Goal: Task Accomplishment & Management: Manage account settings

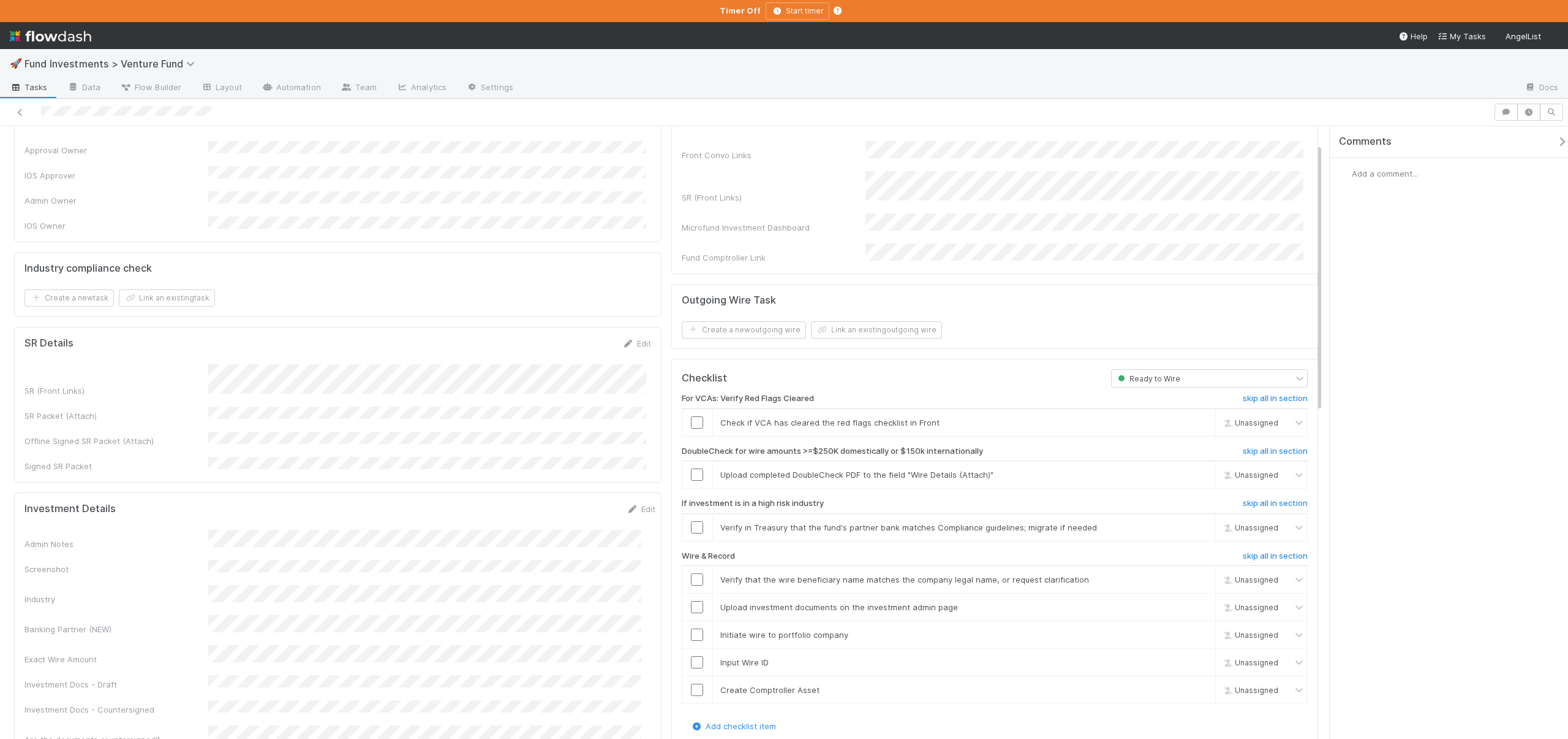
scroll to position [76, 0]
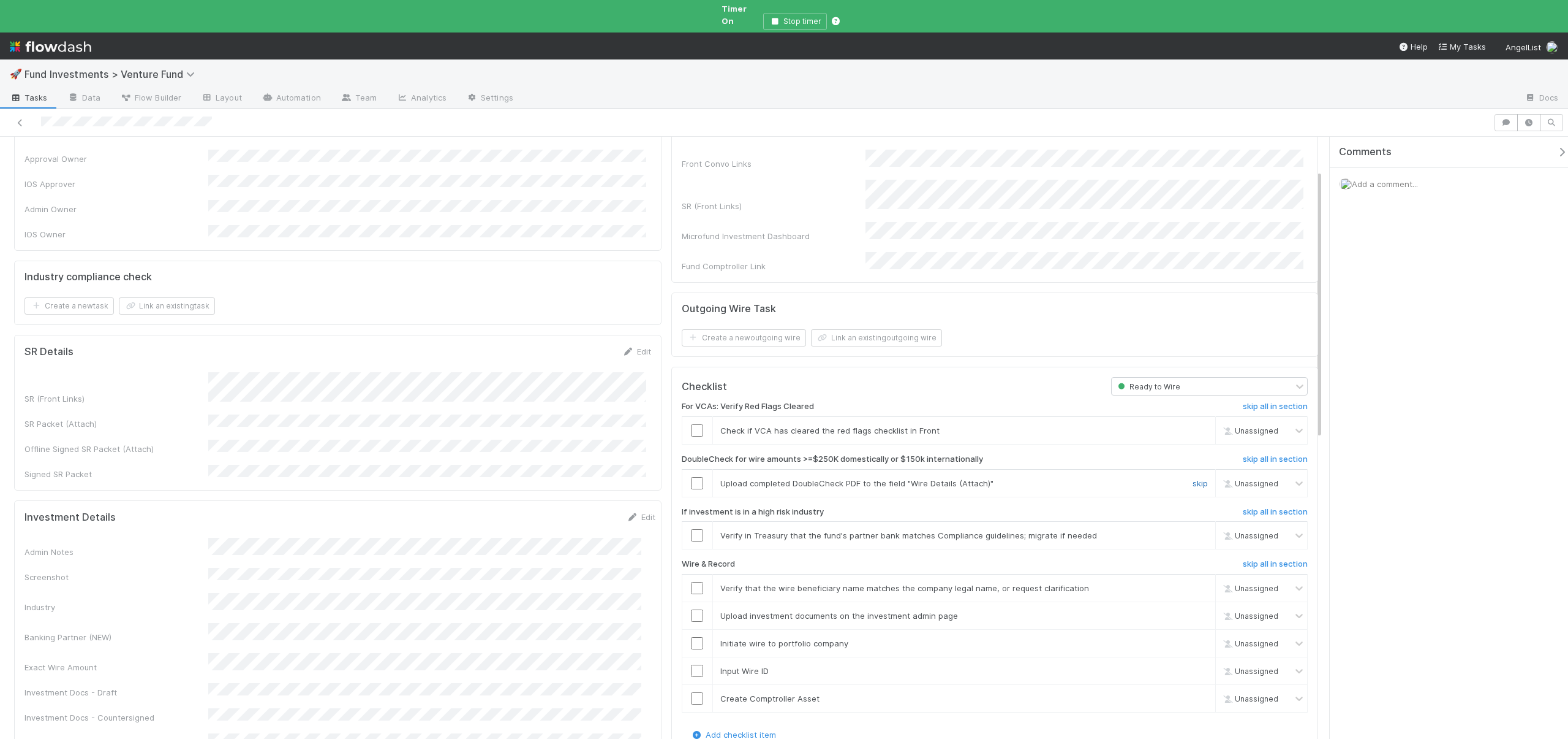
click at [1196, 478] on link "skip" at bounding box center [1200, 483] width 15 height 9
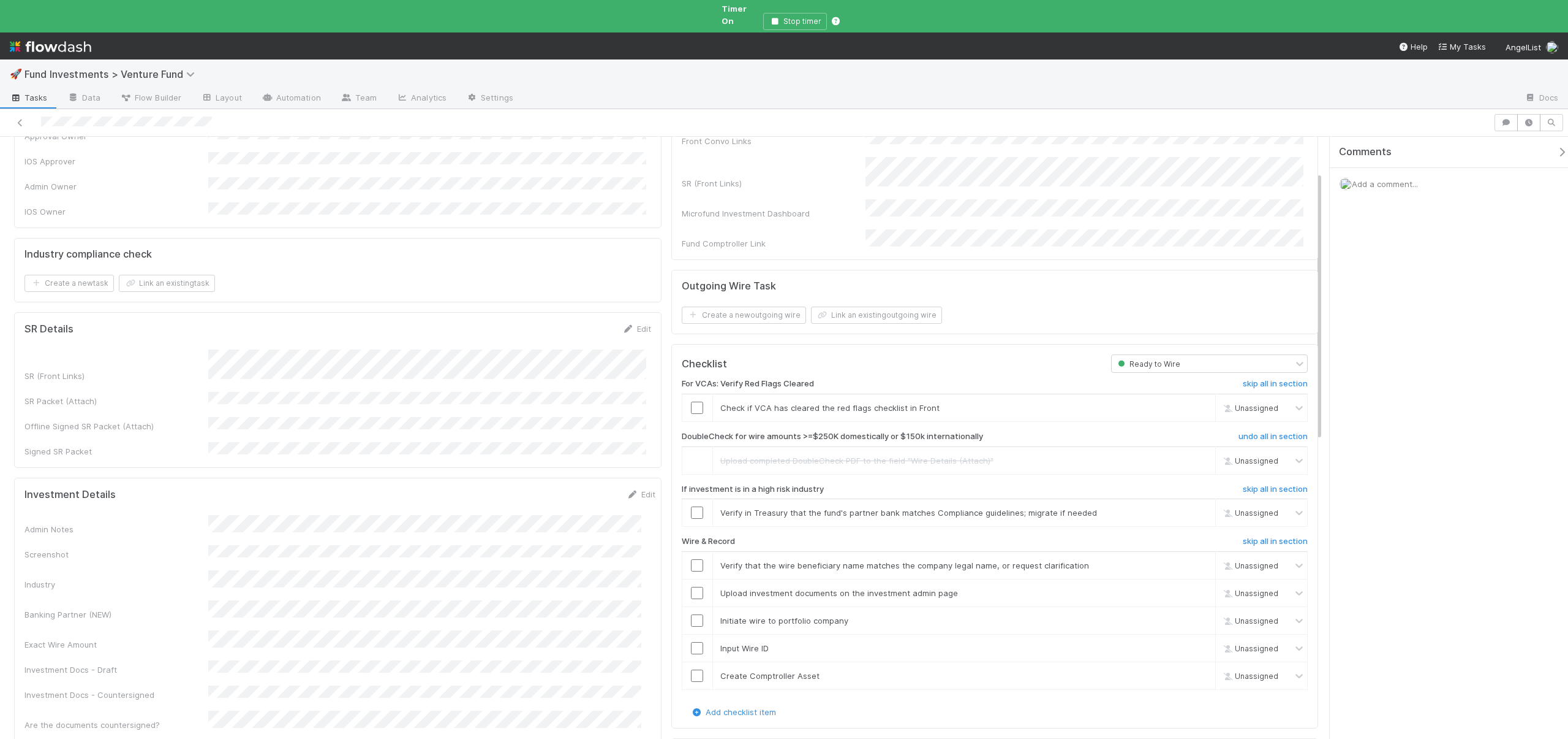
scroll to position [101, 0]
click at [1191, 496] on td "Verify in Treasury that the fund's partner bank matches Compliance guidelines; …" at bounding box center [964, 509] width 503 height 27
click at [1193, 504] on link "skip" at bounding box center [1200, 509] width 15 height 9
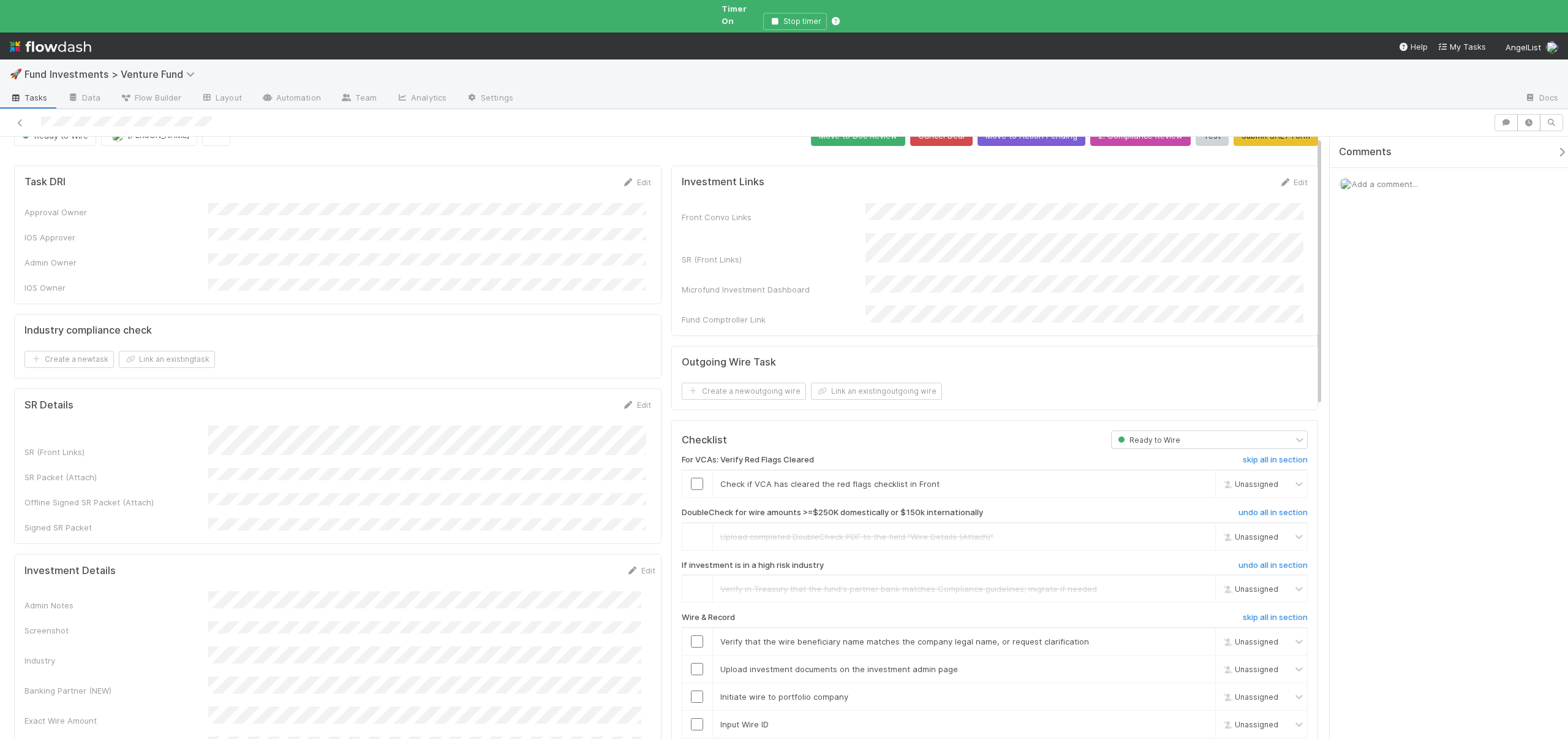
scroll to position [0, 0]
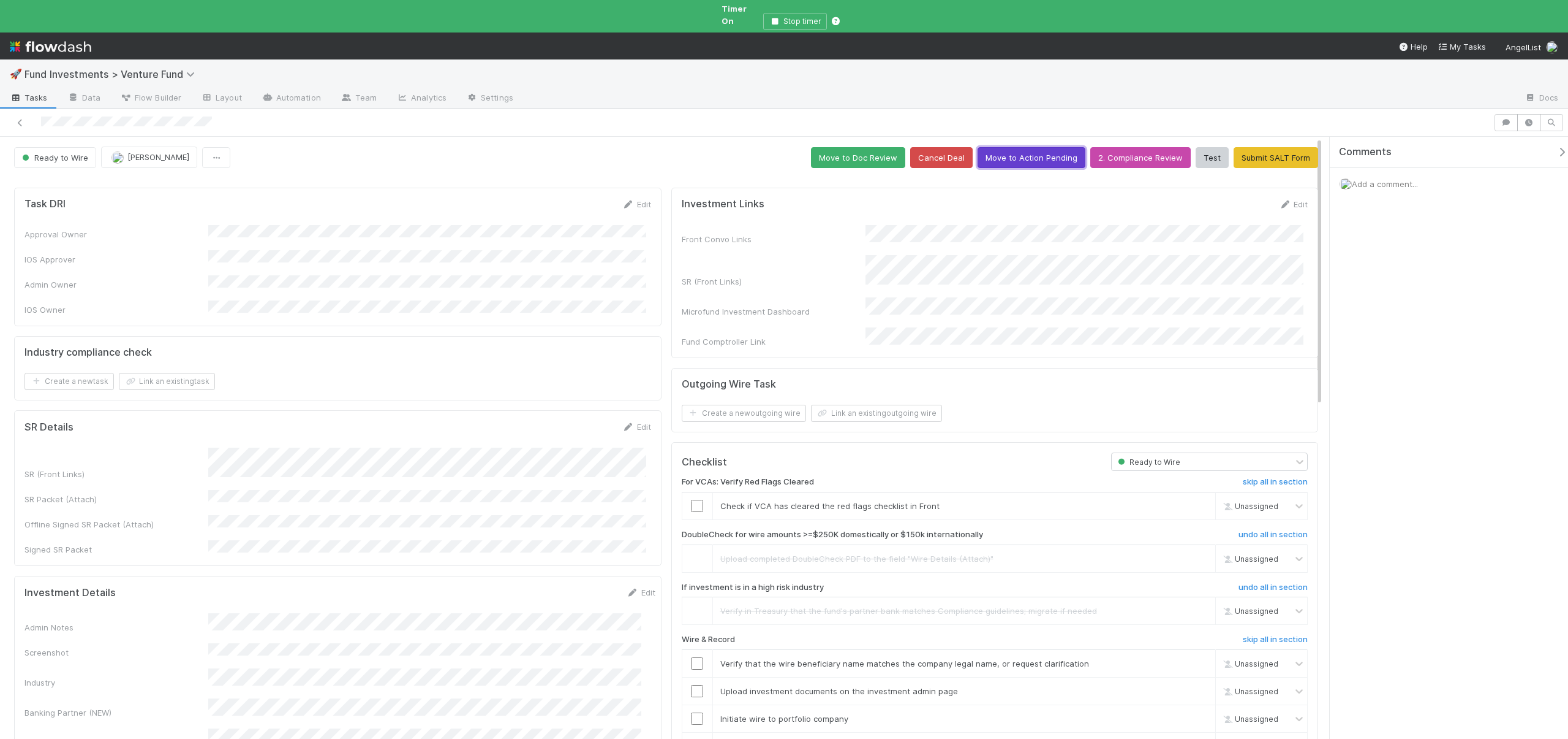
click at [1037, 149] on button "Move to Action Pending" at bounding box center [1032, 157] width 108 height 21
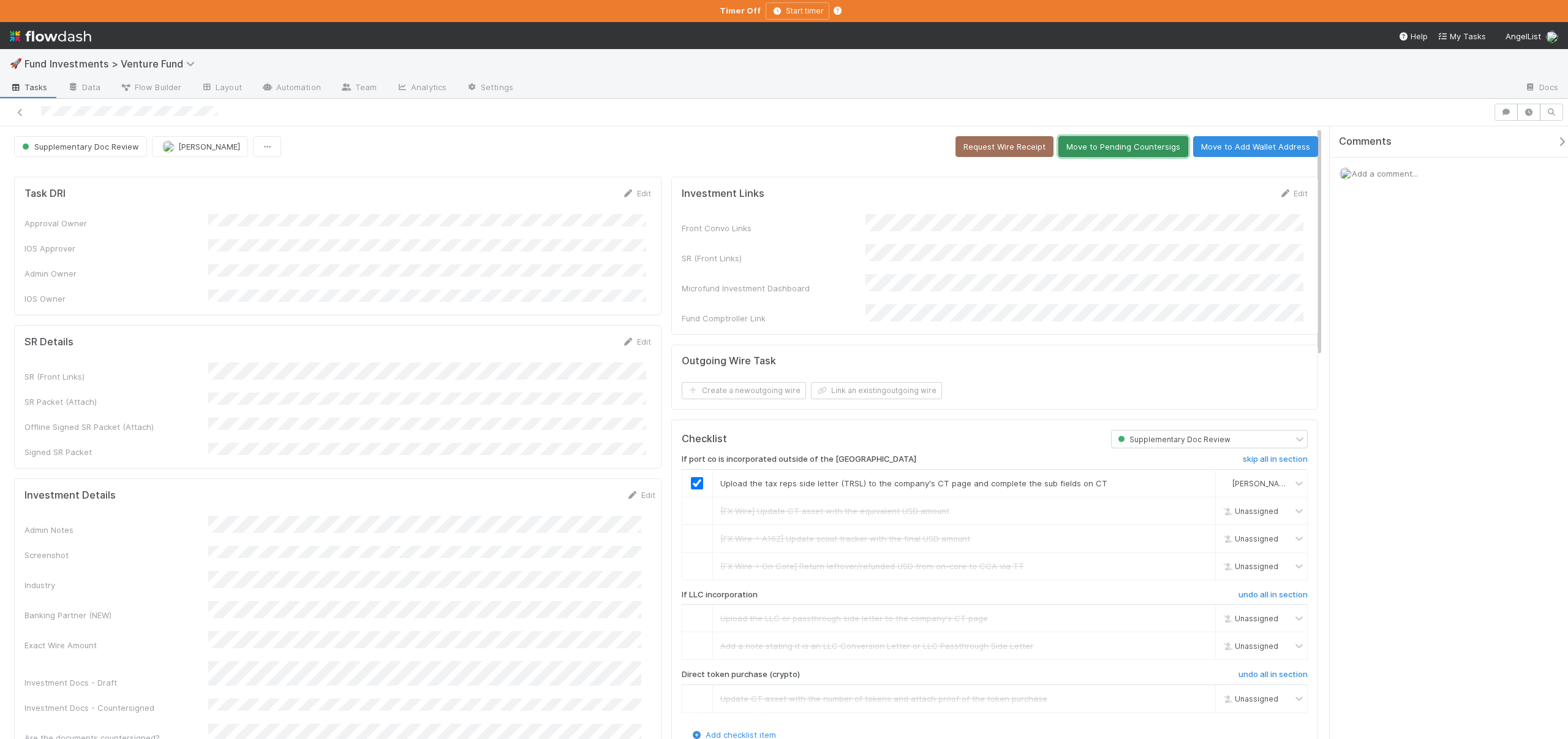
click at [1121, 142] on button "Move to Pending Countersigs" at bounding box center [1123, 147] width 130 height 21
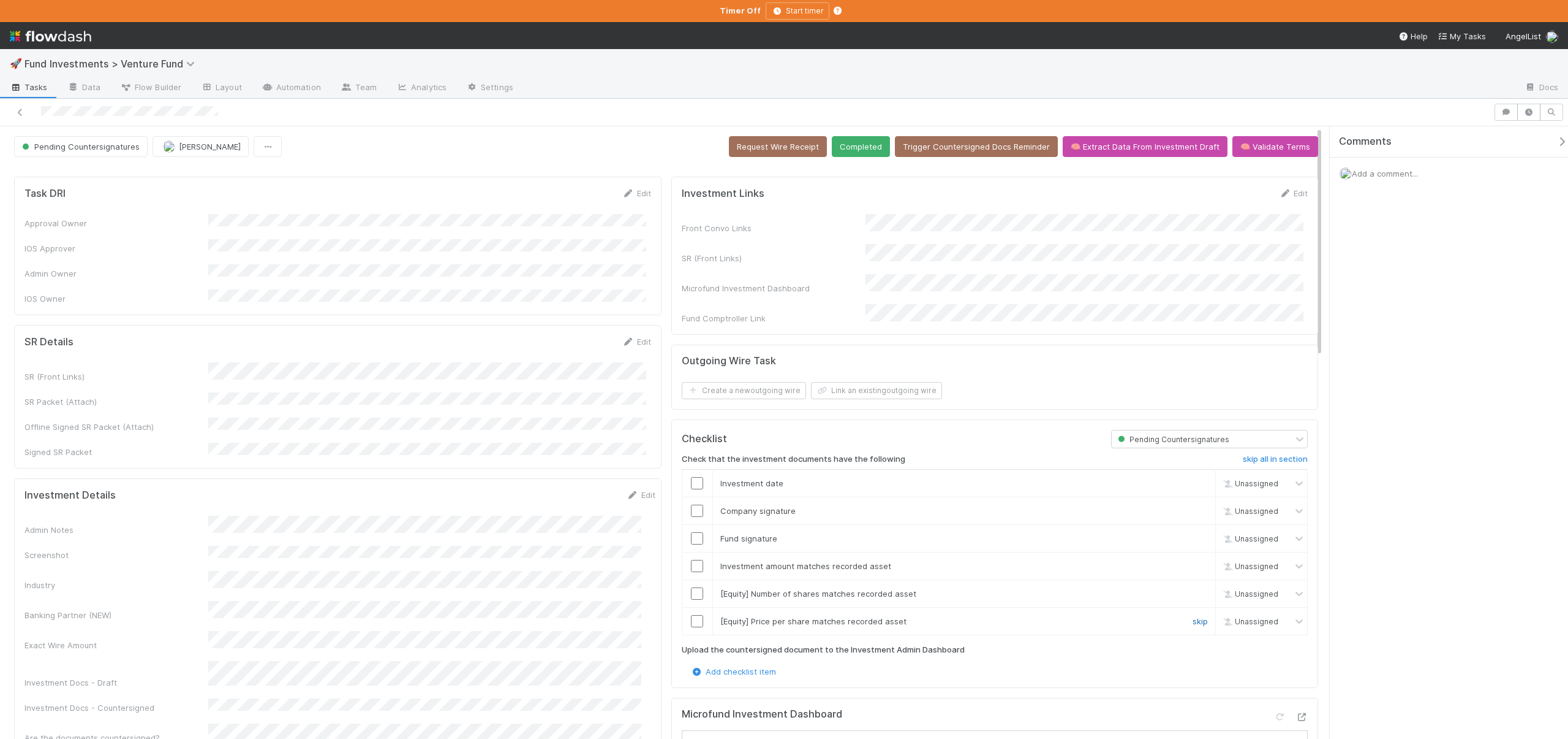
click at [1193, 616] on link "skip" at bounding box center [1200, 621] width 15 height 9
click at [1193, 589] on link "skip" at bounding box center [1200, 593] width 15 height 9
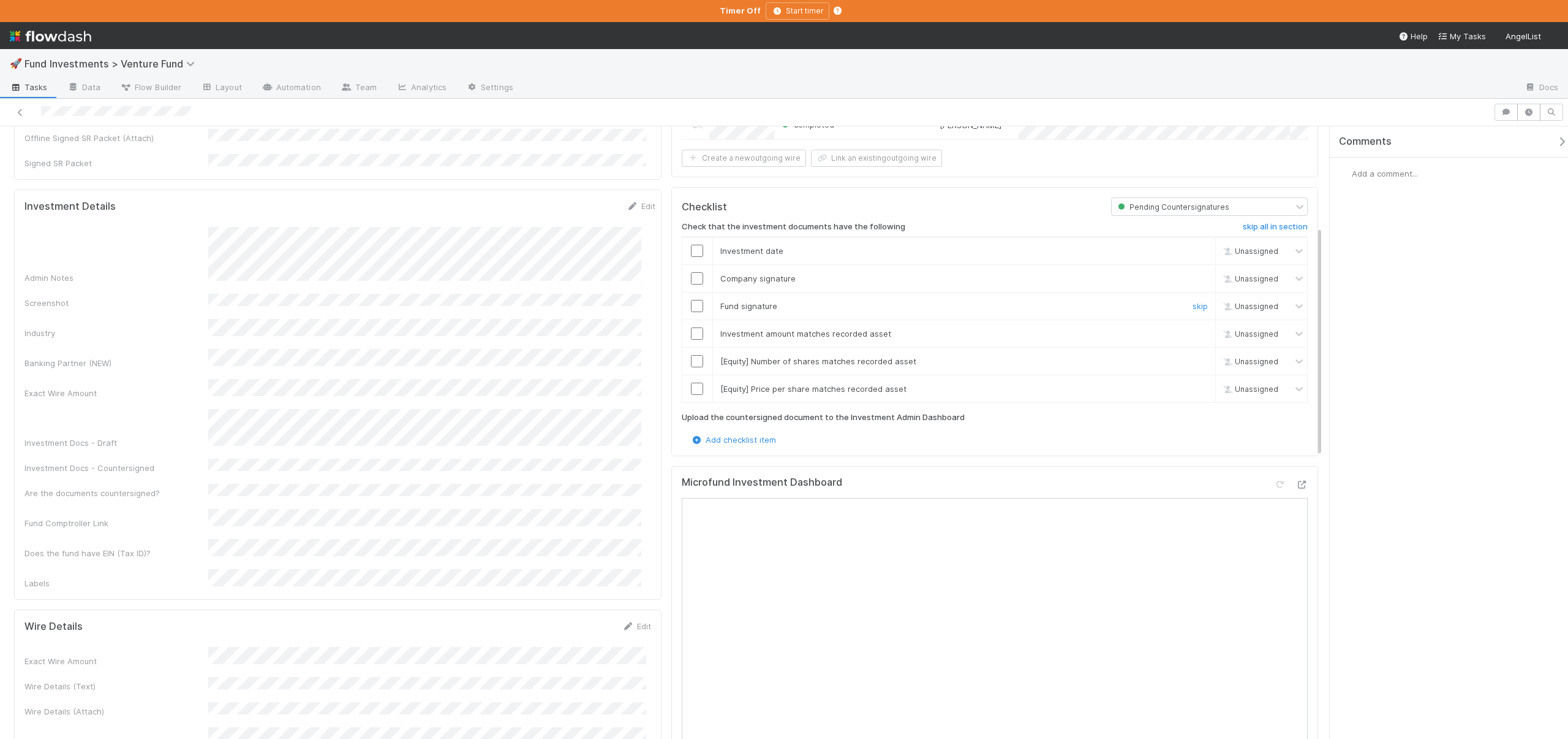
scroll to position [290, 0]
click at [1296, 479] on icon at bounding box center [1301, 483] width 12 height 8
drag, startPoint x: 689, startPoint y: 386, endPoint x: 687, endPoint y: 378, distance: 8.2
click at [691, 385] on input "checkbox" at bounding box center [697, 386] width 12 height 12
click at [686, 360] on div at bounding box center [698, 359] width 30 height 12
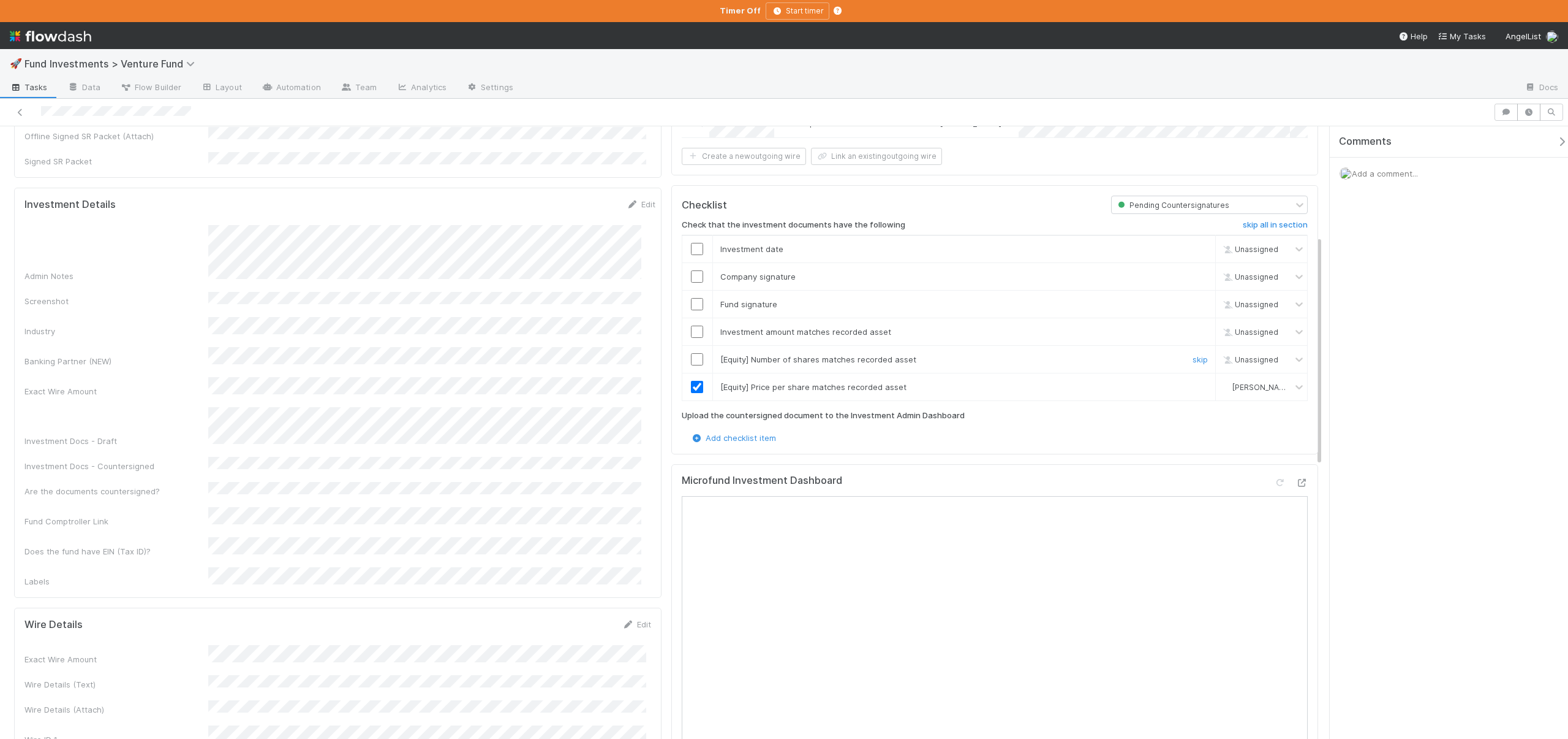
click at [691, 358] on input "checkbox" at bounding box center [697, 359] width 12 height 12
click at [696, 328] on input "checkbox" at bounding box center [697, 331] width 12 height 12
click at [695, 301] on input "checkbox" at bounding box center [697, 304] width 12 height 12
click at [695, 272] on input "checkbox" at bounding box center [697, 276] width 12 height 12
click at [691, 248] on input "checkbox" at bounding box center [697, 249] width 12 height 12
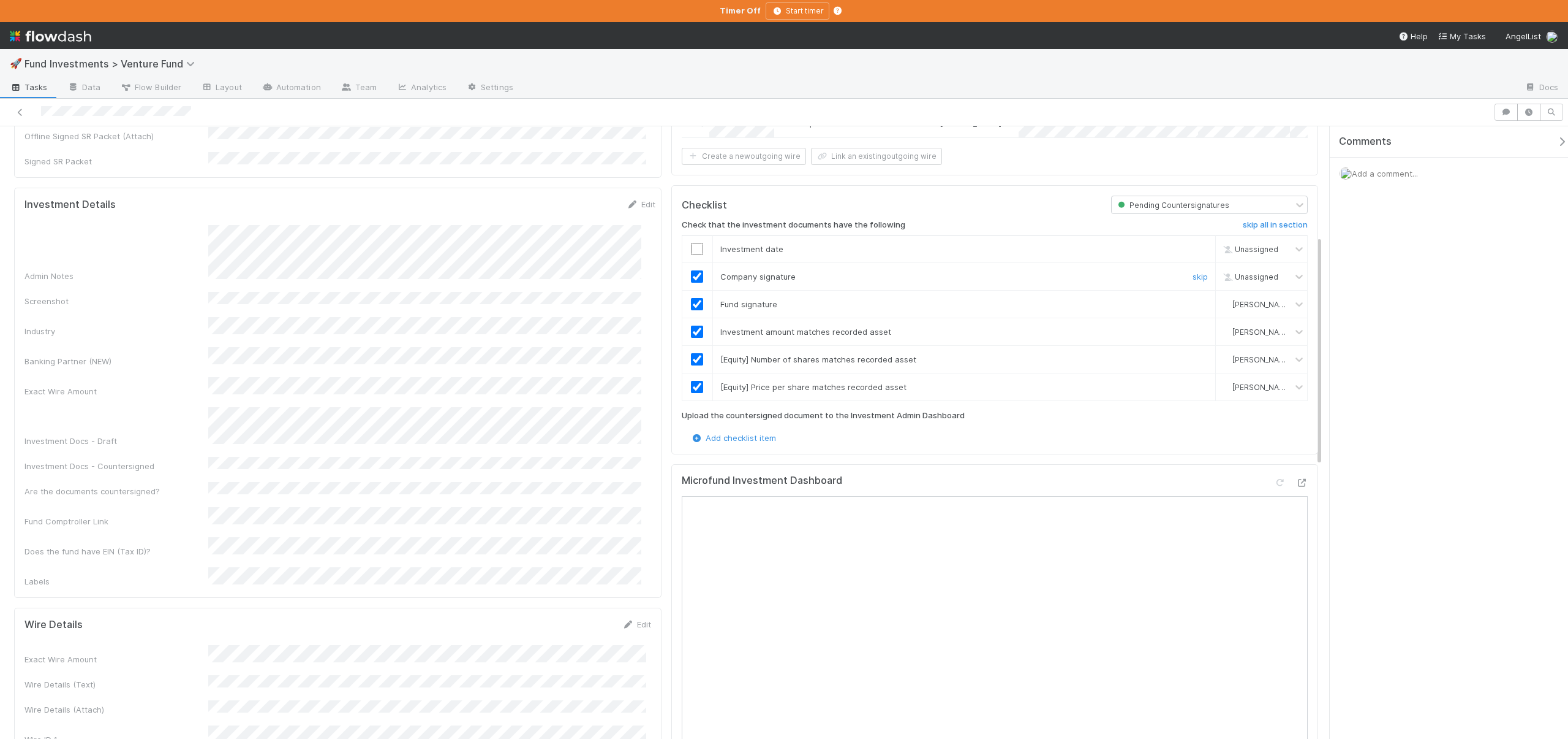
checkbox input "true"
click at [697, 277] on input "checkbox" at bounding box center [697, 276] width 12 height 12
click at [695, 250] on input "checkbox" at bounding box center [697, 249] width 12 height 12
click at [696, 277] on input "checkbox" at bounding box center [697, 276] width 12 height 12
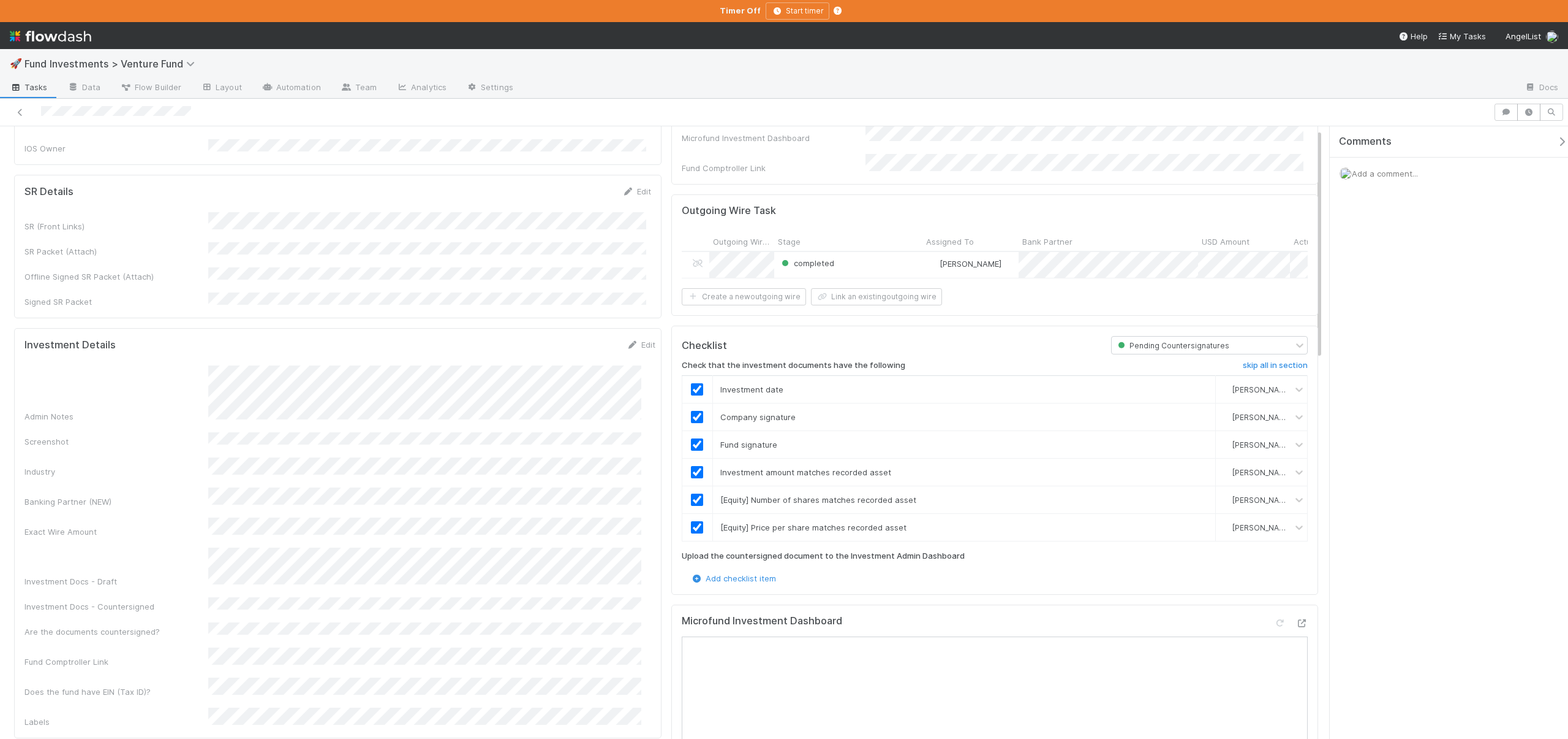
scroll to position [0, 0]
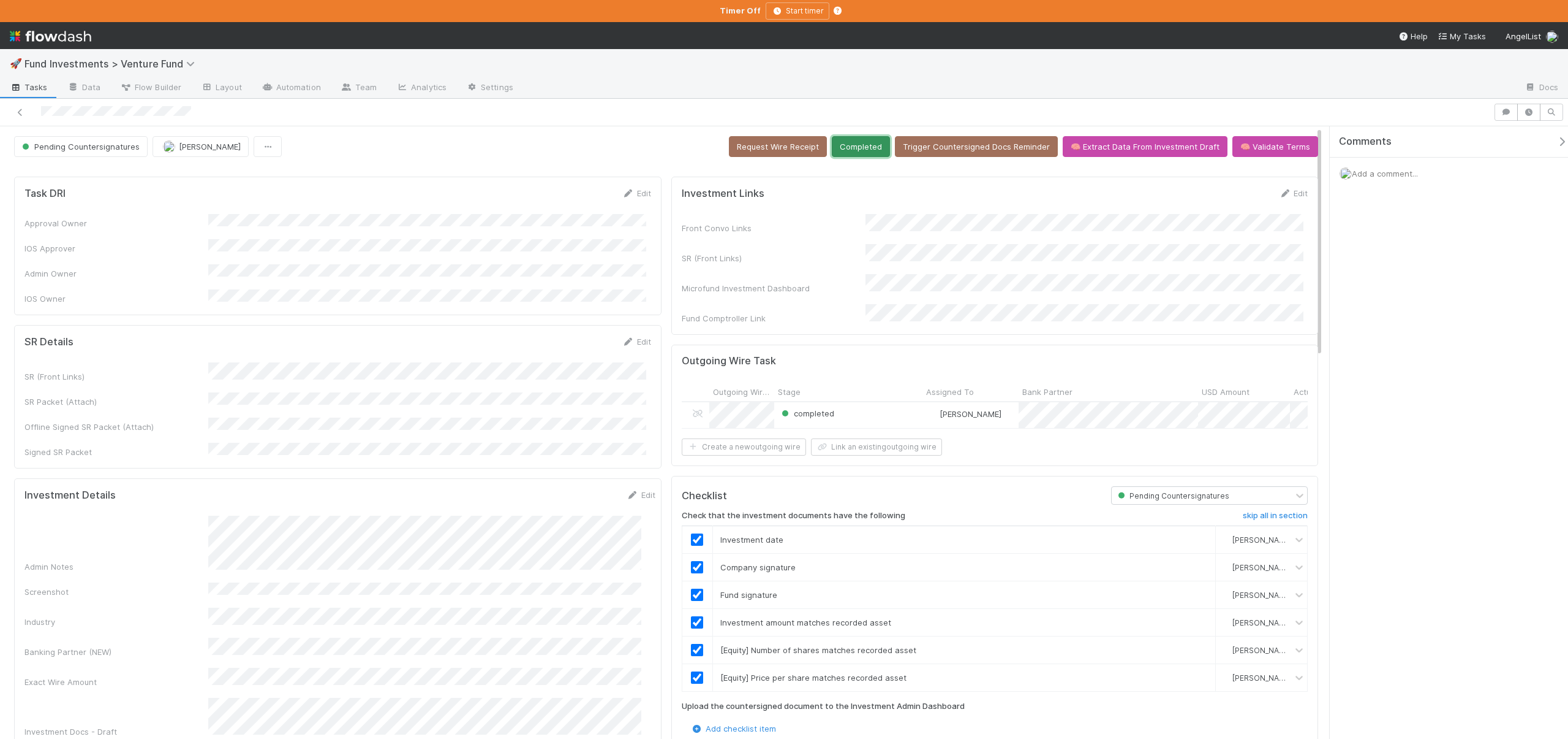
click at [874, 152] on button "Completed" at bounding box center [862, 147] width 59 height 21
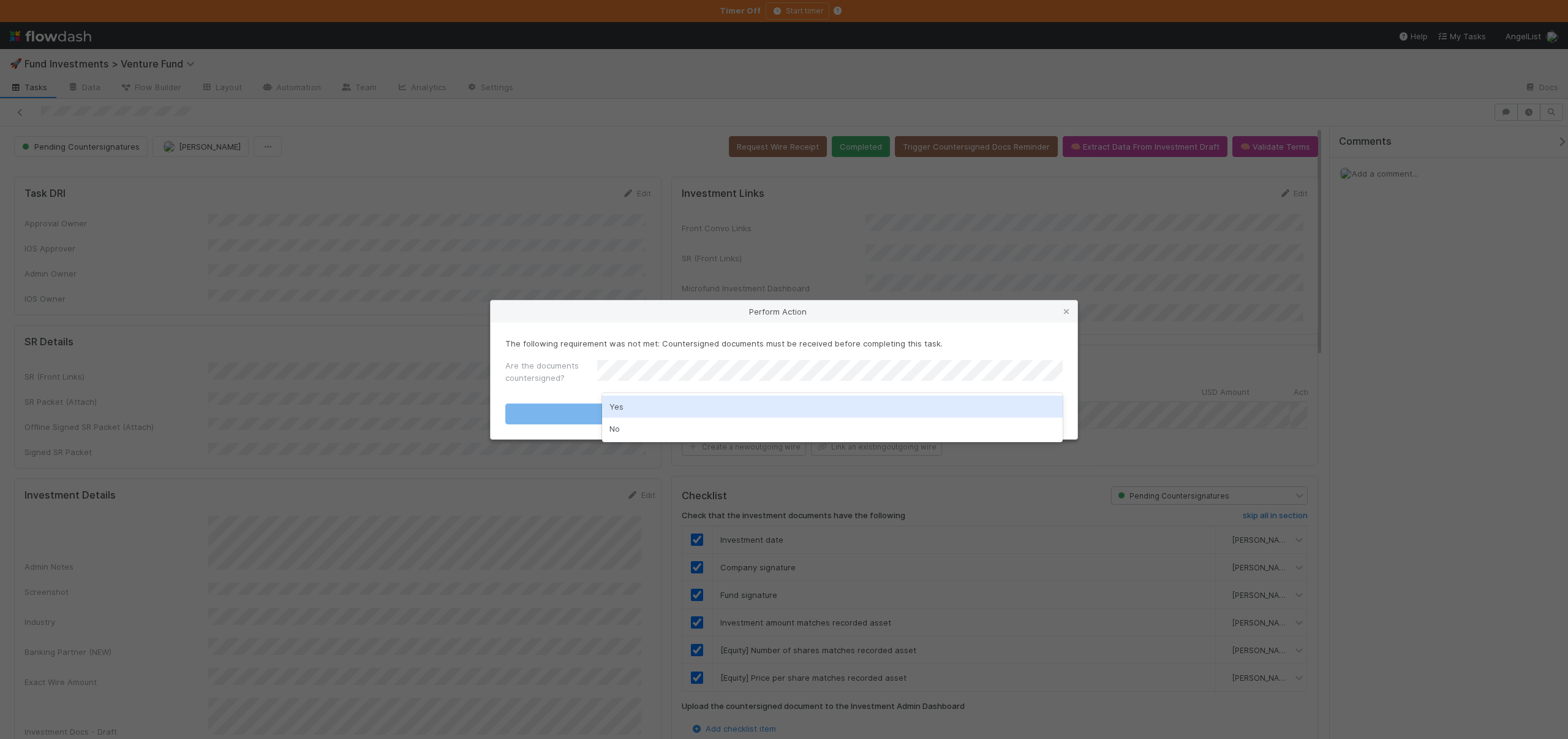
click at [618, 409] on div "Yes" at bounding box center [832, 406] width 461 height 22
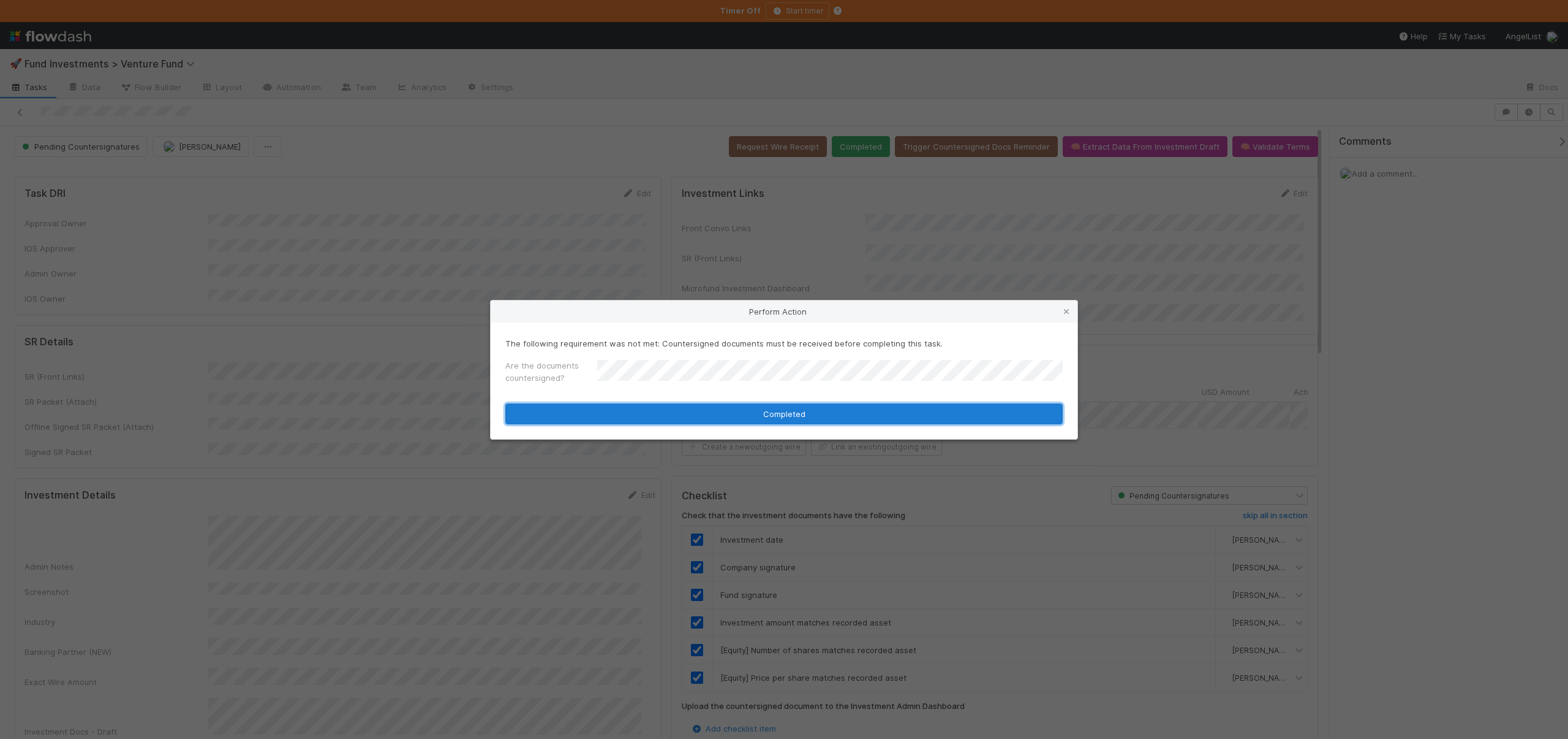
click at [639, 413] on button "Completed" at bounding box center [784, 413] width 558 height 21
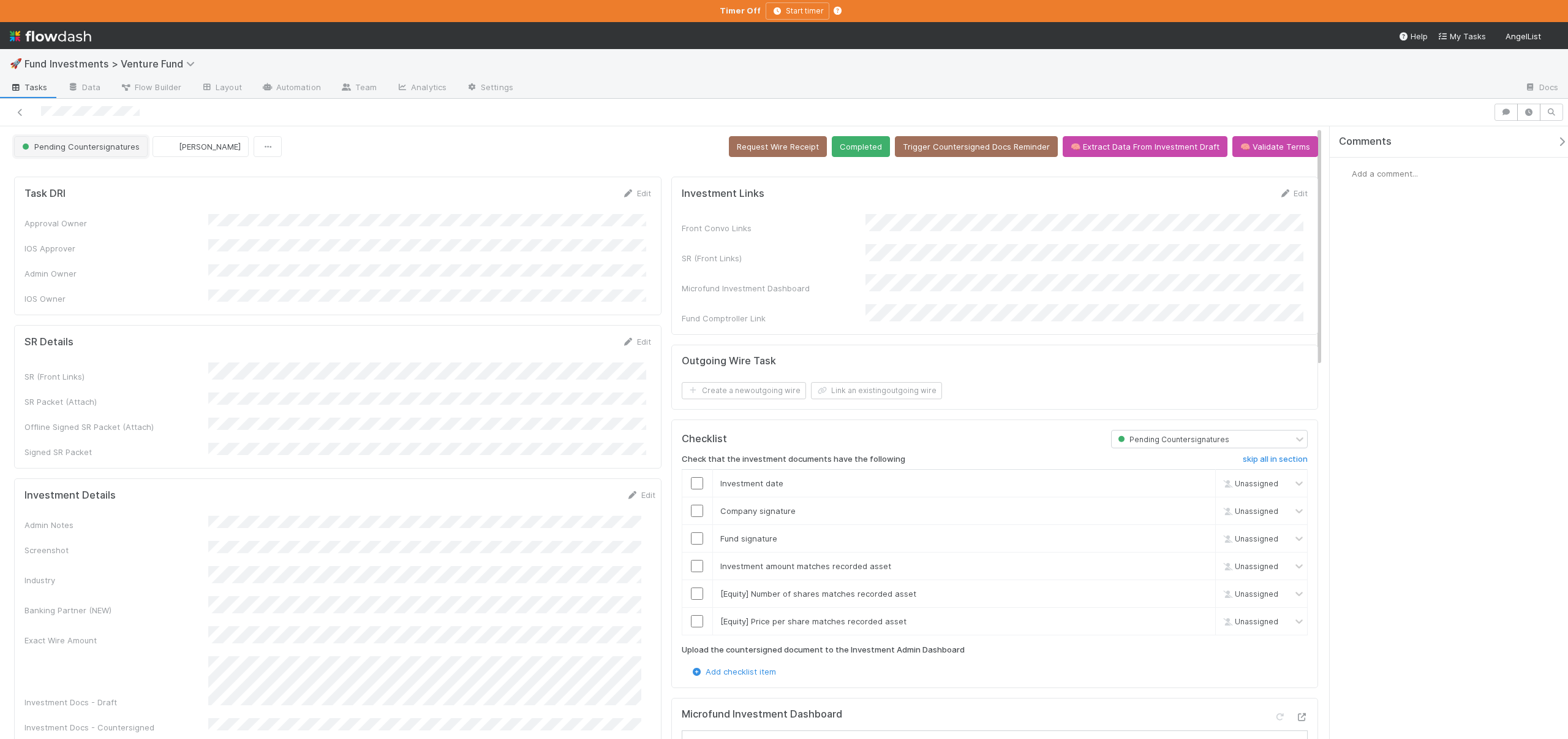
click at [92, 150] on span "Pending Countersignatures" at bounding box center [79, 147] width 120 height 9
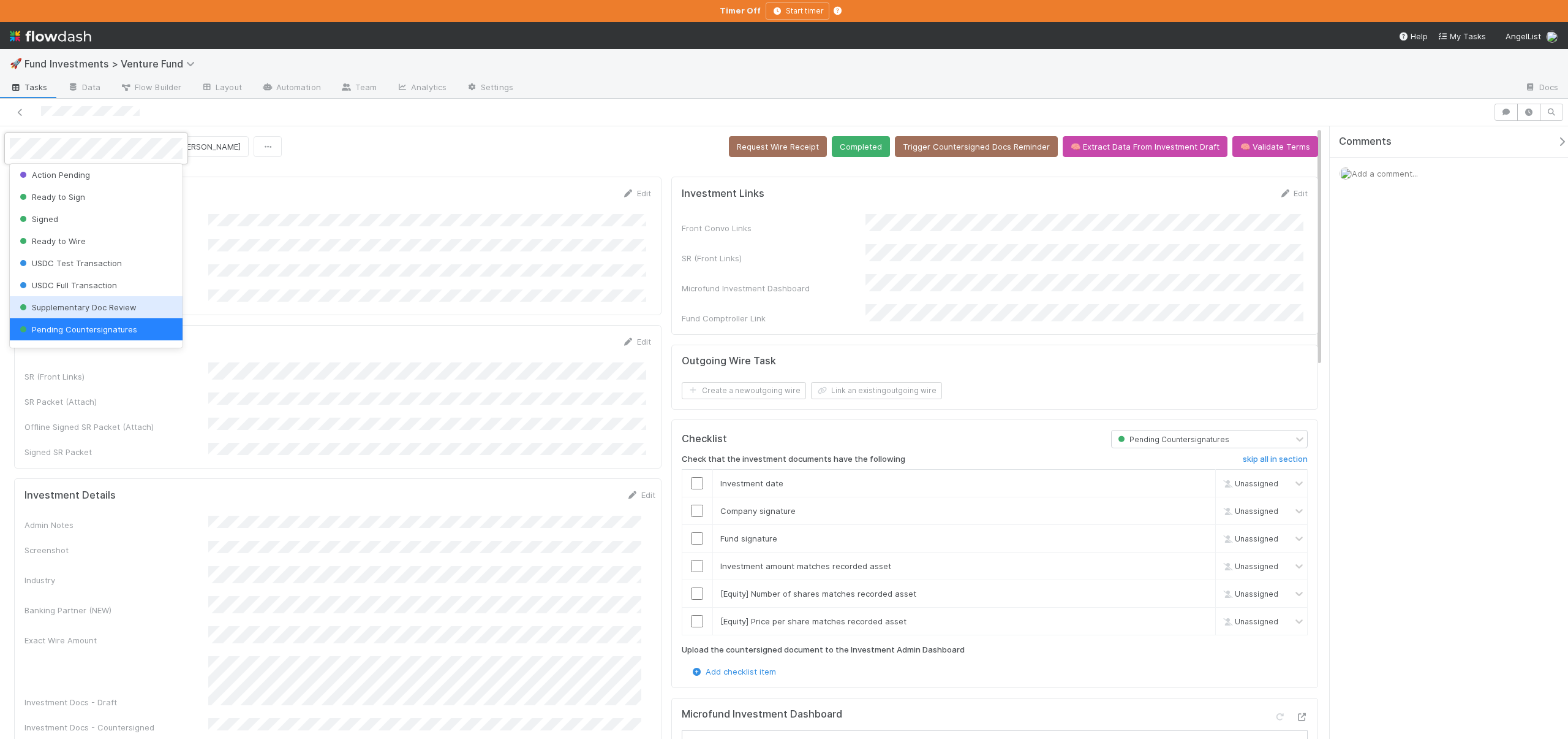
click at [113, 306] on span "Supplementary Doc Review" at bounding box center [77, 307] width 119 height 9
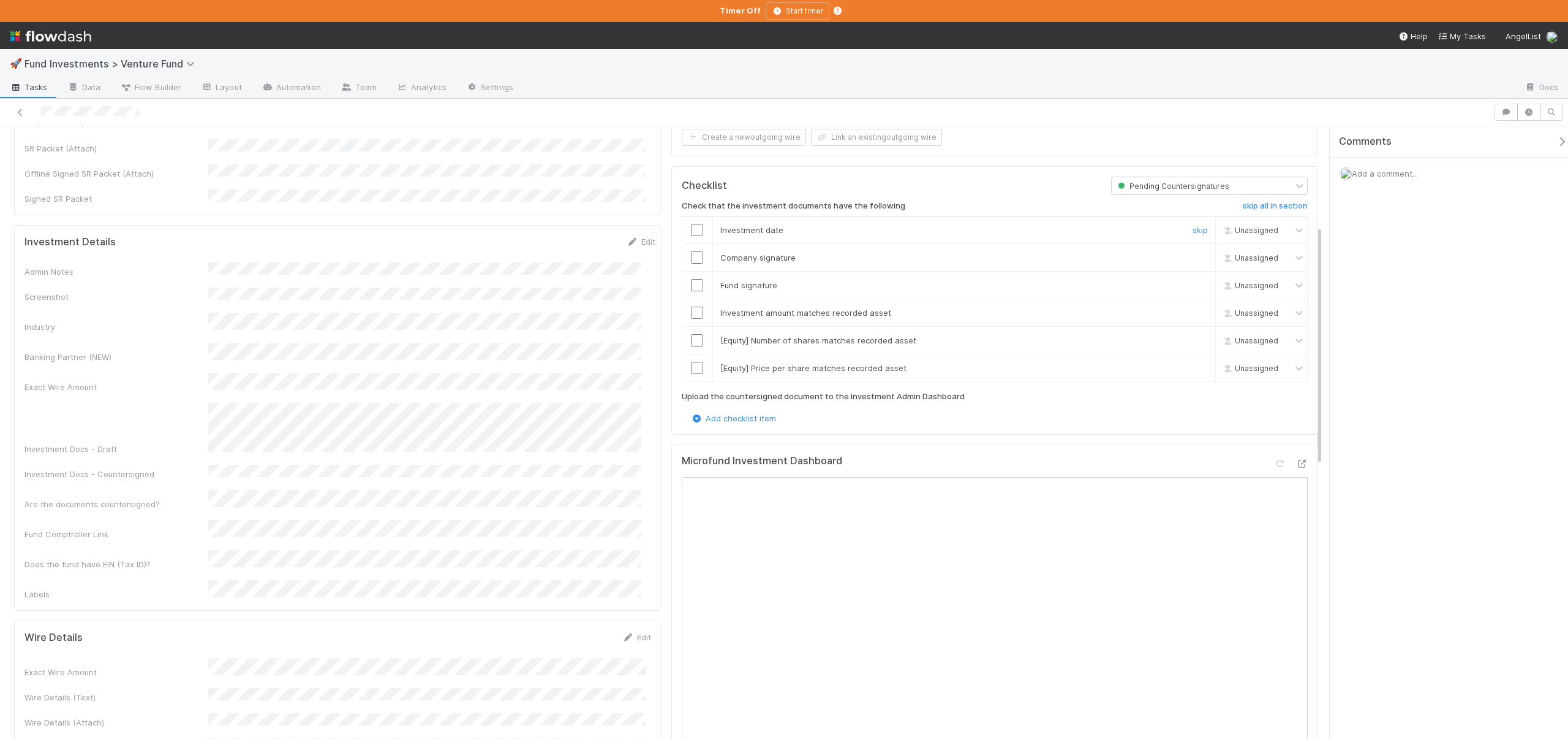
scroll to position [0, 0]
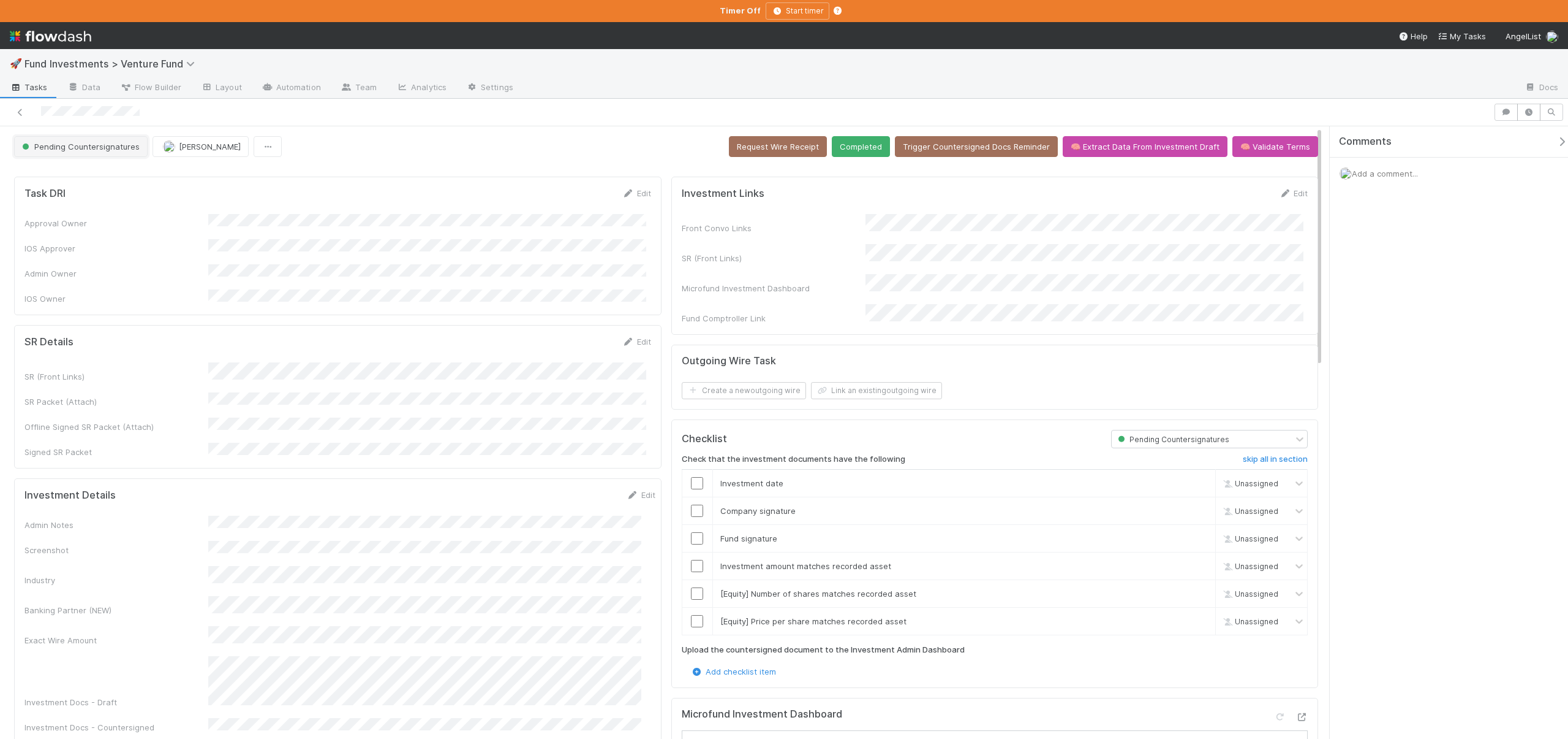
click at [103, 149] on span "Pending Countersignatures" at bounding box center [79, 147] width 120 height 9
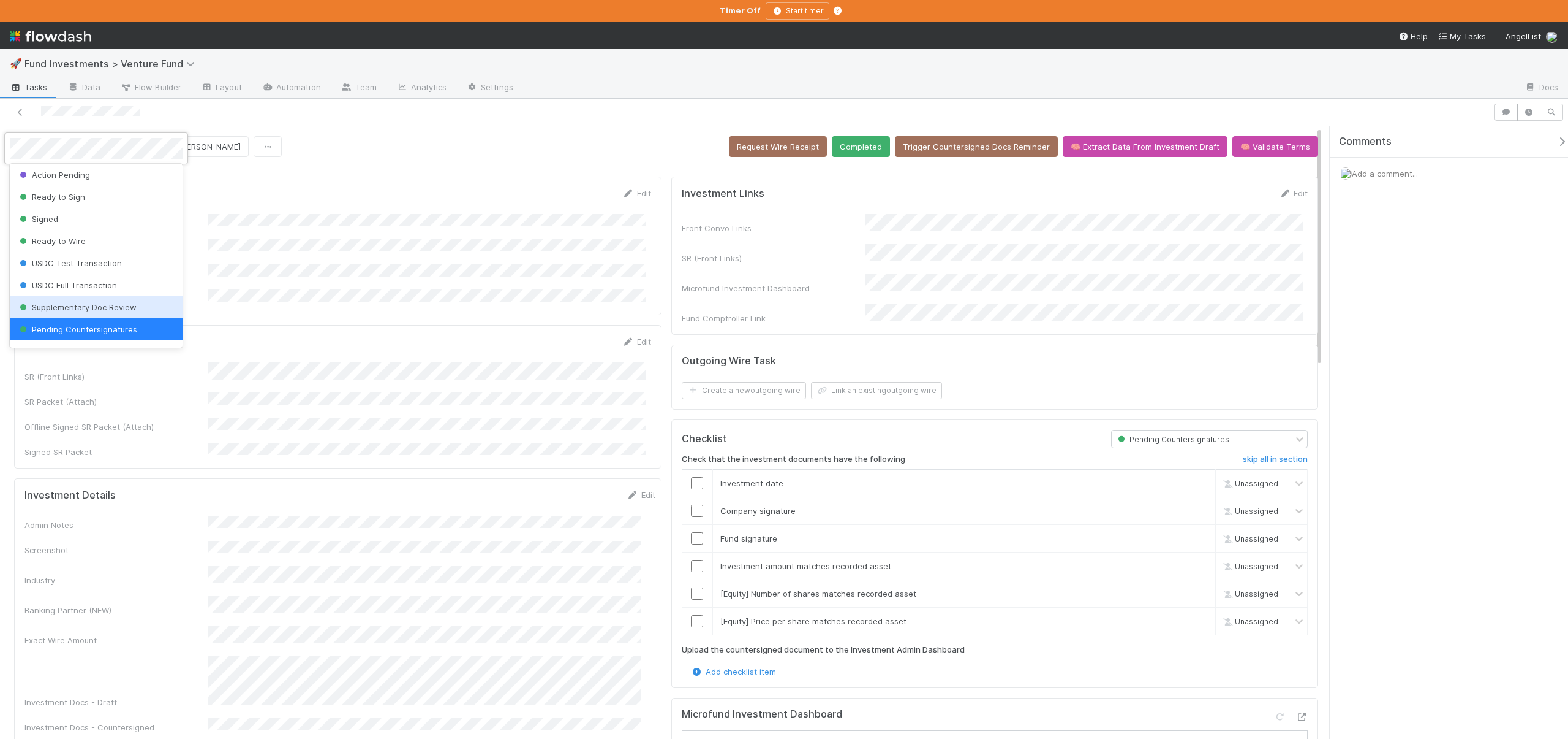
click at [96, 306] on span "Supplementary Doc Review" at bounding box center [77, 307] width 119 height 9
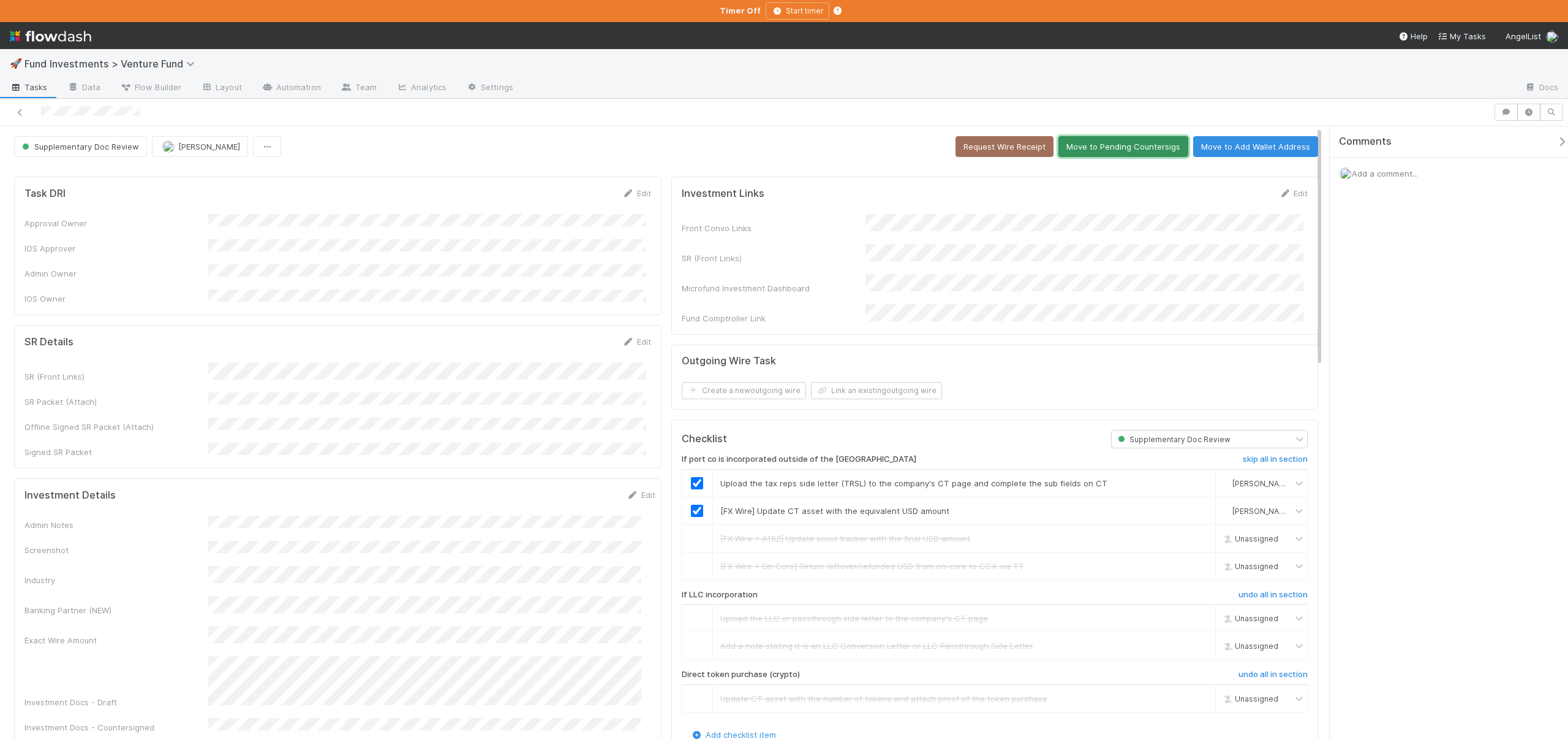
click at [1095, 142] on button "Move to Pending Countersigs" at bounding box center [1123, 147] width 130 height 21
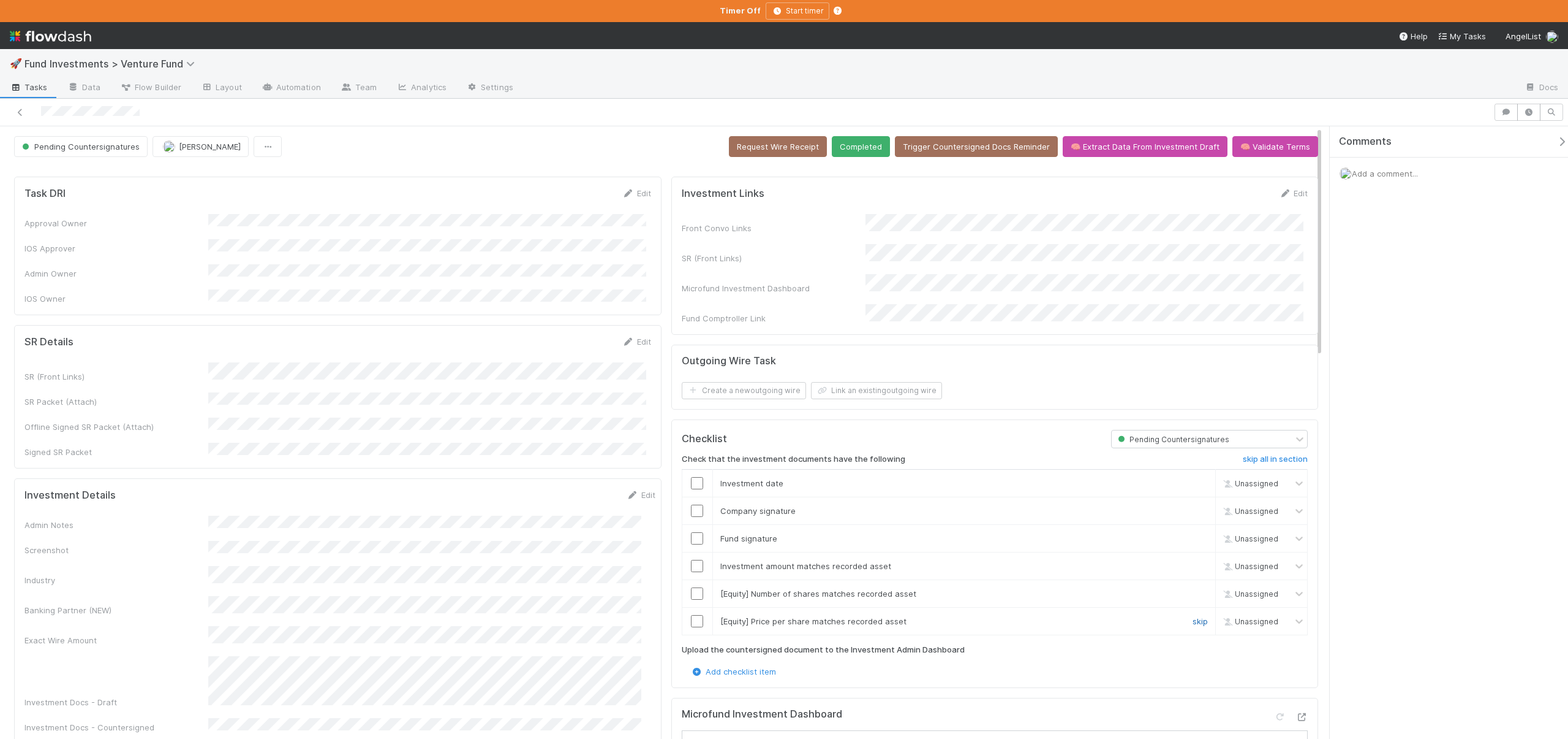
click at [1193, 616] on link "skip" at bounding box center [1200, 621] width 15 height 9
click at [1194, 589] on link "skip" at bounding box center [1200, 593] width 15 height 9
click at [1193, 616] on link "skip" at bounding box center [1200, 621] width 15 height 9
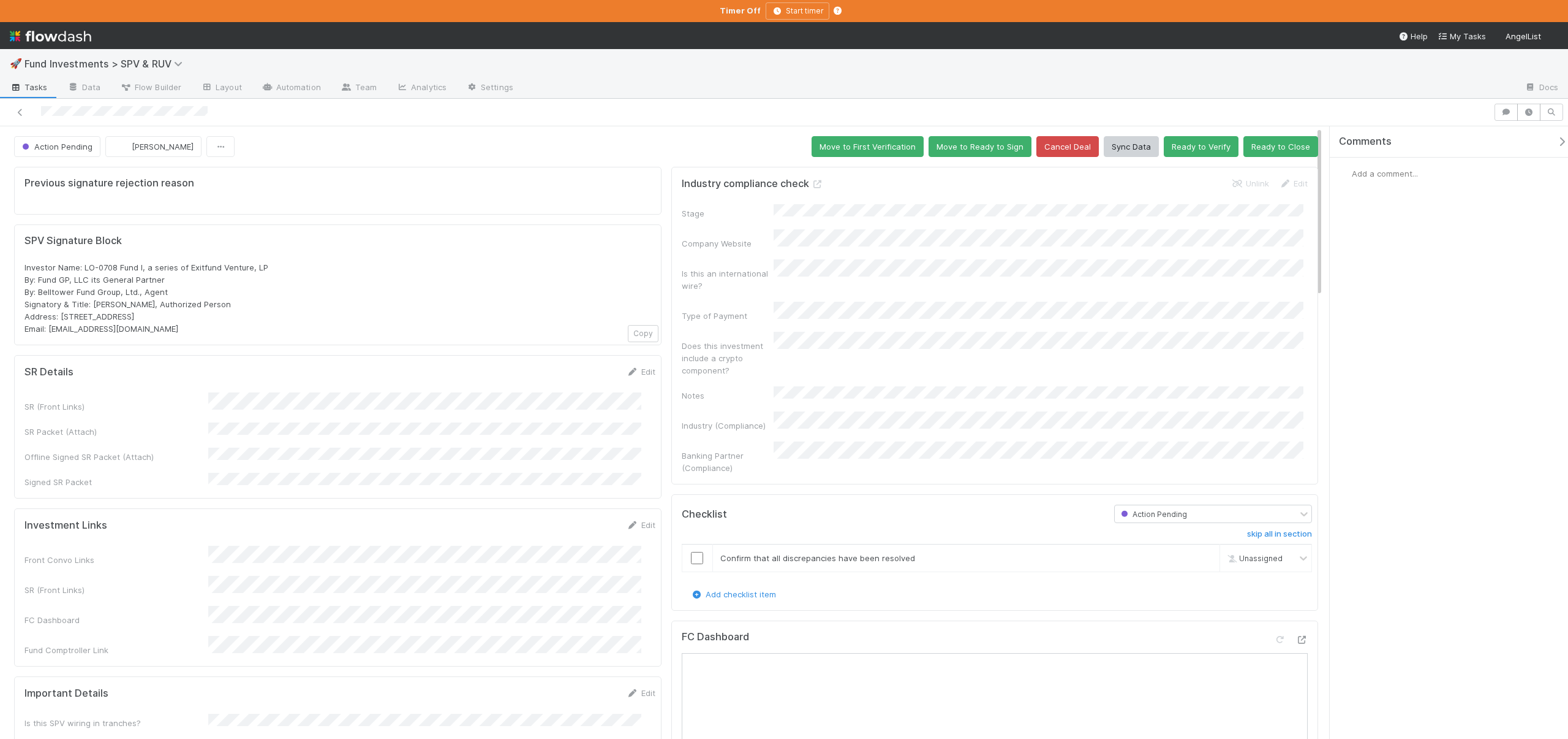
scroll to position [248, 0]
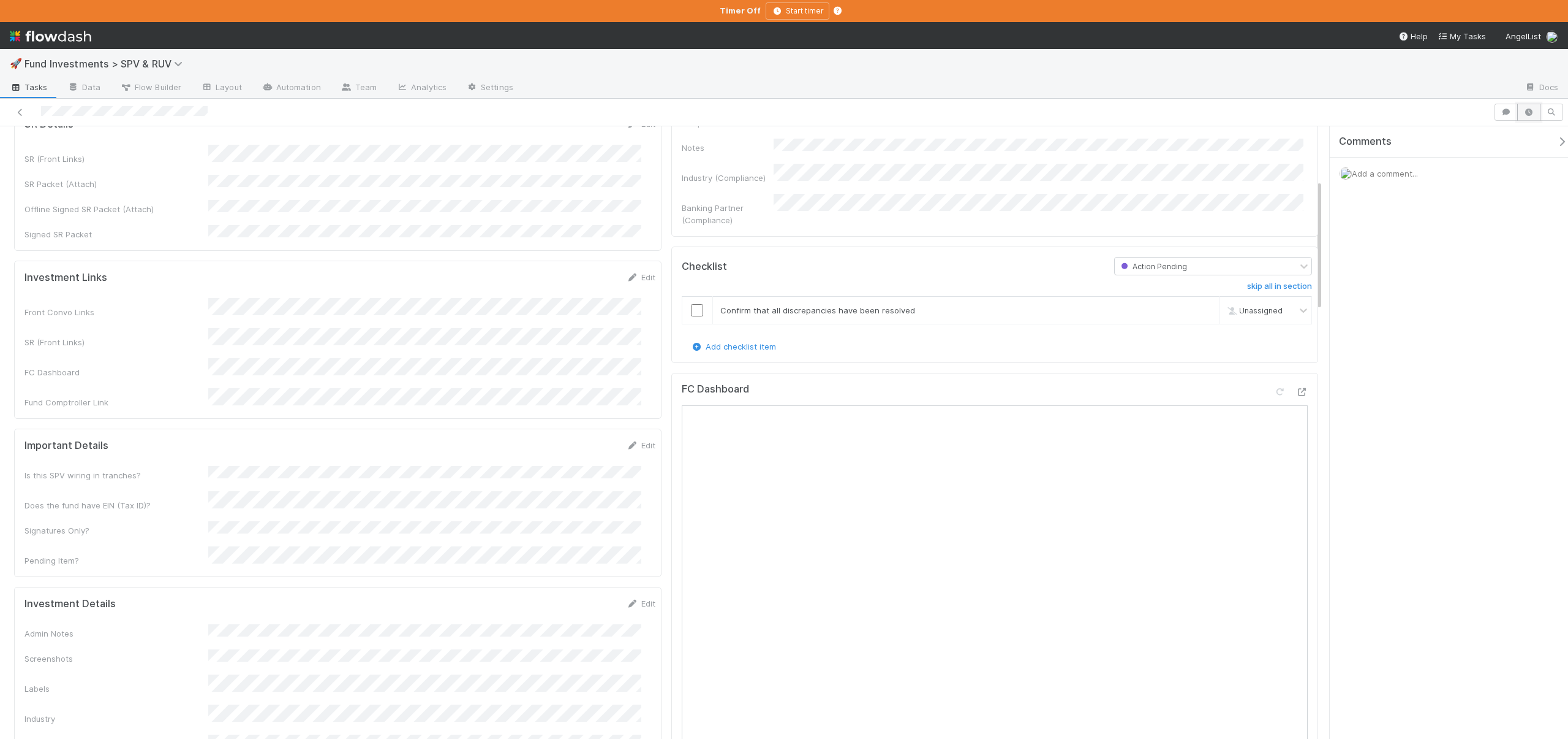
click at [1524, 112] on icon "button" at bounding box center [1528, 113] width 12 height 8
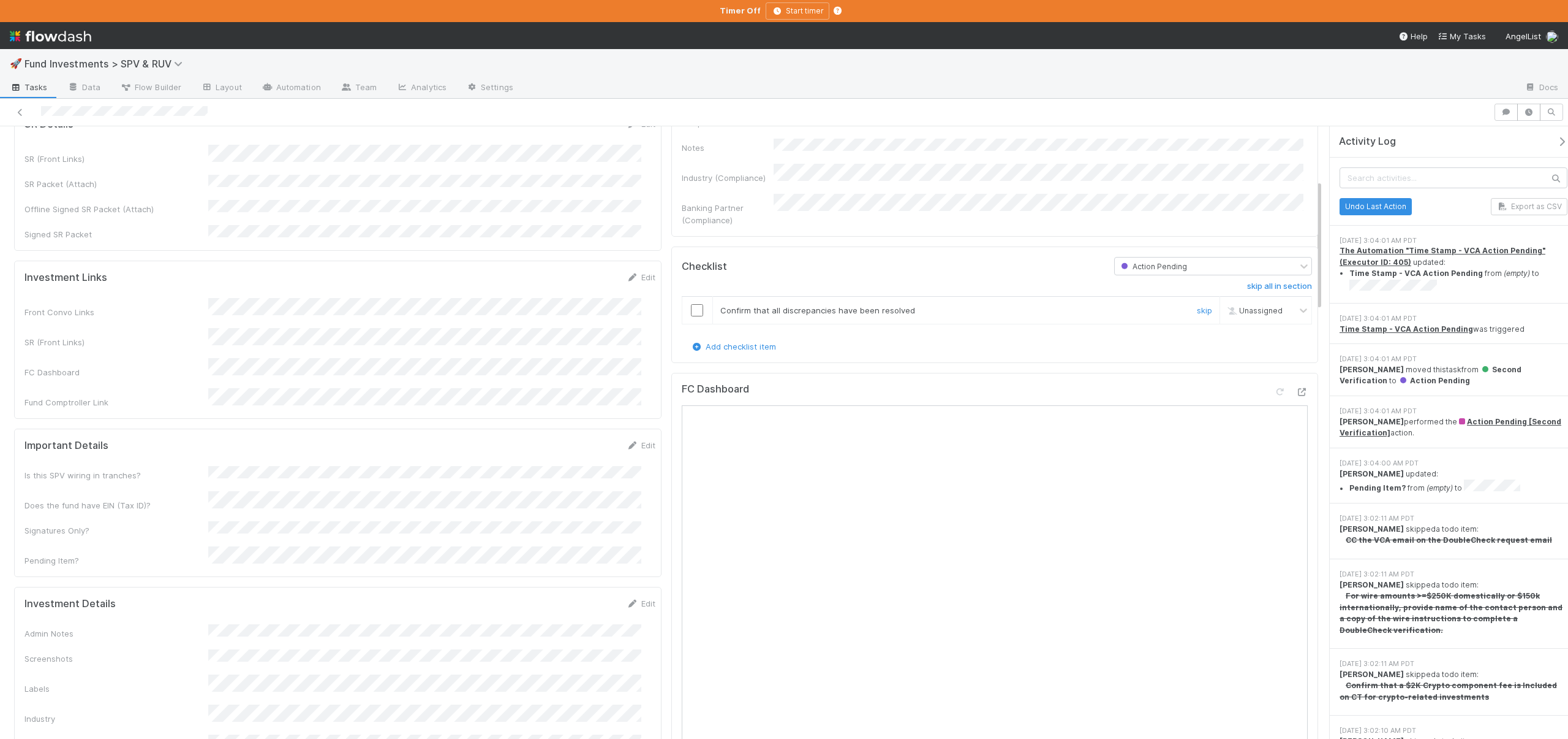
click at [691, 304] on input "checkbox" at bounding box center [697, 309] width 12 height 12
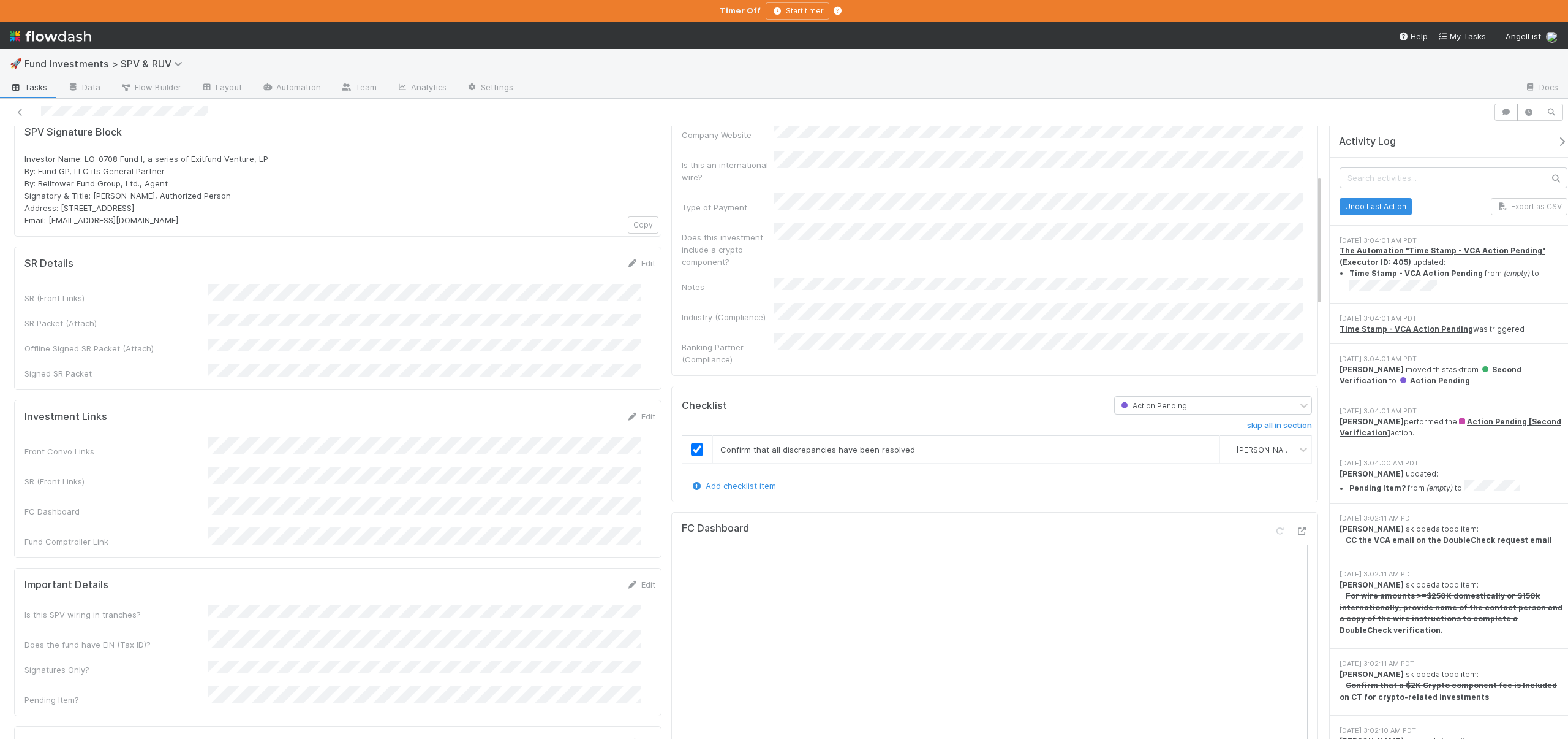
scroll to position [0, 0]
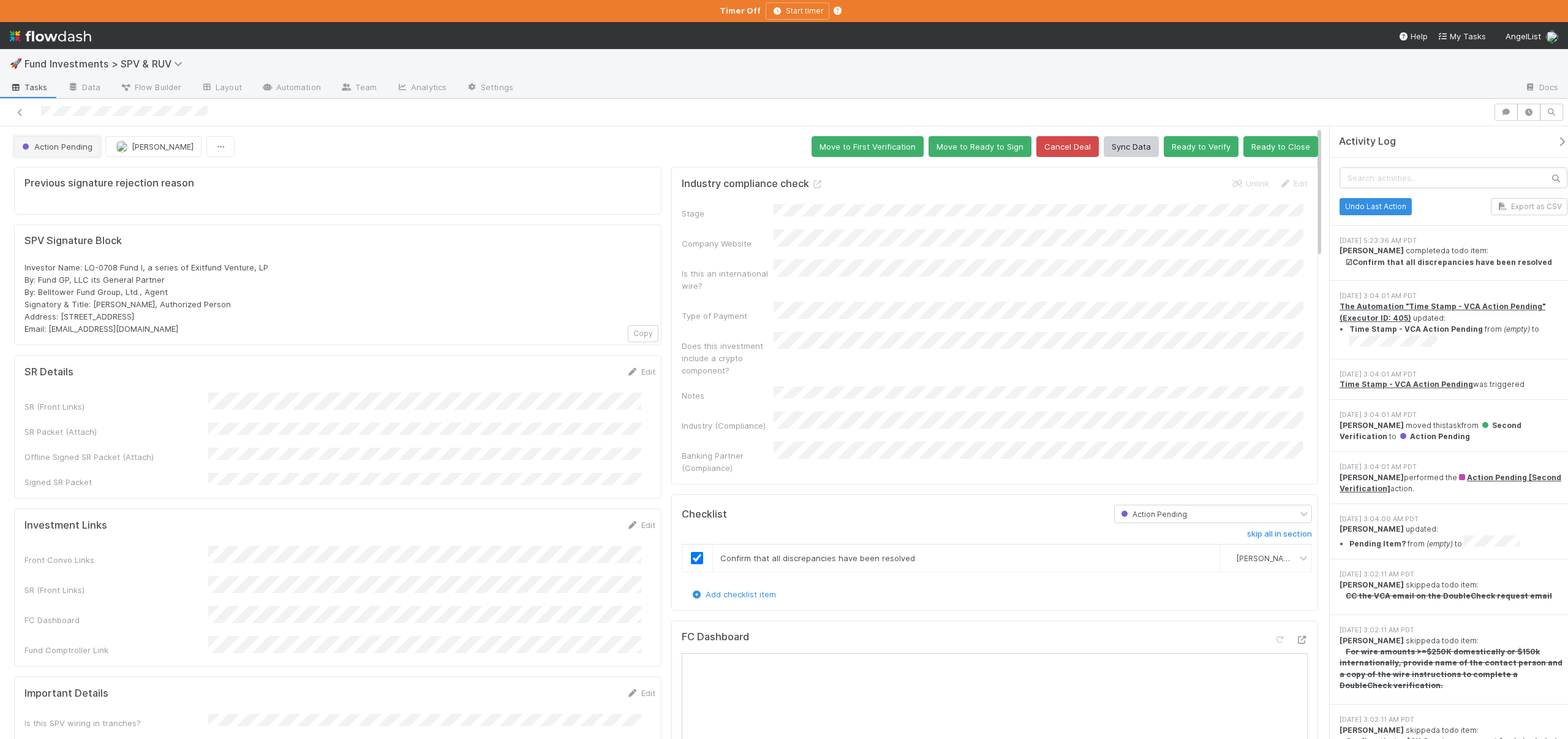
click at [56, 144] on span "Action Pending" at bounding box center [56, 147] width 73 height 9
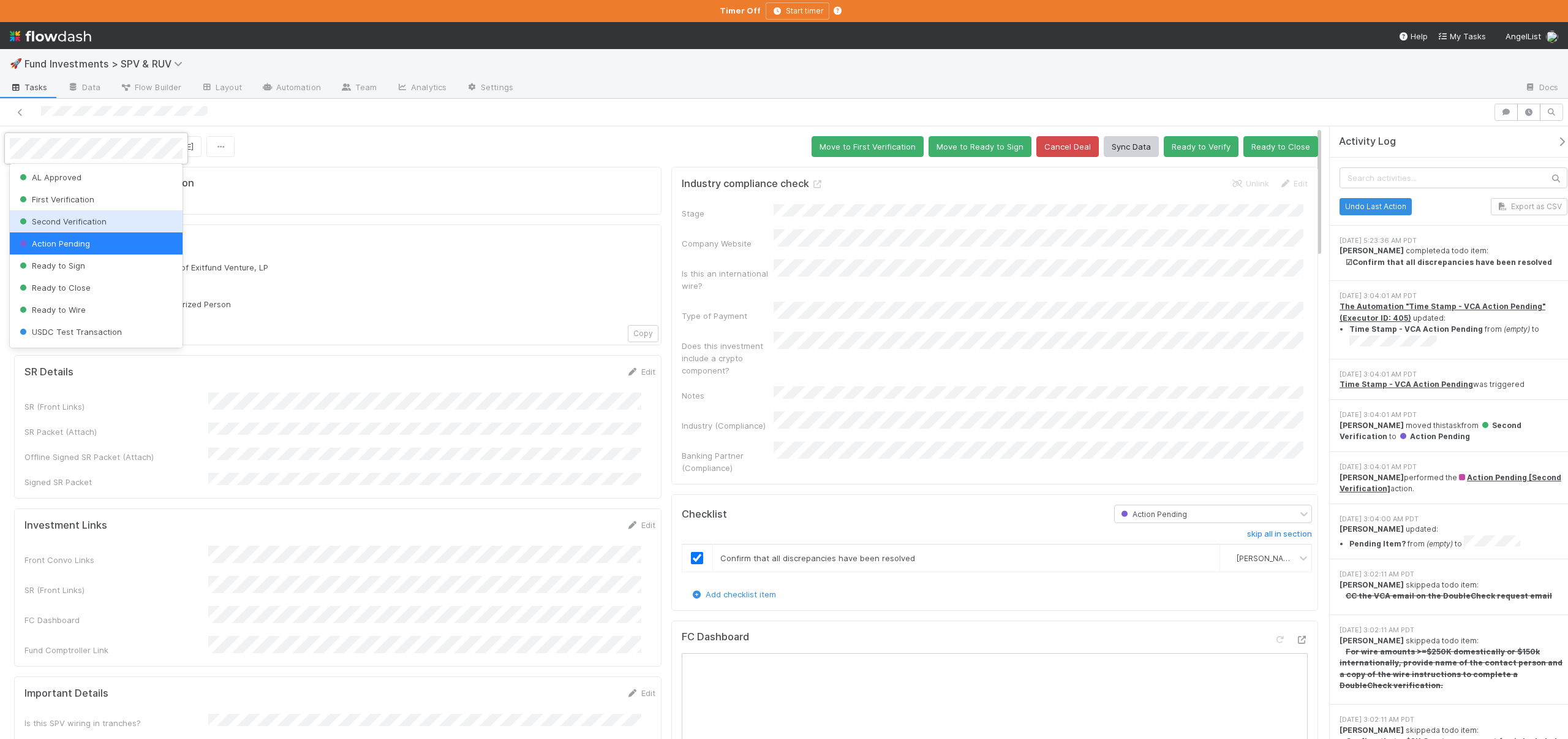
click at [83, 215] on div "Second Verification" at bounding box center [96, 220] width 173 height 22
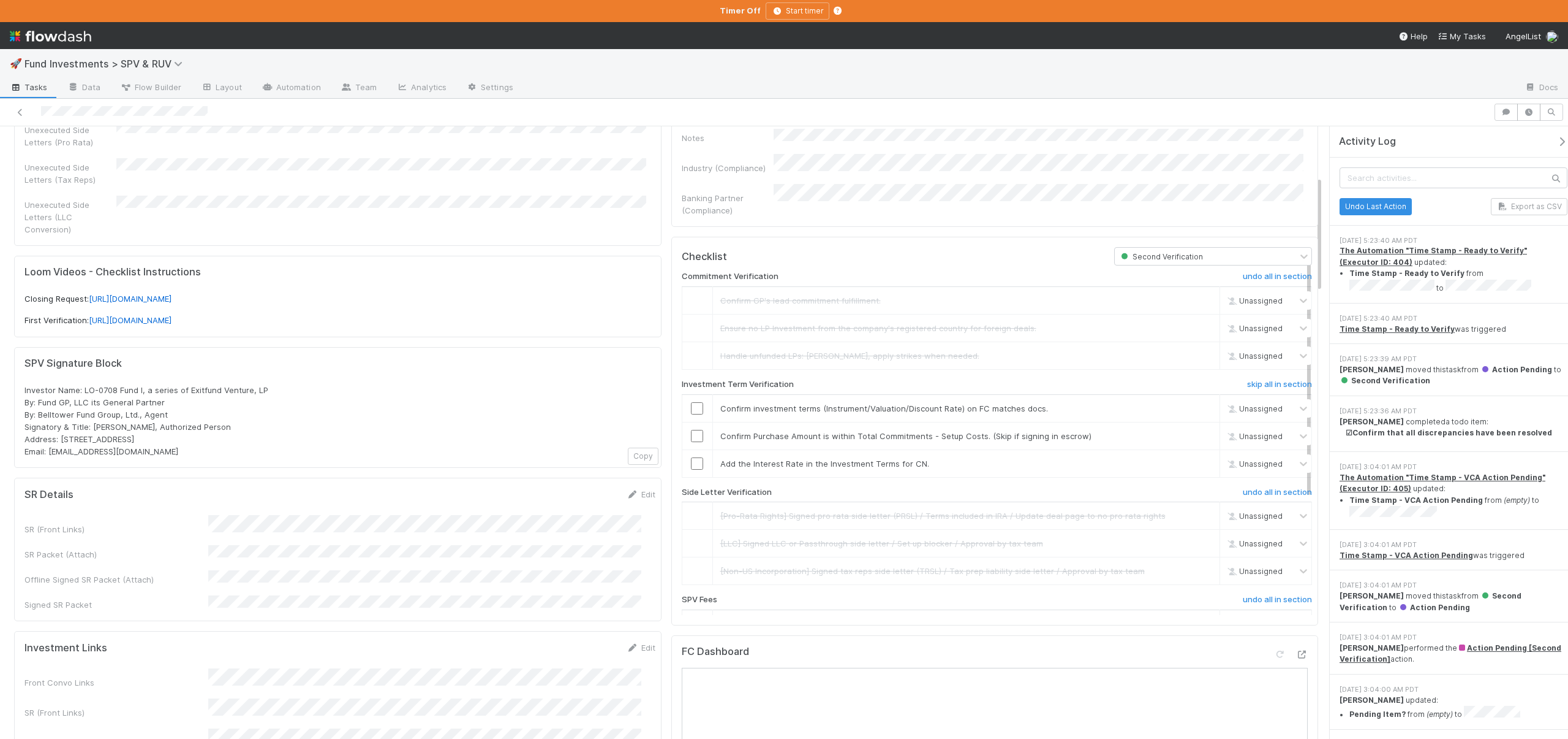
scroll to position [262, 0]
click at [633, 472] on div "SR Details Edit SR (Front Links) SR Packet (Attach) Offline Signed SR Packet (A…" at bounding box center [338, 544] width 648 height 144
click at [627, 484] on link "Edit" at bounding box center [641, 489] width 28 height 9
click at [573, 483] on button "Save" at bounding box center [590, 493] width 35 height 21
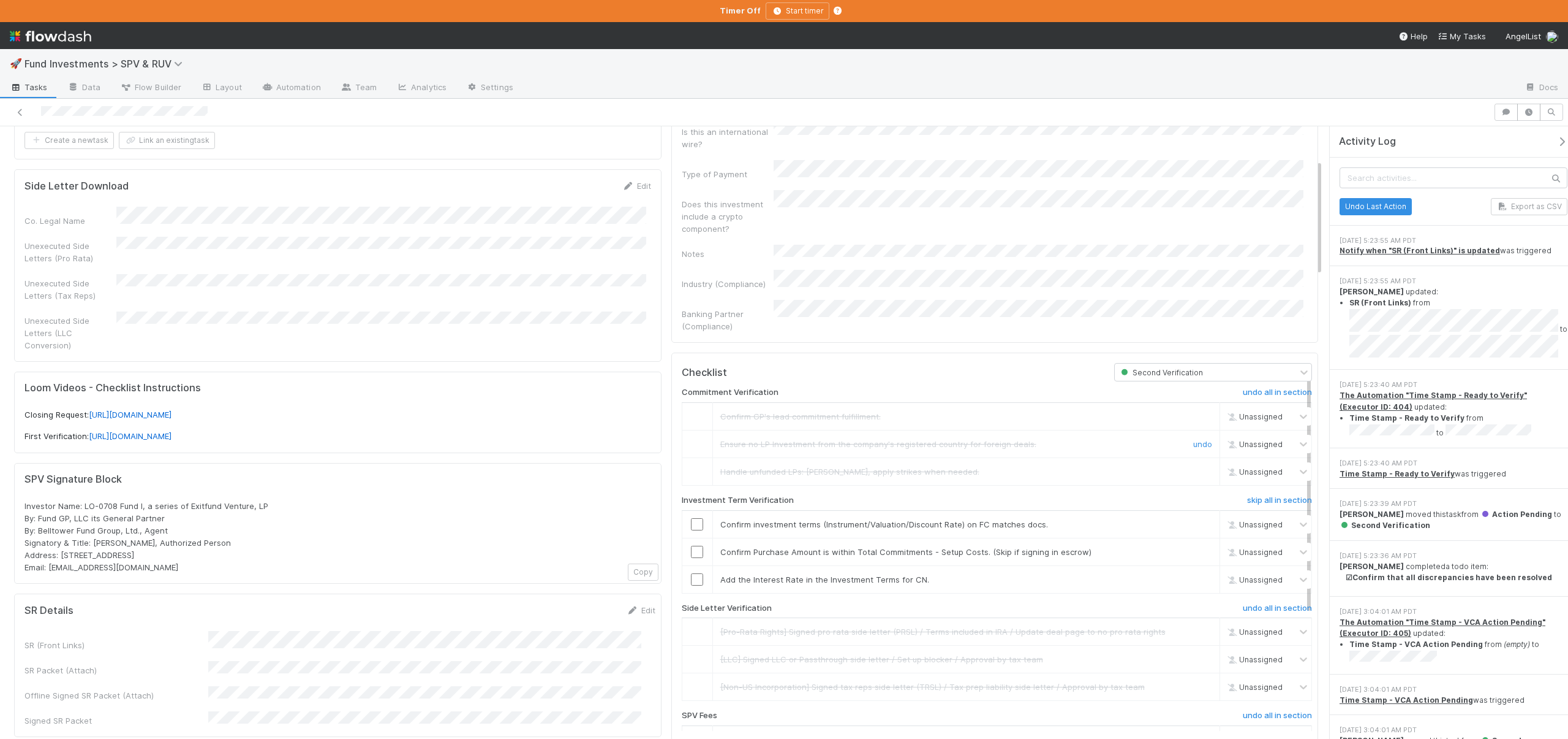
scroll to position [60, 0]
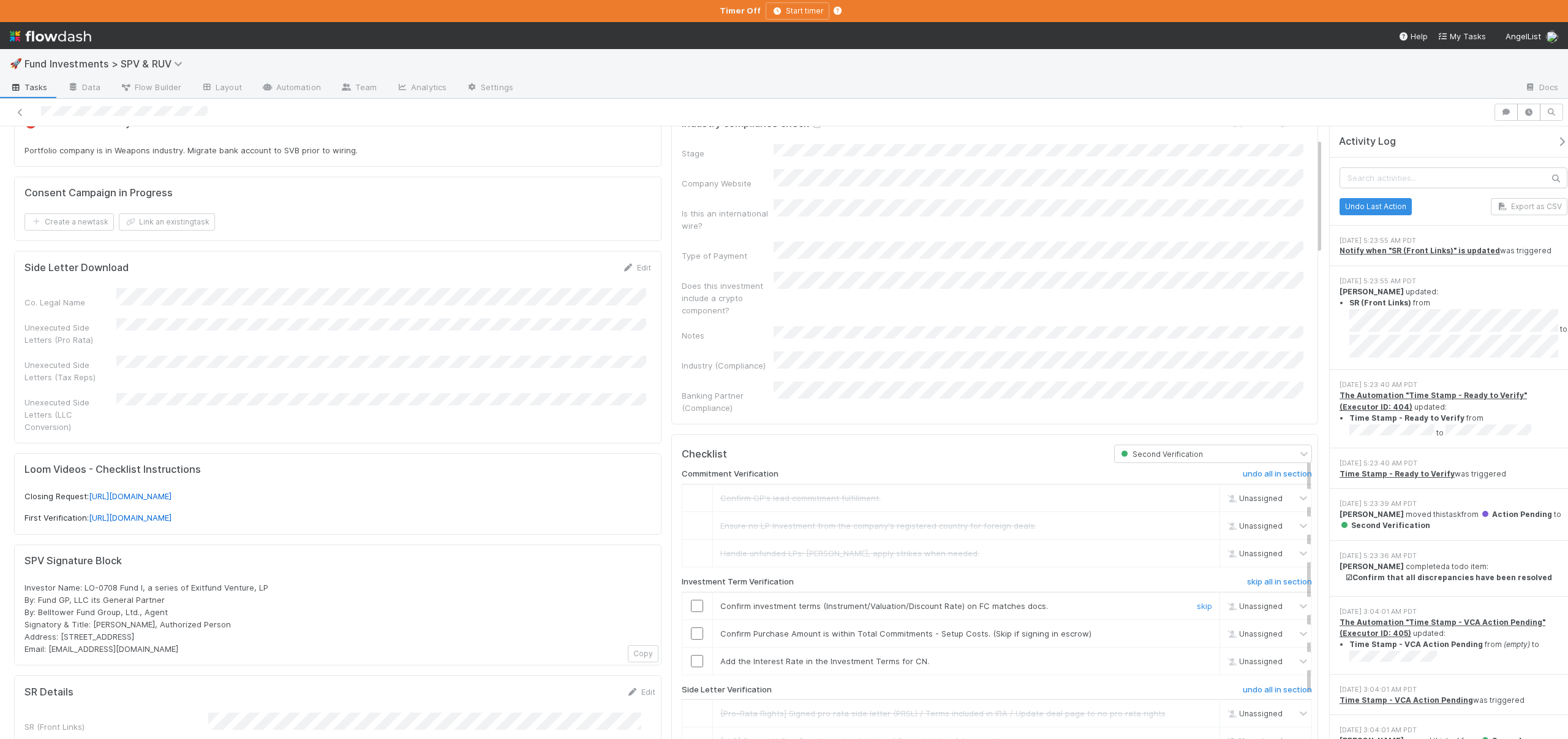
click at [691, 600] on input "checkbox" at bounding box center [697, 606] width 12 height 12
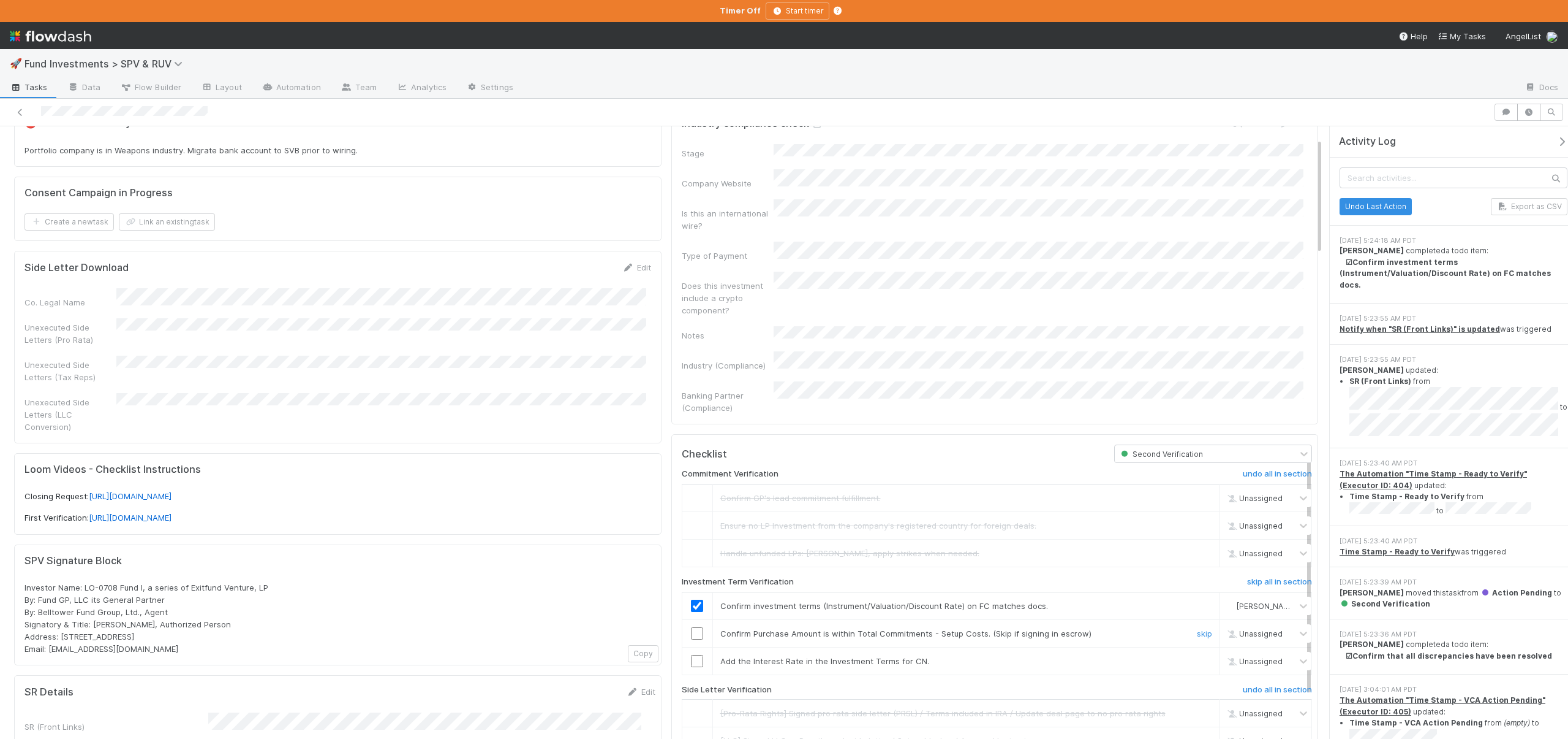
click at [697, 627] on input "checkbox" at bounding box center [697, 633] width 12 height 12
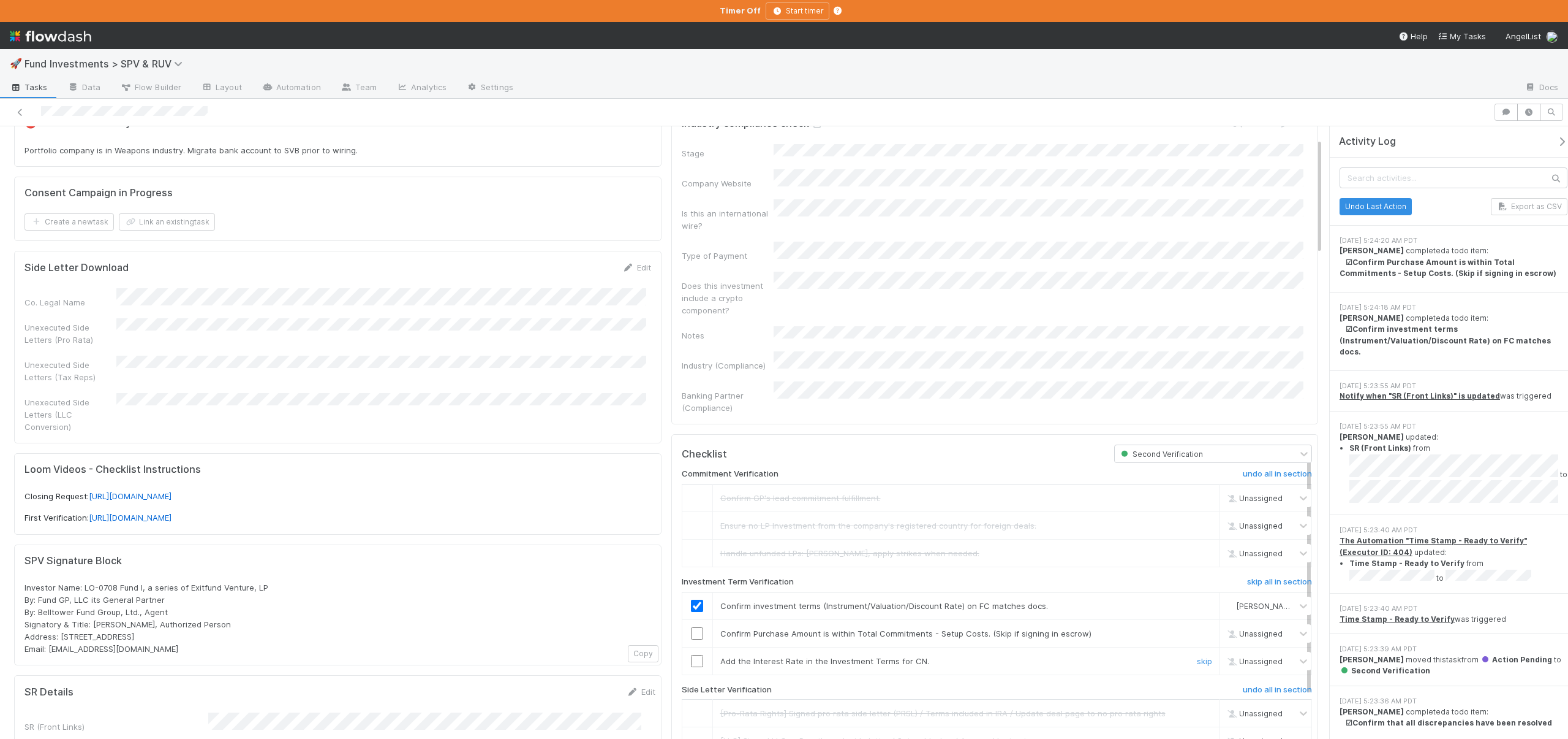
click at [693, 655] on input "checkbox" at bounding box center [697, 660] width 12 height 12
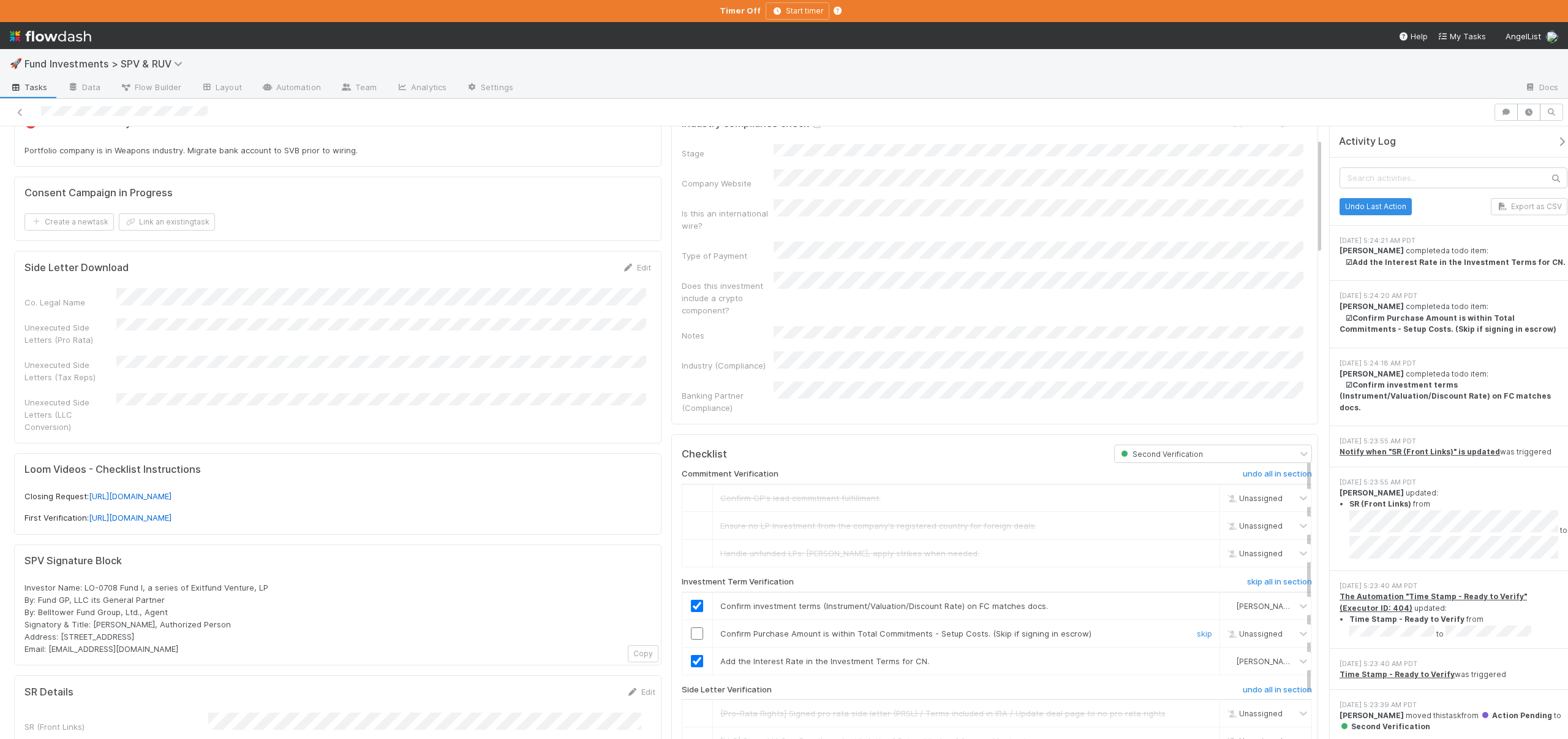
click at [691, 627] on input "checkbox" at bounding box center [697, 633] width 12 height 12
click at [1197, 656] on link "skip" at bounding box center [1205, 660] width 15 height 9
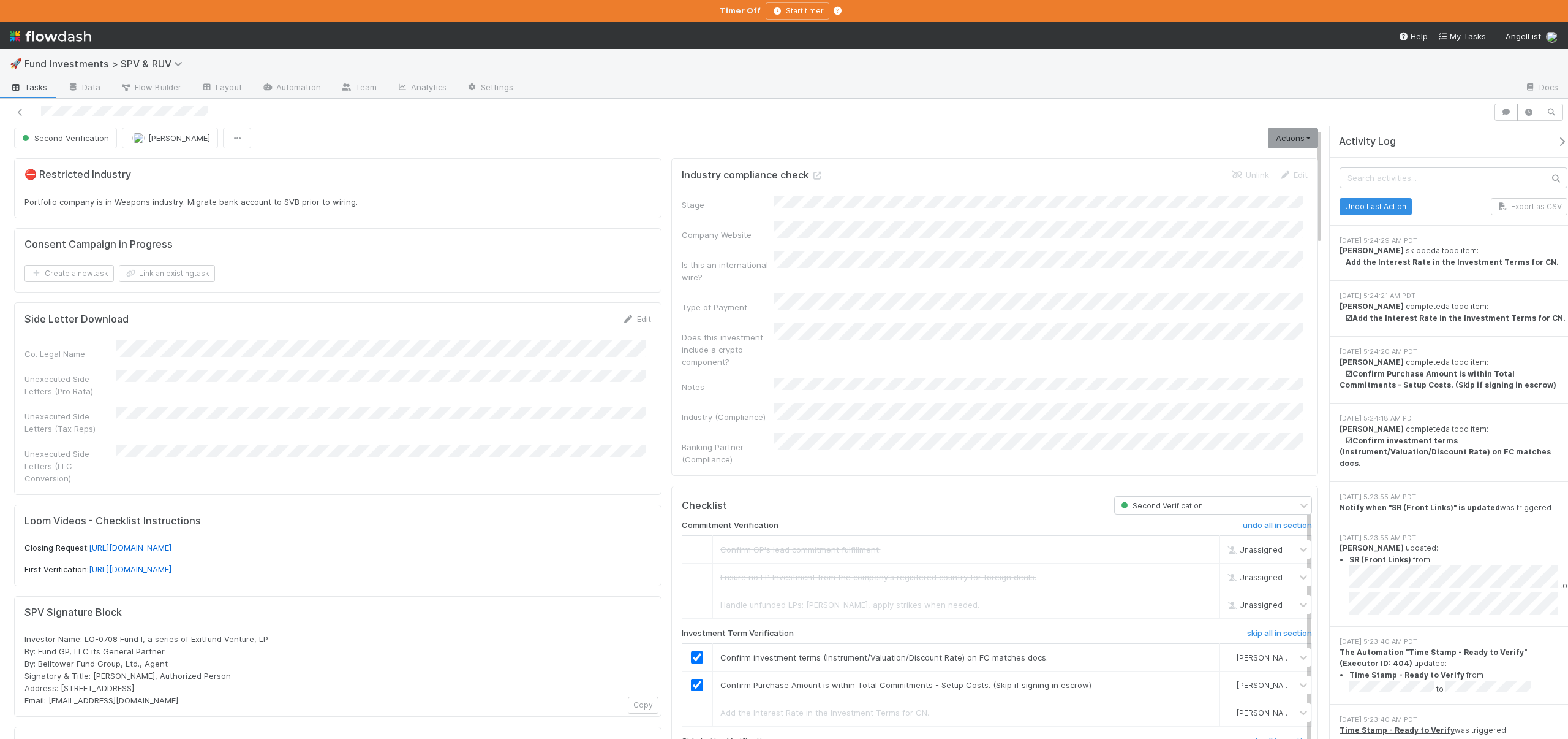
scroll to position [0, 0]
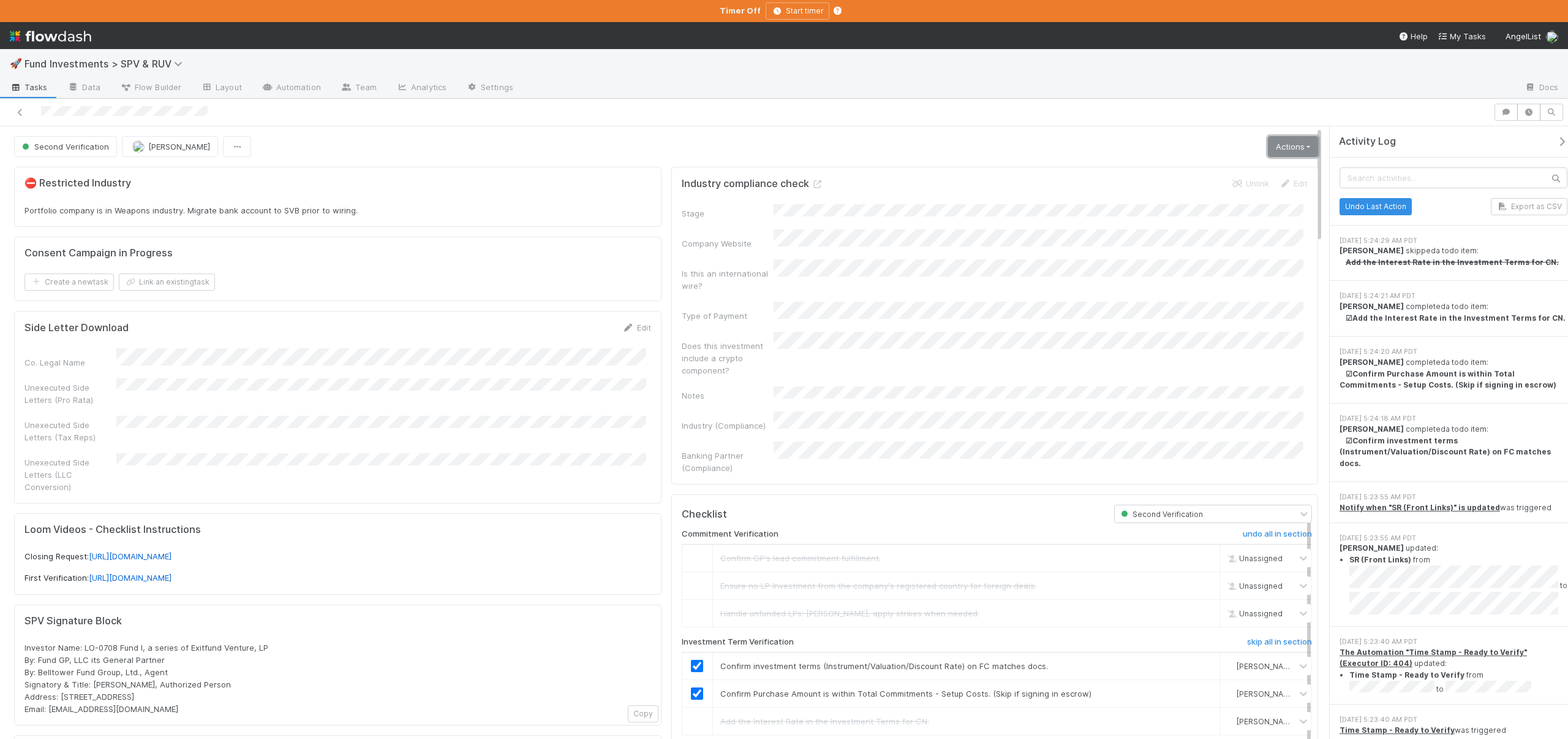
click at [1269, 147] on link "Actions" at bounding box center [1293, 147] width 50 height 21
click at [1216, 171] on button "Move to Ready to Sign" at bounding box center [1235, 172] width 170 height 17
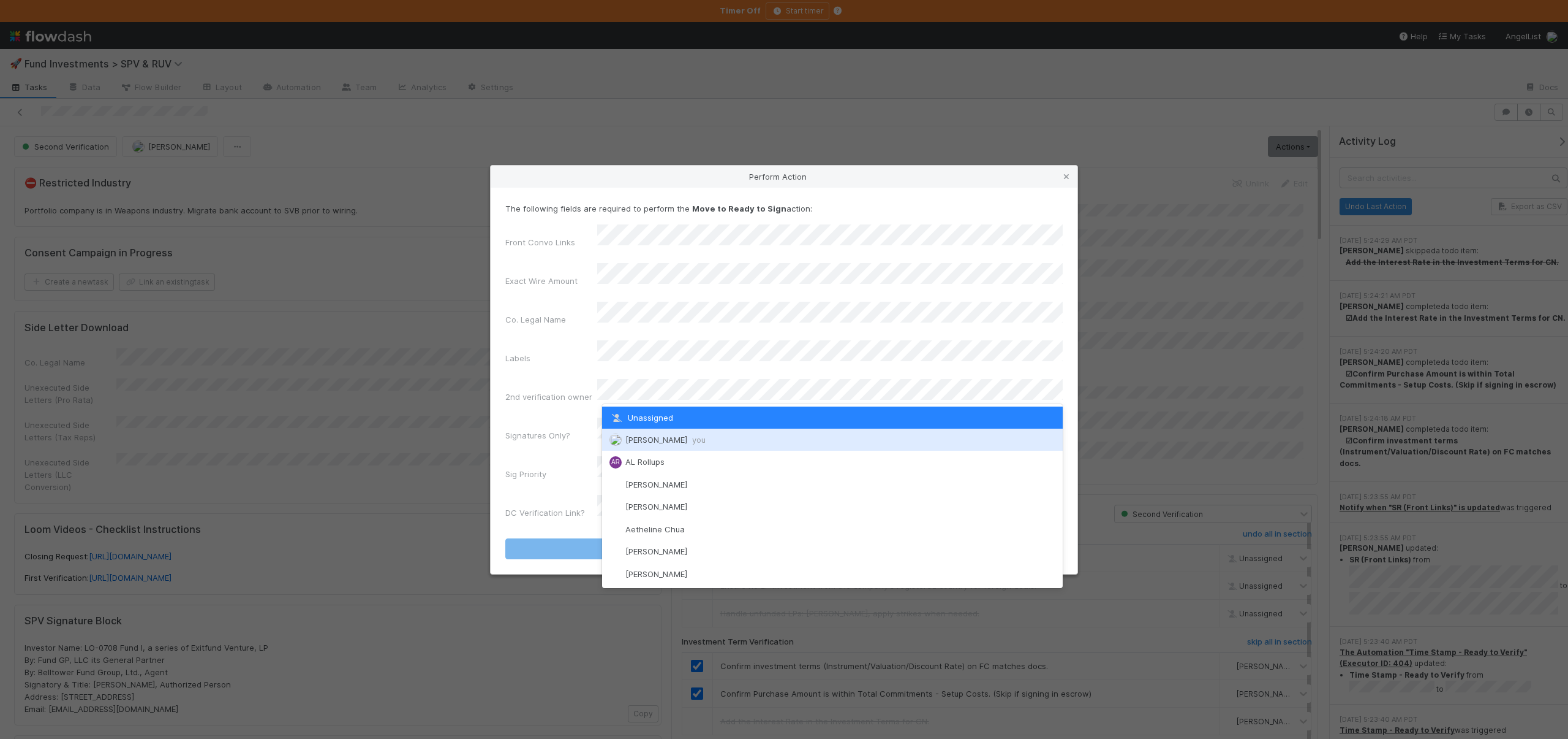
click at [650, 432] on div "Andre Fredrick you" at bounding box center [832, 439] width 461 height 22
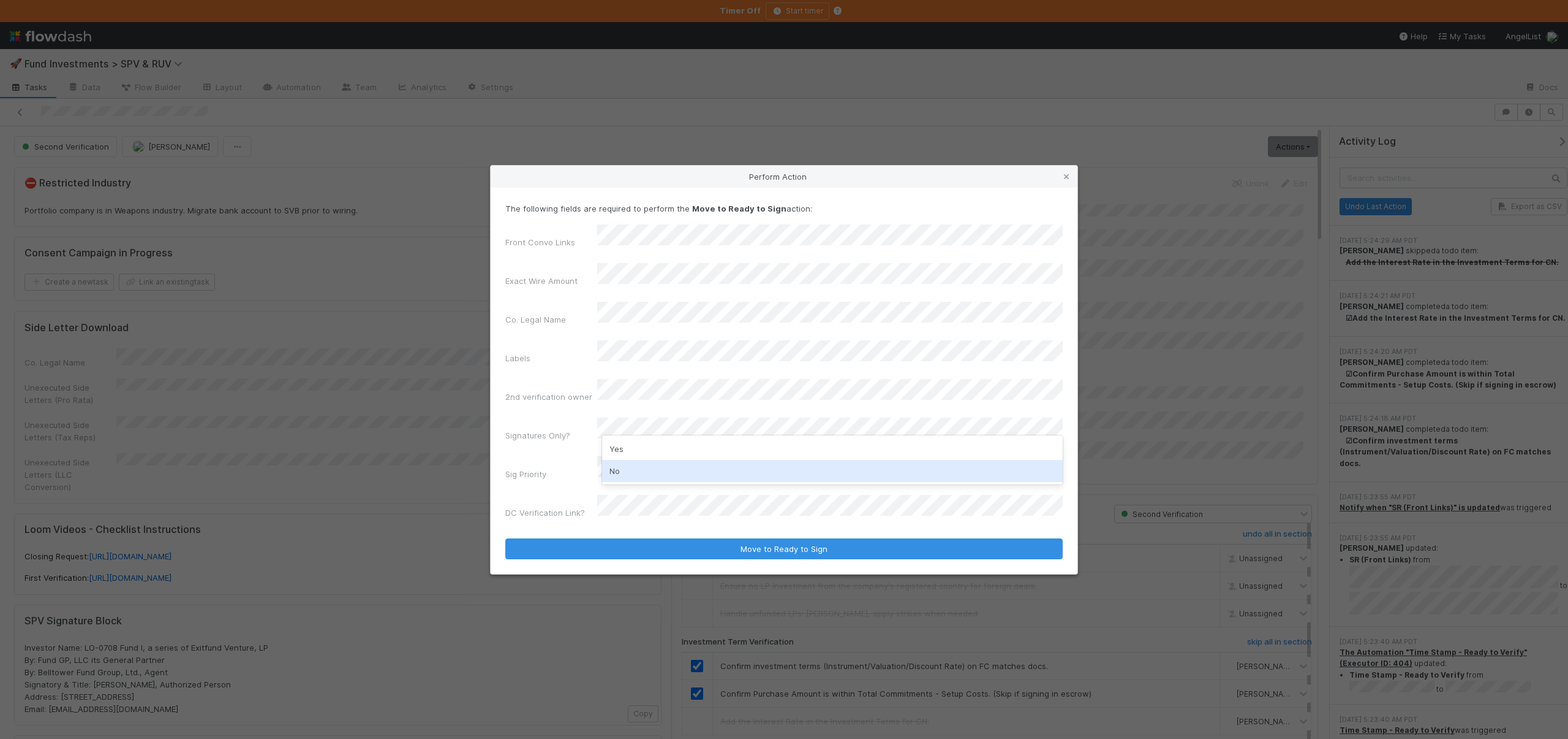
click at [614, 463] on div "No" at bounding box center [832, 470] width 461 height 22
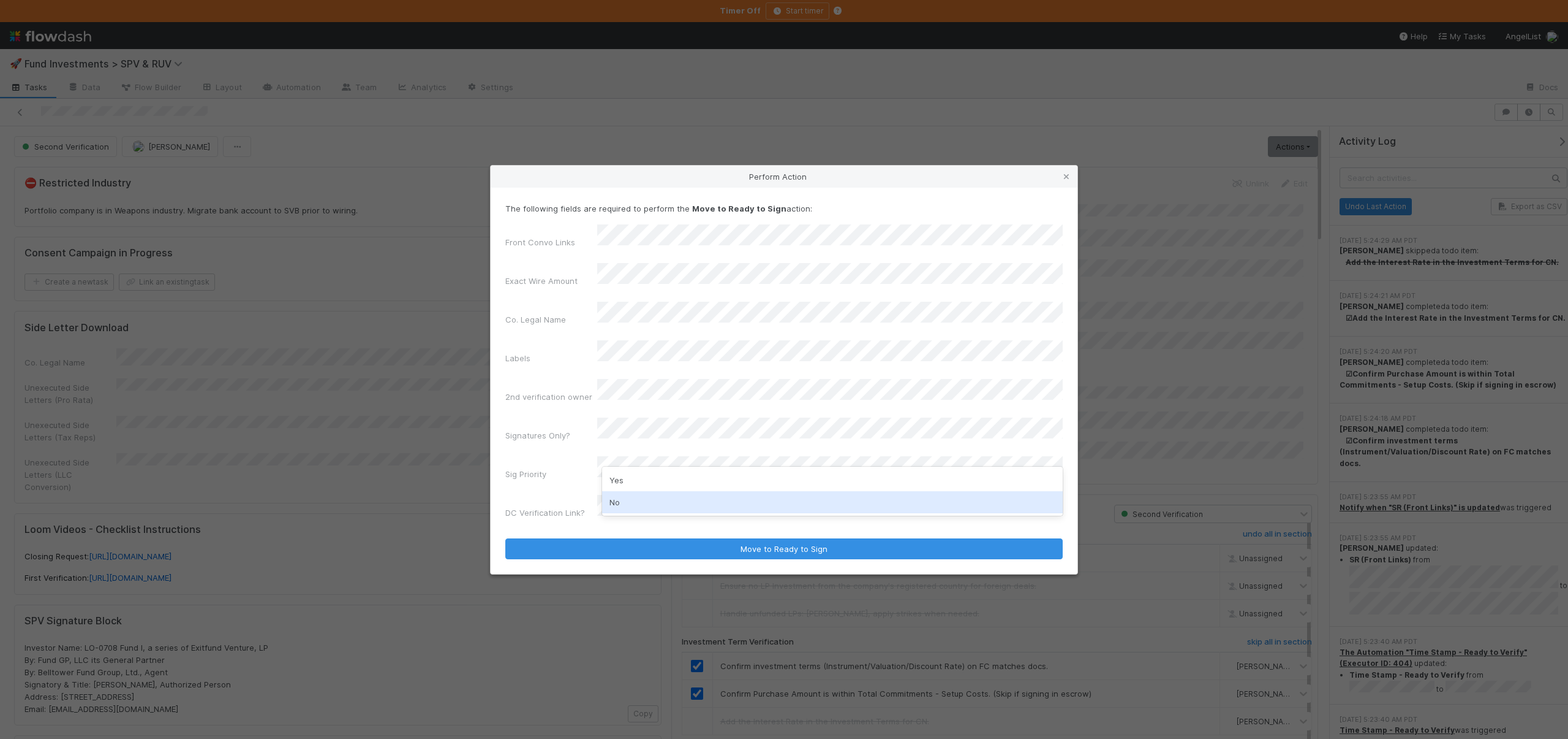
click at [618, 501] on div "No" at bounding box center [832, 501] width 461 height 22
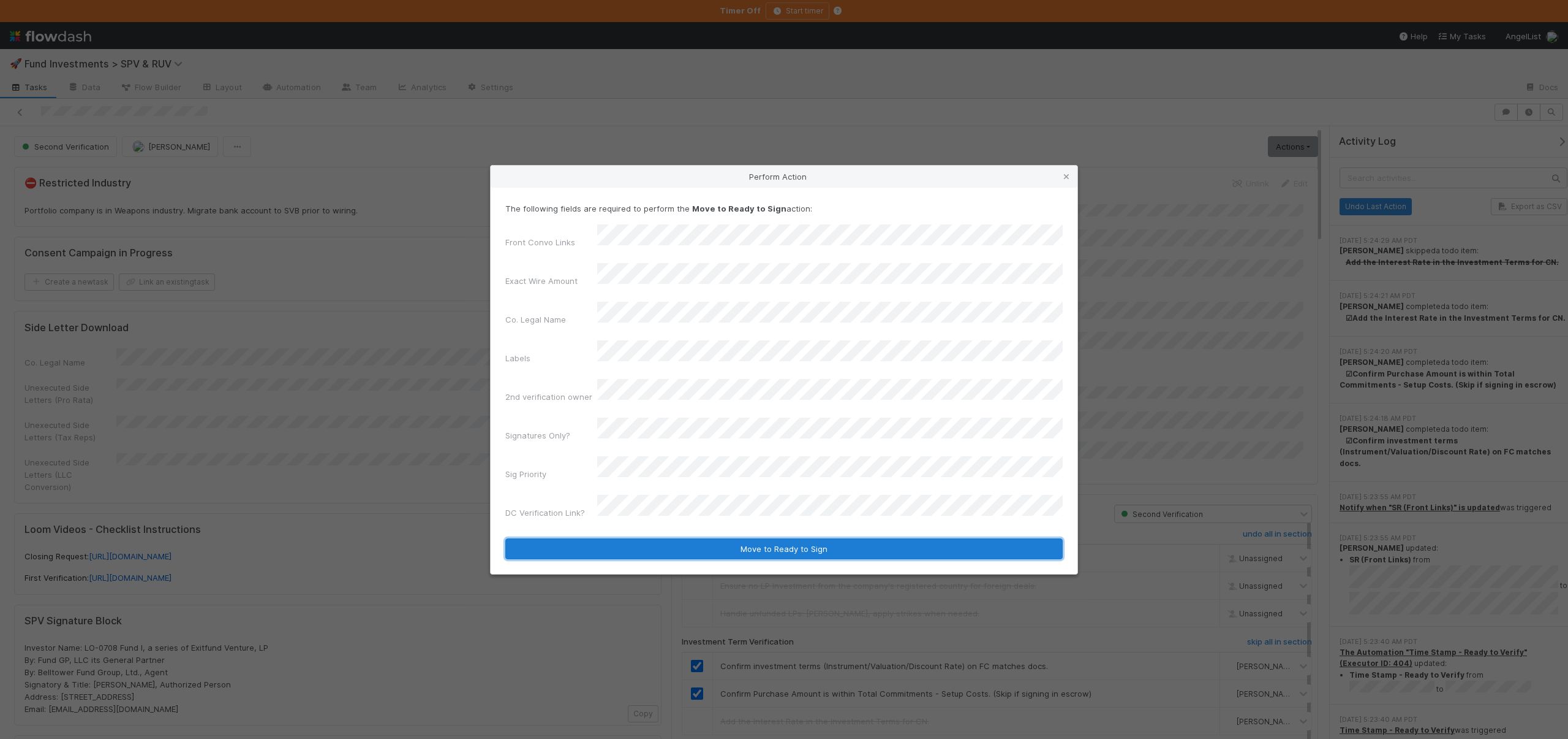
click at [761, 538] on button "Move to Ready to Sign" at bounding box center [784, 549] width 558 height 21
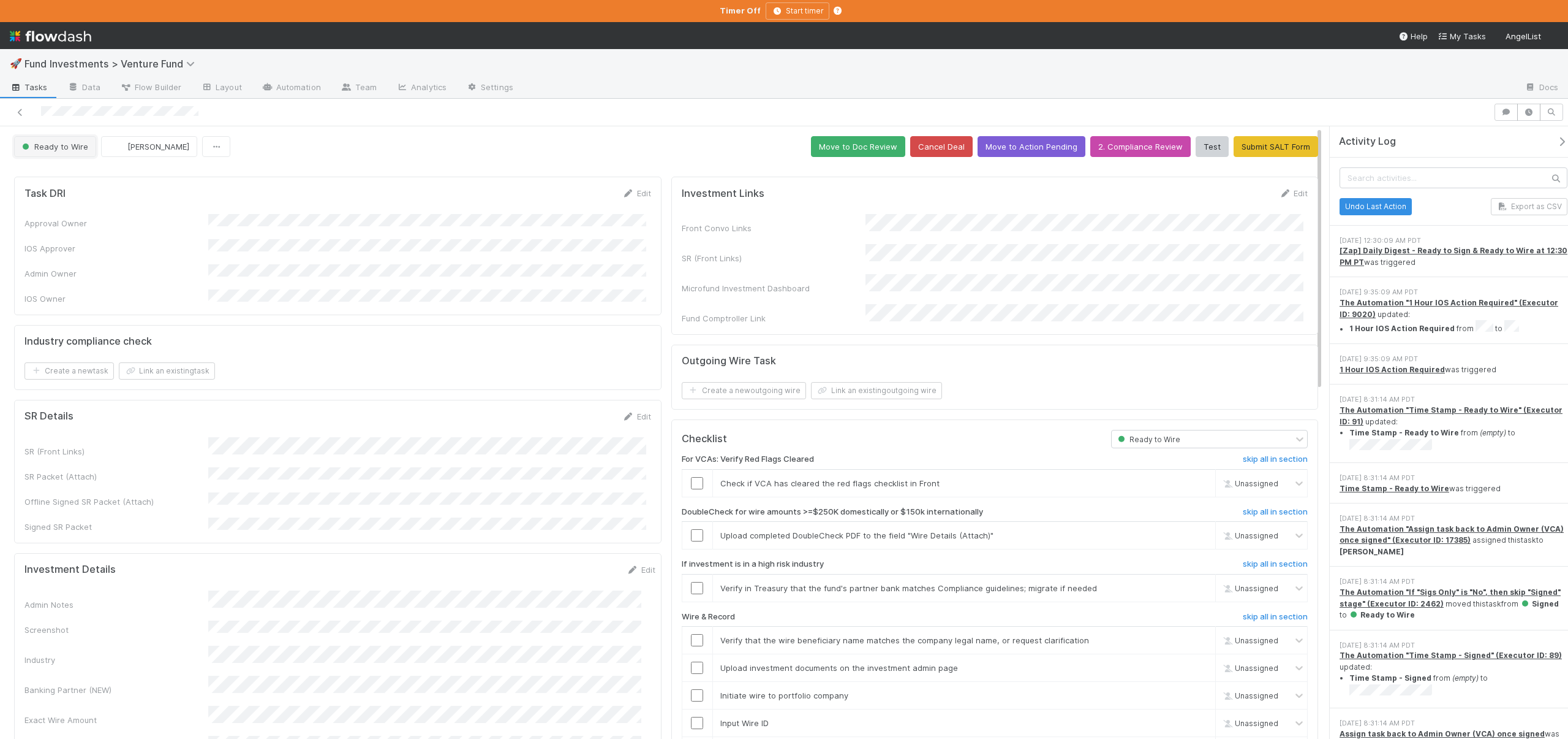
click at [73, 149] on span "Ready to Wire" at bounding box center [54, 147] width 69 height 9
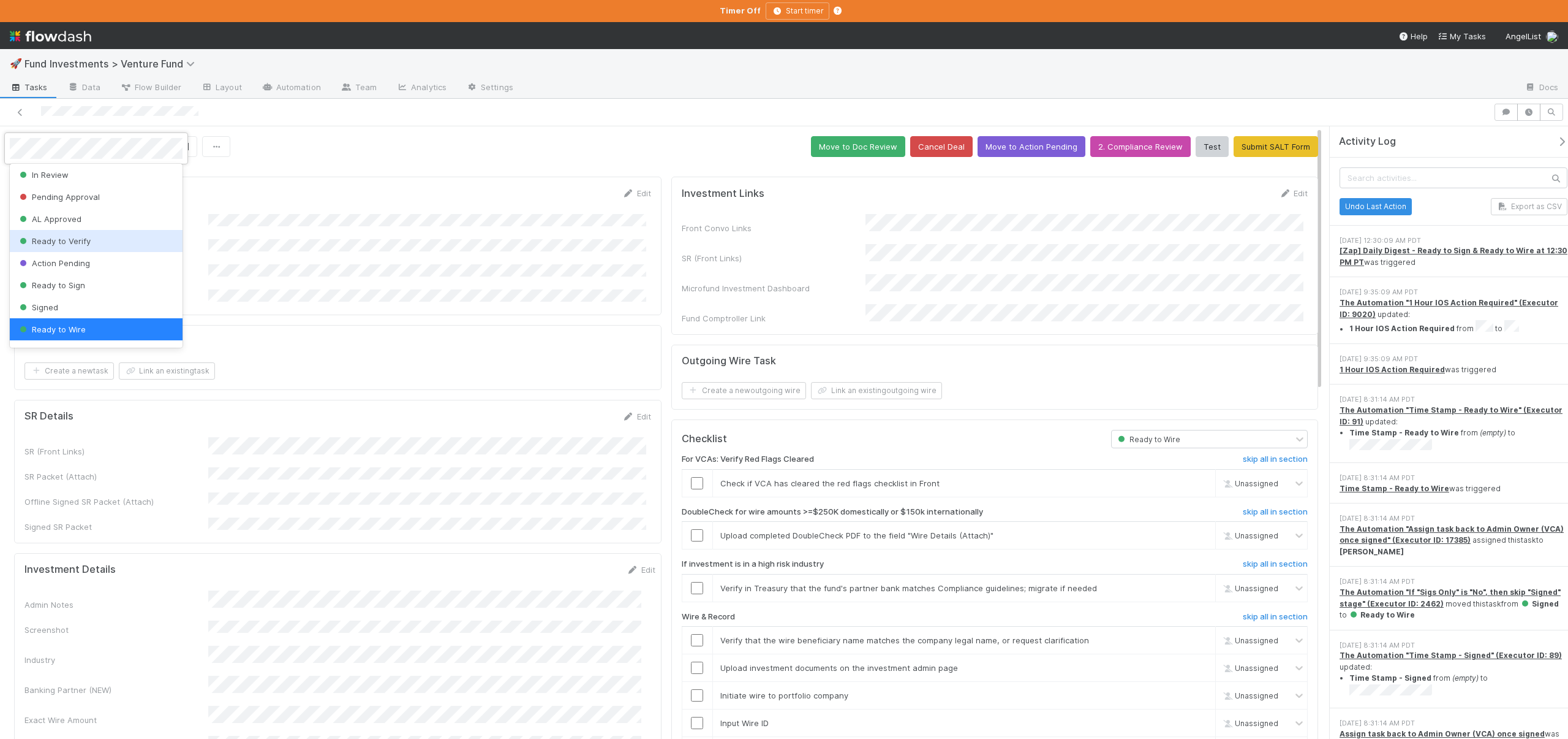
click at [68, 234] on div "Ready to Verify" at bounding box center [96, 240] width 173 height 22
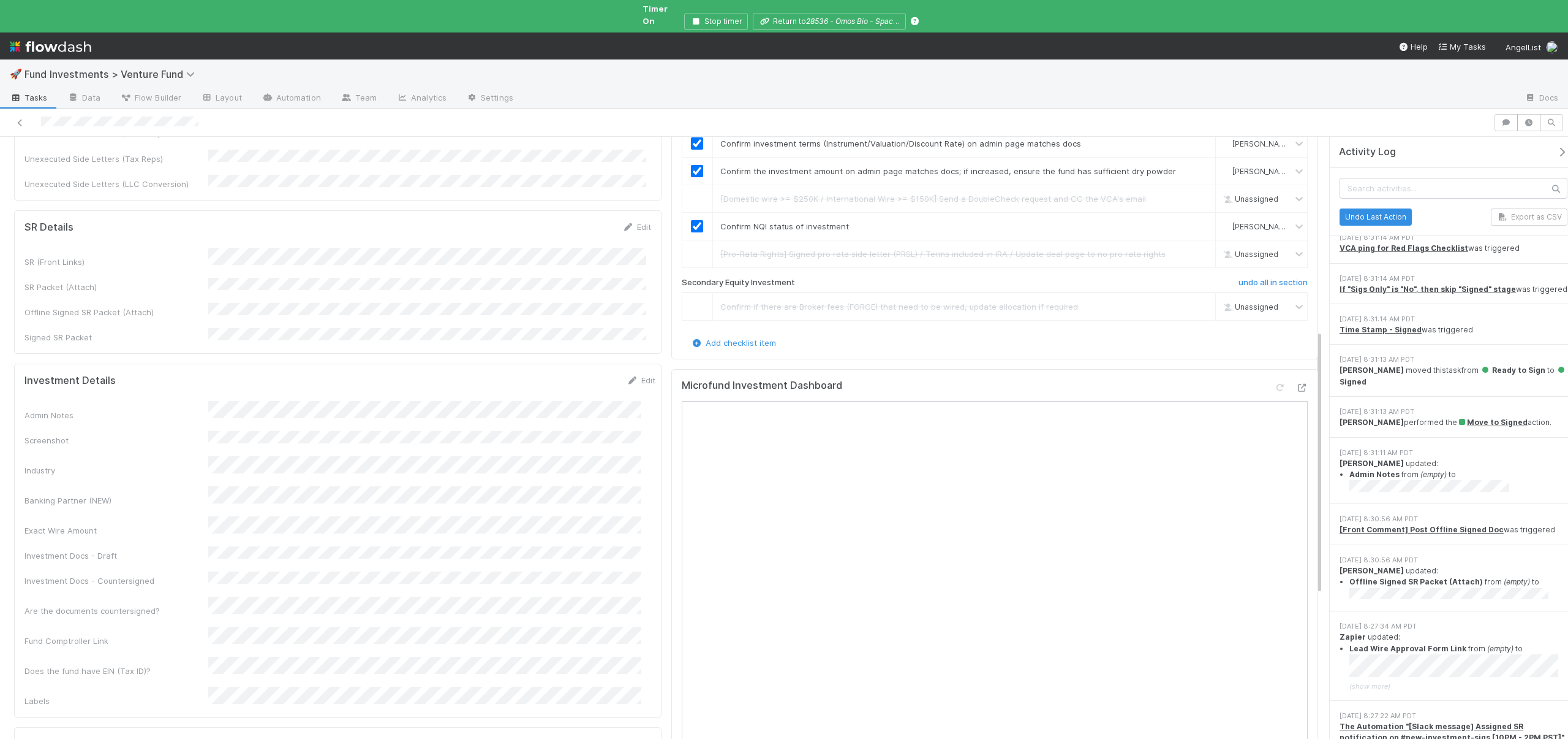
scroll to position [426, 0]
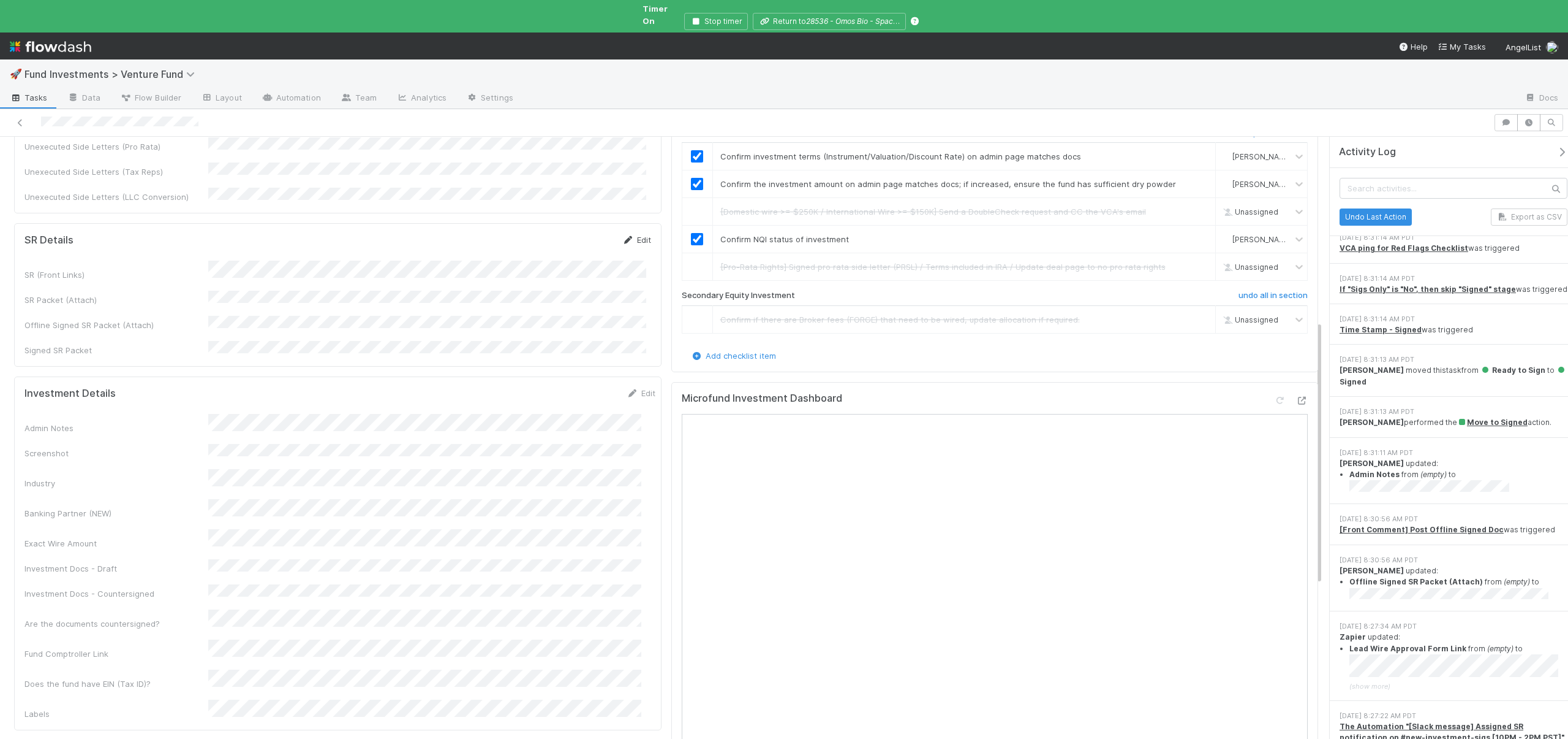
click at [636, 235] on link "Edit" at bounding box center [636, 239] width 28 height 9
click at [594, 234] on button "Save" at bounding box center [585, 244] width 35 height 21
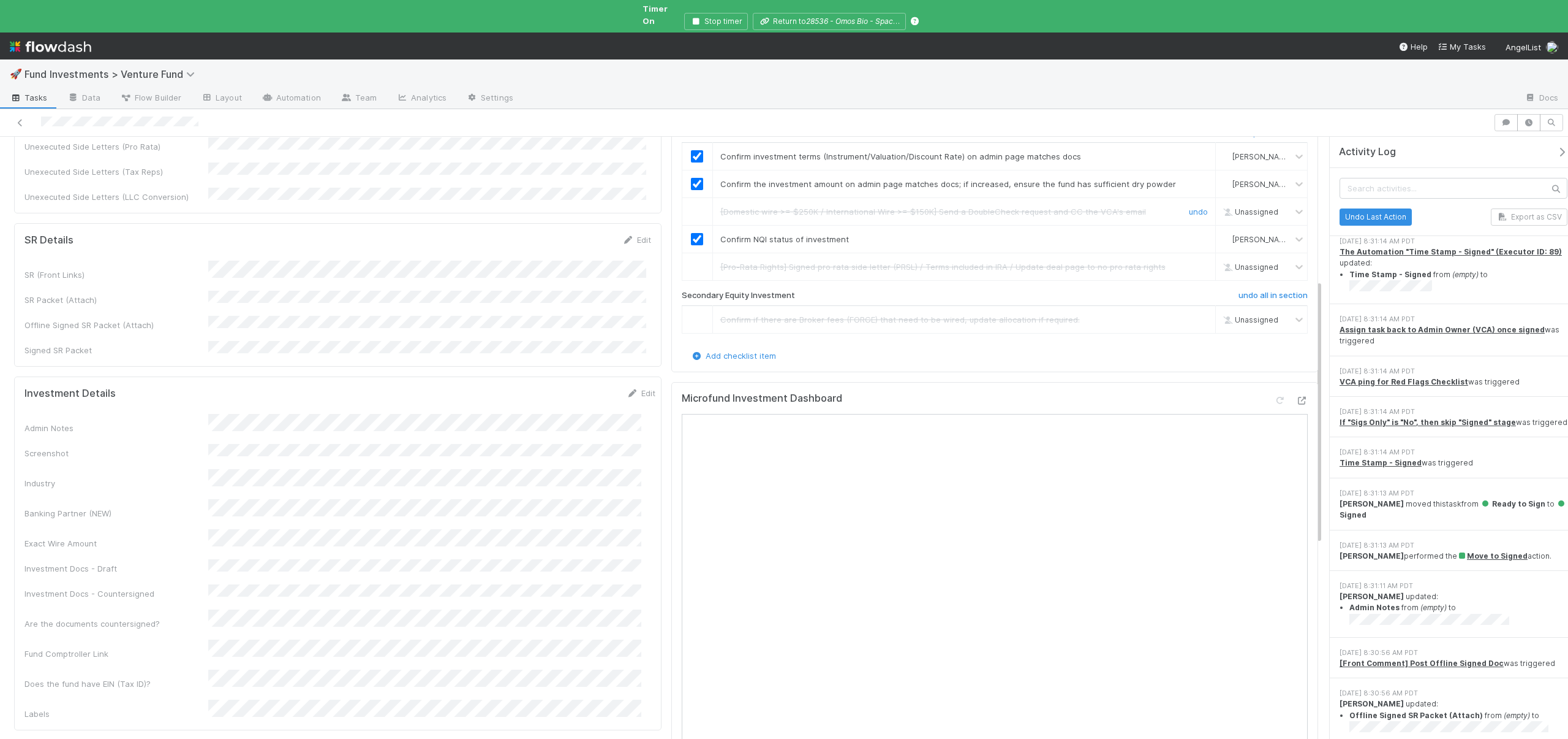
scroll to position [0, 0]
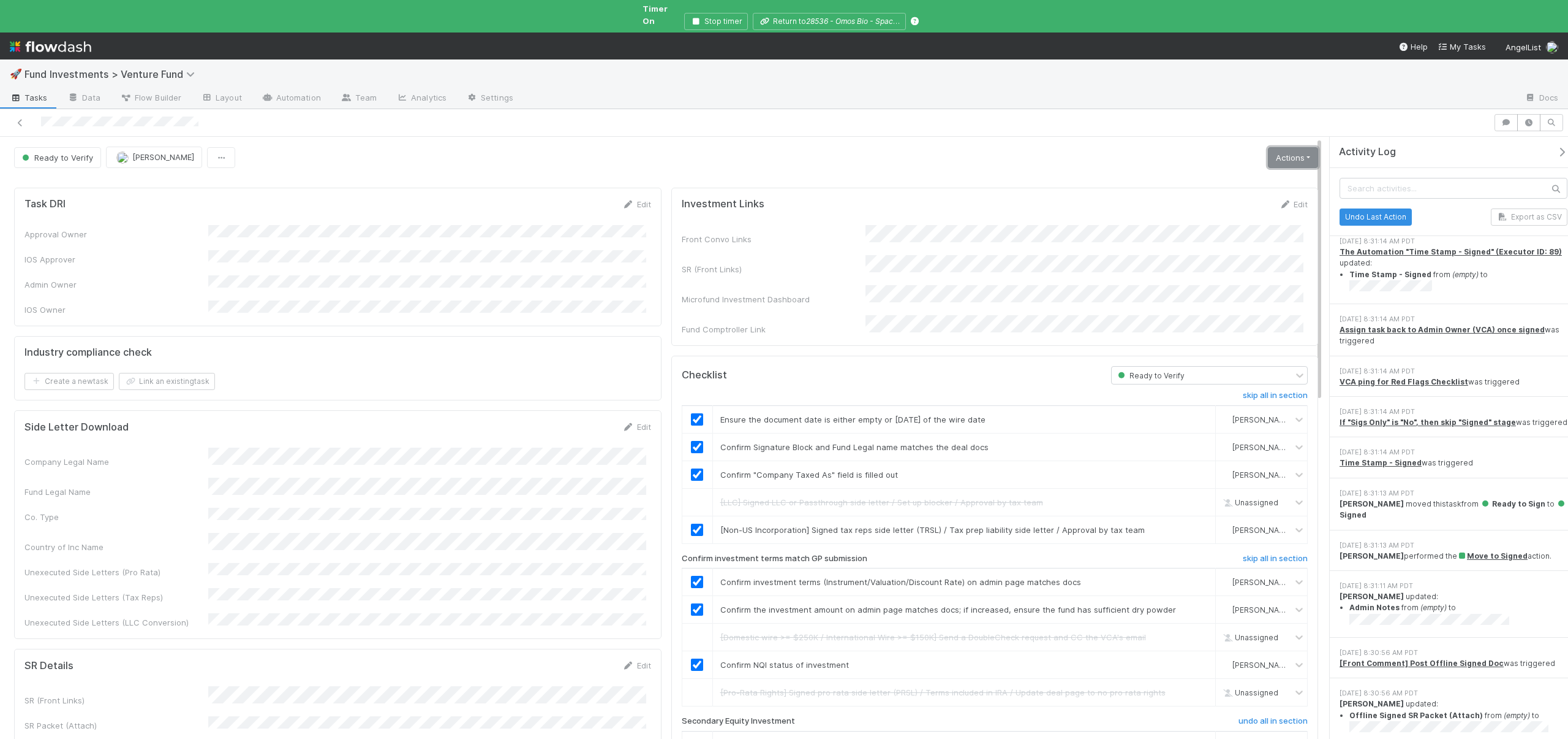
click at [1283, 147] on link "Actions" at bounding box center [1293, 157] width 50 height 21
click at [41, 152] on span "Ready to Verify" at bounding box center [57, 157] width 74 height 9
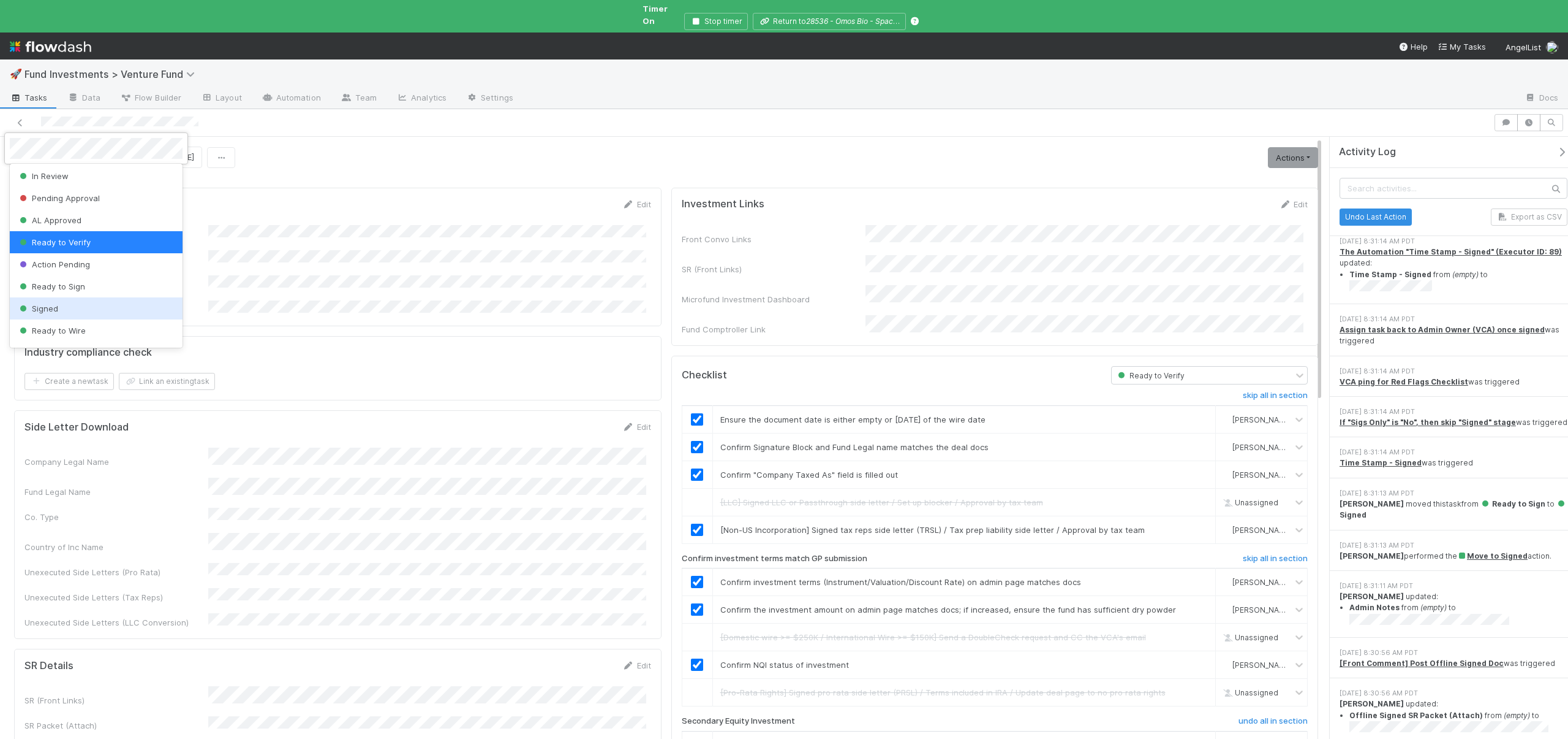
scroll to position [26, 0]
click at [52, 331] on span "Ready to Wire" at bounding box center [51, 328] width 69 height 9
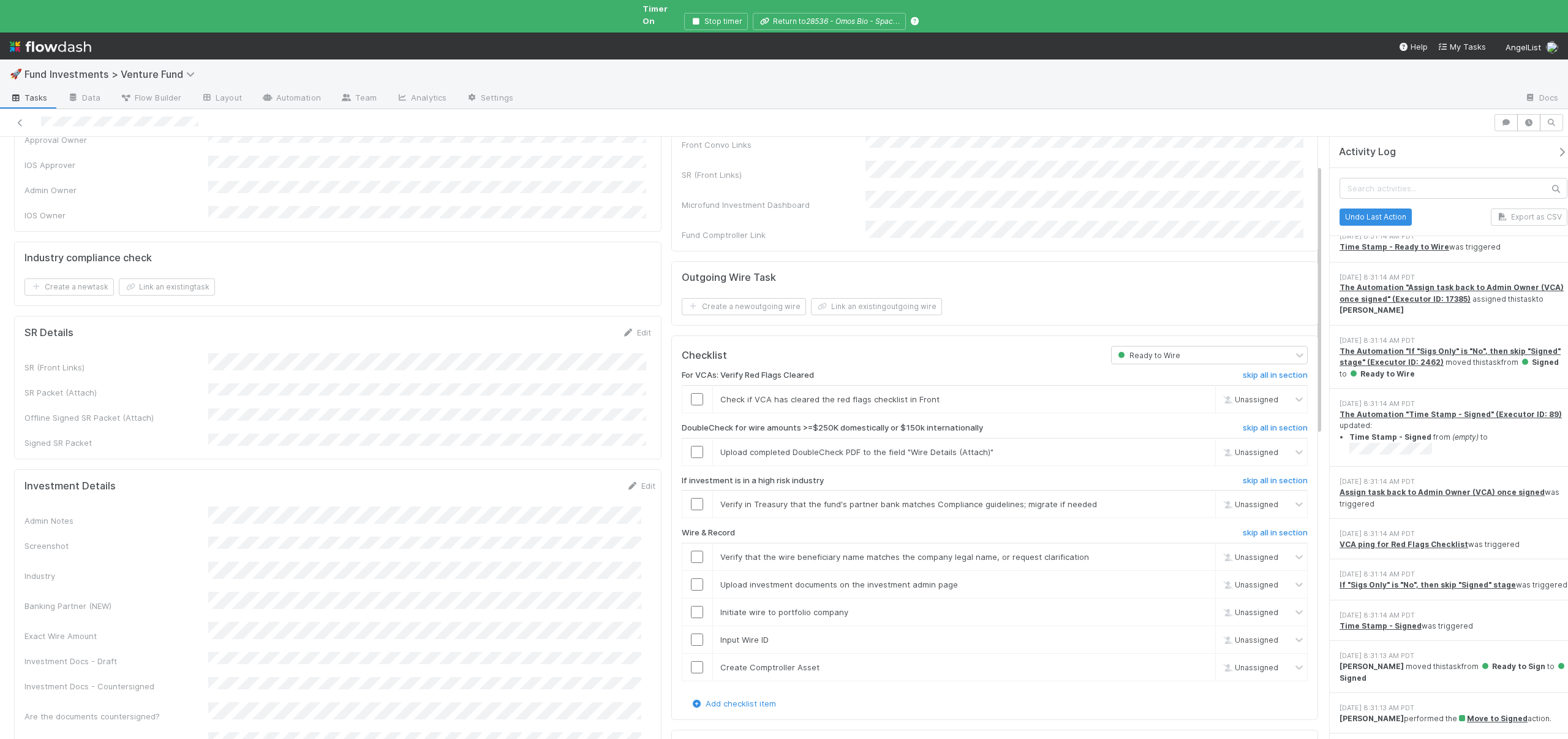
scroll to position [108, 0]
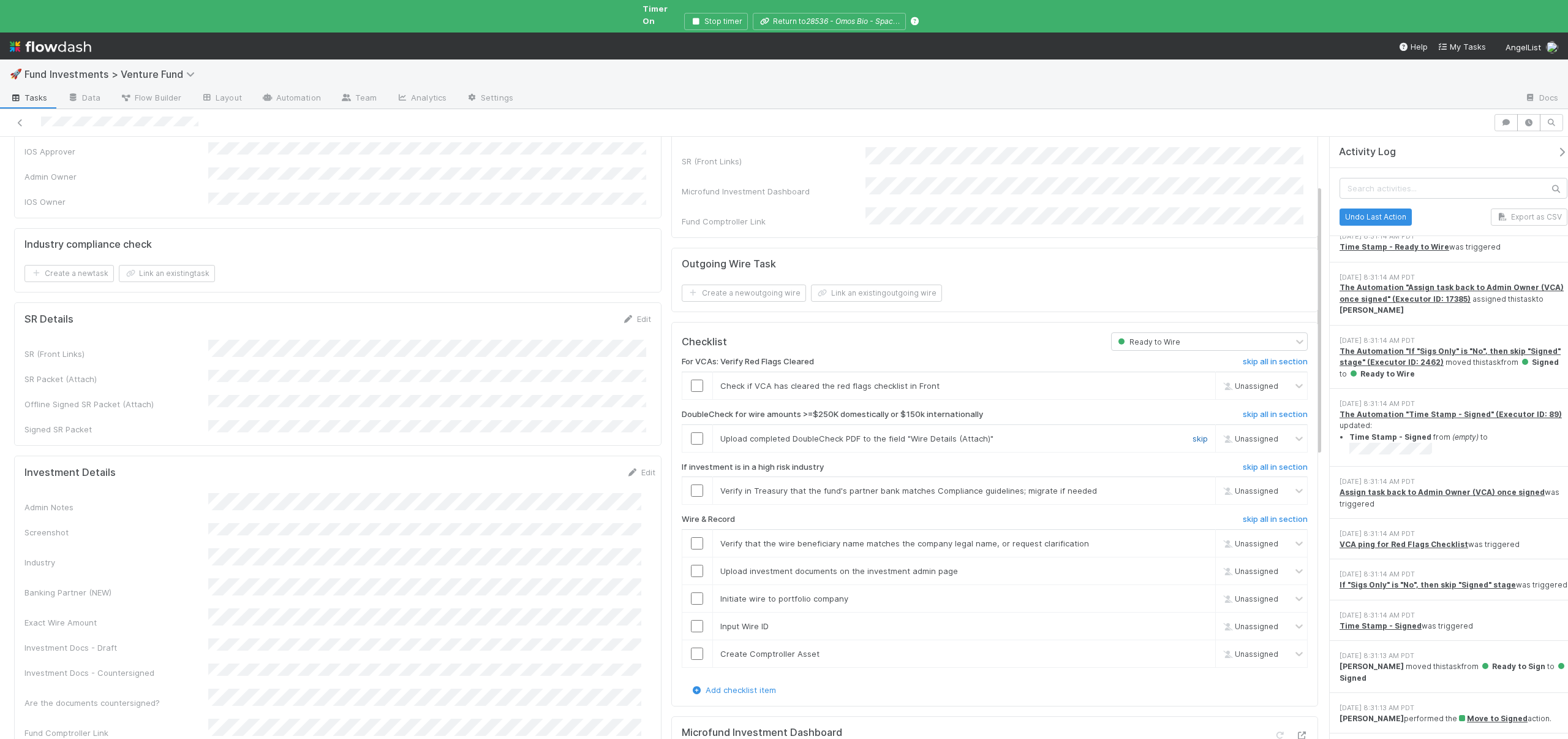
click at [1194, 433] on link "skip" at bounding box center [1200, 438] width 15 height 9
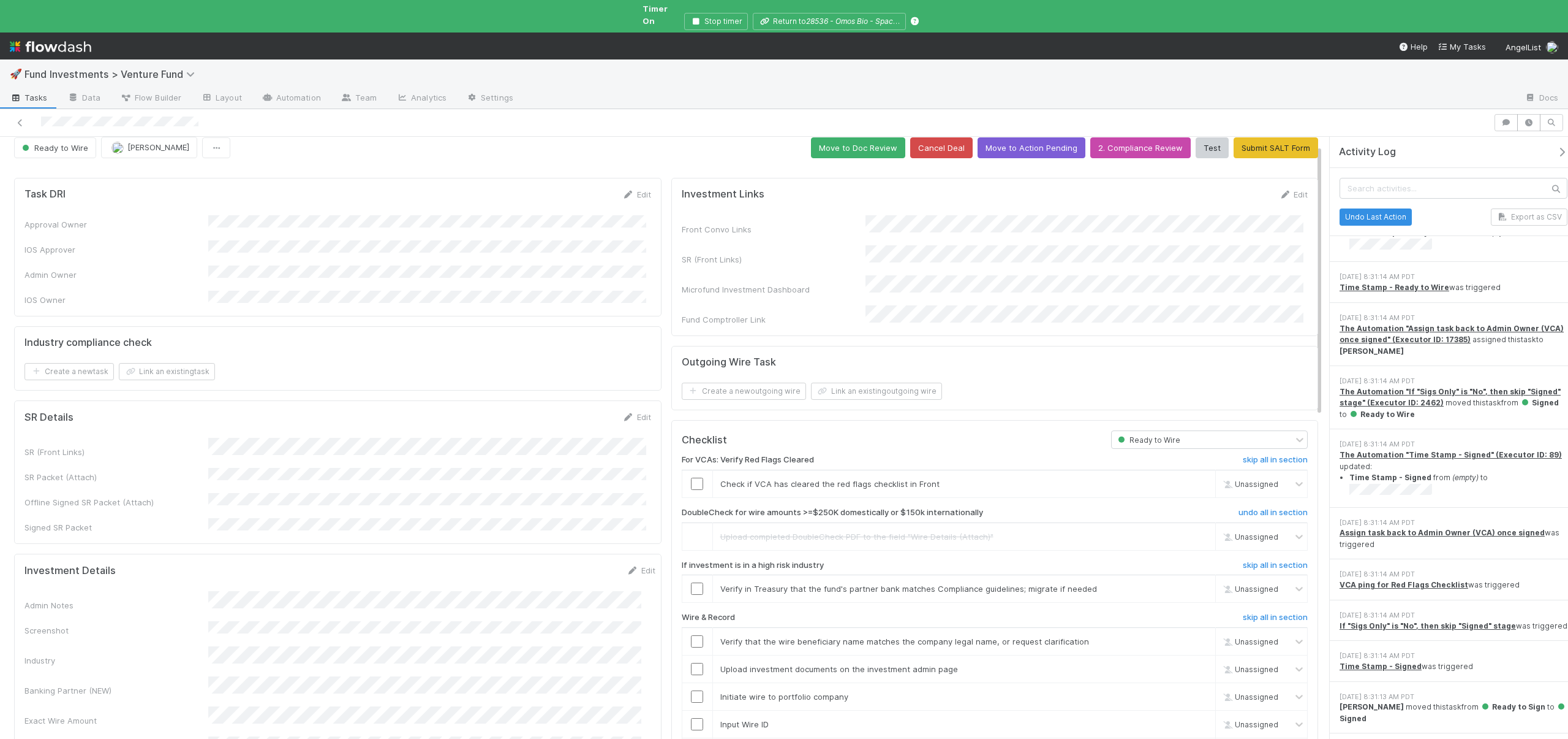
scroll to position [27, 0]
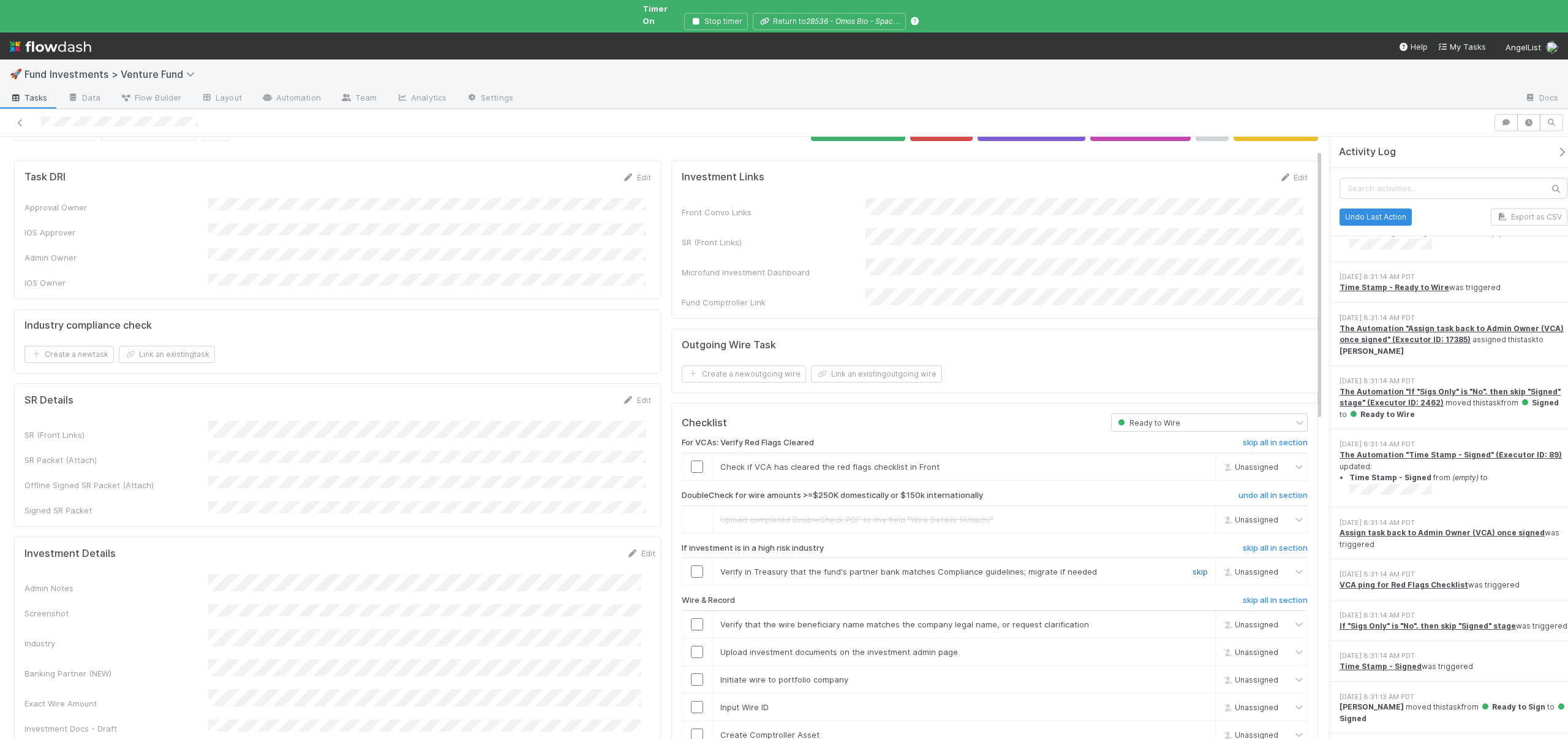
click at [1193, 567] on link "skip" at bounding box center [1200, 572] width 15 height 9
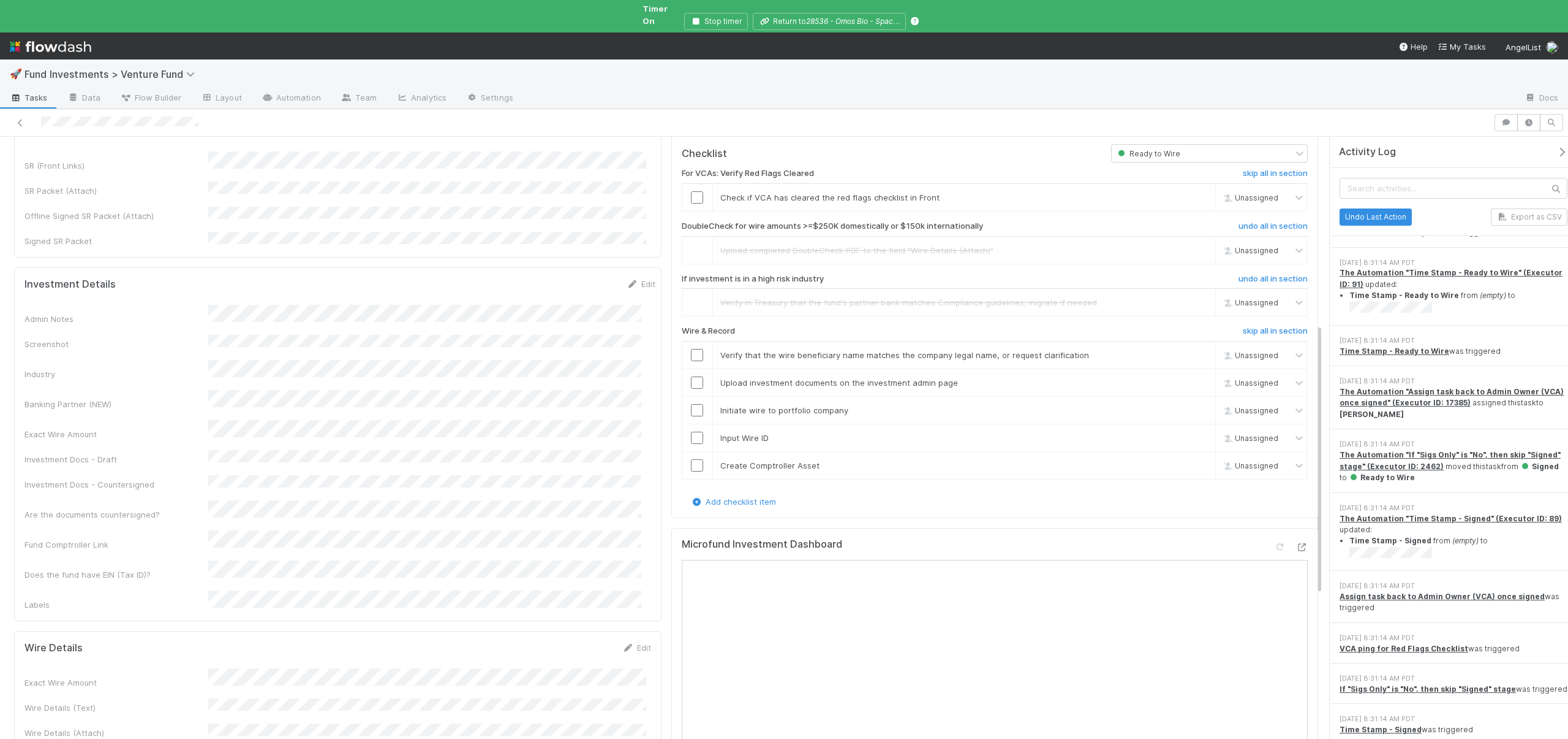
scroll to position [421, 0]
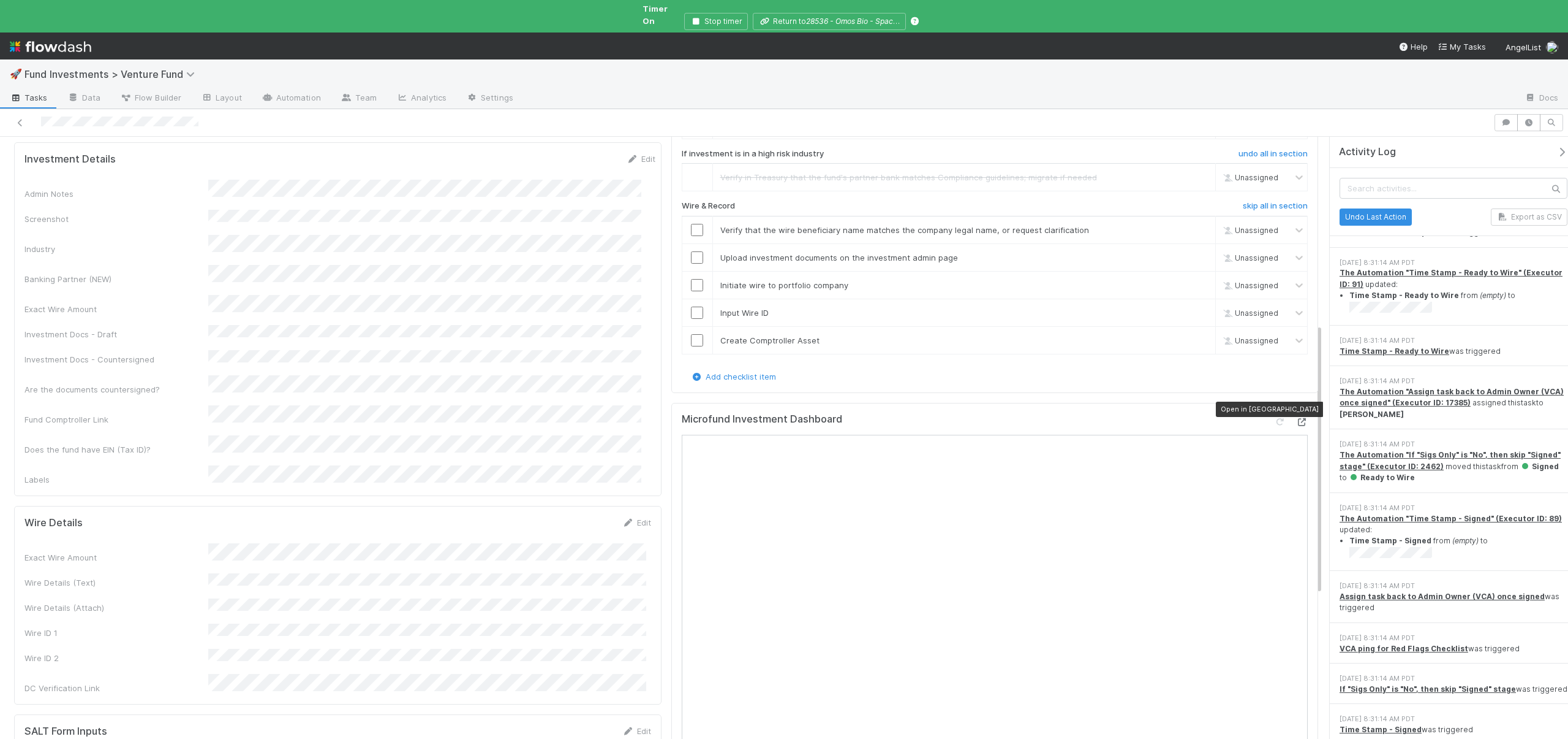
click at [1297, 418] on icon at bounding box center [1301, 422] width 12 height 8
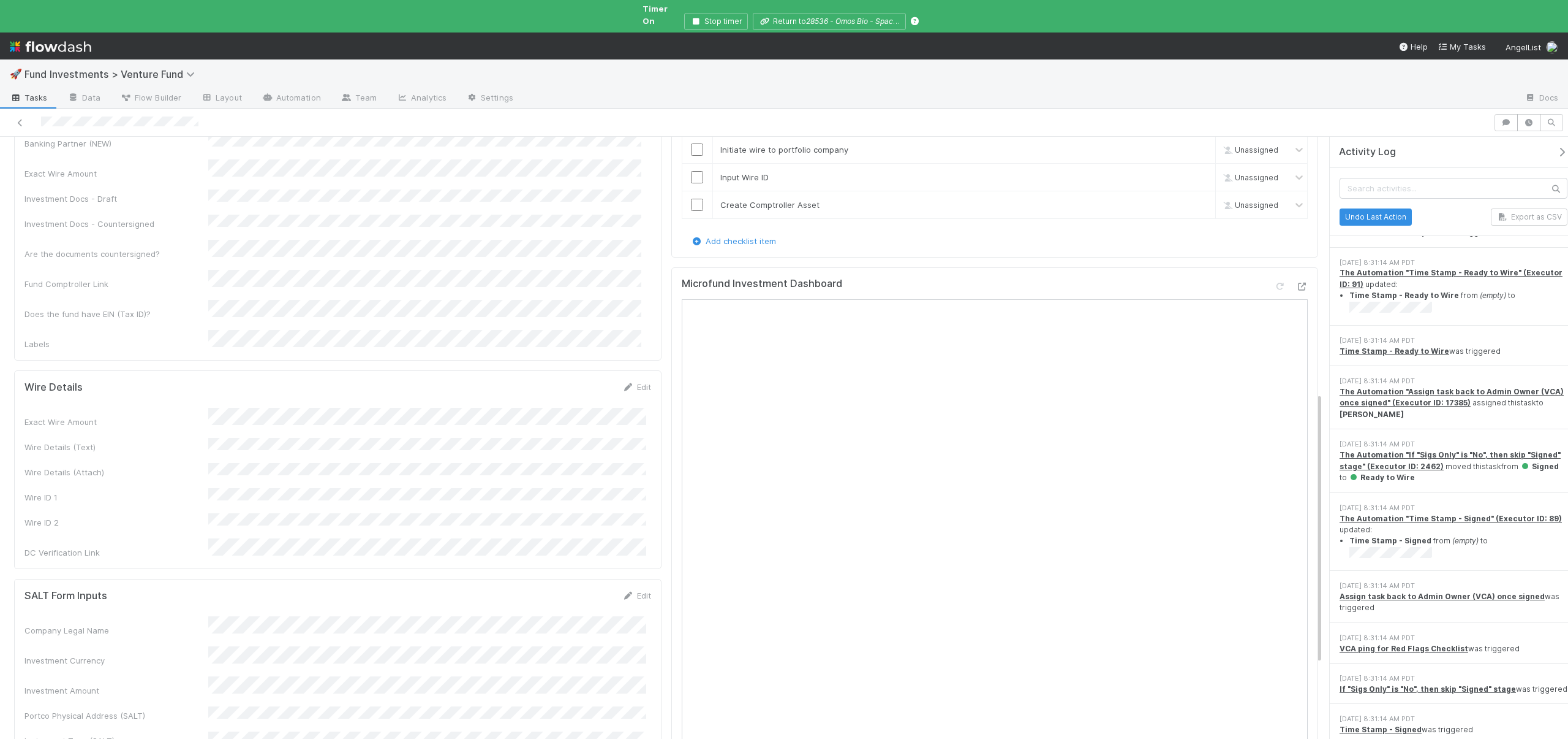
scroll to position [554, 0]
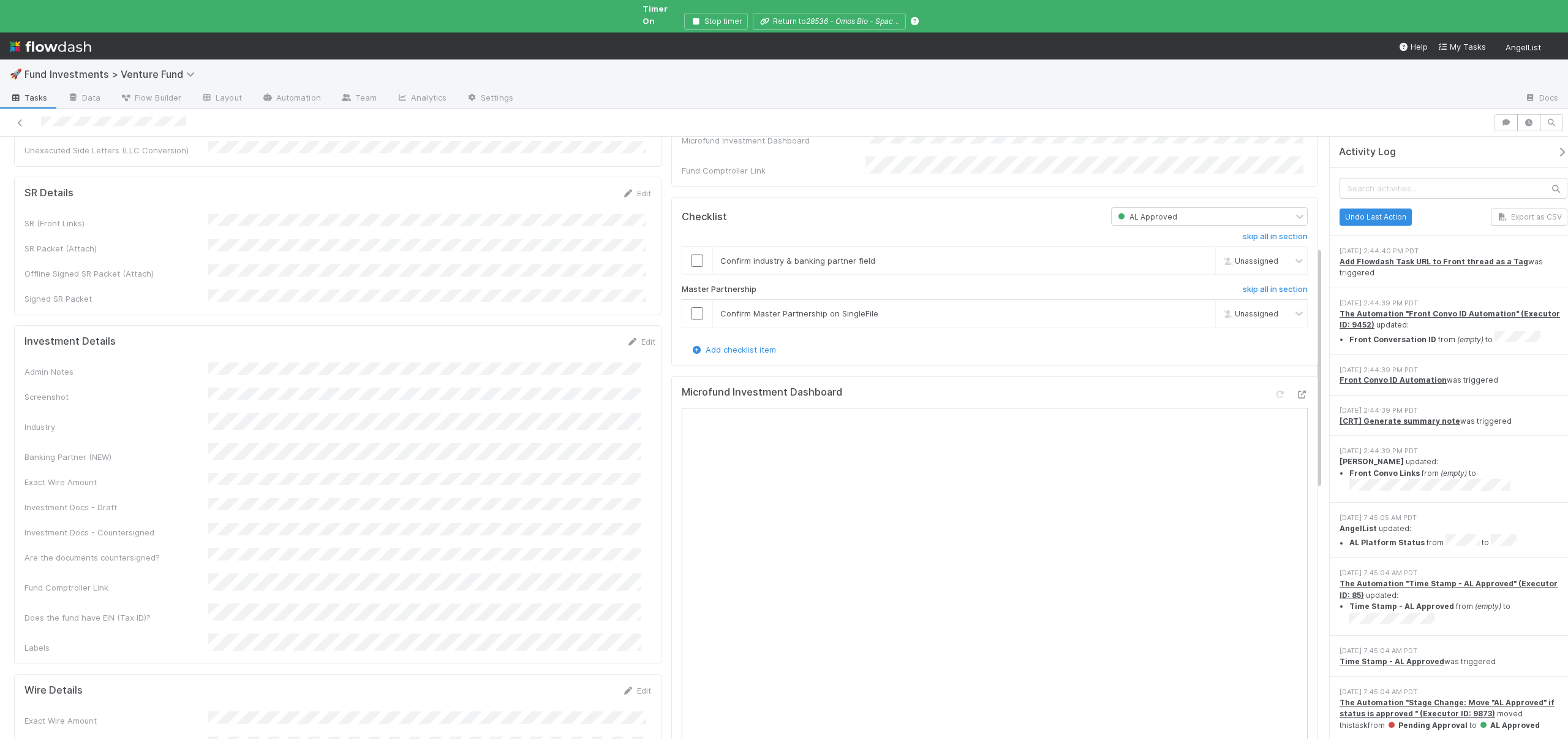
scroll to position [523, 0]
click at [695, 257] on input "checkbox" at bounding box center [697, 259] width 12 height 12
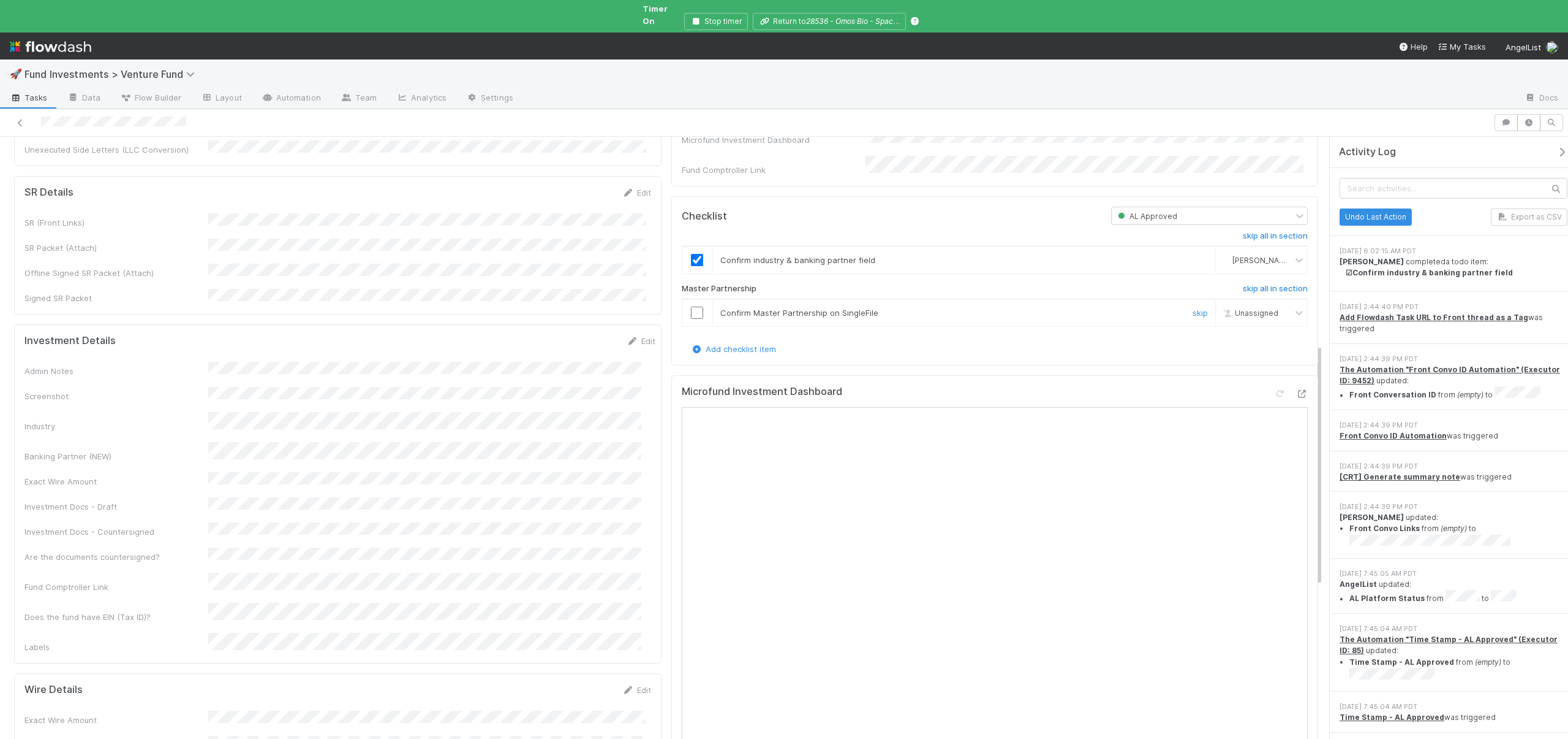
click at [693, 308] on input "checkbox" at bounding box center [697, 312] width 12 height 12
click at [699, 312] on div at bounding box center [698, 312] width 30 height 12
click at [695, 312] on input "checkbox" at bounding box center [697, 312] width 12 height 12
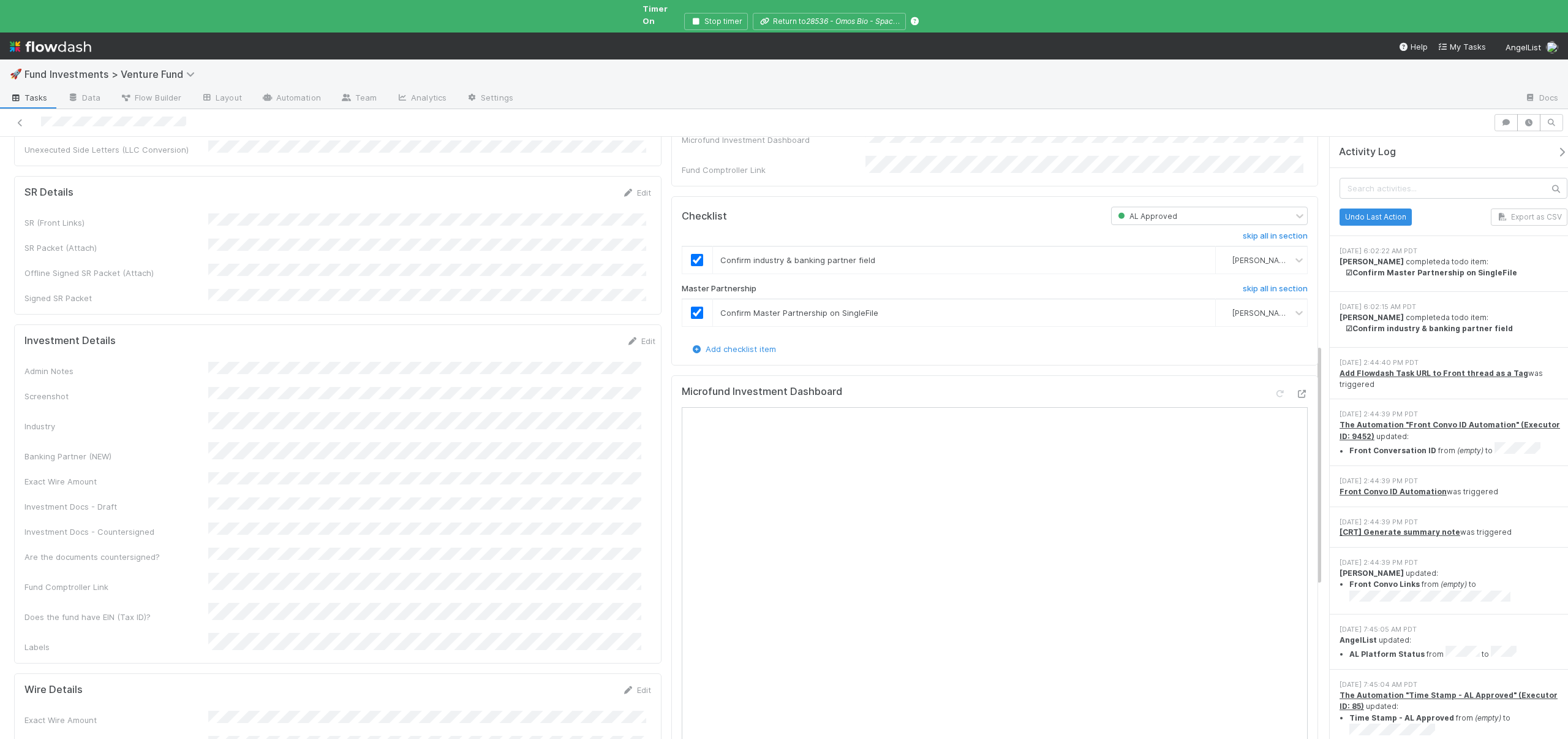
click at [1556, 136] on div "Activity Log" at bounding box center [1454, 151] width 248 height 31
click at [1556, 147] on icon "button" at bounding box center [1561, 151] width 12 height 9
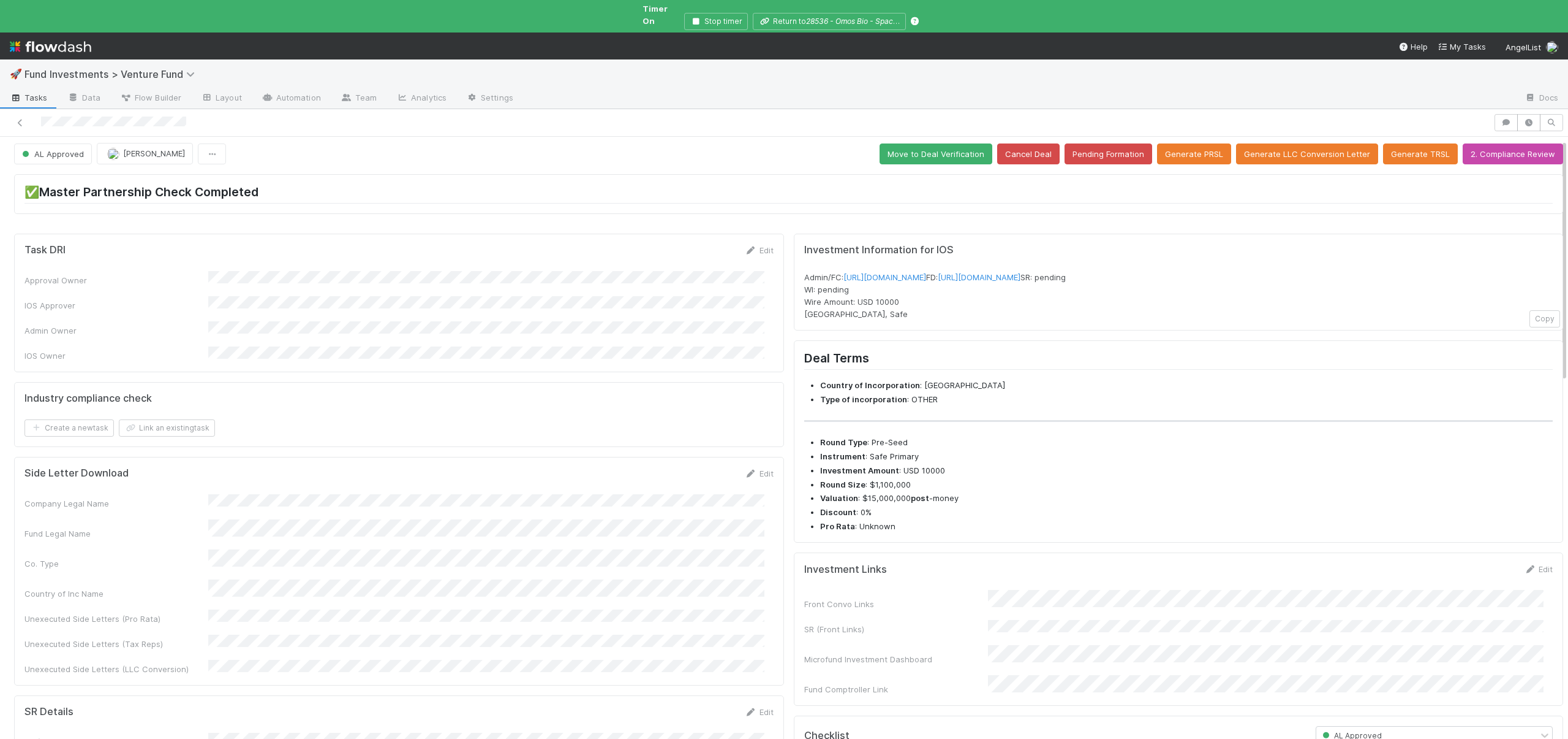
scroll to position [0, 0]
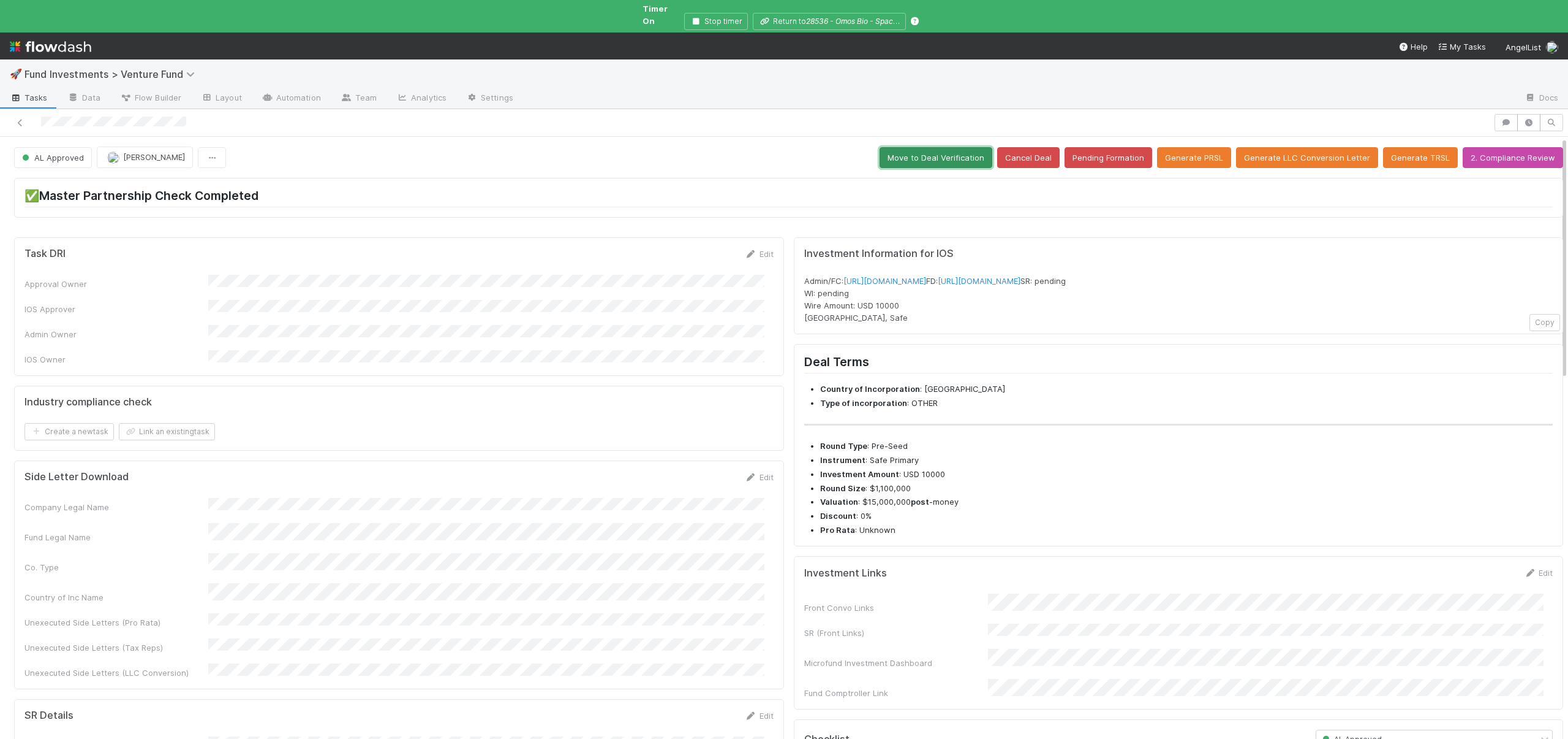
click at [925, 147] on button "Move to Deal Verification" at bounding box center [935, 157] width 113 height 21
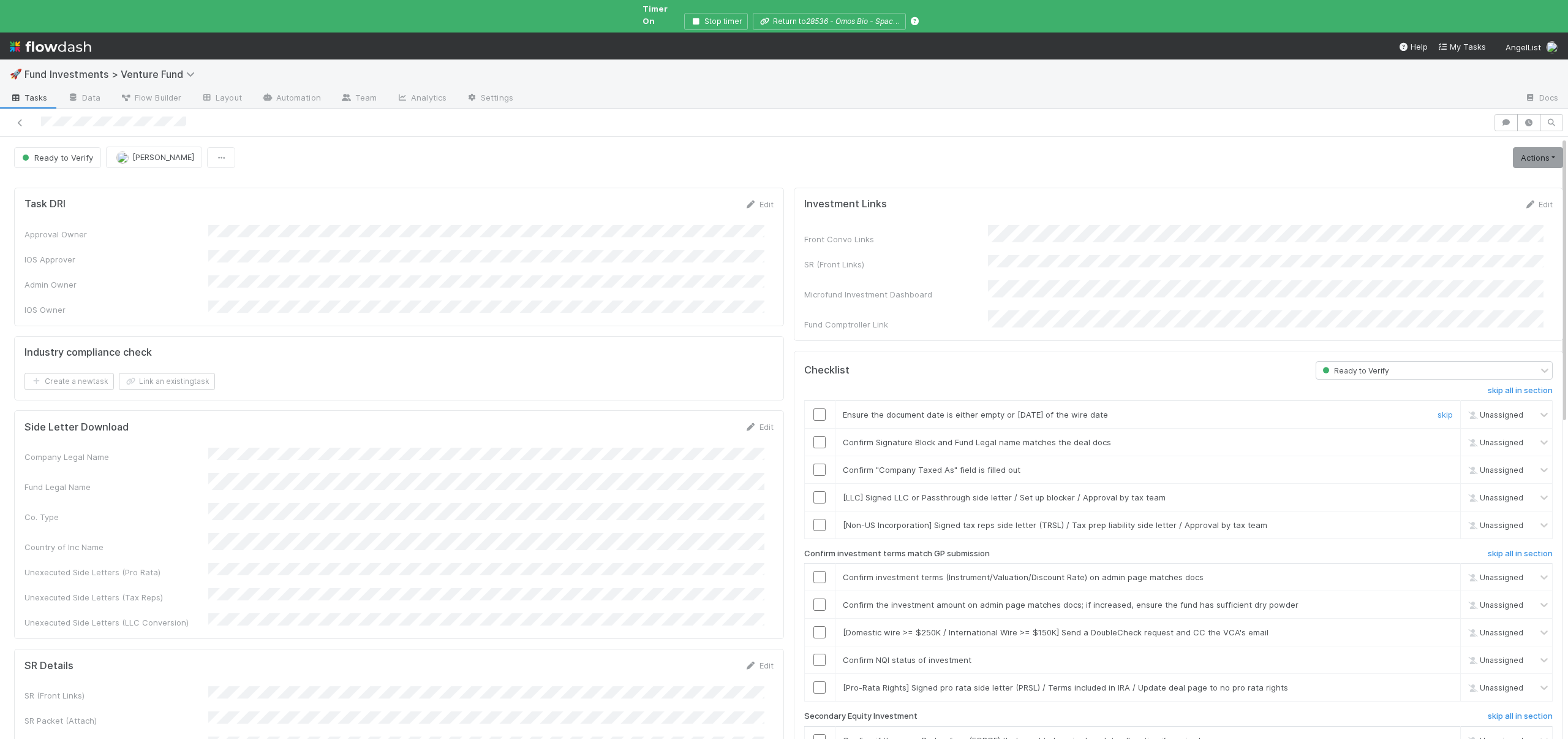
click at [813, 408] on input "checkbox" at bounding box center [819, 413] width 12 height 12
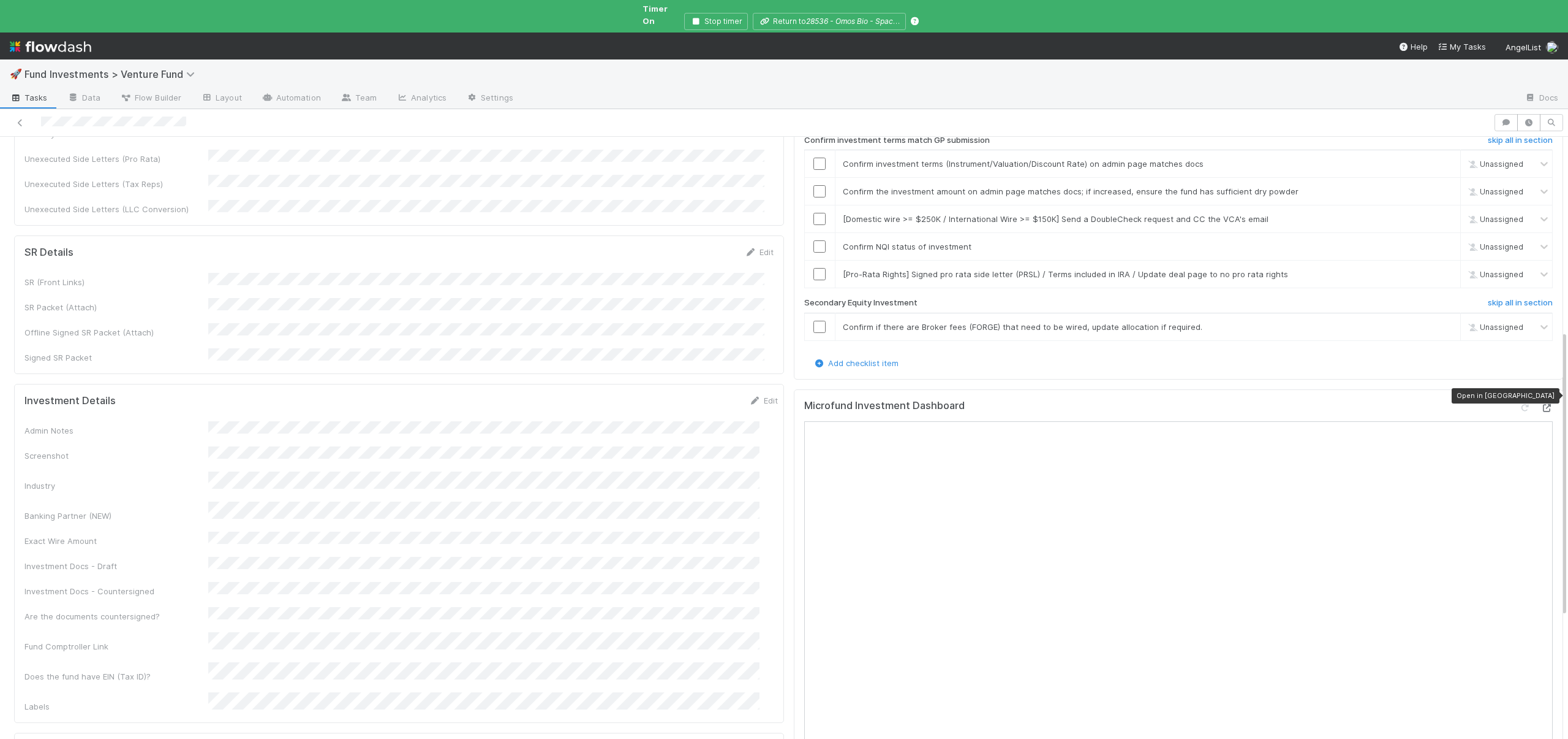
click at [1541, 404] on icon at bounding box center [1546, 408] width 12 height 8
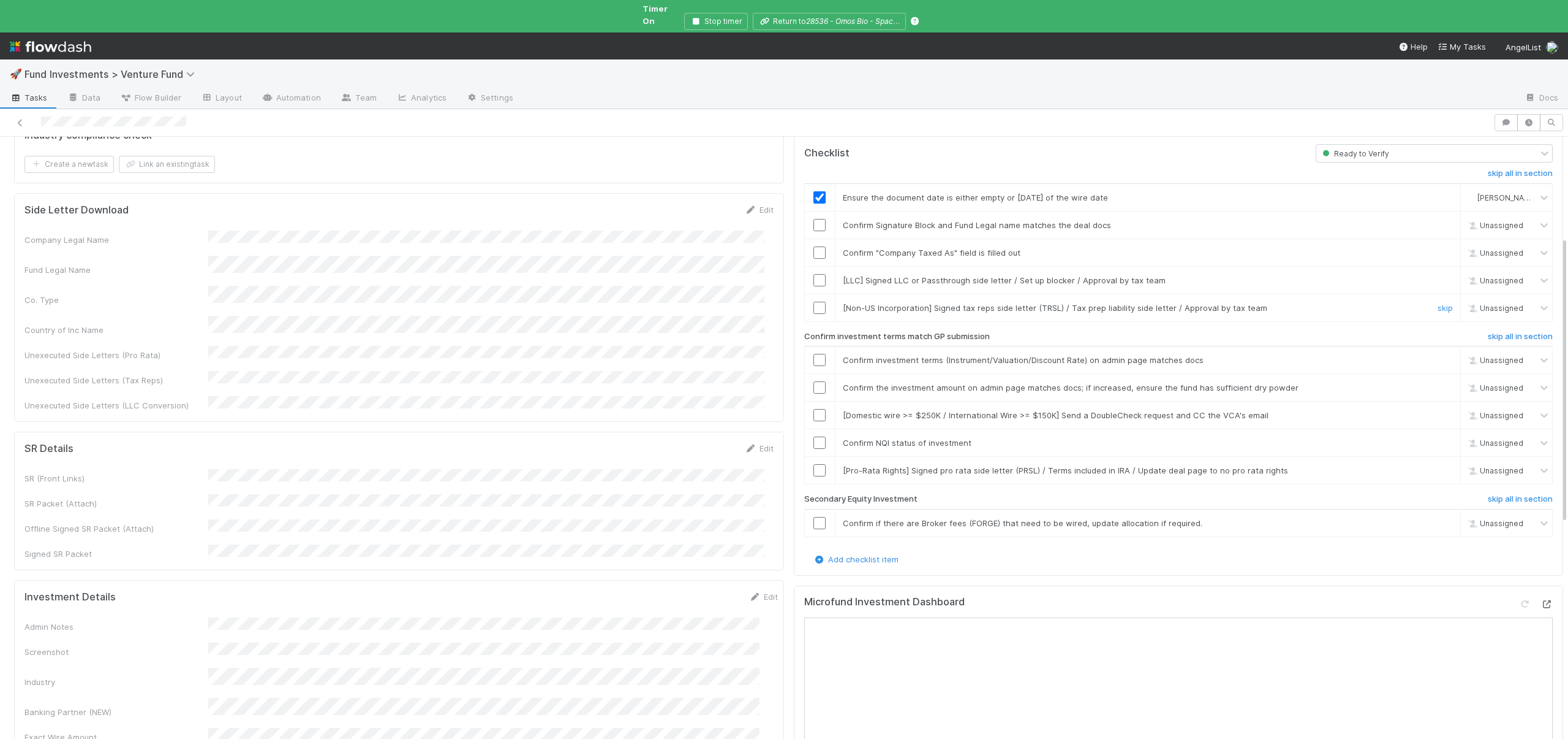
scroll to position [199, 0]
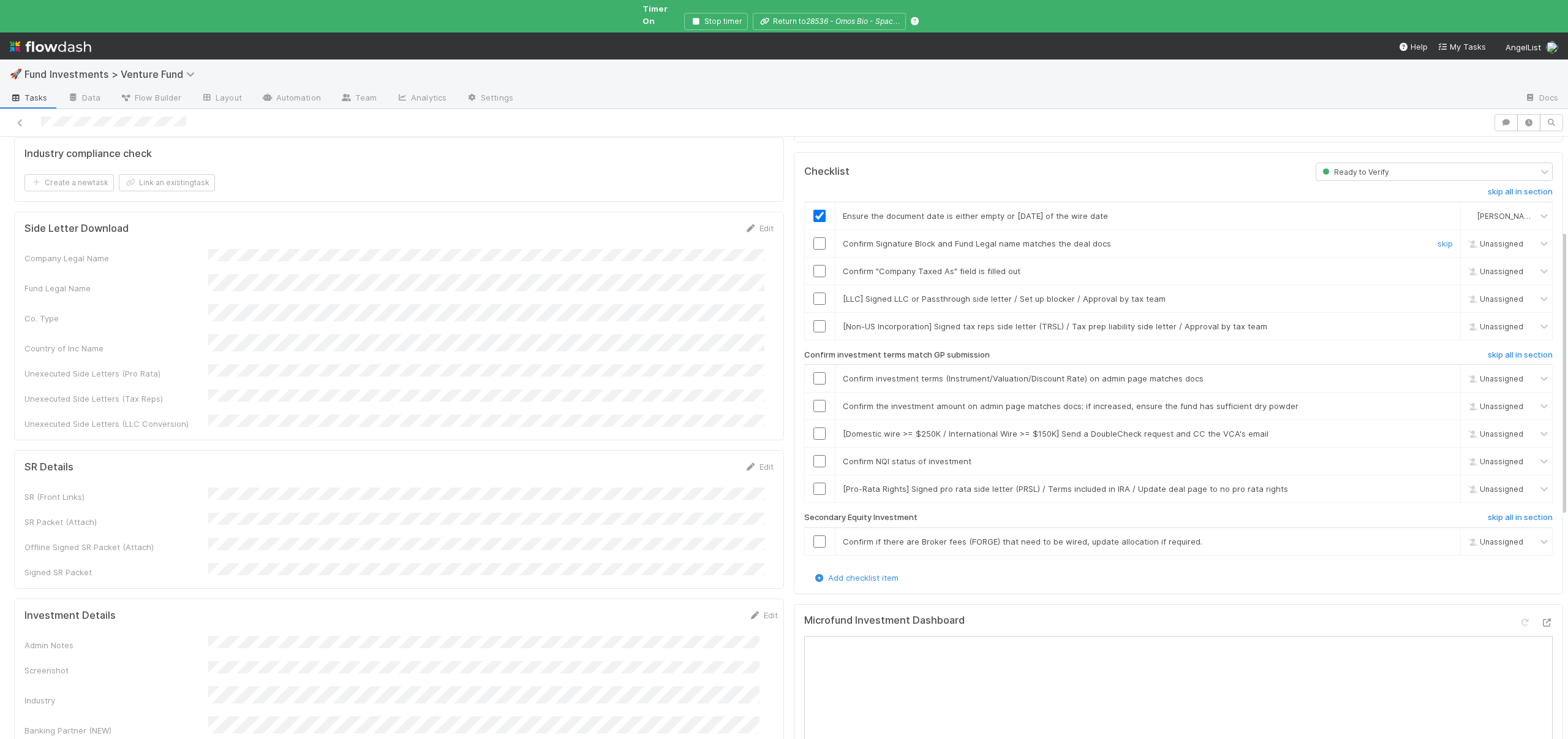
click at [813, 238] on input "checkbox" at bounding box center [819, 243] width 12 height 12
click at [1437, 321] on link "skip" at bounding box center [1445, 326] width 15 height 9
click at [1435, 321] on link "undo" at bounding box center [1444, 326] width 19 height 9
click at [1437, 321] on link "skip" at bounding box center [1445, 326] width 15 height 9
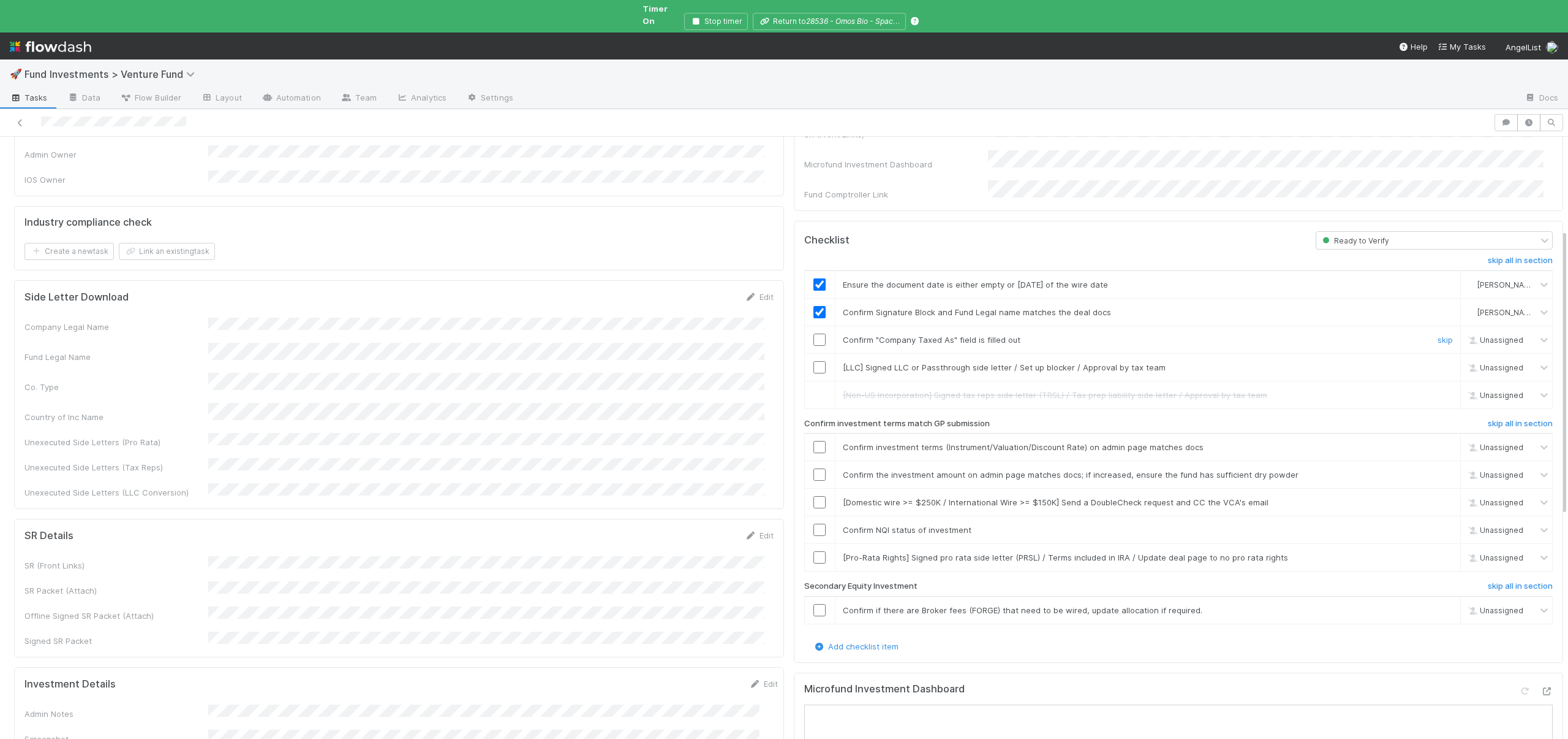
scroll to position [102, 0]
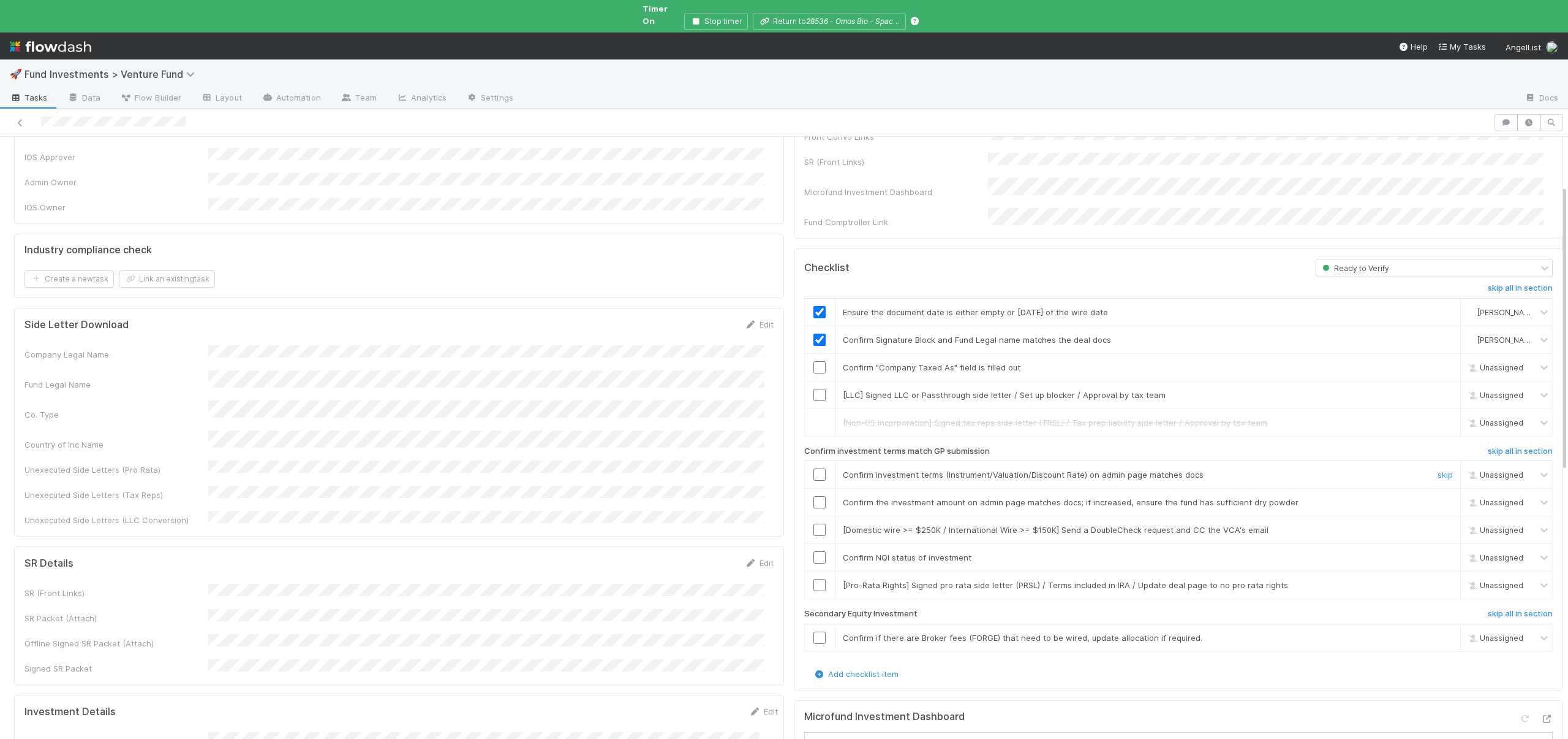
click at [805, 468] on div at bounding box center [820, 474] width 30 height 12
click at [813, 468] on input "checkbox" at bounding box center [819, 474] width 12 height 12
click at [813, 496] on input "checkbox" at bounding box center [819, 501] width 12 height 12
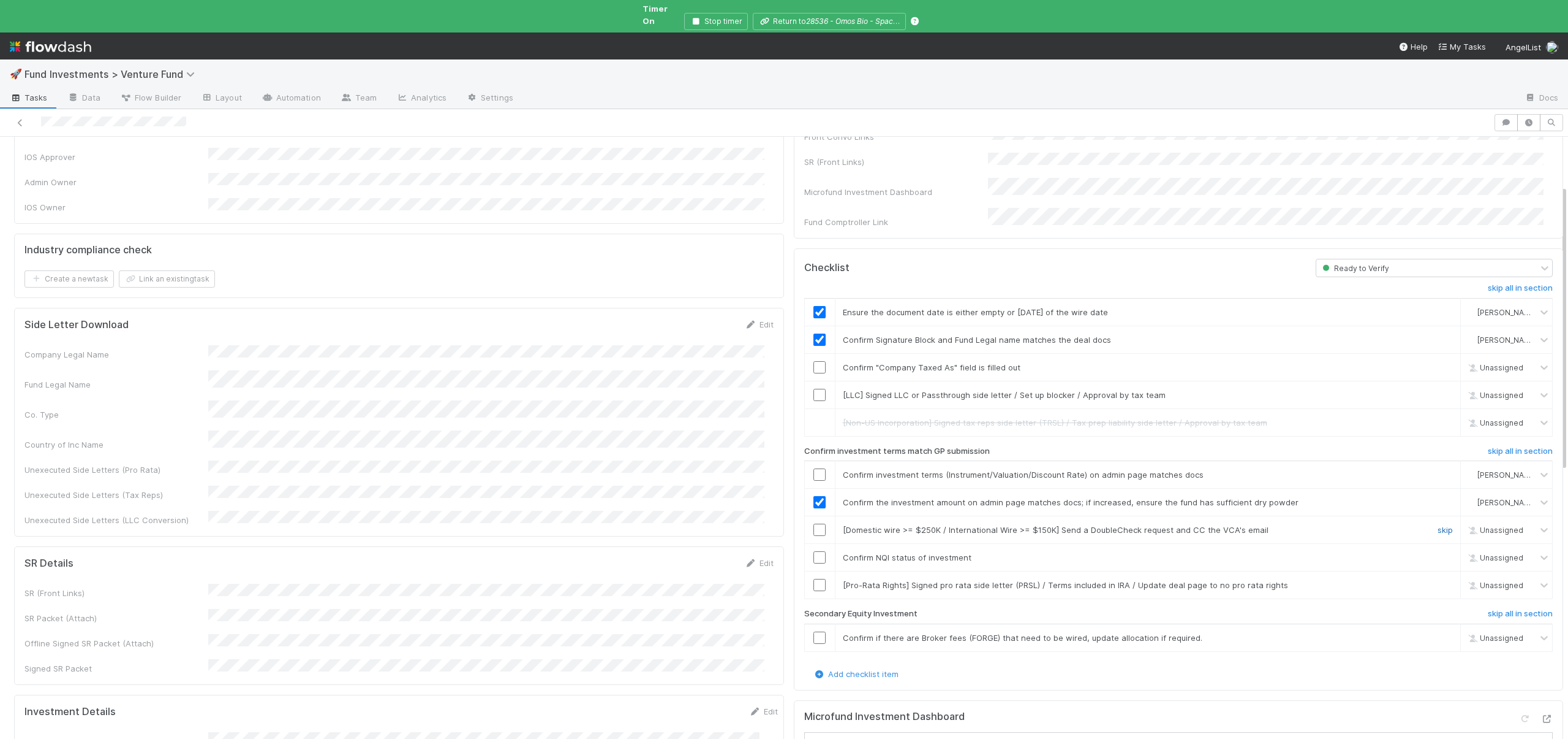
click at [1437, 525] on link "skip" at bounding box center [1445, 530] width 15 height 9
click at [1437, 580] on link "skip" at bounding box center [1445, 585] width 15 height 9
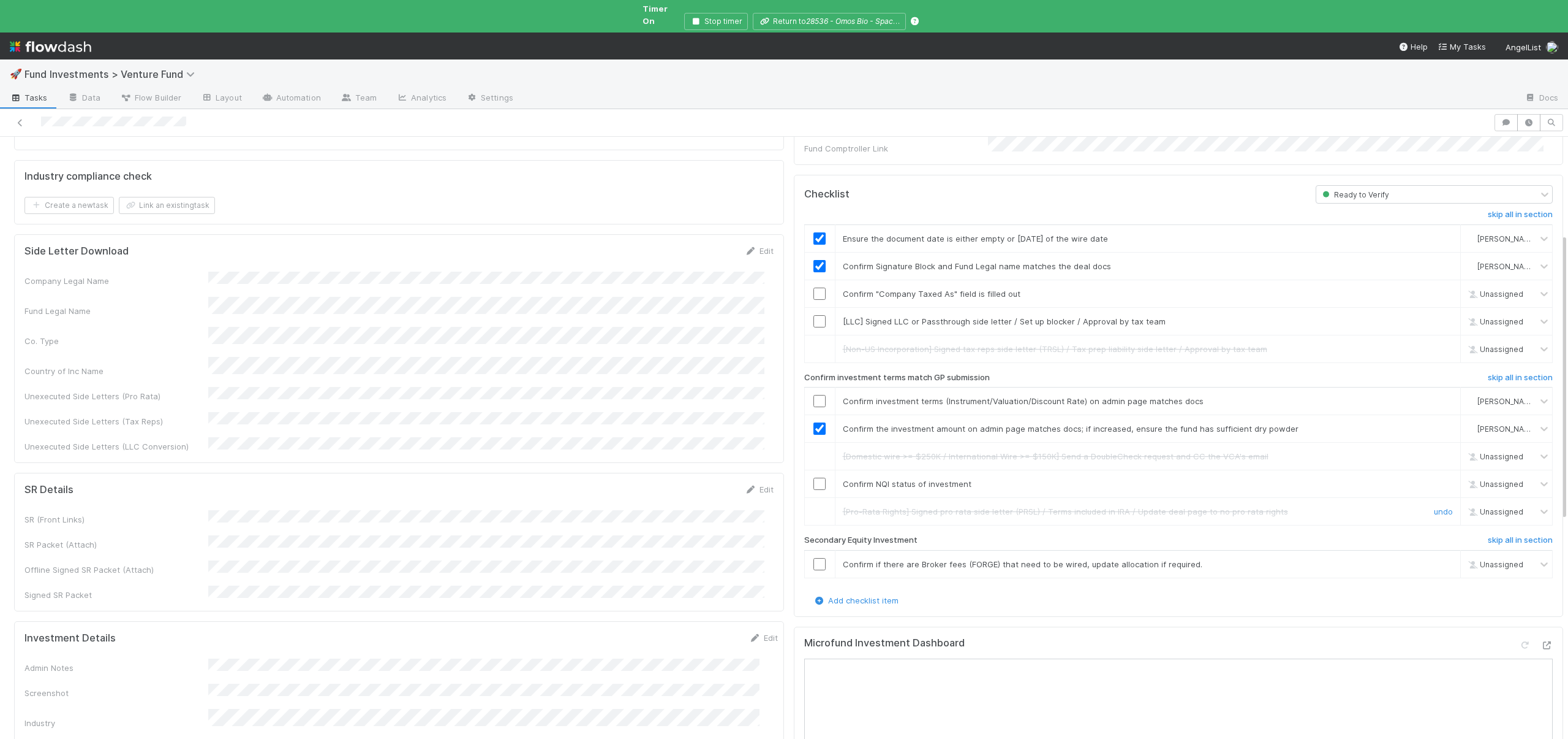
scroll to position [208, 0]
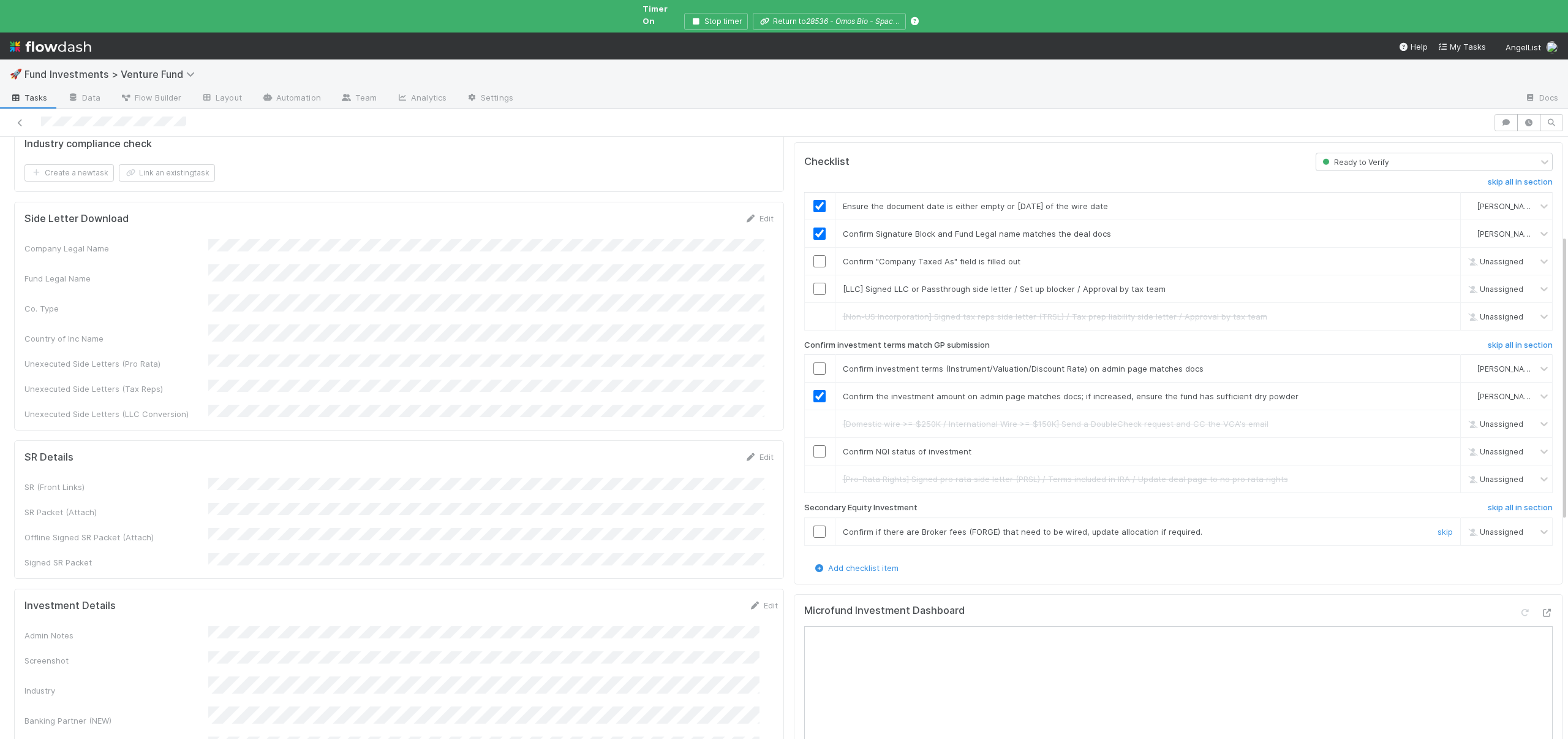
click at [1437, 526] on link "skip" at bounding box center [1445, 531] width 15 height 9
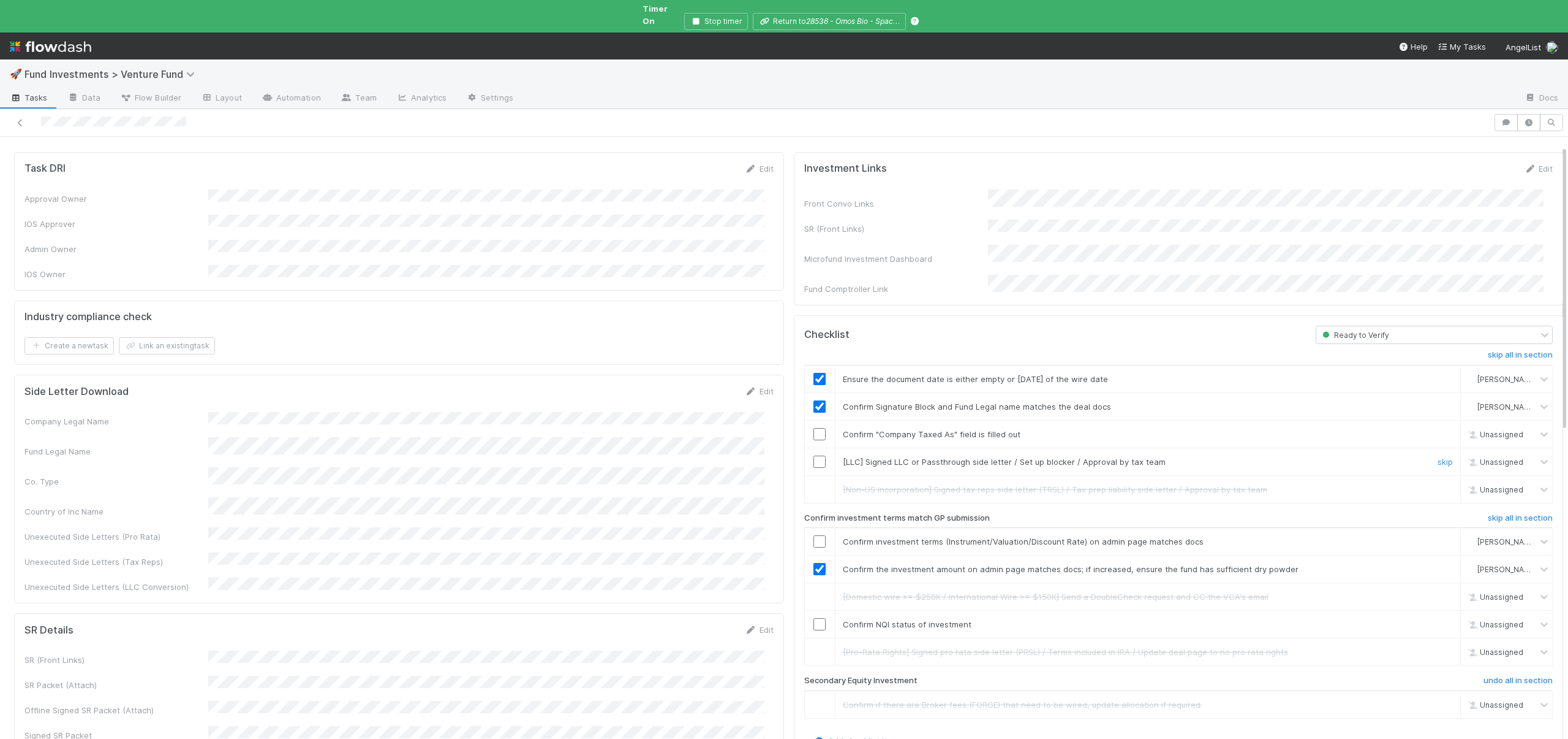
scroll to position [0, 0]
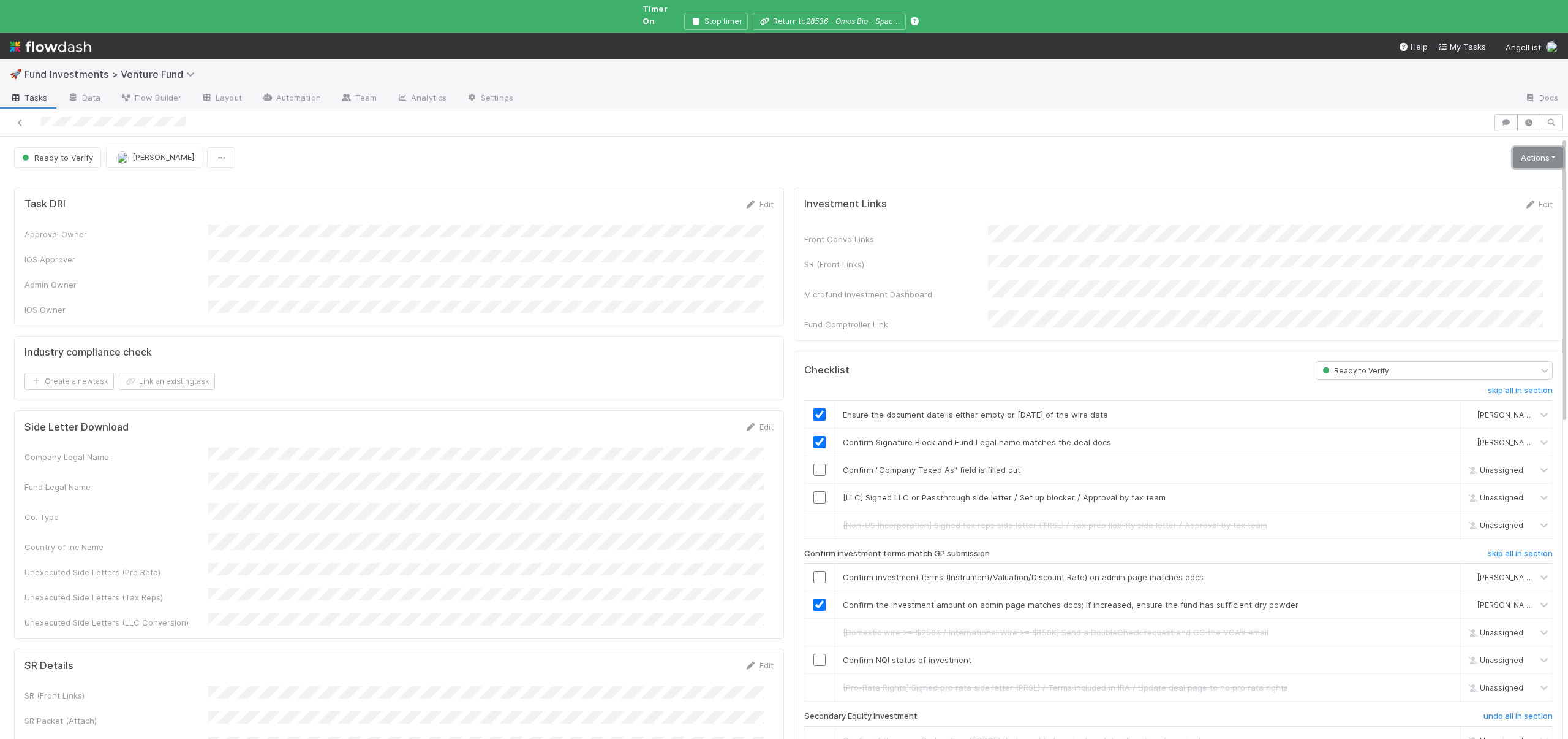
click at [1537, 148] on link "Actions" at bounding box center [1538, 157] width 50 height 21
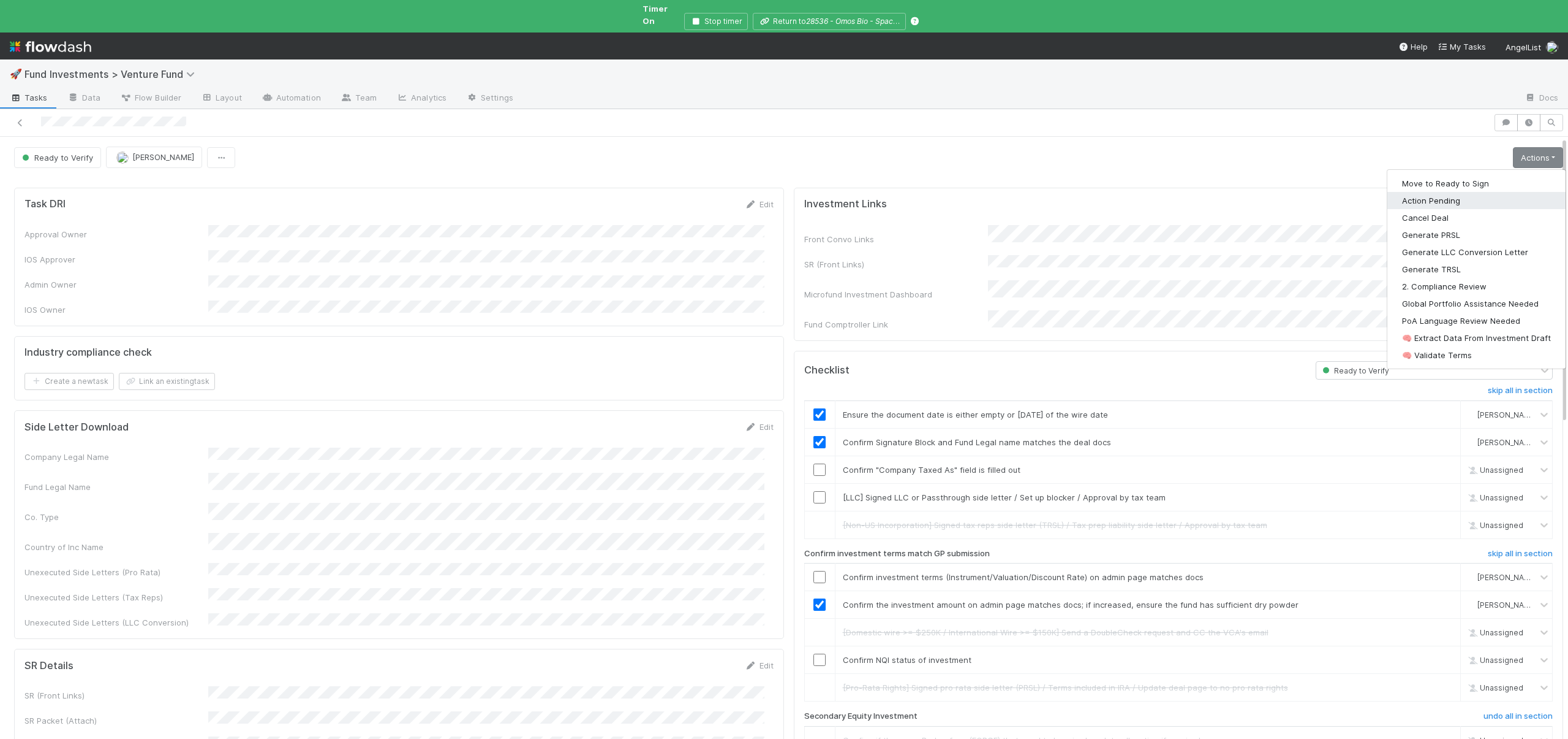
click at [1422, 192] on button "Action Pending" at bounding box center [1476, 201] width 179 height 17
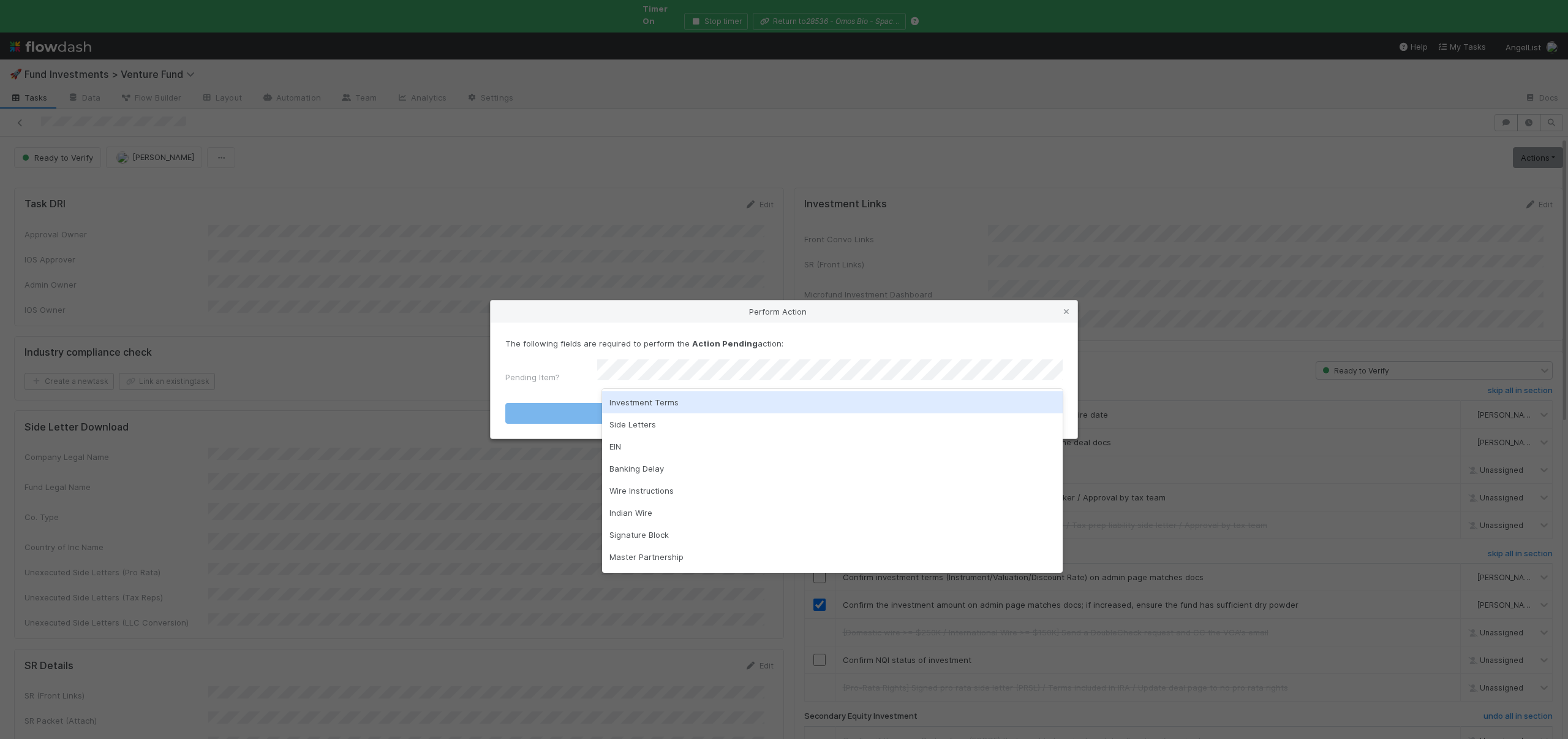
click at [634, 399] on div "Investment Terms" at bounding box center [832, 401] width 461 height 22
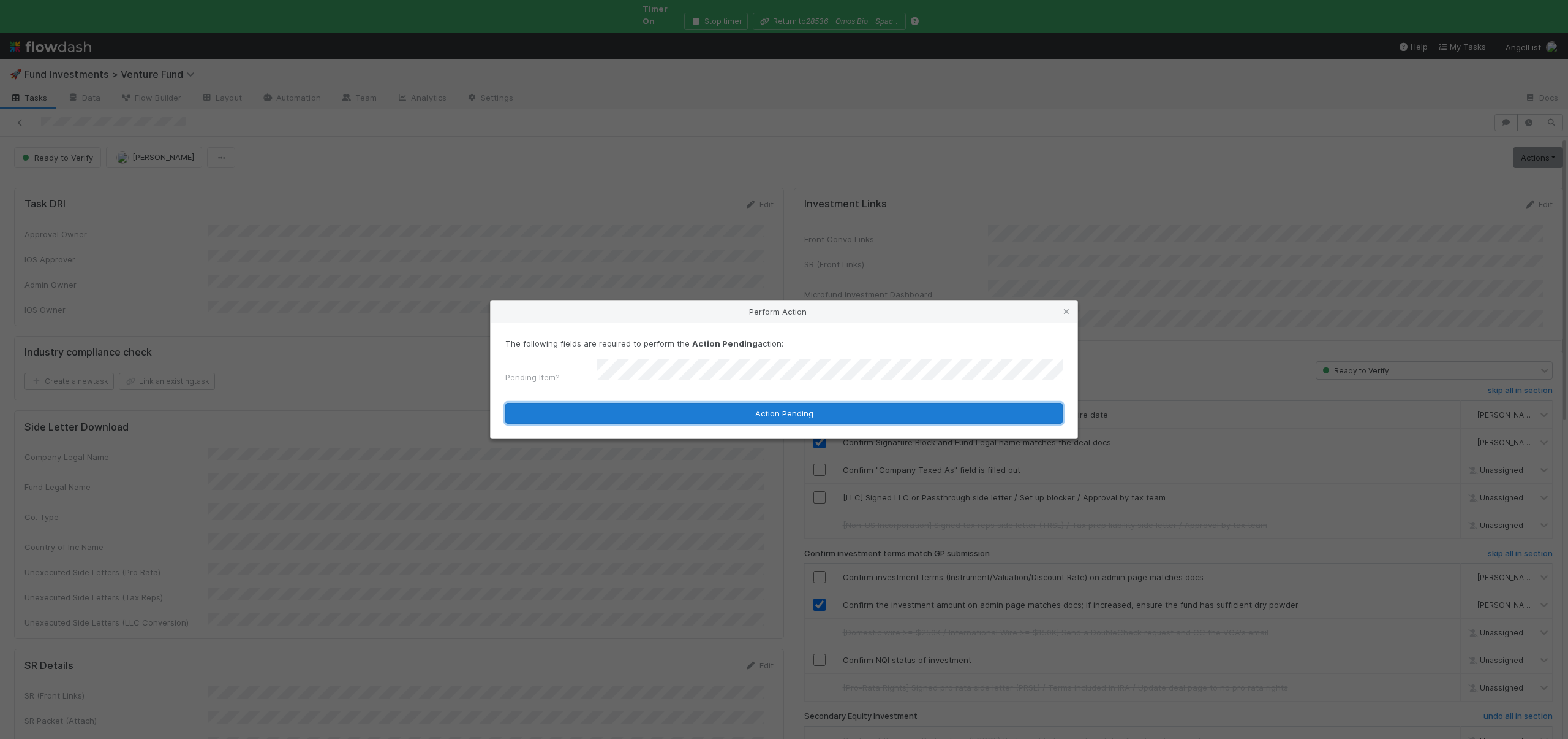
click at [631, 405] on button "Action Pending" at bounding box center [784, 413] width 558 height 21
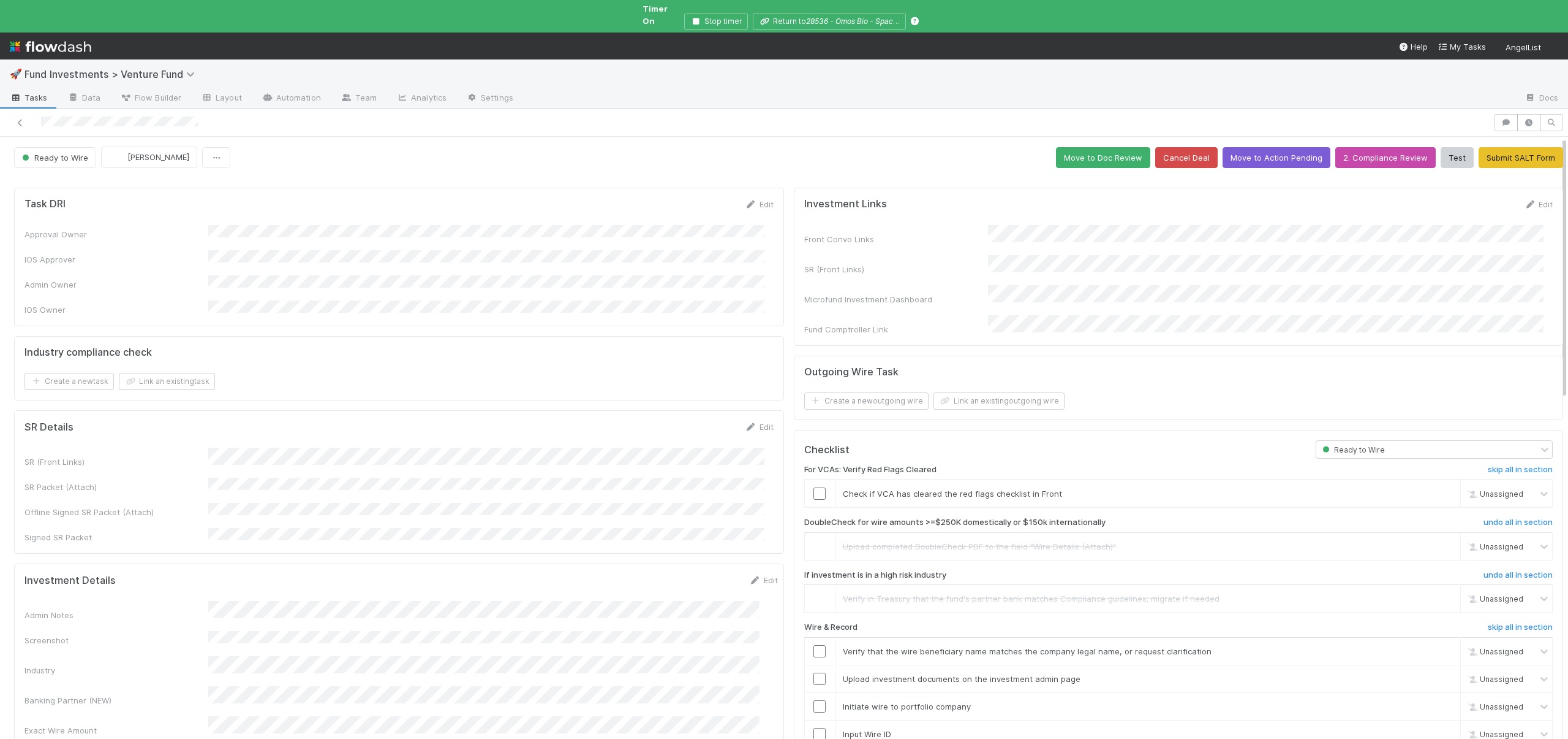
click at [200, 114] on div at bounding box center [746, 122] width 1484 height 17
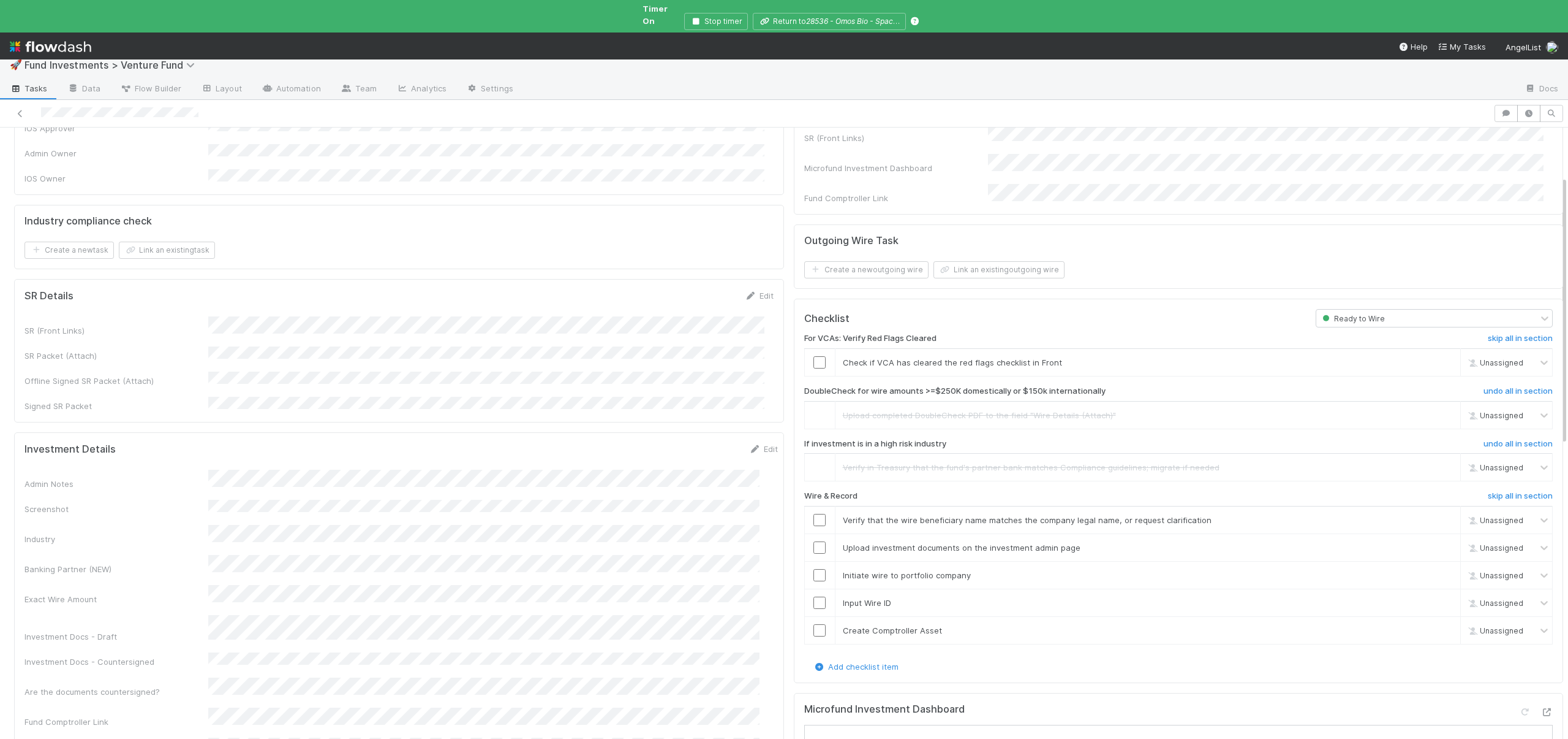
scroll to position [128, 0]
click at [813, 508] on input "checkbox" at bounding box center [819, 514] width 12 height 12
click at [813, 507] on div "Loading..." at bounding box center [820, 514] width 14 height 14
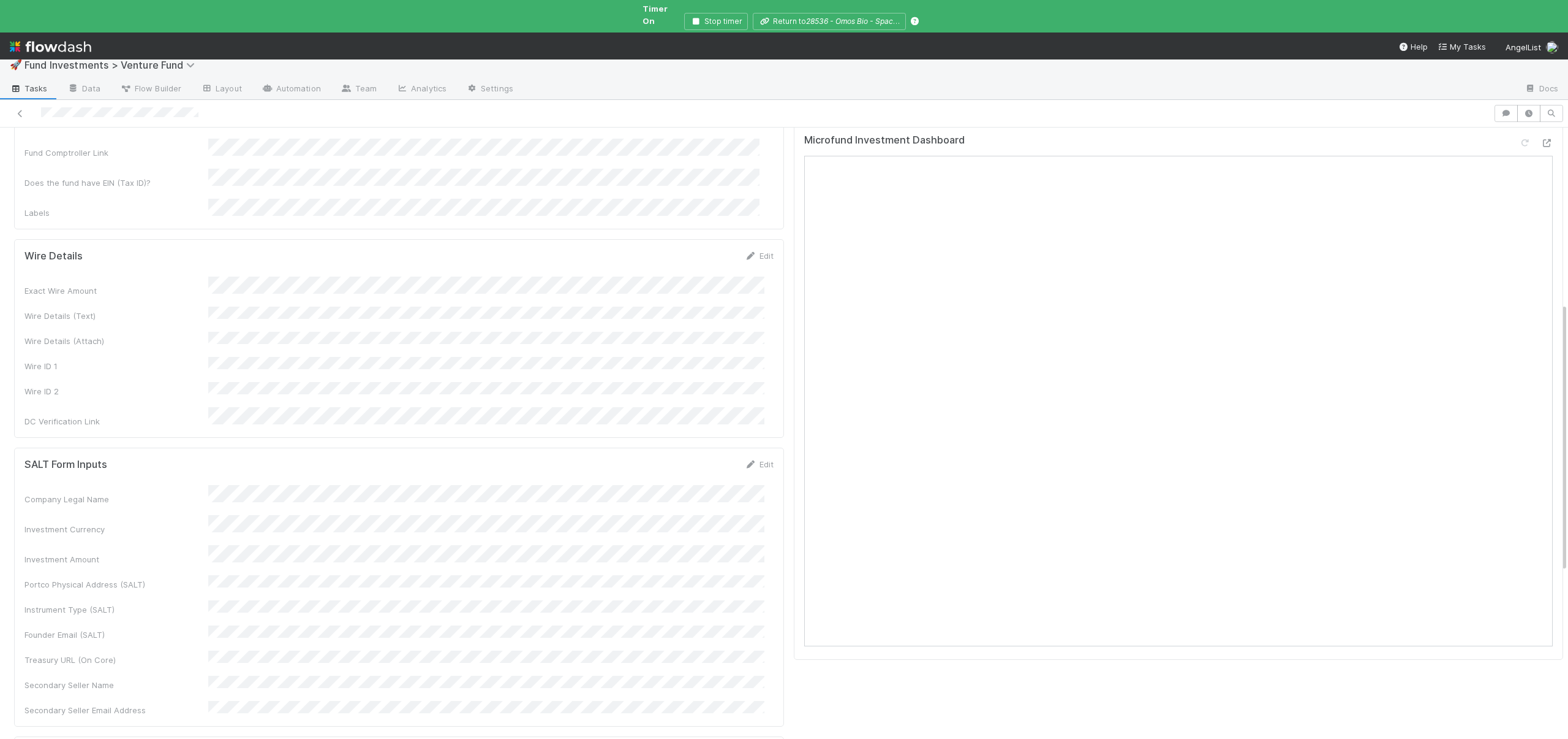
scroll to position [366, 0]
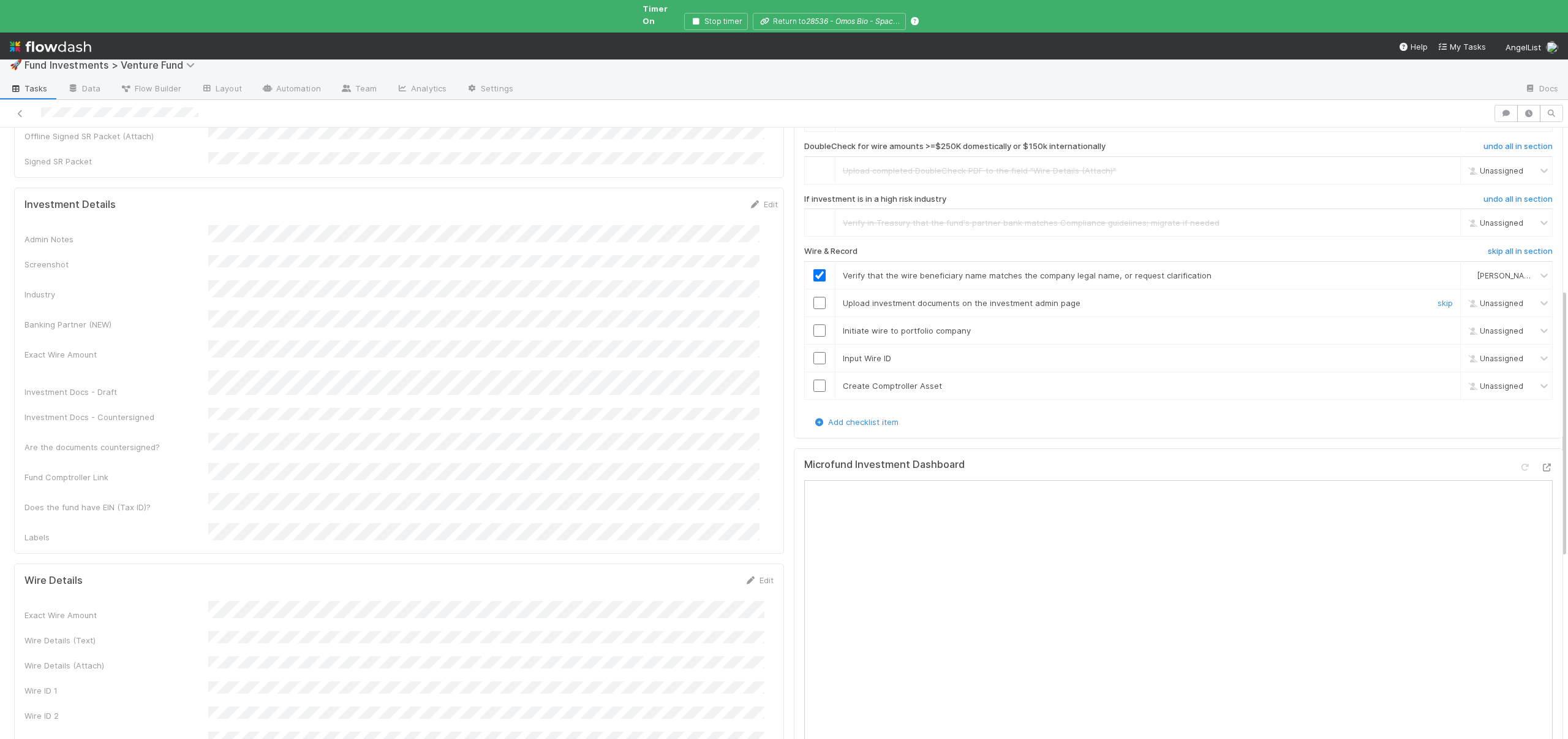
click at [813, 297] on input "checkbox" at bounding box center [819, 303] width 12 height 12
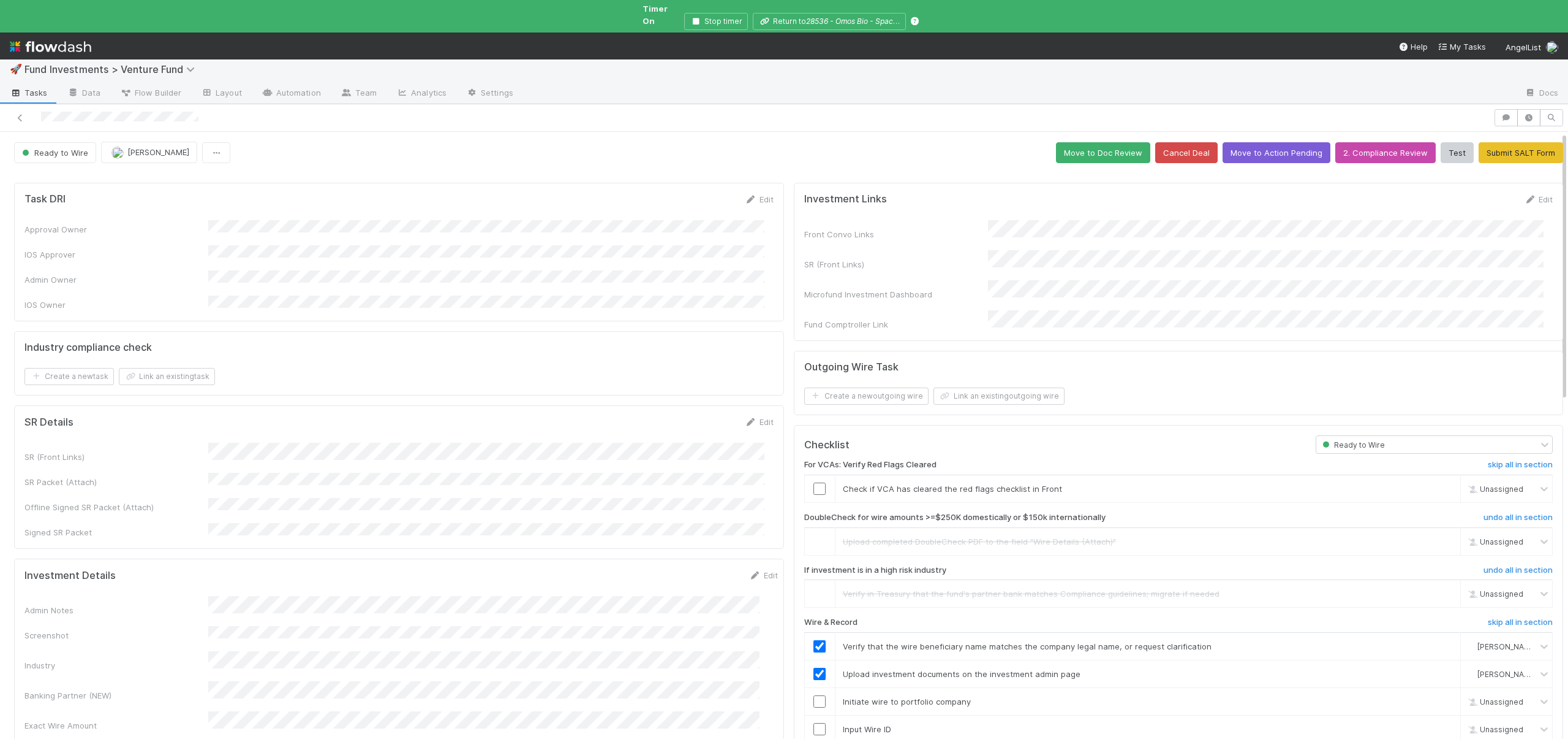
scroll to position [0, 0]
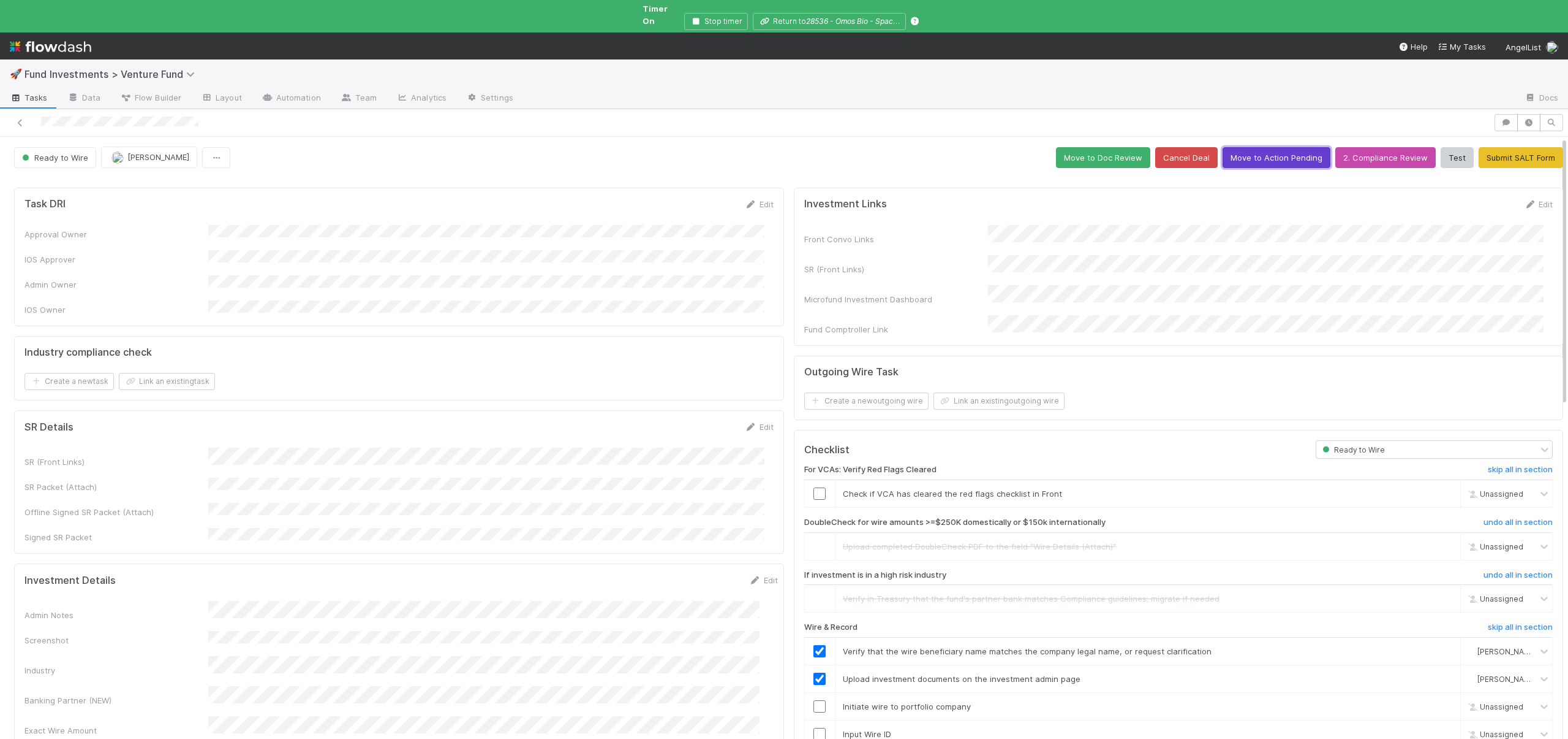
click at [1243, 147] on button "Move to Action Pending" at bounding box center [1277, 157] width 108 height 21
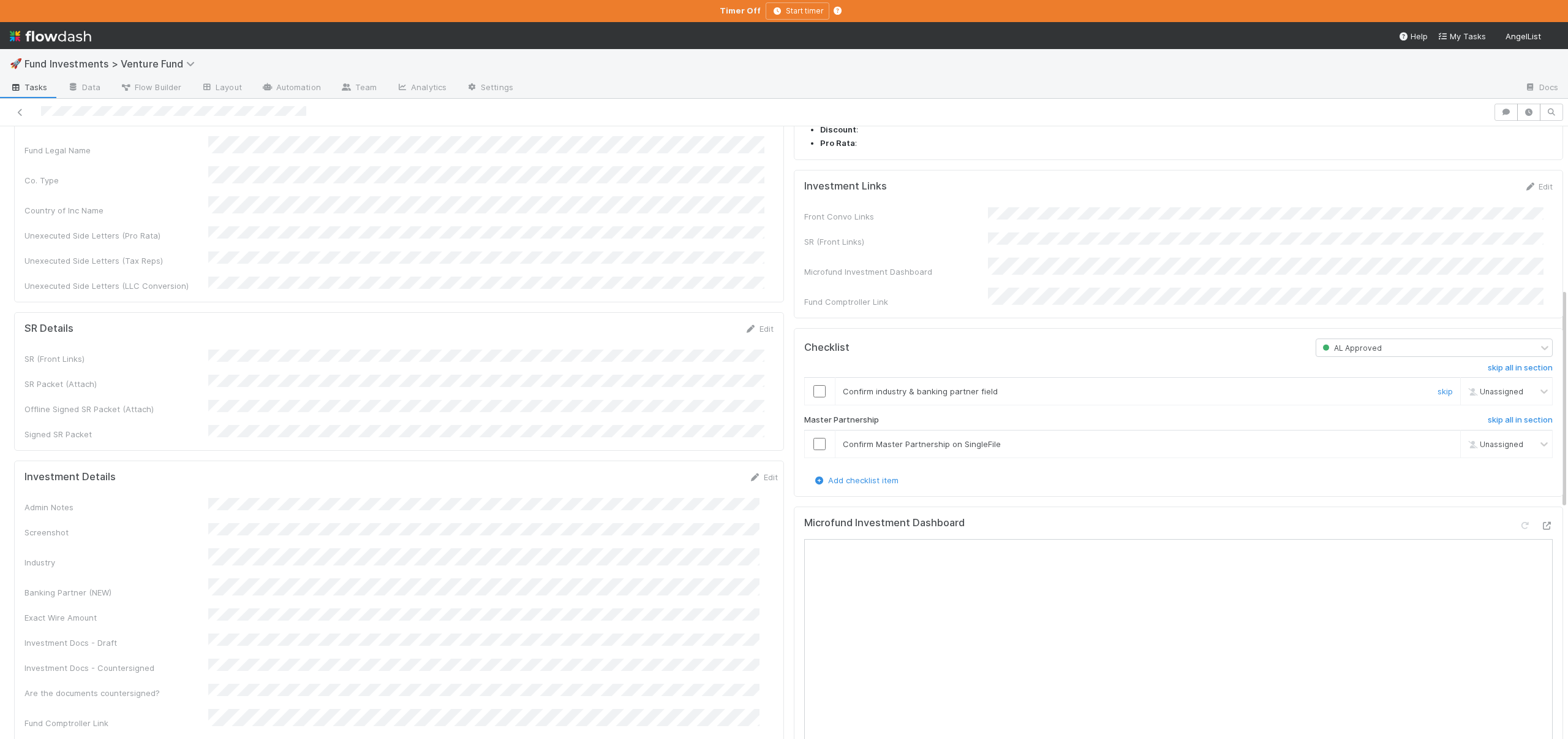
scroll to position [450, 0]
click at [1541, 528] on icon at bounding box center [1546, 523] width 12 height 8
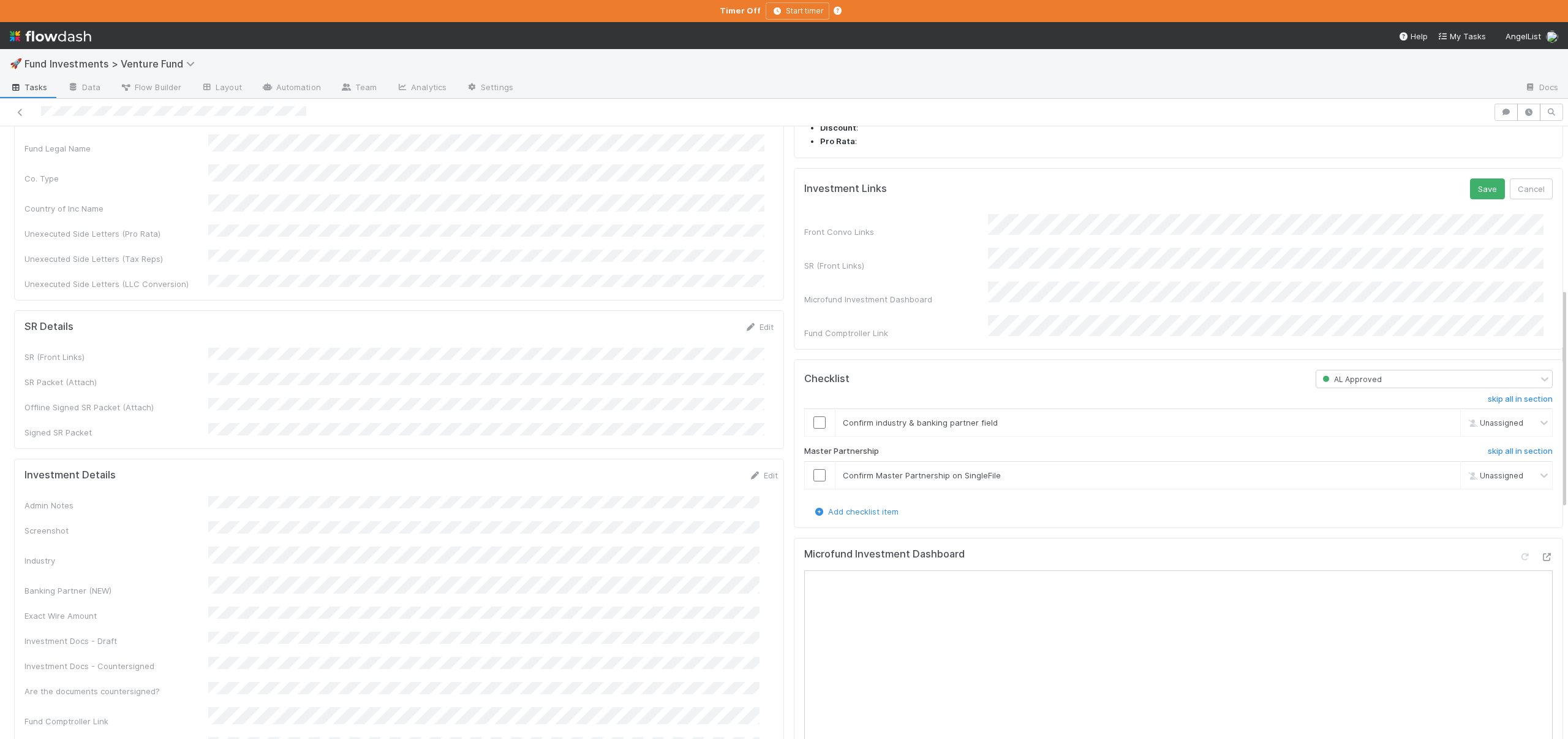
click at [1029, 264] on div "Front Convo Links SR (Front Links) Microfund Investment Dashboard Fund Comptrol…" at bounding box center [1179, 276] width 749 height 125
click at [1471, 200] on button "Save" at bounding box center [1488, 189] width 35 height 21
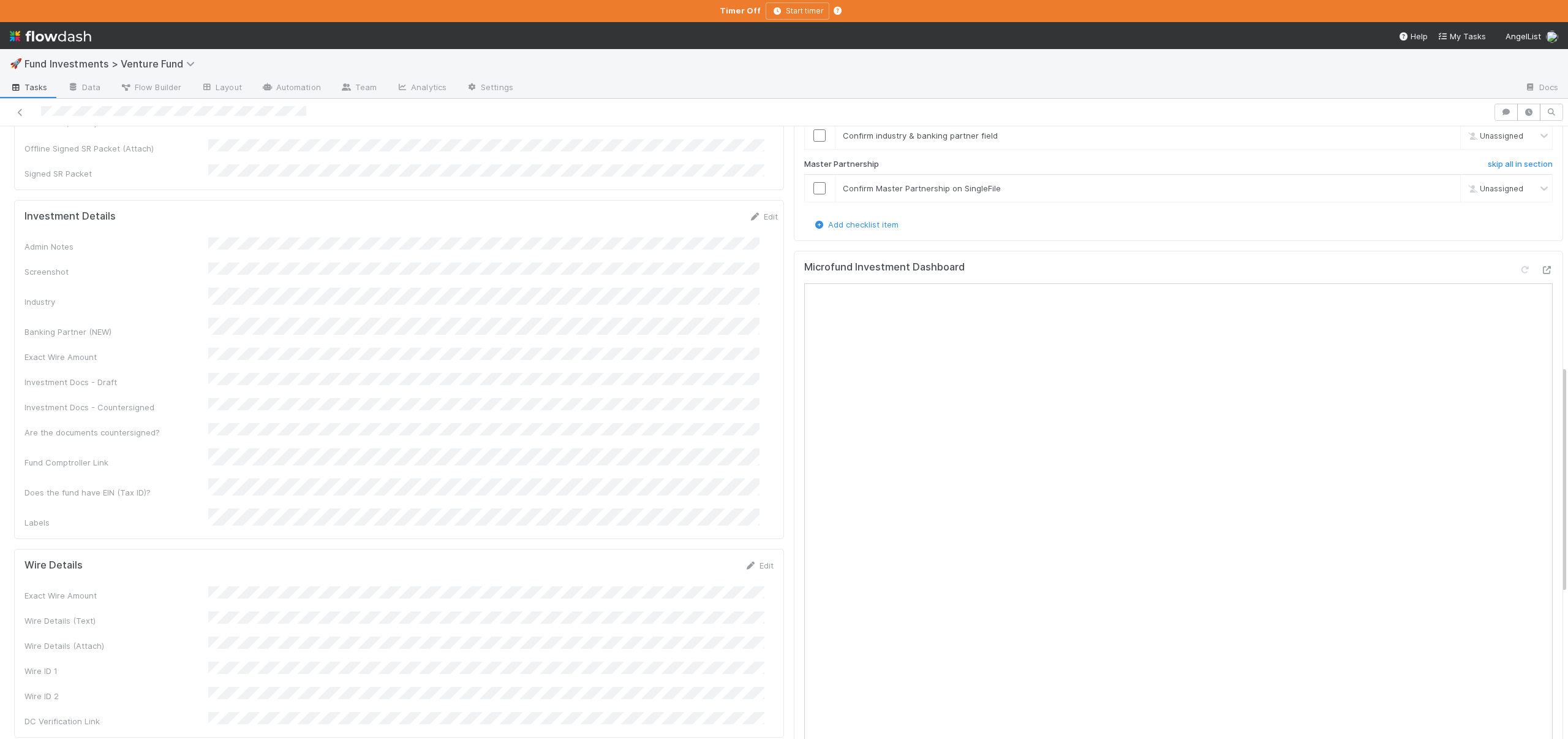
scroll to position [642, 0]
click at [813, 194] on input "checkbox" at bounding box center [819, 187] width 12 height 12
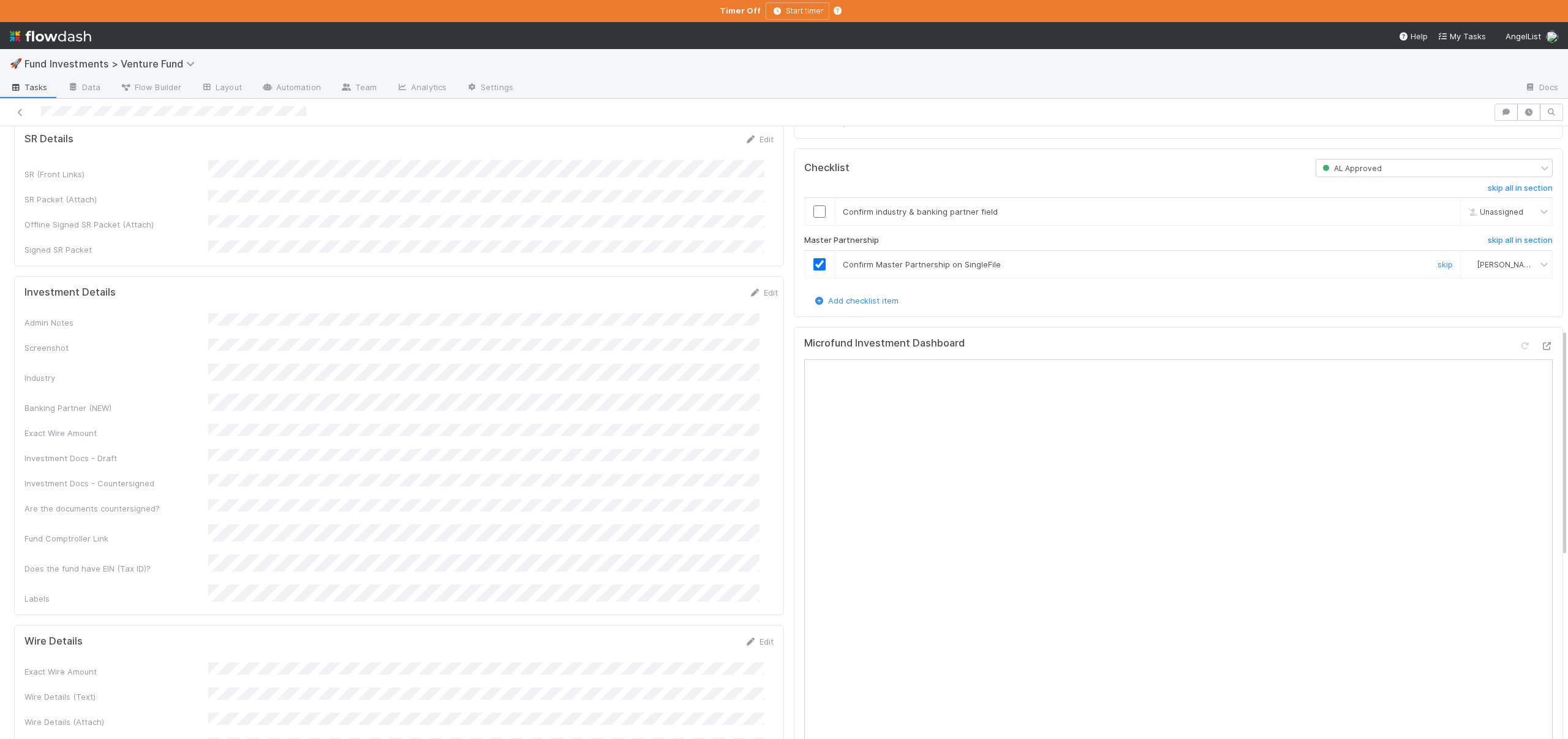
scroll to position [530, 0]
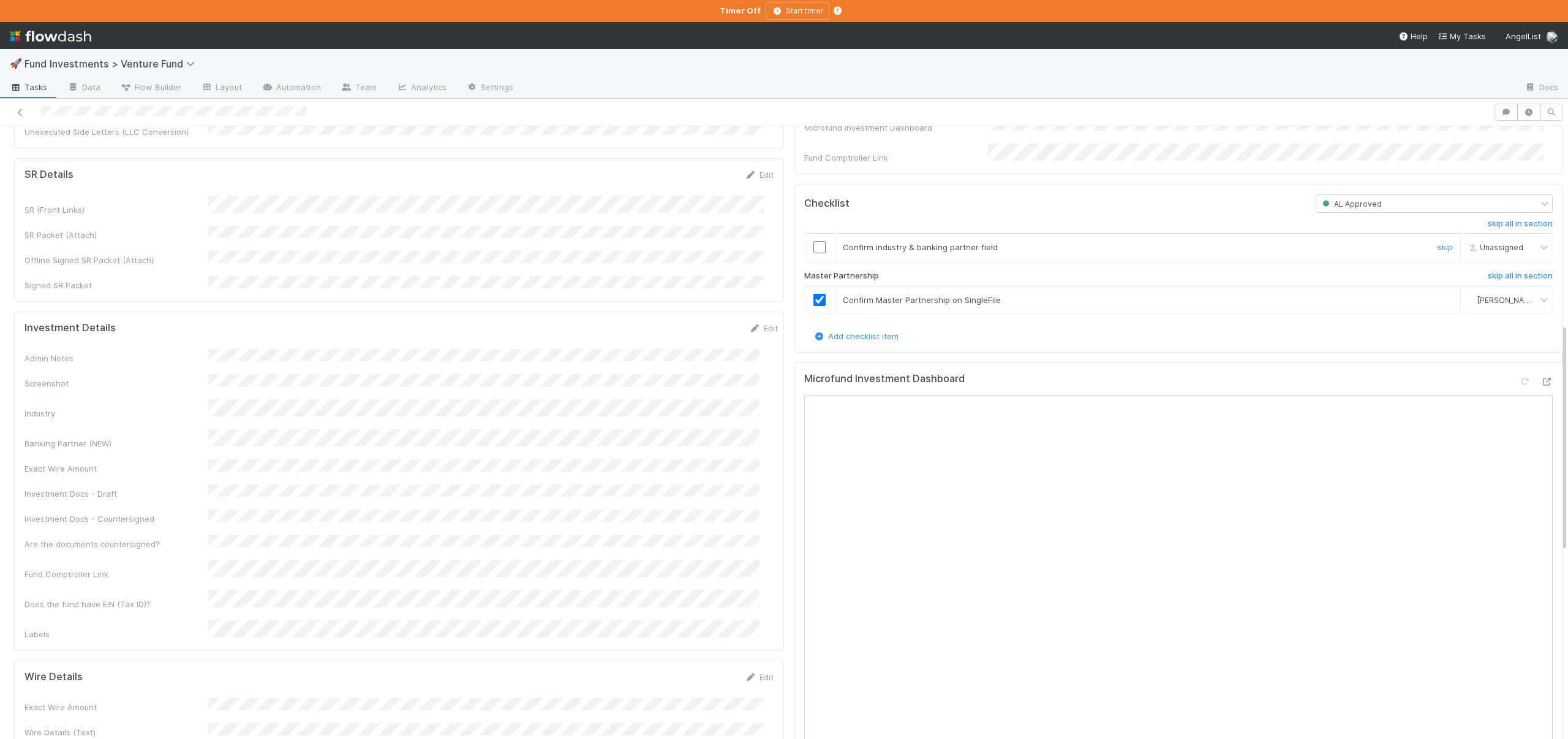
click at [813, 254] on input "checkbox" at bounding box center [819, 247] width 12 height 12
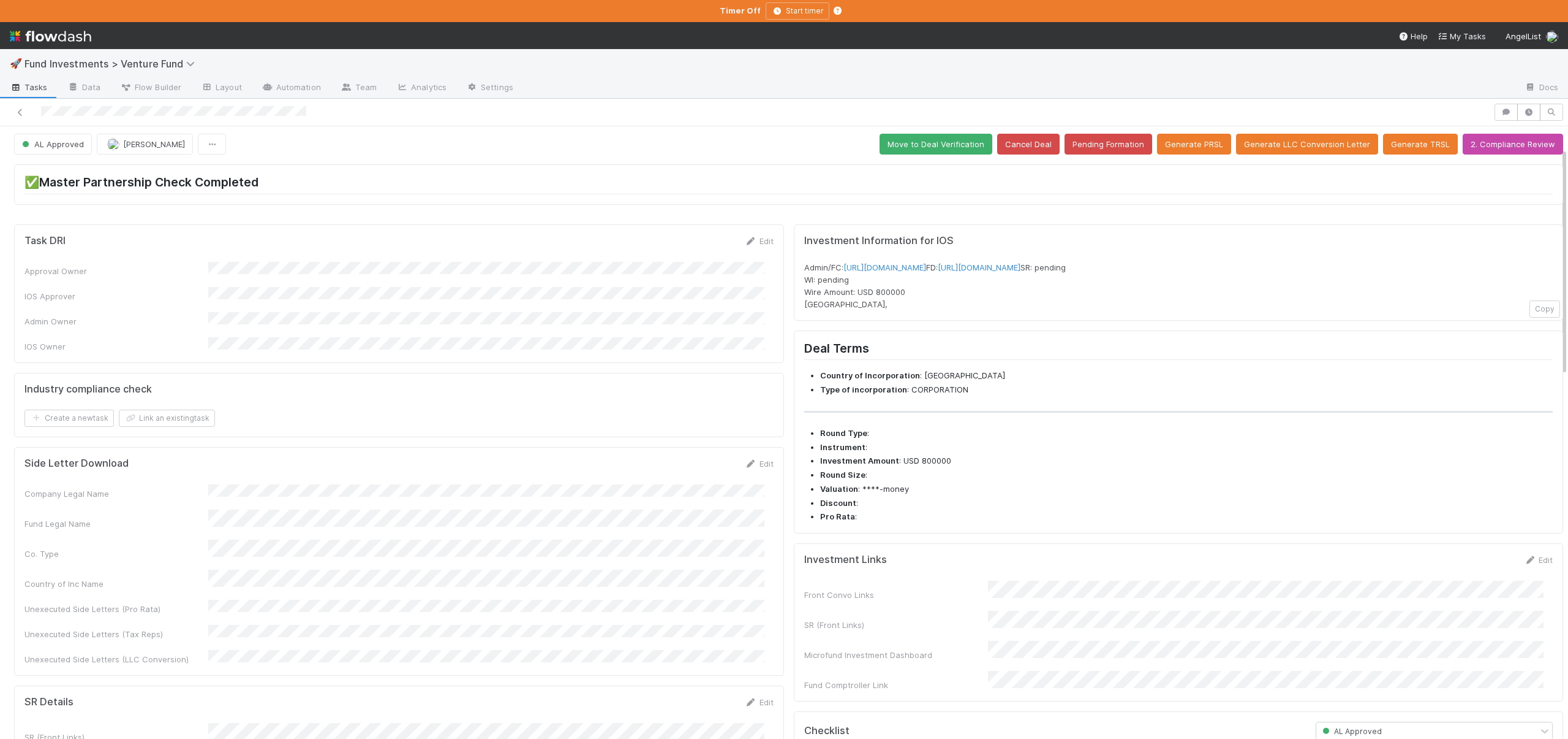
scroll to position [0, 0]
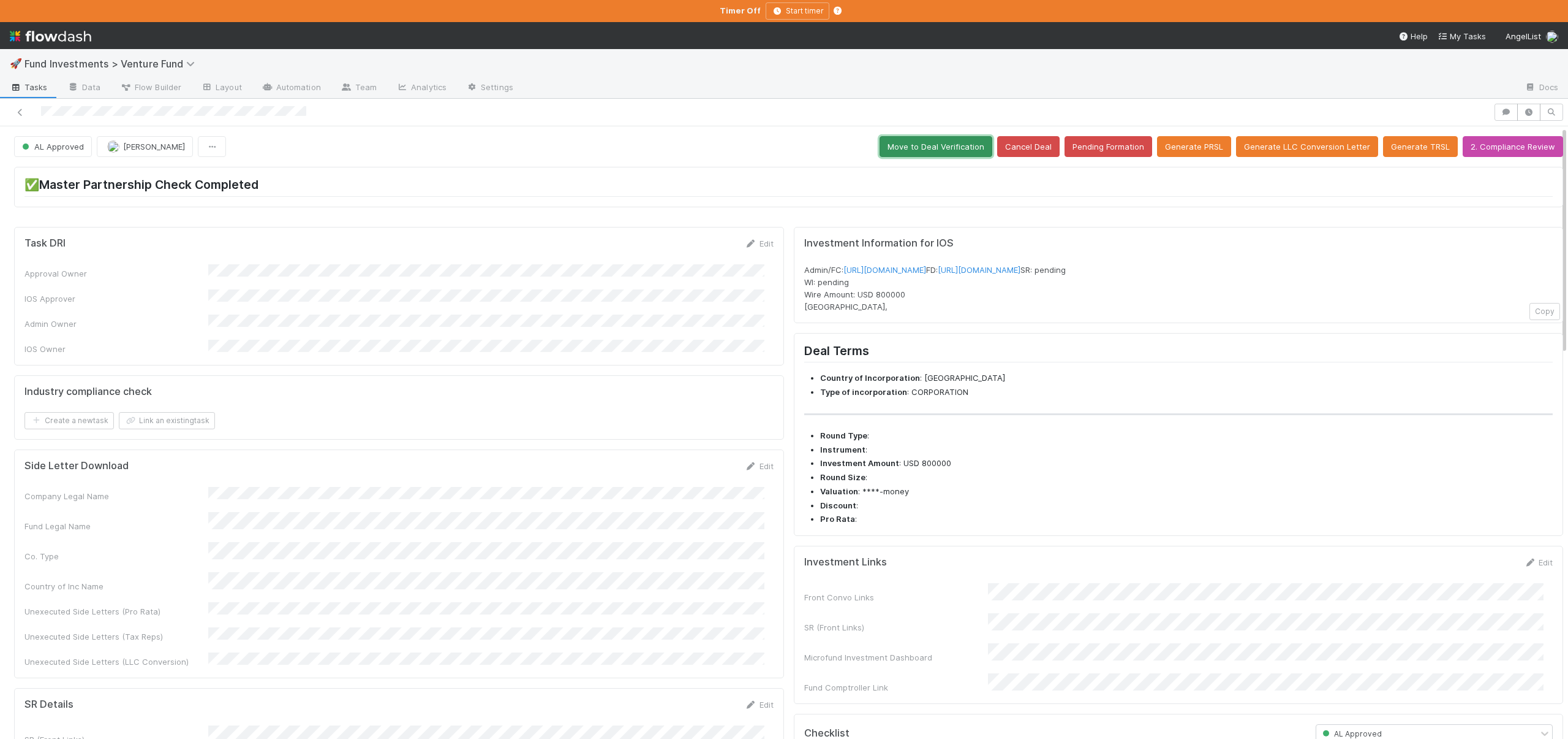
click at [931, 150] on button "Move to Deal Verification" at bounding box center [935, 147] width 113 height 21
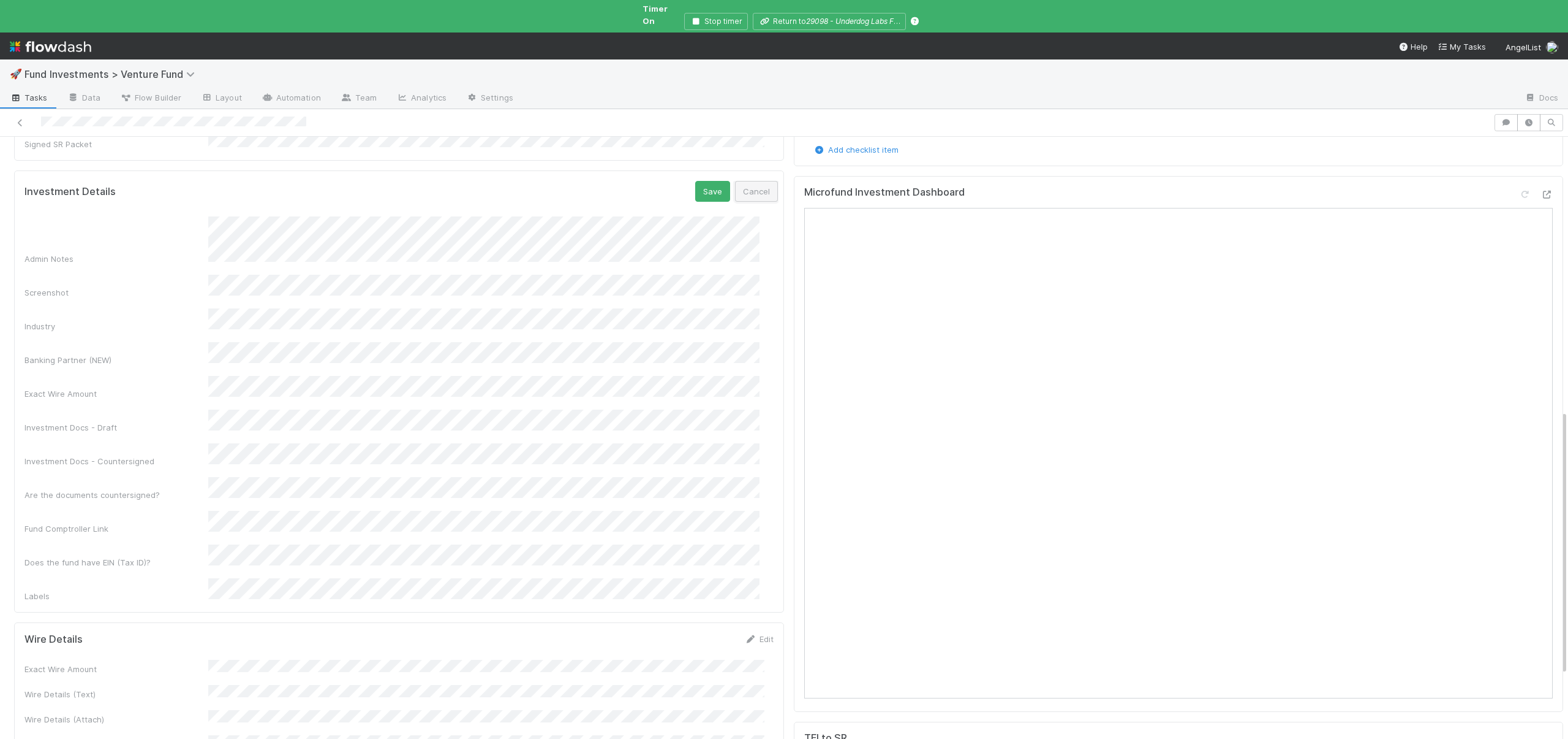
click at [743, 181] on button "Cancel" at bounding box center [756, 191] width 43 height 21
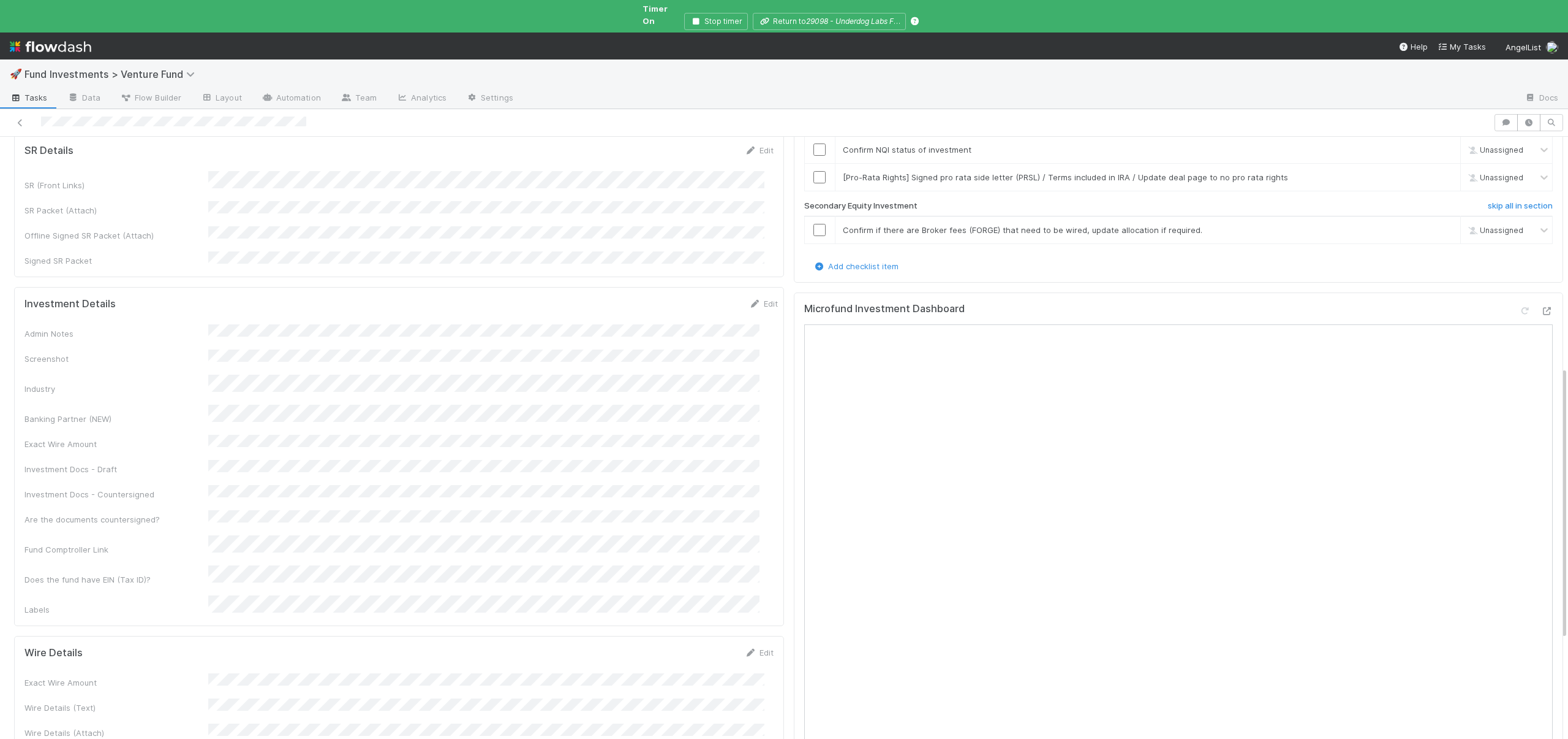
scroll to position [99, 0]
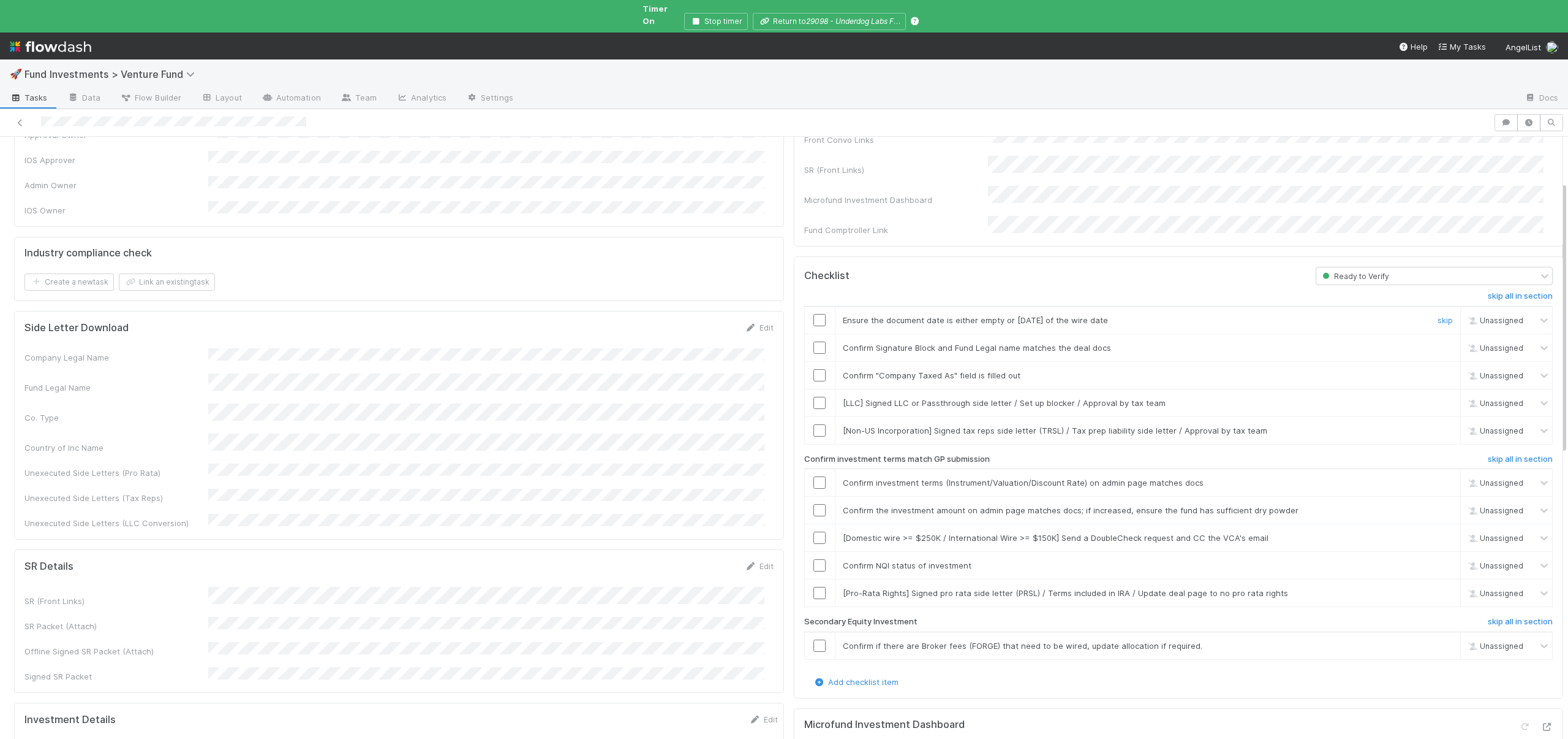
click at [813, 314] on input "checkbox" at bounding box center [819, 320] width 12 height 12
click at [813, 342] on input "checkbox" at bounding box center [819, 347] width 12 height 12
click at [813, 369] on input "checkbox" at bounding box center [819, 375] width 12 height 12
click at [1437, 397] on link "skip" at bounding box center [1445, 402] width 15 height 9
click at [1437, 426] on link "skip" at bounding box center [1445, 431] width 15 height 9
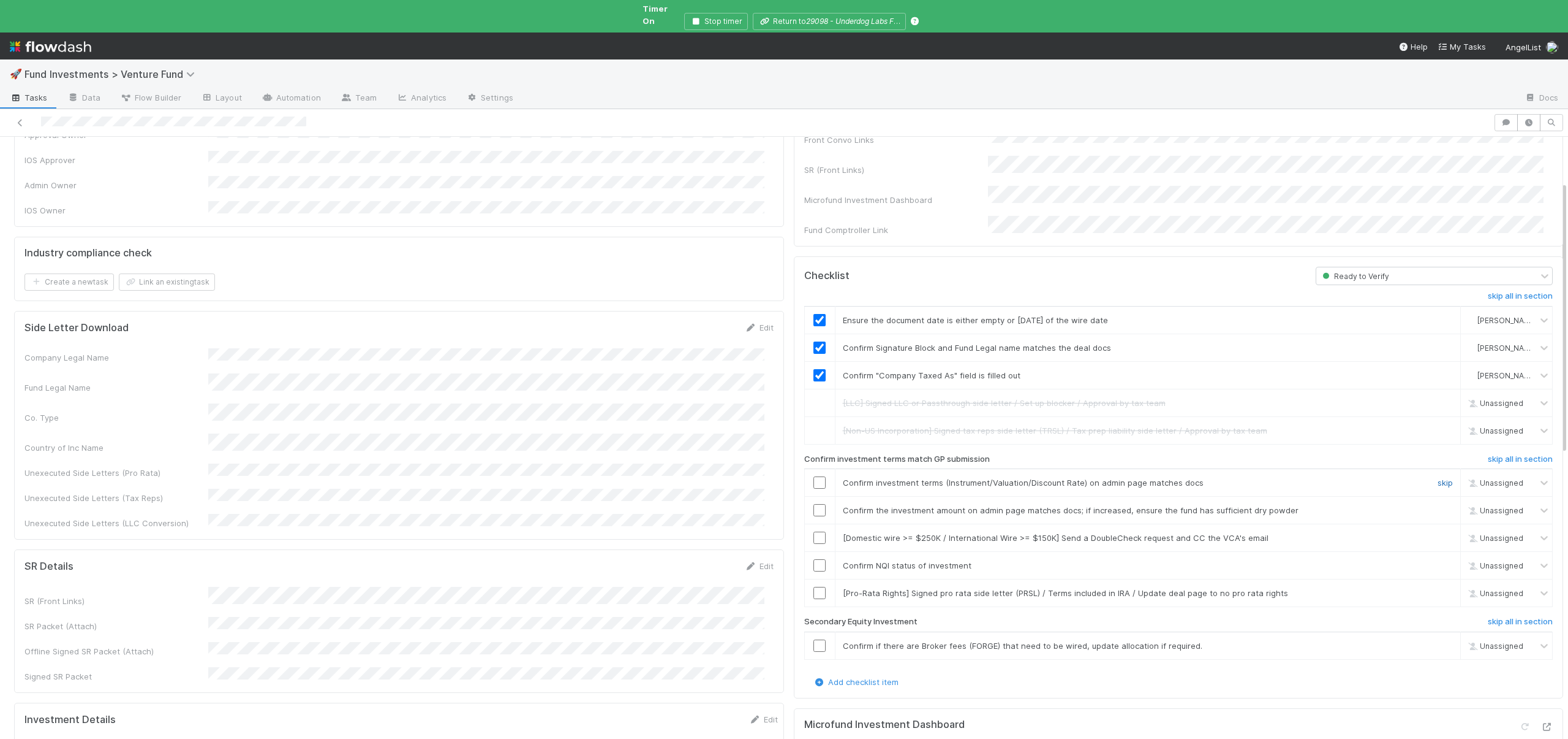
click at [1437, 478] on link "skip" at bounding box center [1445, 483] width 15 height 9
click at [813, 503] on input "checkbox" at bounding box center [819, 509] width 12 height 12
click at [1437, 533] on link "skip" at bounding box center [1445, 537] width 15 height 9
click at [813, 559] on input "checkbox" at bounding box center [819, 565] width 12 height 12
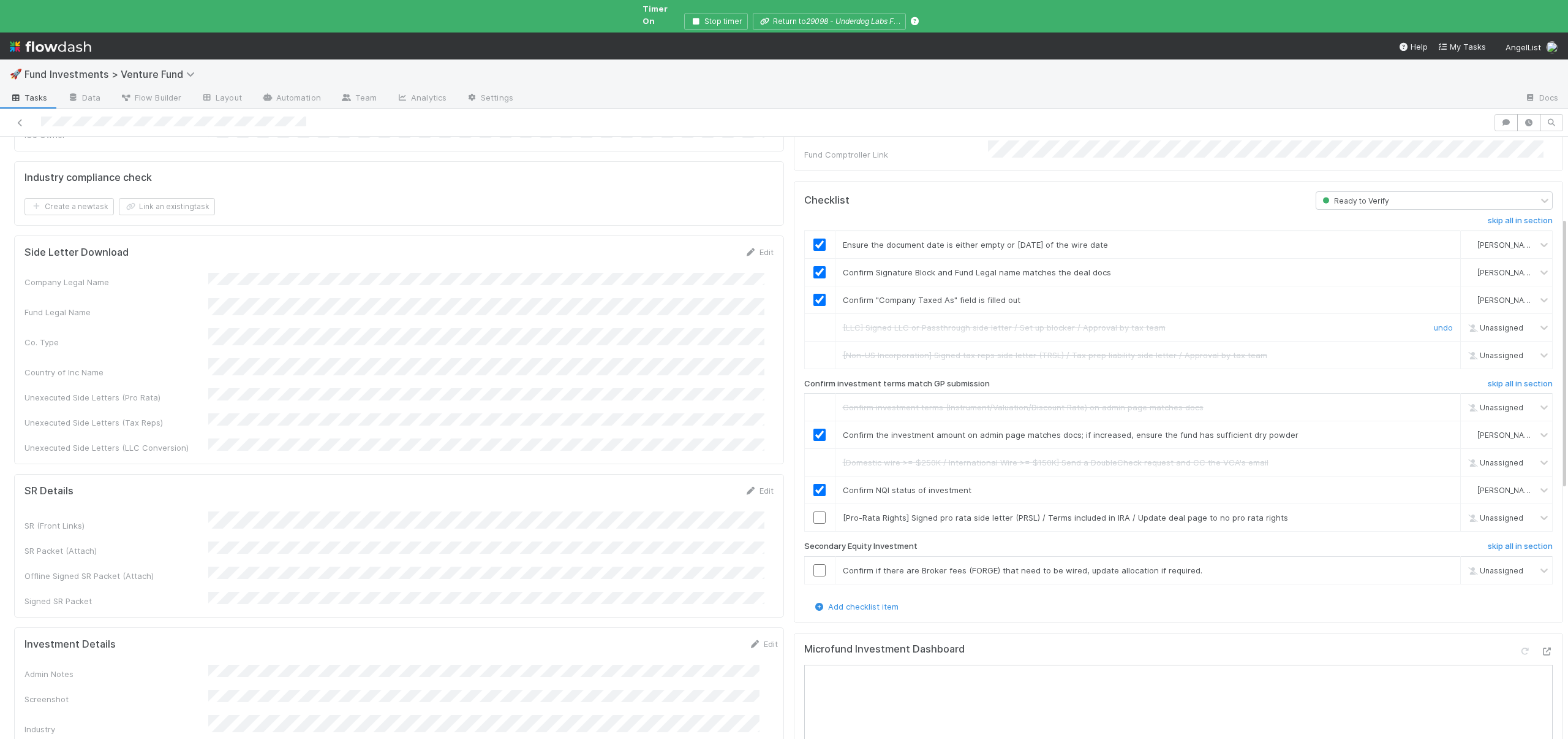
scroll to position [180, 0]
click at [1437, 507] on link "skip" at bounding box center [1445, 512] width 15 height 9
click at [1437, 560] on link "skip" at bounding box center [1445, 565] width 15 height 9
click at [1435, 560] on link "undo" at bounding box center [1444, 565] width 19 height 9
click at [1437, 560] on link "skip" at bounding box center [1445, 565] width 15 height 9
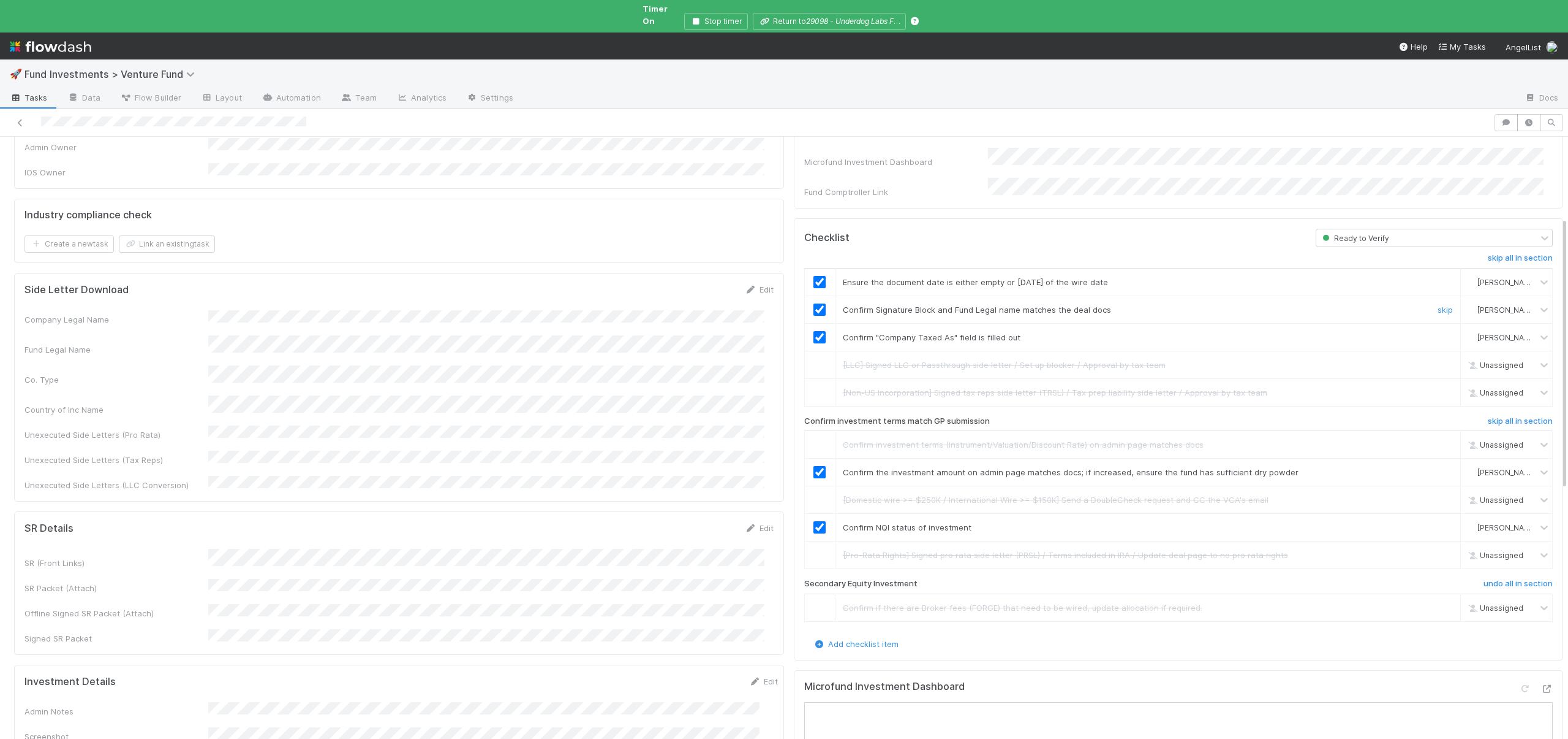
scroll to position [0, 0]
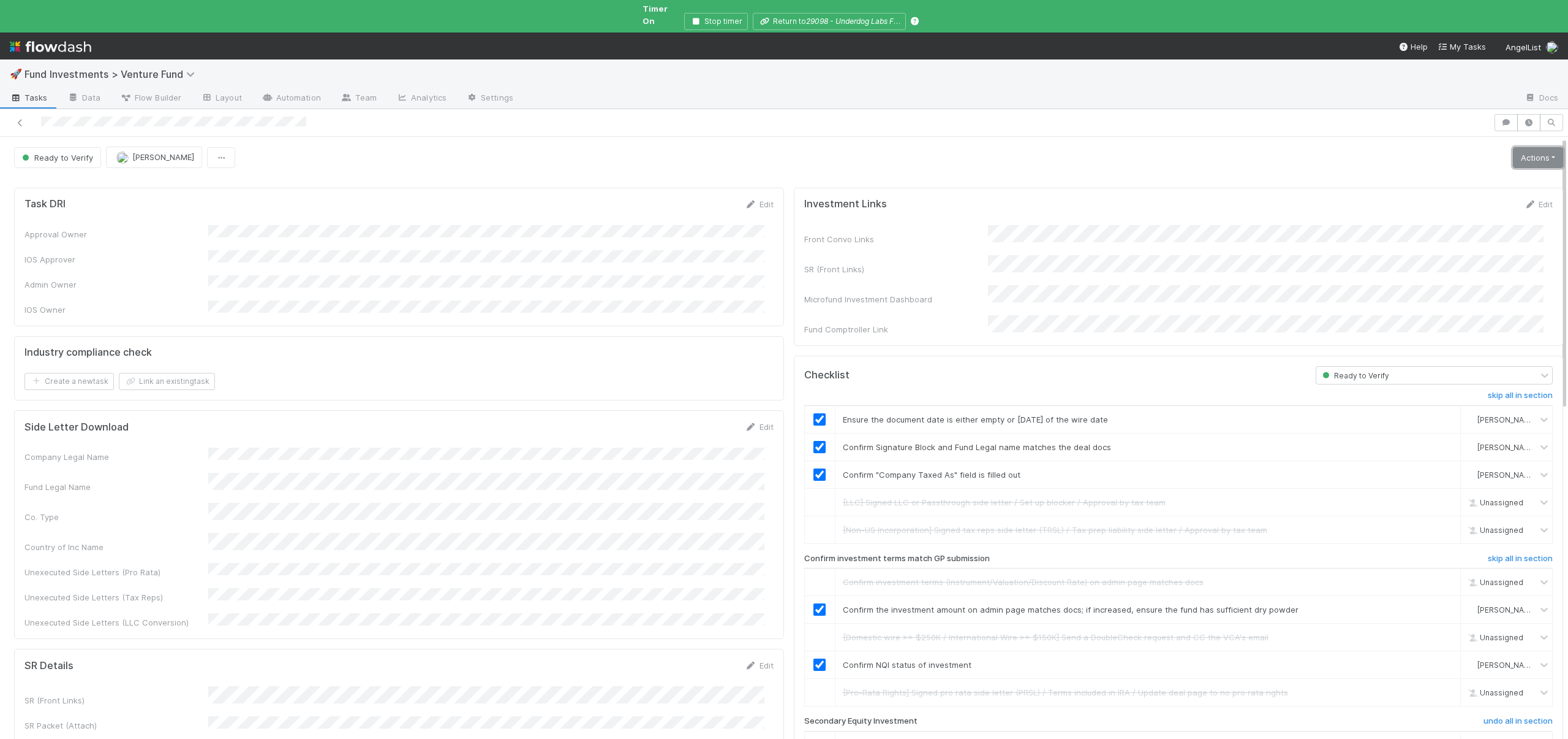
click at [1513, 147] on link "Actions" at bounding box center [1538, 157] width 50 height 21
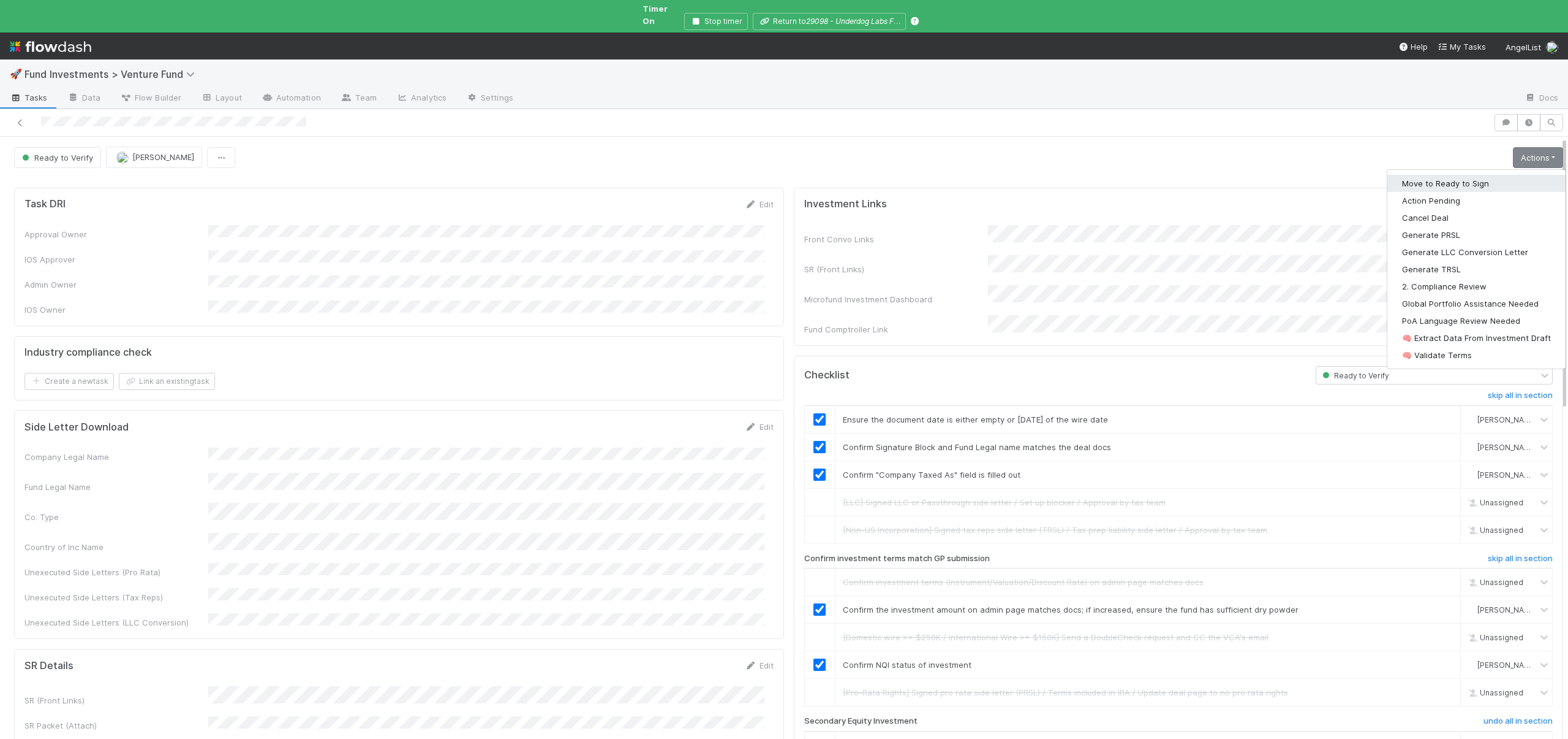
click at [1447, 175] on button "Move to Ready to Sign" at bounding box center [1476, 184] width 179 height 17
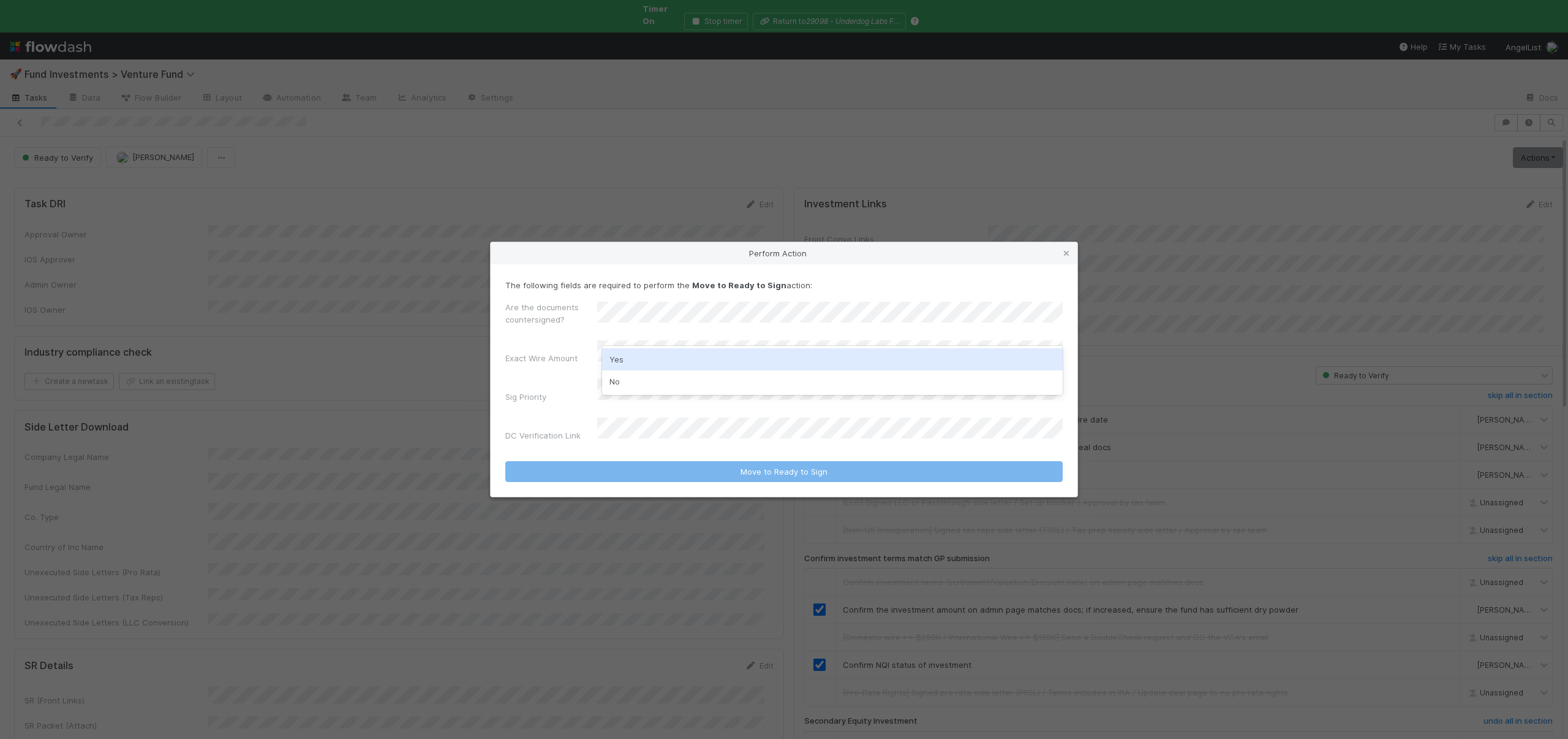
drag, startPoint x: 617, startPoint y: 359, endPoint x: 656, endPoint y: 262, distance: 104.5
click at [617, 358] on div "Yes" at bounding box center [832, 359] width 461 height 22
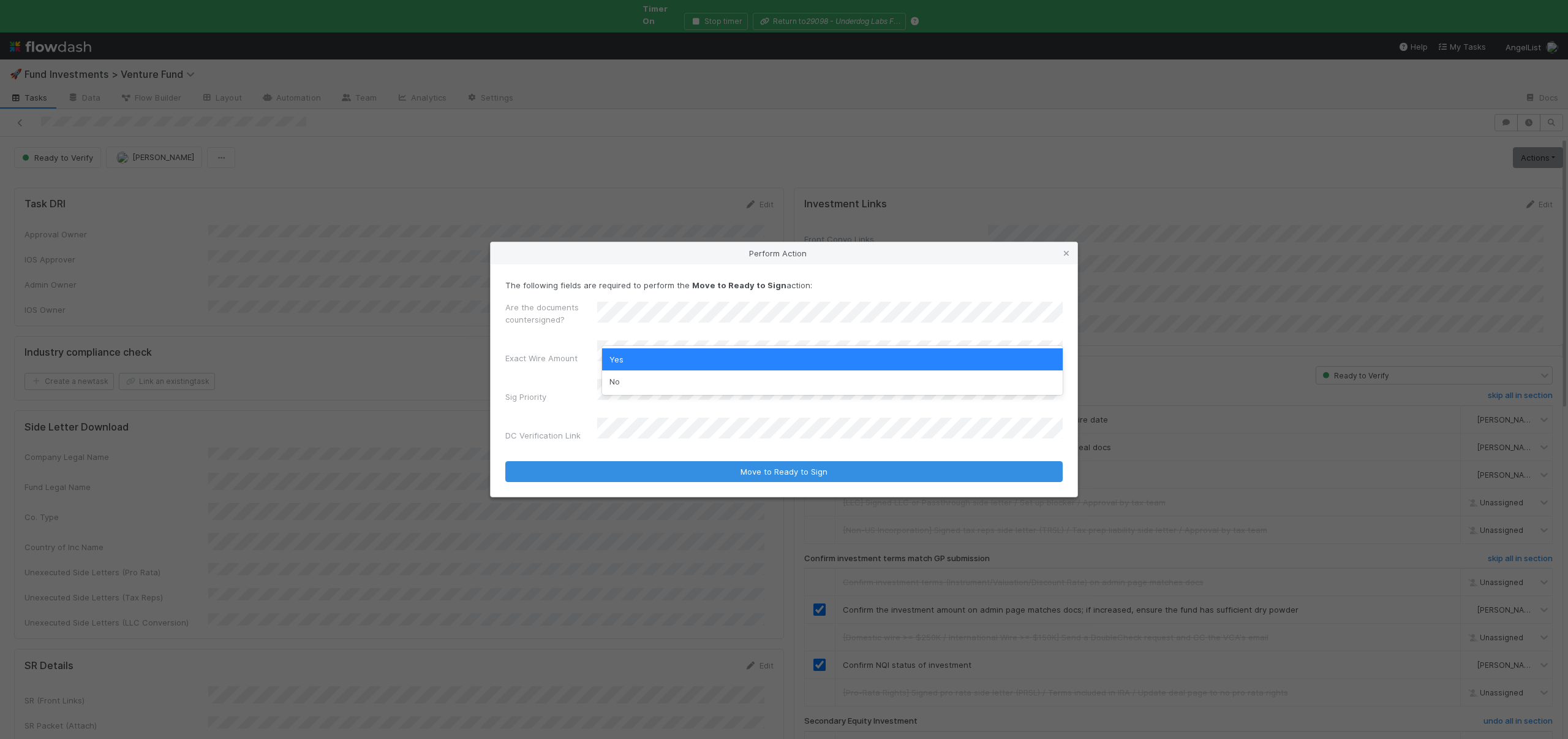
click at [556, 321] on label"] "Are the documents countersigned?" at bounding box center [550, 313] width 92 height 25
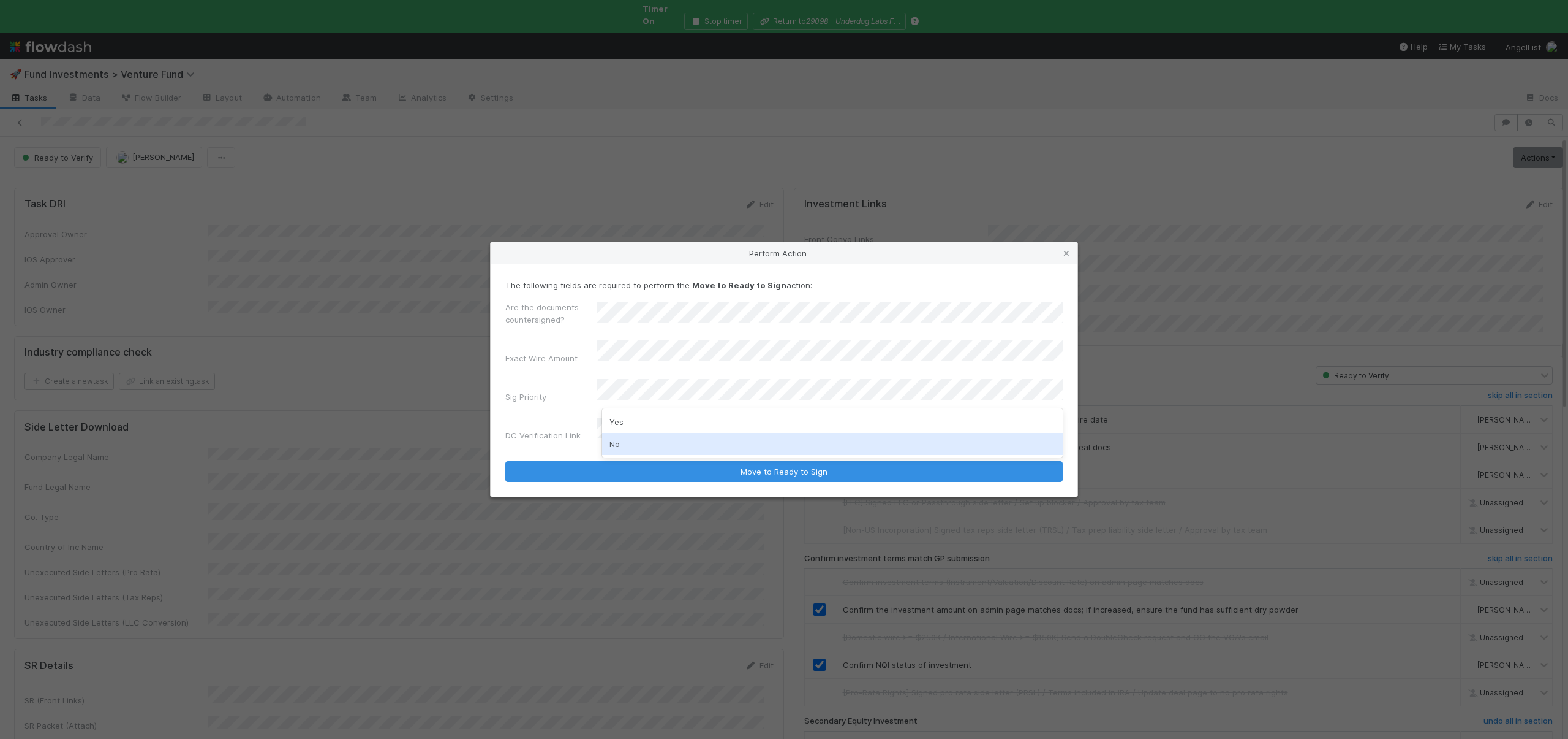
click at [655, 434] on div "No" at bounding box center [832, 443] width 461 height 22
click at [656, 434] on div "DC Verification Link" at bounding box center [784, 431] width 558 height 28
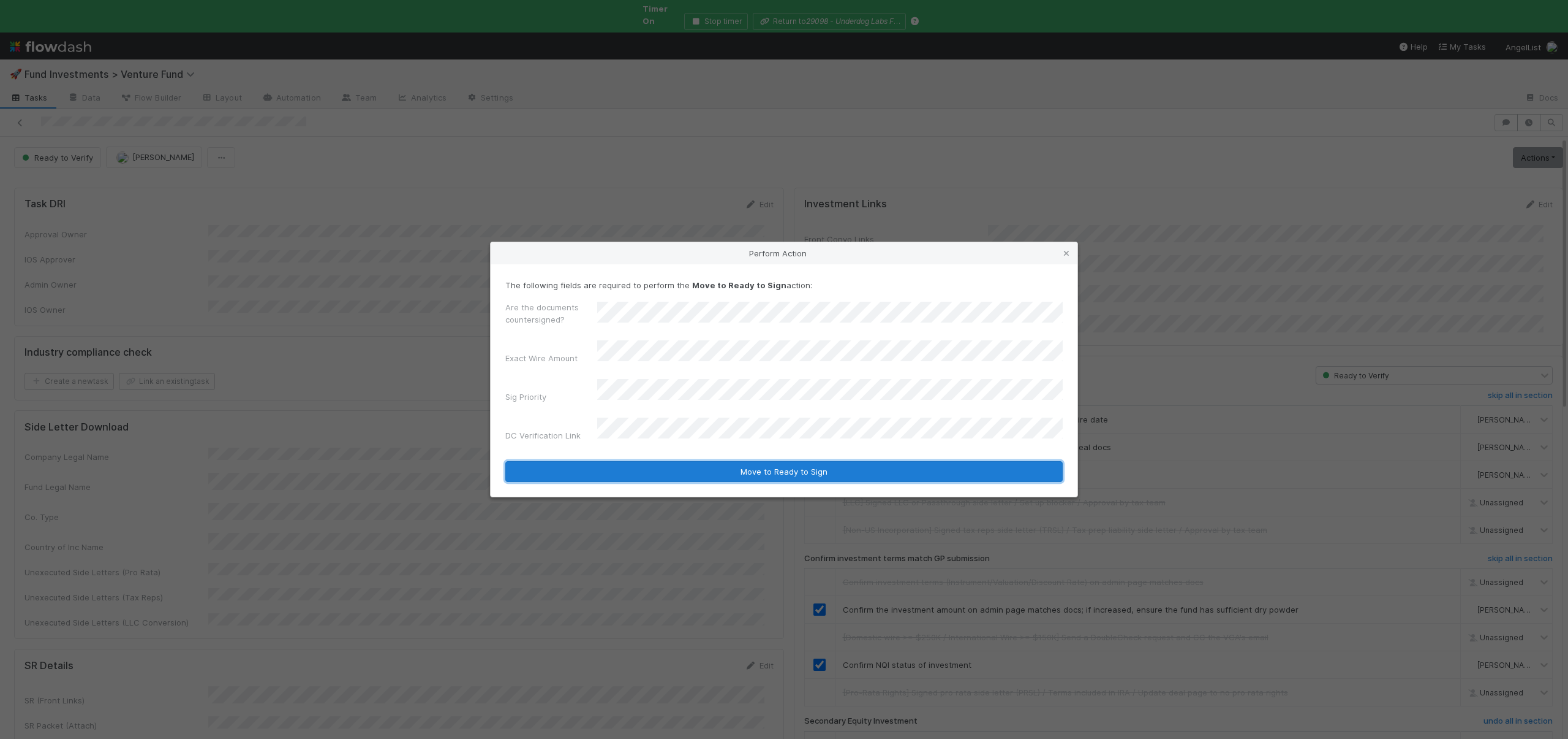
click at [725, 461] on button "Move to Ready to Sign" at bounding box center [784, 471] width 558 height 21
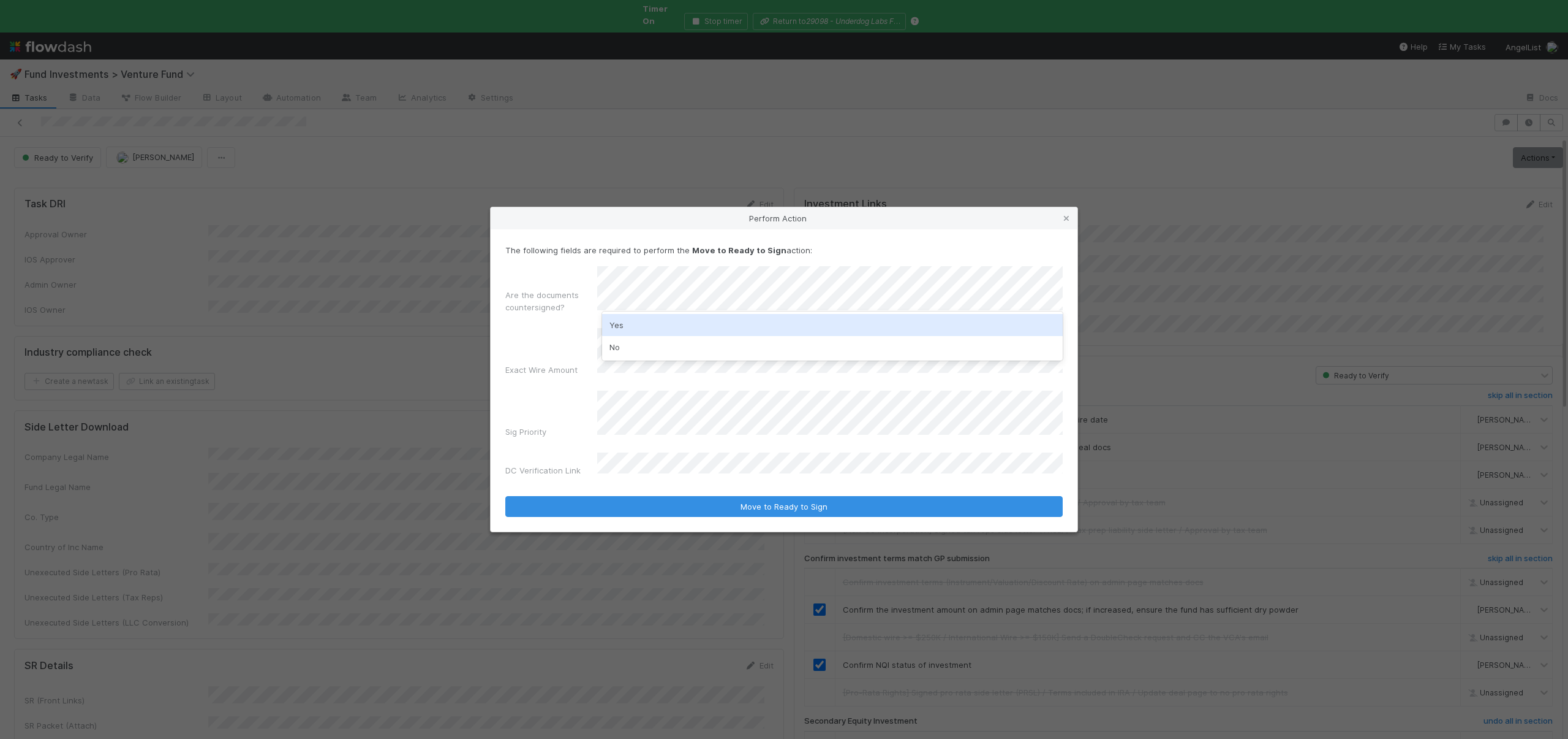
click at [633, 325] on div "Yes" at bounding box center [832, 325] width 461 height 22
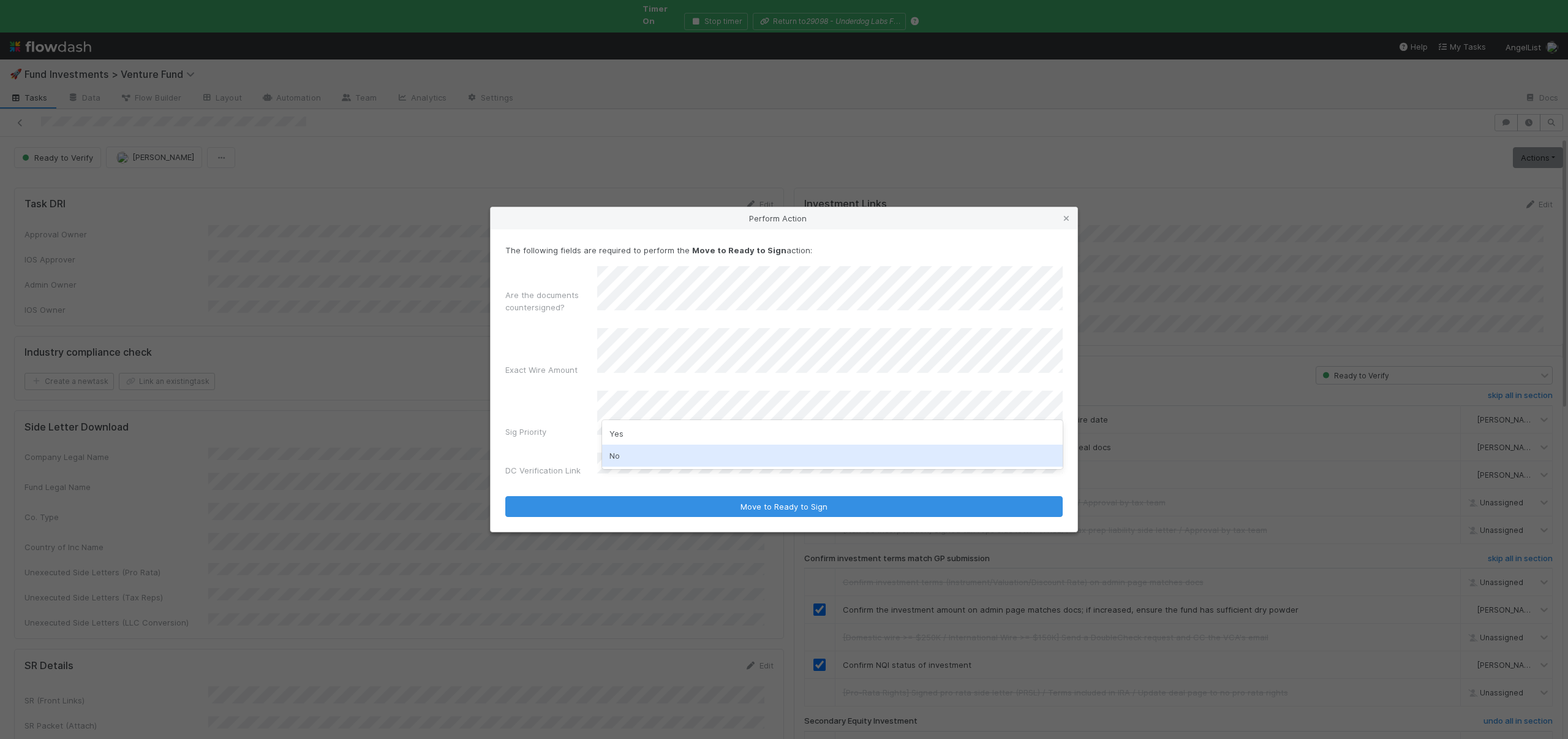
click at [622, 455] on div "No" at bounding box center [832, 455] width 461 height 22
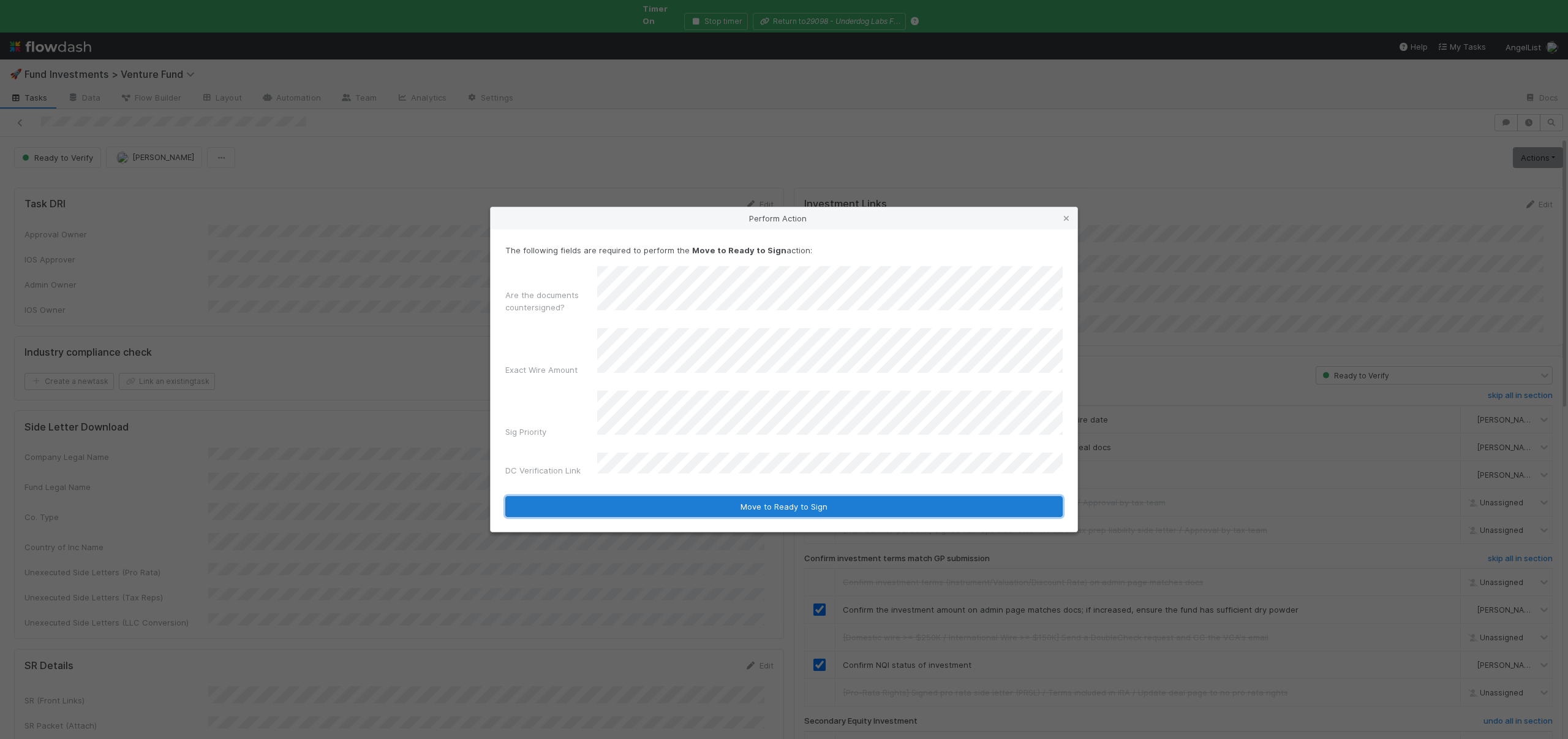
click at [695, 496] on button "Move to Ready to Sign" at bounding box center [784, 506] width 558 height 21
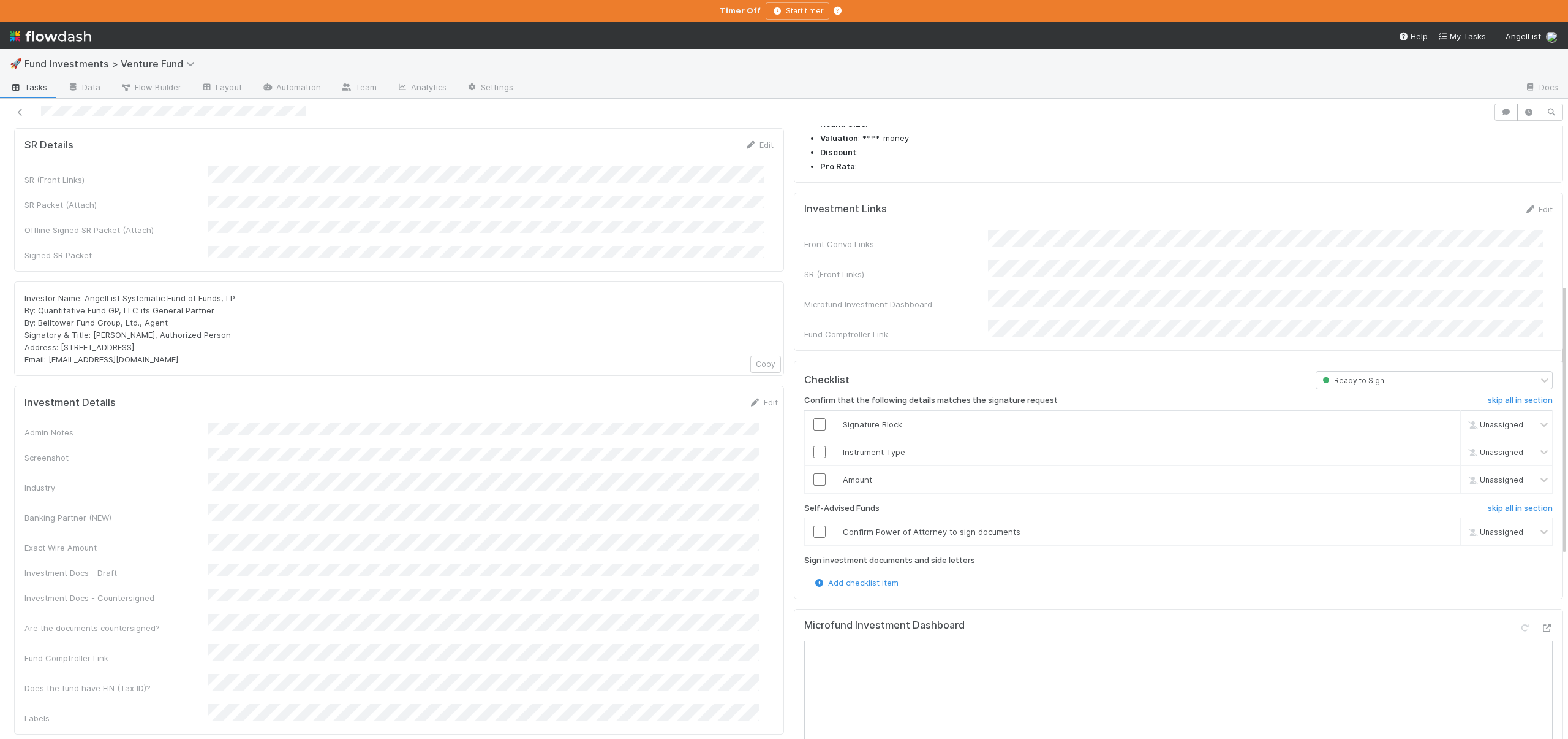
scroll to position [181, 0]
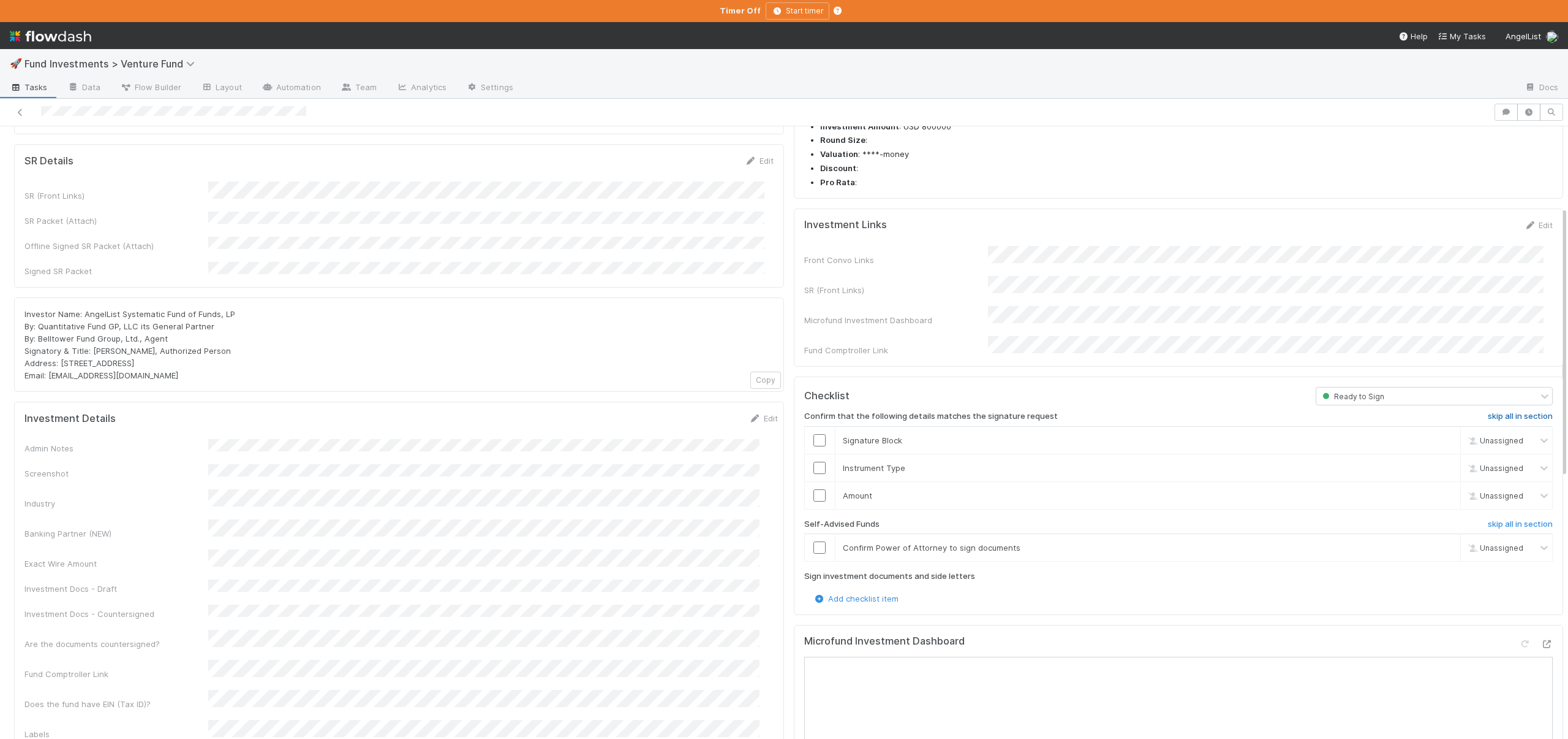
click at [1490, 412] on h6 "skip all in section" at bounding box center [1521, 416] width 65 height 9
click at [1489, 412] on h6 "skip all in section" at bounding box center [1521, 416] width 65 height 9
click at [1507, 519] on h6 "skip all in section" at bounding box center [1521, 524] width 65 height 9
click at [1495, 412] on h6 "skip all in section" at bounding box center [1521, 416] width 65 height 9
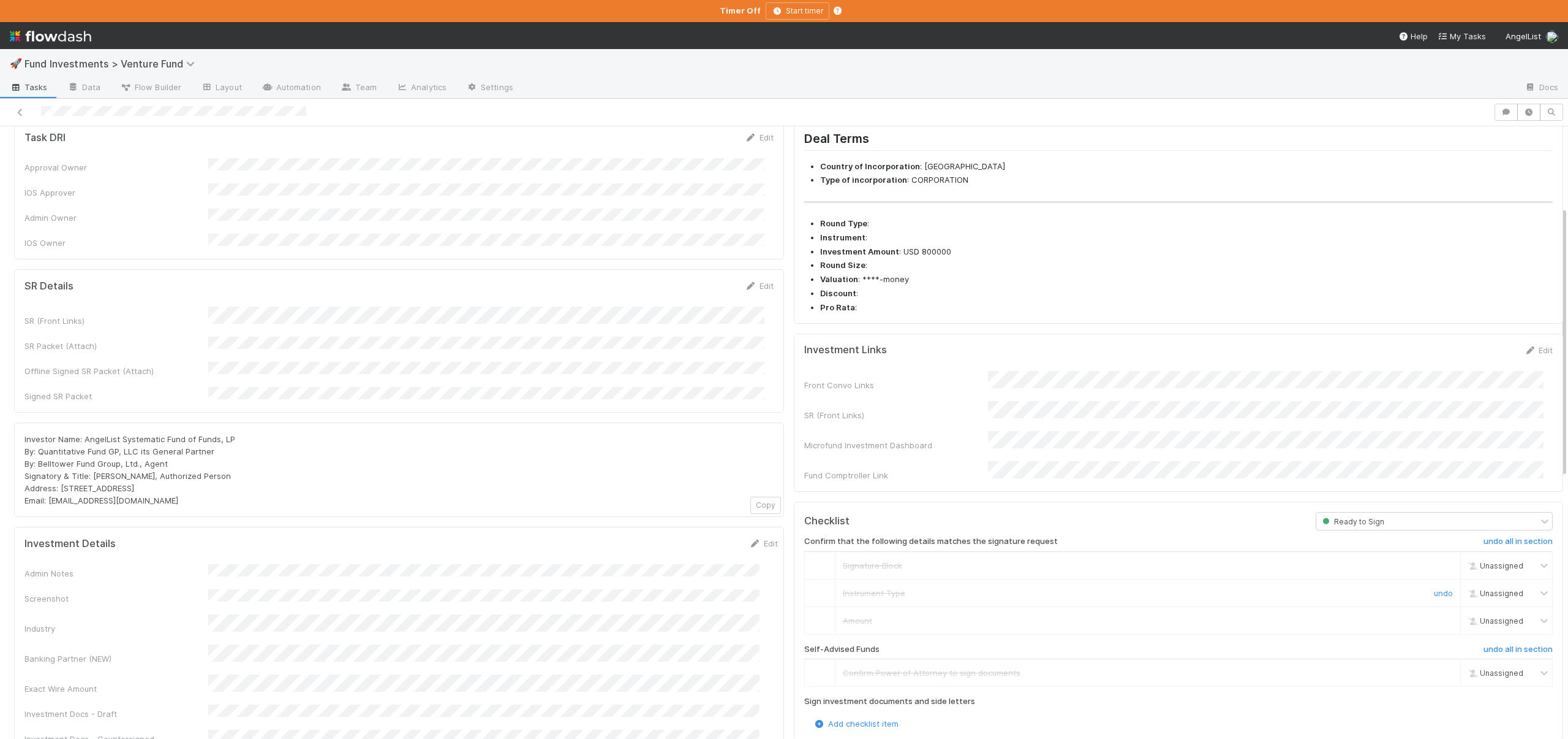
scroll to position [0, 0]
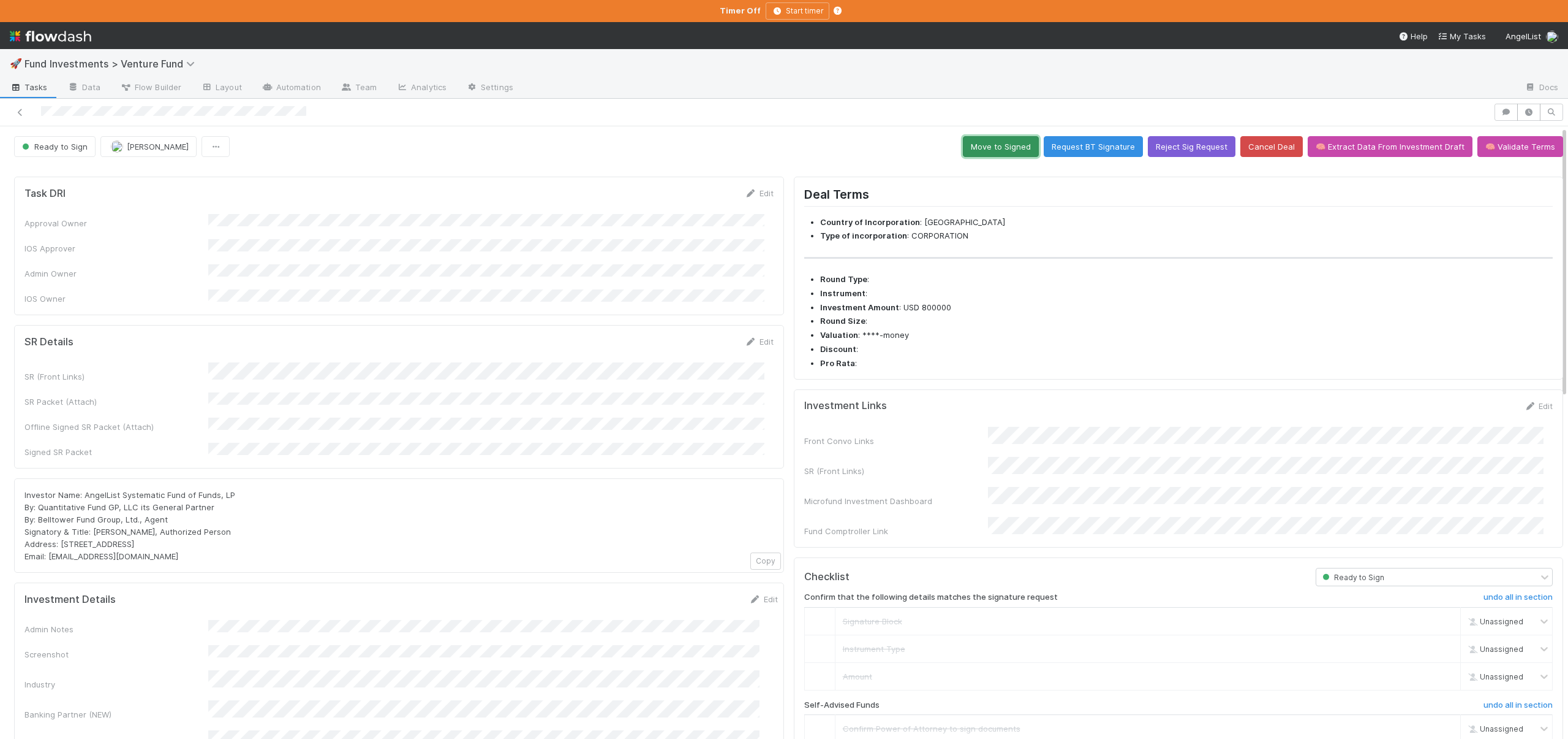
click at [990, 147] on button "Move to Signed" at bounding box center [1001, 147] width 76 height 21
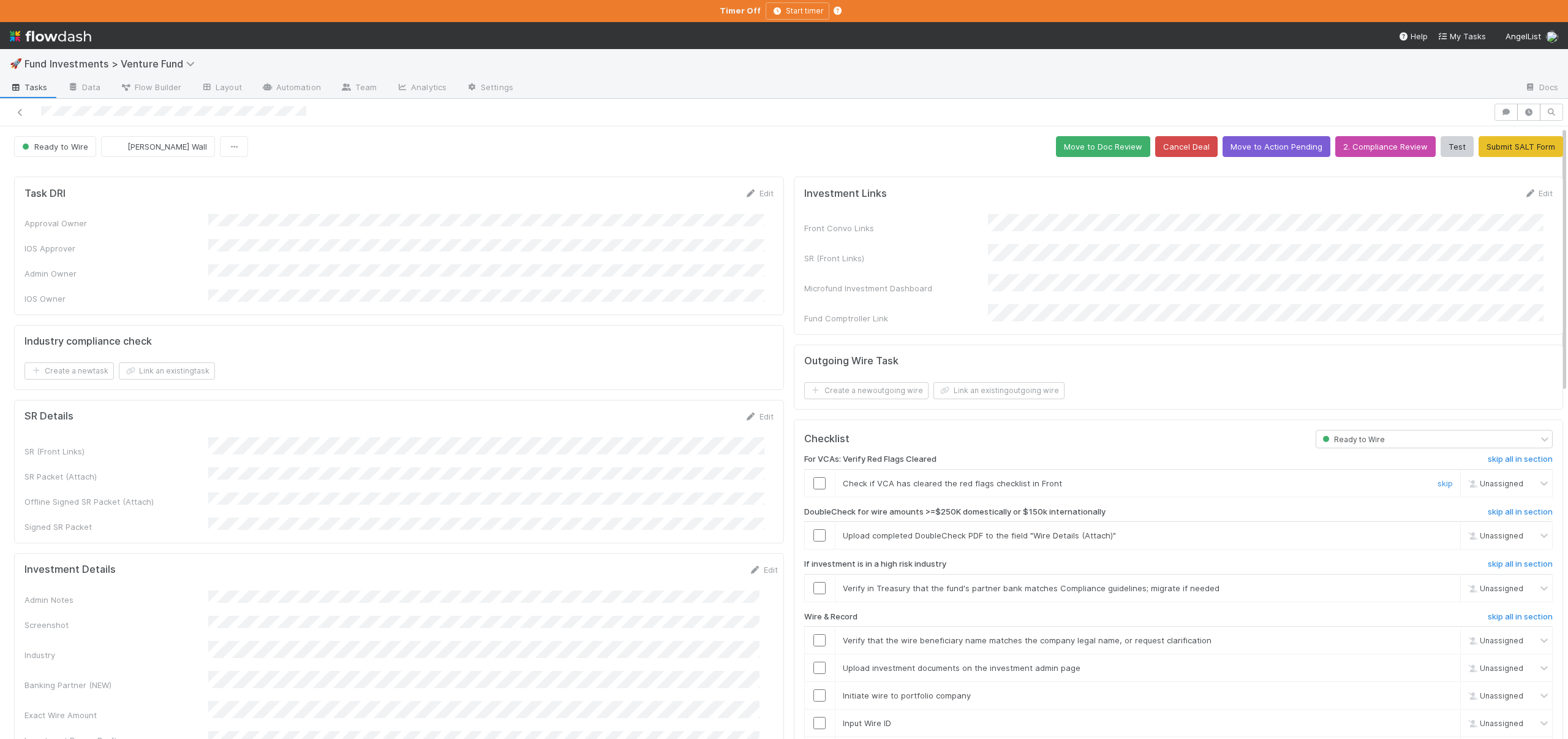
click at [813, 477] on input "checkbox" at bounding box center [819, 483] width 12 height 12
click at [1425, 529] on div "skip" at bounding box center [1443, 535] width 37 height 12
click at [1437, 530] on link "skip" at bounding box center [1445, 535] width 15 height 9
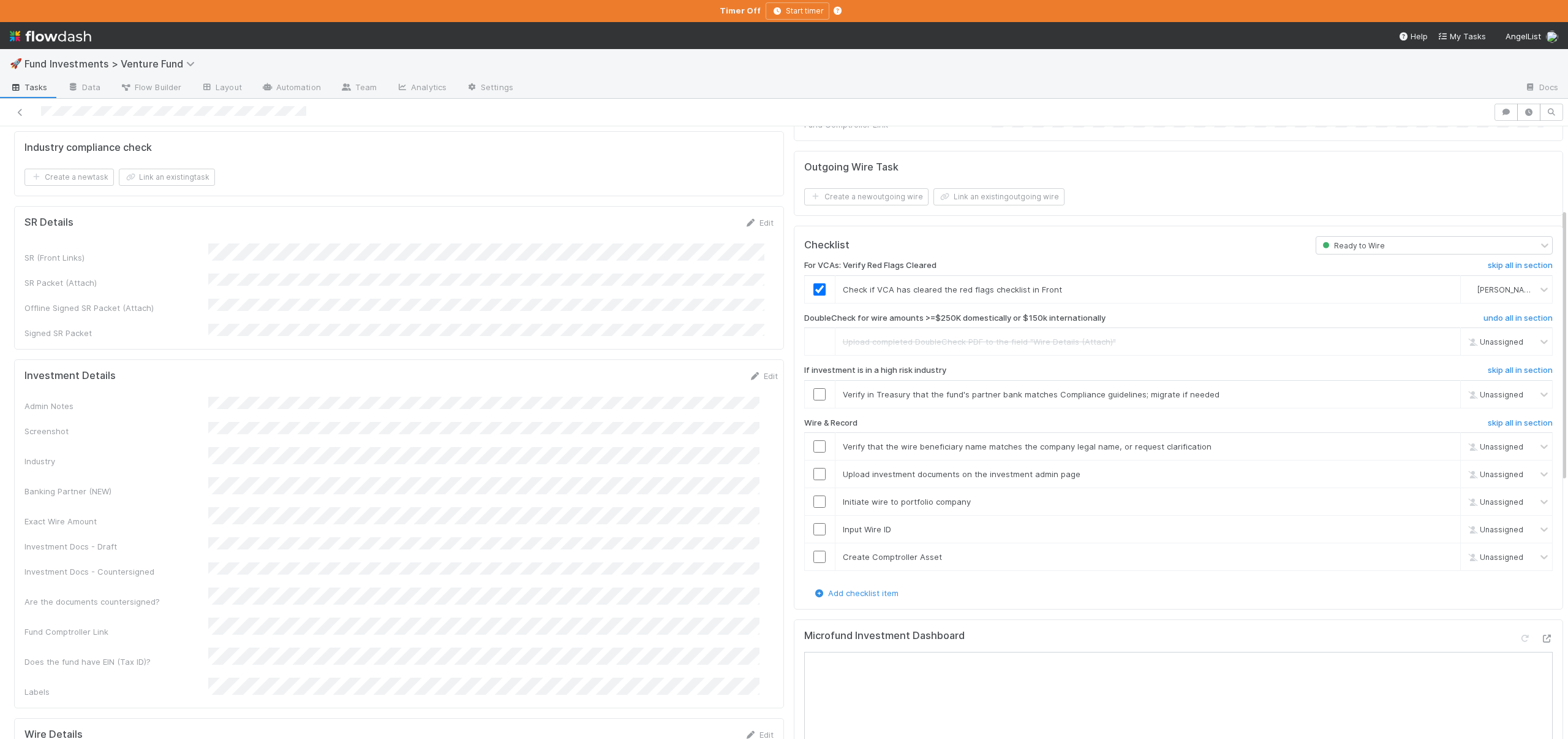
scroll to position [185, 0]
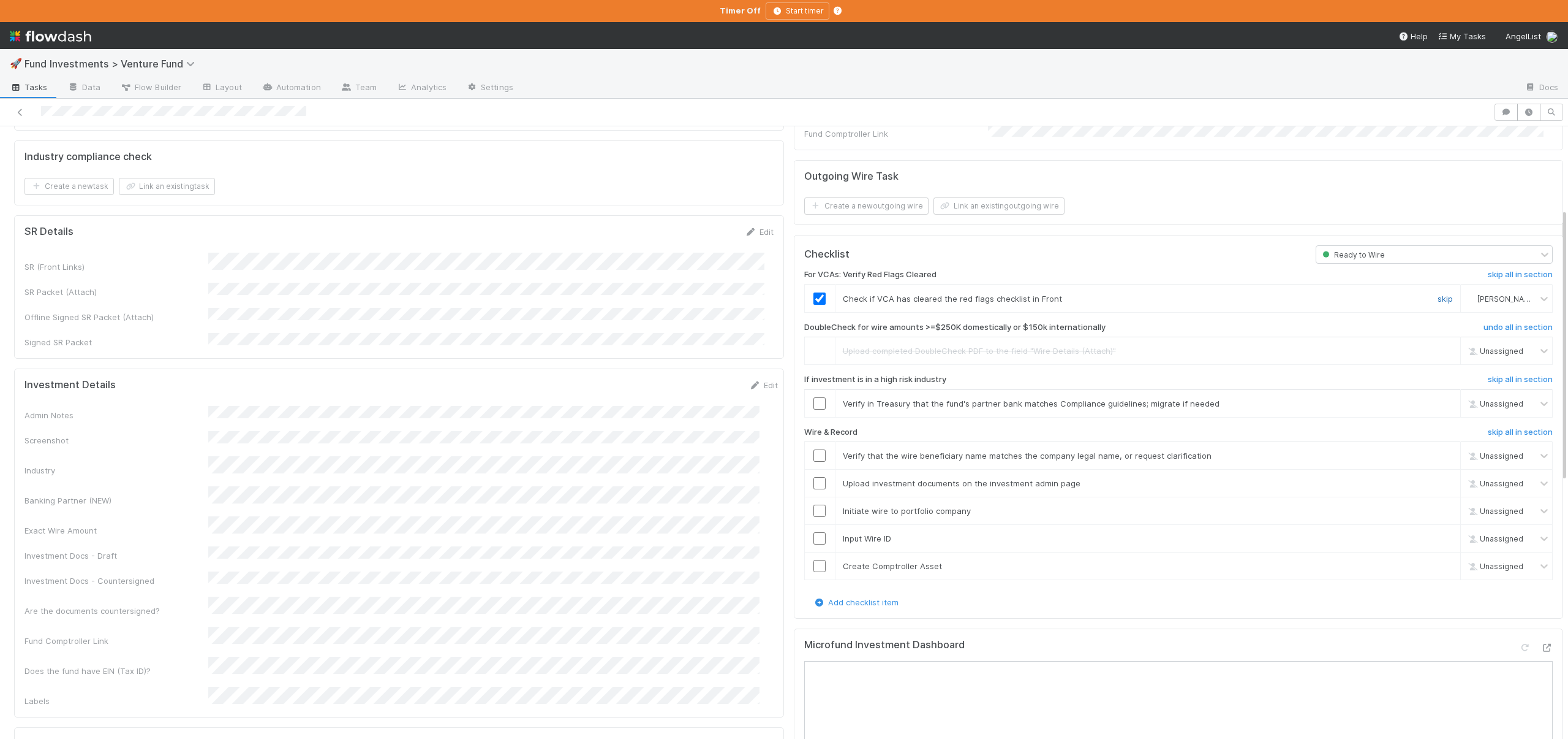
click at [1437, 293] on link "skip" at bounding box center [1445, 298] width 15 height 9
click at [1437, 398] on link "skip" at bounding box center [1445, 403] width 15 height 9
click at [245, 378] on form "Investment Details Edit Admin Notes Screenshot Industry Banking Partner (NEW) E…" at bounding box center [401, 542] width 754 height 328
click at [696, 378] on button "Save" at bounding box center [712, 389] width 35 height 21
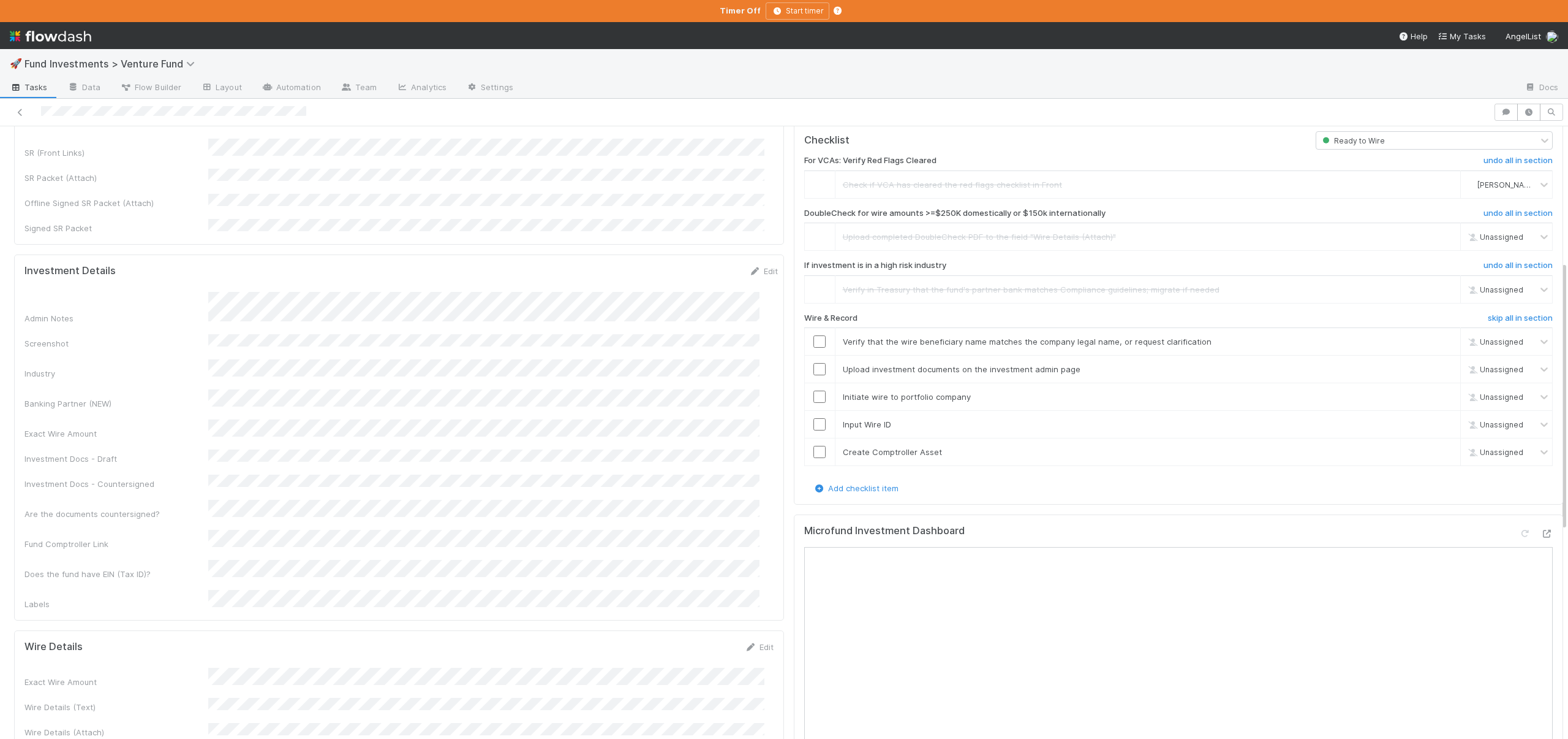
scroll to position [306, 0]
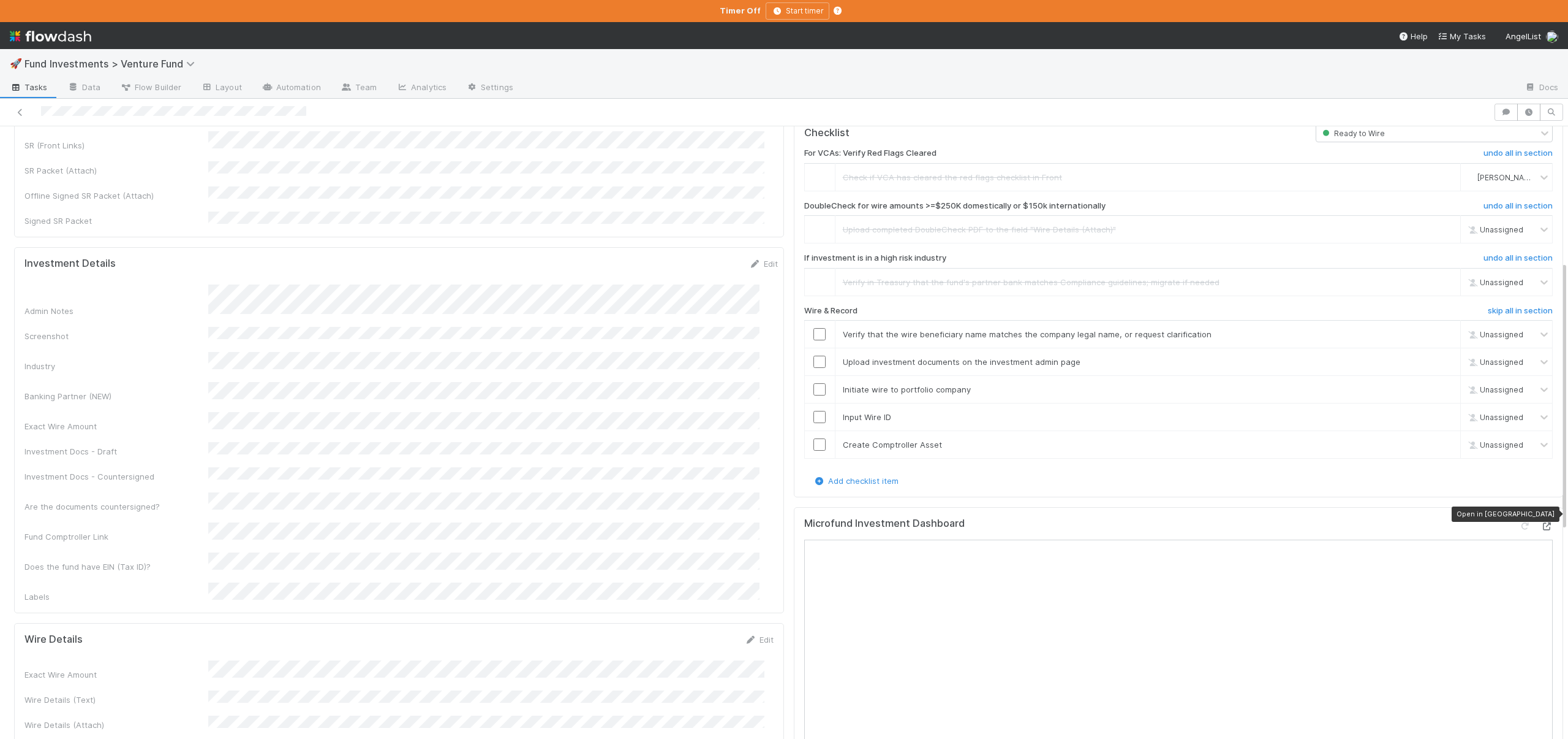
click at [1541, 522] on icon at bounding box center [1546, 526] width 12 height 8
click at [1437, 329] on link "skip" at bounding box center [1445, 334] width 15 height 9
click at [1437, 357] on link "skip" at bounding box center [1445, 361] width 15 height 9
click at [1437, 384] on link "skip" at bounding box center [1445, 389] width 15 height 9
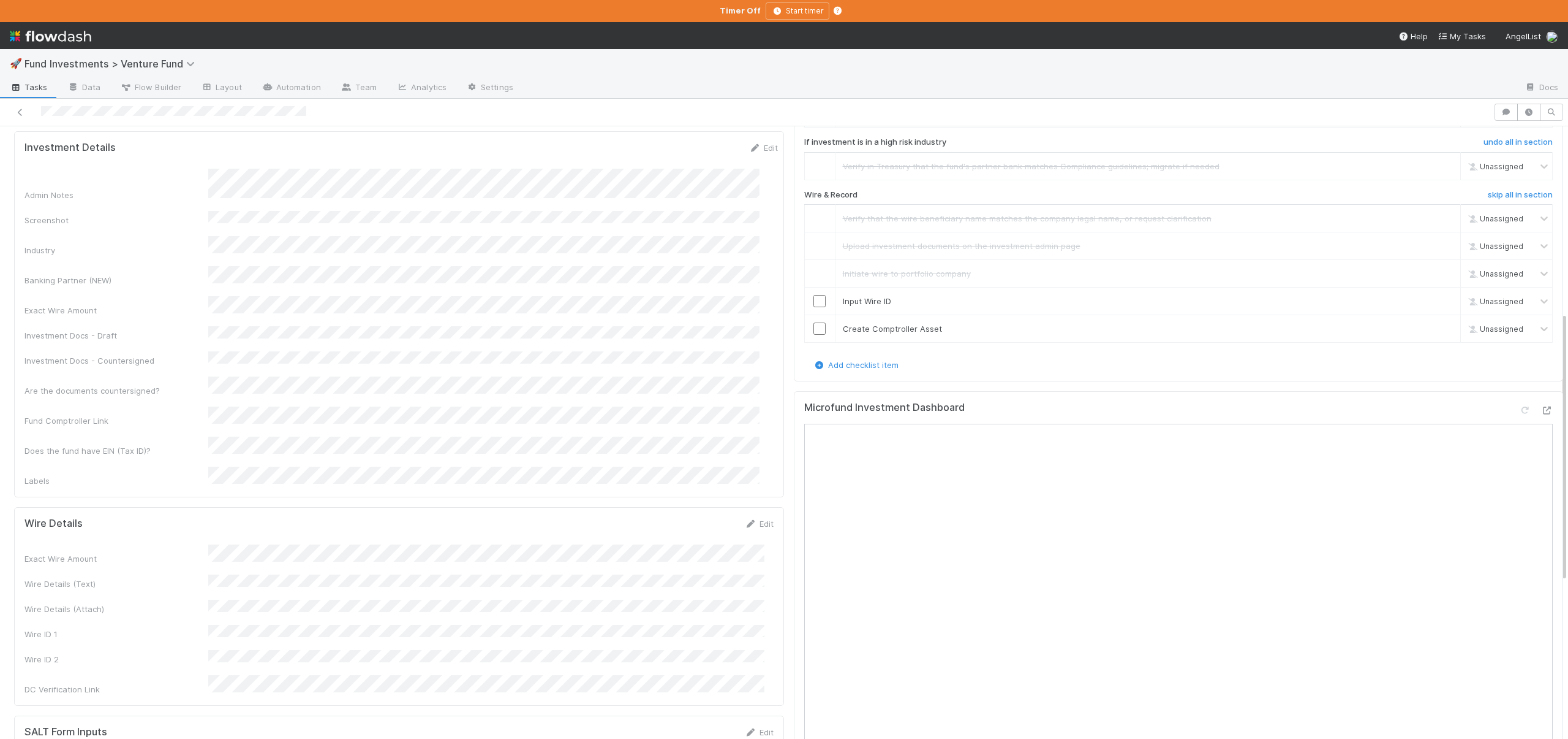
scroll to position [429, 0]
click at [697, 511] on button "Save" at bounding box center [708, 521] width 35 height 21
click at [1437, 290] on link "skip" at bounding box center [1445, 294] width 15 height 9
click at [813, 316] on input "checkbox" at bounding box center [819, 322] width 12 height 12
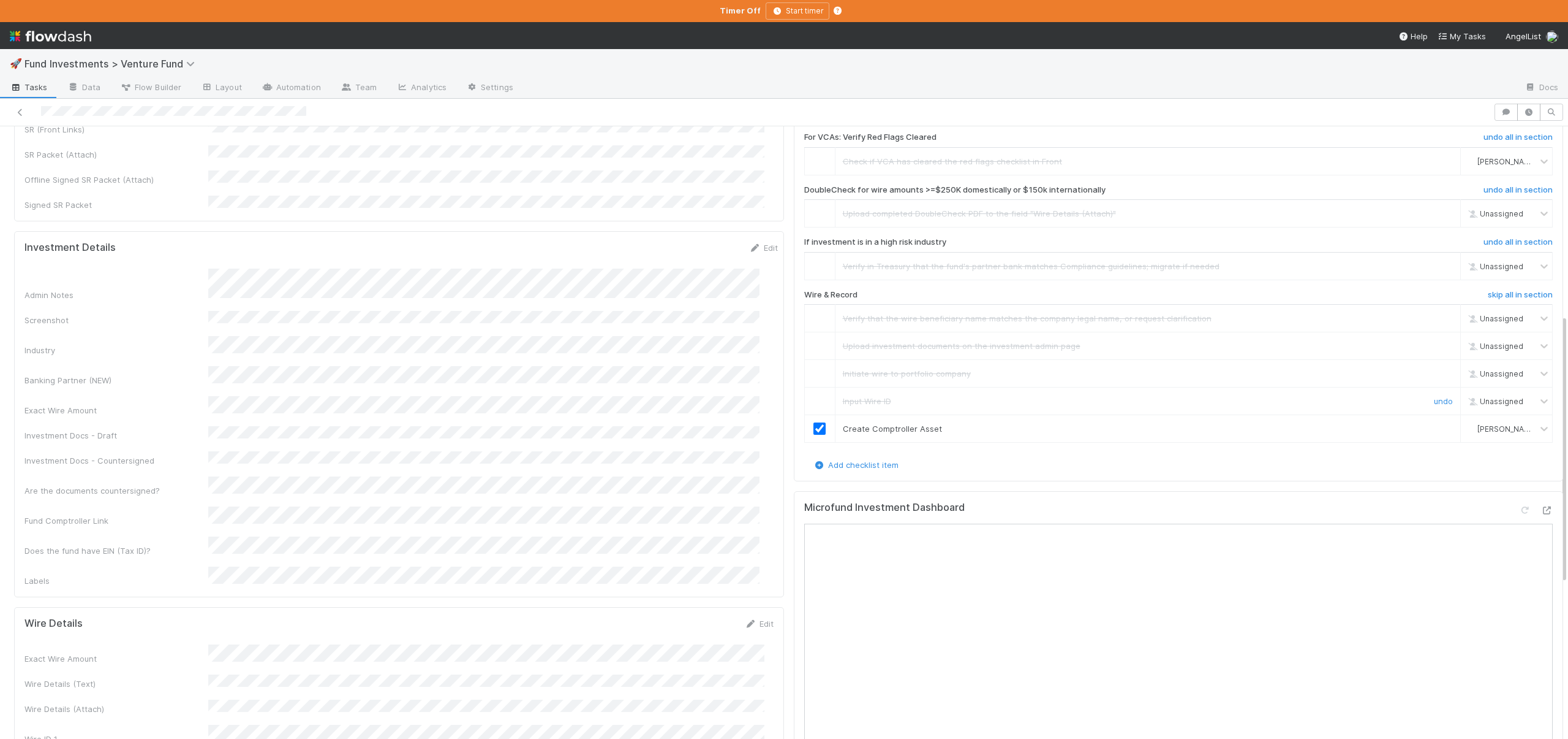
scroll to position [10, 0]
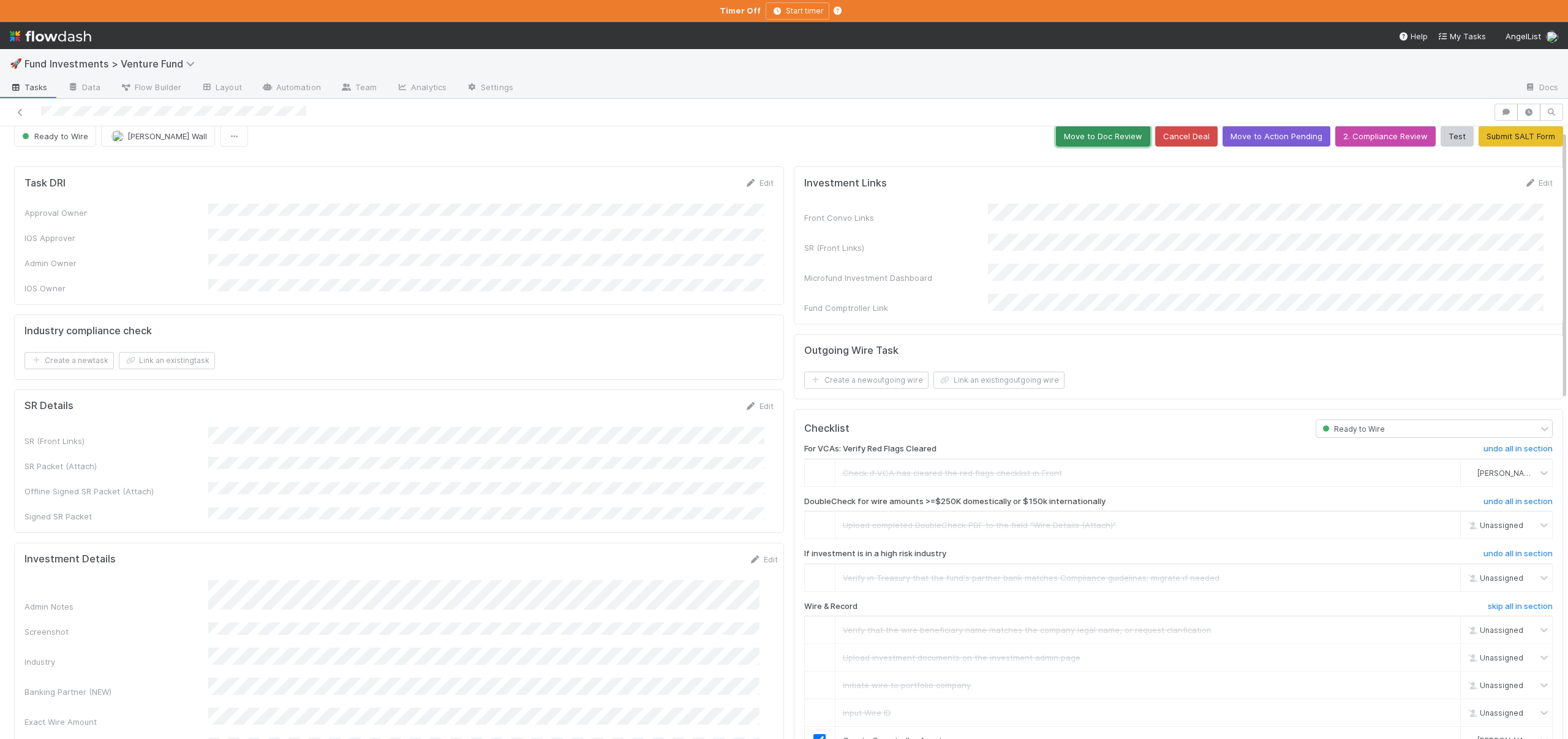
click at [1091, 130] on button "Move to Doc Review" at bounding box center [1104, 136] width 95 height 21
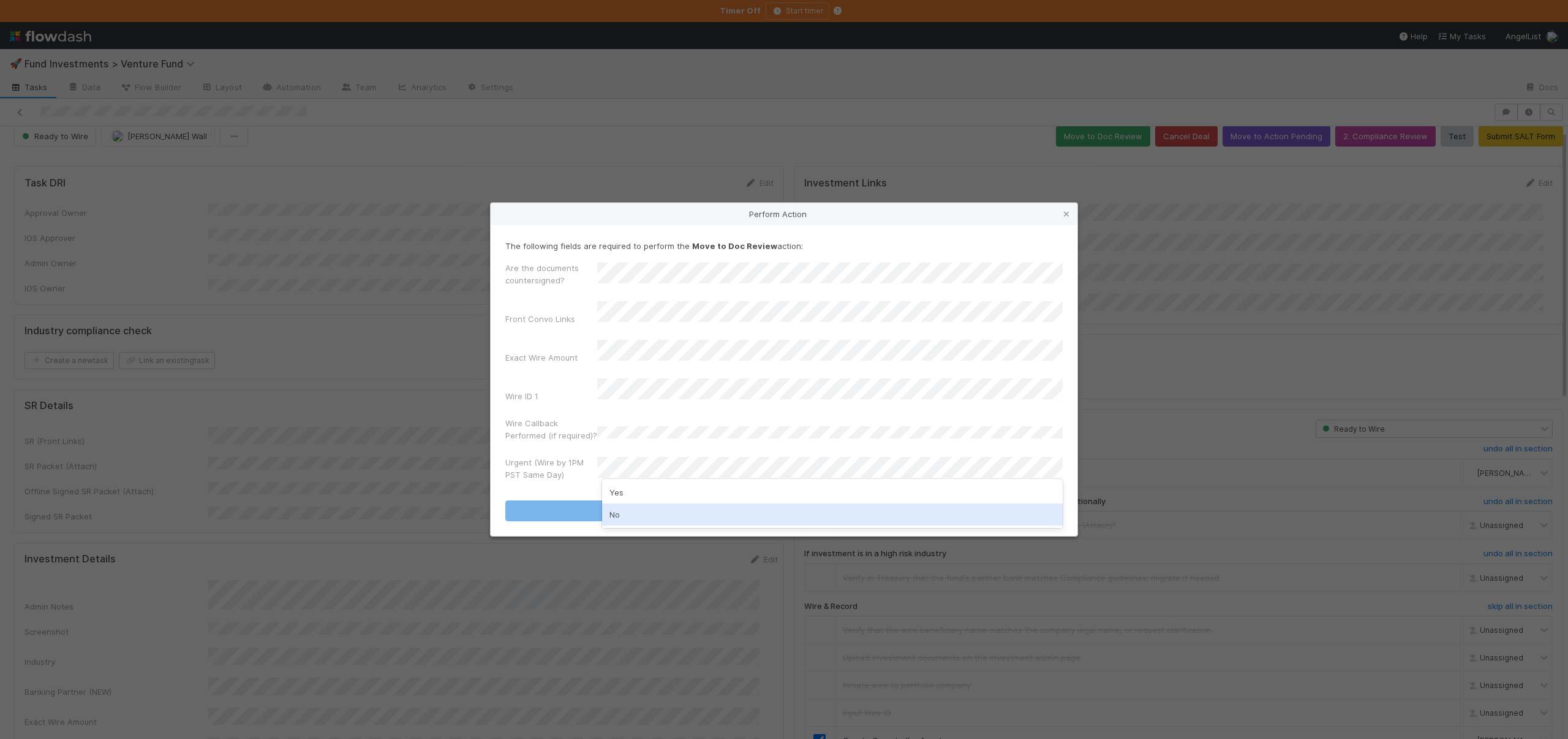
click at [620, 515] on div "No" at bounding box center [832, 514] width 461 height 22
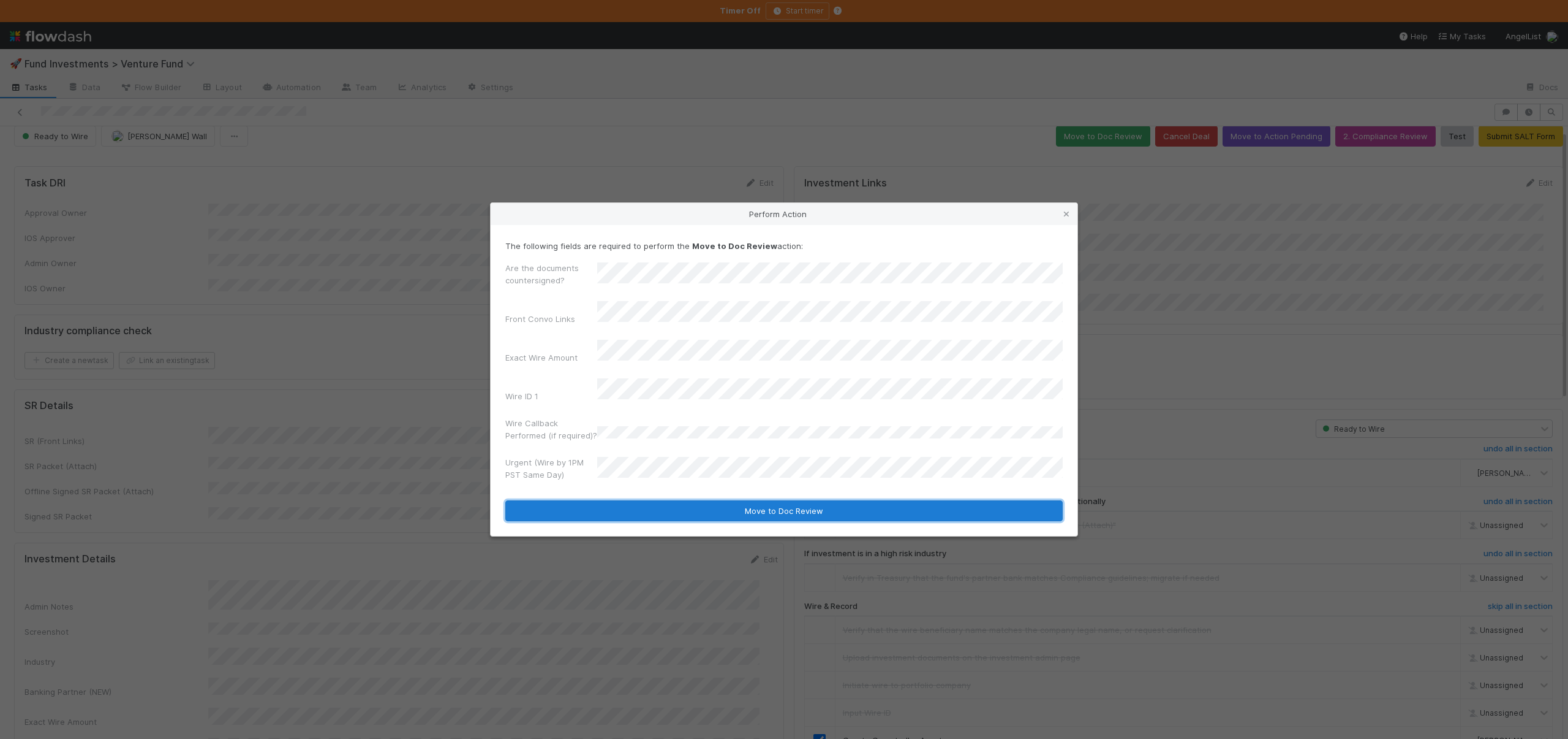
click at [618, 501] on button "Move to Doc Review" at bounding box center [784, 511] width 558 height 21
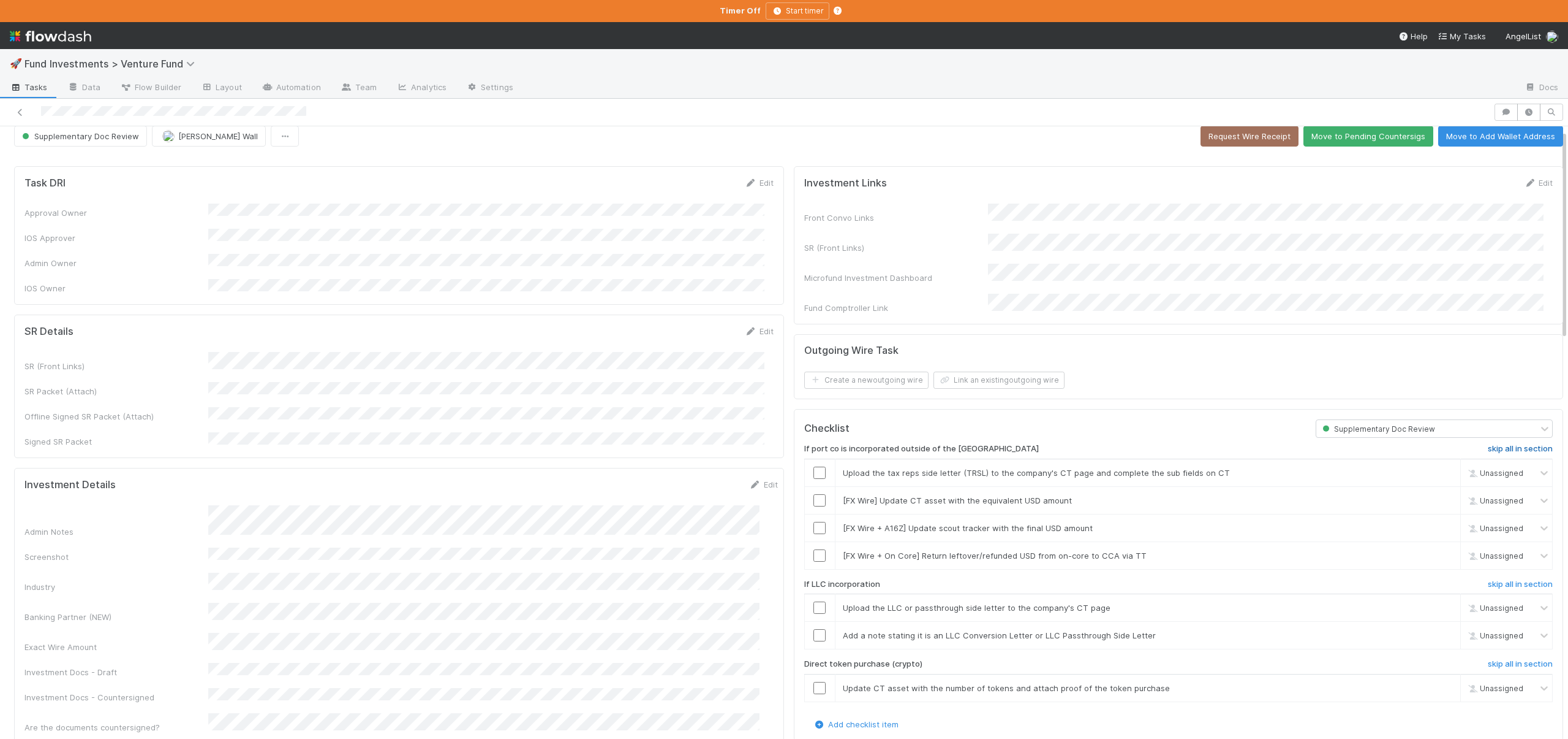
click at [1491, 444] on h6 "skip all in section" at bounding box center [1521, 449] width 65 height 9
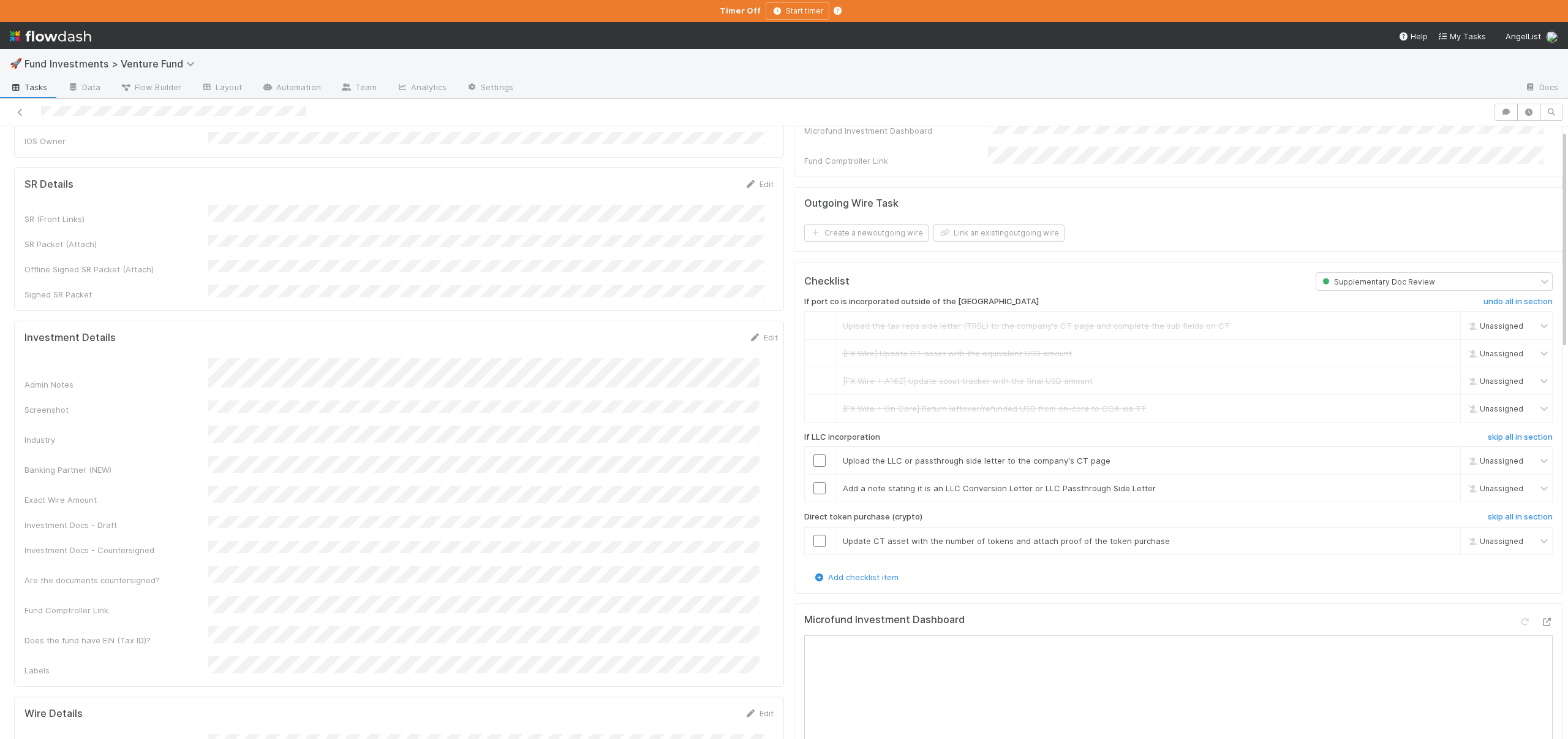
scroll to position [284, 0]
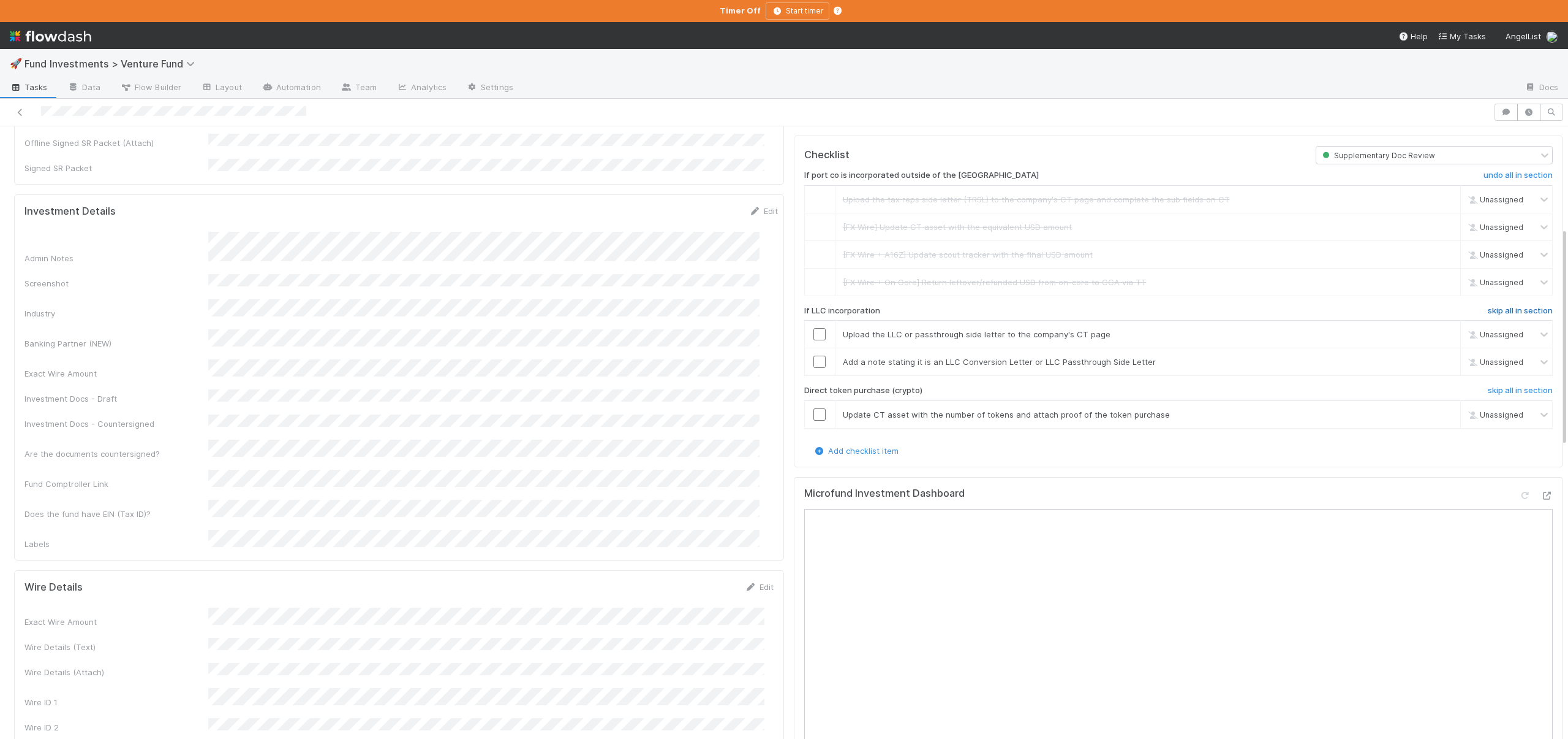
click at [1489, 306] on h6 "skip all in section" at bounding box center [1521, 310] width 65 height 9
click at [1489, 385] on h6 "skip all in section" at bounding box center [1521, 390] width 65 height 9
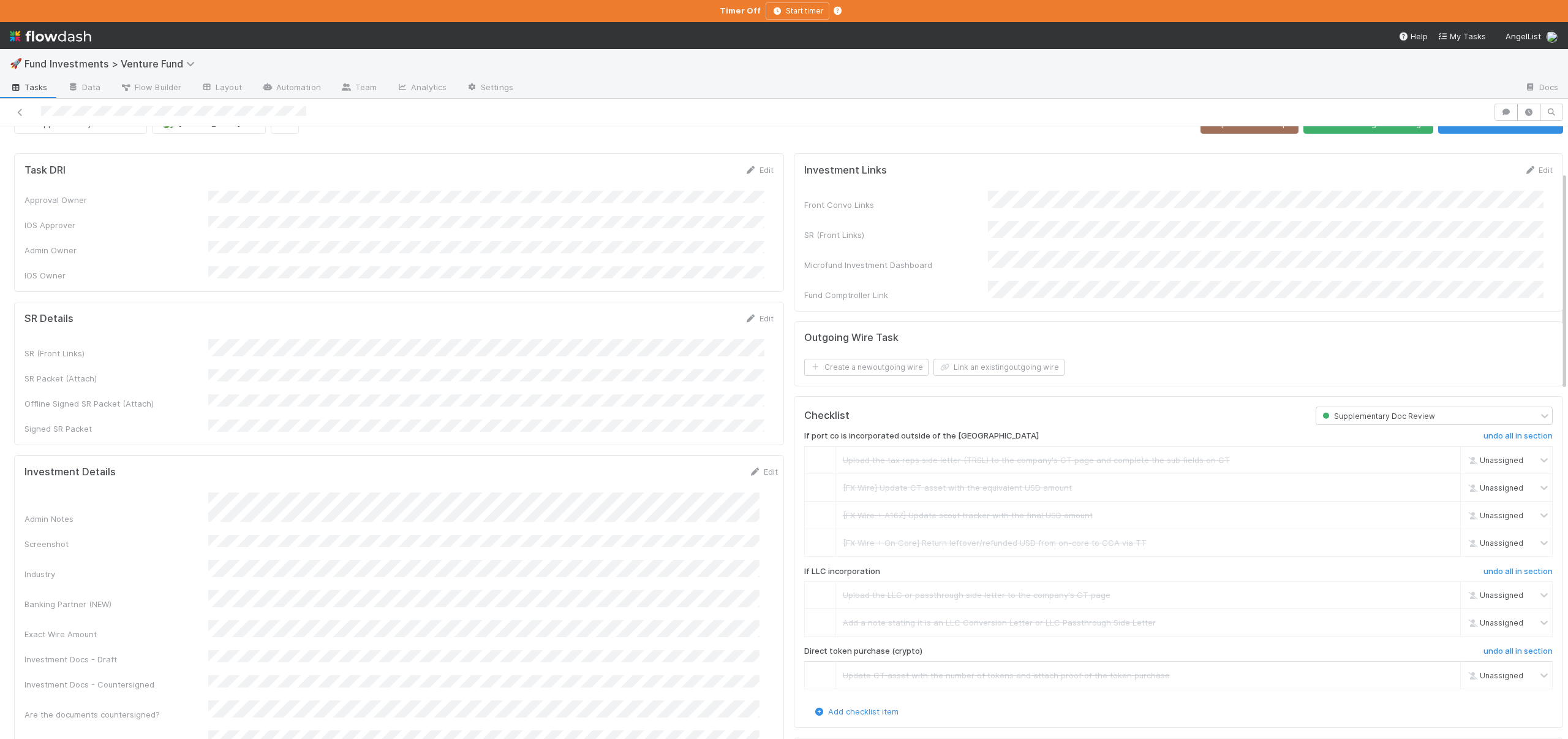
scroll to position [0, 0]
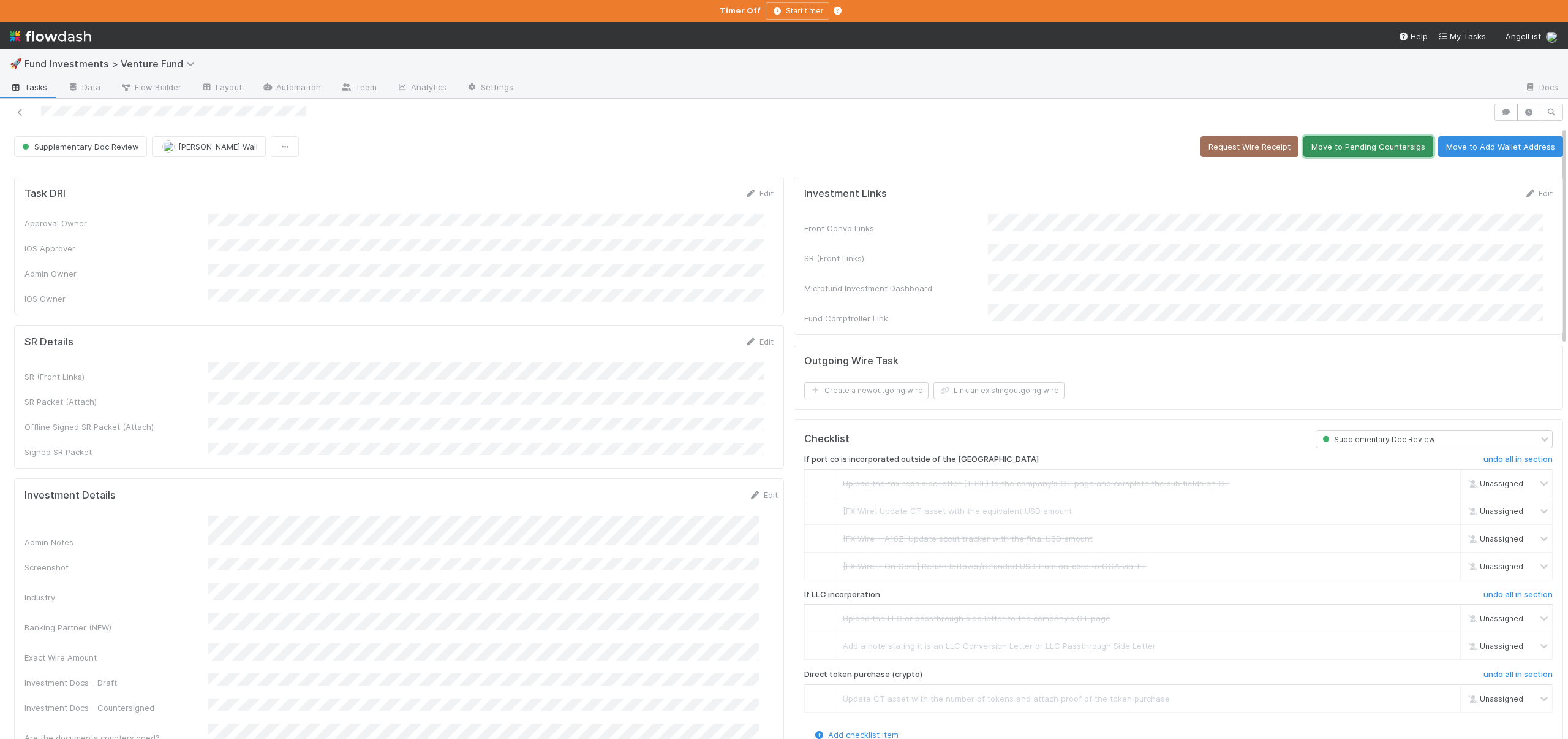
click at [1337, 146] on button "Move to Pending Countersigs" at bounding box center [1368, 147] width 130 height 21
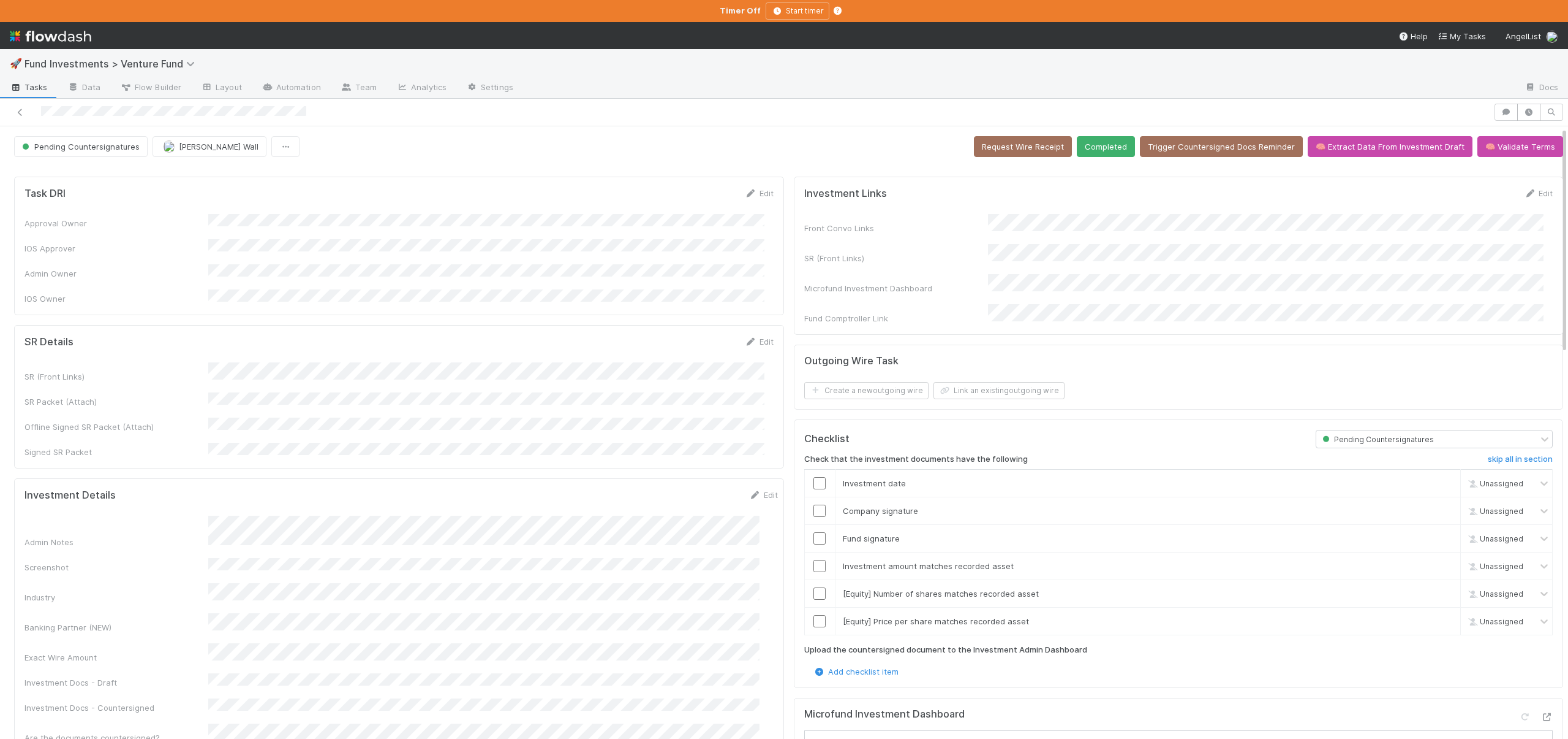
scroll to position [255, 0]
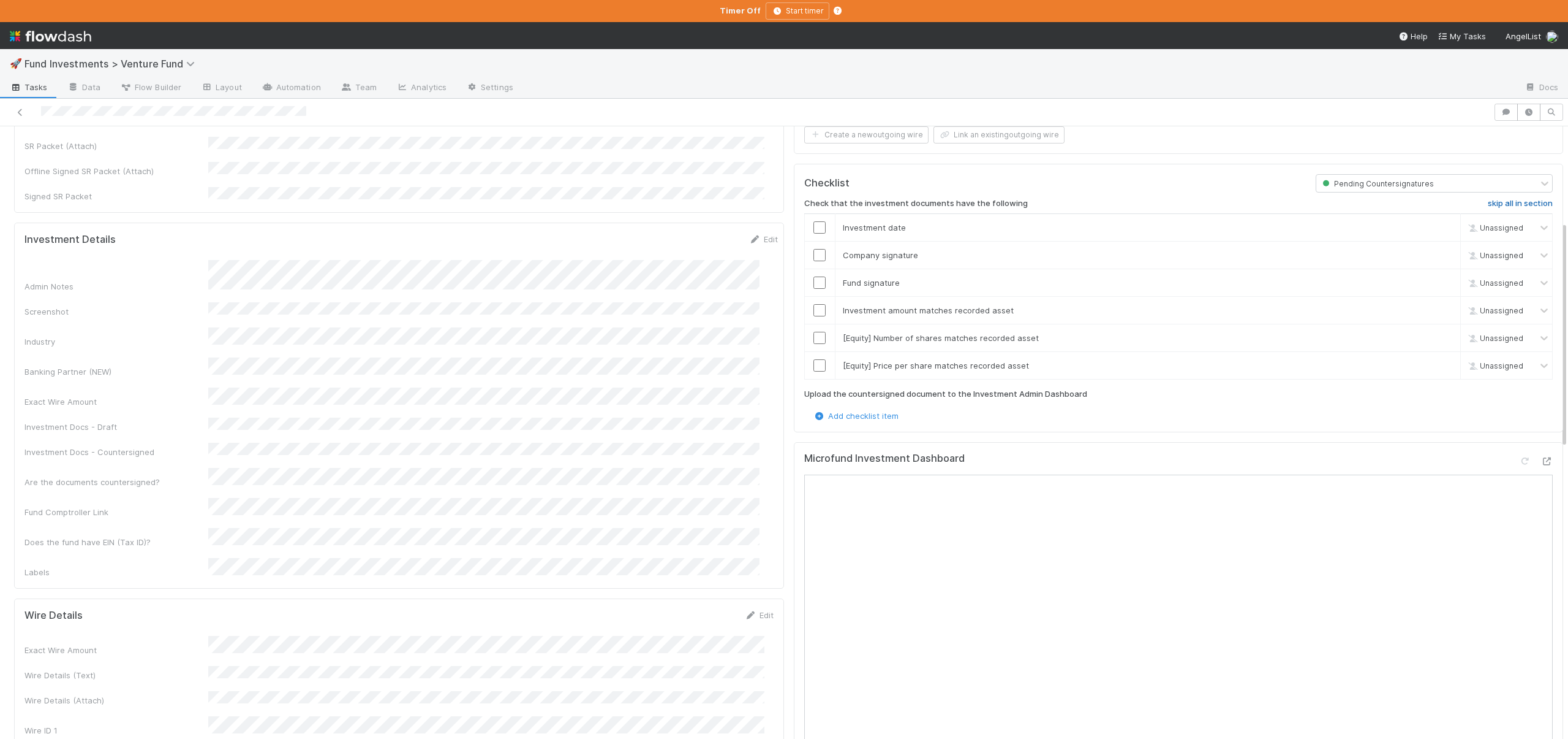
click at [1503, 199] on h6 "skip all in section" at bounding box center [1521, 203] width 65 height 9
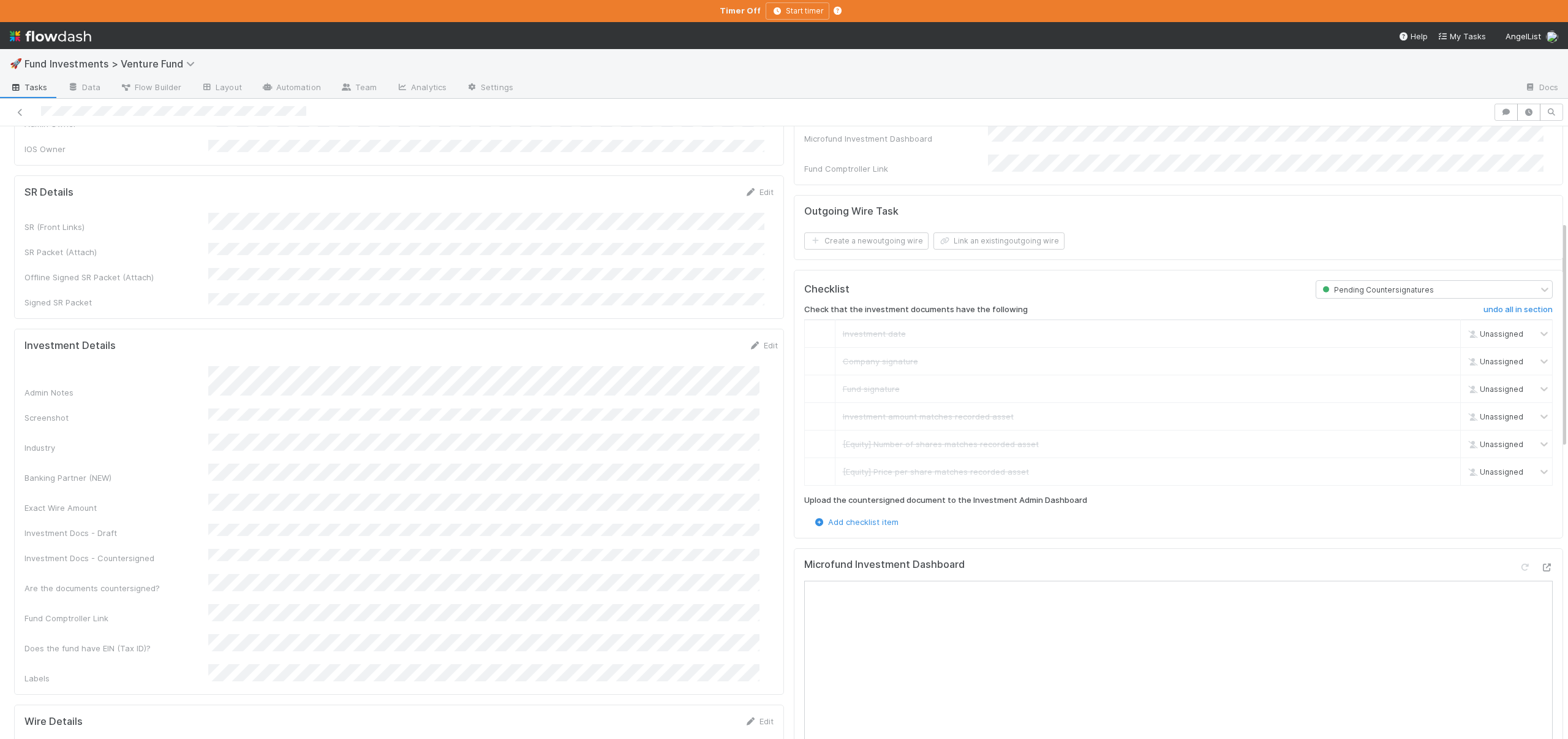
scroll to position [0, 0]
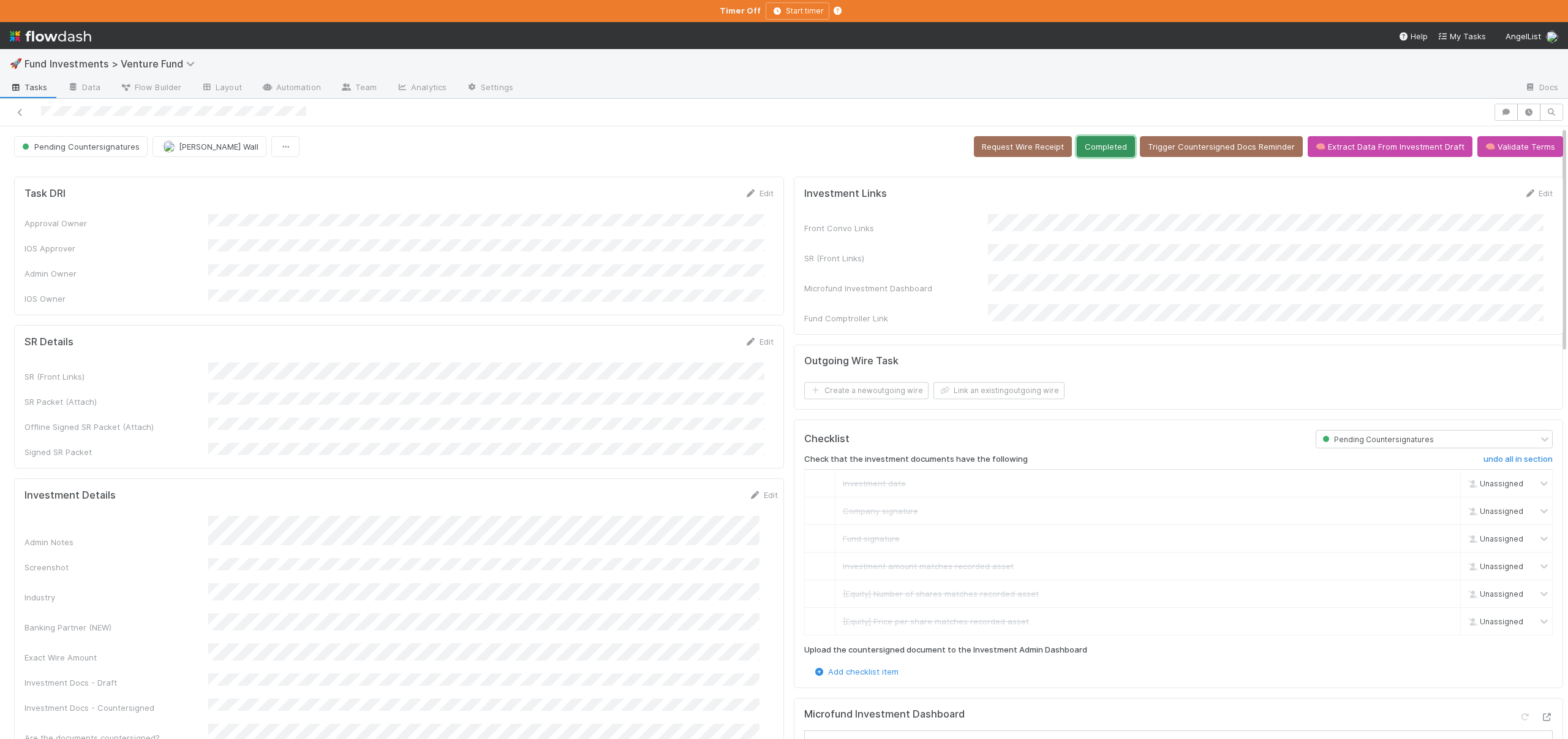
click at [1102, 149] on button "Completed" at bounding box center [1106, 147] width 59 height 21
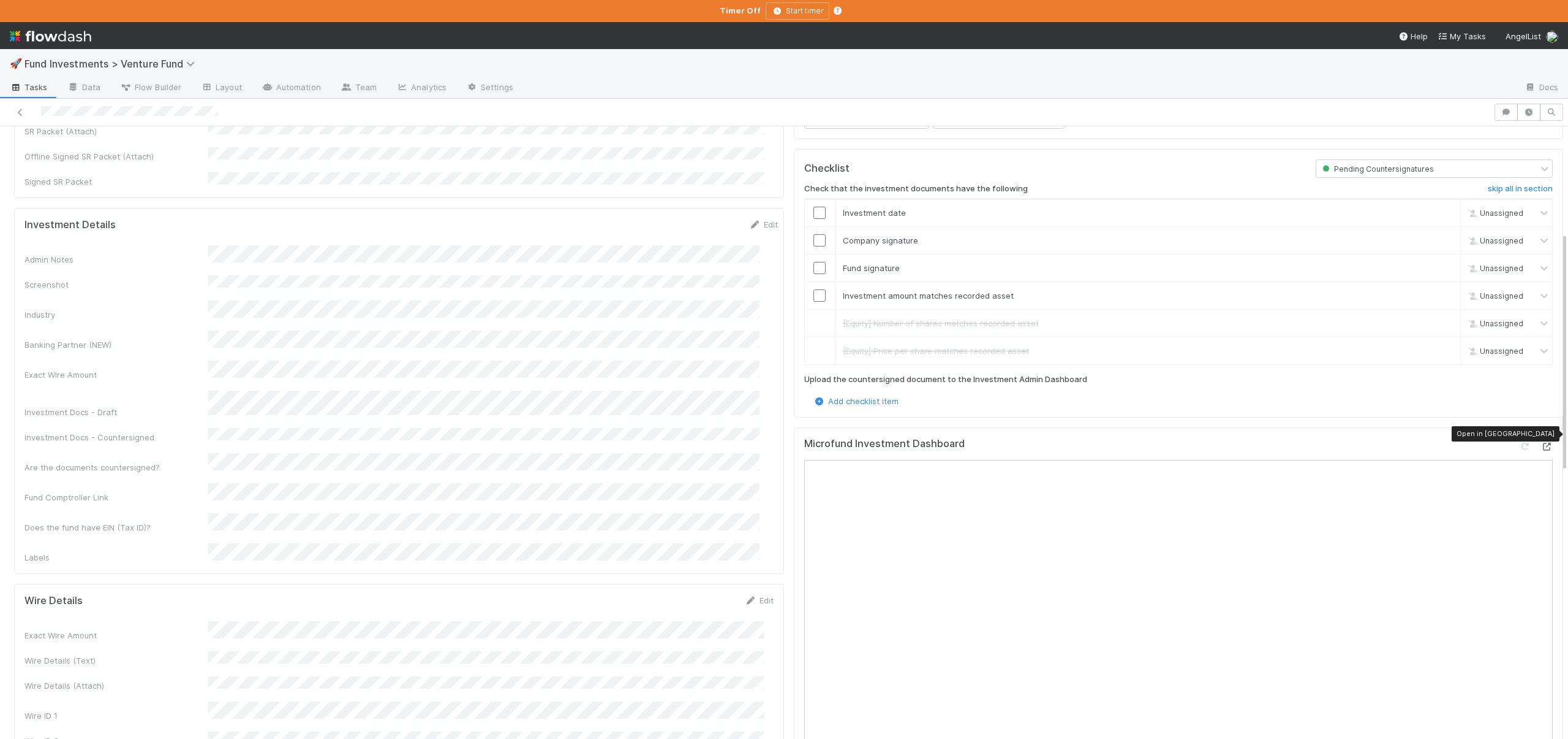
click at [1541, 443] on icon at bounding box center [1546, 447] width 12 height 8
click at [813, 290] on input "checkbox" at bounding box center [819, 295] width 12 height 12
click at [813, 262] on input "checkbox" at bounding box center [819, 268] width 12 height 12
click at [813, 234] on input "checkbox" at bounding box center [819, 239] width 12 height 12
click at [813, 206] on input "checkbox" at bounding box center [819, 212] width 12 height 12
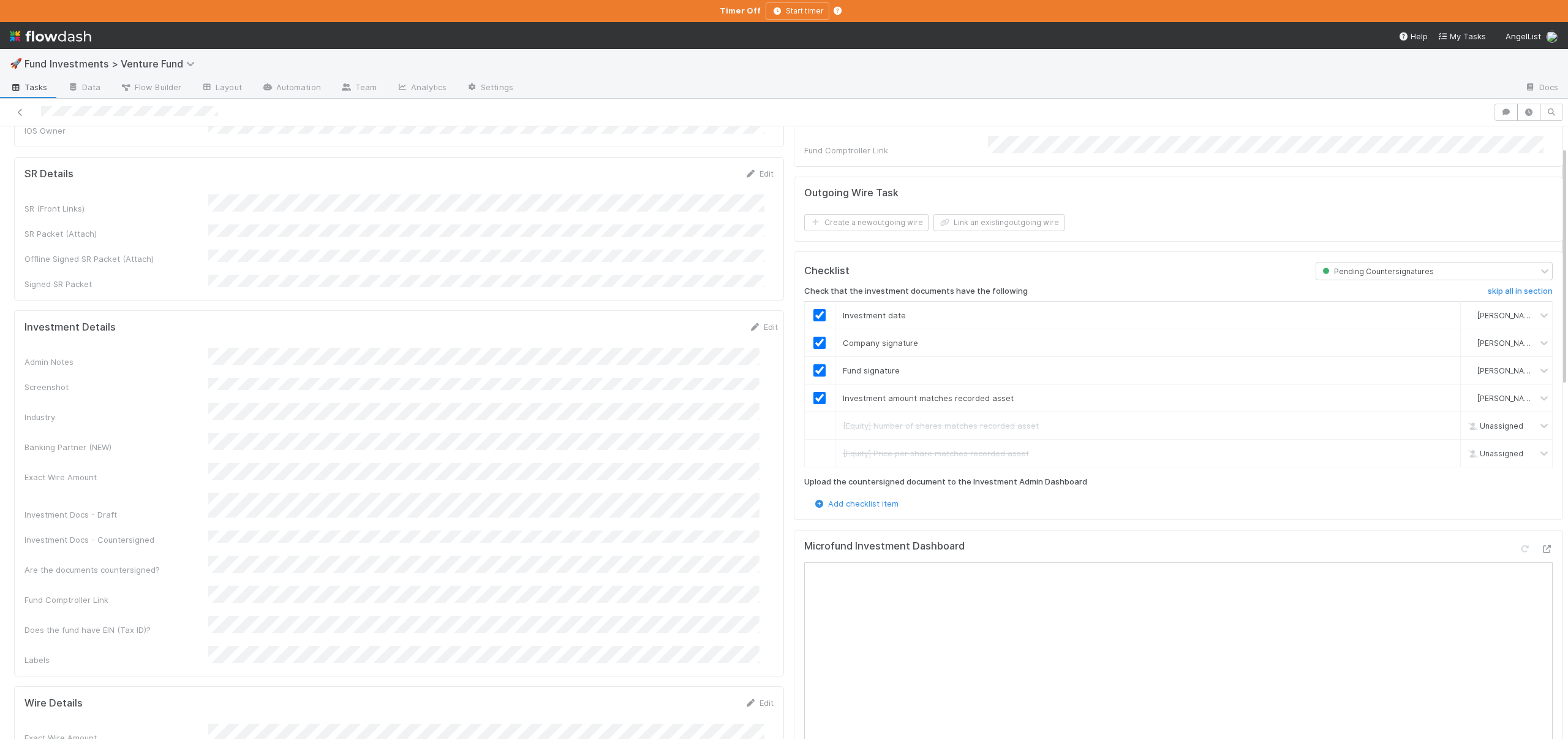
scroll to position [0, 0]
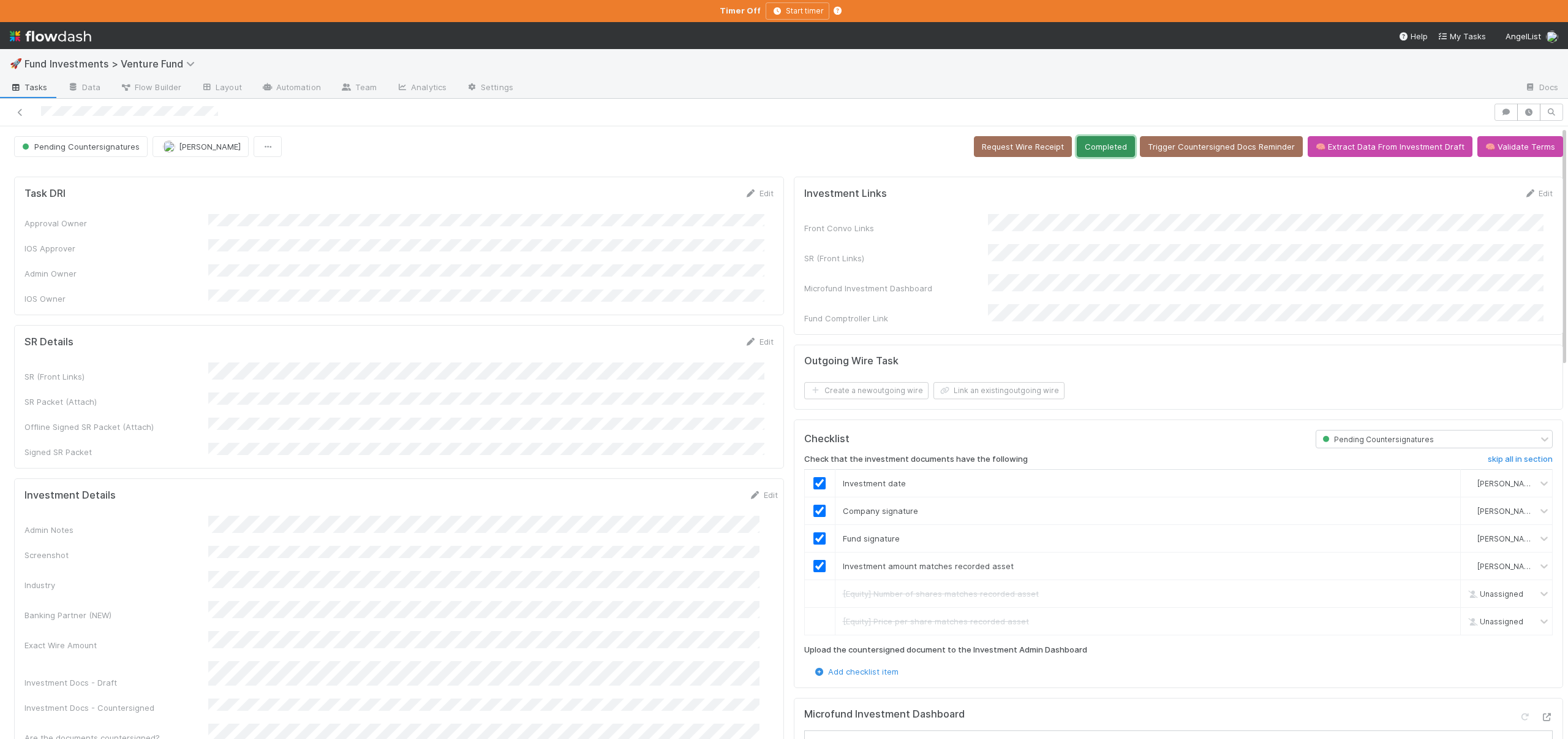
click at [1091, 145] on button "Completed" at bounding box center [1106, 147] width 59 height 21
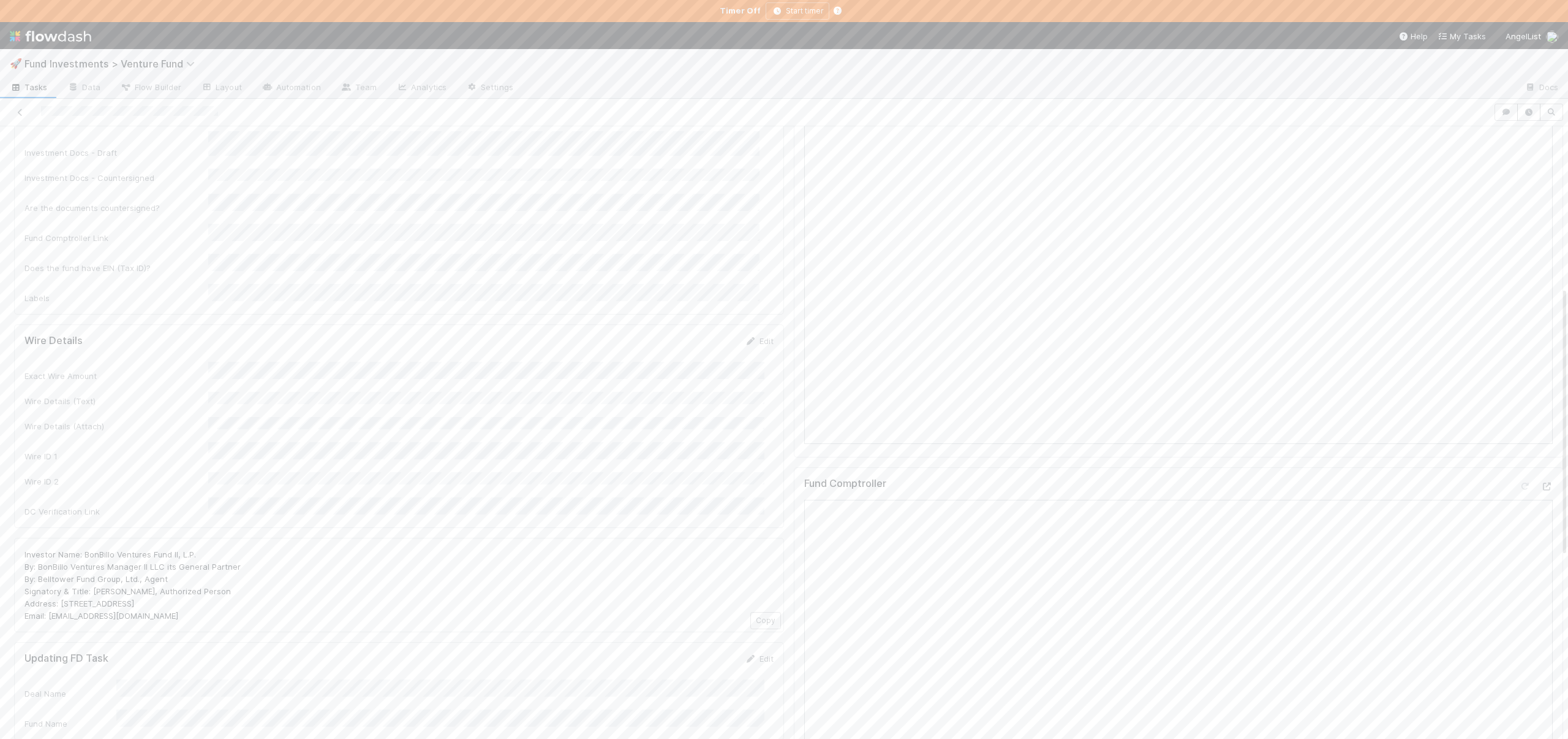
scroll to position [607, 0]
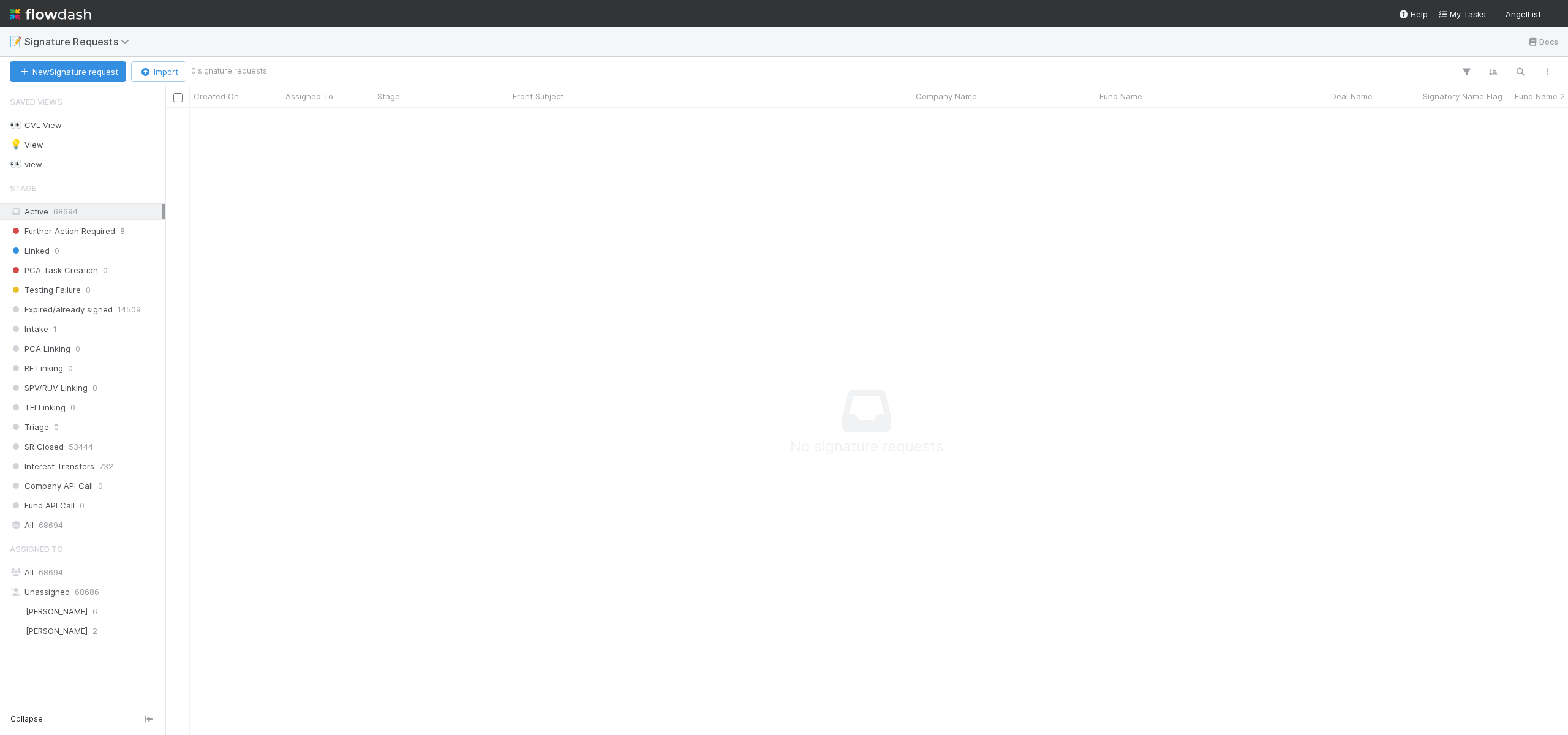
scroll to position [609, 1394]
click at [27, 613] on span "[PERSON_NAME]" at bounding box center [56, 611] width 61 height 9
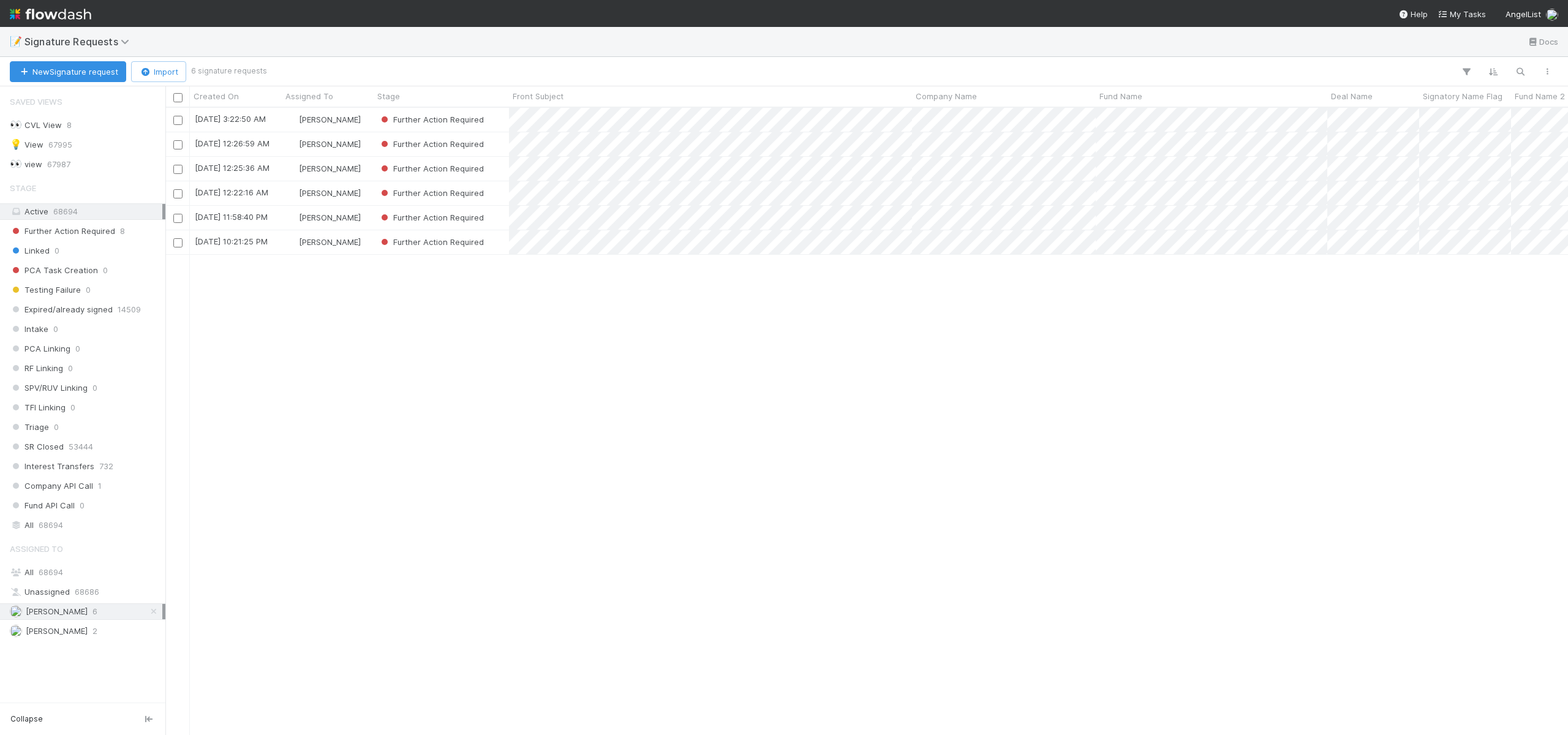
scroll to position [619, 1394]
click at [360, 246] on div "[PERSON_NAME]" at bounding box center [327, 242] width 92 height 24
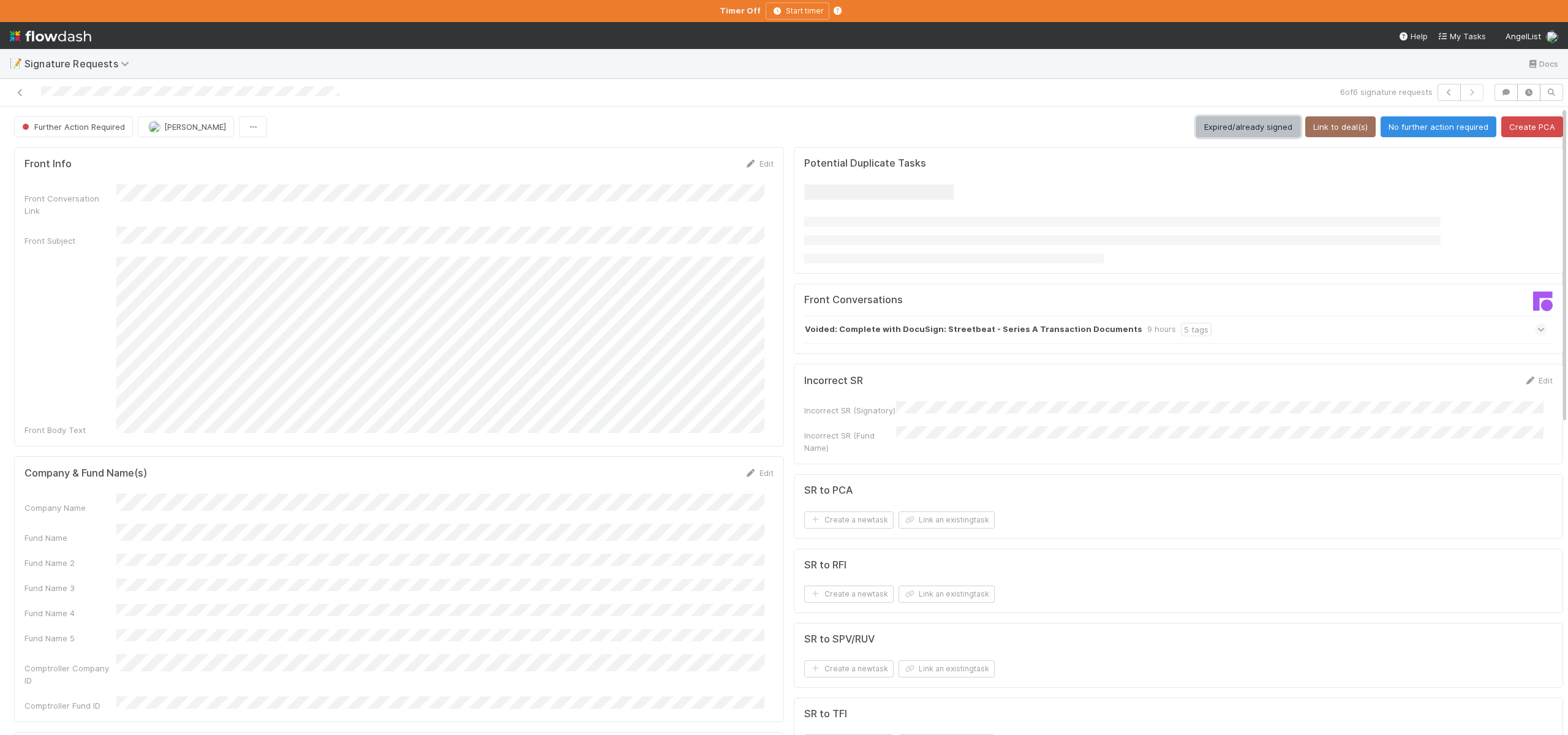
click at [1236, 123] on button "Expired/already signed" at bounding box center [1248, 127] width 104 height 21
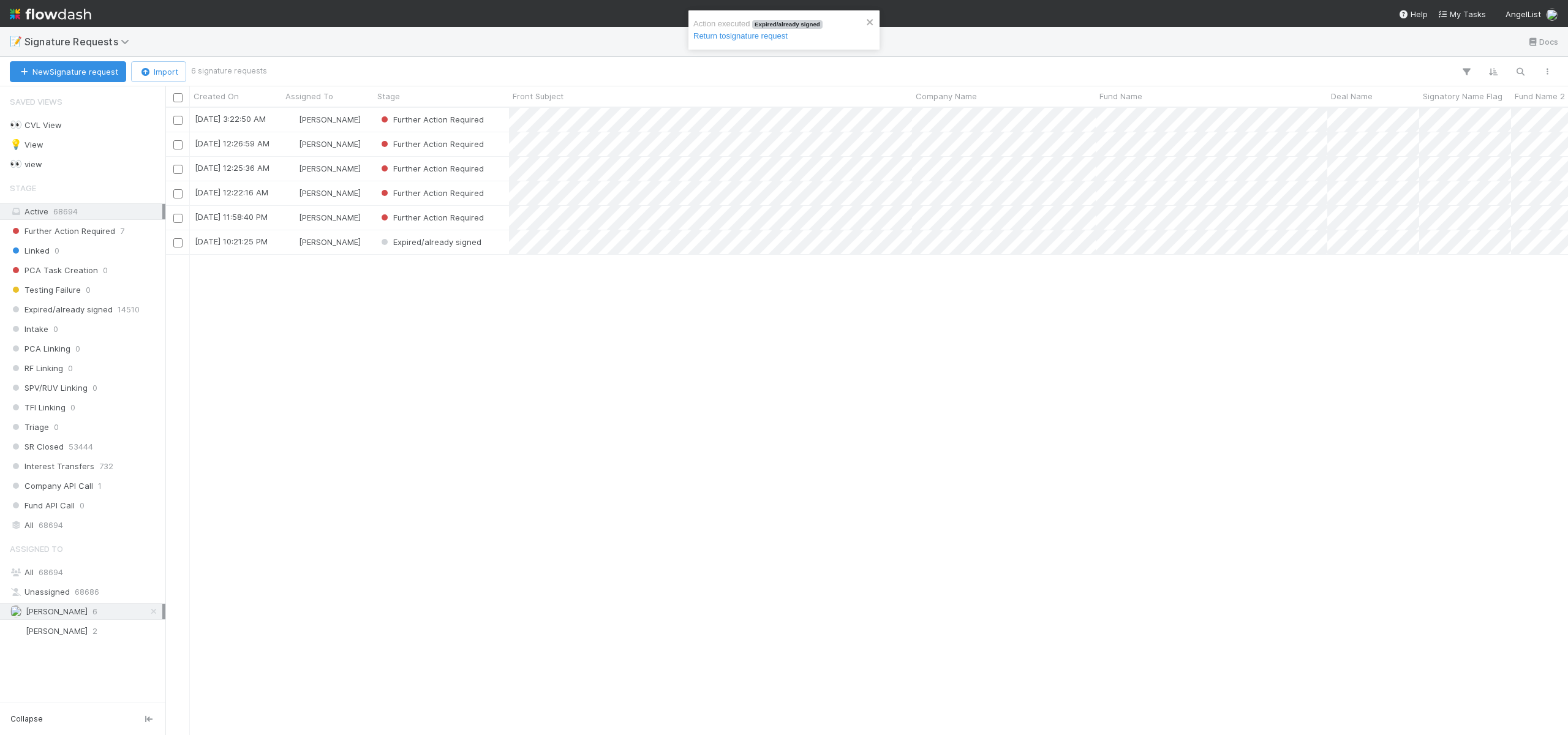
scroll to position [619, 1394]
click at [360, 220] on div "[PERSON_NAME]" at bounding box center [327, 218] width 92 height 24
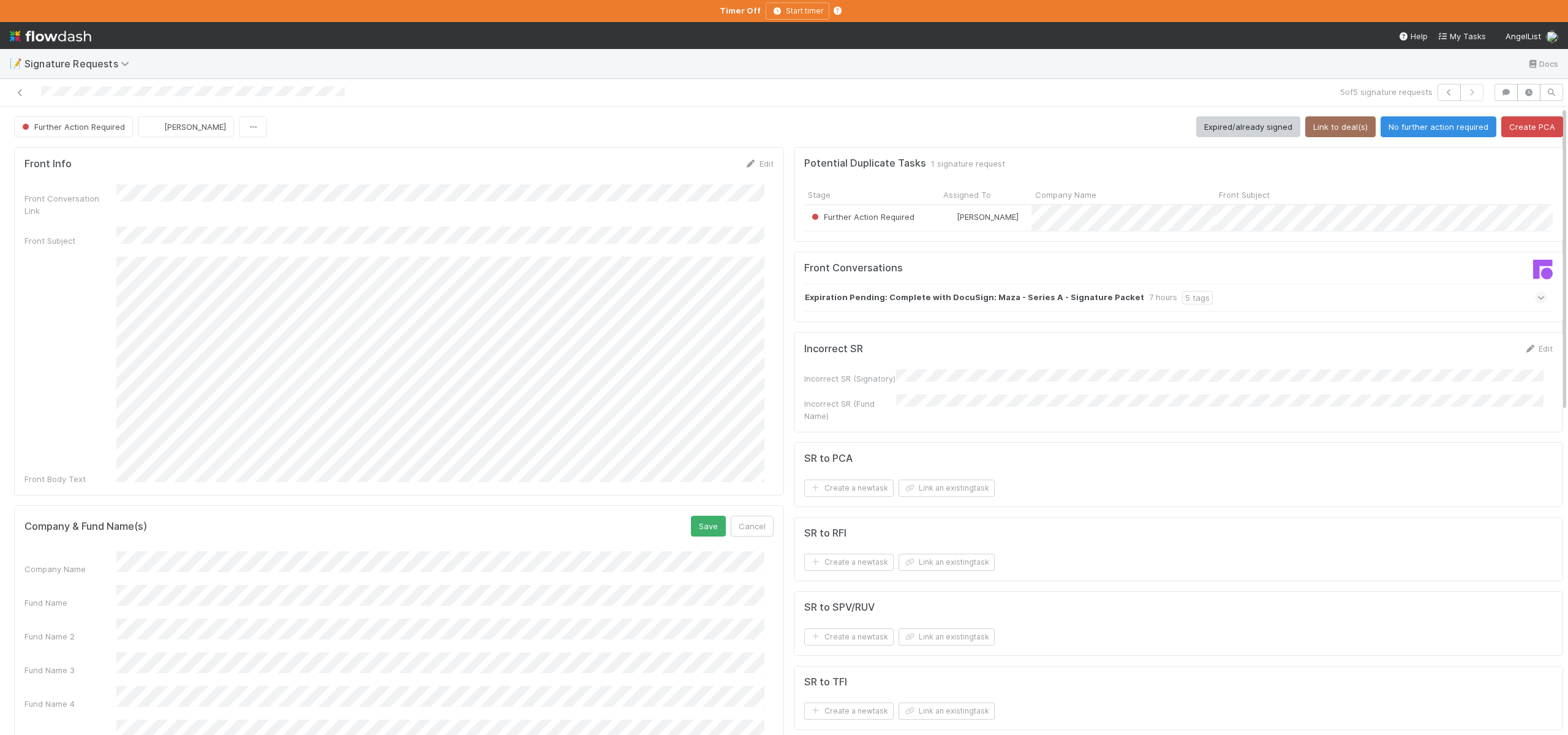
click at [691, 516] on button "Save" at bounding box center [708, 526] width 35 height 21
click at [907, 488] on button "Link an existing task" at bounding box center [947, 488] width 96 height 17
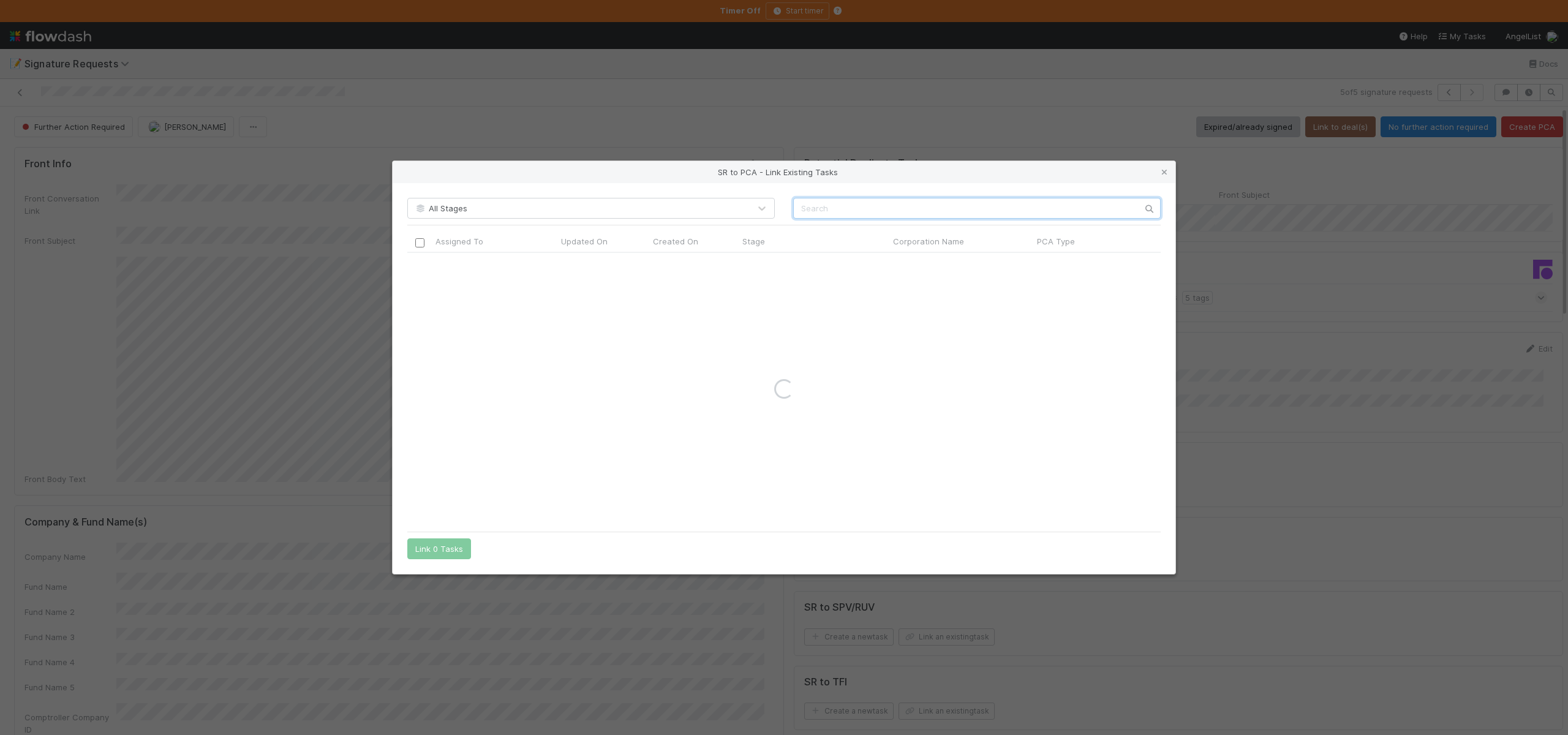
click at [848, 206] on input "text" at bounding box center [977, 208] width 368 height 21
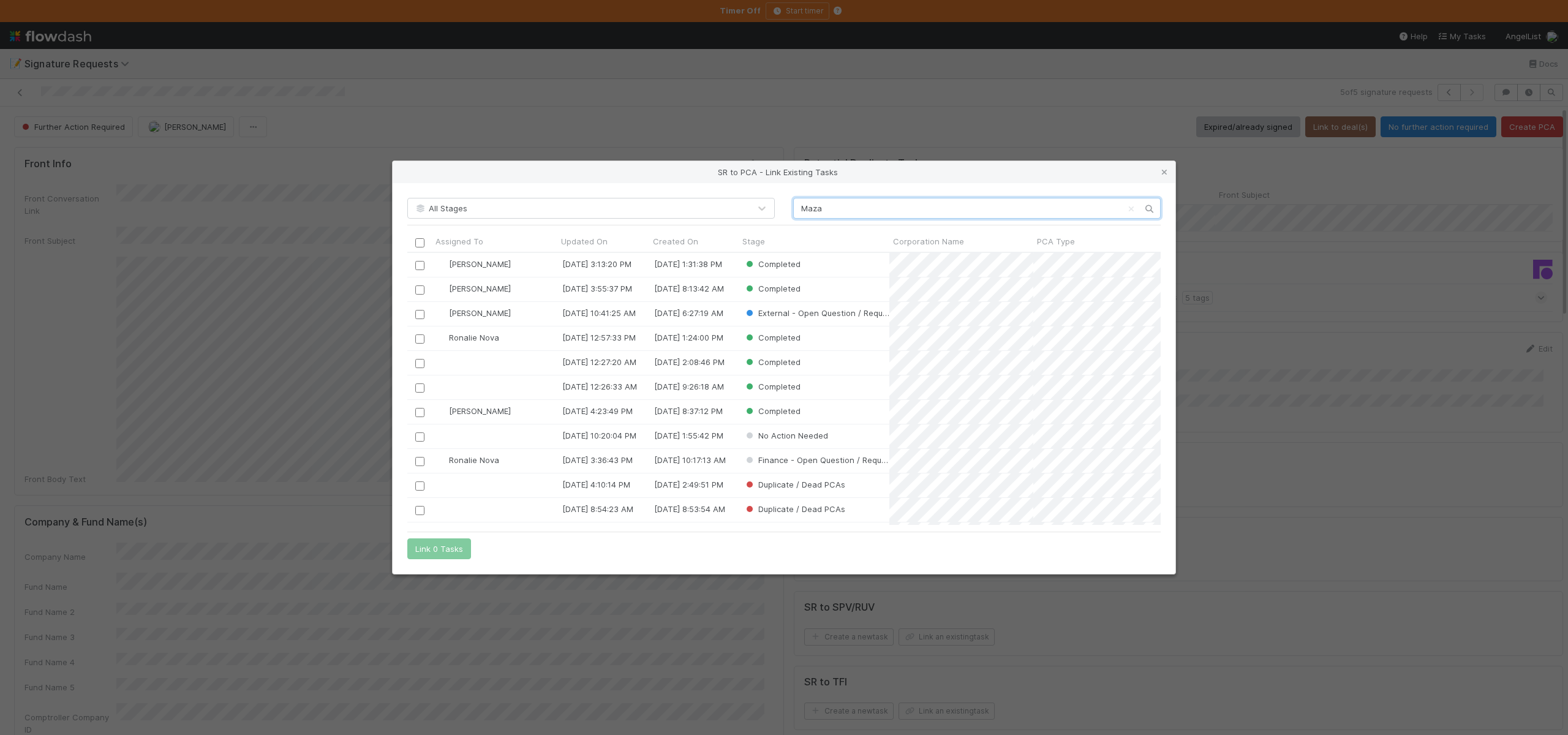
scroll to position [264, 744]
type input "Maza"
click at [462, 106] on div "SR to PCA - Link Existing Tasks All Stages Maza Assigned To Updated On Created …" at bounding box center [784, 367] width 1568 height 735
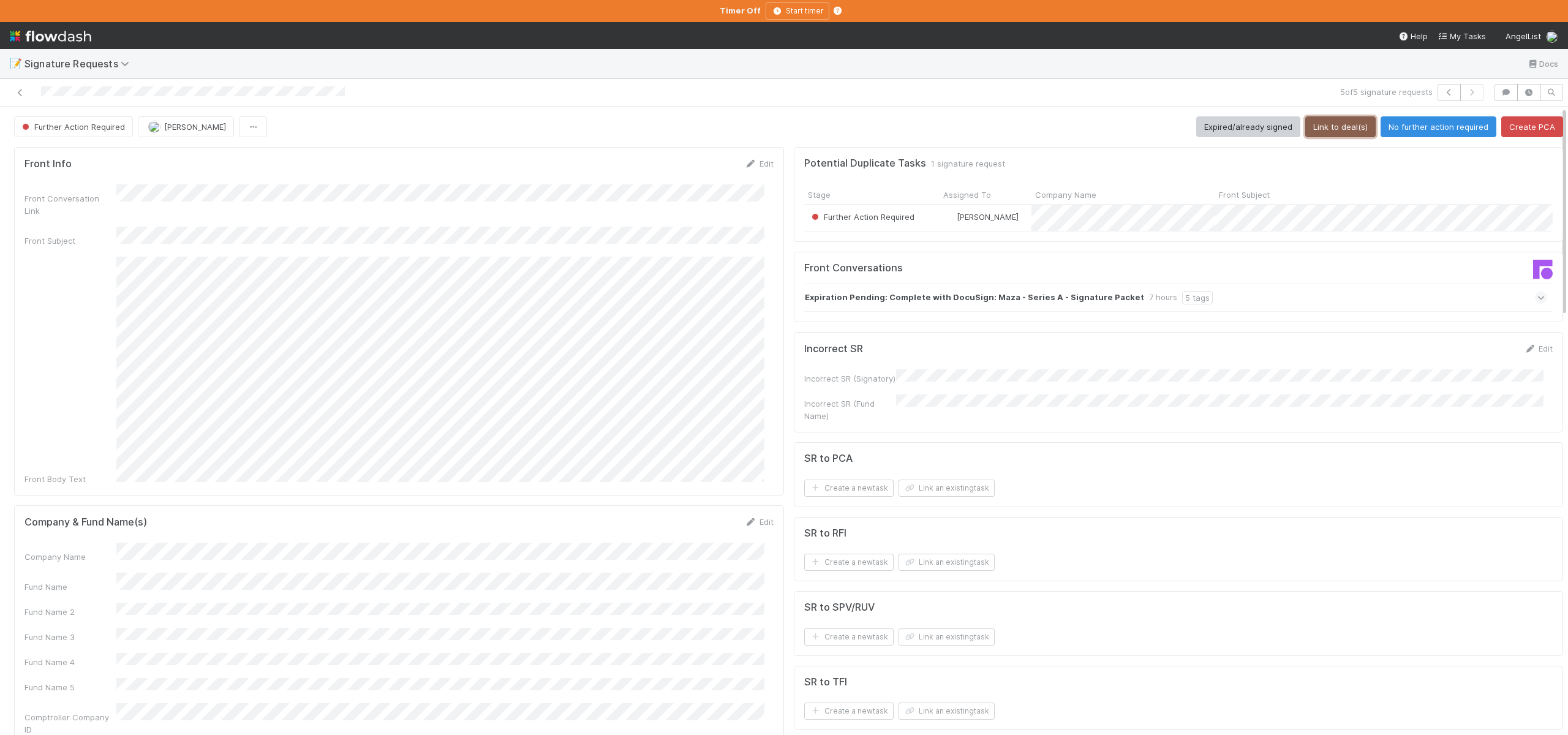
click at [1324, 129] on button "Link to deal(s)" at bounding box center [1340, 127] width 70 height 21
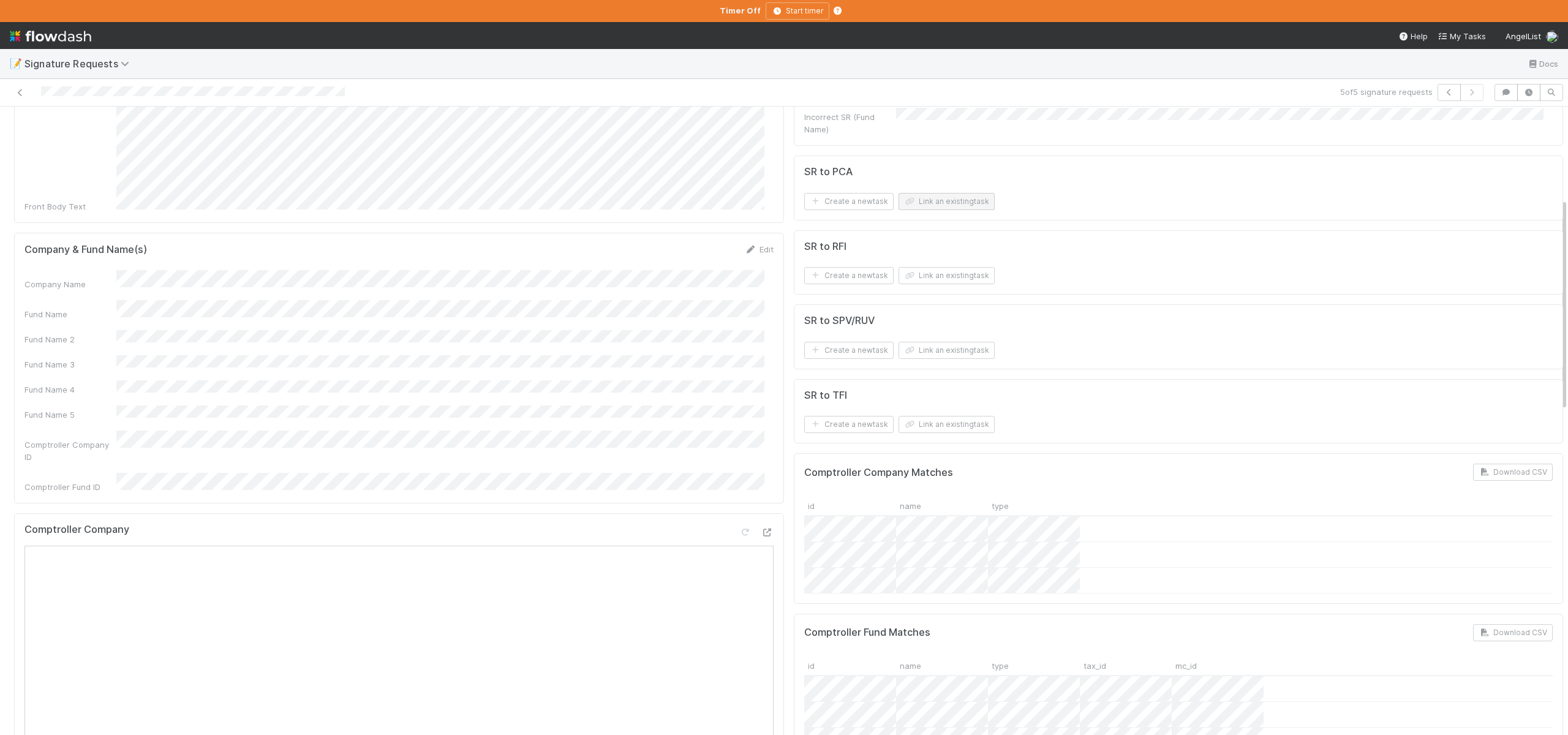
scroll to position [271, 0]
click at [941, 196] on button "Link an existing task" at bounding box center [947, 202] width 96 height 17
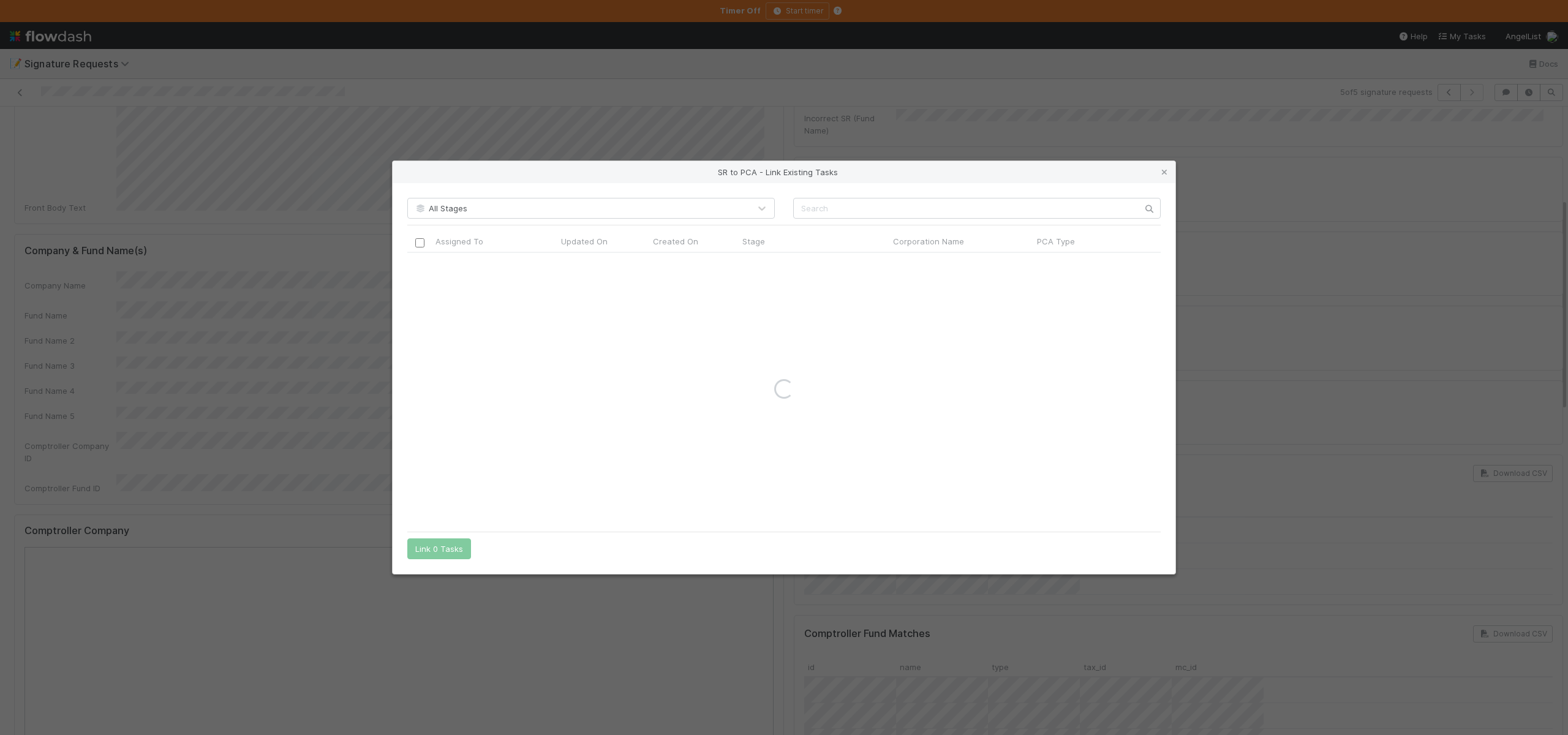
click at [1163, 168] on icon at bounding box center [1164, 172] width 12 height 8
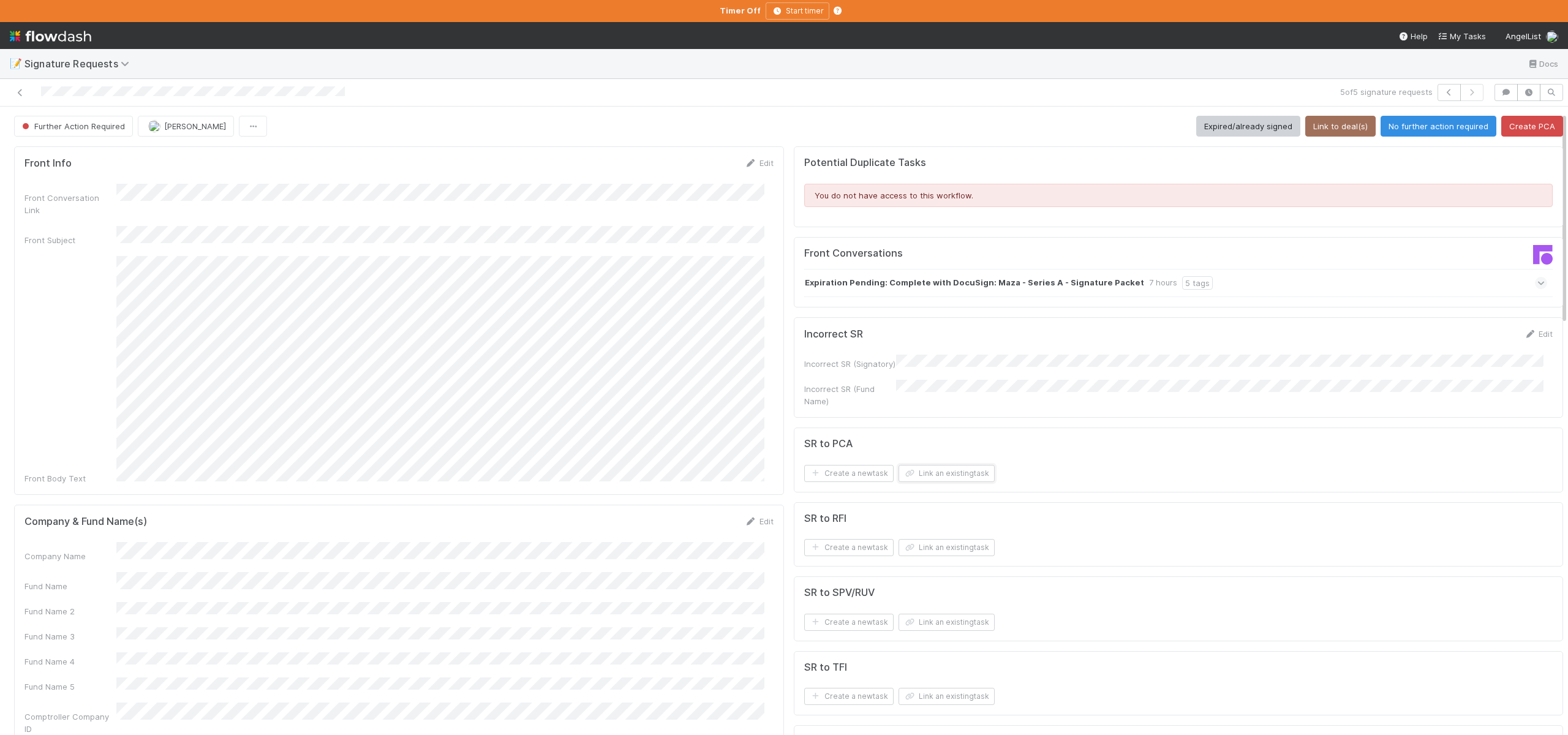
scroll to position [0, 0]
click at [1518, 127] on button "Create PCA" at bounding box center [1532, 127] width 61 height 21
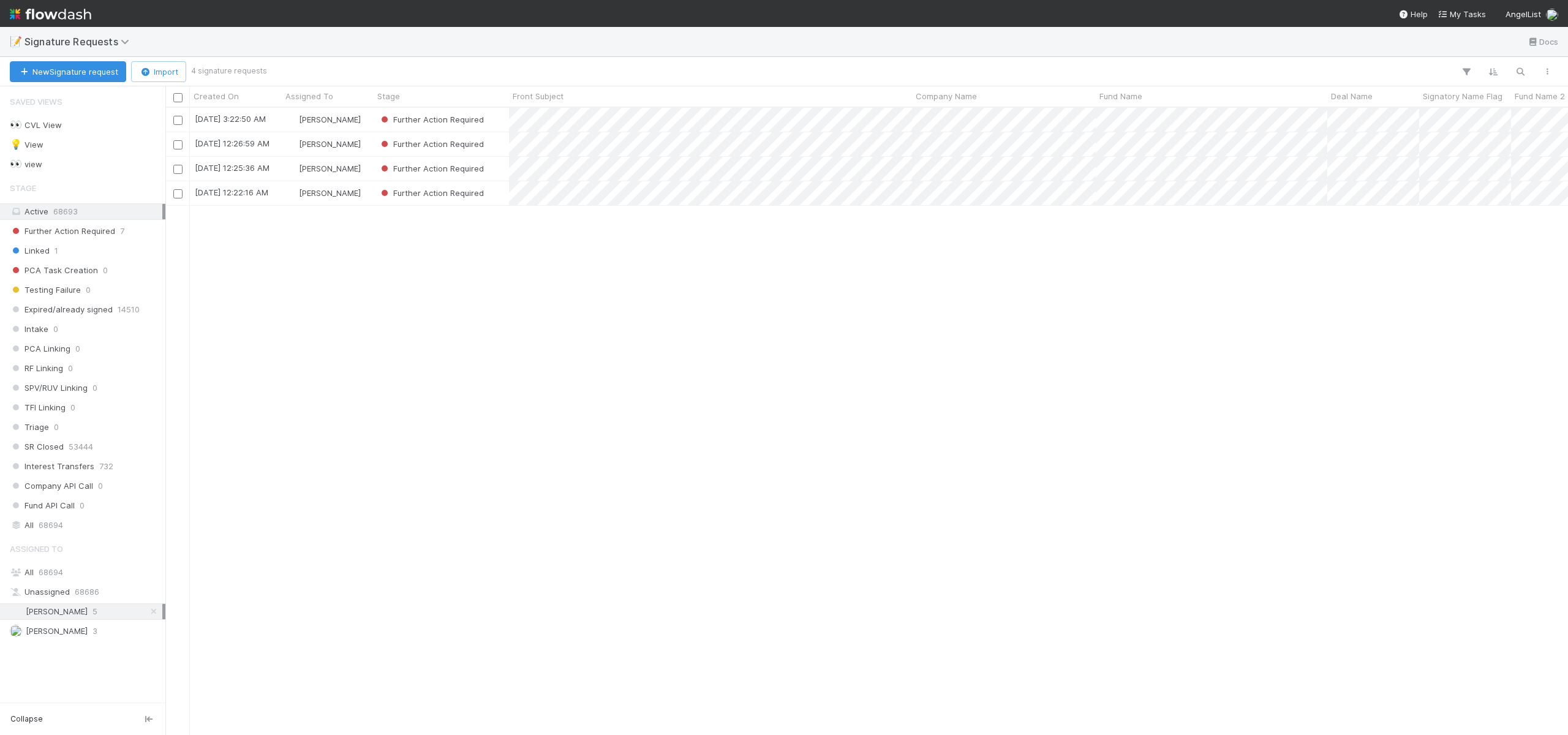
scroll to position [619, 1394]
click at [363, 194] on div "[PERSON_NAME]" at bounding box center [327, 193] width 92 height 24
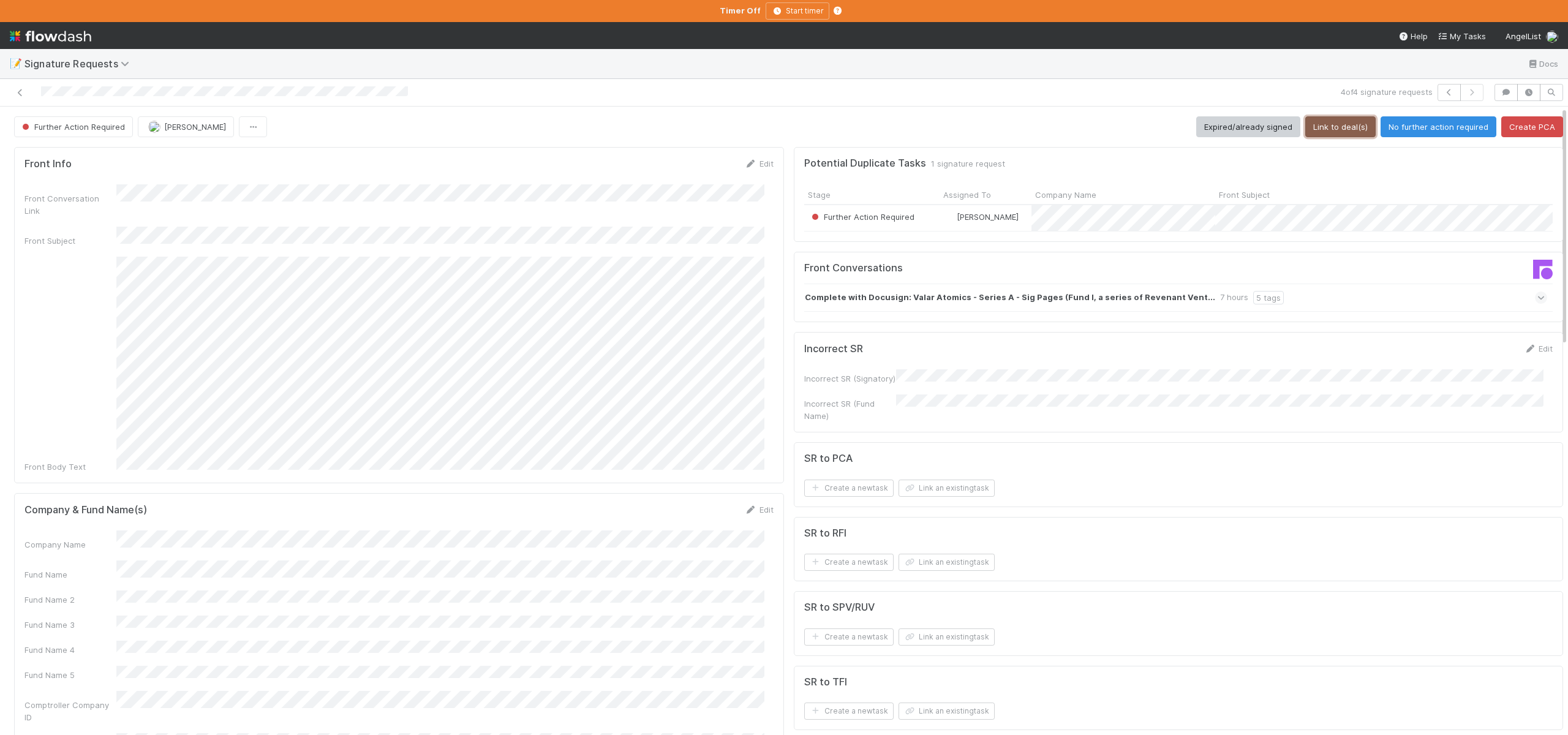
click at [1321, 133] on button "Link to deal(s)" at bounding box center [1340, 127] width 70 height 21
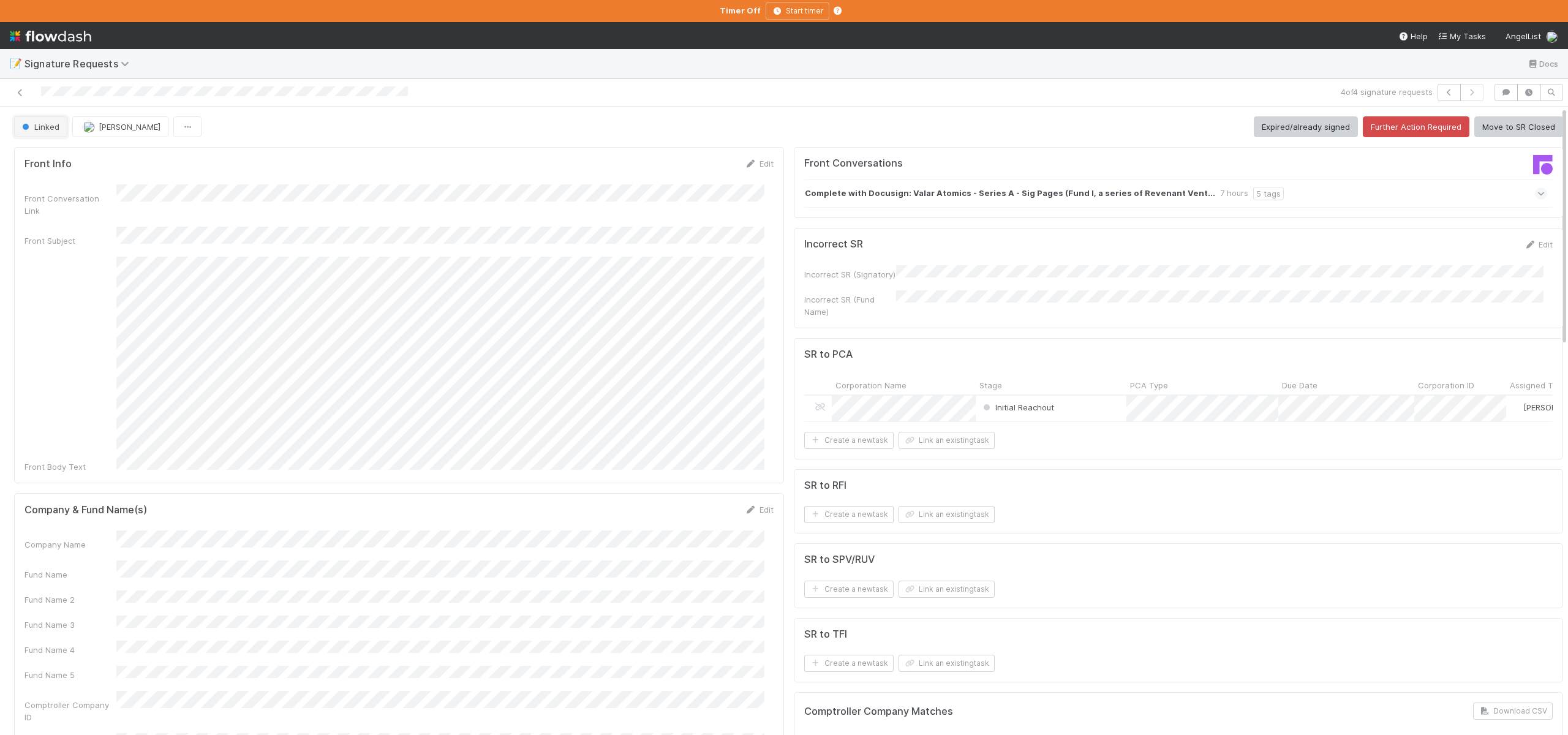
click at [38, 130] on span "Linked" at bounding box center [40, 127] width 40 height 9
click at [79, 154] on span "Further Action Required" at bounding box center [69, 157] width 105 height 9
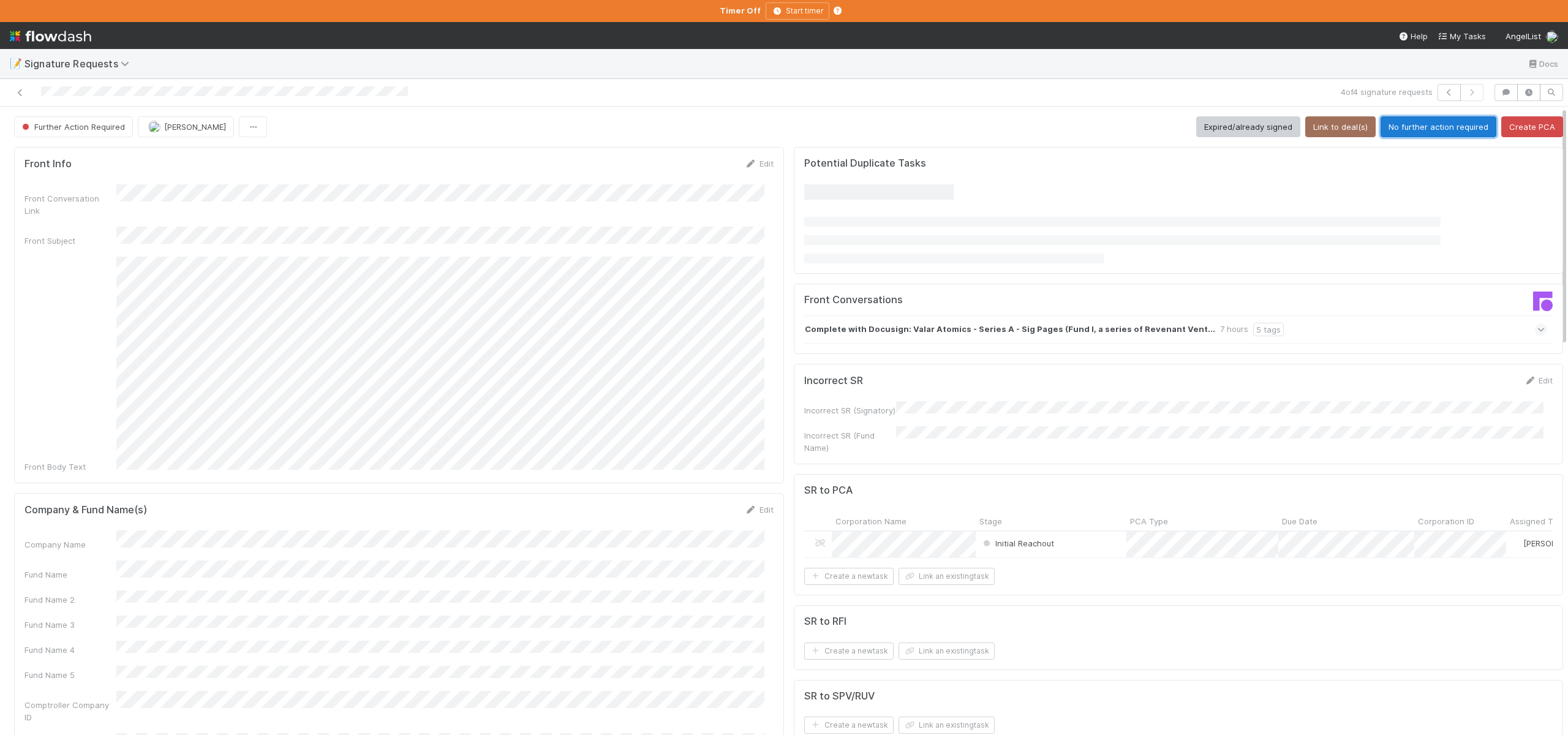
click at [1443, 131] on button "No further action required" at bounding box center [1438, 127] width 115 height 21
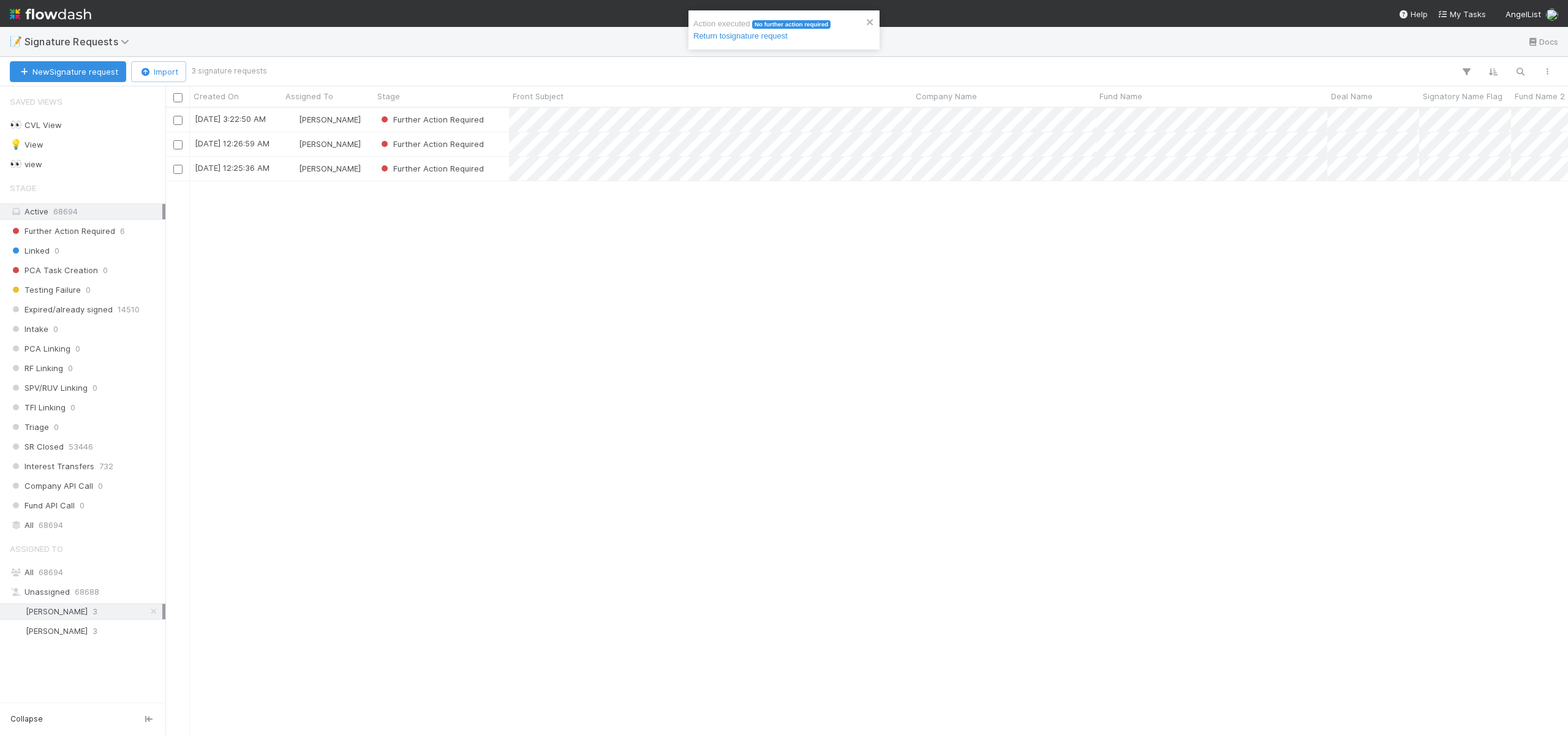
scroll to position [619, 1394]
click at [364, 166] on div "[PERSON_NAME]" at bounding box center [327, 168] width 92 height 24
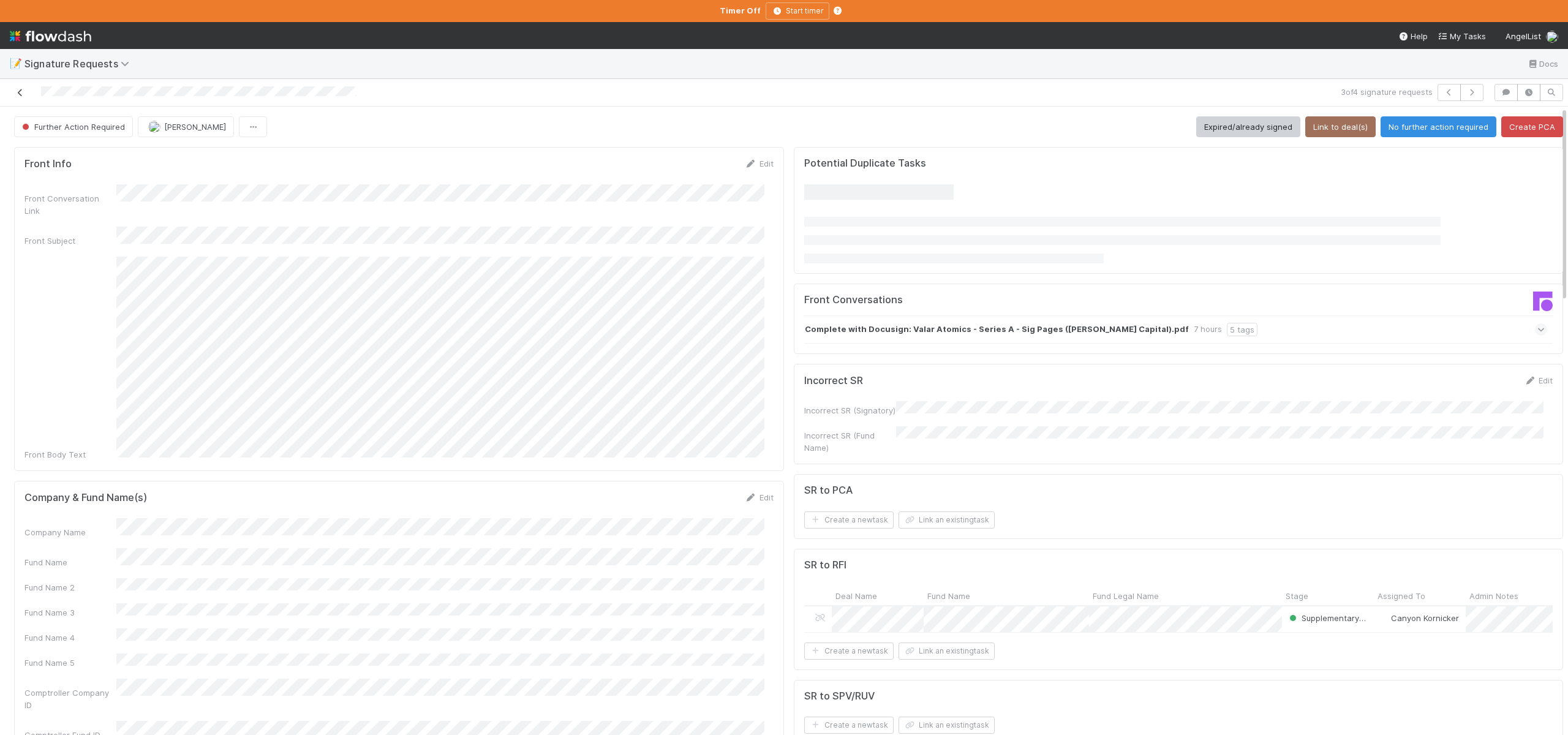
click at [26, 93] on icon at bounding box center [20, 93] width 12 height 8
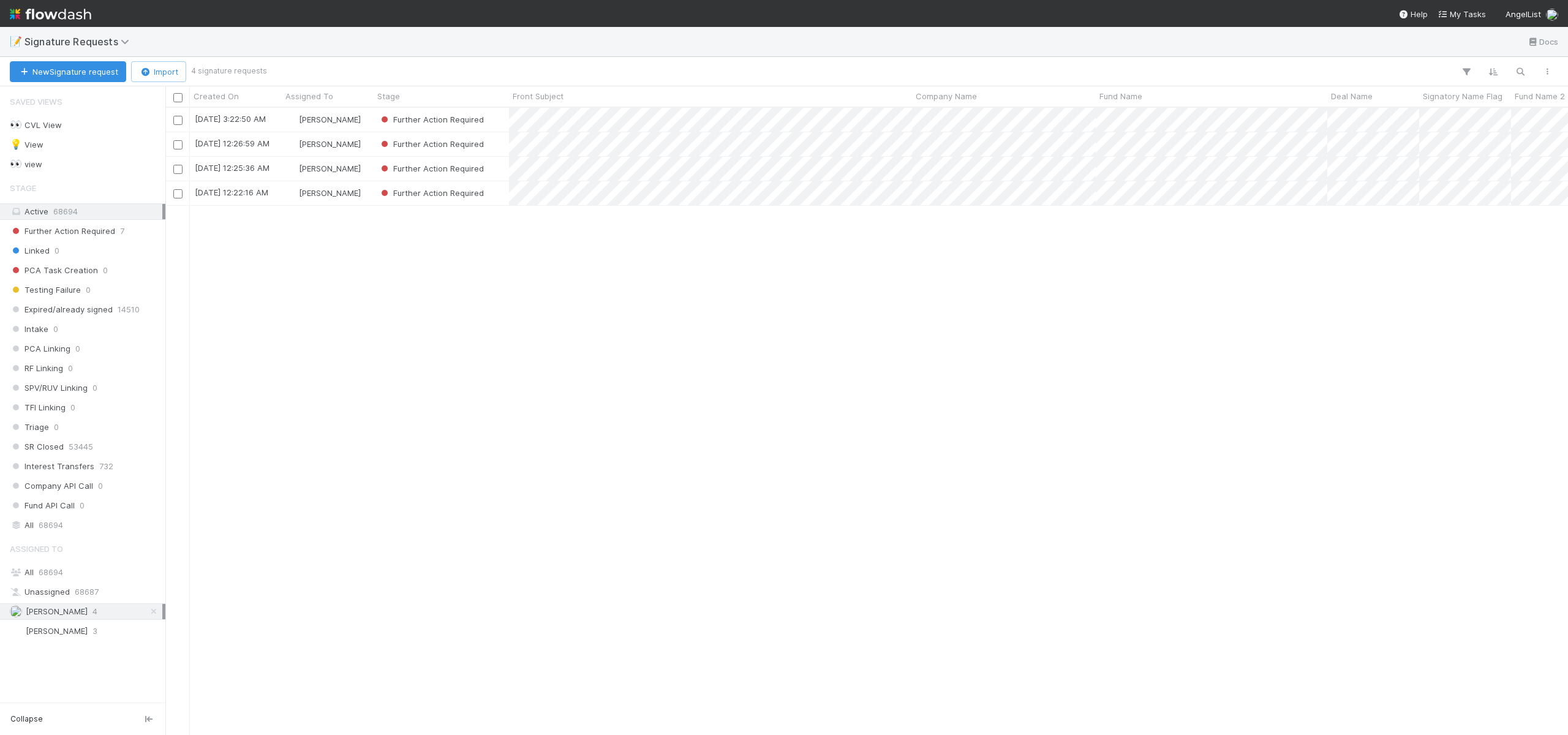
scroll to position [619, 1394]
click at [370, 190] on div "Ali Al Khatib" at bounding box center [327, 193] width 92 height 24
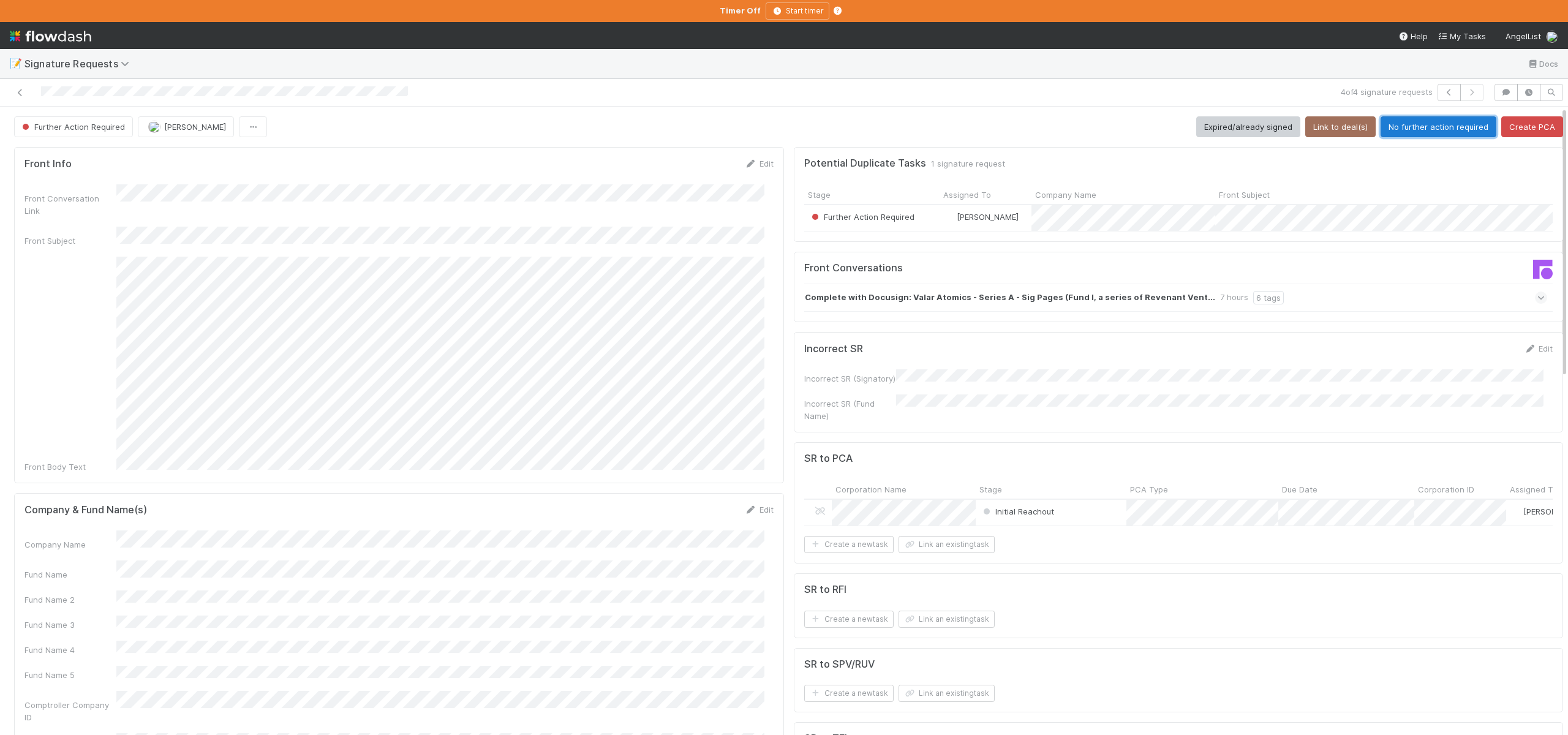
click at [1404, 124] on button "No further action required" at bounding box center [1438, 127] width 115 height 21
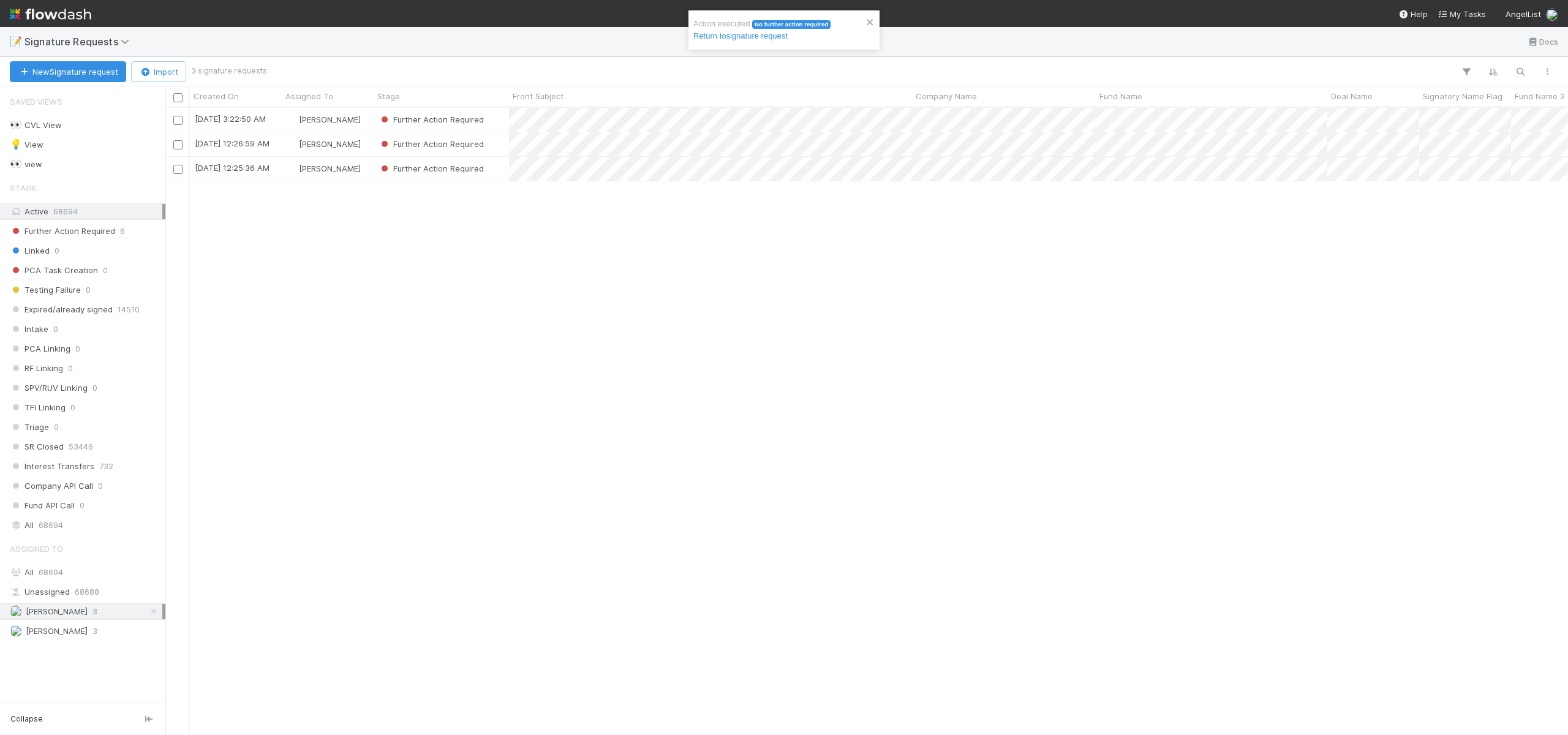
scroll to position [619, 1394]
click at [497, 164] on div "Further Action Required" at bounding box center [441, 168] width 135 height 24
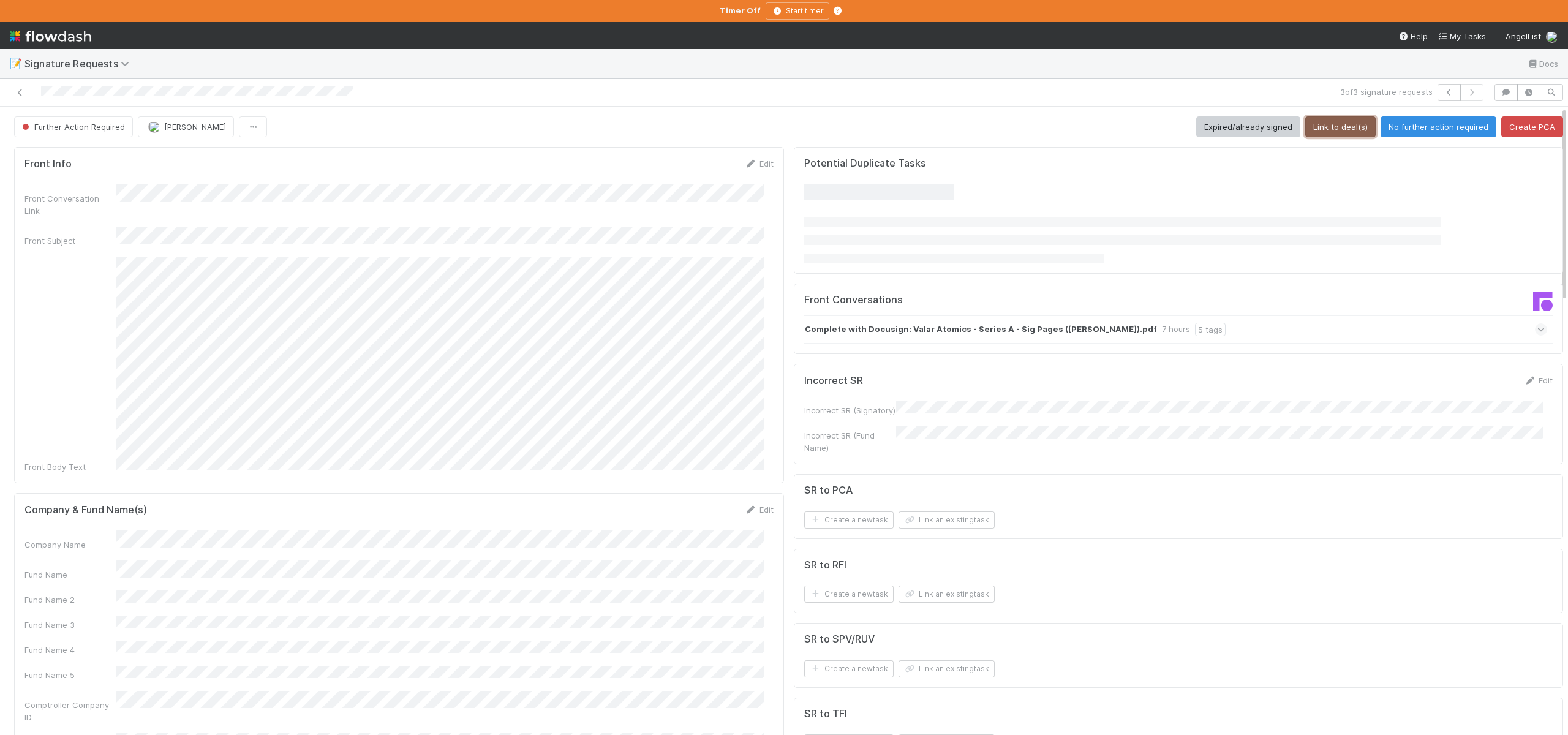
click at [1341, 127] on button "Link to deal(s)" at bounding box center [1340, 127] width 70 height 21
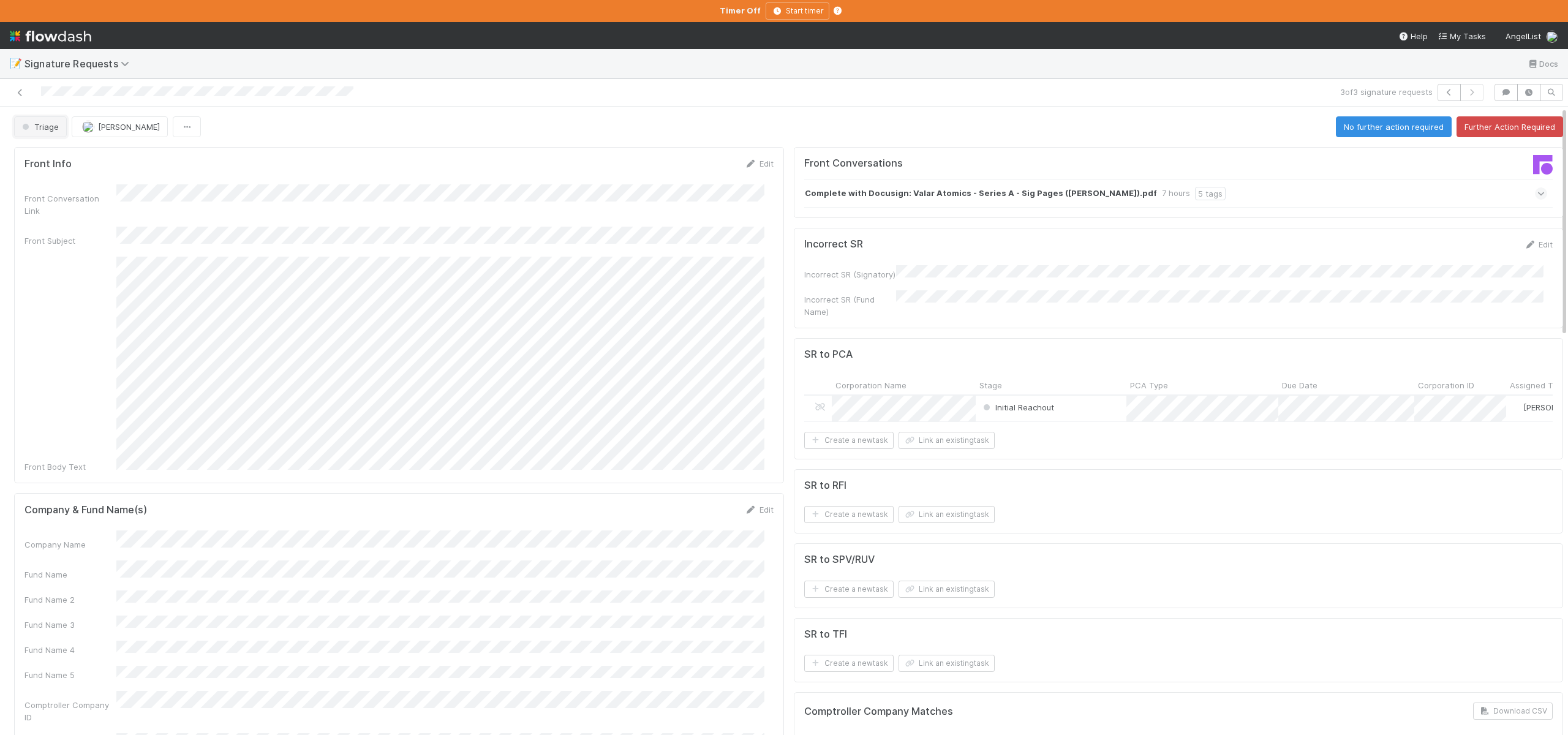
click at [35, 123] on span "Triage" at bounding box center [39, 127] width 39 height 9
click at [69, 165] on div "Further Action Required" at bounding box center [96, 157] width 173 height 22
click at [34, 125] on span "Triage" at bounding box center [39, 127] width 39 height 9
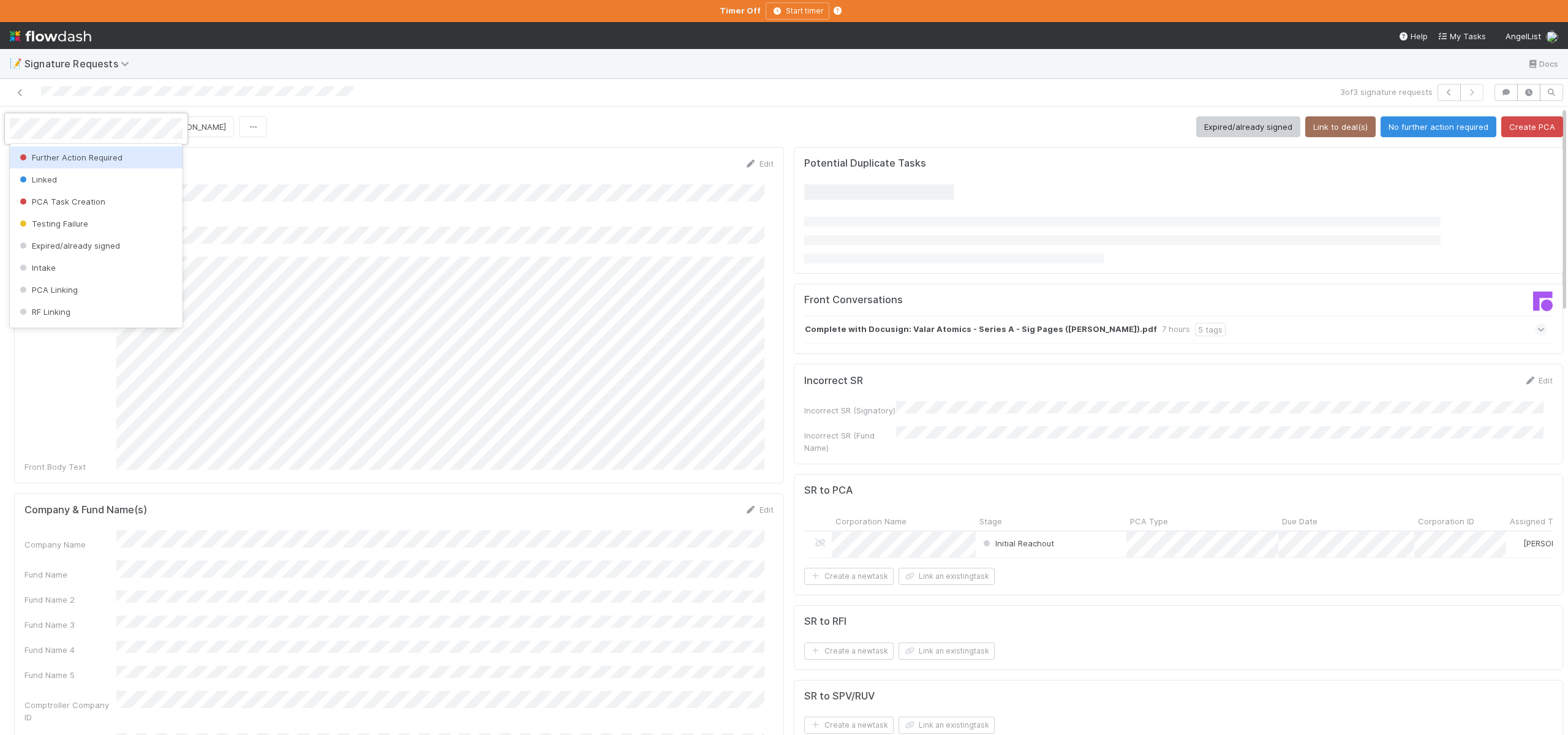
click at [977, 128] on div at bounding box center [784, 367] width 1568 height 735
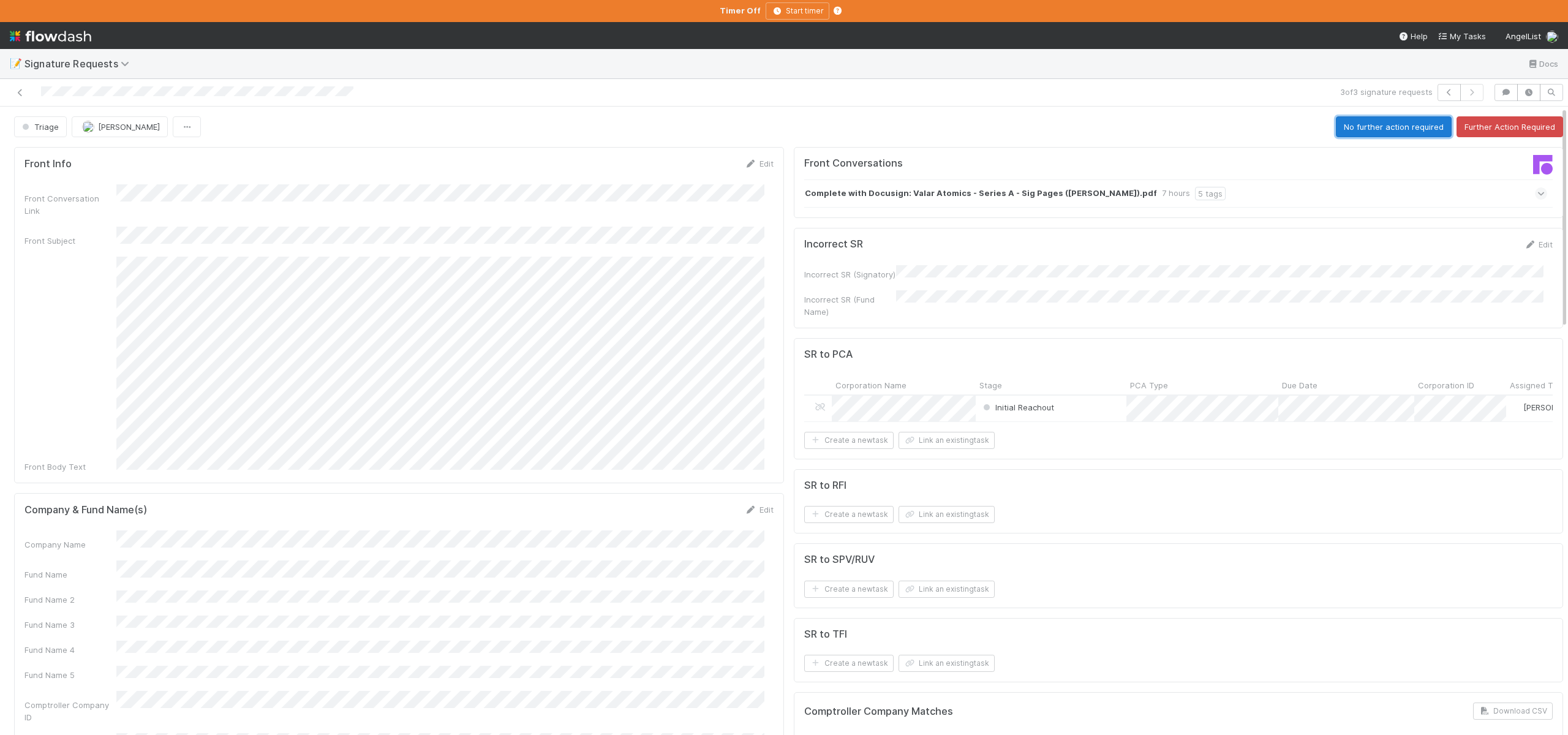
click at [1424, 128] on button "No further action required" at bounding box center [1394, 127] width 115 height 21
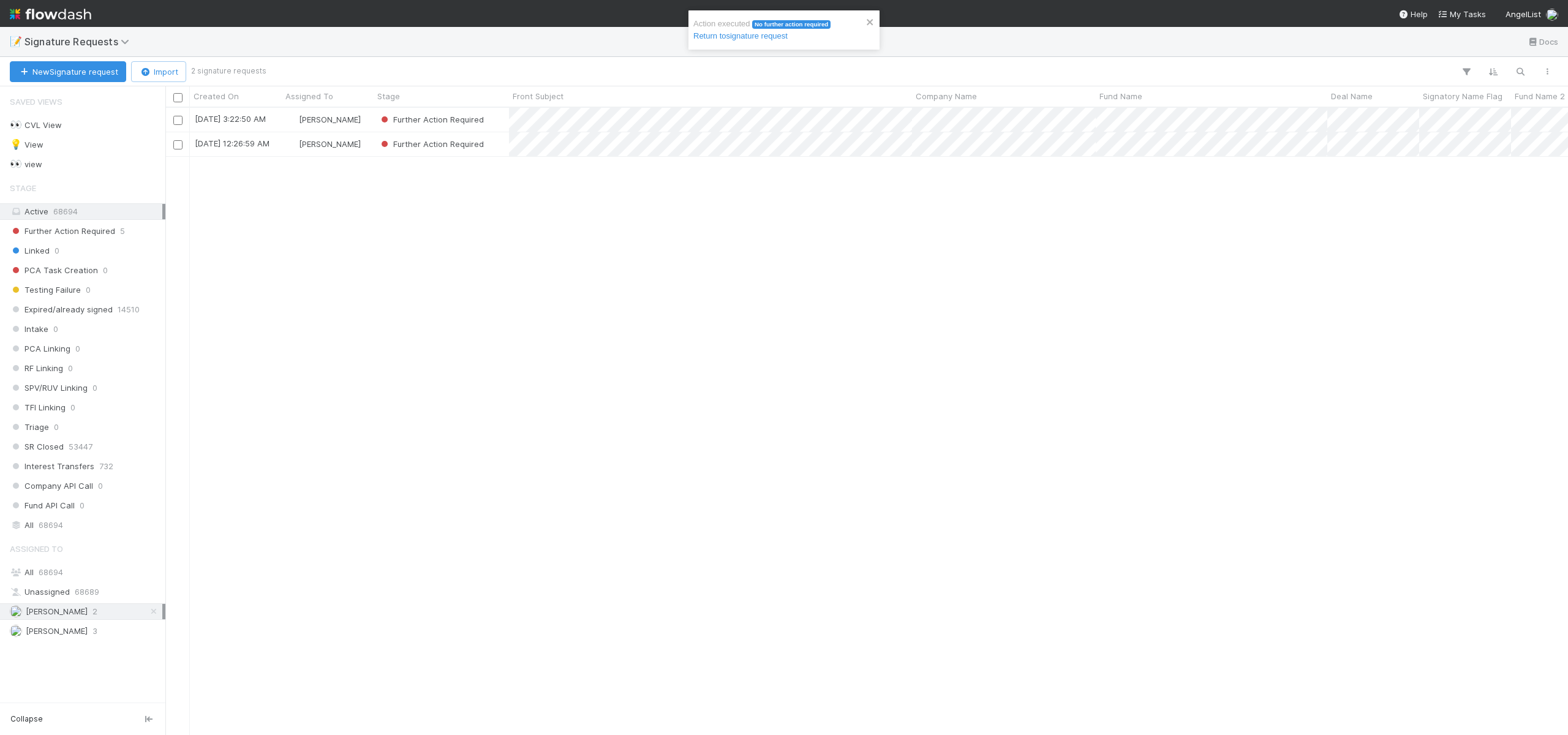
scroll to position [619, 1394]
click at [501, 144] on div "Further Action Required" at bounding box center [441, 144] width 135 height 24
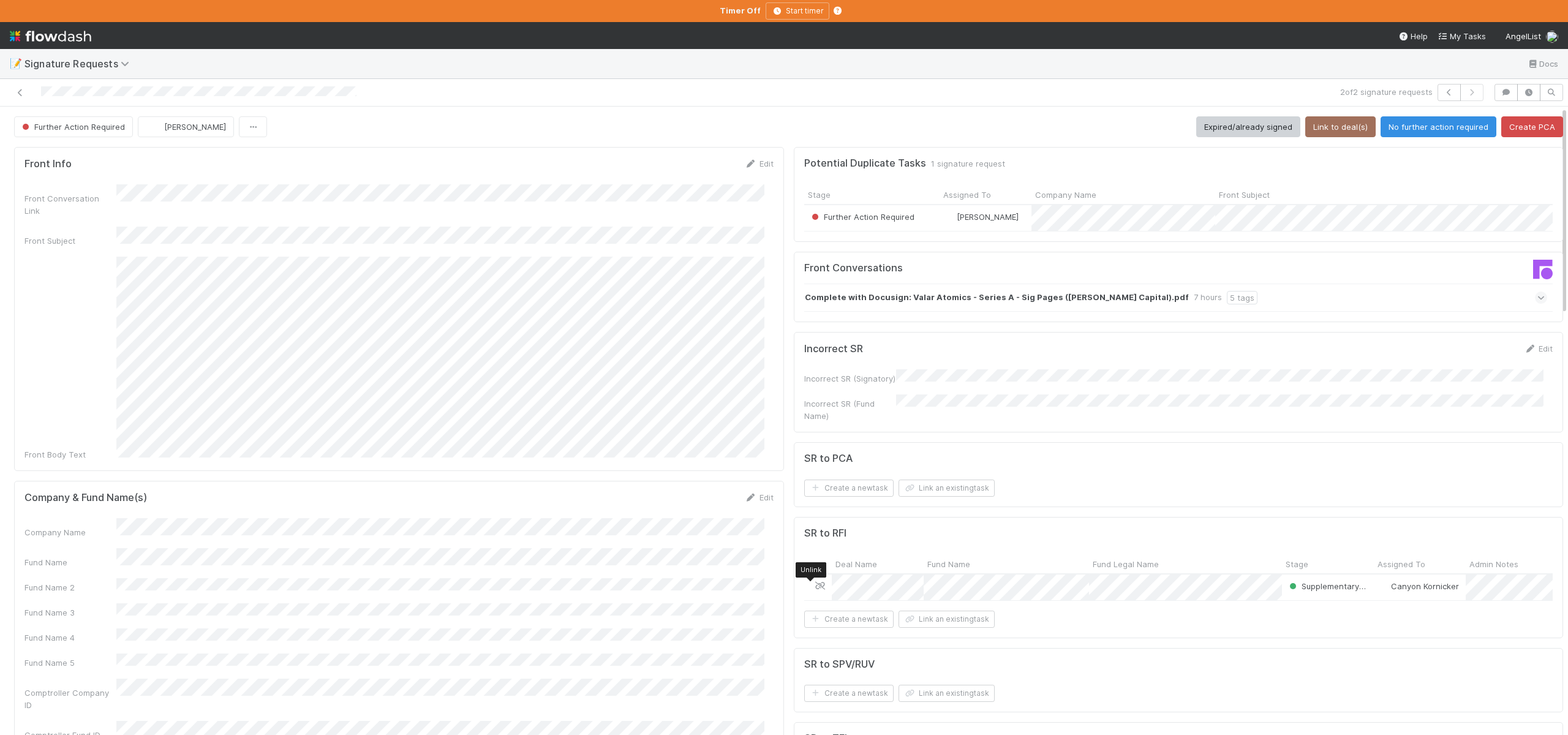
click at [814, 590] on icon at bounding box center [820, 586] width 12 height 8
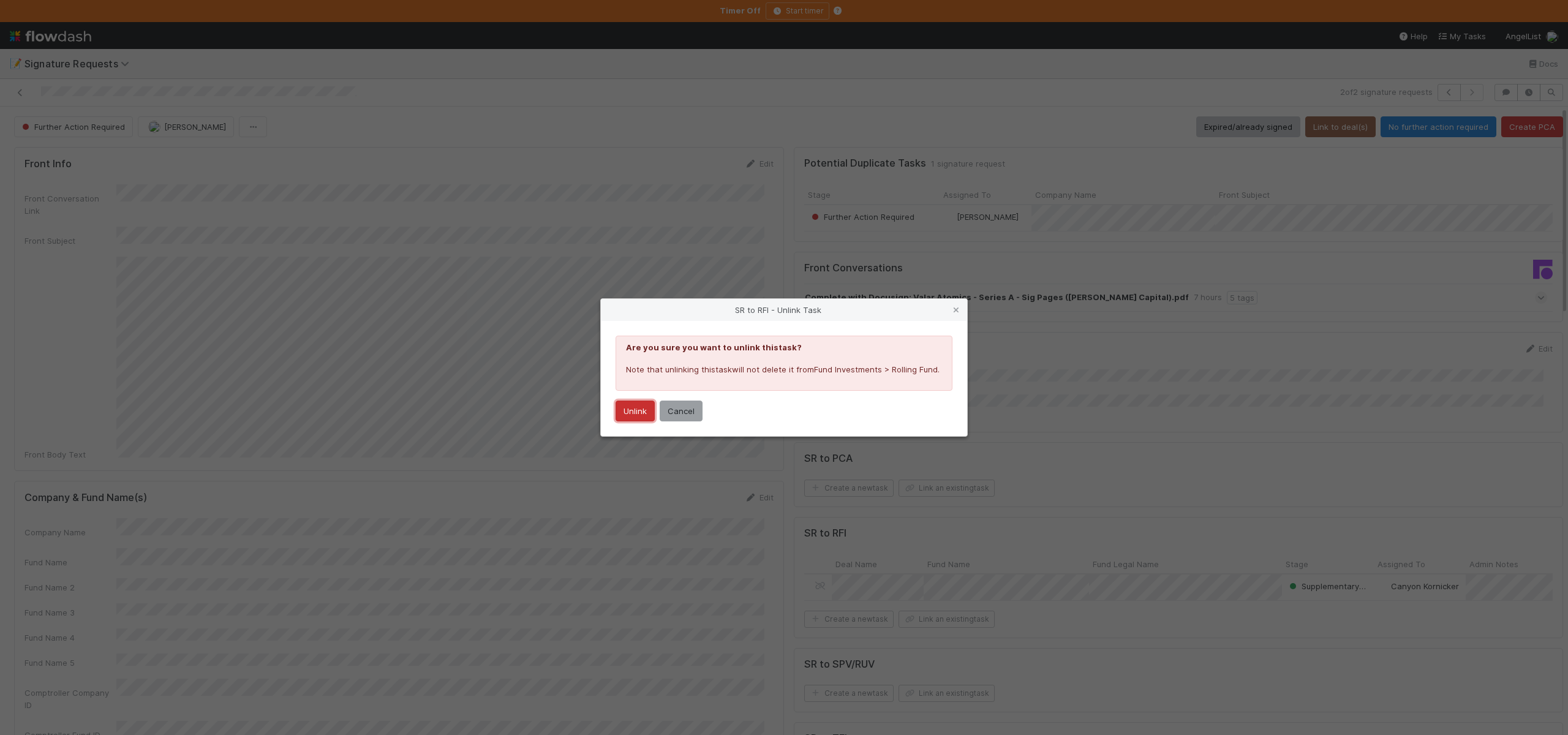
click at [632, 408] on button "Unlink" at bounding box center [635, 411] width 39 height 21
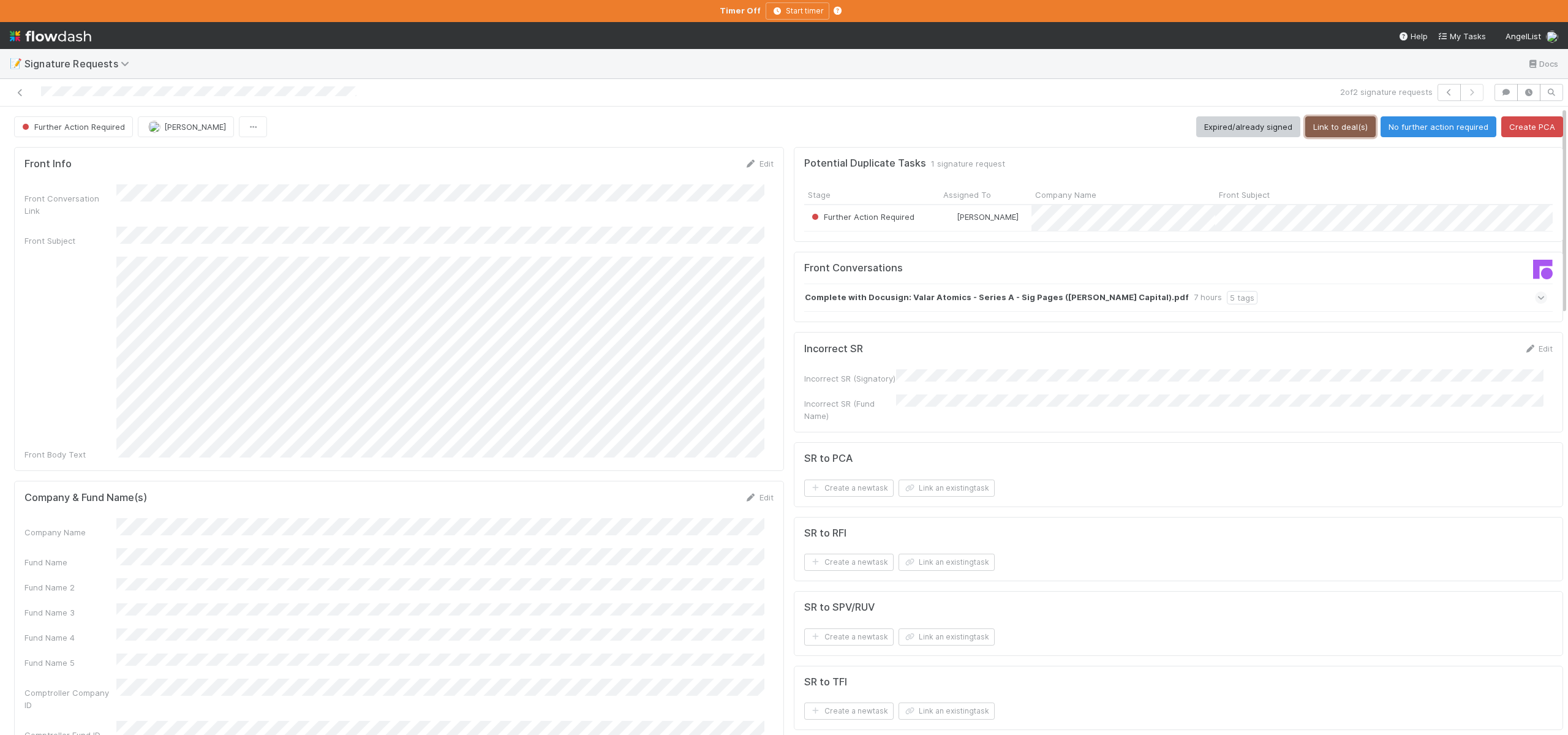
click at [1326, 125] on button "Link to deal(s)" at bounding box center [1340, 127] width 70 height 21
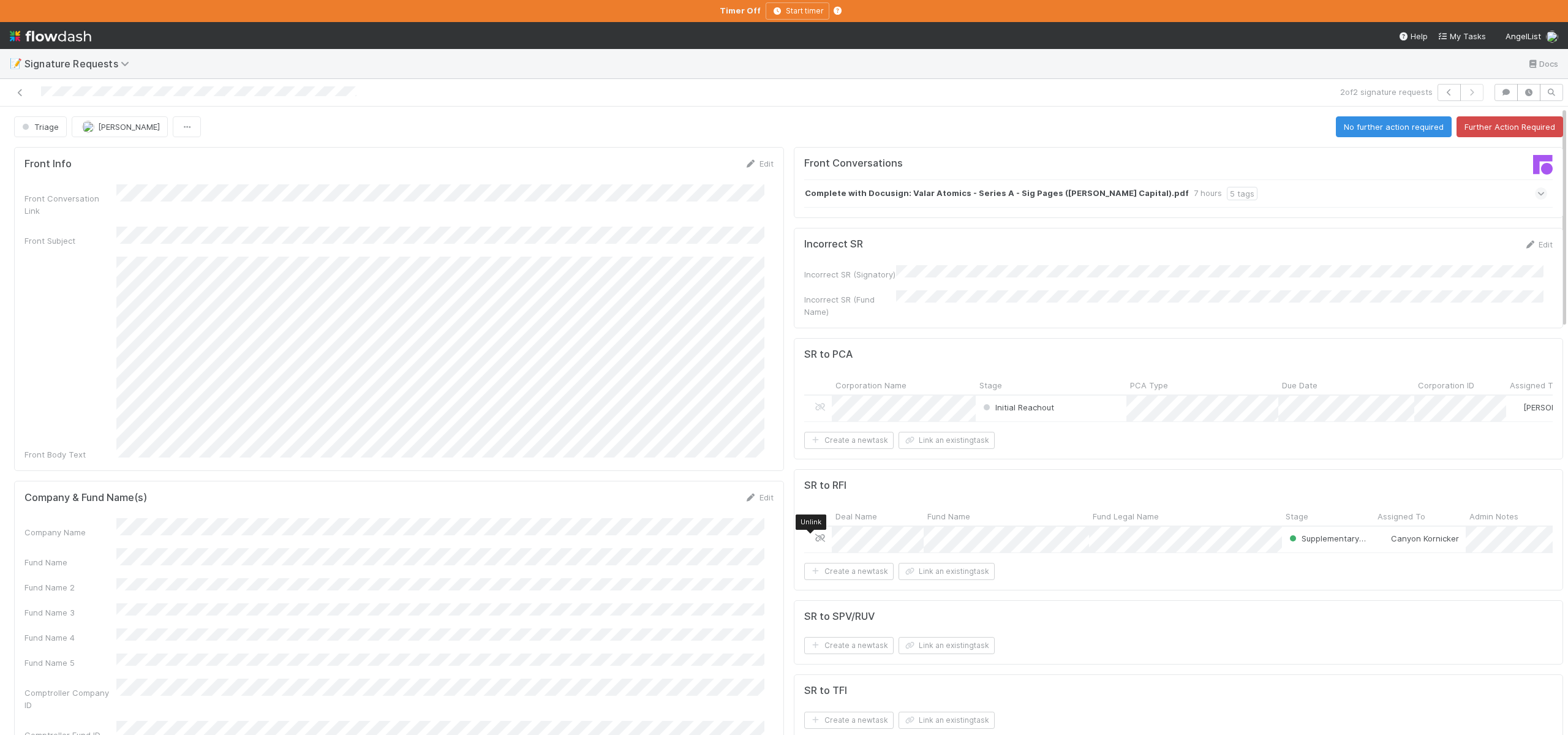
click at [814, 538] on icon at bounding box center [820, 538] width 12 height 8
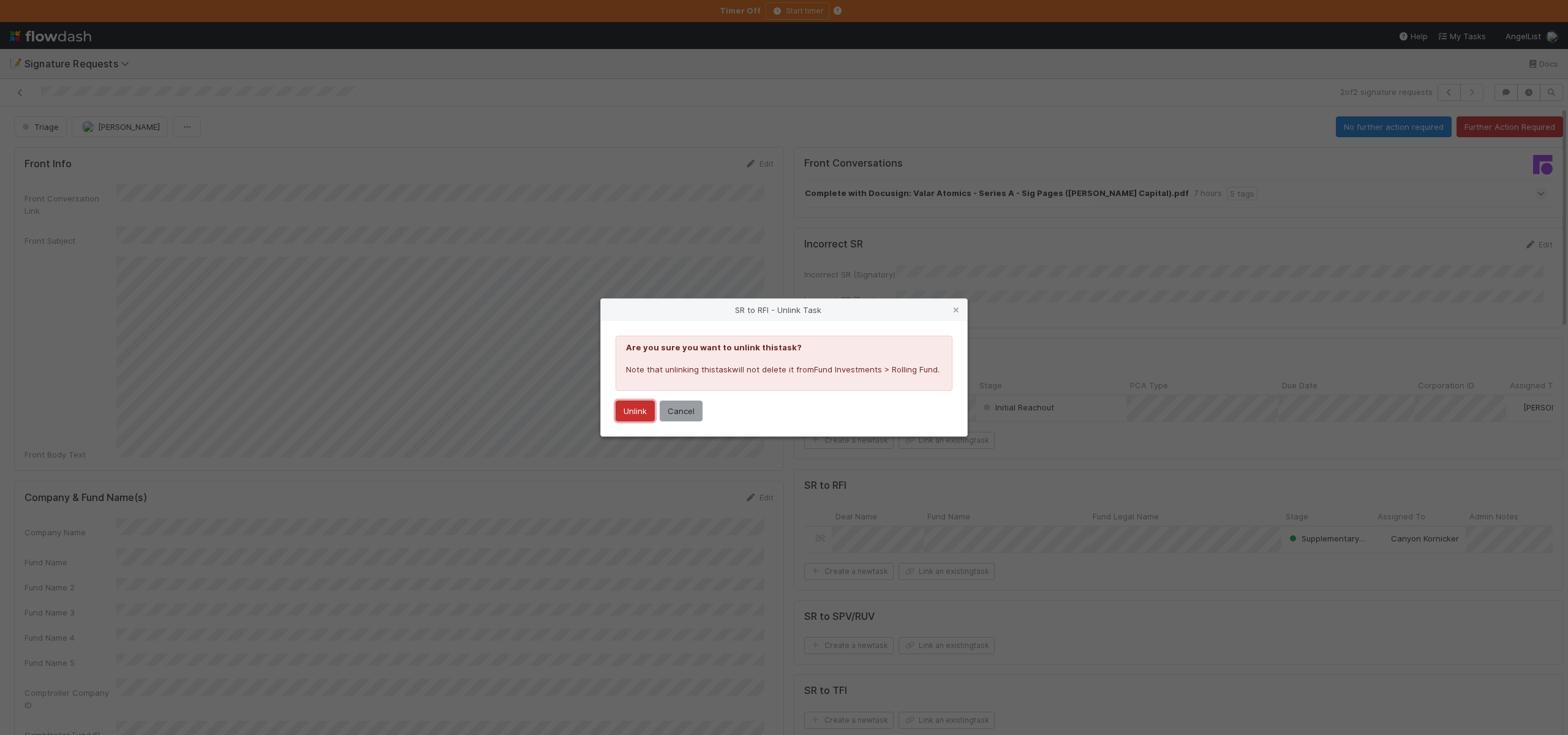
click at [636, 411] on button "Unlink" at bounding box center [635, 411] width 39 height 21
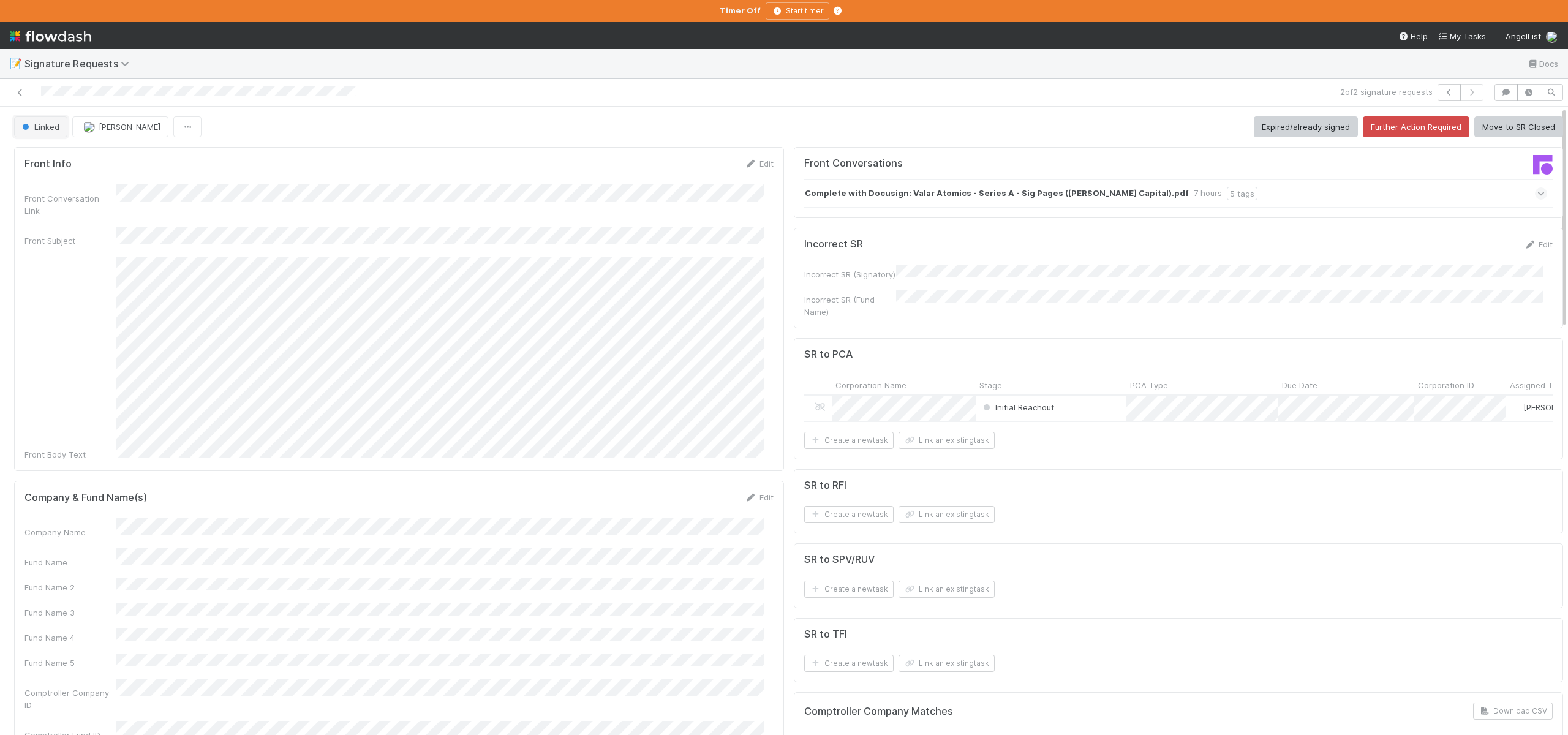
click at [34, 123] on span "Linked" at bounding box center [40, 127] width 40 height 9
click at [72, 163] on div "Further Action Required" at bounding box center [96, 157] width 173 height 22
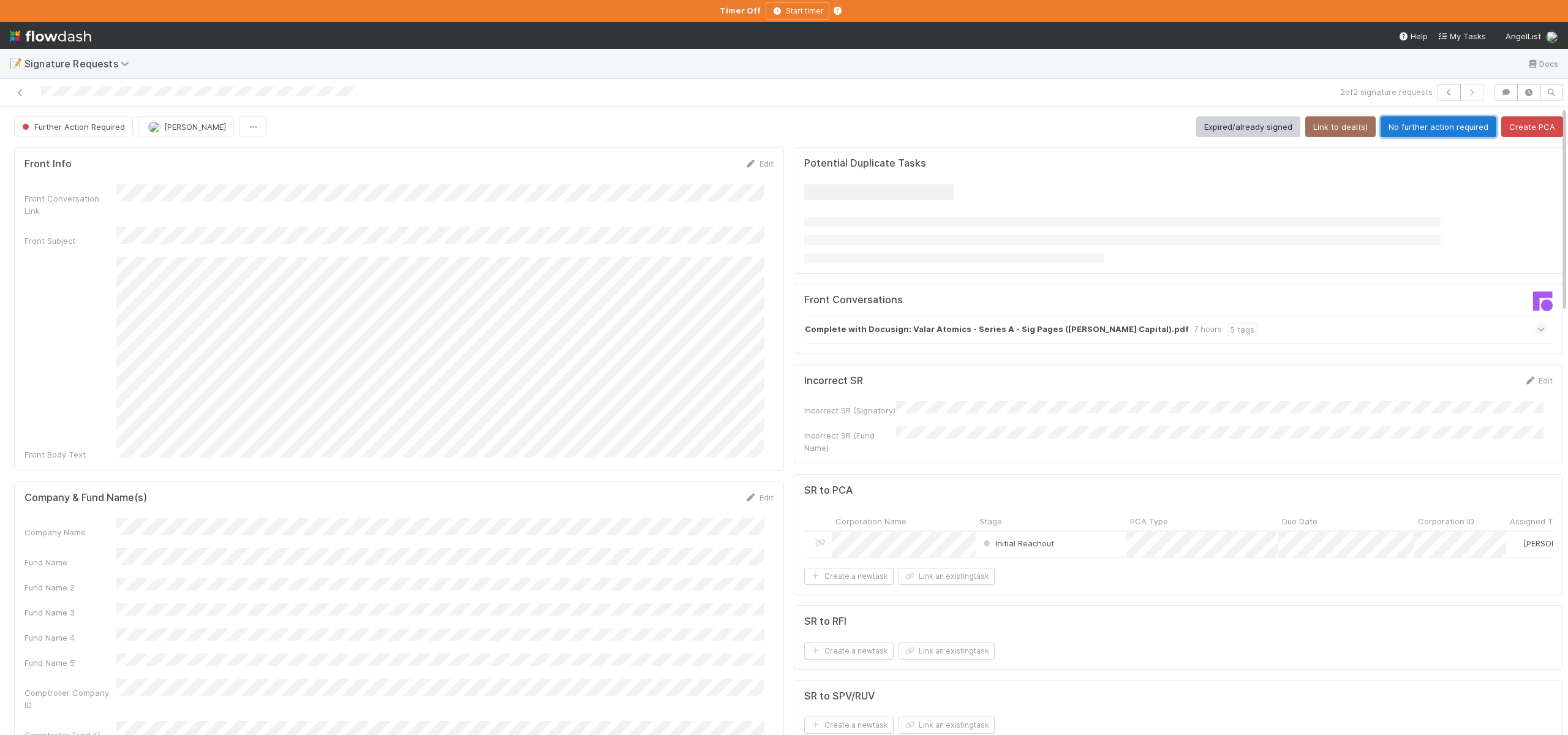
click at [1399, 127] on button "No further action required" at bounding box center [1438, 127] width 115 height 21
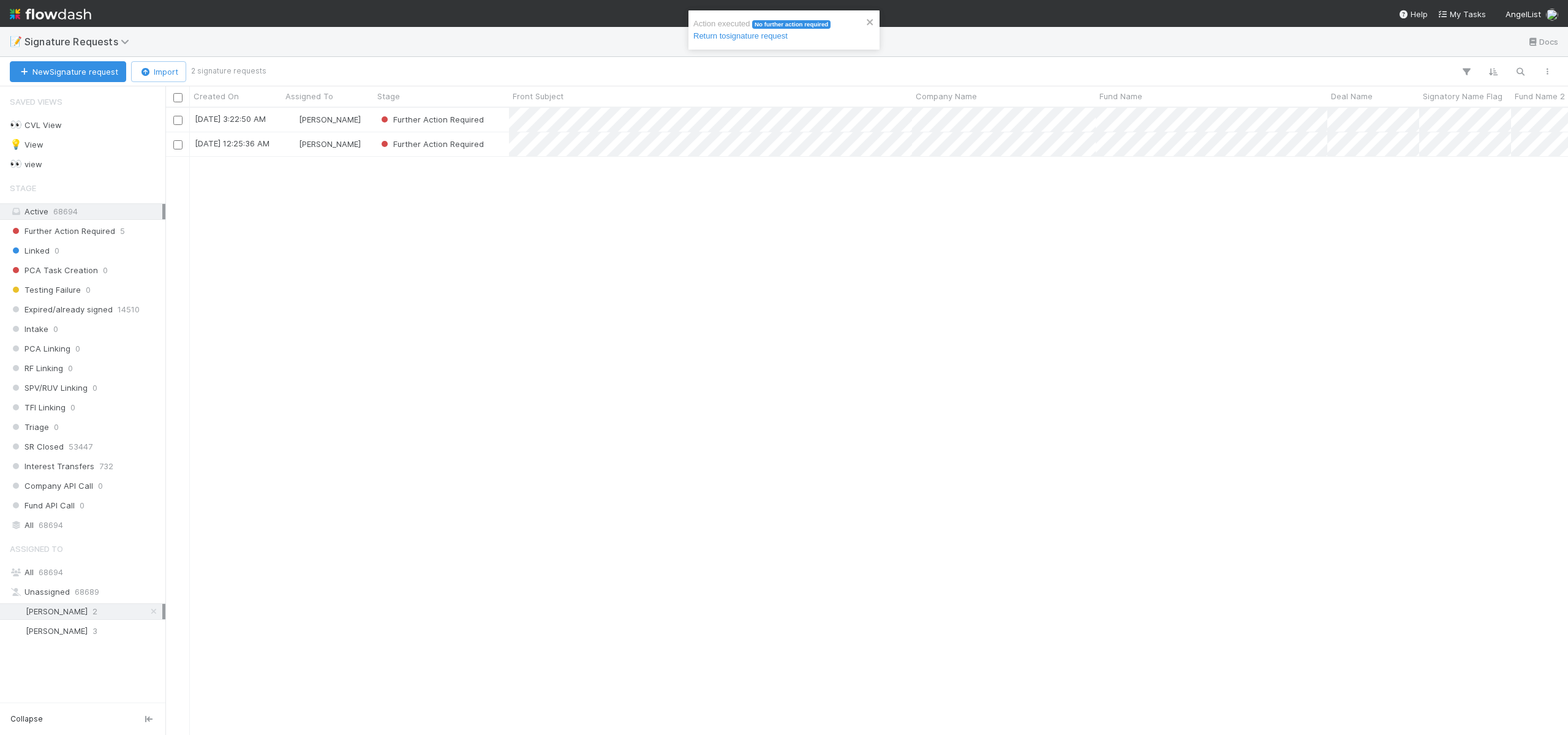
scroll to position [619, 1394]
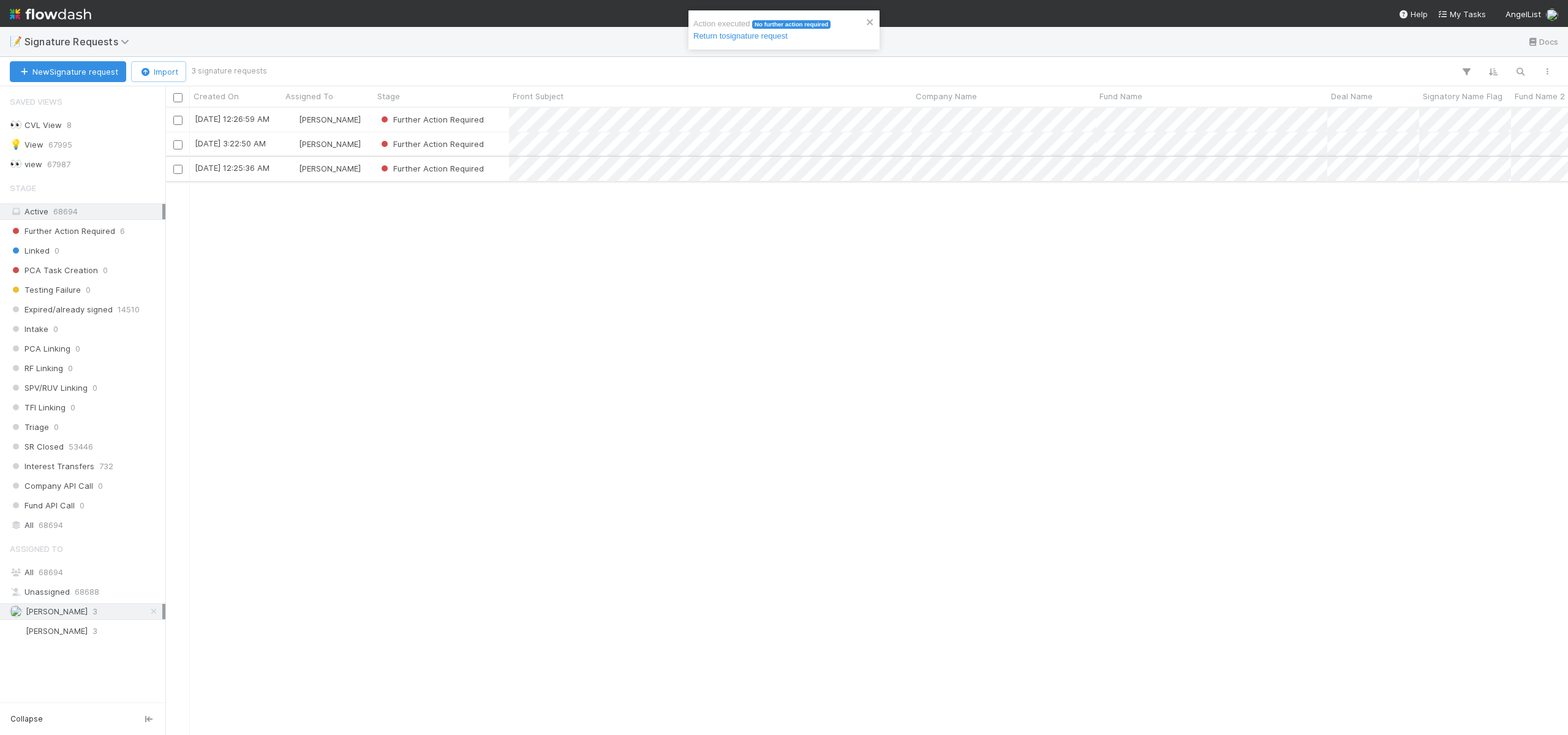
click at [364, 166] on div "[PERSON_NAME]" at bounding box center [327, 168] width 92 height 24
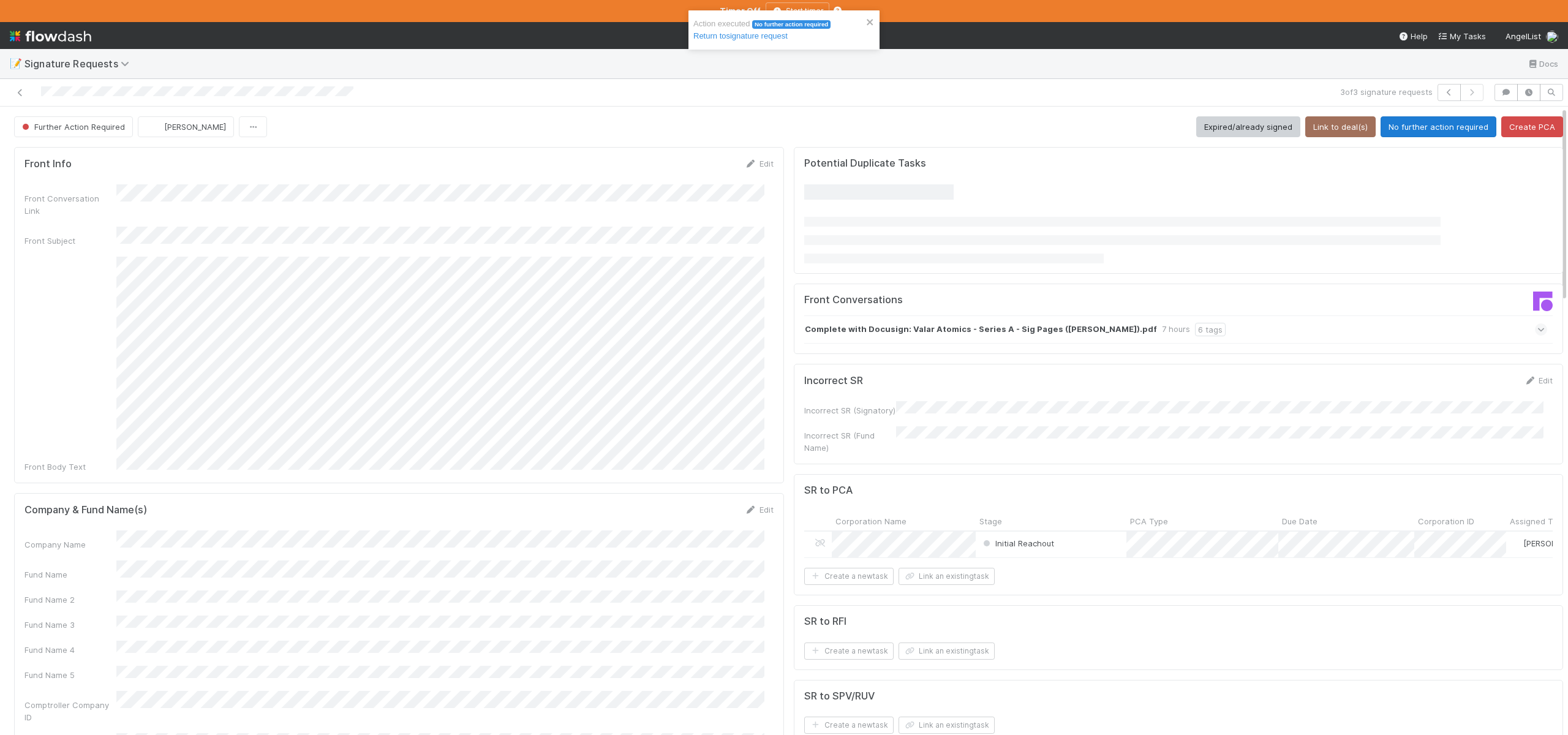
click at [1428, 131] on button "No further action required" at bounding box center [1438, 127] width 115 height 21
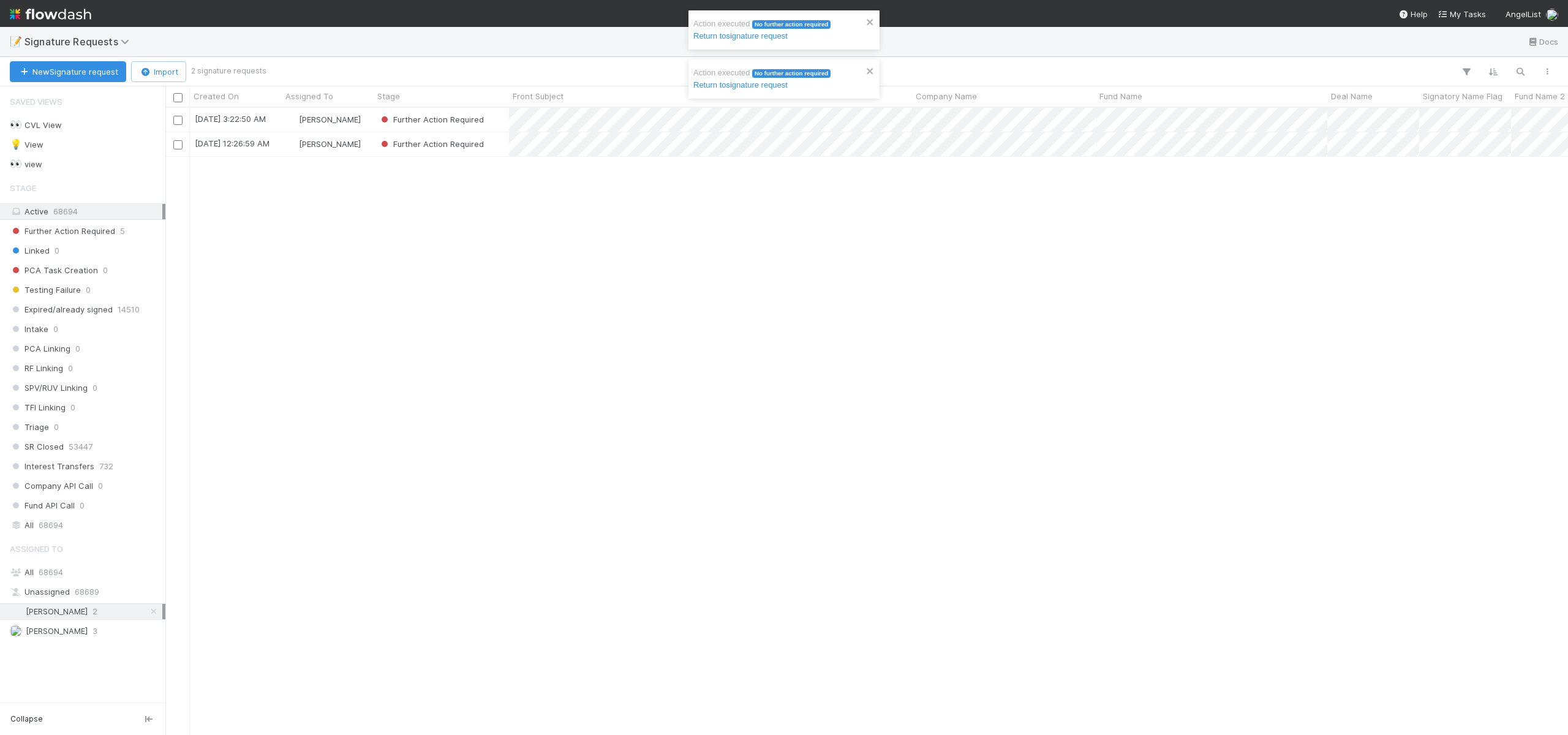
scroll to position [619, 1394]
click at [361, 146] on div "[PERSON_NAME]" at bounding box center [327, 144] width 92 height 24
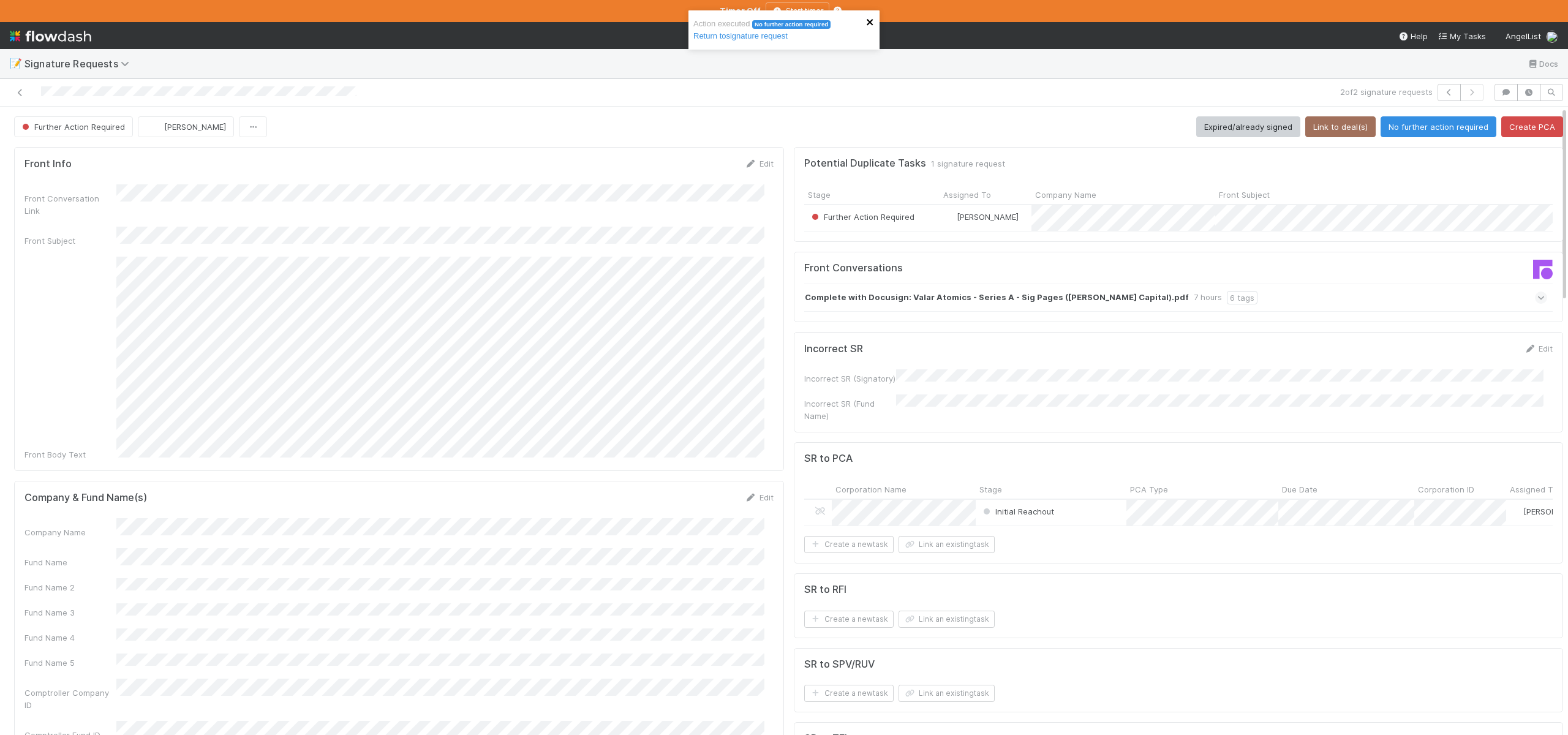
click at [871, 17] on icon "close" at bounding box center [870, 22] width 9 height 9
click at [1397, 121] on button "No further action required" at bounding box center [1438, 127] width 115 height 21
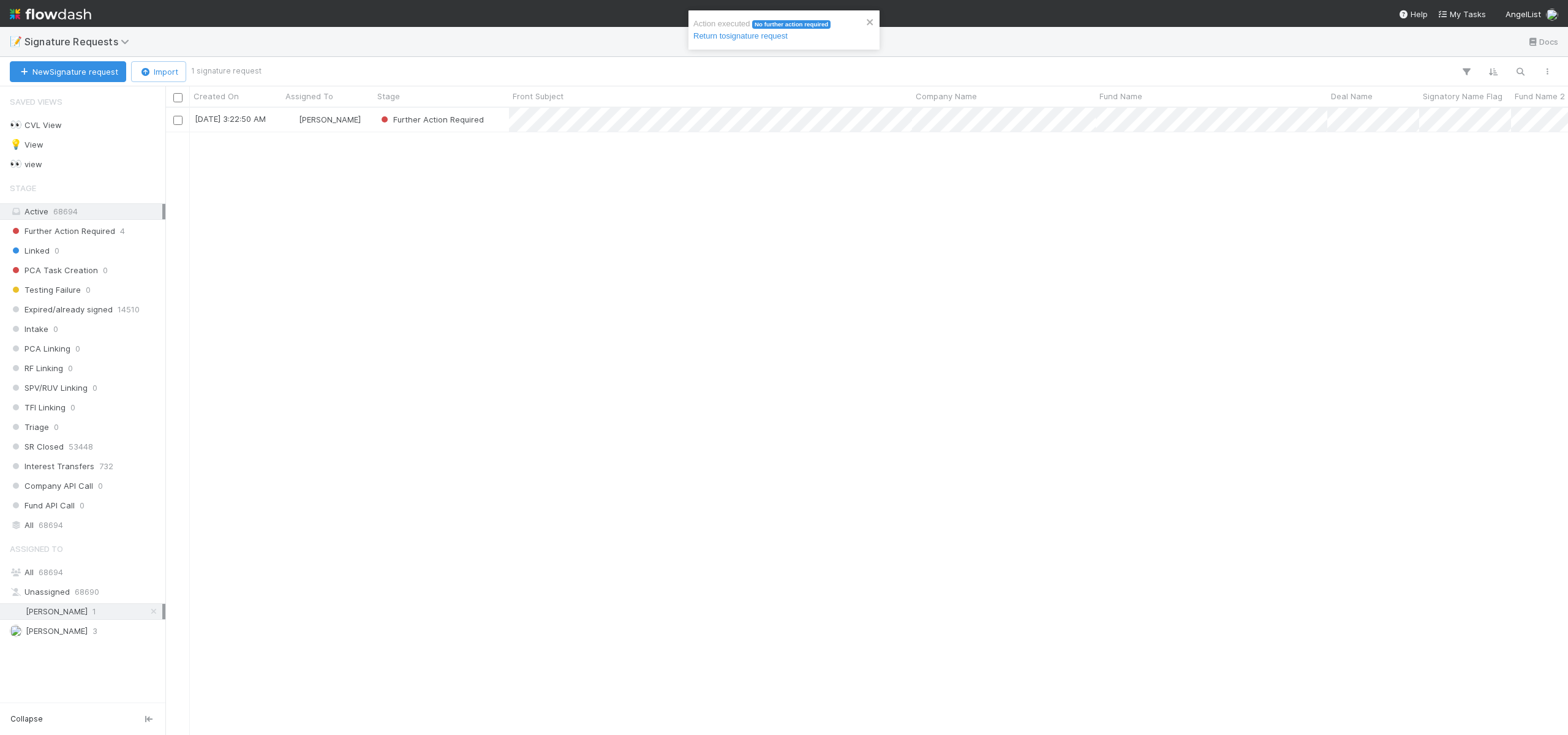
scroll to position [619, 1394]
click at [368, 115] on div "Ali Al Khatib" at bounding box center [327, 119] width 92 height 24
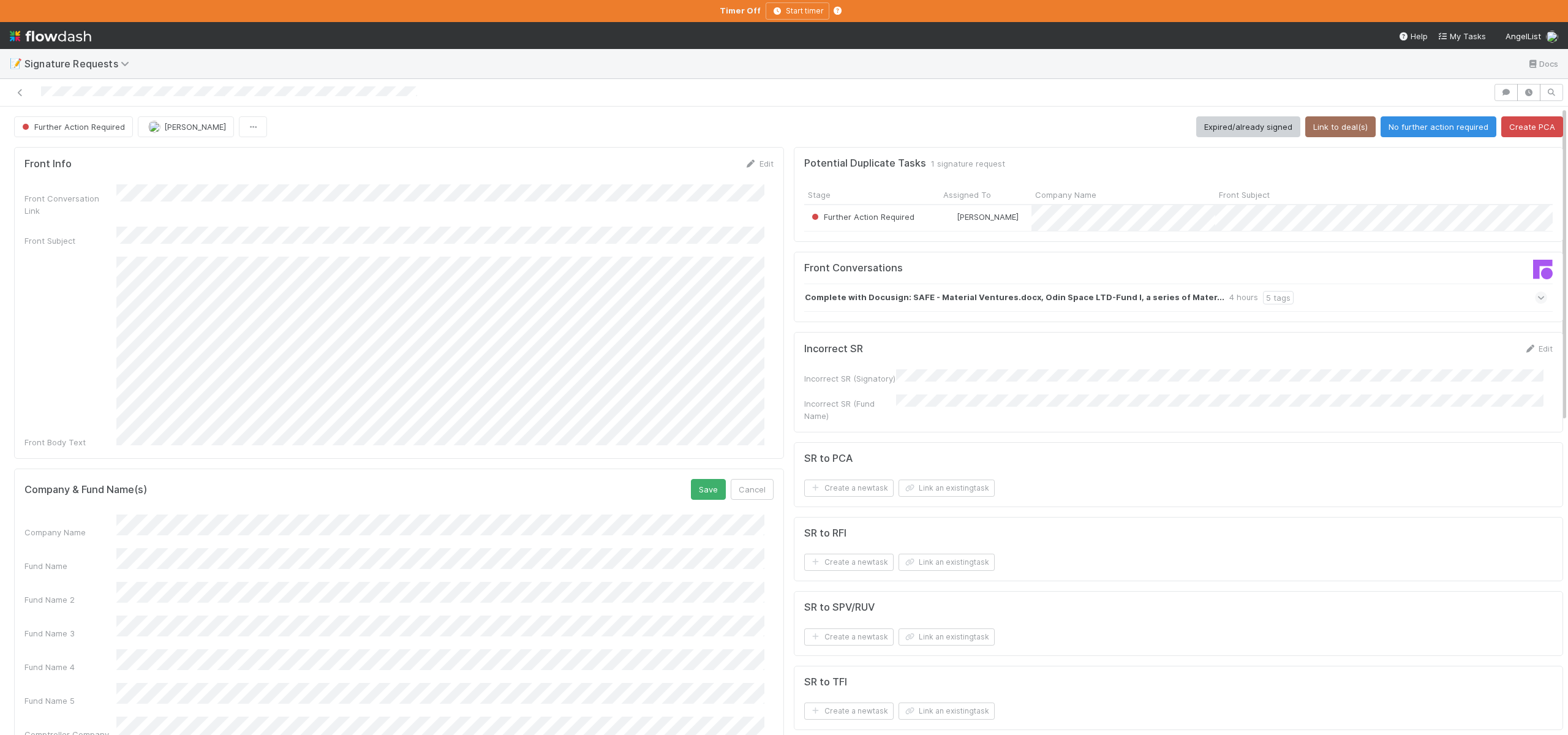
click at [691, 480] on button "Save" at bounding box center [708, 490] width 35 height 21
click at [1325, 124] on button "Link to deal(s)" at bounding box center [1340, 127] width 70 height 21
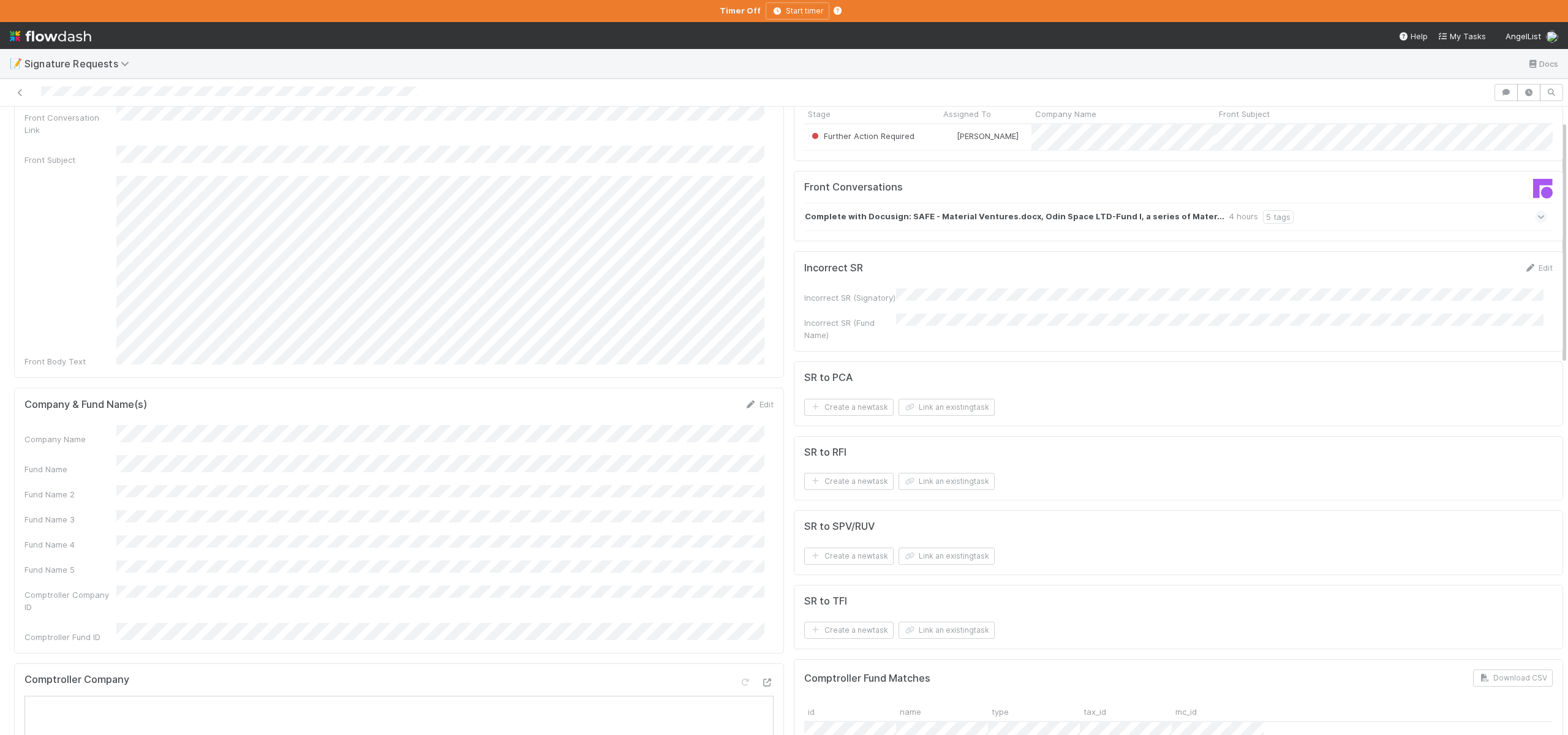
scroll to position [100, 0]
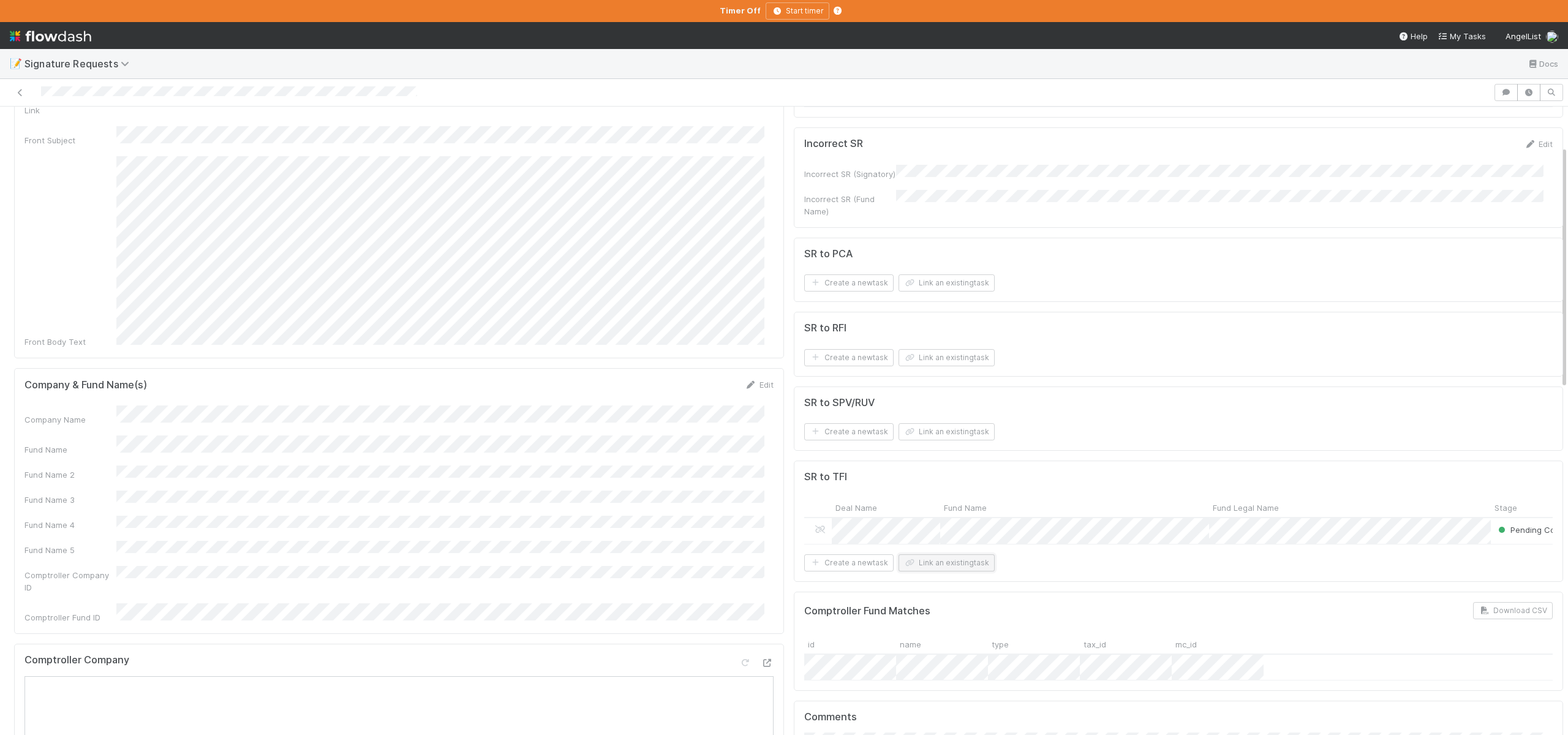
click at [955, 564] on button "Link an existing task" at bounding box center [947, 563] width 96 height 17
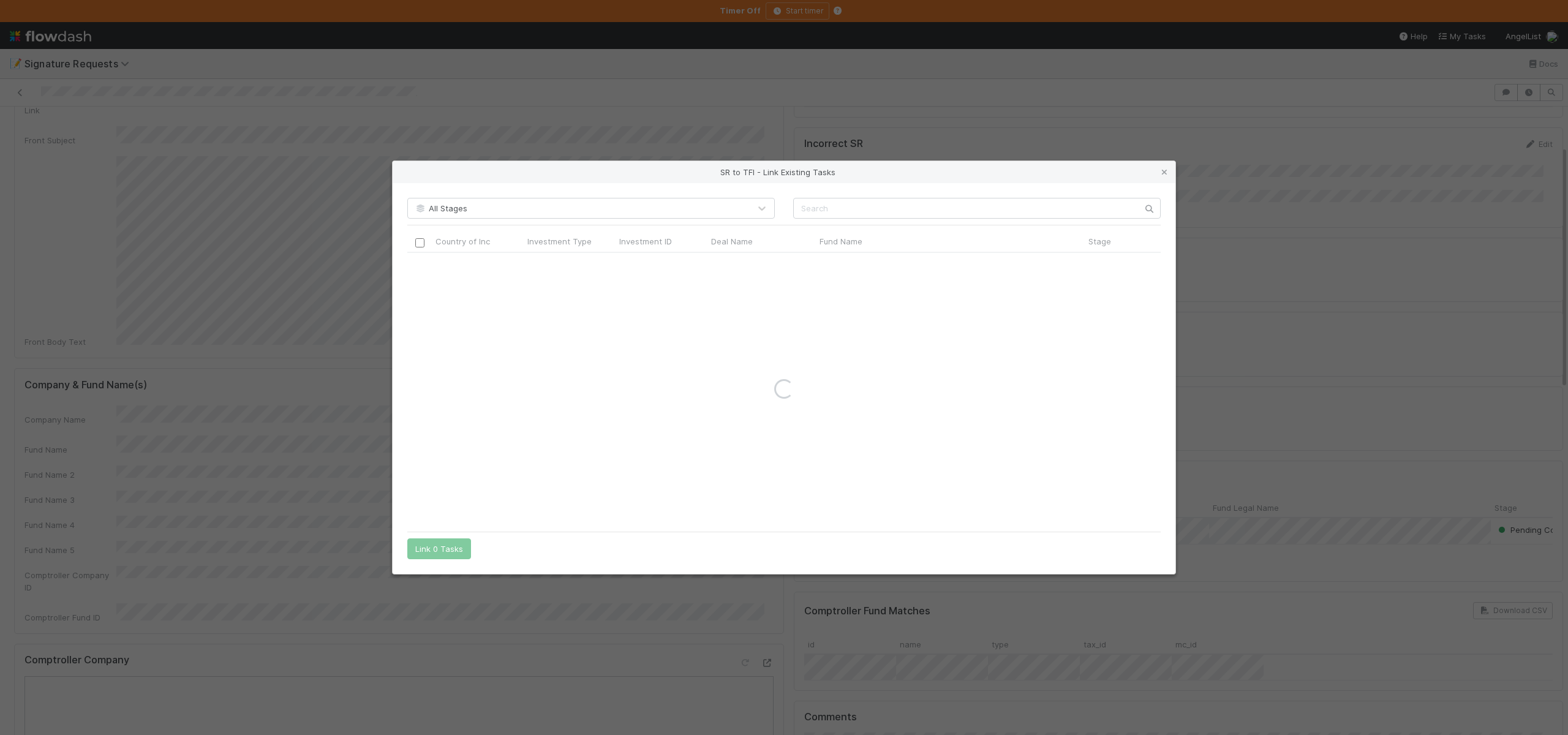
click at [323, 420] on div "SR to TFI - Link Existing Tasks All Stages Country of Inc Investment Type Inves…" at bounding box center [784, 367] width 1568 height 735
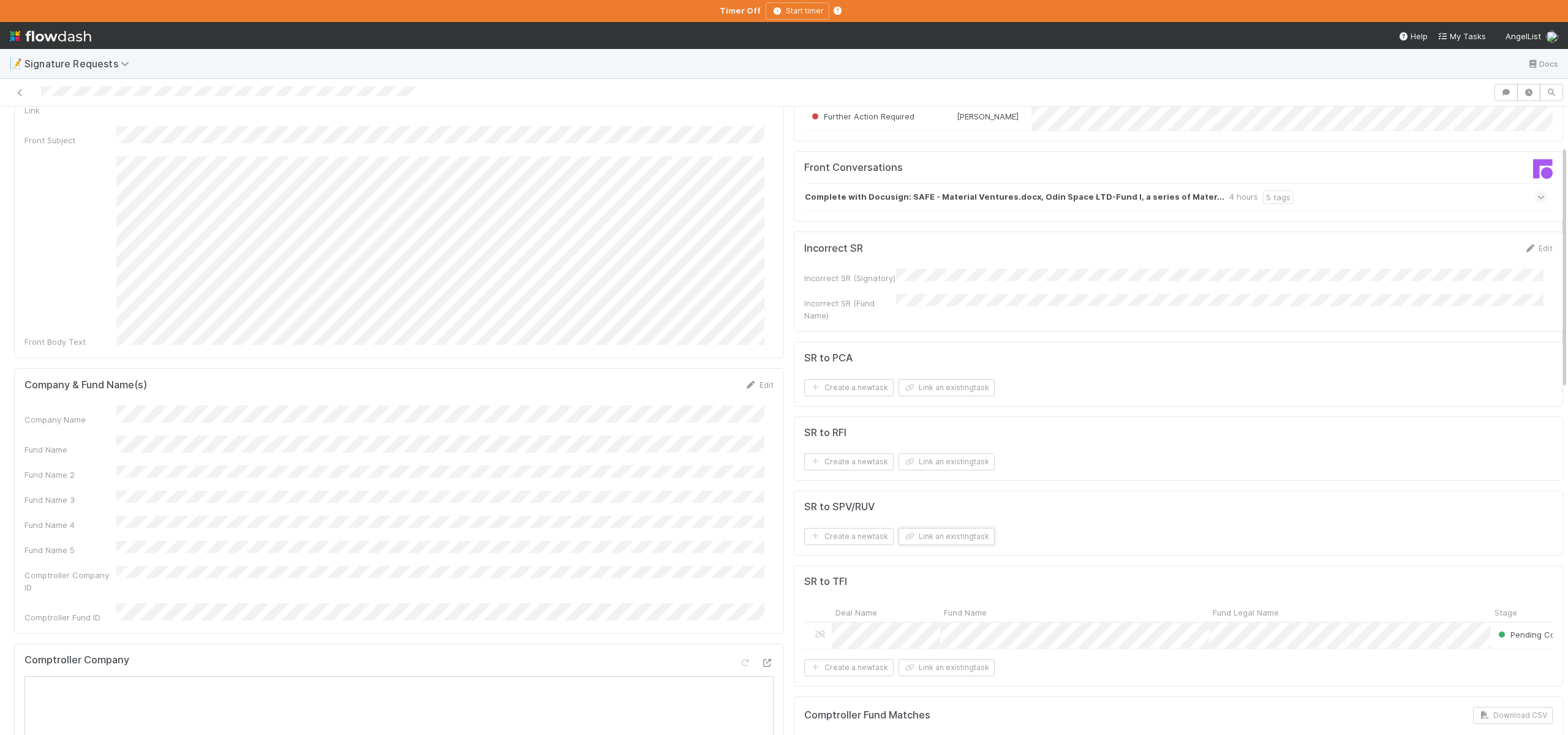
click at [954, 676] on button "Link an existing task" at bounding box center [947, 668] width 96 height 17
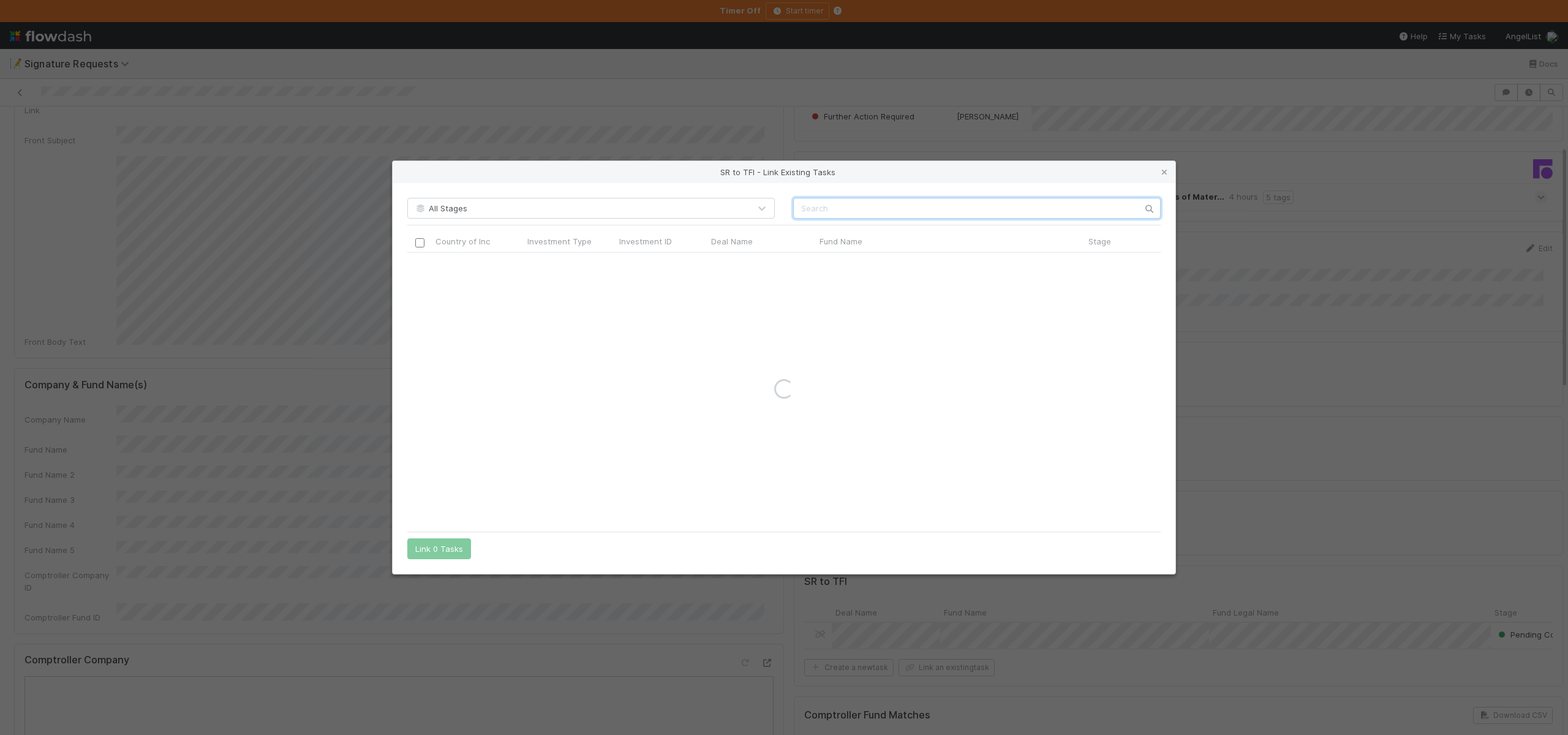
click at [866, 207] on input "text" at bounding box center [977, 208] width 368 height 21
paste input "Fund I, a series of Material Ventures, LP"
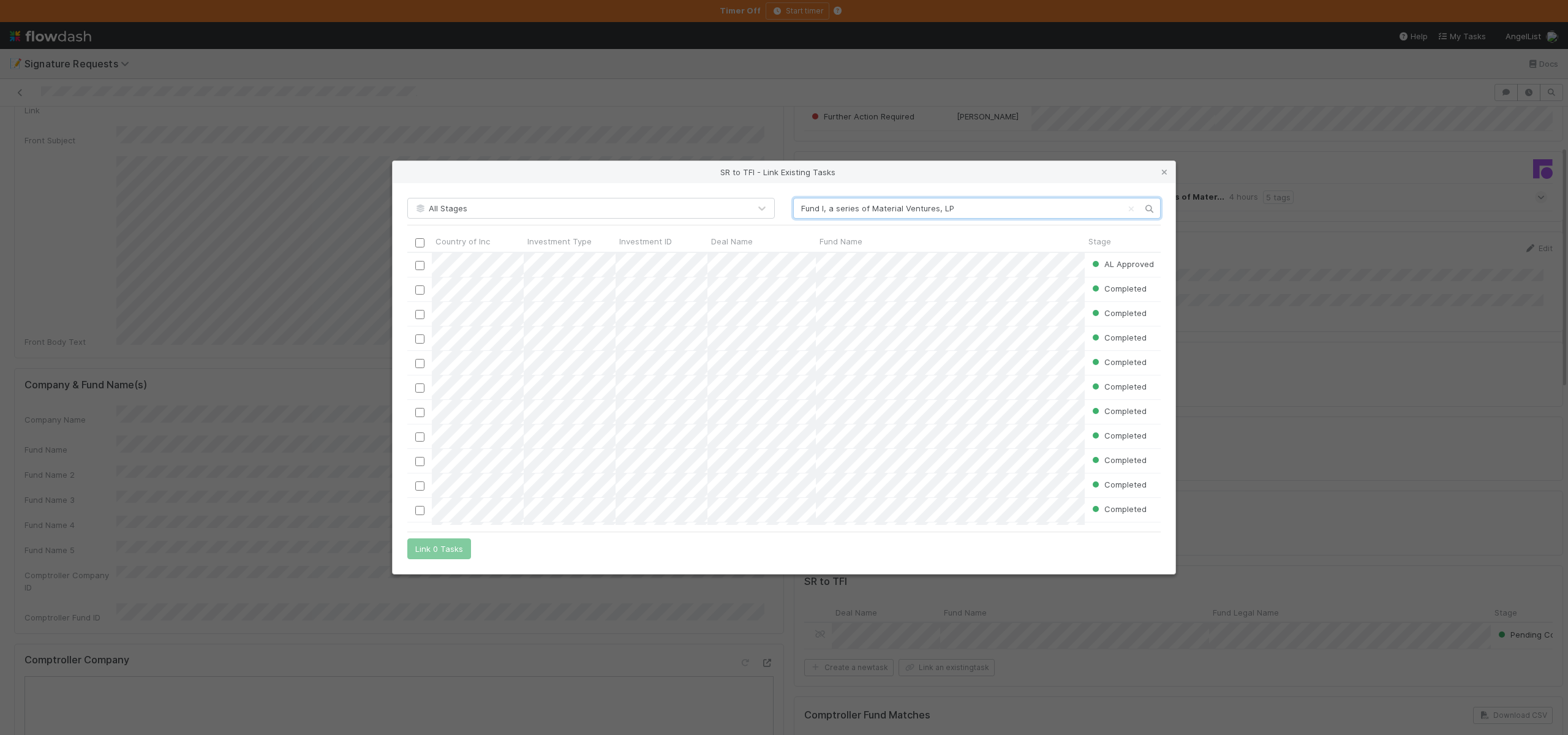
scroll to position [264, 744]
type input "Fund I, a series of Material Ventures, LP"
click at [422, 266] on input "checkbox" at bounding box center [420, 266] width 9 height 9
click at [427, 554] on button "Link 1 Task" at bounding box center [437, 549] width 59 height 21
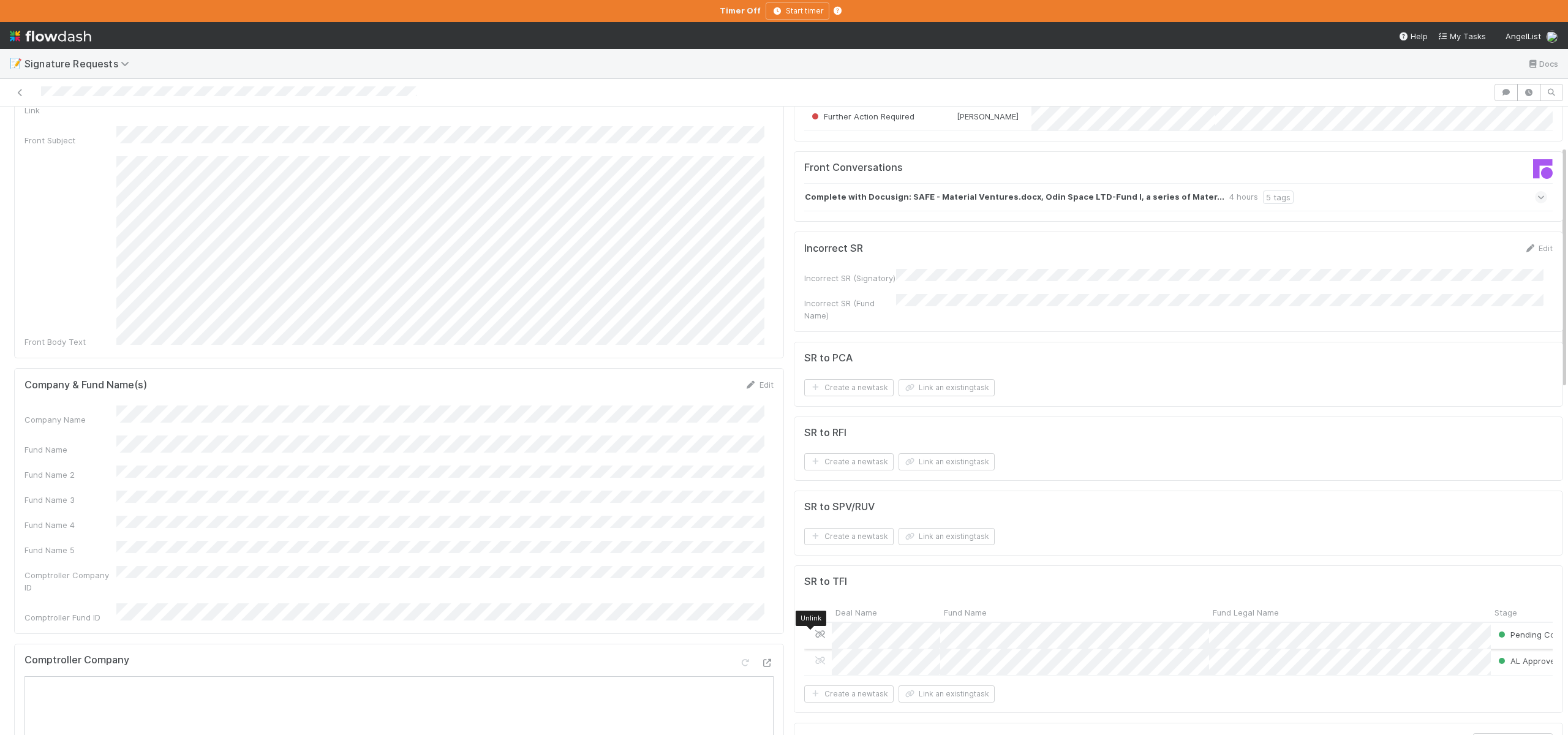
click at [814, 639] on icon at bounding box center [820, 635] width 12 height 8
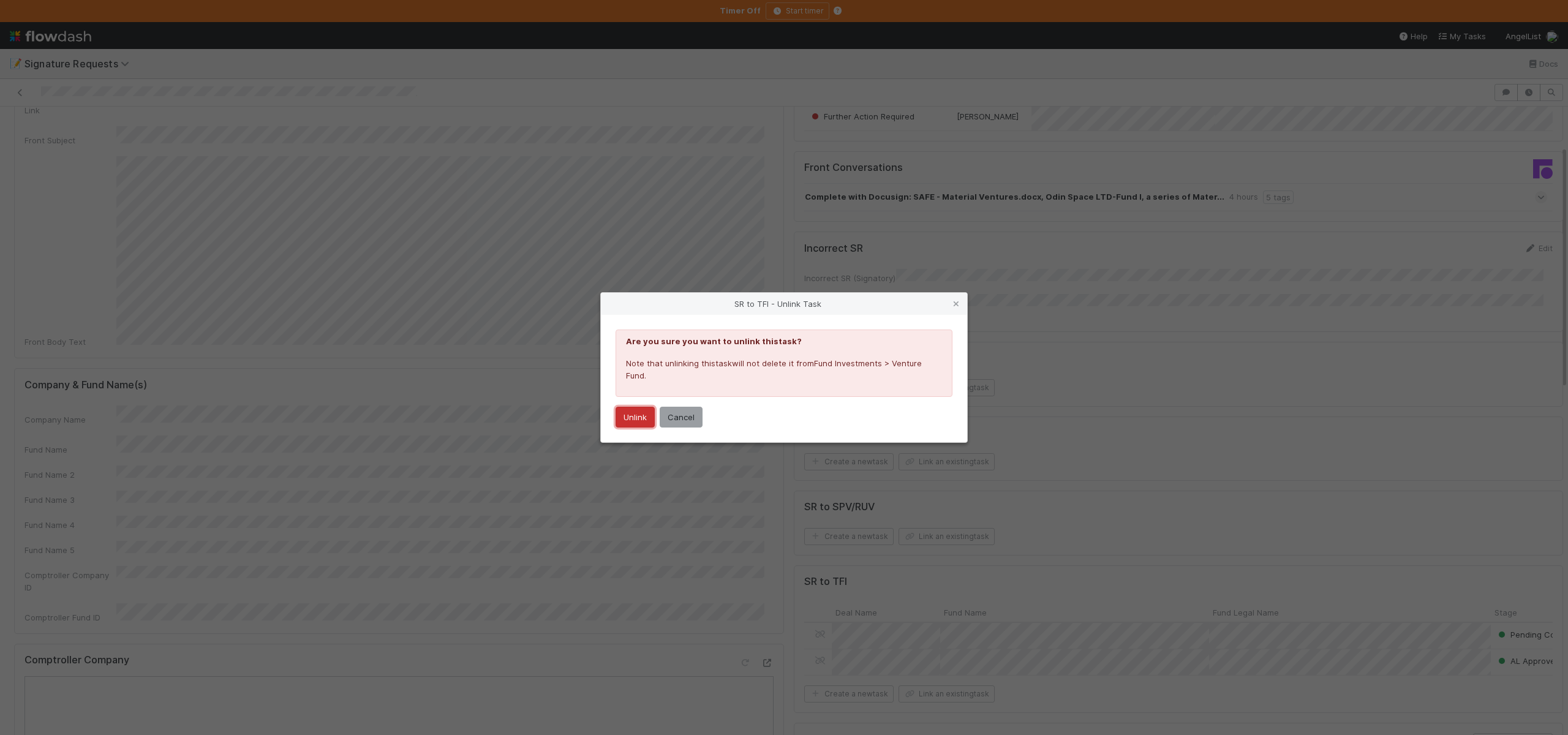
click at [634, 417] on button "Unlink" at bounding box center [635, 417] width 39 height 21
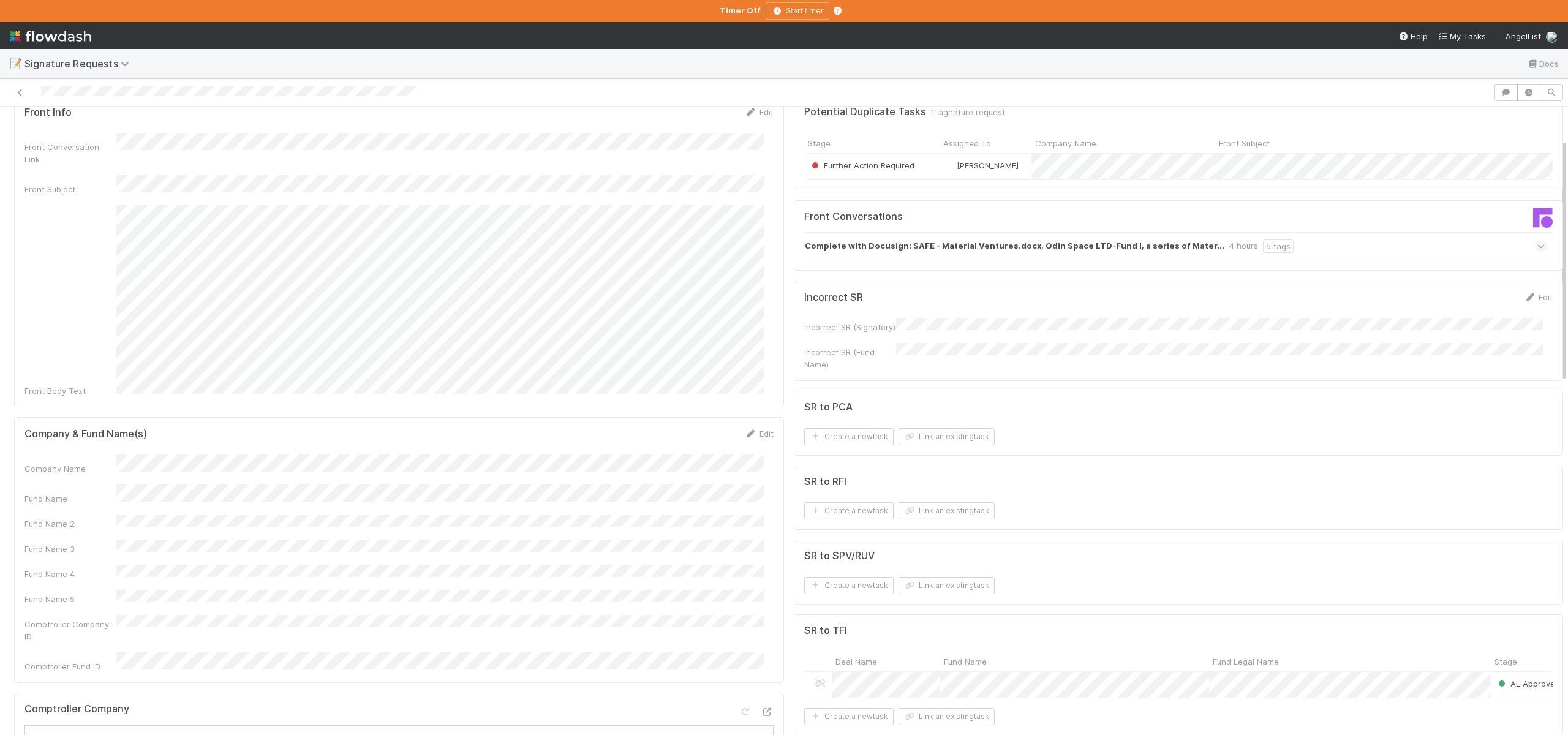
scroll to position [0, 0]
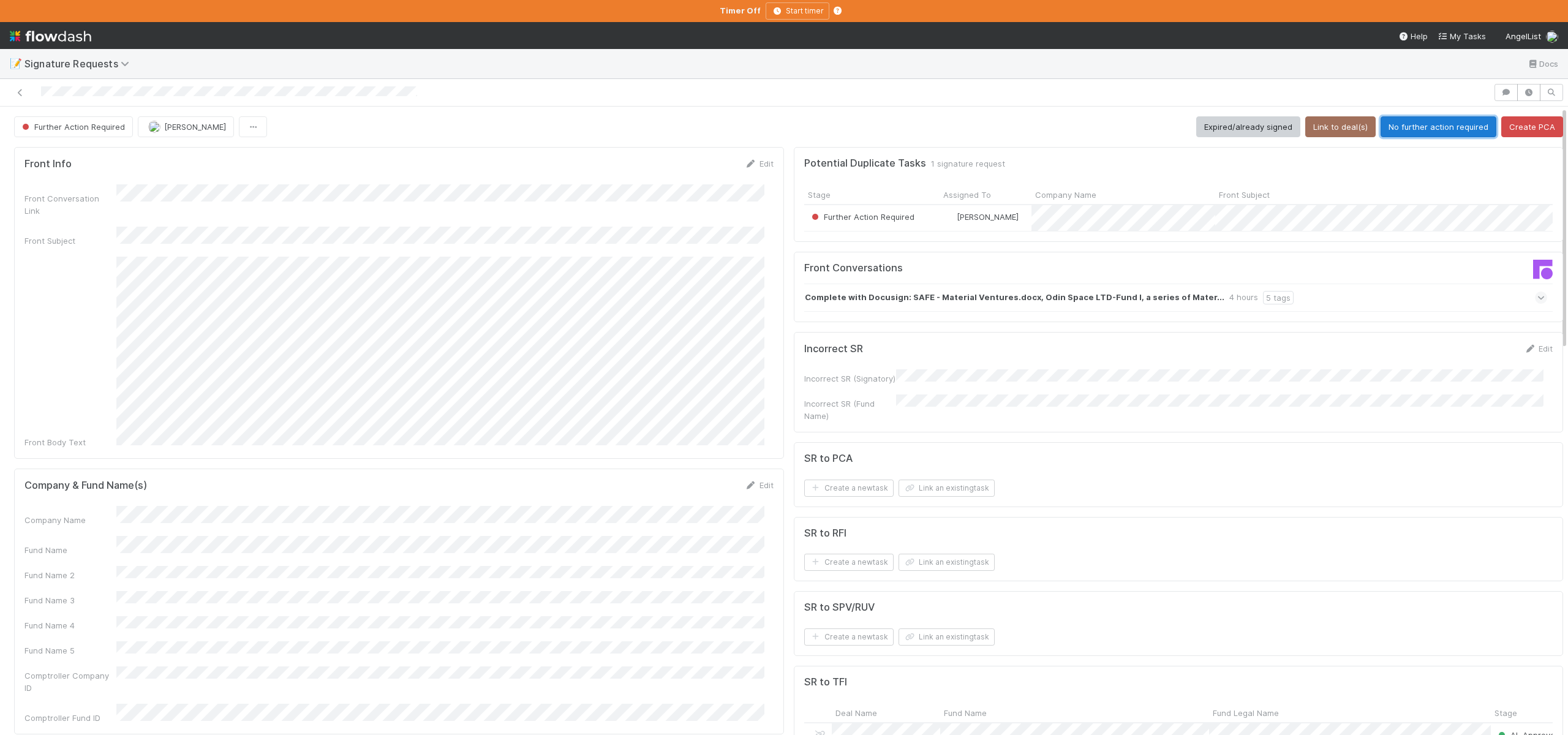
click at [1431, 131] on button "No further action required" at bounding box center [1438, 127] width 115 height 21
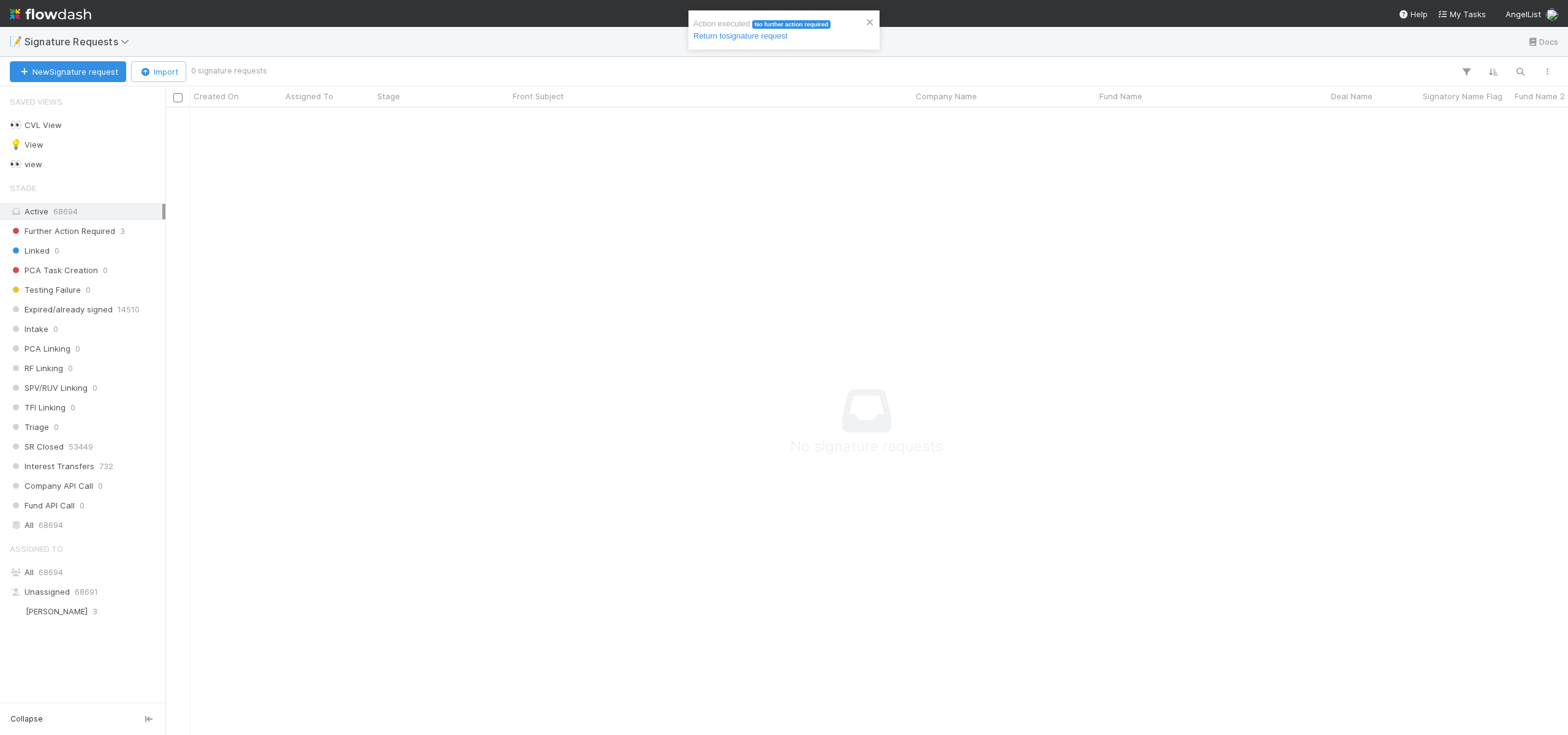
scroll to position [609, 1394]
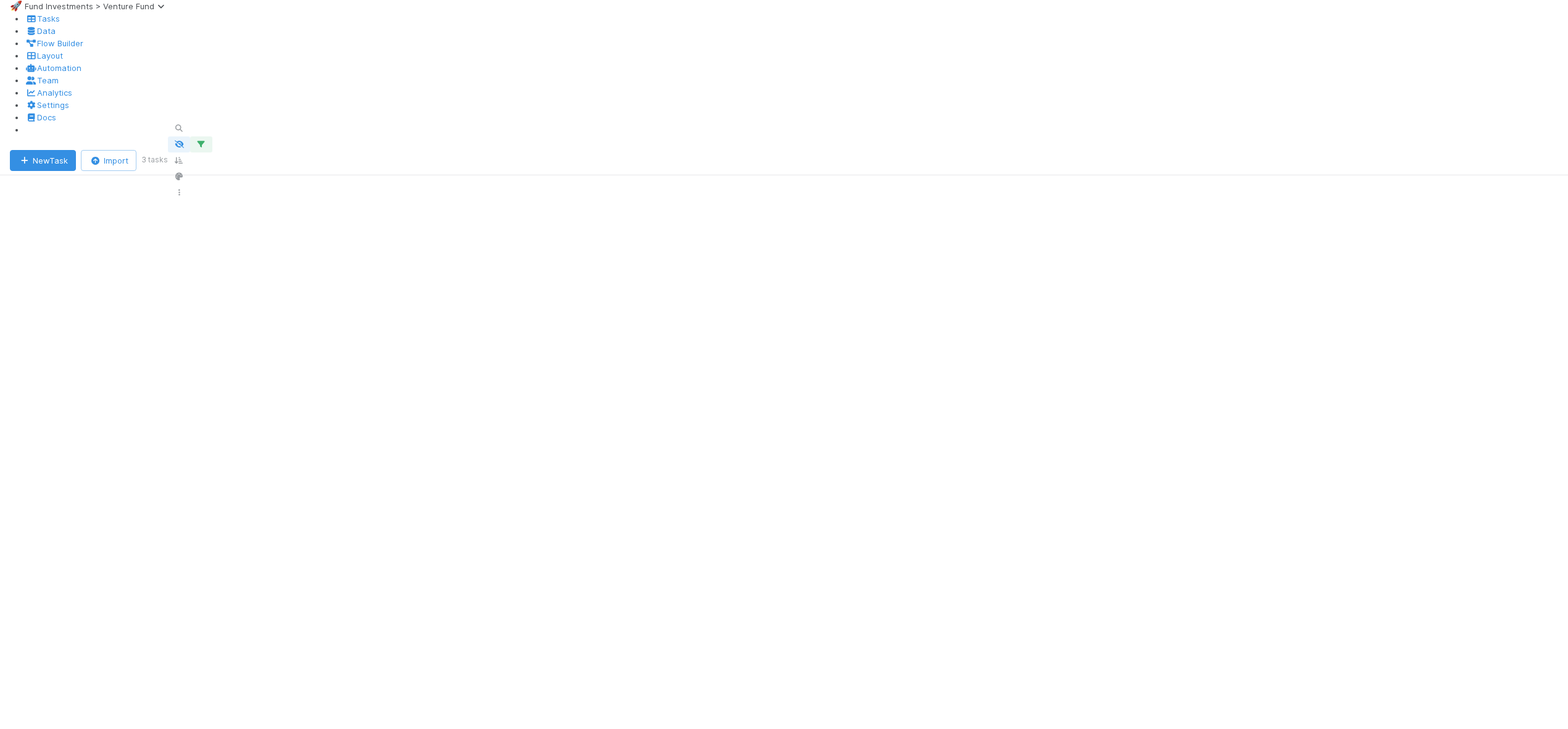
scroll to position [592, 1393]
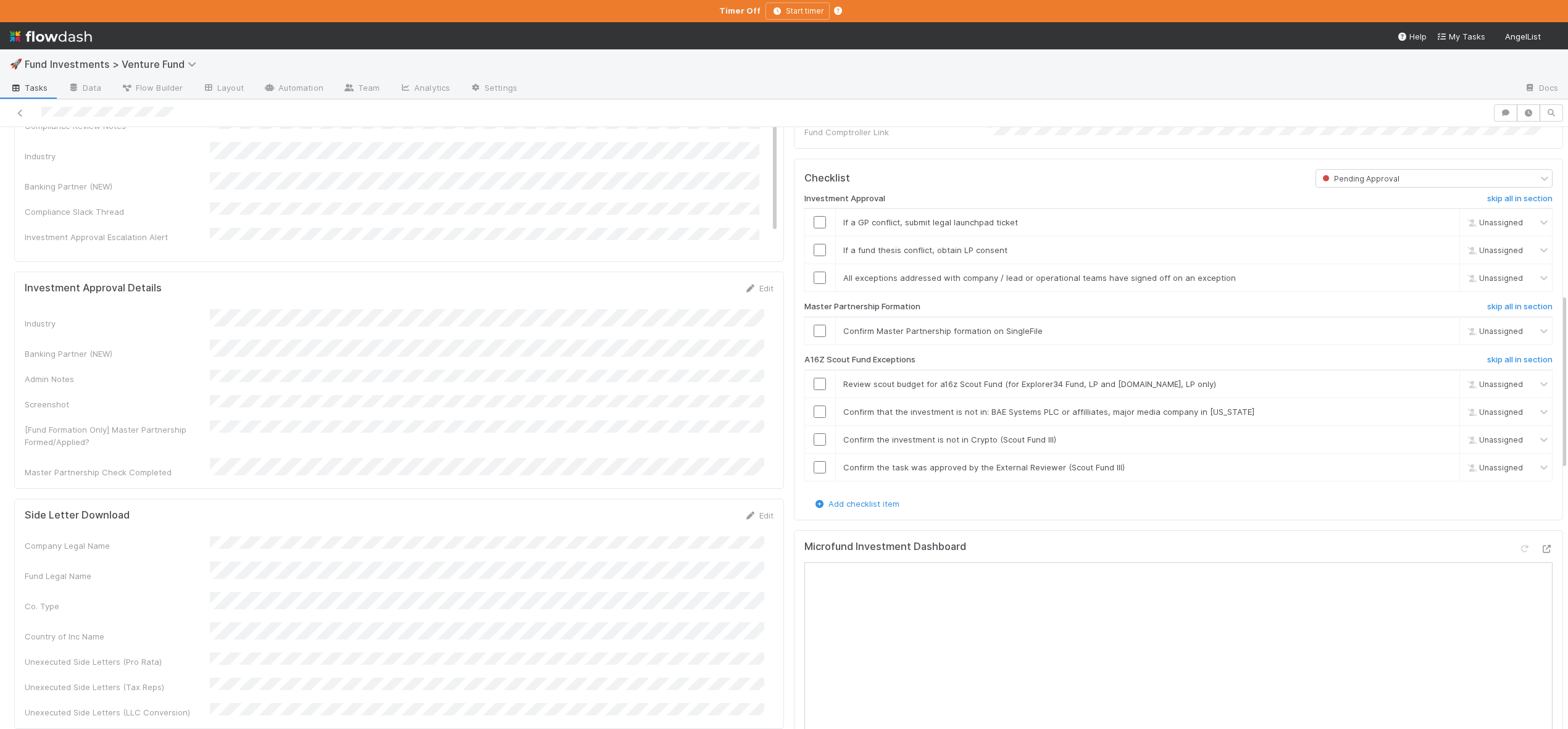
scroll to position [632, 0]
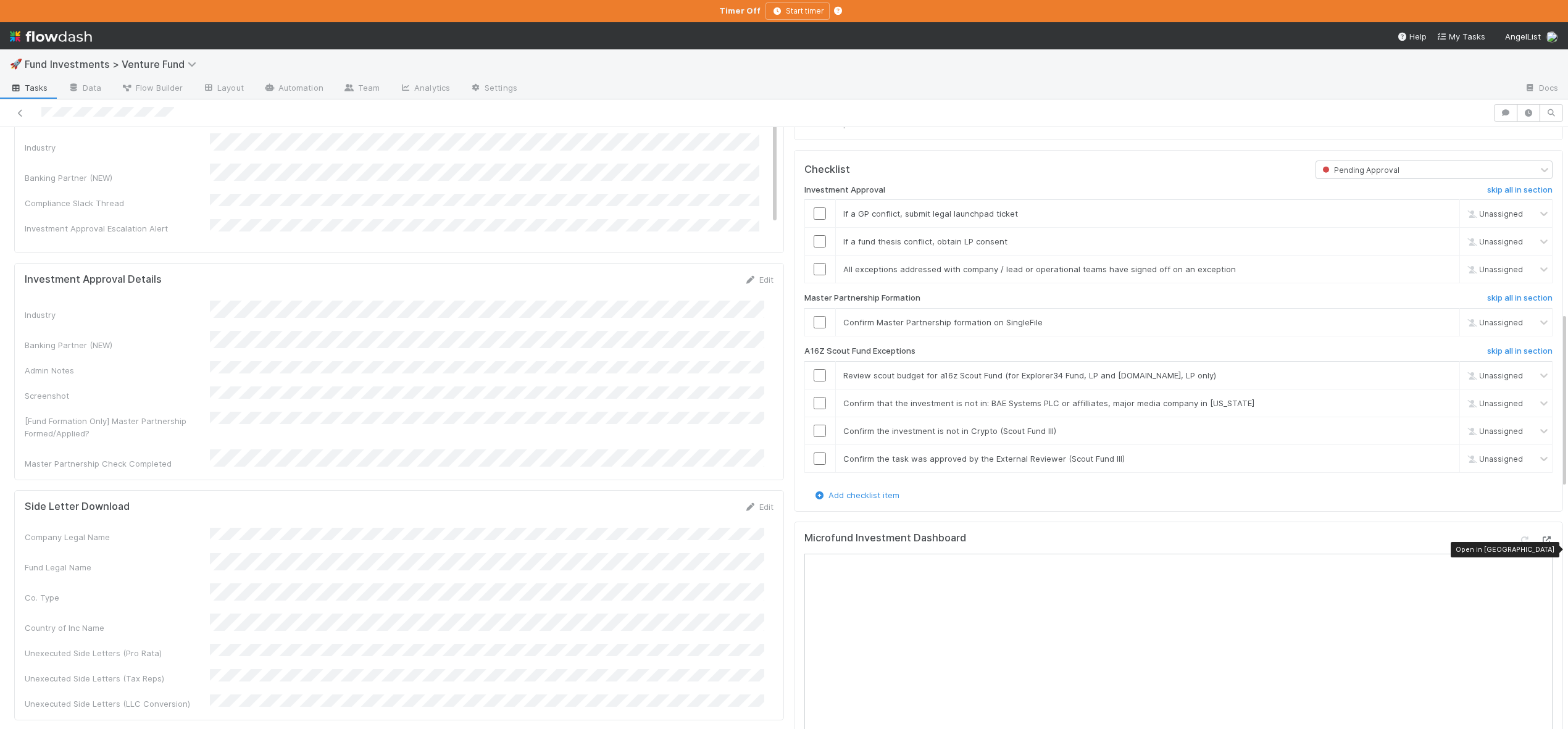
click at [1540, 544] on icon at bounding box center [1546, 540] width 12 height 8
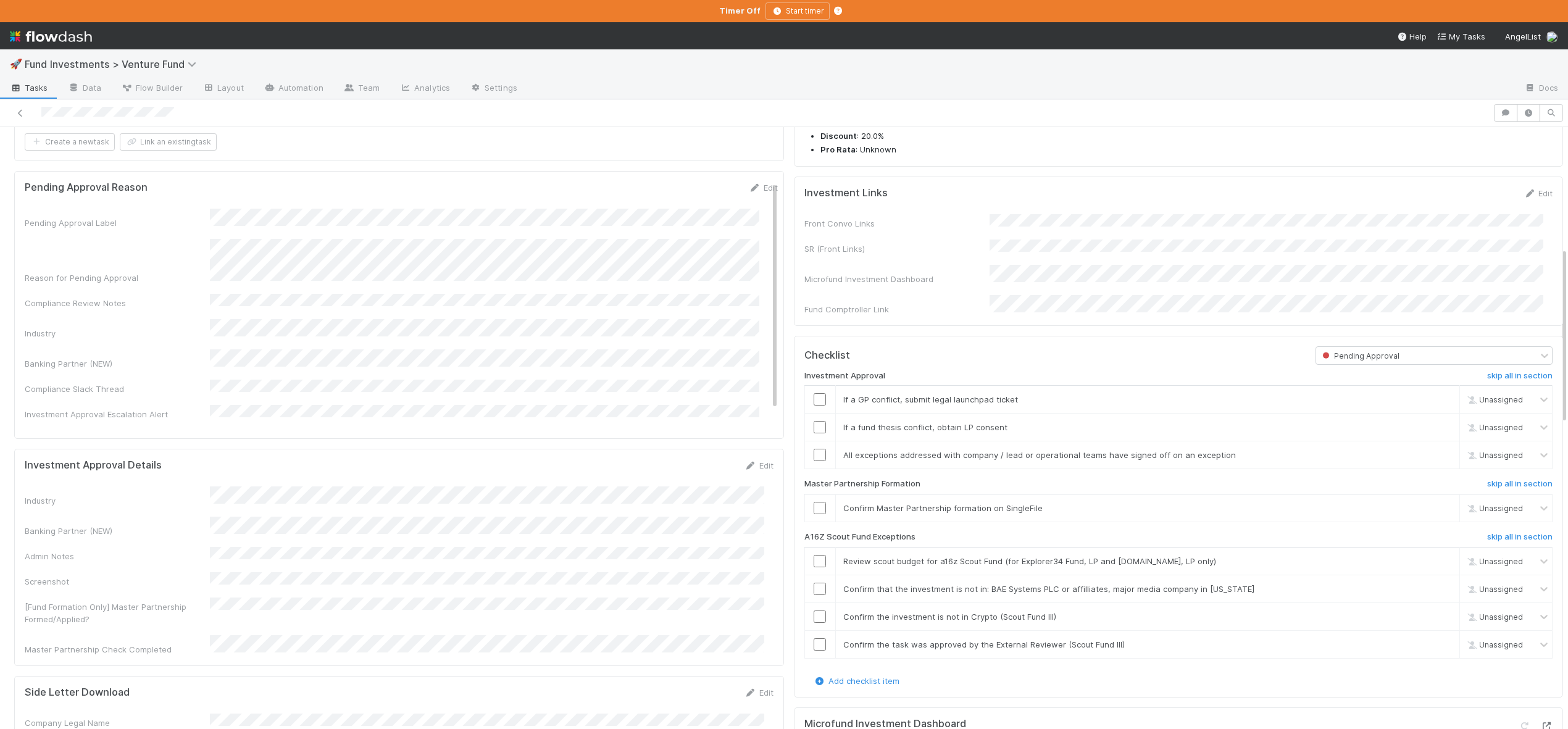
scroll to position [406, 0]
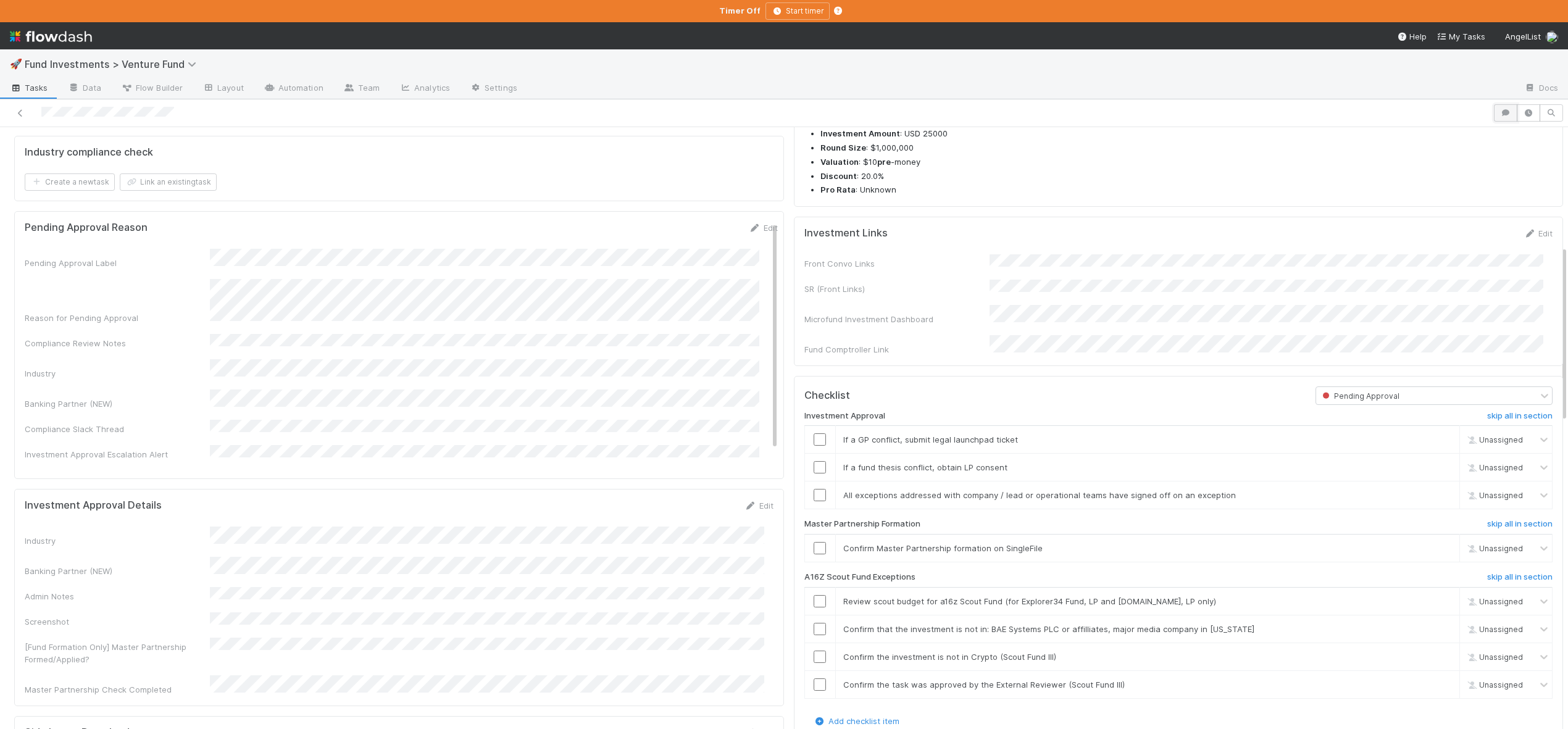
click at [1500, 116] on button "button" at bounding box center [1506, 112] width 24 height 17
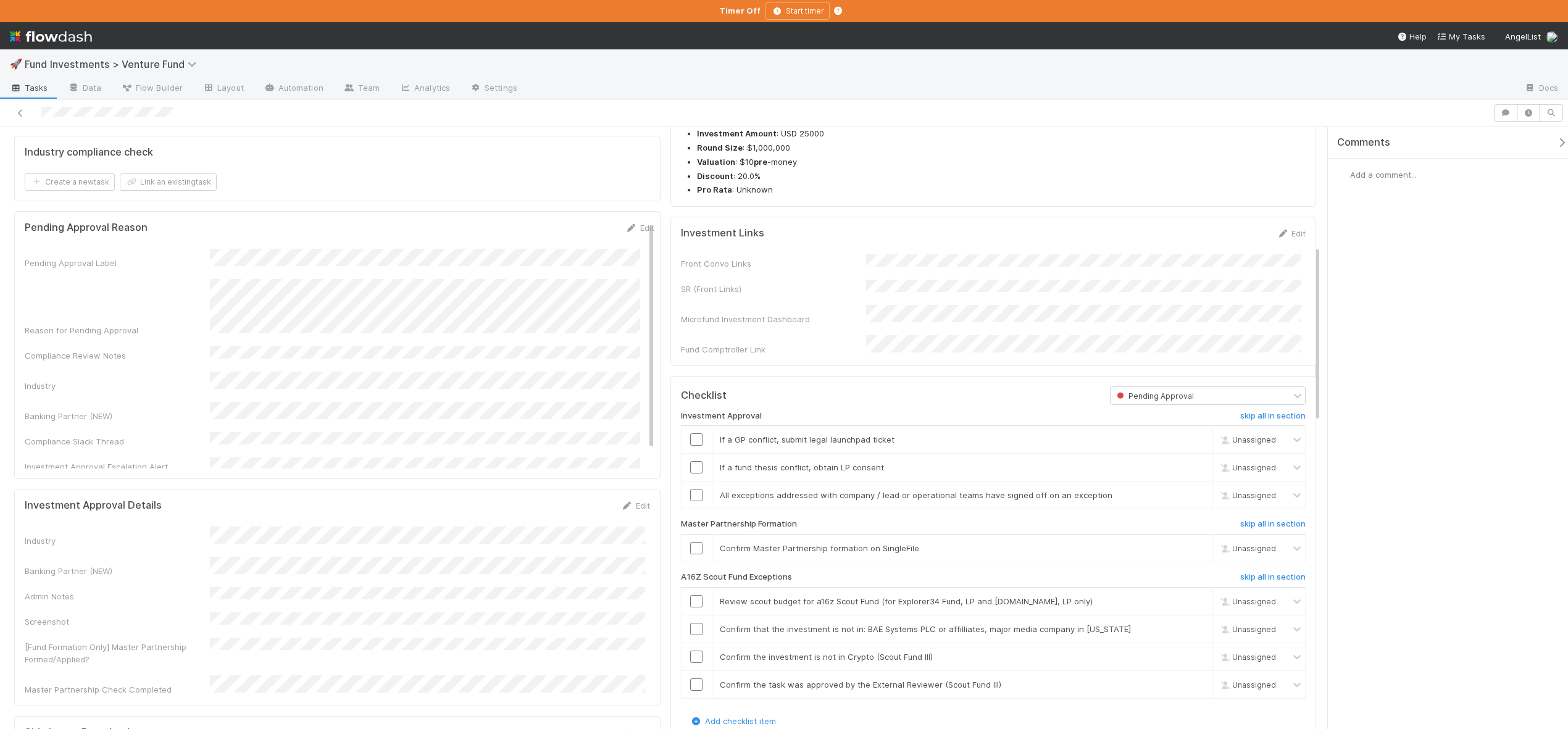
click at [1410, 185] on div "Add a comment..." at bounding box center [1453, 174] width 250 height 32
click at [1403, 172] on span "Add a comment..." at bounding box center [1384, 174] width 67 height 10
click at [1140, 474] on div "If a fund thesis conflict, obtain LP consent" at bounding box center [945, 467] width 467 height 12
click at [1190, 473] on link "skip" at bounding box center [1197, 467] width 15 height 10
click at [690, 501] on input "checkbox" at bounding box center [696, 495] width 12 height 12
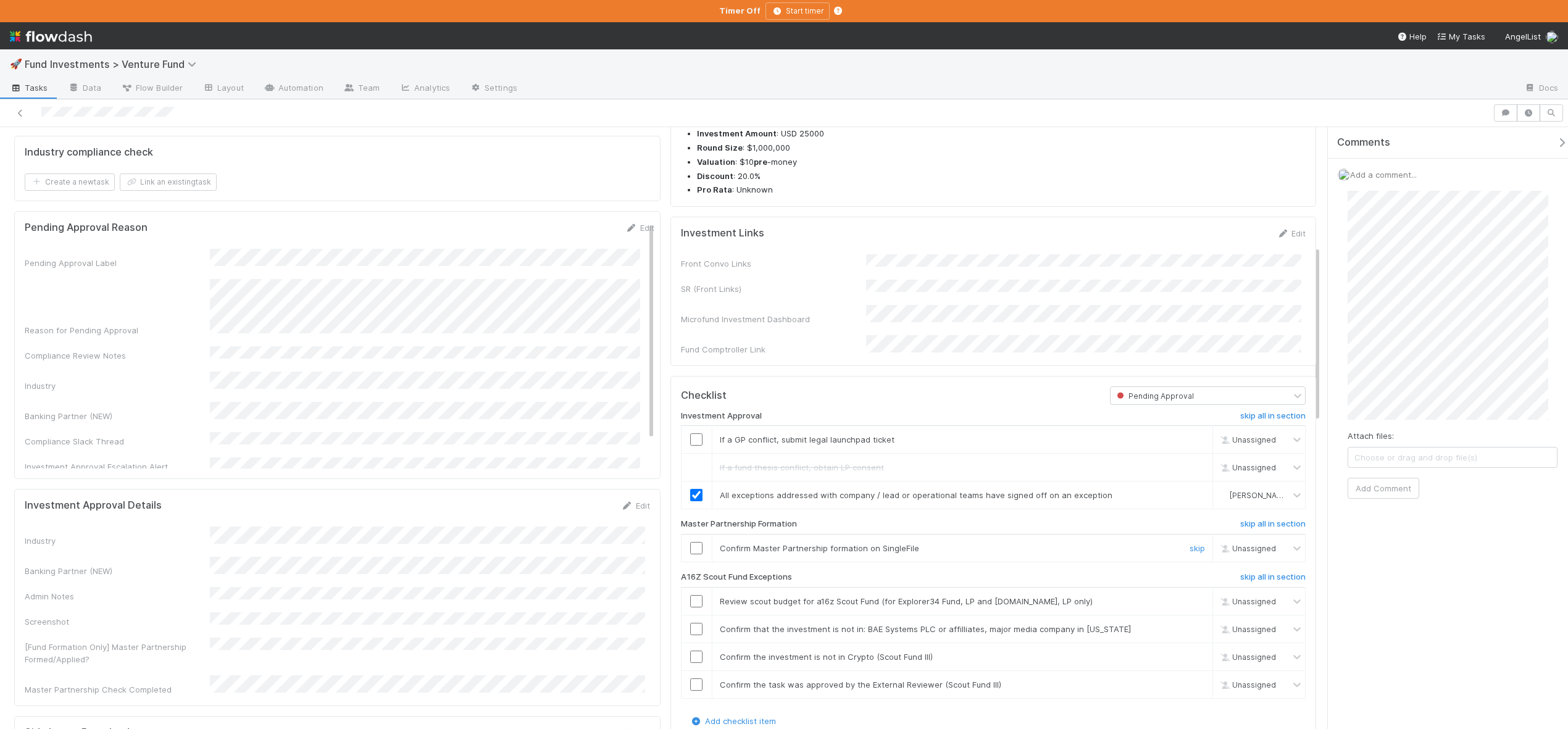
click at [692, 555] on input "checkbox" at bounding box center [696, 548] width 12 height 12
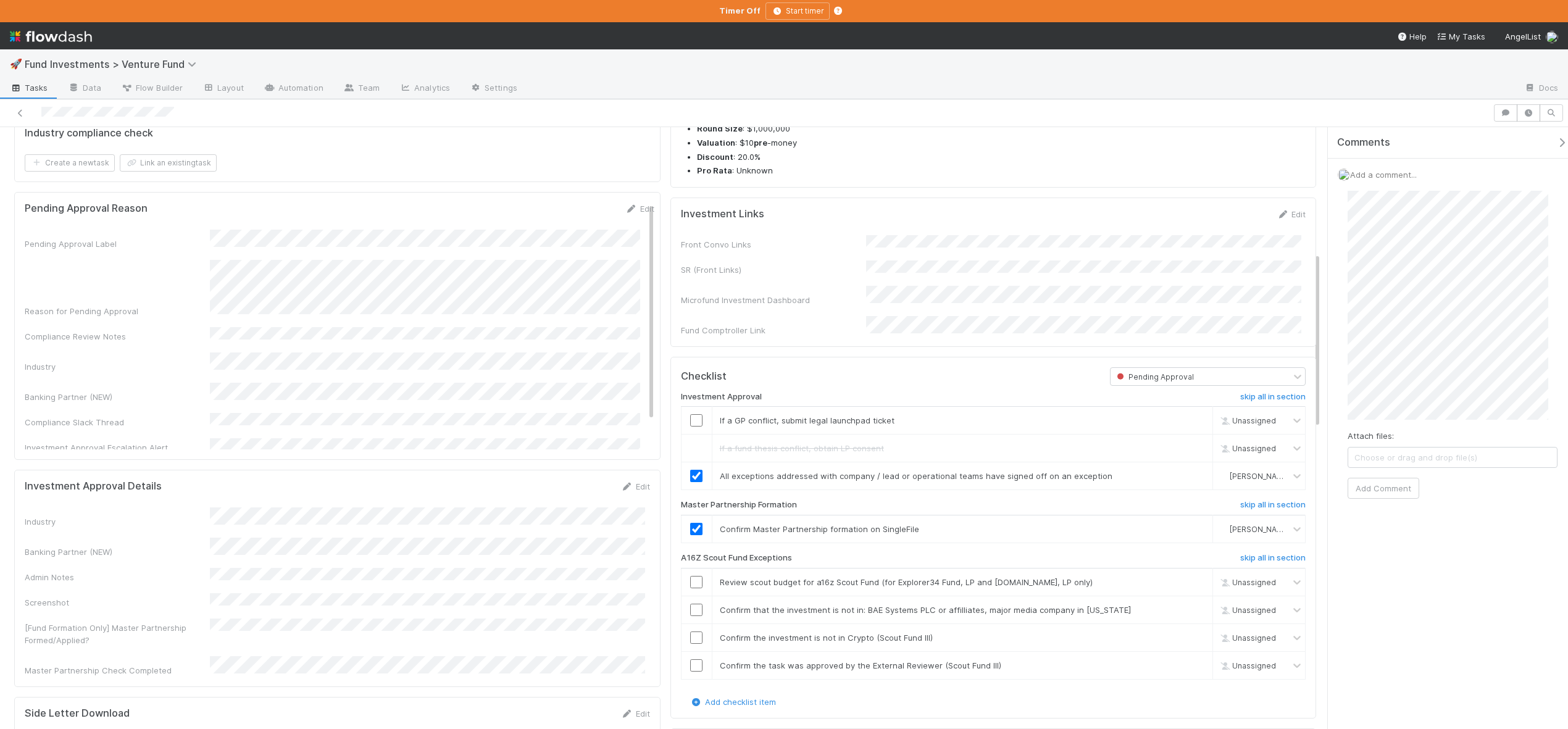
scroll to position [429, 0]
click at [692, 584] on input "checkbox" at bounding box center [696, 578] width 12 height 12
click at [691, 584] on input "checkbox" at bounding box center [696, 578] width 12 height 12
checkbox input "true"
click at [693, 613] on input "checkbox" at bounding box center [696, 606] width 12 height 12
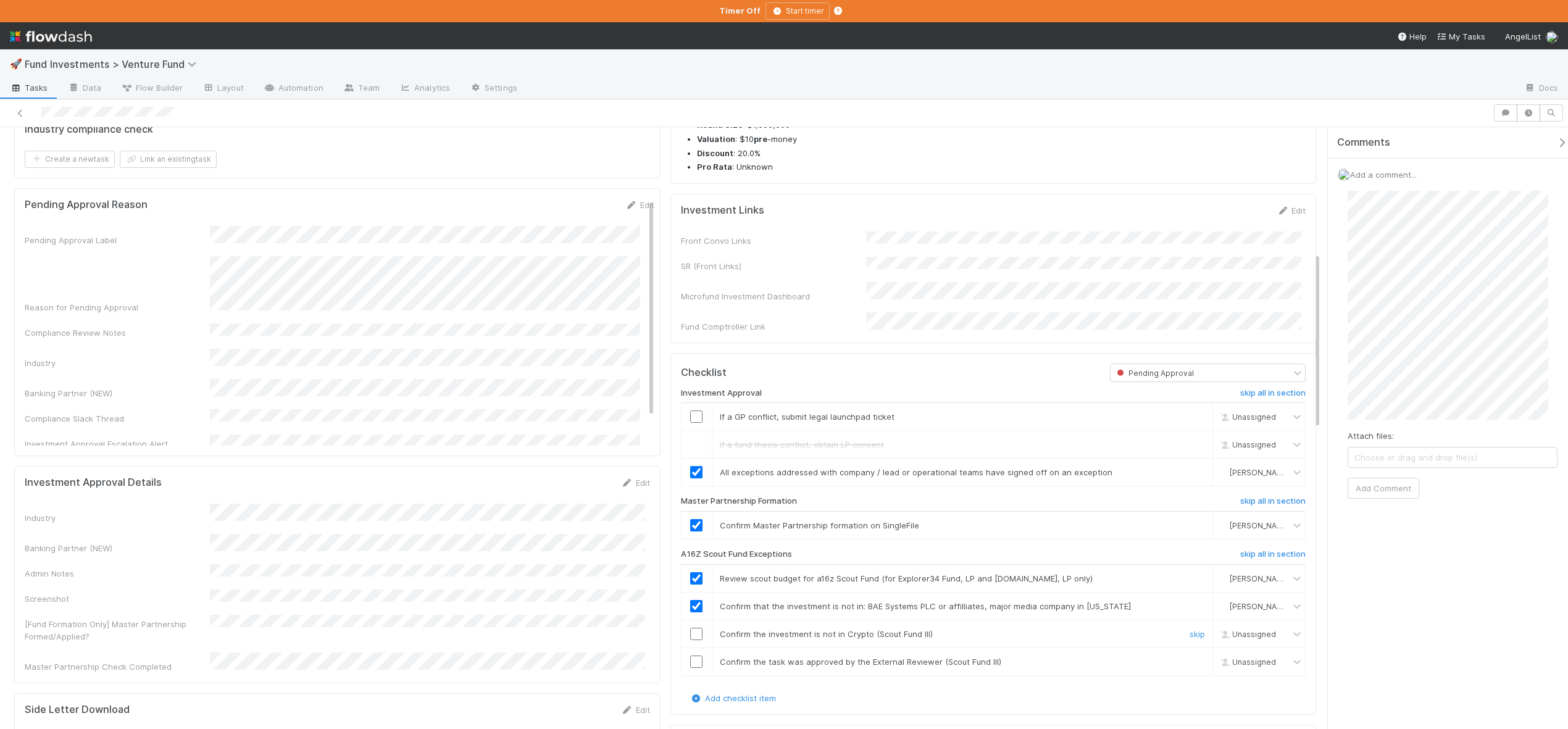
click at [693, 629] on td at bounding box center [697, 633] width 31 height 28
click at [693, 636] on td at bounding box center [697, 633] width 31 height 28
click at [693, 638] on input "checkbox" at bounding box center [696, 634] width 12 height 12
click at [694, 668] on input "checkbox" at bounding box center [696, 661] width 12 height 12
click at [1387, 494] on button "Add Comment" at bounding box center [1383, 488] width 71 height 21
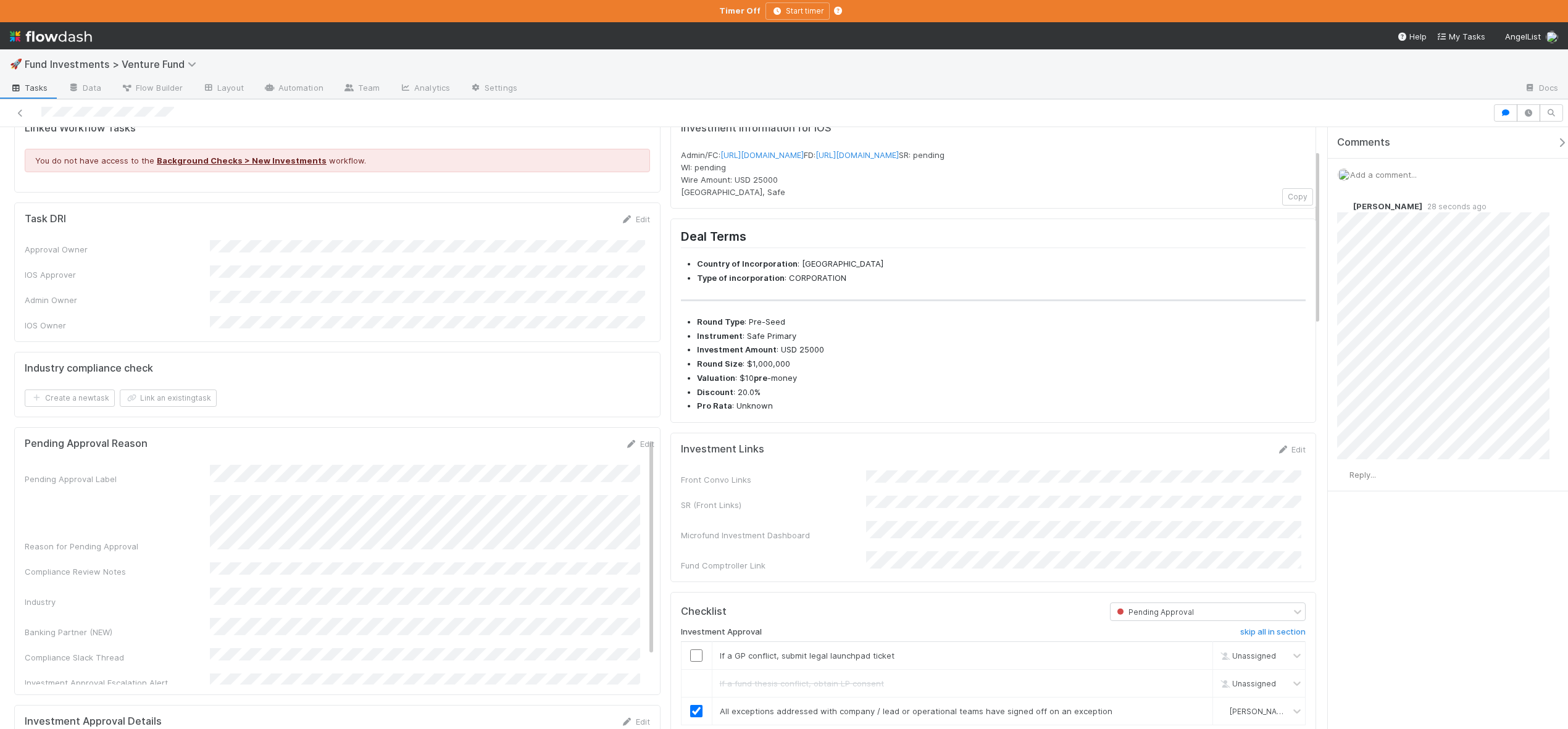
scroll to position [14, 0]
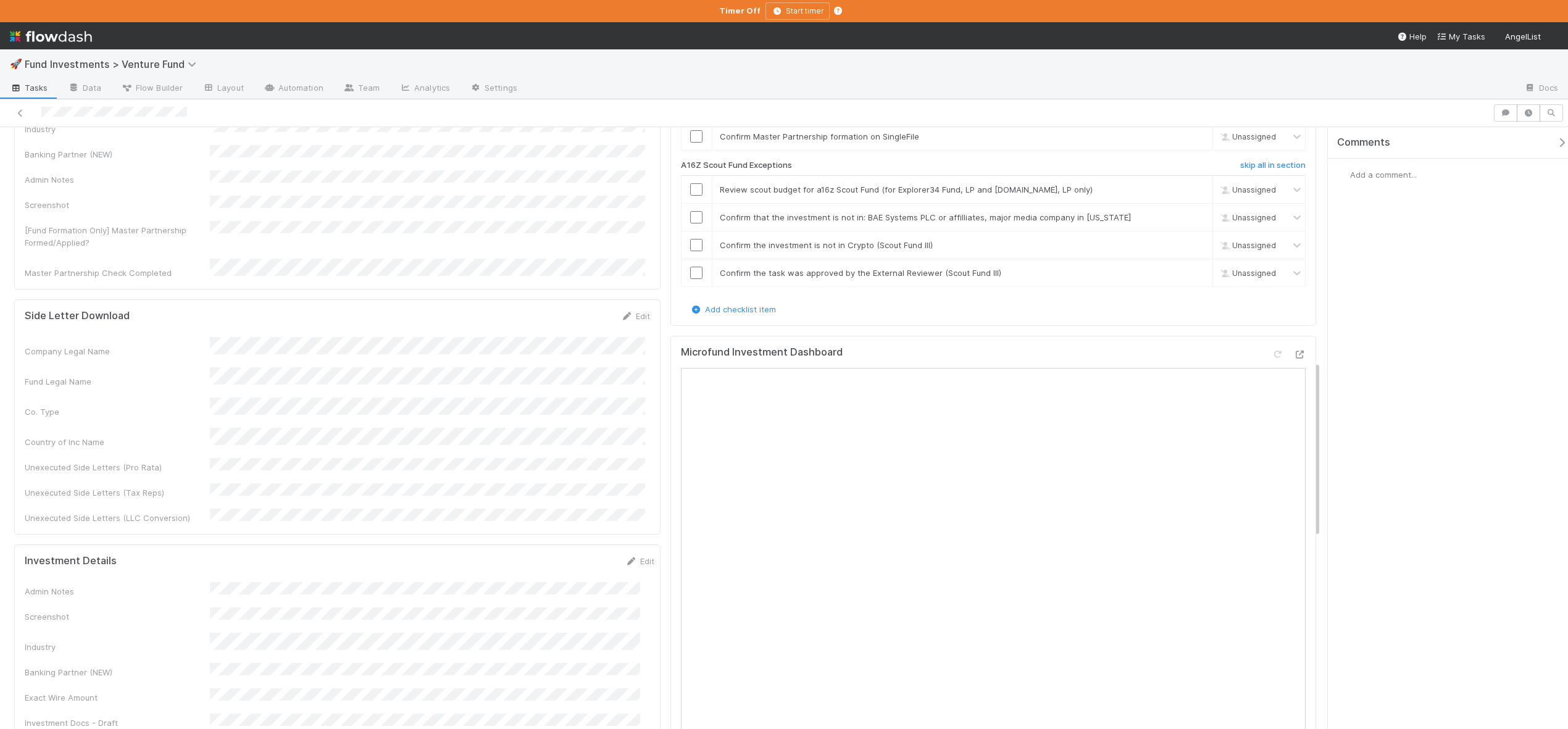
scroll to position [820, 0]
click at [1293, 357] on icon at bounding box center [1299, 354] width 12 height 8
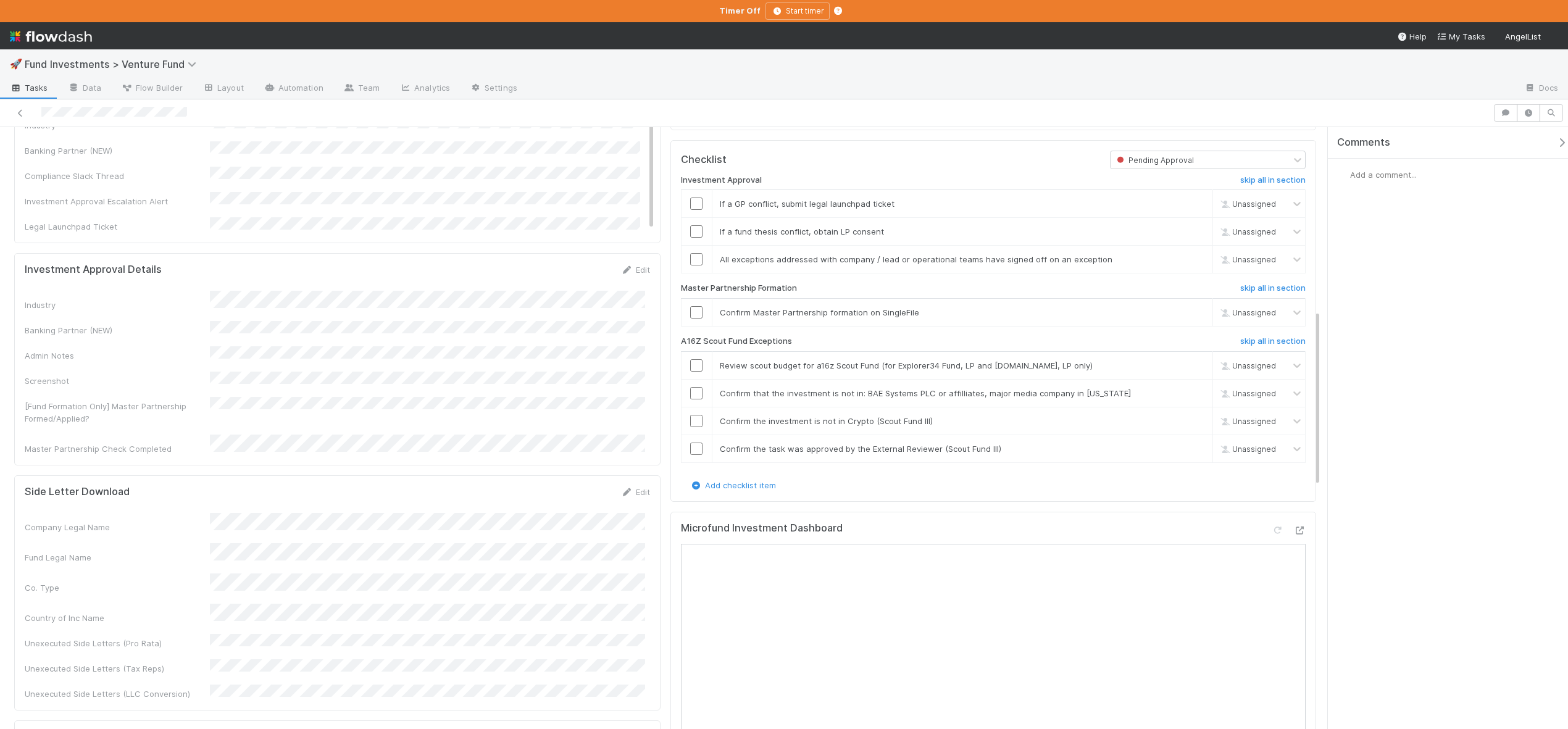
scroll to position [647, 0]
click at [1242, 341] on h6 "skip all in section" at bounding box center [1273, 336] width 66 height 10
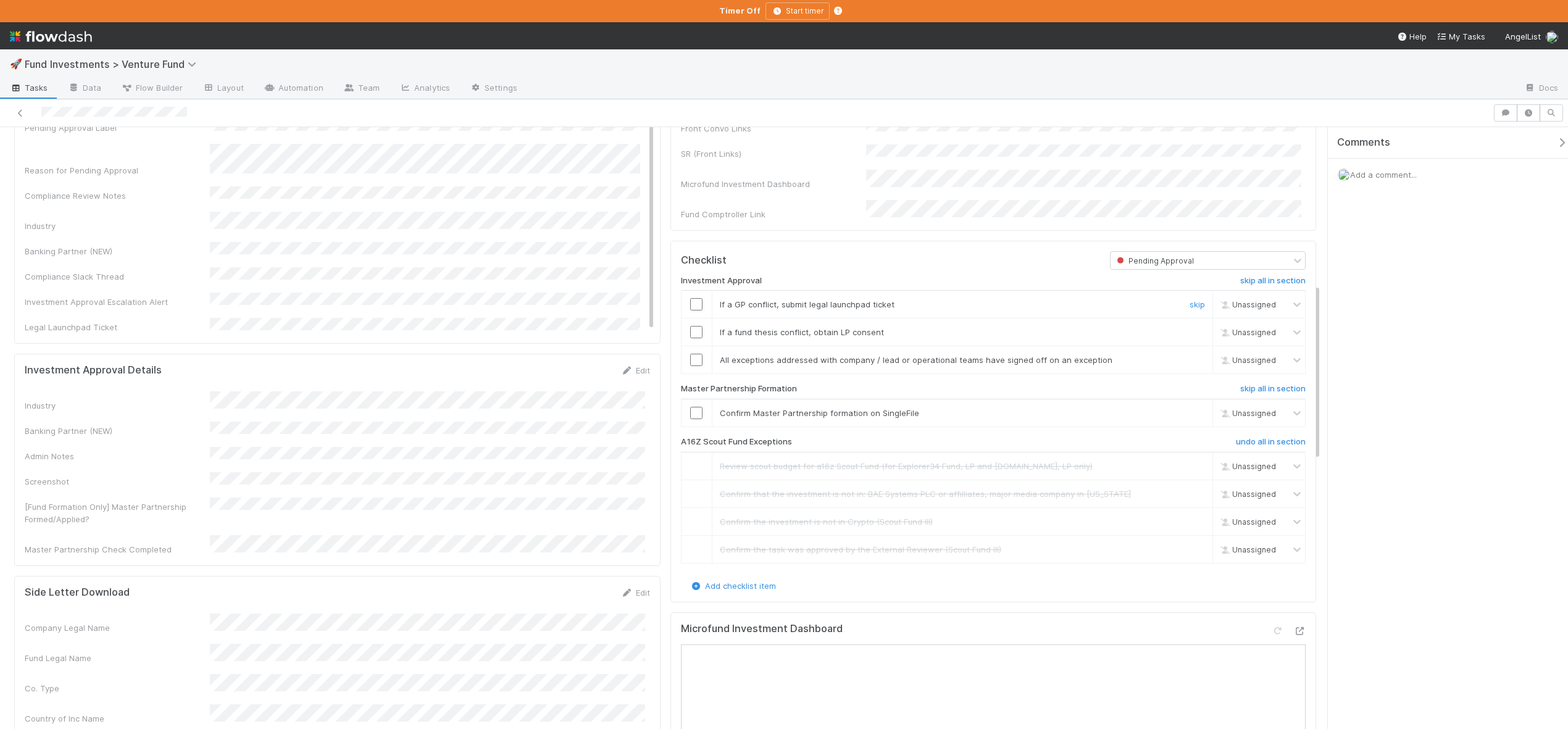
scroll to position [524, 0]
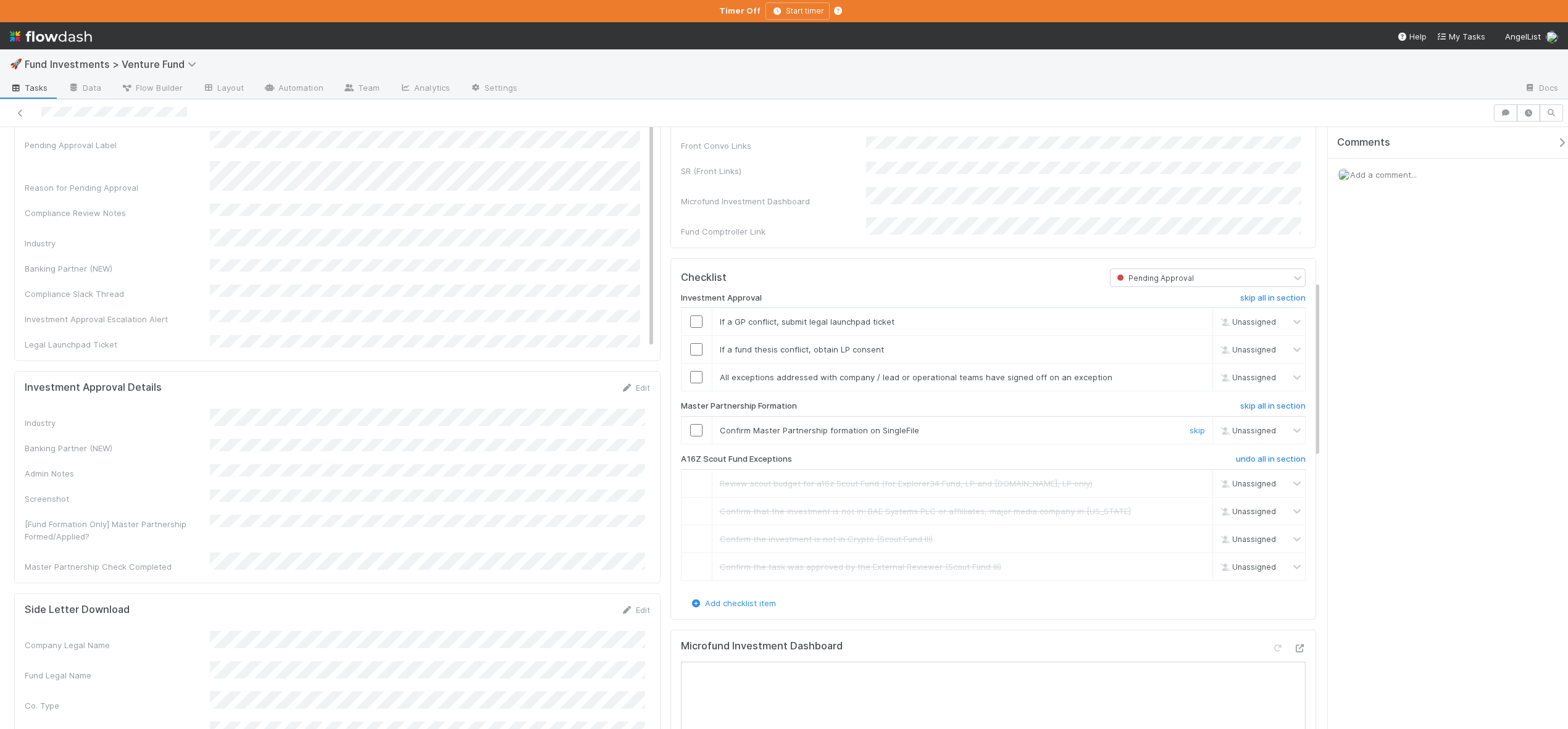
click at [692, 435] on input "checkbox" at bounding box center [696, 430] width 12 height 12
drag, startPoint x: 1173, startPoint y: 337, endPoint x: 1184, endPoint y: 329, distance: 13.6
click at [1190, 327] on link "skip" at bounding box center [1197, 321] width 15 height 10
click at [1184, 323] on td "If a GP conflict, submit legal launchpad ticket skip" at bounding box center [963, 321] width 501 height 28
click at [1190, 327] on link "skip" at bounding box center [1197, 321] width 15 height 10
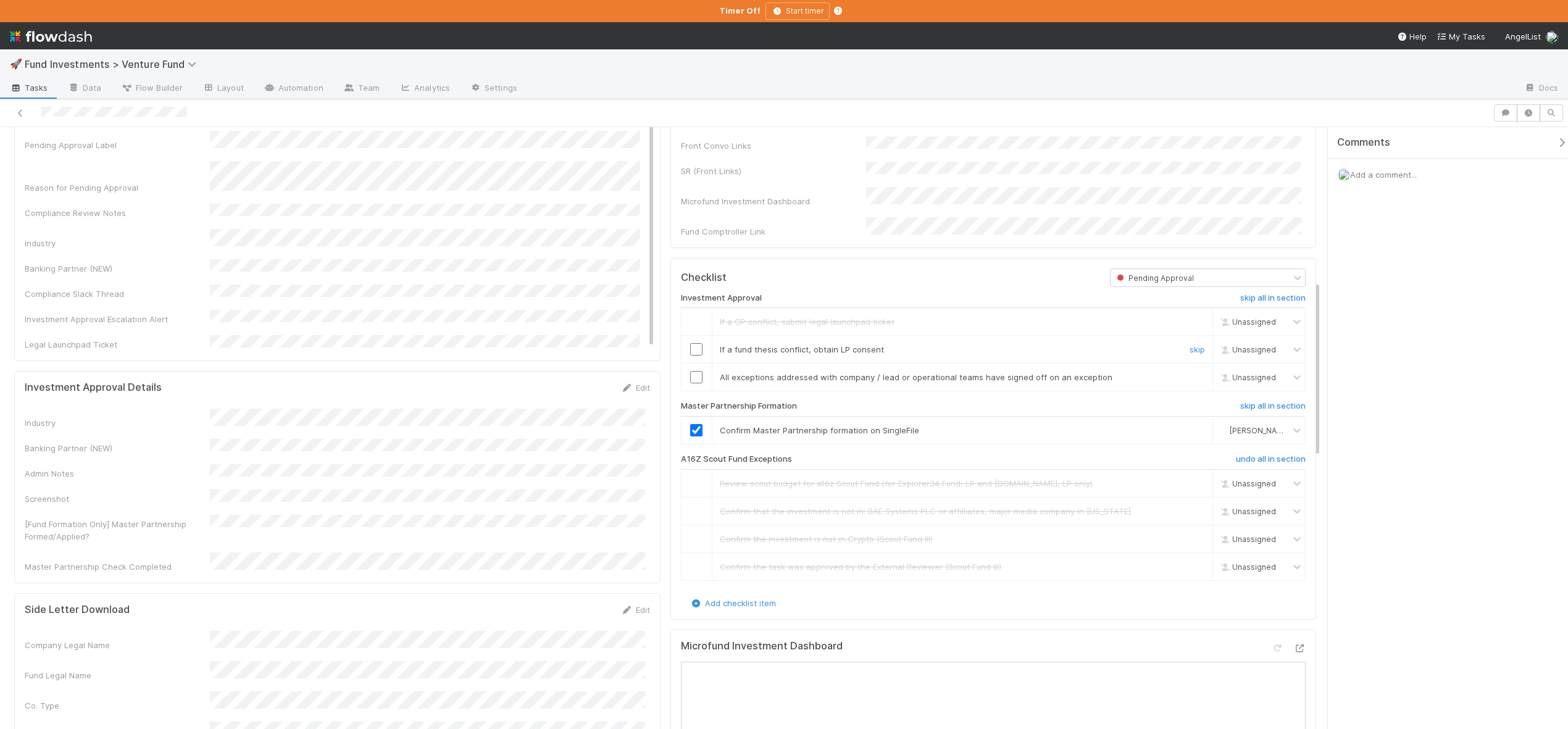
click at [1191, 350] on td "If a fund thesis conflict, obtain LP consent skip" at bounding box center [963, 349] width 501 height 28
click at [1190, 354] on link "skip" at bounding box center [1197, 349] width 15 height 10
click at [1190, 354] on link "skip" at bounding box center [1197, 349] width 15 height 10
click at [690, 381] on input "checkbox" at bounding box center [696, 376] width 12 height 12
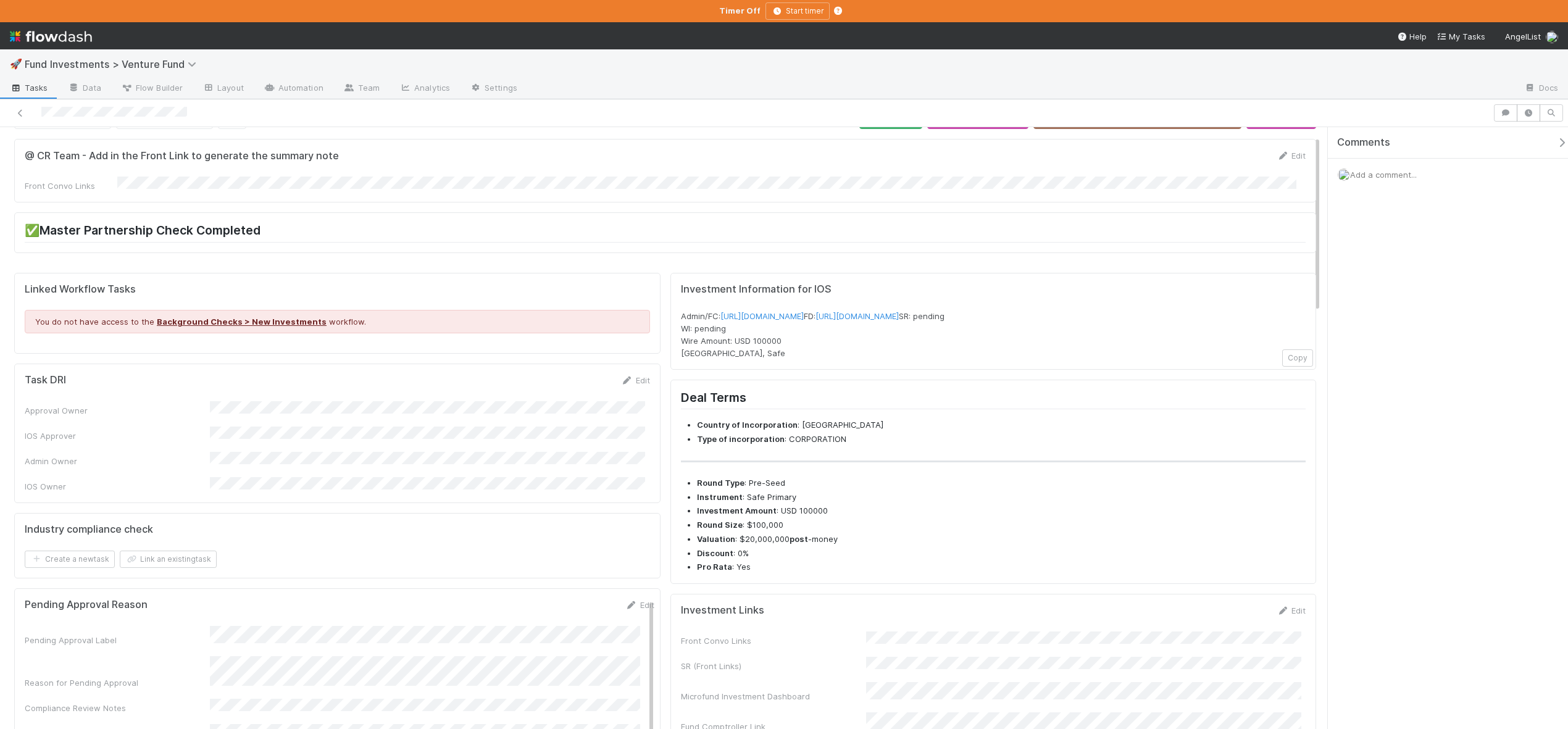
scroll to position [0, 0]
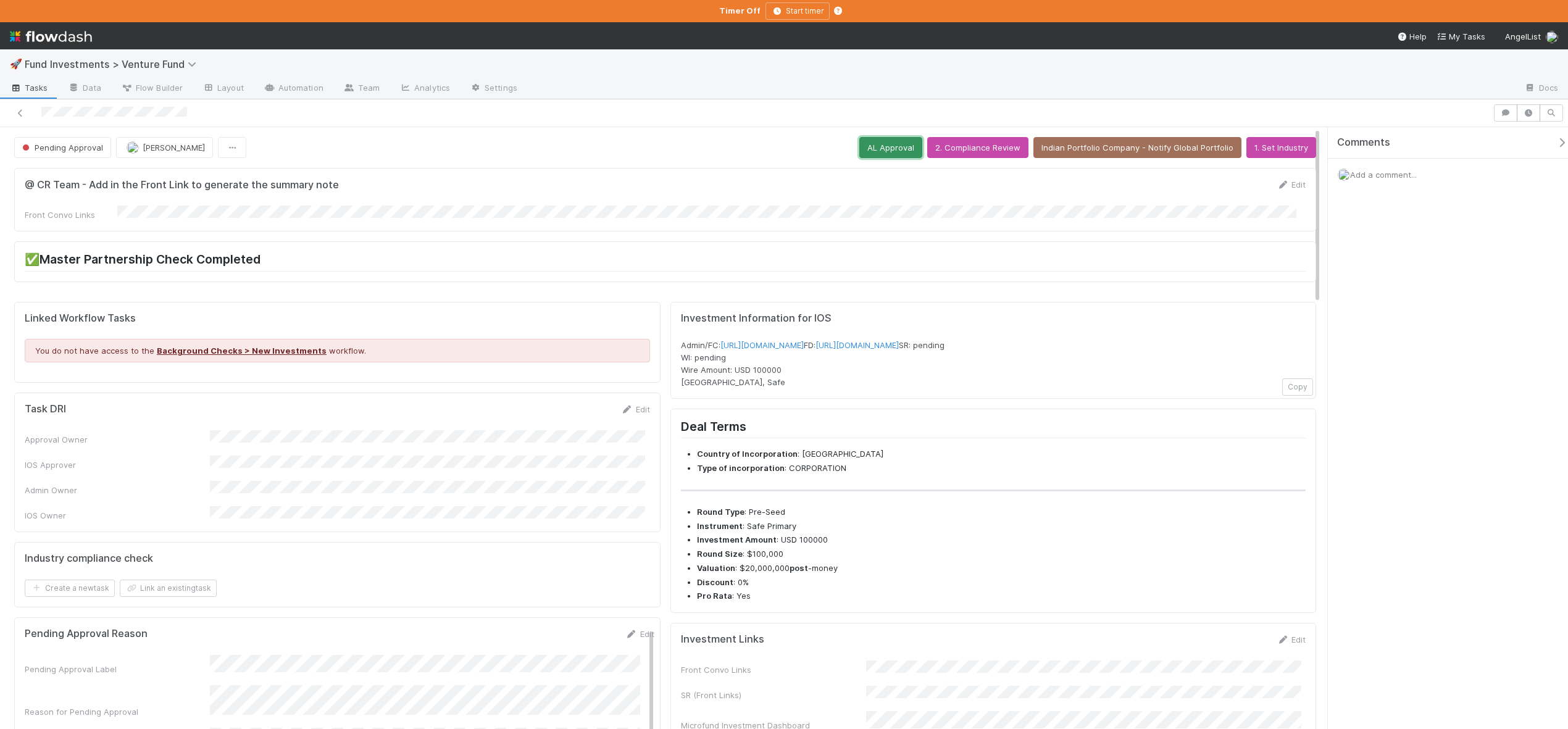
click at [882, 152] on button "AL Approval" at bounding box center [891, 148] width 63 height 21
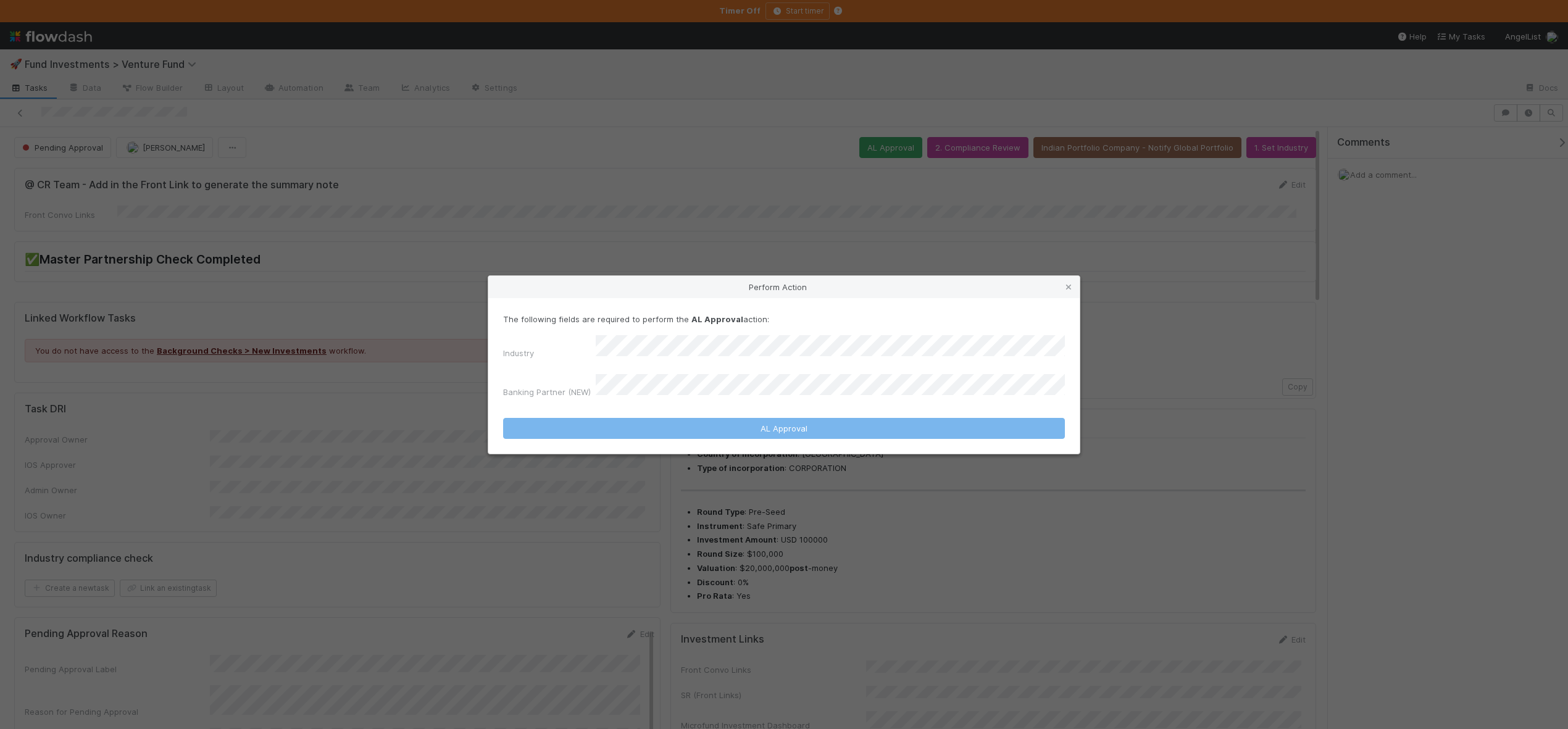
click at [402, 387] on div "Perform Action The following fields are required to perform the AL Approval act…" at bounding box center [784, 364] width 1568 height 729
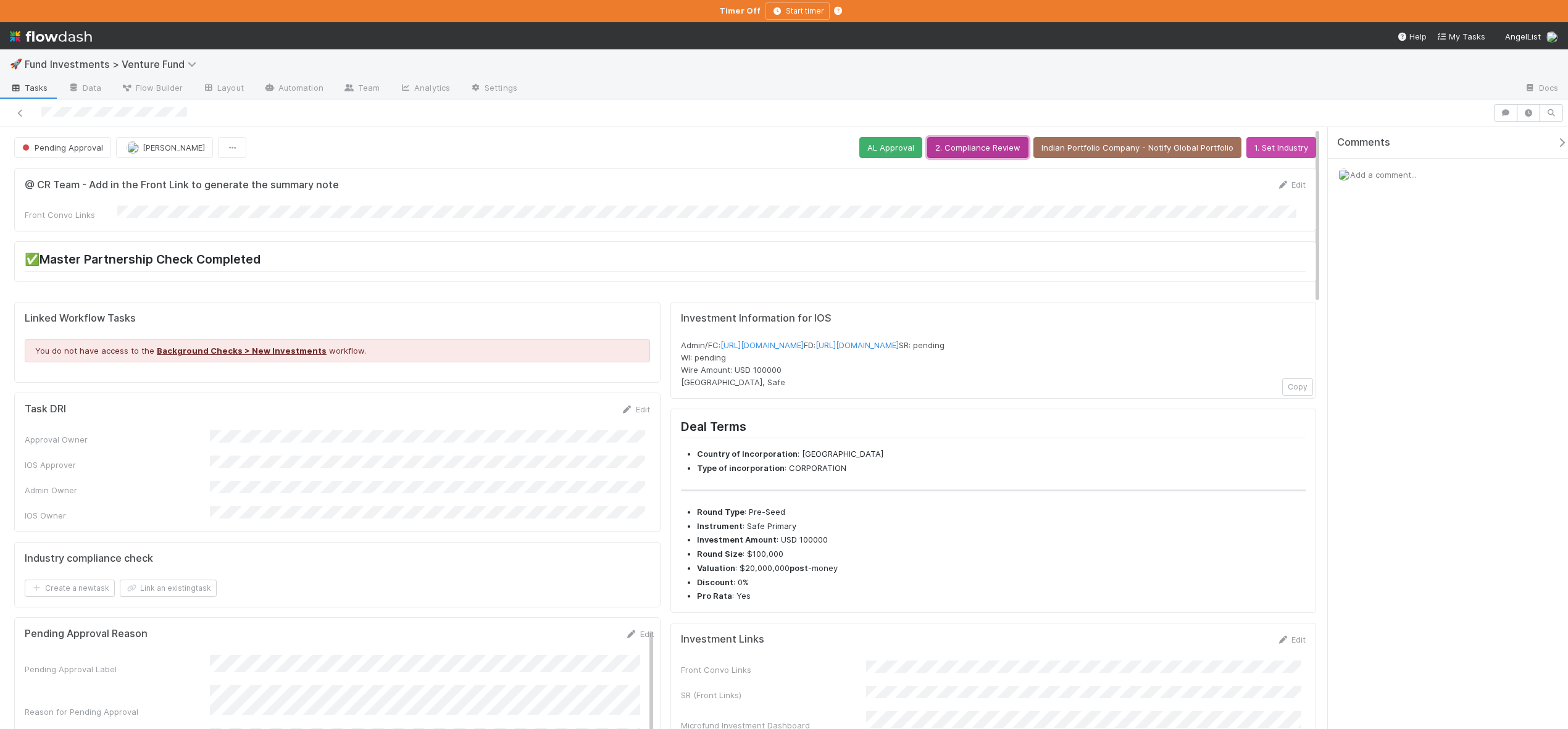
click at [988, 147] on button "2. Compliance Review" at bounding box center [978, 148] width 101 height 21
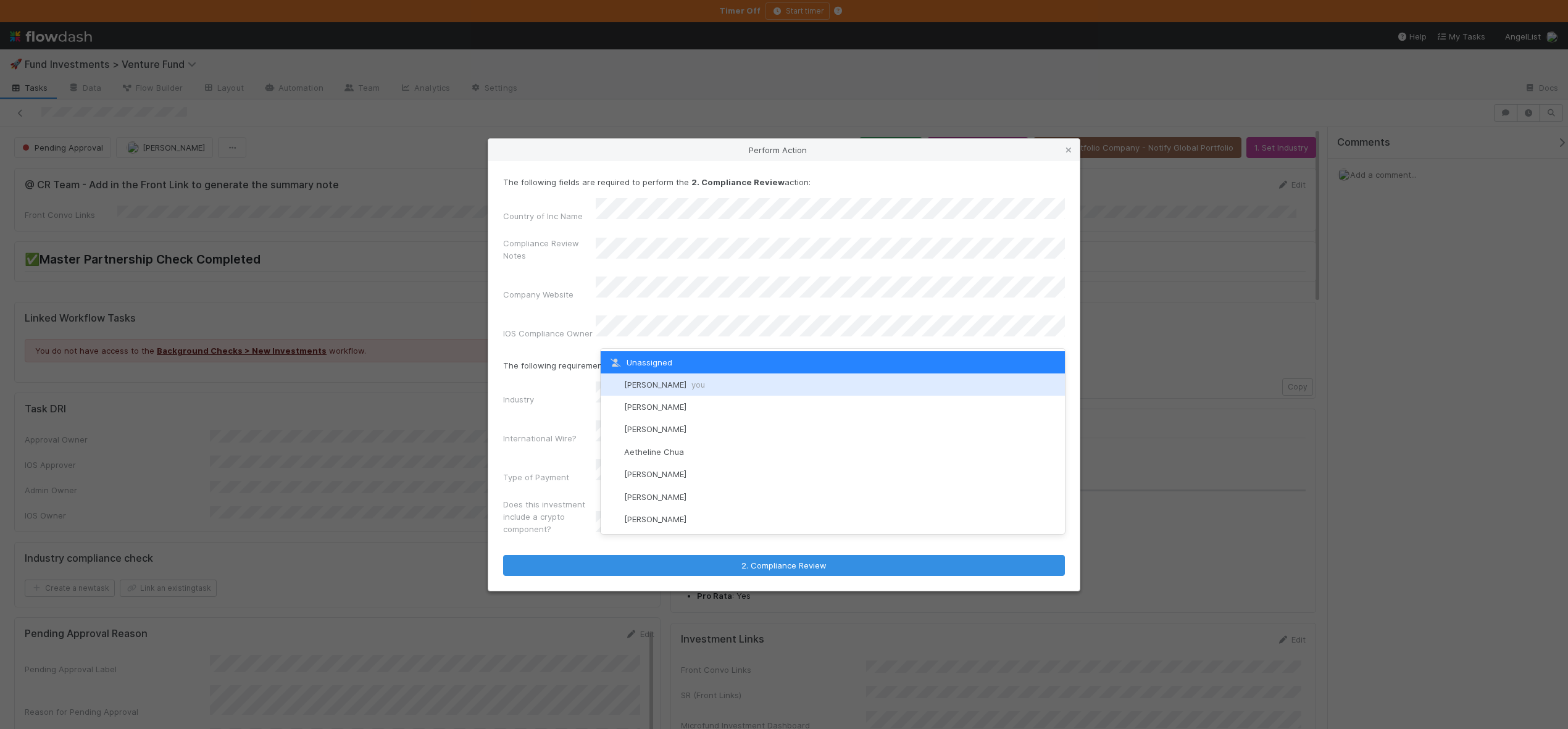
click at [641, 390] on div "[PERSON_NAME] you" at bounding box center [832, 384] width 464 height 22
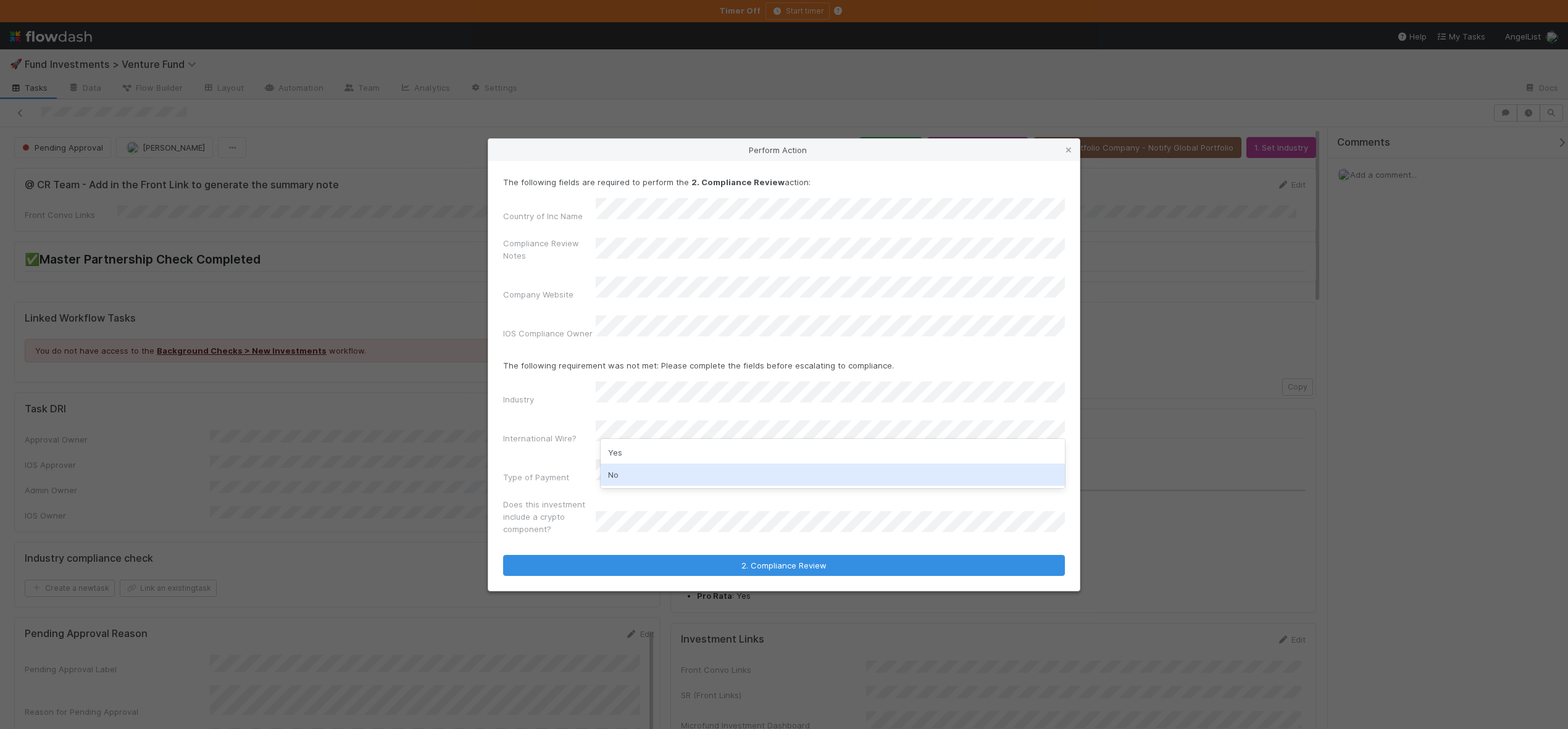
click at [617, 475] on div "No" at bounding box center [832, 475] width 464 height 22
click at [618, 485] on div "Wire" at bounding box center [832, 483] width 464 height 22
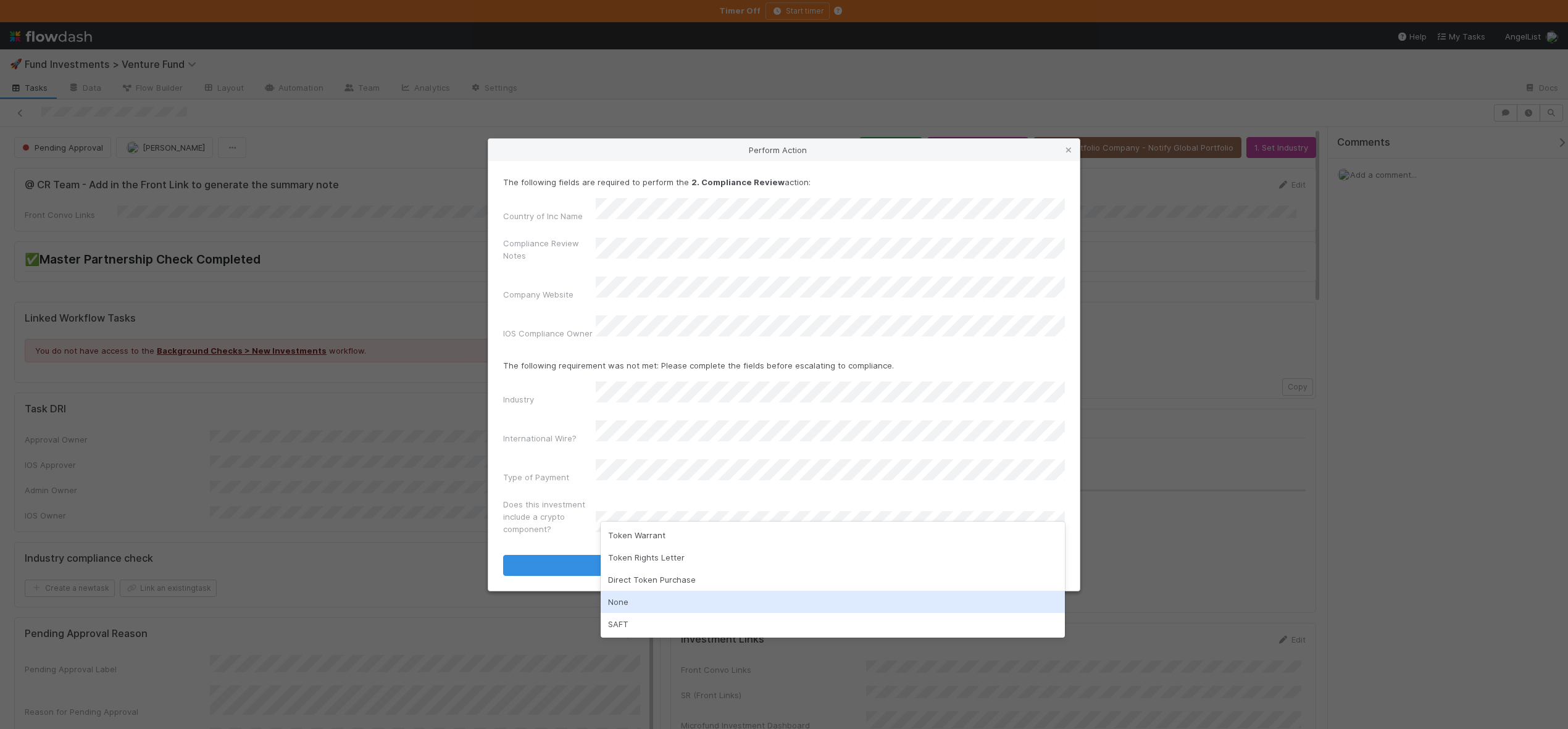
click at [621, 604] on div "None" at bounding box center [832, 601] width 464 height 22
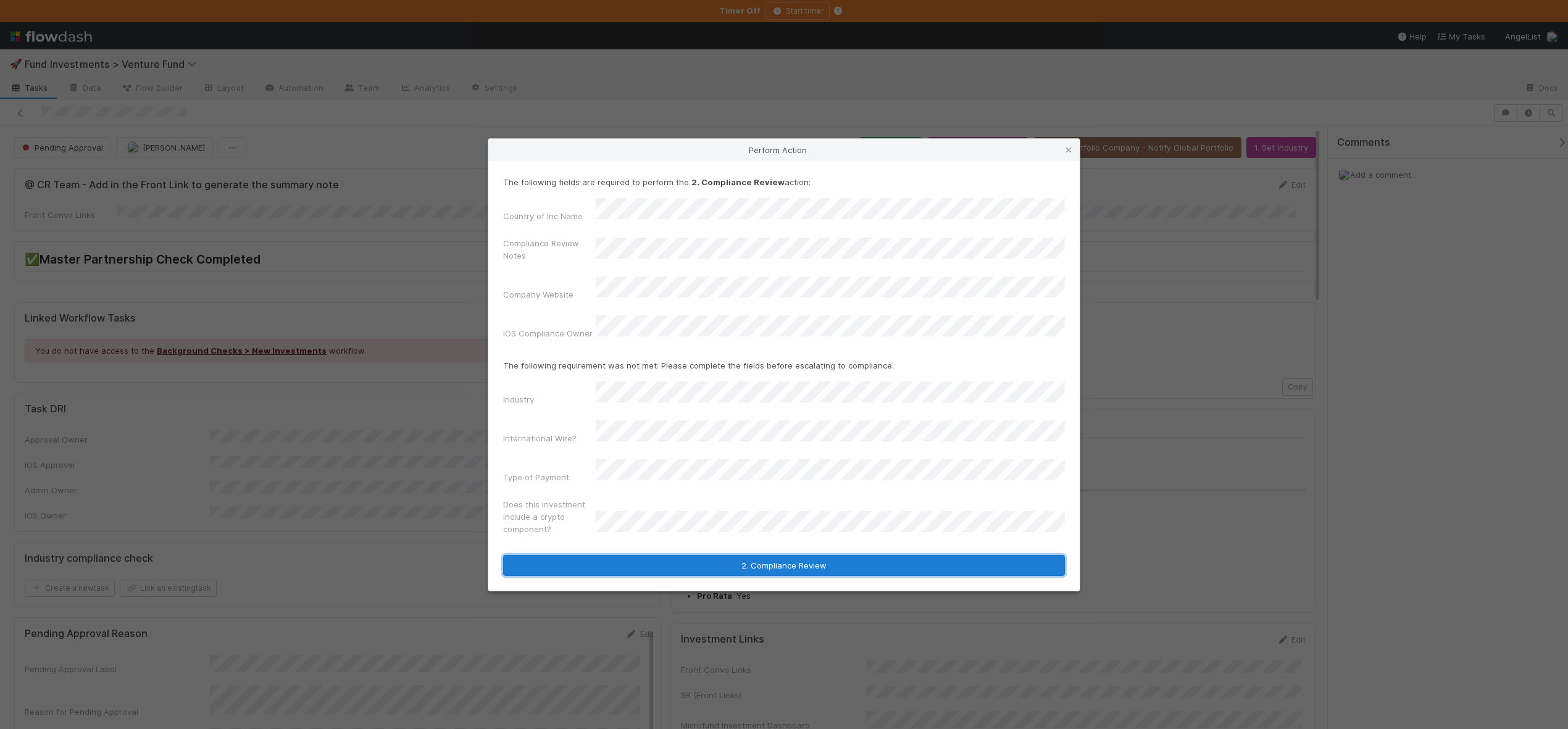
click at [741, 555] on button "2. Compliance Review" at bounding box center [784, 565] width 562 height 21
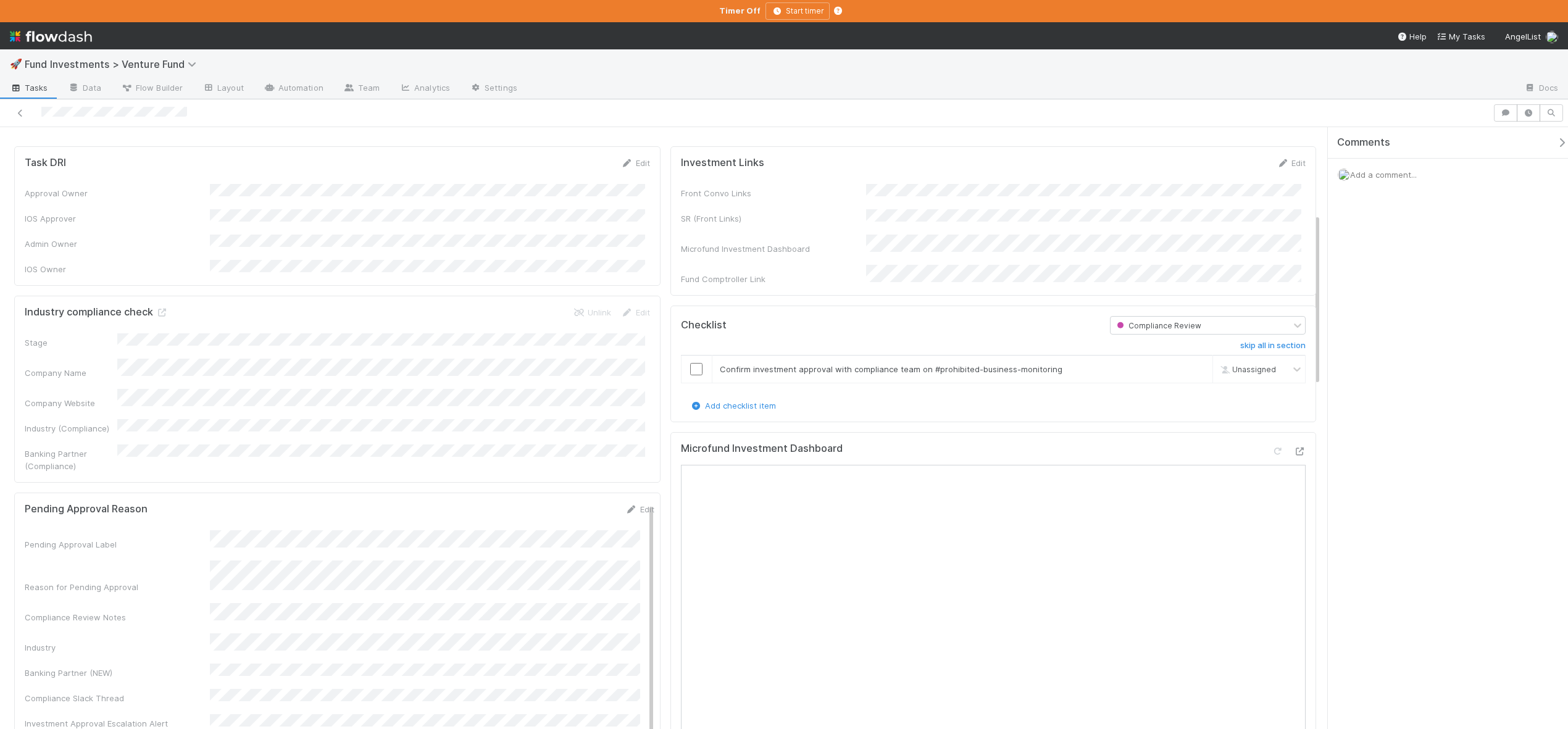
scroll to position [299, 0]
click at [1393, 169] on div "Add a comment..." at bounding box center [1453, 174] width 250 height 32
click at [1393, 168] on div "Add a comment..." at bounding box center [1453, 174] width 250 height 32
click at [1394, 172] on span "Add a comment..." at bounding box center [1384, 174] width 67 height 10
click at [1394, 358] on button "Add Comment" at bounding box center [1383, 365] width 71 height 21
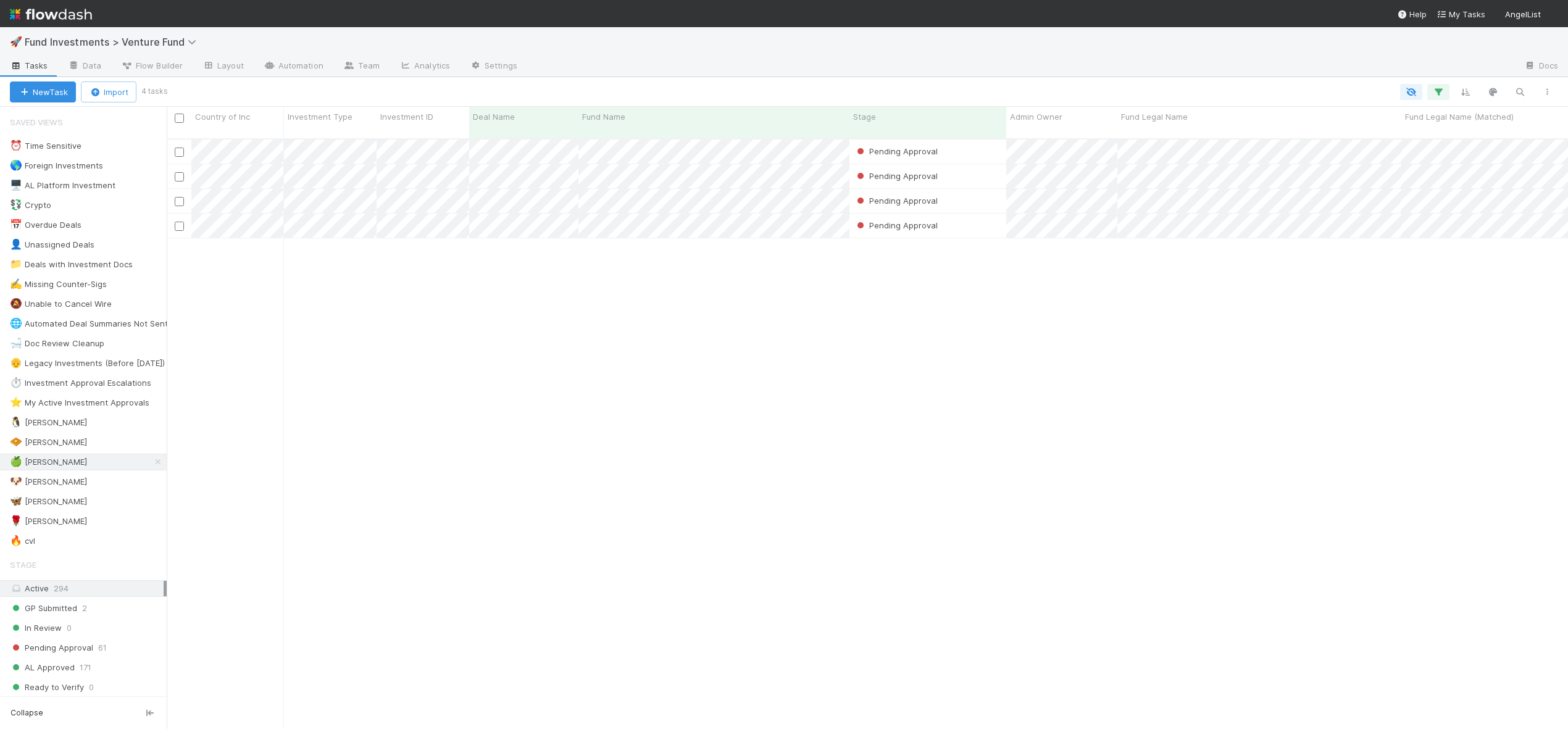
scroll to position [592, 1393]
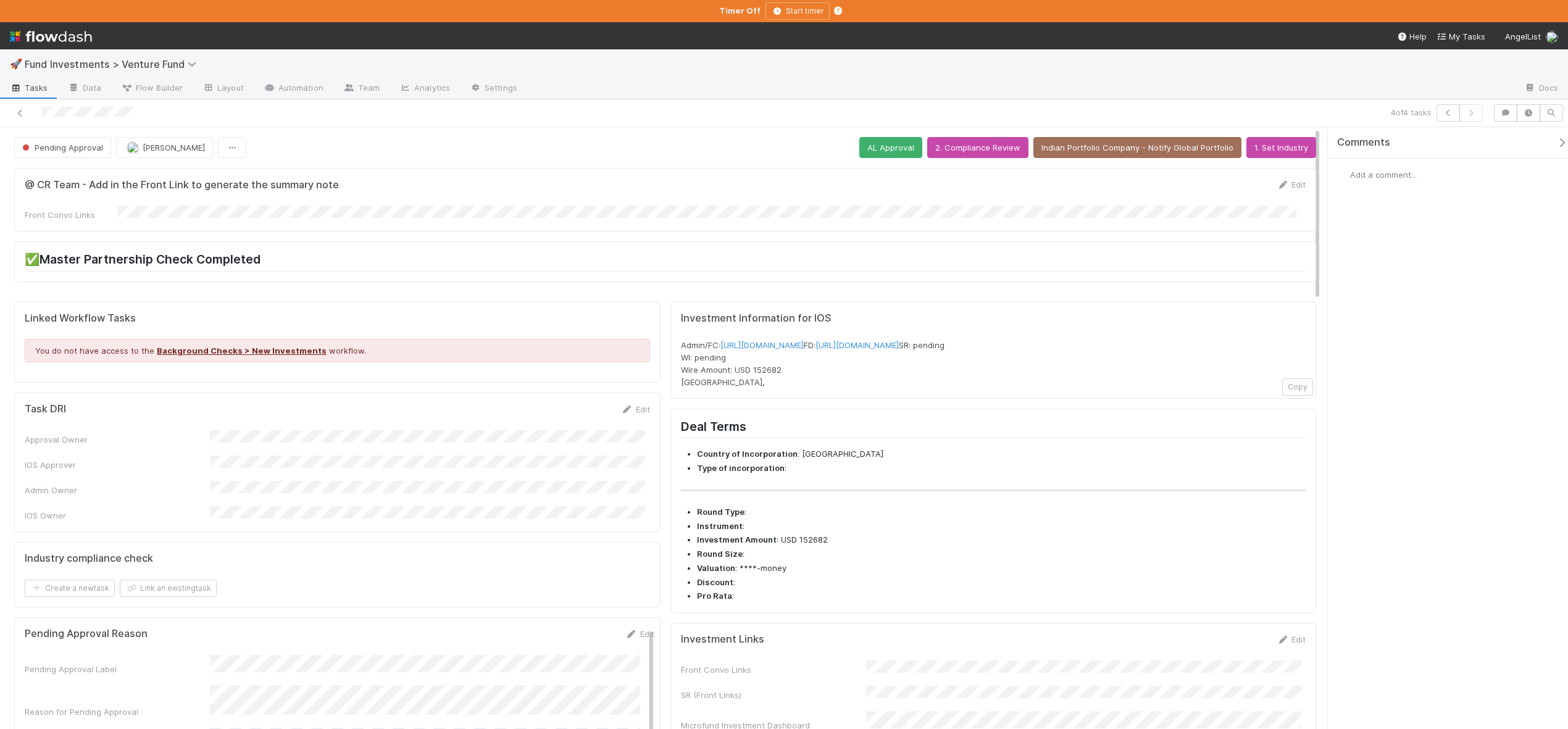
click at [1556, 145] on icon "button" at bounding box center [1561, 142] width 12 height 10
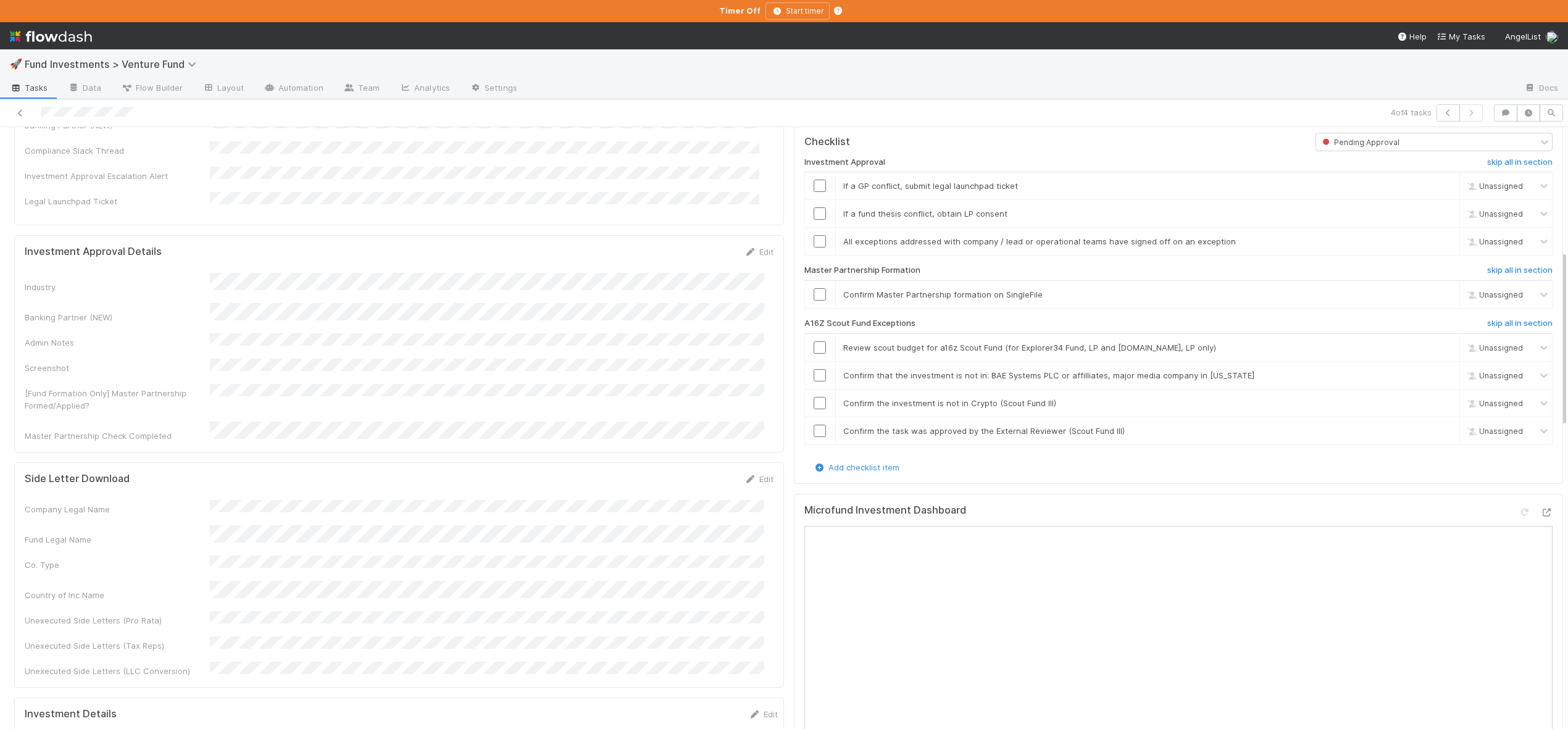
scroll to position [666, 0]
click at [1540, 511] on icon at bounding box center [1546, 506] width 12 height 8
click at [1436, 185] on link "skip" at bounding box center [1444, 179] width 15 height 10
click at [1436, 212] on link "skip" at bounding box center [1444, 207] width 15 height 10
click at [814, 241] on input "checkbox" at bounding box center [820, 234] width 12 height 12
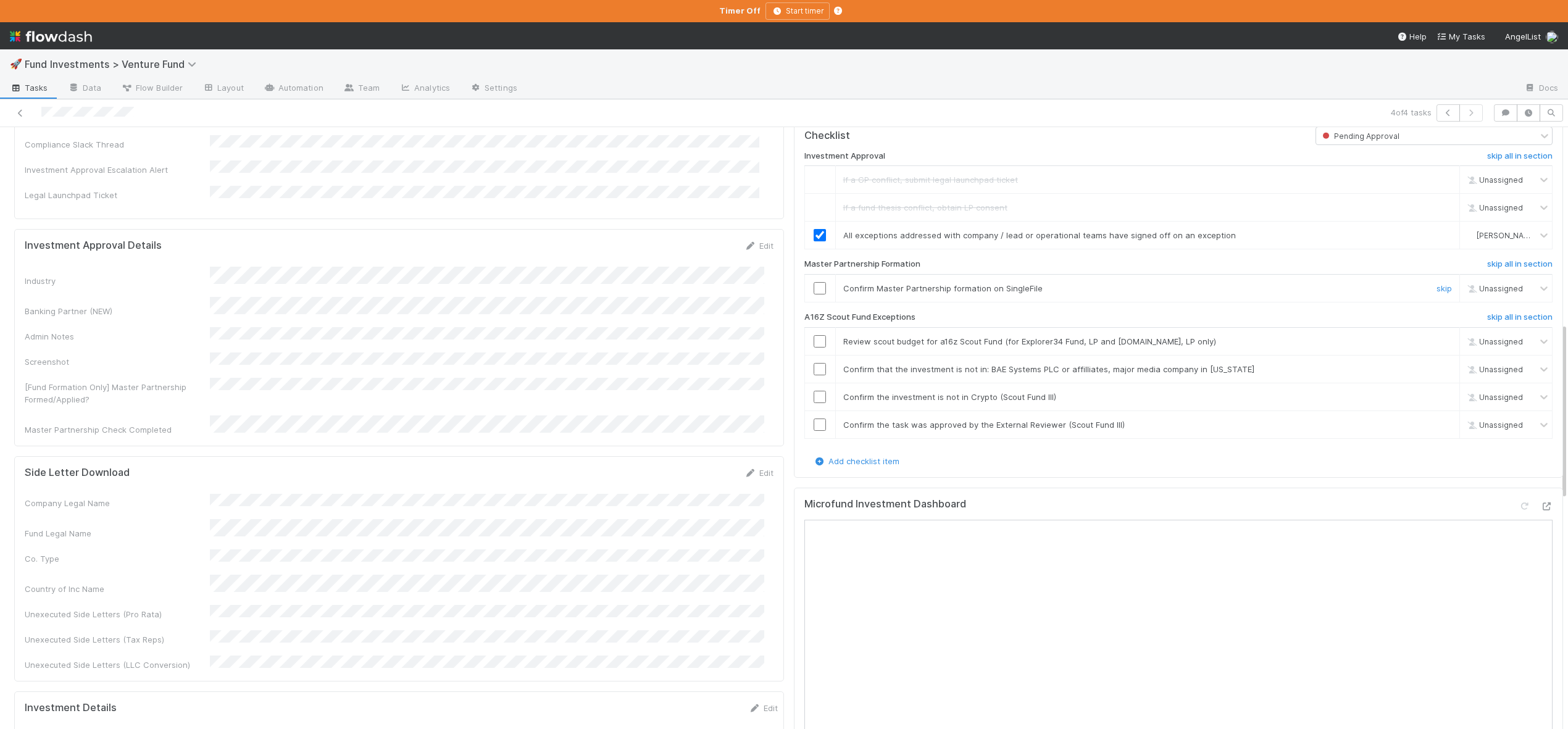
click at [814, 294] on input "checkbox" at bounding box center [820, 288] width 12 height 12
click at [1490, 322] on h6 "skip all in section" at bounding box center [1520, 317] width 66 height 10
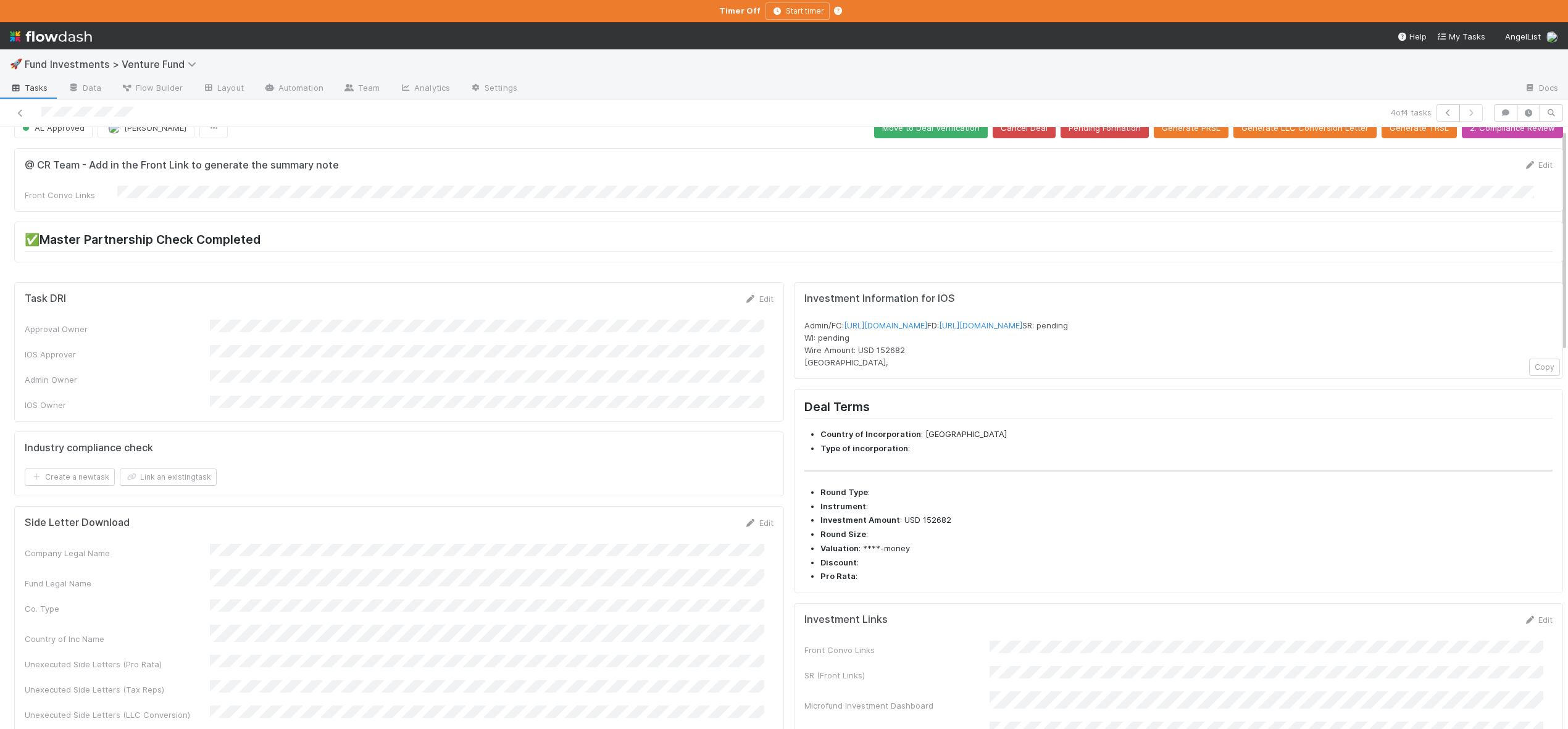
scroll to position [0, 0]
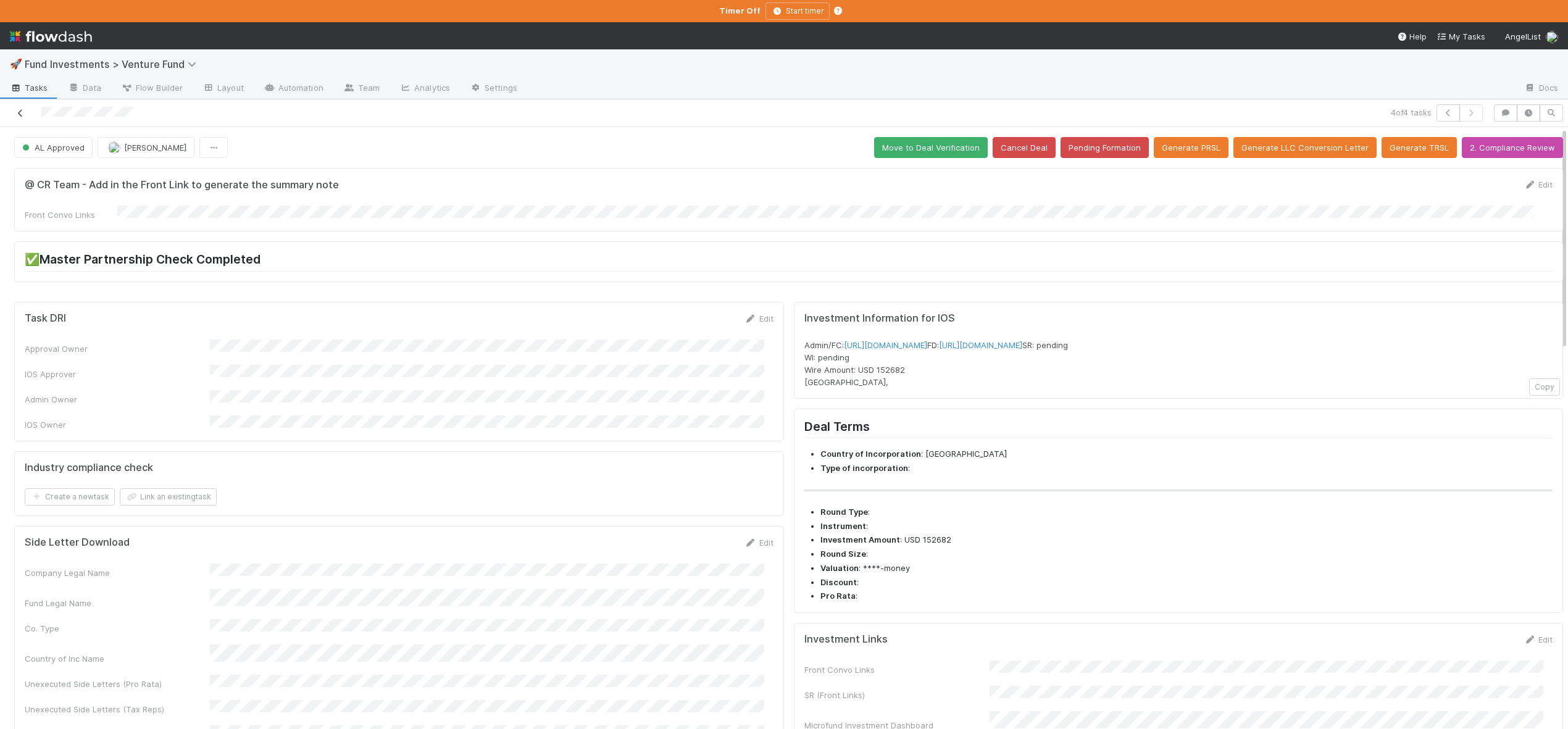
click at [22, 114] on icon at bounding box center [20, 113] width 12 height 8
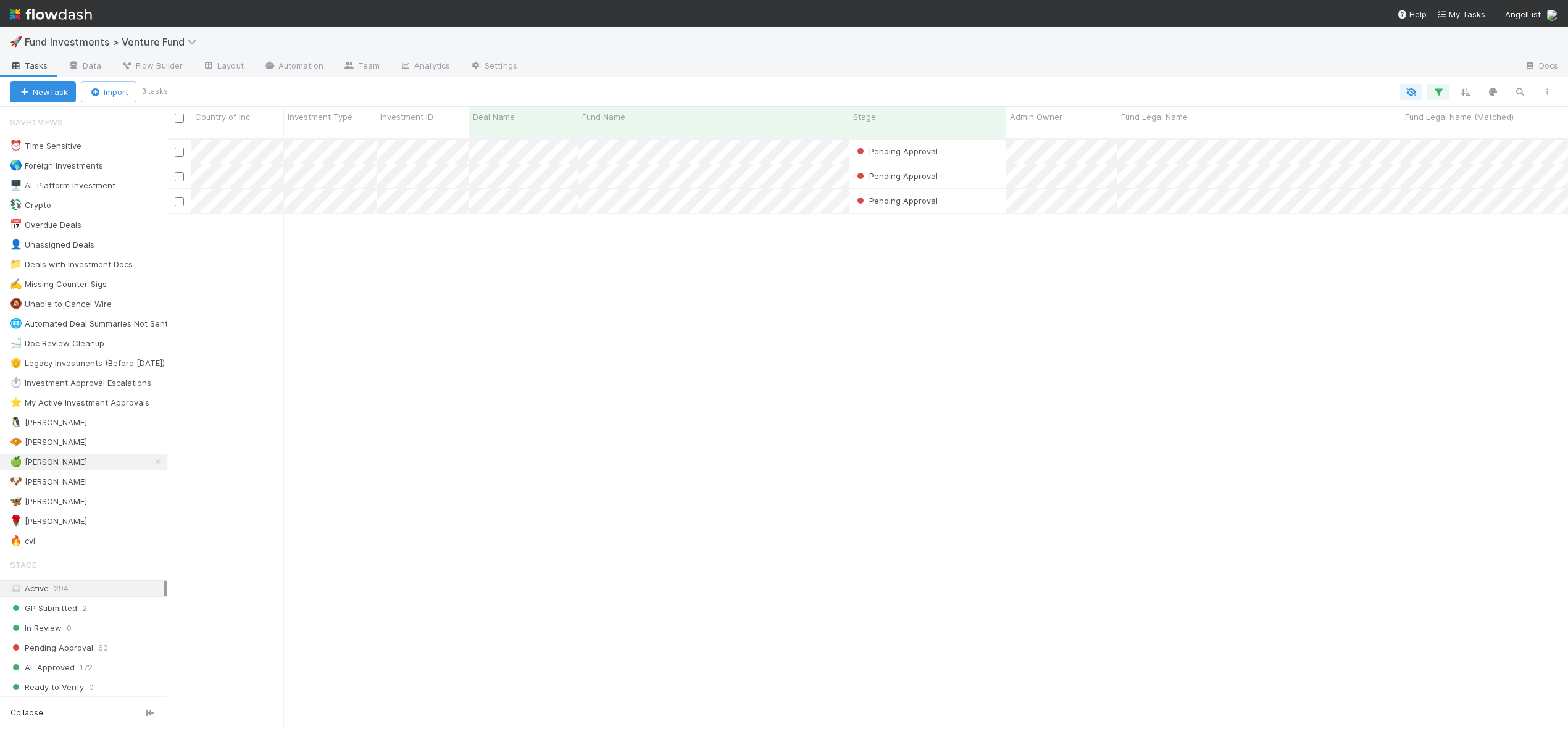
scroll to position [592, 1393]
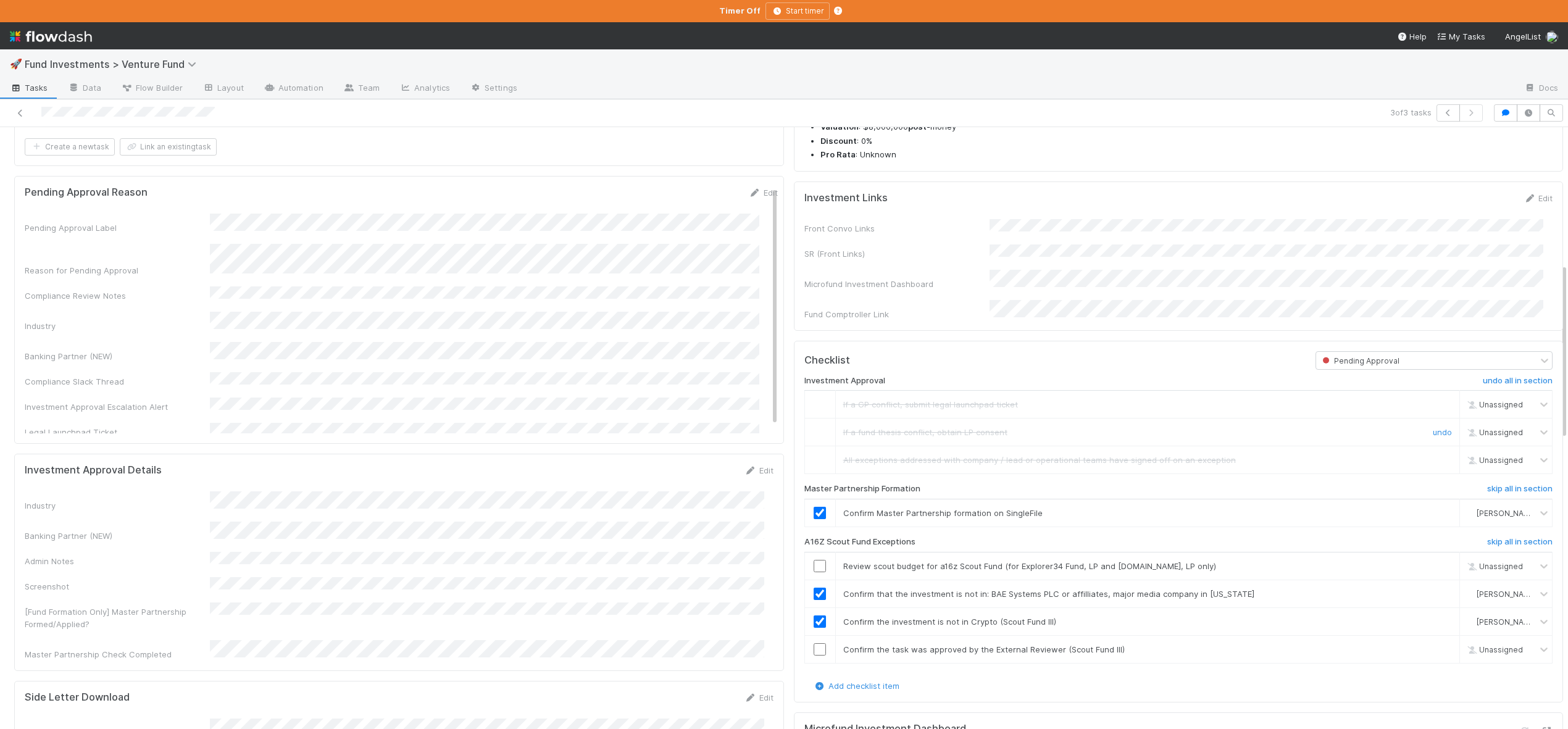
scroll to position [567, 0]
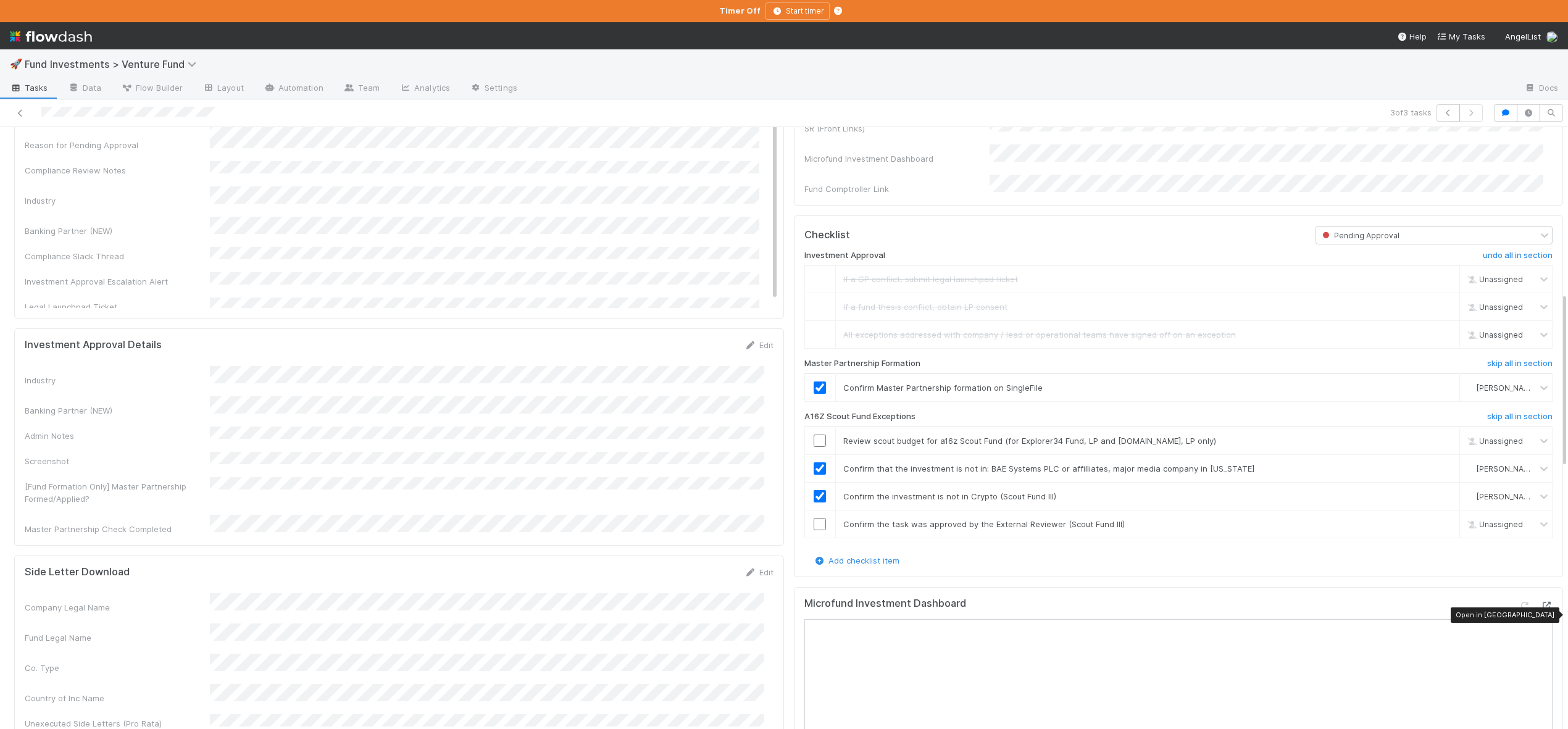
click at [1540, 610] on icon at bounding box center [1546, 606] width 12 height 8
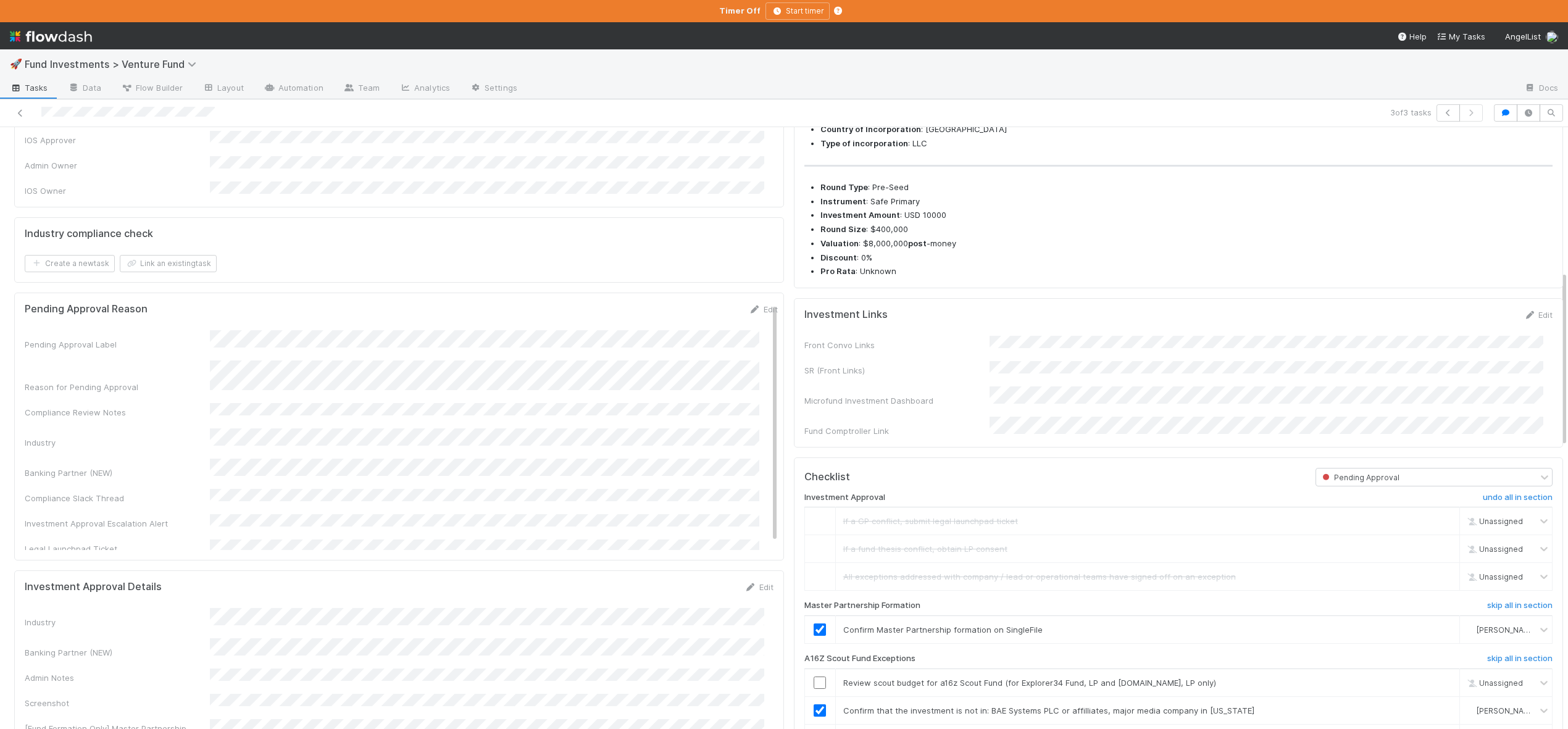
scroll to position [323, 0]
click at [1500, 113] on icon "button" at bounding box center [1506, 113] width 12 height 8
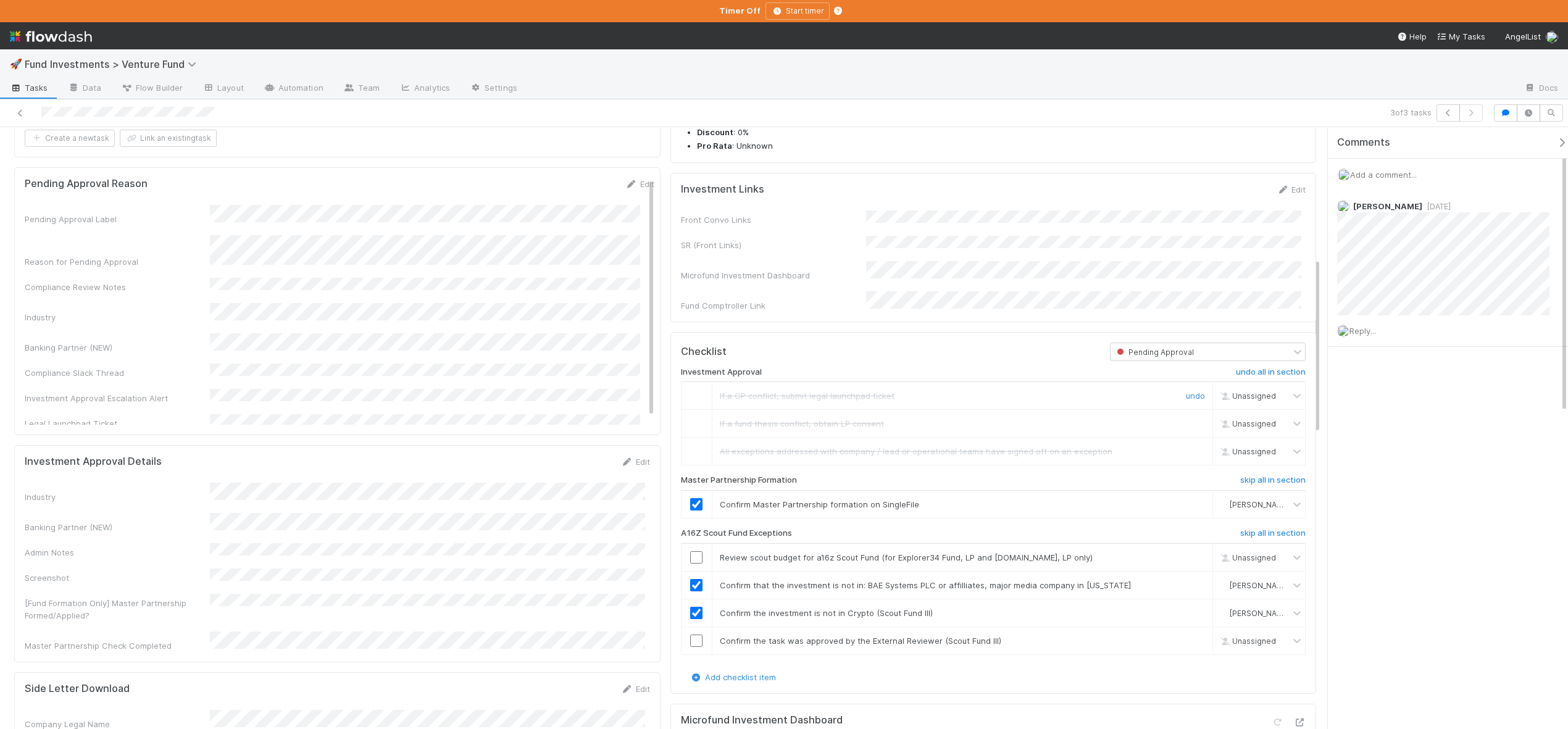
scroll to position [453, 0]
click at [1371, 328] on span "Reply..." at bounding box center [1363, 331] width 27 height 10
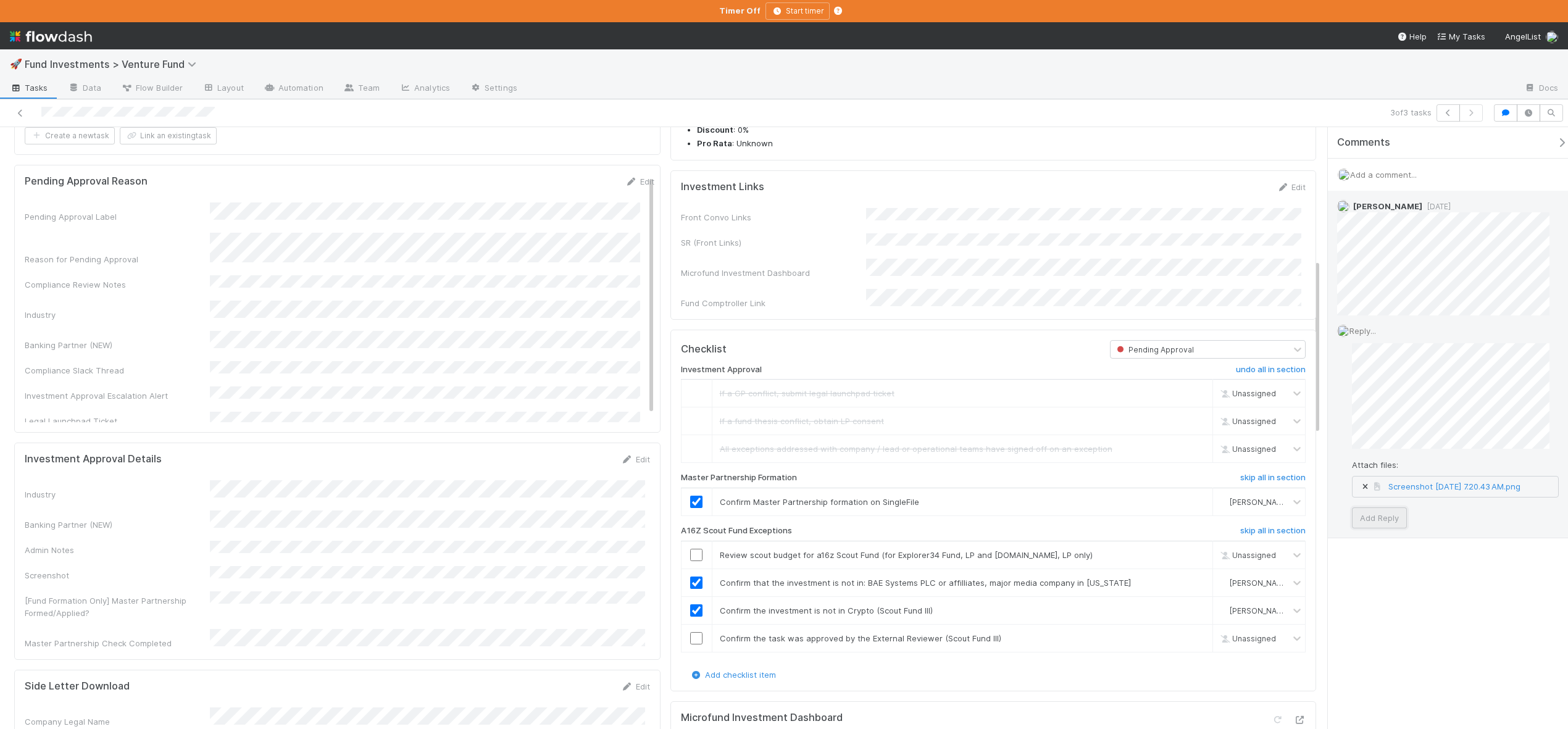
click at [1372, 529] on button "Add Reply" at bounding box center [1380, 517] width 55 height 21
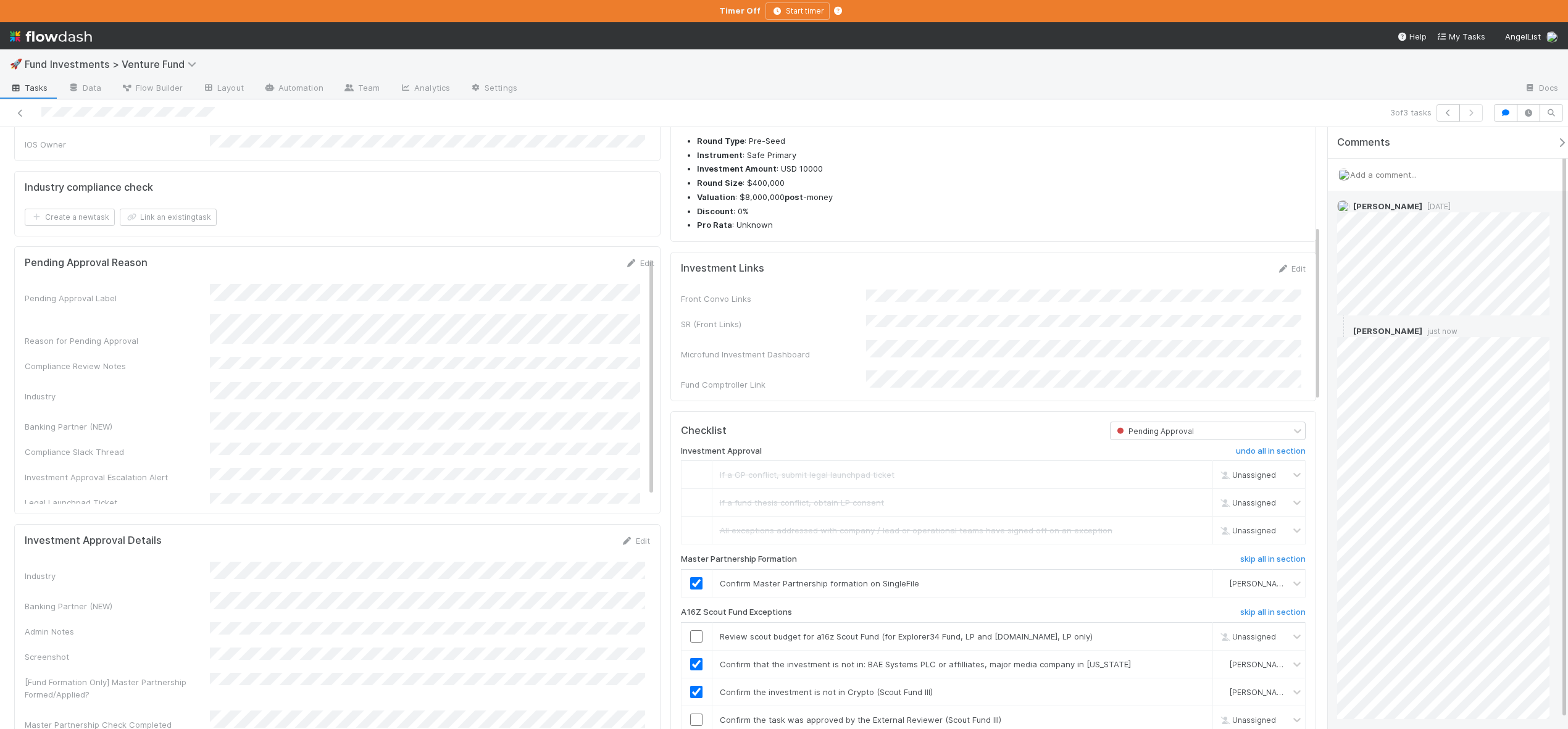
scroll to position [463, 0]
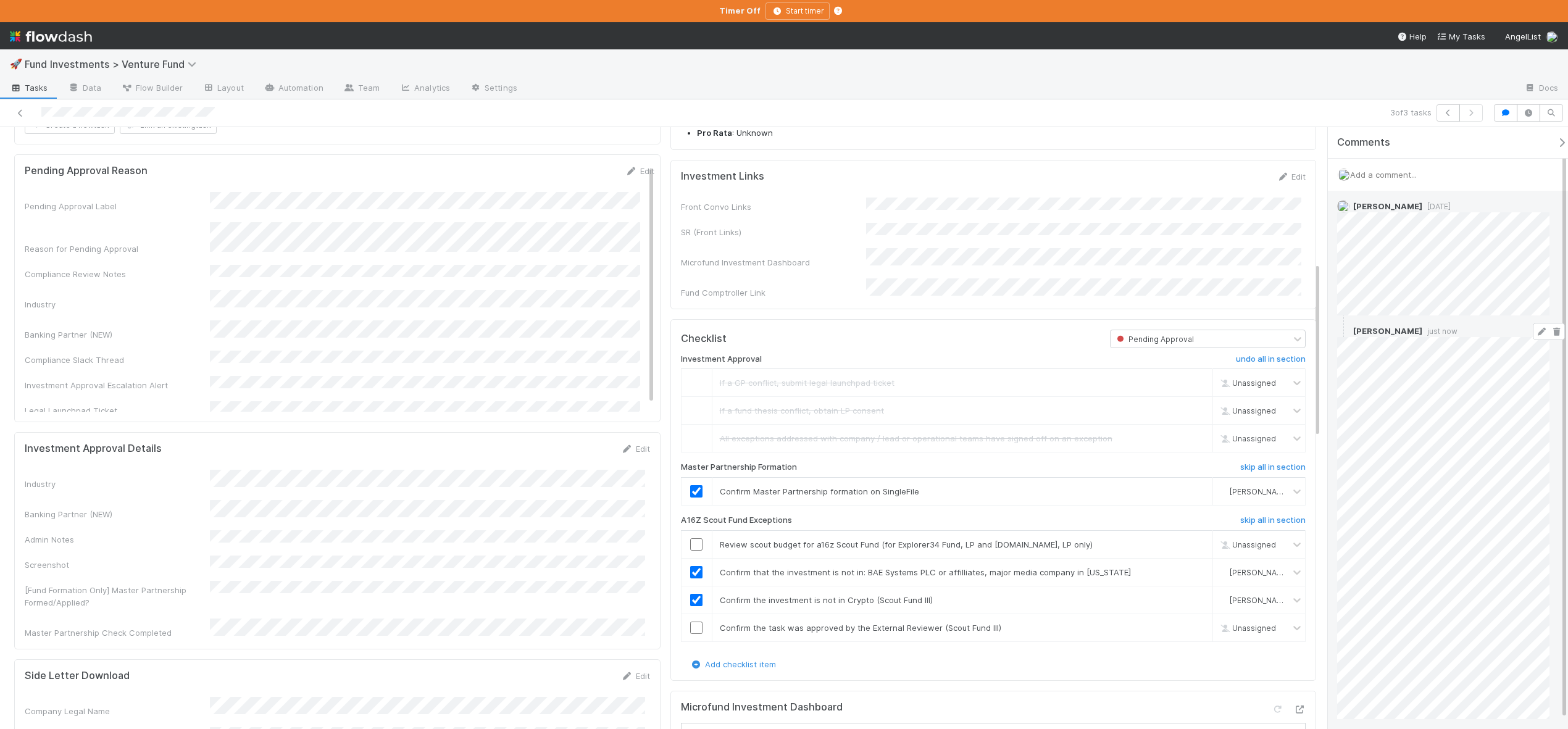
click at [1537, 331] on icon at bounding box center [1541, 332] width 12 height 8
click at [19, 111] on icon at bounding box center [20, 113] width 12 height 8
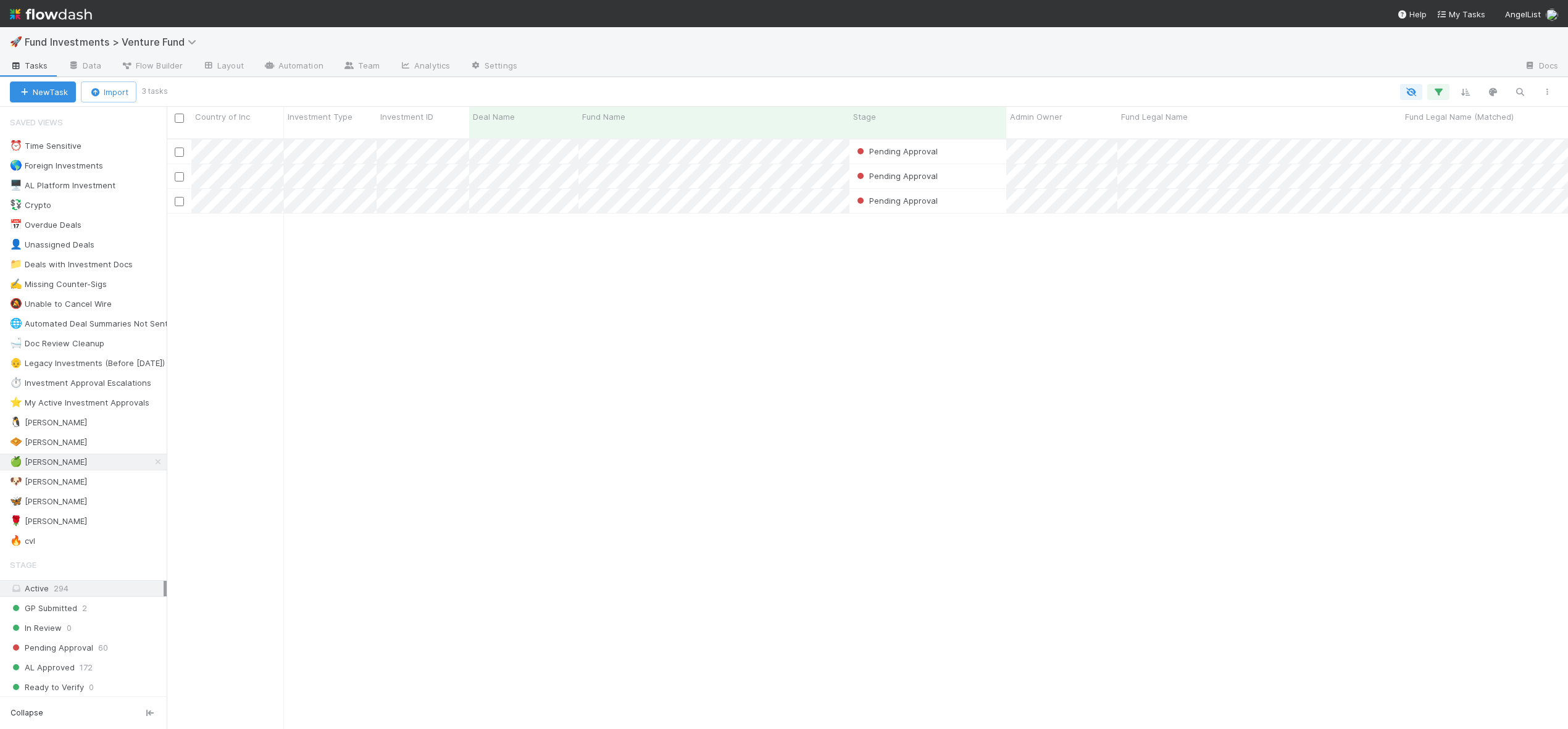
scroll to position [592, 1393]
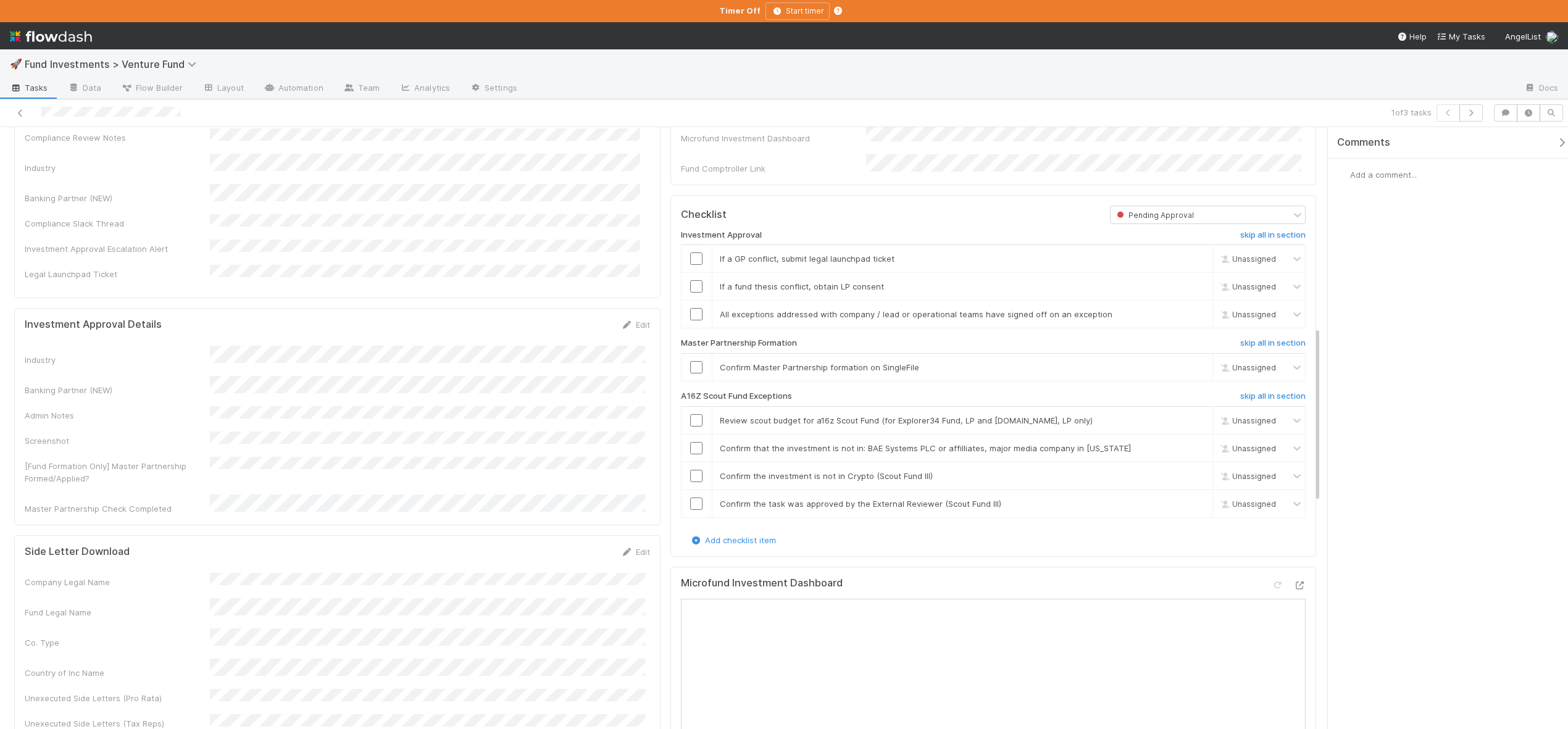
scroll to position [744, 0]
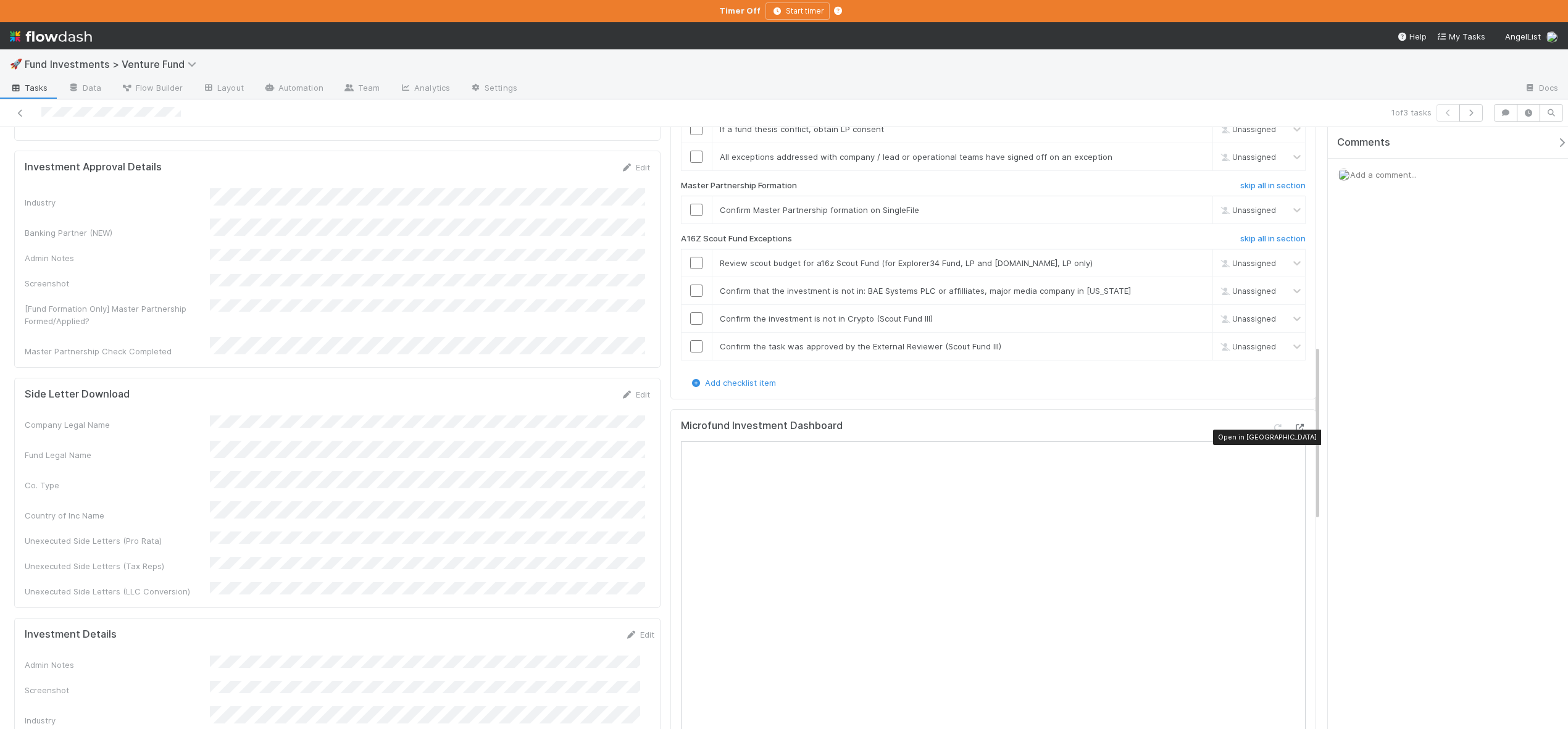
click at [1294, 432] on icon at bounding box center [1299, 428] width 12 height 8
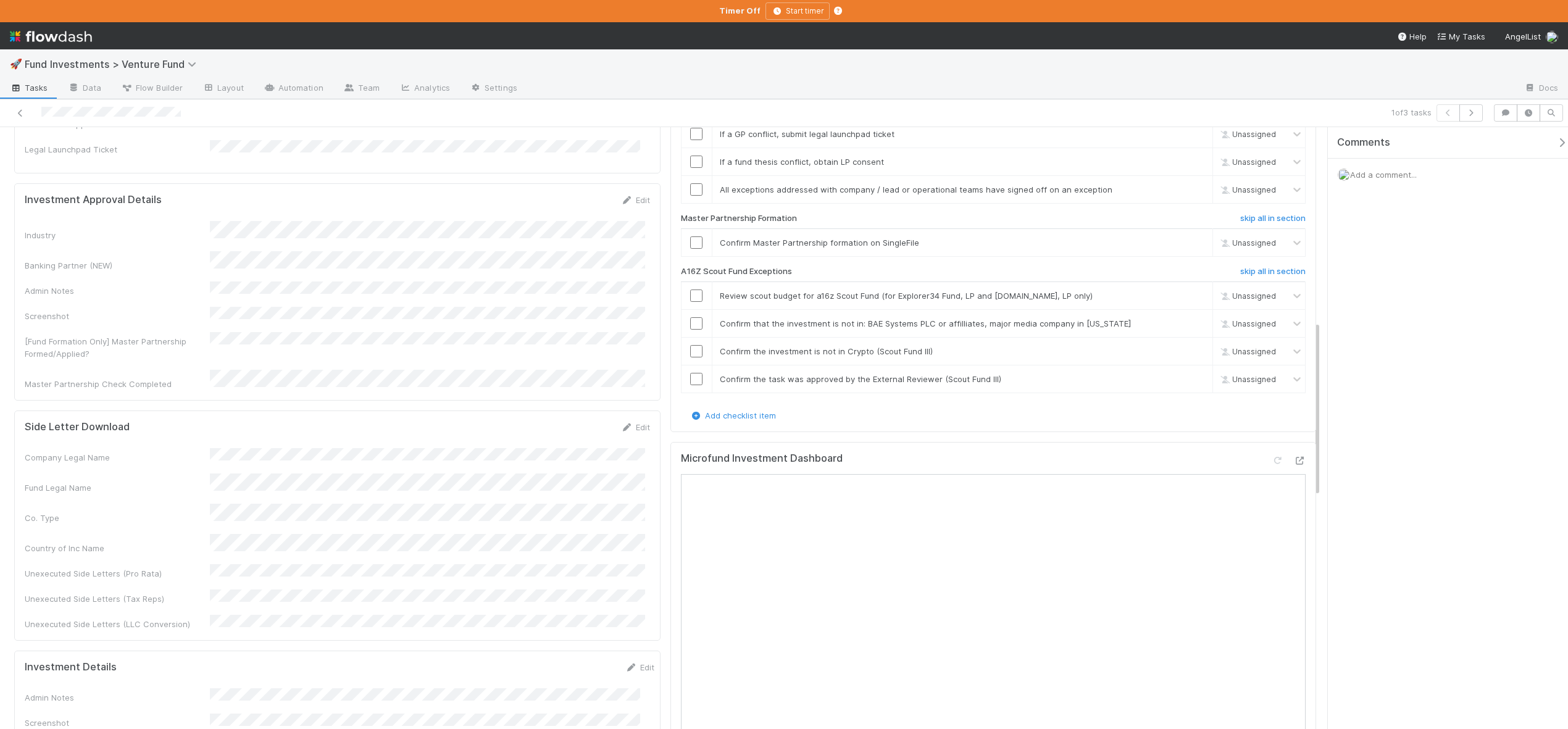
scroll to position [628, 0]
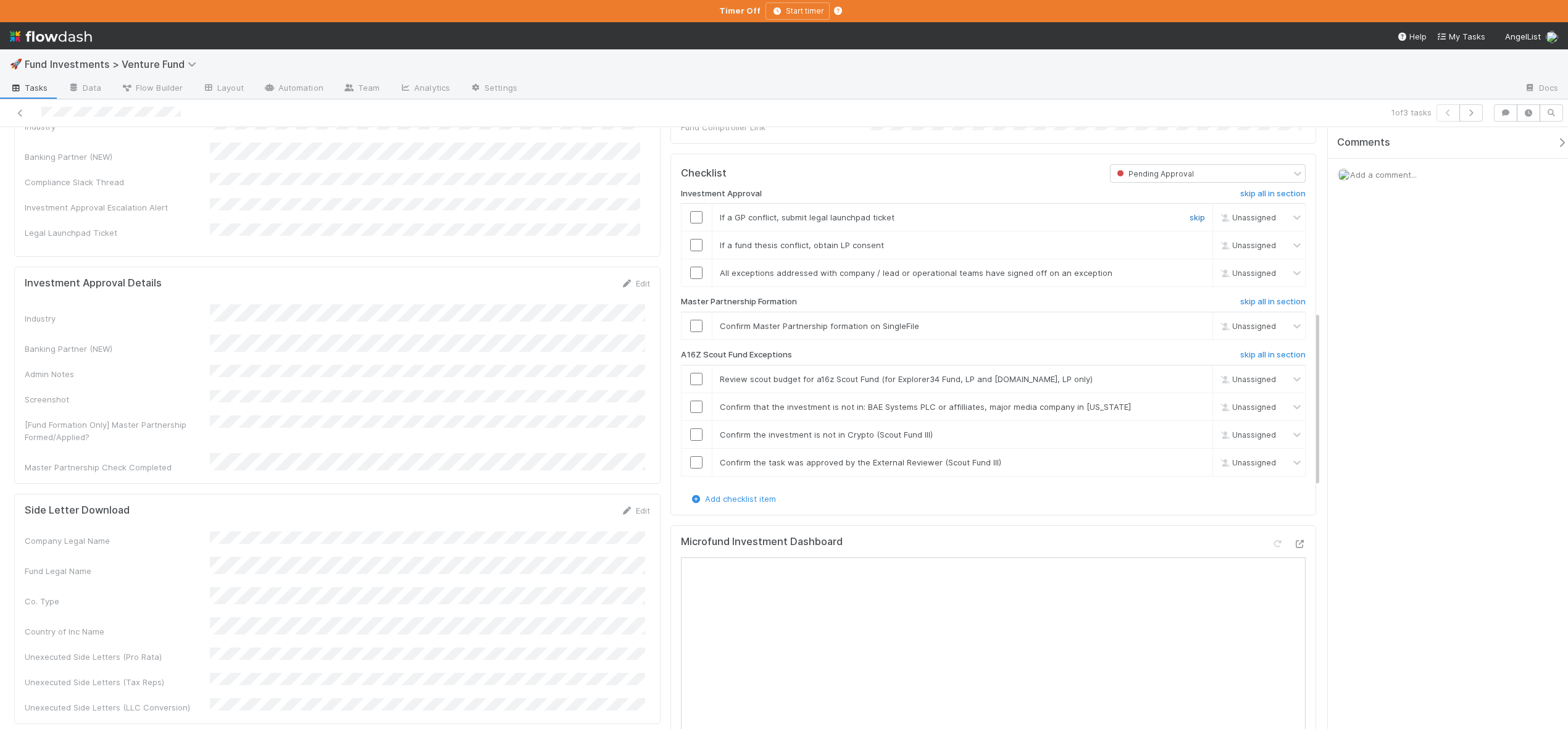
click at [1190, 222] on link "skip" at bounding box center [1197, 217] width 15 height 10
click at [1190, 250] on link "skip" at bounding box center [1197, 245] width 15 height 10
click at [690, 279] on input "checkbox" at bounding box center [696, 273] width 12 height 12
click at [691, 333] on input "checkbox" at bounding box center [696, 326] width 12 height 12
click at [693, 384] on input "checkbox" at bounding box center [696, 378] width 12 height 12
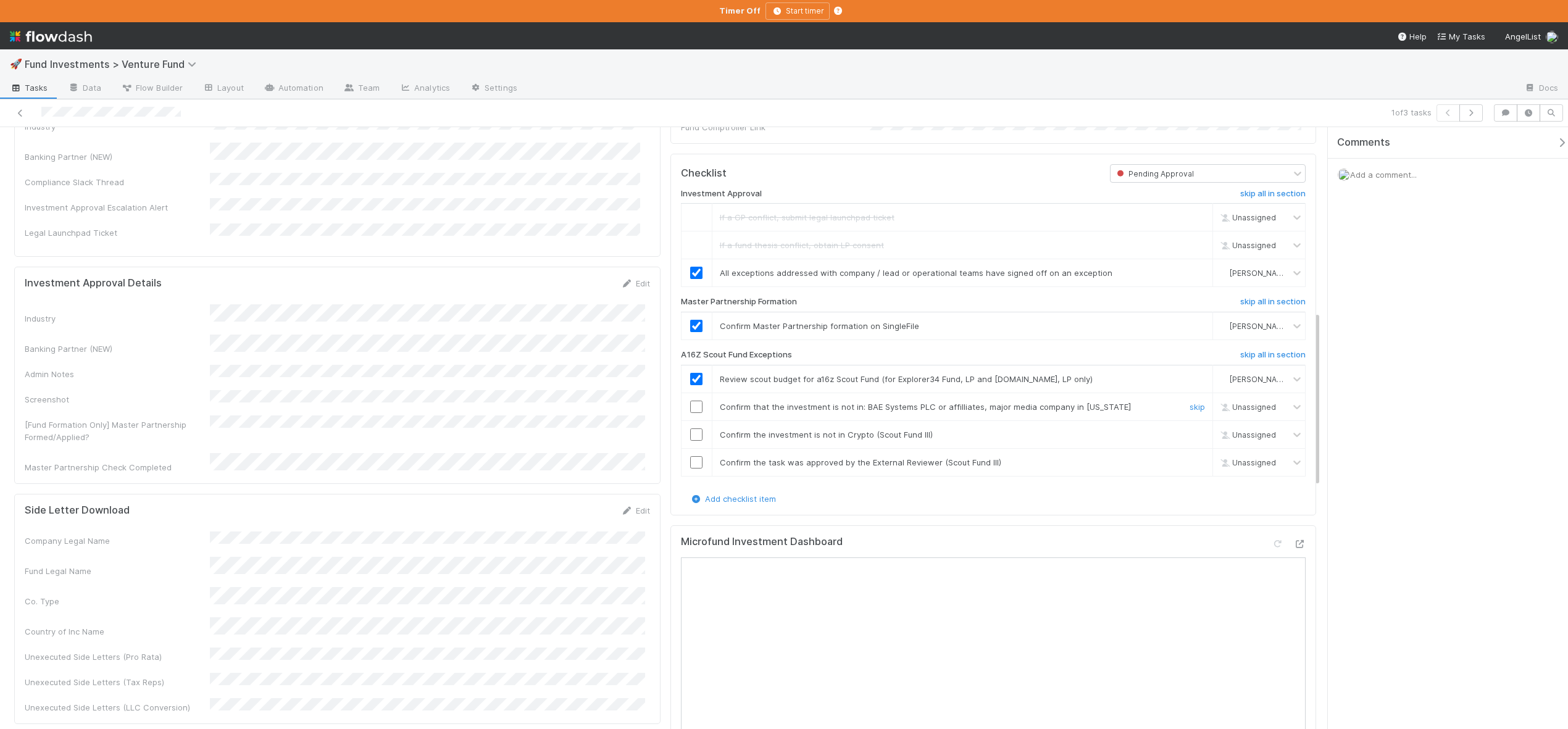
click at [690, 413] on input "checkbox" at bounding box center [696, 406] width 12 height 12
click at [692, 413] on input "checkbox" at bounding box center [696, 406] width 12 height 12
click at [690, 441] on input "checkbox" at bounding box center [696, 435] width 12 height 12
click at [692, 469] on input "checkbox" at bounding box center [696, 462] width 12 height 12
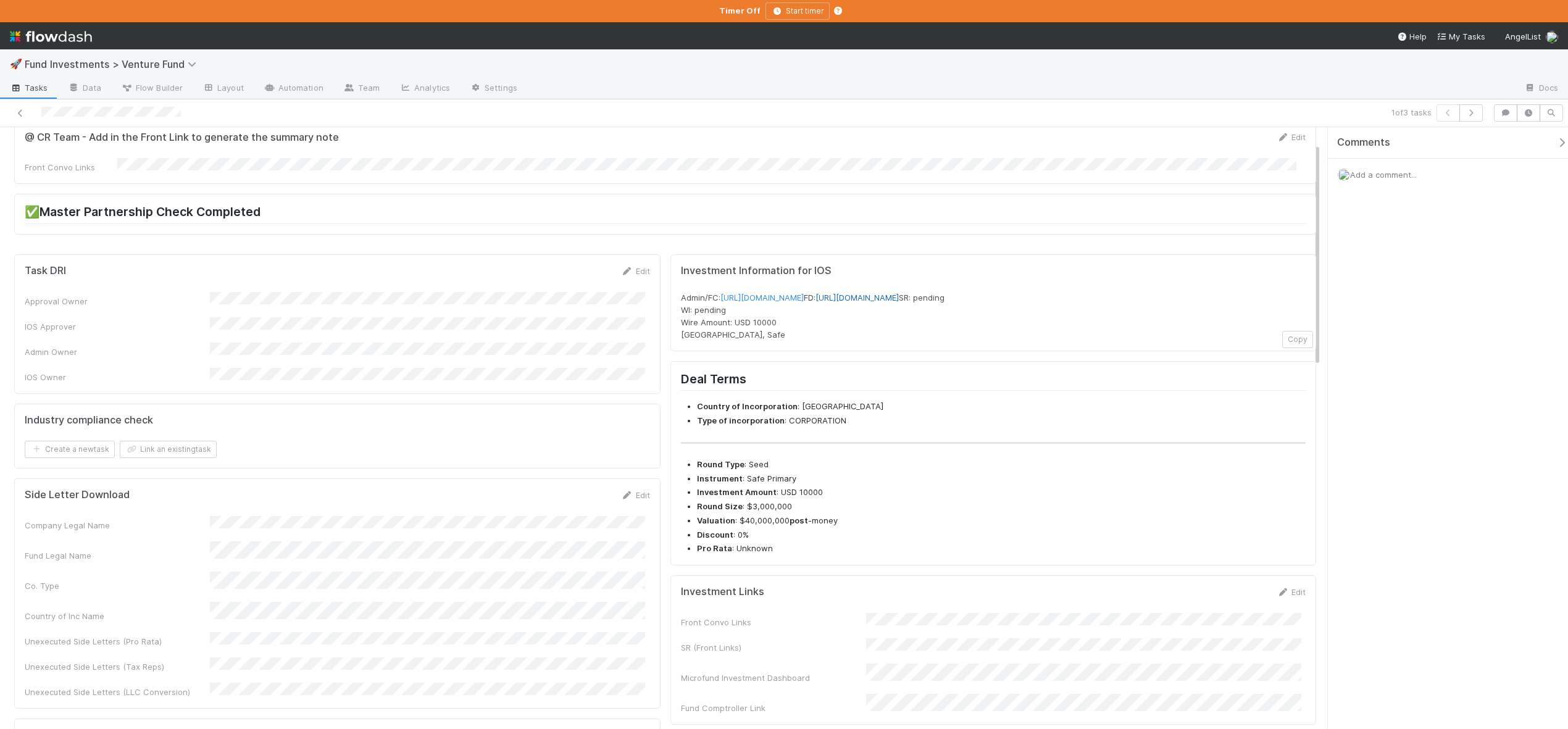
scroll to position [44, 0]
click at [23, 104] on div at bounding box center [377, 112] width 744 height 17
click at [23, 107] on link at bounding box center [20, 112] width 12 height 12
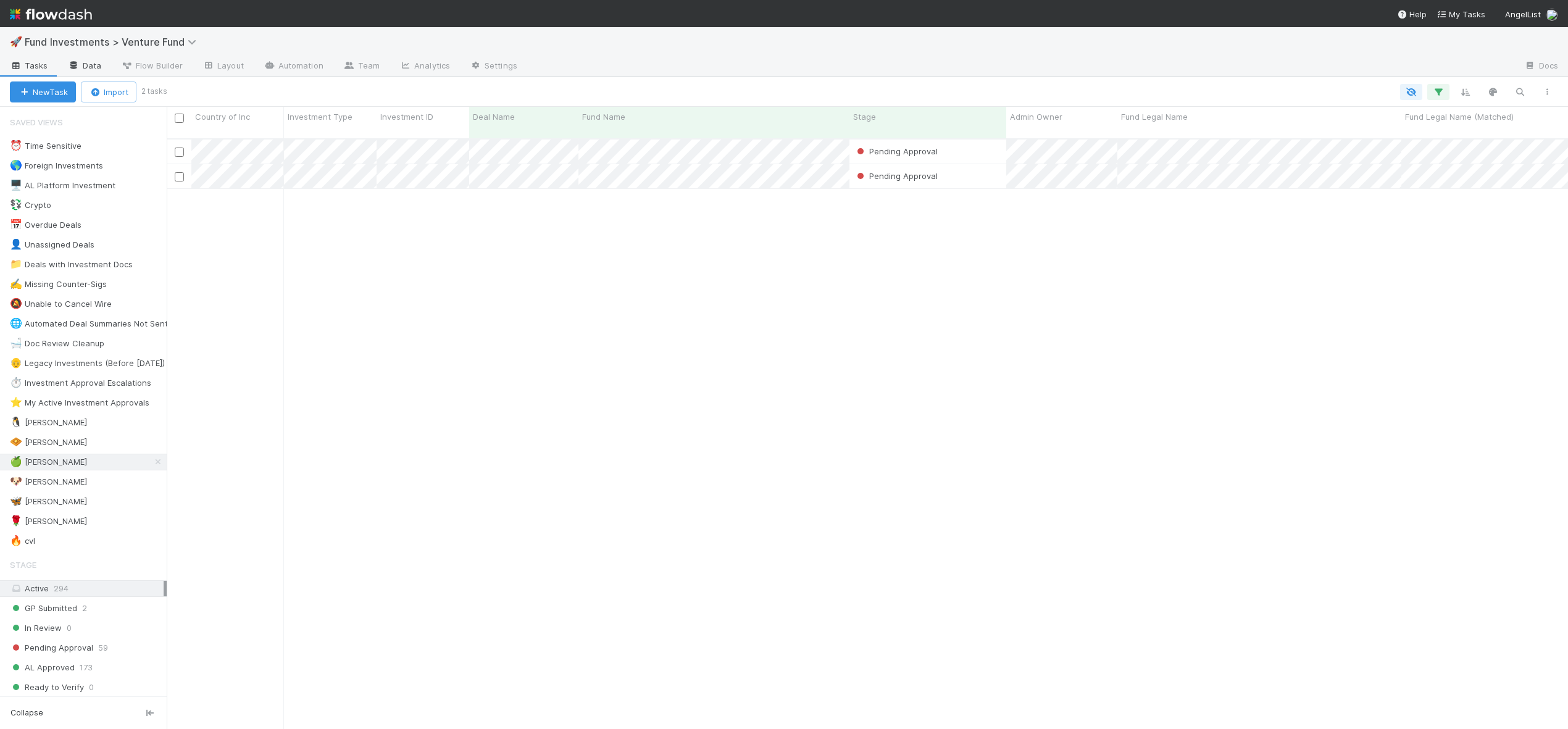
scroll to position [592, 1393]
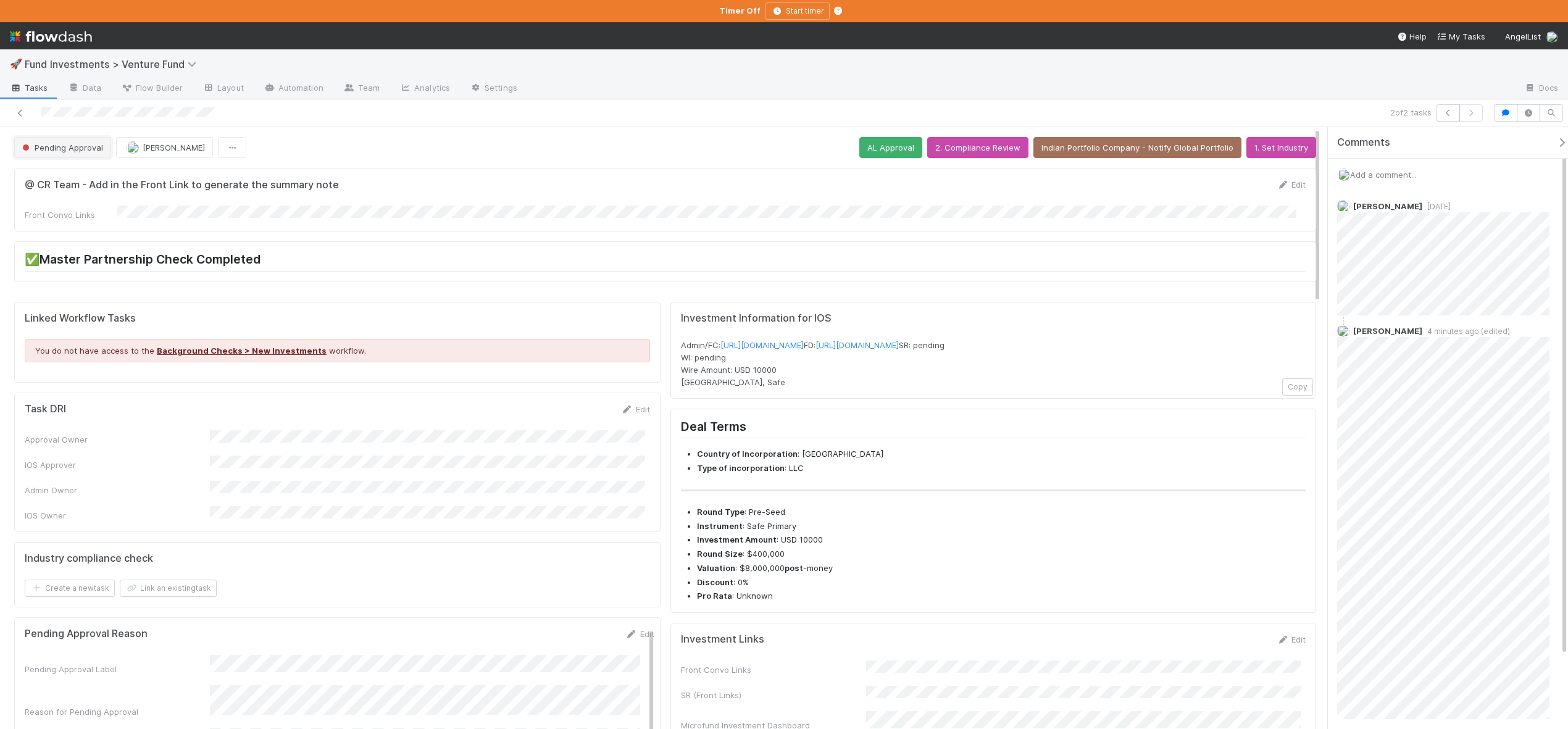
click at [63, 141] on button "Pending Approval" at bounding box center [63, 148] width 97 height 21
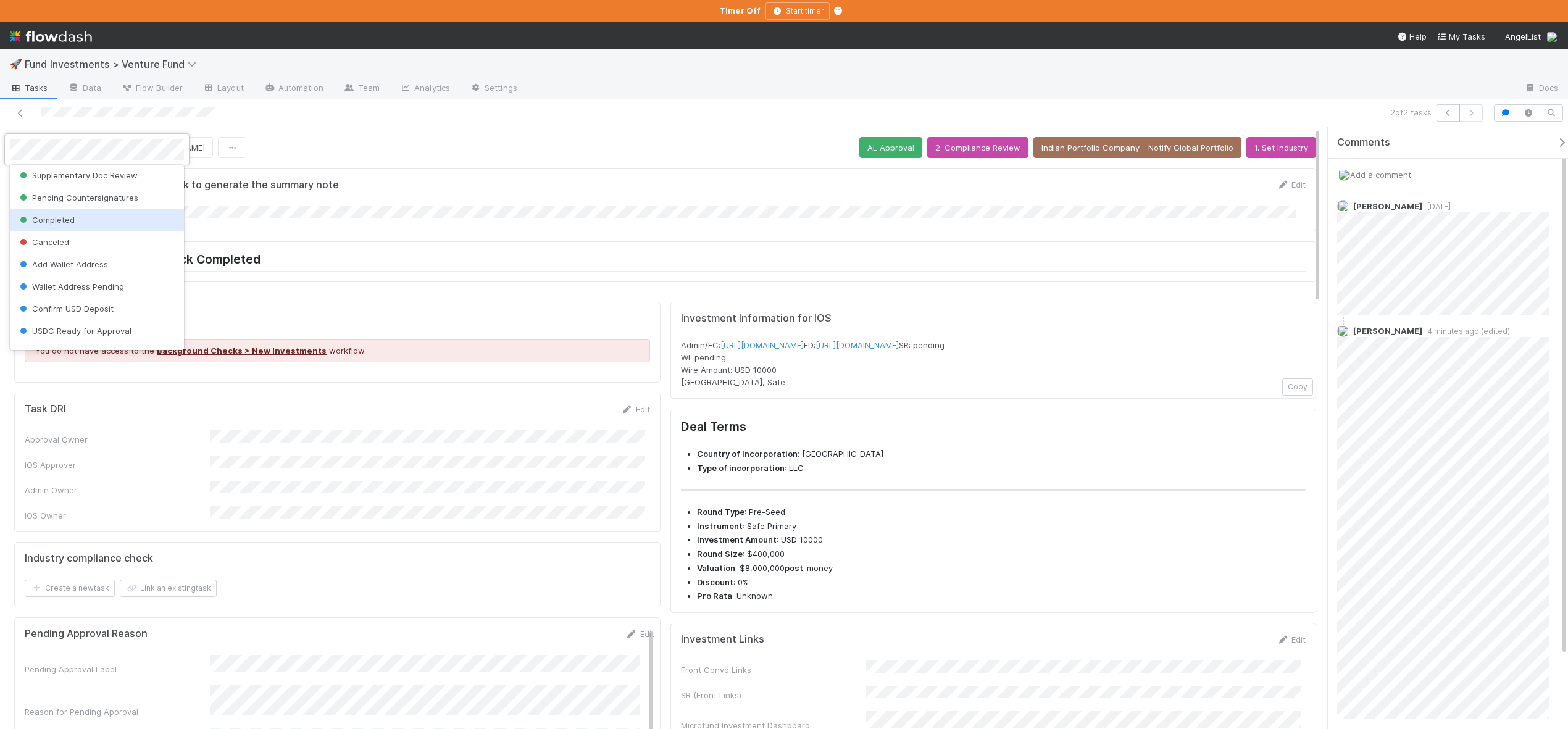
scroll to position [260, 0]
click at [79, 222] on div "Canceled" at bounding box center [96, 229] width 174 height 22
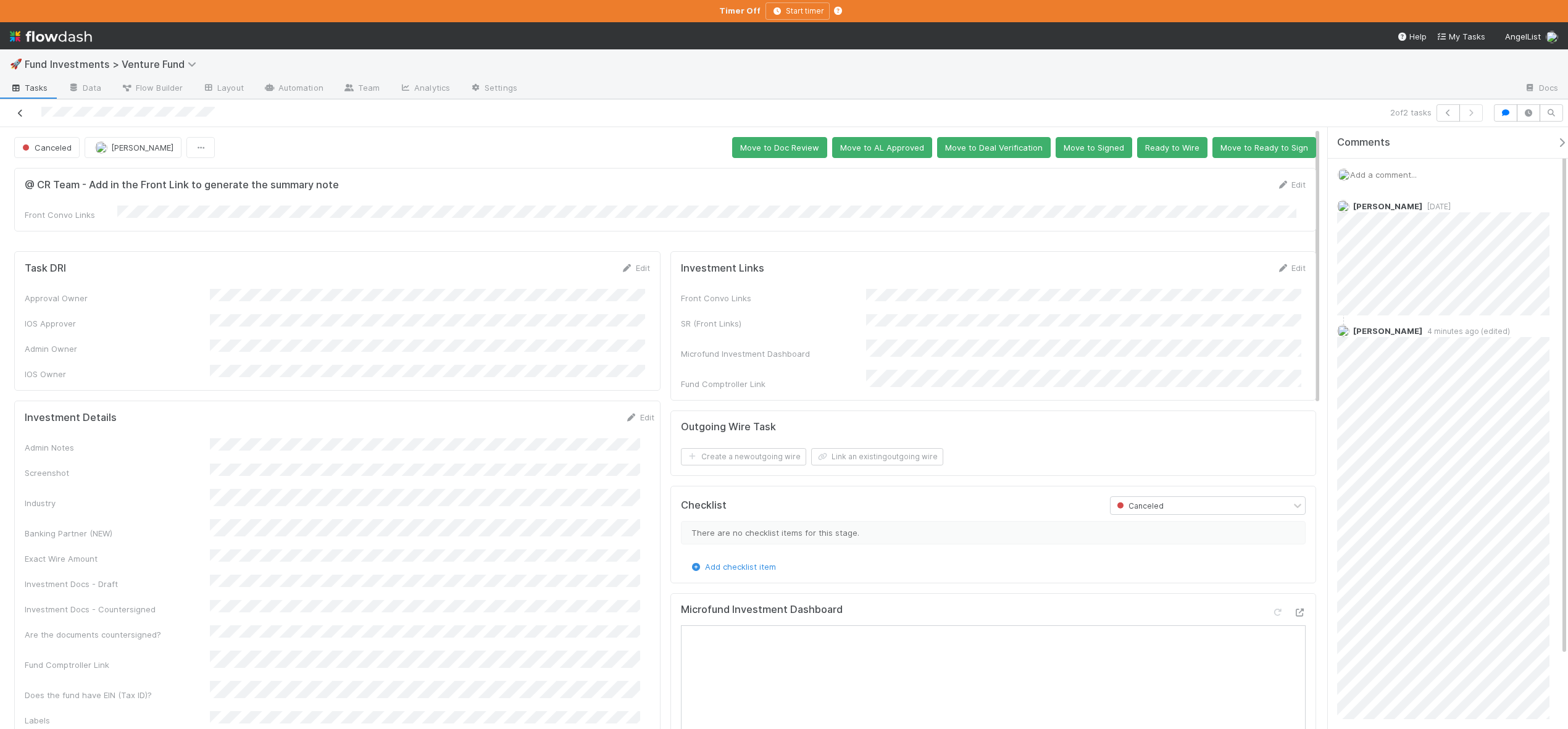
click at [16, 111] on icon at bounding box center [20, 113] width 12 height 8
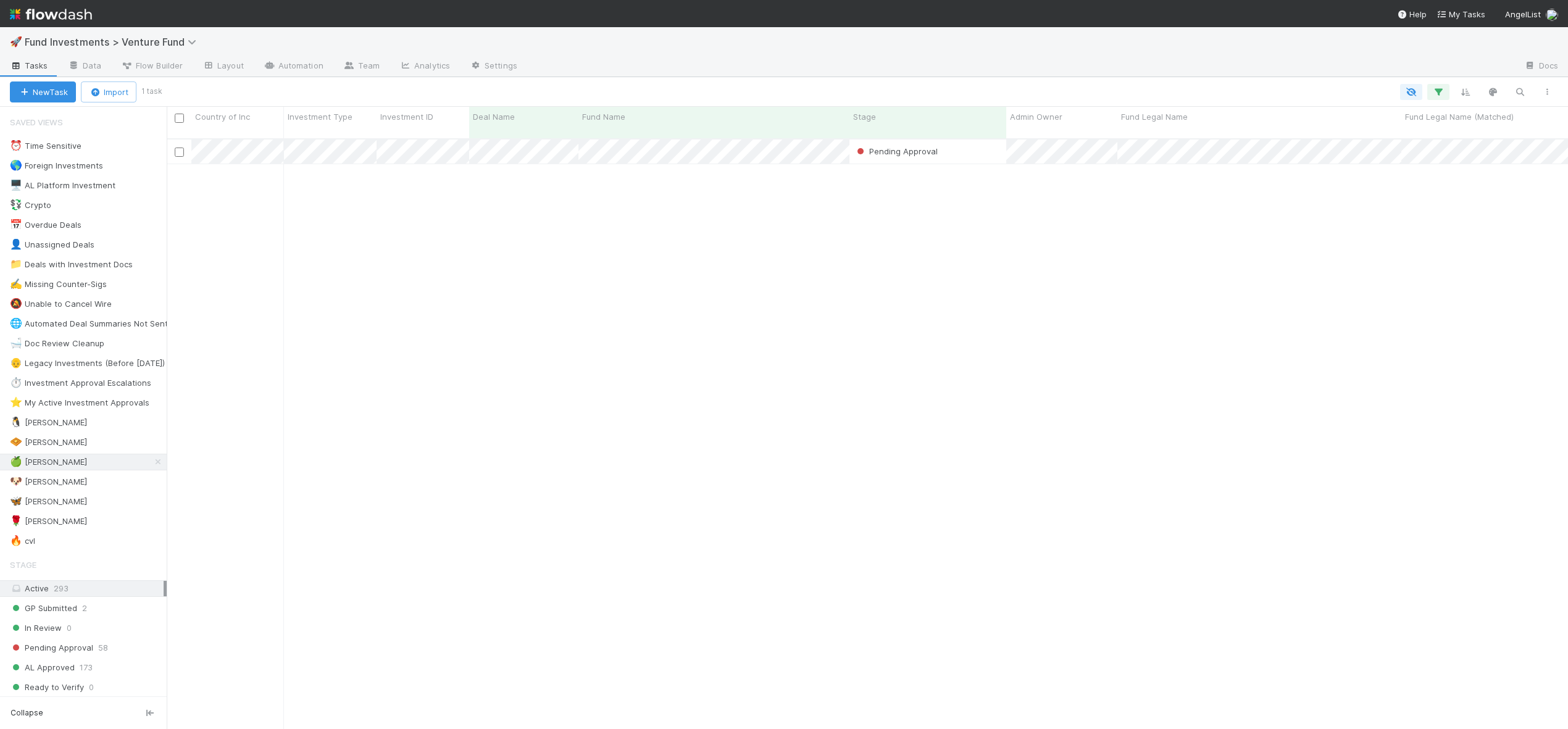
scroll to position [592, 1393]
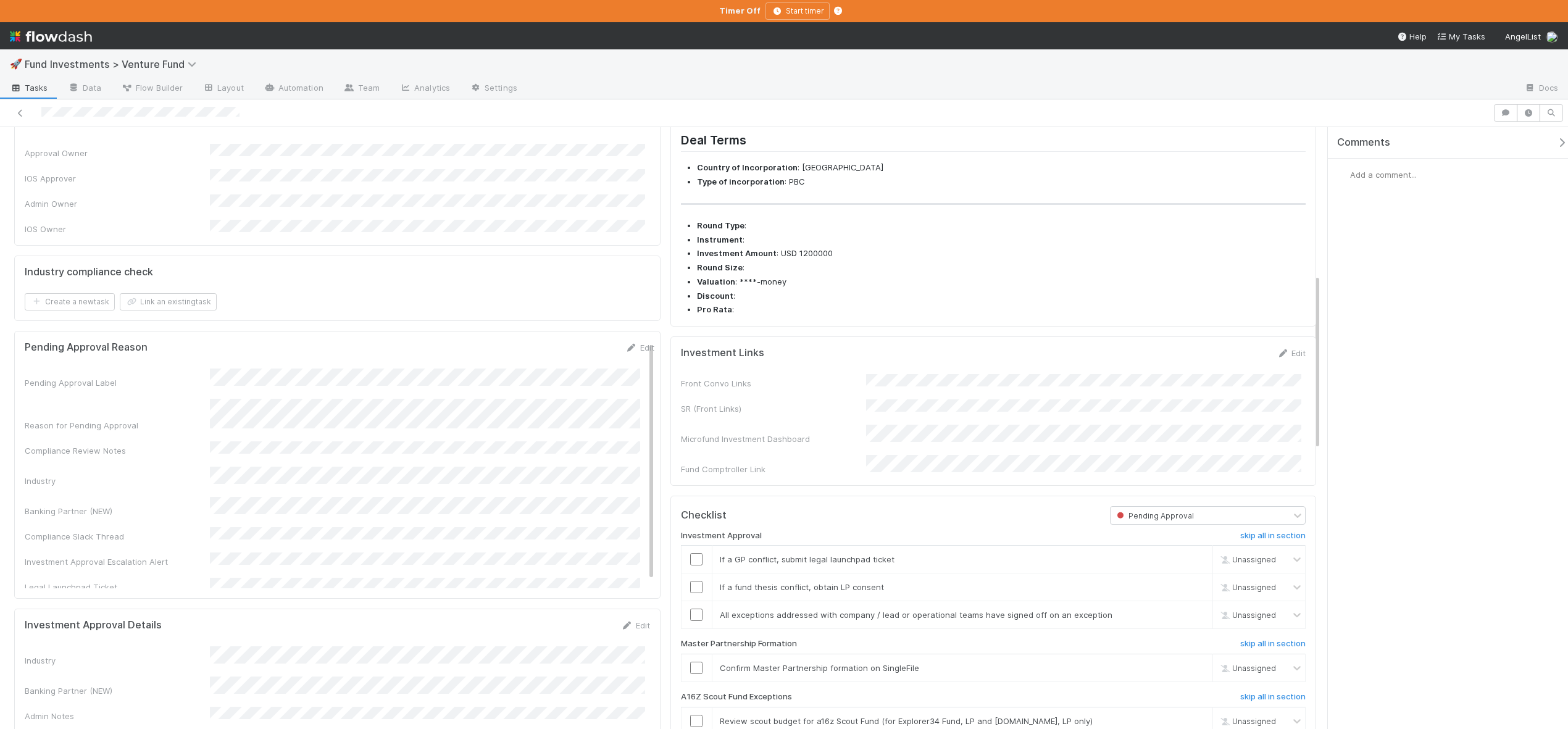
scroll to position [502, 0]
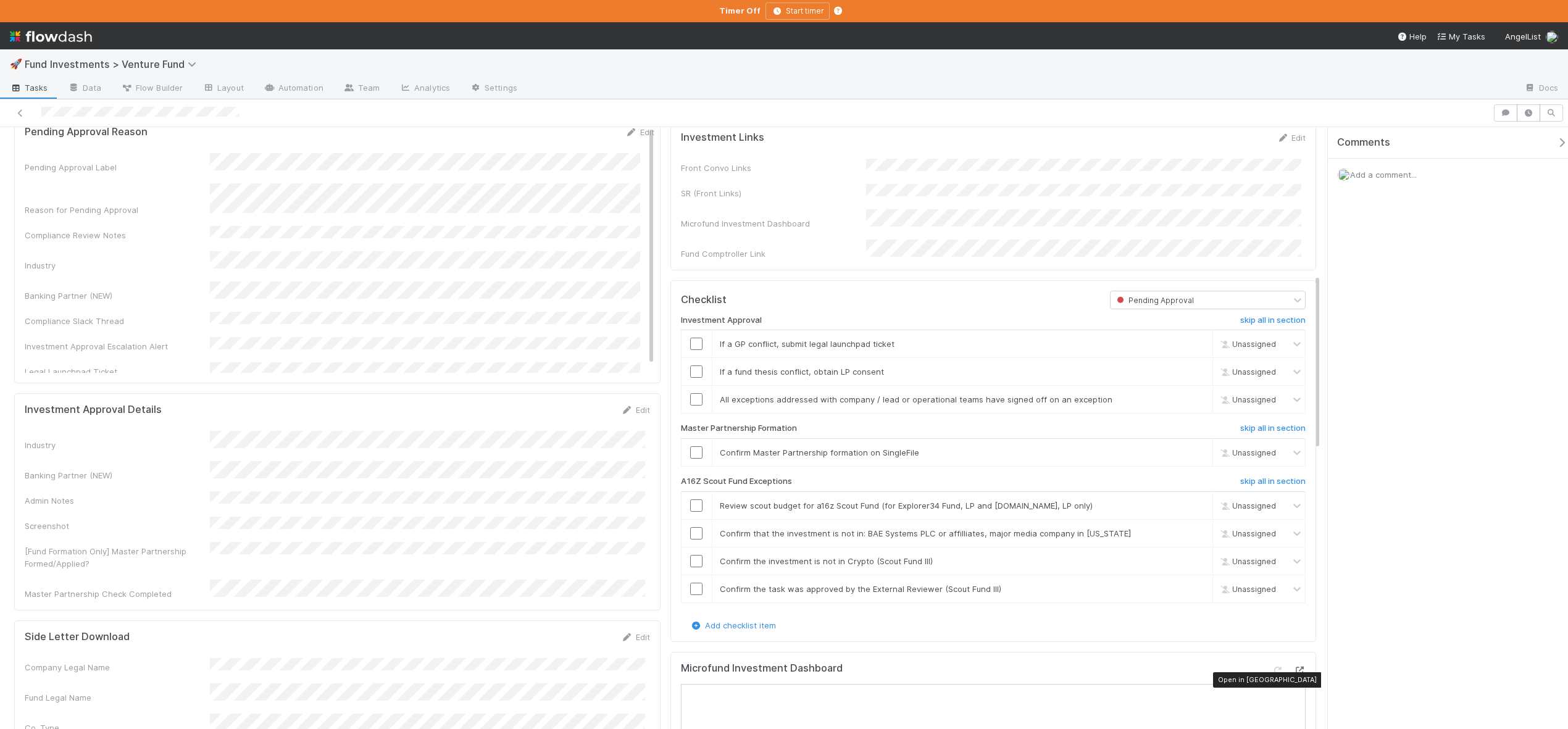
click at [1293, 675] on icon at bounding box center [1299, 671] width 12 height 8
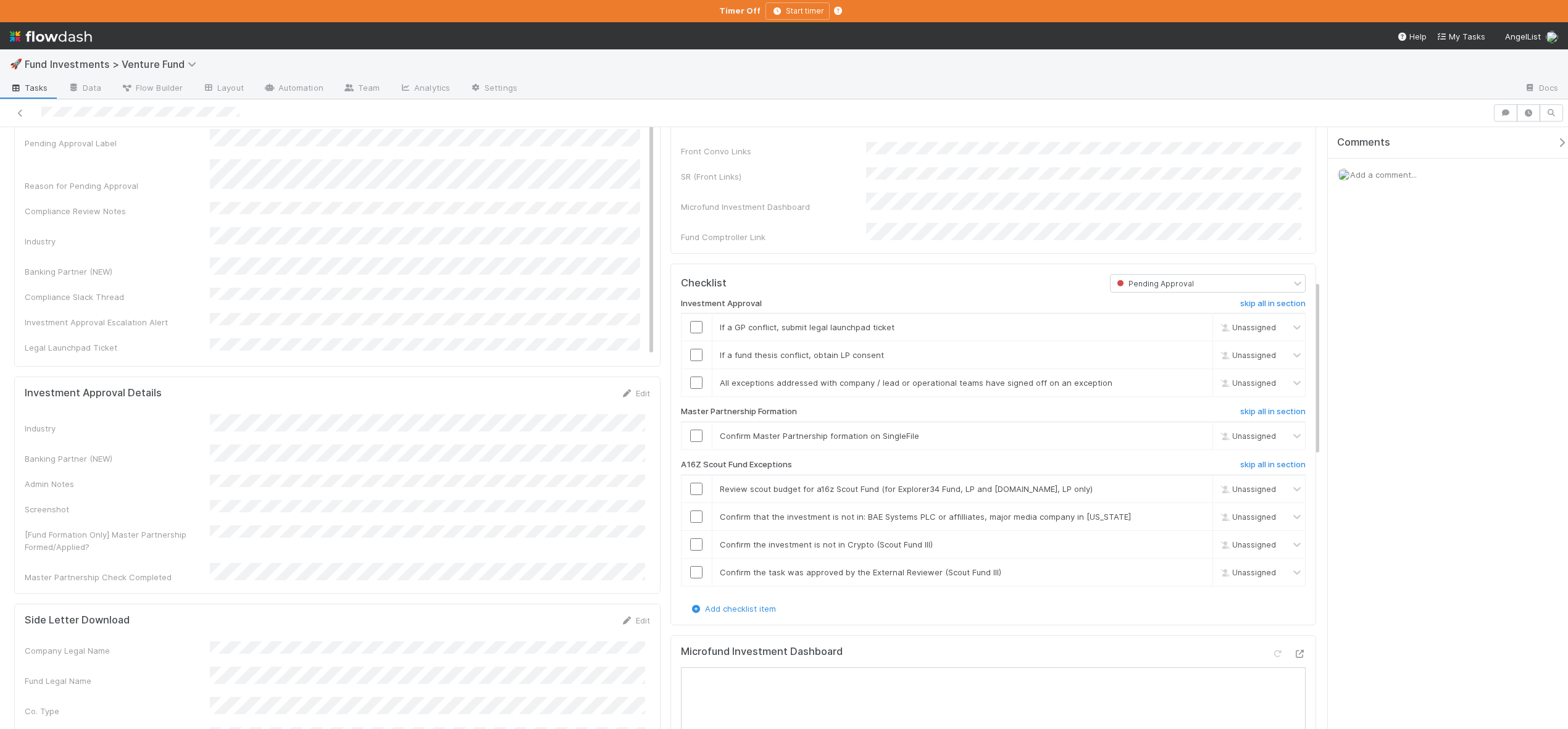
scroll to position [494, 0]
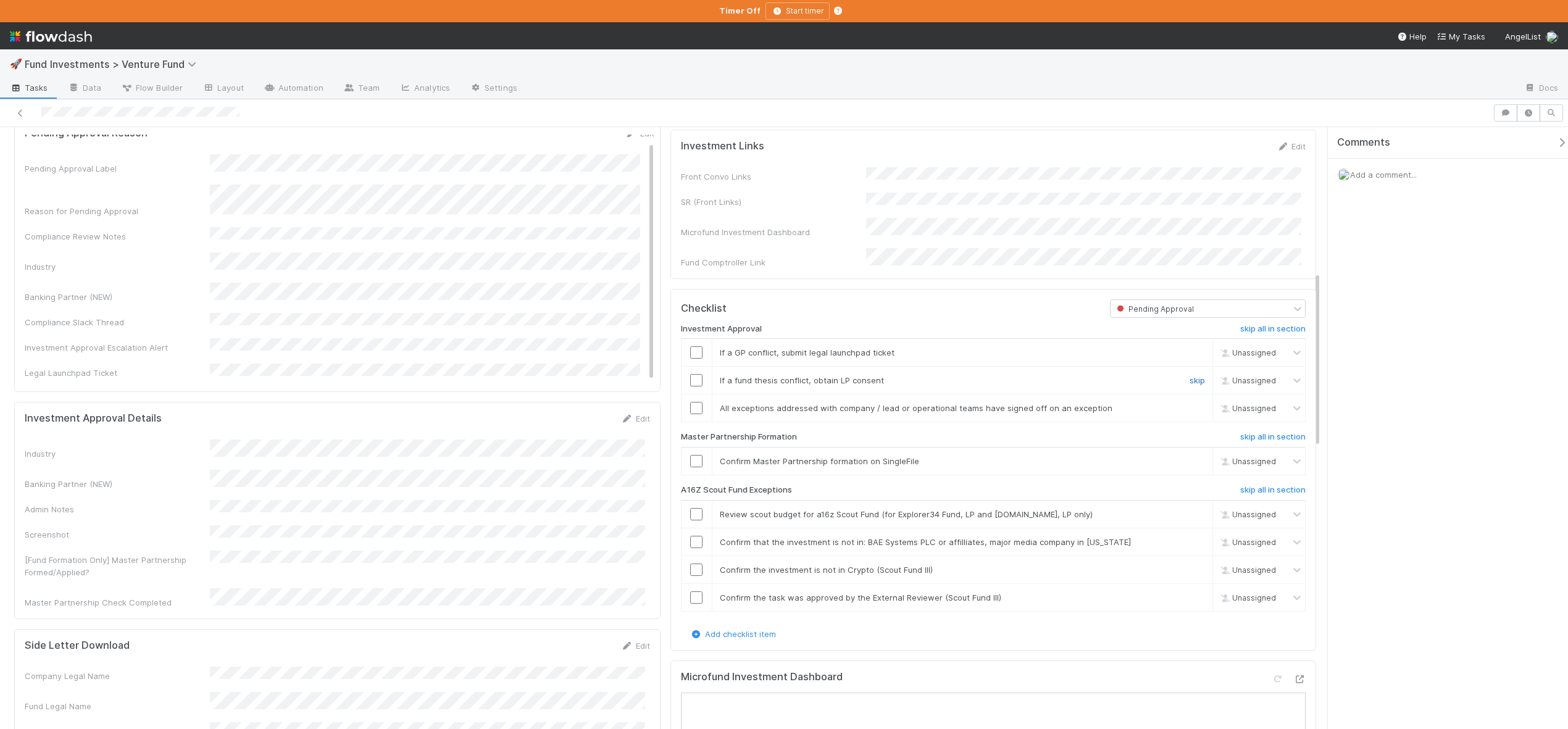
click at [1193, 385] on link "skip" at bounding box center [1197, 380] width 15 height 10
click at [692, 415] on input "checkbox" at bounding box center [696, 408] width 12 height 12
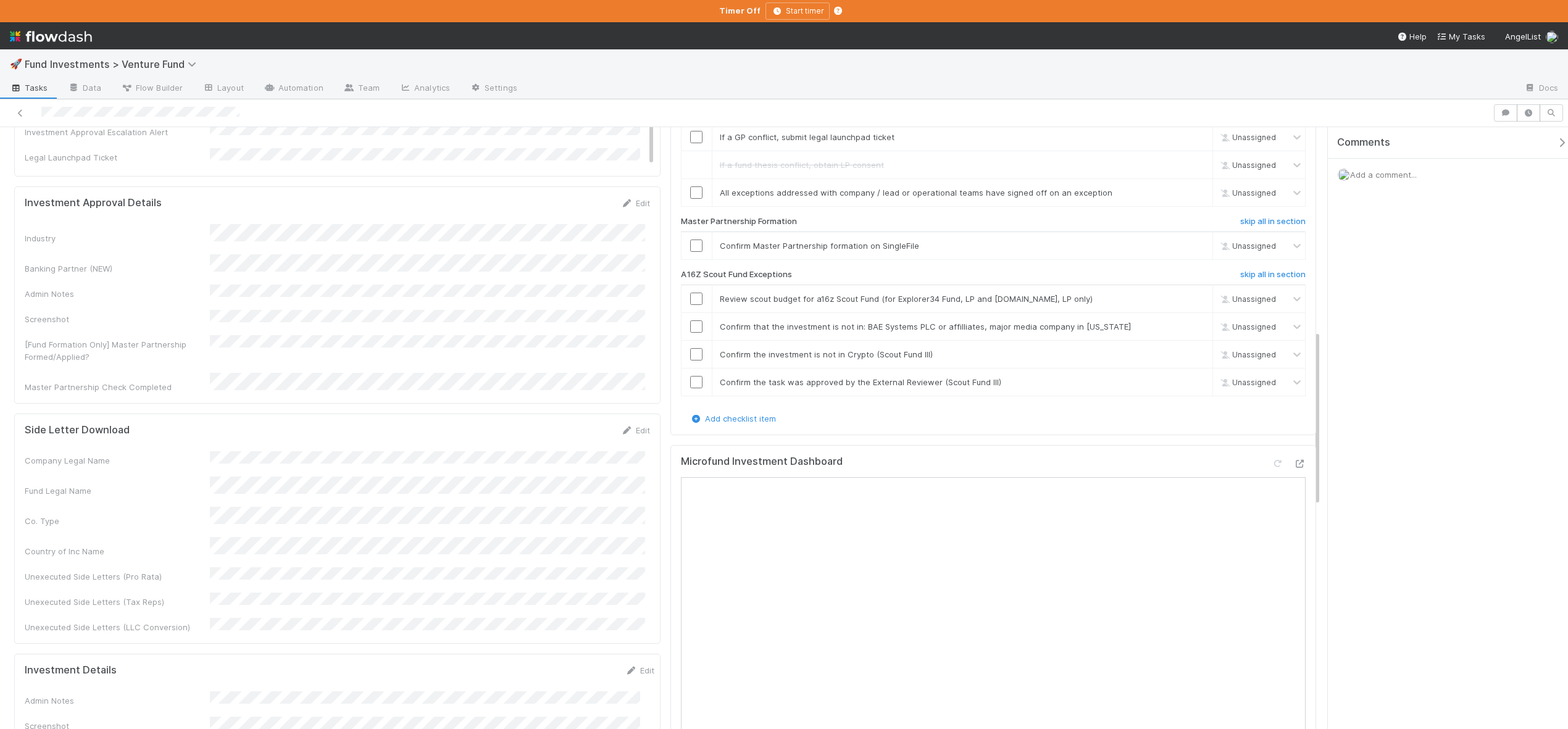
scroll to position [742, 0]
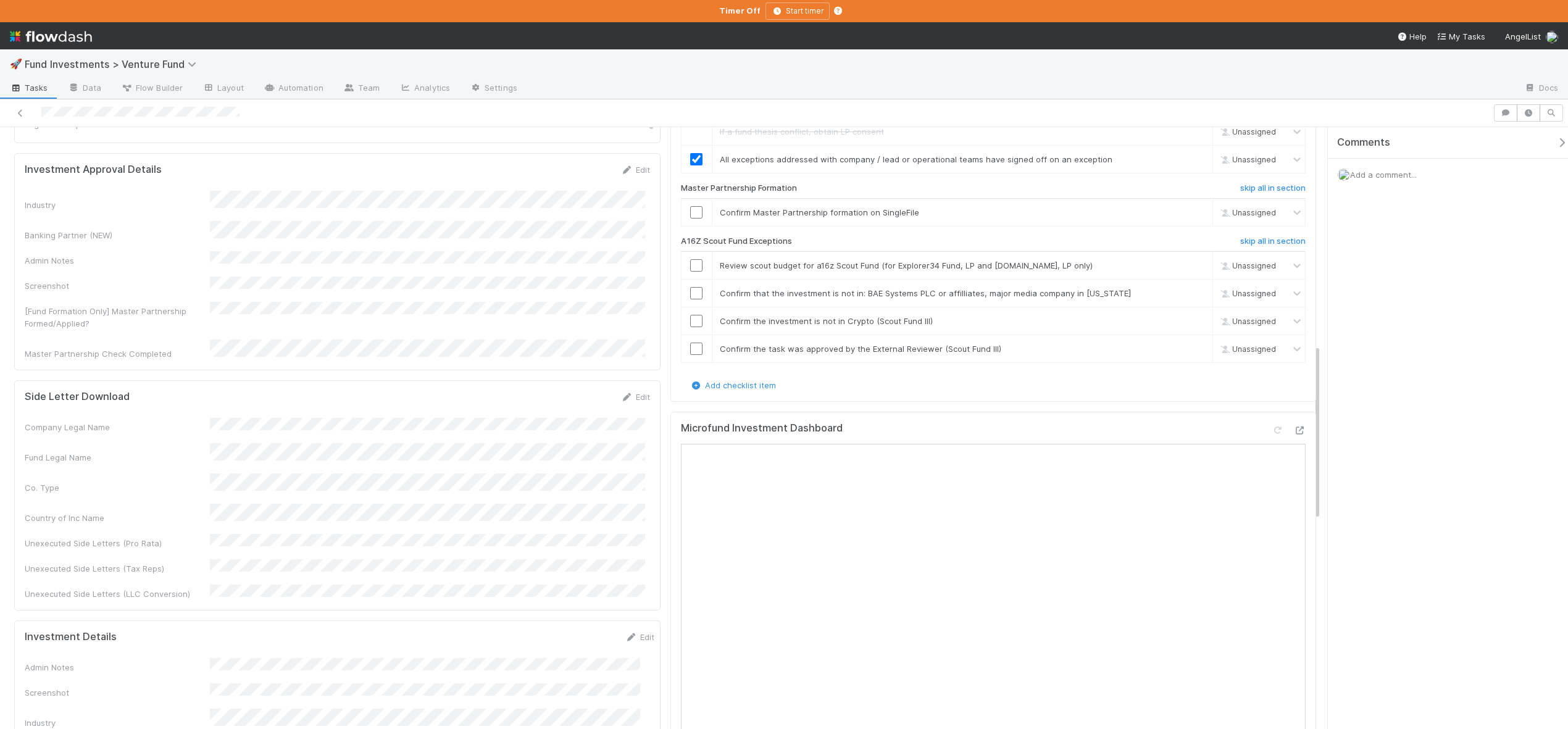
checkbox input "true"
click at [697, 218] on input "checkbox" at bounding box center [696, 212] width 12 height 12
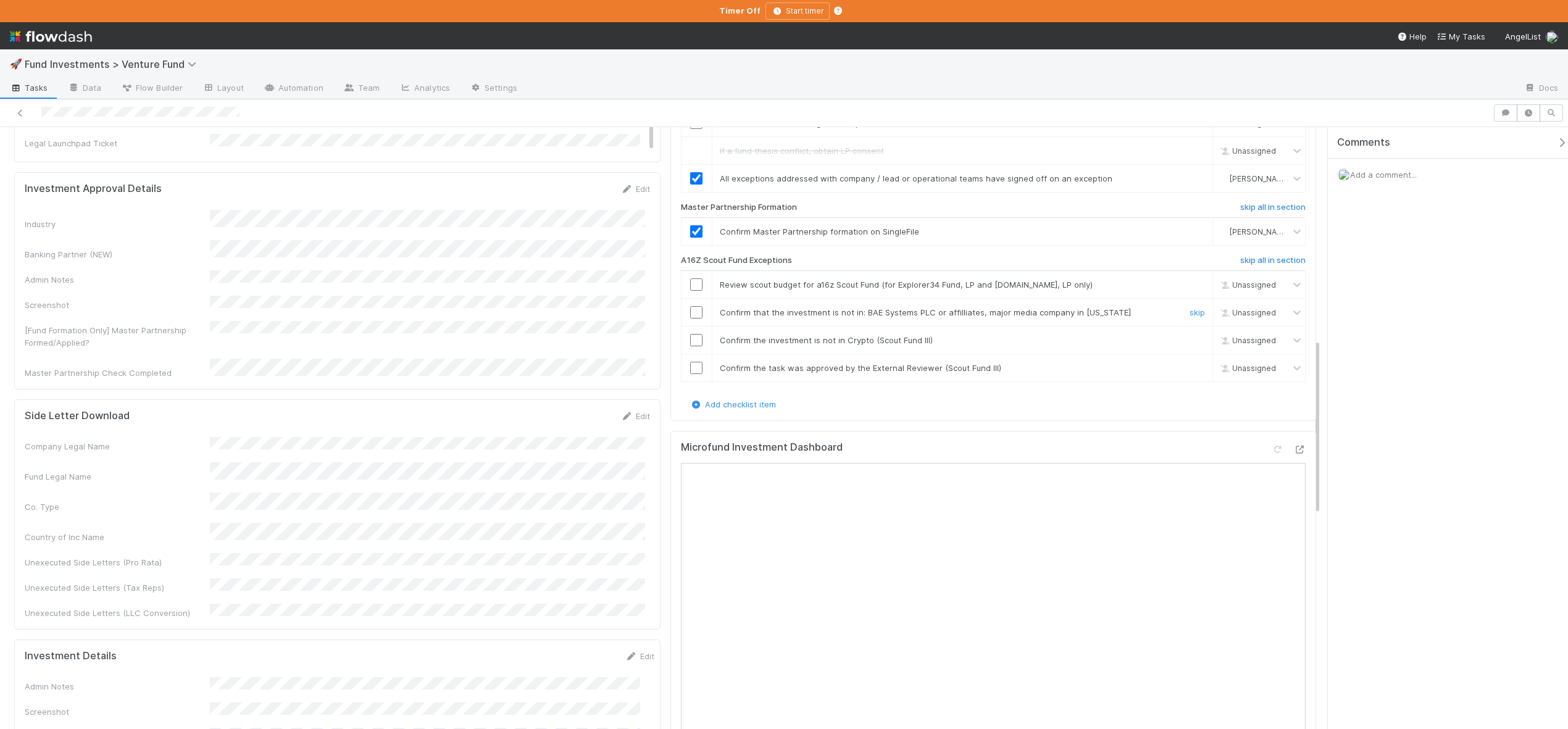
scroll to position [719, 0]
click at [1254, 269] on h6 "skip all in section" at bounding box center [1273, 263] width 66 height 10
click at [1389, 172] on span "Add a comment..." at bounding box center [1384, 174] width 67 height 10
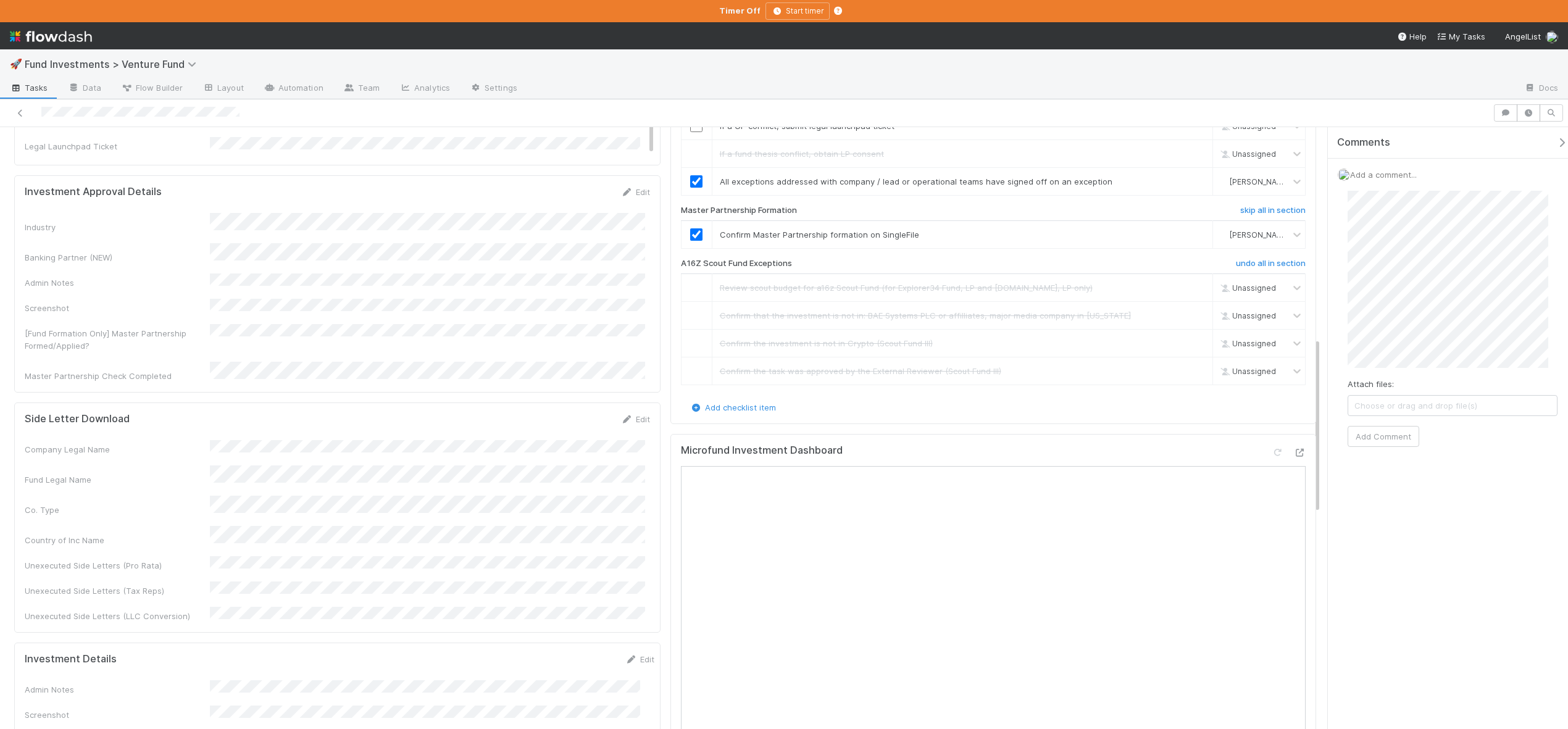
click at [1544, 371] on div "Attach files: Choose or drag and drop file(s) Add Comment" at bounding box center [1453, 318] width 210 height 256
click at [1384, 486] on button "Add Comment" at bounding box center [1383, 488] width 71 height 21
click at [20, 111] on icon at bounding box center [20, 113] width 12 height 8
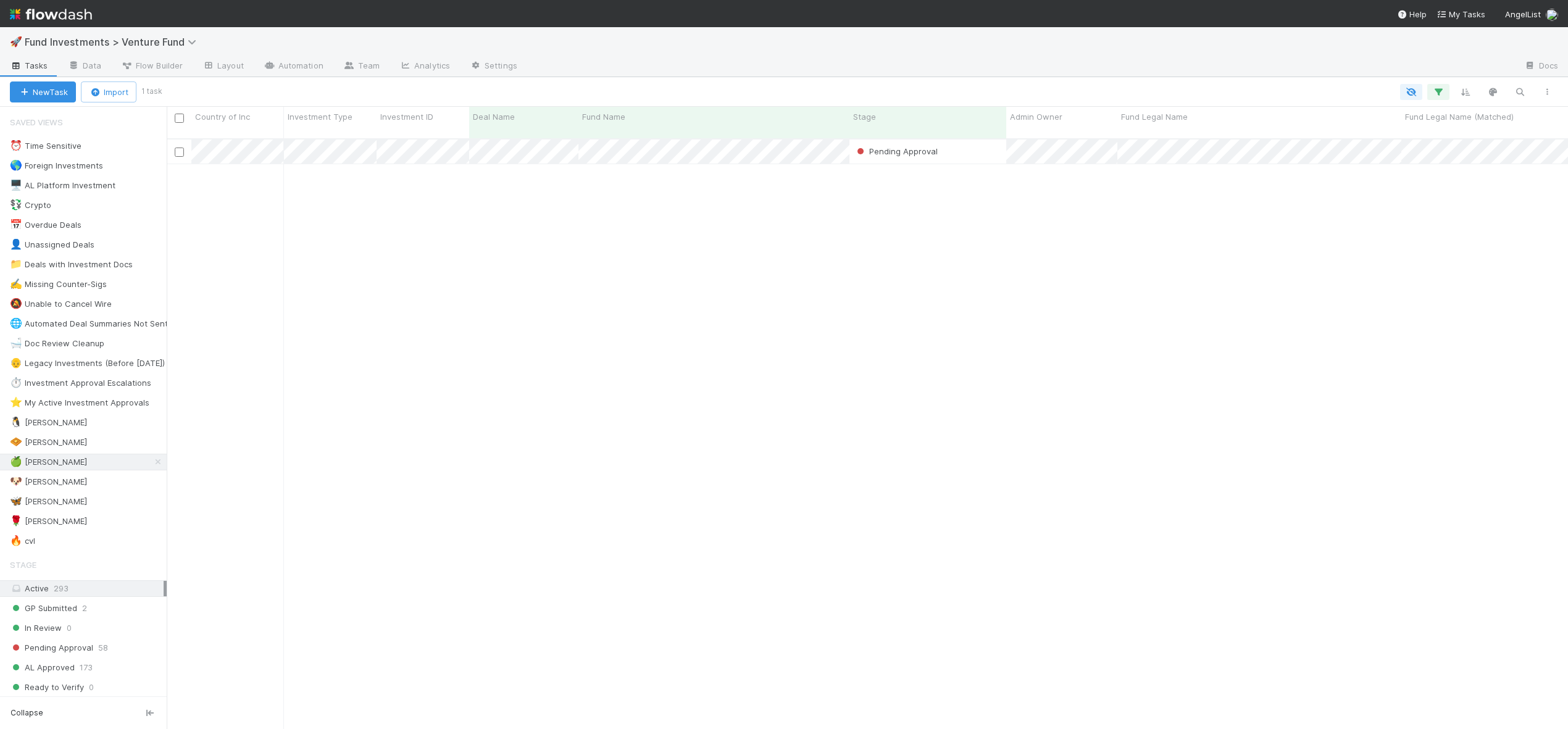
scroll to position [592, 1393]
click at [42, 482] on div "🐶 Andre" at bounding box center [48, 482] width 77 height 15
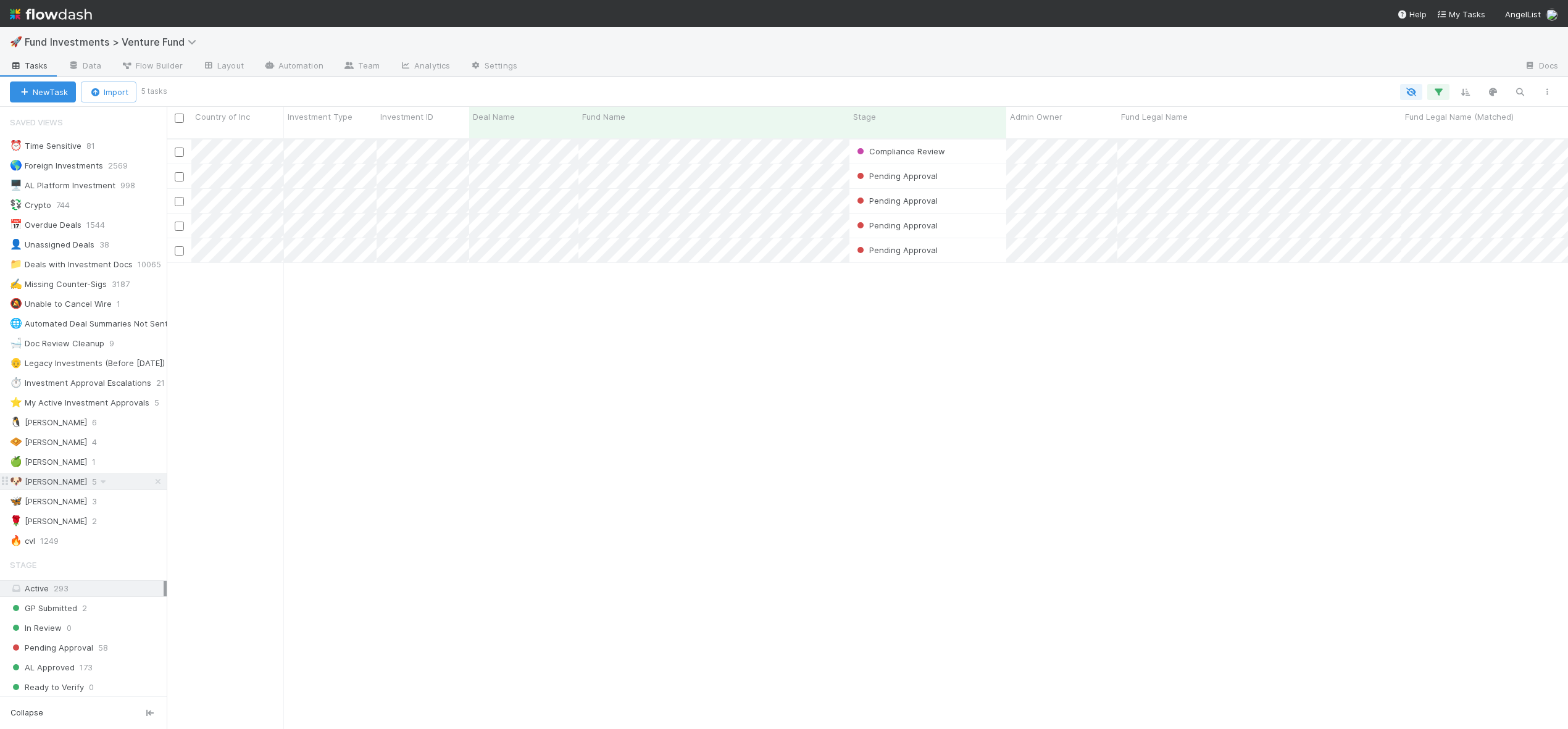
scroll to position [592, 1393]
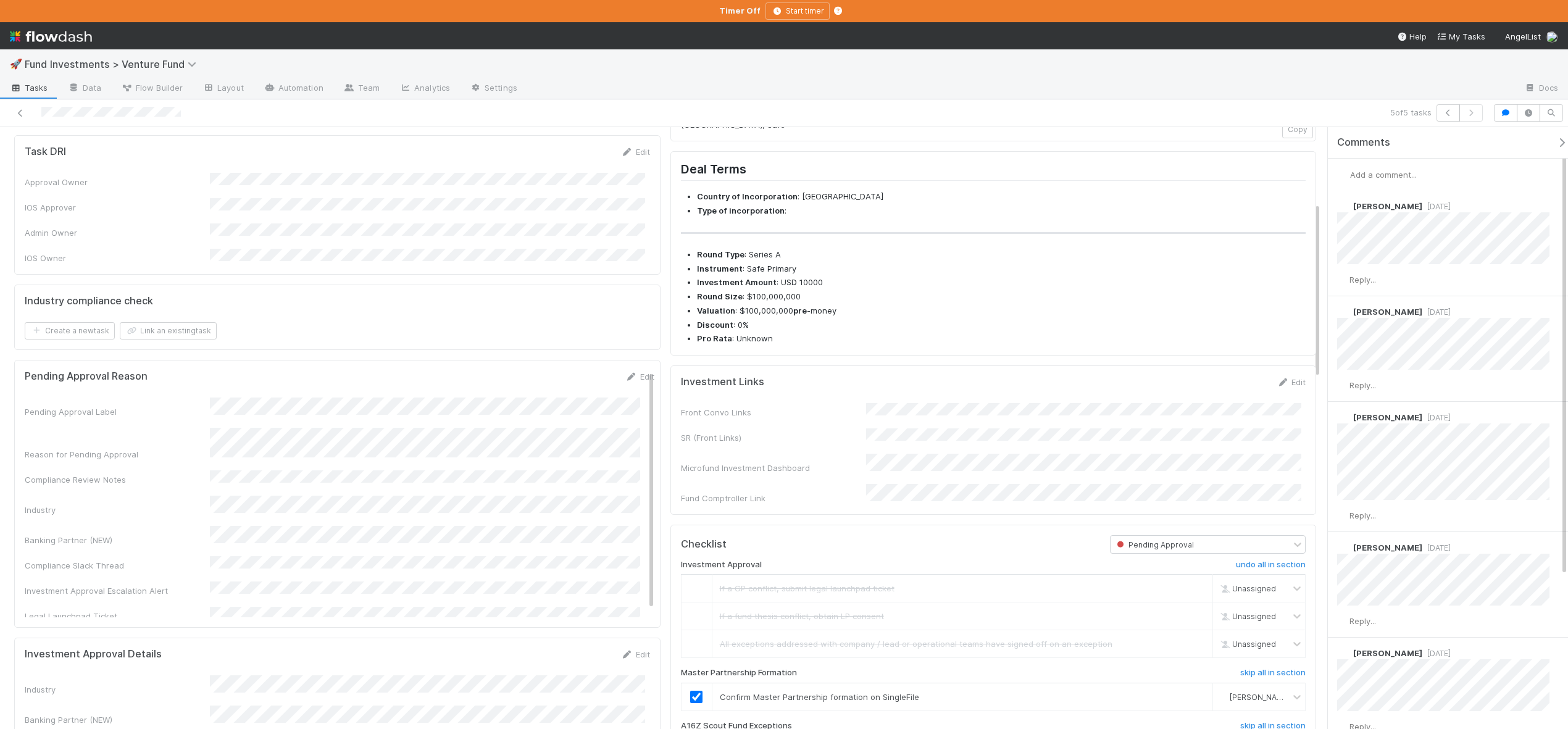
scroll to position [256, 0]
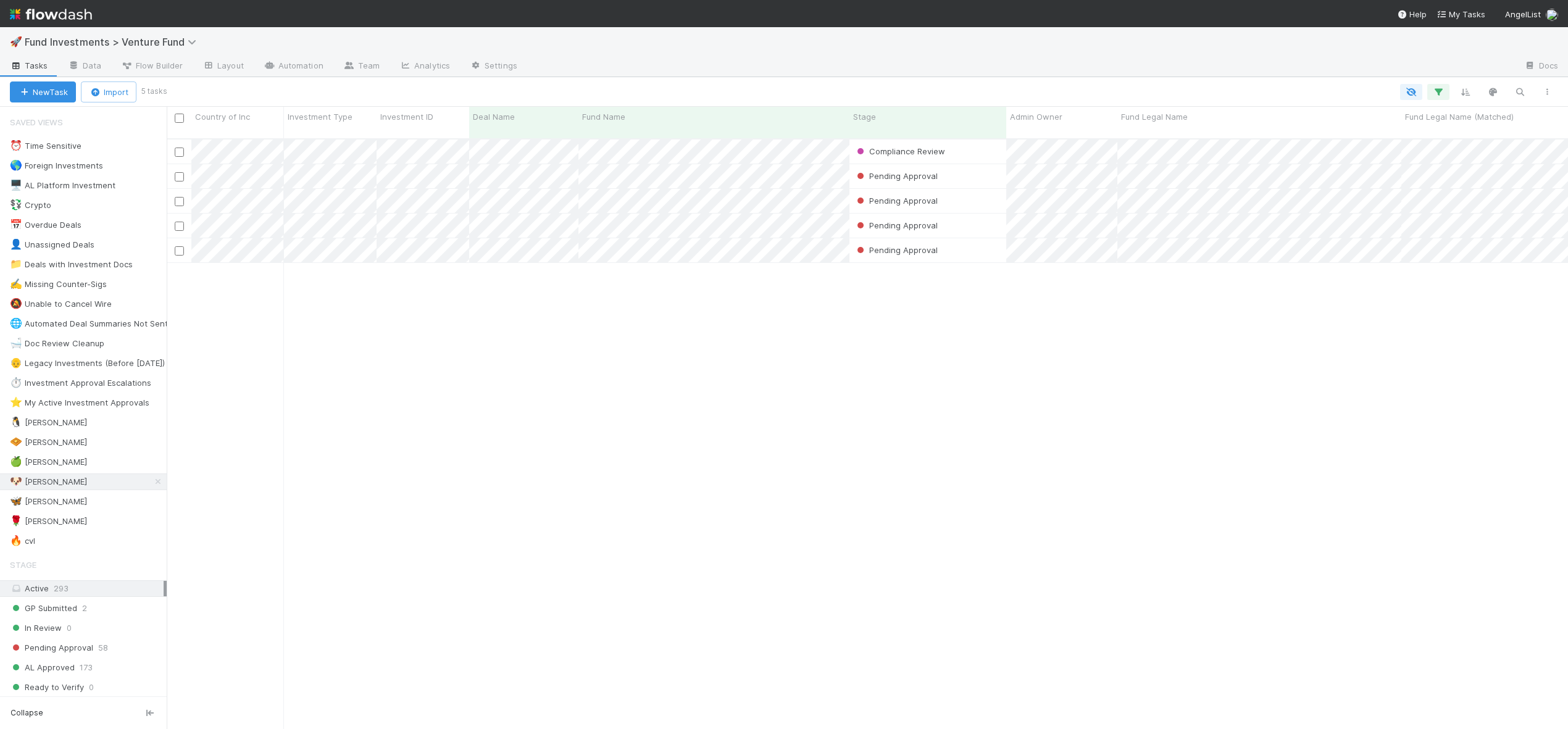
scroll to position [592, 1393]
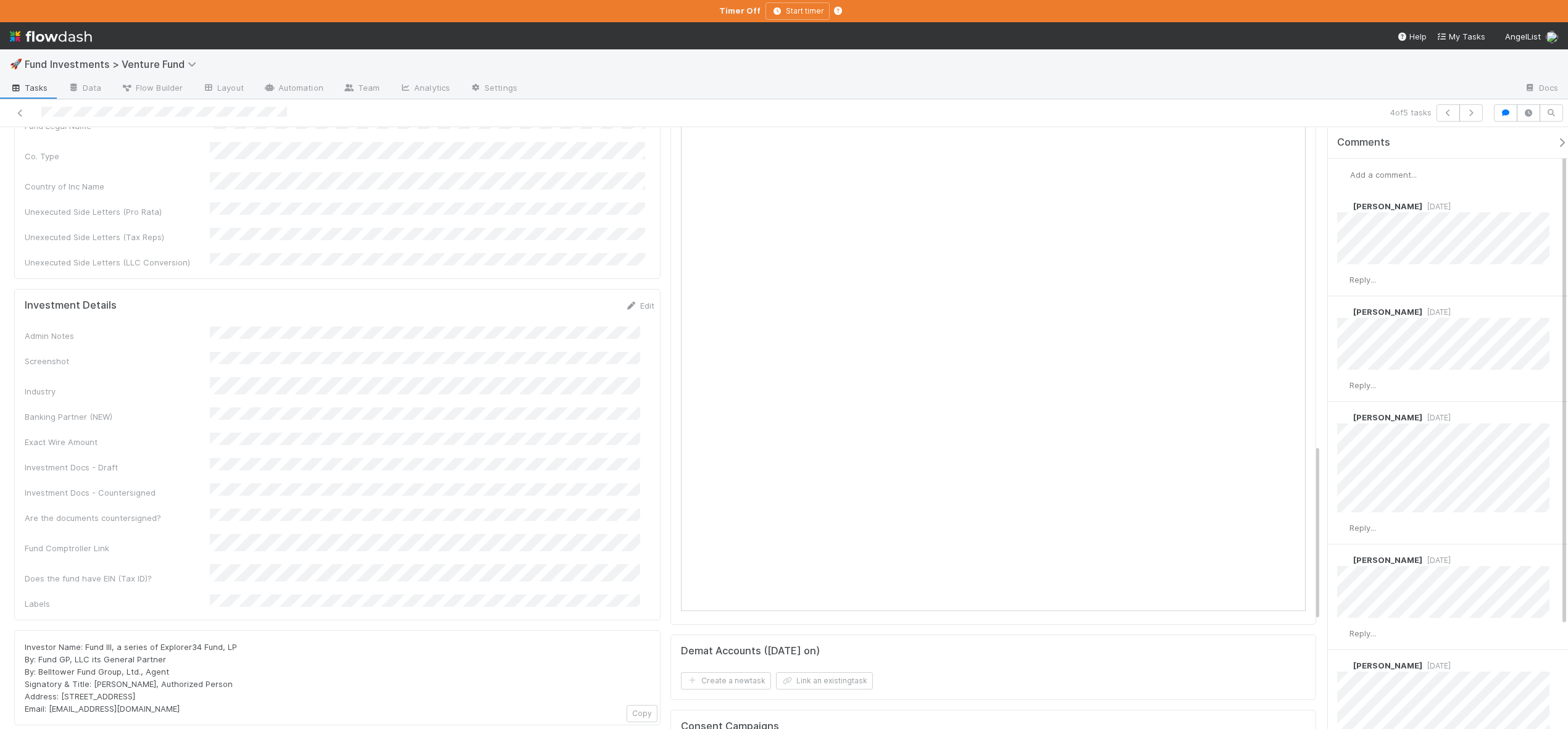
scroll to position [1066, 0]
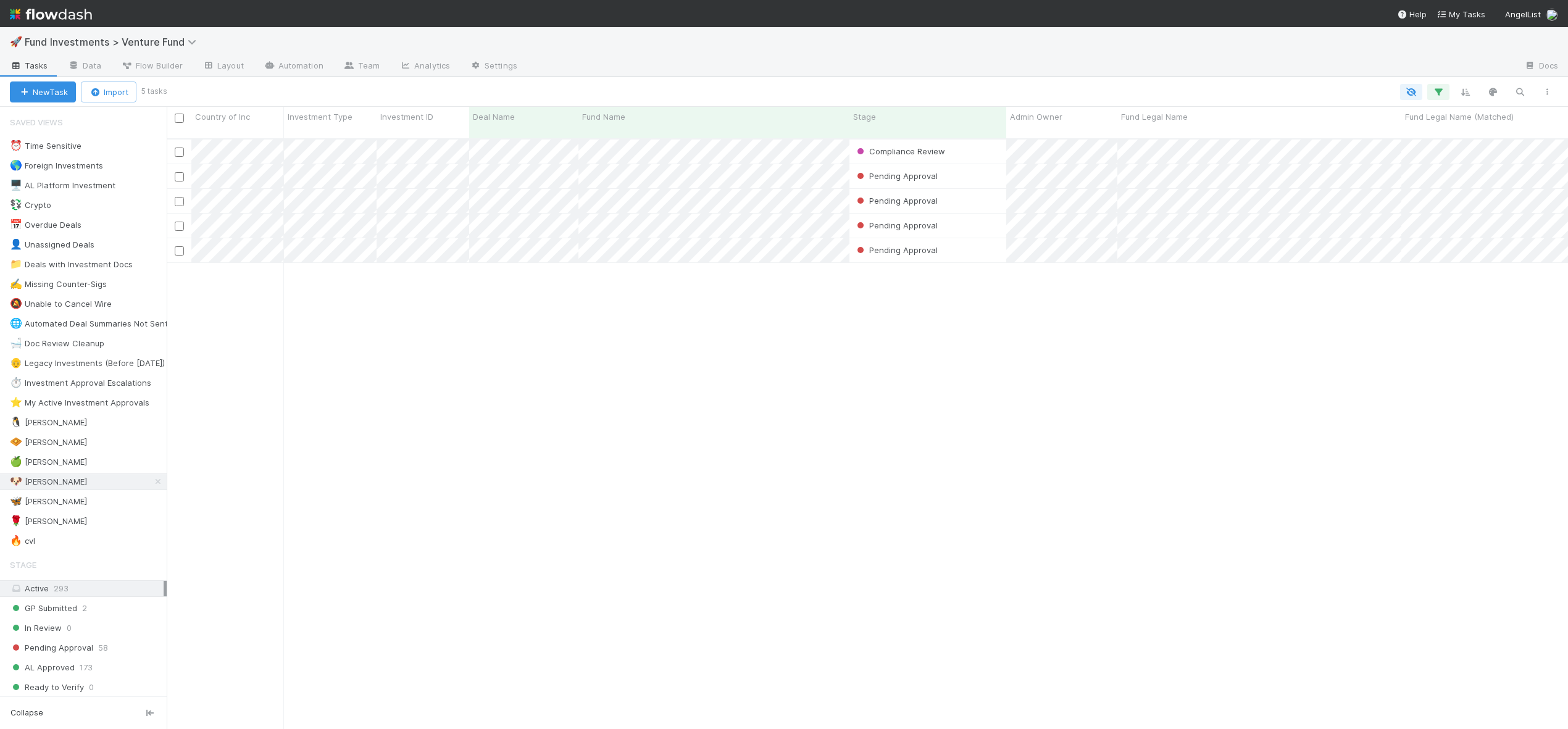
scroll to position [592, 1393]
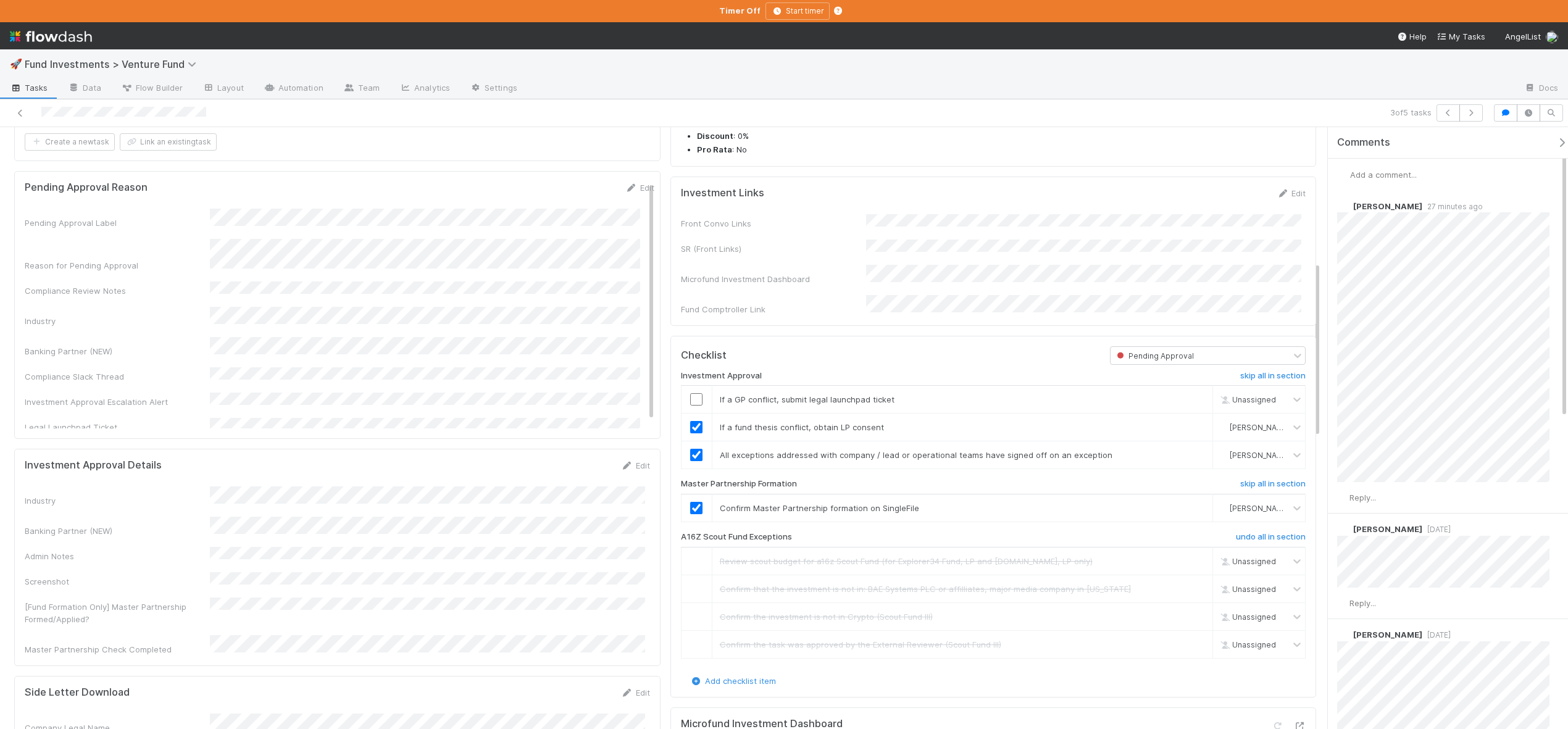
scroll to position [460, 0]
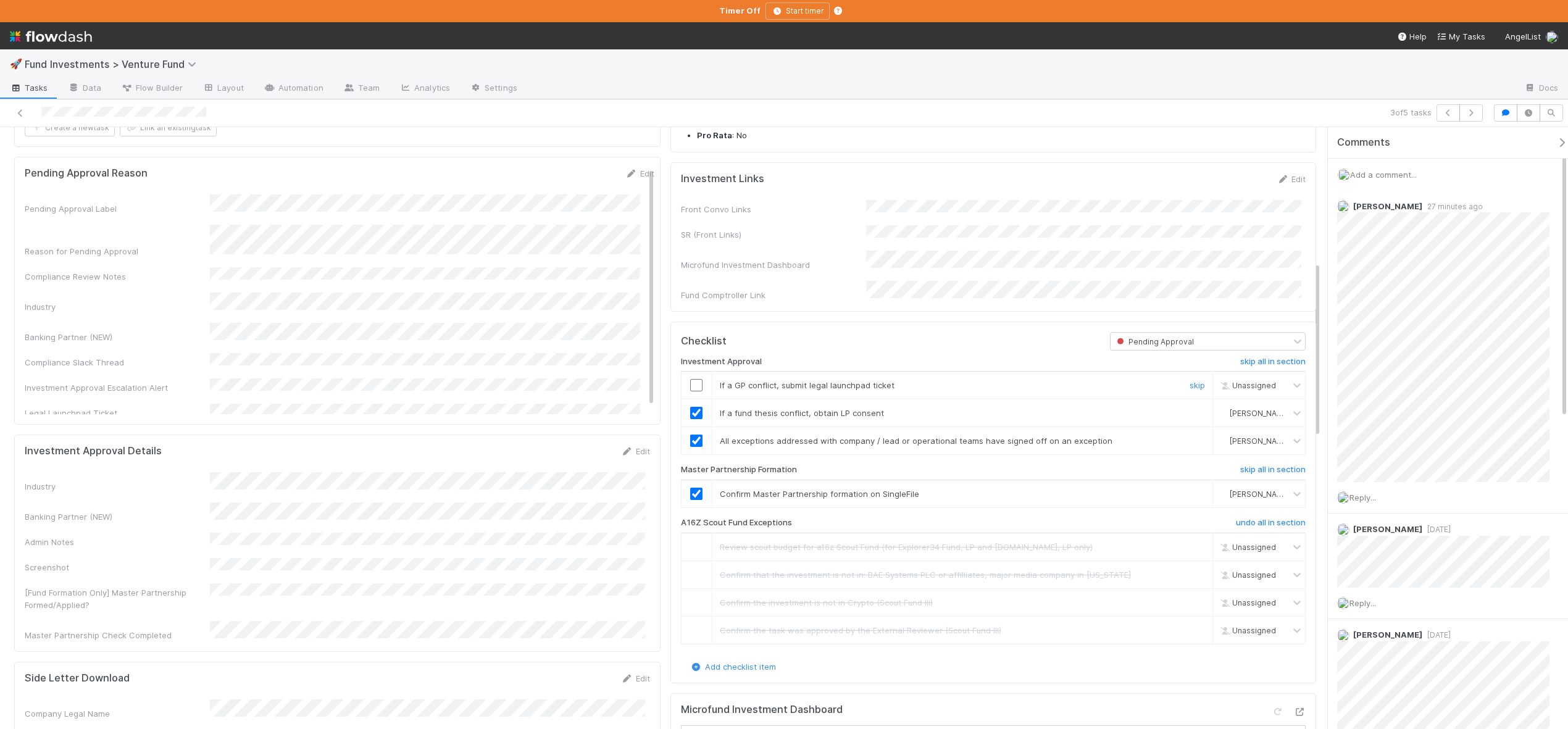
click at [694, 392] on input "checkbox" at bounding box center [696, 385] width 12 height 12
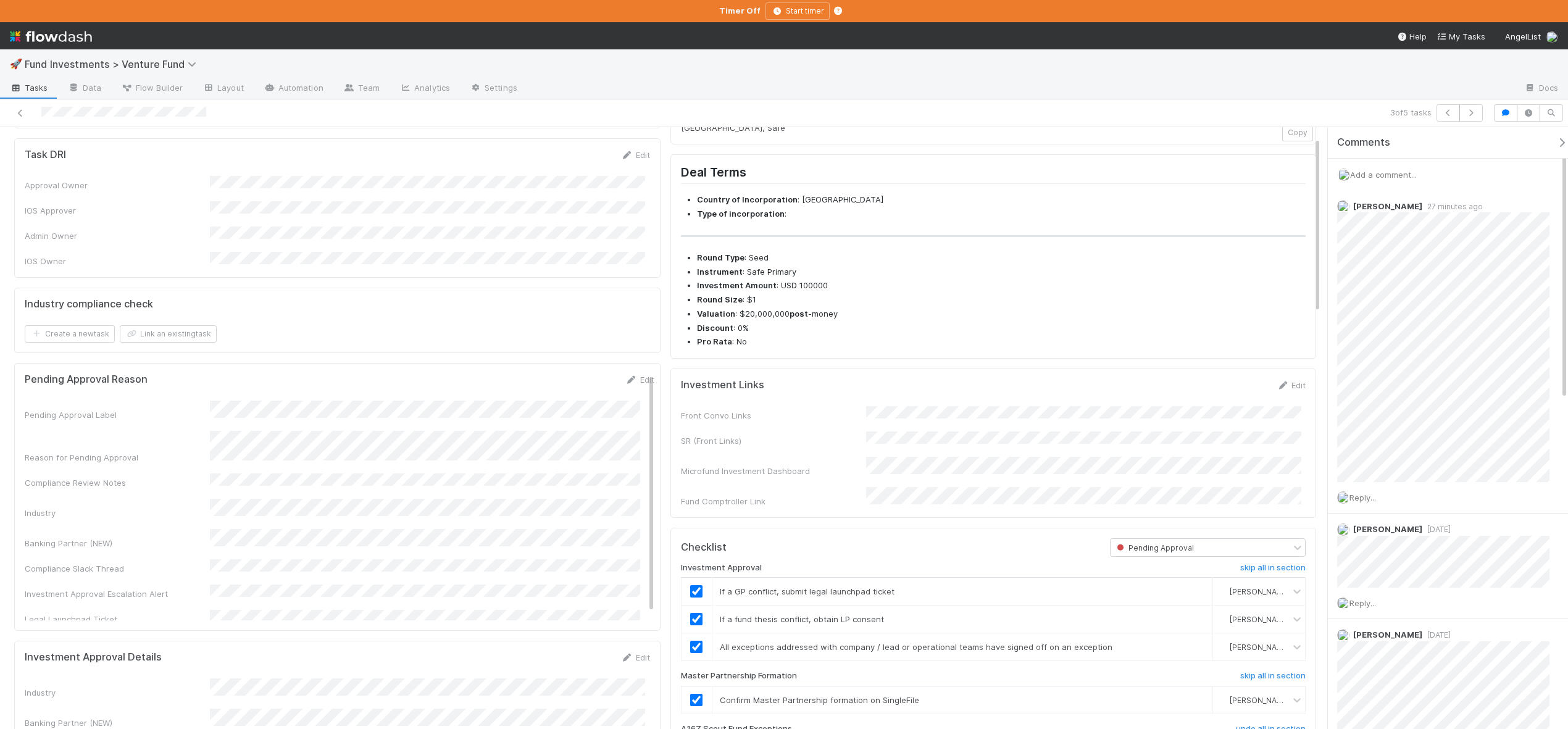
scroll to position [0, 0]
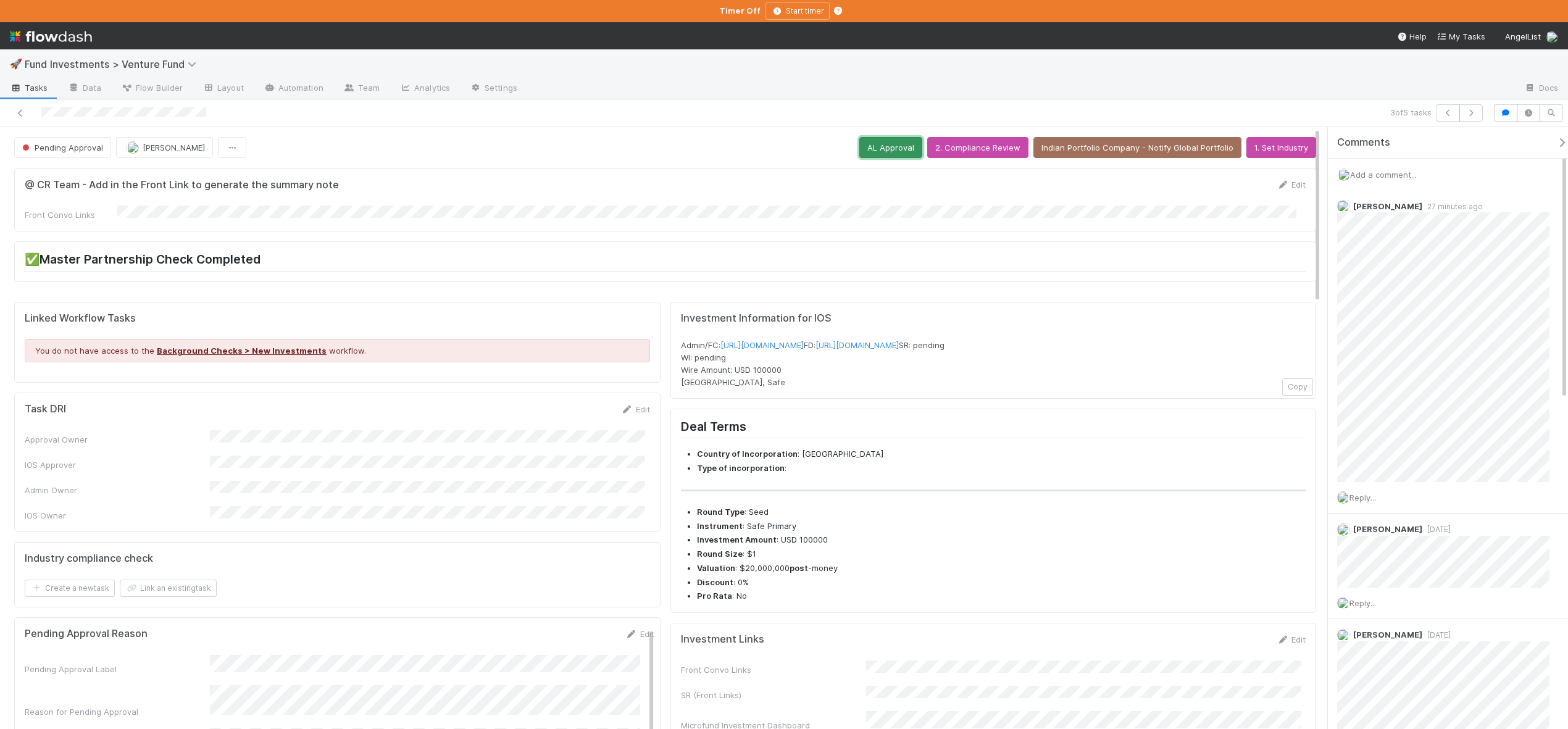
click at [888, 142] on button "AL Approval" at bounding box center [891, 148] width 63 height 21
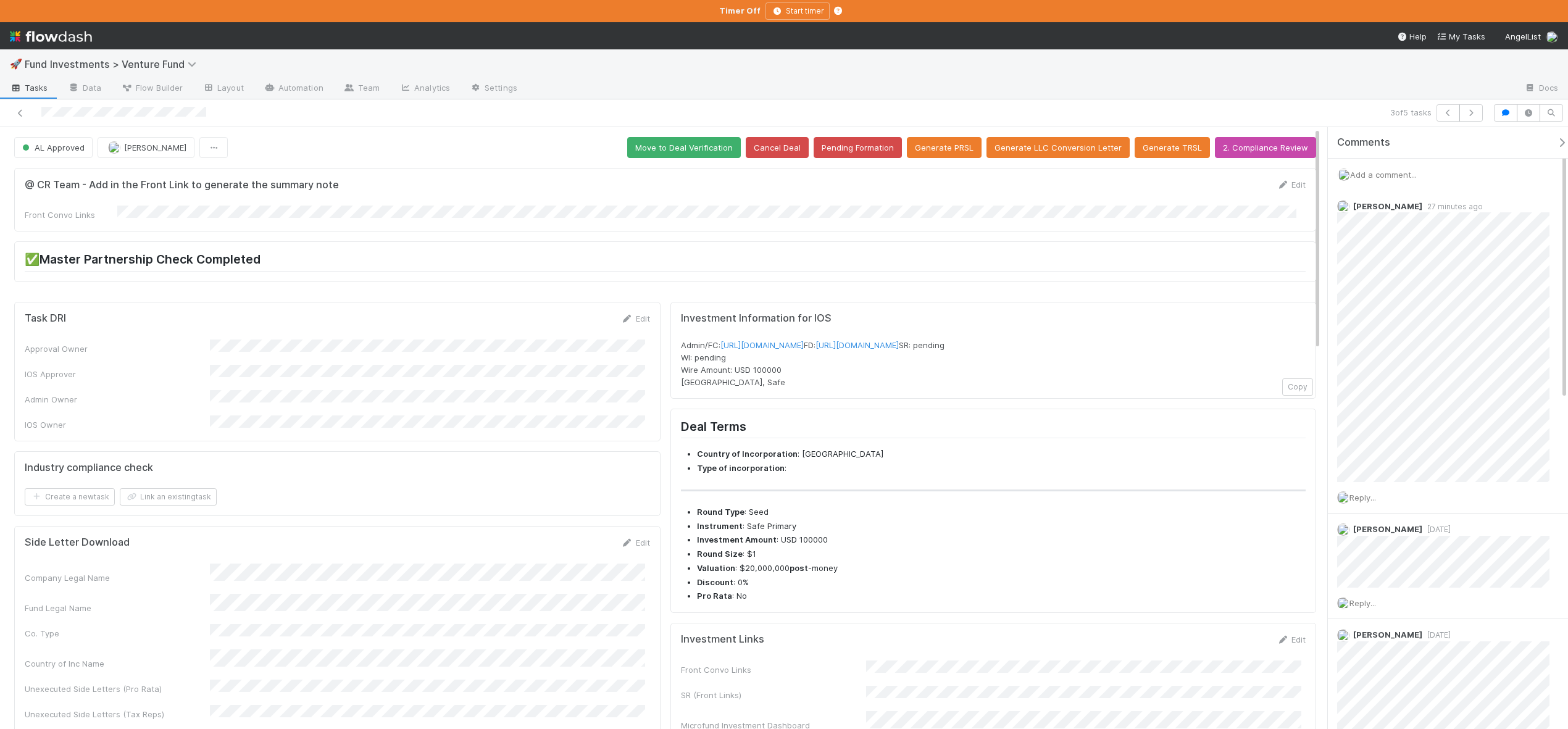
click at [1377, 173] on span "Add a comment..." at bounding box center [1384, 174] width 67 height 10
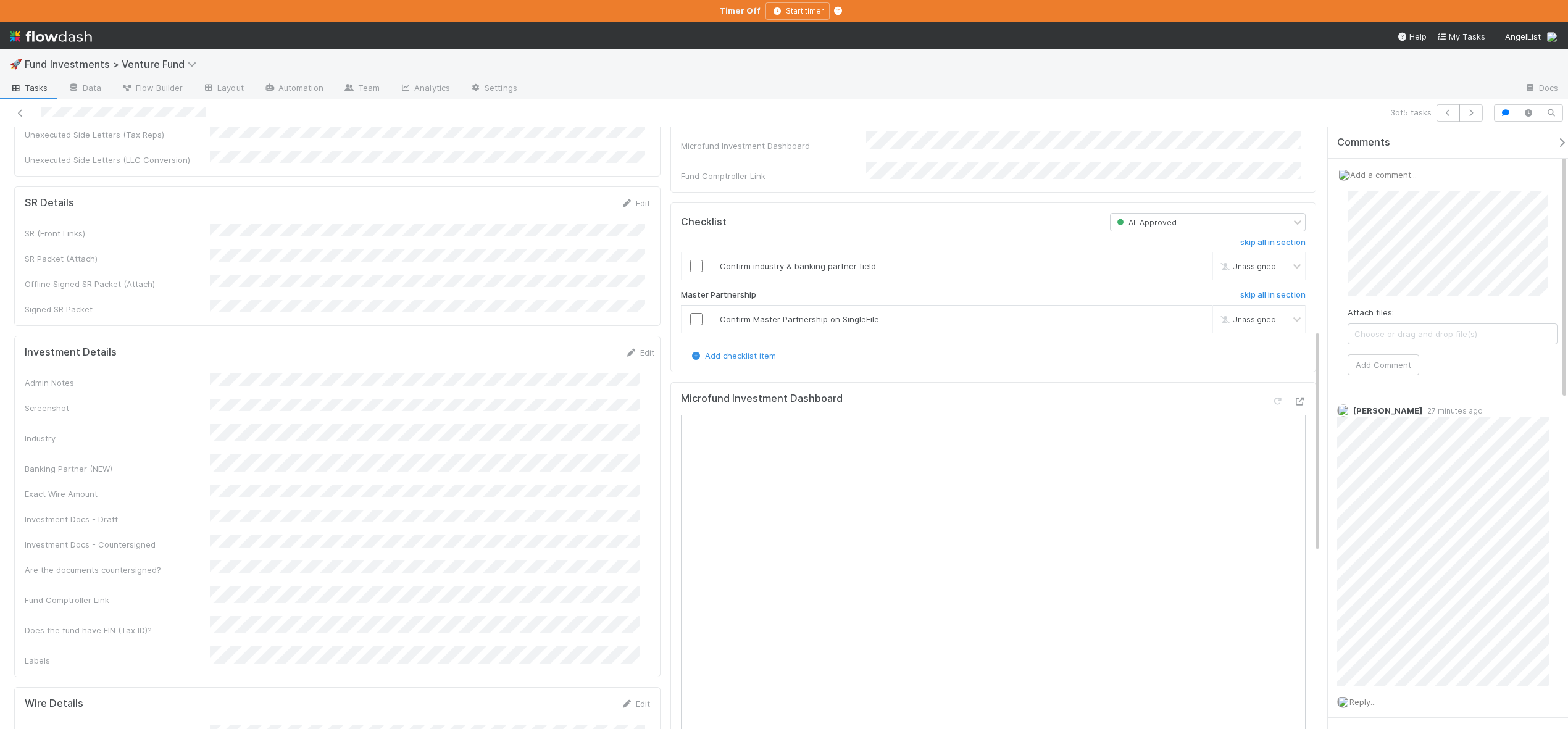
scroll to position [334, 0]
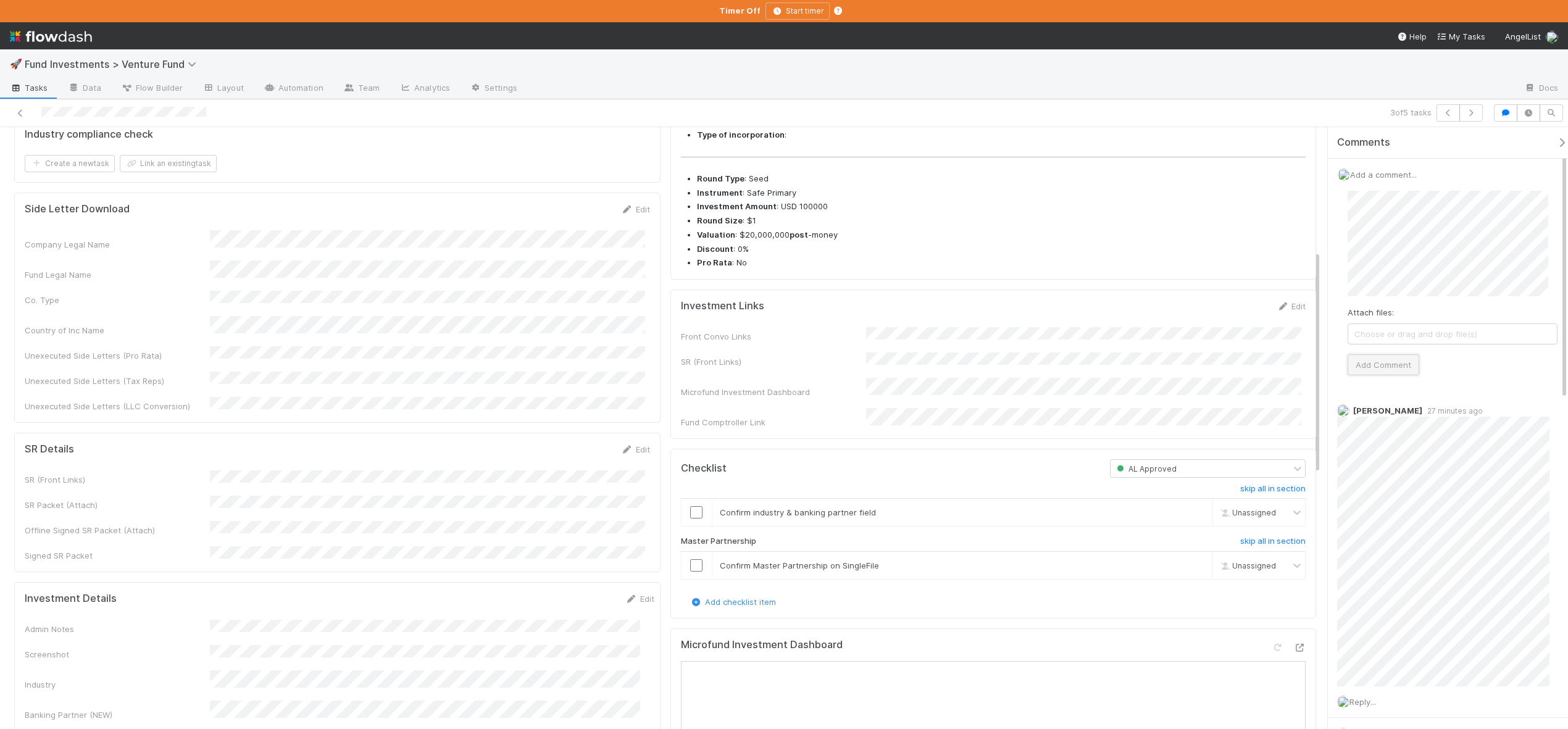
click at [1396, 367] on button "Add Comment" at bounding box center [1383, 365] width 71 height 21
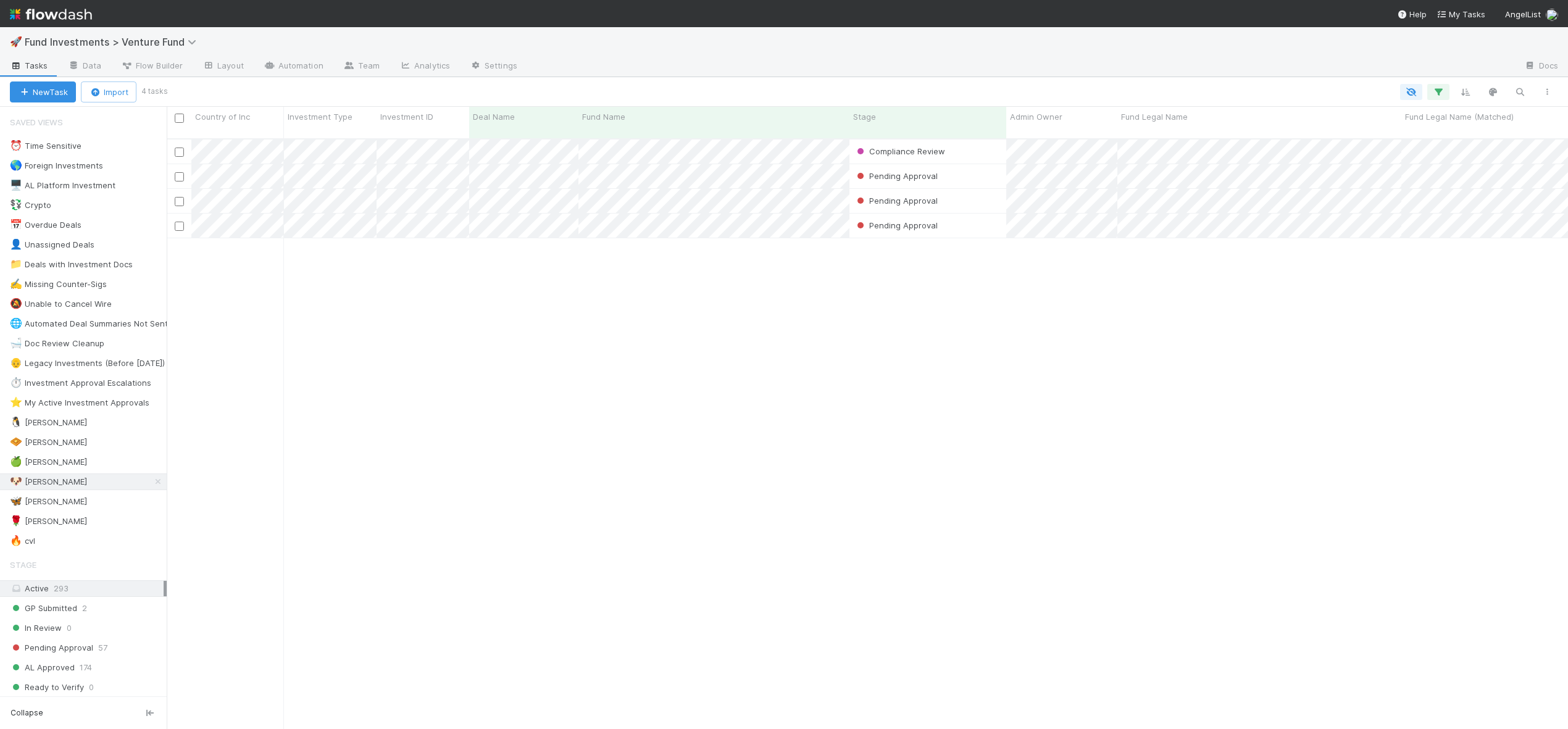
scroll to position [592, 1393]
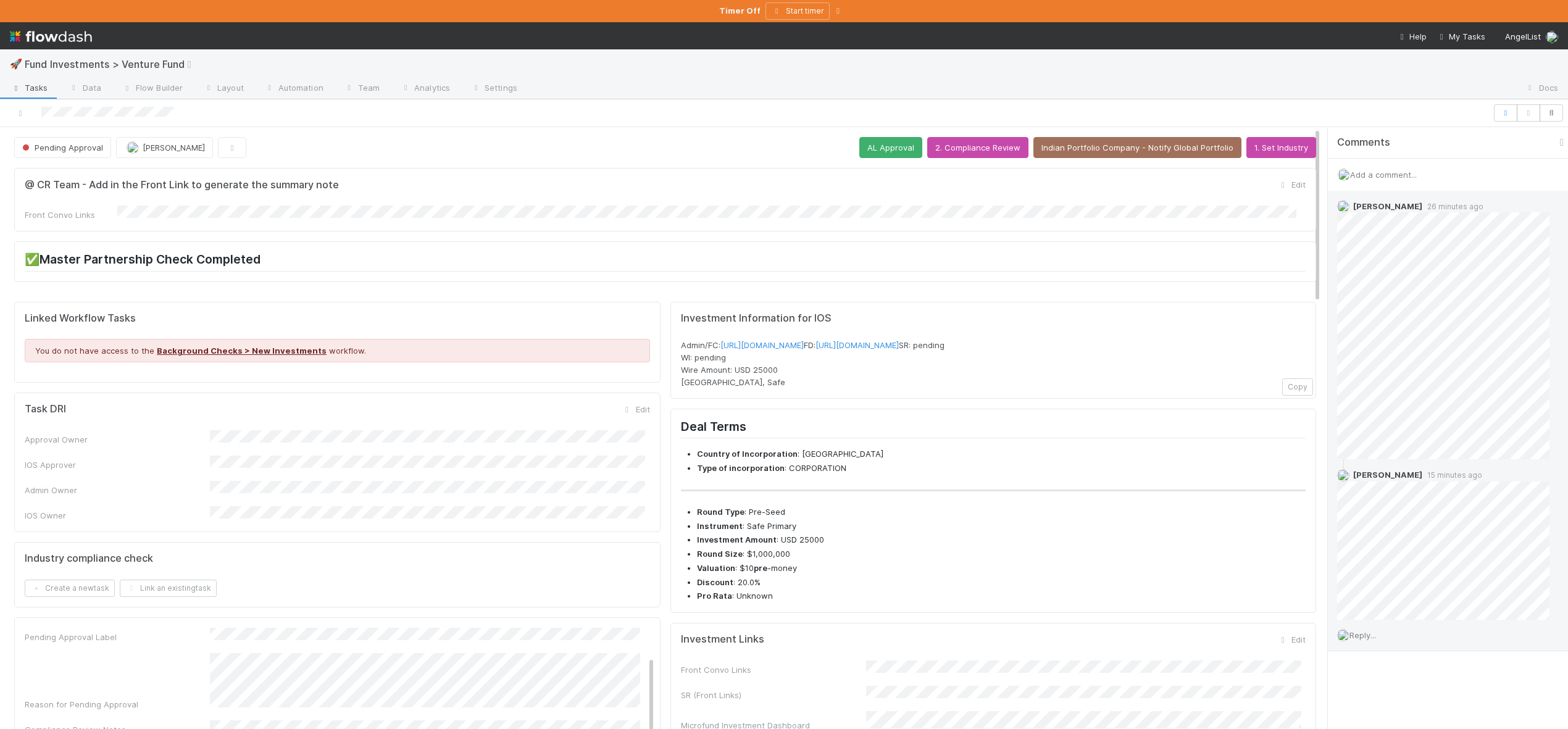
click at [1365, 630] on span "Reply..." at bounding box center [1363, 635] width 27 height 10
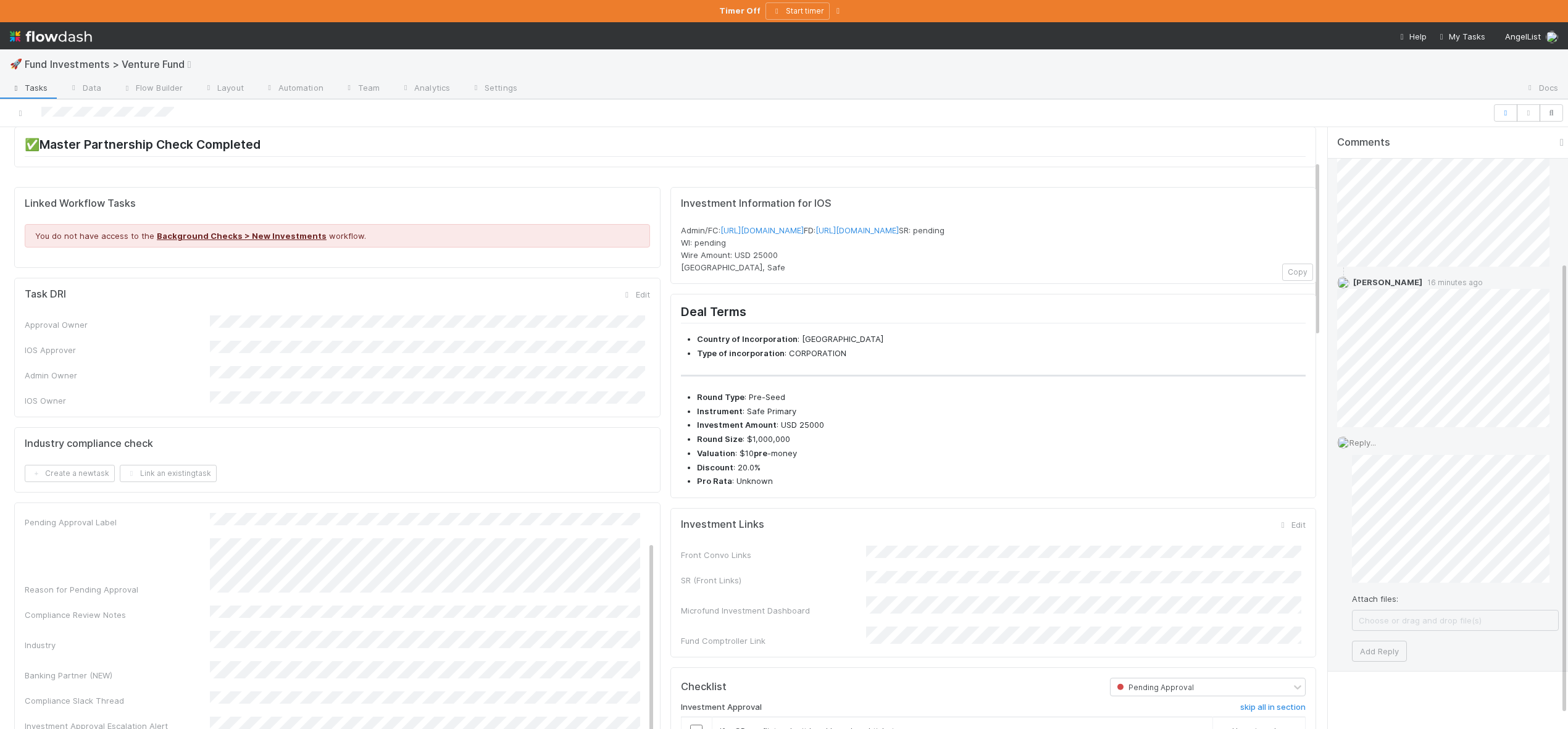
scroll to position [197, 0]
click at [1386, 642] on button "Add Reply" at bounding box center [1380, 647] width 55 height 21
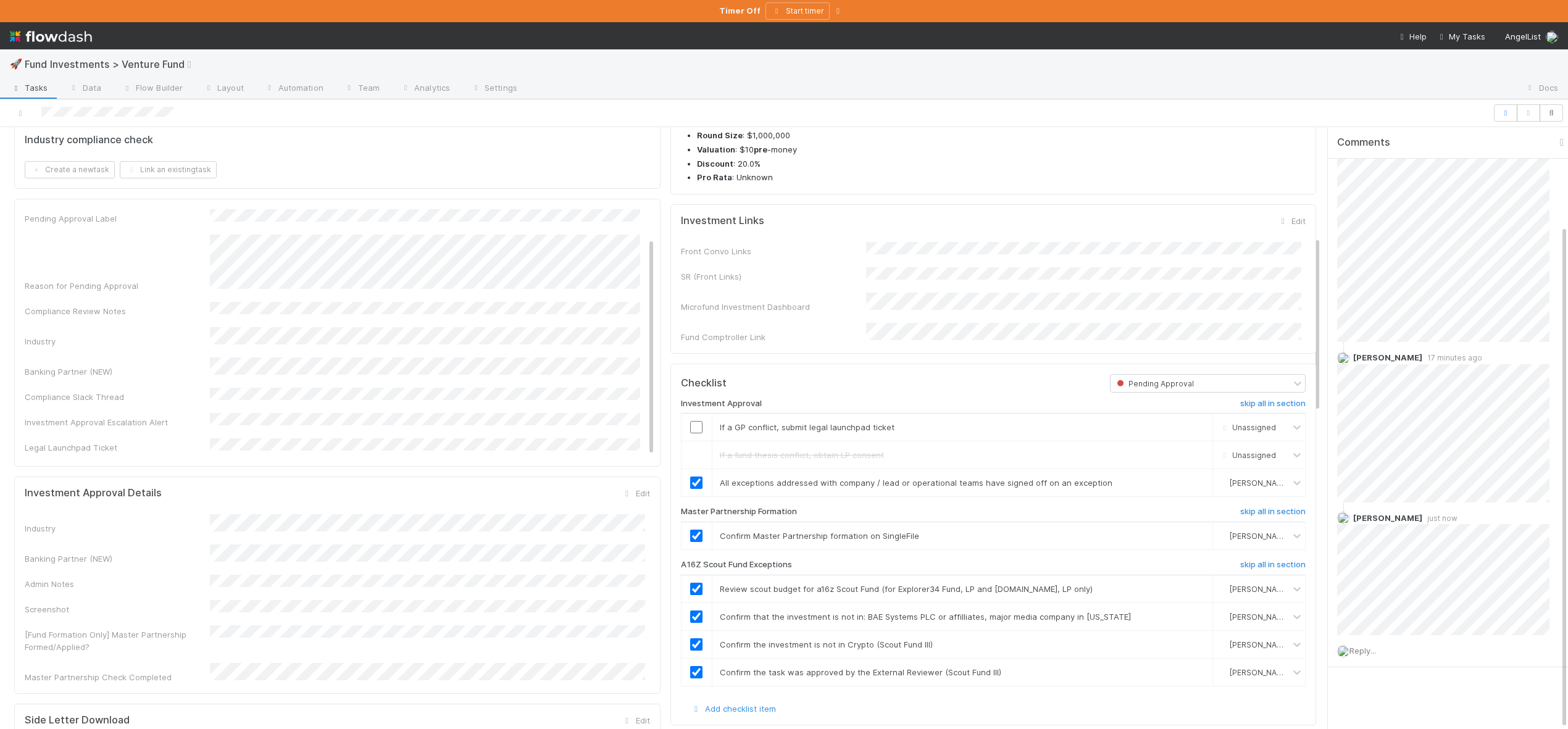
scroll to position [496, 0]
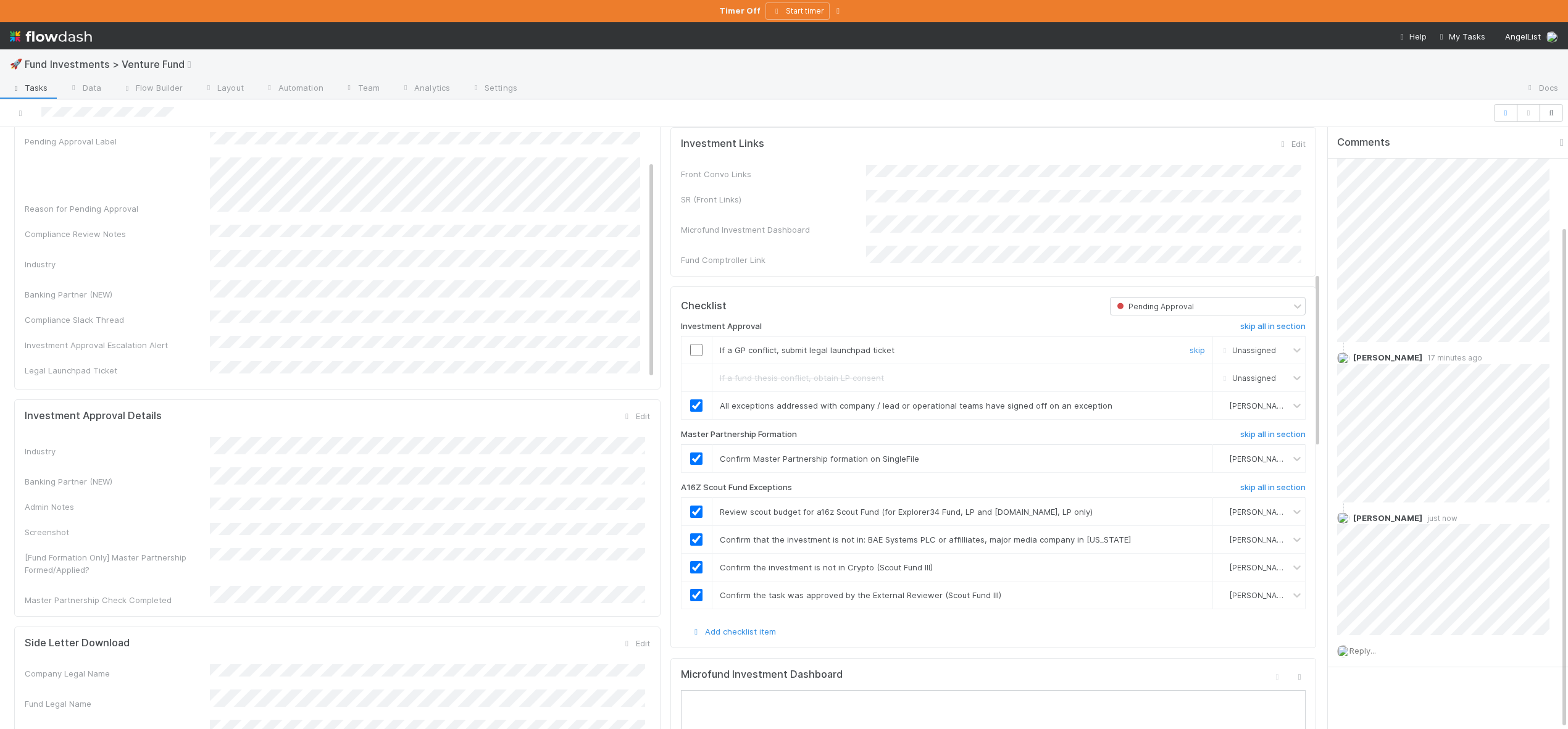
click at [695, 356] on input "checkbox" at bounding box center [696, 350] width 12 height 12
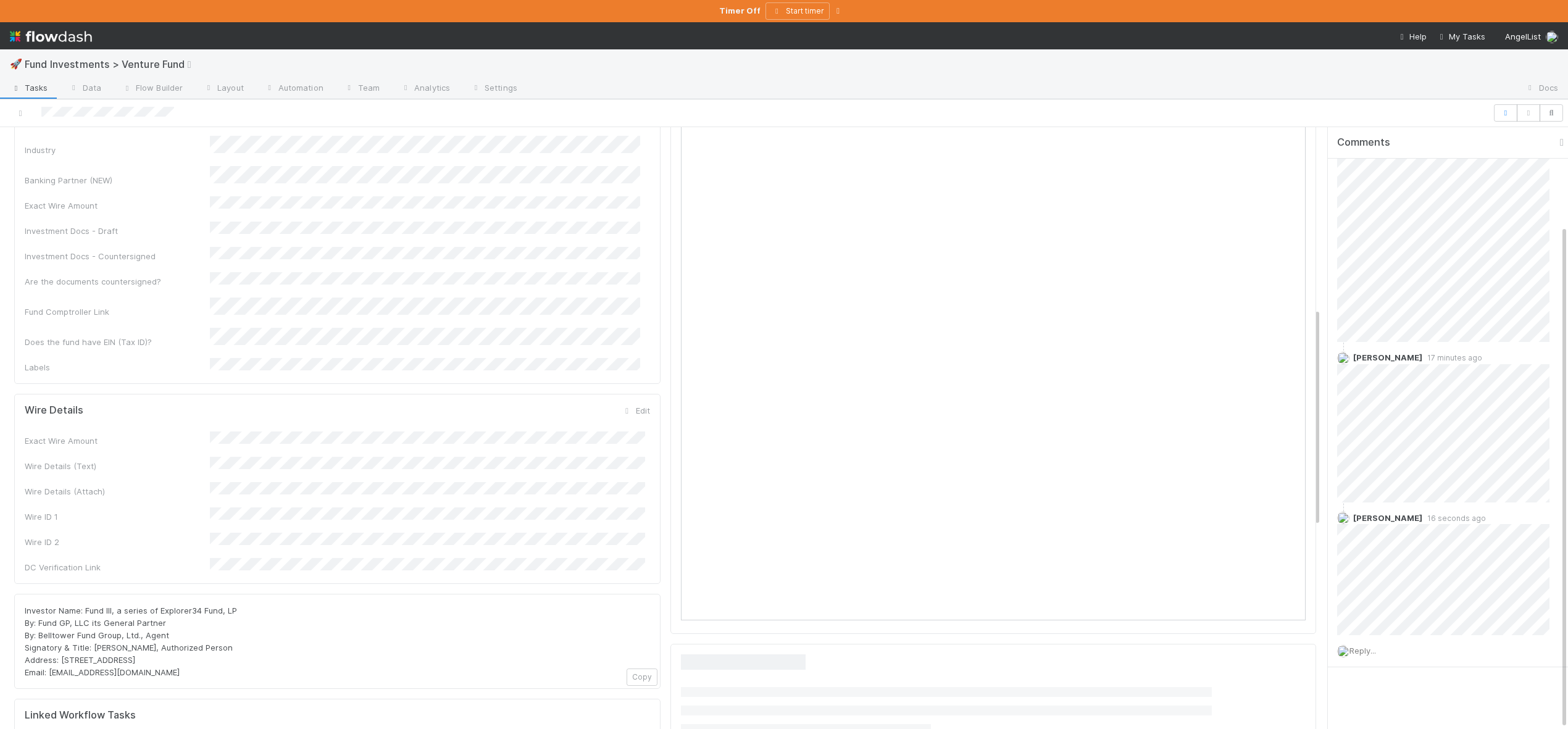
scroll to position [498, 0]
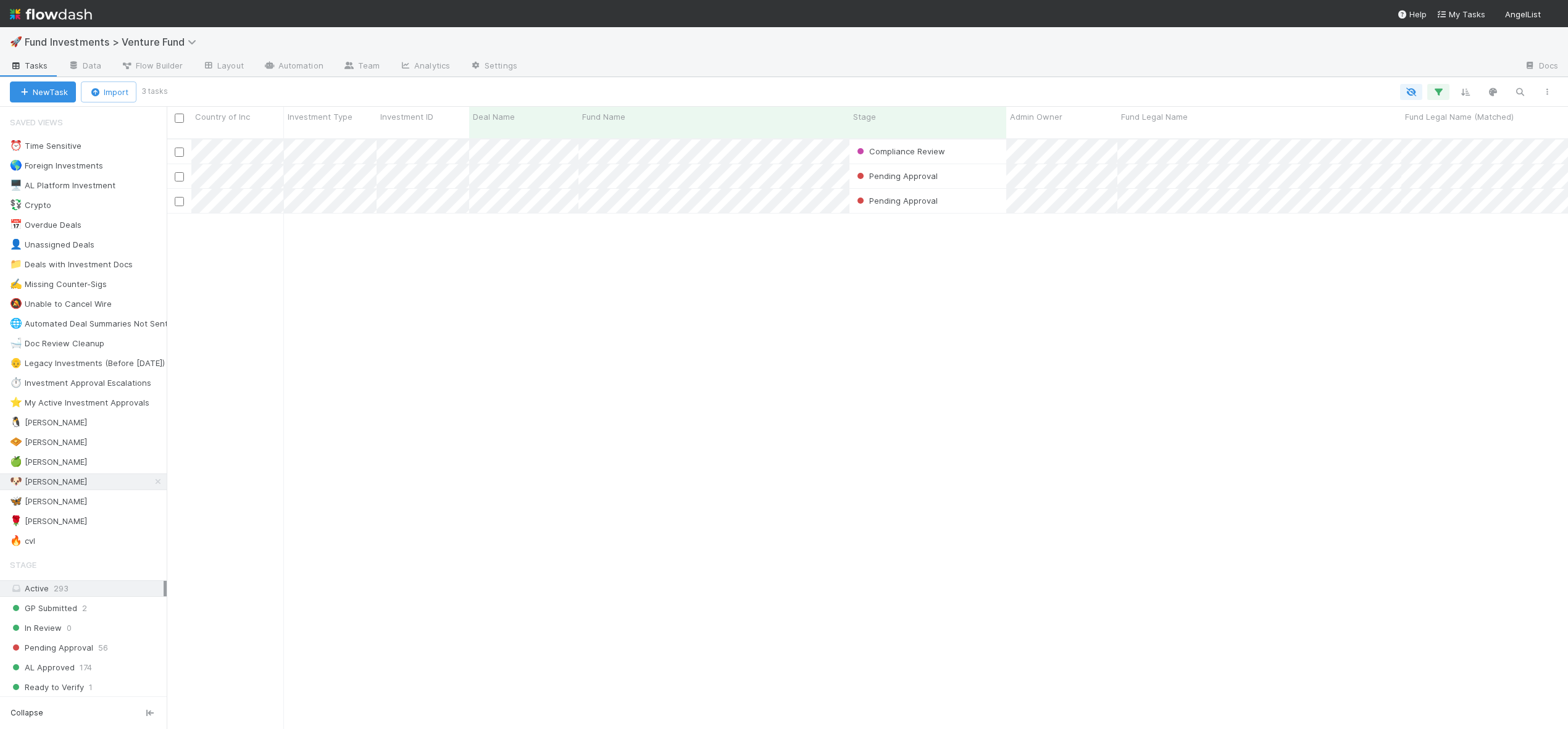
scroll to position [592, 1393]
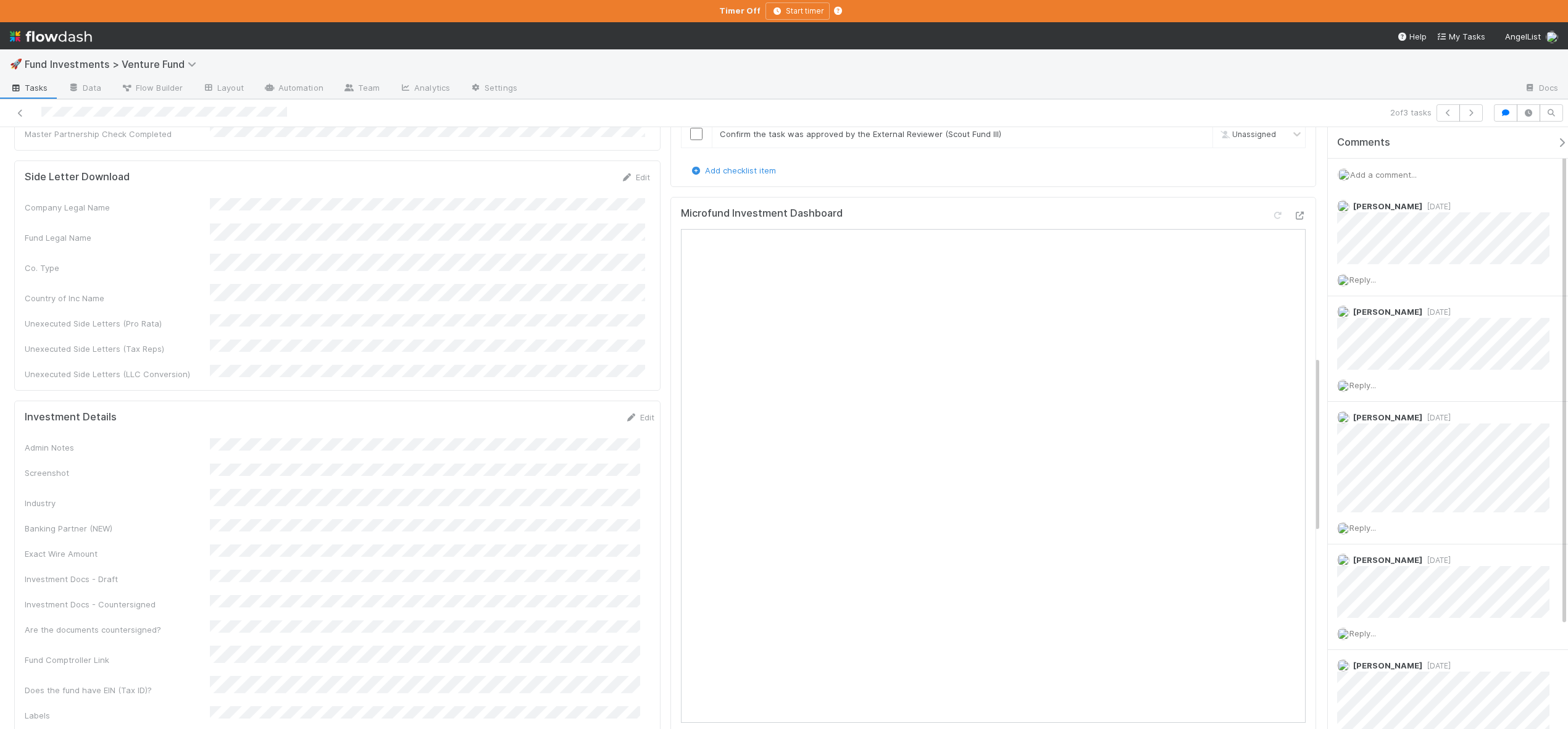
scroll to position [960, 0]
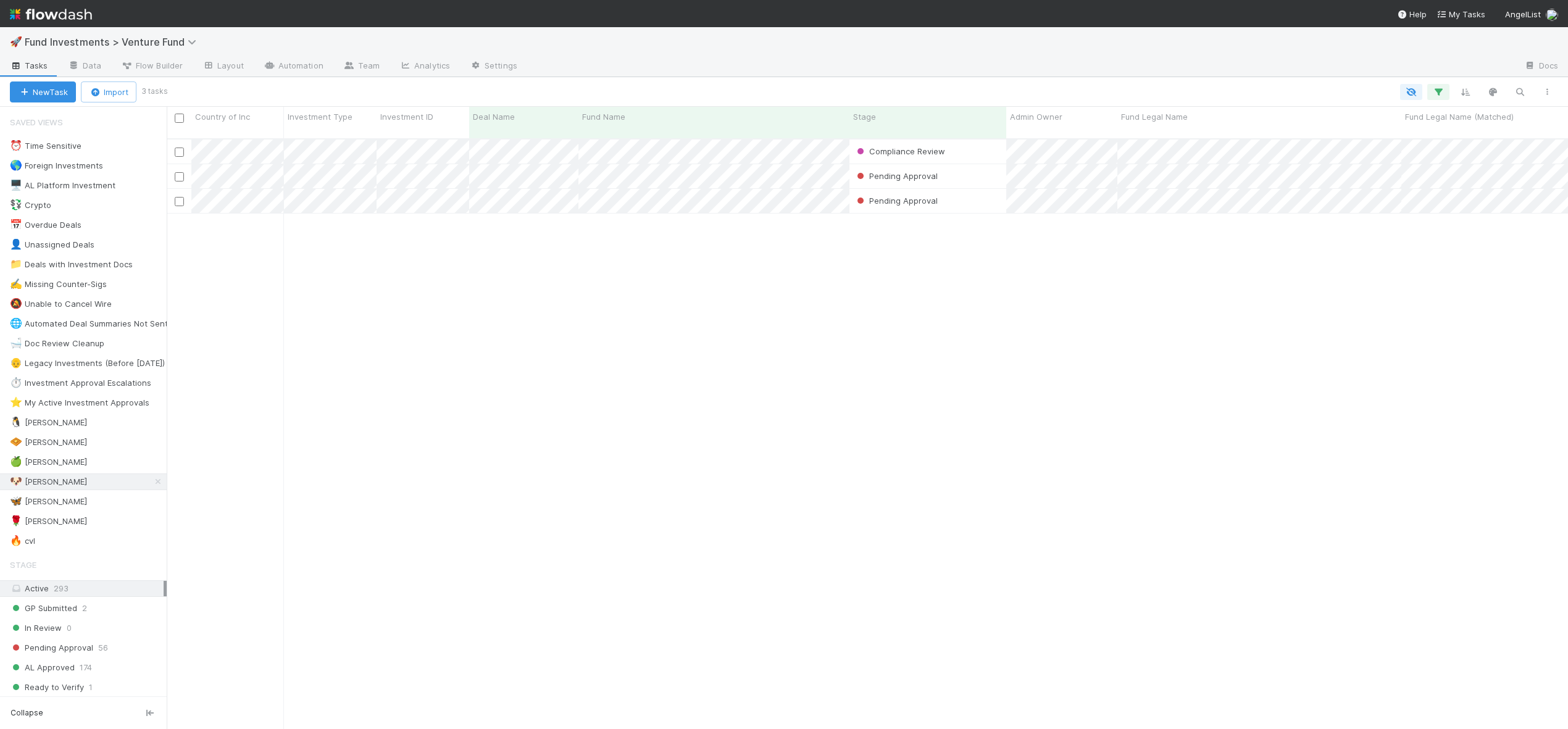
scroll to position [592, 1393]
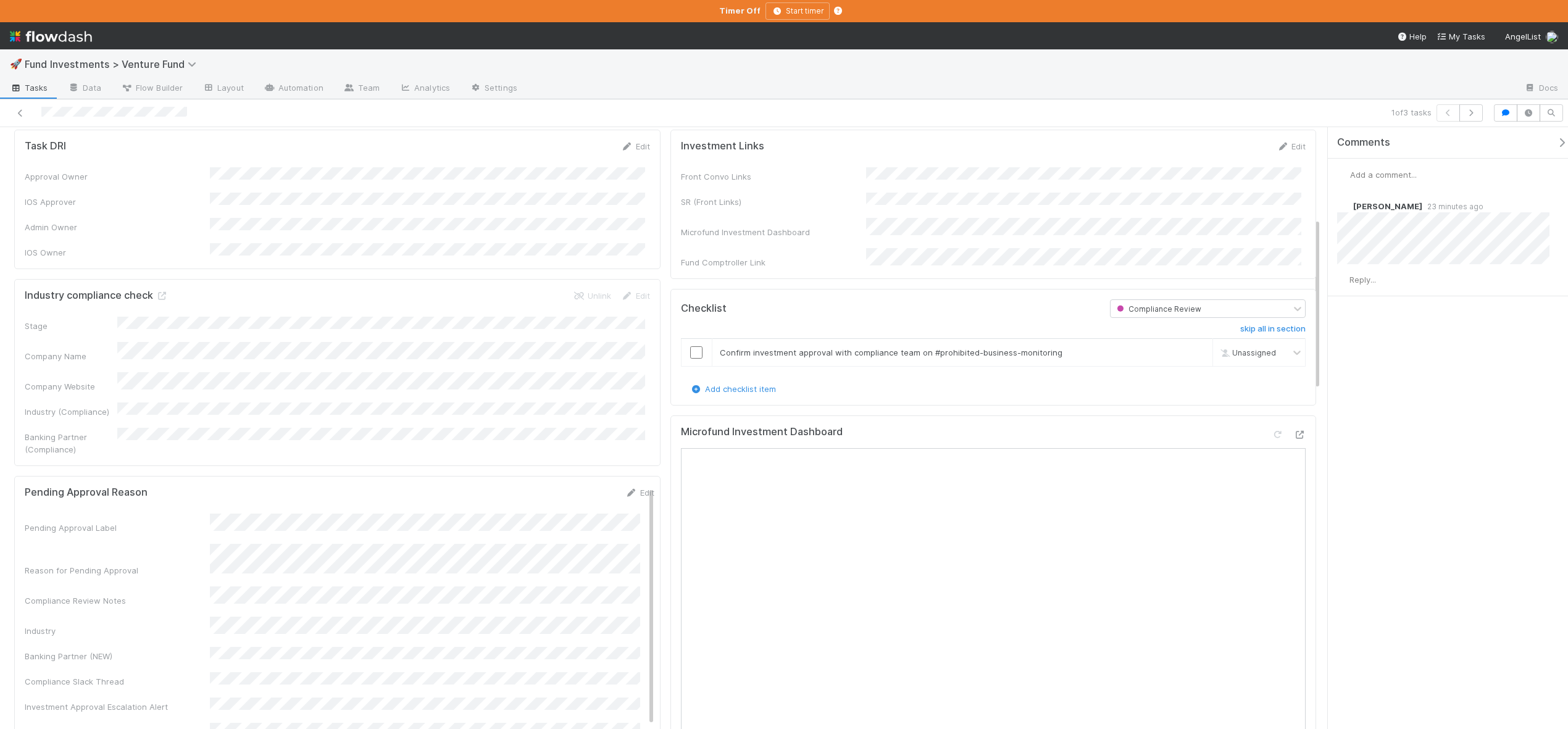
scroll to position [258, 0]
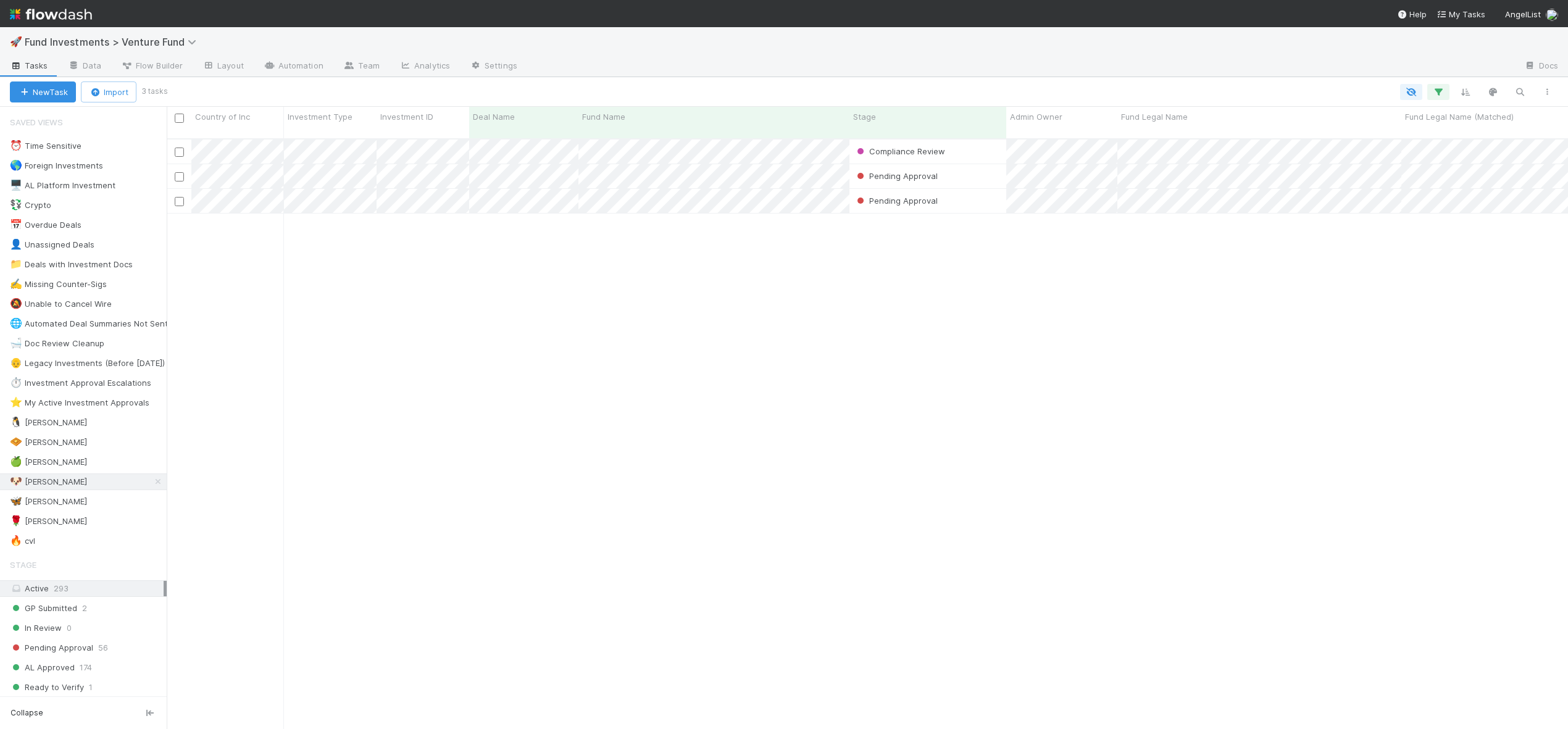
scroll to position [592, 1393]
click at [22, 458] on div "🍏 [PERSON_NAME]" at bounding box center [48, 462] width 77 height 15
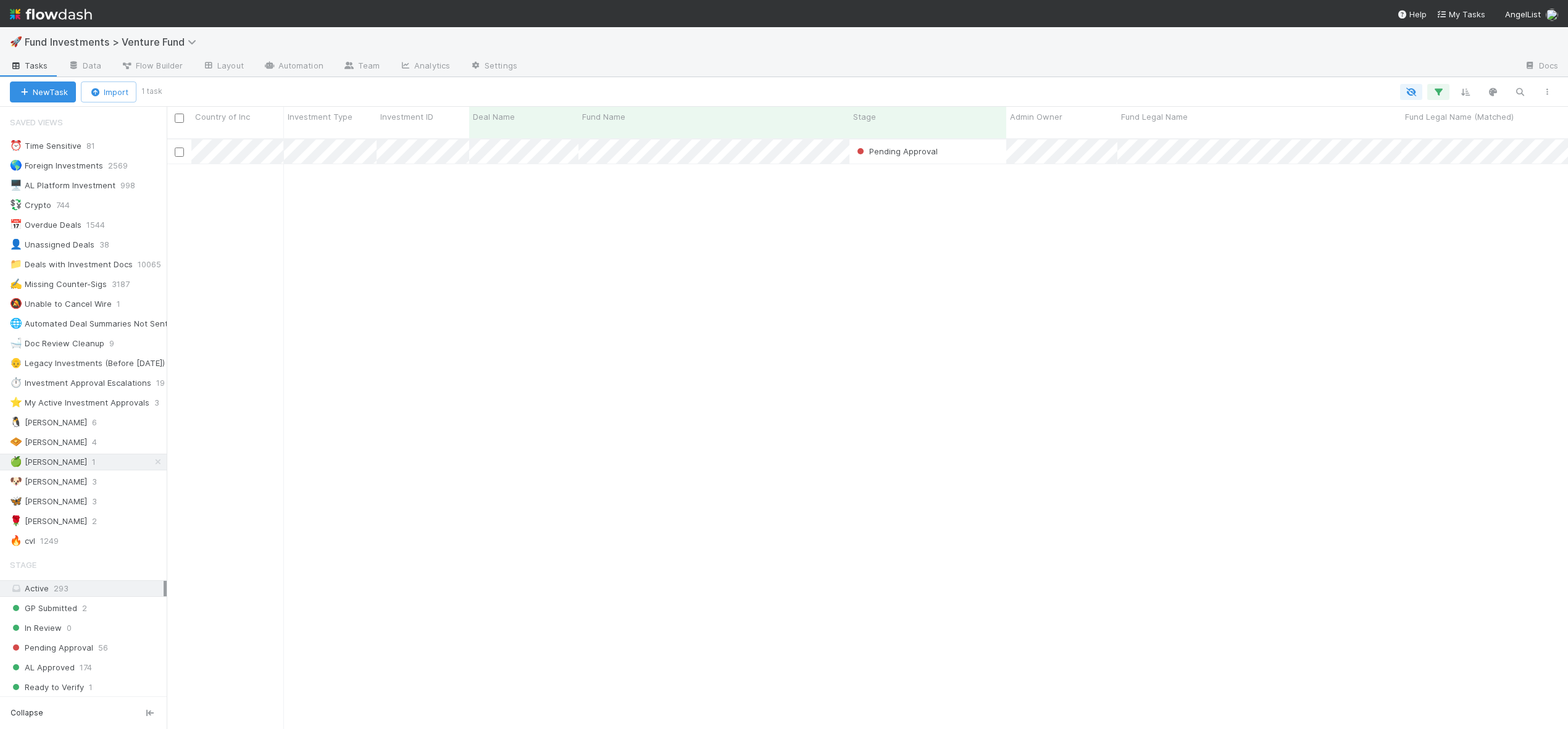
scroll to position [592, 1393]
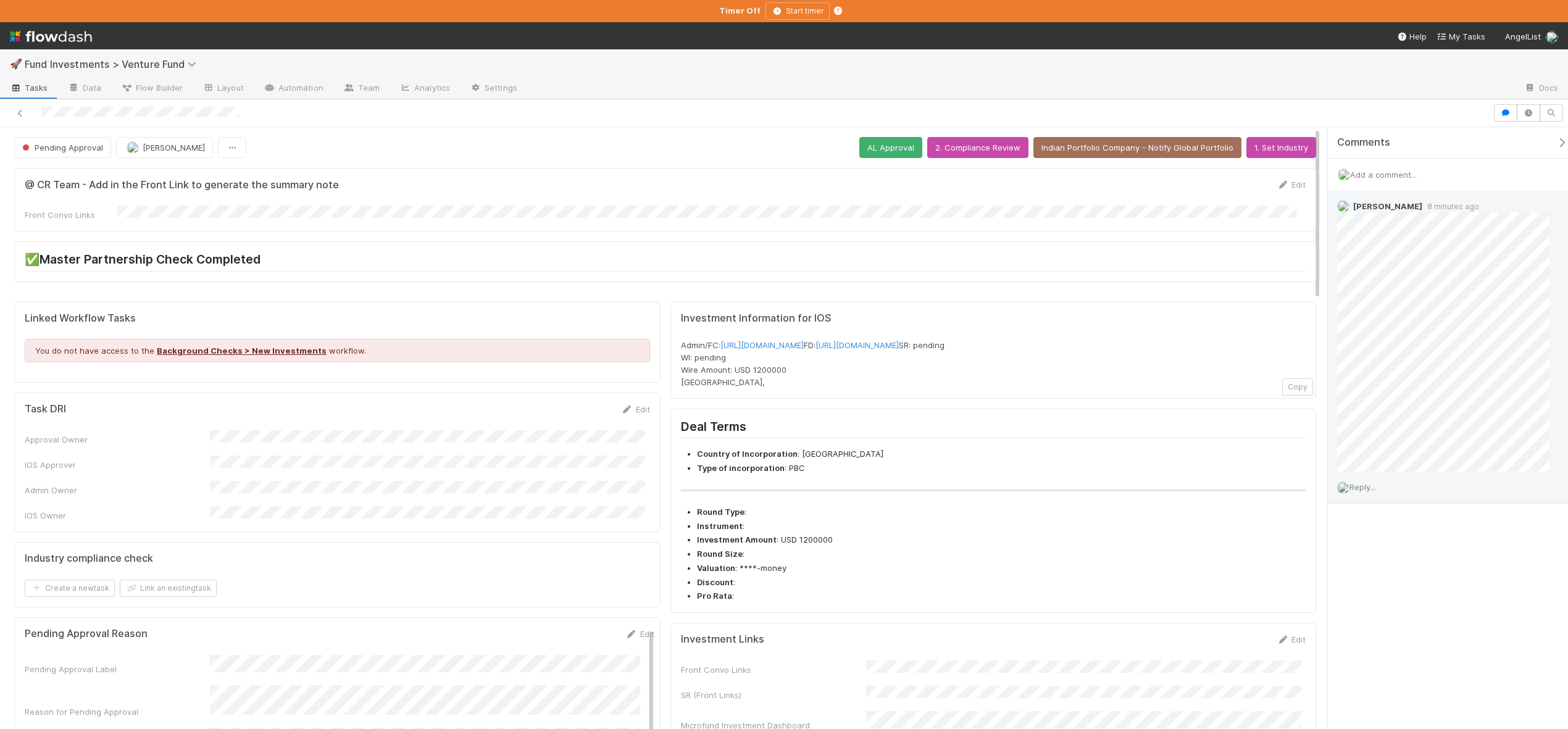
click at [1368, 492] on span "Reply..." at bounding box center [1363, 487] width 27 height 10
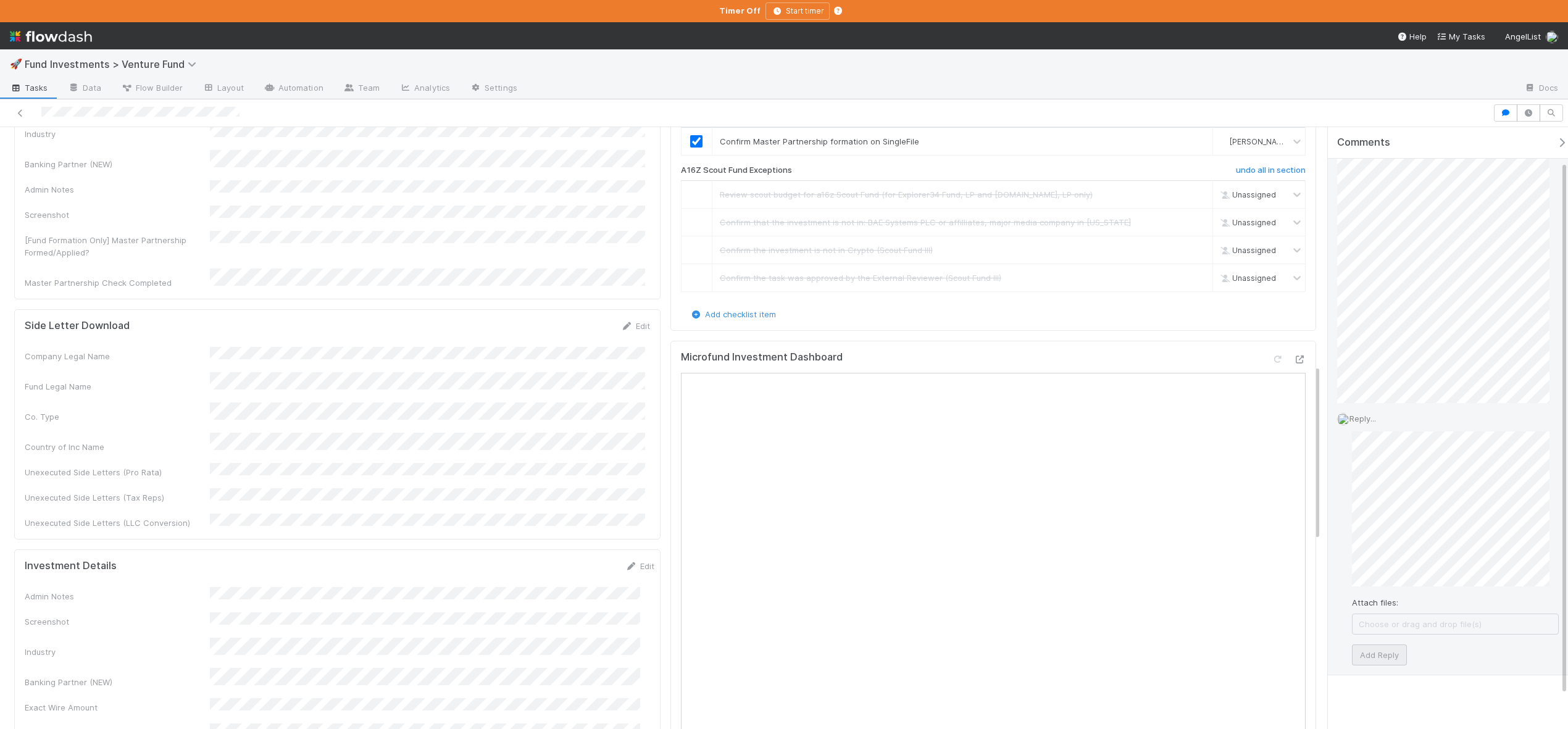
scroll to position [76, 0]
click at [1375, 642] on button "Add Reply" at bounding box center [1380, 647] width 55 height 21
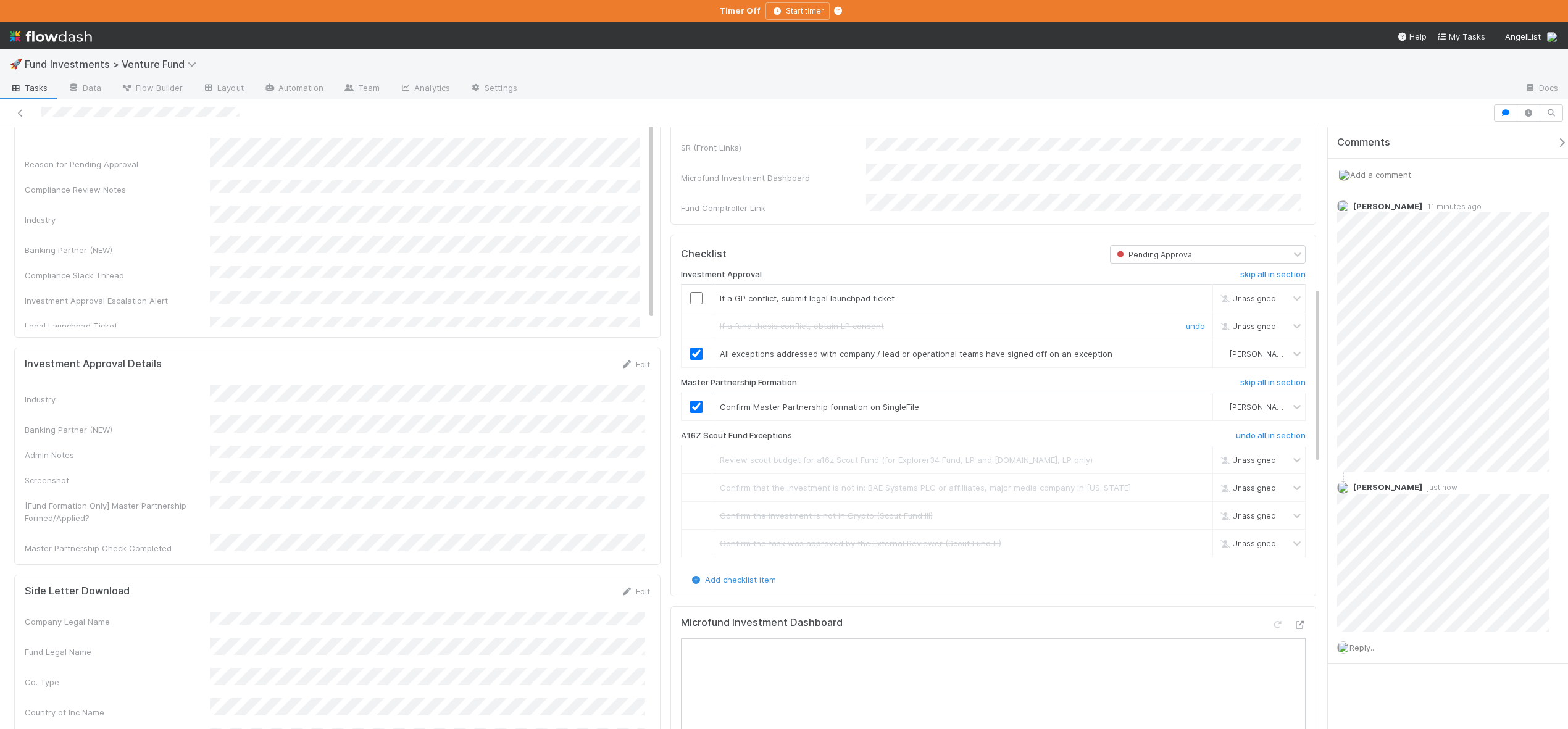
scroll to position [545, 0]
click at [682, 307] on div at bounding box center [697, 300] width 31 height 12
click at [690, 307] on input "checkbox" at bounding box center [696, 300] width 12 height 12
click at [691, 307] on input "checkbox" at bounding box center [696, 300] width 12 height 12
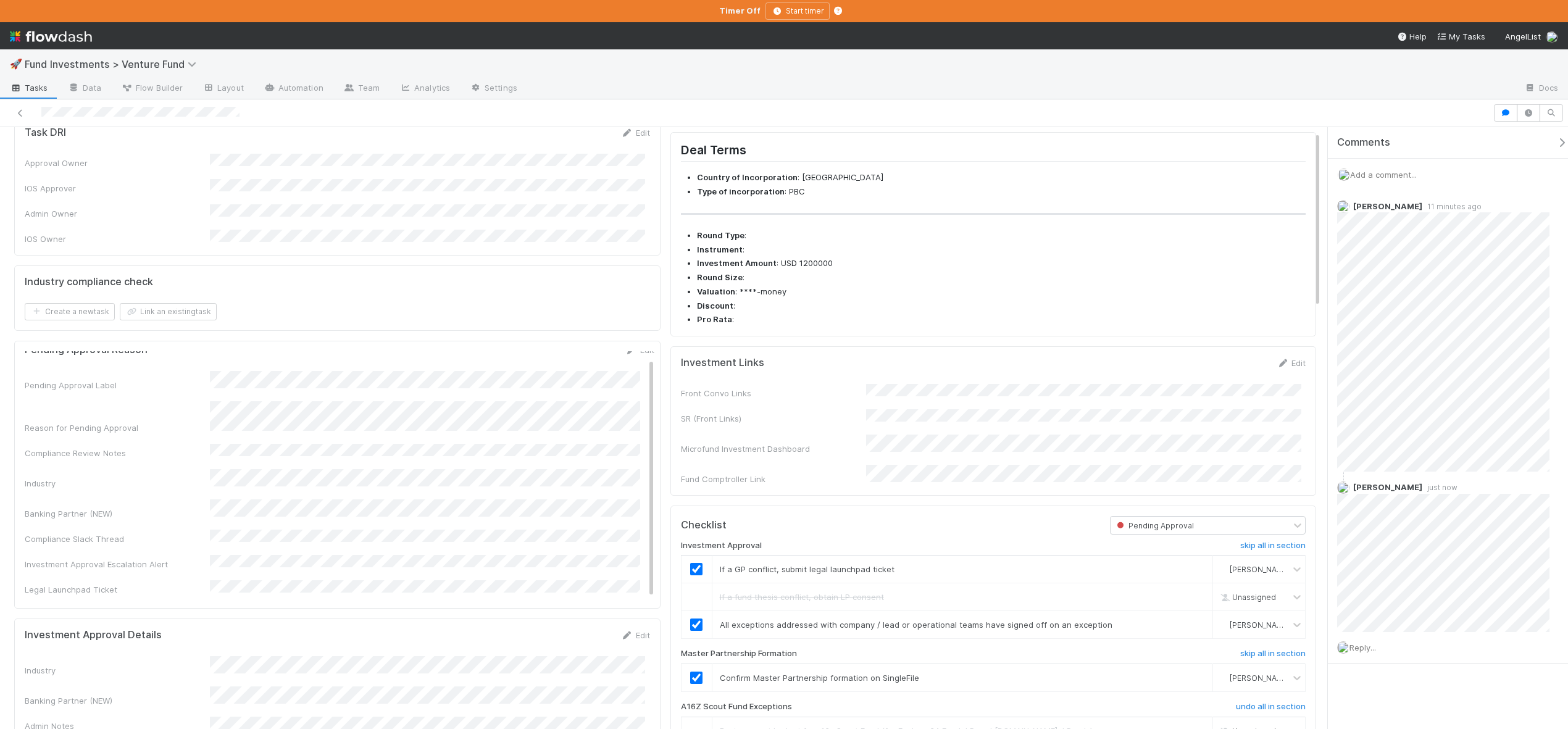
scroll to position [0, 0]
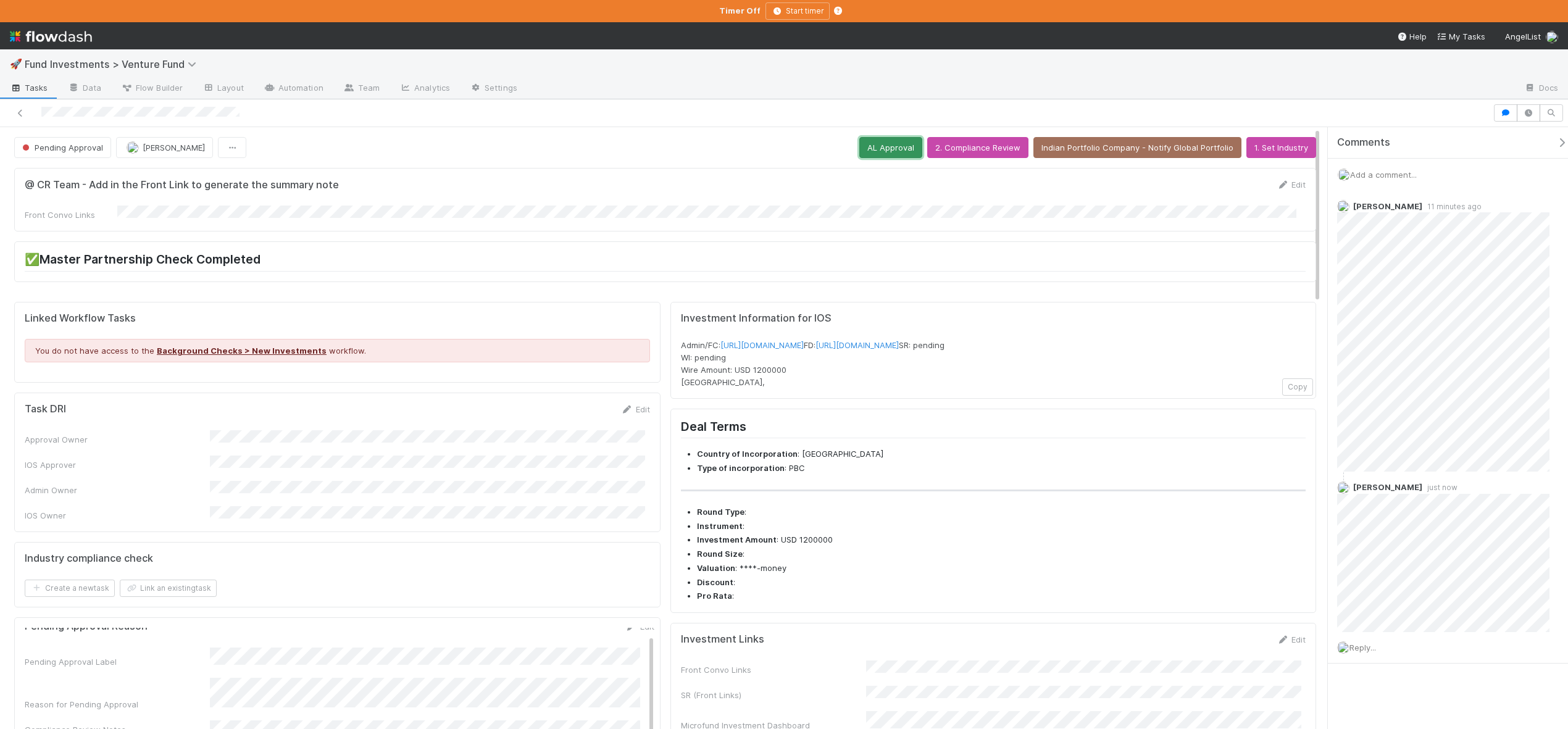
click at [889, 143] on button "AL Approval" at bounding box center [891, 148] width 63 height 21
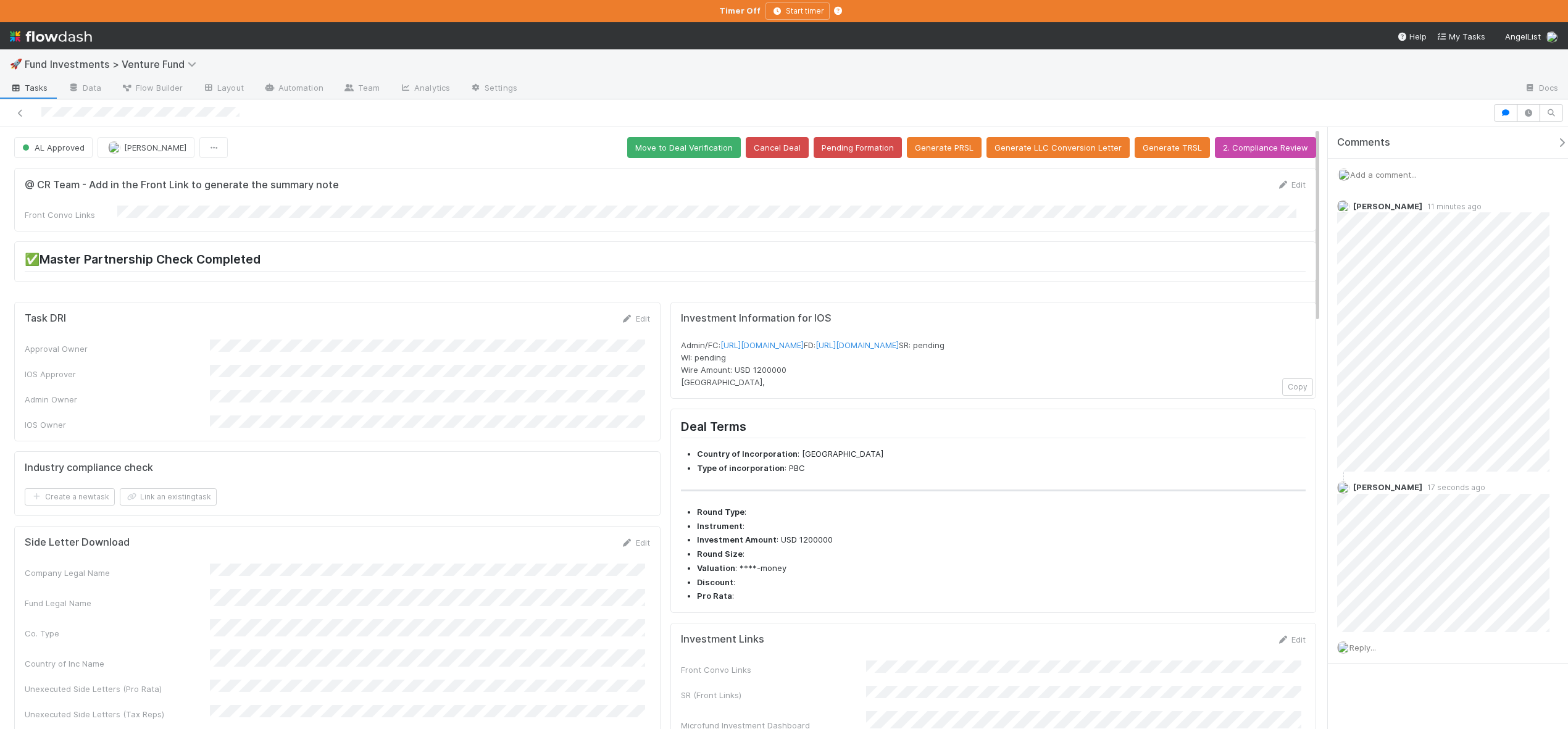
click at [1556, 138] on icon "button" at bounding box center [1561, 142] width 12 height 10
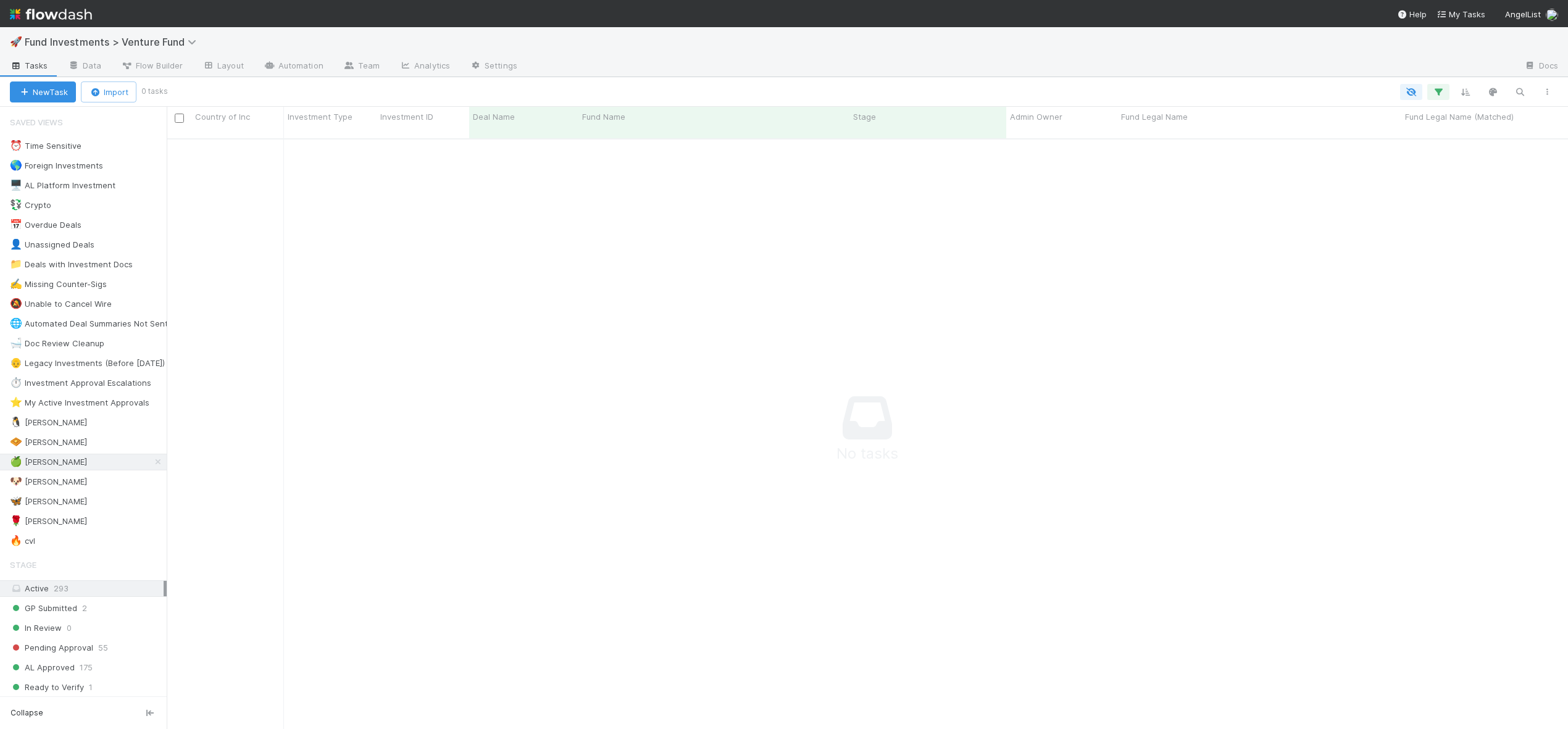
scroll to position [10, 10]
click at [42, 482] on div "🐶 [PERSON_NAME]" at bounding box center [48, 482] width 77 height 15
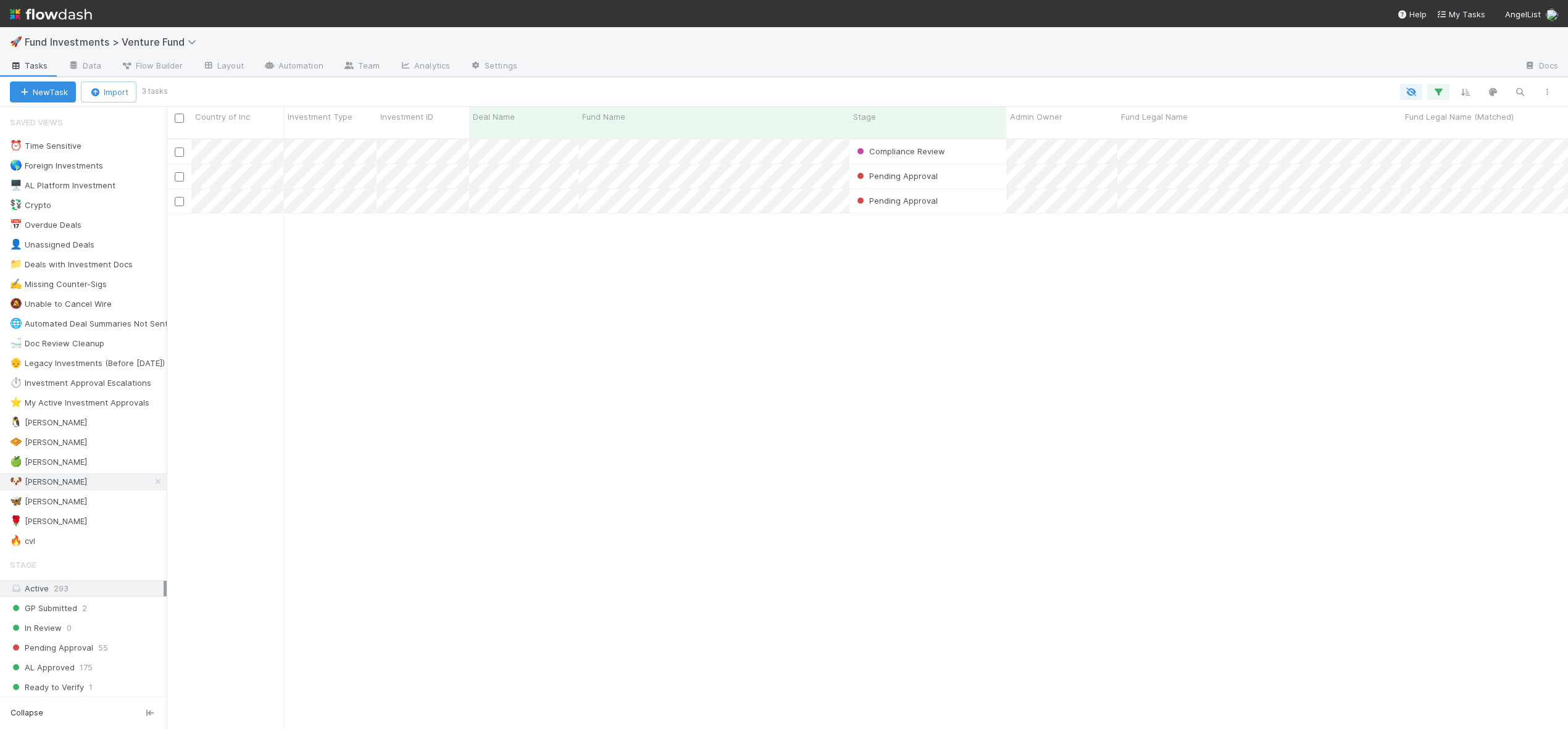
scroll to position [592, 1393]
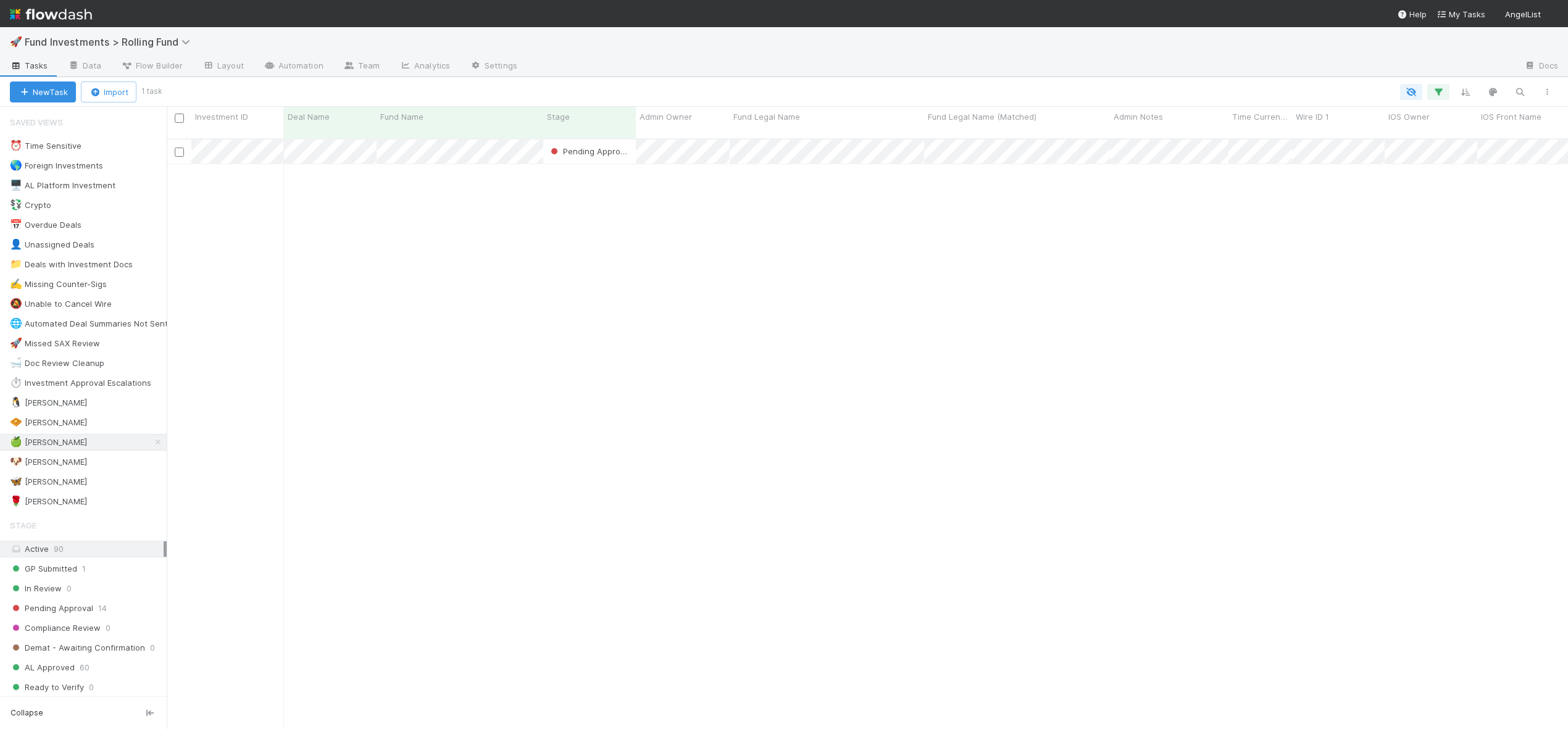
scroll to position [592, 1393]
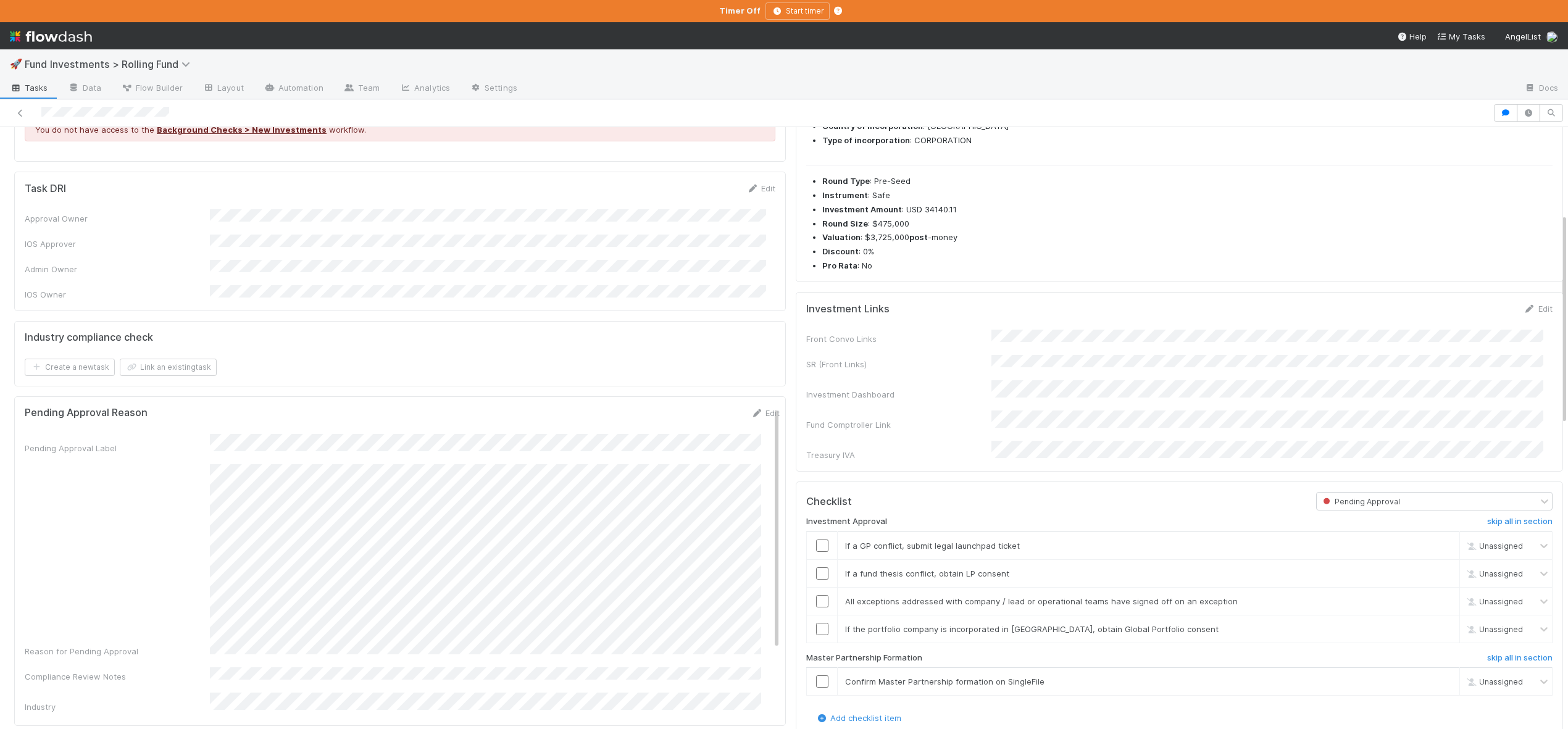
scroll to position [670, 0]
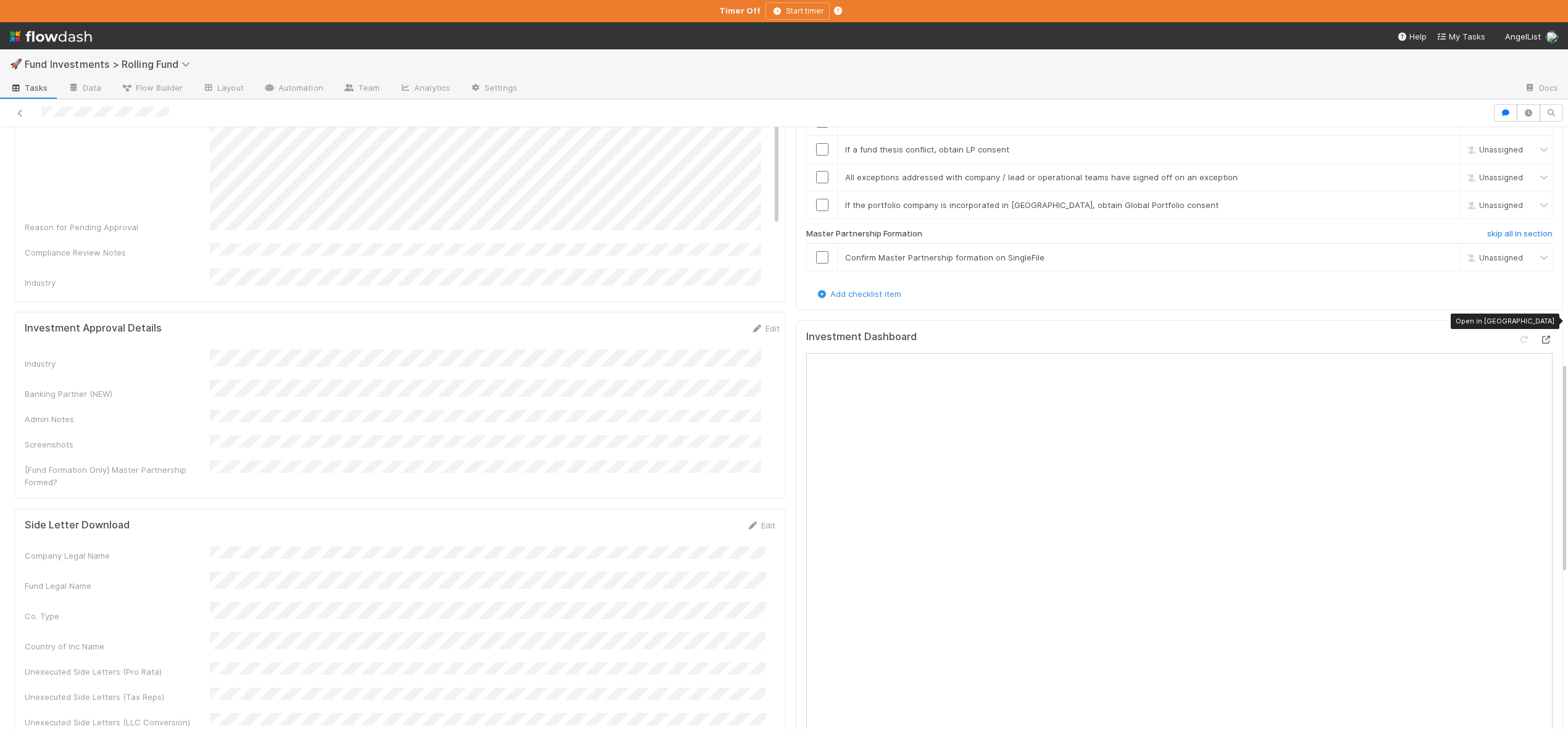
click at [1540, 335] on icon at bounding box center [1546, 339] width 12 height 8
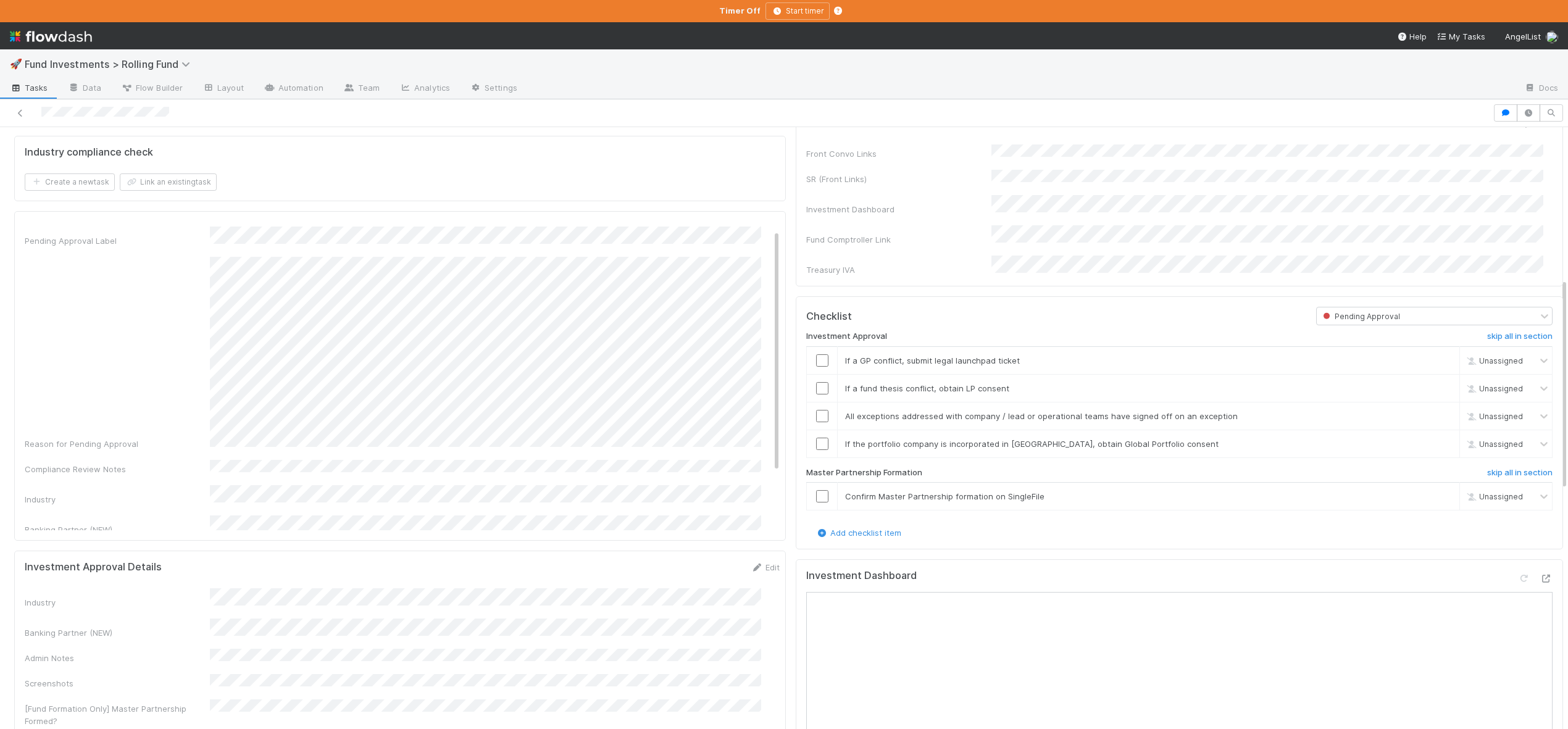
scroll to position [24, 0]
click at [1500, 114] on icon "button" at bounding box center [1506, 113] width 12 height 8
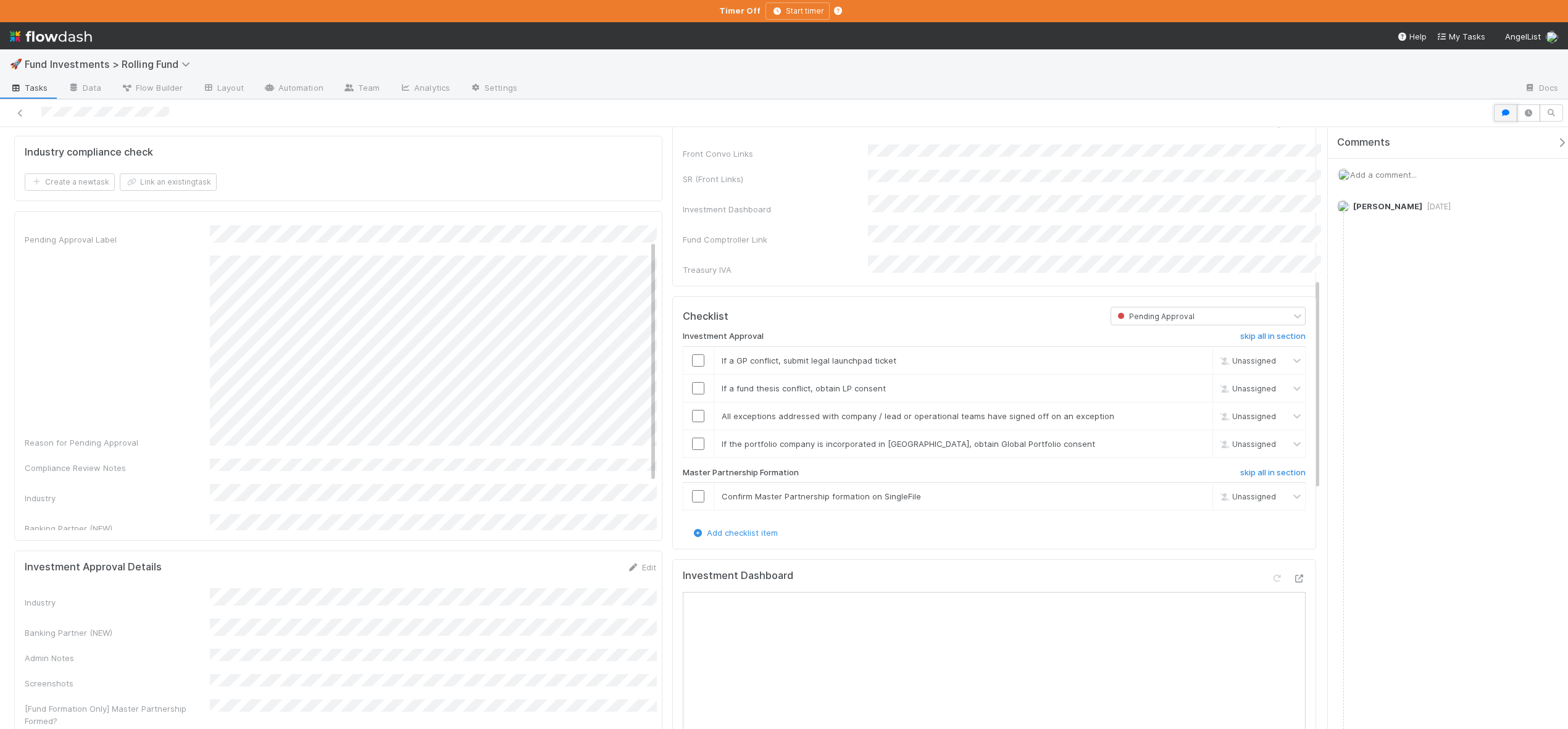
click at [1491, 114] on div at bounding box center [784, 112] width 1568 height 28
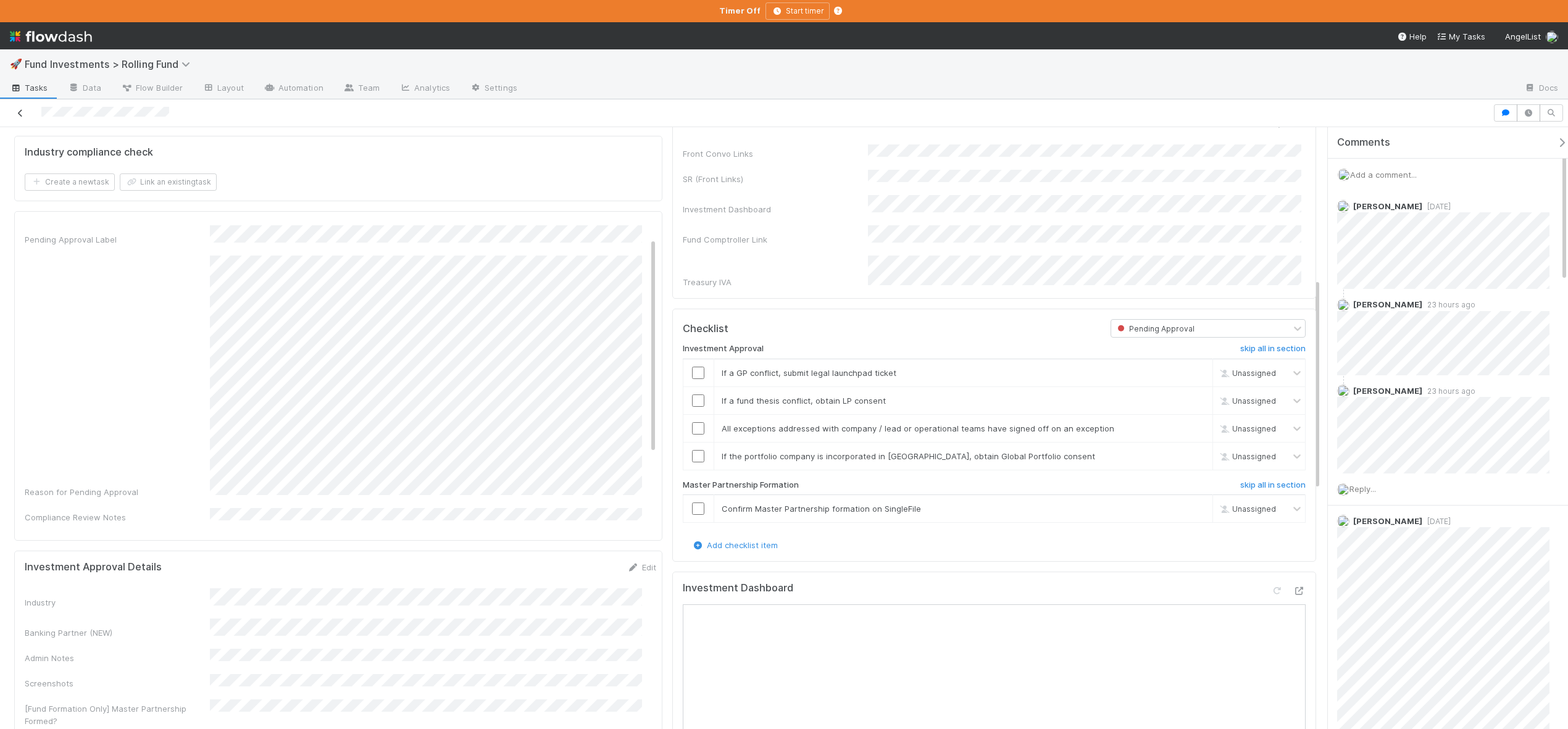
click at [24, 111] on icon at bounding box center [20, 113] width 12 height 8
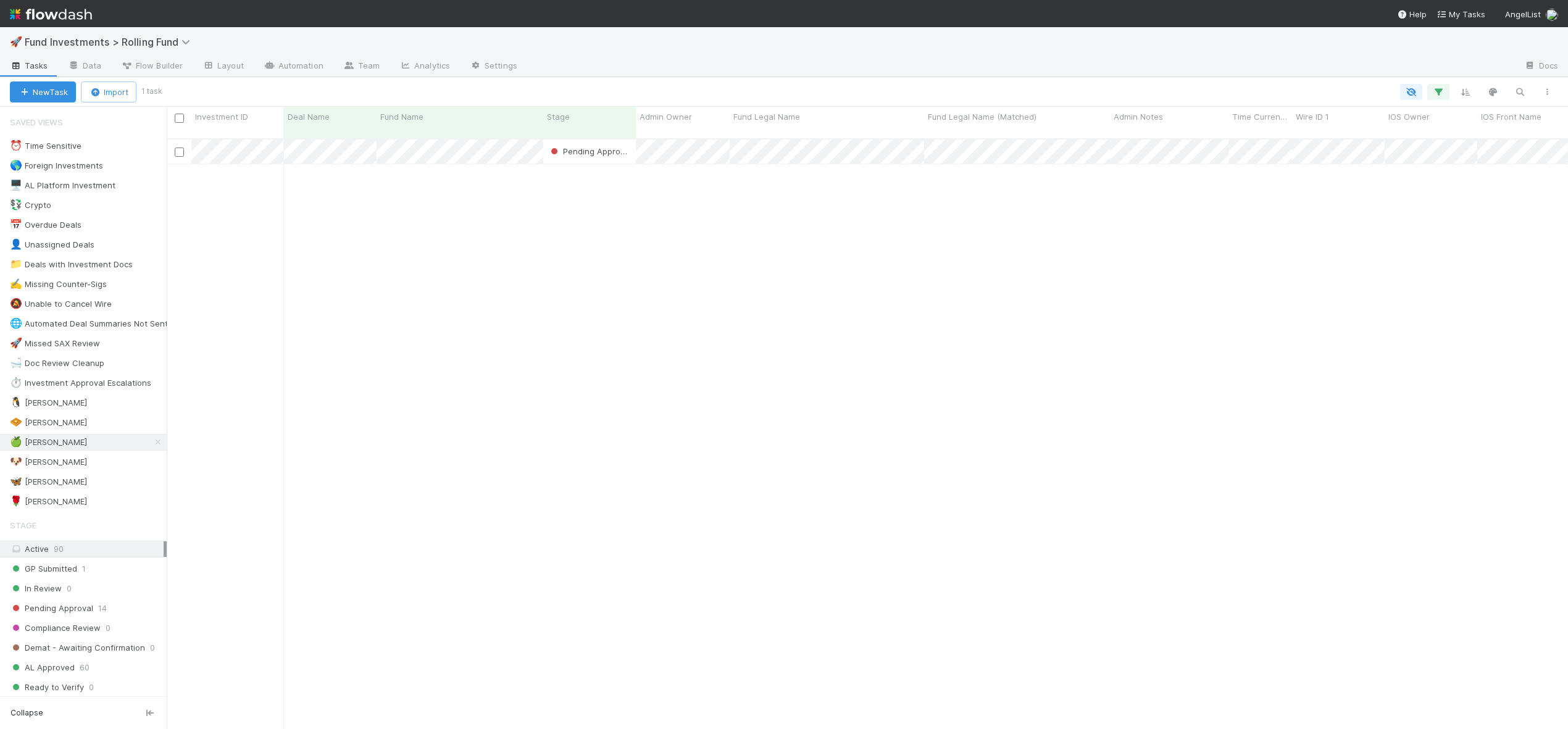
scroll to position [592, 1393]
click at [24, 466] on div "🐶 Andre" at bounding box center [48, 462] width 77 height 15
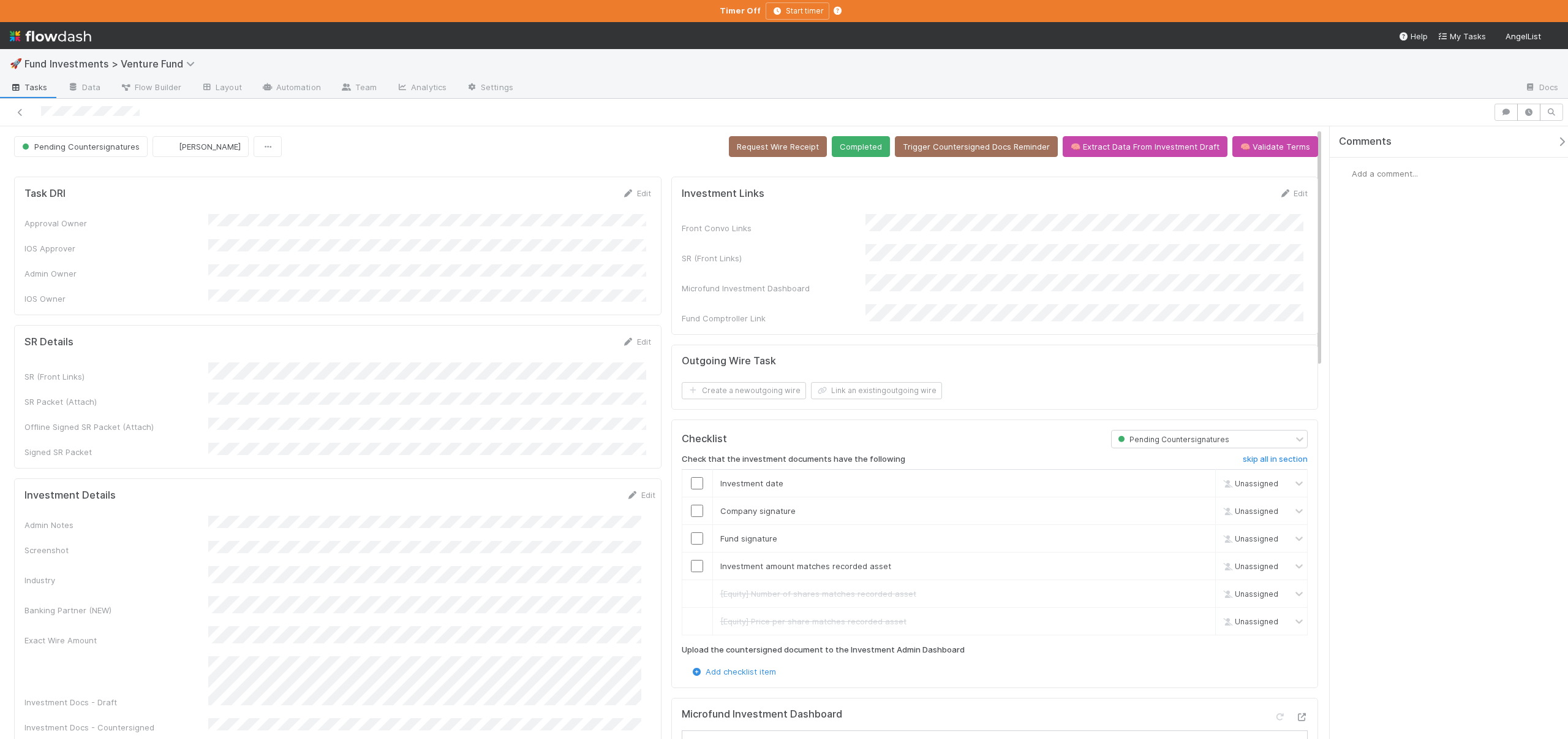
scroll to position [265, 0]
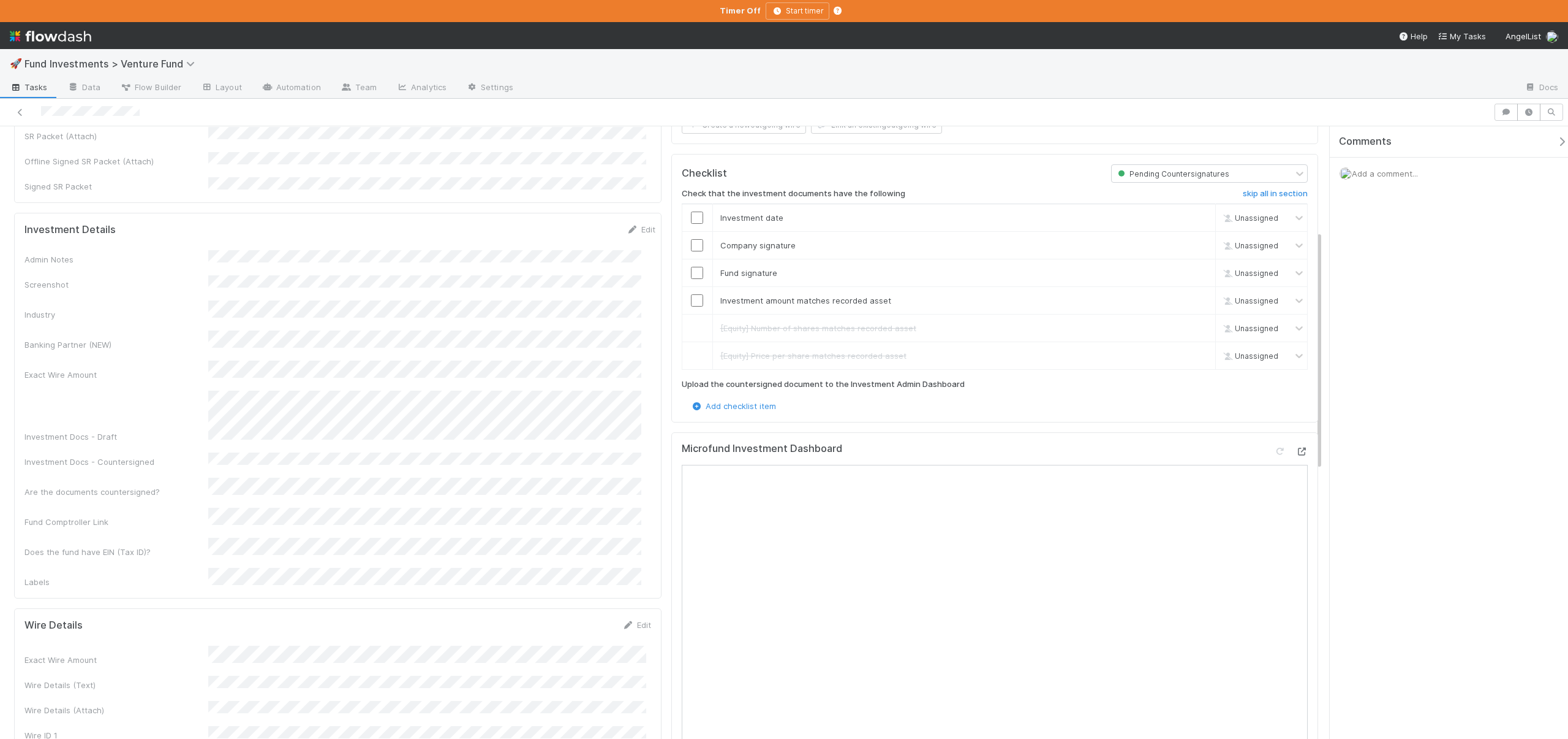
click at [1296, 448] on icon at bounding box center [1301, 451] width 12 height 8
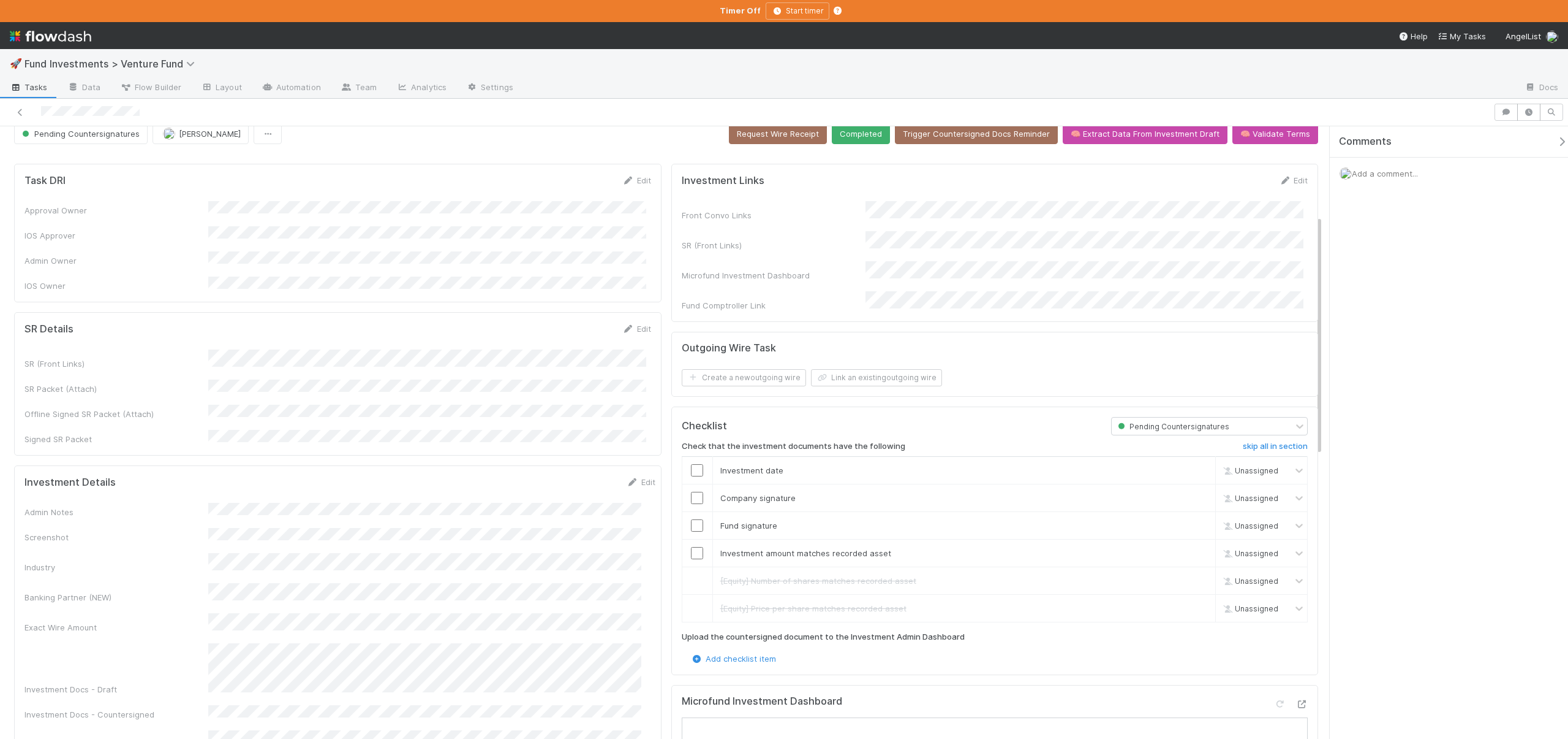
scroll to position [0, 0]
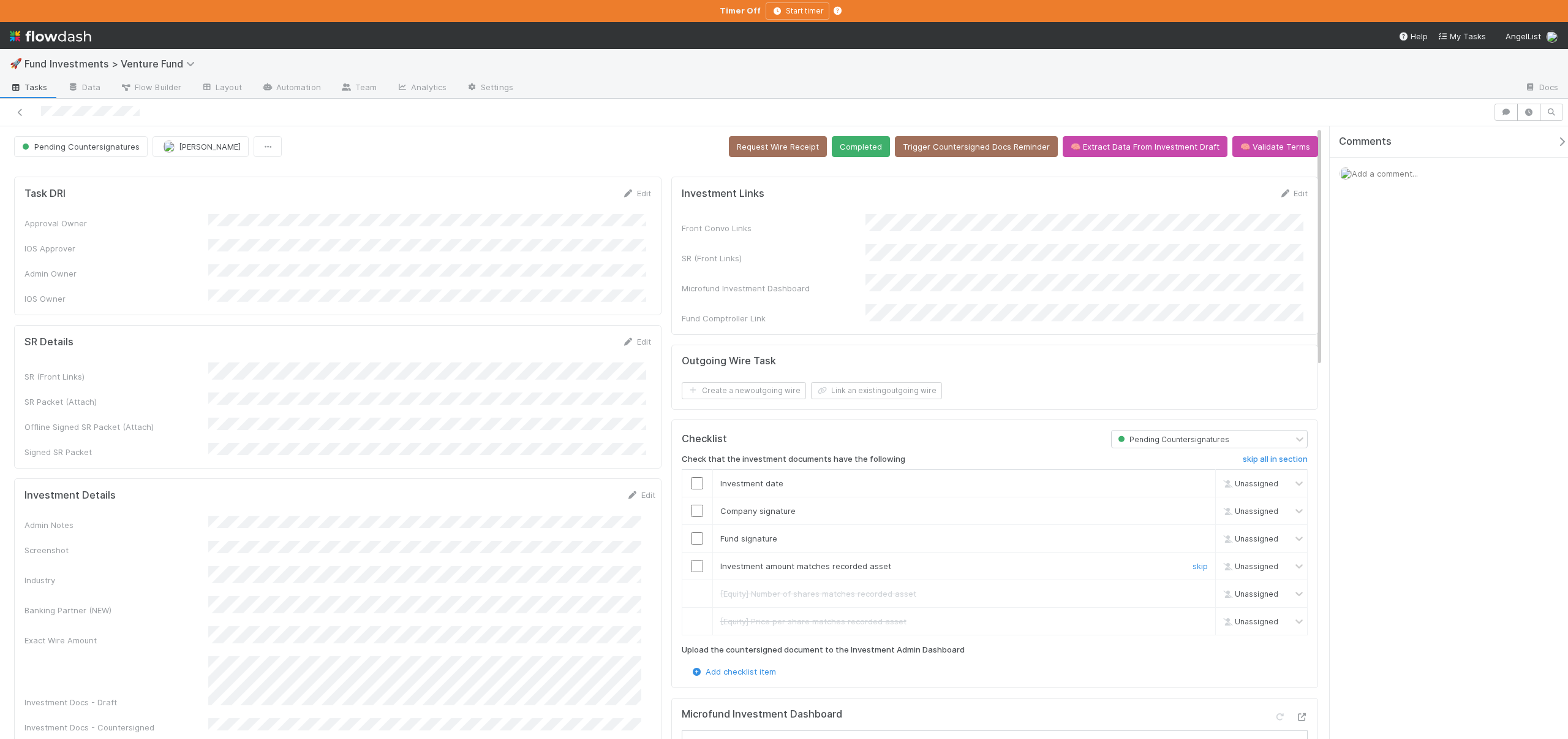
click at [693, 559] on input "checkbox" at bounding box center [697, 565] width 12 height 12
click at [694, 532] on input "checkbox" at bounding box center [697, 537] width 12 height 12
click at [691, 559] on input "checkbox" at bounding box center [697, 565] width 12 height 12
click at [695, 504] on input "checkbox" at bounding box center [697, 510] width 12 height 12
click at [695, 477] on input "checkbox" at bounding box center [697, 483] width 12 height 12
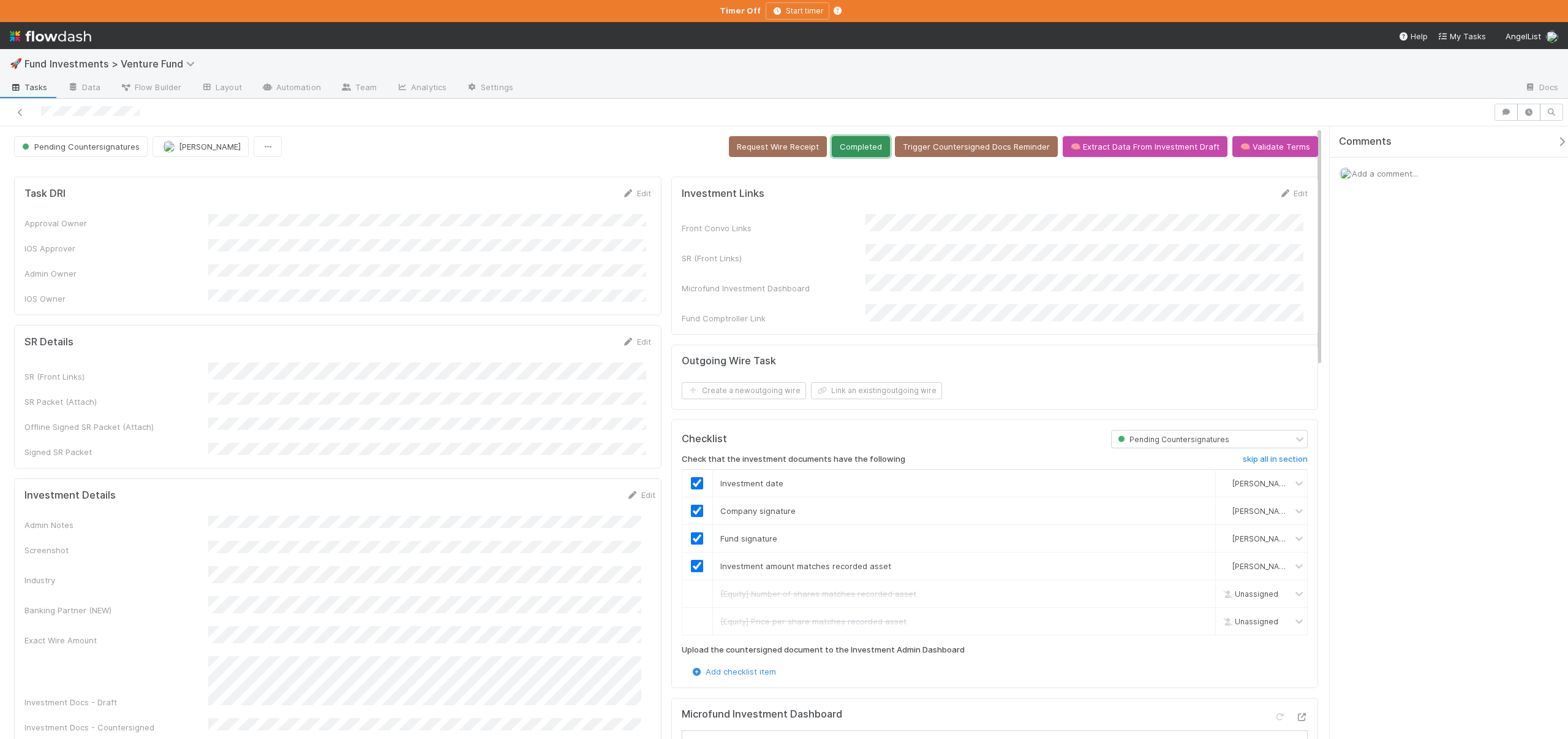
click at [869, 145] on button "Completed" at bounding box center [862, 147] width 59 height 21
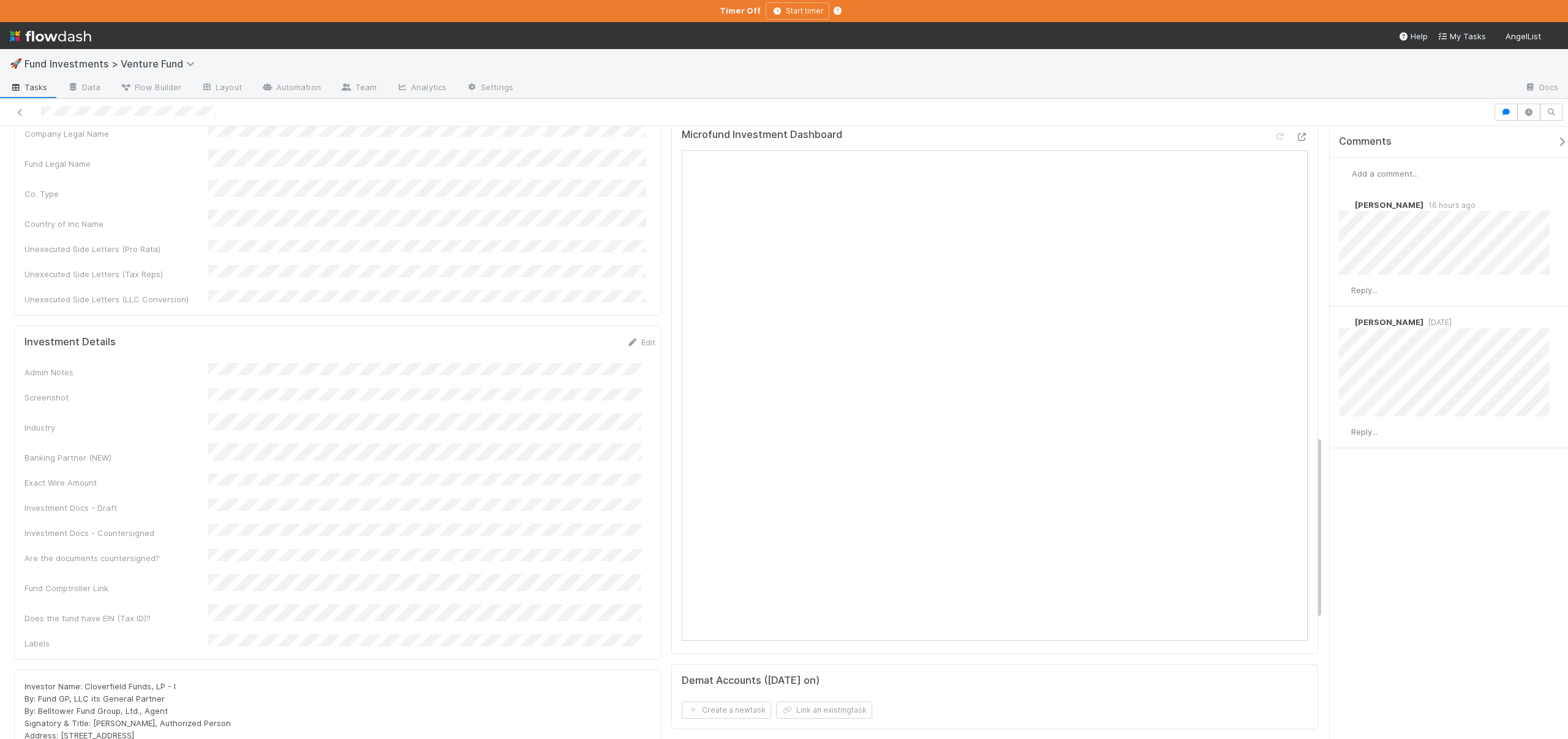
scroll to position [1031, 0]
click at [1296, 137] on icon at bounding box center [1301, 133] width 12 height 8
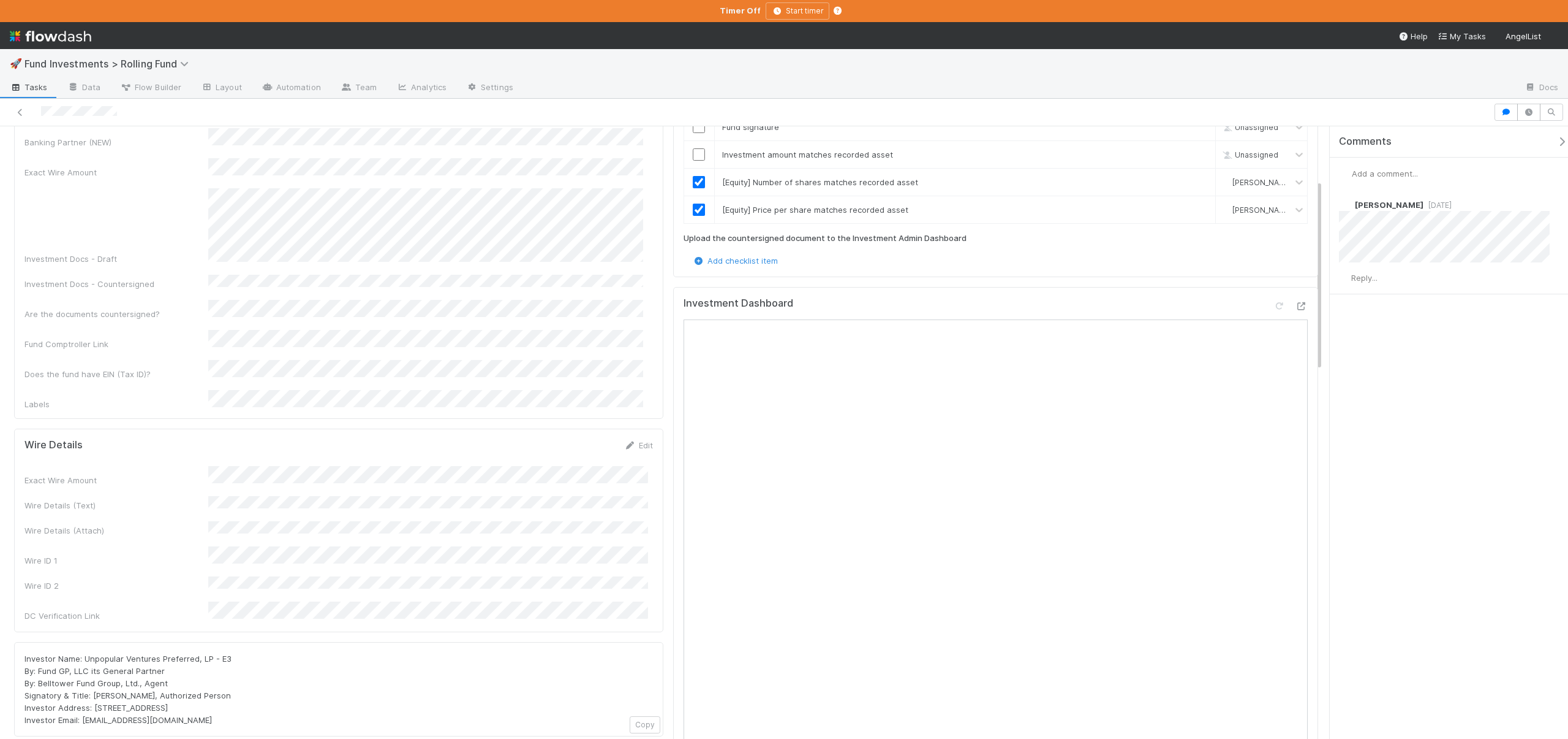
scroll to position [585, 0]
click at [1296, 302] on icon at bounding box center [1301, 306] width 12 height 8
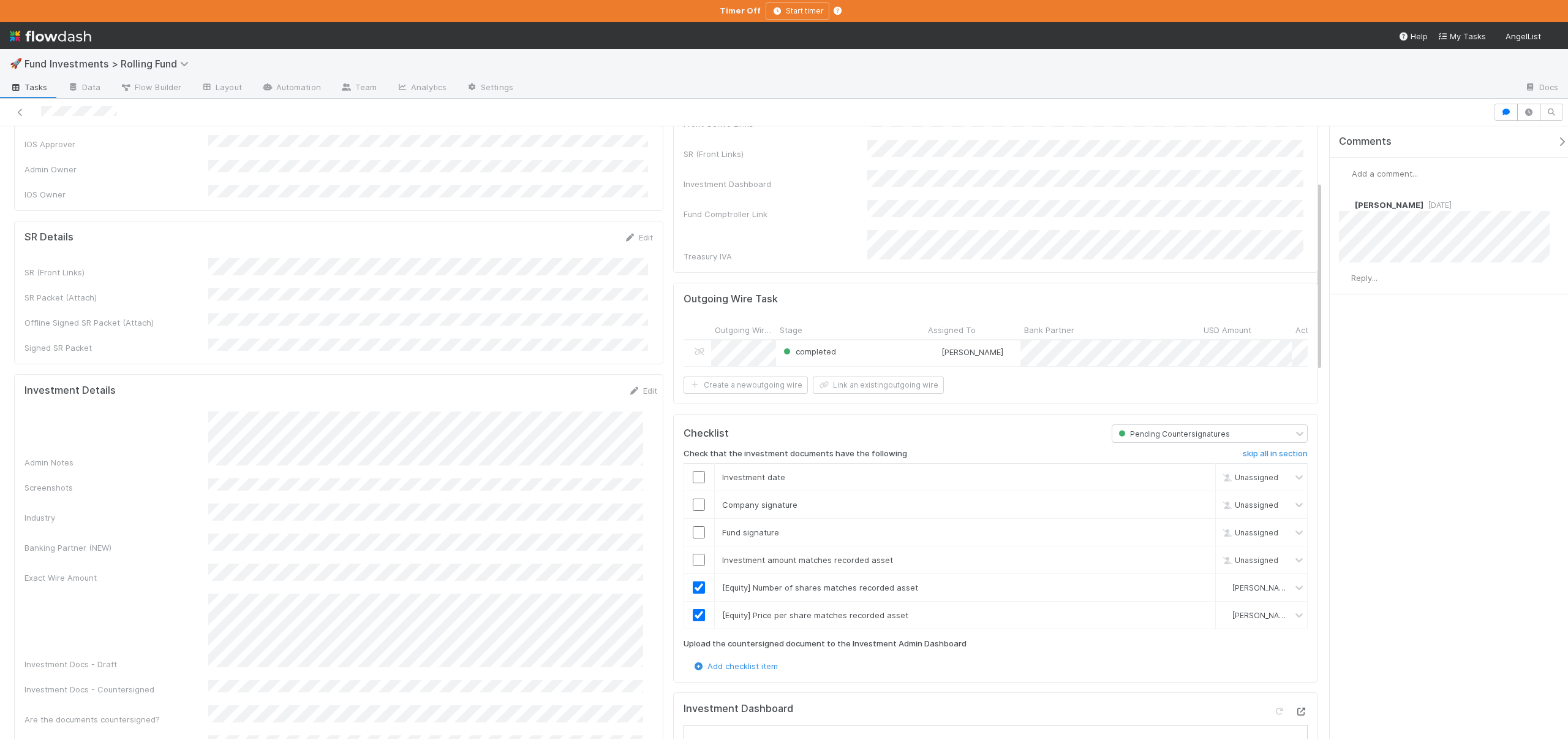
scroll to position [175, 0]
click at [697, 467] on td at bounding box center [699, 481] width 30 height 27
click at [693, 483] on td at bounding box center [699, 481] width 30 height 27
click at [693, 479] on input "checkbox" at bounding box center [699, 480] width 12 height 12
click at [693, 502] on input "checkbox" at bounding box center [699, 508] width 12 height 12
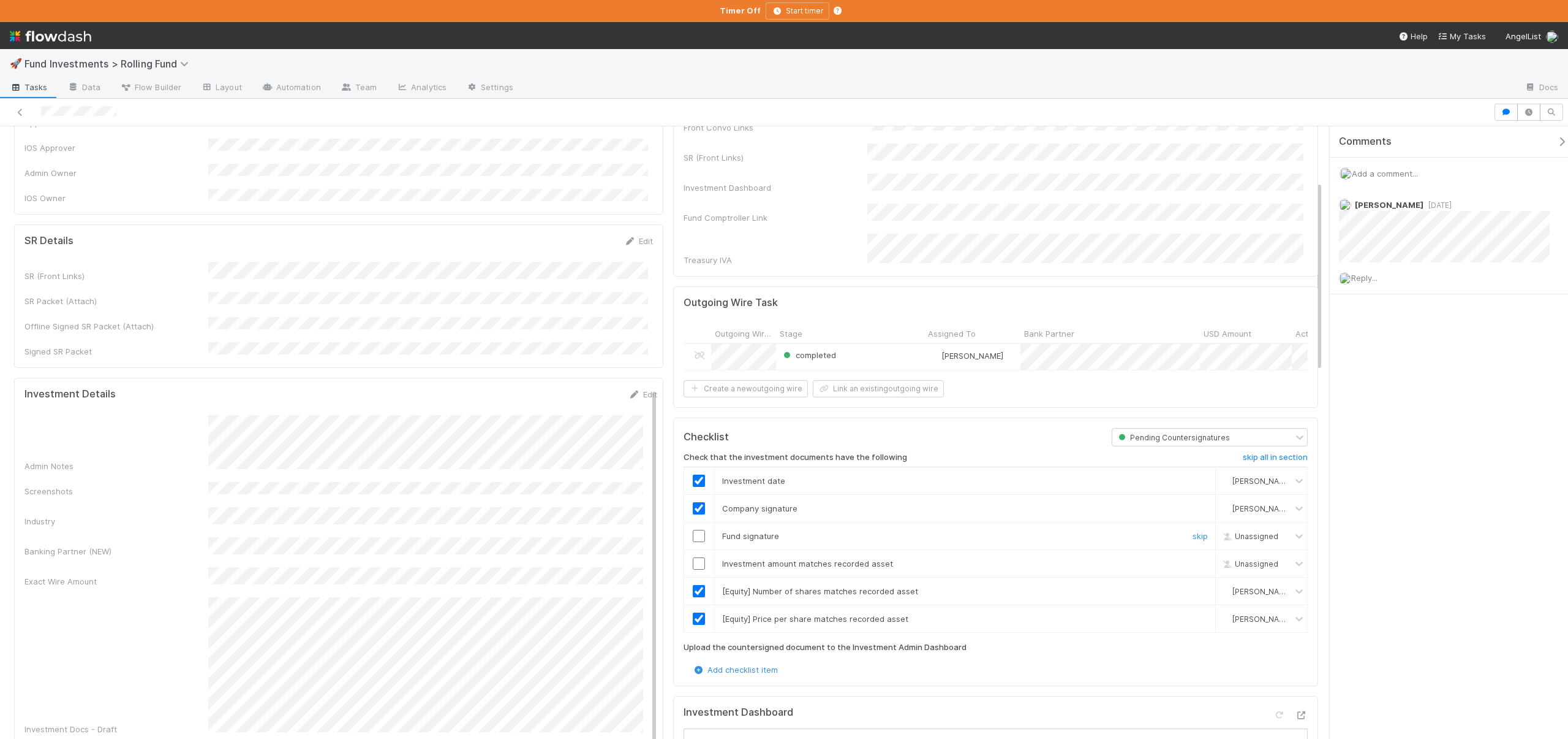
click at [693, 530] on input "checkbox" at bounding box center [699, 536] width 12 height 12
click at [697, 557] on input "checkbox" at bounding box center [699, 563] width 12 height 12
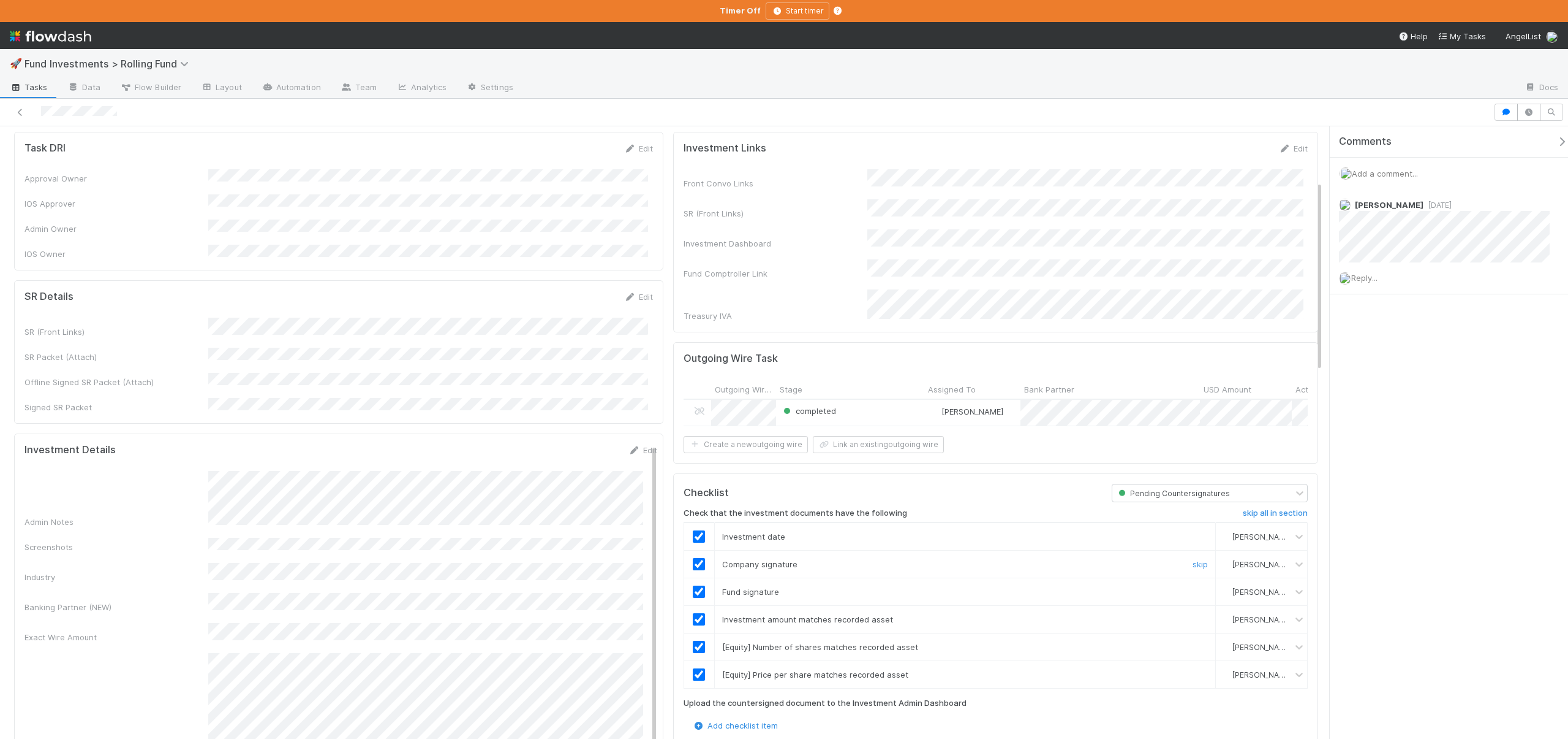
scroll to position [0, 0]
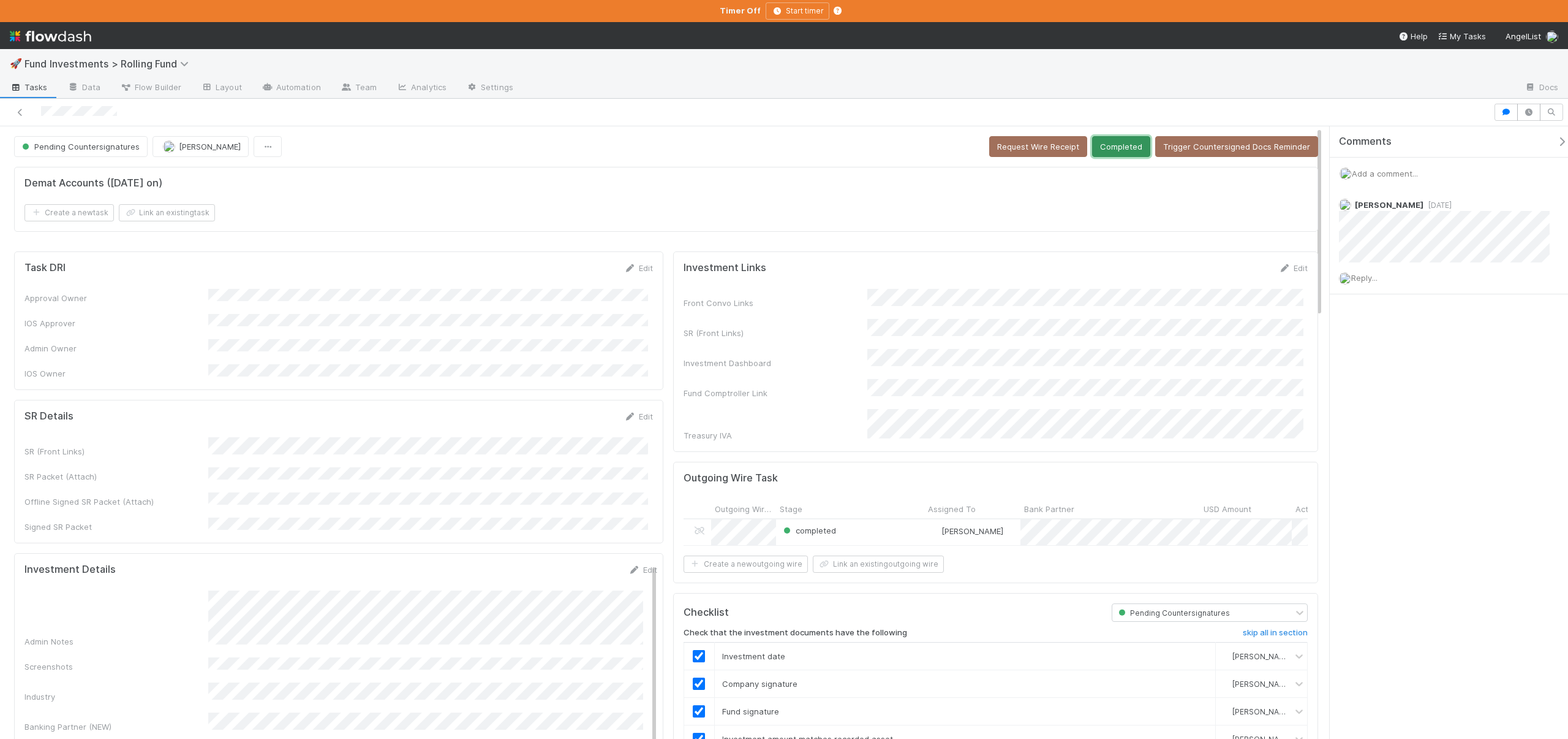
click at [1124, 144] on button "Completed" at bounding box center [1122, 147] width 59 height 21
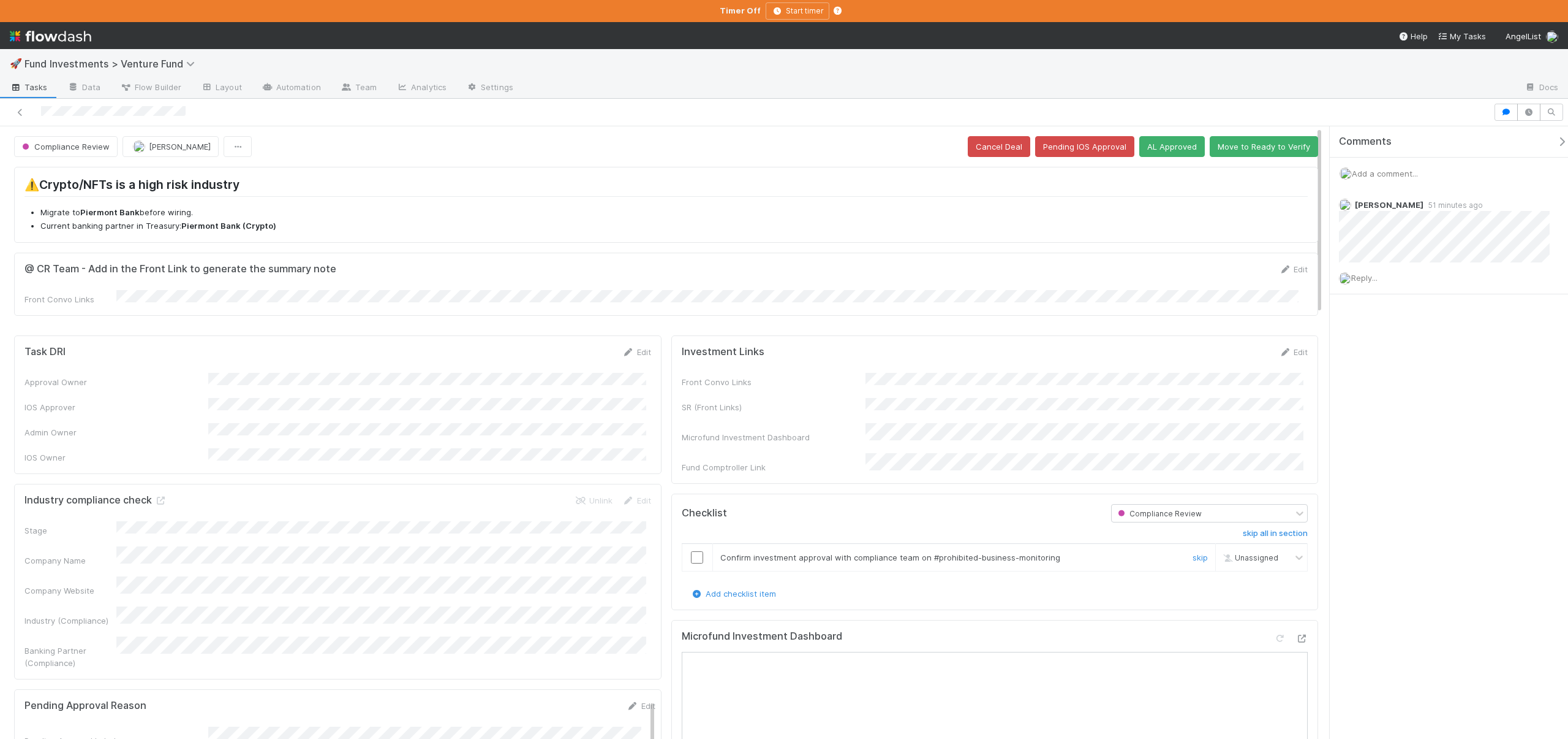
click at [691, 551] on input "checkbox" at bounding box center [697, 556] width 12 height 12
click at [1175, 144] on button "AL Approved" at bounding box center [1172, 147] width 65 height 21
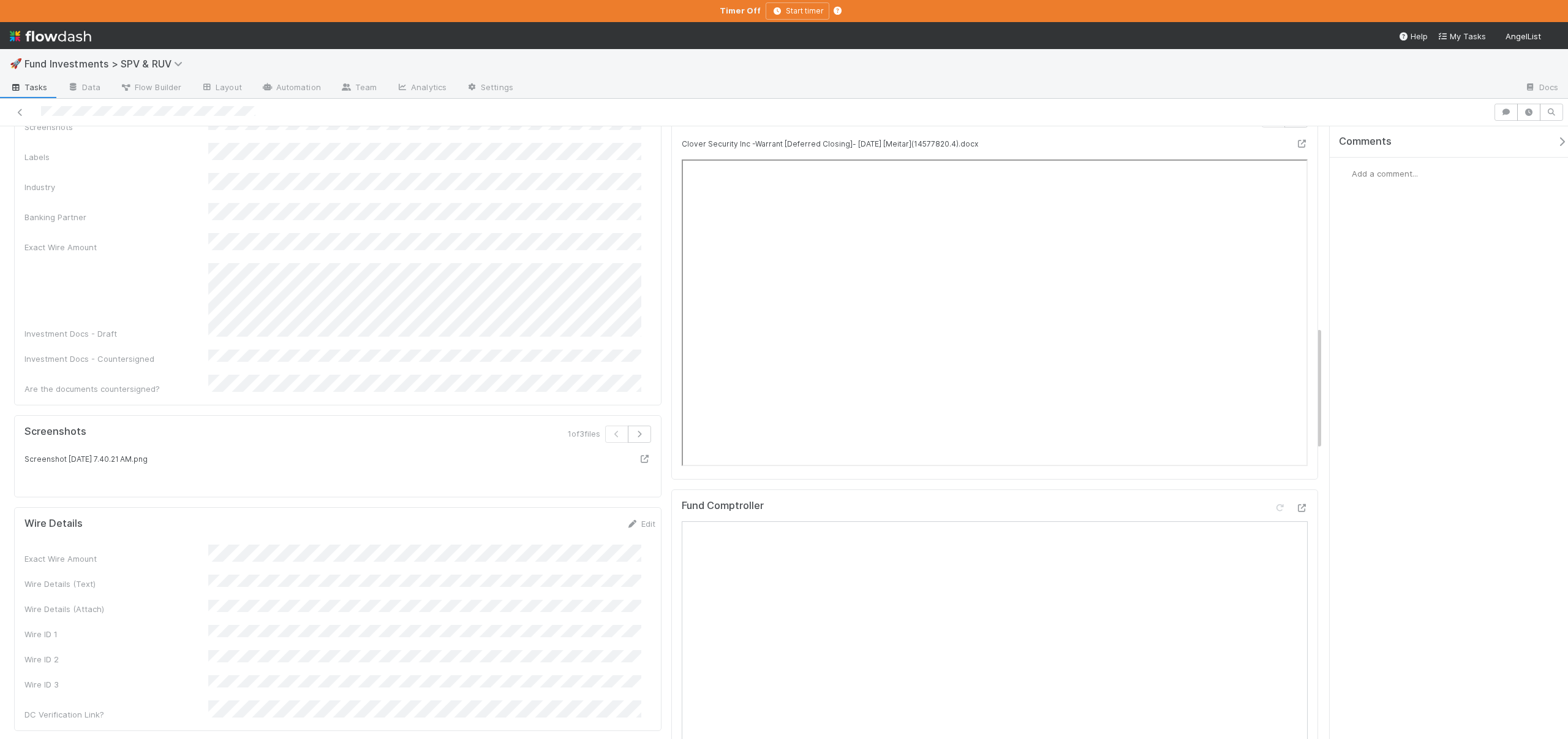
scroll to position [1279, 0]
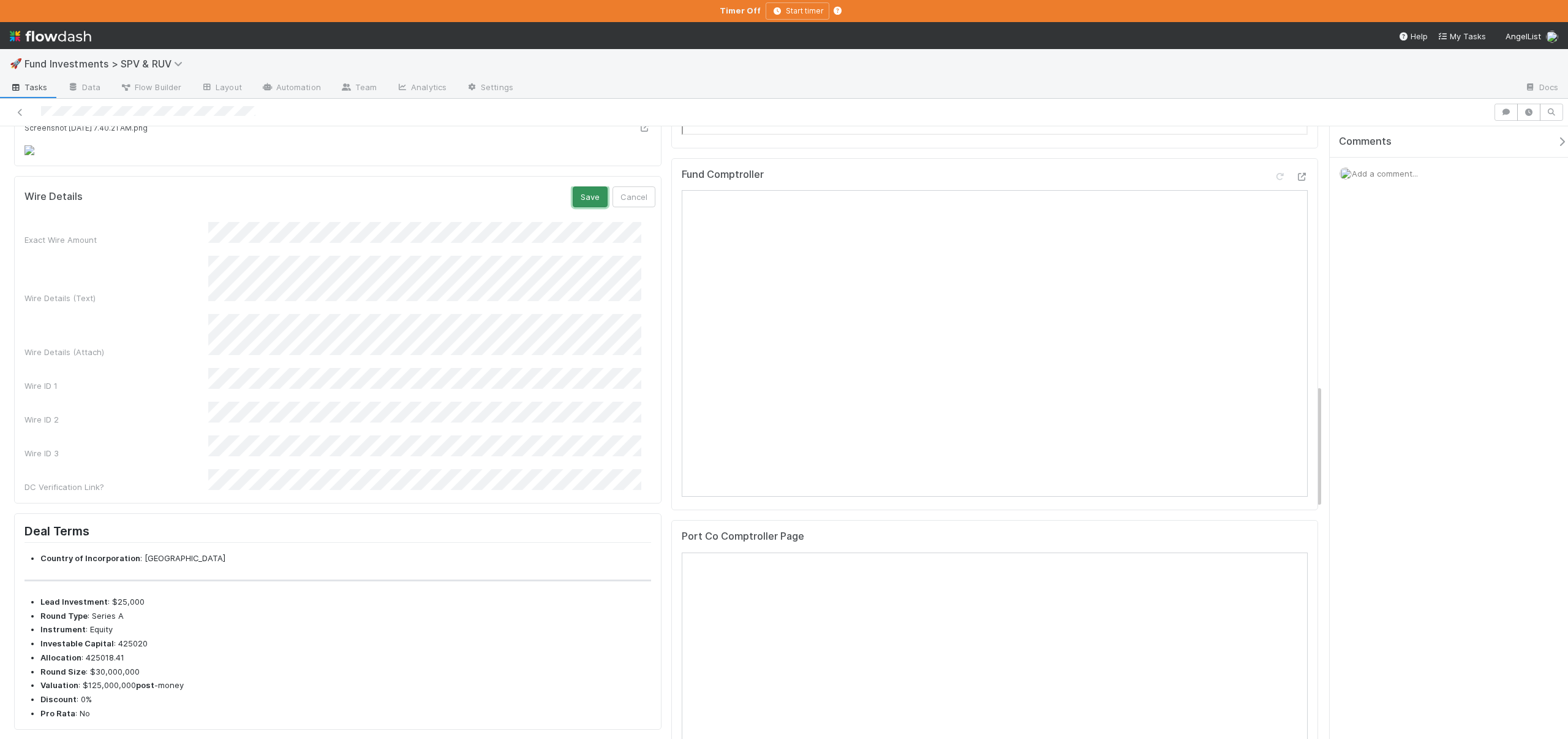
click at [573, 207] on button "Save" at bounding box center [590, 197] width 35 height 21
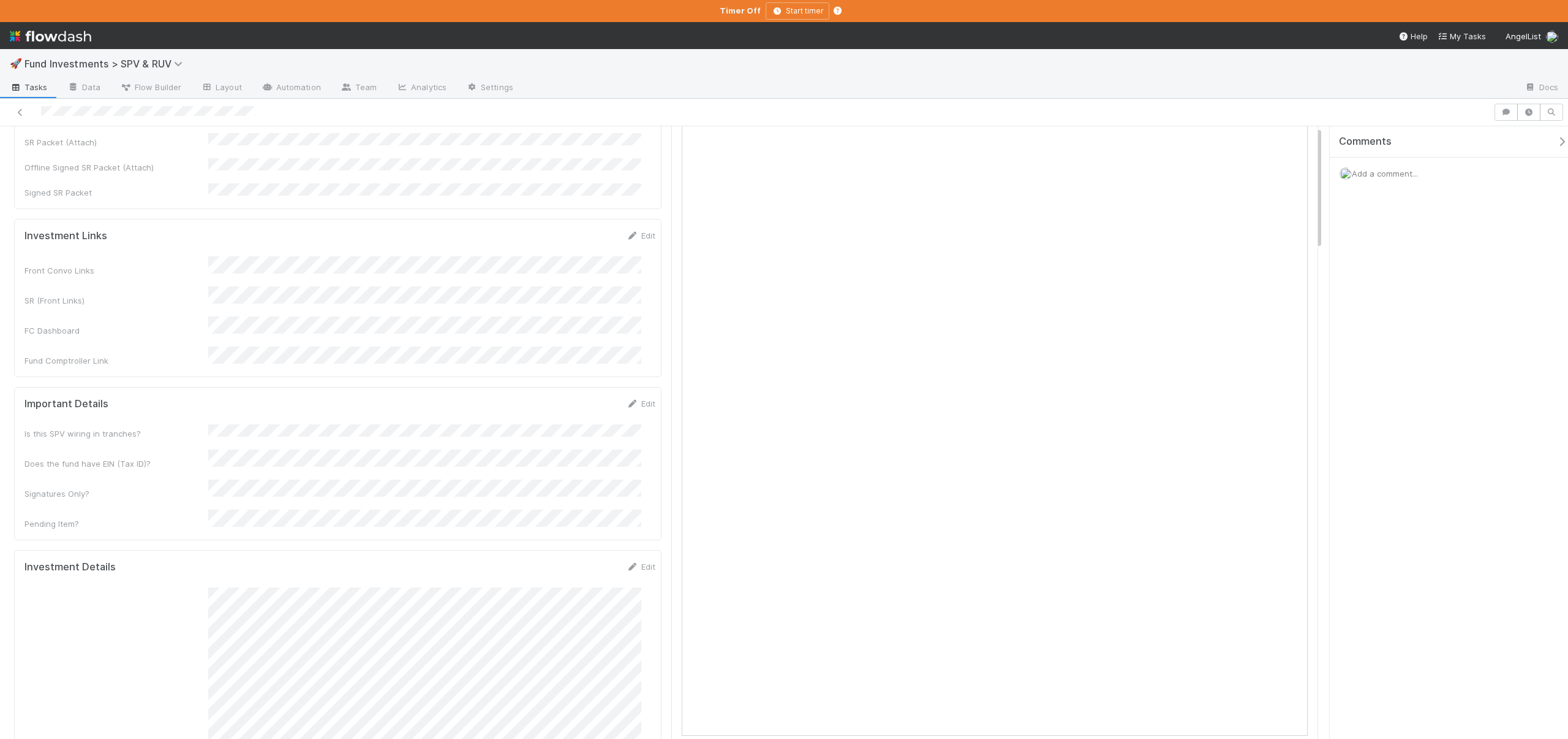
scroll to position [0, 0]
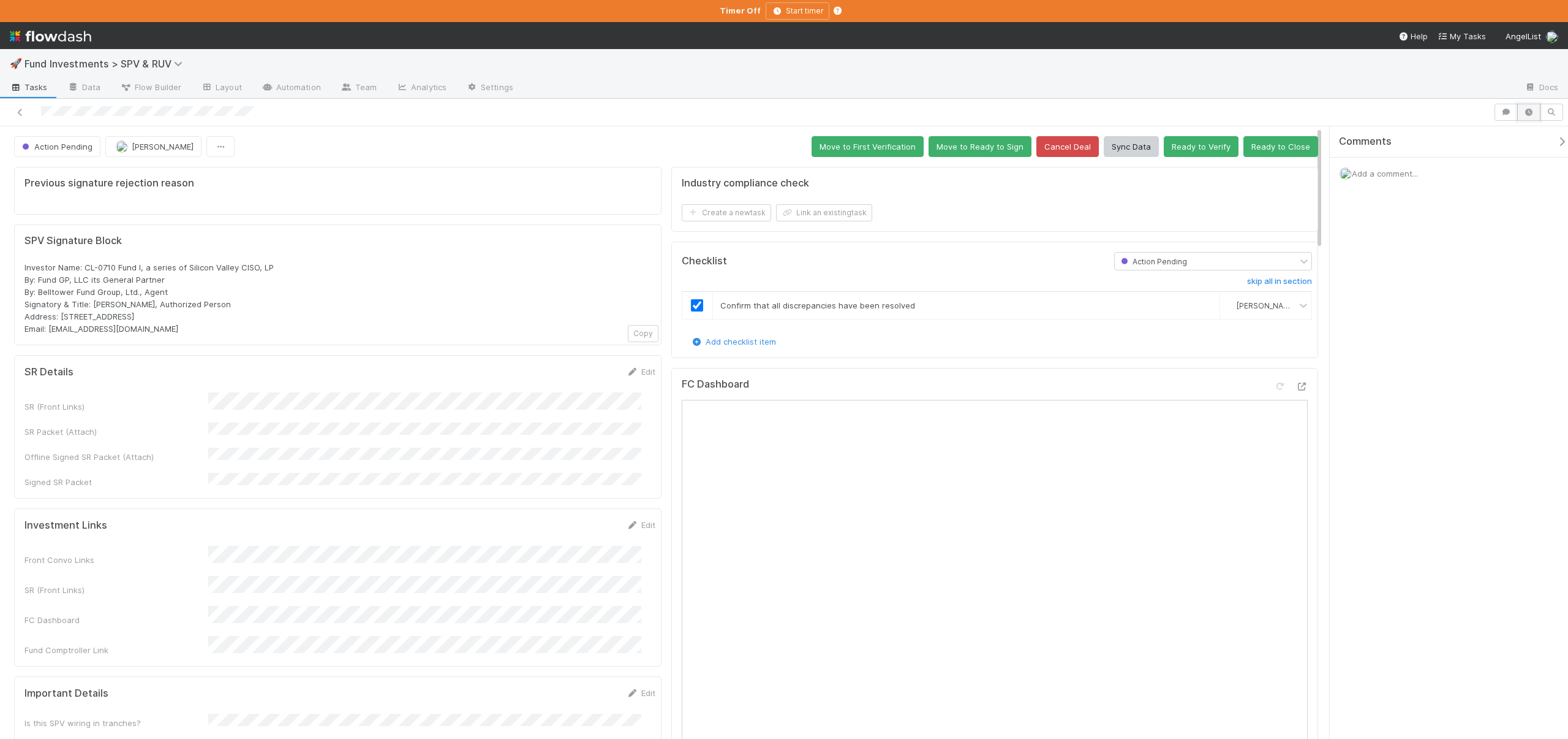
click at [1532, 109] on icon "button" at bounding box center [1528, 113] width 12 height 8
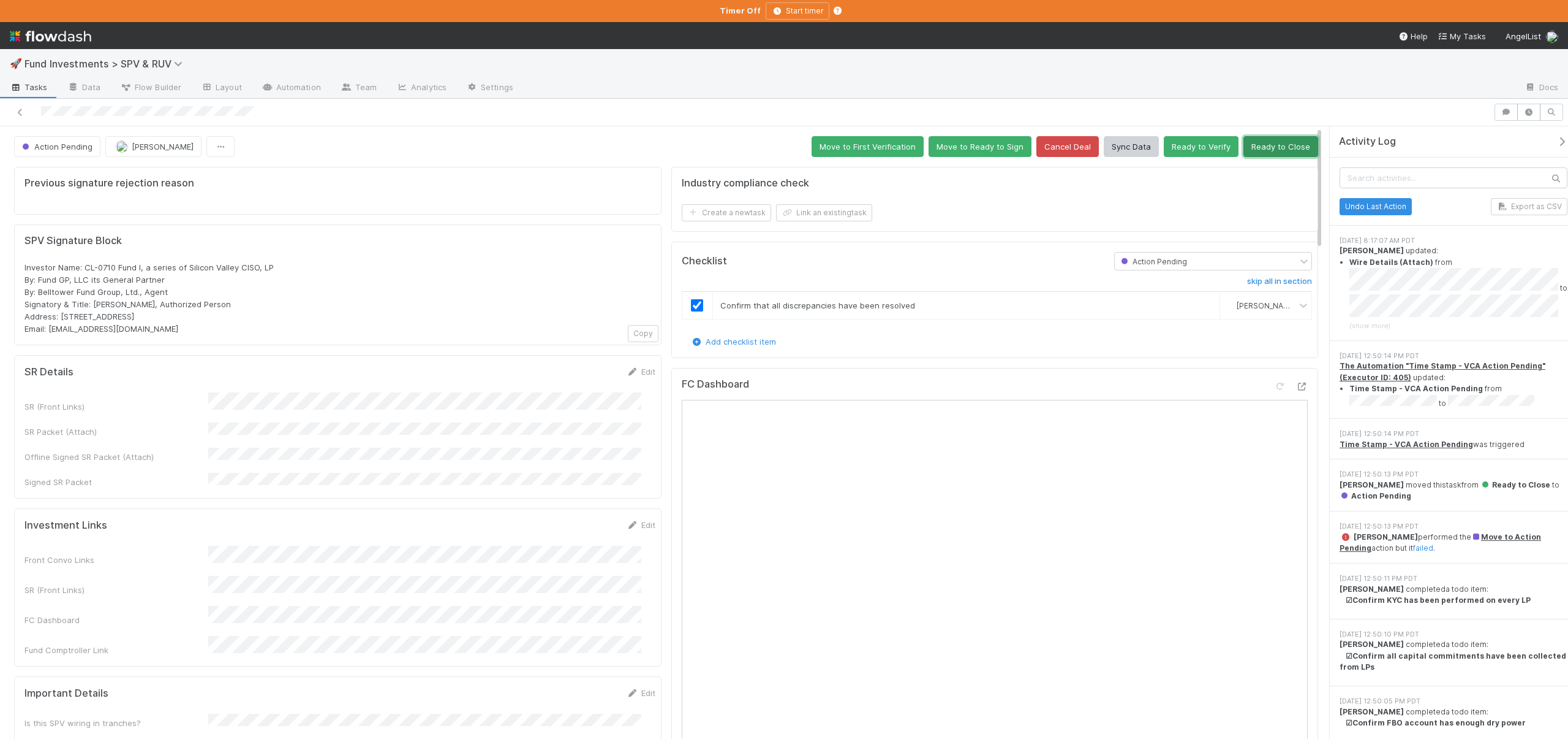
click at [1245, 143] on button "Ready to Close" at bounding box center [1281, 147] width 75 height 21
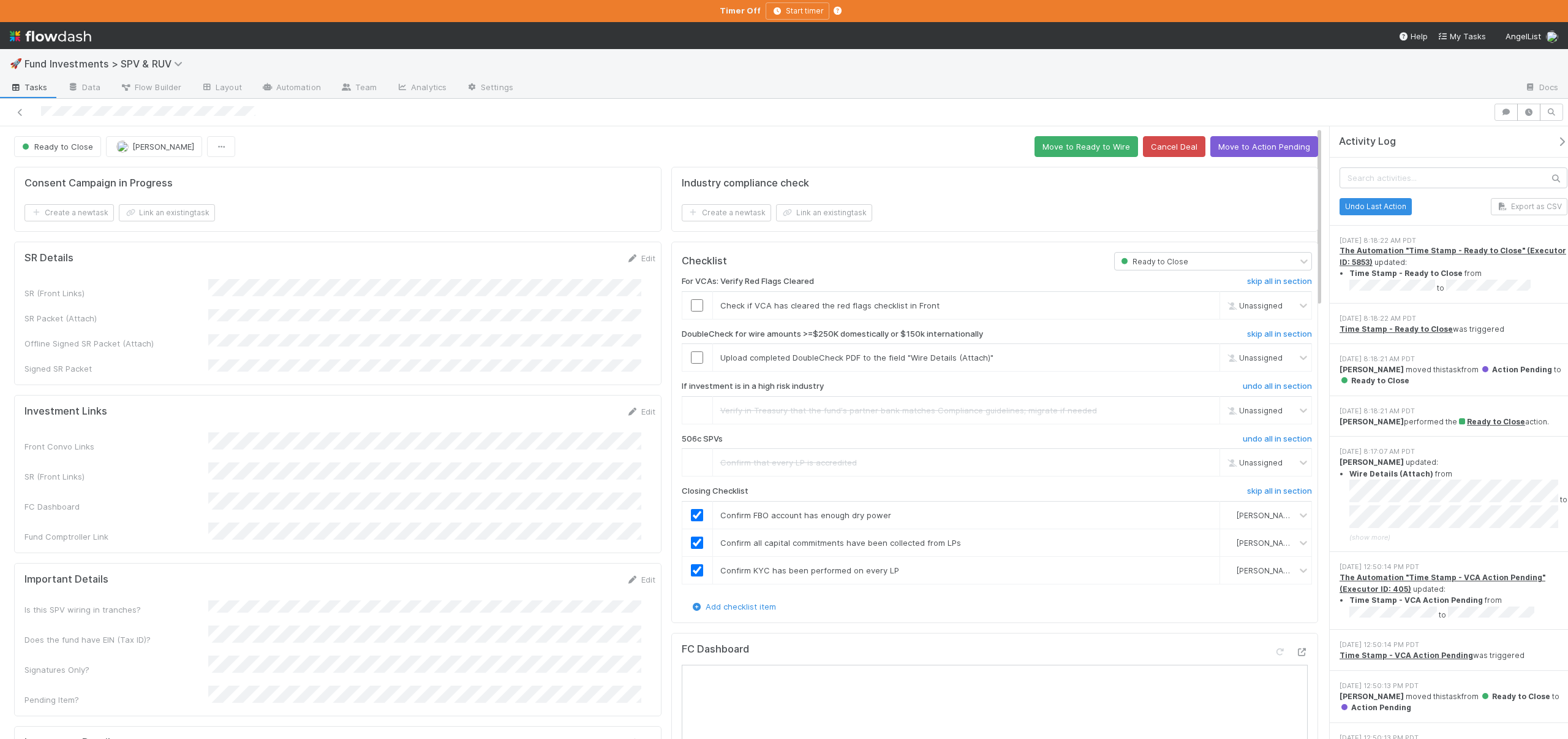
click at [1556, 136] on icon "button" at bounding box center [1561, 141] width 12 height 9
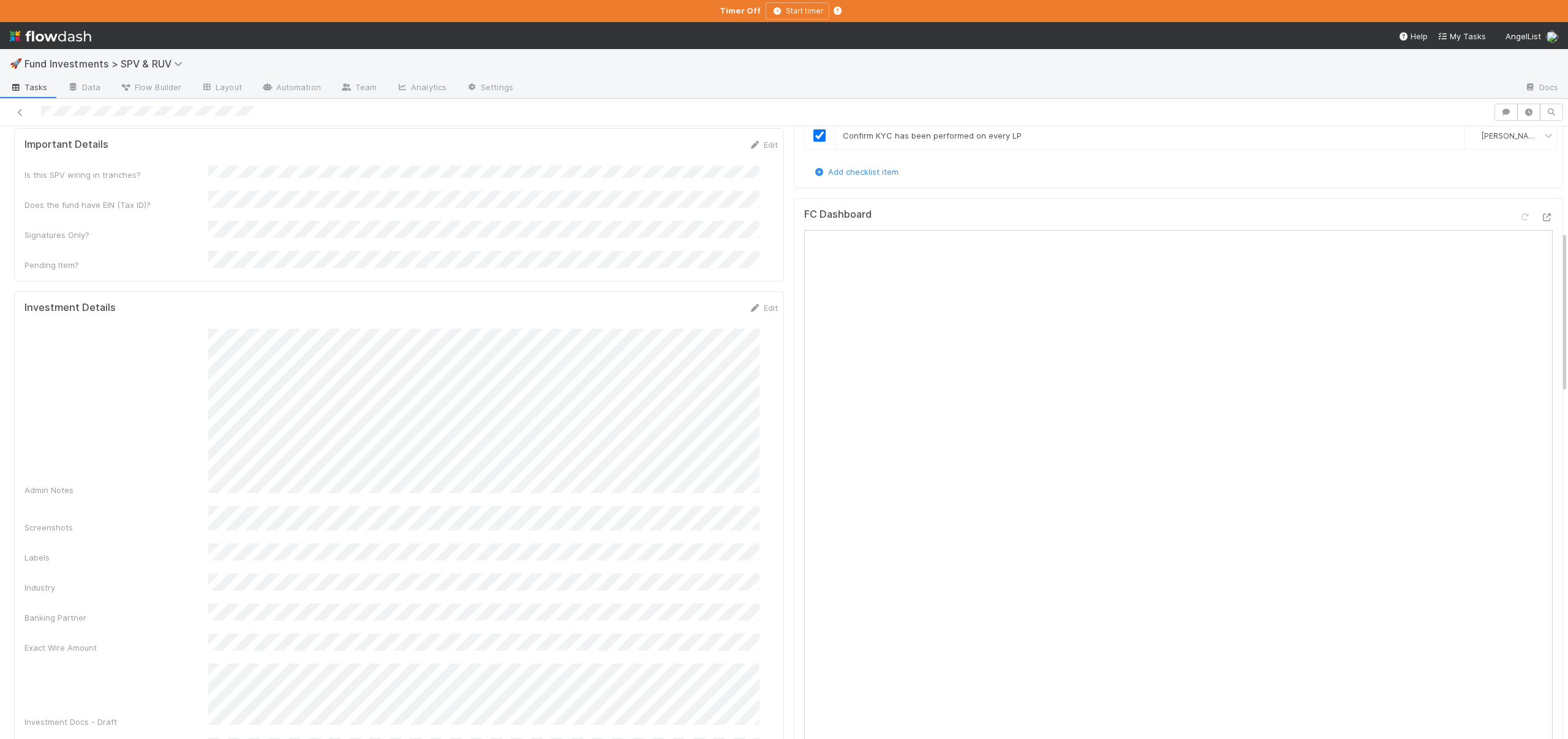
scroll to position [488, 0]
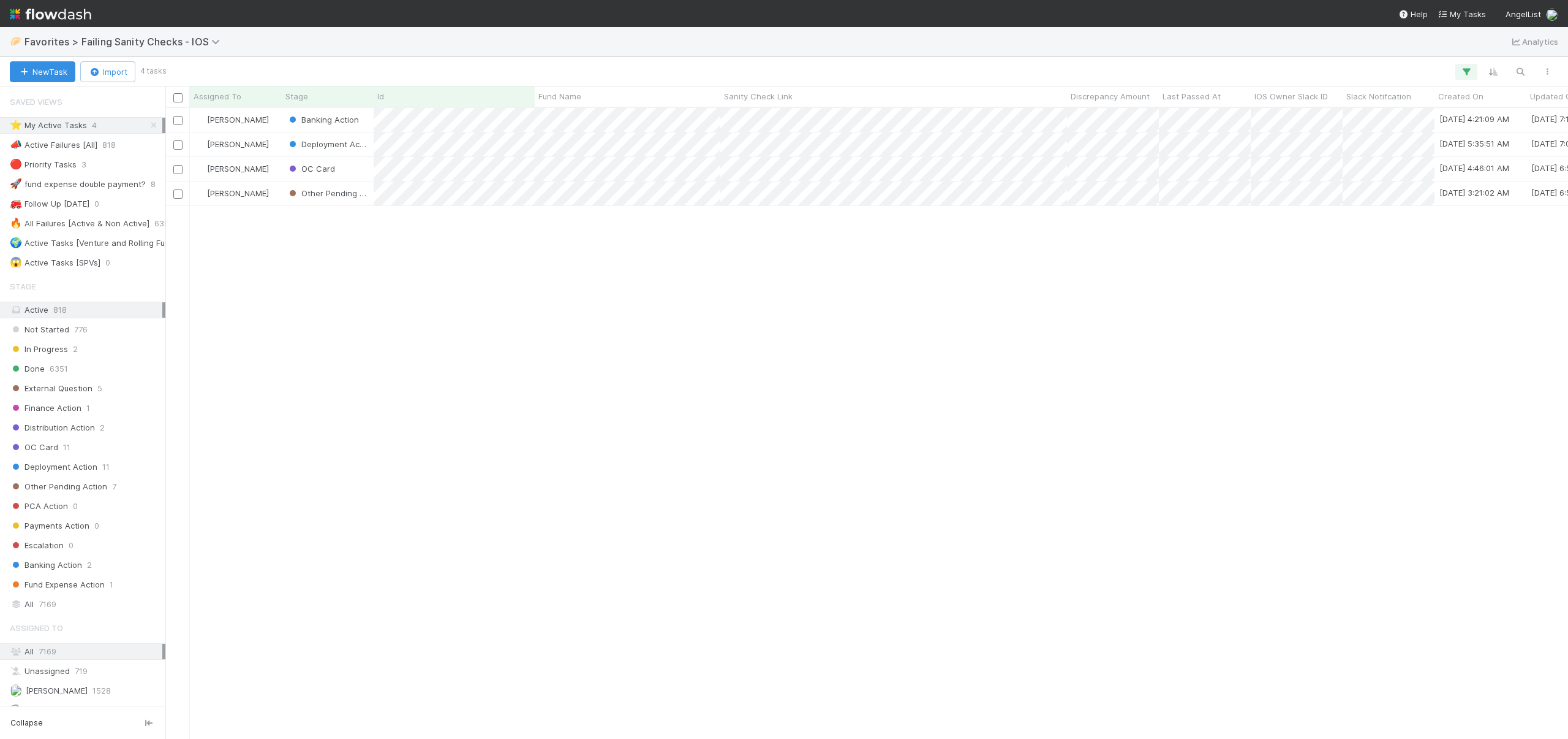
scroll to position [622, 1394]
click at [368, 202] on div "Other Pending Action" at bounding box center [327, 193] width 92 height 24
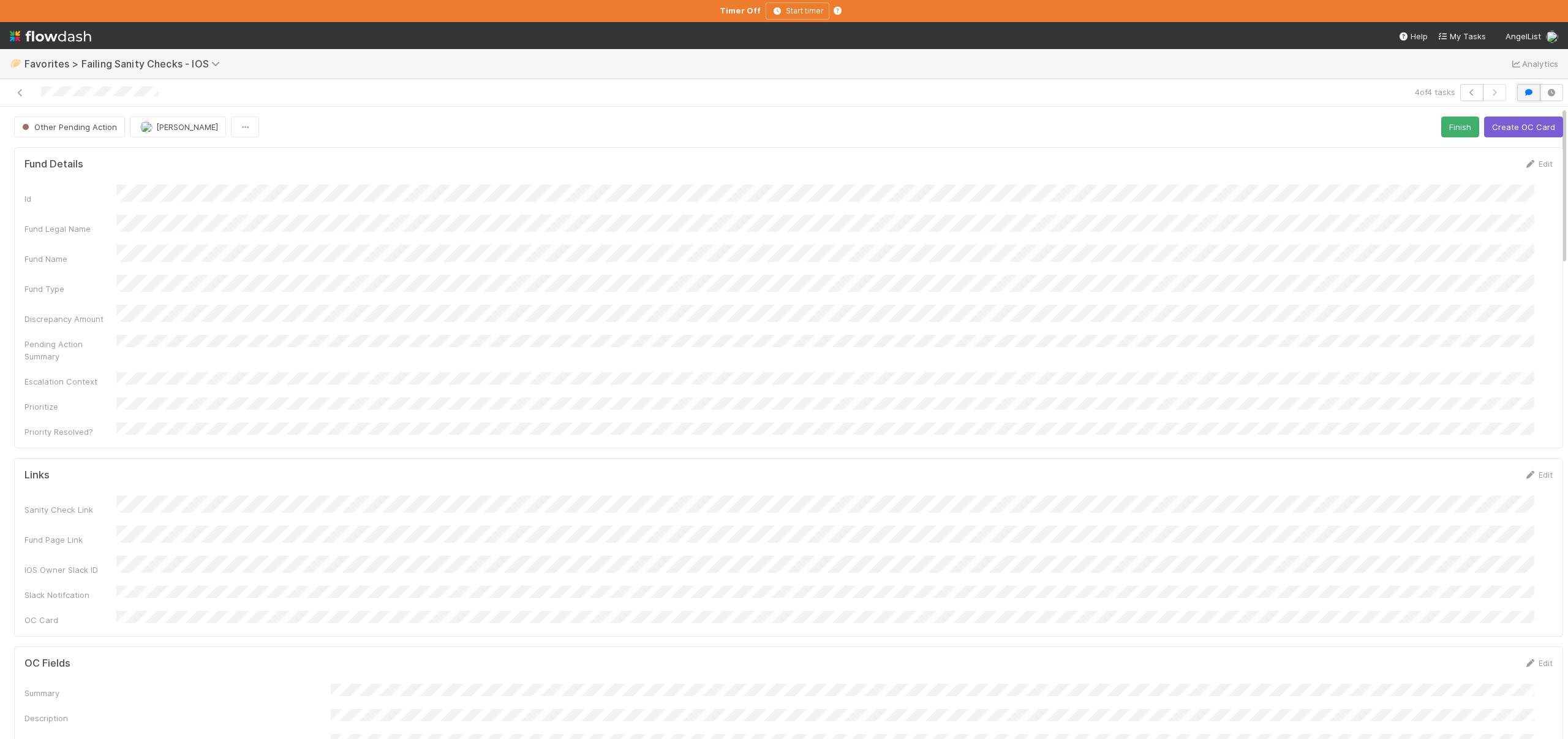
click at [1523, 90] on icon "button" at bounding box center [1528, 93] width 12 height 8
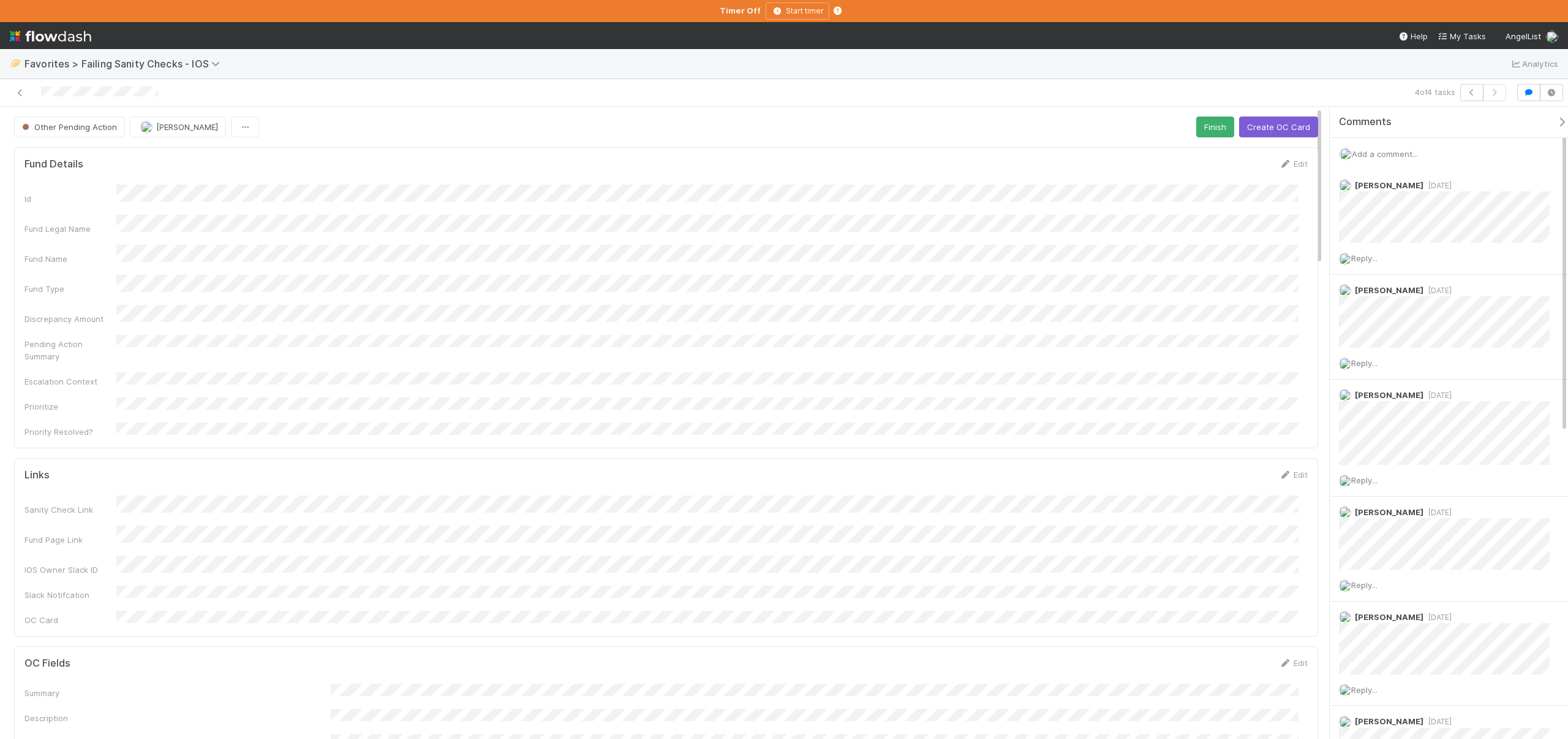
click at [1368, 152] on span "Add a comment..." at bounding box center [1385, 153] width 66 height 9
click at [1376, 340] on button "Add Comment" at bounding box center [1385, 343] width 71 height 21
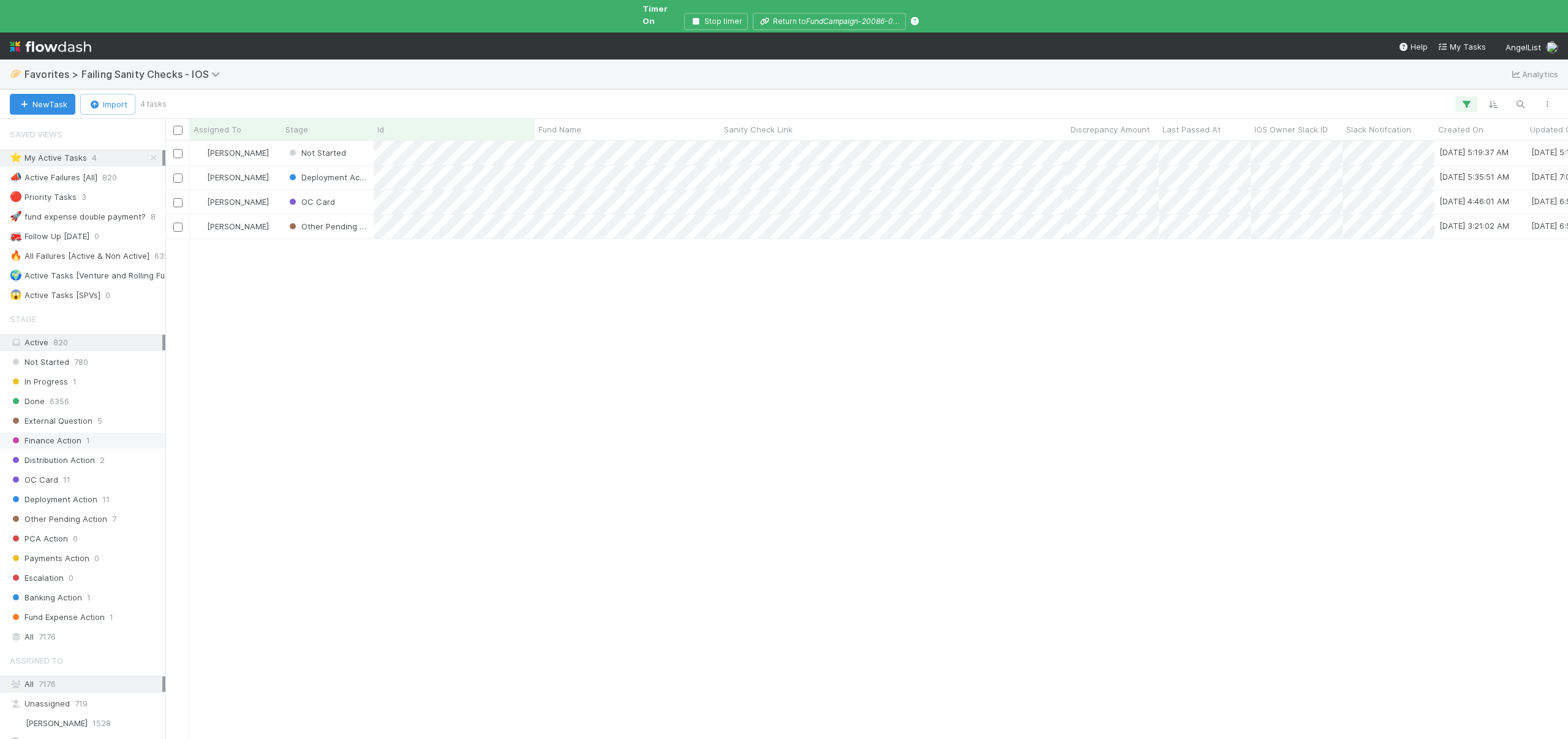
scroll to position [622, 1385]
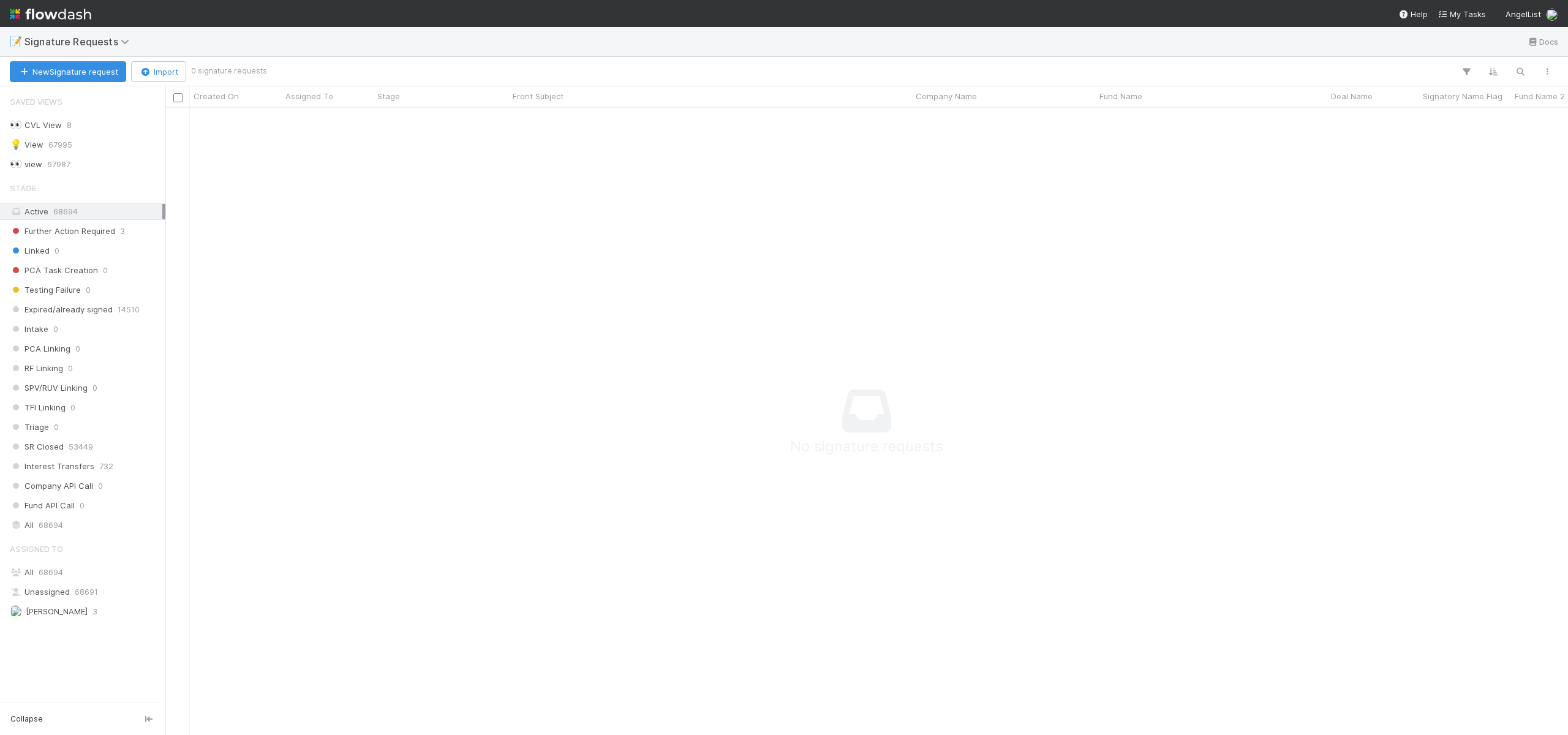
scroll to position [609, 1394]
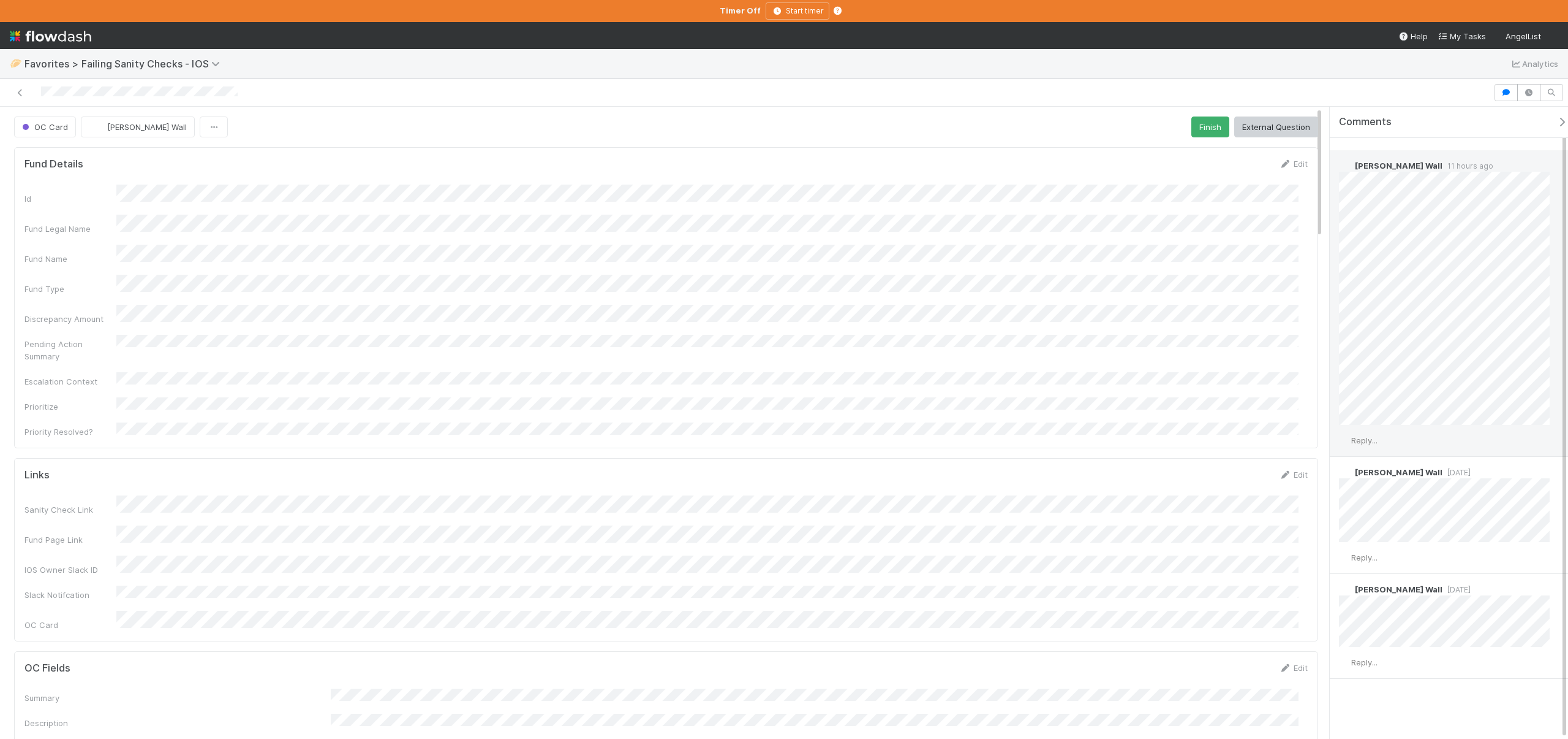
scroll to position [21, 0]
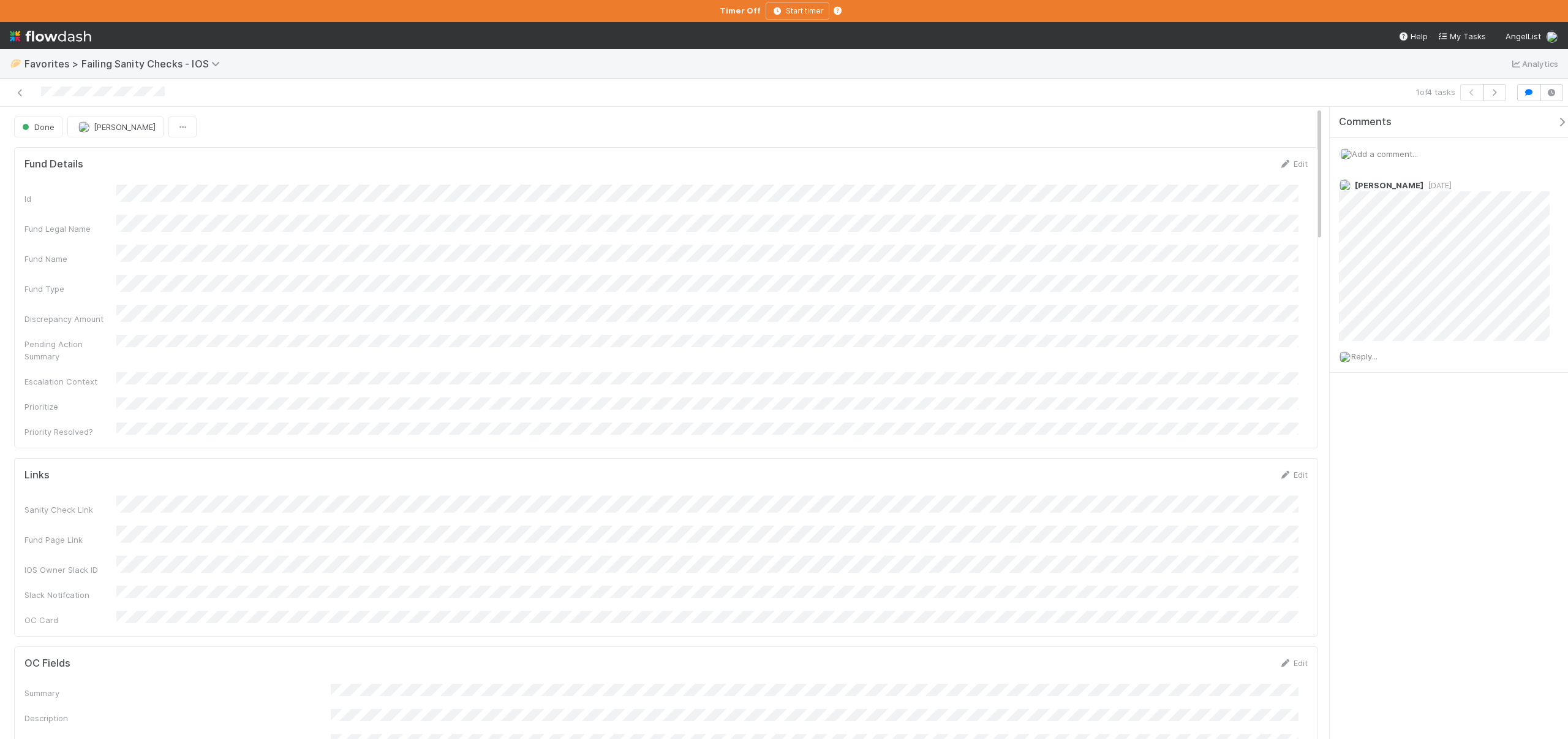
scroll to position [239, 1265]
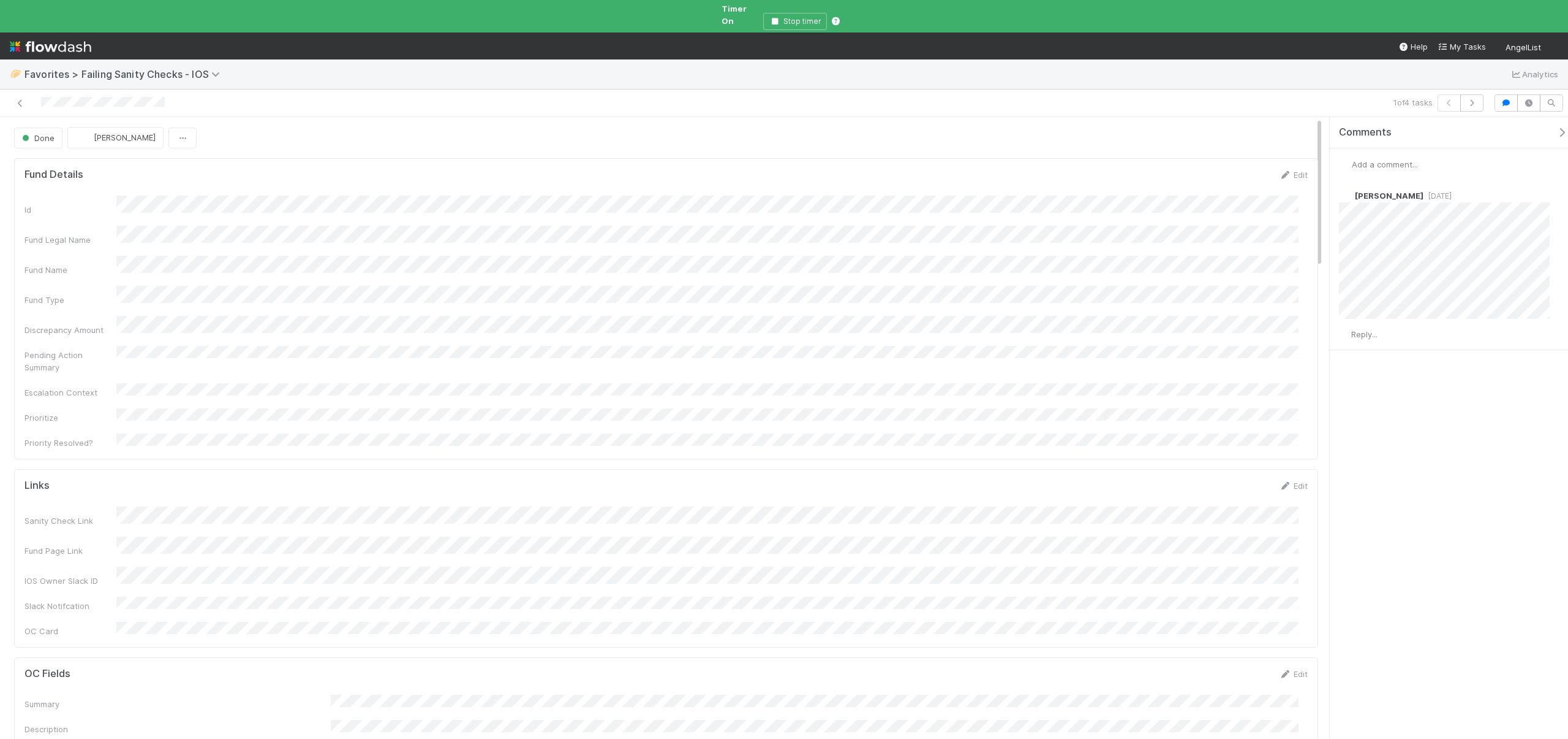
scroll to position [239, 1265]
click at [1402, 161] on div "Add a comment..." at bounding box center [1454, 165] width 248 height 32
click at [1402, 159] on span "Add a comment..." at bounding box center [1385, 164] width 66 height 9
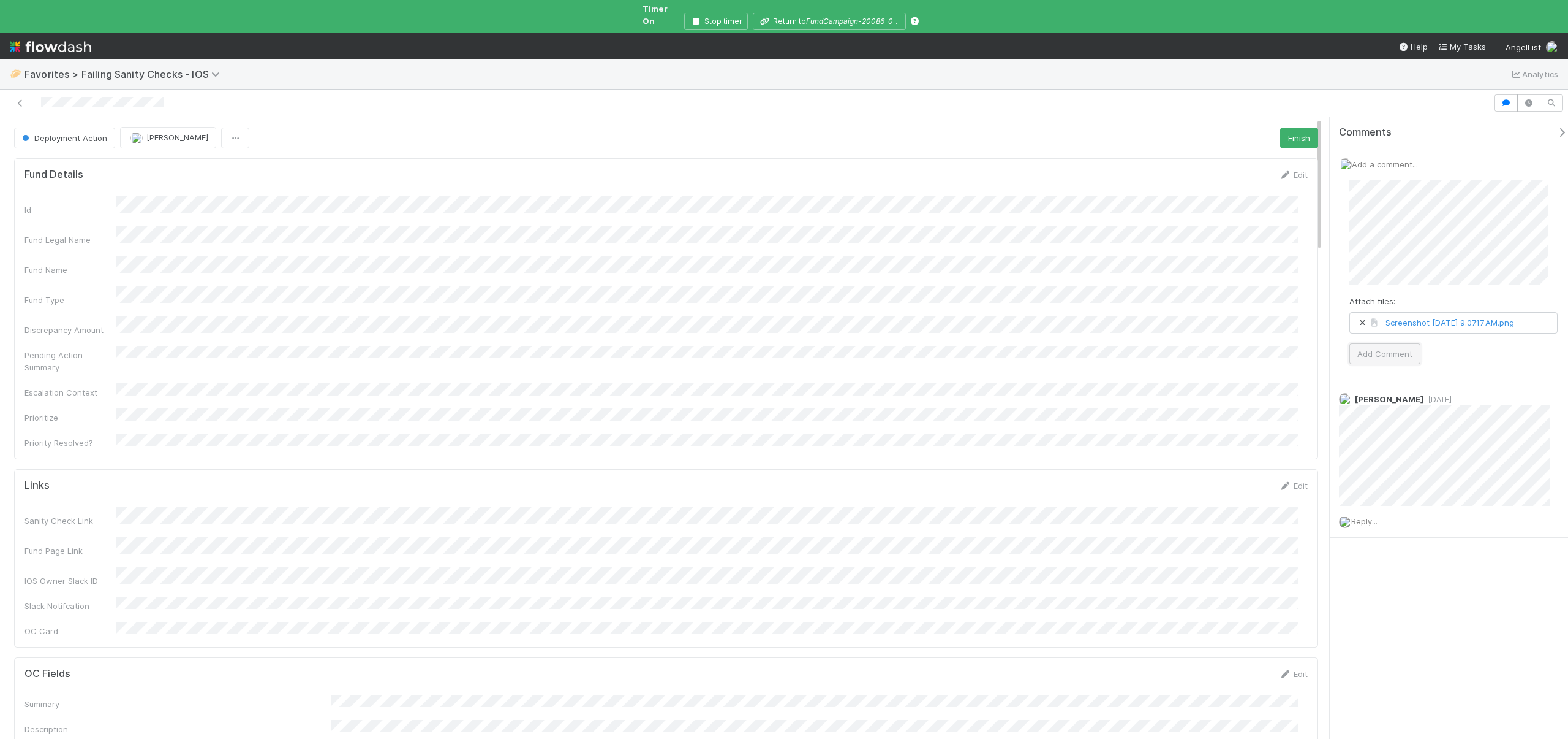
click at [1398, 352] on button "Add Comment" at bounding box center [1385, 354] width 71 height 21
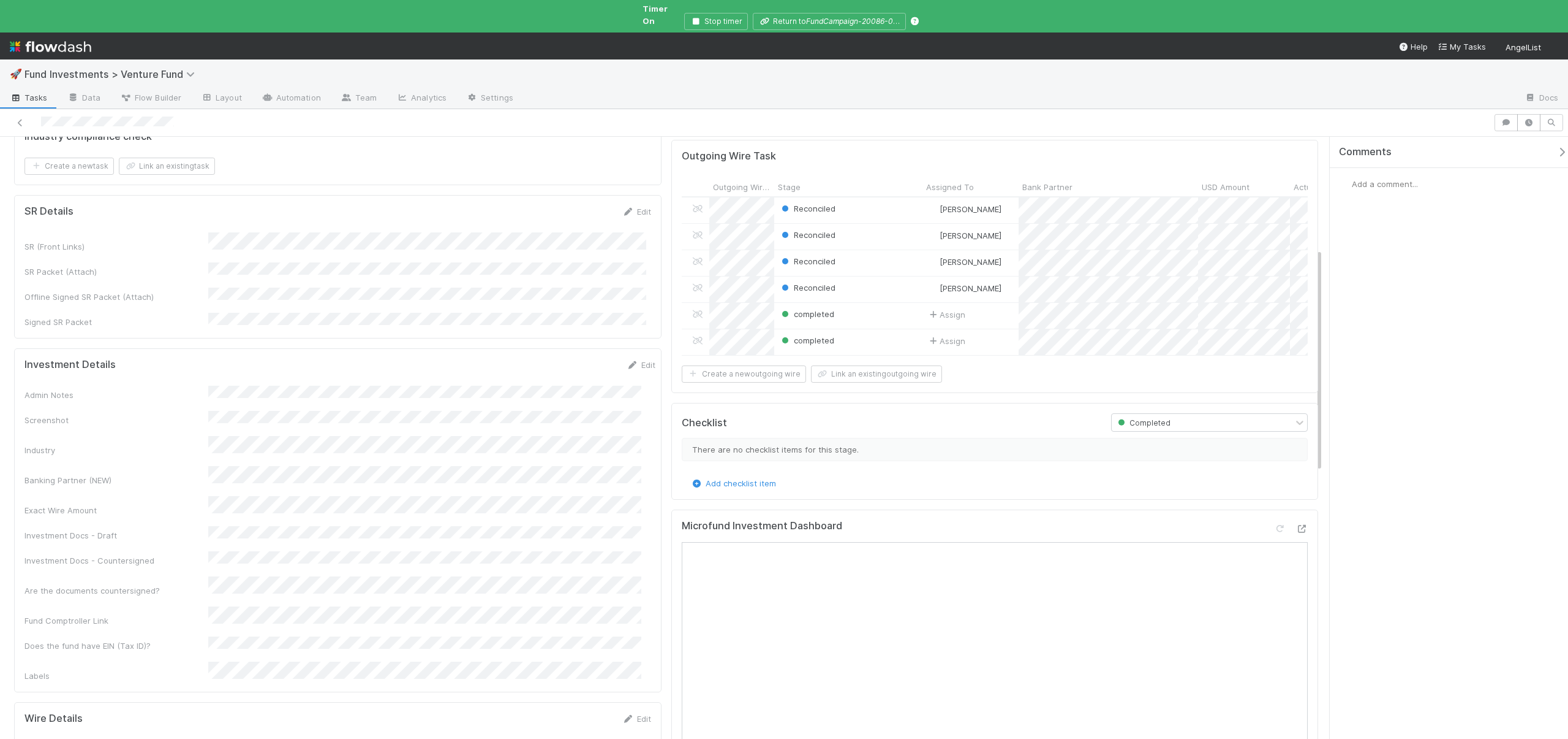
scroll to position [304, 0]
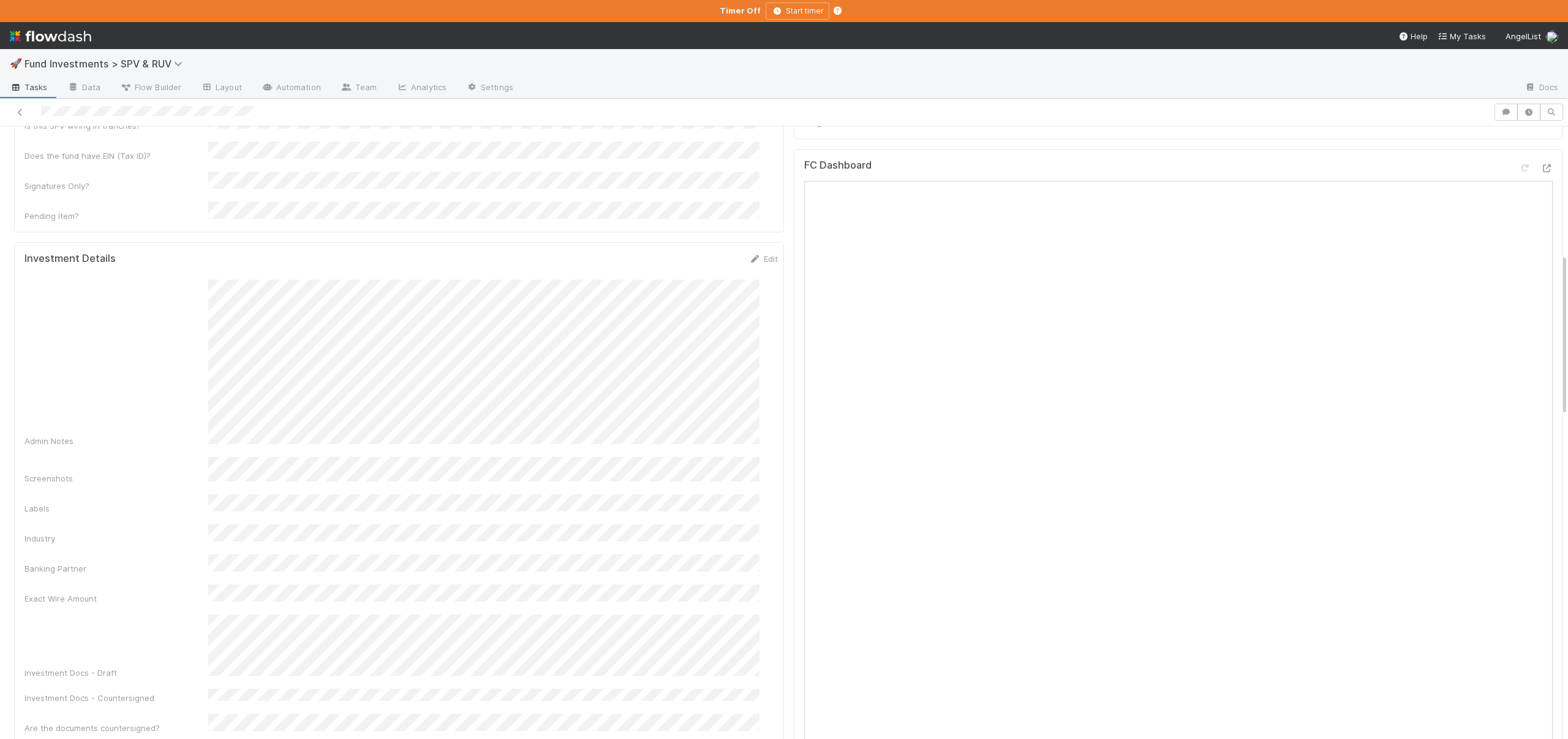
scroll to position [483, 0]
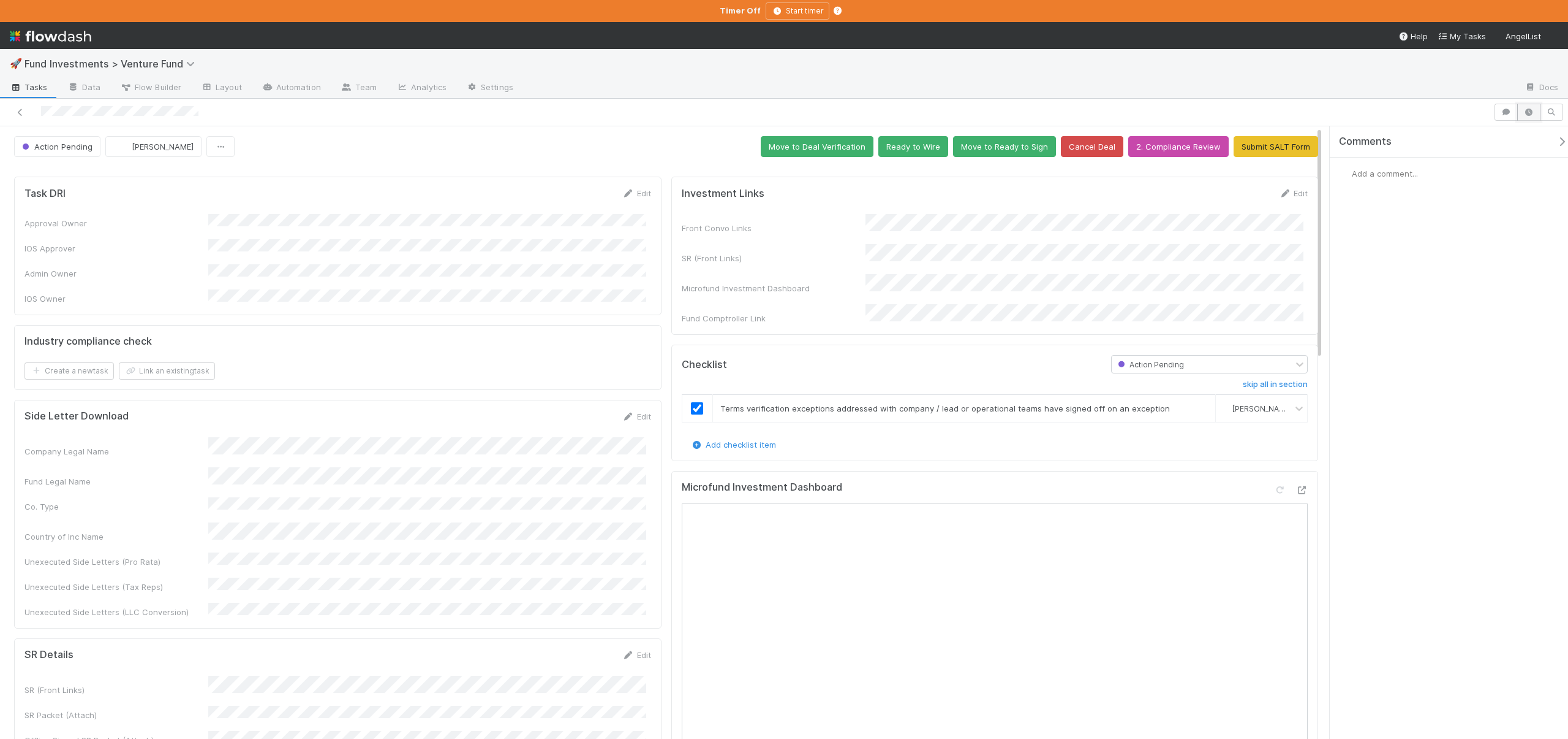
click at [1524, 104] on button "button" at bounding box center [1529, 112] width 24 height 17
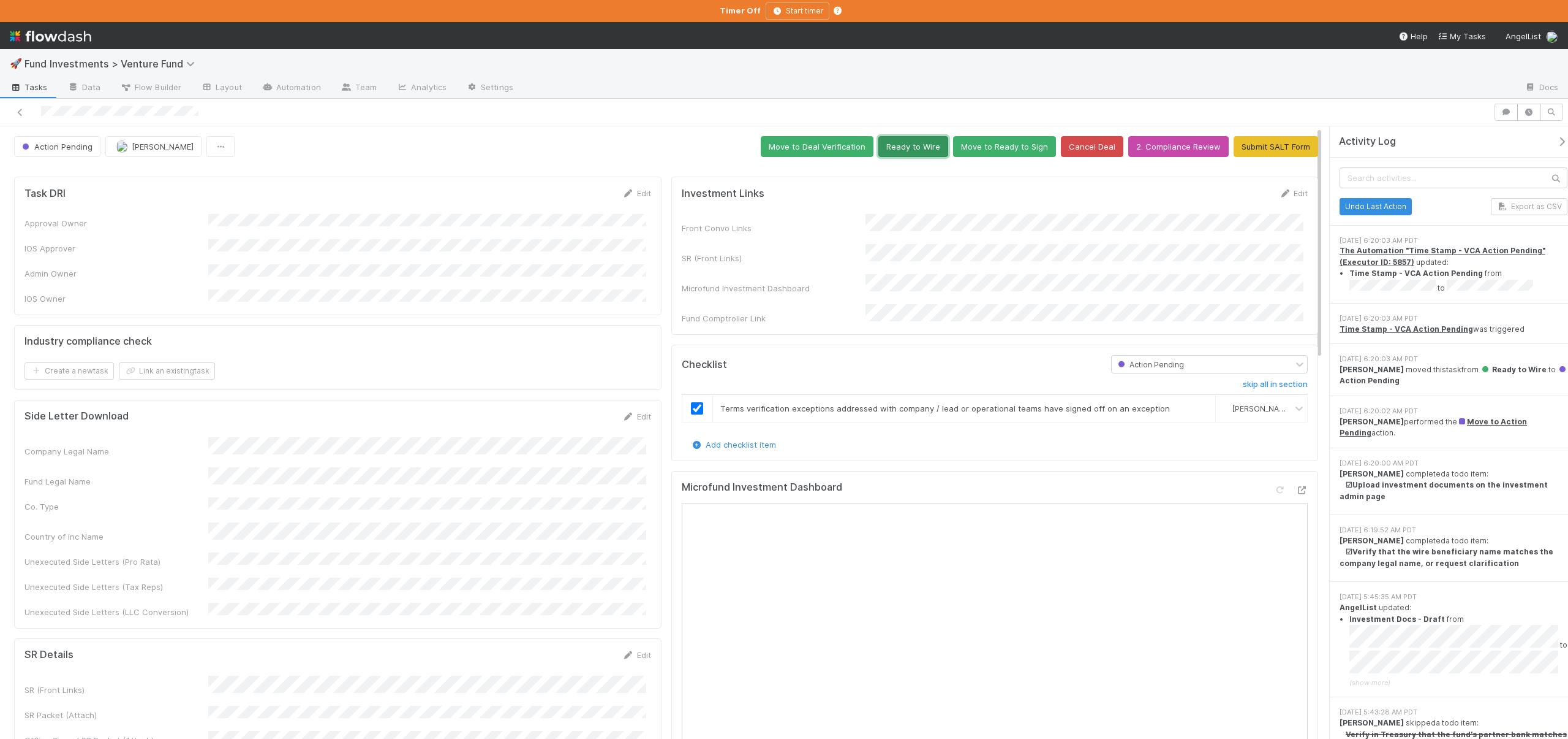
click at [895, 146] on button "Ready to Wire" at bounding box center [914, 147] width 70 height 21
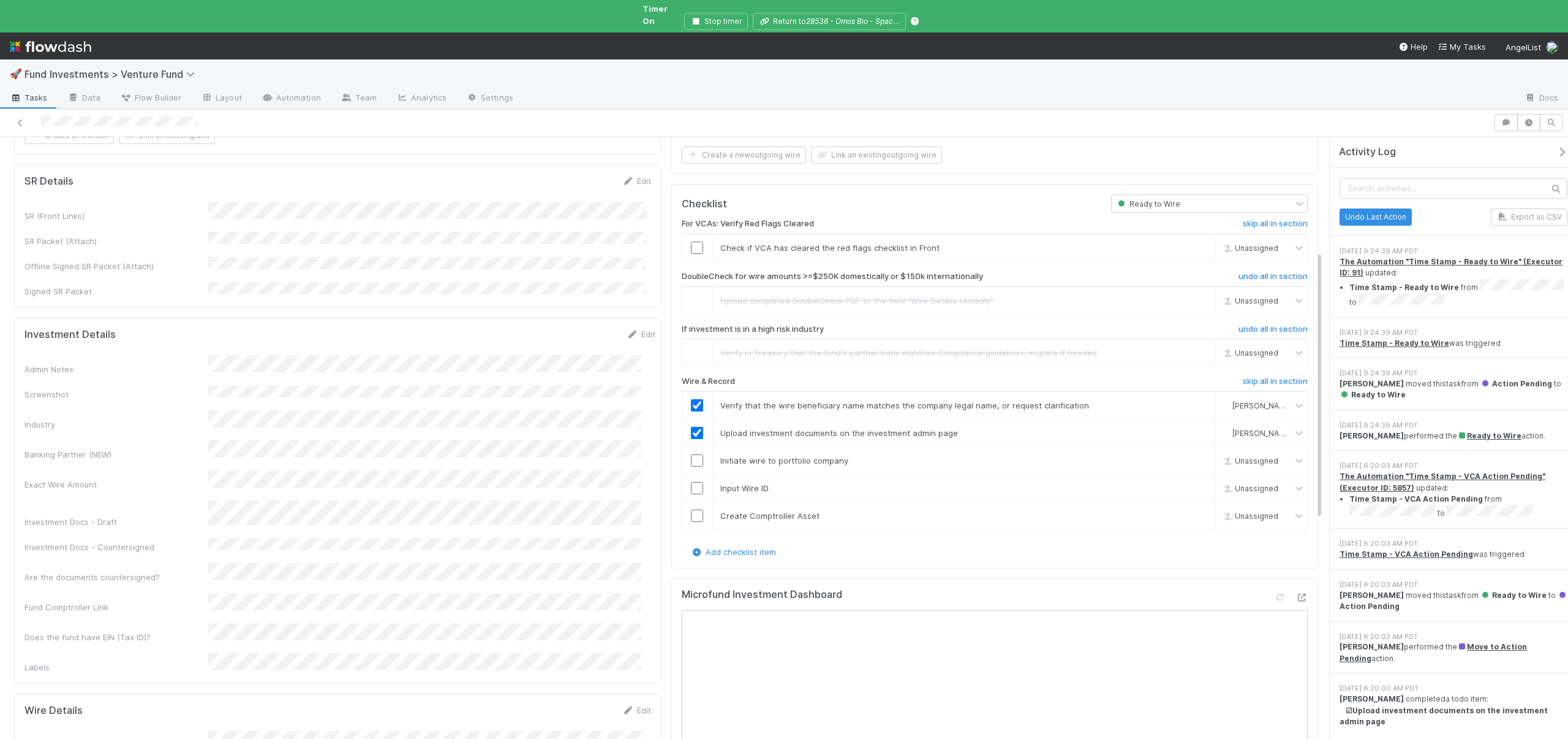
scroll to position [259, 0]
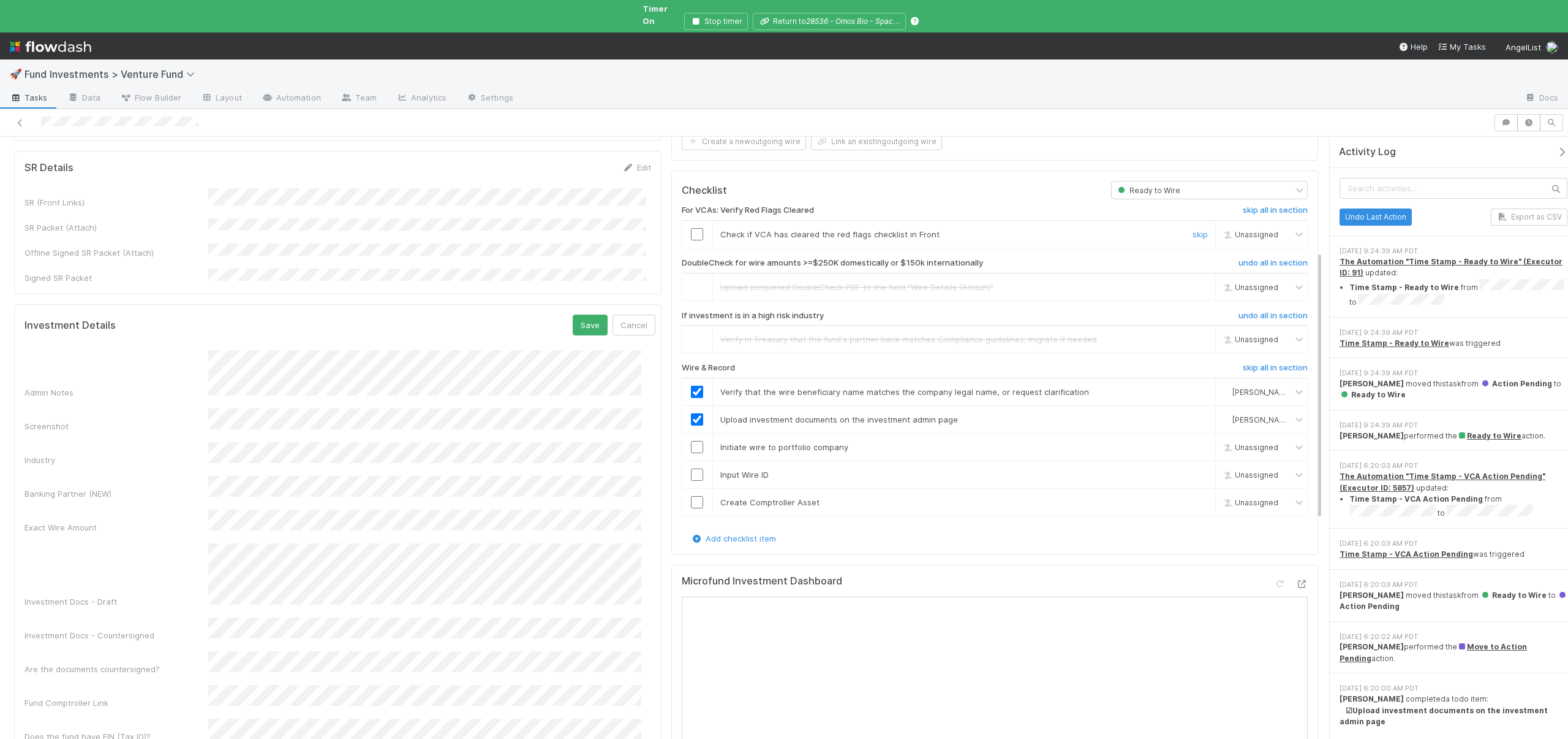
click at [693, 228] on input "checkbox" at bounding box center [697, 234] width 12 height 12
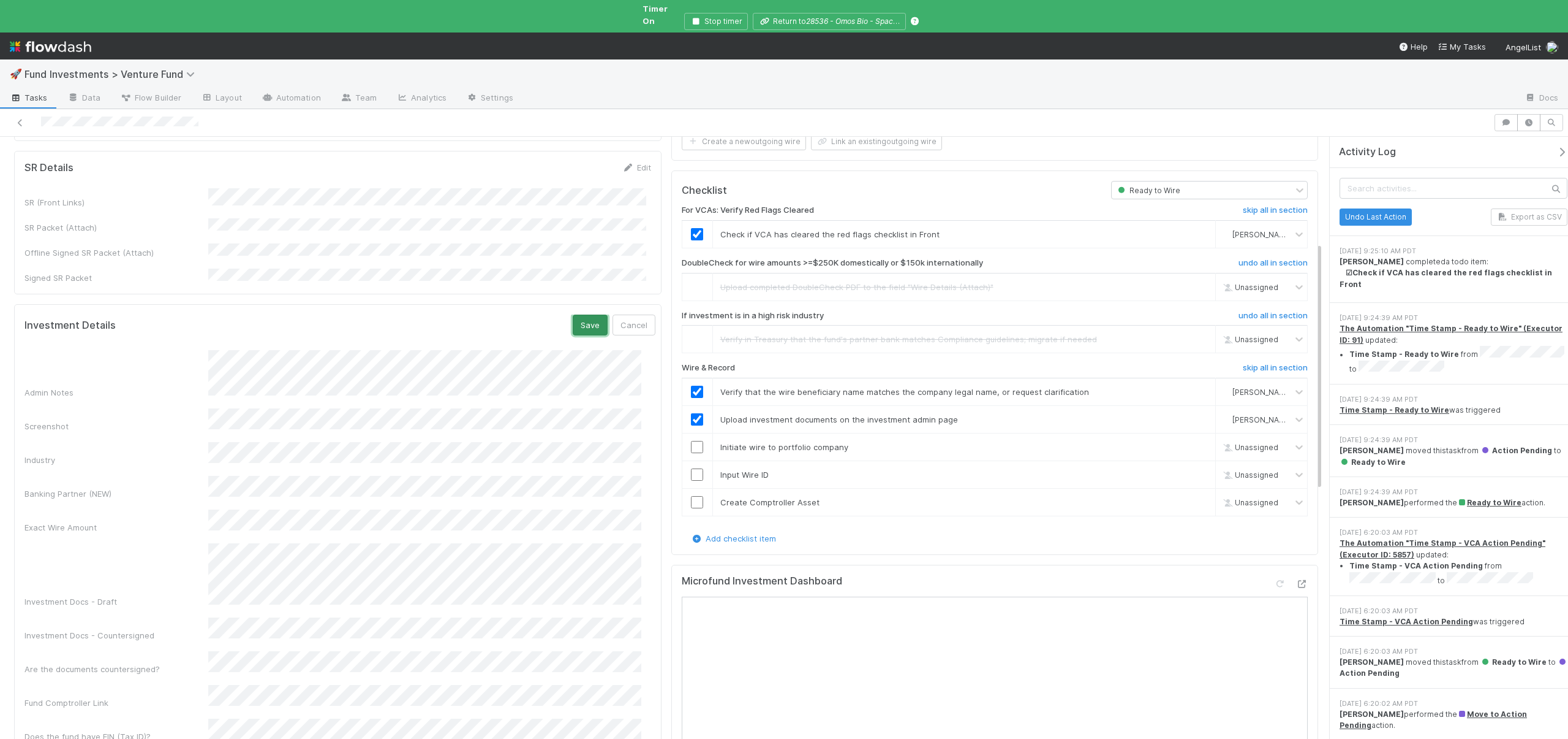
click at [577, 314] on button "Save" at bounding box center [590, 325] width 35 height 21
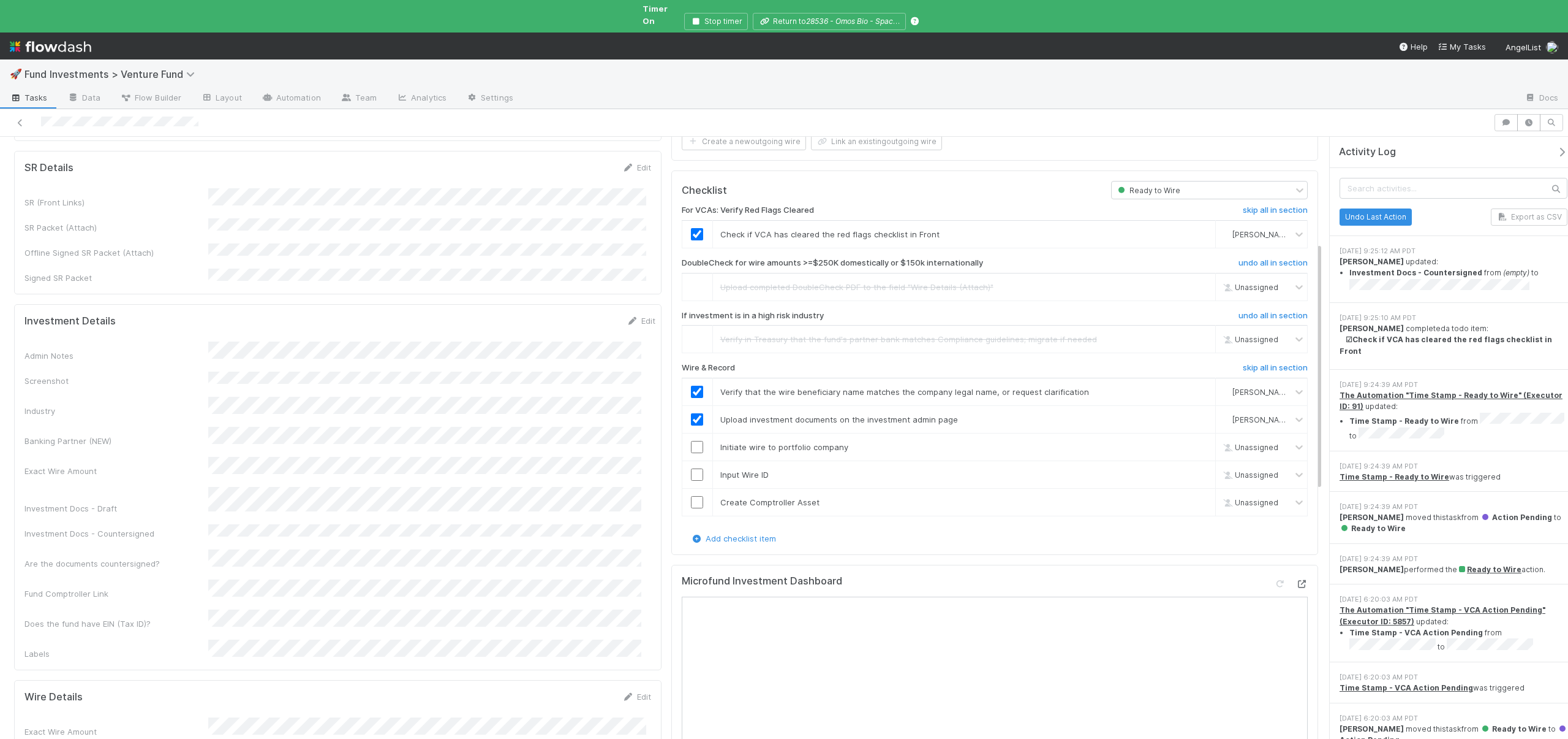
click at [1296, 580] on icon at bounding box center [1301, 584] width 12 height 8
click at [0, 0] on div "🚀 Fund Investments > Venture Fund Tasks Data Flow Builder Layout Automation Tea…" at bounding box center [784, 369] width 1568 height 739
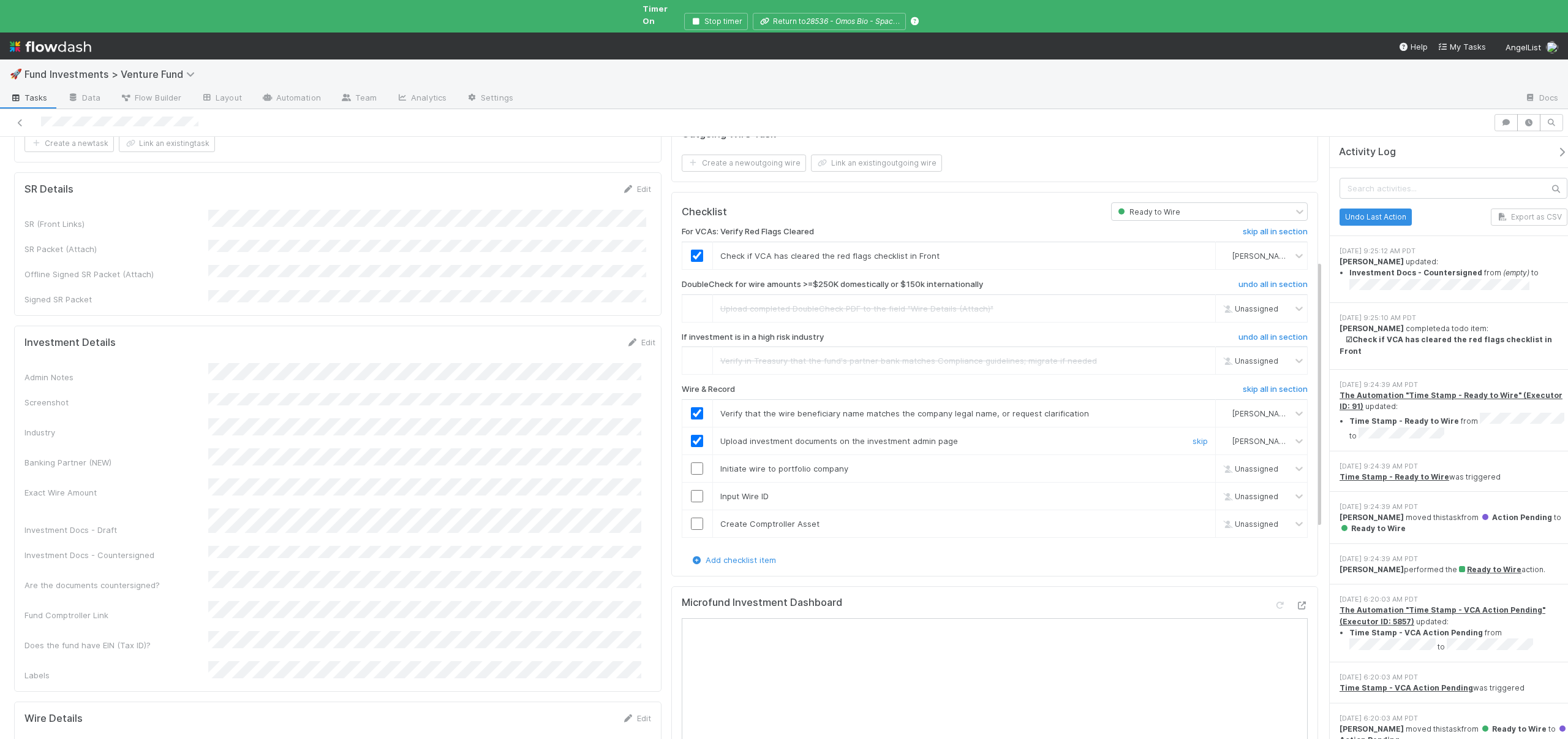
scroll to position [279, 0]
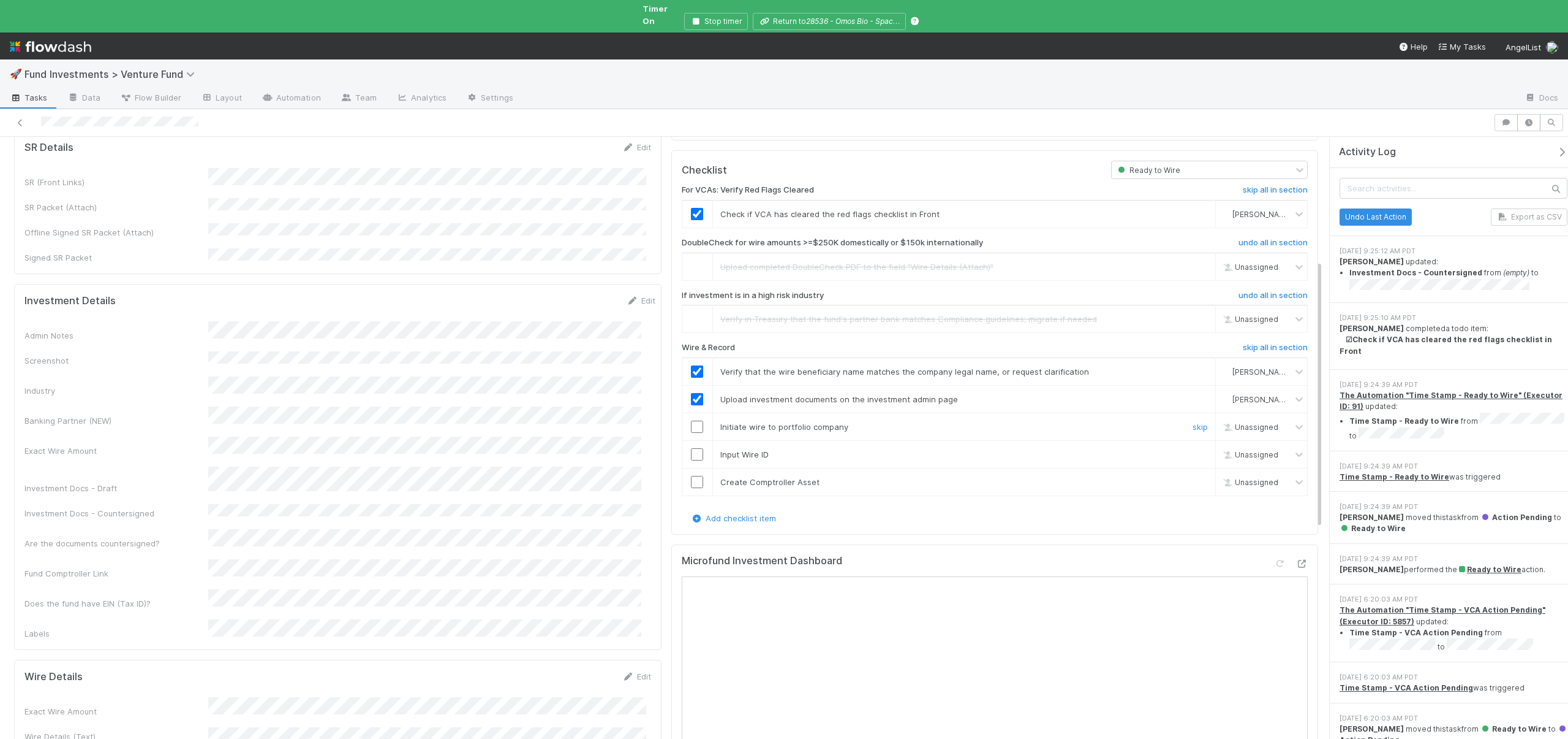
click at [691, 420] on input "checkbox" at bounding box center [697, 426] width 12 height 12
click at [691, 449] on input "checkbox" at bounding box center [697, 454] width 12 height 12
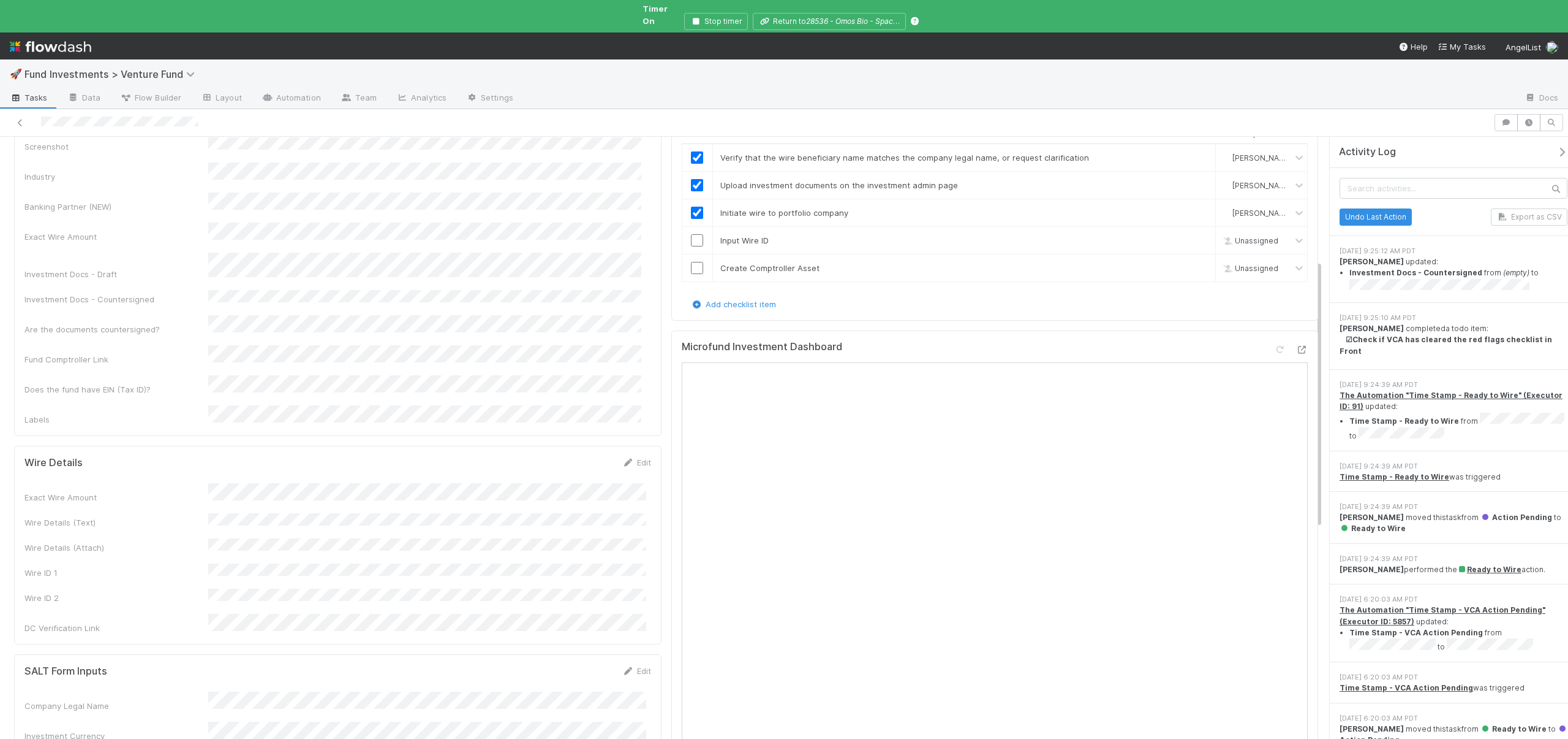
scroll to position [545, 0]
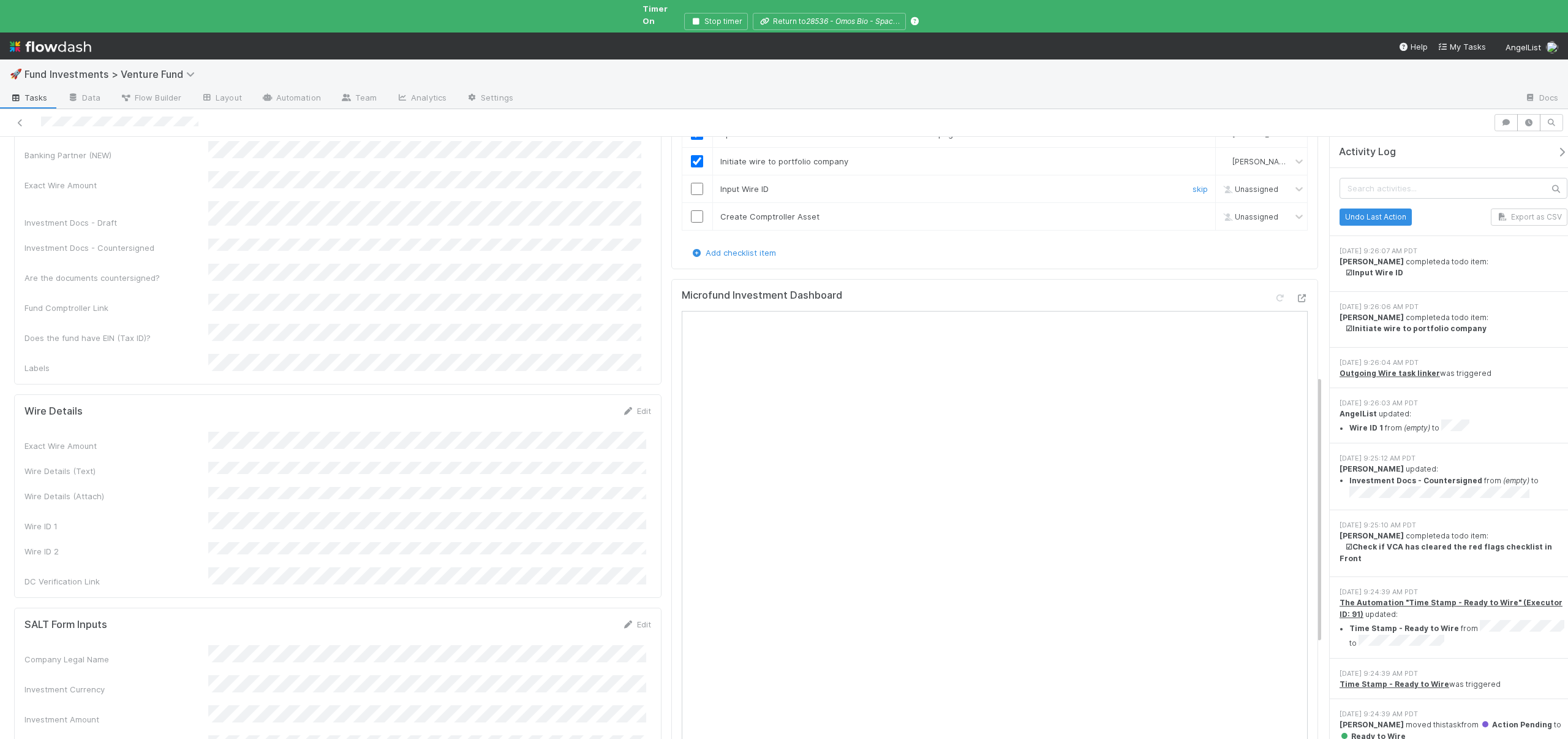
click at [698, 183] on input "checkbox" at bounding box center [697, 188] width 12 height 12
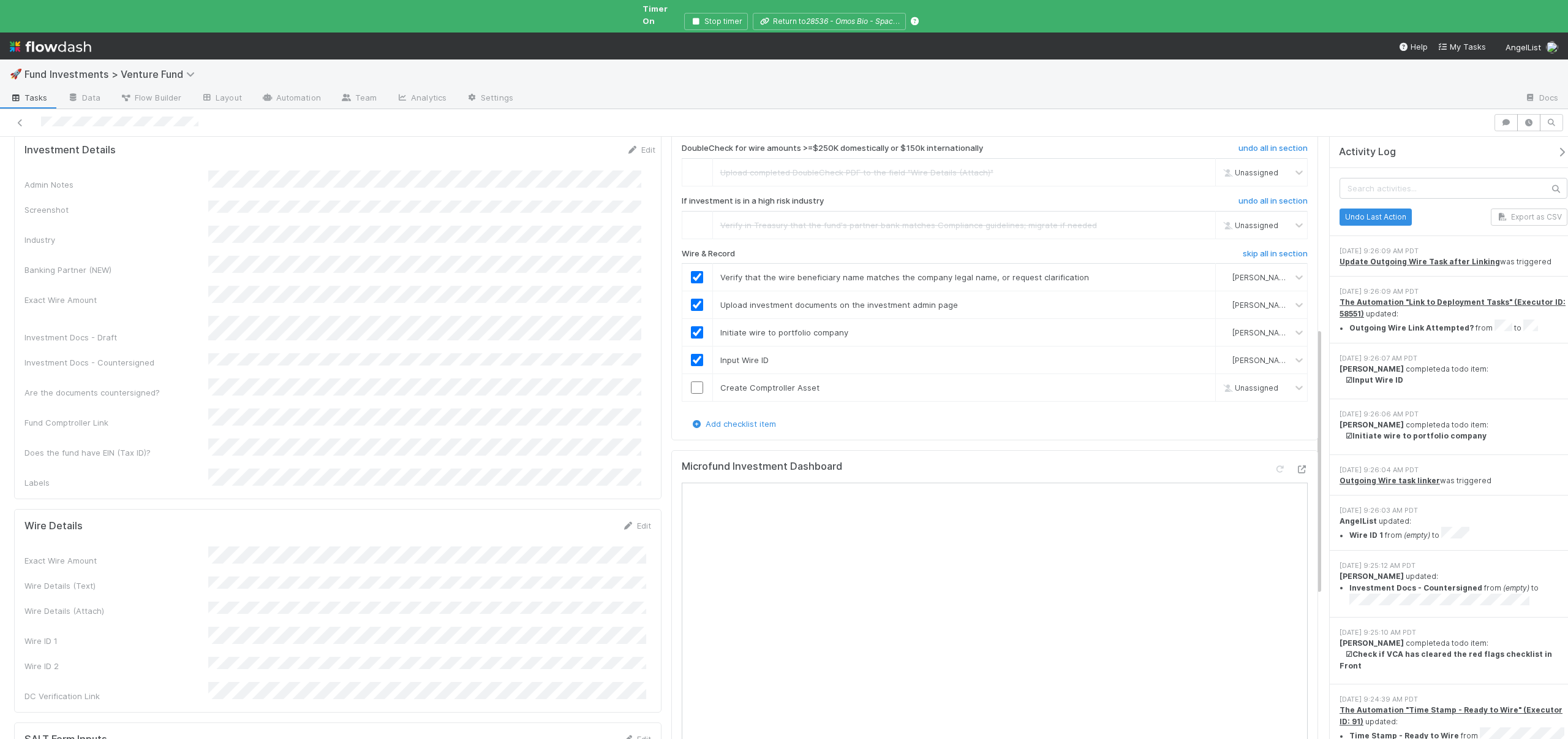
scroll to position [698, 0]
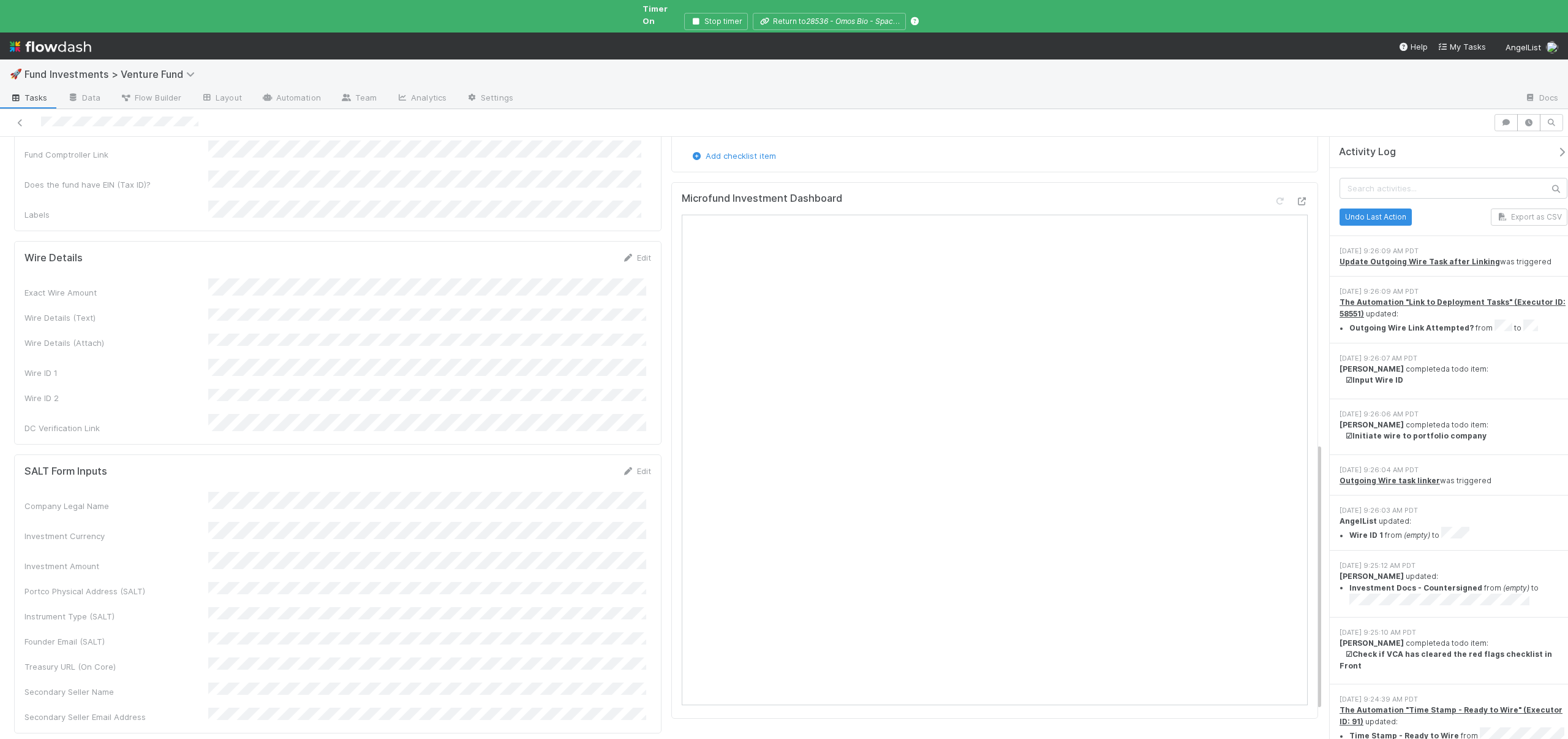
click at [1556, 147] on icon "button" at bounding box center [1561, 151] width 12 height 9
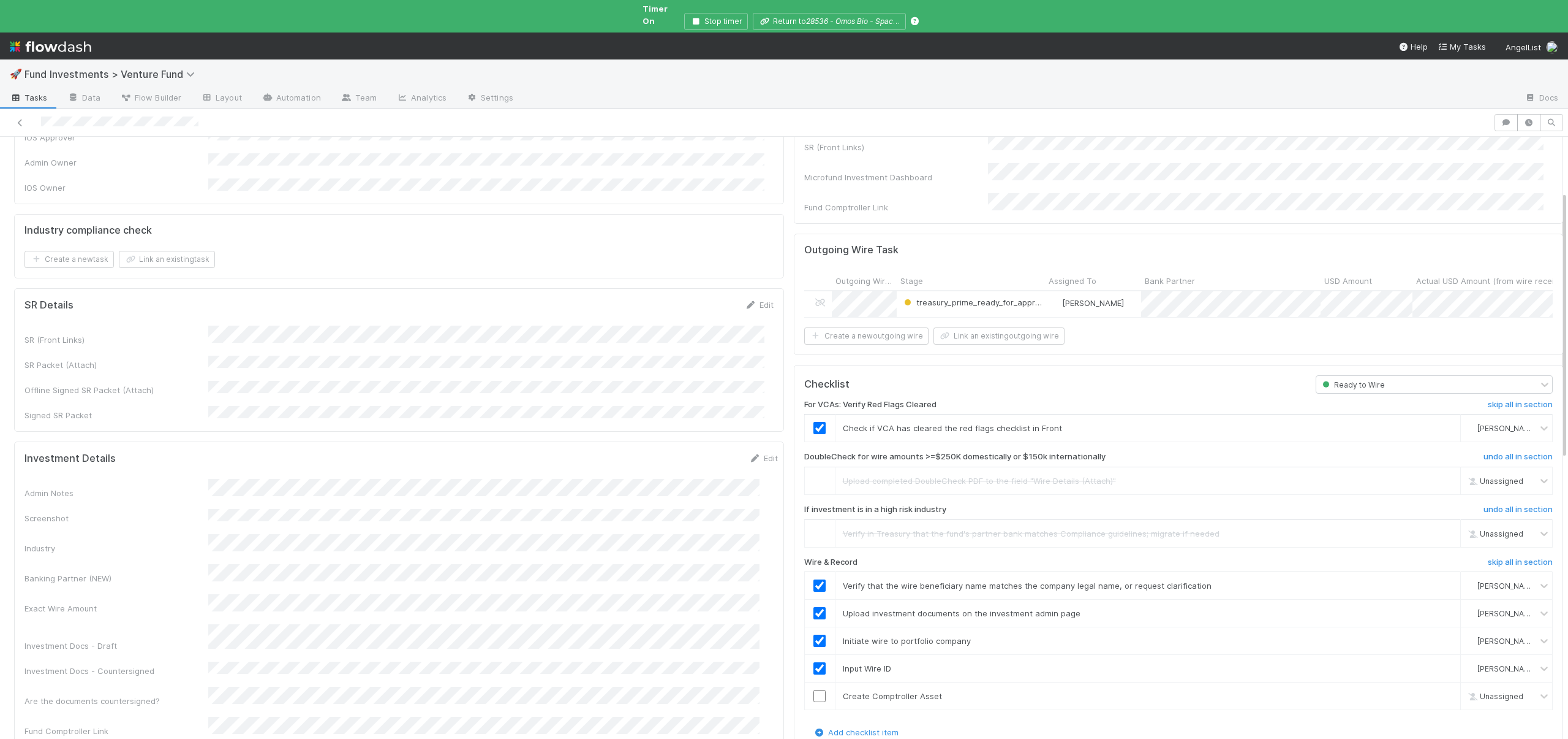
scroll to position [125, 0]
click at [813, 687] on input "checkbox" at bounding box center [819, 693] width 12 height 12
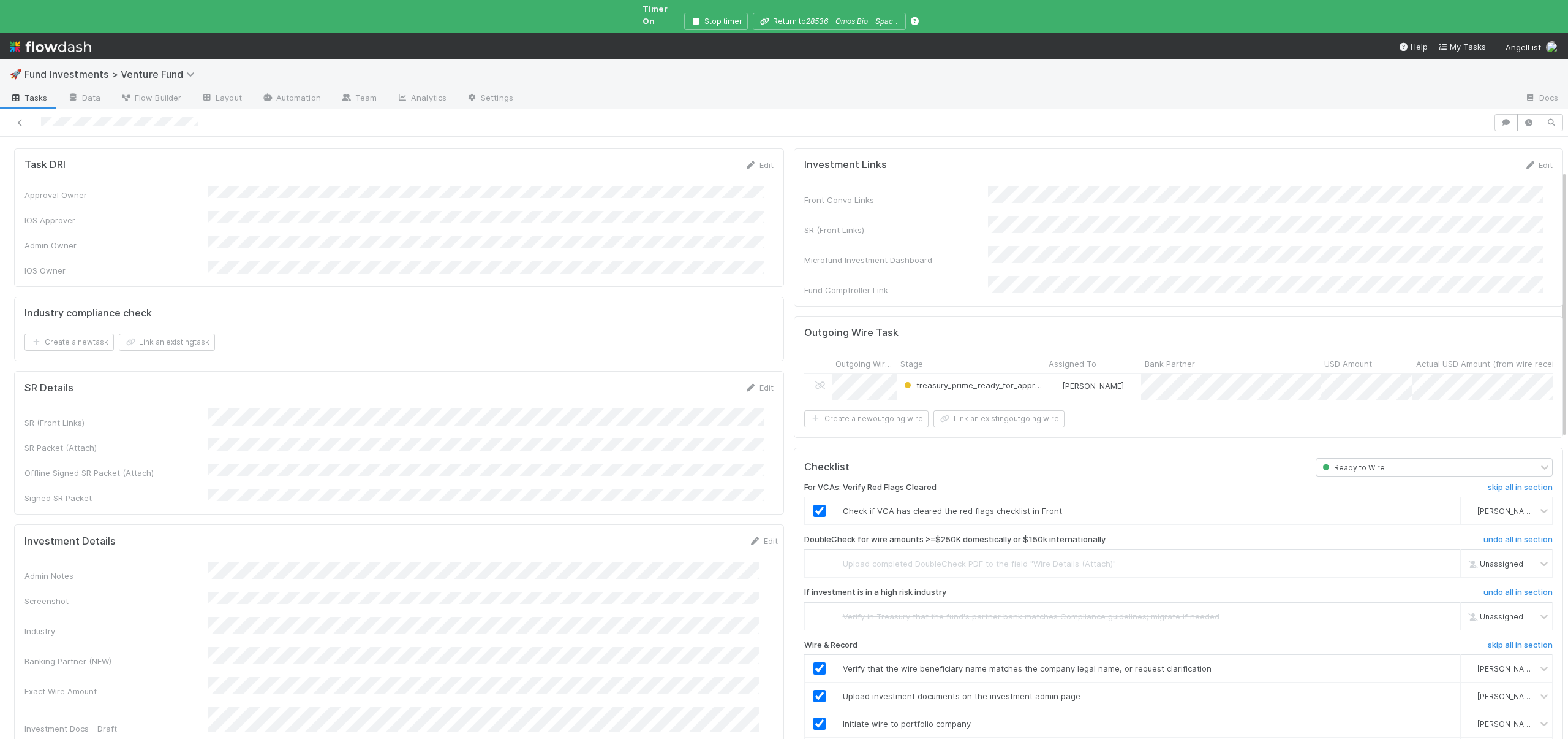
scroll to position [0, 0]
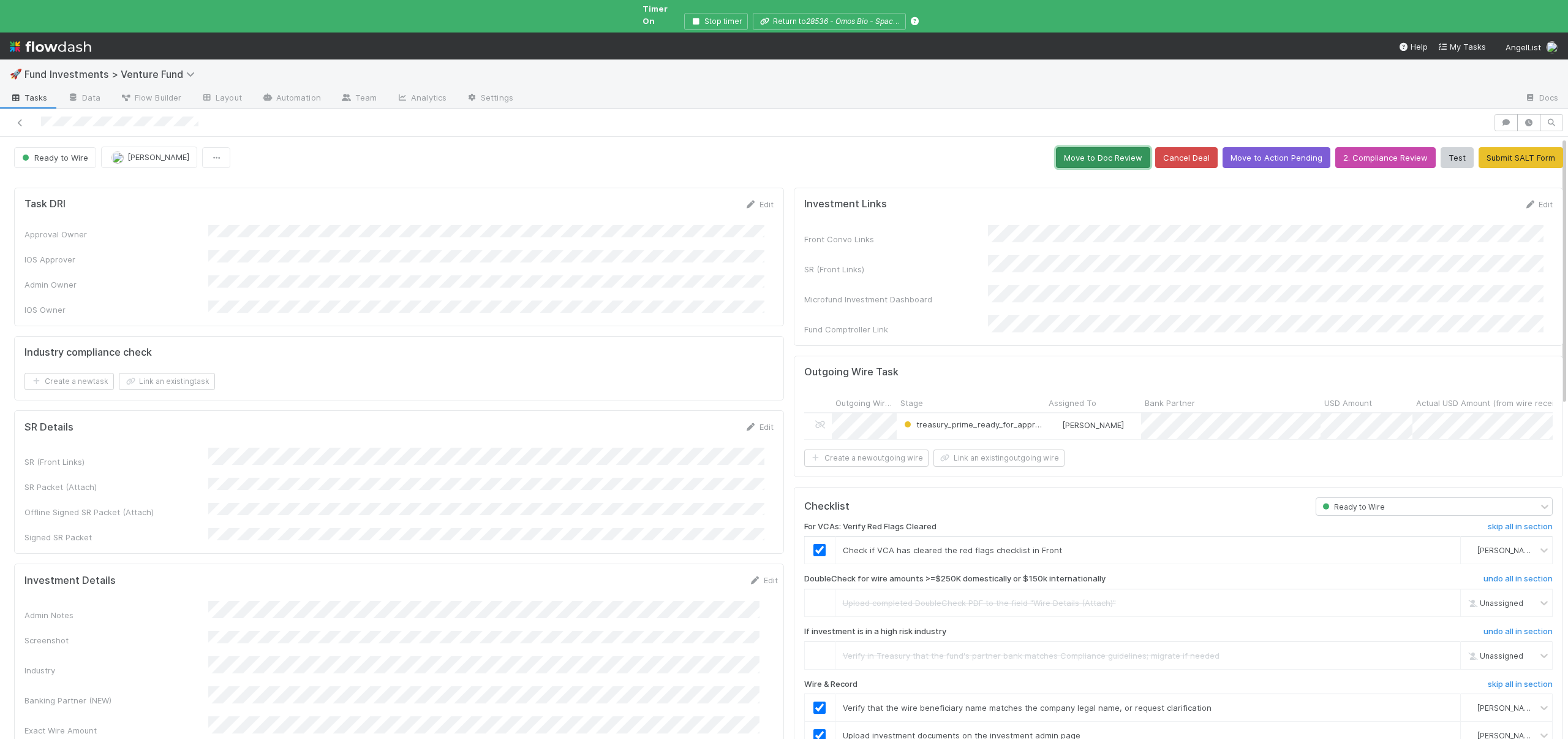
click at [1079, 149] on button "Move to Doc Review" at bounding box center [1104, 157] width 95 height 21
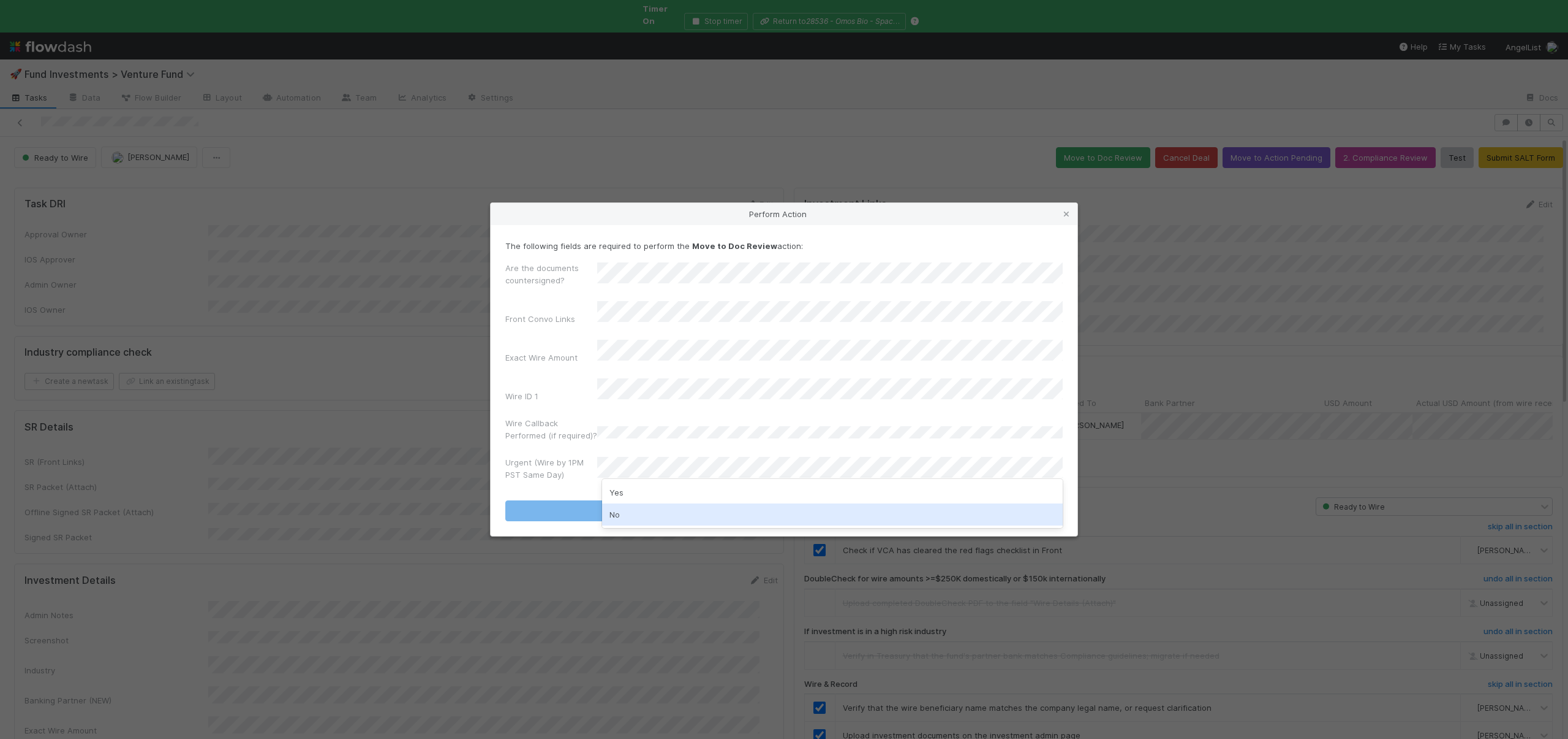
click at [618, 512] on div "No" at bounding box center [832, 514] width 461 height 22
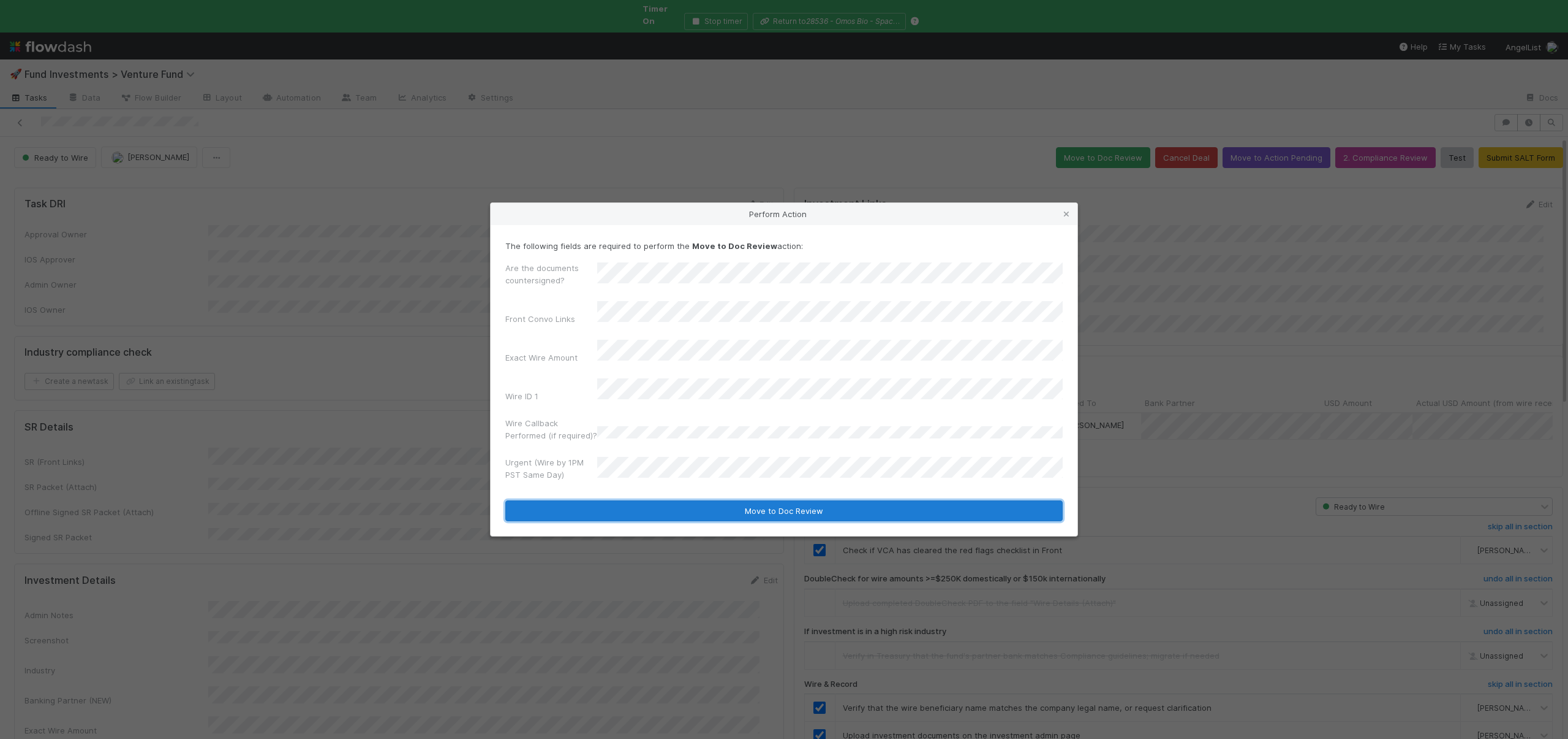
click at [643, 501] on button "Move to Doc Review" at bounding box center [784, 511] width 558 height 21
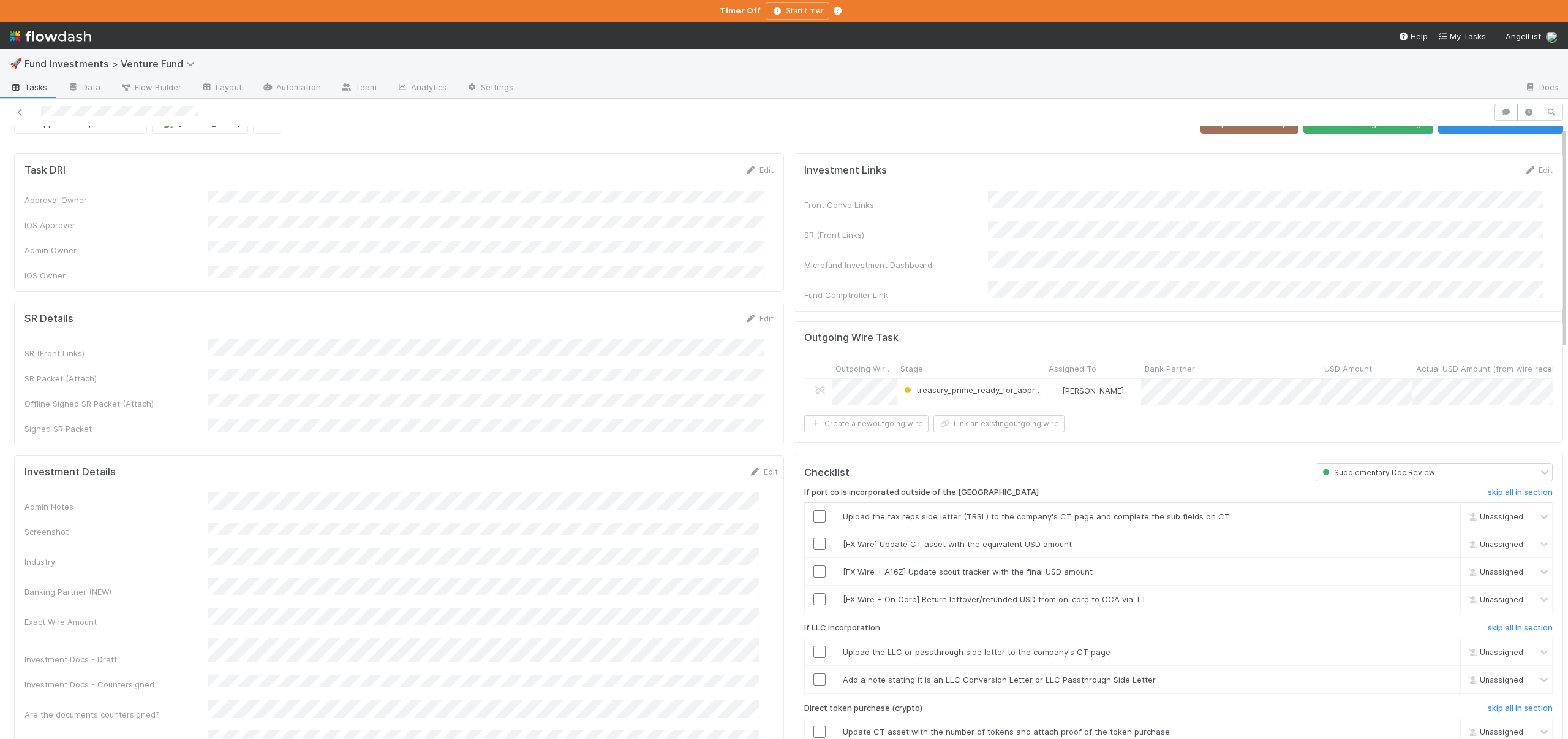
scroll to position [26, 0]
click at [813, 510] on input "checkbox" at bounding box center [819, 513] width 12 height 12
click at [1489, 484] on h6 "skip all in section" at bounding box center [1521, 489] width 65 height 9
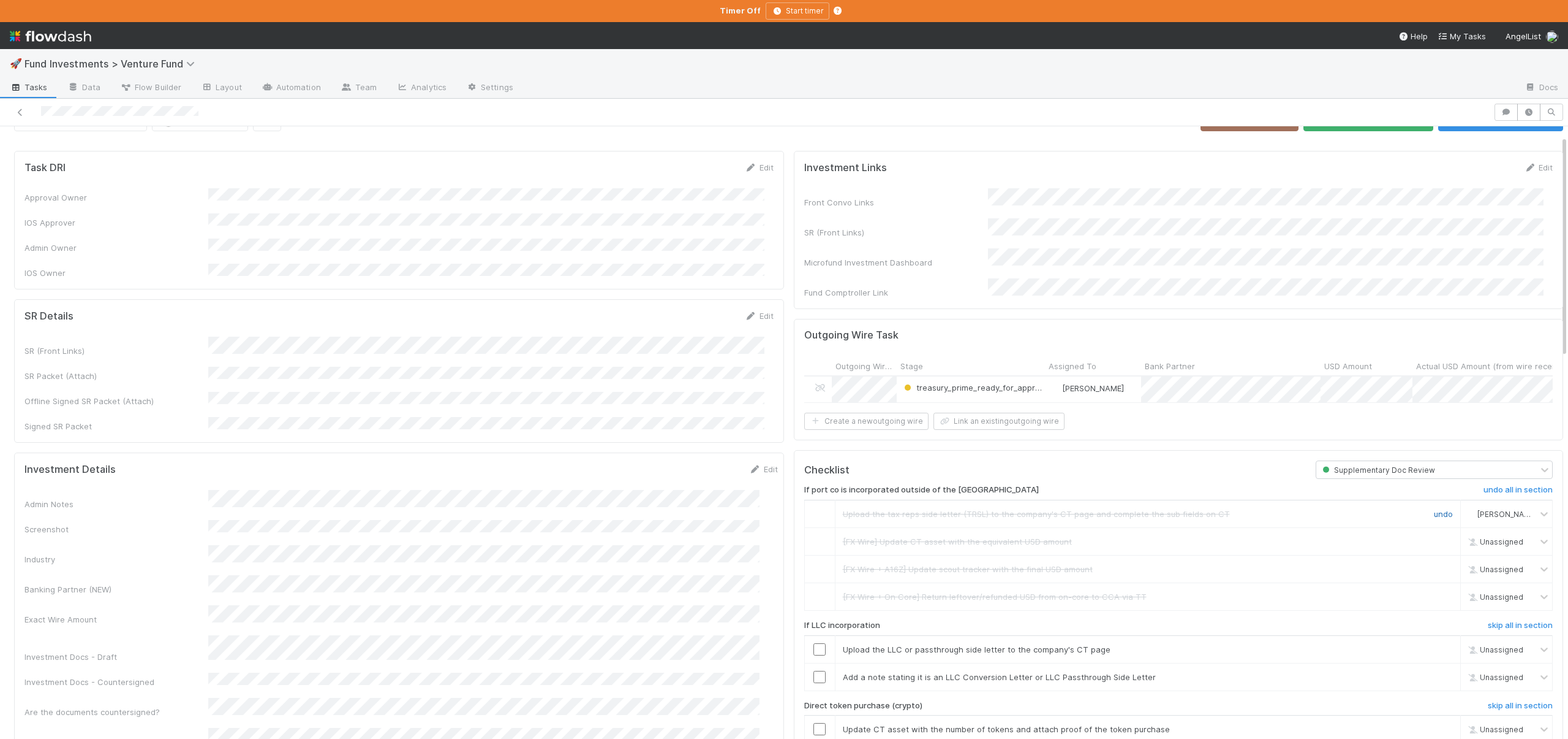
click at [1435, 509] on link "undo" at bounding box center [1444, 514] width 19 height 9
click at [813, 509] on input "checkbox" at bounding box center [819, 513] width 12 height 12
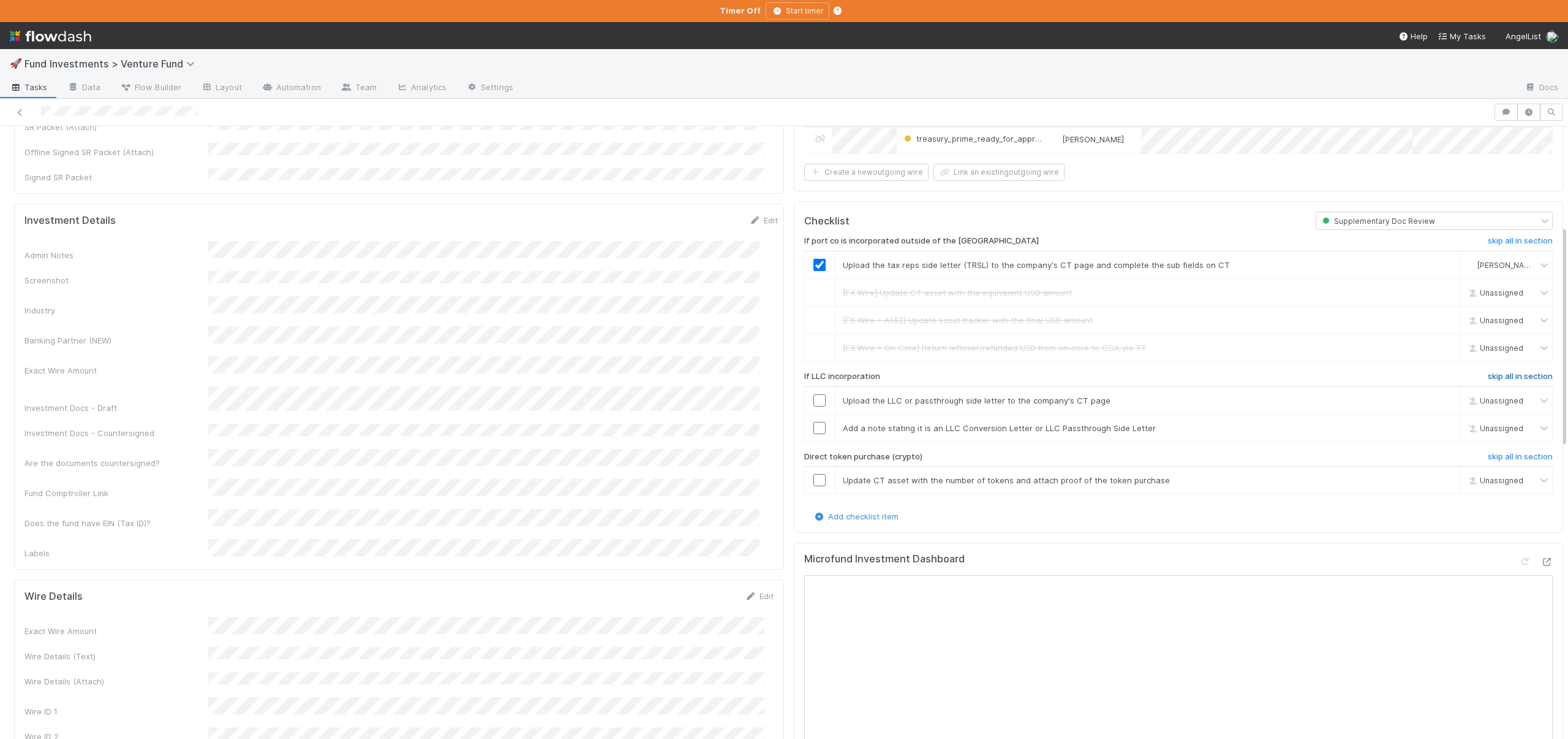
click at [1489, 374] on h6 "skip all in section" at bounding box center [1521, 377] width 65 height 9
click at [1489, 451] on h6 "skip all in section" at bounding box center [1521, 456] width 65 height 9
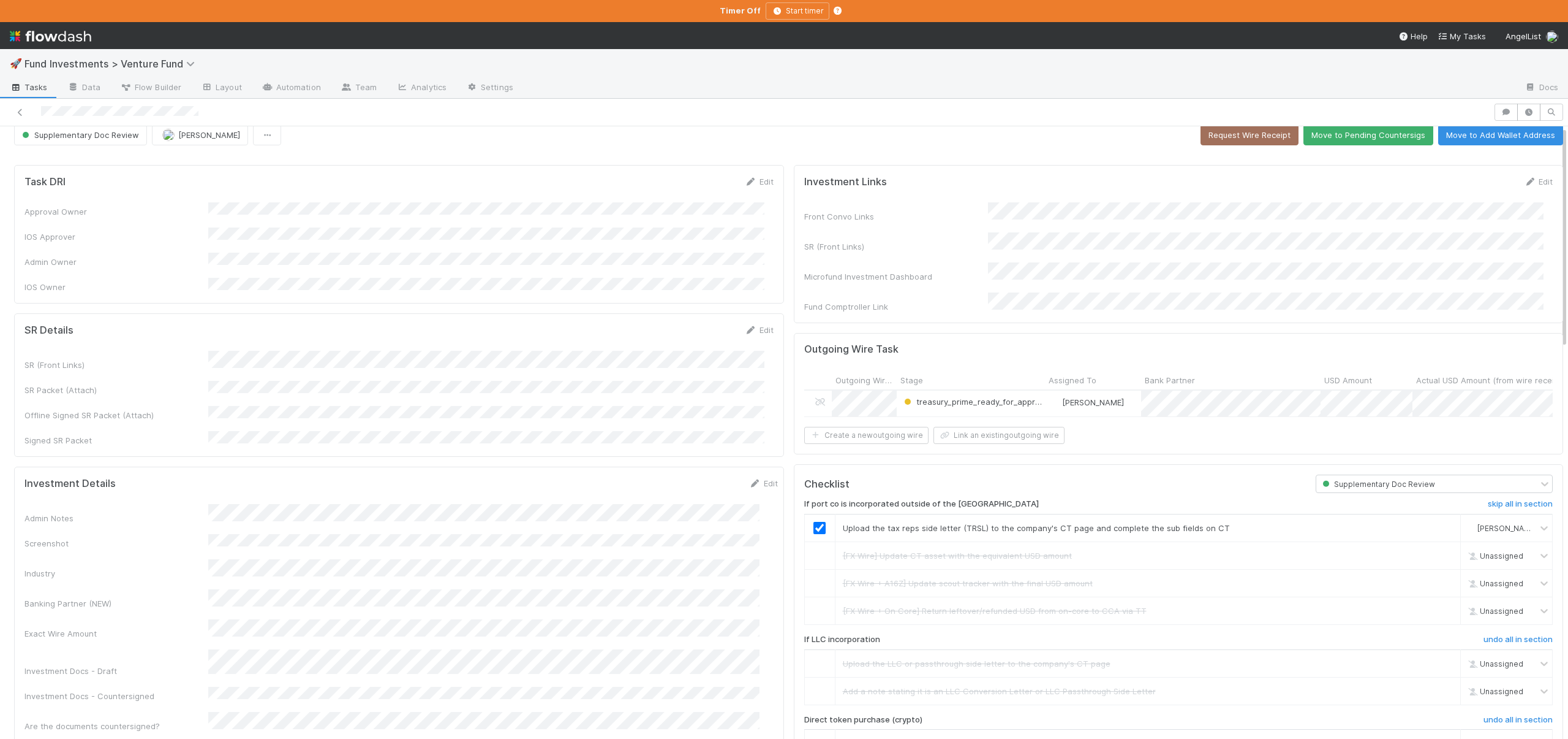
scroll to position [0, 0]
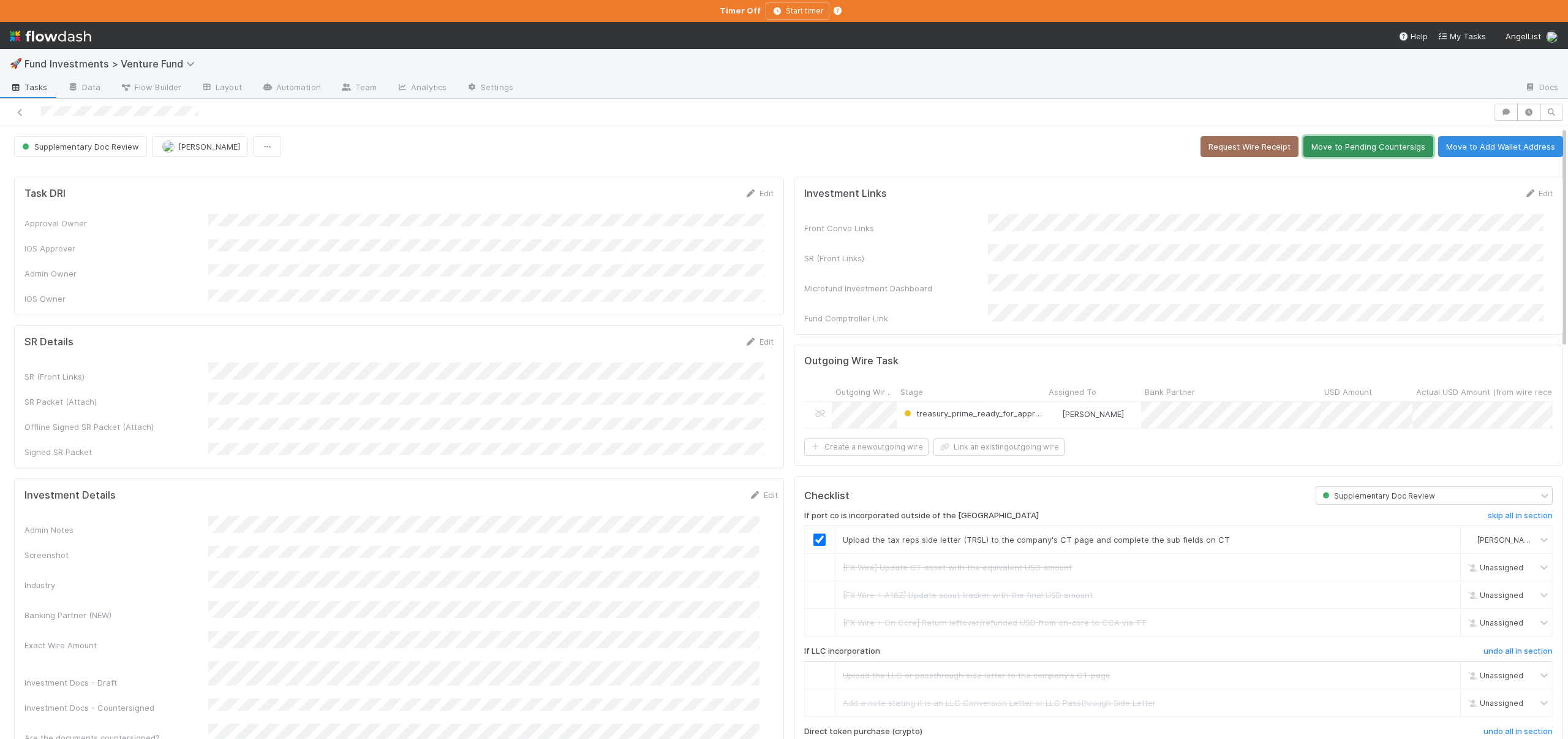
click at [1337, 150] on button "Move to Pending Countersigs" at bounding box center [1368, 147] width 130 height 21
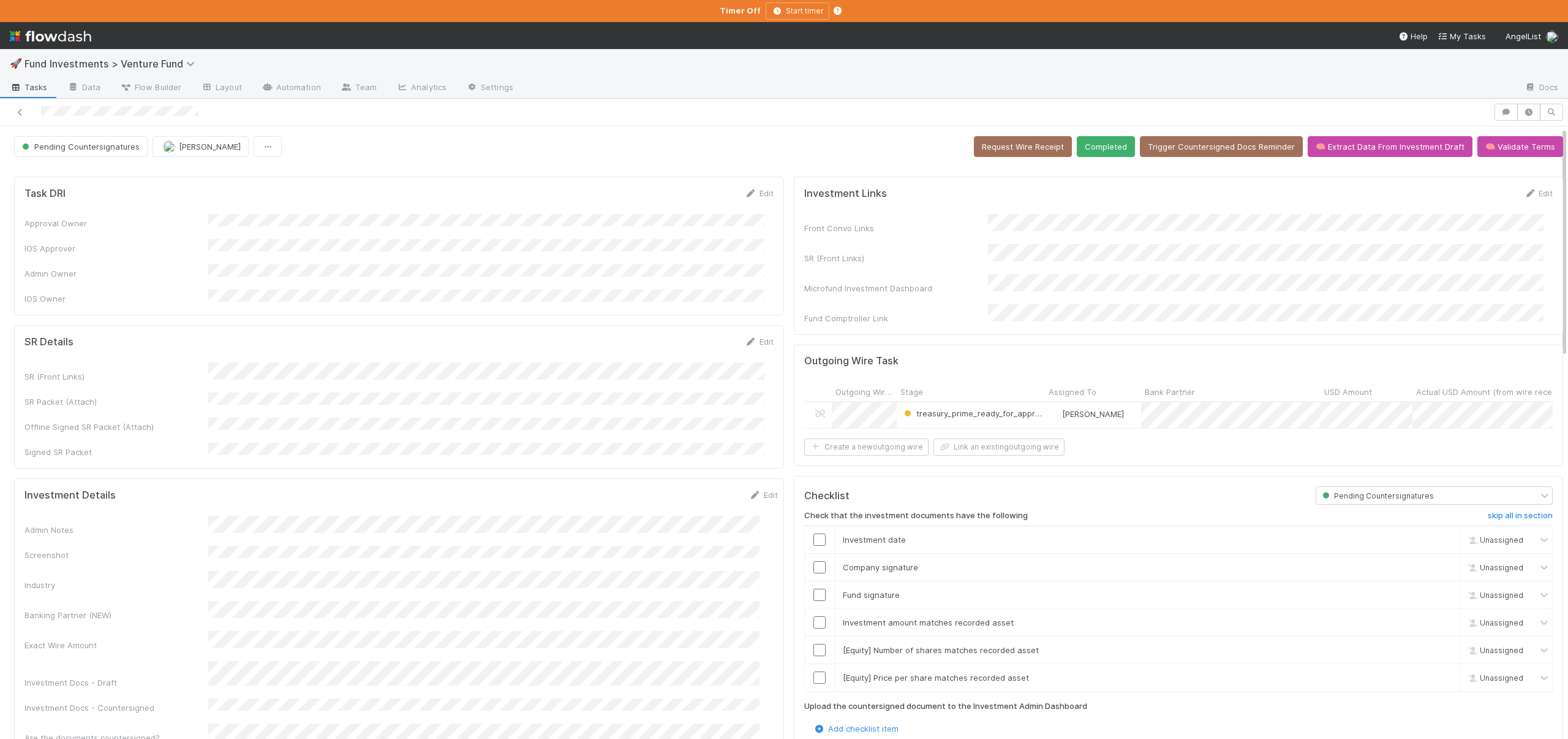
scroll to position [256, 0]
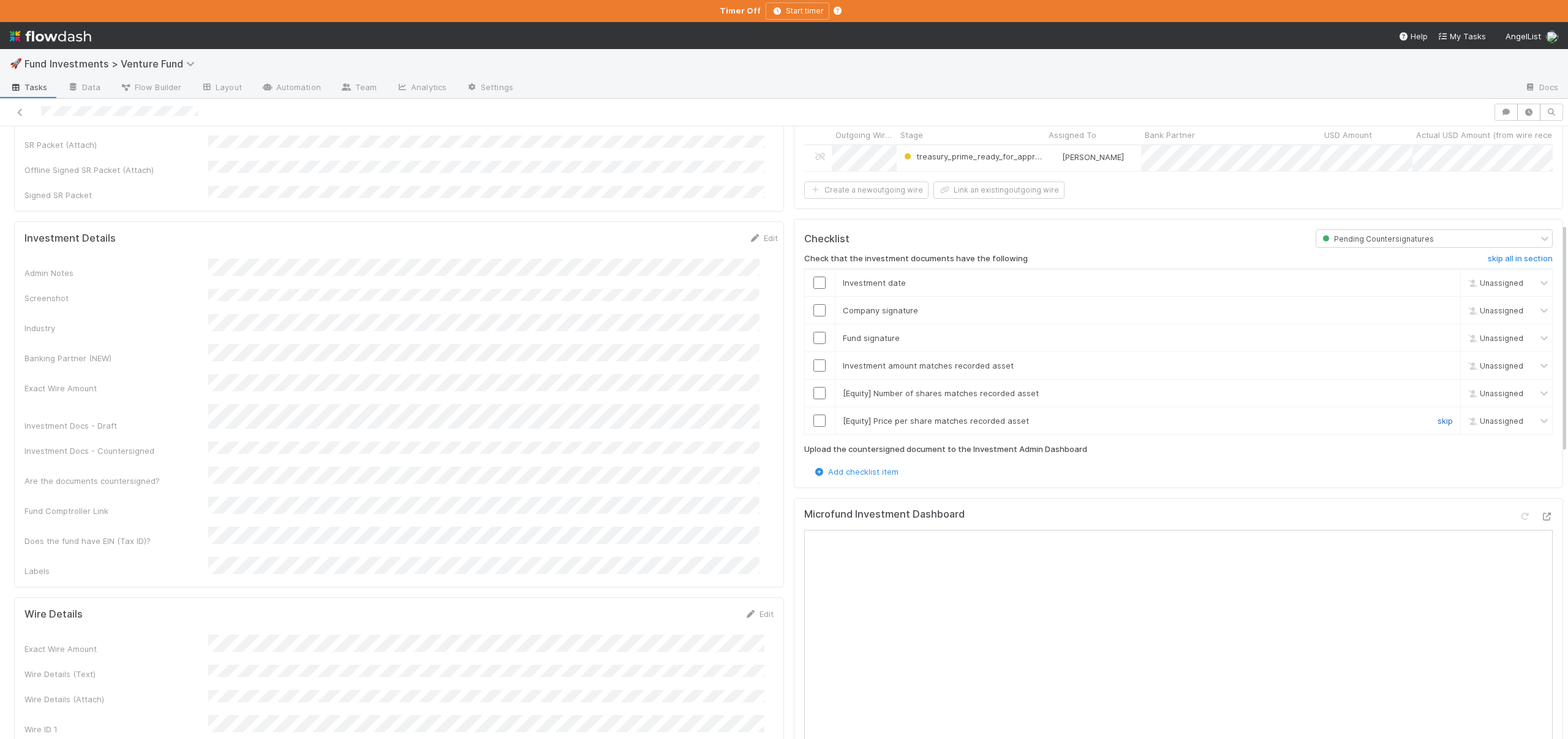
click at [1437, 421] on link "skip" at bounding box center [1445, 420] width 15 height 9
click at [1426, 378] on td "[Equity] Number of shares matches recorded asset skip" at bounding box center [1148, 392] width 626 height 27
click at [1437, 388] on link "skip" at bounding box center [1445, 393] width 15 height 9
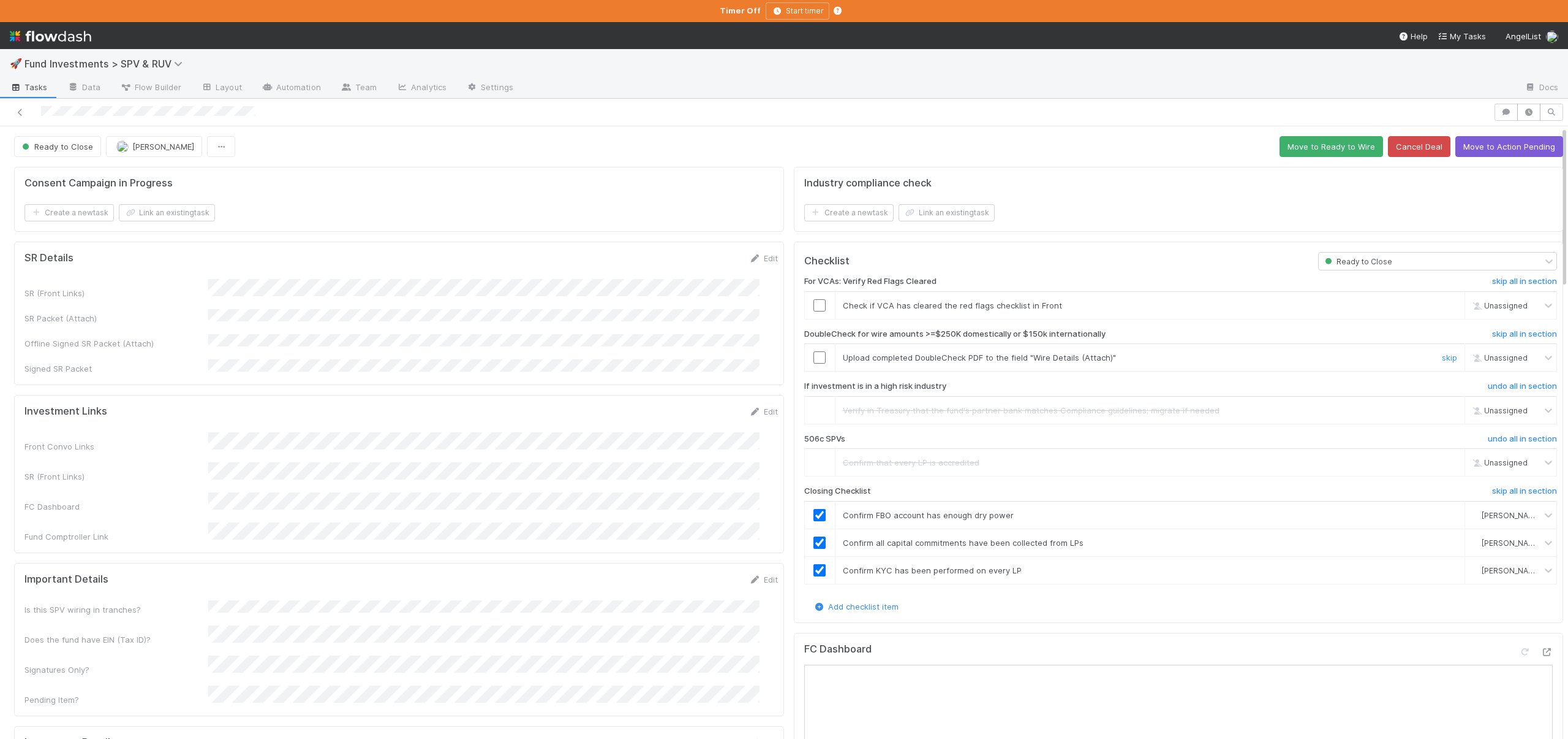
click at [813, 358] on input "checkbox" at bounding box center [819, 357] width 12 height 12
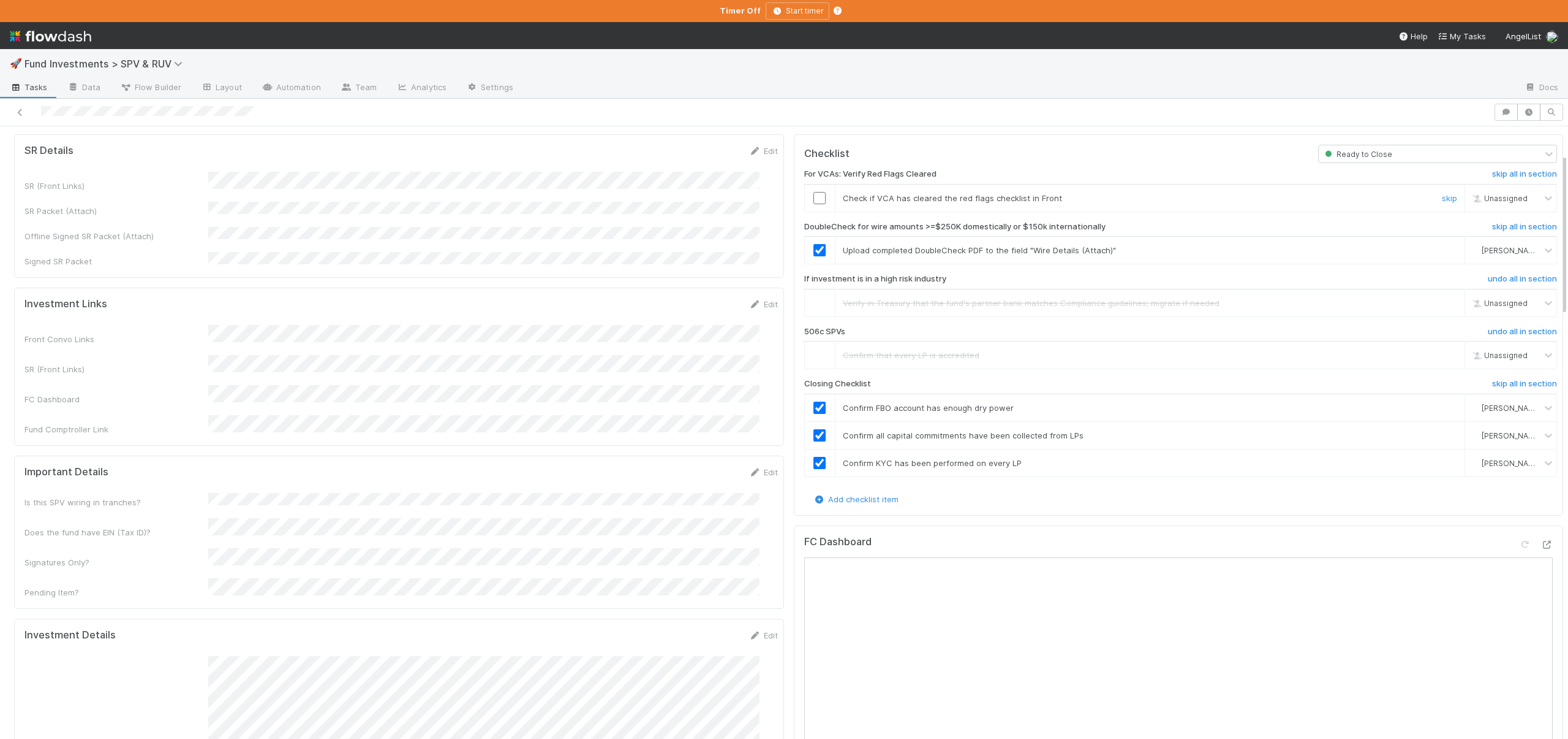
scroll to position [105, 0]
click at [813, 202] on input "checkbox" at bounding box center [819, 200] width 12 height 12
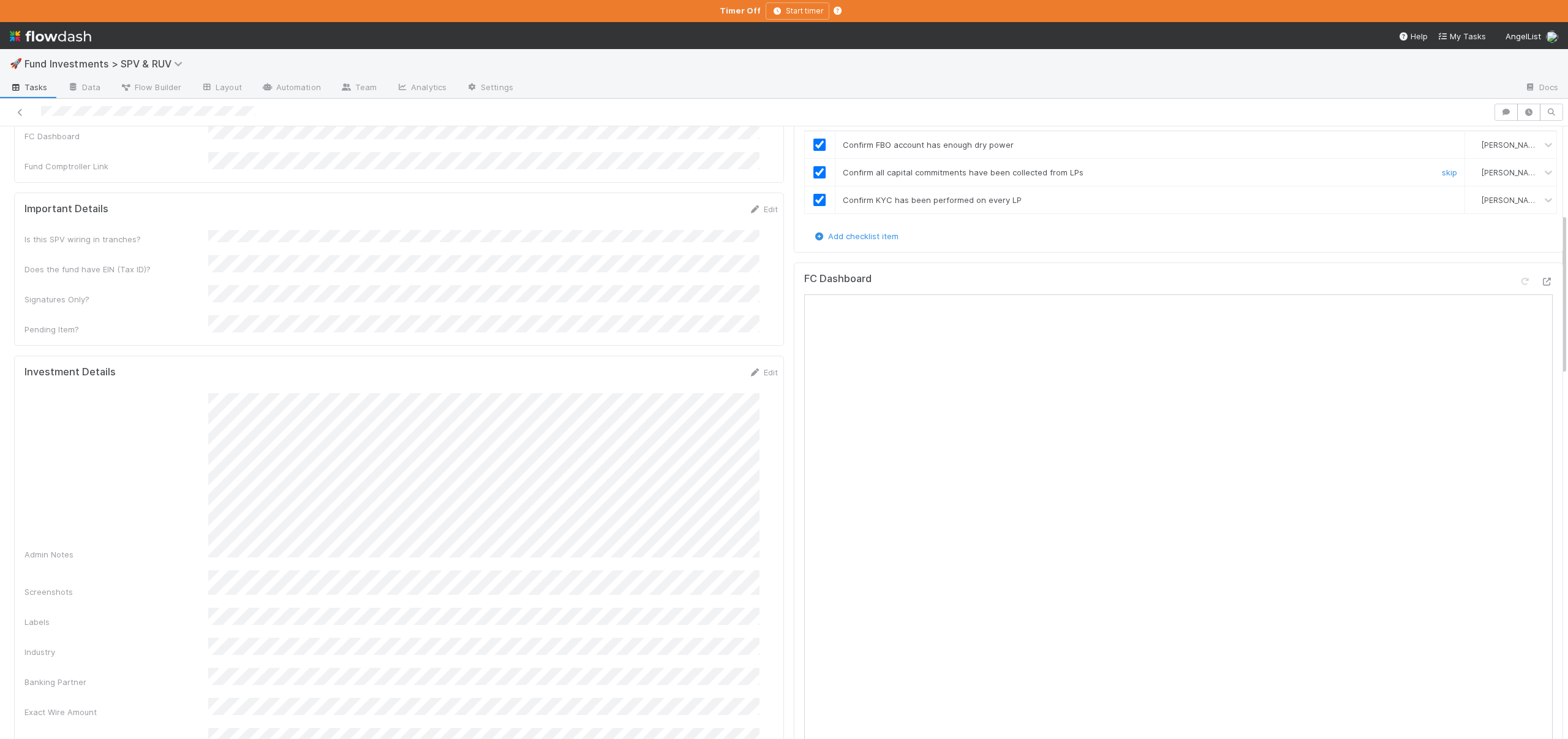
scroll to position [231, 0]
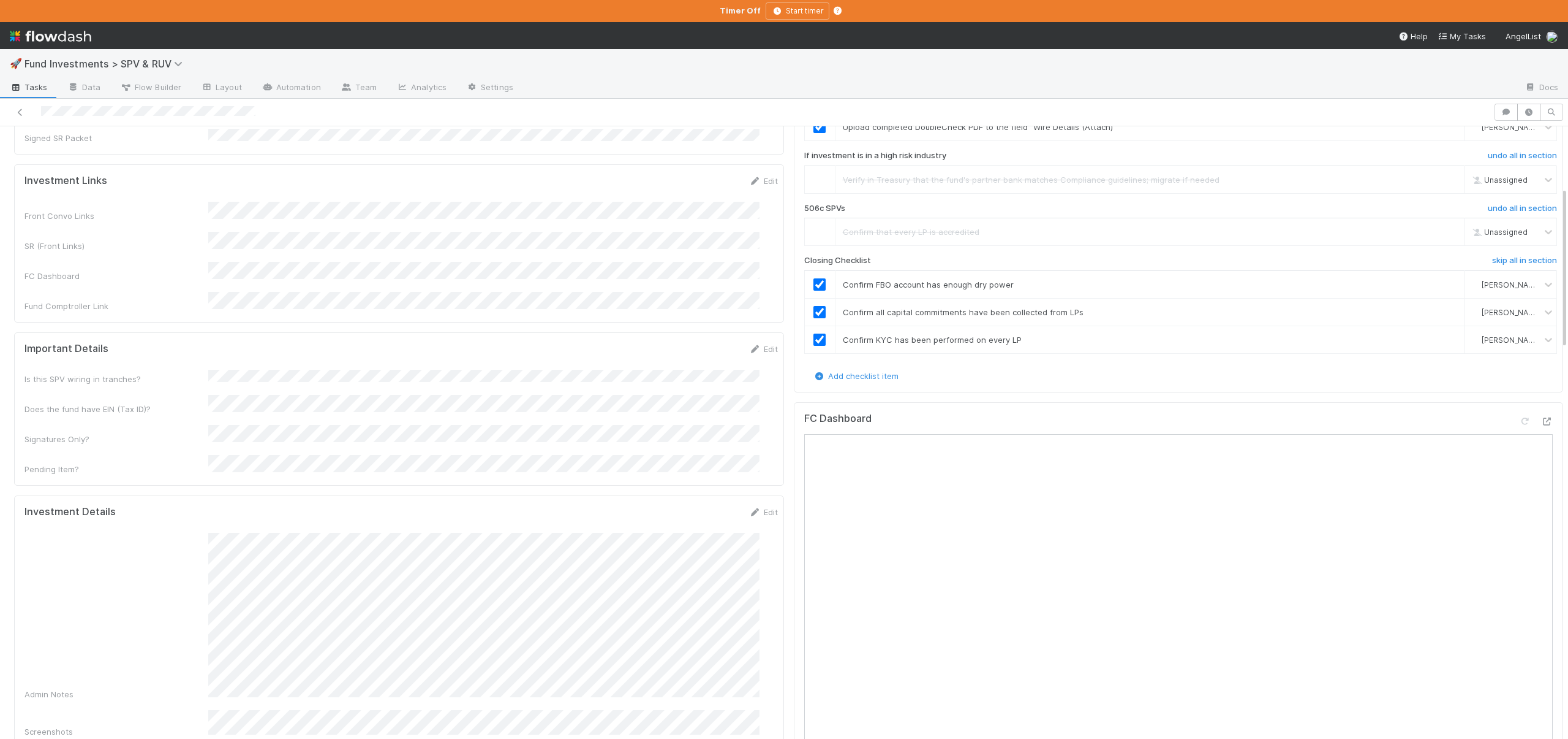
click at [1521, 411] on div "FC Dashboard Open in New Tab" at bounding box center [1179, 737] width 770 height 671
click at [1541, 418] on icon at bounding box center [1546, 421] width 12 height 8
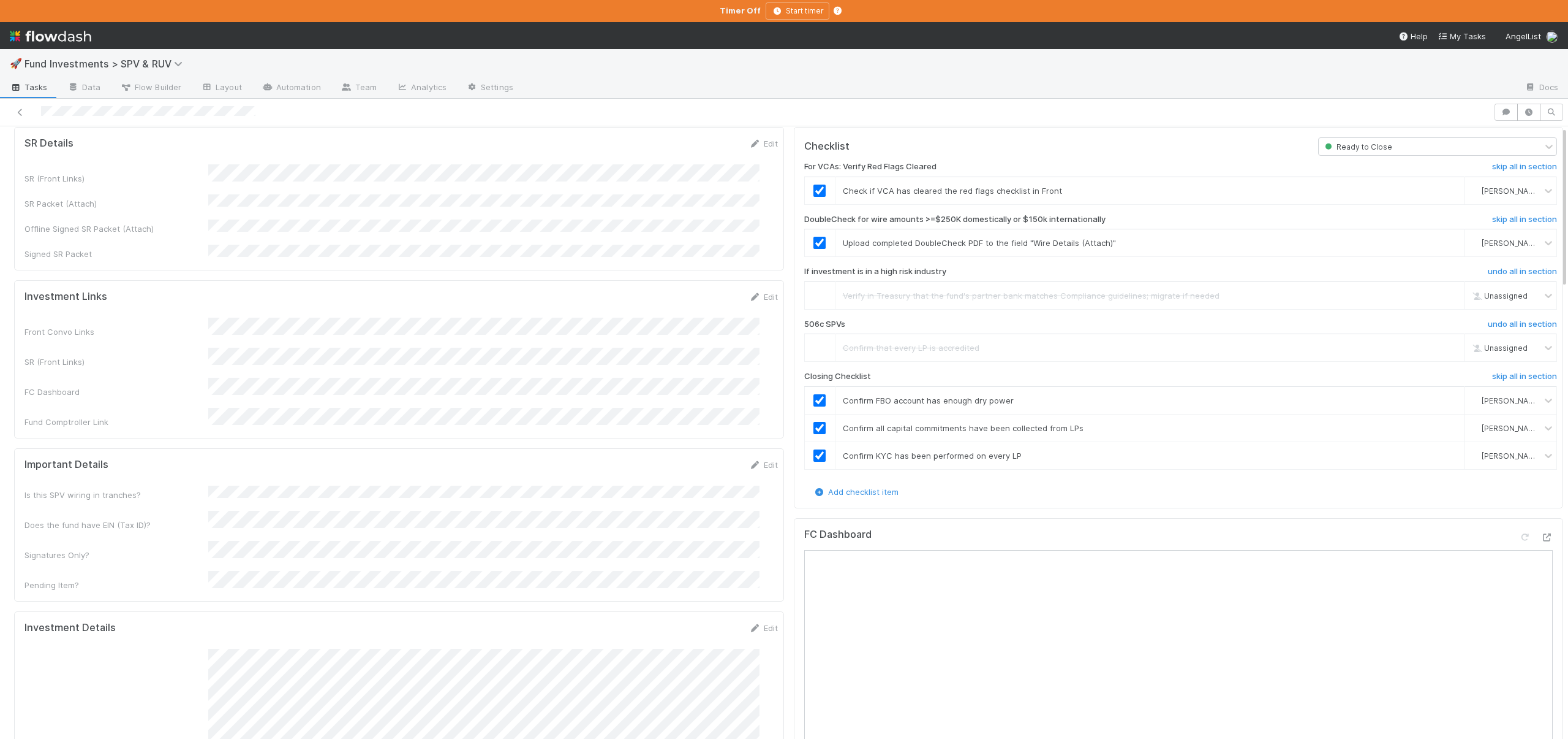
scroll to position [0, 0]
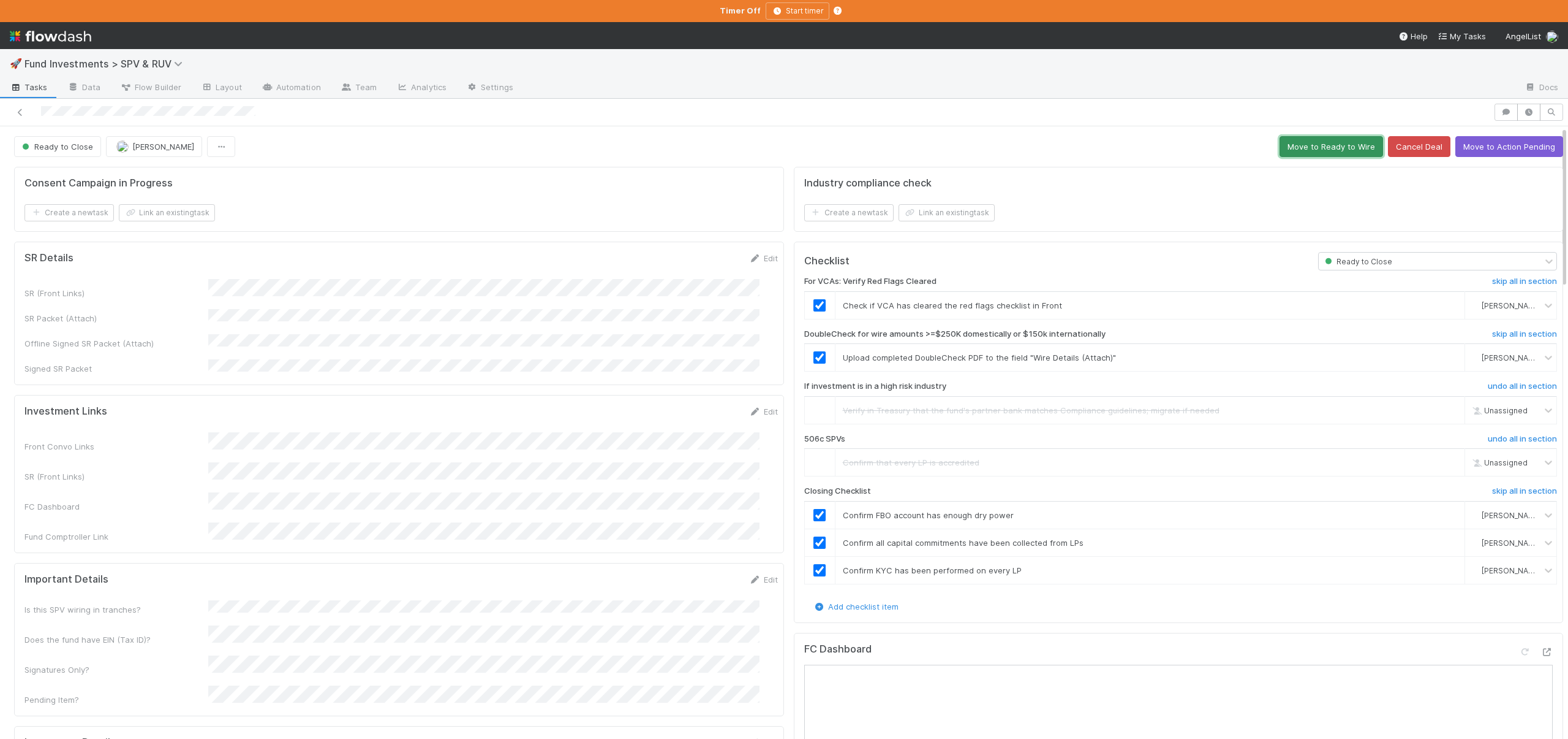
click at [1332, 147] on button "Move to Ready to Wire" at bounding box center [1331, 147] width 103 height 21
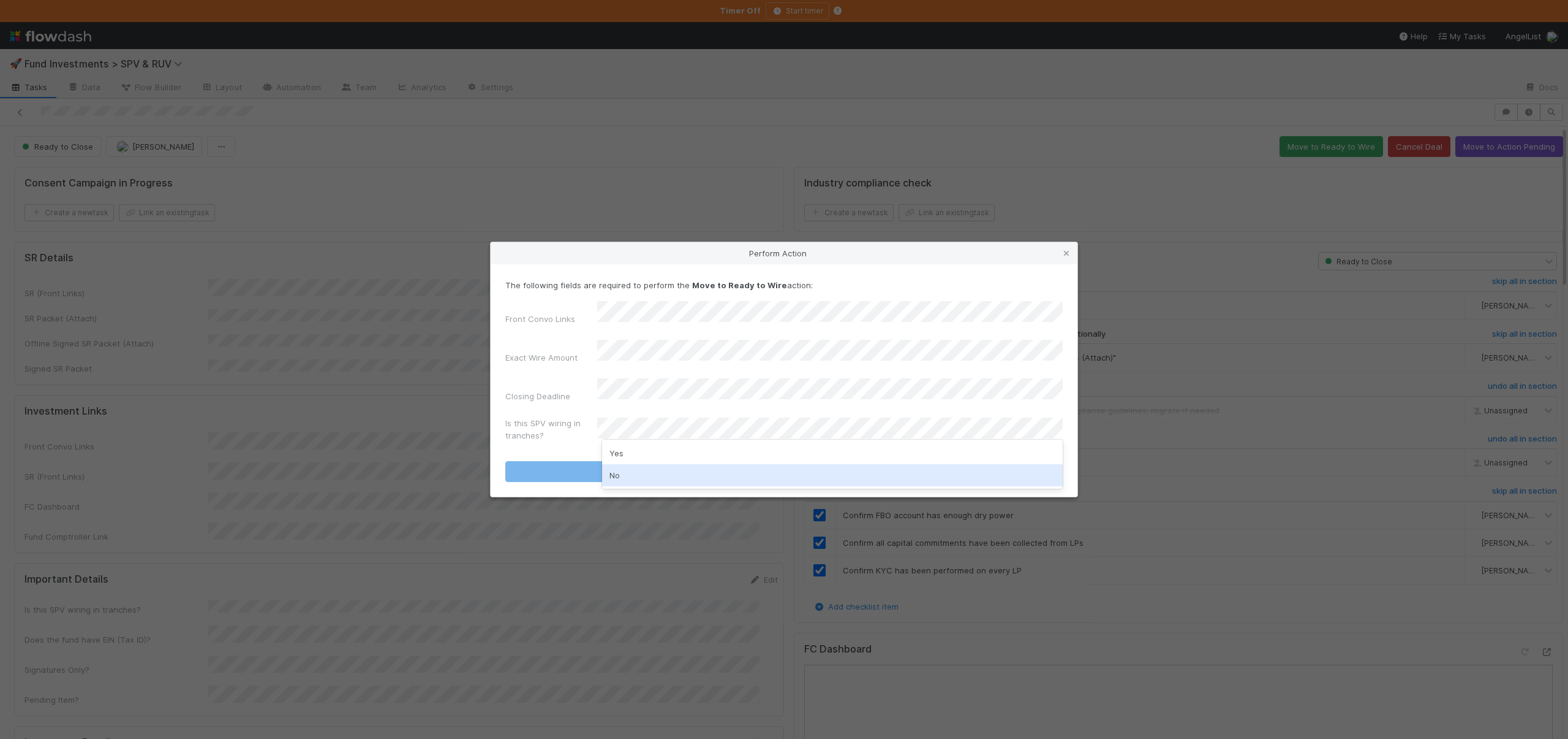
click at [628, 476] on div "No" at bounding box center [832, 474] width 461 height 22
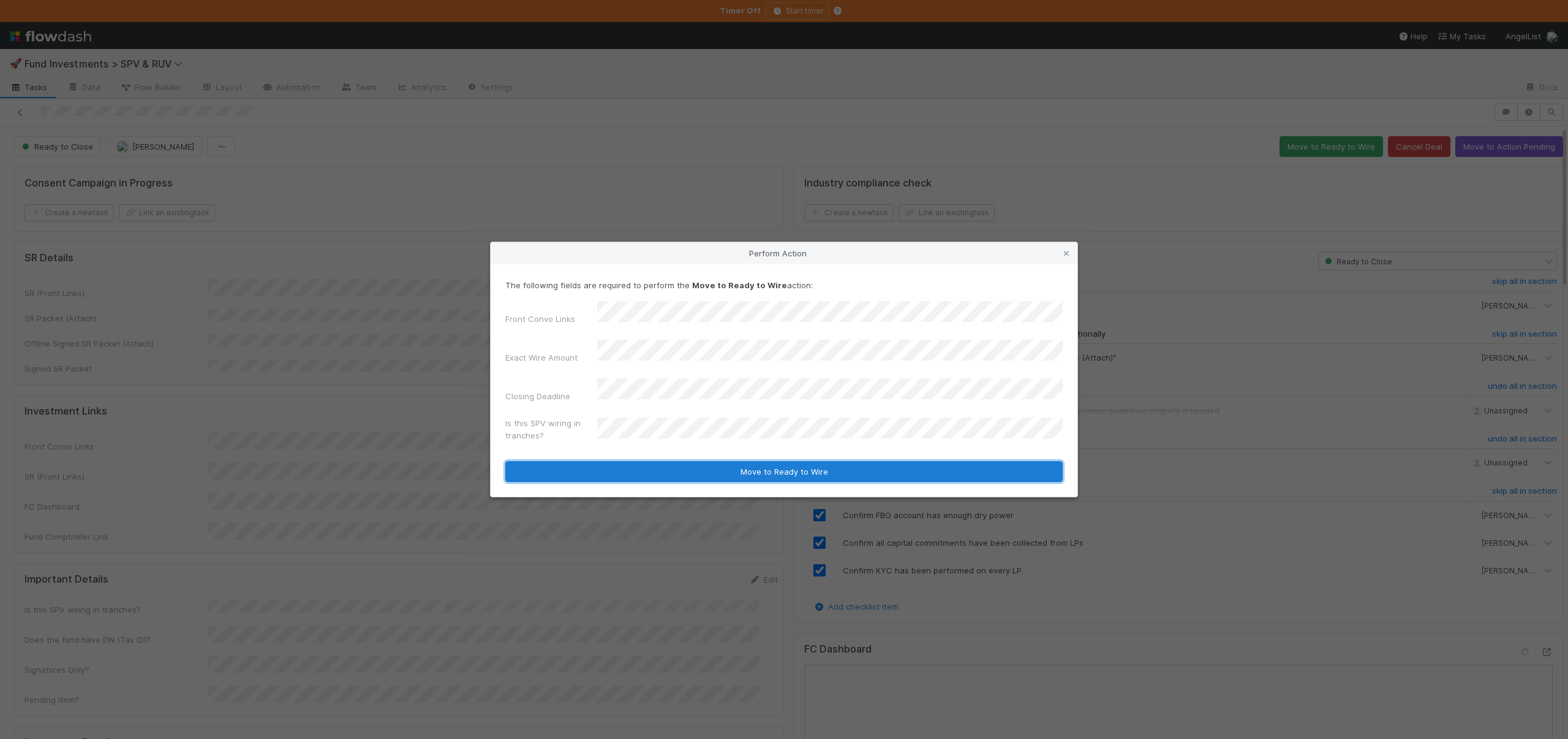
click at [671, 462] on button "Move to Ready to Wire" at bounding box center [784, 471] width 558 height 21
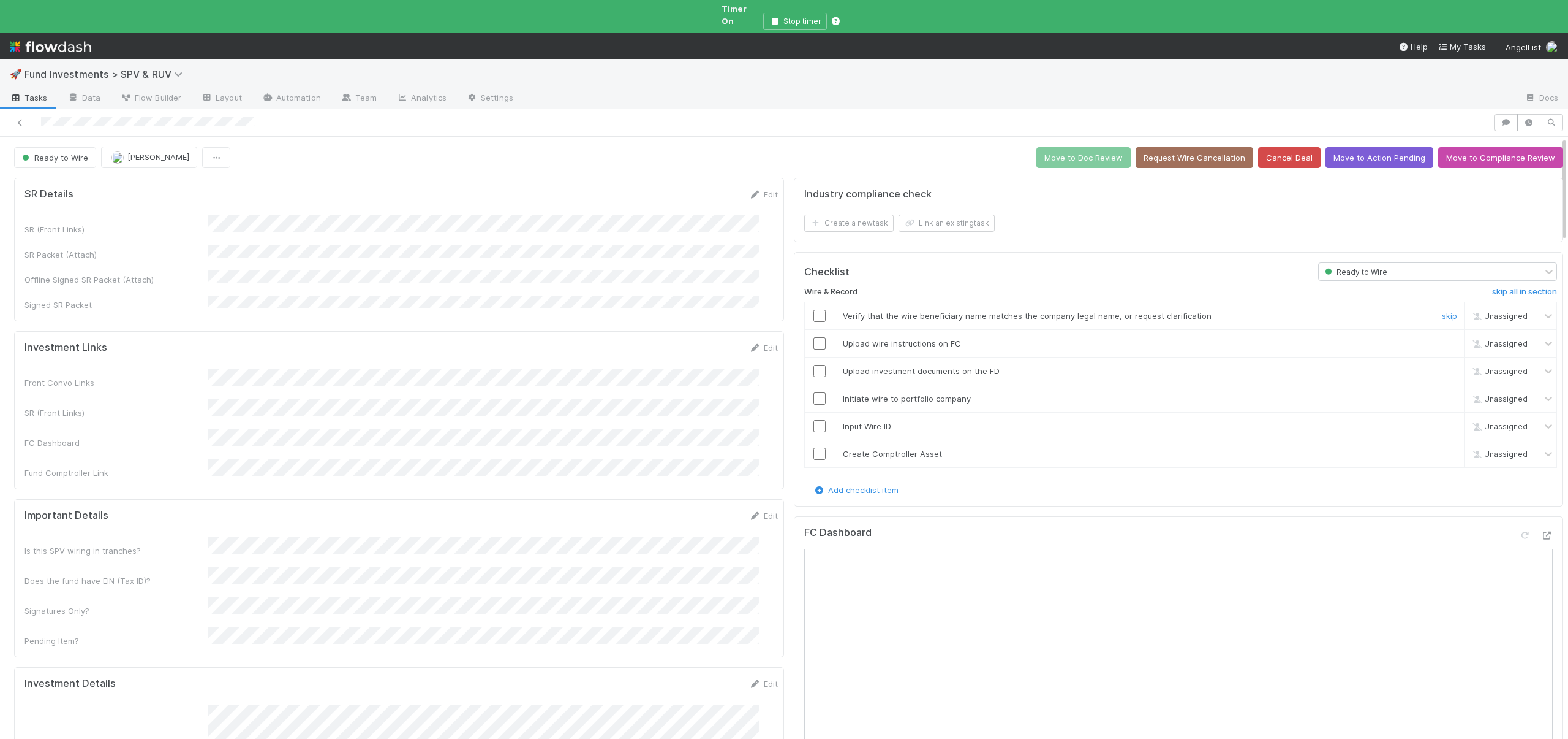
click at [813, 309] on input "checkbox" at bounding box center [819, 315] width 12 height 12
click at [813, 337] on input "checkbox" at bounding box center [819, 343] width 12 height 12
click at [813, 309] on input "checkbox" at bounding box center [819, 315] width 12 height 12
click at [813, 364] on input "checkbox" at bounding box center [819, 370] width 12 height 12
click at [813, 393] on input "checkbox" at bounding box center [819, 398] width 12 height 12
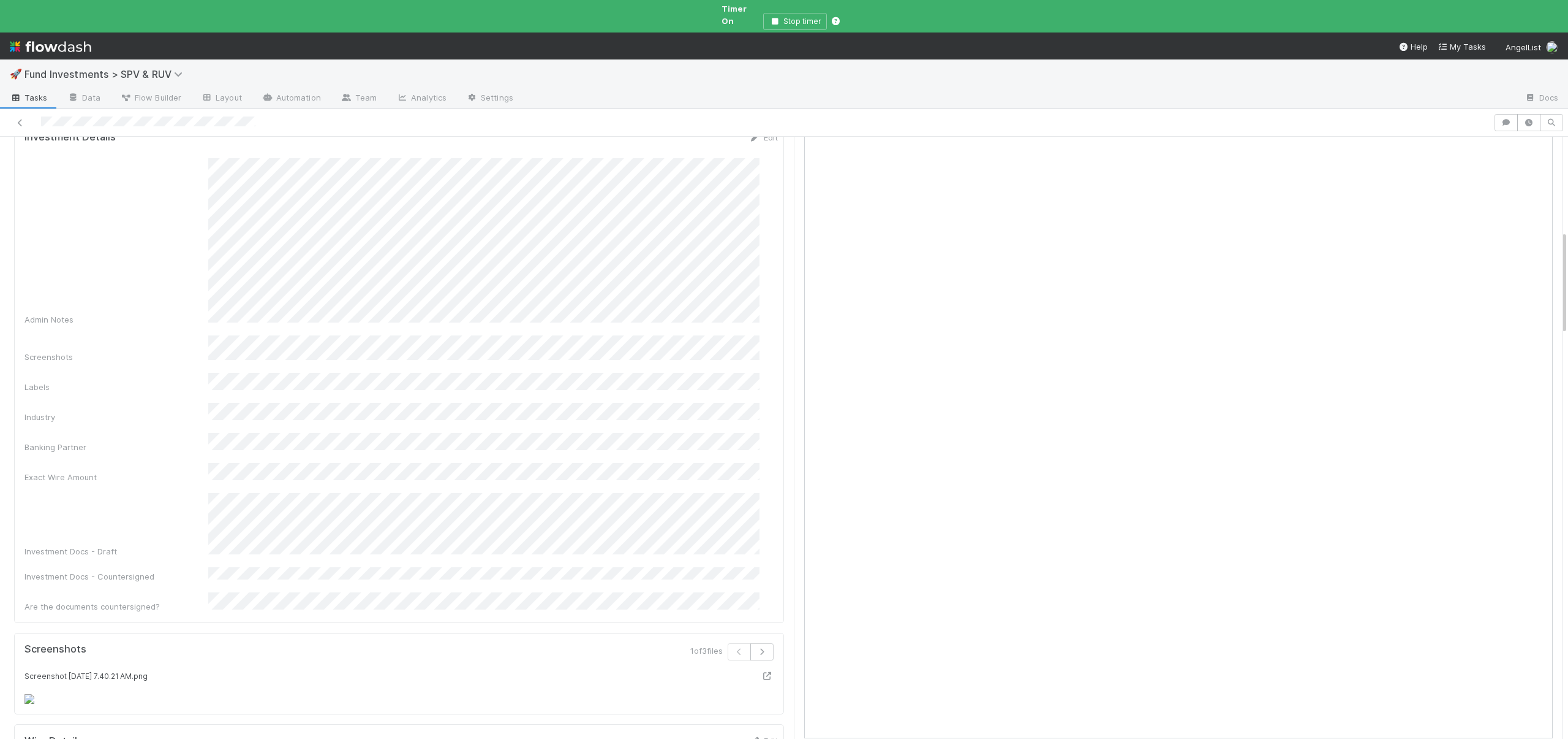
scroll to position [549, 0]
click at [0, 0] on div "🚀 Fund Investments > SPV & RUV Tasks Data Flow Builder Layout Automation Team A…" at bounding box center [784, 369] width 1568 height 739
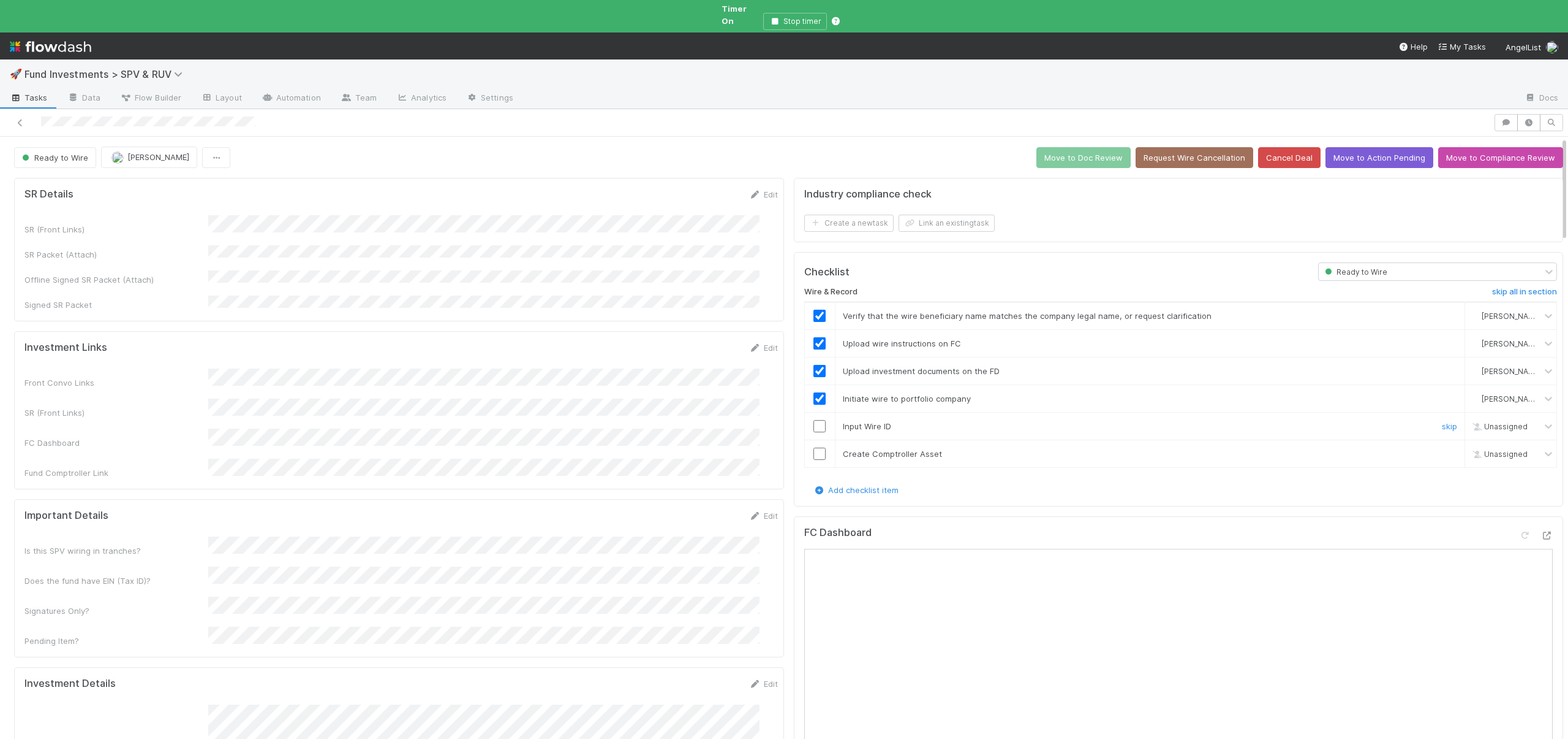
click at [817, 420] on div at bounding box center [820, 426] width 30 height 12
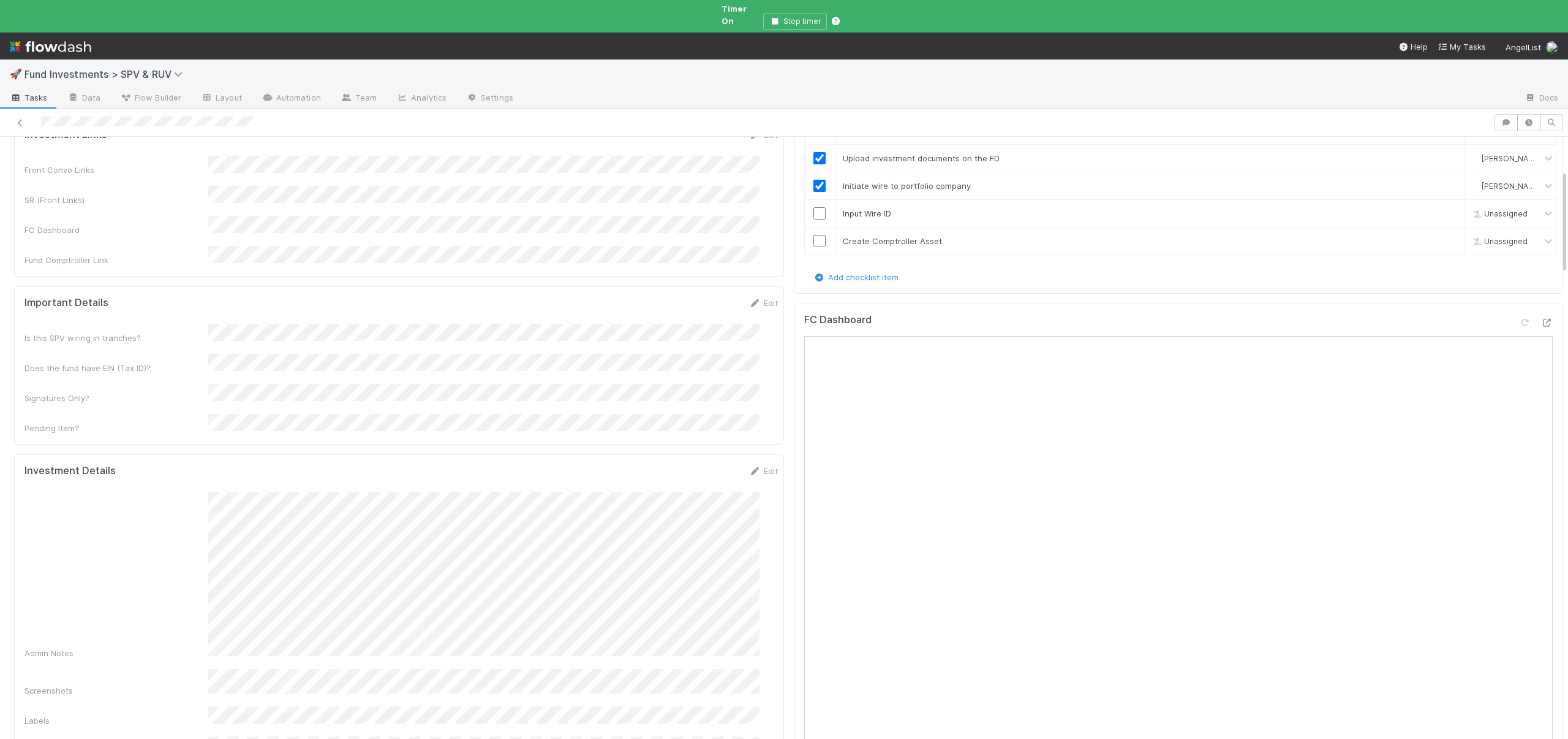
scroll to position [42, 0]
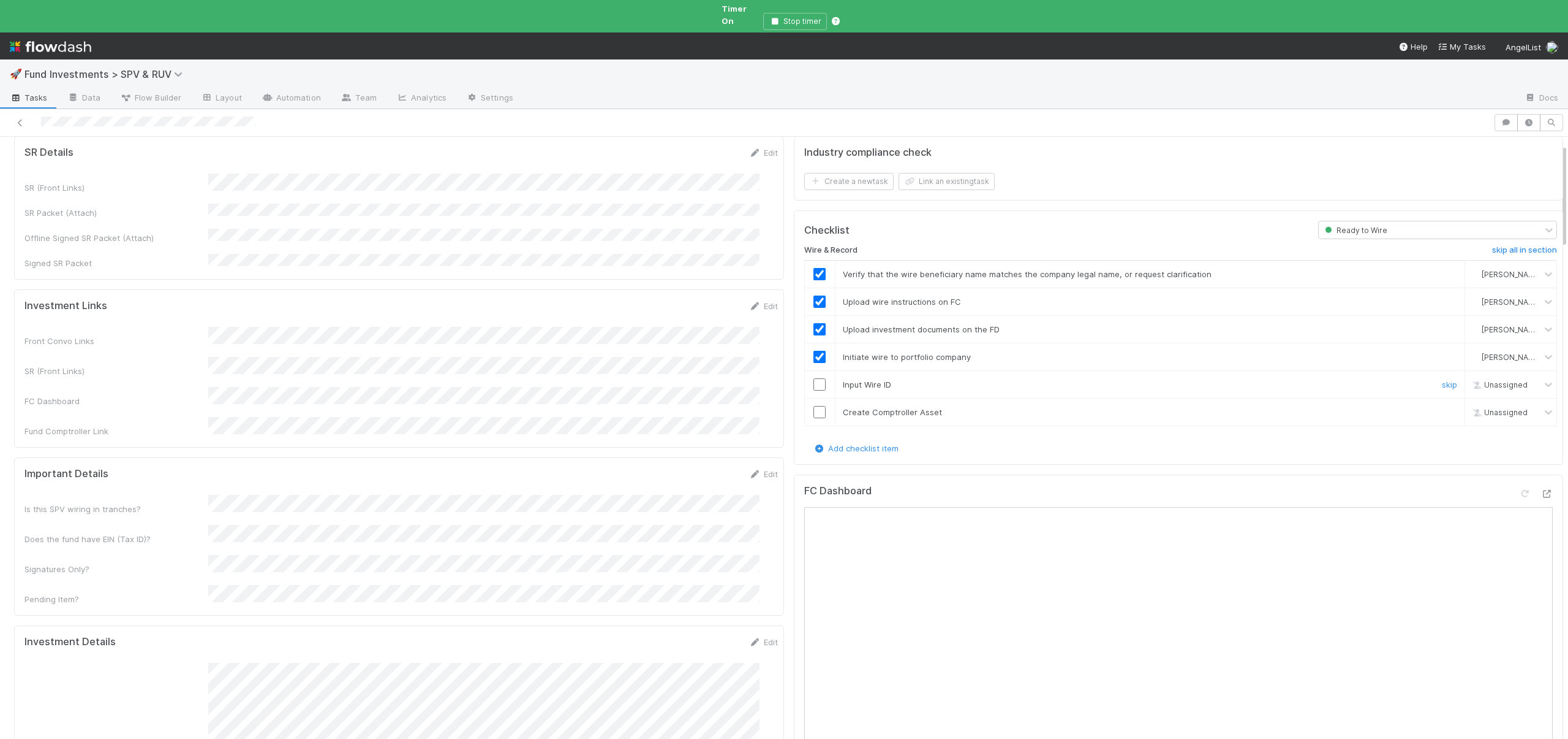
click at [815, 378] on input "checkbox" at bounding box center [819, 384] width 12 height 12
click at [813, 406] on input "checkbox" at bounding box center [819, 412] width 12 height 12
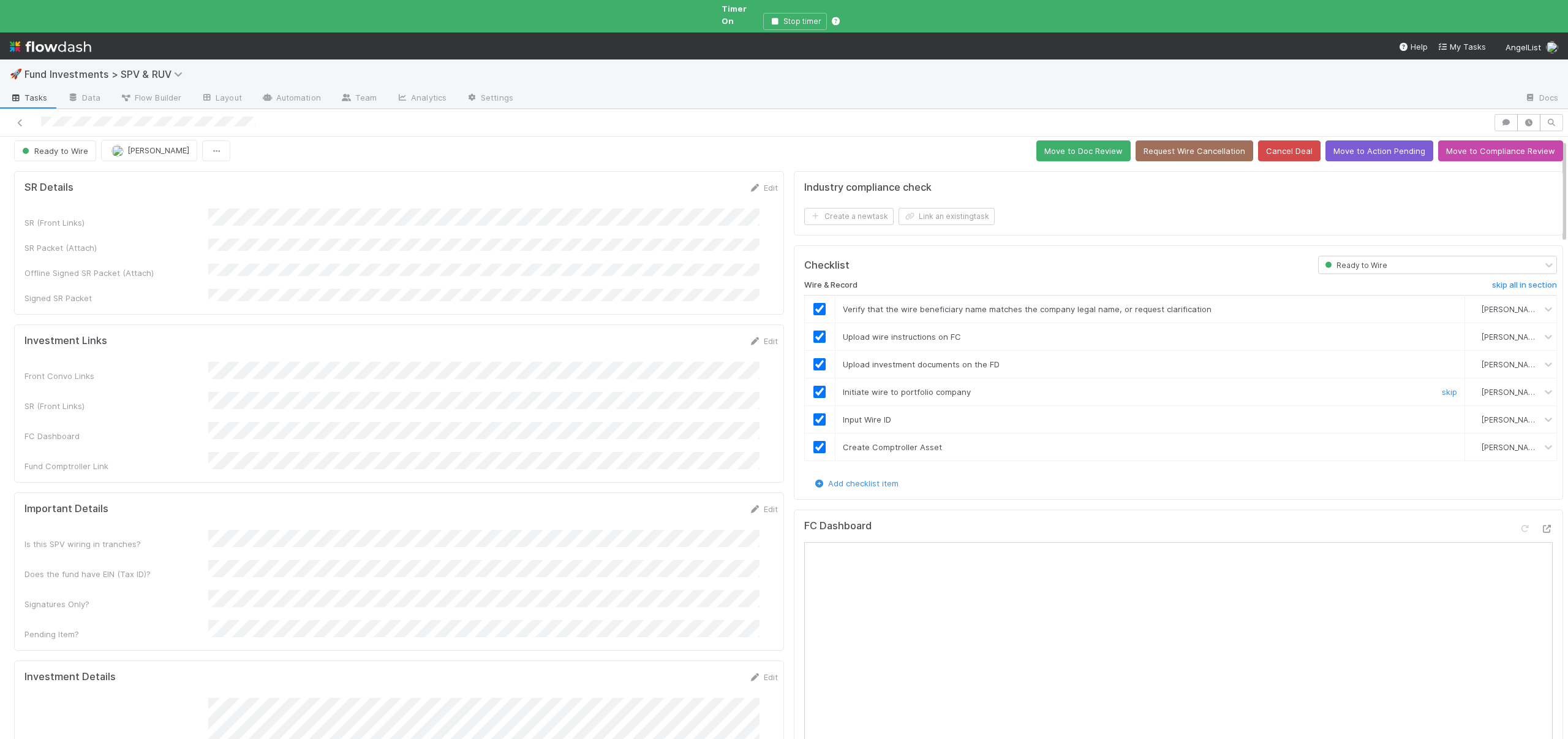
scroll to position [0, 0]
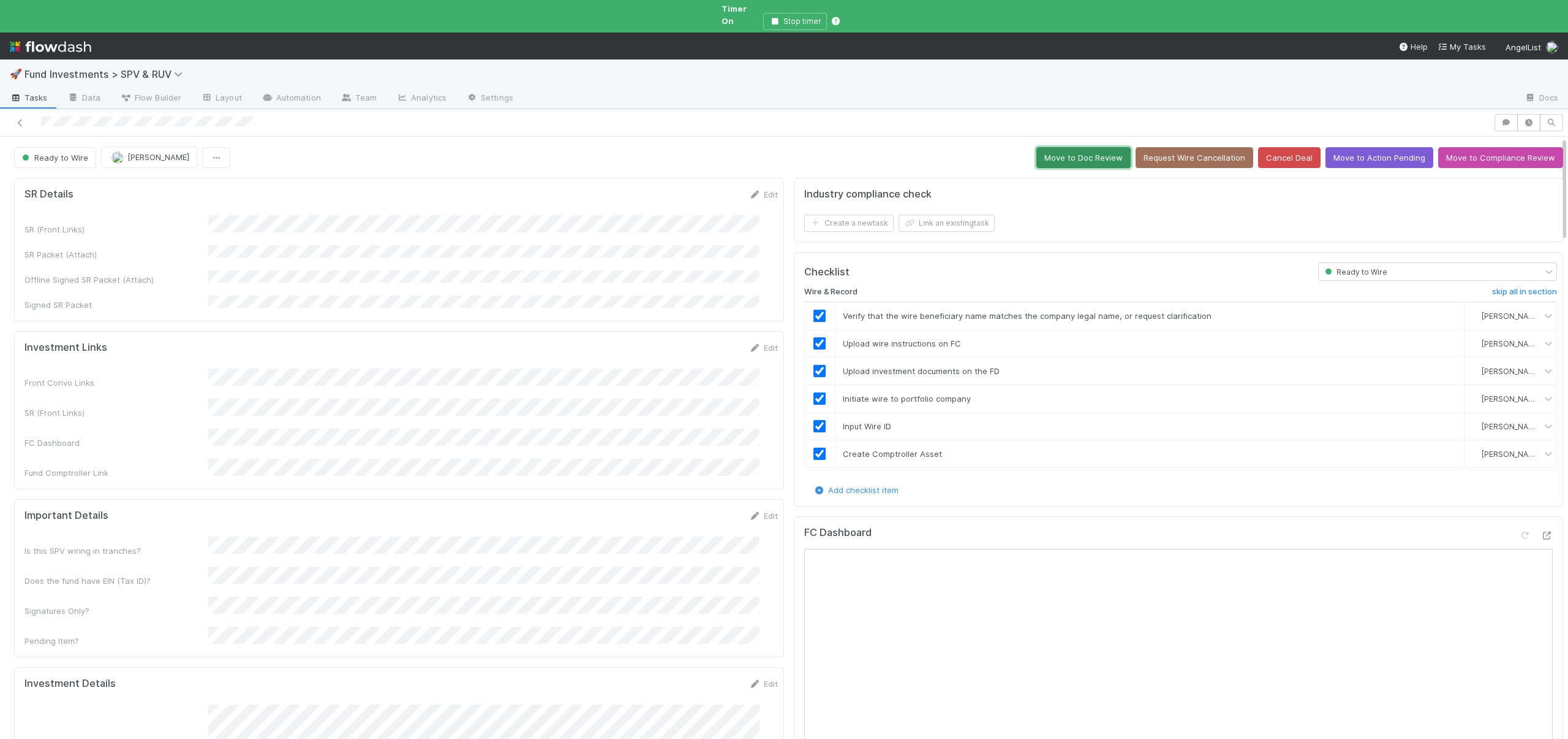
click at [1071, 149] on button "Move to Doc Review" at bounding box center [1084, 157] width 95 height 21
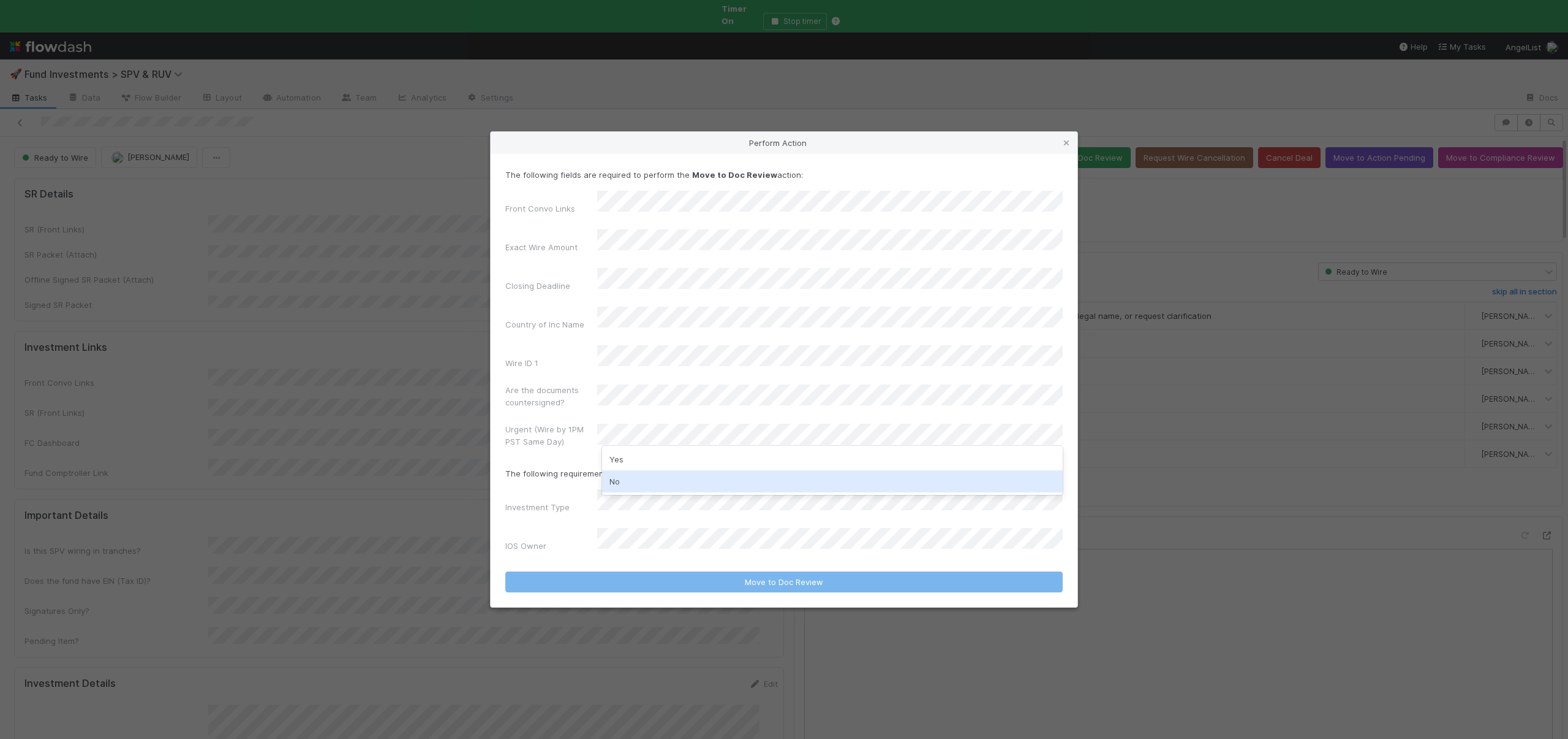
click at [622, 476] on div "No" at bounding box center [832, 481] width 461 height 22
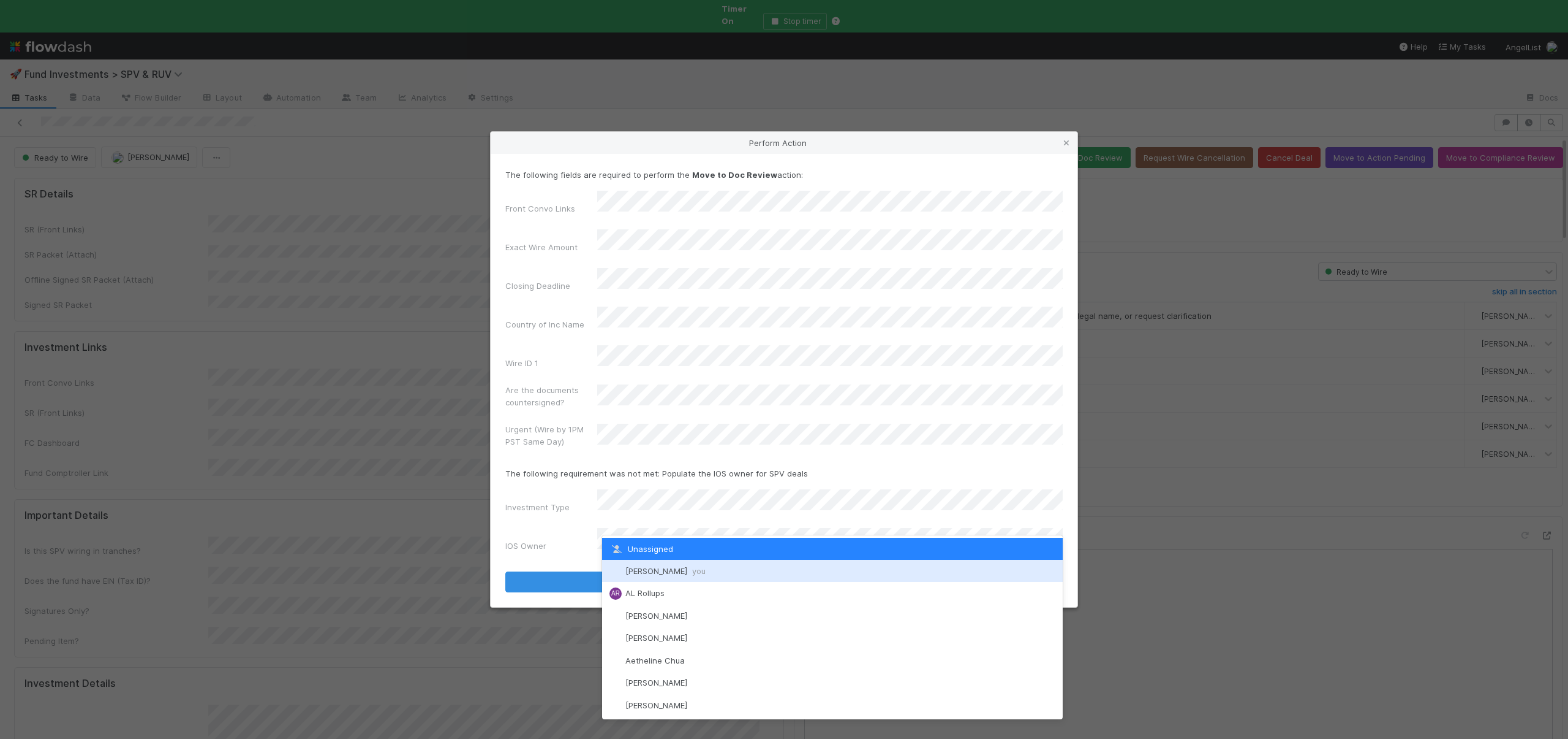
click at [625, 566] on span "Andre Fredrick you" at bounding box center [665, 571] width 80 height 9
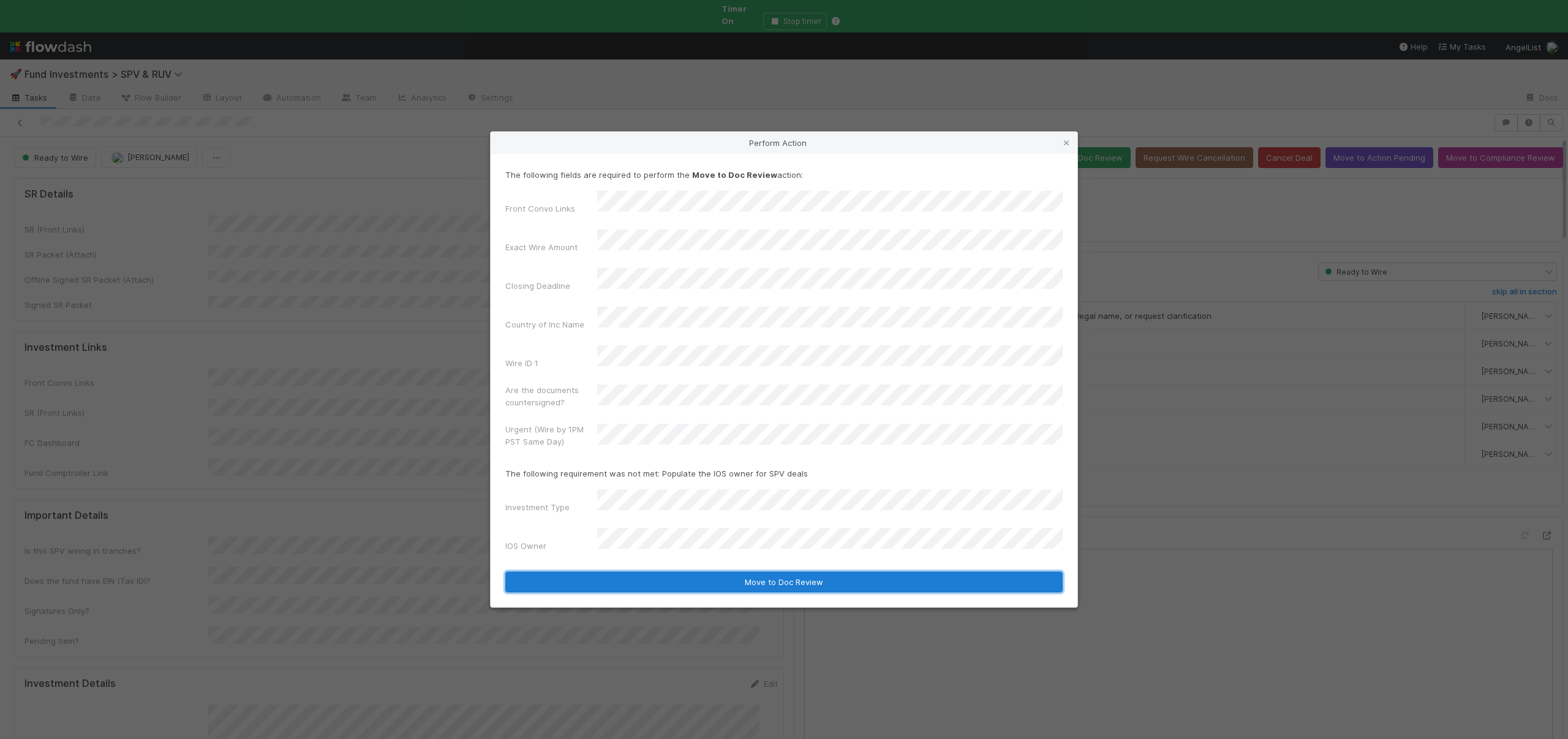
click at [625, 572] on button "Move to Doc Review" at bounding box center [784, 582] width 558 height 21
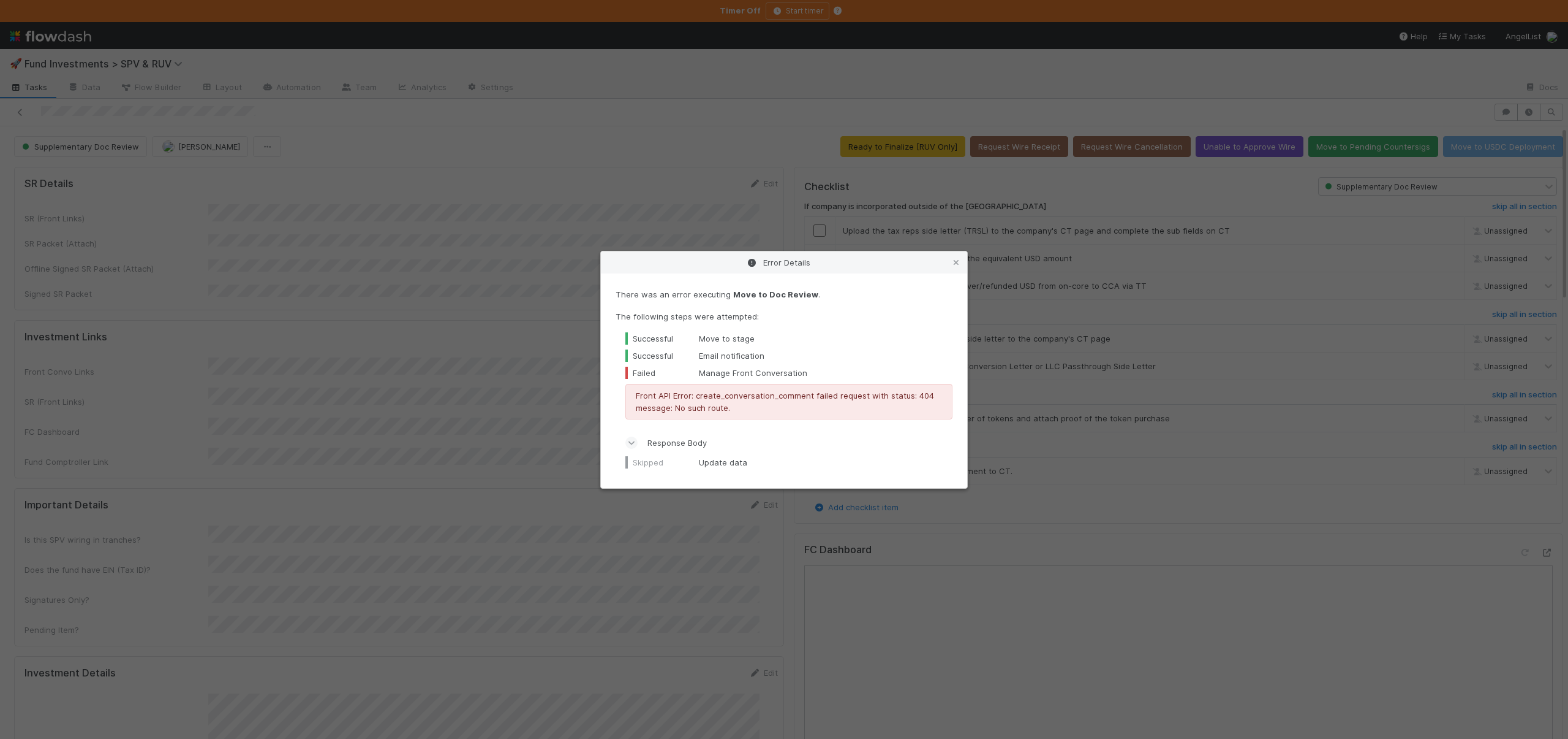
click at [623, 520] on div "Error Details There was an error executing Move to Doc Review . The following s…" at bounding box center [784, 369] width 1568 height 739
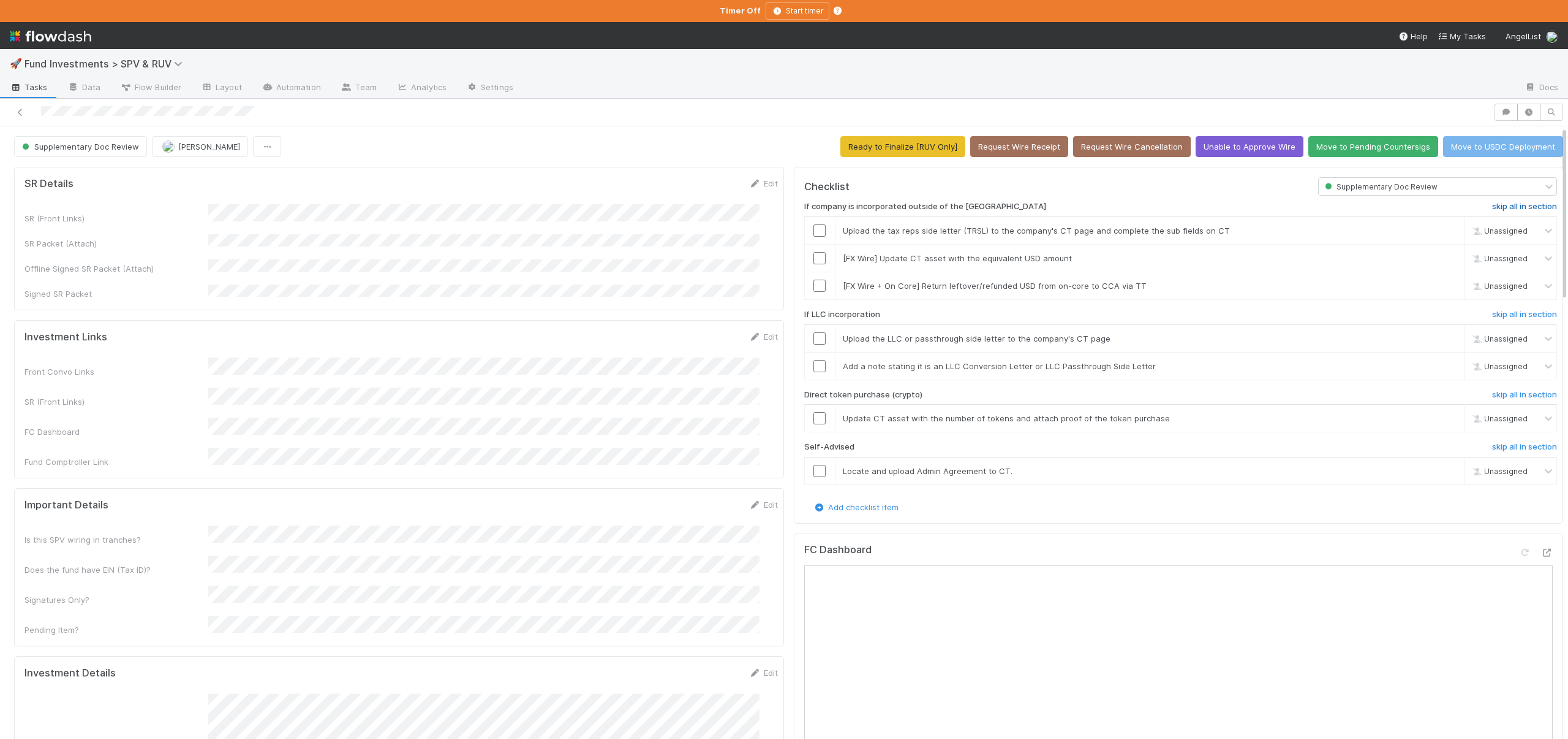
click at [1498, 204] on h6 "skip all in section" at bounding box center [1524, 206] width 65 height 9
click at [1492, 316] on h6 "skip all in section" at bounding box center [1524, 314] width 65 height 9
click at [1492, 392] on h6 "skip all in section" at bounding box center [1524, 395] width 65 height 9
click at [1492, 442] on h6 "skip all in section" at bounding box center [1524, 447] width 65 height 9
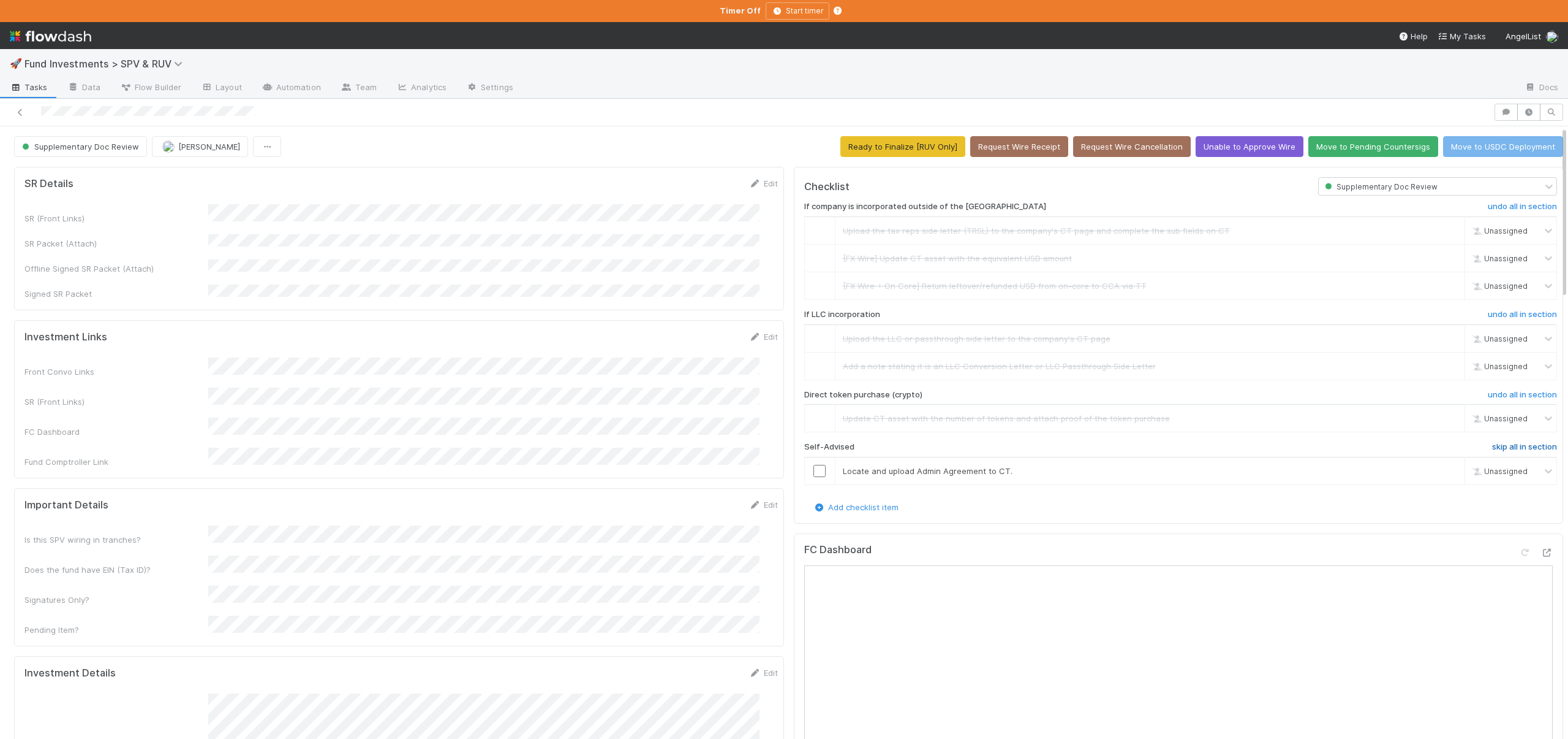
click at [1492, 447] on h6 "skip all in section" at bounding box center [1524, 447] width 65 height 9
click at [1313, 152] on button "Move to Pending Countersigs" at bounding box center [1373, 147] width 130 height 21
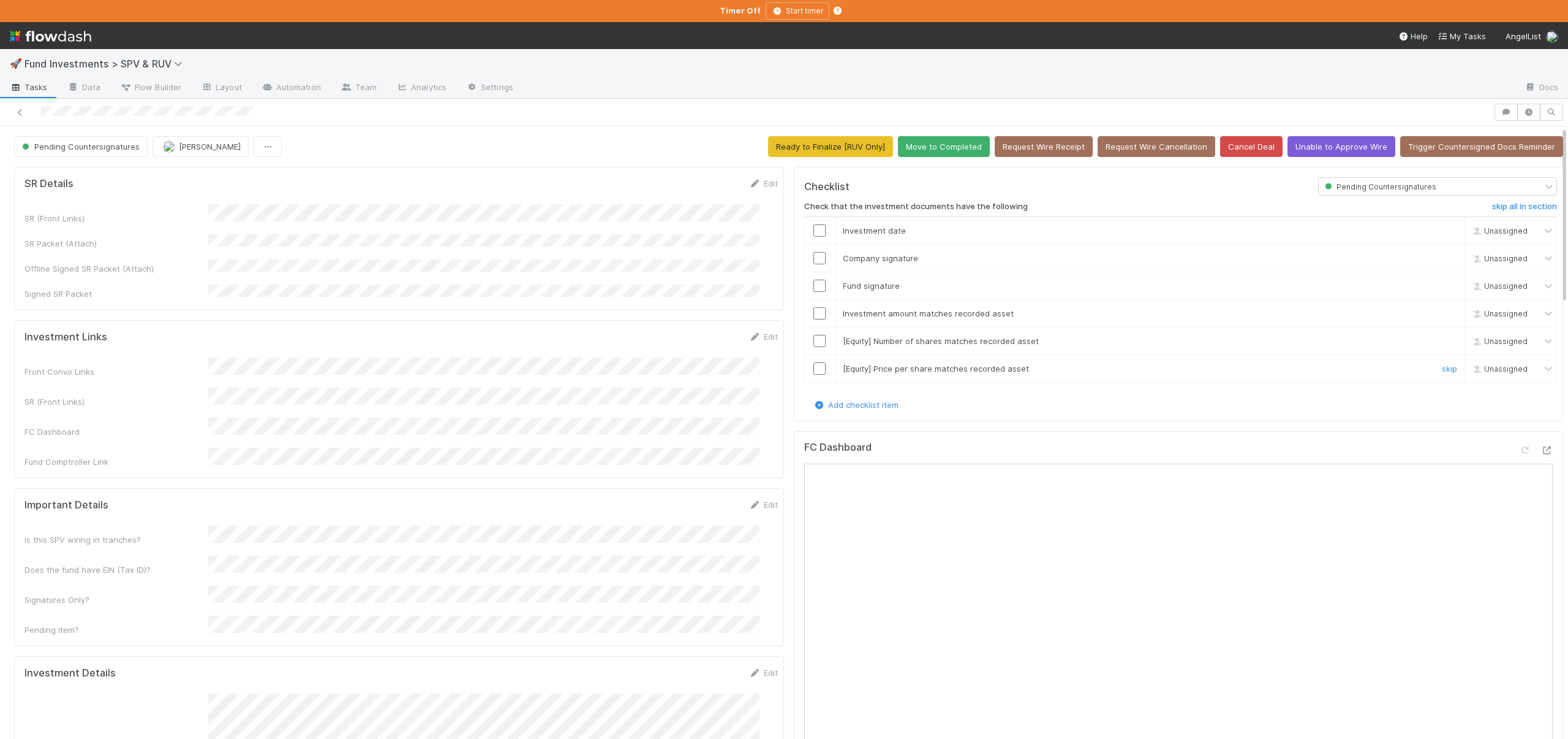
click at [813, 369] on input "checkbox" at bounding box center [819, 368] width 12 height 12
click at [813, 339] on input "checkbox" at bounding box center [819, 341] width 12 height 12
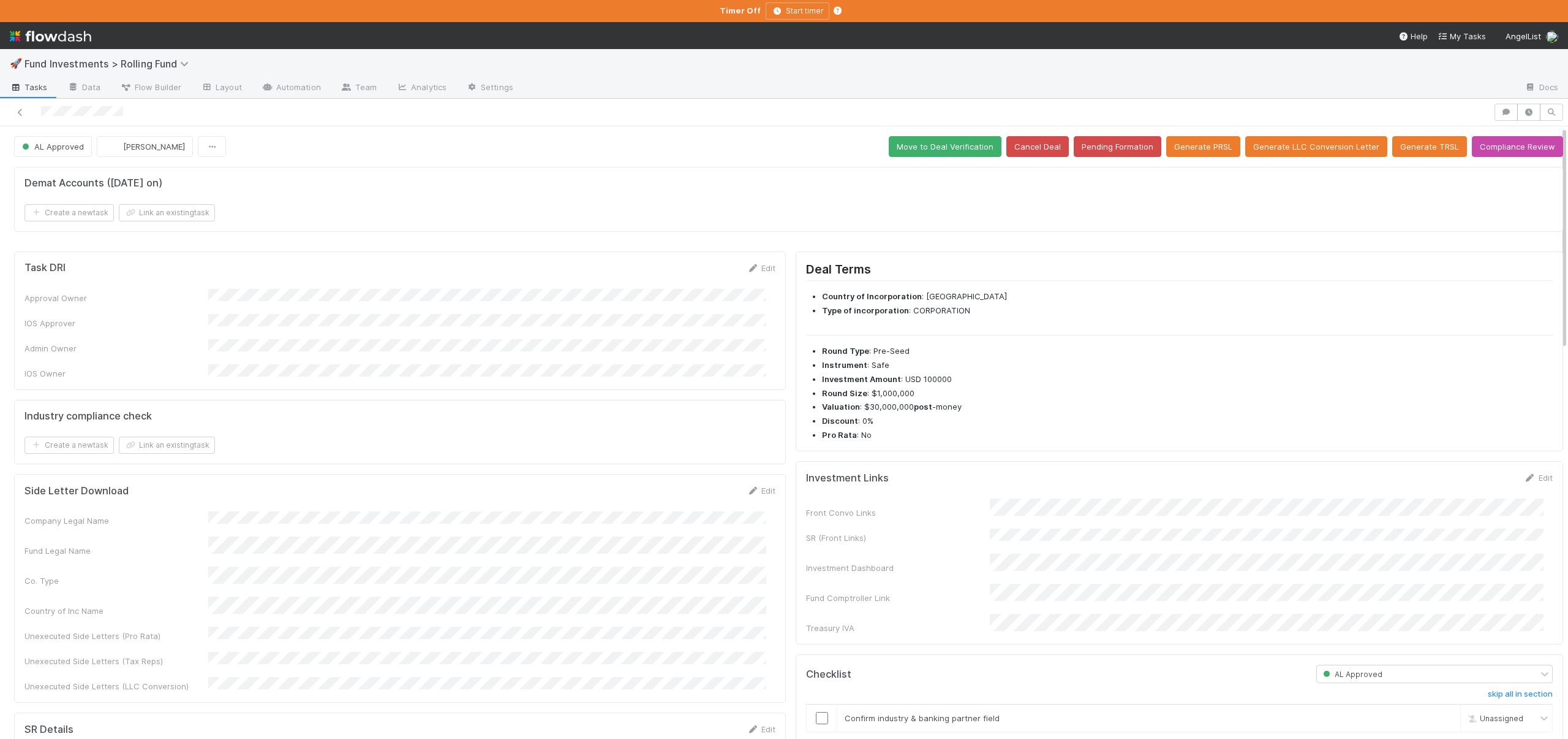
click at [1002, 524] on div "Front Convo Links SR (Front Links) Investment Dashboard Fund Comptroller Link T…" at bounding box center [1180, 566] width 747 height 135
click at [1471, 479] on button "Save" at bounding box center [1488, 482] width 35 height 21
click at [1314, 149] on button "Generate LLC Conversion Letter" at bounding box center [1316, 147] width 142 height 21
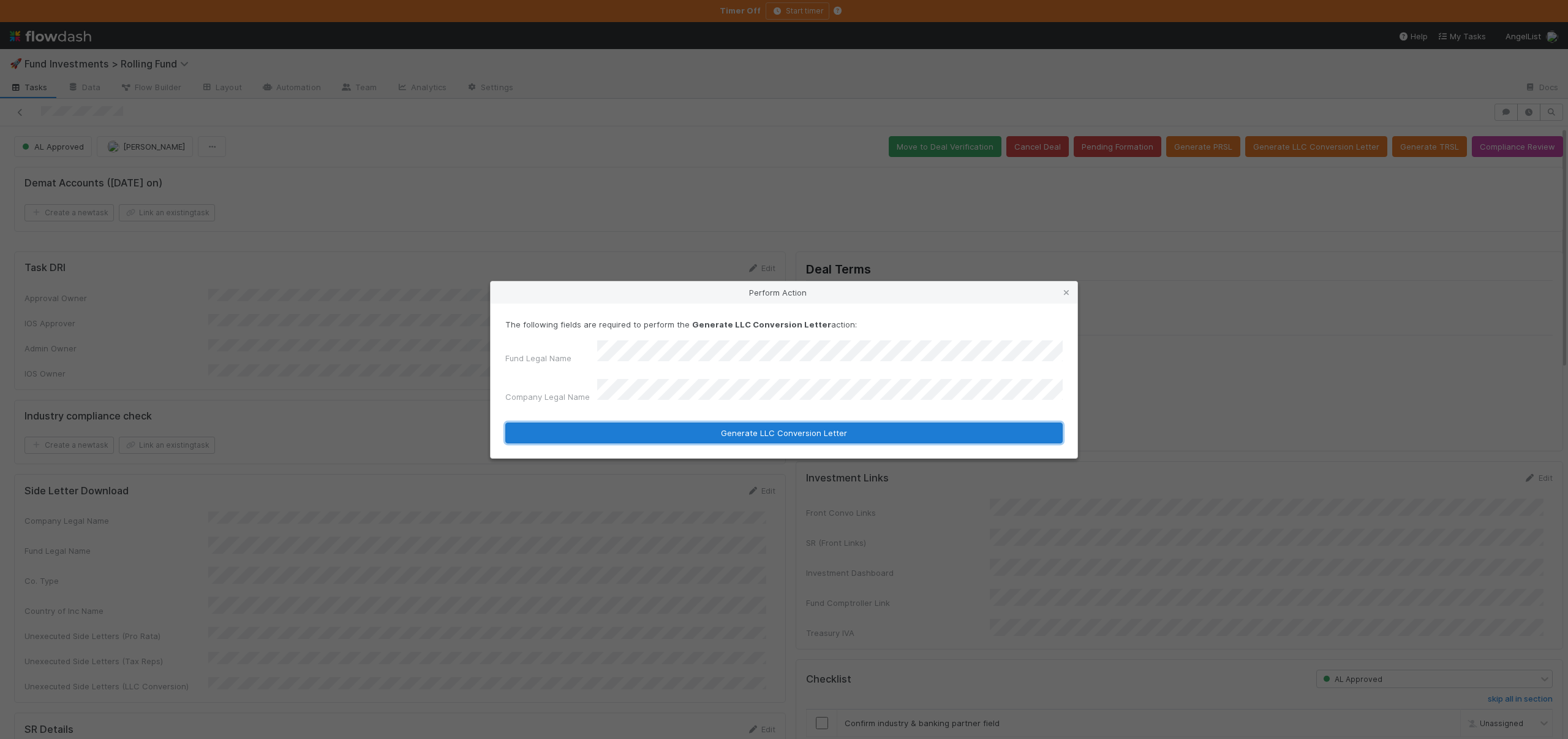
click at [761, 422] on button "Generate LLC Conversion Letter" at bounding box center [784, 432] width 558 height 21
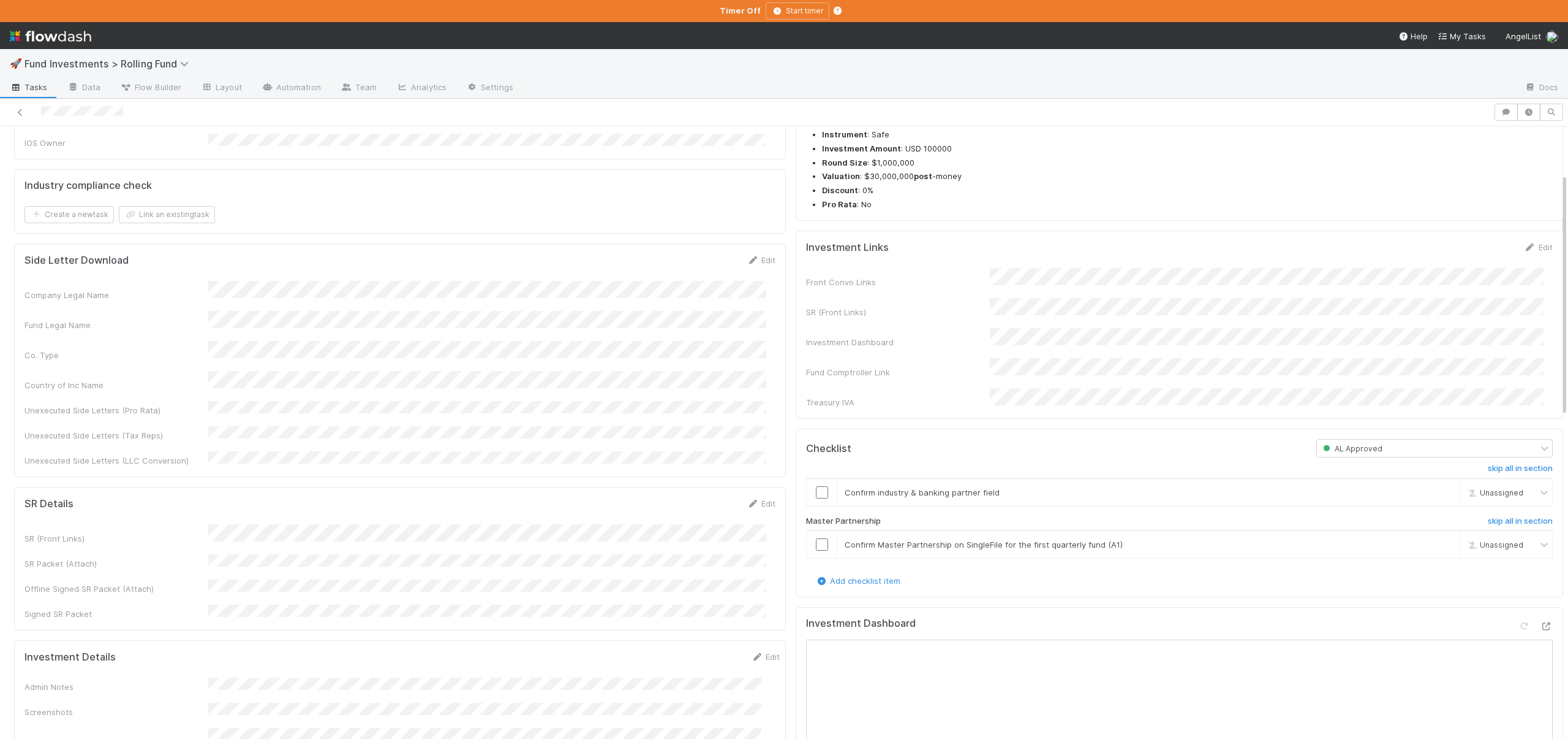
scroll to position [236, 0]
click at [818, 482] on input "checkbox" at bounding box center [822, 487] width 12 height 12
click at [816, 534] on input "checkbox" at bounding box center [822, 539] width 12 height 12
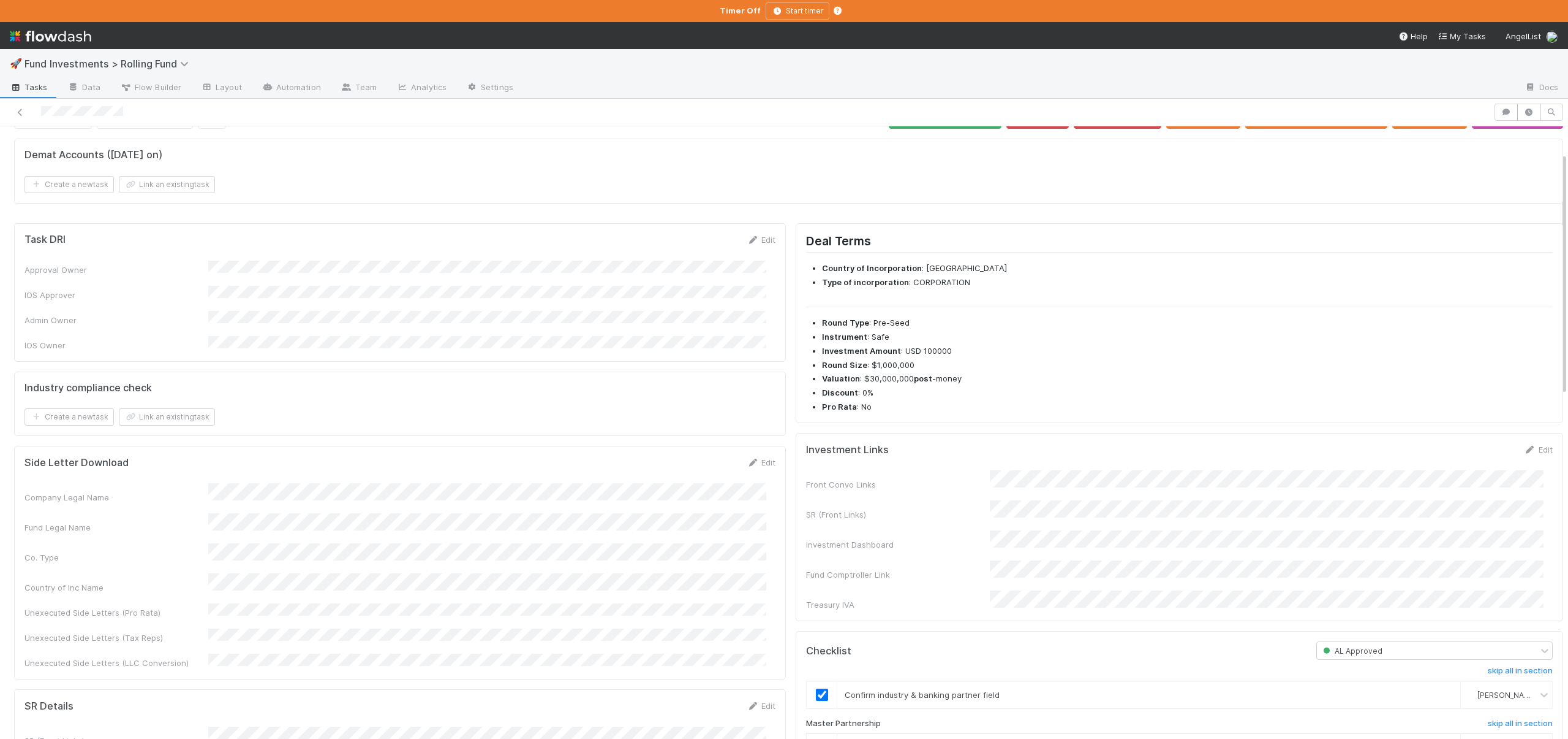
scroll to position [0, 0]
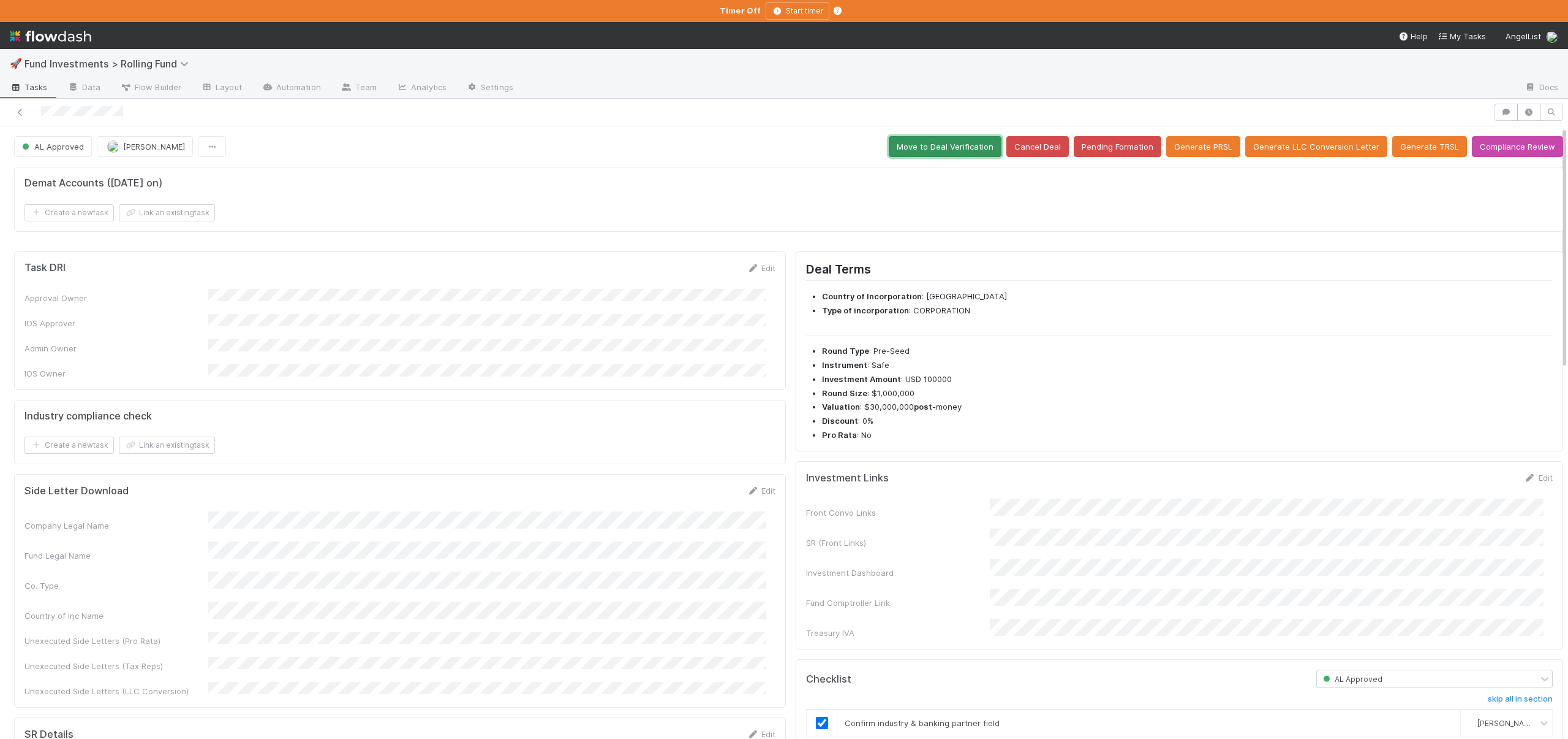
click at [947, 148] on button "Move to Deal Verification" at bounding box center [945, 147] width 113 height 21
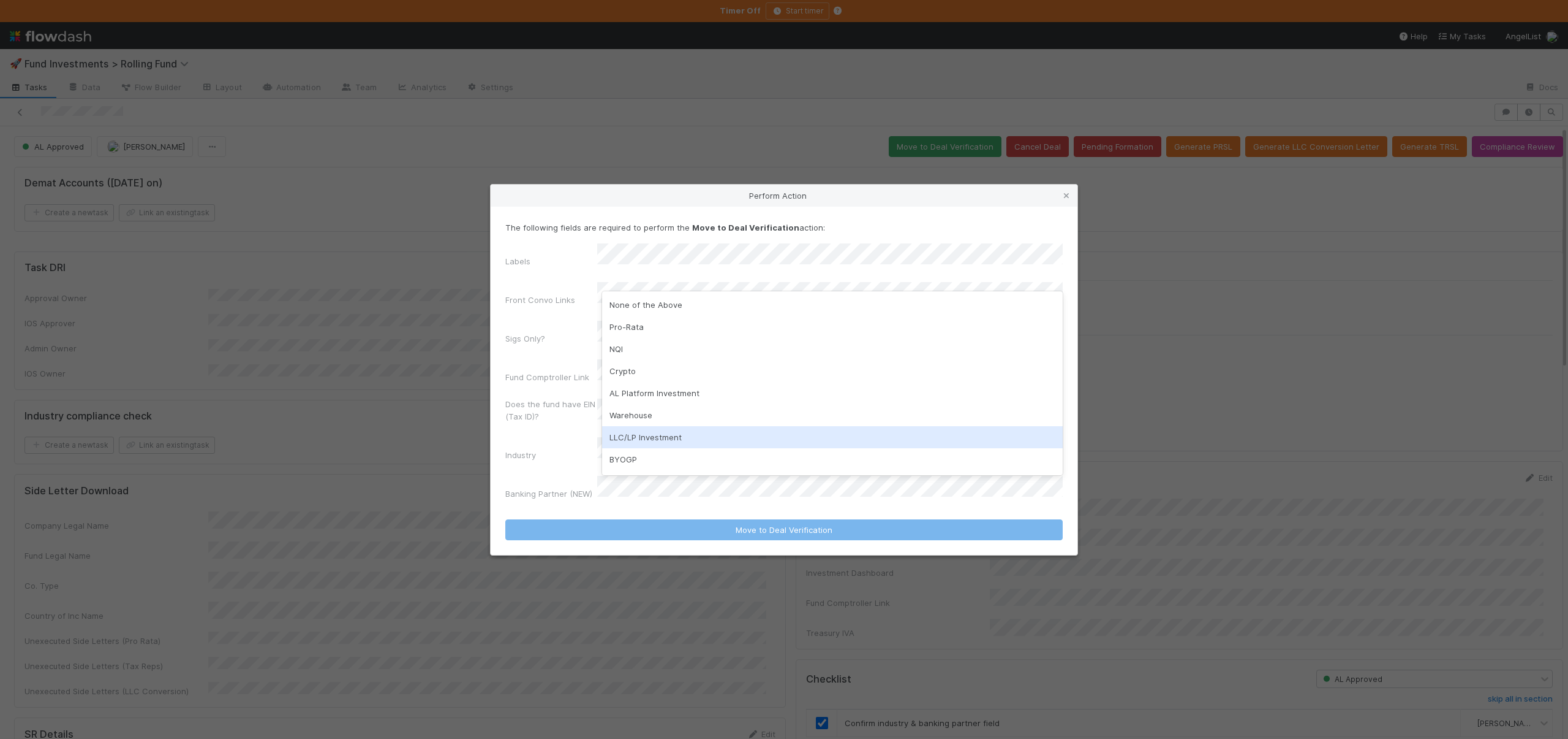
click at [640, 432] on div "LLC/LP Investment" at bounding box center [832, 436] width 461 height 22
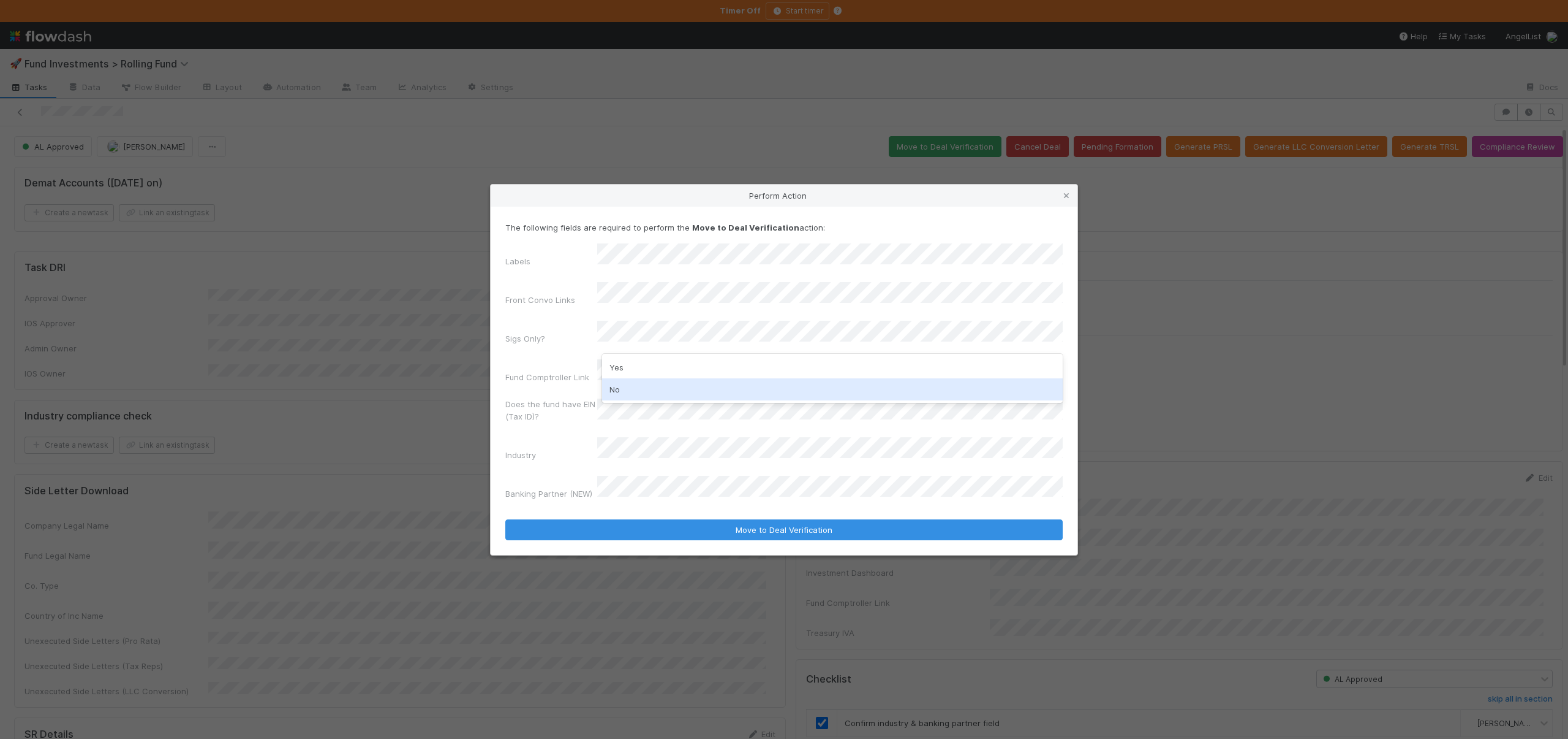
click at [631, 382] on div "No" at bounding box center [832, 389] width 461 height 22
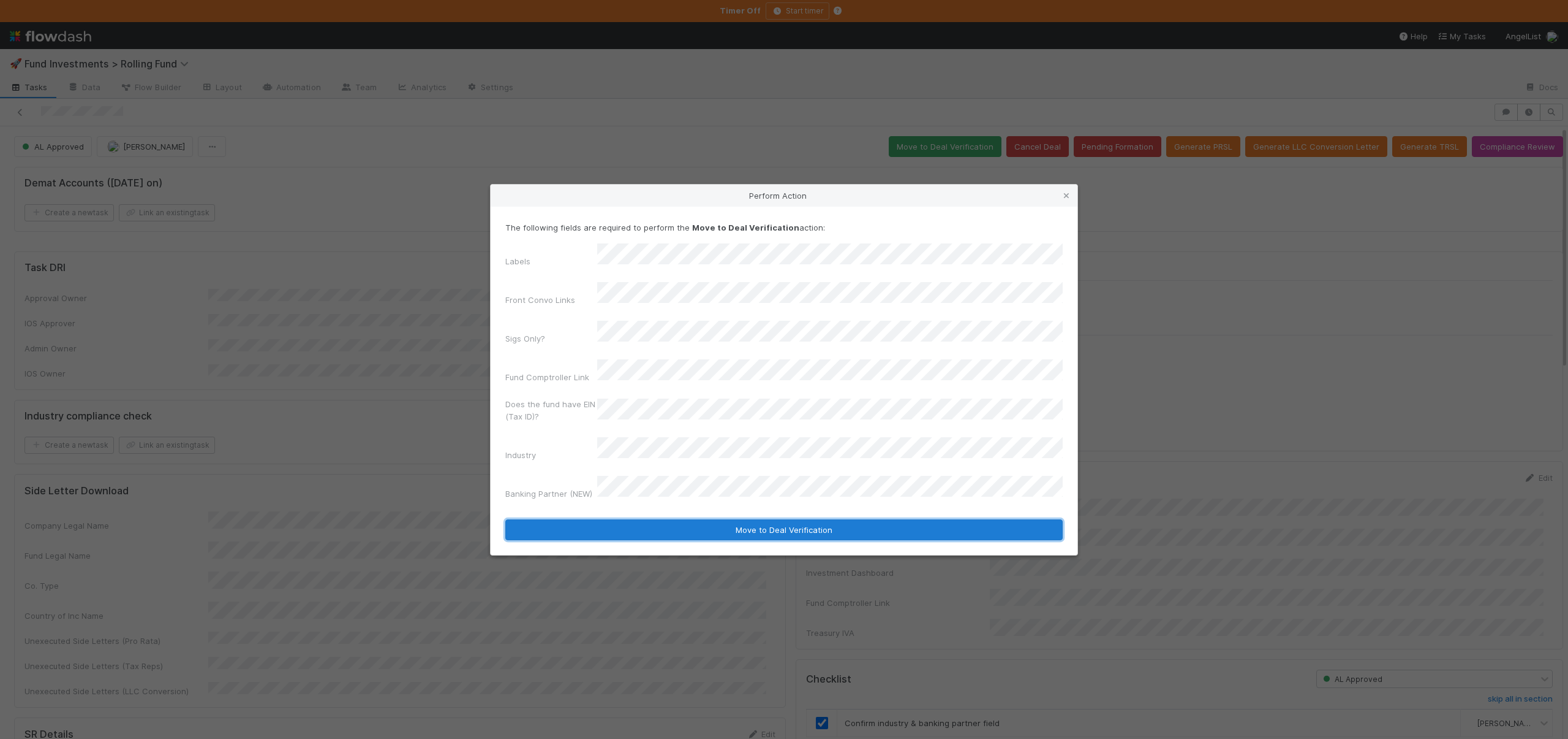
click at [646, 519] on button "Move to Deal Verification" at bounding box center [784, 530] width 558 height 21
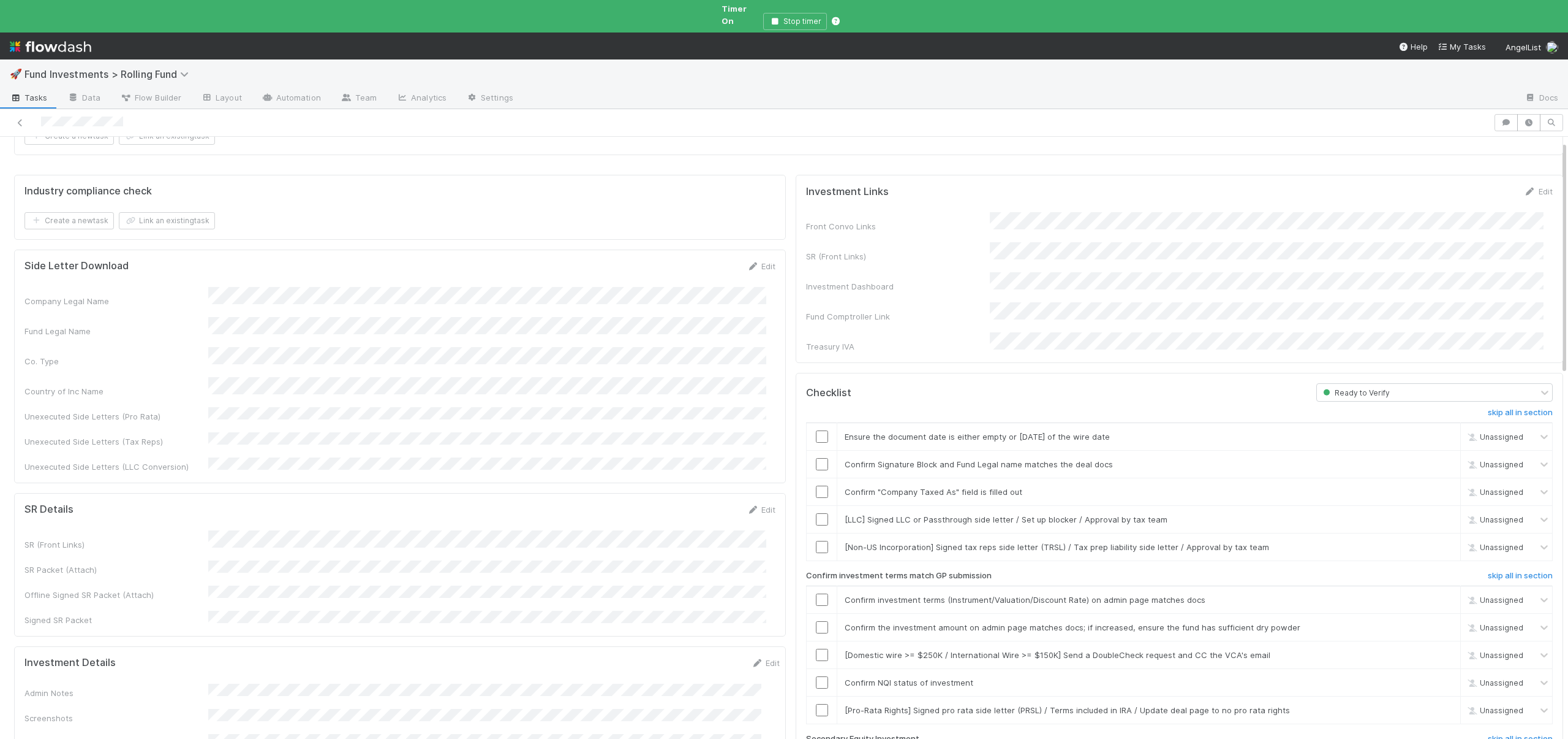
scroll to position [103, 0]
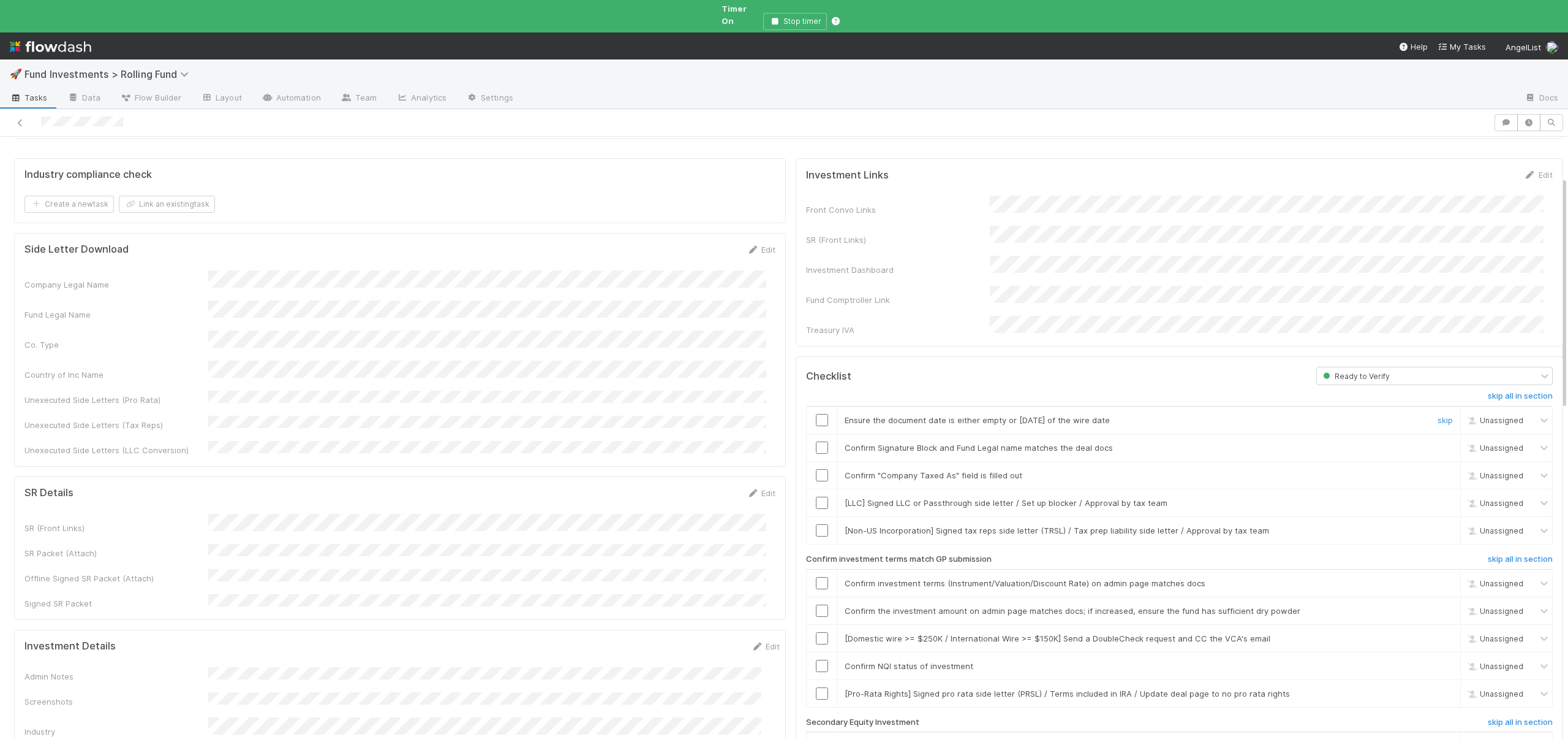
click at [816, 413] on input "checkbox" at bounding box center [822, 419] width 12 height 12
click at [816, 441] on input "checkbox" at bounding box center [822, 447] width 12 height 12
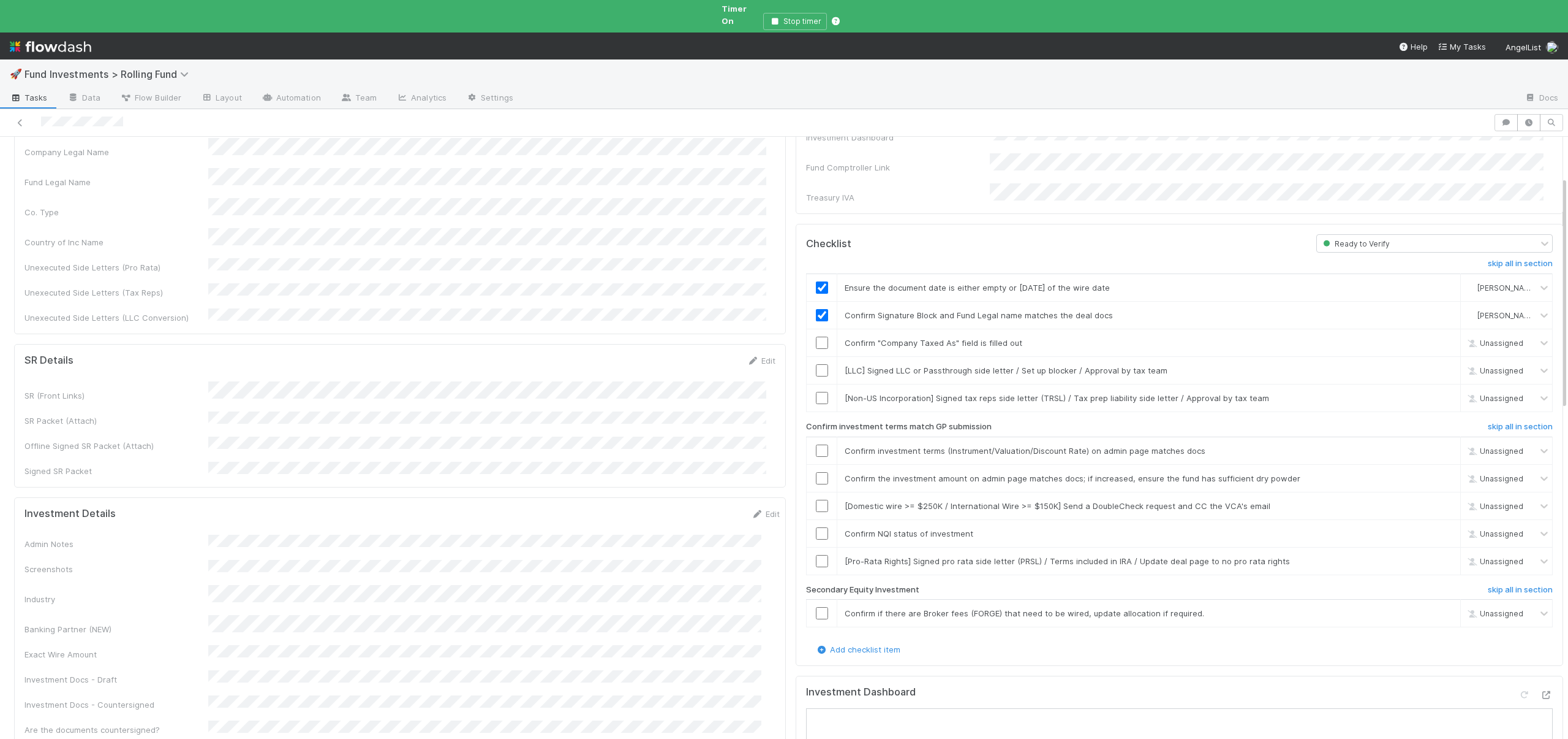
scroll to position [366, 0]
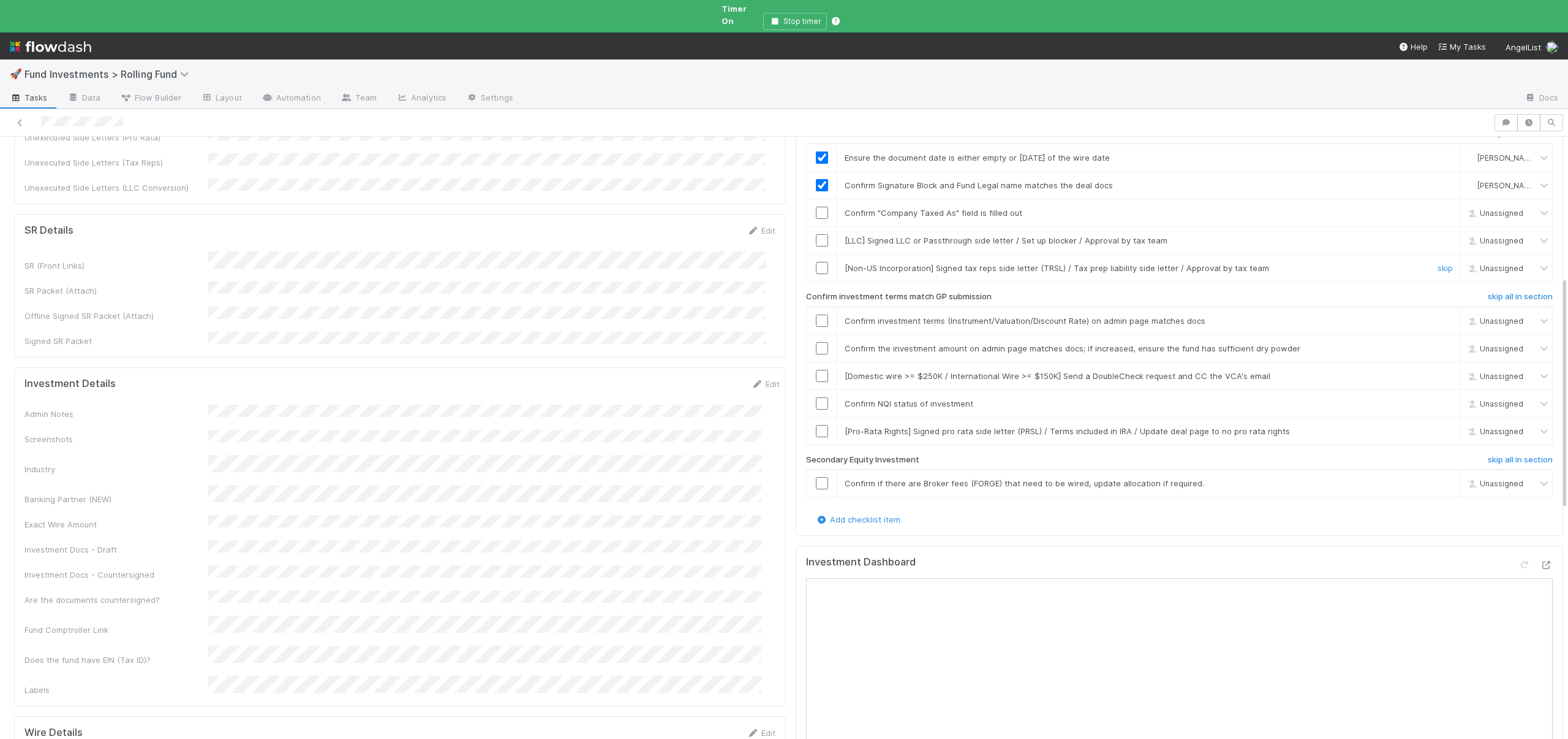
click at [1425, 262] on div "skip" at bounding box center [1443, 268] width 37 height 12
click at [1437, 263] on link "skip" at bounding box center [1445, 268] width 15 height 9
click at [816, 314] on input "checkbox" at bounding box center [822, 320] width 12 height 12
click at [816, 342] on input "checkbox" at bounding box center [822, 347] width 12 height 12
click at [1437, 371] on link "skip" at bounding box center [1445, 376] width 15 height 9
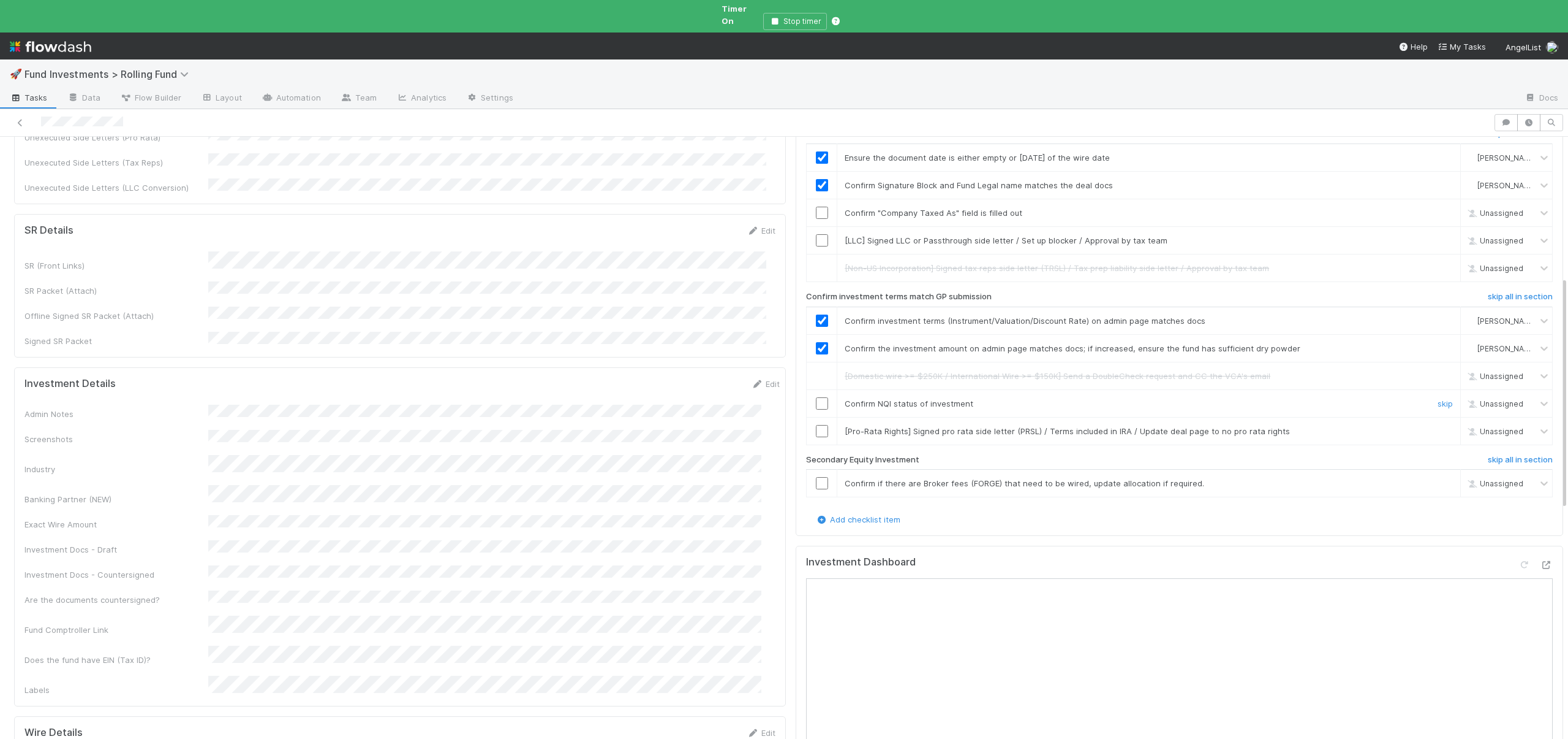
click at [817, 397] on input "checkbox" at bounding box center [822, 403] width 12 height 12
click at [1437, 426] on link "skip" at bounding box center [1445, 431] width 15 height 9
click at [1437, 478] on link "skip" at bounding box center [1445, 483] width 15 height 9
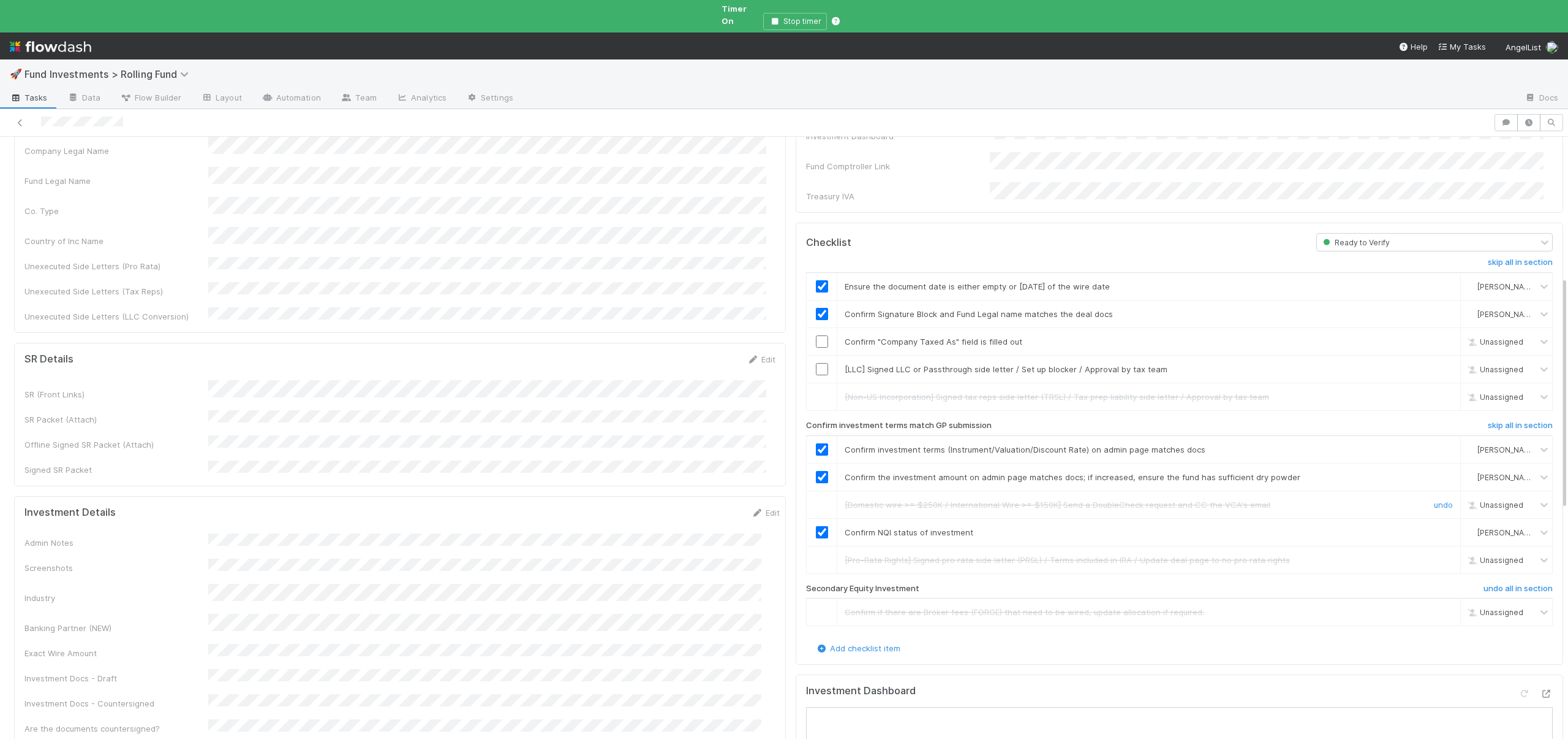
scroll to position [0, 0]
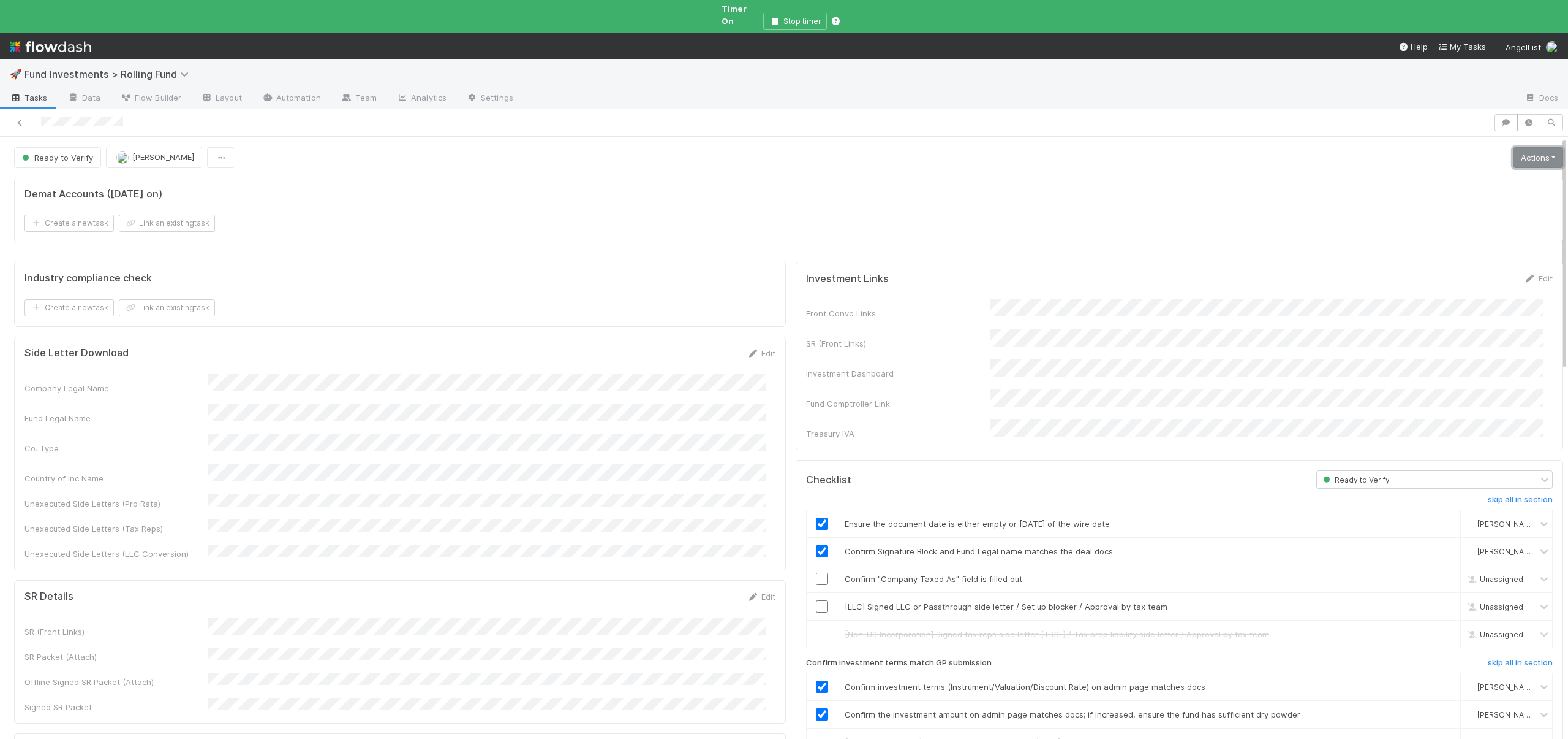
click at [1513, 147] on link "Actions" at bounding box center [1538, 157] width 50 height 21
click at [1444, 192] on button "Action Pending" at bounding box center [1483, 201] width 166 height 17
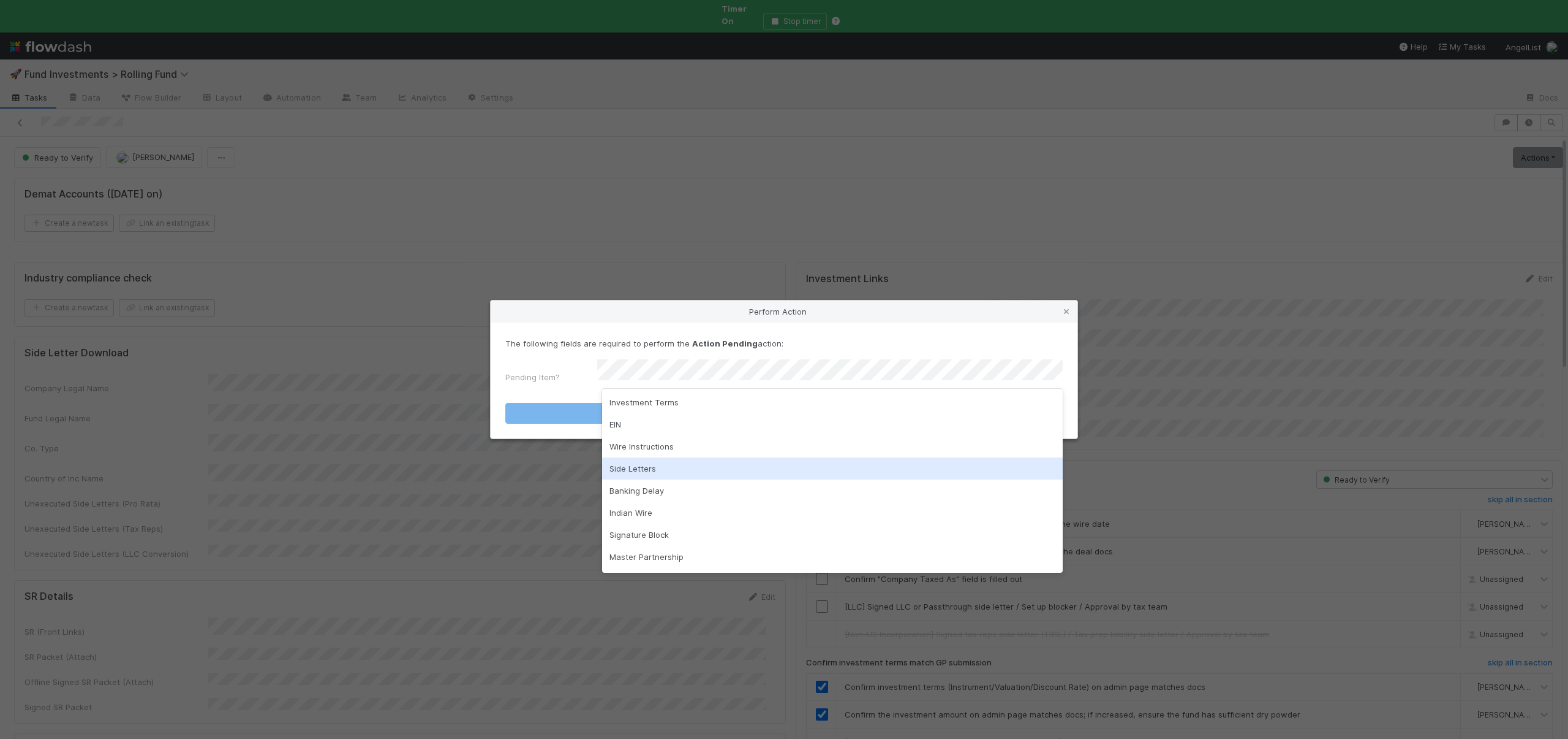
click at [633, 466] on div "Side Letters" at bounding box center [832, 467] width 461 height 22
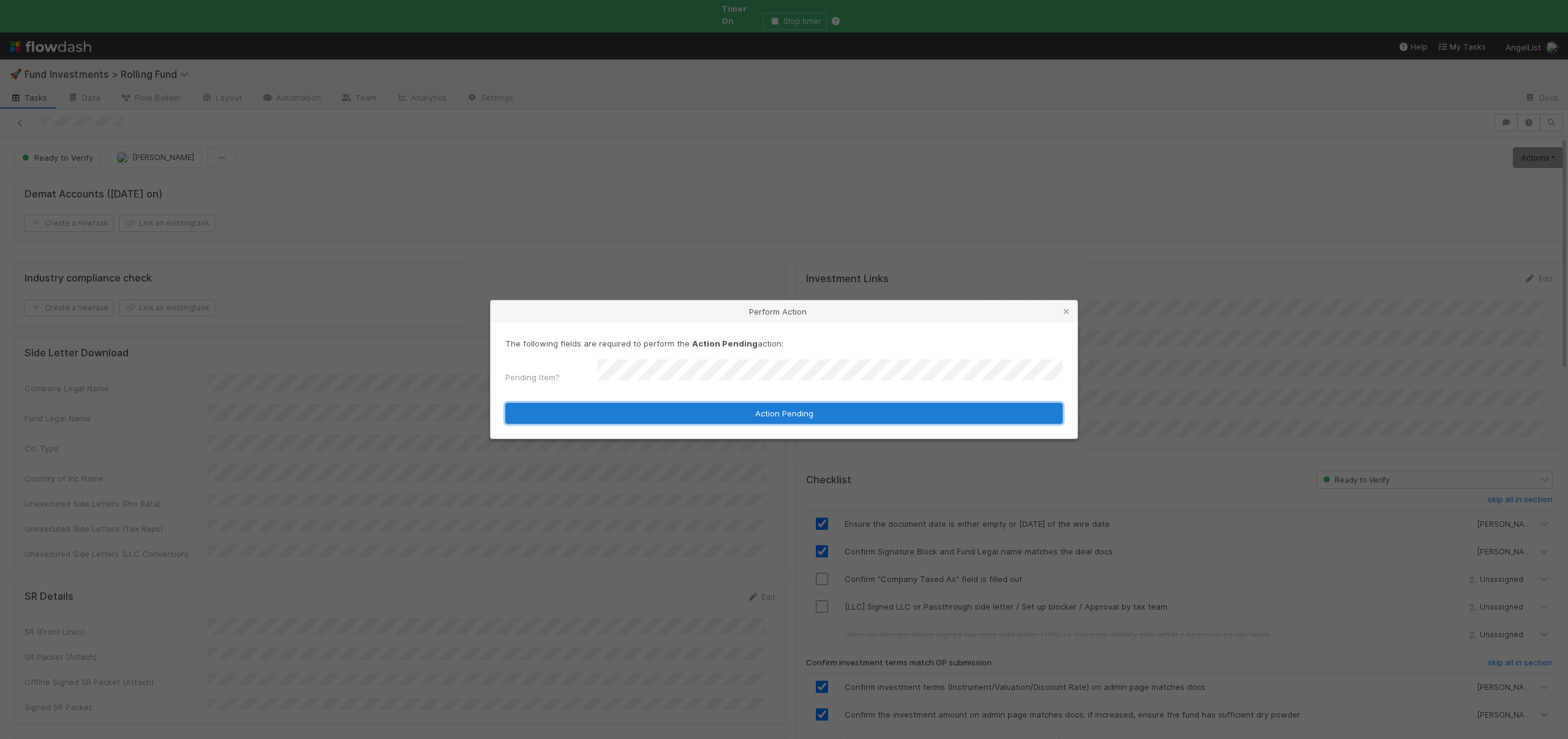
click at [657, 415] on button "Action Pending" at bounding box center [784, 413] width 558 height 21
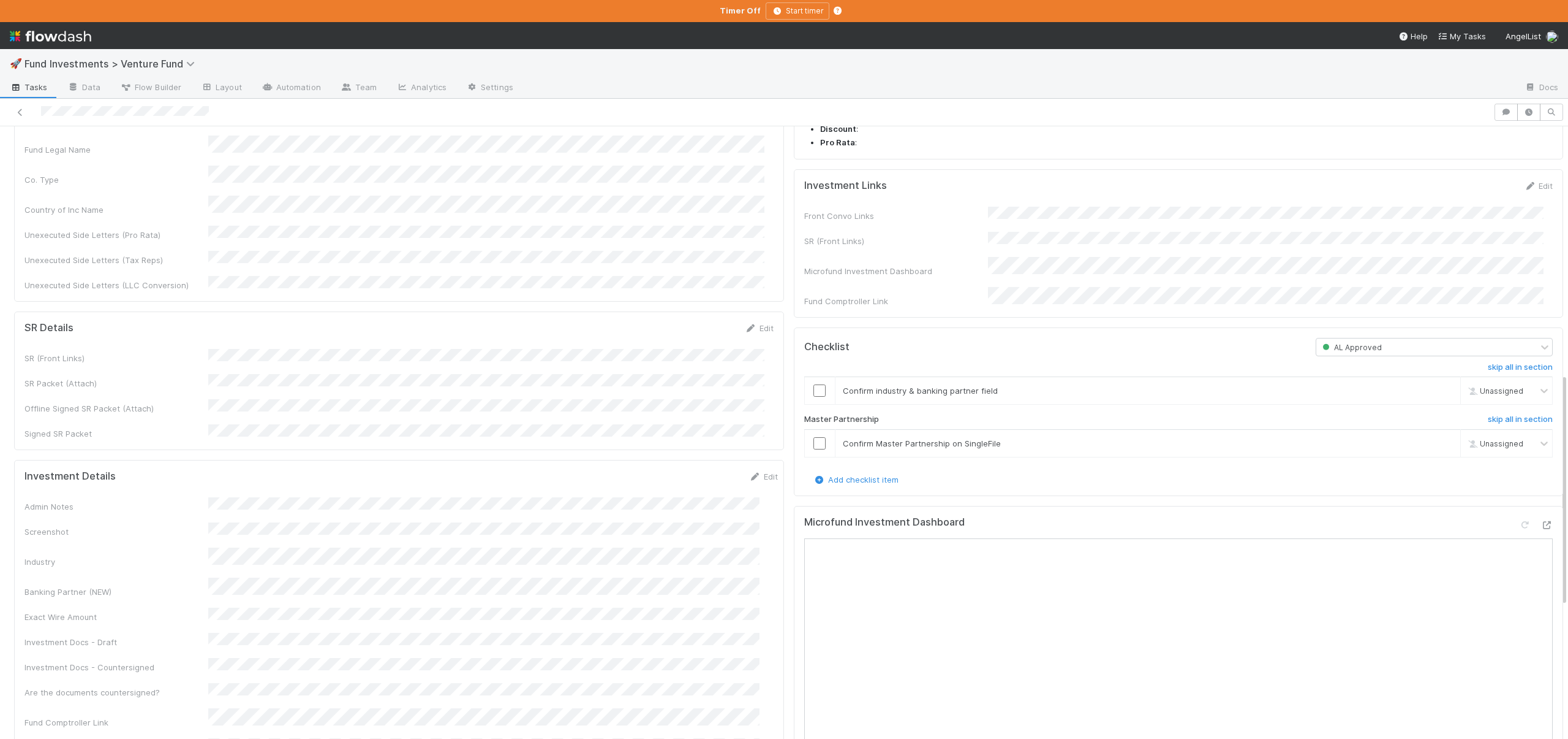
scroll to position [652, 0]
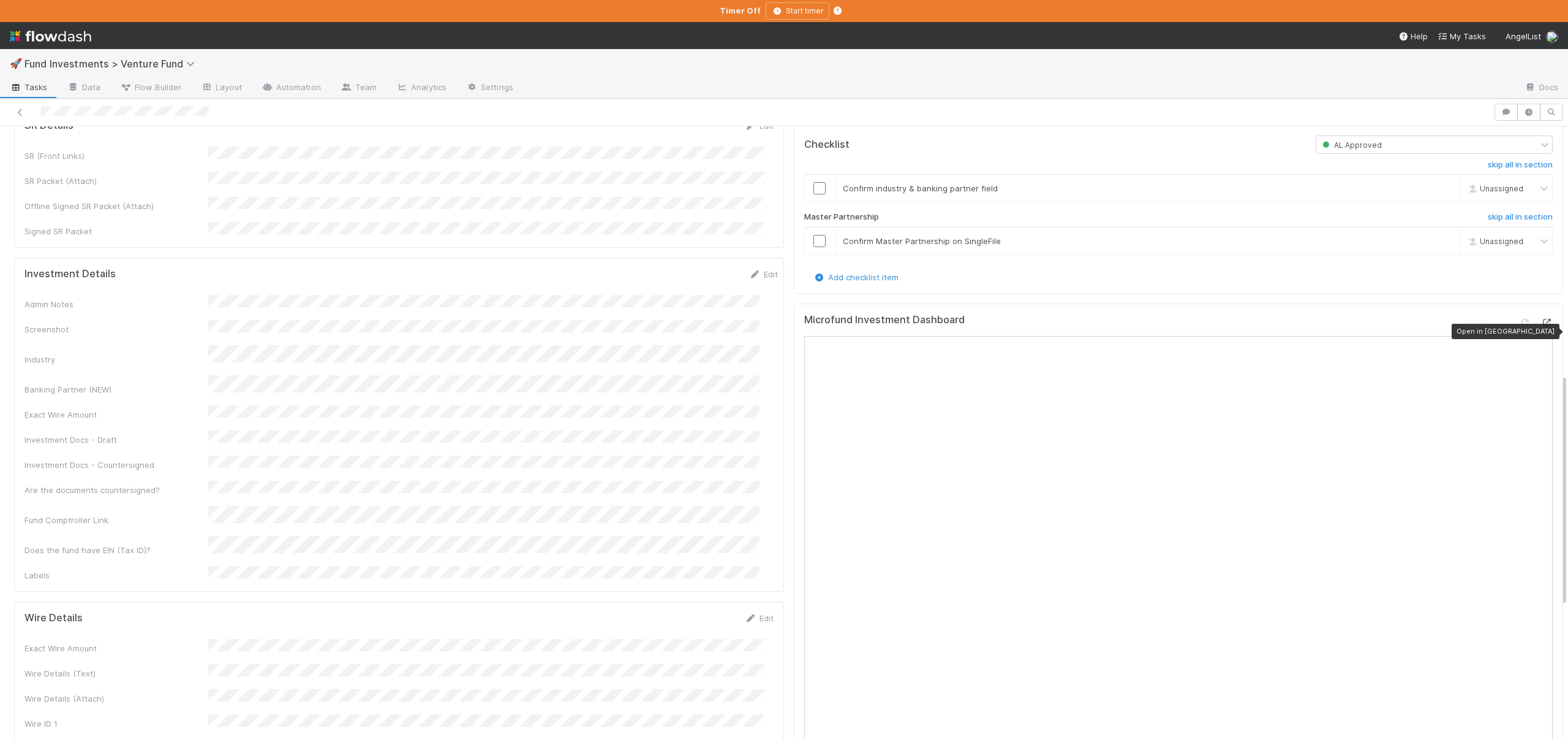
click at [1541, 326] on div at bounding box center [1546, 322] width 12 height 12
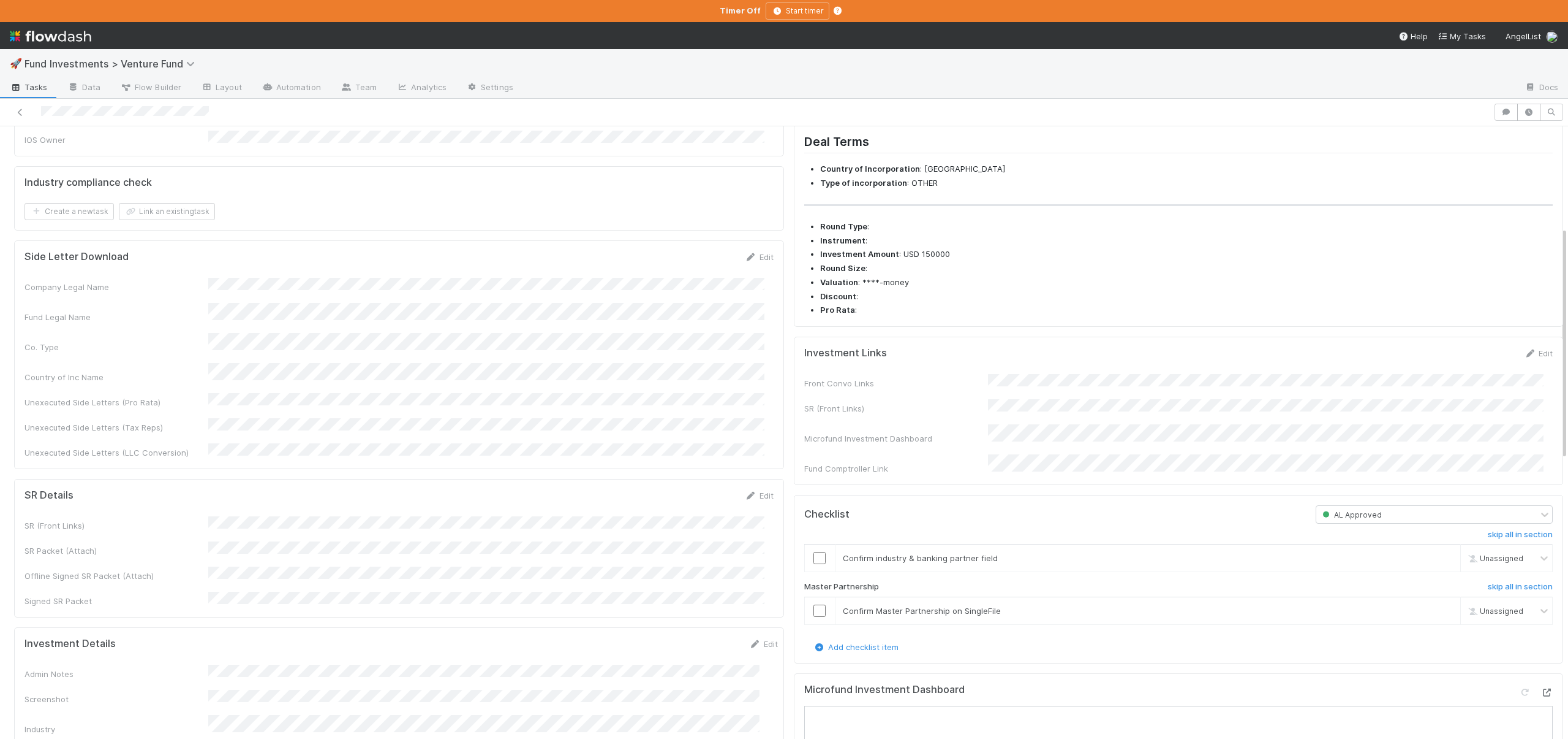
scroll to position [287, 0]
click at [813, 559] on input "checkbox" at bounding box center [819, 553] width 12 height 12
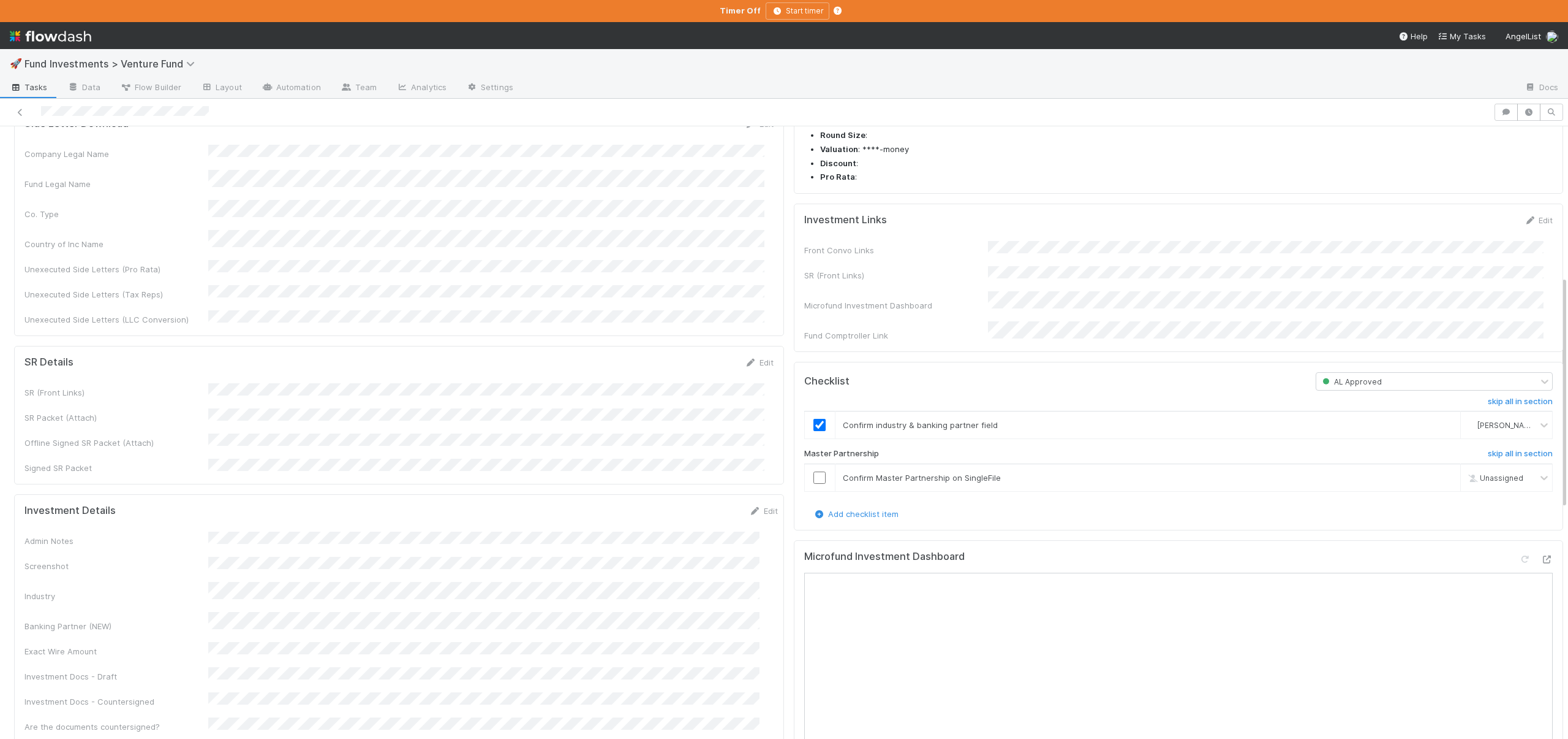
scroll to position [419, 0]
click at [813, 480] on input "checkbox" at bounding box center [819, 473] width 12 height 12
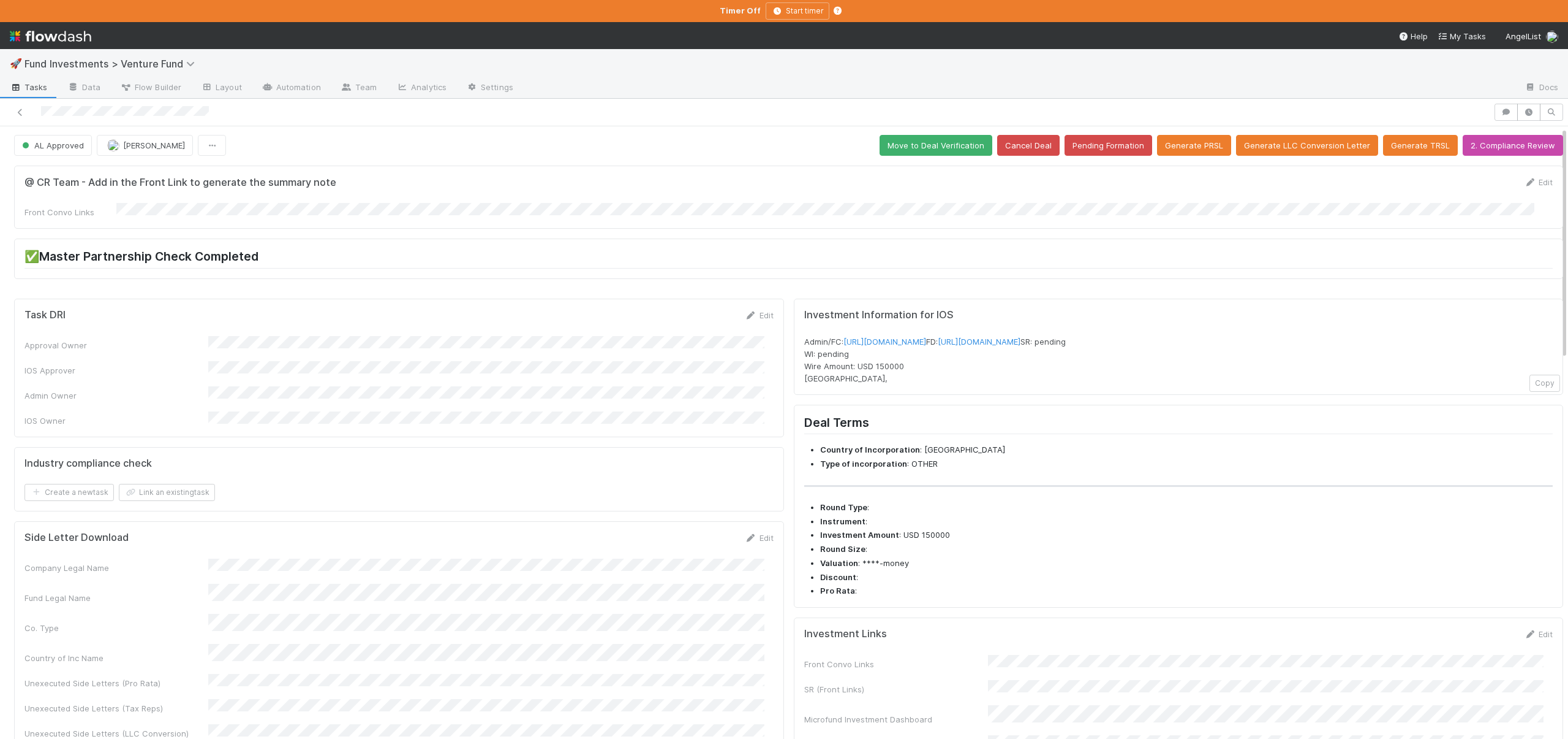
scroll to position [0, 0]
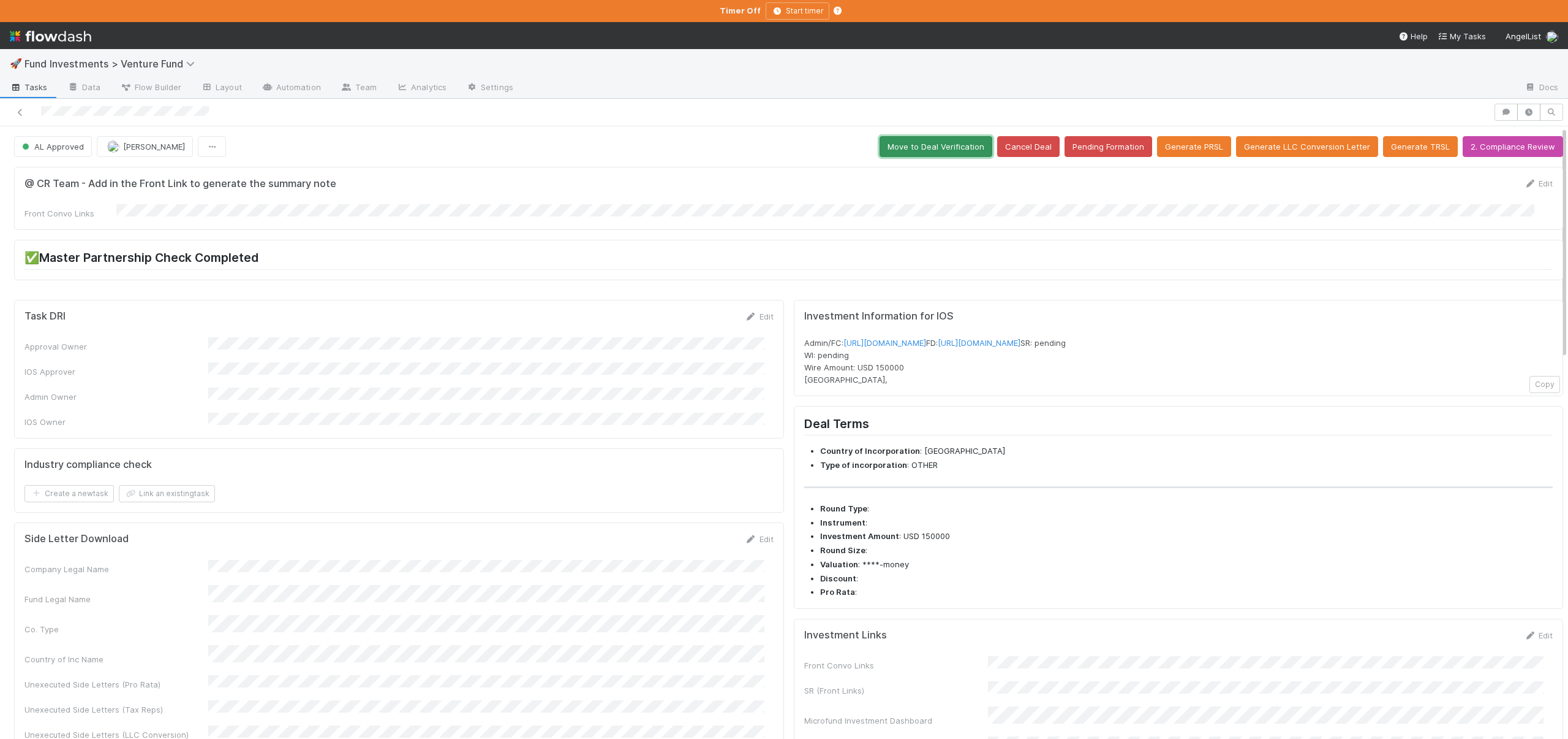
click at [915, 140] on button "Move to Deal Verification" at bounding box center [935, 147] width 113 height 21
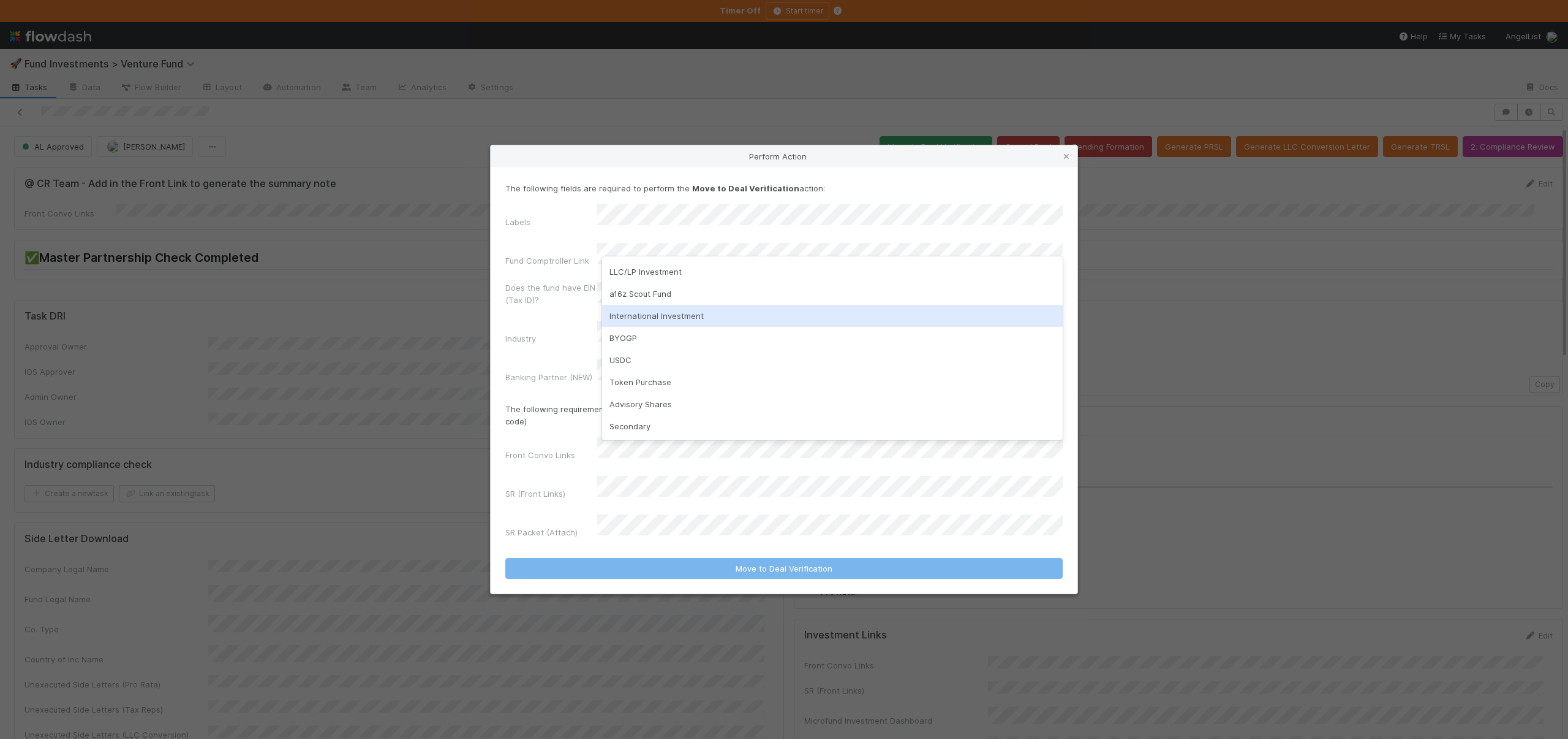
scroll to position [41, 0]
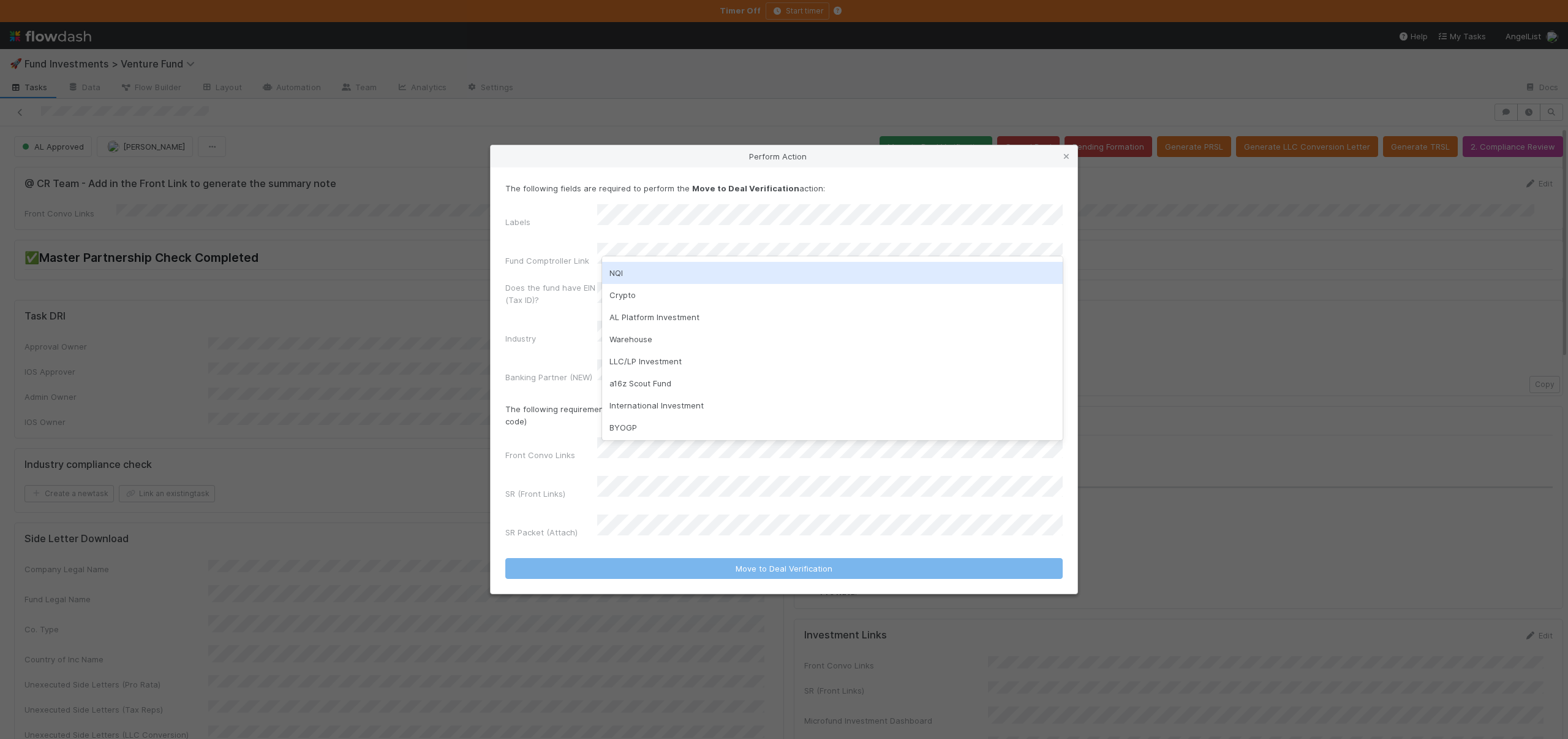
click at [575, 167] on div "Perform Action" at bounding box center [784, 156] width 587 height 22
click at [655, 269] on div "None of the Above" at bounding box center [832, 269] width 461 height 22
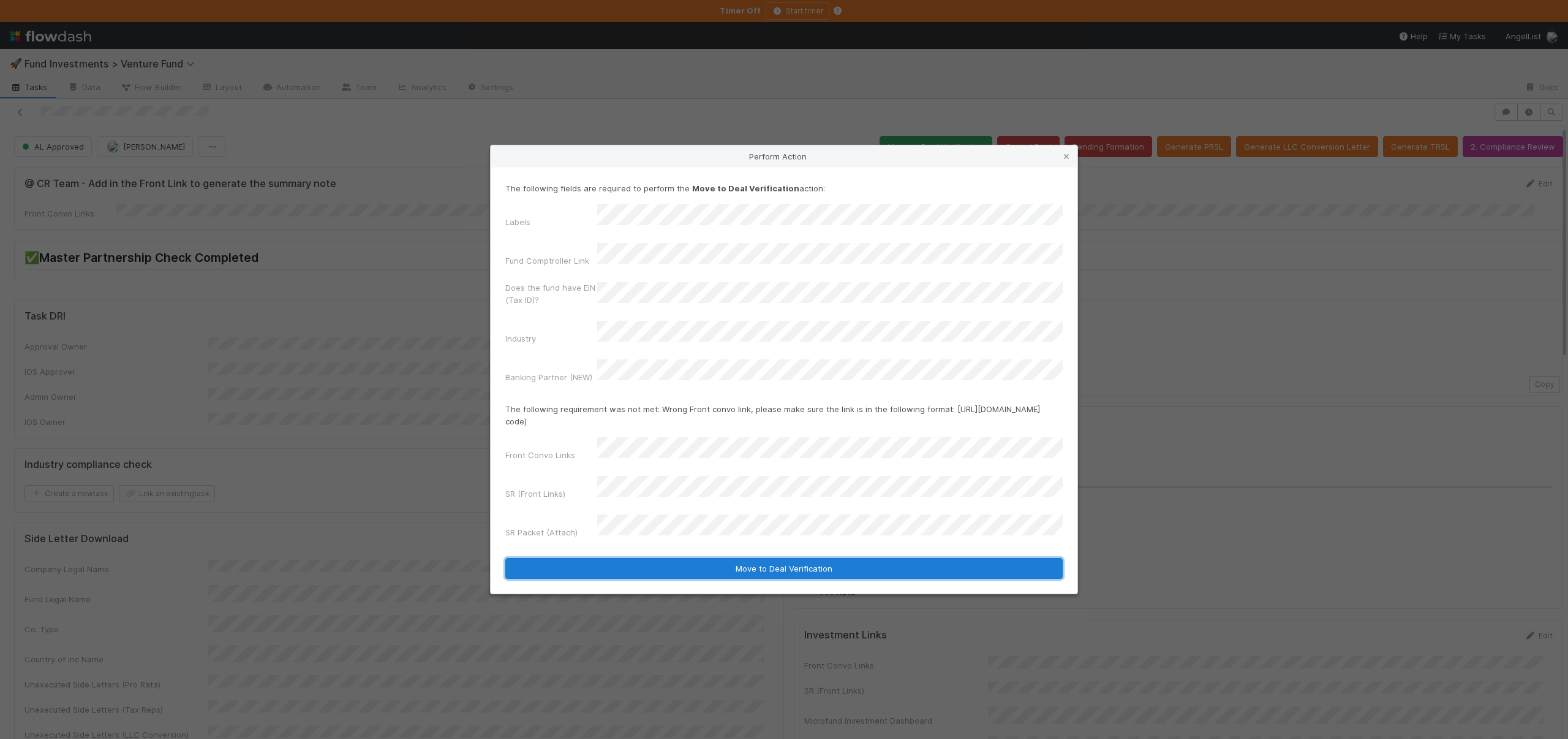
click at [753, 558] on button "Move to Deal Verification" at bounding box center [784, 569] width 558 height 21
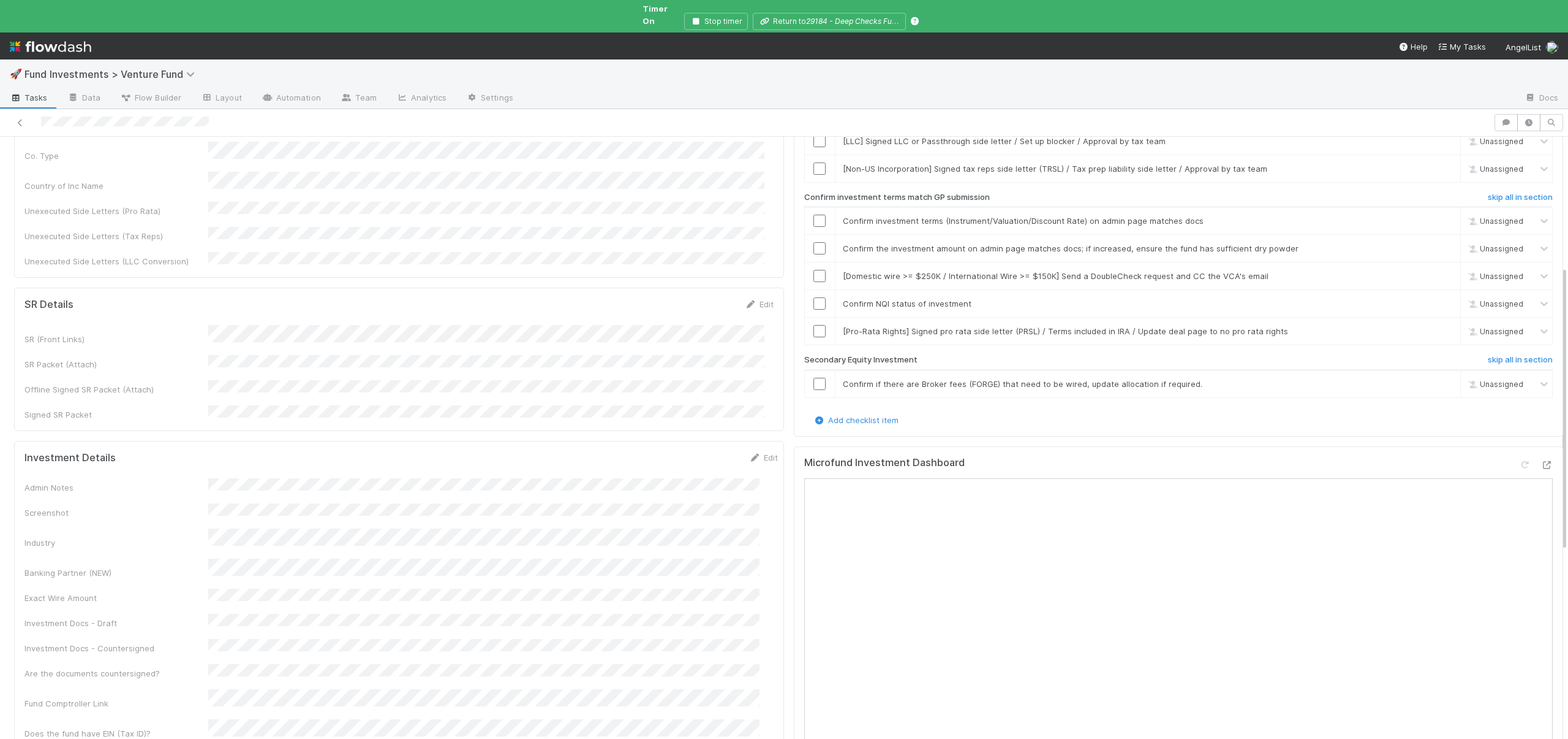
scroll to position [366, 0]
click at [735, 447] on button "Cancel" at bounding box center [756, 457] width 43 height 21
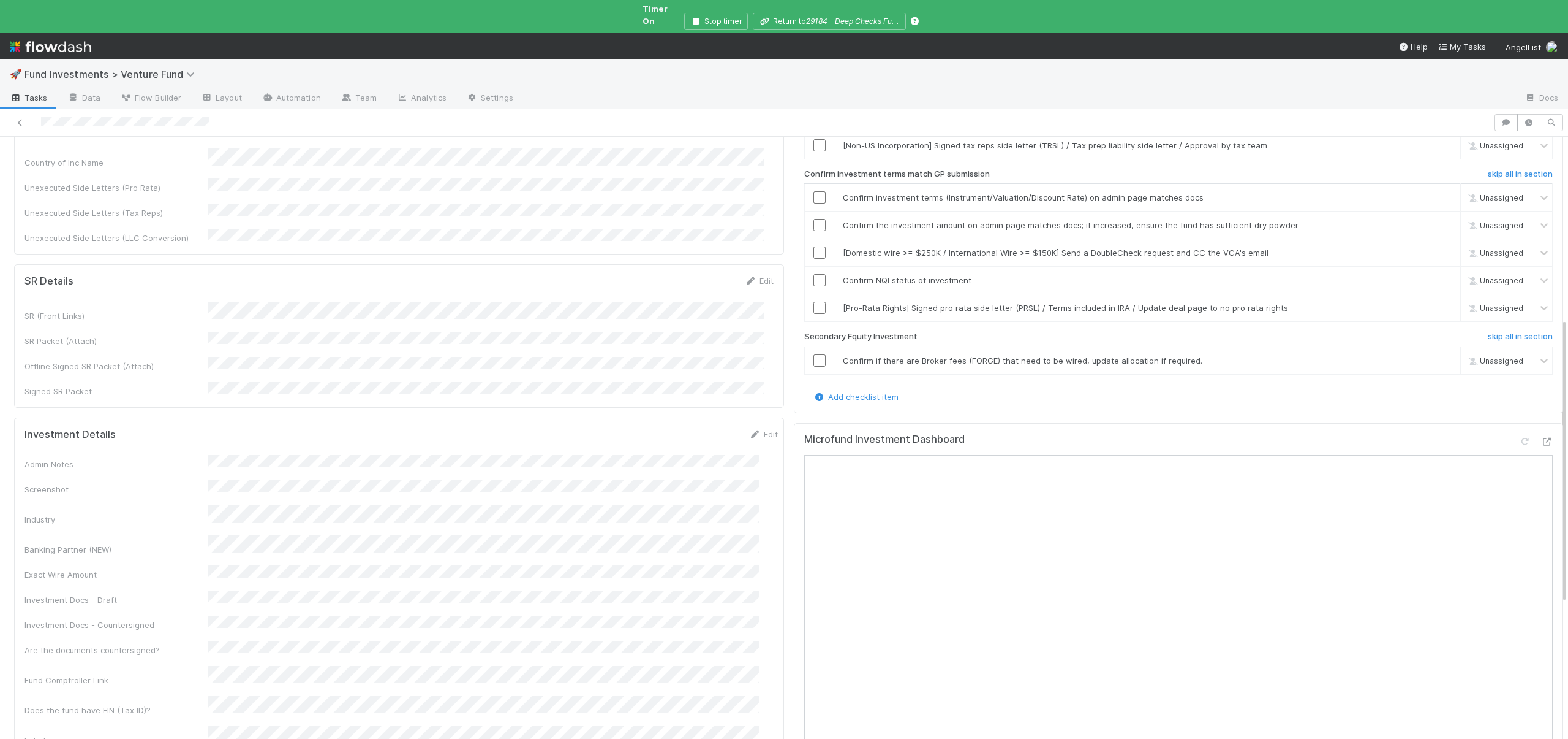
scroll to position [388, 0]
click at [744, 424] on button "Cancel" at bounding box center [756, 434] width 43 height 21
click at [745, 424] on button "Cancel" at bounding box center [756, 434] width 43 height 21
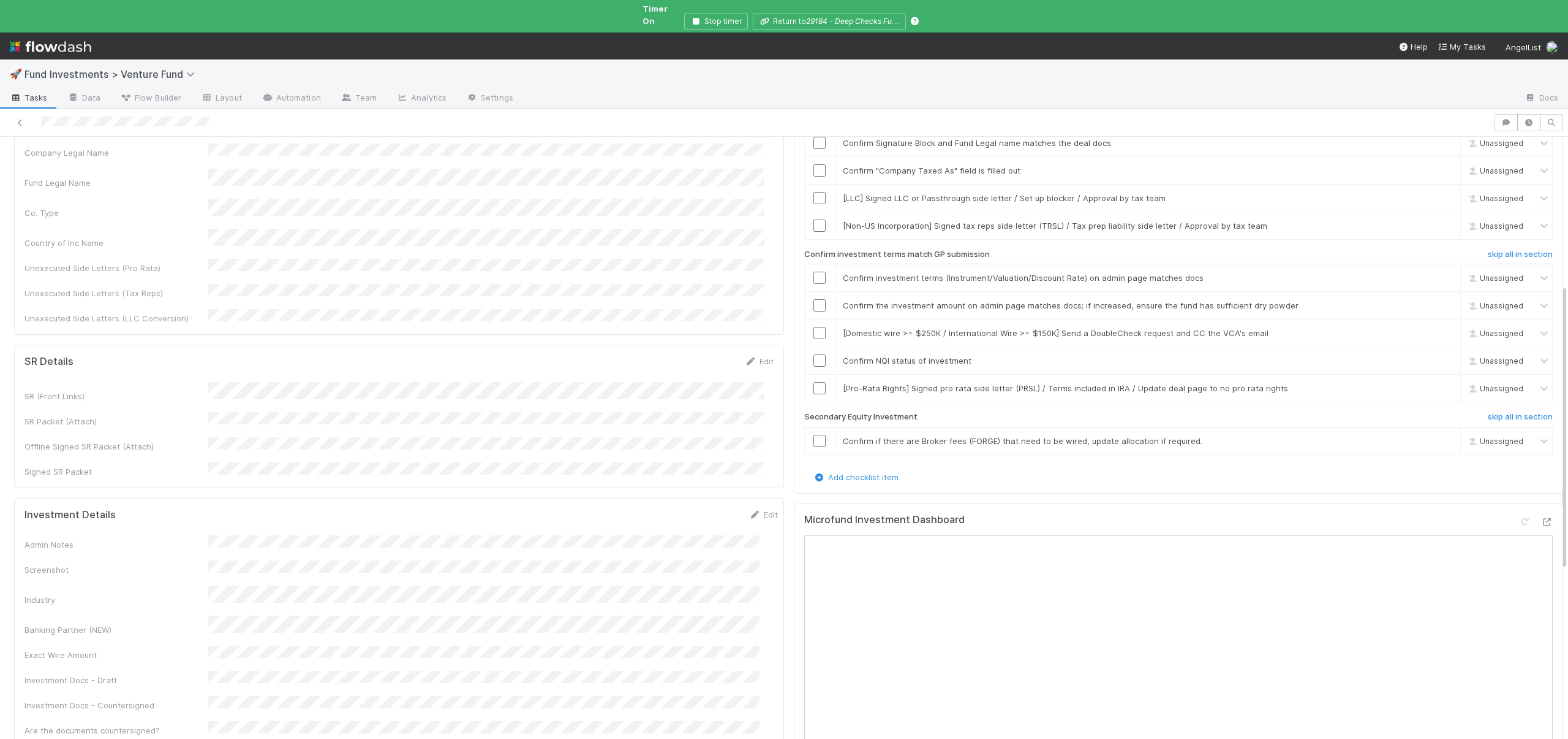
scroll to position [578, 0]
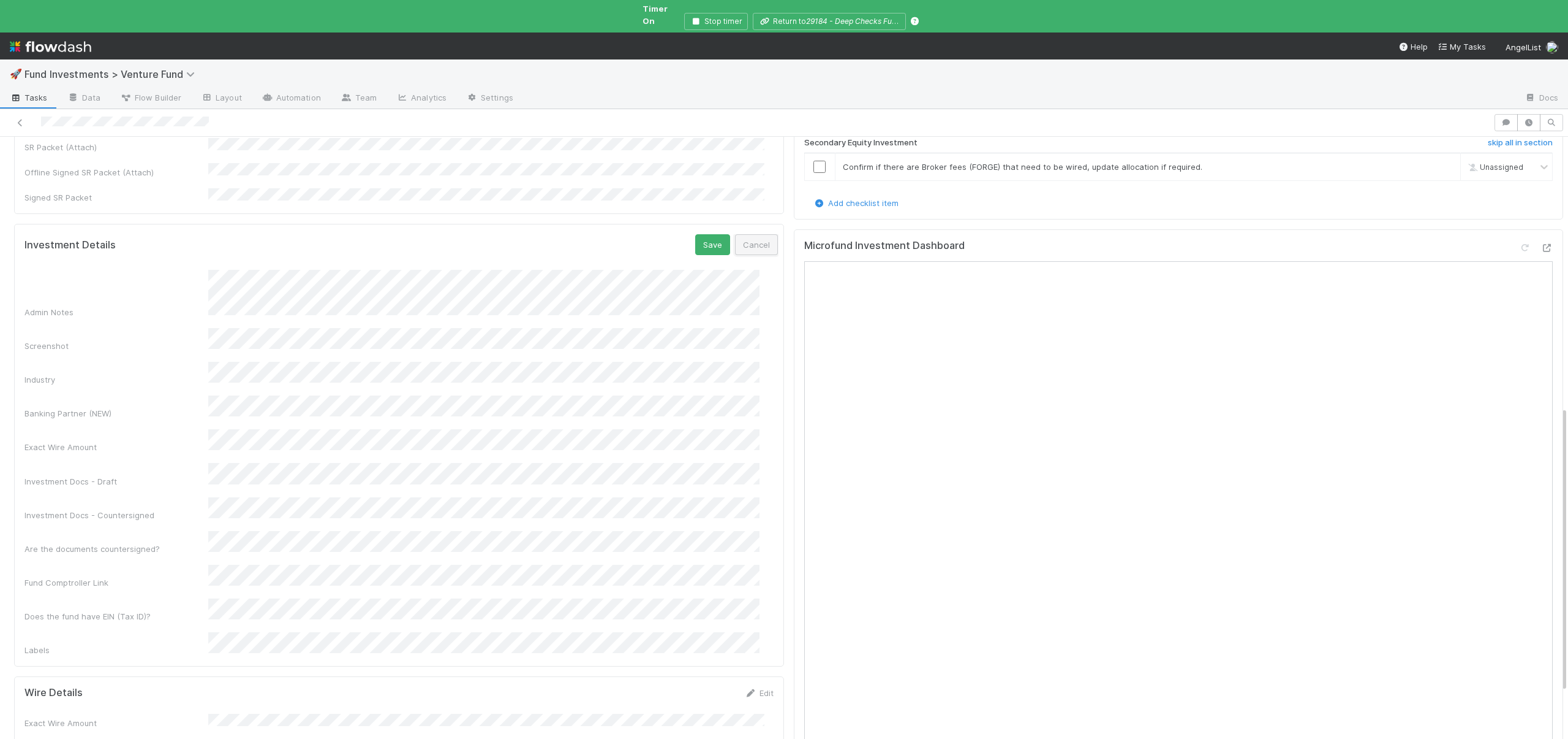
click at [736, 234] on button "Cancel" at bounding box center [756, 244] width 43 height 21
click at [749, 237] on icon at bounding box center [755, 240] width 12 height 8
click at [735, 234] on button "Cancel" at bounding box center [756, 244] width 43 height 21
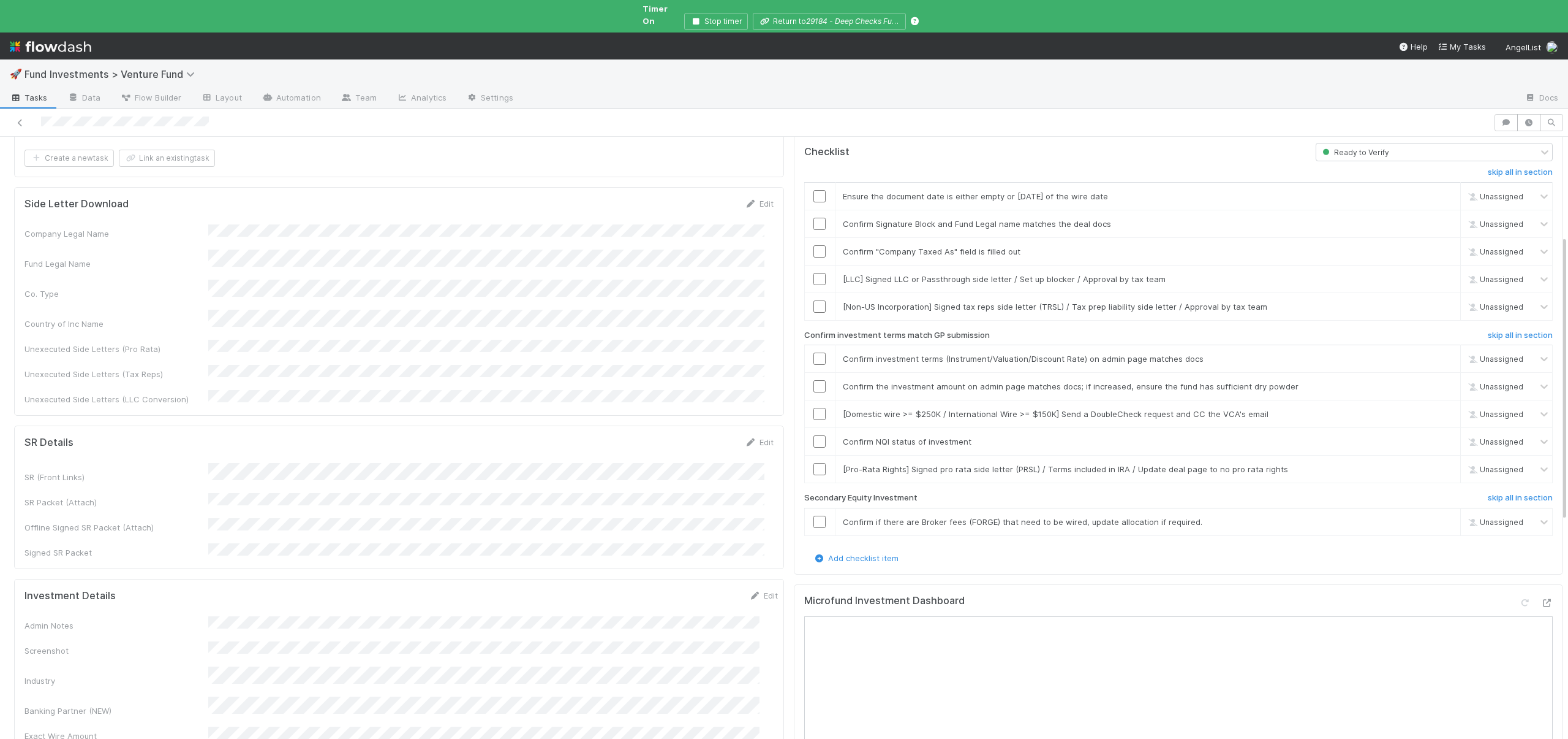
scroll to position [211, 0]
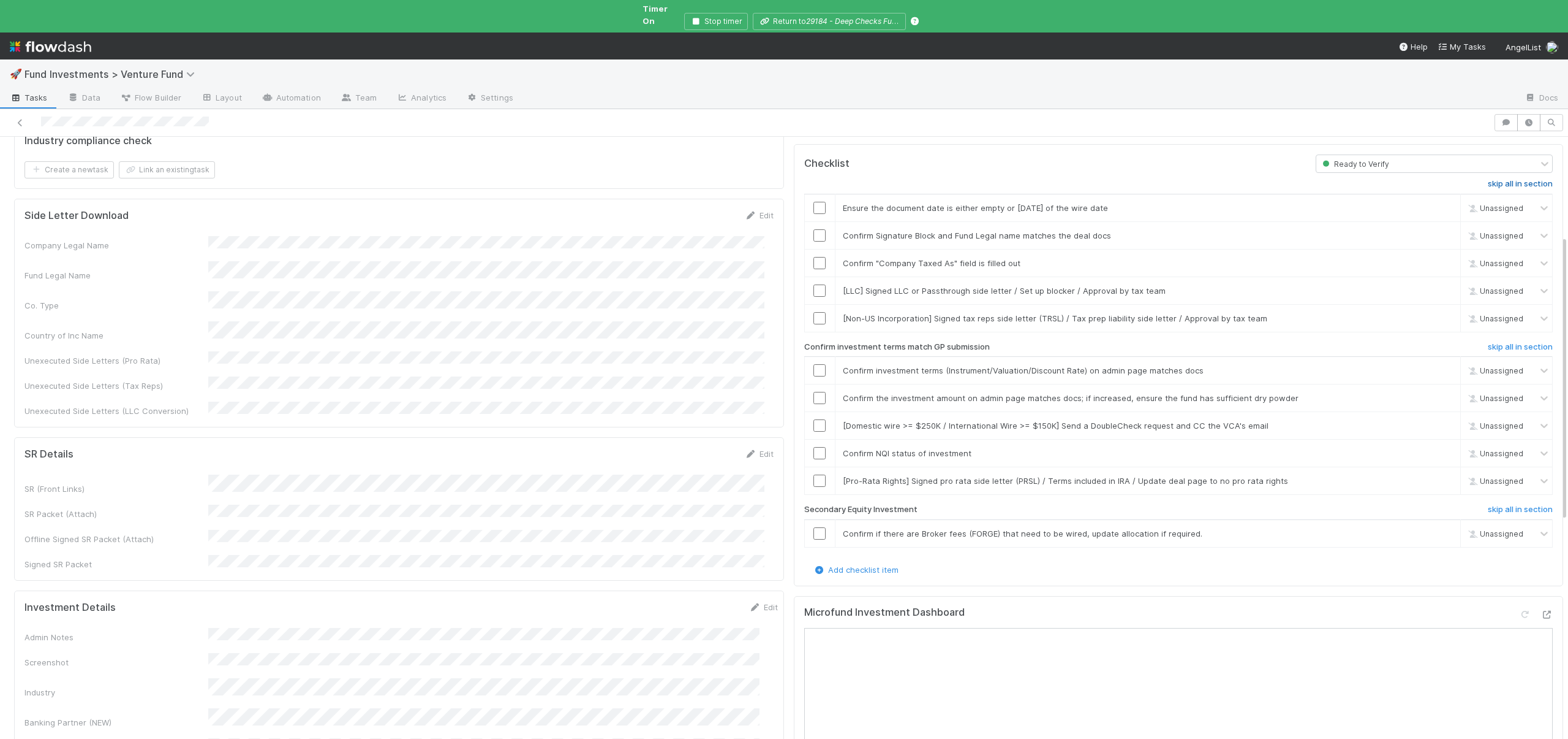
click at [1489, 179] on h6 "skip all in section" at bounding box center [1521, 184] width 65 height 9
click at [813, 364] on input "checkbox" at bounding box center [819, 370] width 12 height 12
click at [813, 392] on input "checkbox" at bounding box center [819, 397] width 12 height 12
click at [1507, 342] on h6 "skip all in section" at bounding box center [1521, 346] width 65 height 9
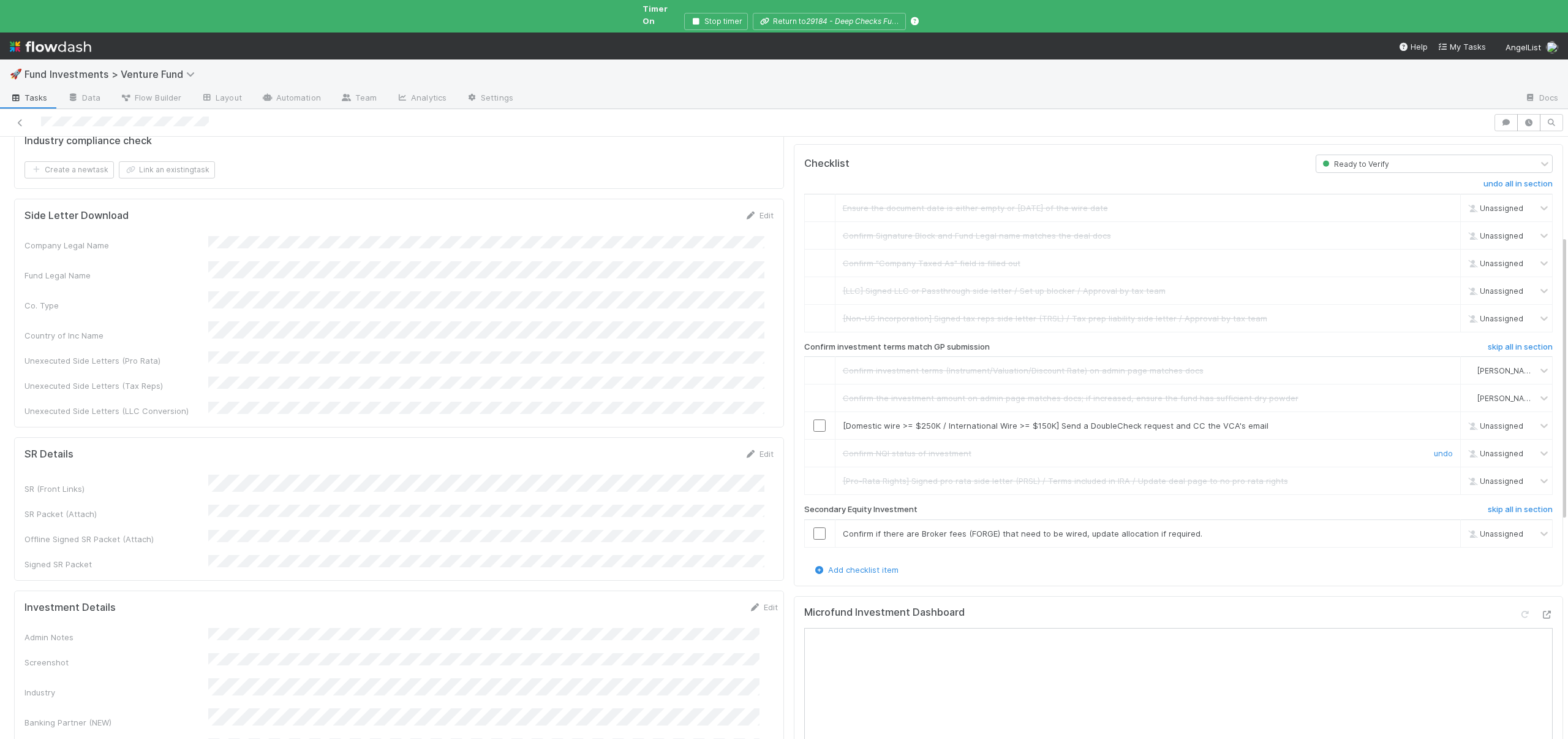
drag, startPoint x: 1425, startPoint y: 430, endPoint x: 1415, endPoint y: 428, distance: 10.2
click at [1435, 449] on link "undo" at bounding box center [1444, 453] width 19 height 9
click at [813, 447] on input "checkbox" at bounding box center [819, 452] width 12 height 12
click at [1437, 420] on link "skip" at bounding box center [1445, 425] width 15 height 9
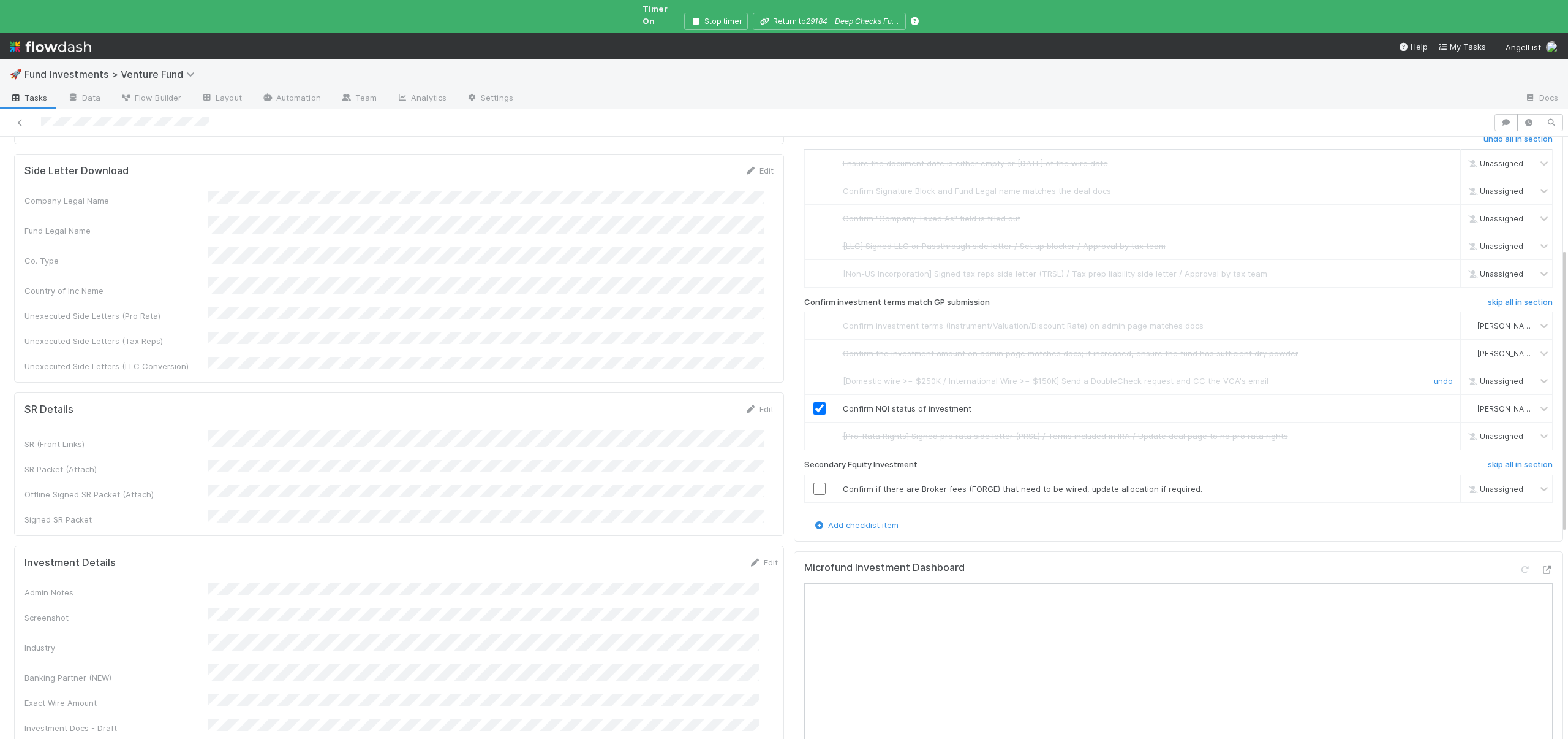
scroll to position [260, 0]
click at [1437, 480] on link "skip" at bounding box center [1445, 484] width 15 height 9
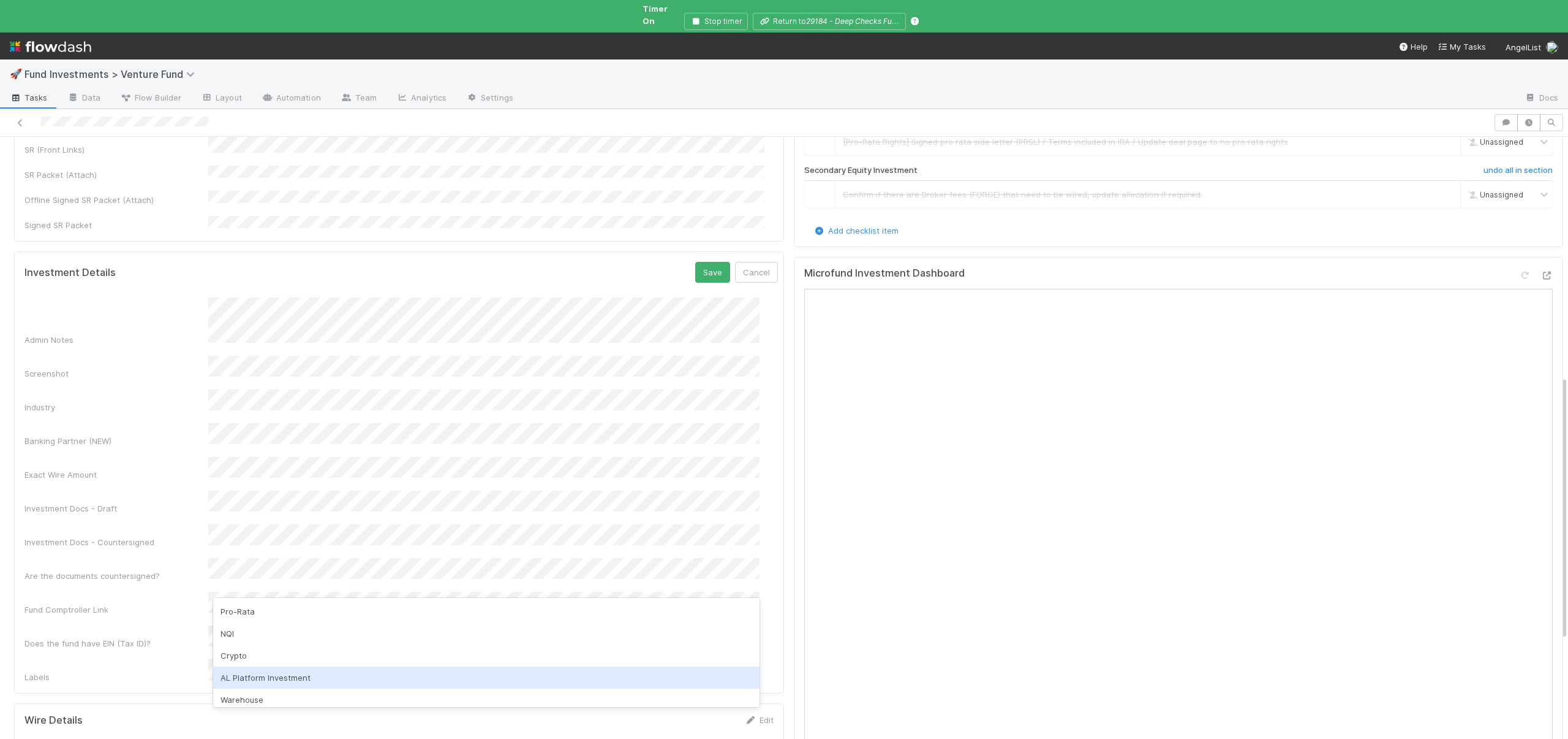
scroll to position [553, 0]
click at [262, 675] on div "AL Platform Investment" at bounding box center [486, 675] width 547 height 22
click at [698, 259] on button "Save" at bounding box center [712, 270] width 35 height 21
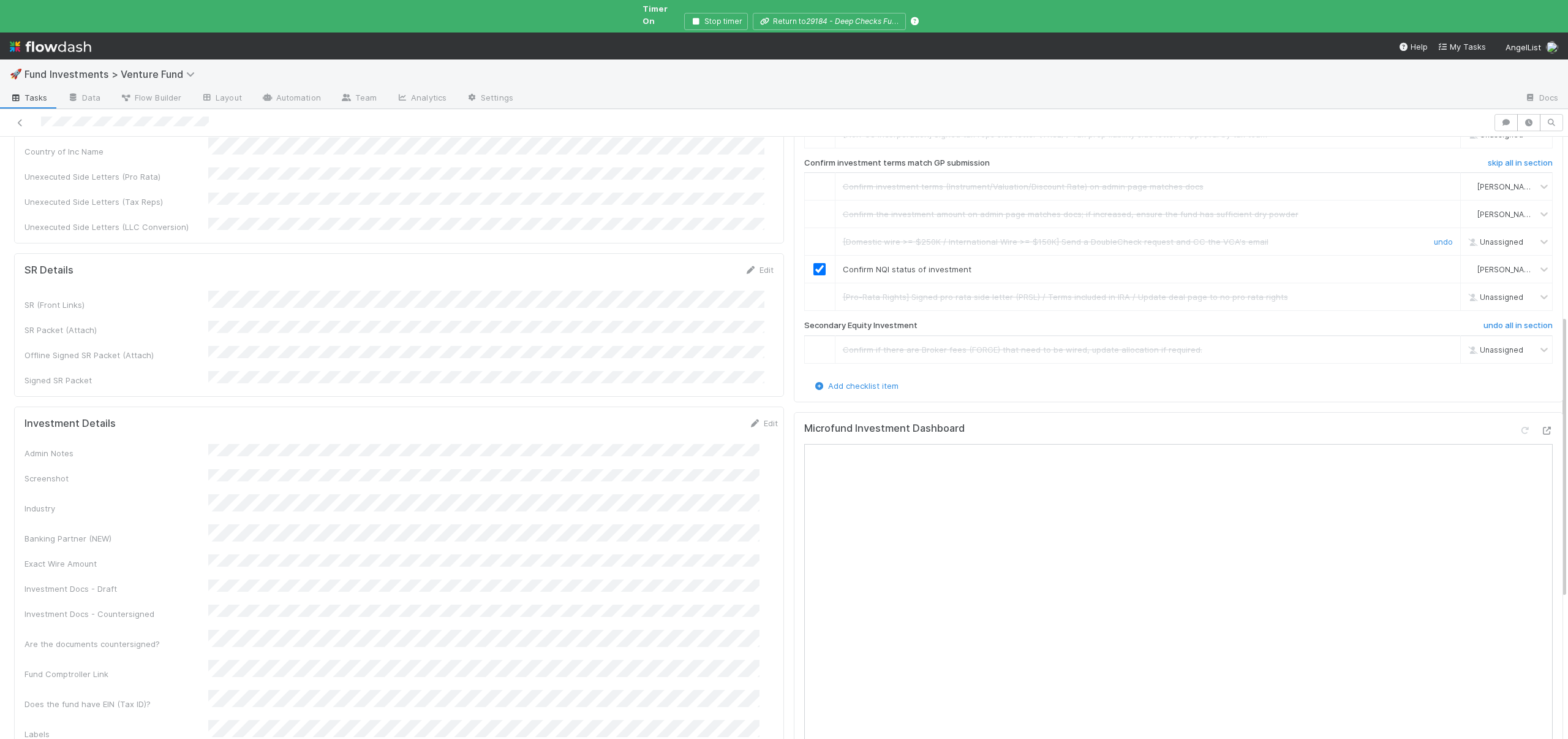
scroll to position [0, 0]
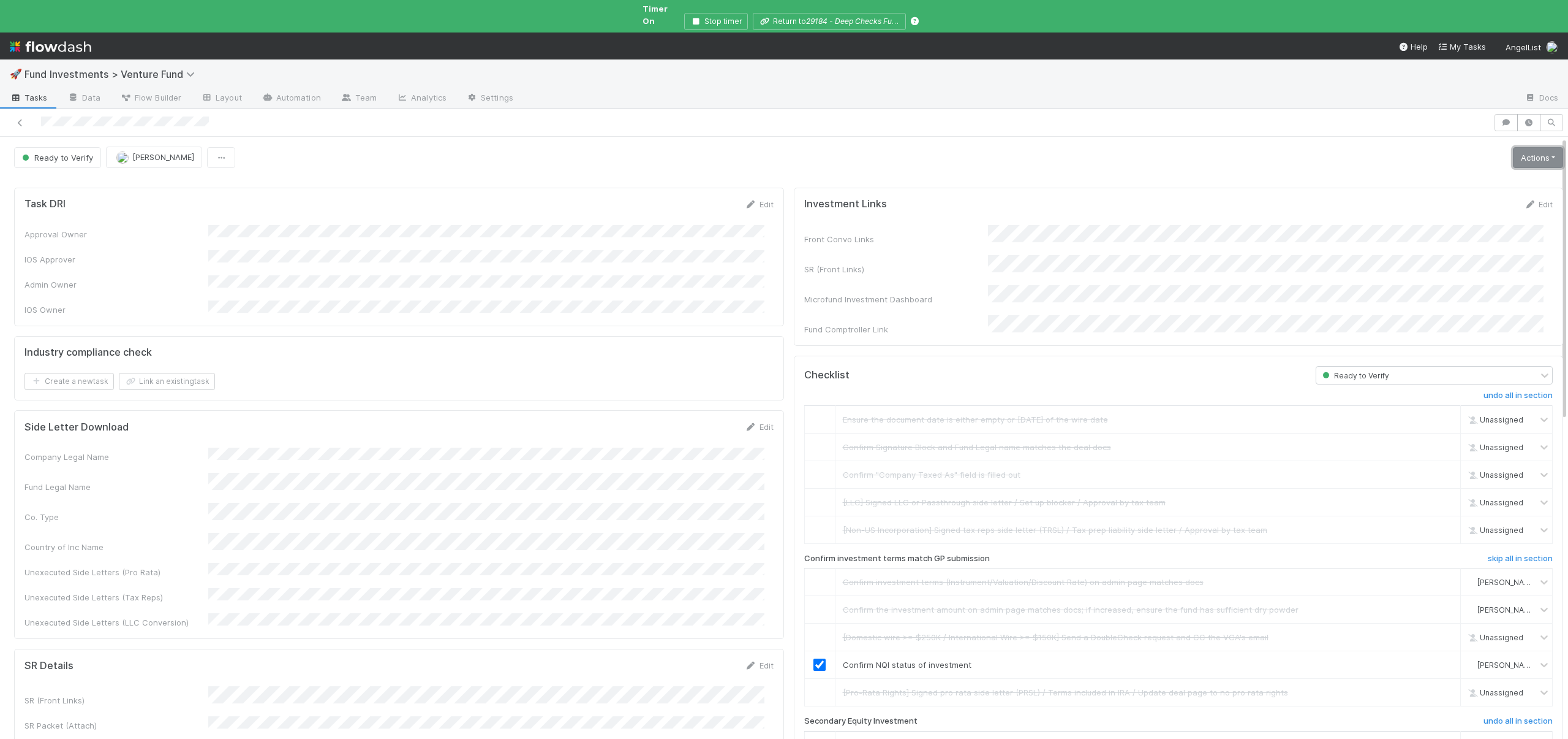
click at [1520, 147] on link "Actions" at bounding box center [1538, 157] width 50 height 21
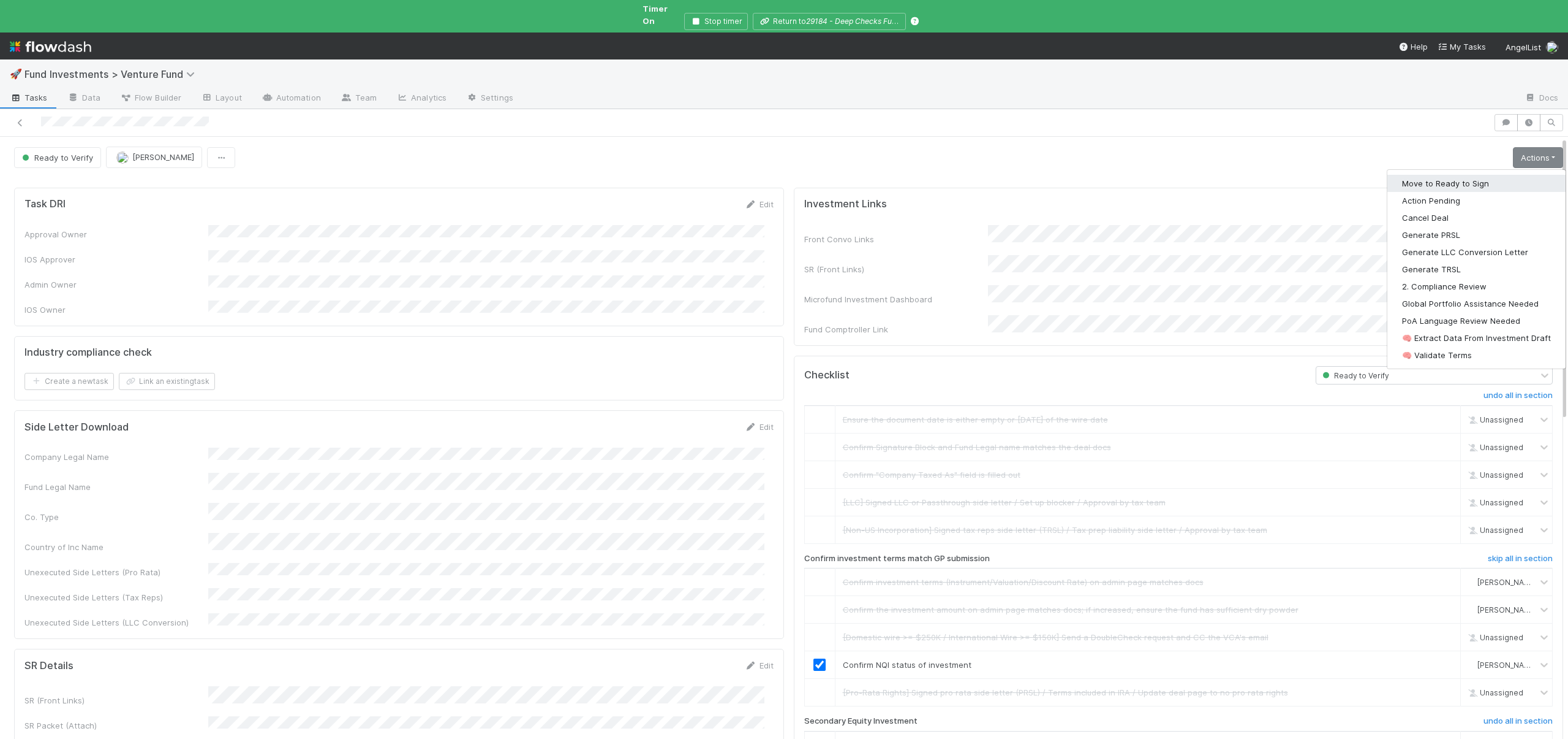
click at [1434, 175] on button "Move to Ready to Sign" at bounding box center [1476, 184] width 179 height 17
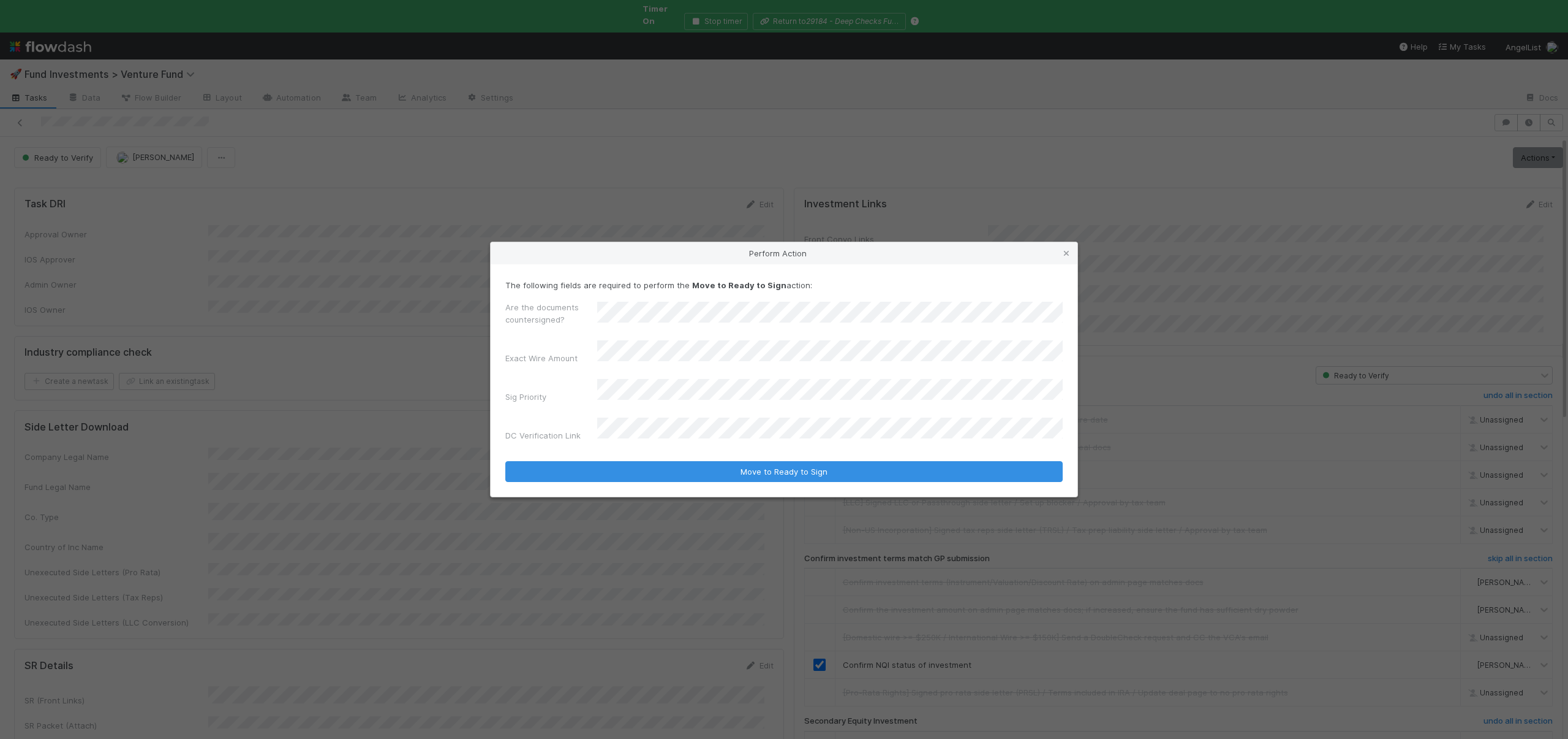
click at [505, 461] on button "Move to Ready to Sign" at bounding box center [784, 471] width 558 height 21
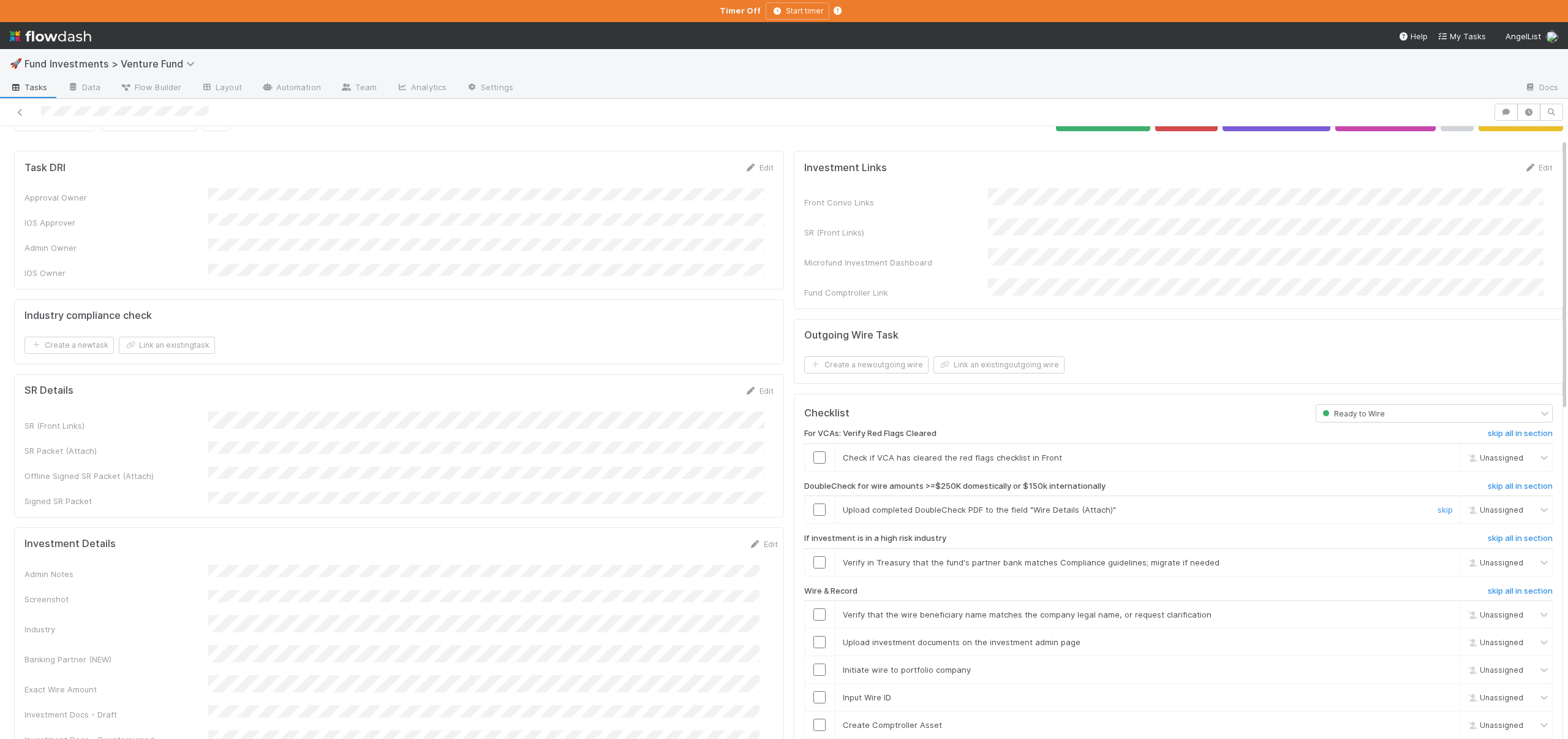
scroll to position [27, 0]
click at [815, 449] on input "checkbox" at bounding box center [819, 455] width 12 height 12
click at [1437, 503] on link "skip" at bounding box center [1445, 508] width 15 height 9
click at [1437, 556] on link "skip" at bounding box center [1445, 561] width 15 height 9
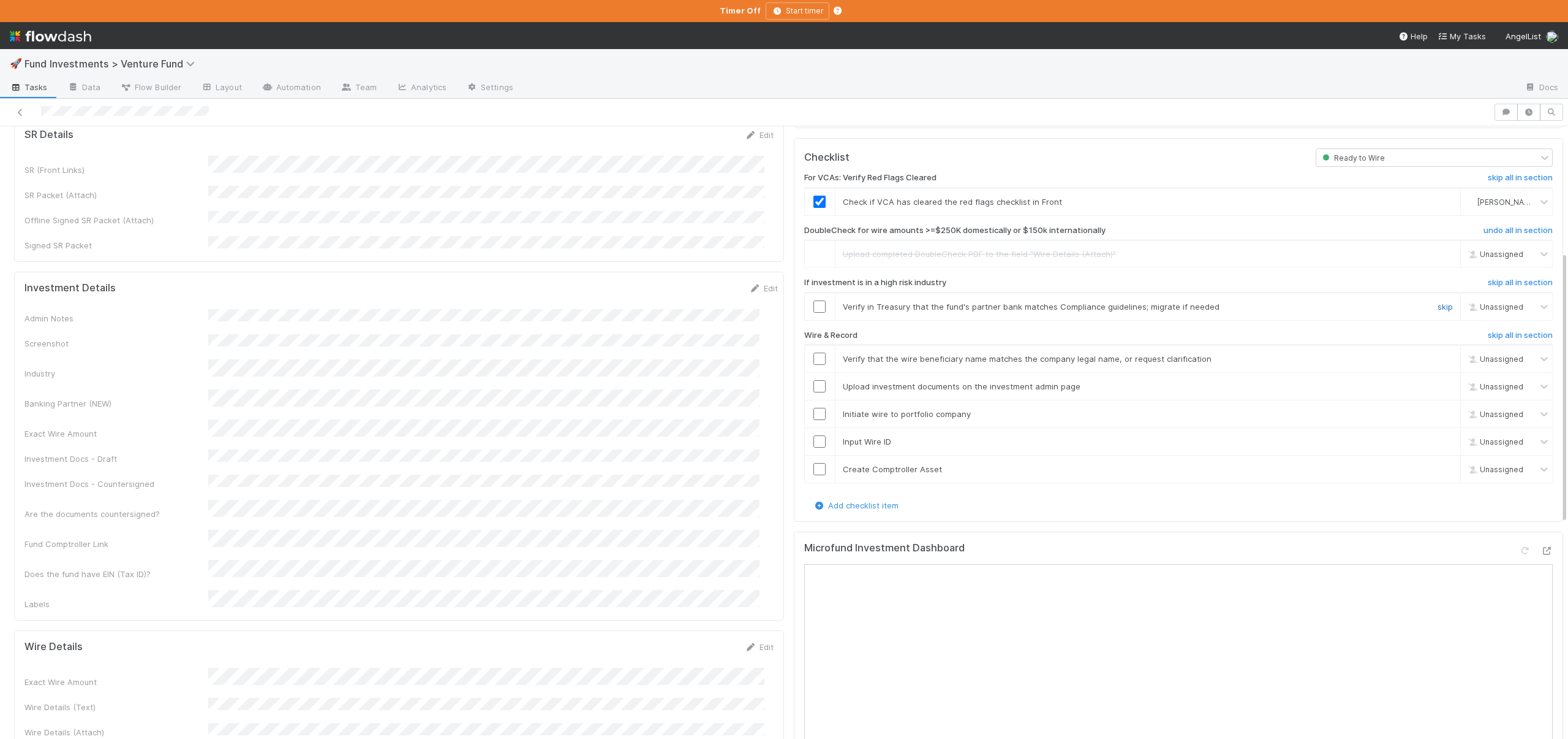
click at [1437, 302] on link "skip" at bounding box center [1445, 307] width 15 height 9
click at [1437, 354] on link "skip" at bounding box center [1445, 359] width 15 height 9
click at [1437, 381] on link "skip" at bounding box center [1445, 386] width 15 height 9
click at [1437, 409] on link "skip" at bounding box center [1445, 413] width 15 height 9
click at [1437, 436] on link "skip" at bounding box center [1445, 441] width 15 height 9
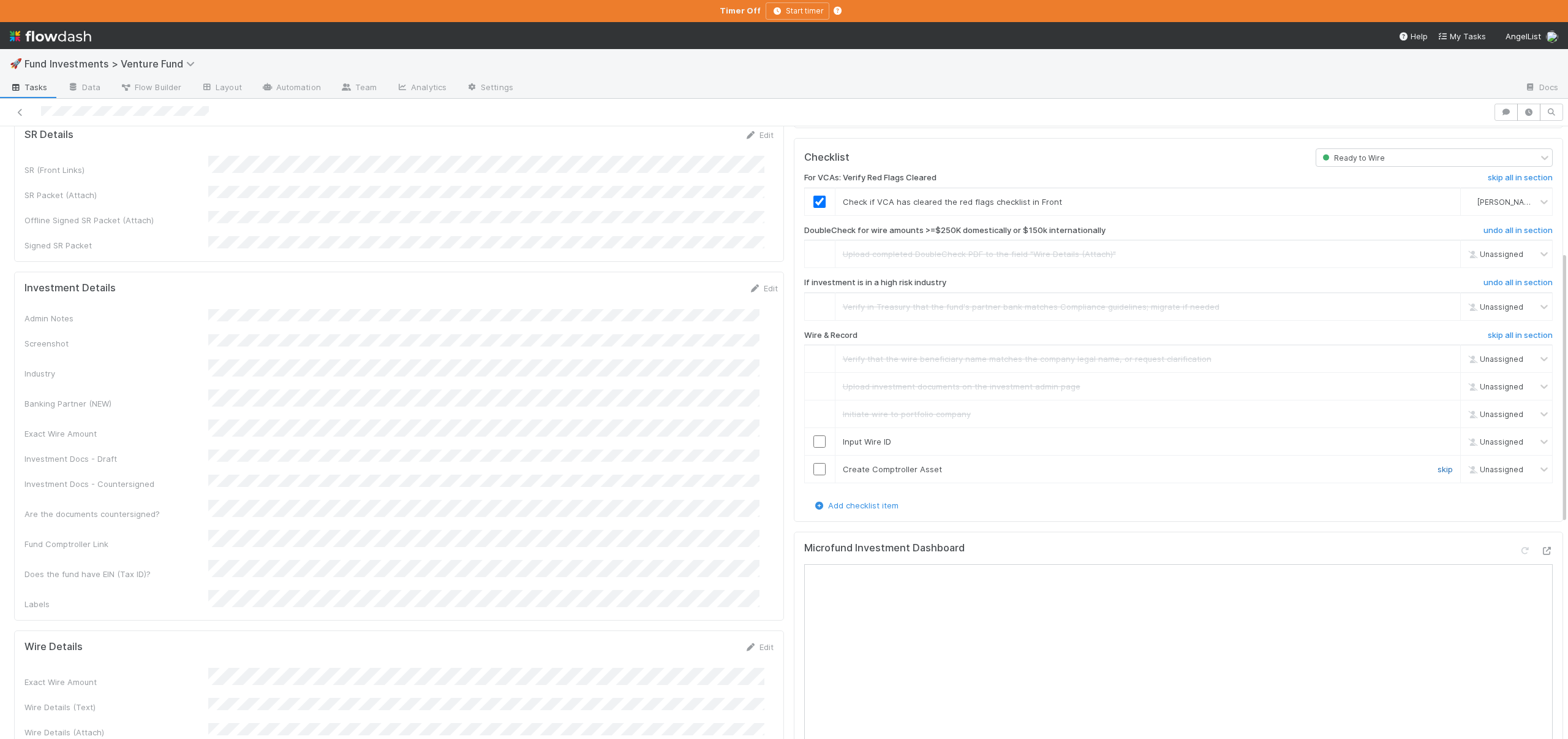
click at [1437, 464] on link "skip" at bounding box center [1445, 468] width 15 height 9
click at [1437, 436] on link "skip" at bounding box center [1445, 441] width 15 height 9
click at [1437, 464] on link "skip" at bounding box center [1445, 468] width 15 height 9
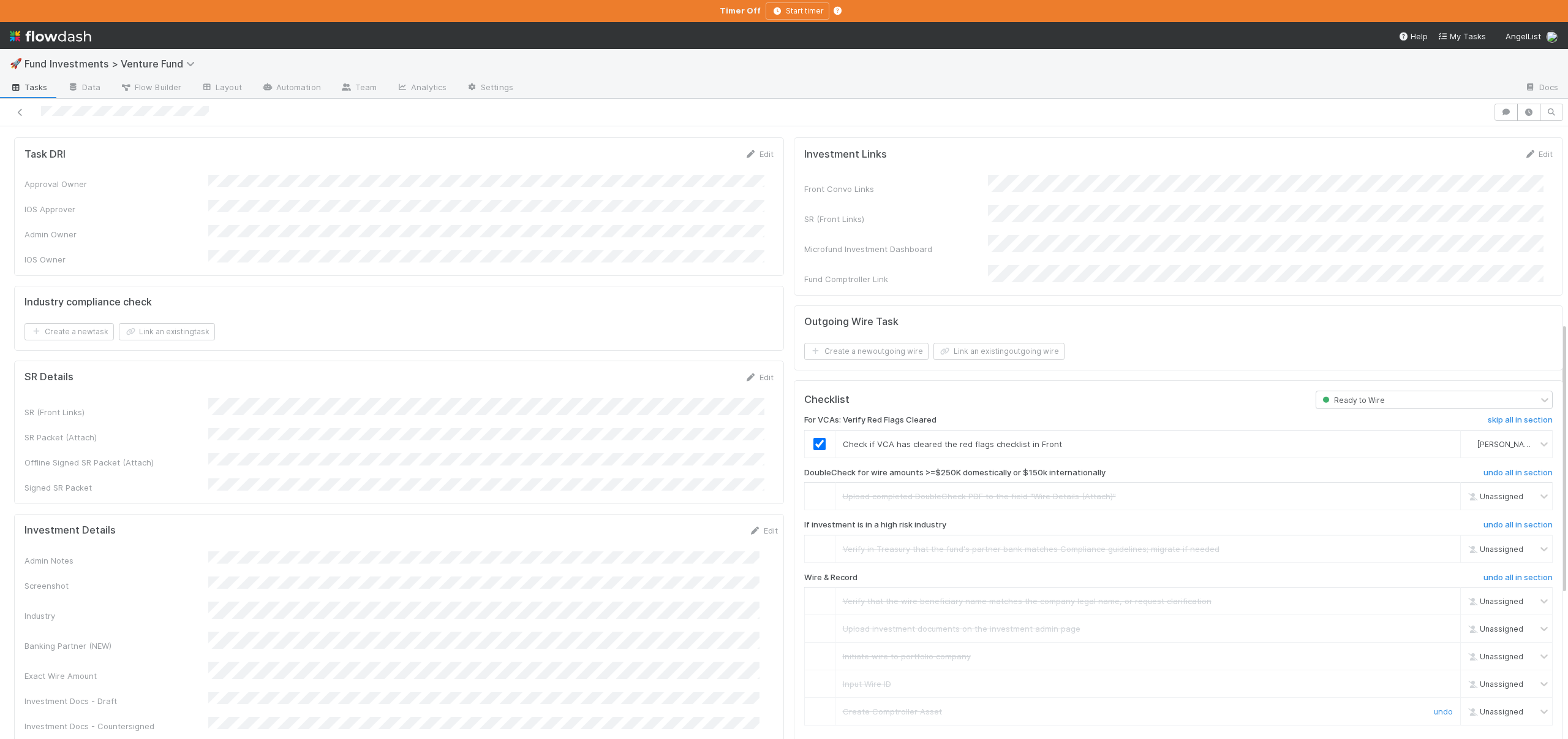
scroll to position [0, 0]
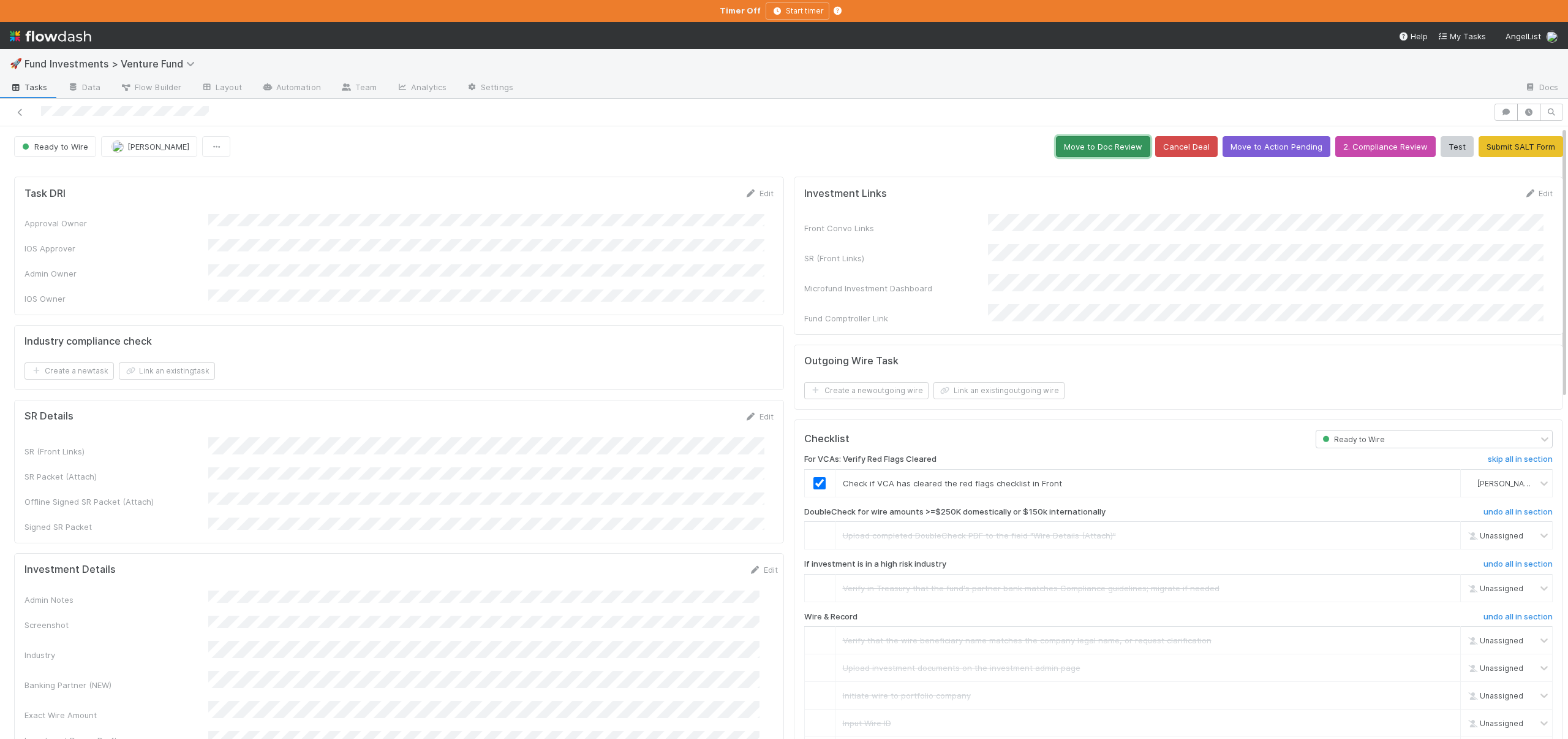
click at [1106, 150] on button "Move to Doc Review" at bounding box center [1104, 147] width 95 height 21
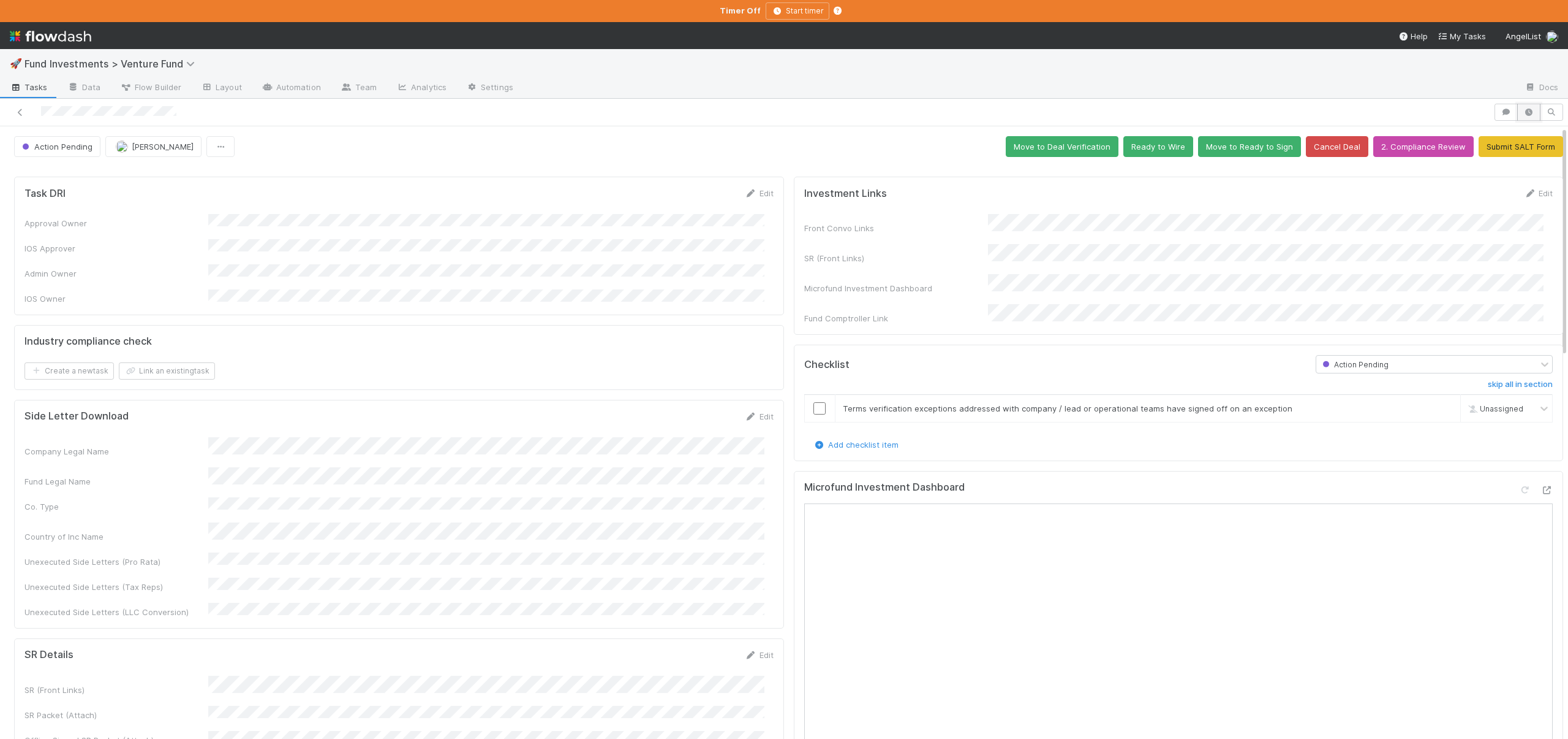
click at [1523, 111] on icon "button" at bounding box center [1528, 113] width 12 height 8
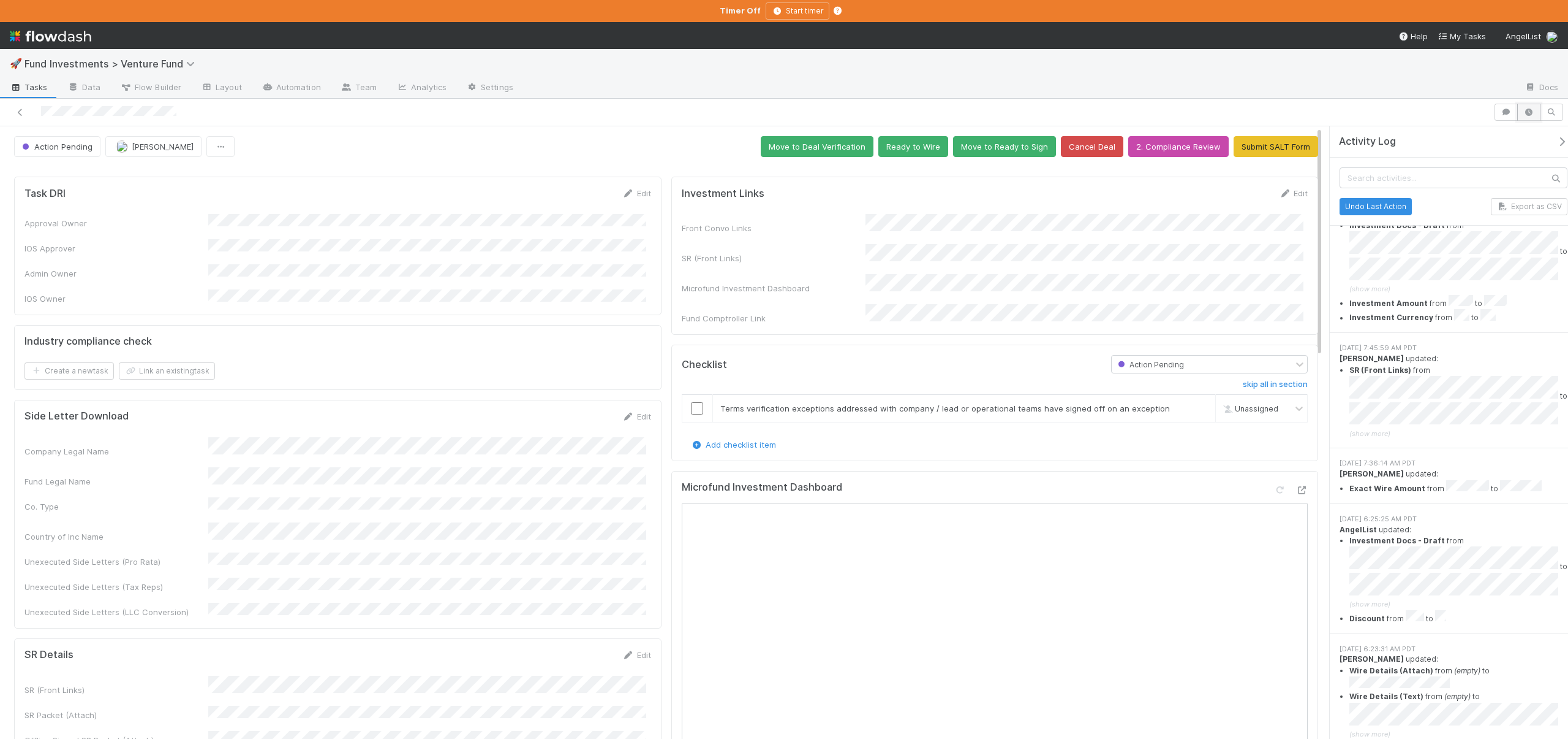
click at [1531, 106] on button "button" at bounding box center [1529, 112] width 24 height 17
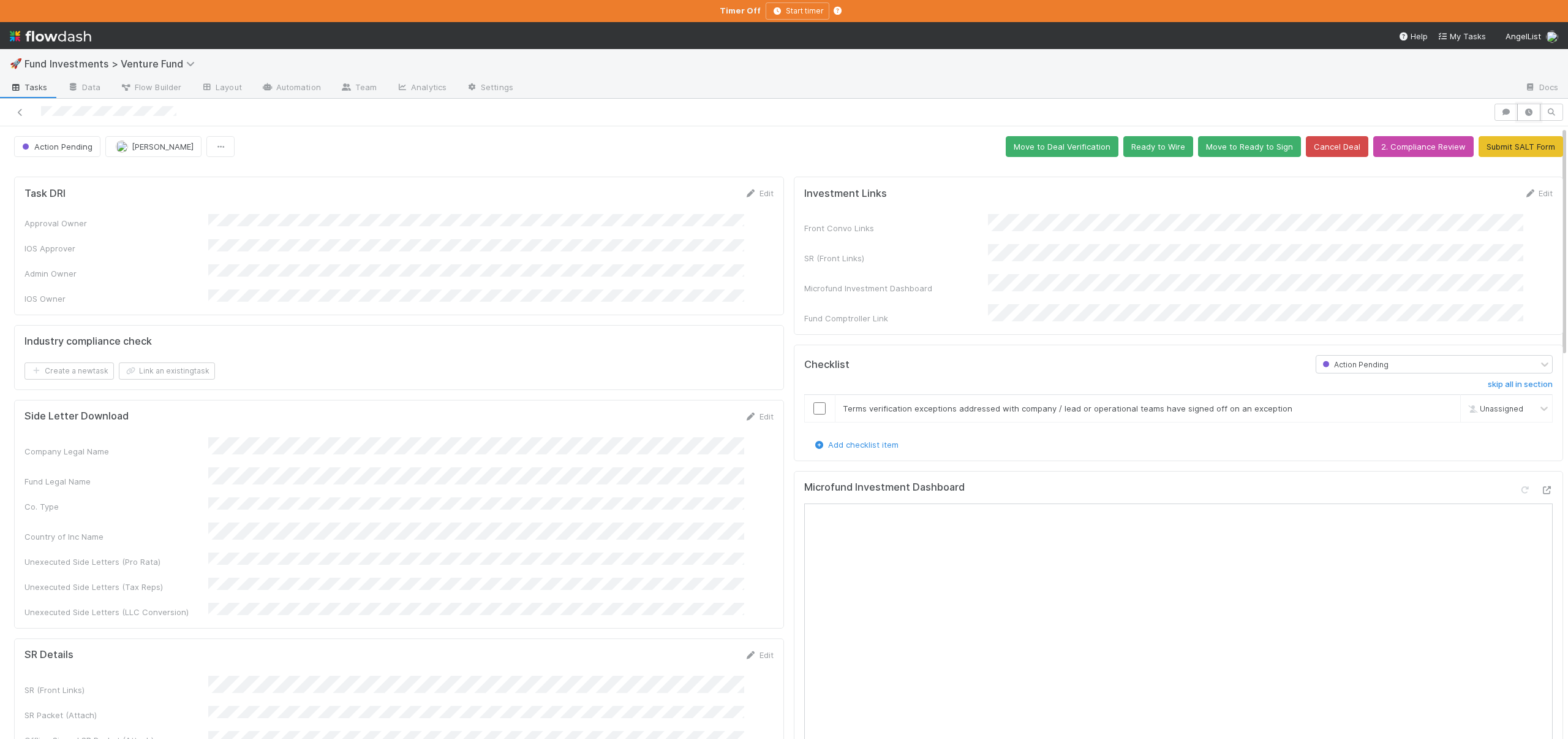
scroll to position [714, 0]
click at [813, 402] on input "checkbox" at bounding box center [819, 408] width 12 height 12
click at [1056, 149] on button "Move to Deal Verification" at bounding box center [1062, 147] width 113 height 21
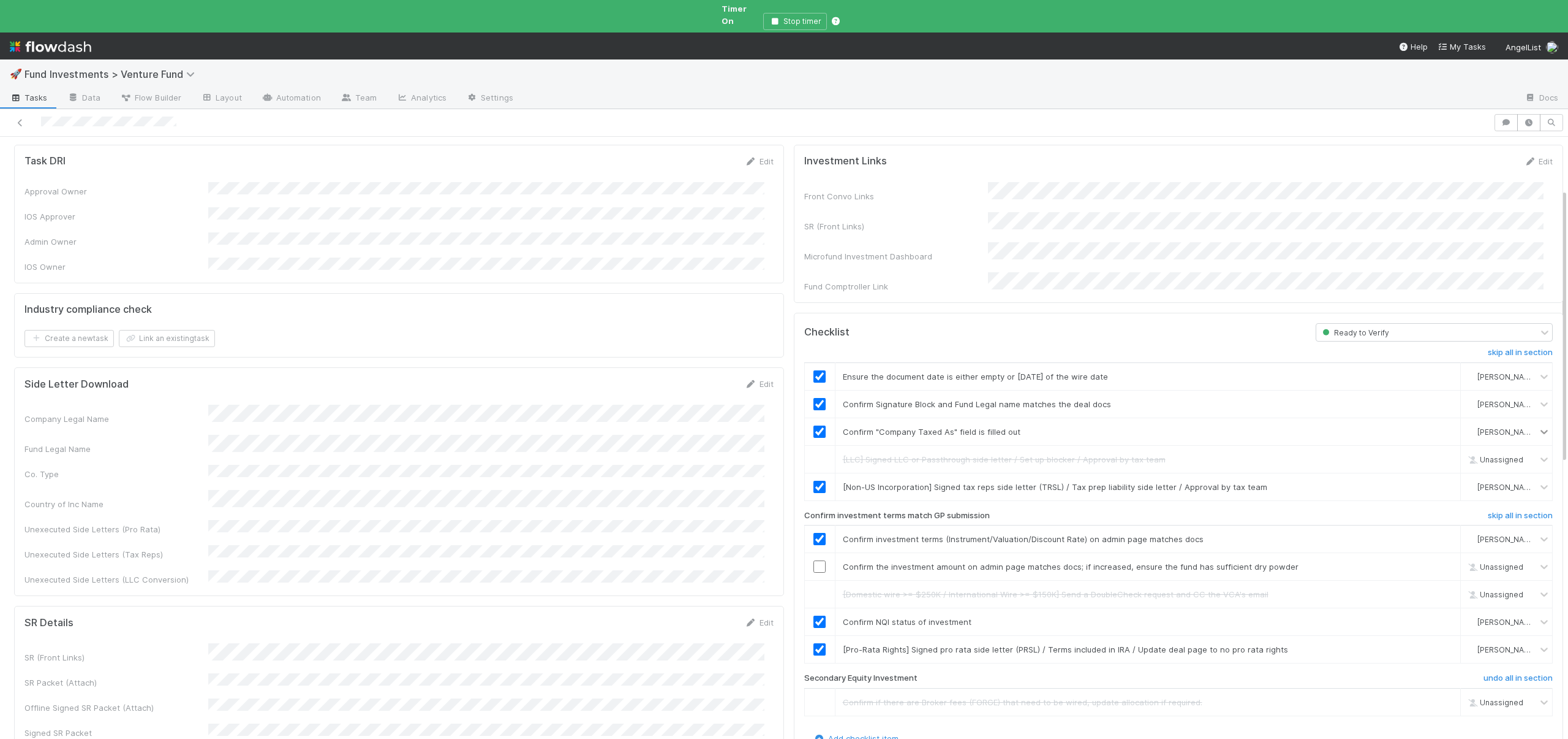
scroll to position [126, 0]
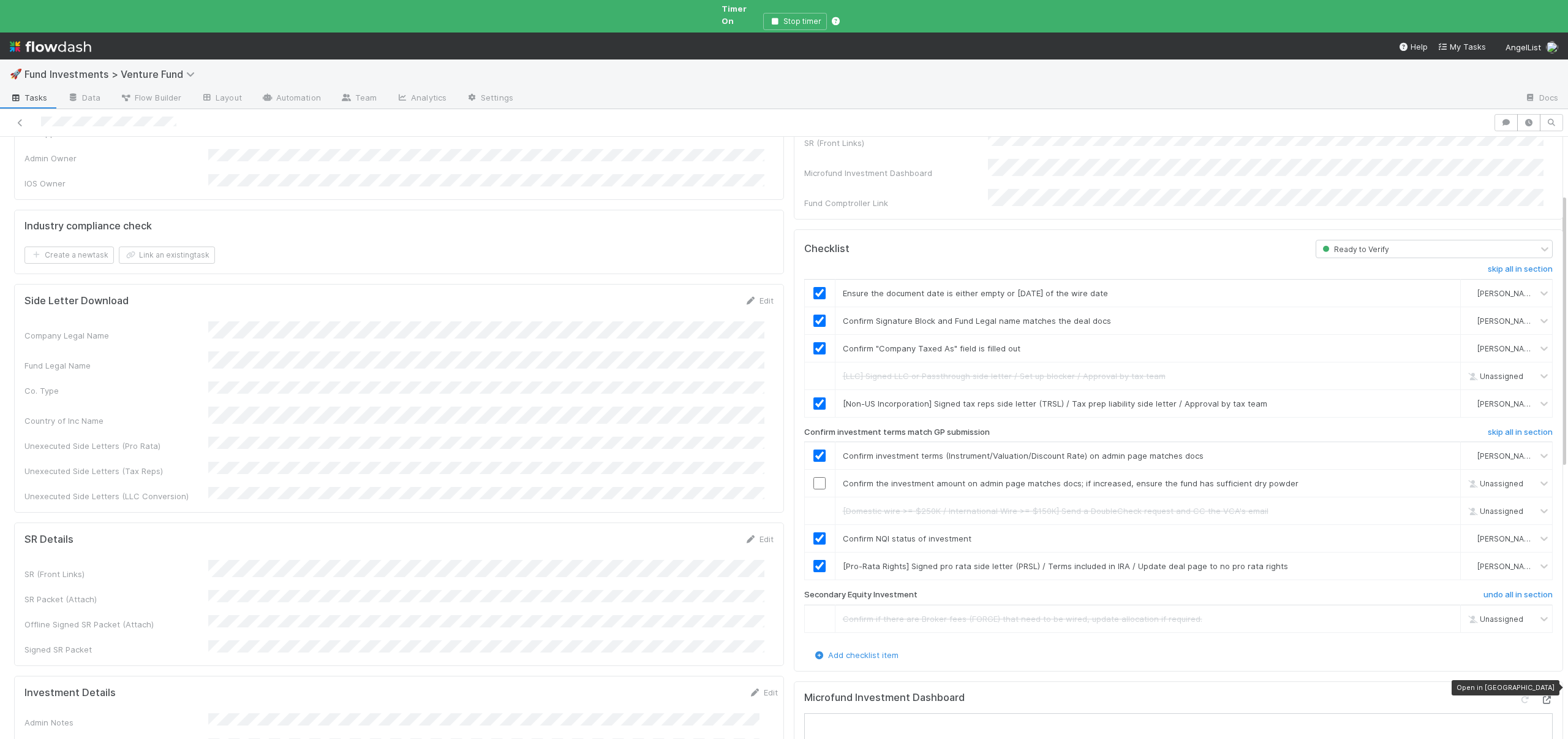
click at [1541, 694] on div at bounding box center [1546, 699] width 12 height 12
click at [1541, 695] on icon at bounding box center [1546, 699] width 12 height 8
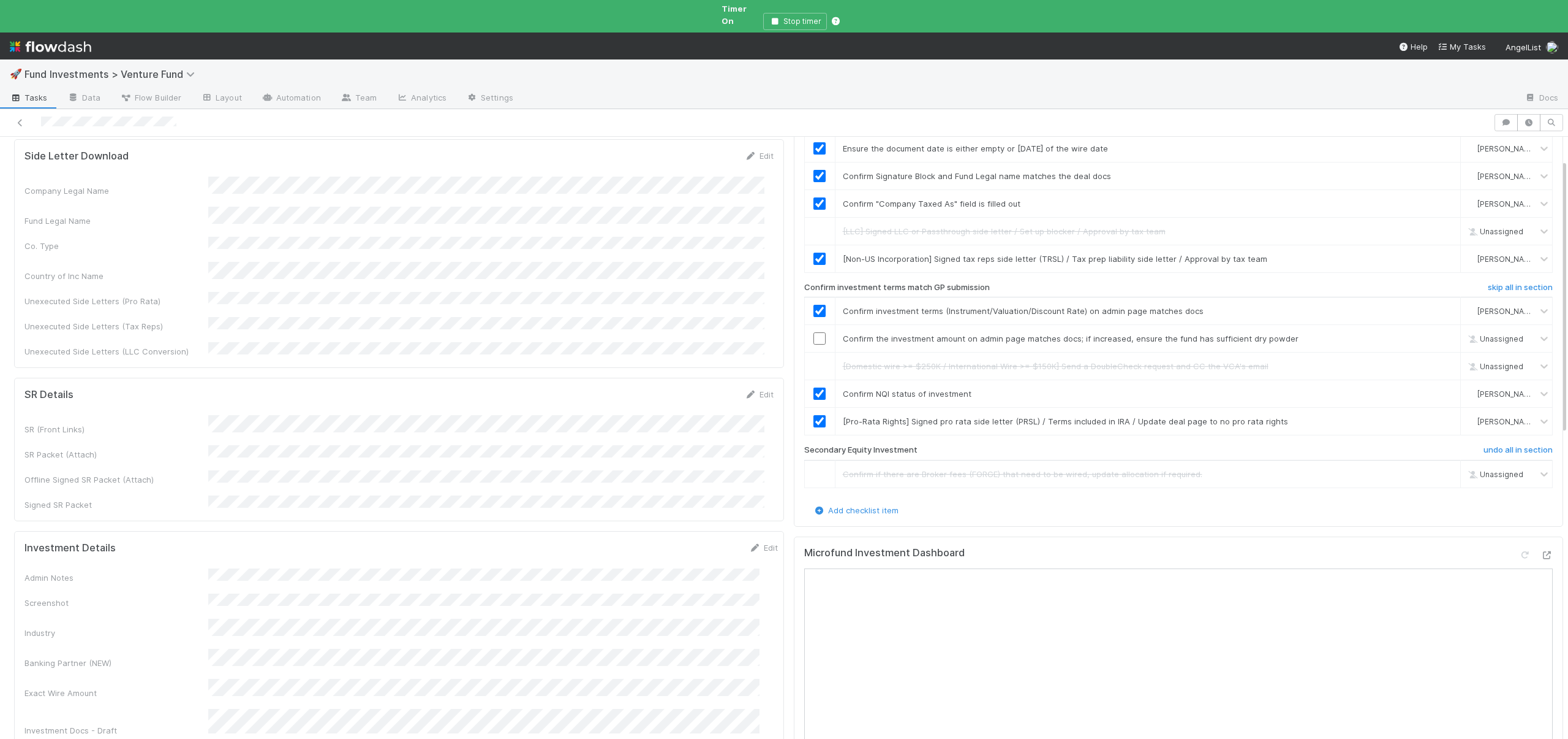
scroll to position [0, 0]
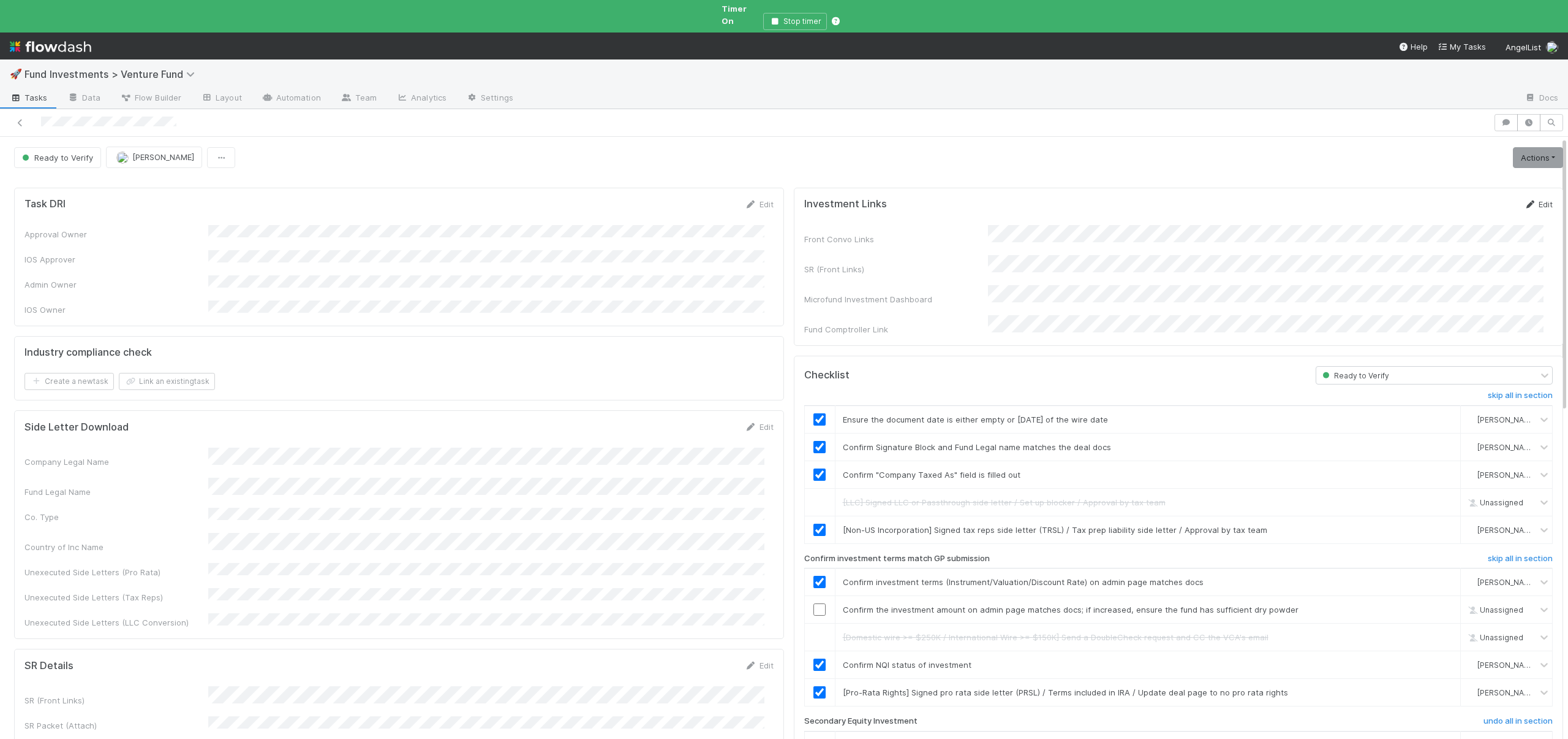
click at [1526, 200] on link "Edit" at bounding box center [1539, 204] width 28 height 9
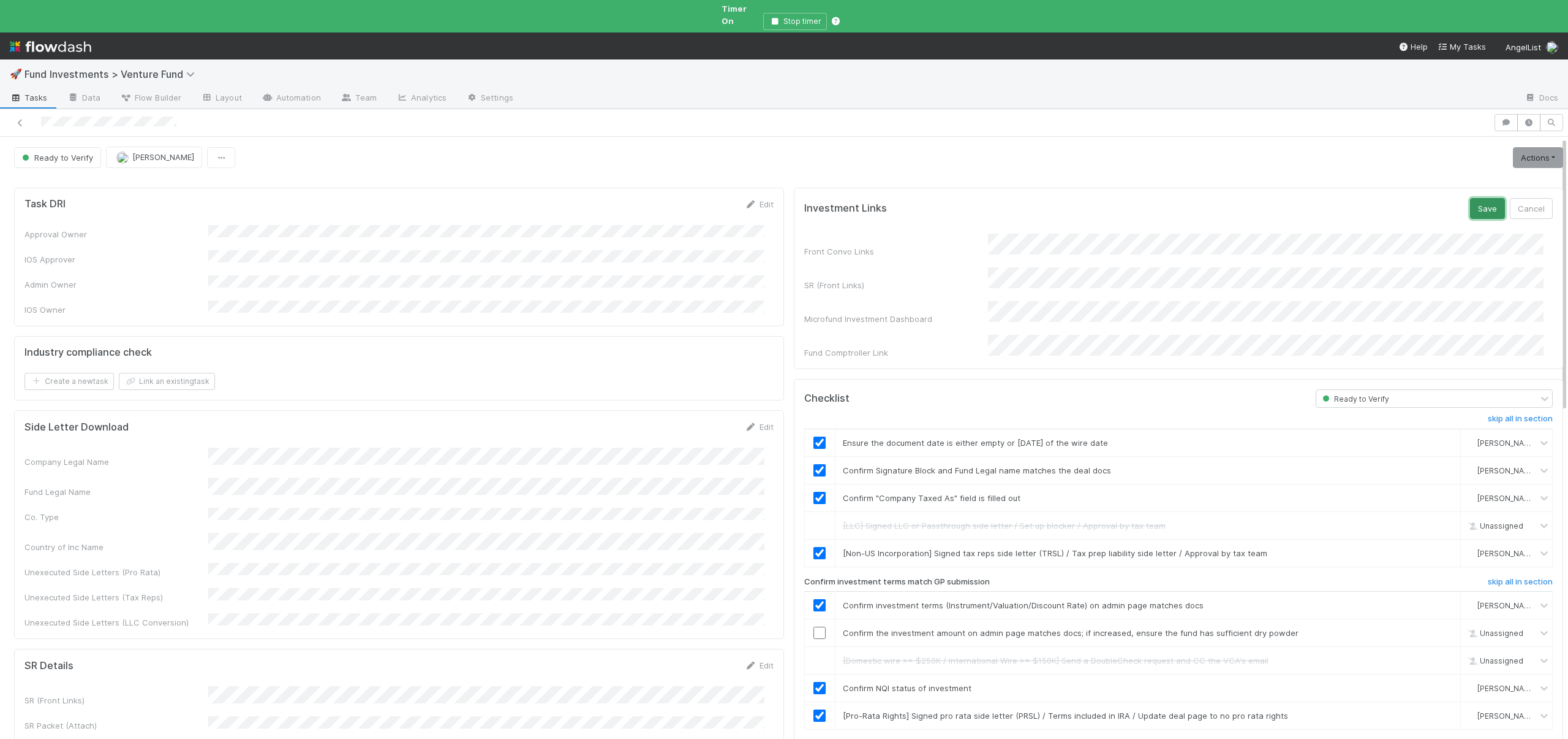
click at [1471, 200] on button "Save" at bounding box center [1488, 208] width 35 height 21
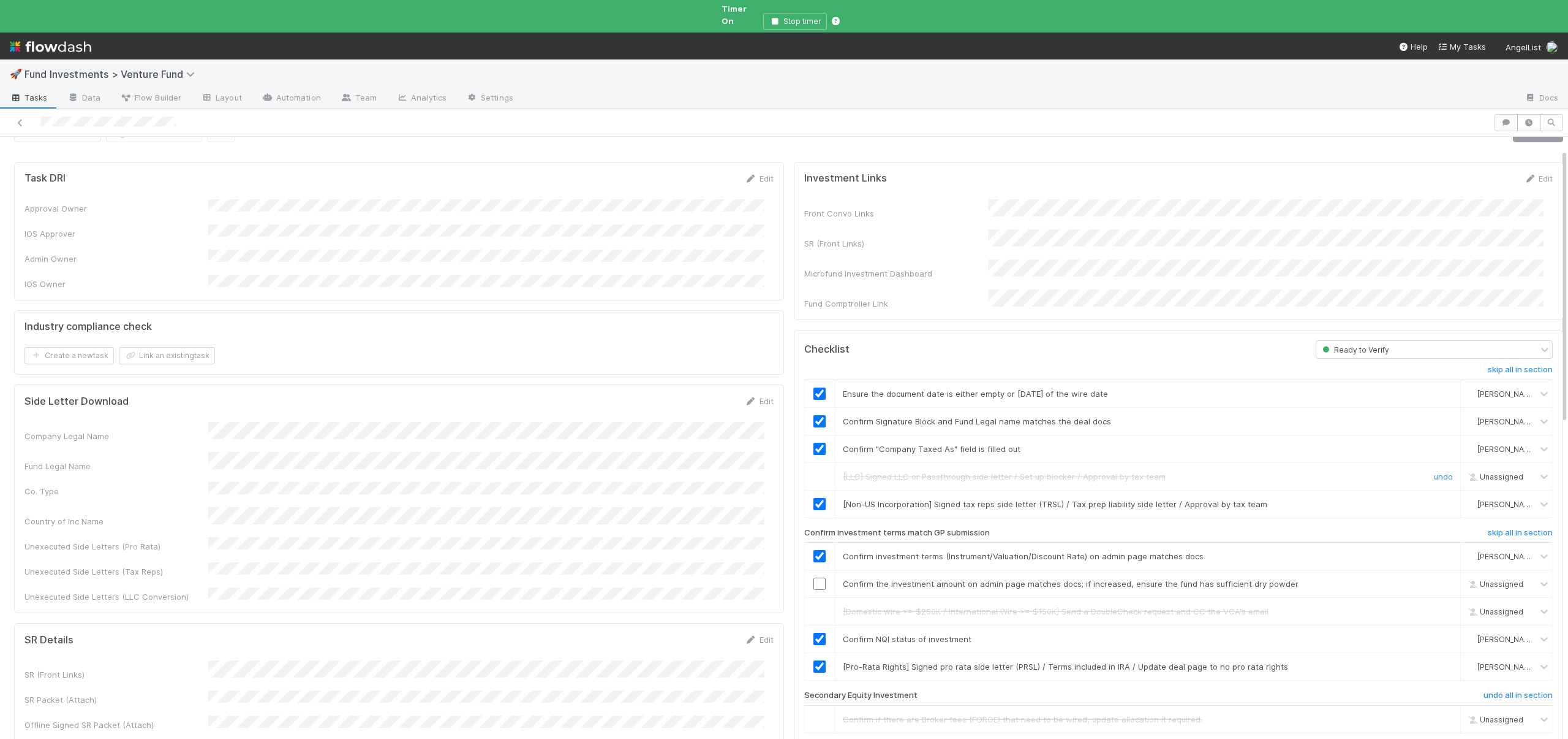
scroll to position [27, 0]
click at [813, 569] on td at bounding box center [820, 582] width 30 height 27
click at [813, 576] on input "checkbox" at bounding box center [819, 582] width 12 height 12
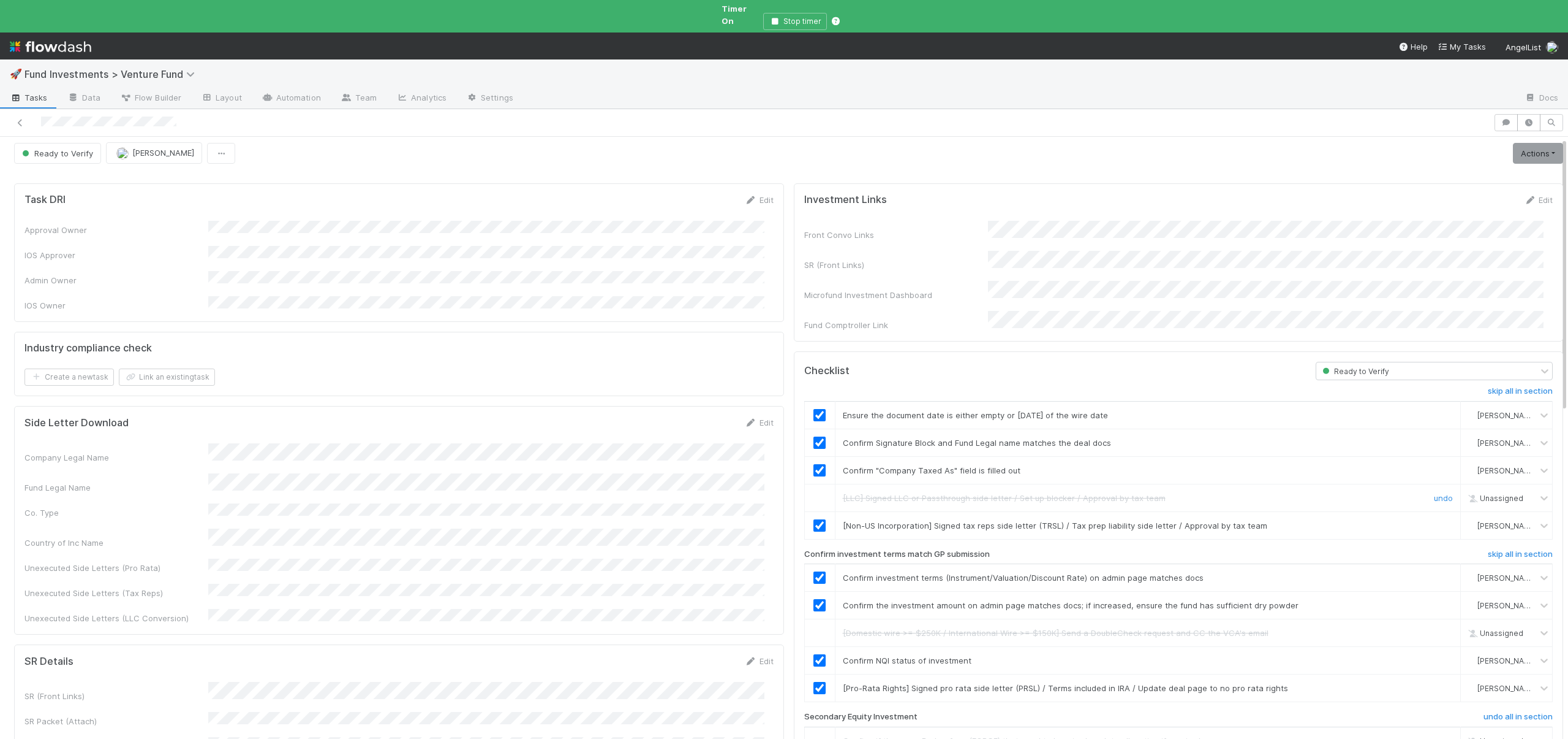
scroll to position [0, 0]
click at [1517, 147] on link "Actions" at bounding box center [1538, 157] width 50 height 21
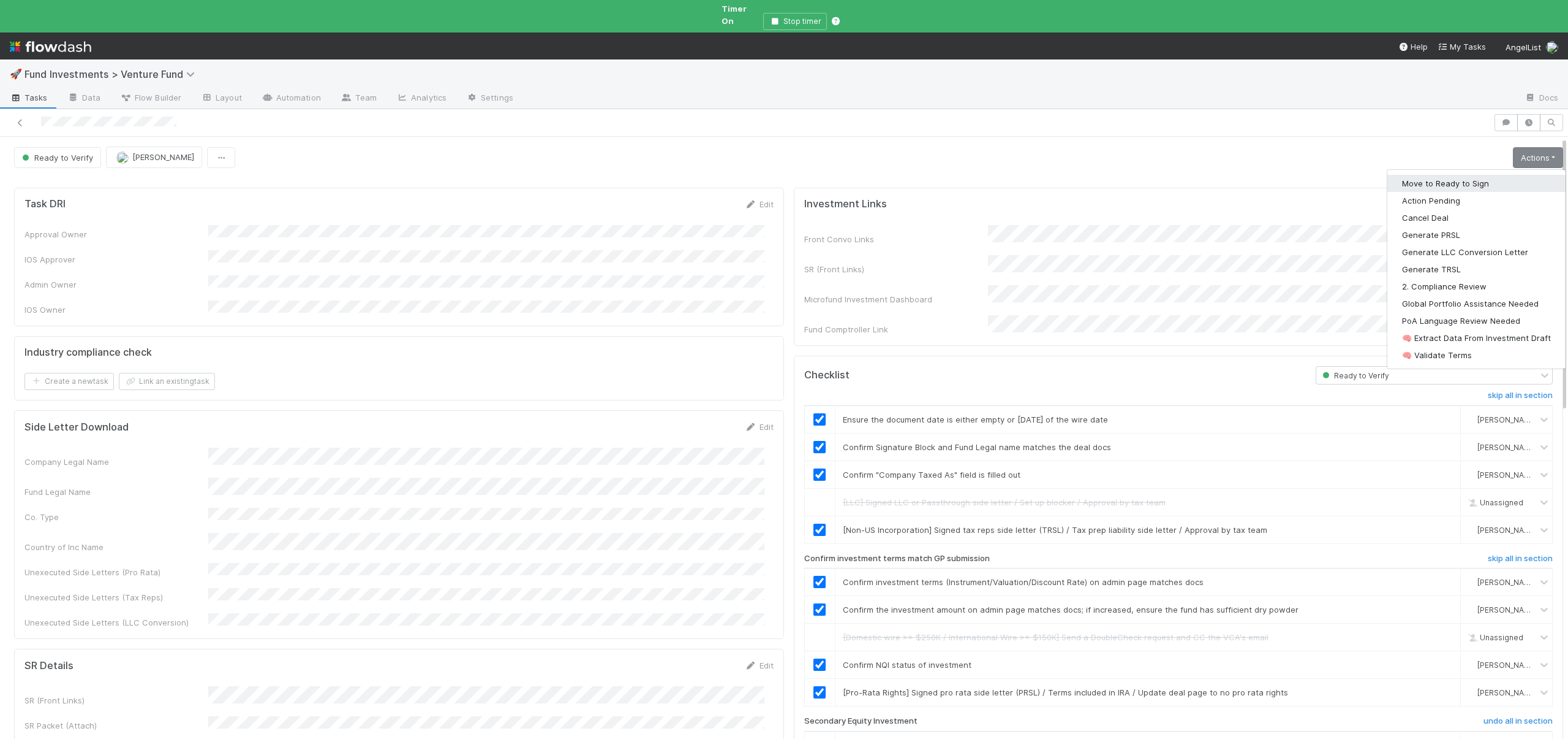
click at [1458, 175] on button "Move to Ready to Sign" at bounding box center [1476, 184] width 179 height 17
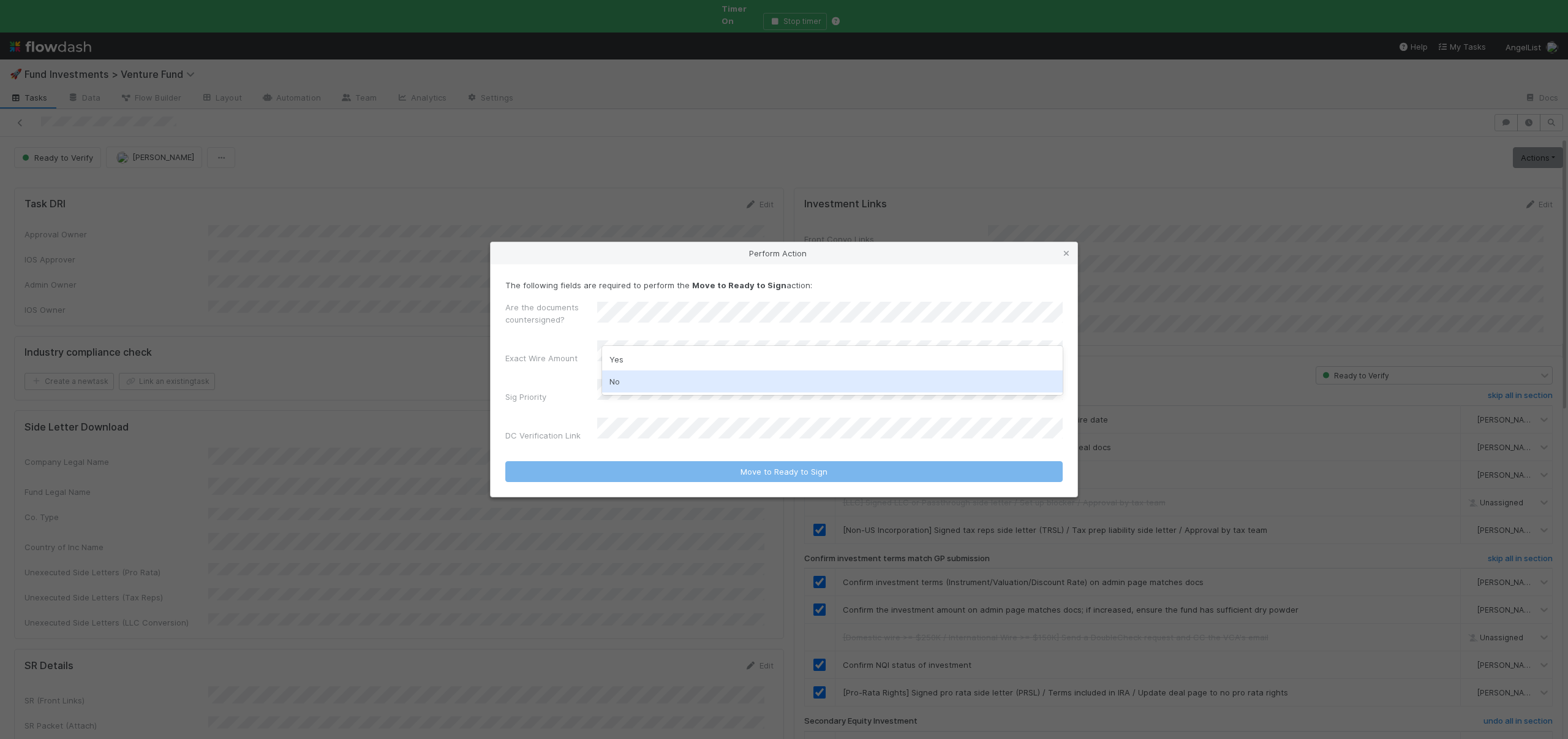
click at [636, 380] on div "No" at bounding box center [832, 380] width 461 height 22
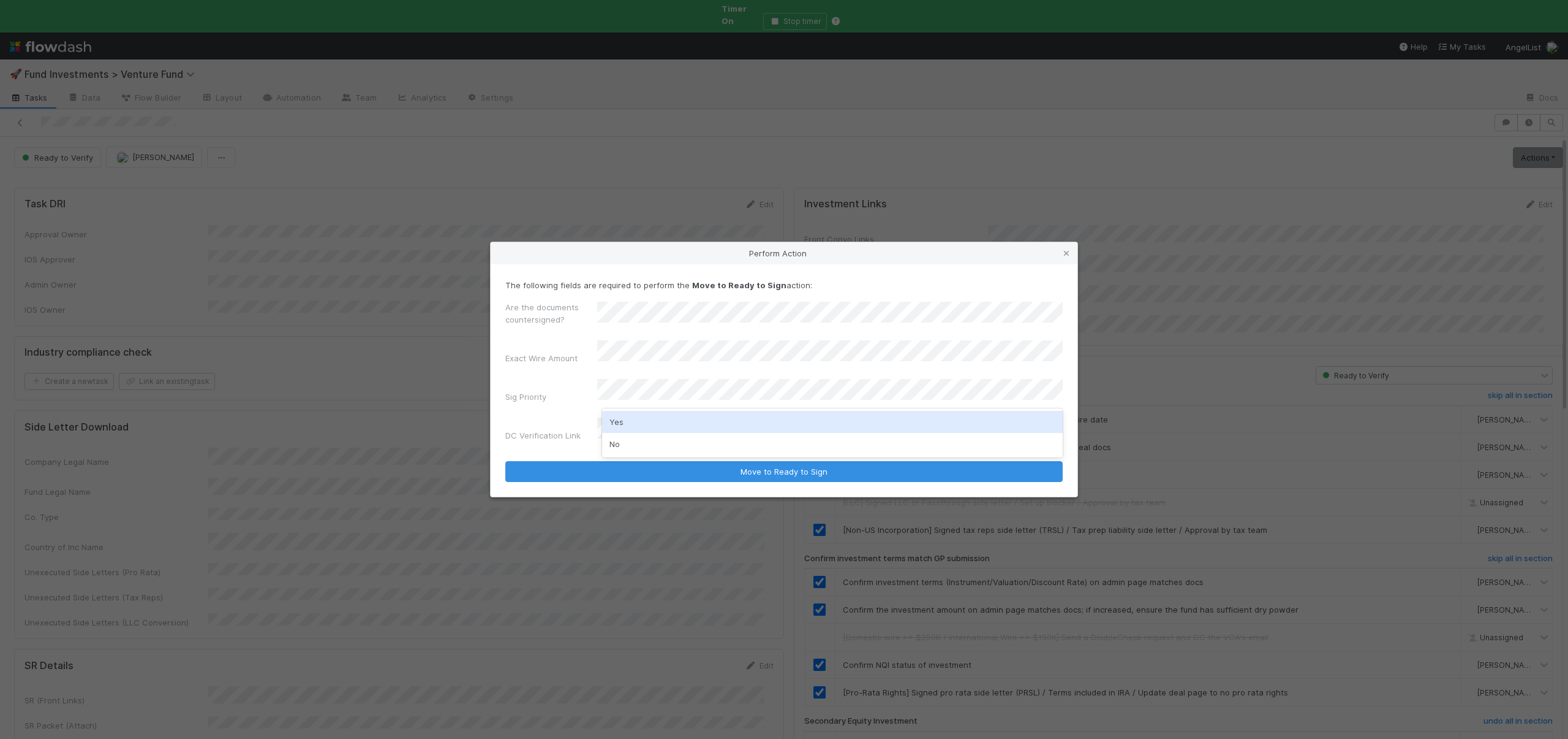
click at [618, 424] on div "Yes" at bounding box center [832, 421] width 461 height 22
click at [505, 461] on button "Move to Ready to Sign" at bounding box center [784, 471] width 558 height 21
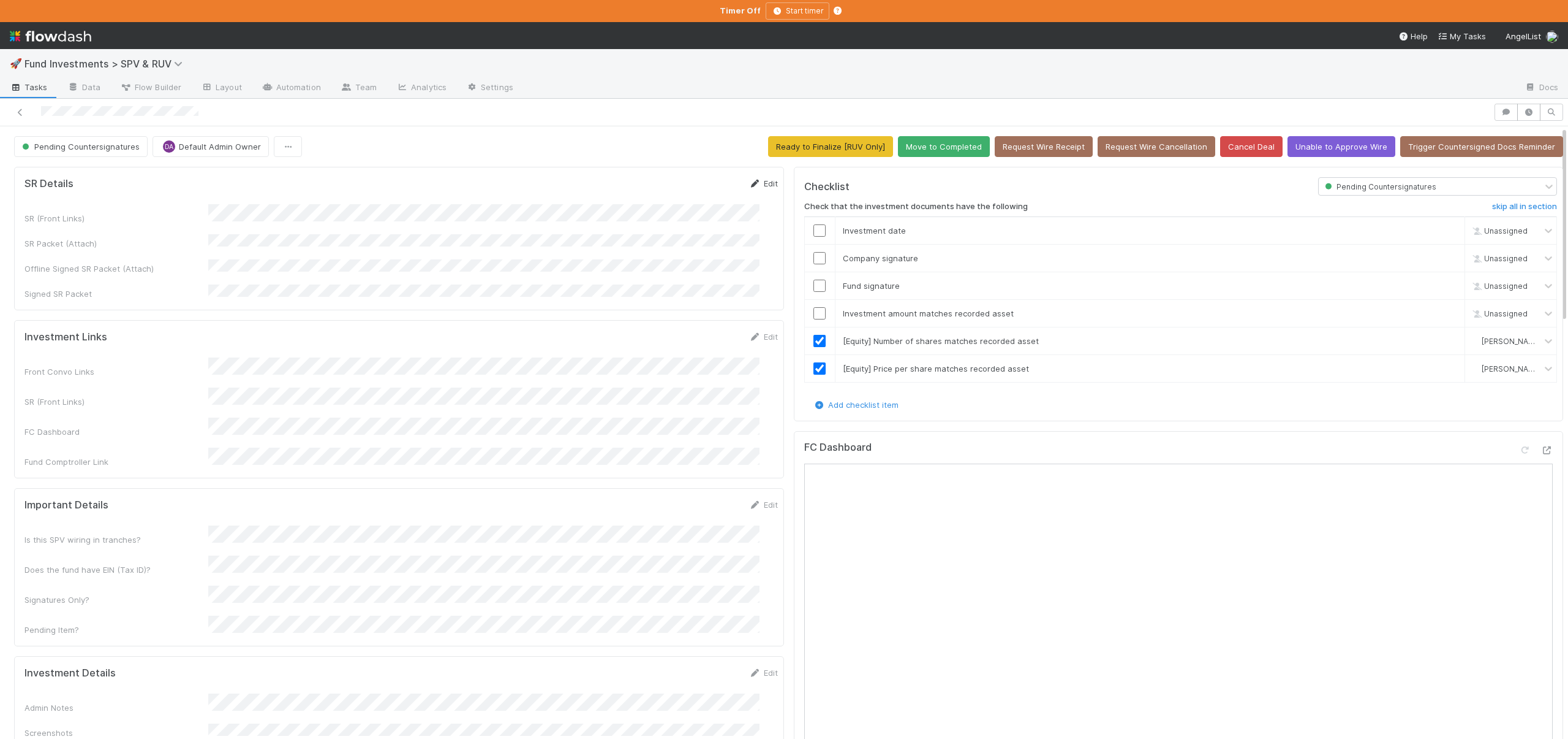
click at [752, 180] on link "Edit" at bounding box center [763, 184] width 28 height 9
click at [190, 217] on div "SR (Front Links)" at bounding box center [401, 224] width 754 height 24
click at [695, 179] on button "Save" at bounding box center [712, 187] width 35 height 21
click at [695, 185] on button "Save" at bounding box center [712, 187] width 35 height 21
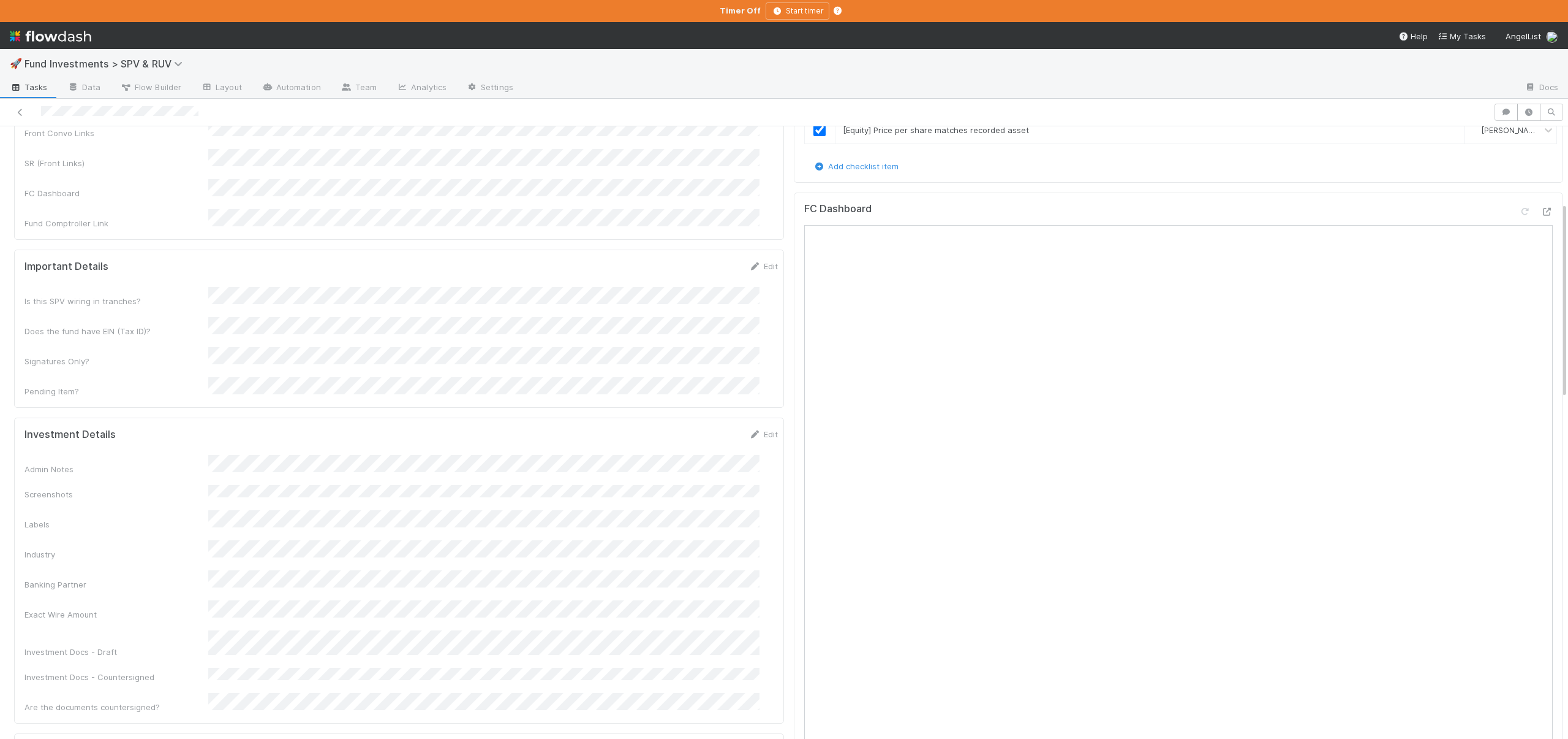
scroll to position [239, 0]
click at [771, 417] on div "Investment Details Edit Admin Notes Screenshots Labels Industry Banking Partner…" at bounding box center [399, 570] width 770 height 306
click at [760, 428] on div "Investment Details Edit" at bounding box center [401, 433] width 772 height 12
click at [756, 429] on link "Edit" at bounding box center [763, 433] width 28 height 9
click at [183, 463] on div "Admin Notes" at bounding box center [401, 486] width 754 height 48
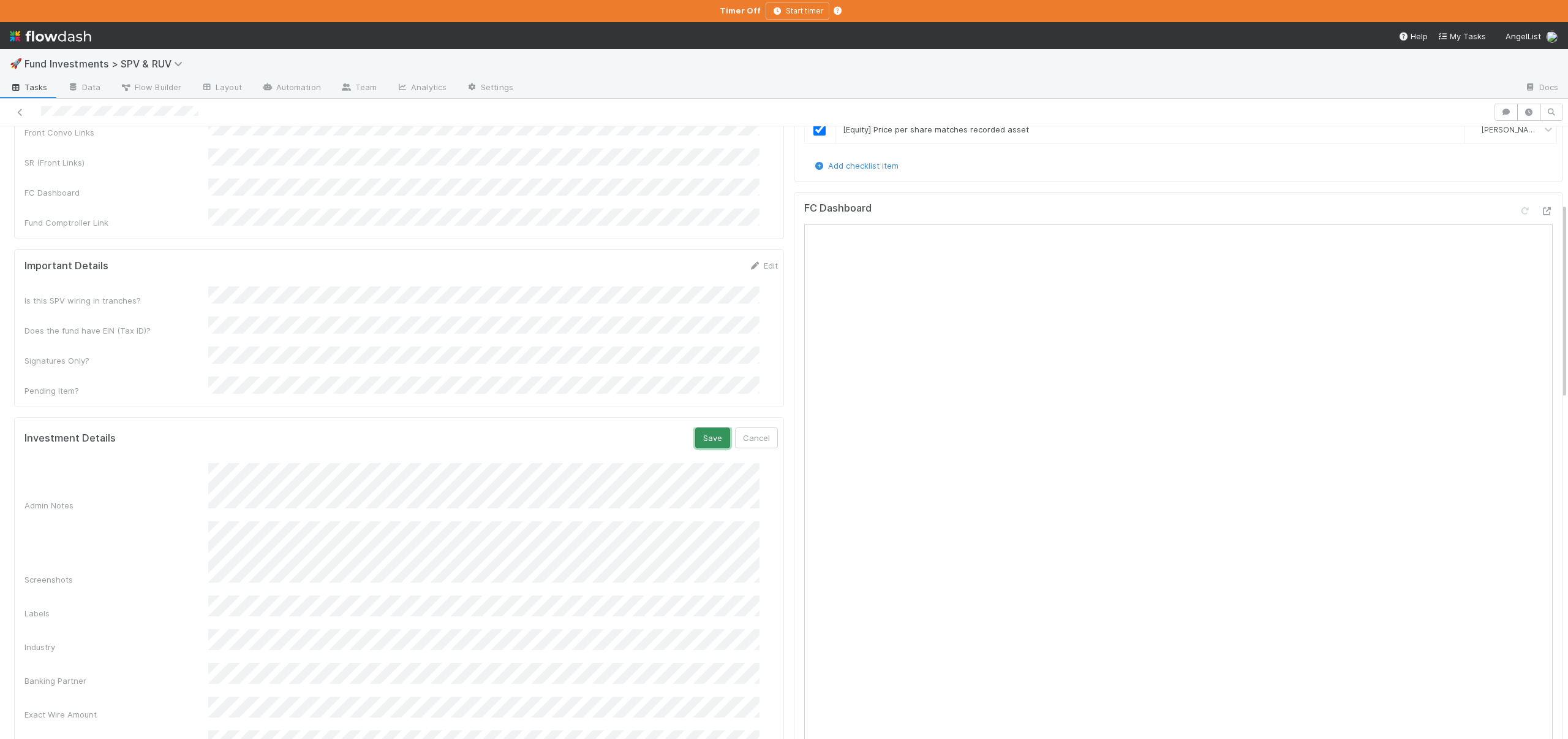
click at [707, 428] on button "Save" at bounding box center [712, 438] width 35 height 21
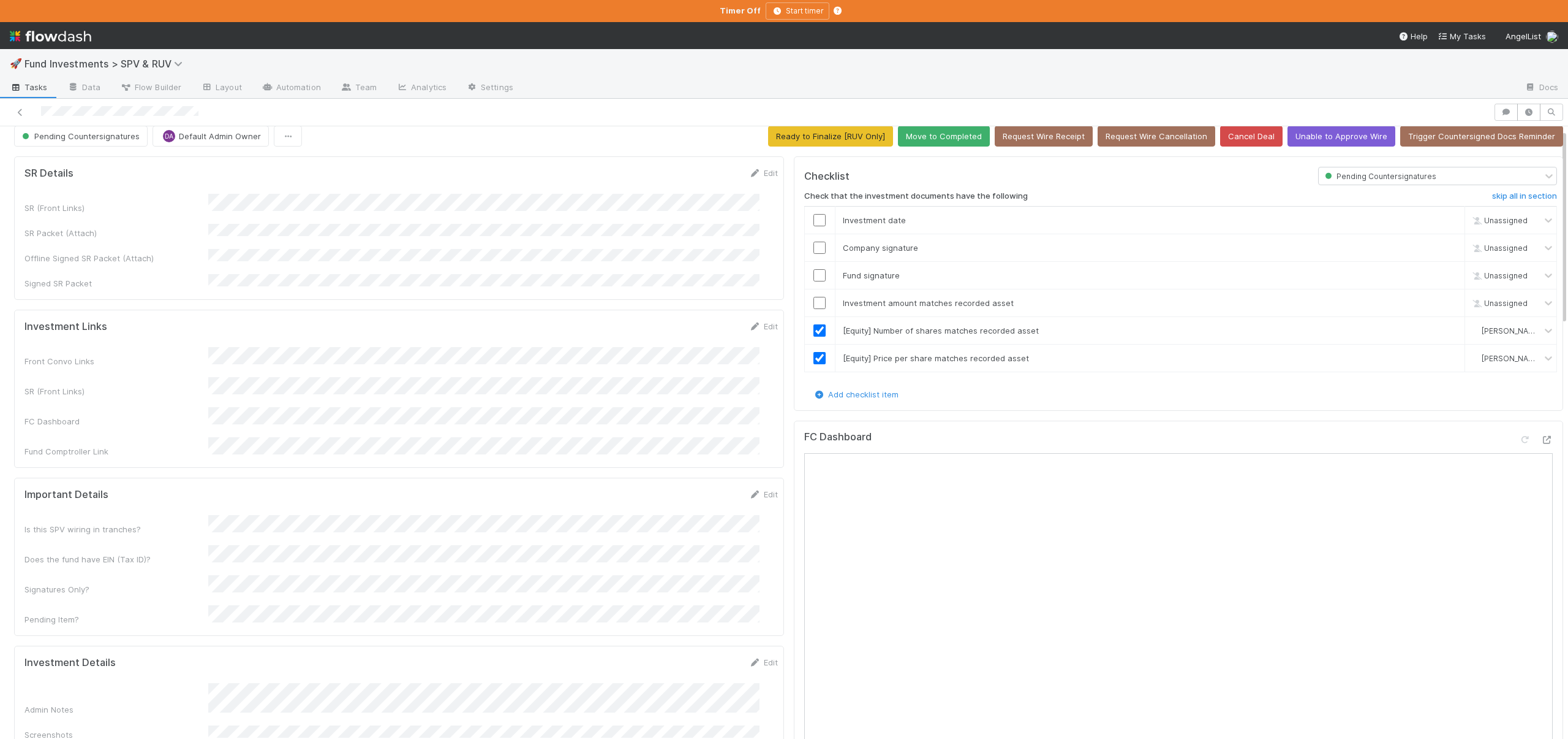
scroll to position [0, 0]
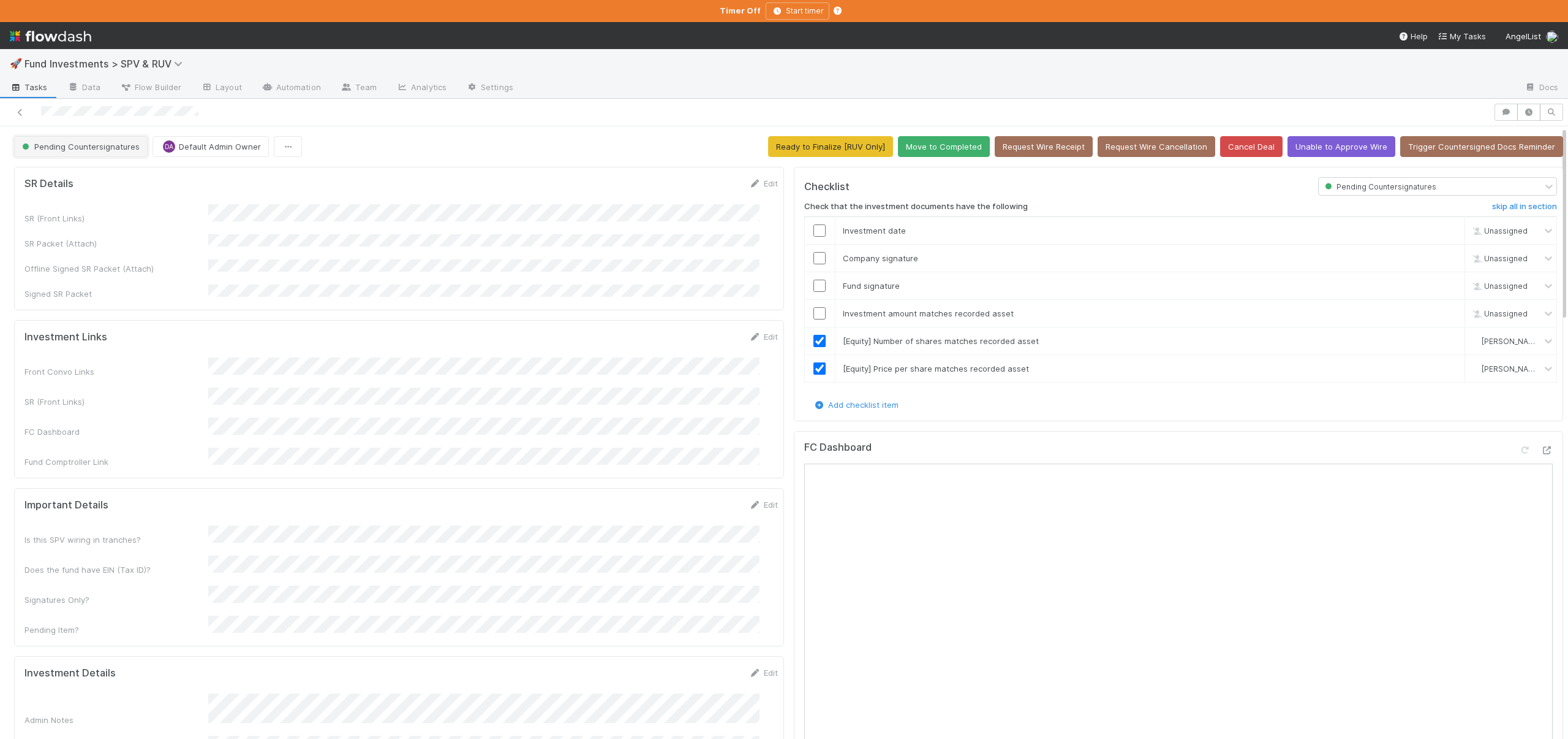
click at [60, 143] on span "Pending Countersignatures" at bounding box center [79, 147] width 120 height 9
click at [78, 229] on div "Second Verification" at bounding box center [96, 220] width 173 height 22
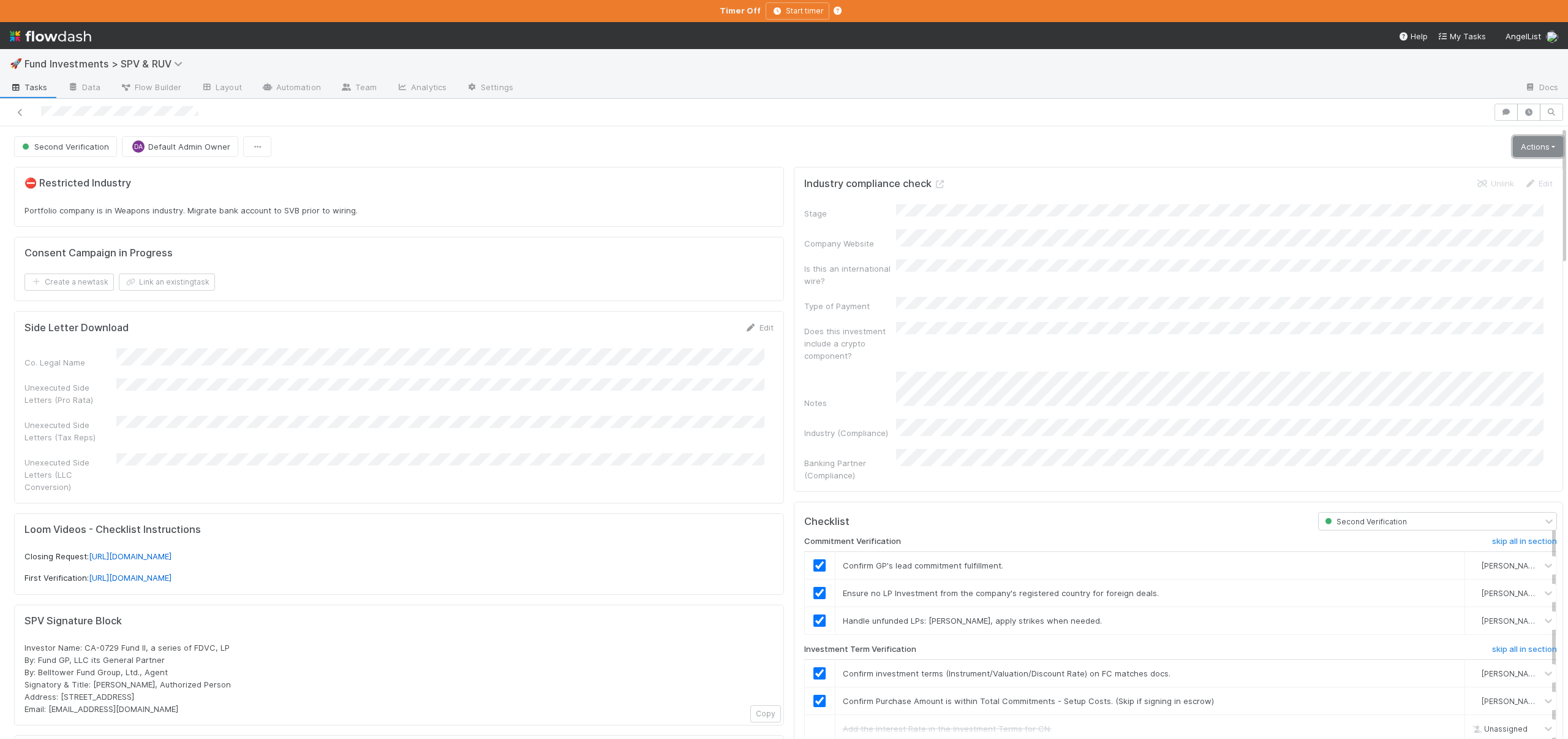
click at [1513, 147] on link "Actions" at bounding box center [1538, 147] width 50 height 21
click at [1451, 171] on button "Move to Ready to Sign" at bounding box center [1480, 172] width 170 height 17
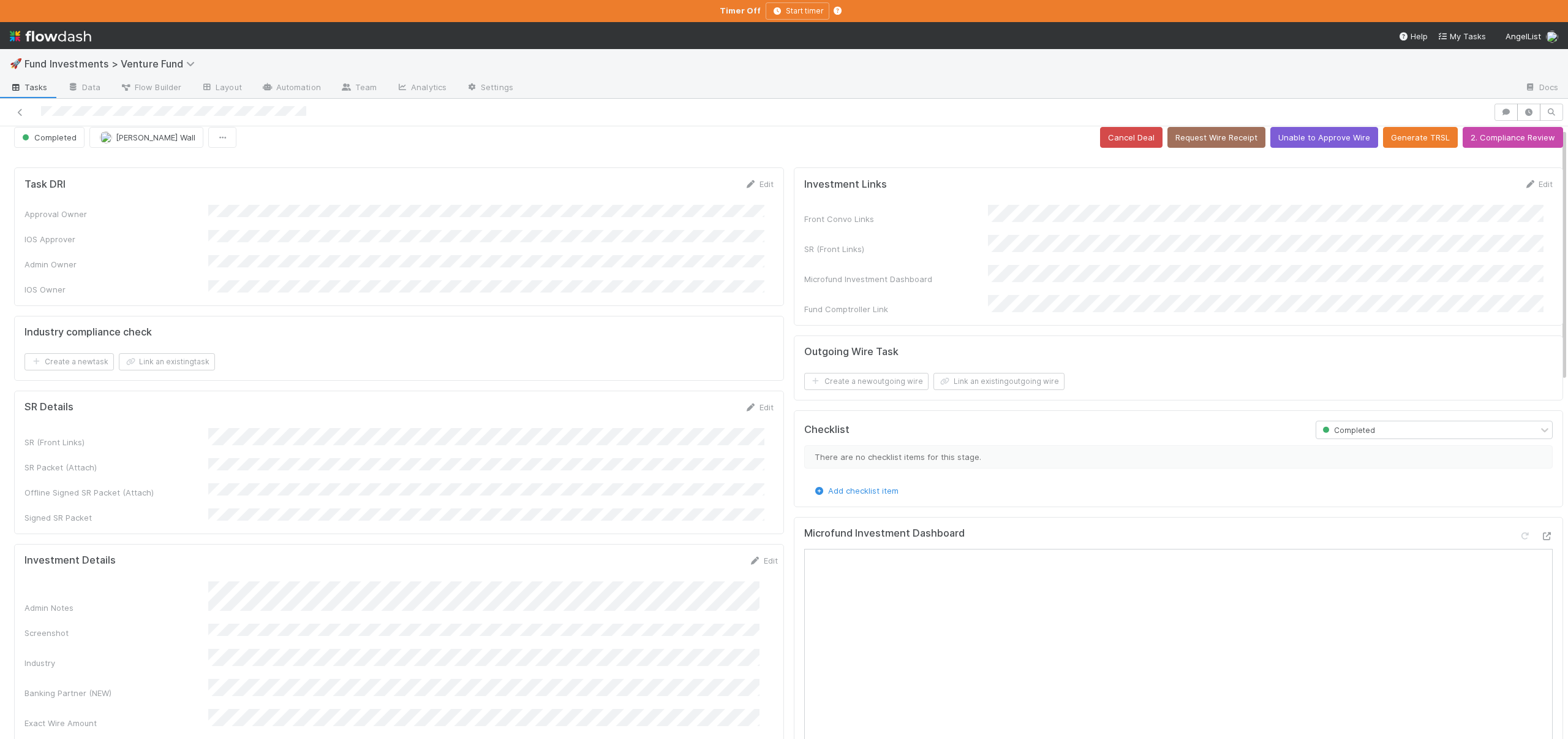
scroll to position [27, 0]
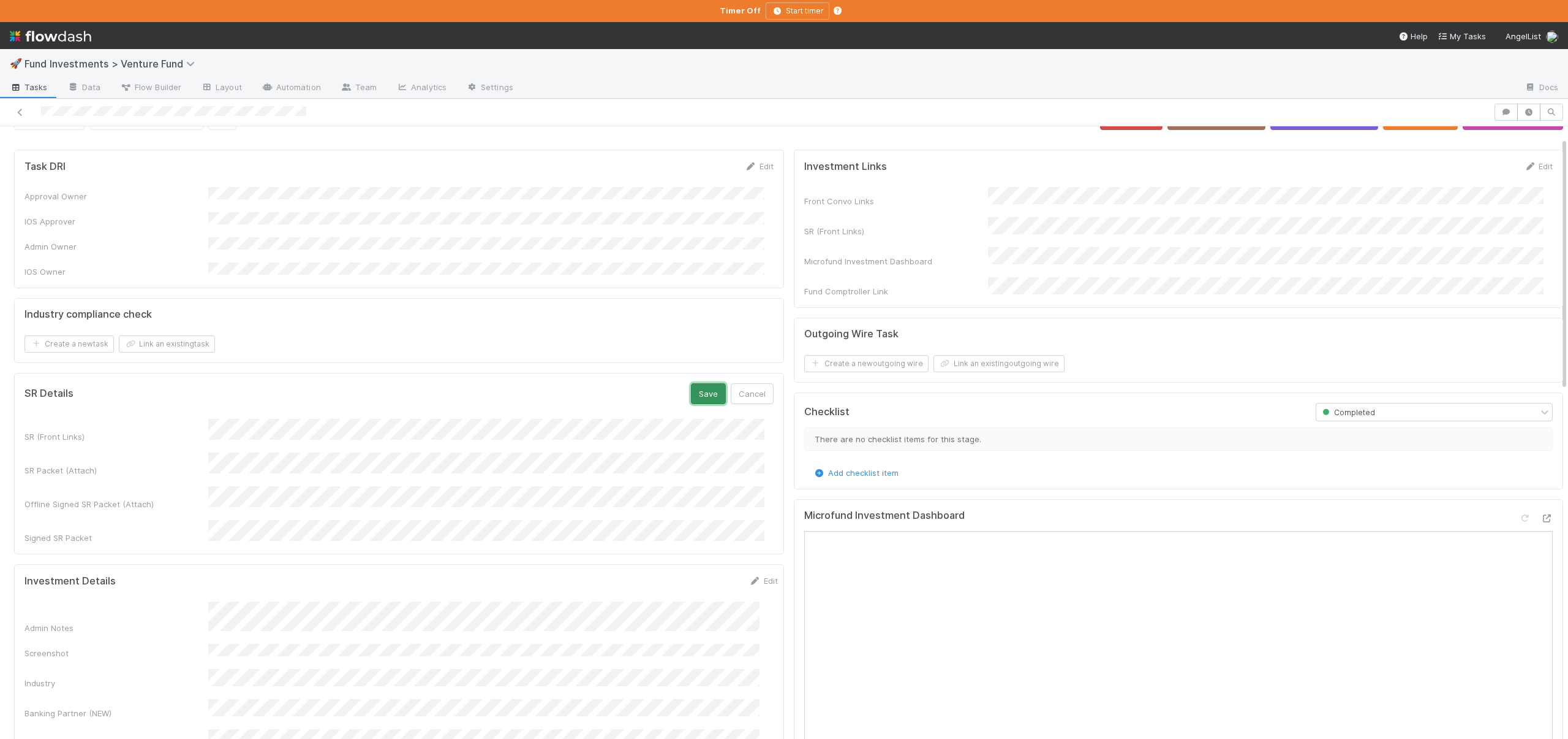
click at [699, 383] on button "Save" at bounding box center [708, 394] width 35 height 21
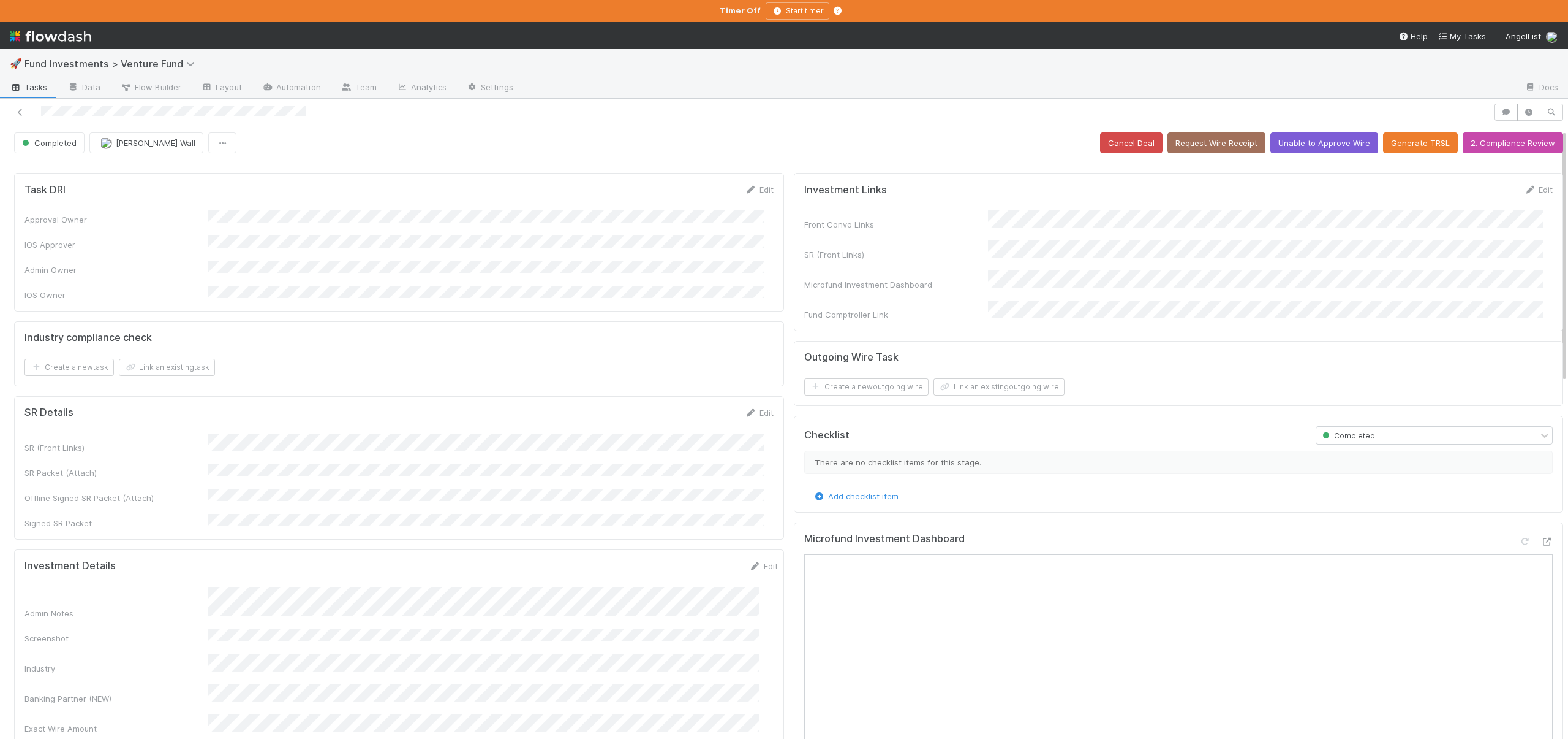
scroll to position [0, 0]
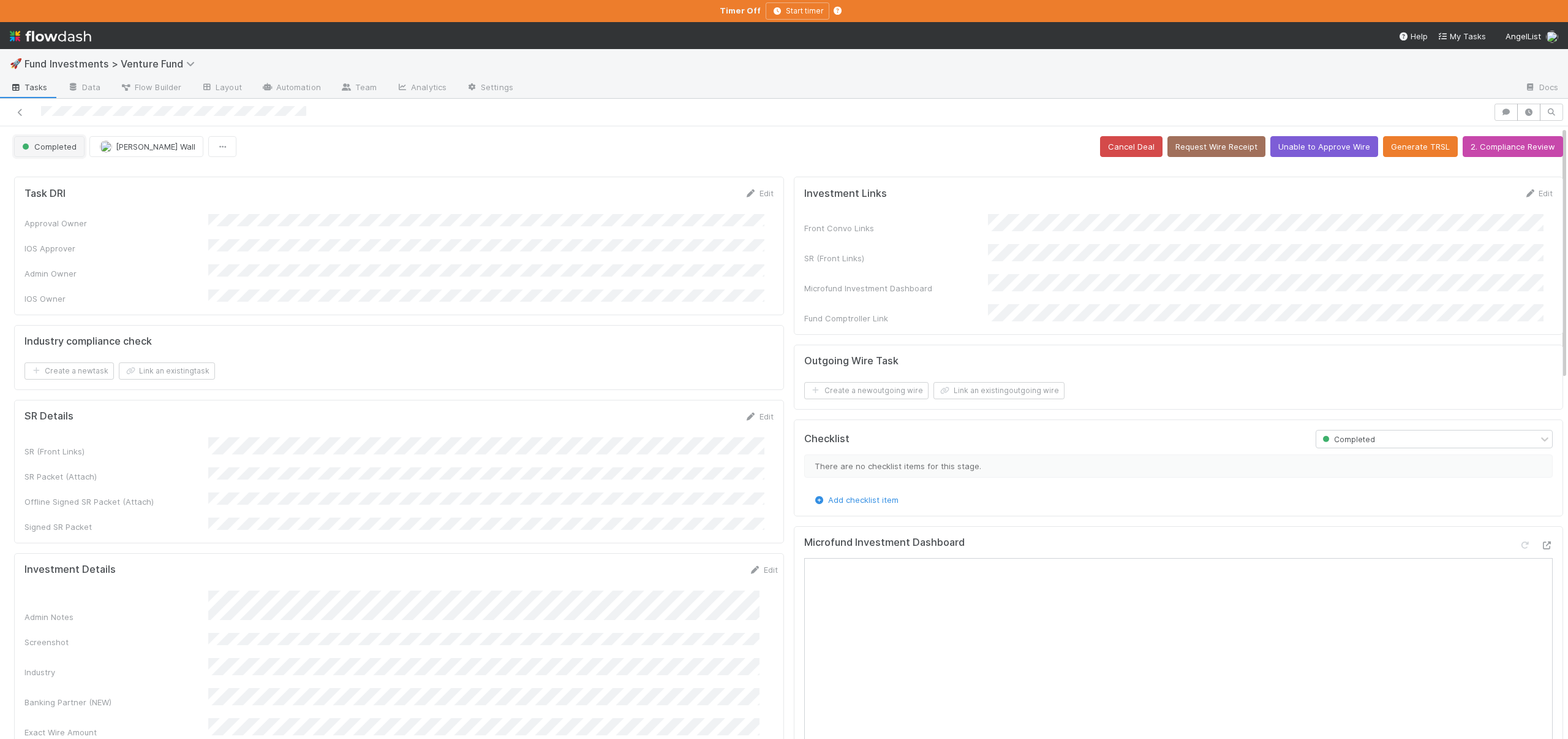
click at [48, 144] on span "Completed" at bounding box center [48, 147] width 57 height 9
click at [65, 171] on div "Ready to Verify" at bounding box center [96, 178] width 173 height 22
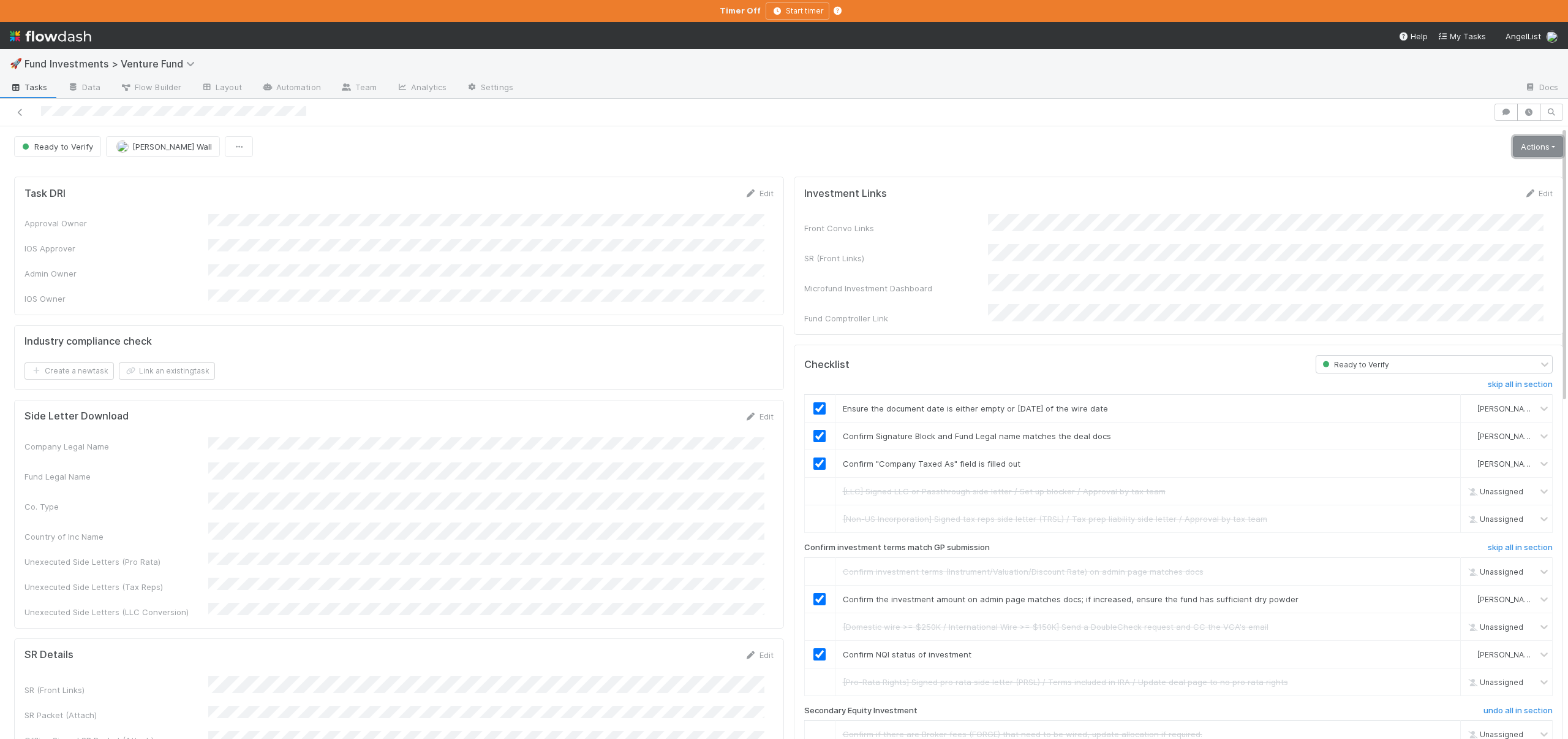
click at [1516, 150] on link "Actions" at bounding box center [1538, 147] width 50 height 21
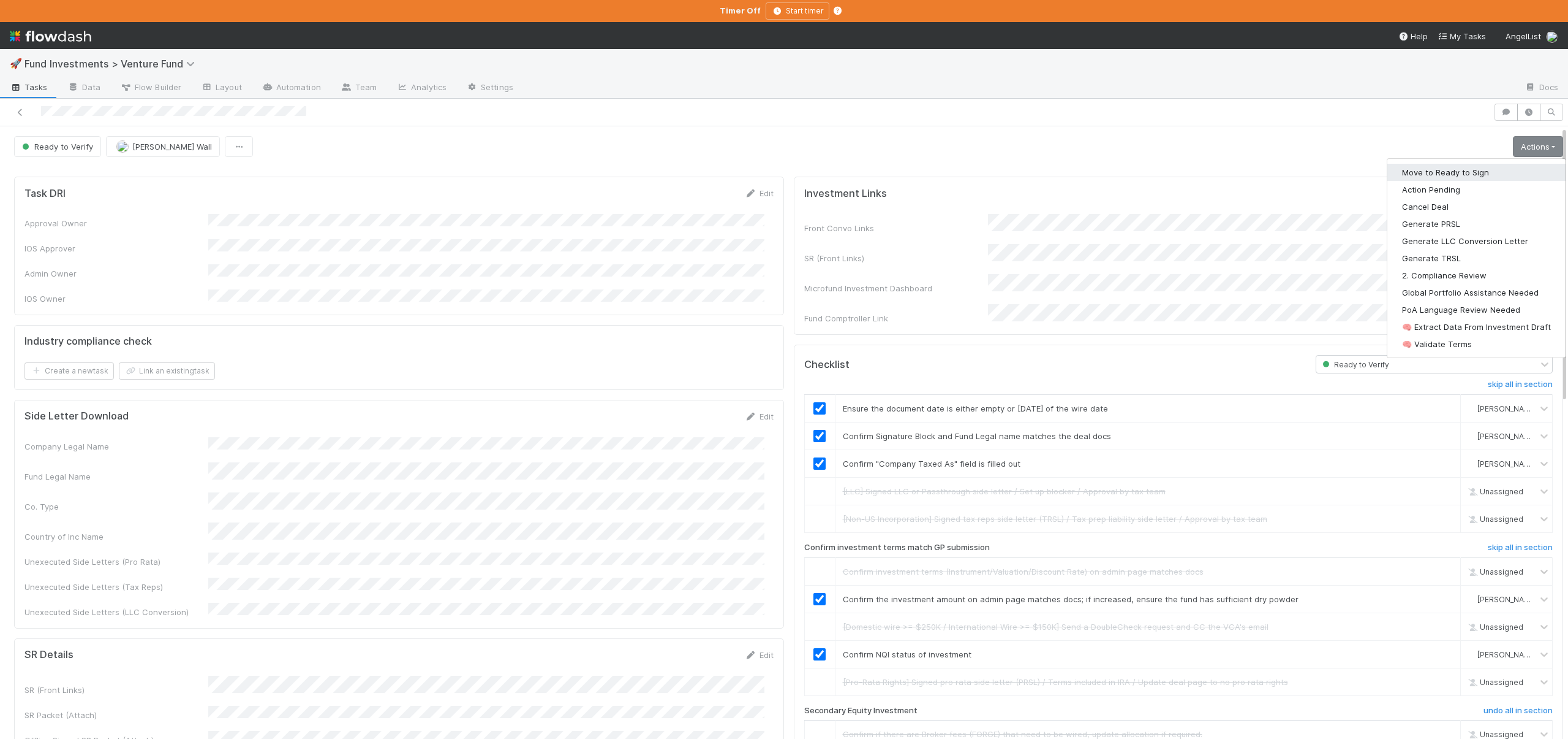
click at [1455, 171] on button "Move to Ready to Sign" at bounding box center [1476, 172] width 179 height 17
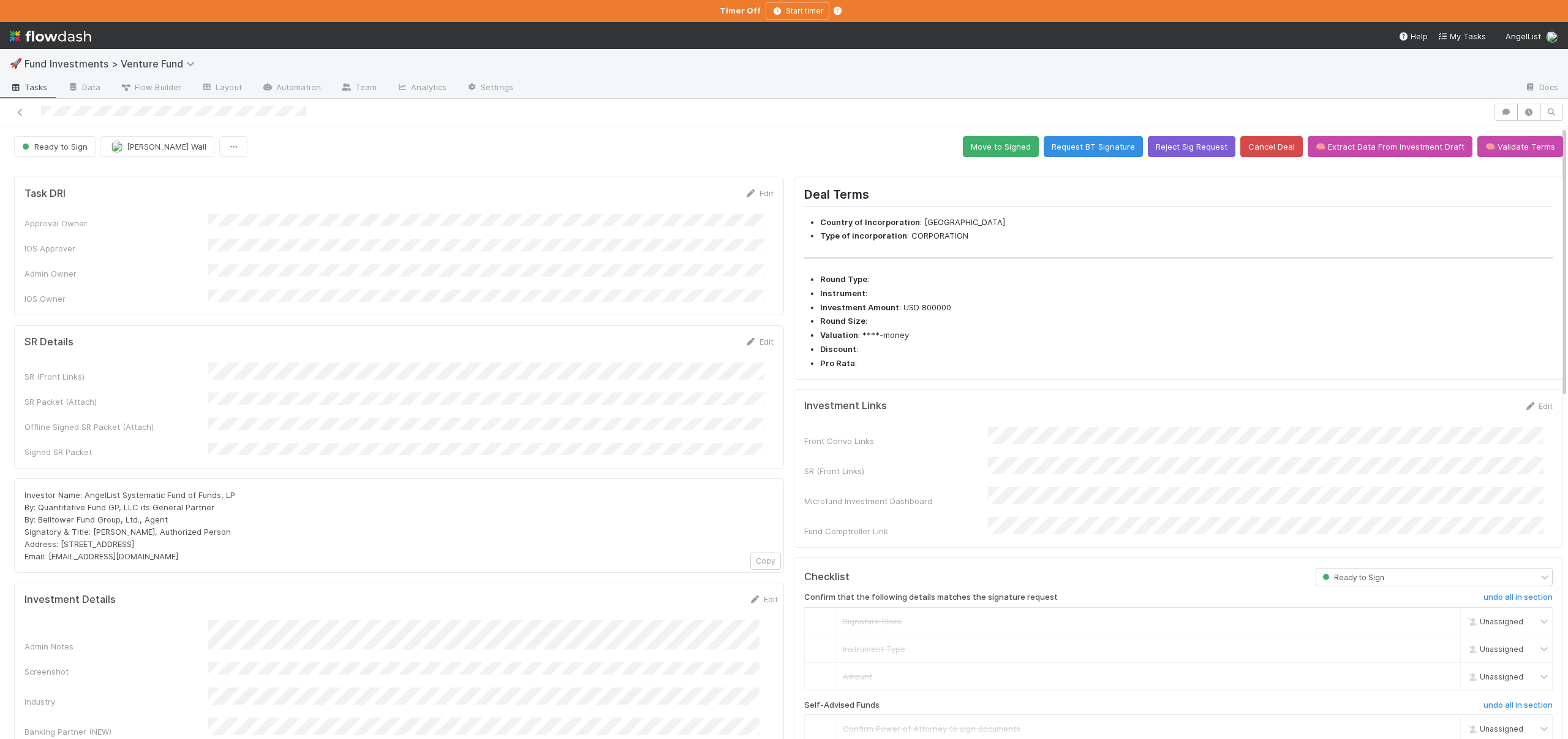
scroll to position [264, 0]
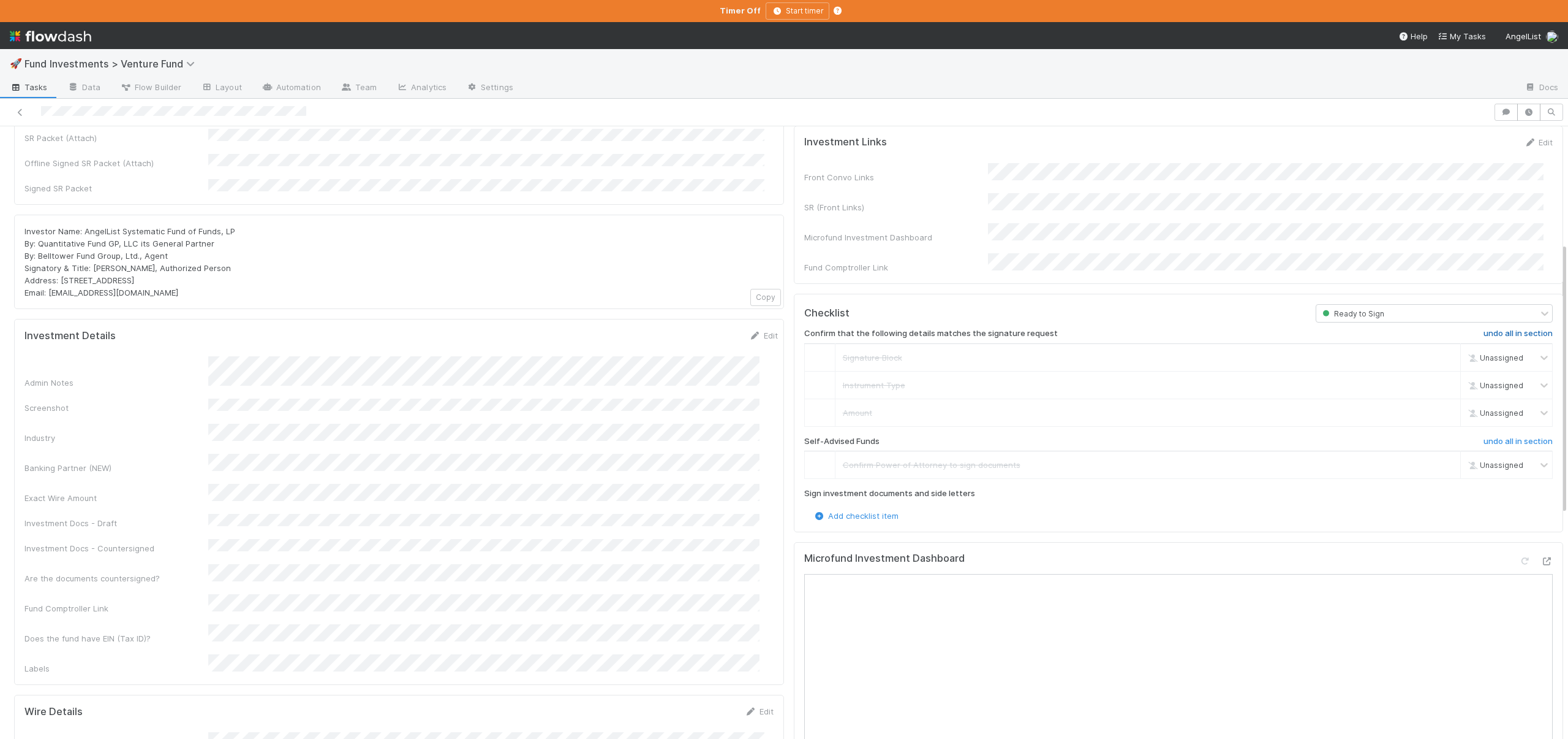
click at [1507, 328] on h6 "undo all in section" at bounding box center [1518, 333] width 69 height 9
click at [1500, 436] on h6 "undo all in section" at bounding box center [1518, 441] width 69 height 9
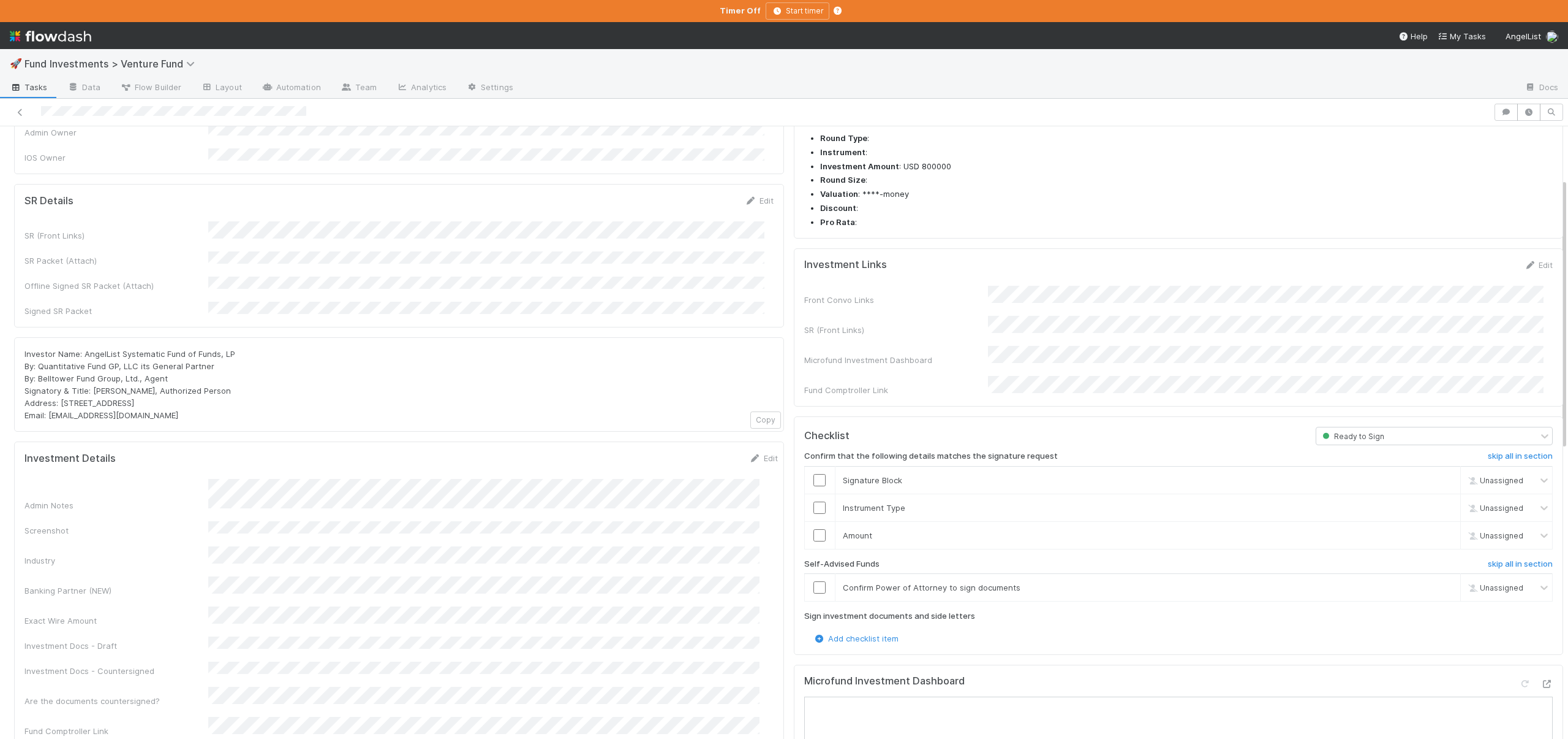
scroll to position [143, 0]
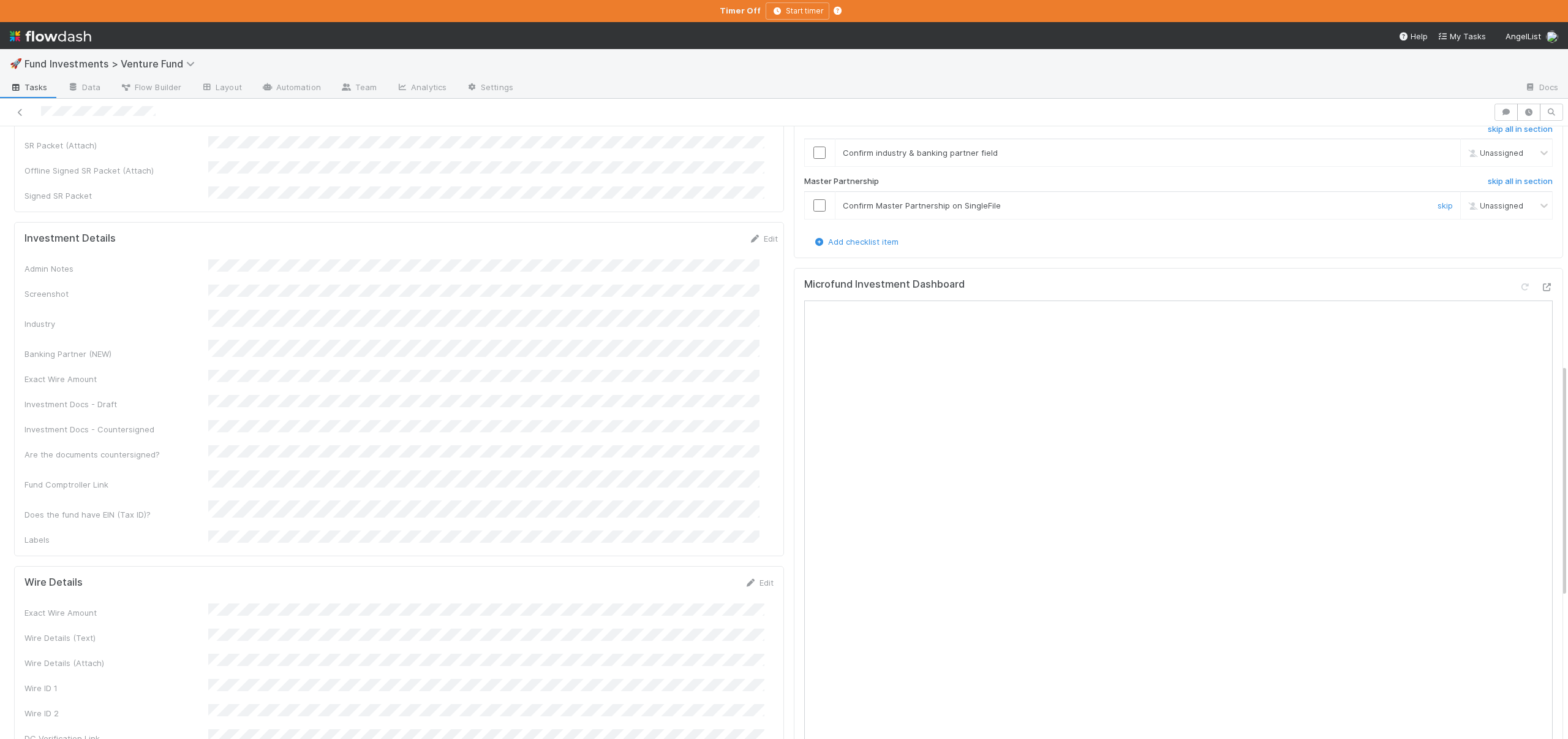
scroll to position [215, 0]
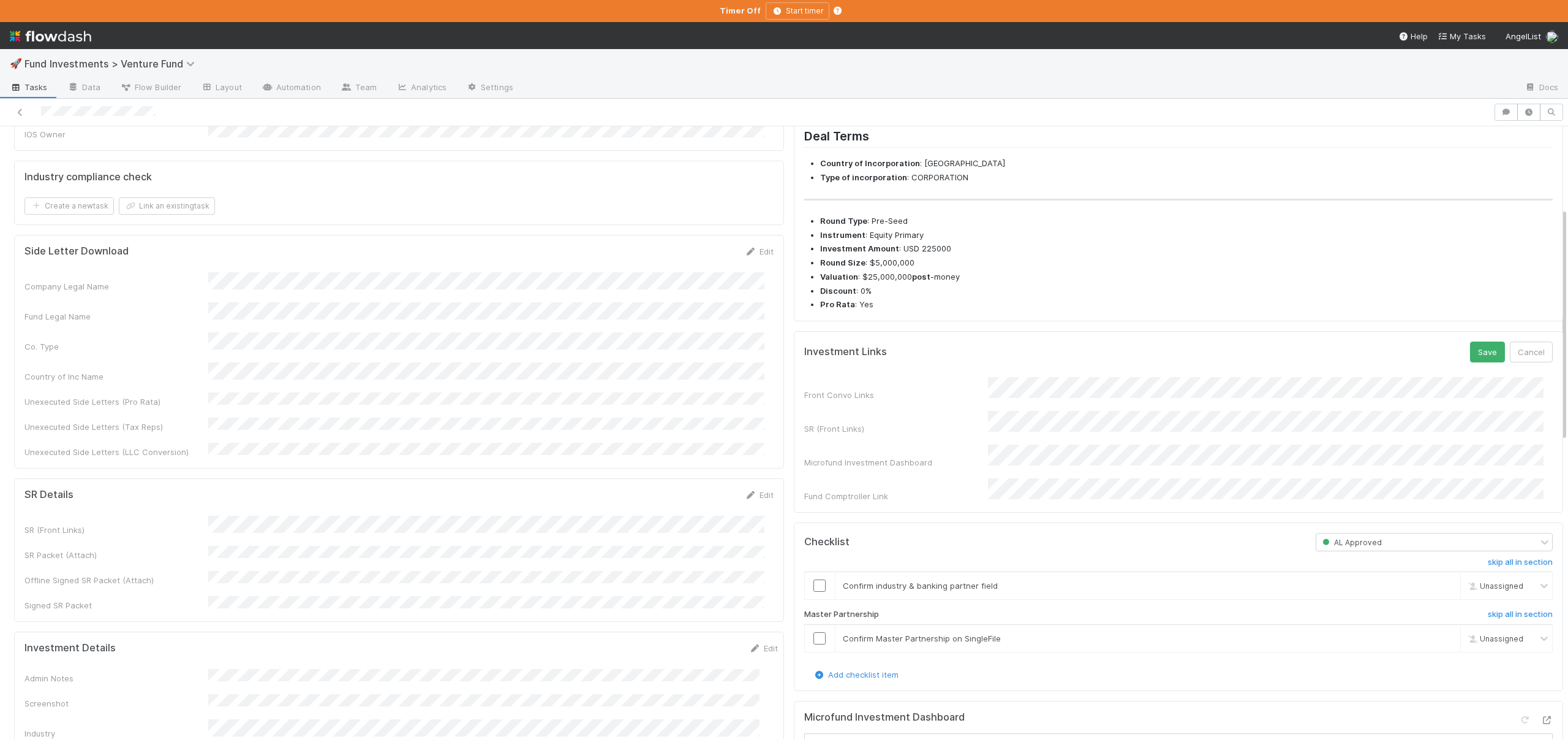
click at [976, 432] on div "SR (Front Links)" at bounding box center [1179, 422] width 749 height 24
click at [1471, 362] on button "Save" at bounding box center [1488, 352] width 35 height 21
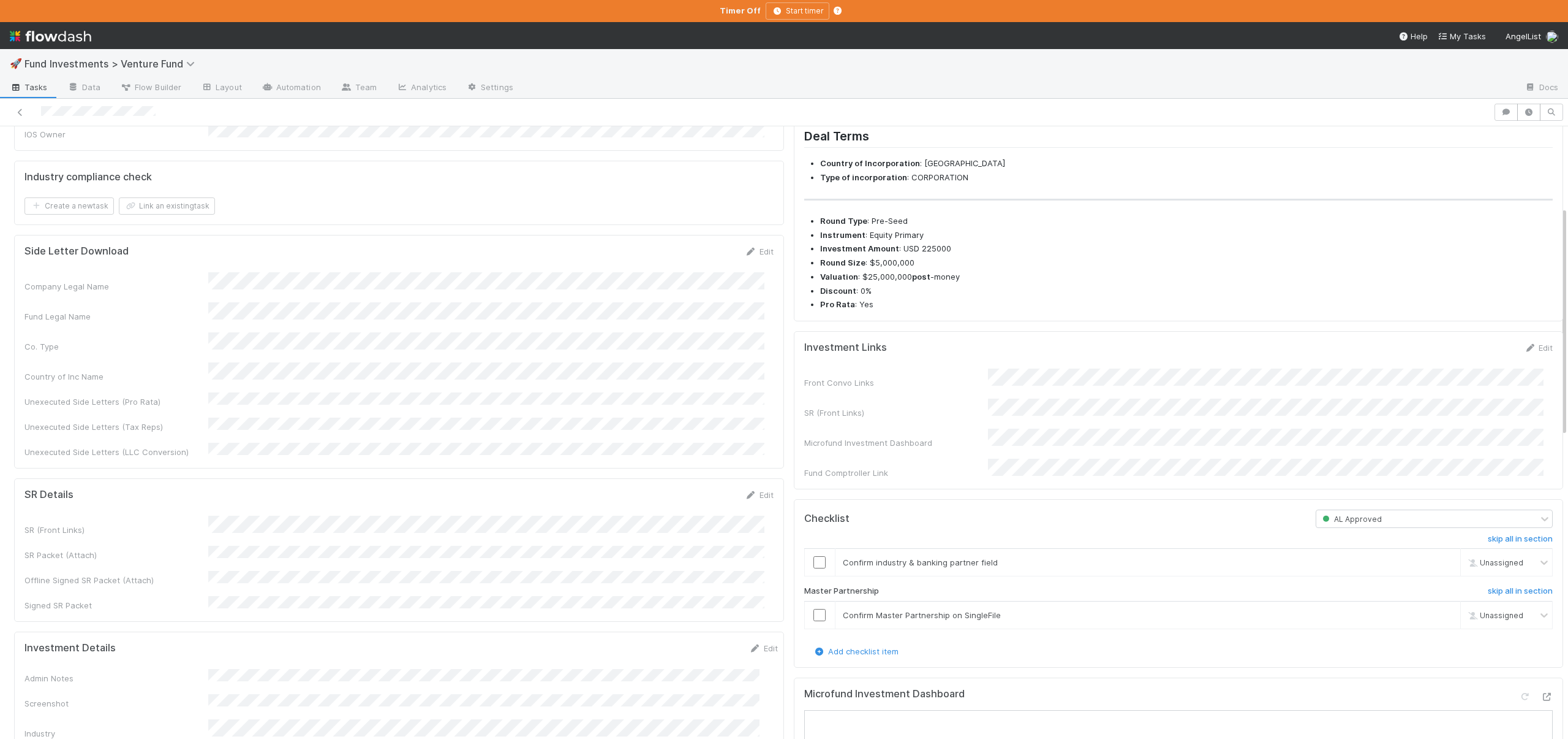
drag, startPoint x: 517, startPoint y: 522, endPoint x: 500, endPoint y: 441, distance: 82.8
click at [517, 522] on div "SR (Front Links) SR Packet (Attach) Offline Signed SR Packet (Attach) Signed SR…" at bounding box center [399, 563] width 749 height 96
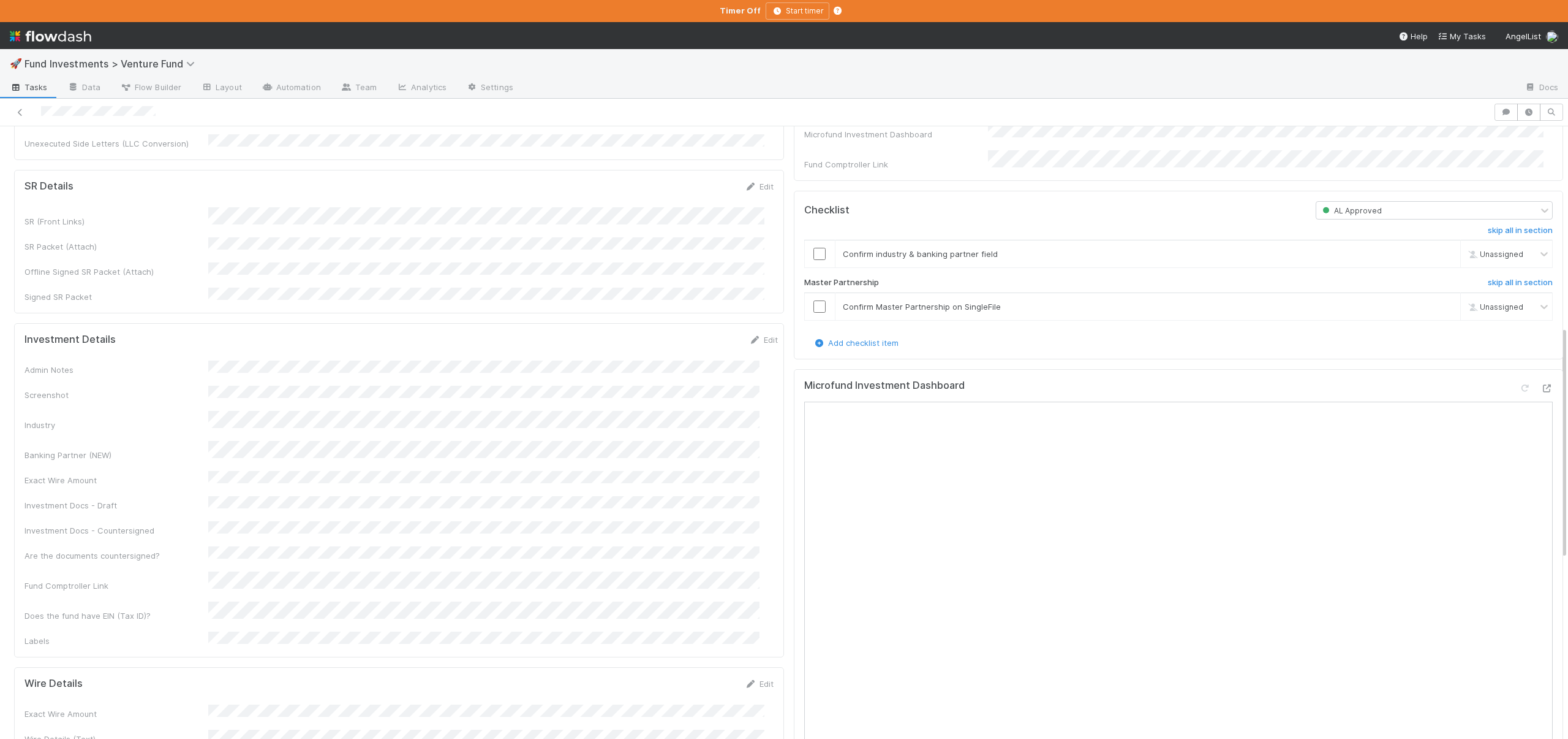
scroll to position [525, 0]
click at [695, 331] on button "Save" at bounding box center [712, 342] width 35 height 21
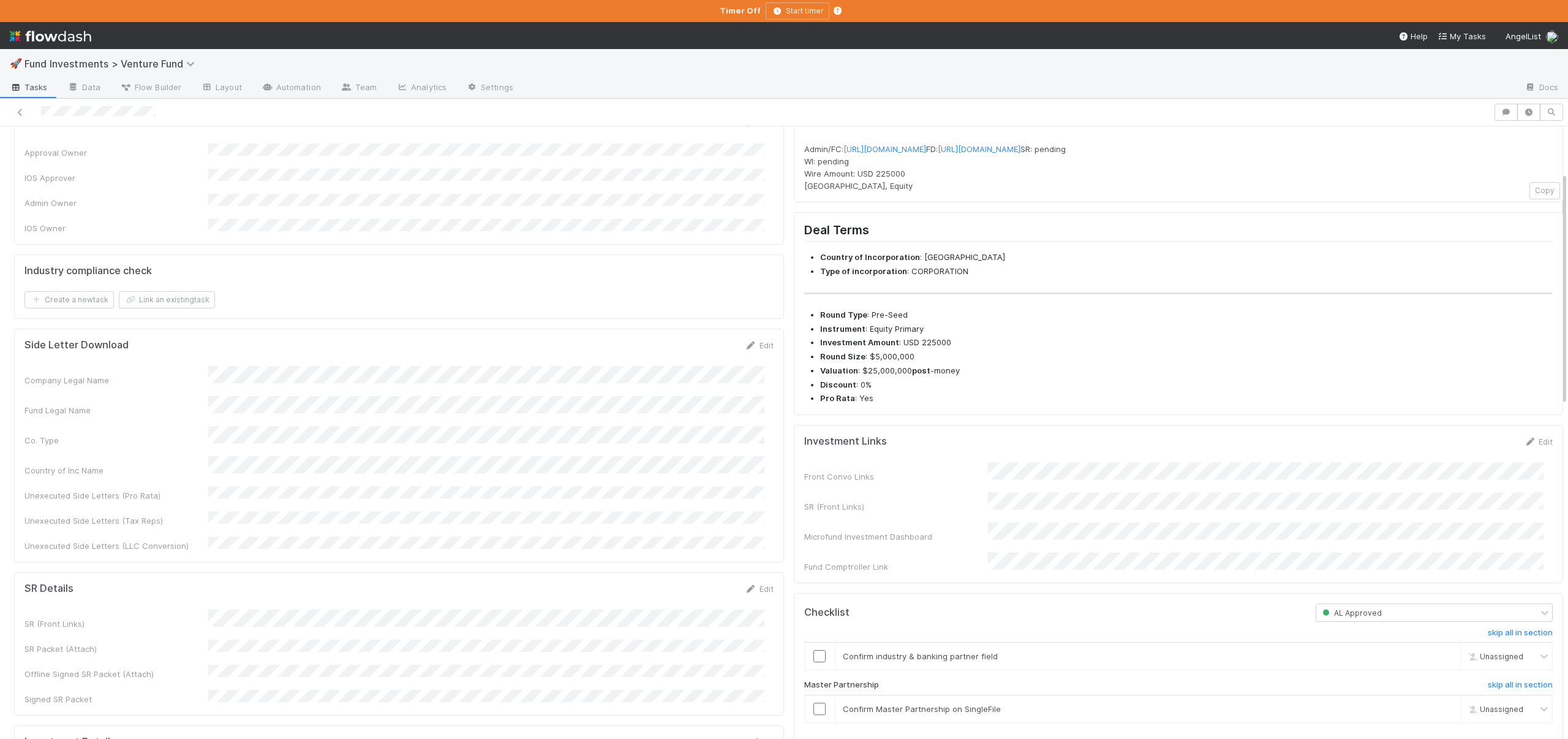
scroll to position [384, 0]
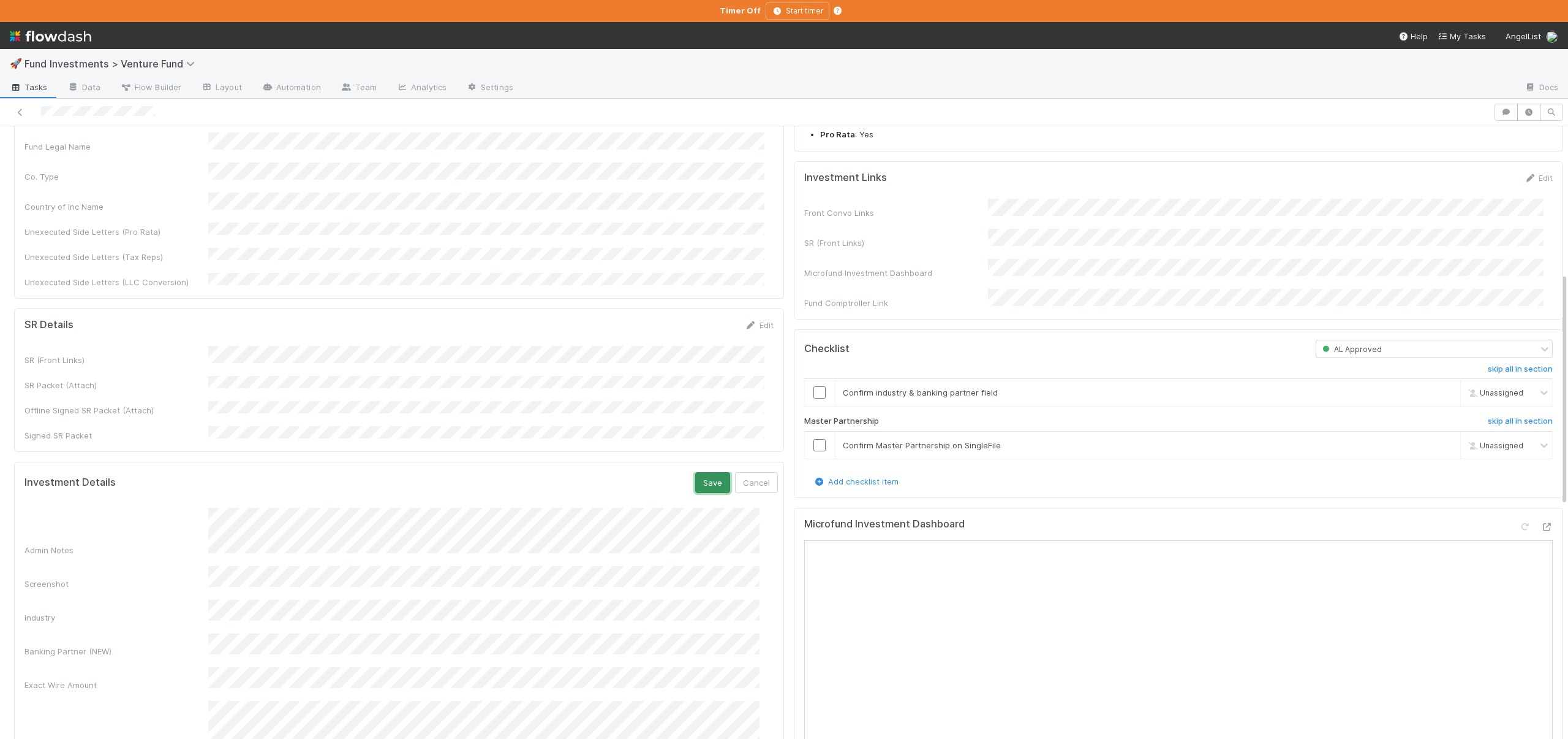
click at [688, 462] on div "Investment Details Save Cancel Admin Notes Screenshot Industry Banking Partner …" at bounding box center [399, 686] width 770 height 449
click at [706, 472] on button "Save" at bounding box center [712, 483] width 35 height 21
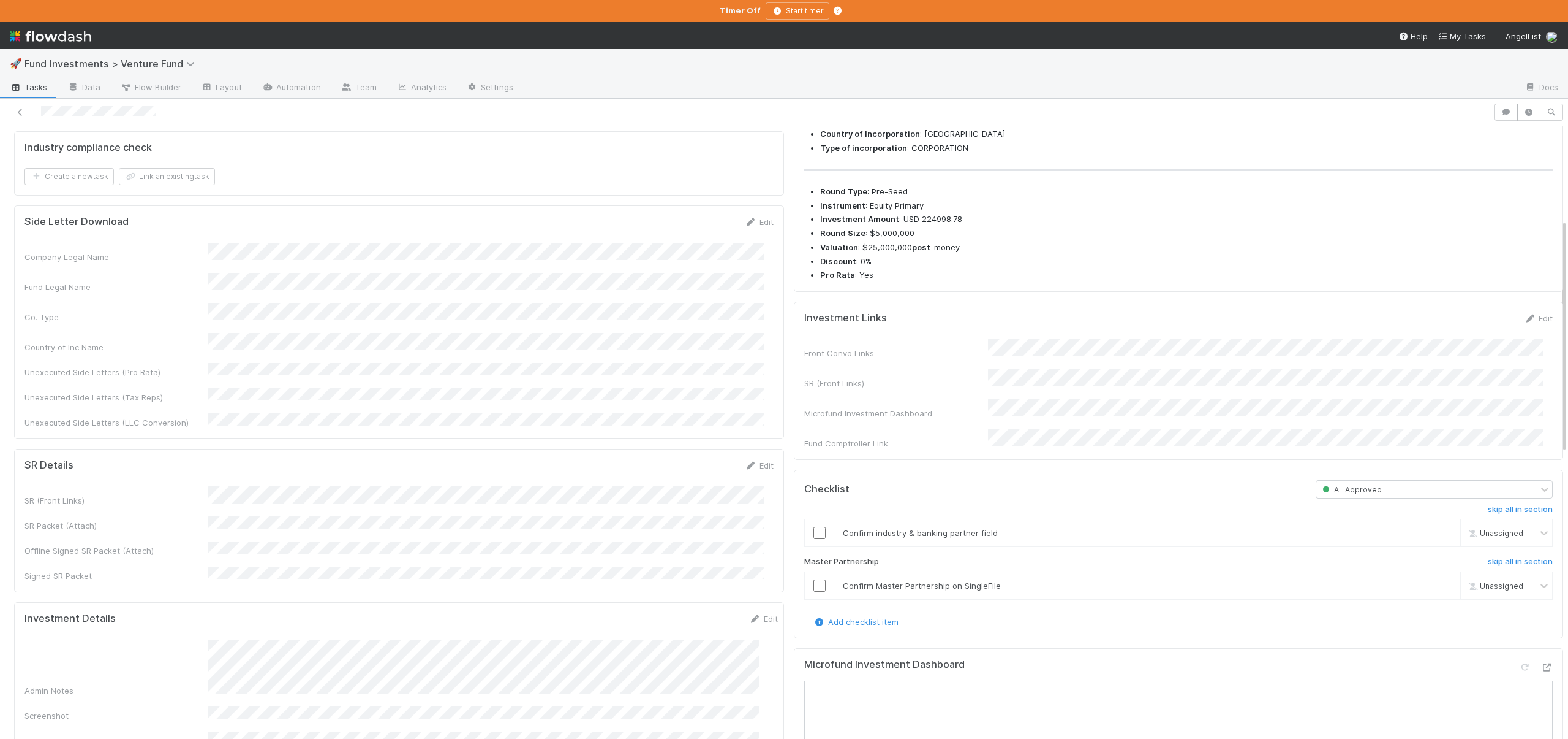
scroll to position [490, 0]
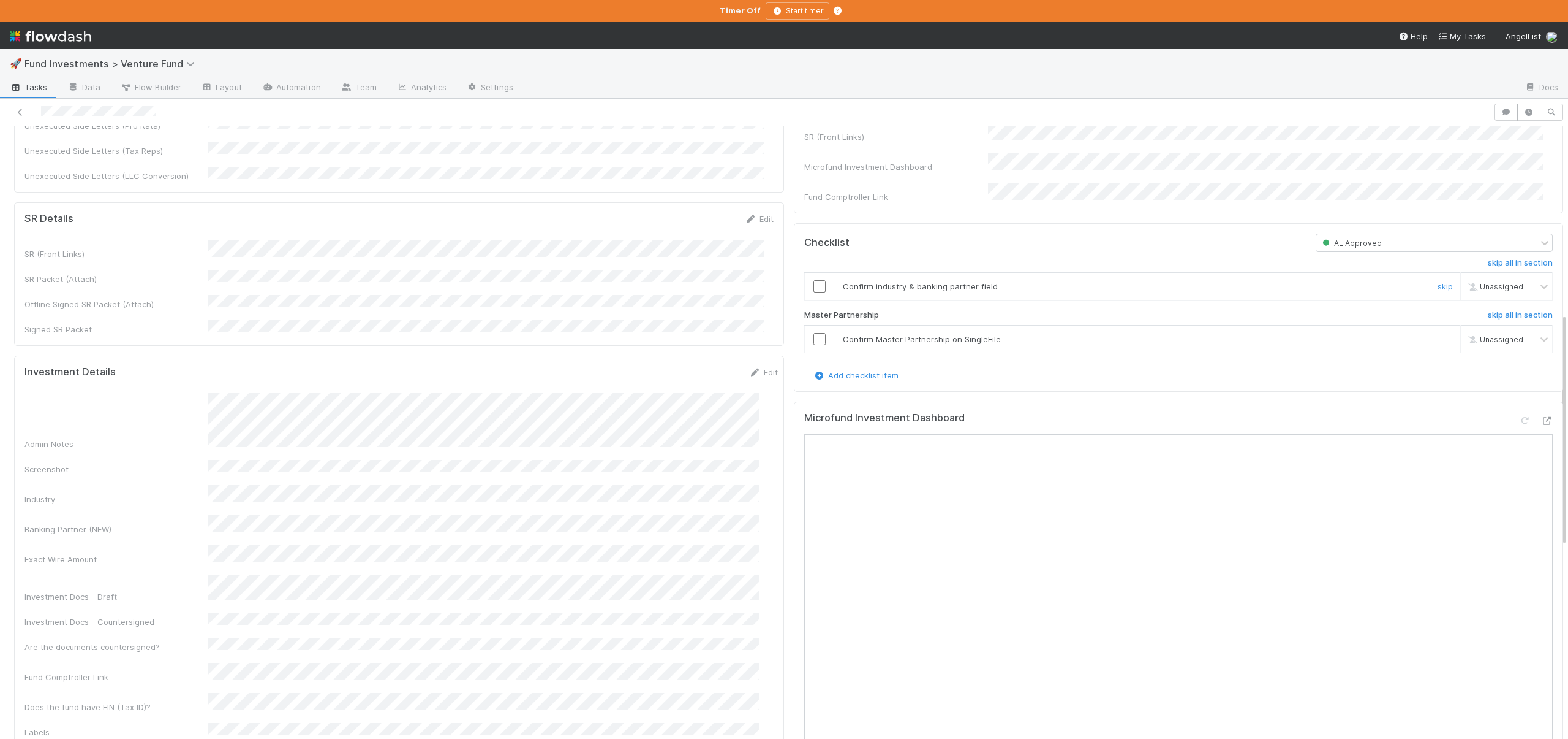
click at [813, 292] on input "checkbox" at bounding box center [819, 286] width 12 height 12
click at [813, 345] on input "checkbox" at bounding box center [819, 339] width 12 height 12
click at [813, 292] on input "checkbox" at bounding box center [819, 286] width 12 height 12
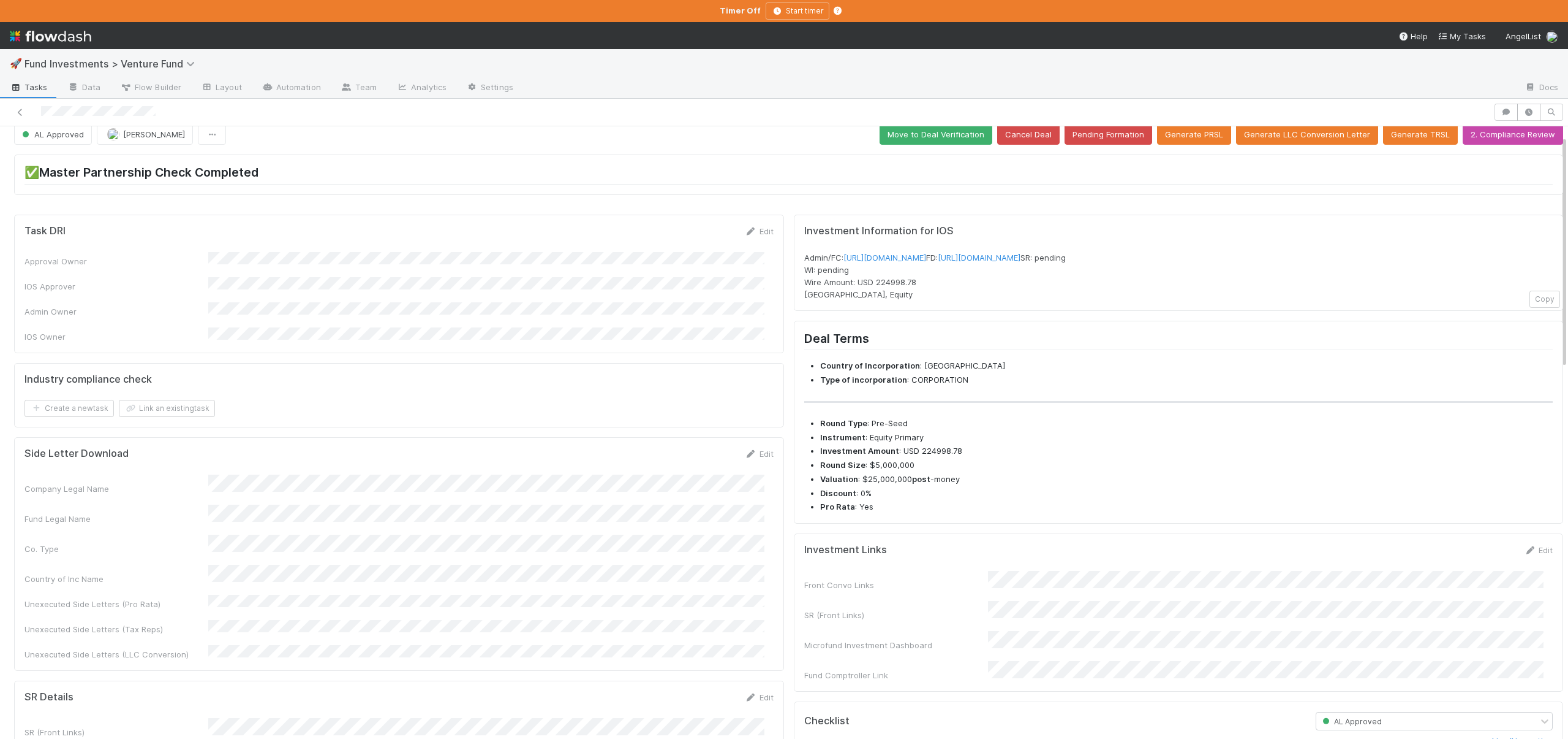
scroll to position [0, 0]
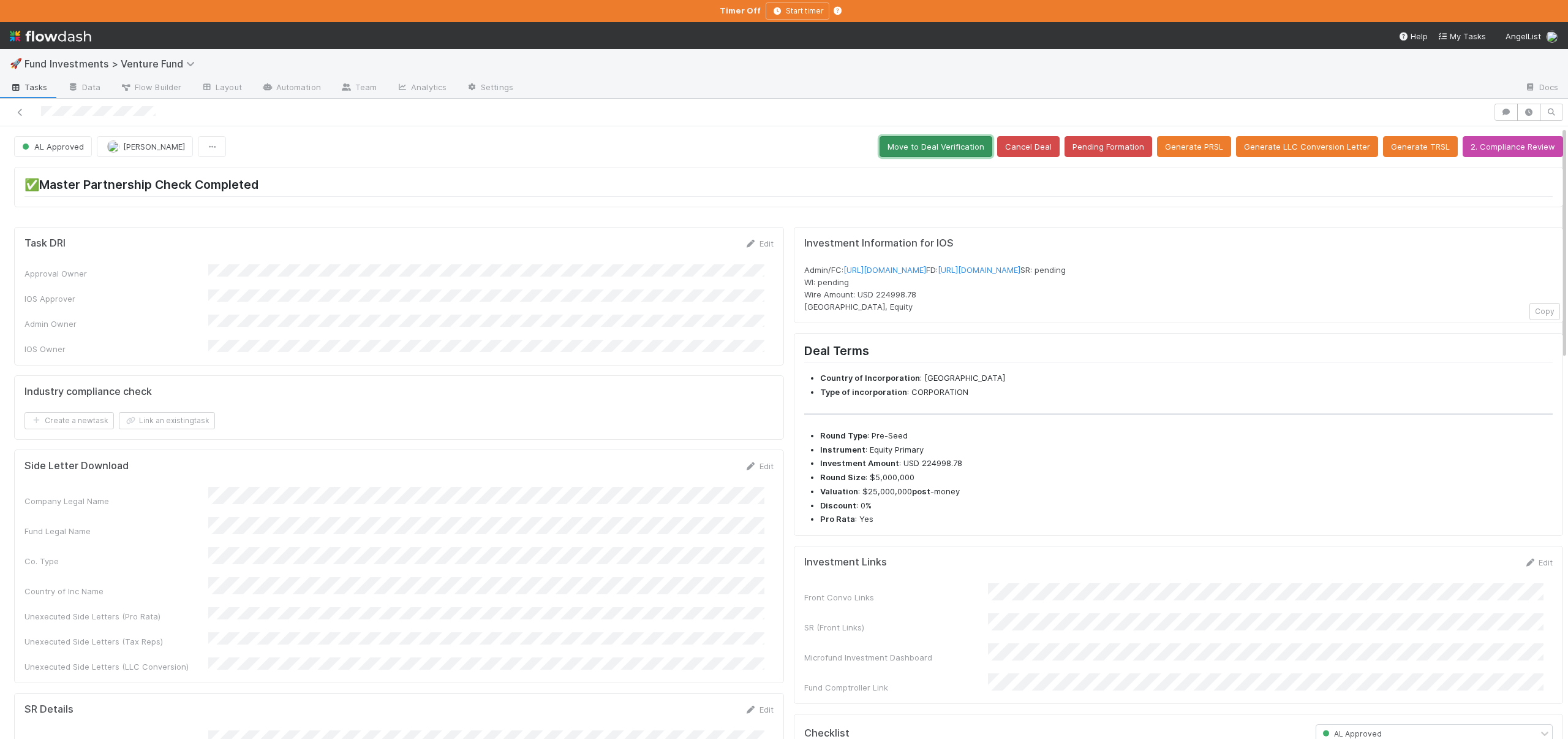
click at [937, 148] on button "Move to Deal Verification" at bounding box center [935, 147] width 113 height 21
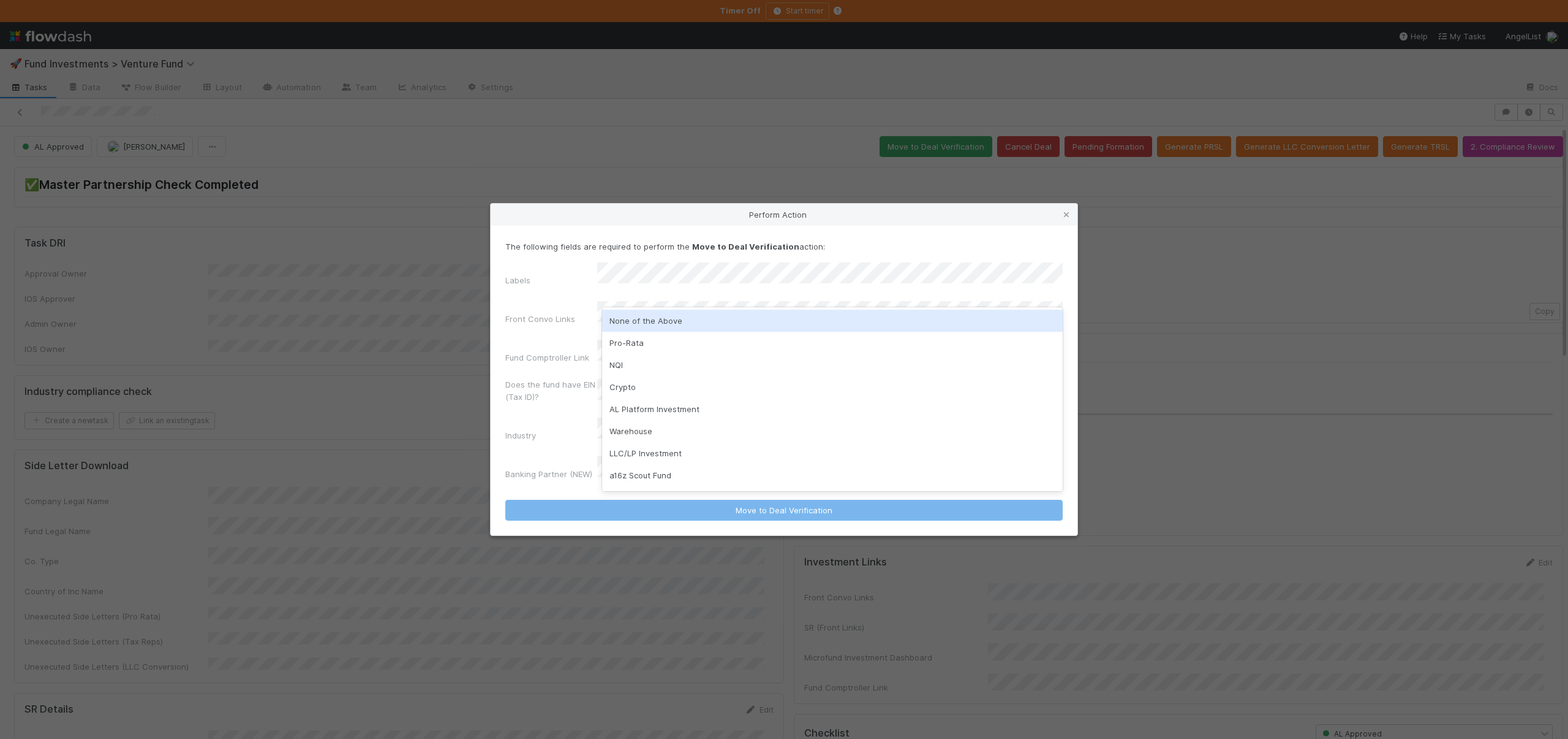
click at [639, 319] on div "None of the Above" at bounding box center [832, 320] width 461 height 22
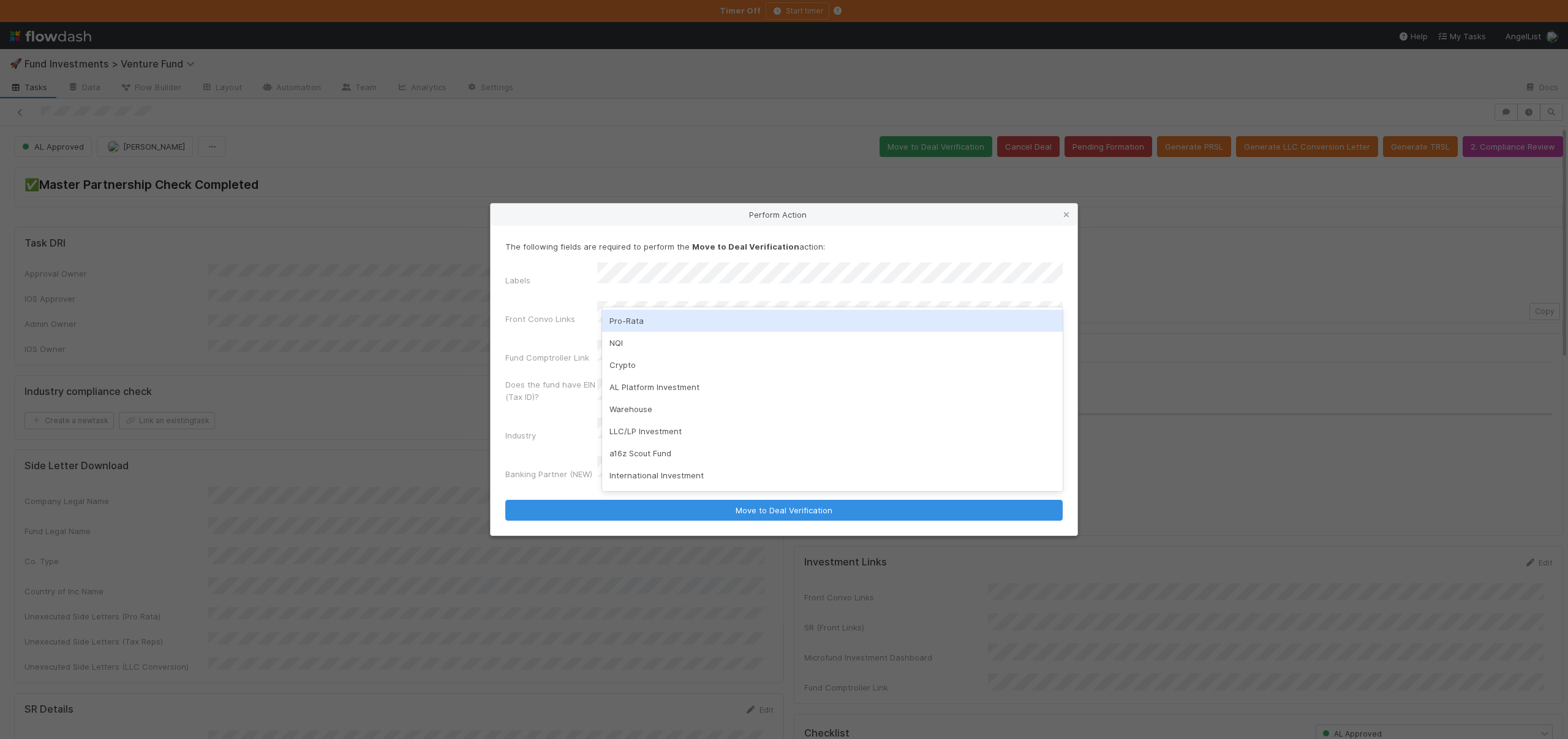
click at [622, 326] on div "Pro-Rata" at bounding box center [832, 320] width 461 height 22
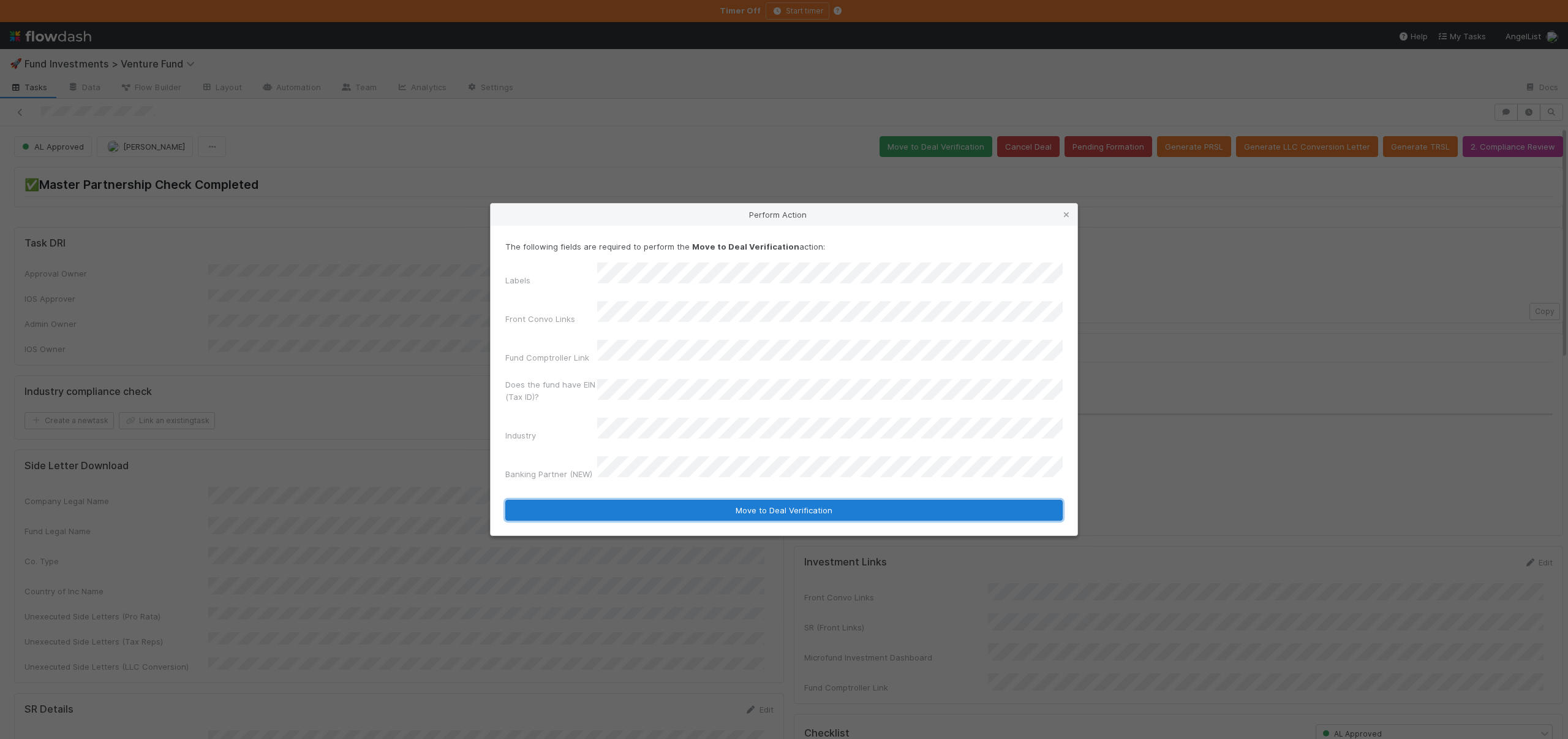
click at [706, 500] on button "Move to Deal Verification" at bounding box center [784, 510] width 558 height 21
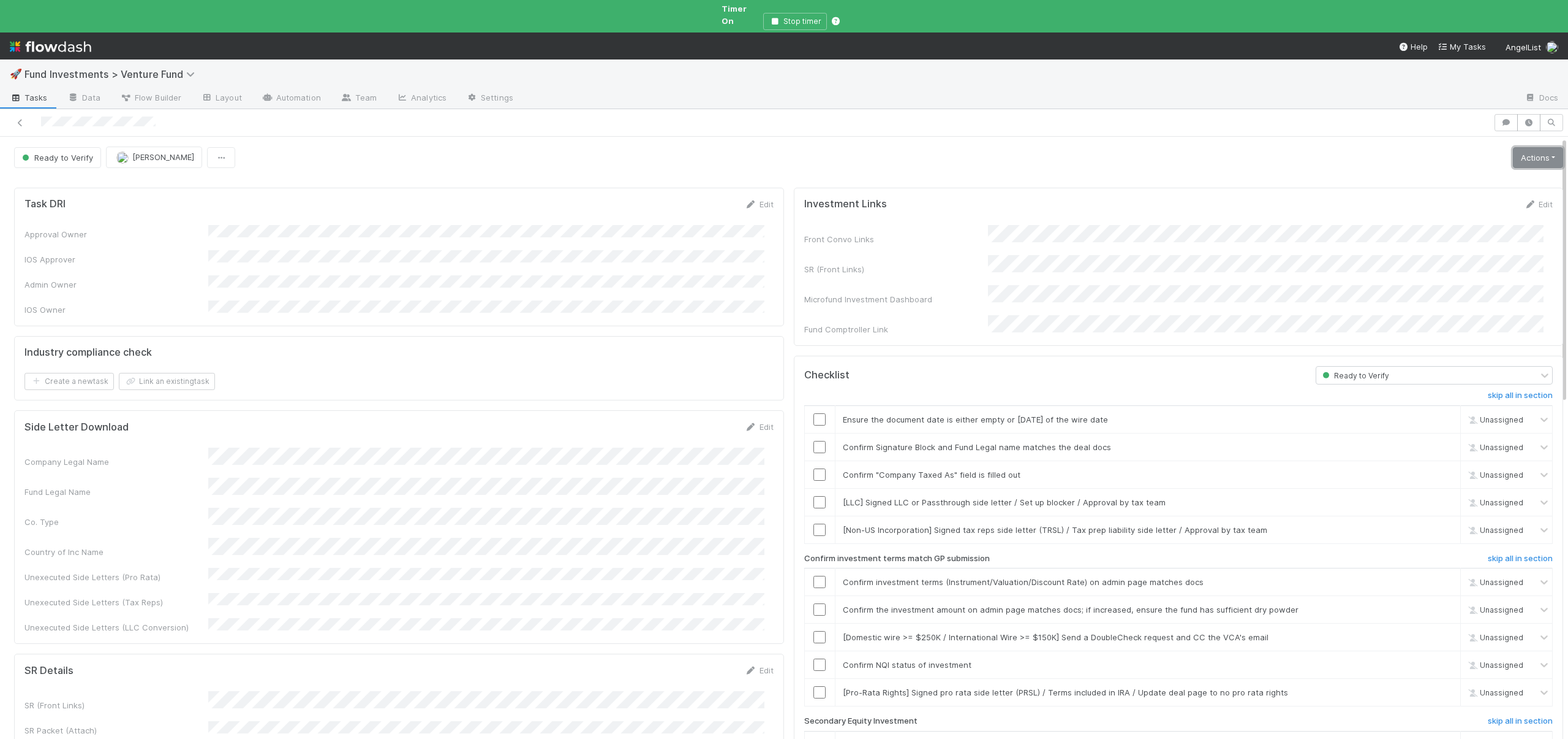
click at [1533, 147] on link "Actions" at bounding box center [1538, 157] width 50 height 21
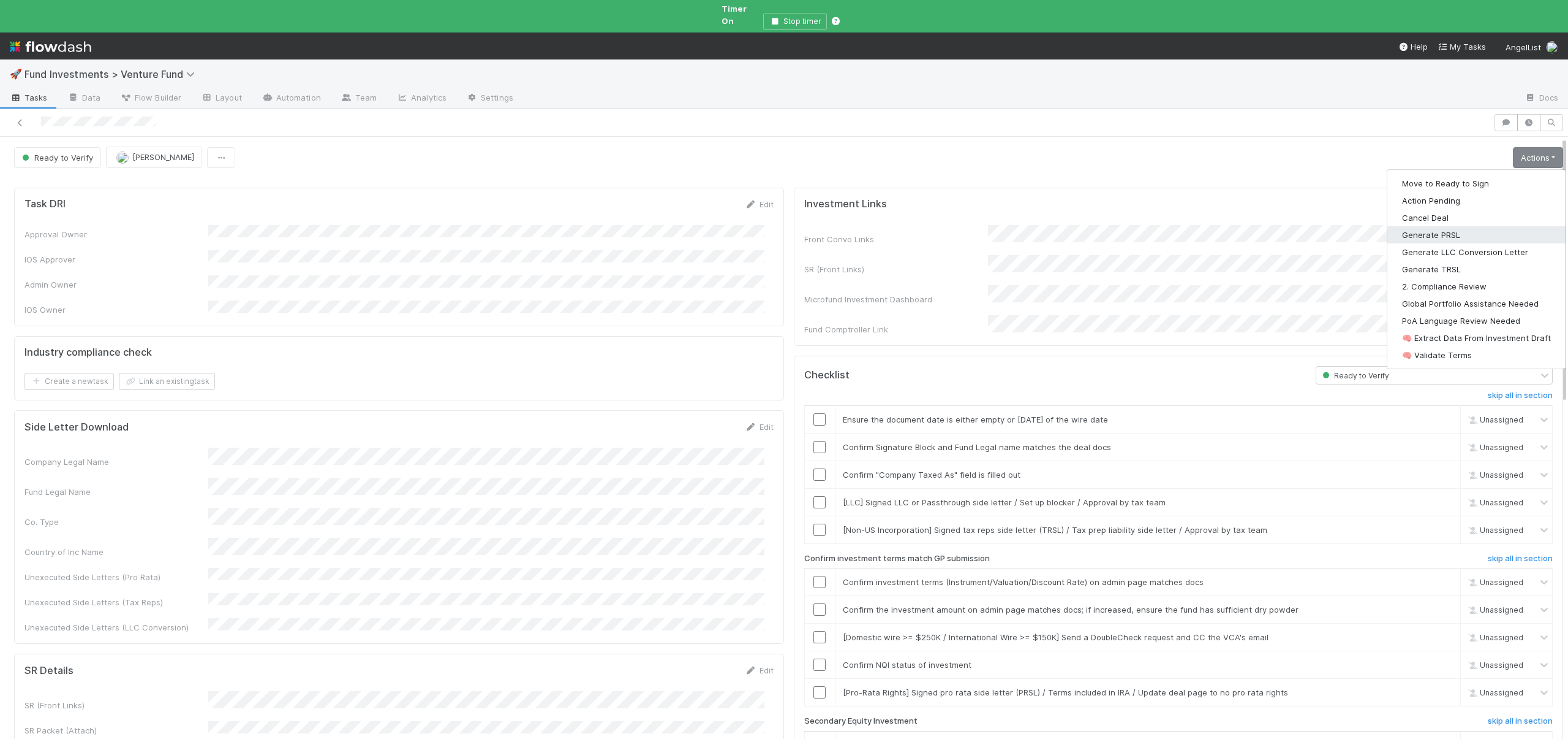
click at [1419, 226] on button "Generate PRSL" at bounding box center [1476, 235] width 179 height 17
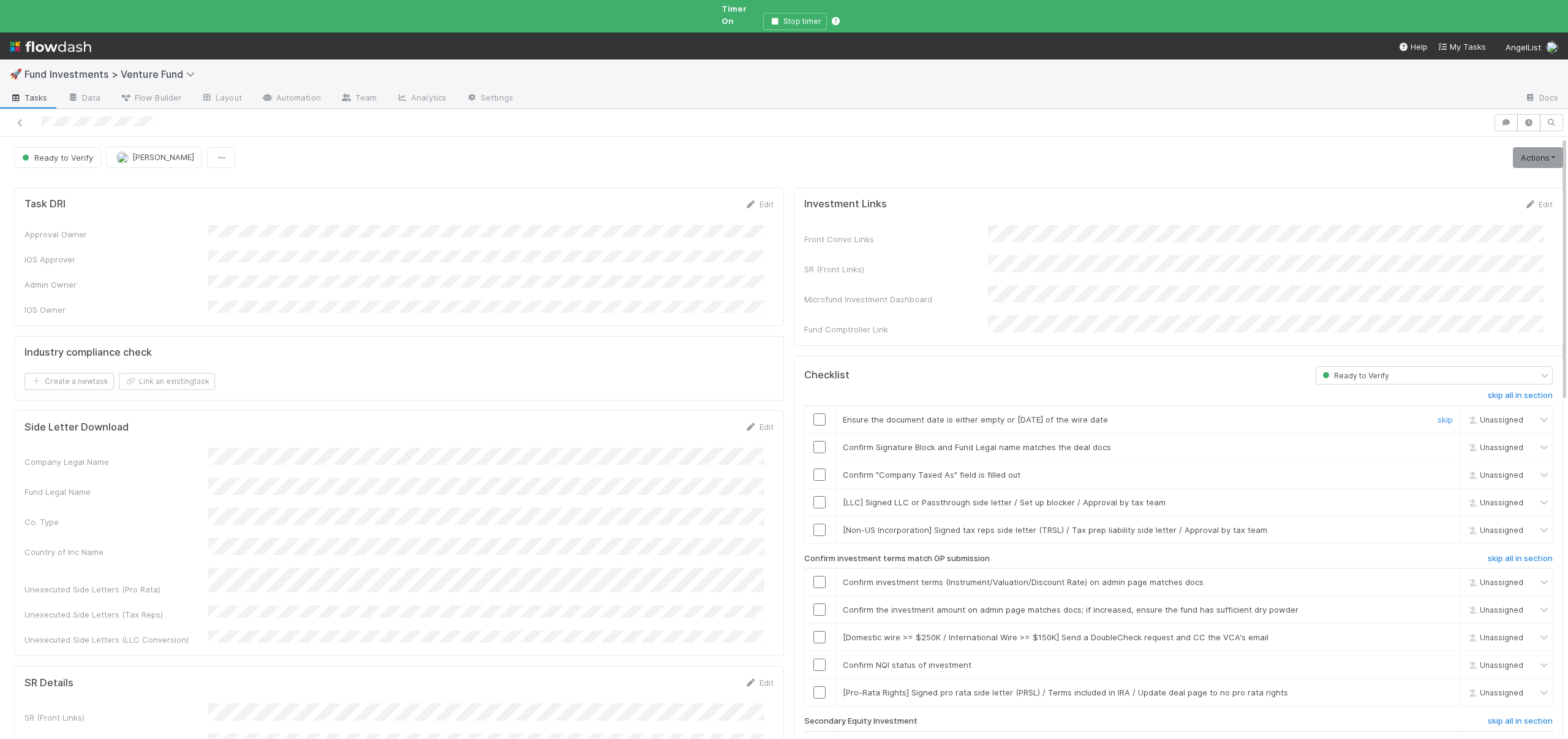
click at [813, 413] on input "checkbox" at bounding box center [819, 419] width 12 height 12
click at [813, 441] on input "checkbox" at bounding box center [819, 447] width 12 height 12
click at [813, 468] on input "checkbox" at bounding box center [819, 474] width 12 height 12
click at [1437, 497] on link "skip" at bounding box center [1445, 501] width 15 height 9
click at [1437, 525] on link "skip" at bounding box center [1445, 530] width 15 height 9
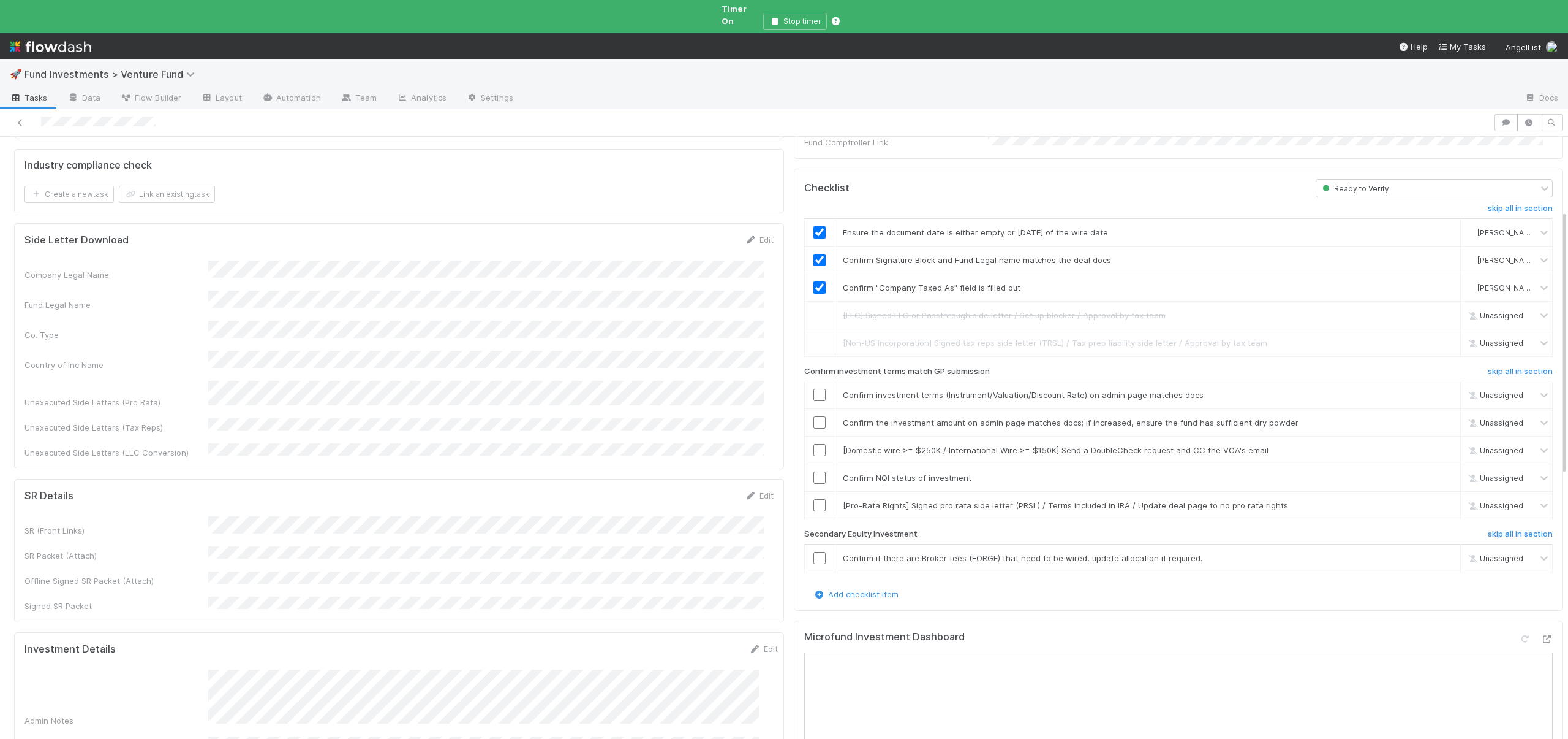
scroll to position [213, 0]
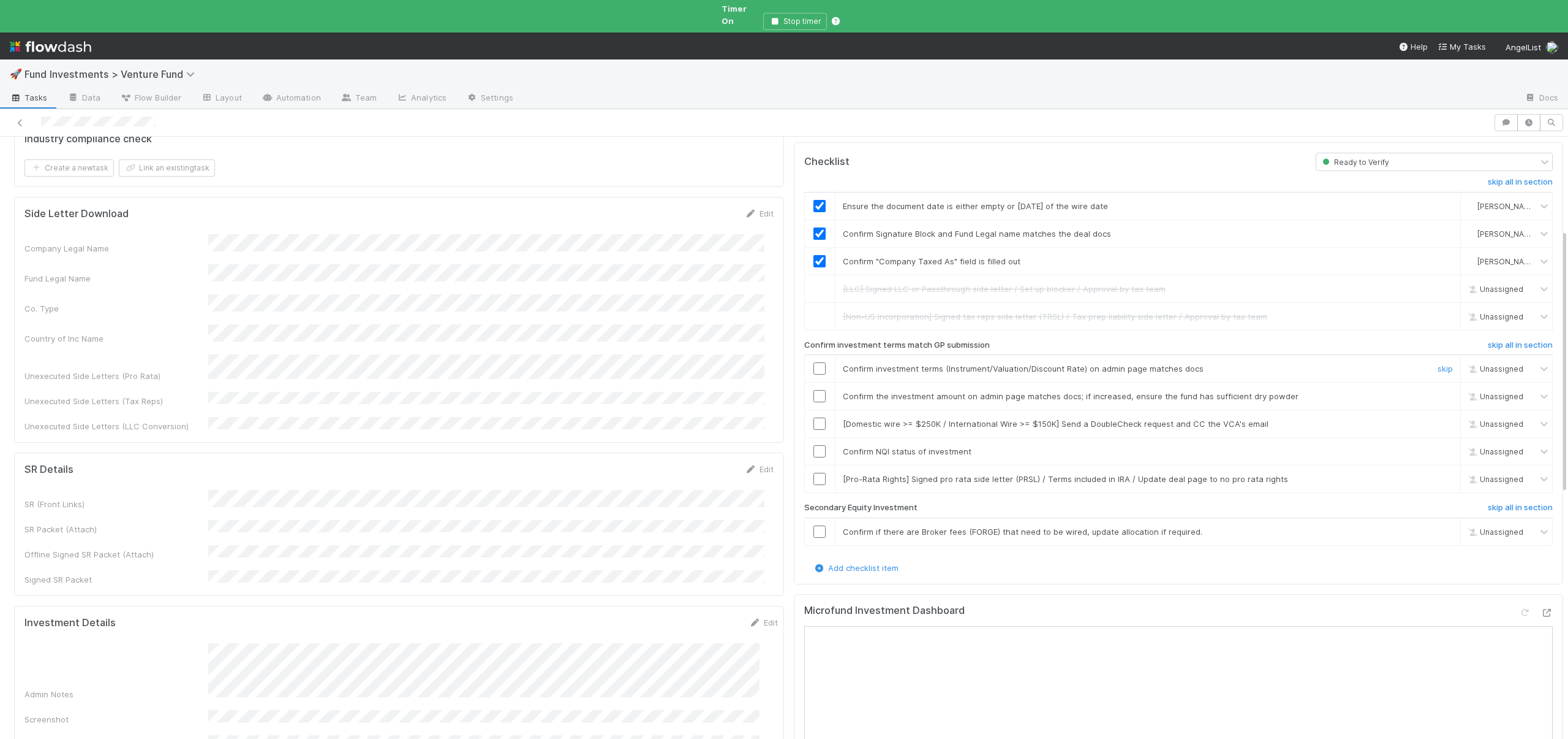
click at [813, 362] on input "checkbox" at bounding box center [819, 368] width 12 height 12
click at [813, 390] on input "checkbox" at bounding box center [819, 396] width 12 height 12
click at [813, 362] on input "checkbox" at bounding box center [819, 368] width 12 height 12
click at [1437, 418] on link "skip" at bounding box center [1445, 423] width 15 height 9
click at [813, 445] on input "checkbox" at bounding box center [819, 450] width 12 height 12
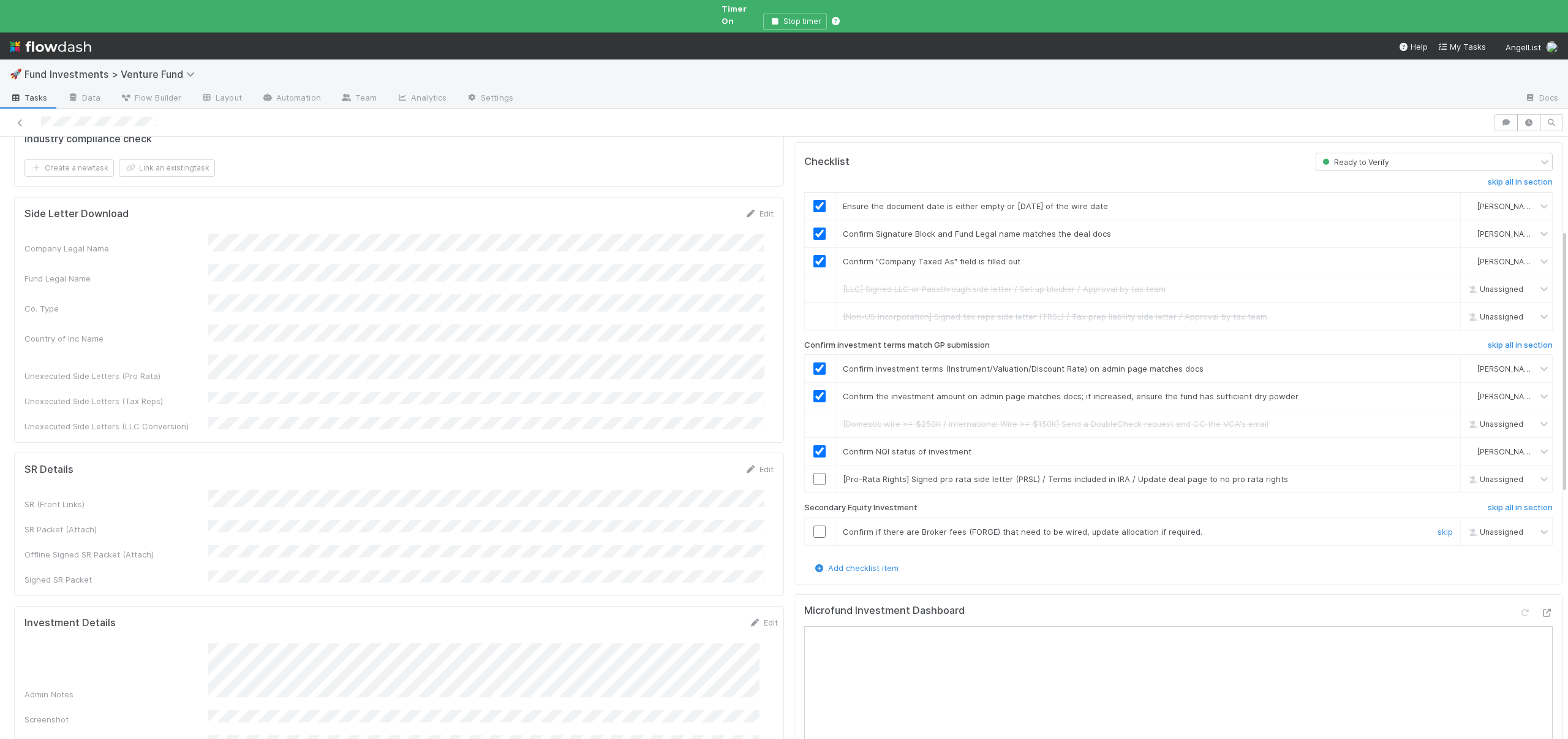
drag, startPoint x: 1433, startPoint y: 506, endPoint x: 1419, endPoint y: 492, distance: 19.8
click at [1437, 526] on link "skip" at bounding box center [1445, 531] width 15 height 9
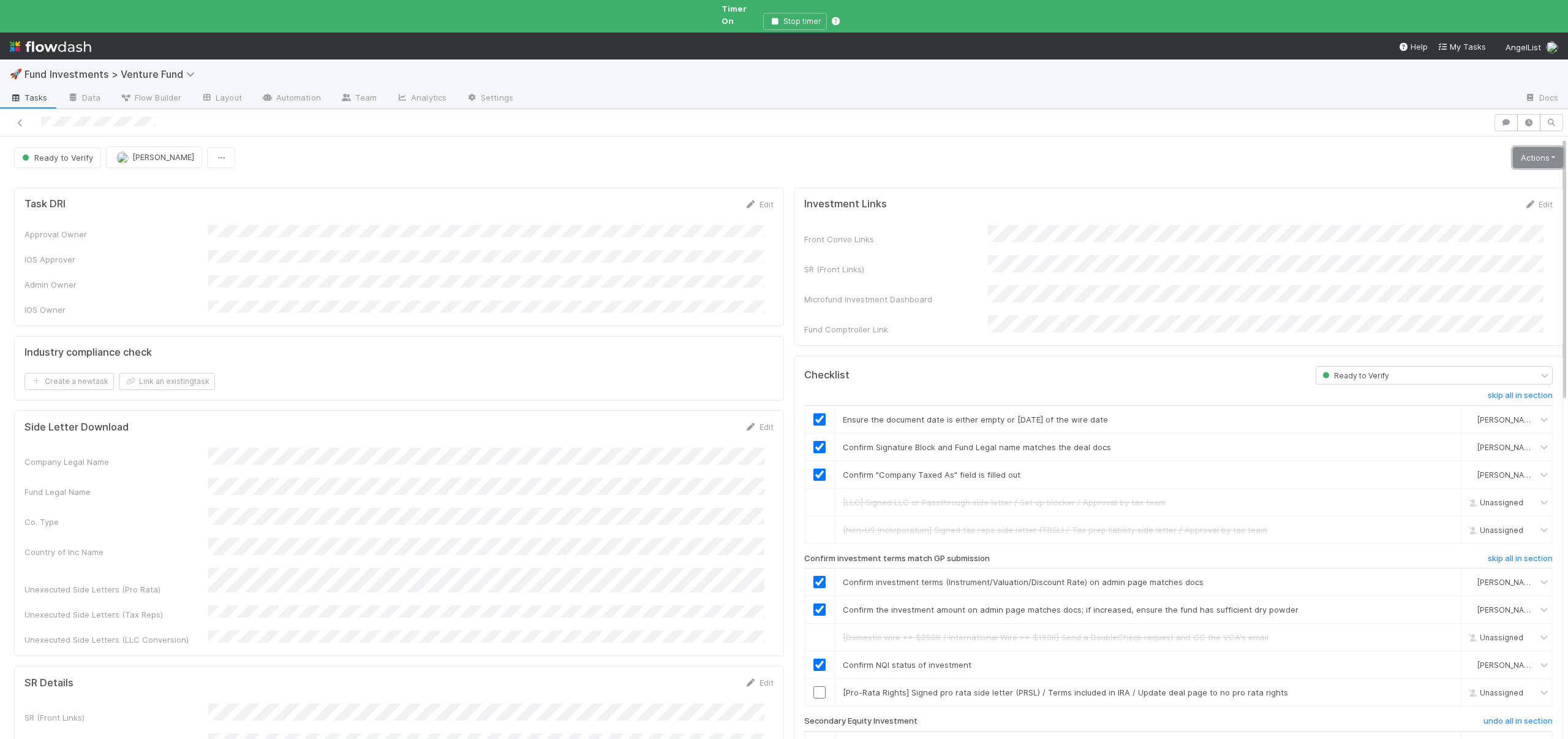
click at [1514, 151] on link "Actions" at bounding box center [1538, 157] width 50 height 21
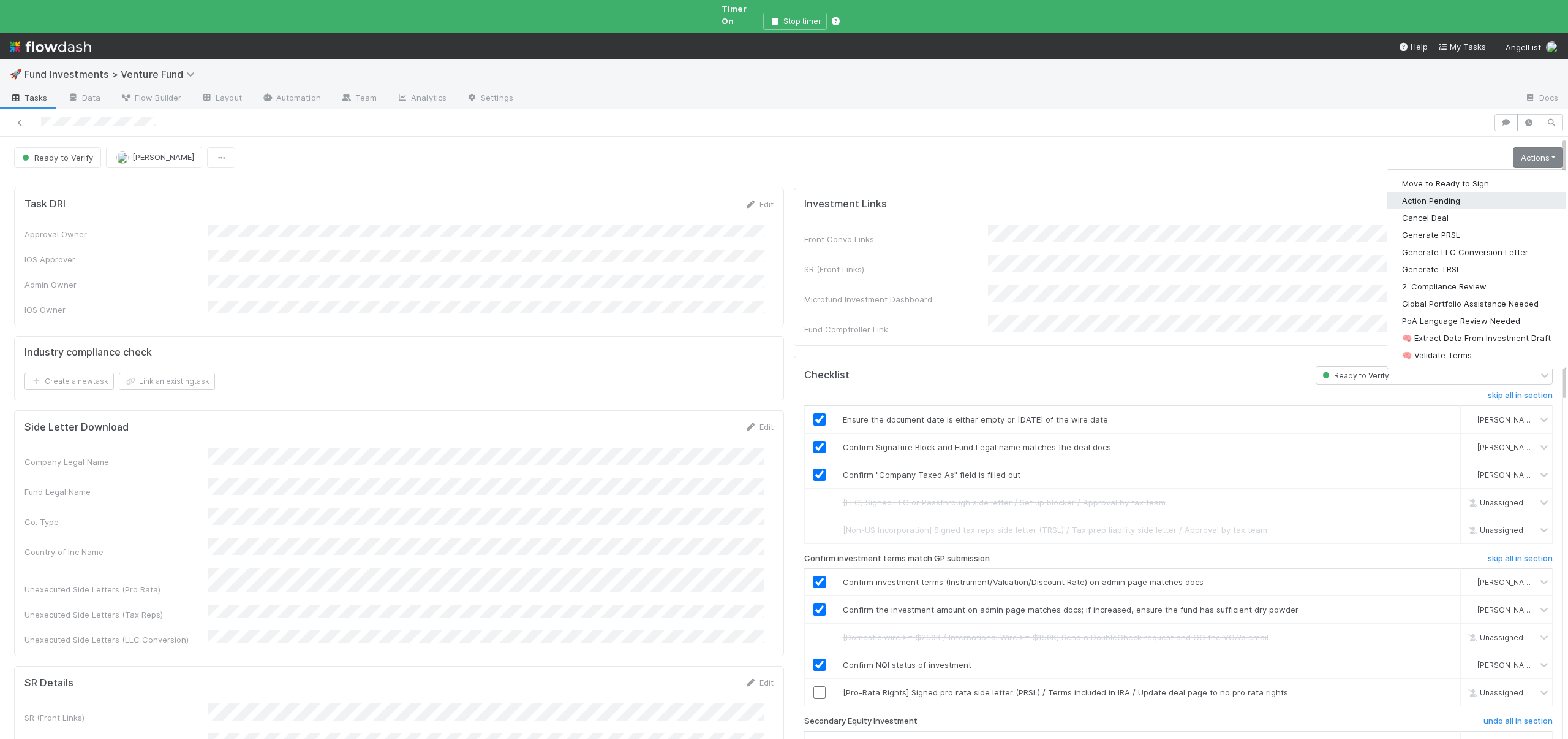
click at [1429, 192] on button "Action Pending" at bounding box center [1476, 201] width 179 height 17
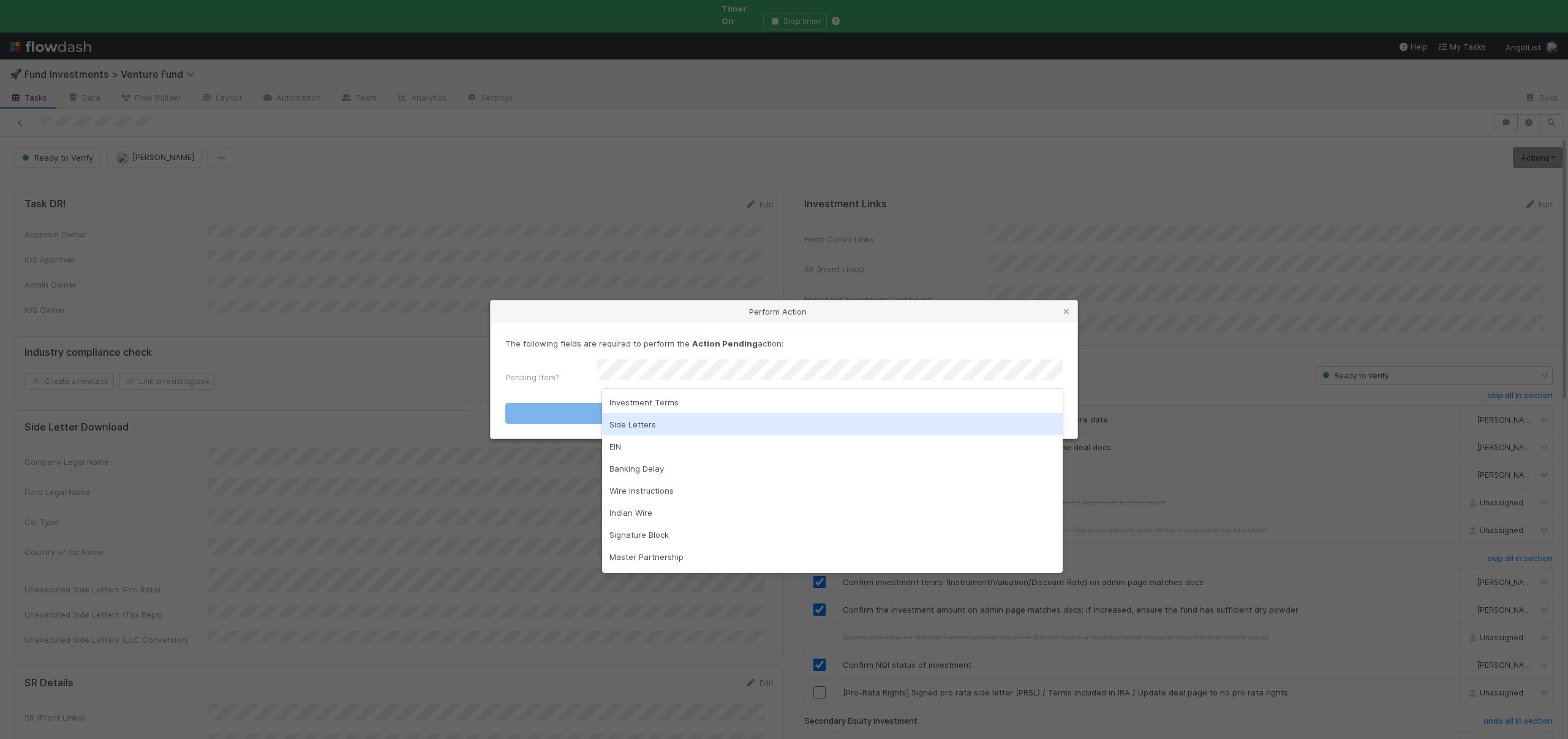
click at [636, 426] on div "Side Letters" at bounding box center [832, 424] width 461 height 22
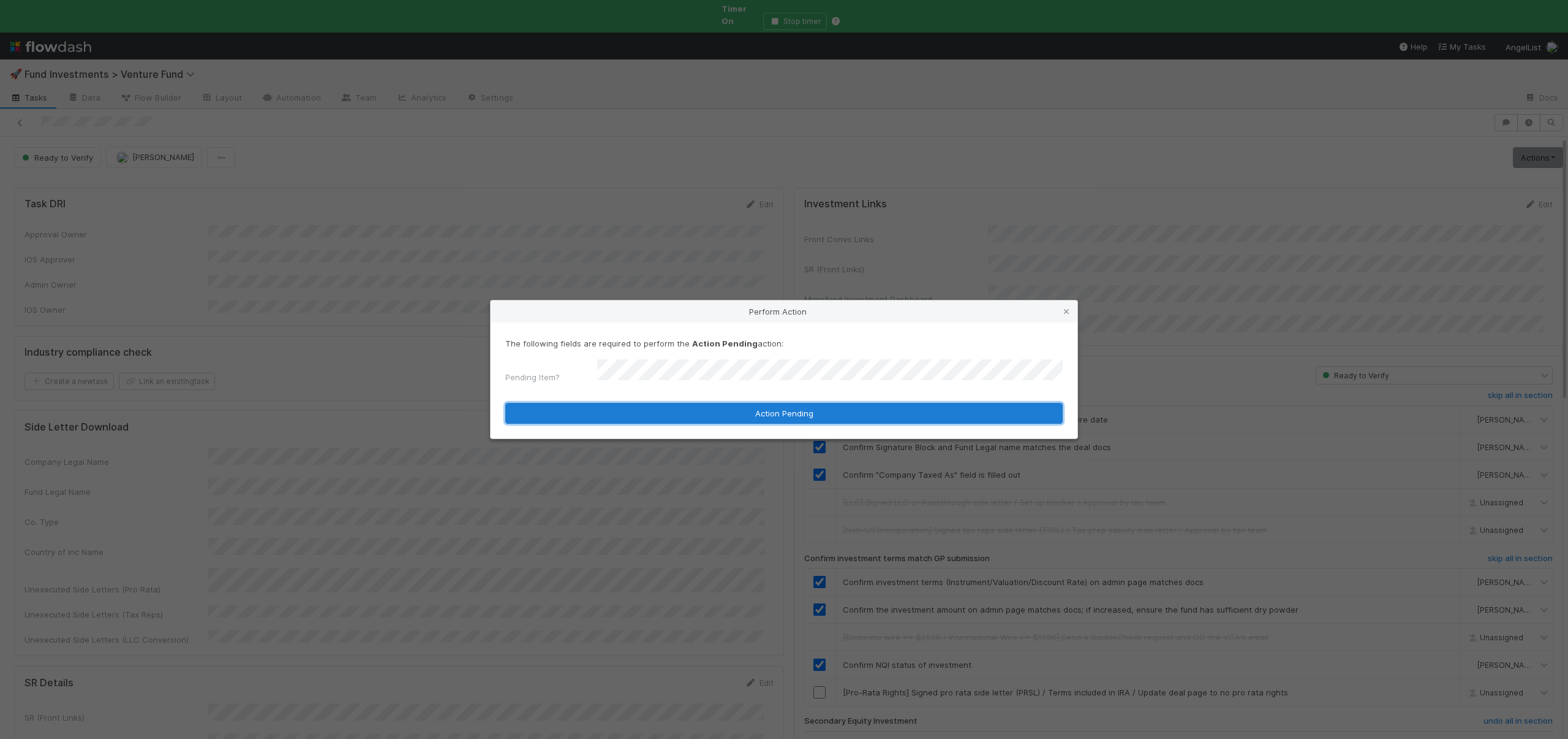
click at [650, 409] on button "Action Pending" at bounding box center [784, 413] width 558 height 21
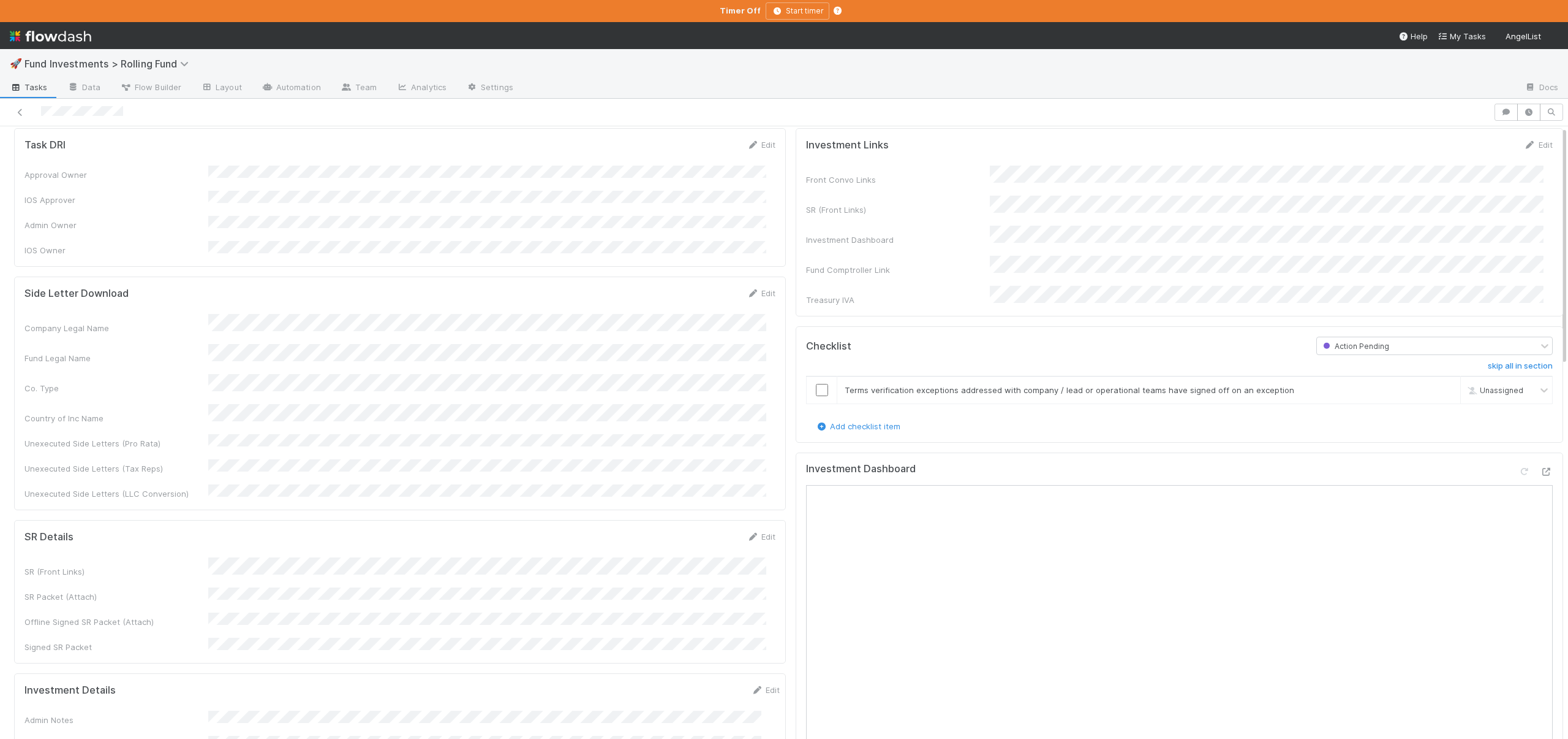
scroll to position [239, 0]
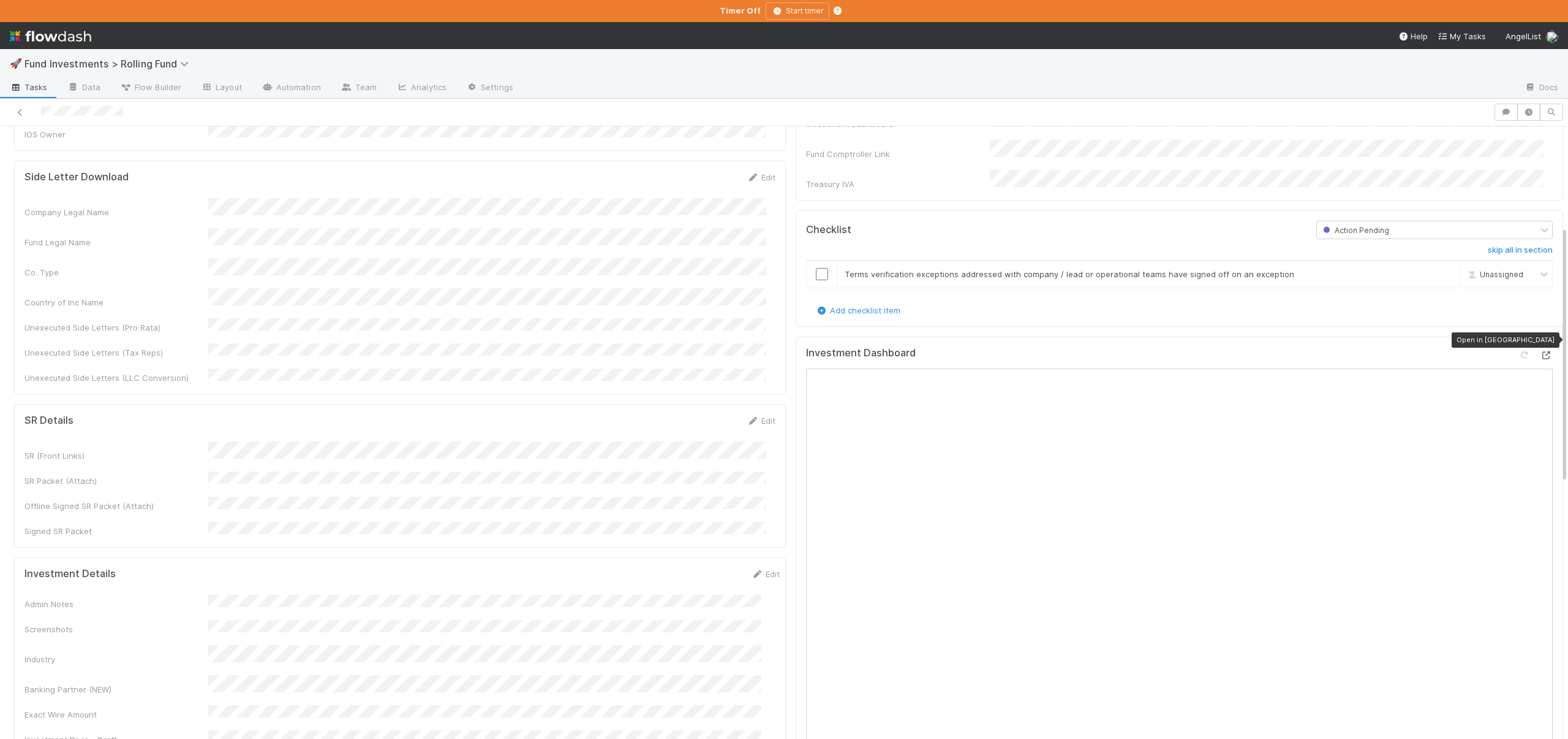
click at [1541, 351] on icon at bounding box center [1546, 355] width 12 height 8
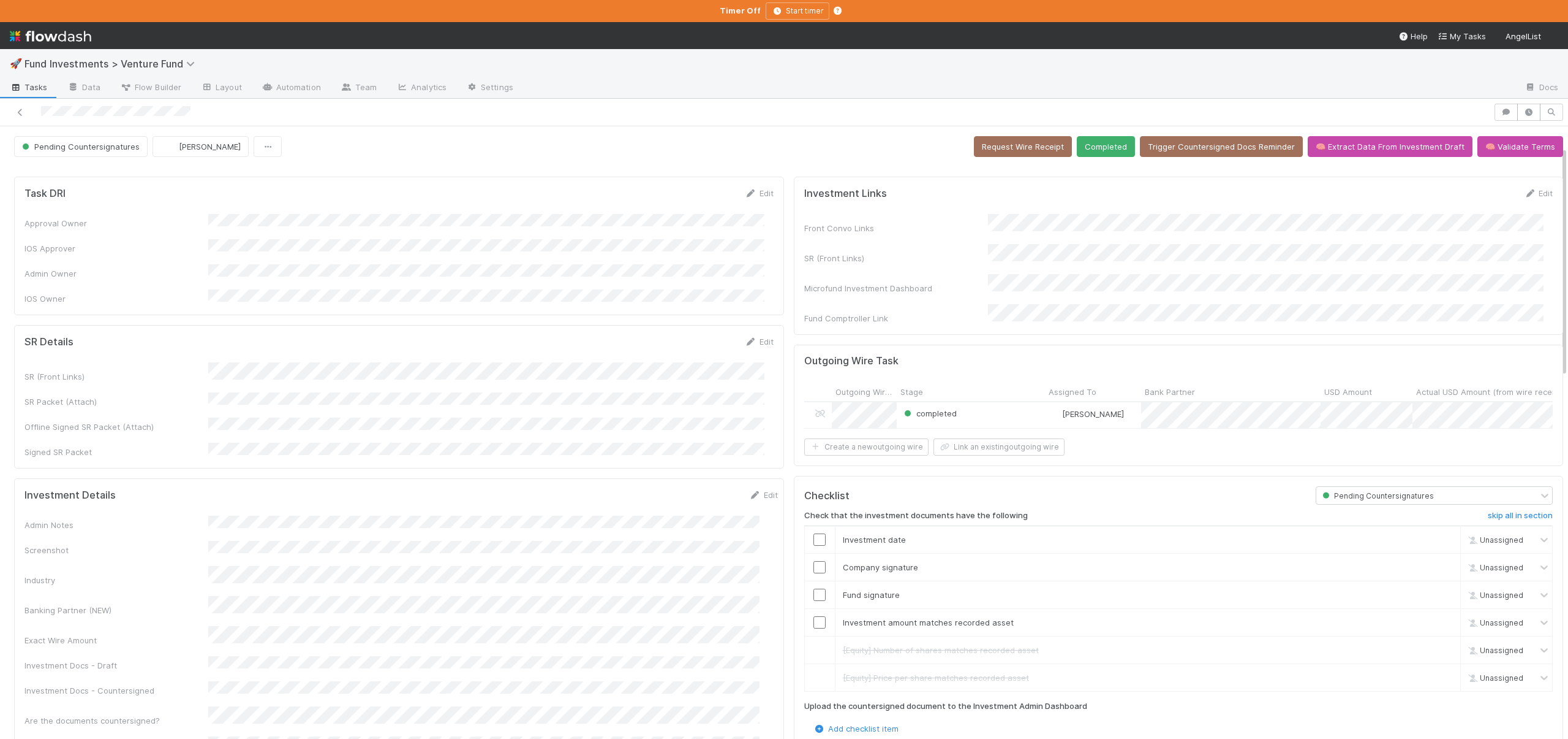
scroll to position [255, 0]
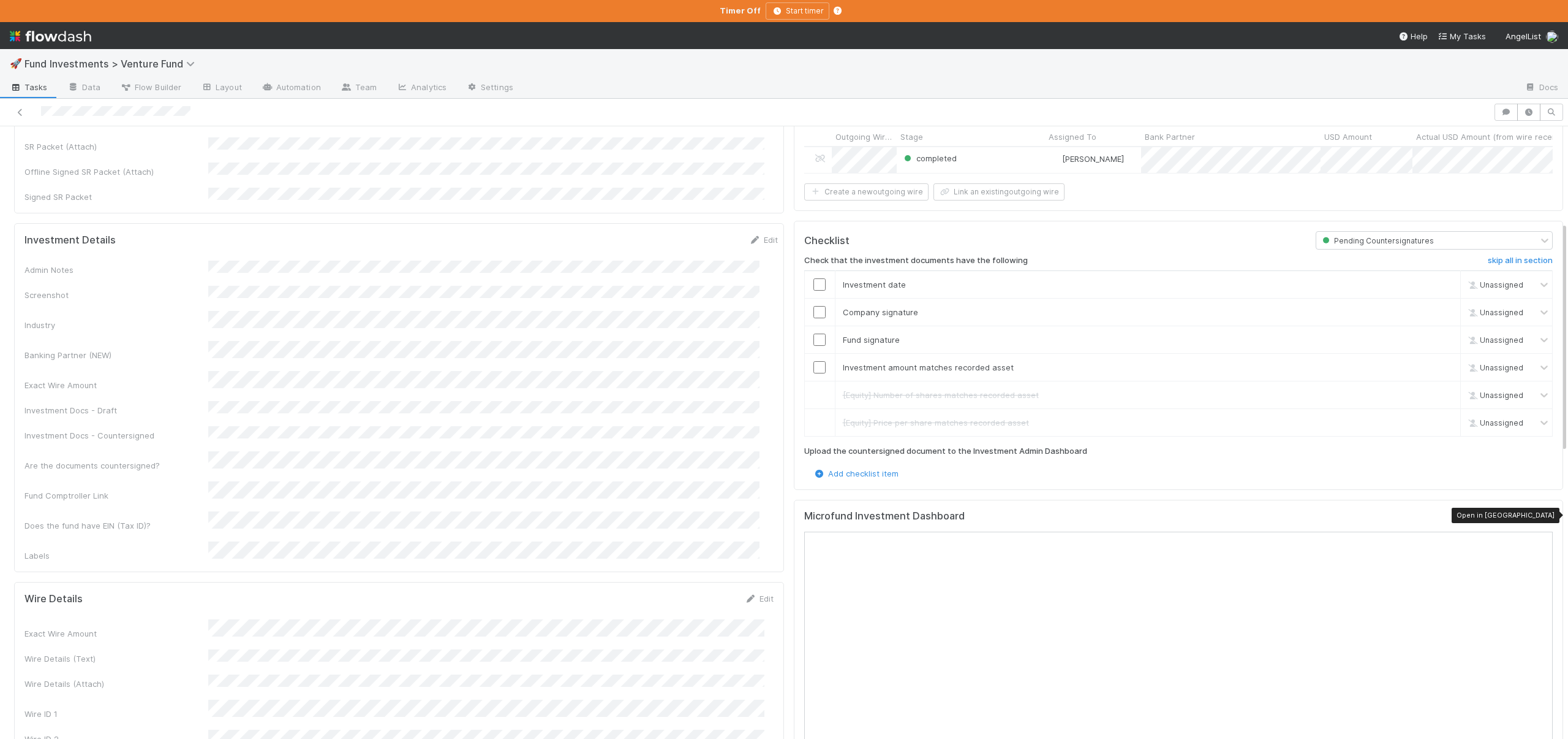
click at [1541, 515] on icon at bounding box center [1546, 519] width 12 height 8
click at [814, 278] on input "checkbox" at bounding box center [819, 284] width 12 height 12
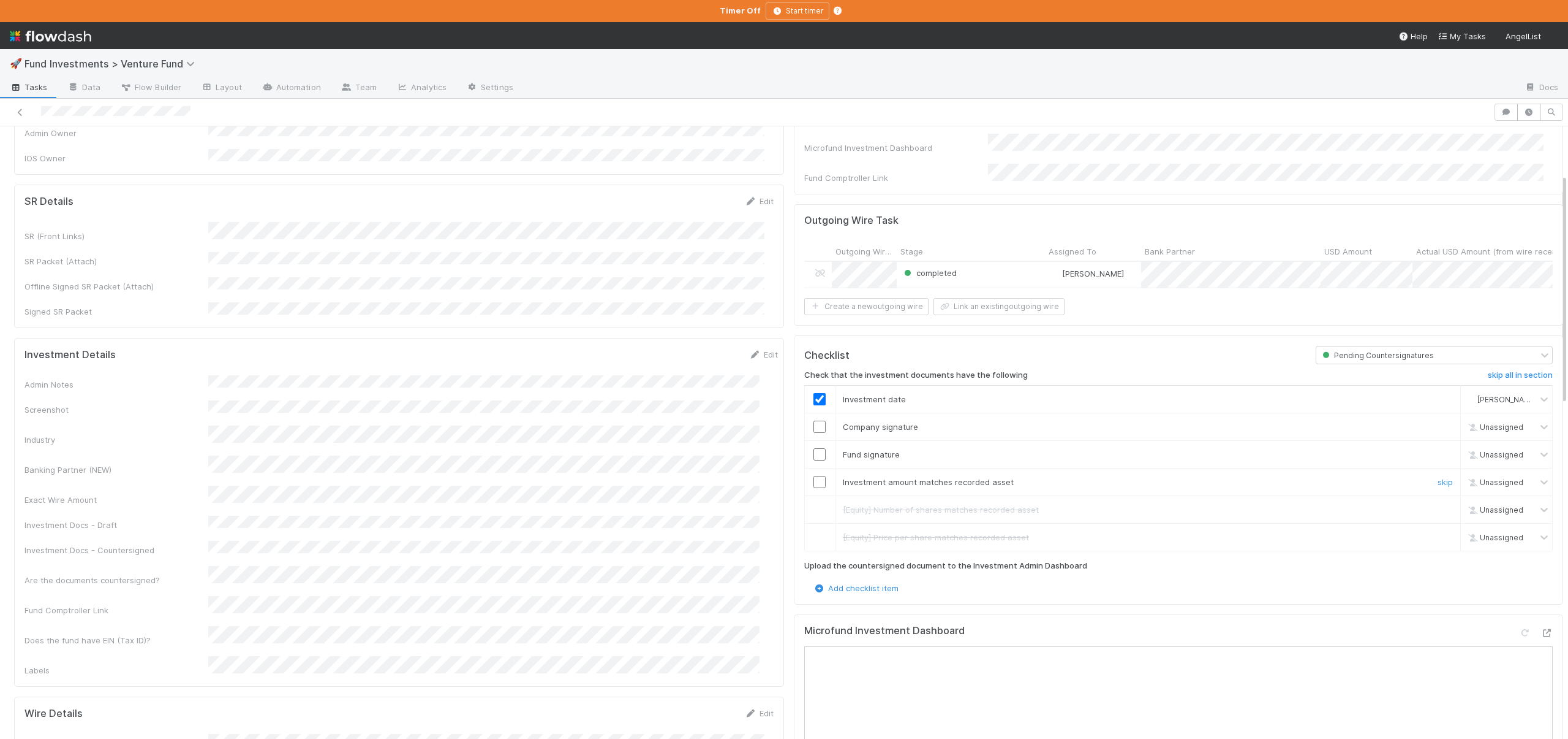
scroll to position [233, 0]
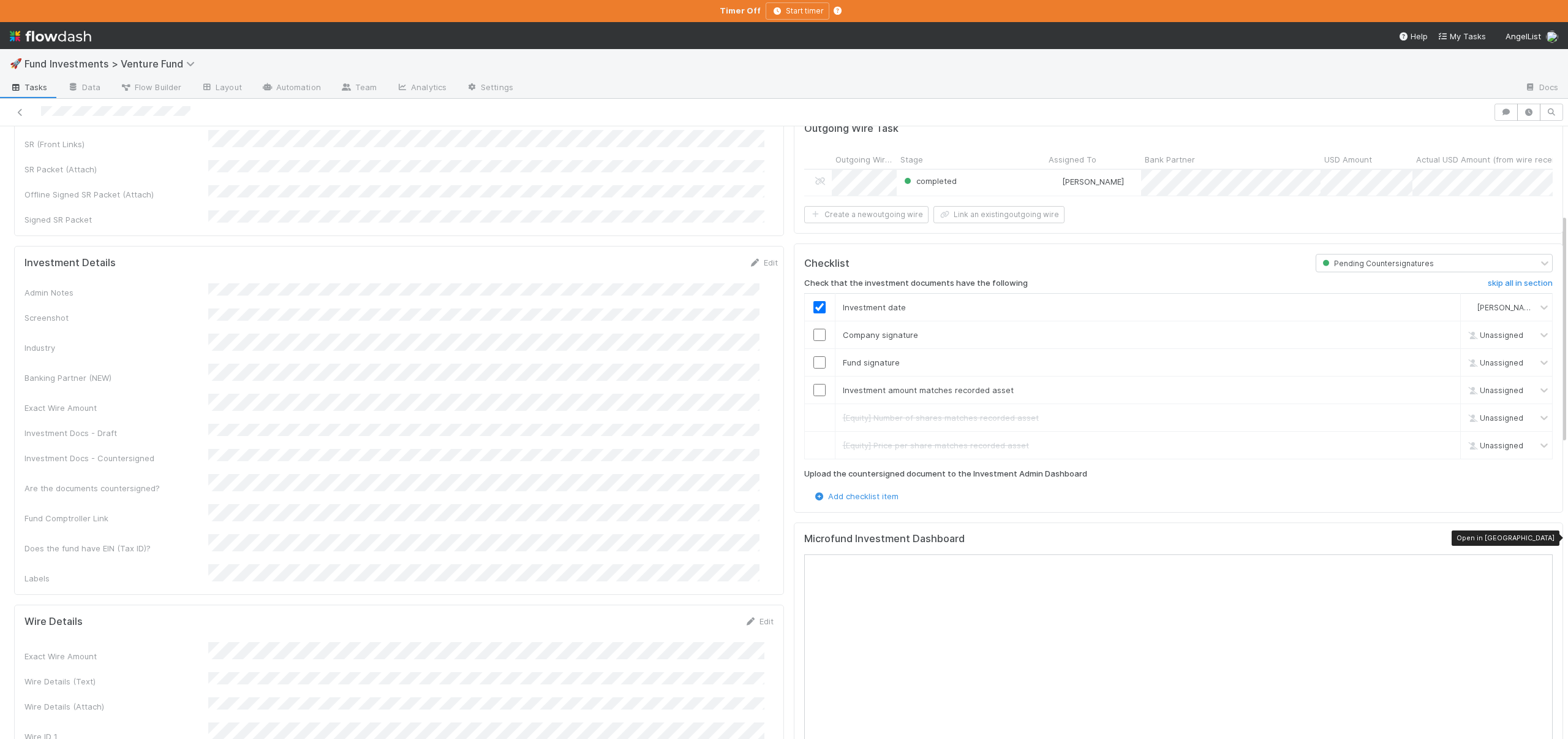
click at [1541, 537] on icon at bounding box center [1546, 540] width 12 height 8
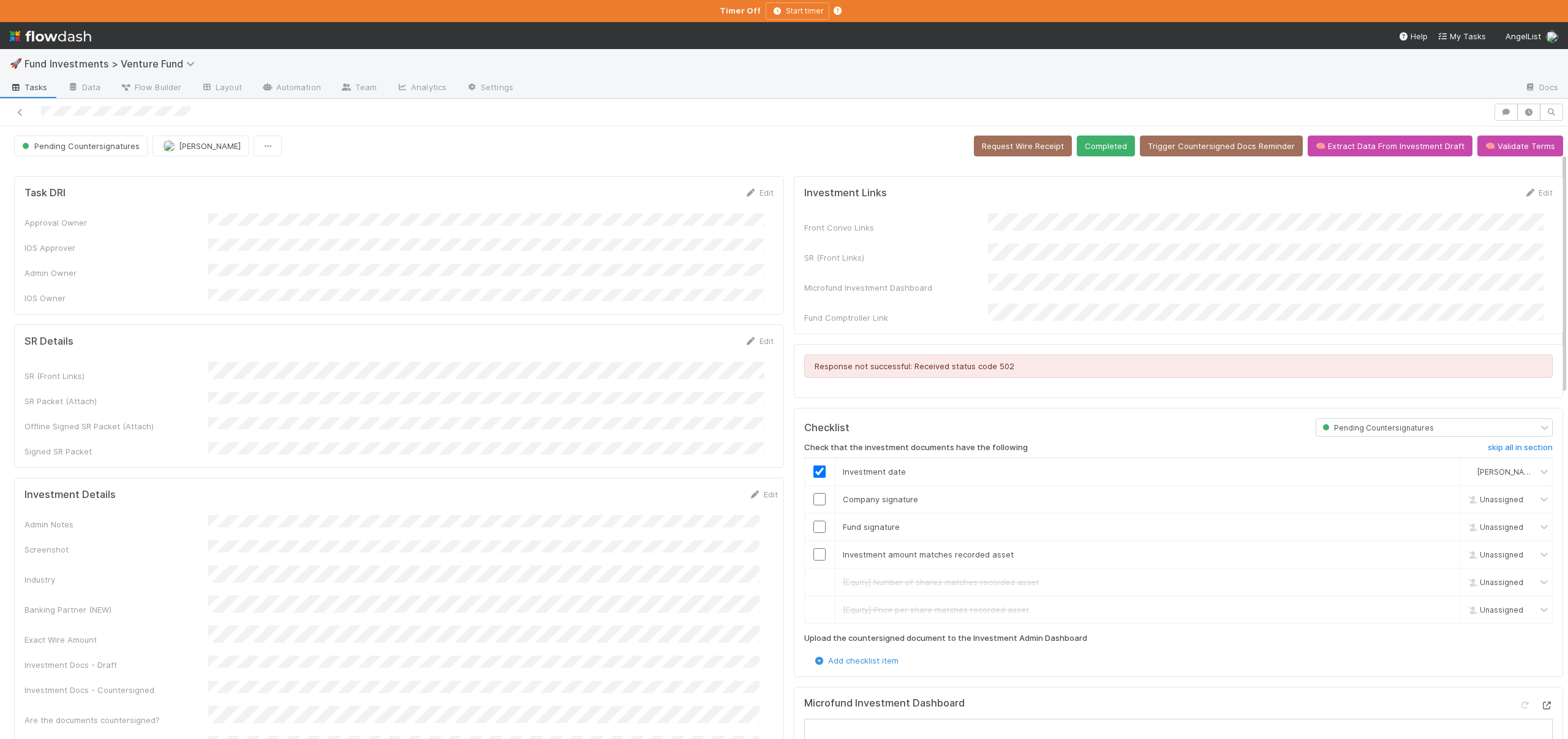
scroll to position [0, 0]
click at [813, 493] on input "checkbox" at bounding box center [819, 499] width 12 height 12
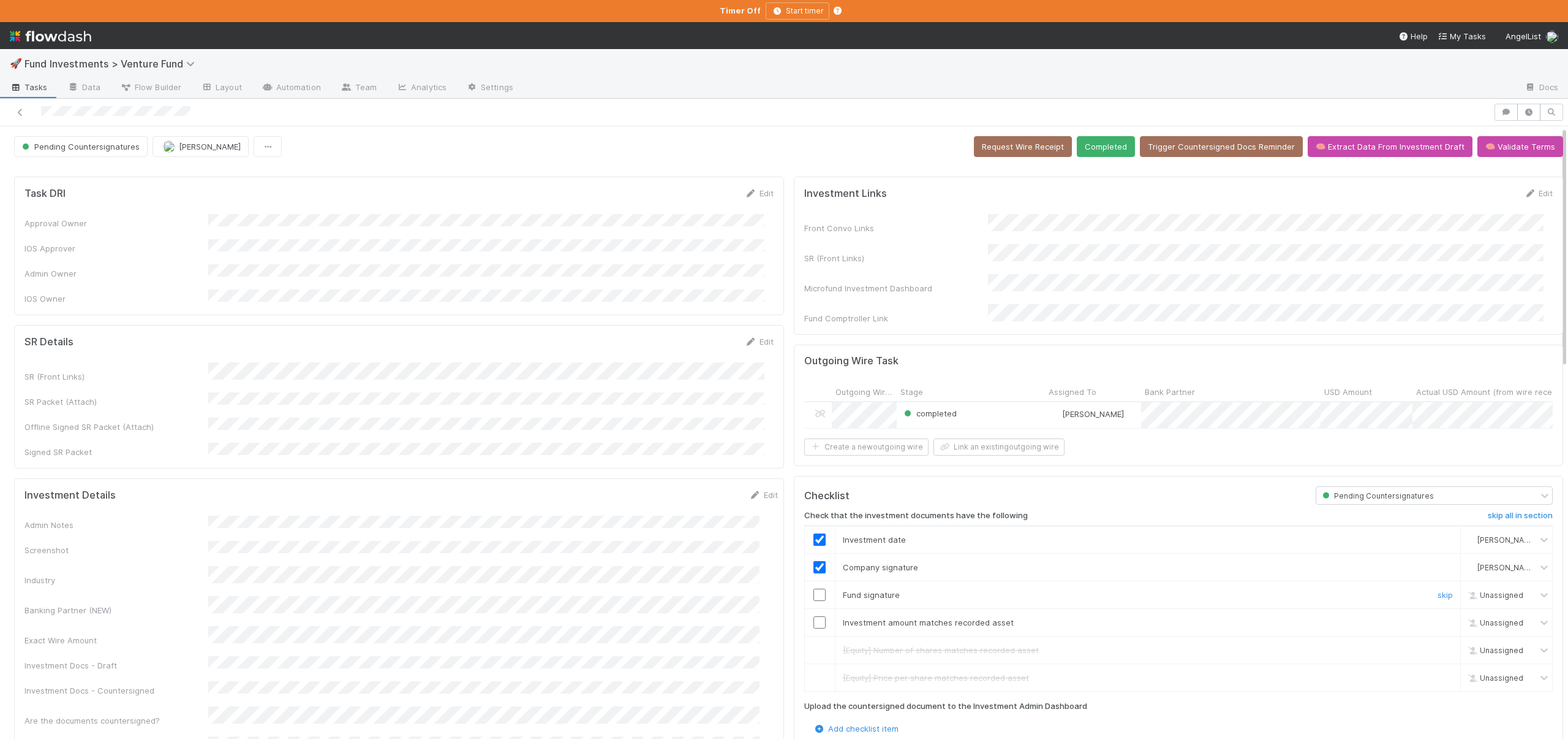
click at [815, 589] on input "checkbox" at bounding box center [819, 594] width 12 height 12
click at [813, 619] on input "checkbox" at bounding box center [819, 622] width 12 height 12
click at [1087, 147] on button "Completed" at bounding box center [1106, 147] width 59 height 21
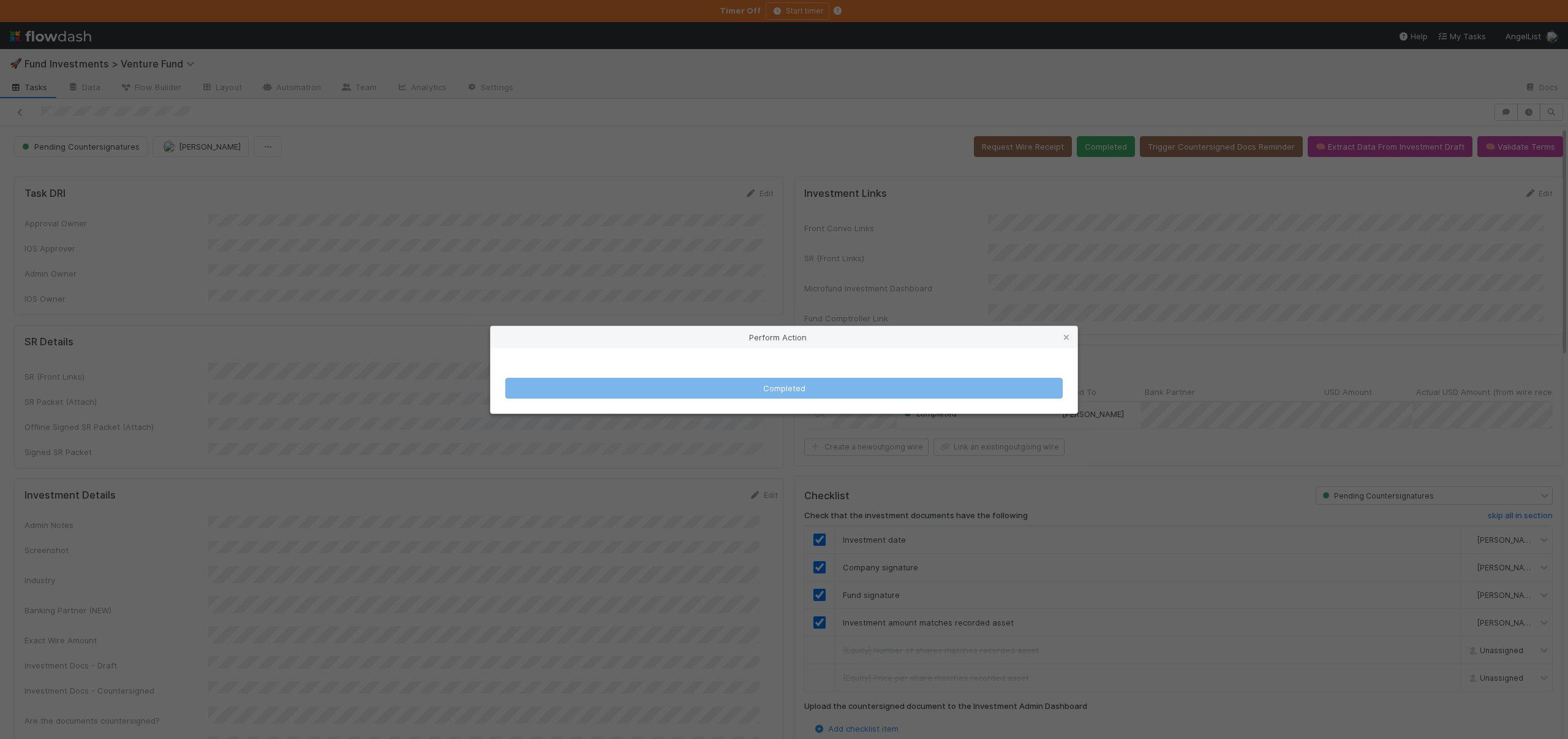
click at [706, 189] on div "Perform Action Completed" at bounding box center [784, 369] width 1568 height 739
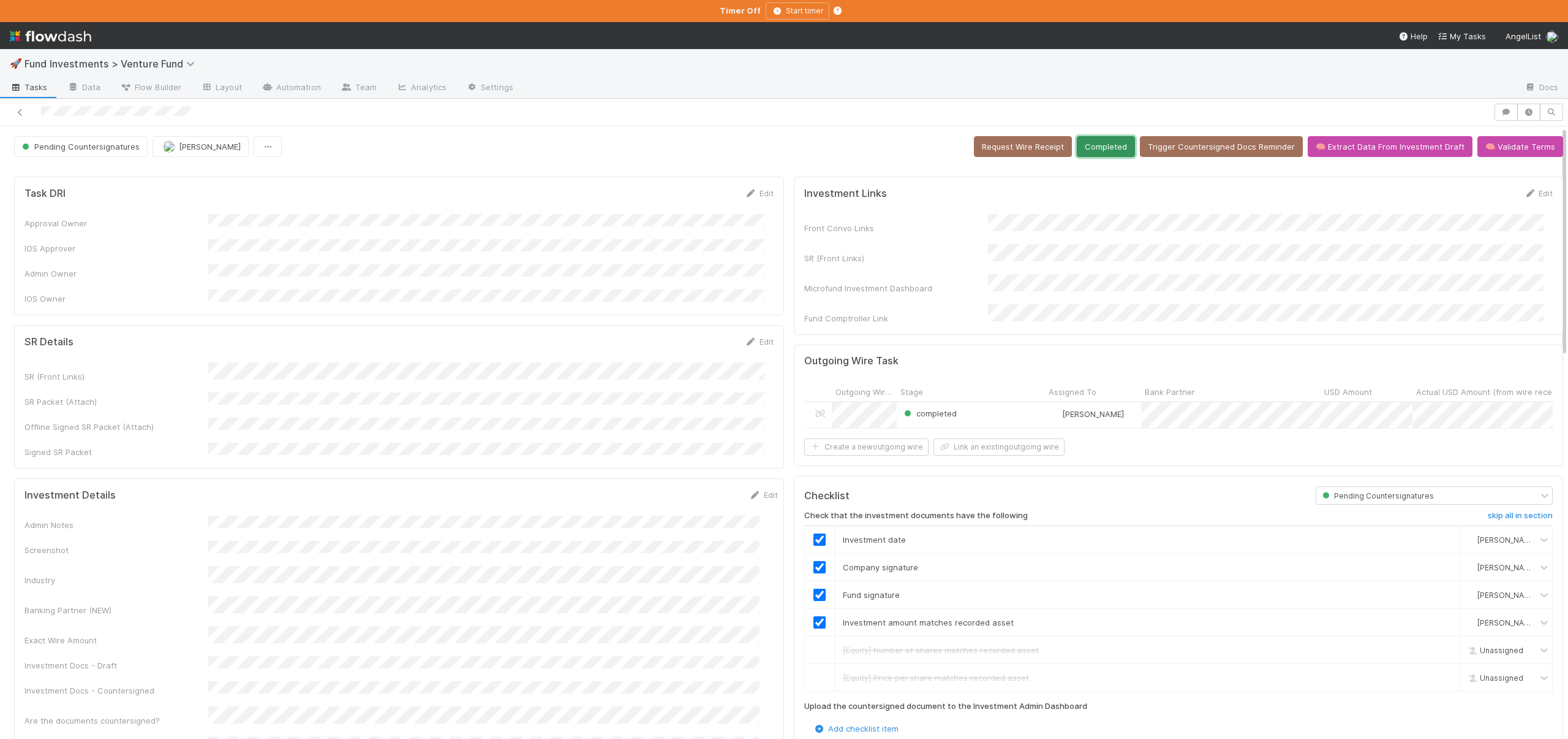
click at [1077, 136] on button "Completed" at bounding box center [1106, 147] width 59 height 21
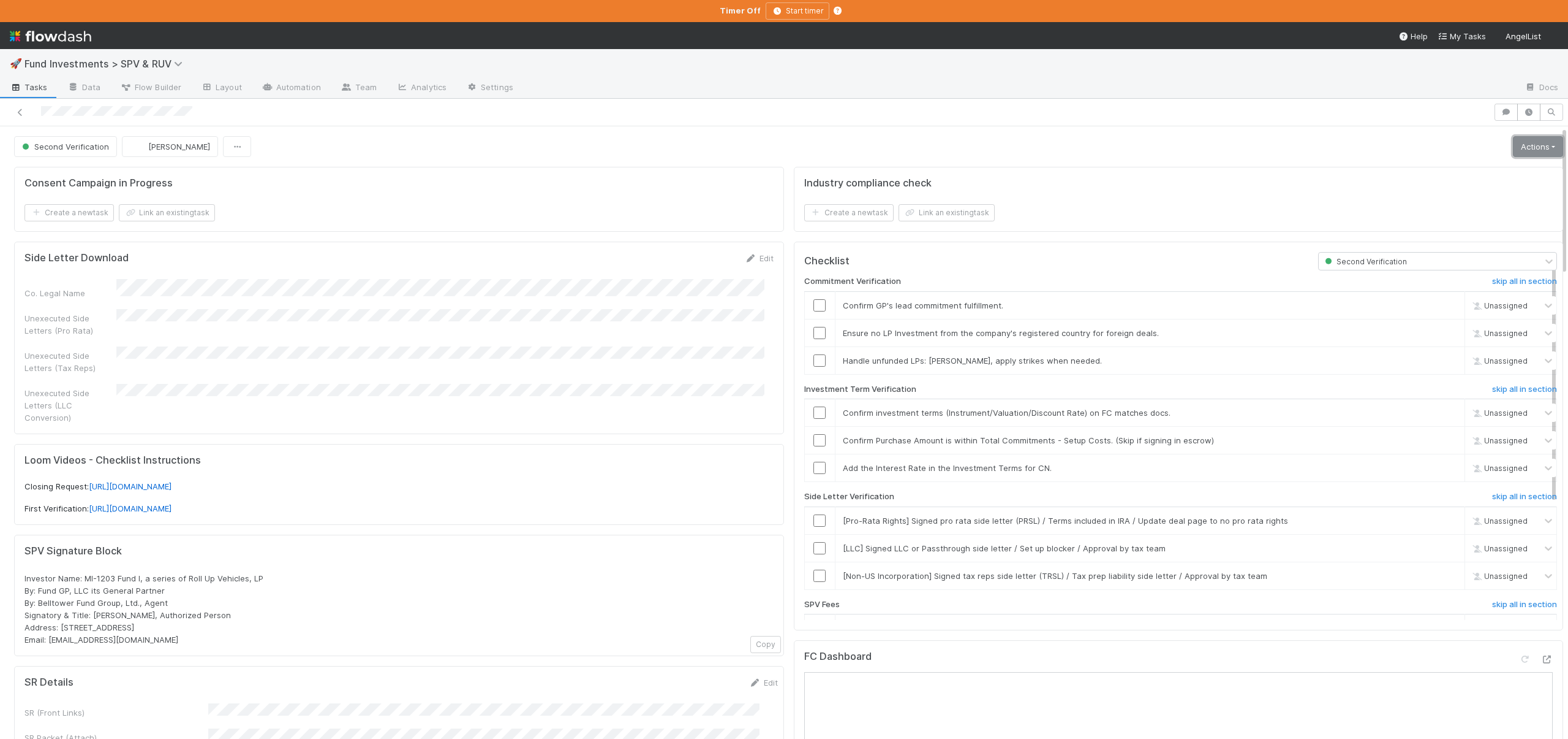
click at [1520, 149] on link "Actions" at bounding box center [1538, 147] width 50 height 21
click at [1437, 295] on button "Action Pending [Second Verification]" at bounding box center [1480, 292] width 170 height 17
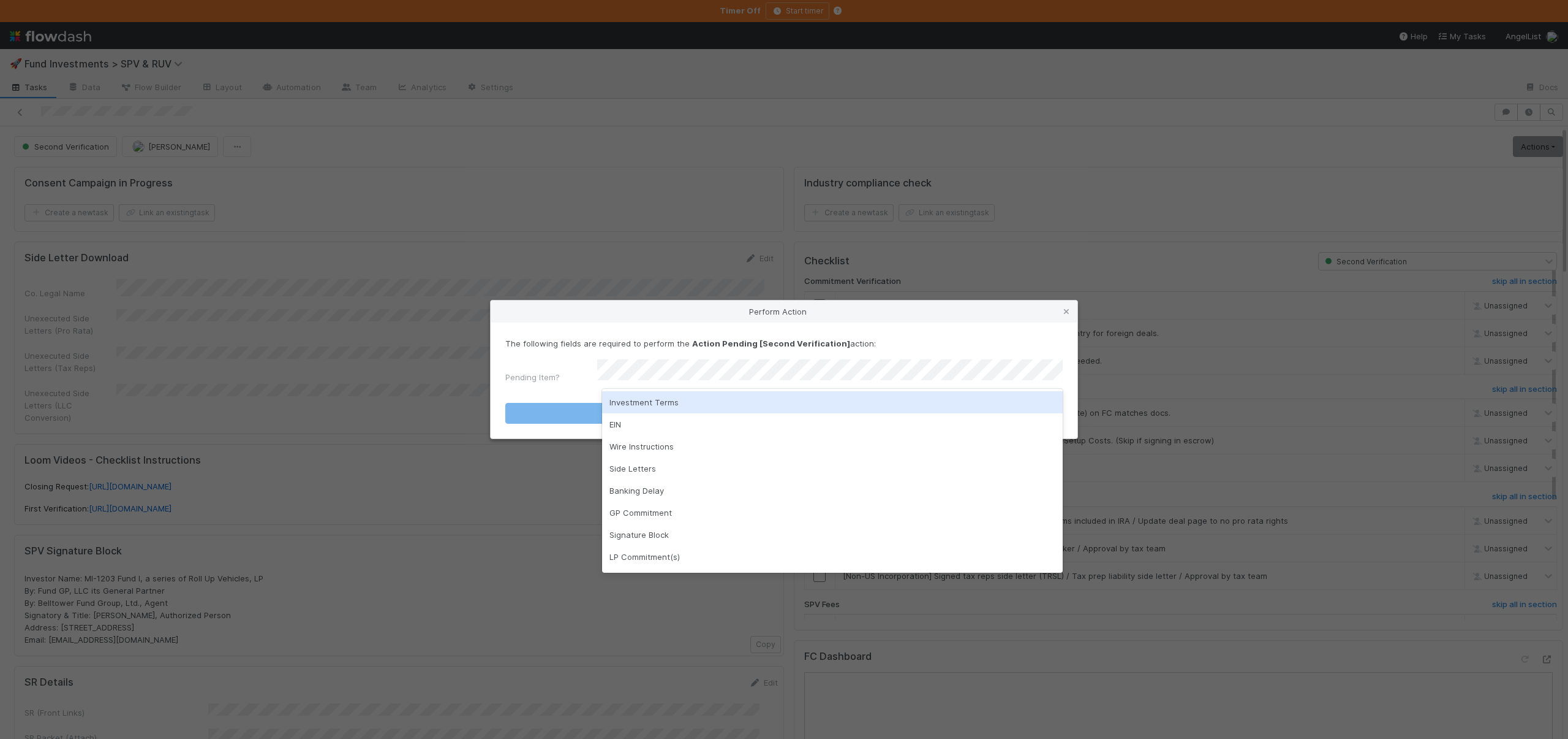
click at [625, 396] on div "Investment Terms" at bounding box center [832, 401] width 461 height 22
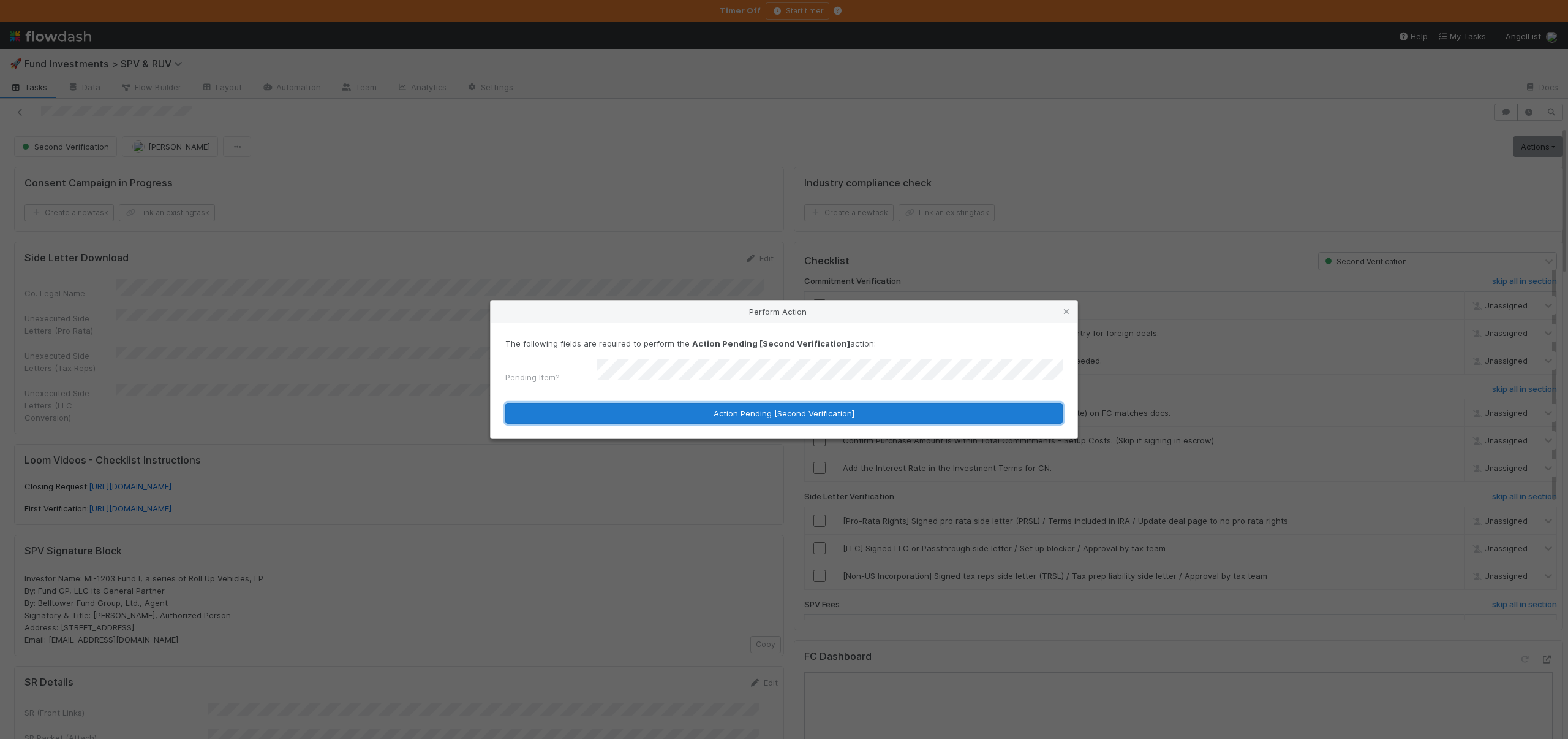
click at [636, 408] on button "Action Pending [Second Verification]" at bounding box center [784, 413] width 558 height 21
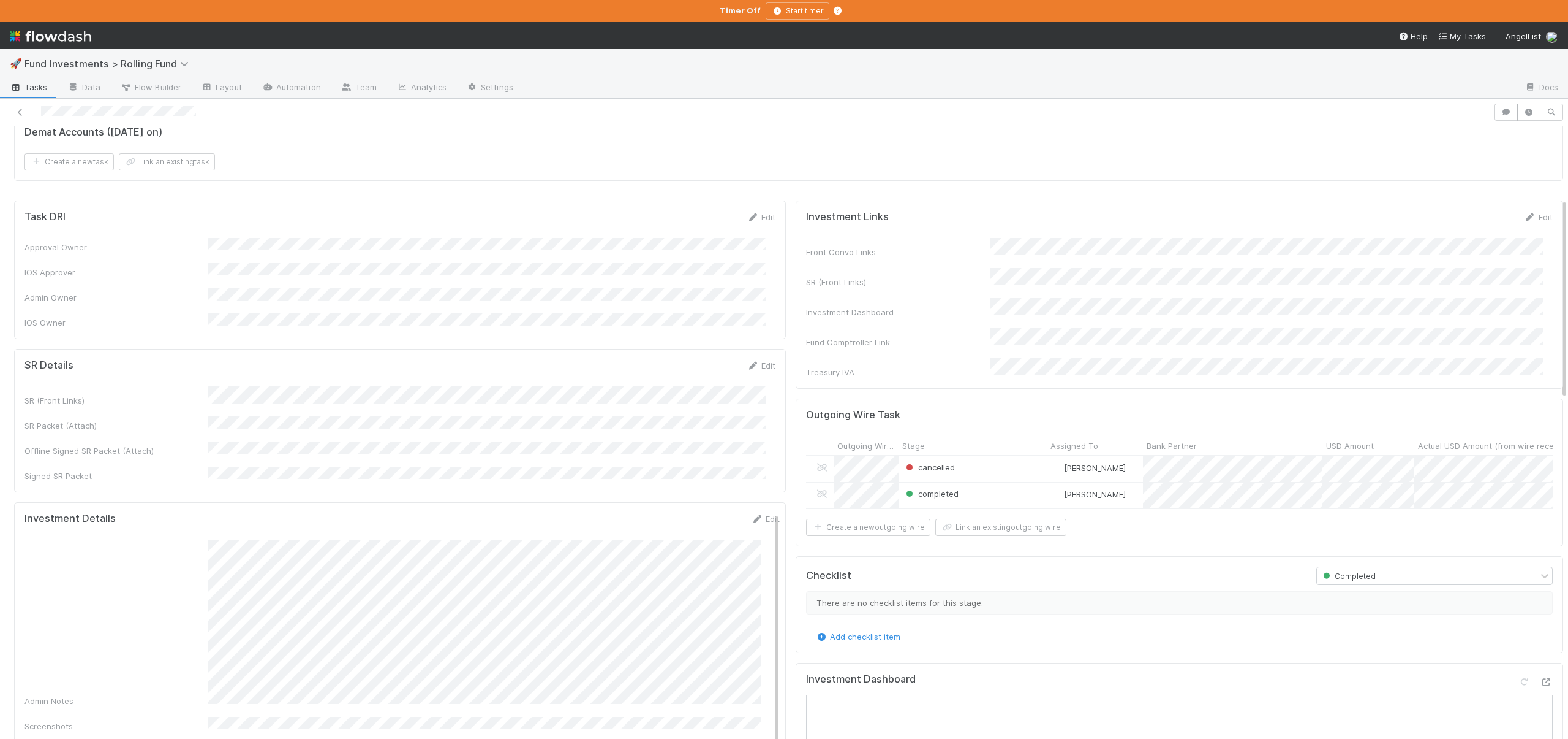
scroll to position [47, 0]
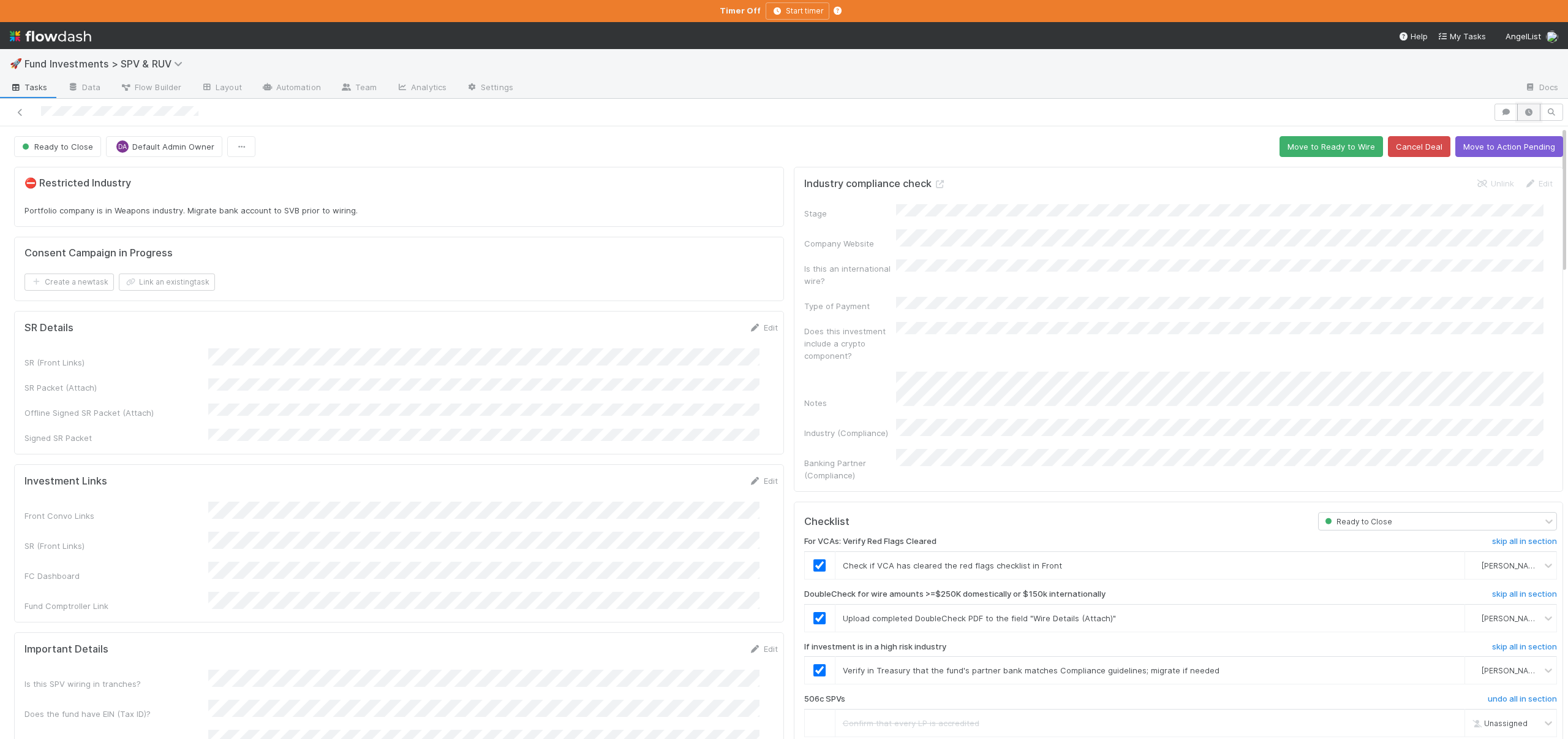
click at [1523, 113] on icon "button" at bounding box center [1528, 113] width 12 height 8
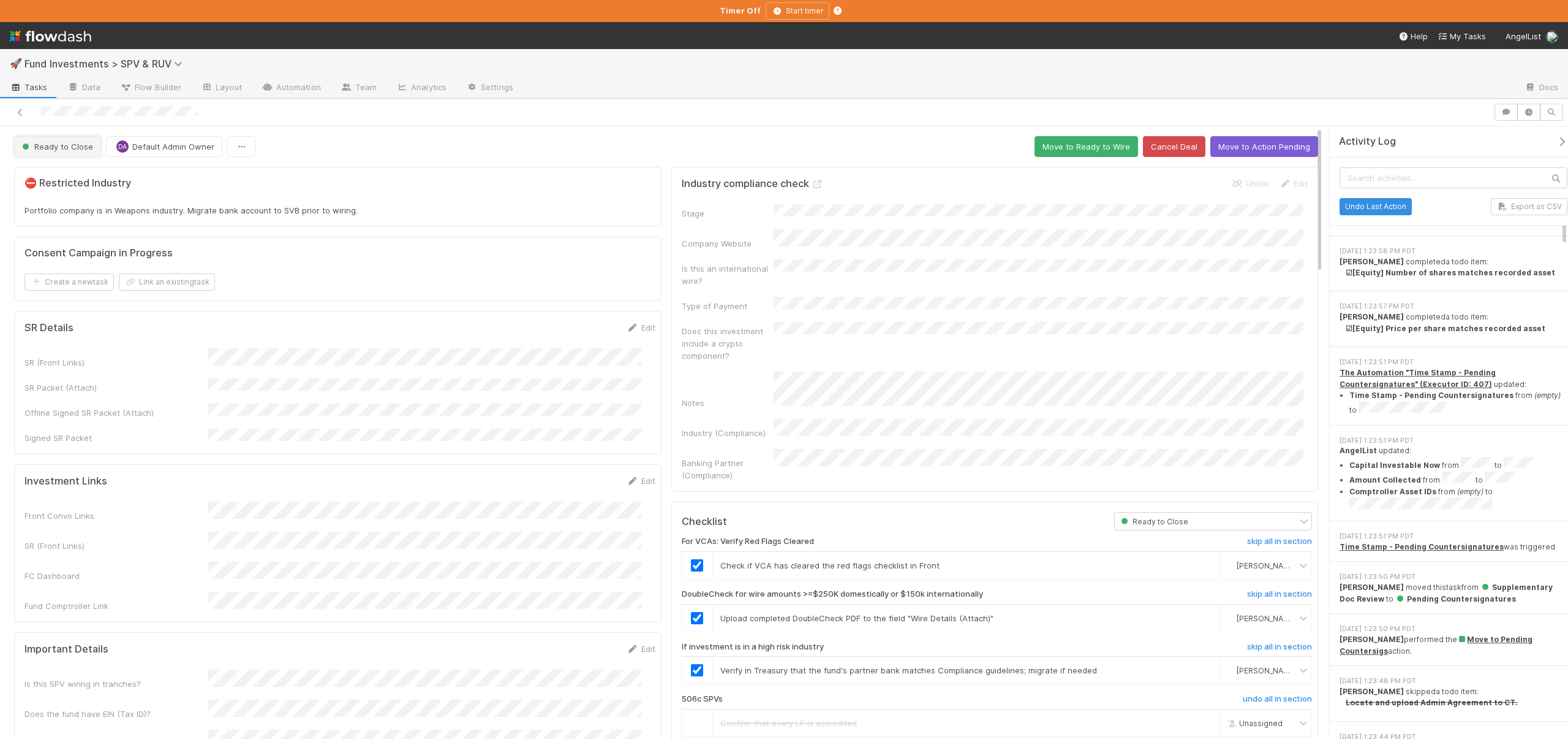
click at [44, 140] on button "Ready to Close" at bounding box center [58, 147] width 87 height 21
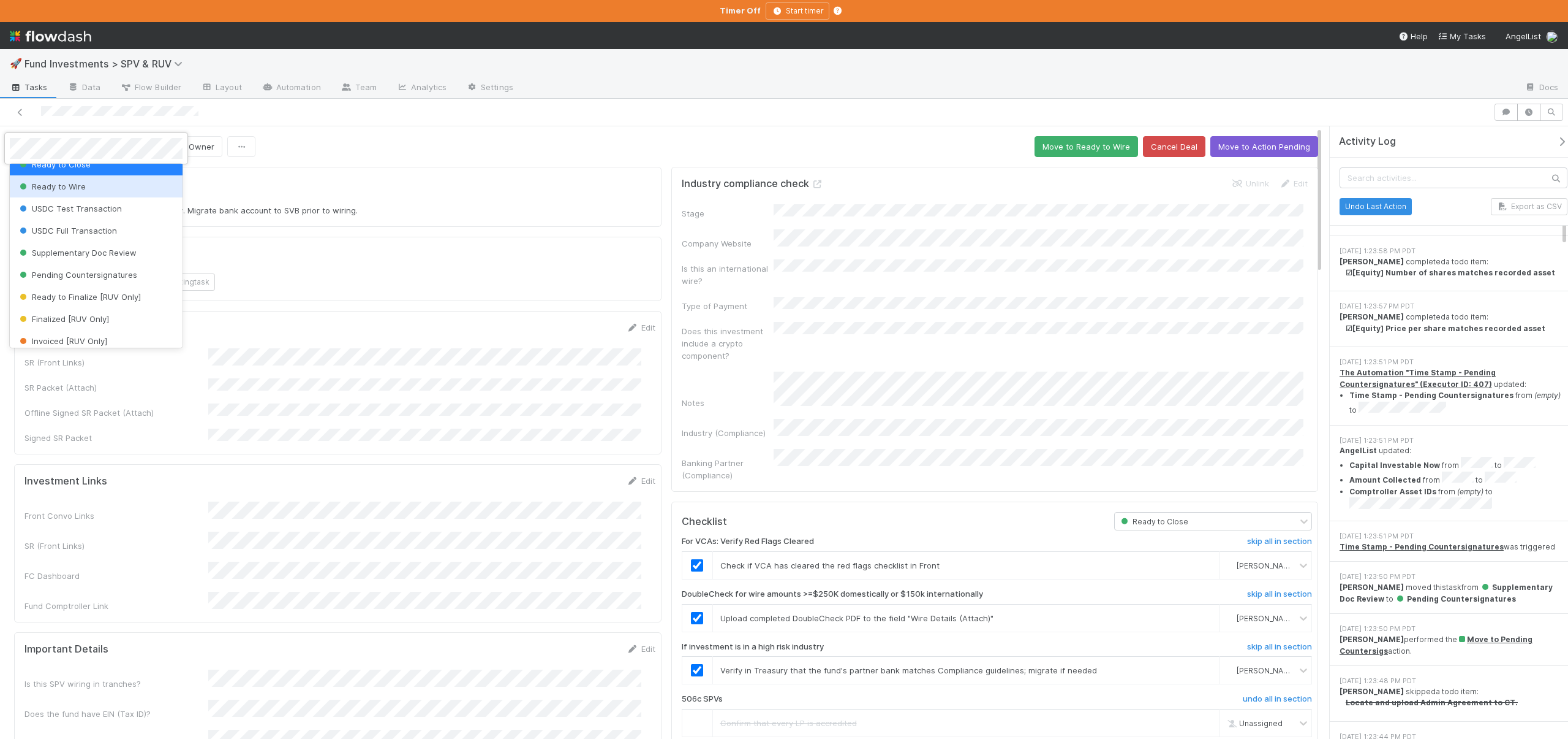
scroll to position [142, 0]
click at [76, 255] on span "Pending Countersignatures" at bounding box center [77, 256] width 120 height 9
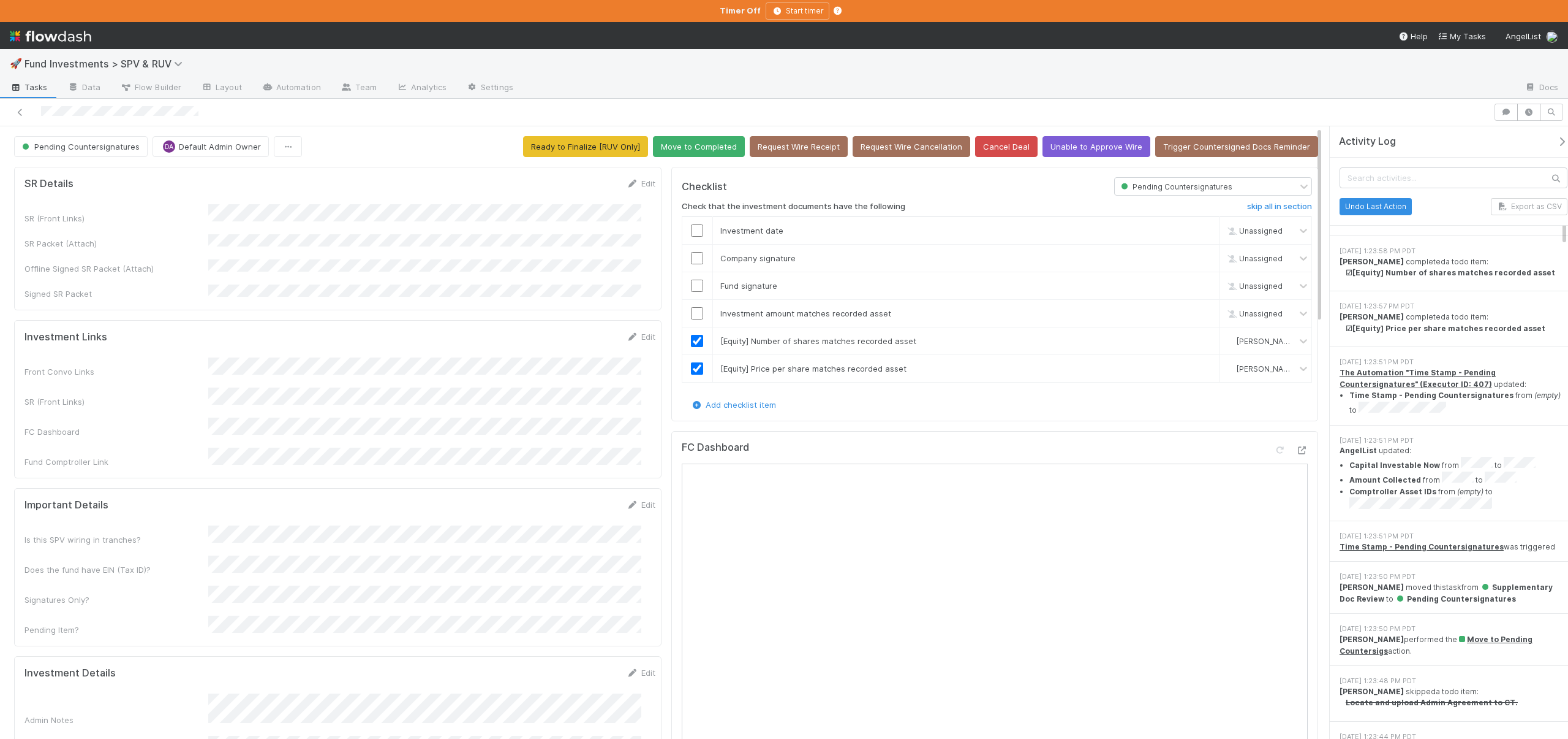
scroll to position [1654, 0]
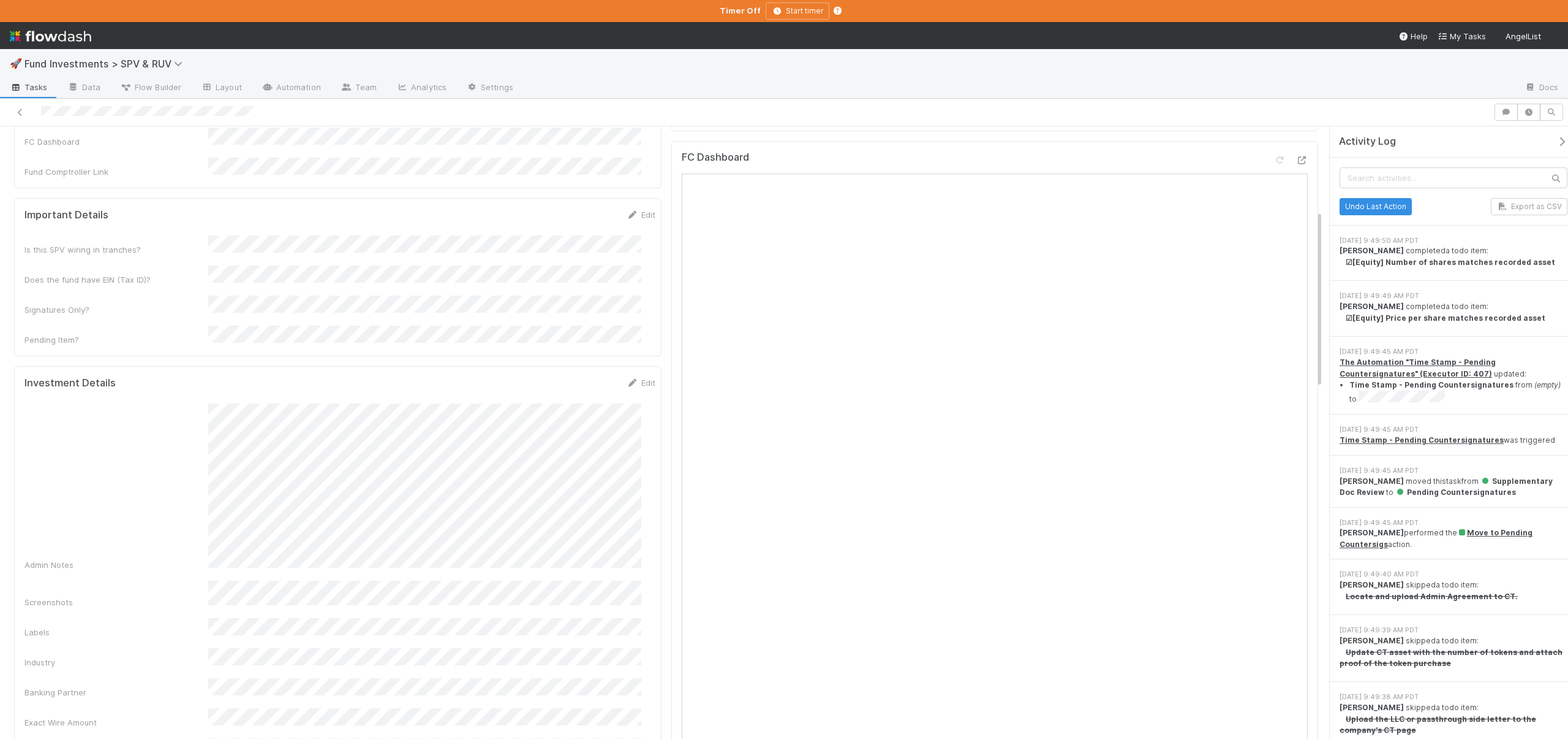
scroll to position [292, 0]
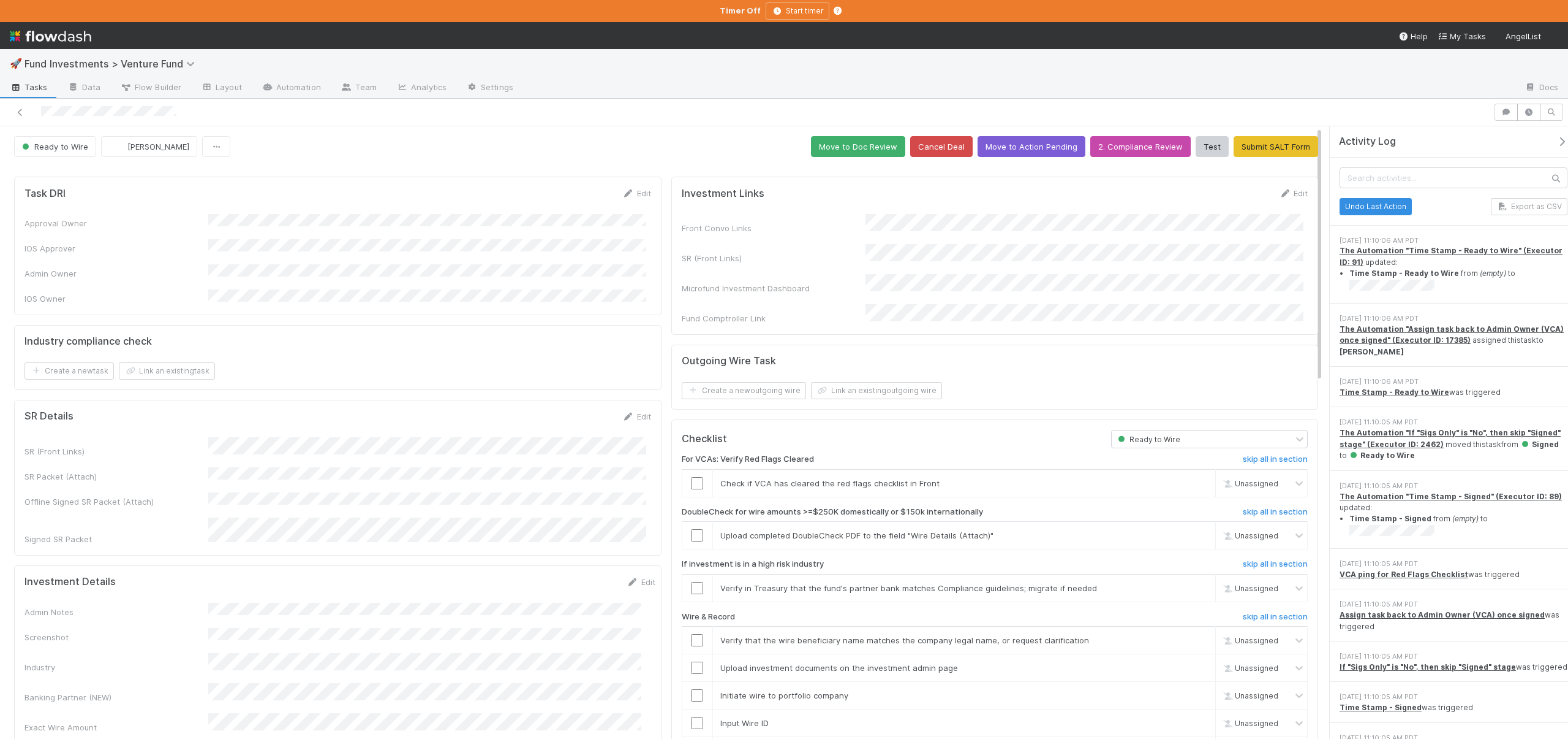
click at [695, 477] on input "checkbox" at bounding box center [697, 483] width 12 height 12
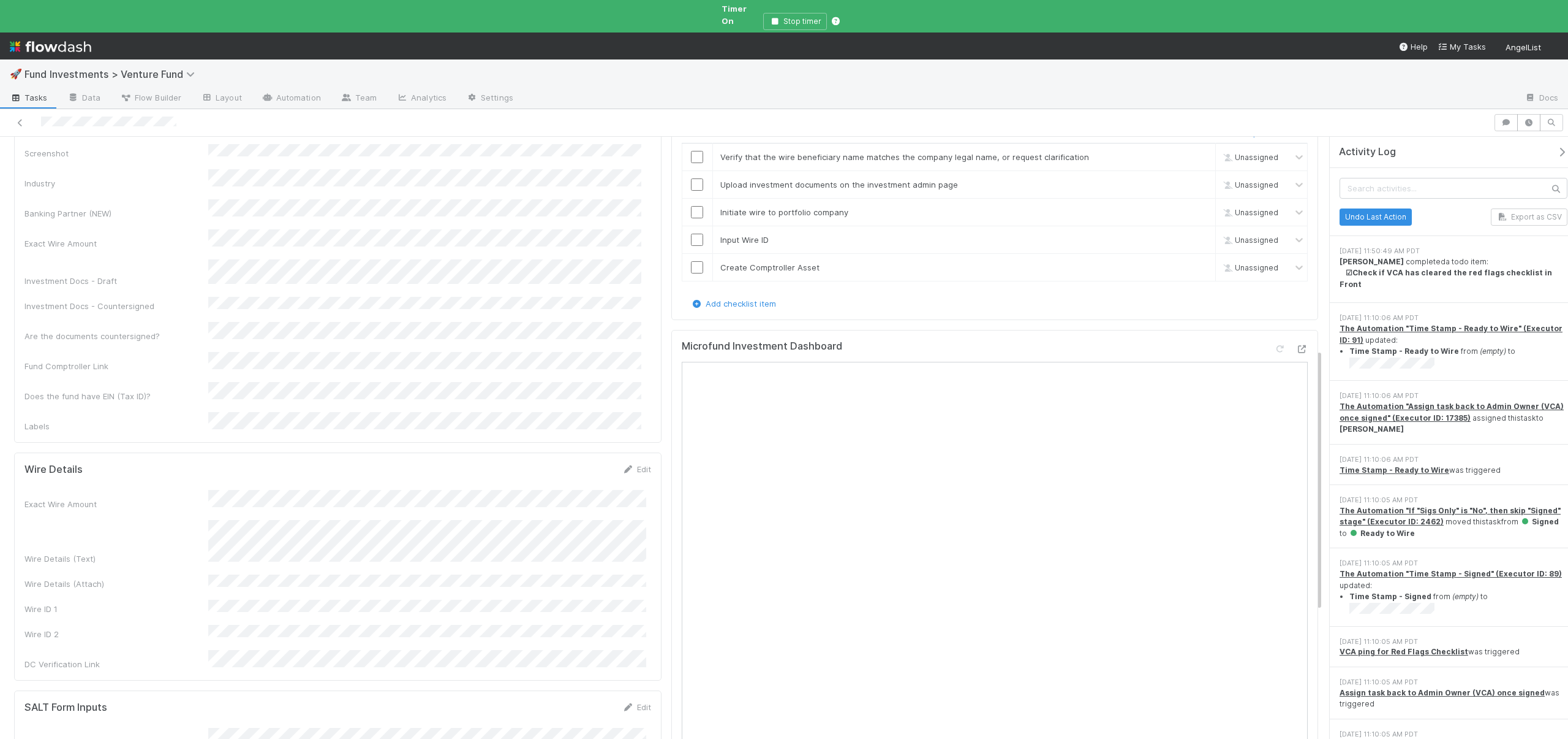
scroll to position [497, 0]
click at [1296, 343] on icon at bounding box center [1301, 346] width 12 height 8
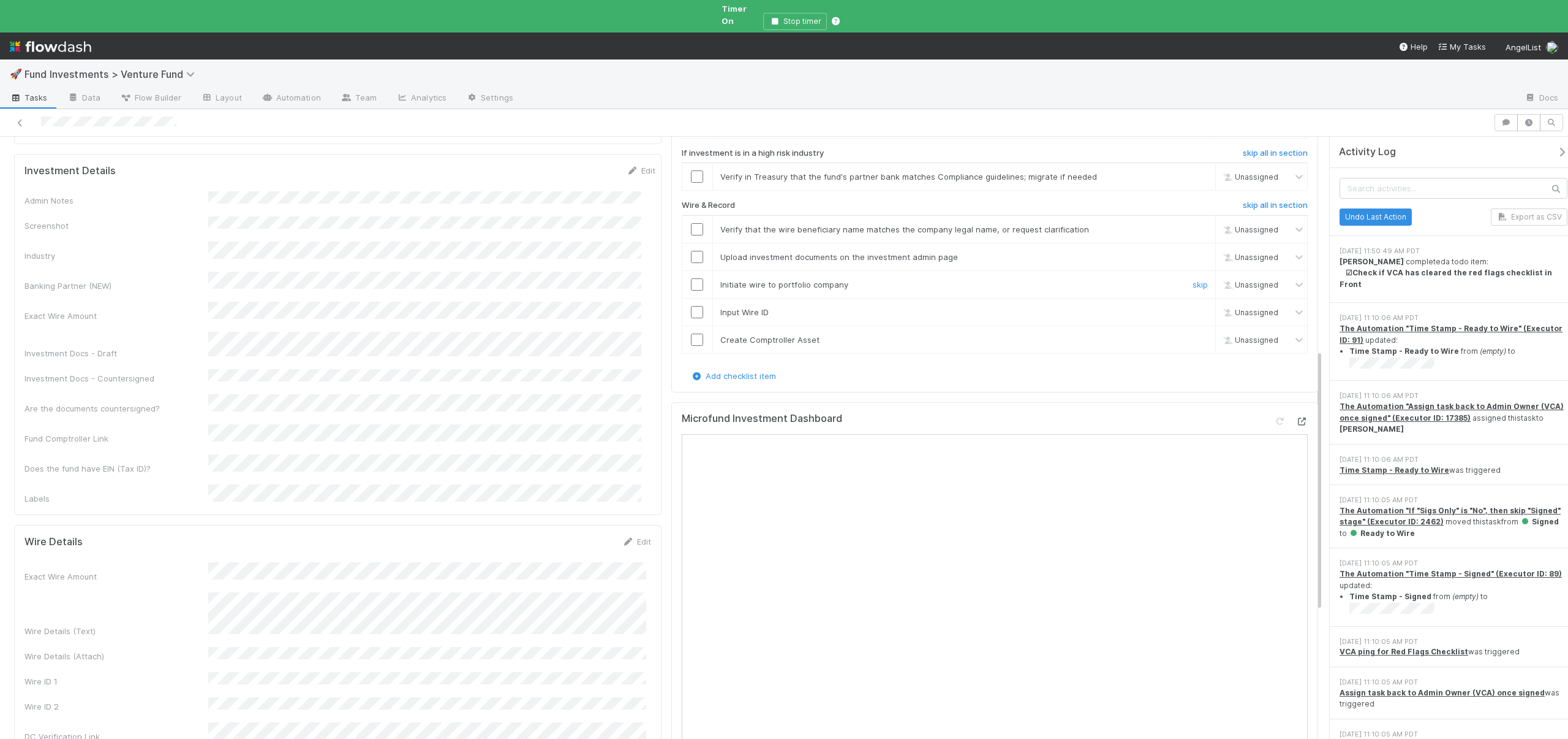
scroll to position [112, 0]
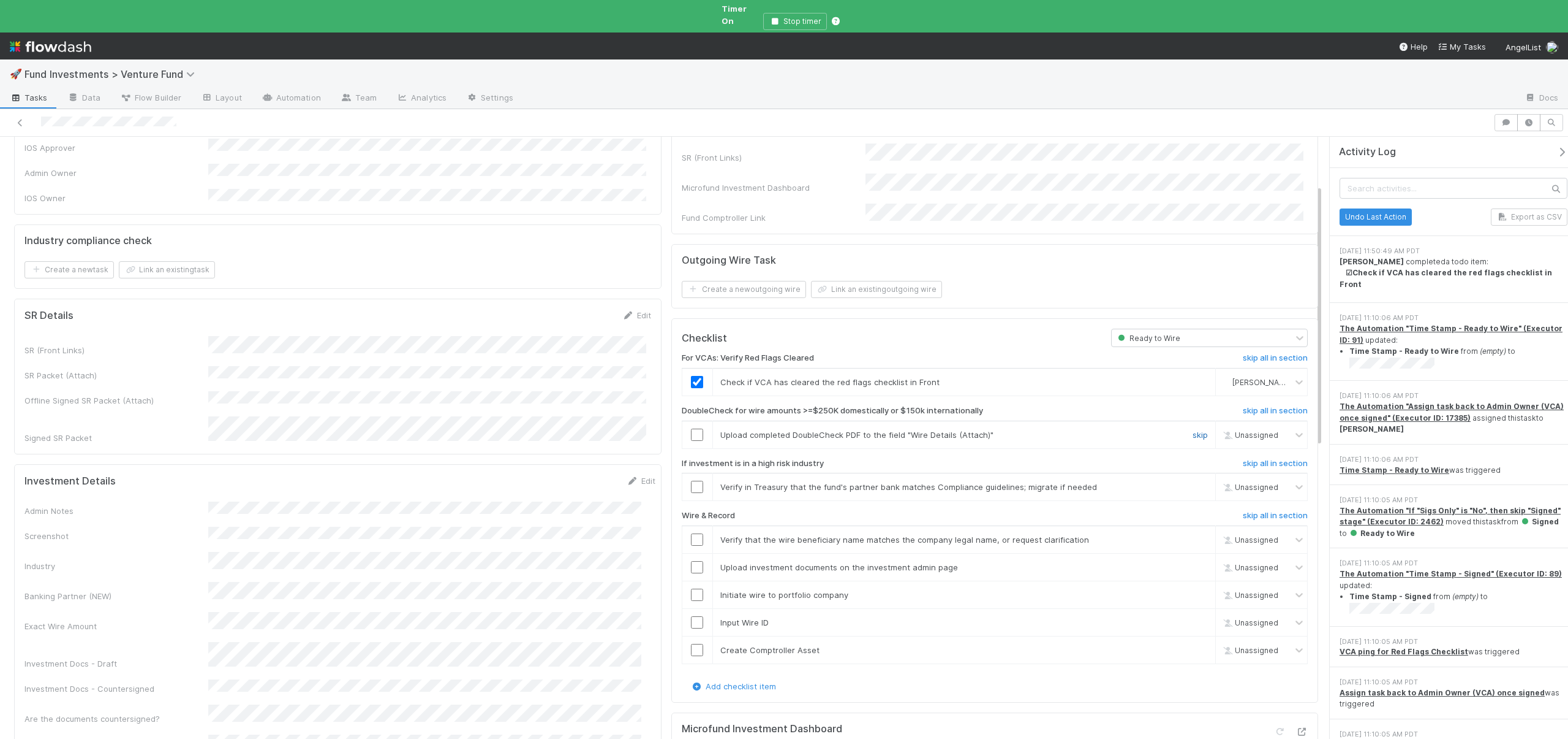
click at [1193, 430] on link "skip" at bounding box center [1200, 434] width 15 height 9
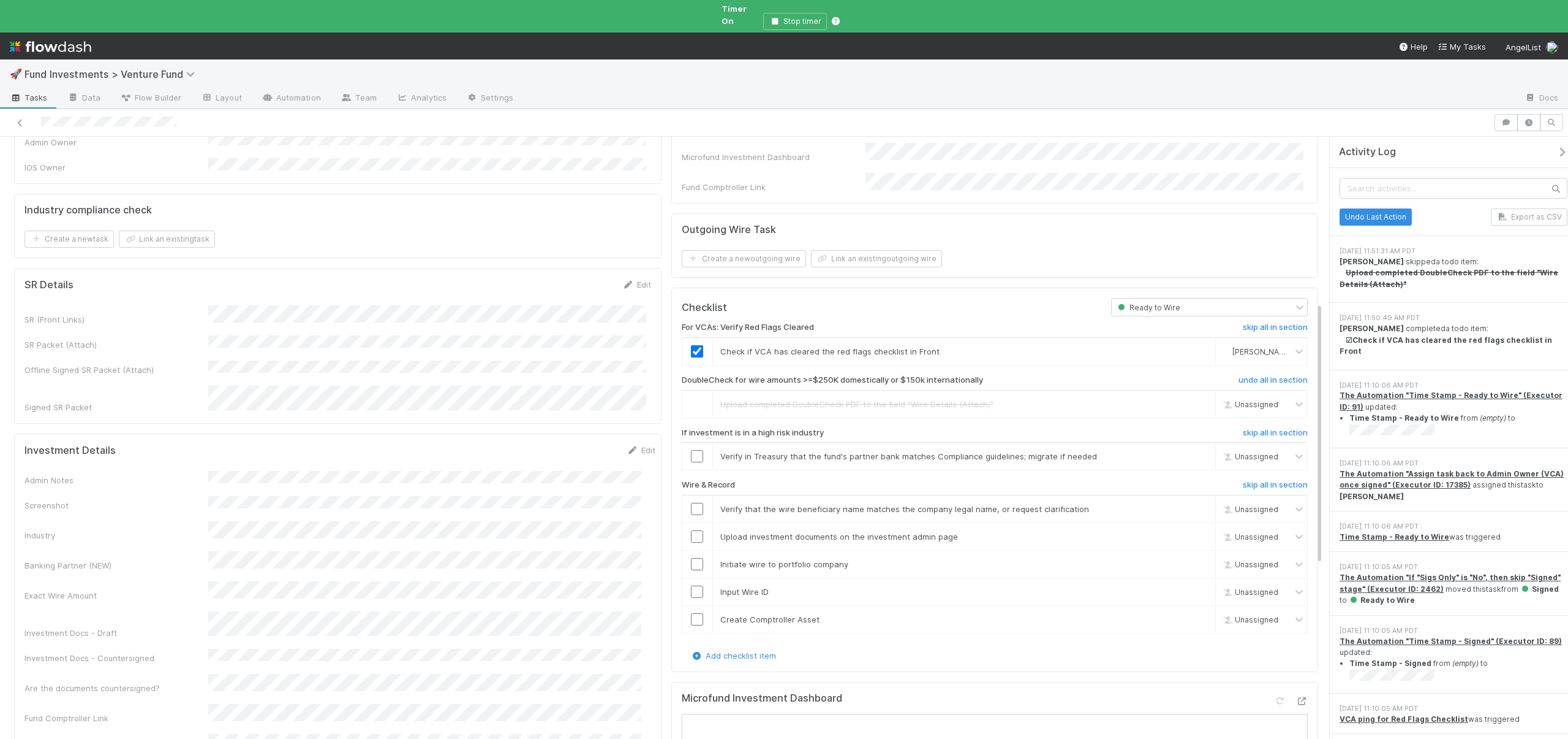
scroll to position [142, 0]
click at [1193, 451] on link "skip" at bounding box center [1200, 456] width 15 height 9
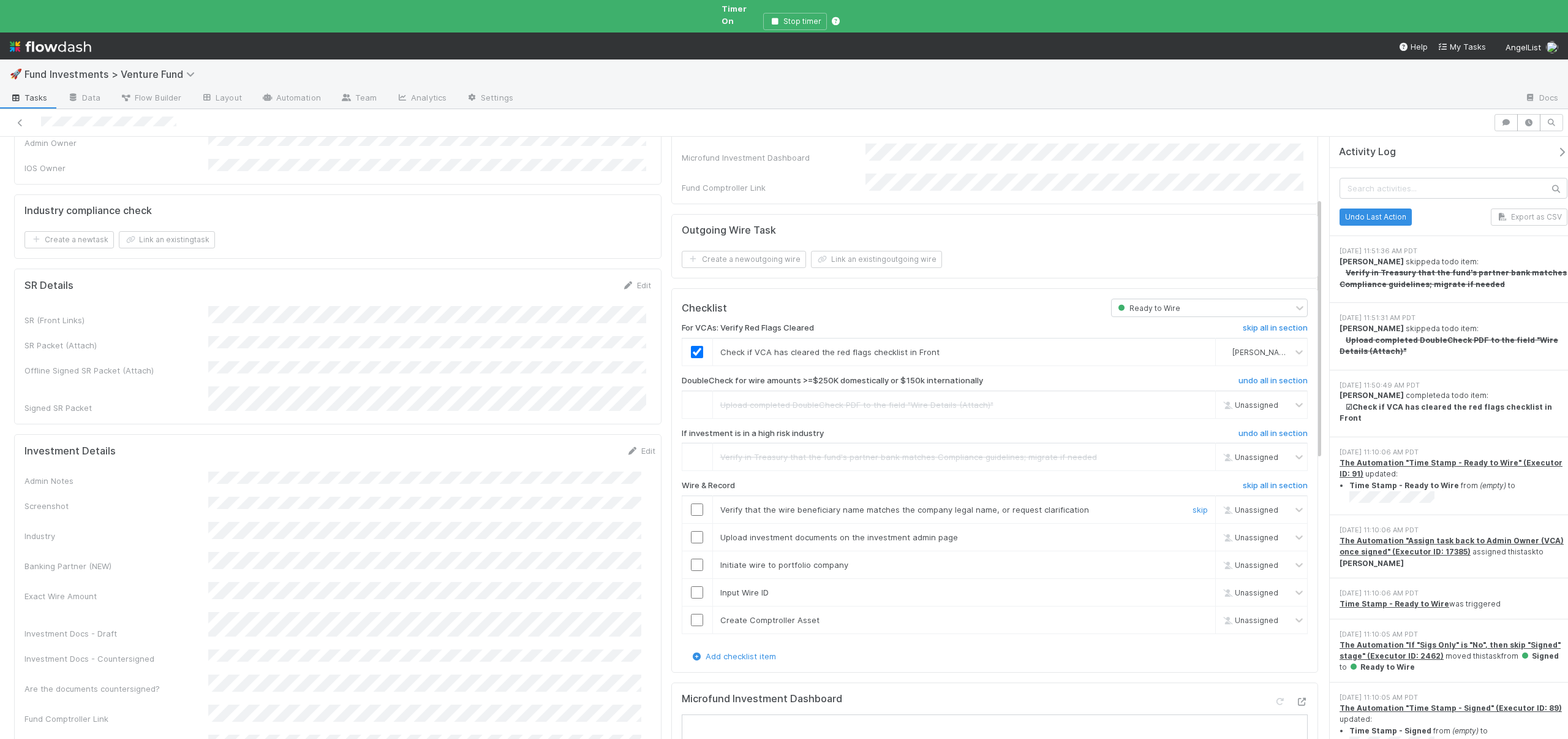
click at [694, 503] on input "checkbox" at bounding box center [697, 509] width 12 height 12
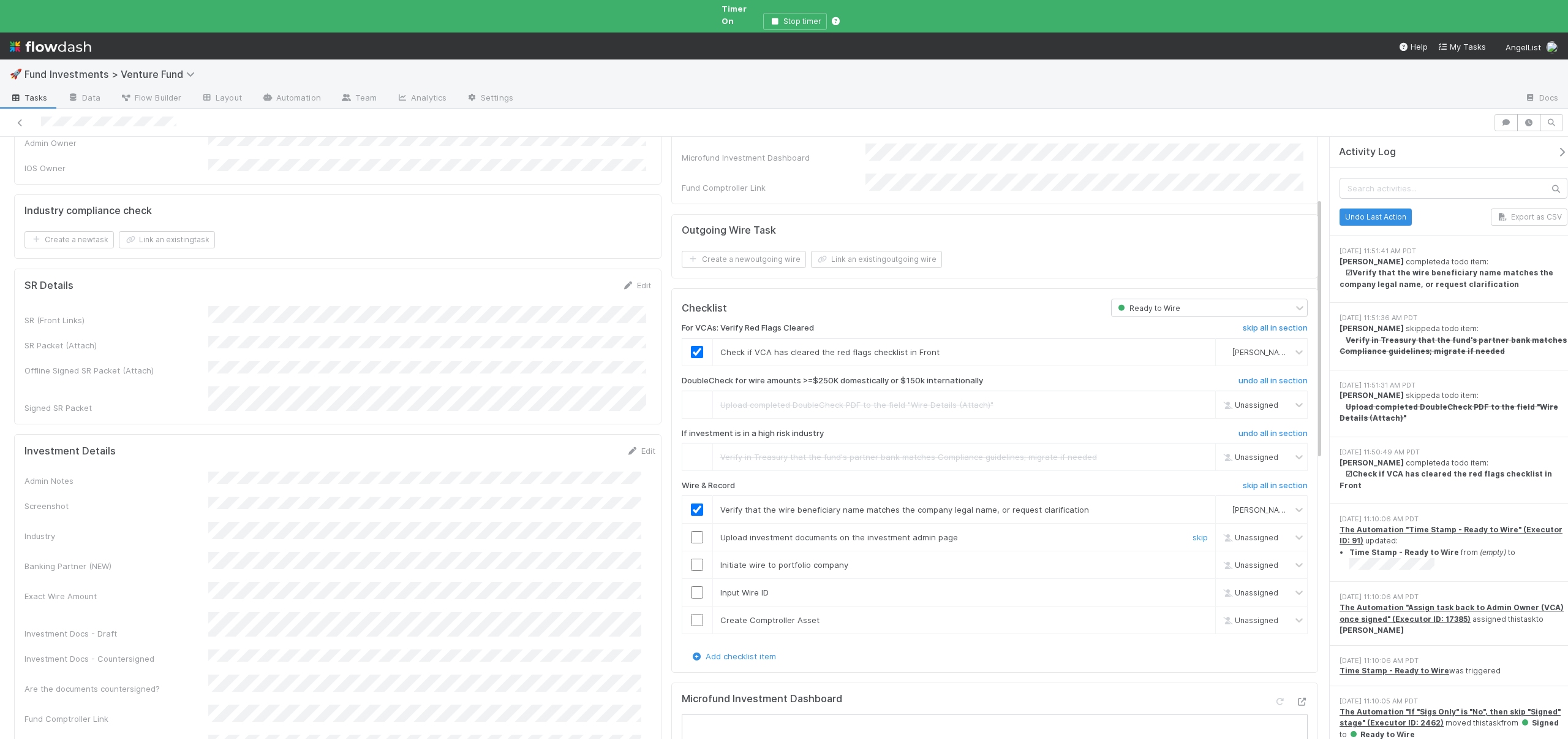
click at [691, 531] on input "checkbox" at bounding box center [697, 537] width 12 height 12
click at [698, 558] on input "checkbox" at bounding box center [697, 564] width 12 height 12
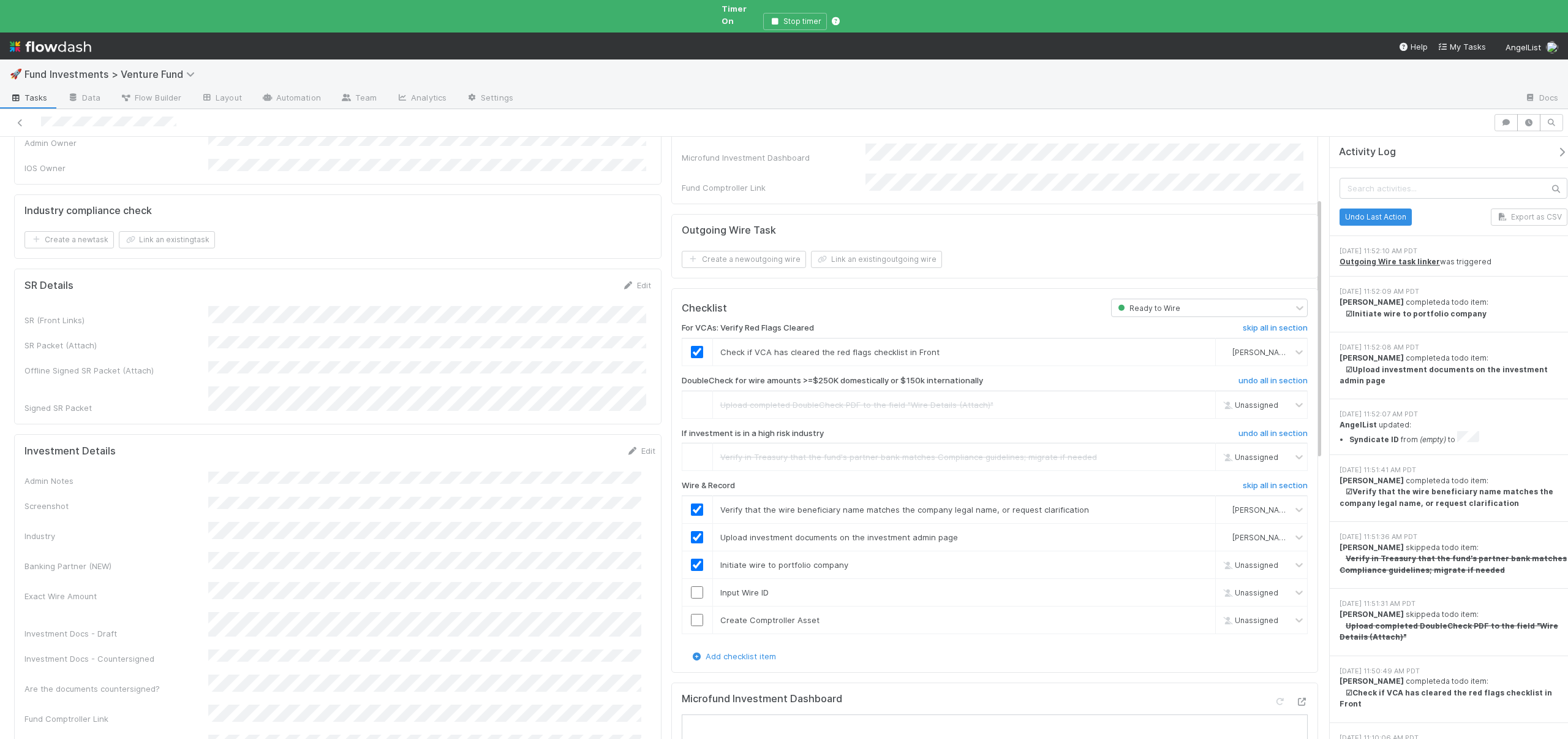
checkbox input "true"
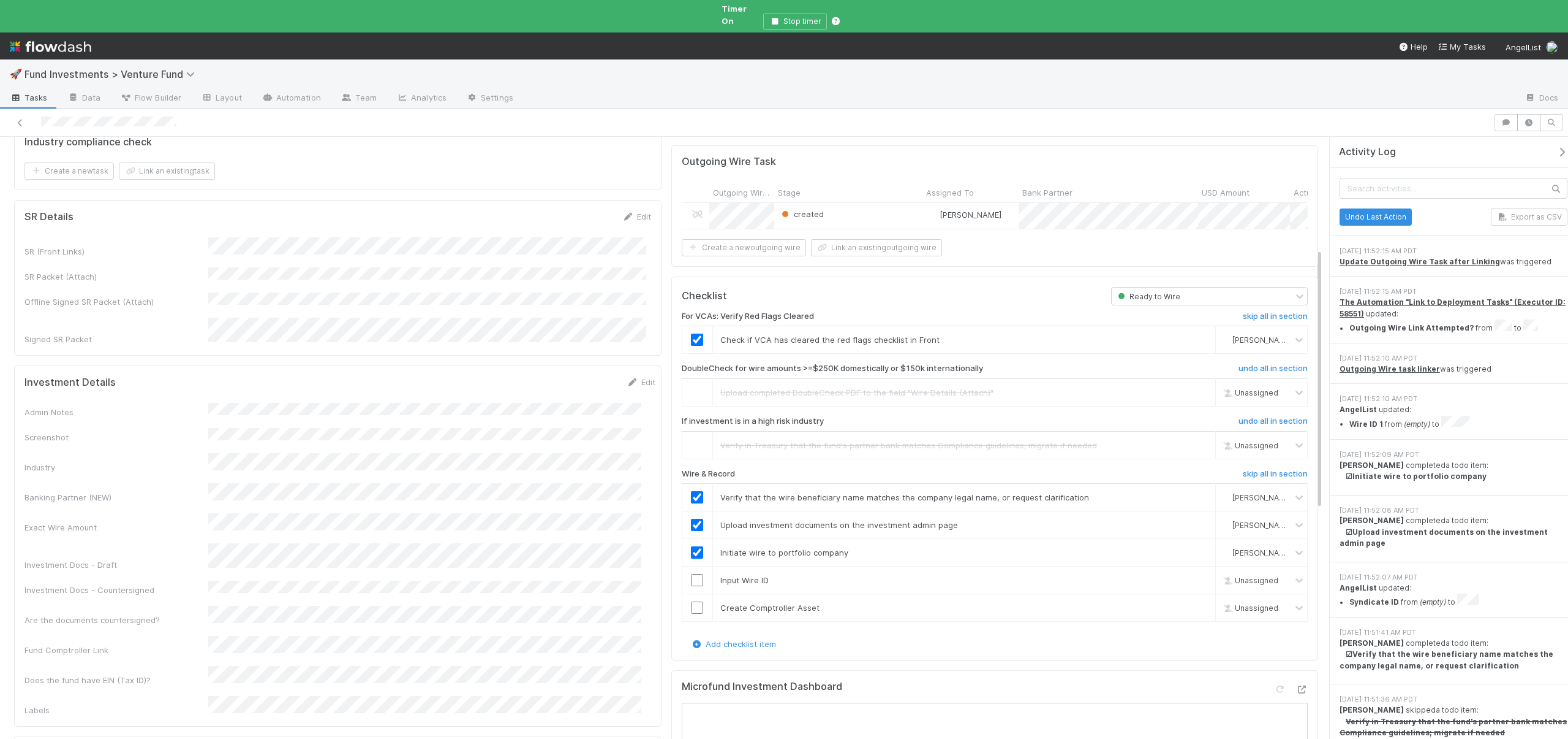
scroll to position [282, 0]
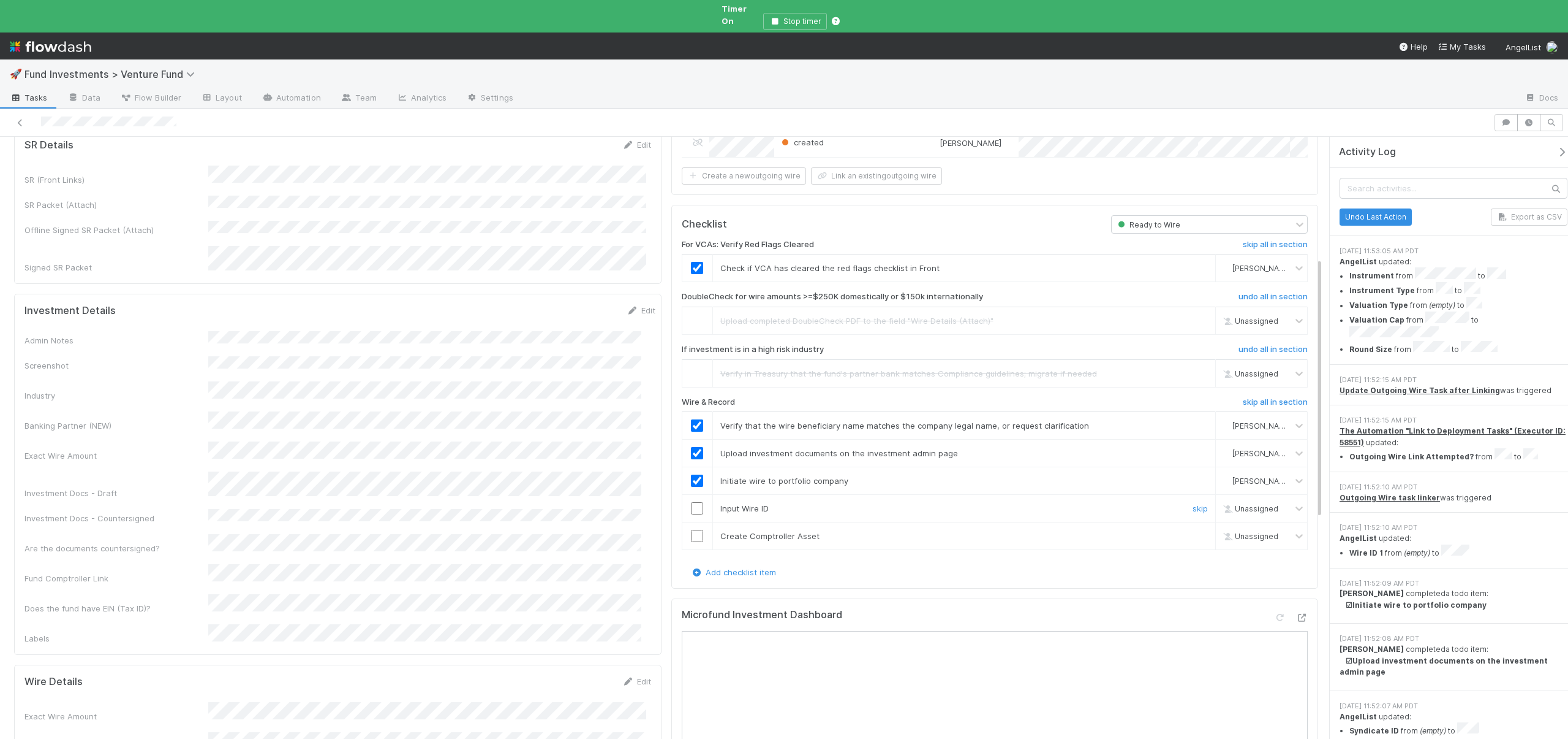
click at [692, 502] on input "checkbox" at bounding box center [697, 508] width 12 height 12
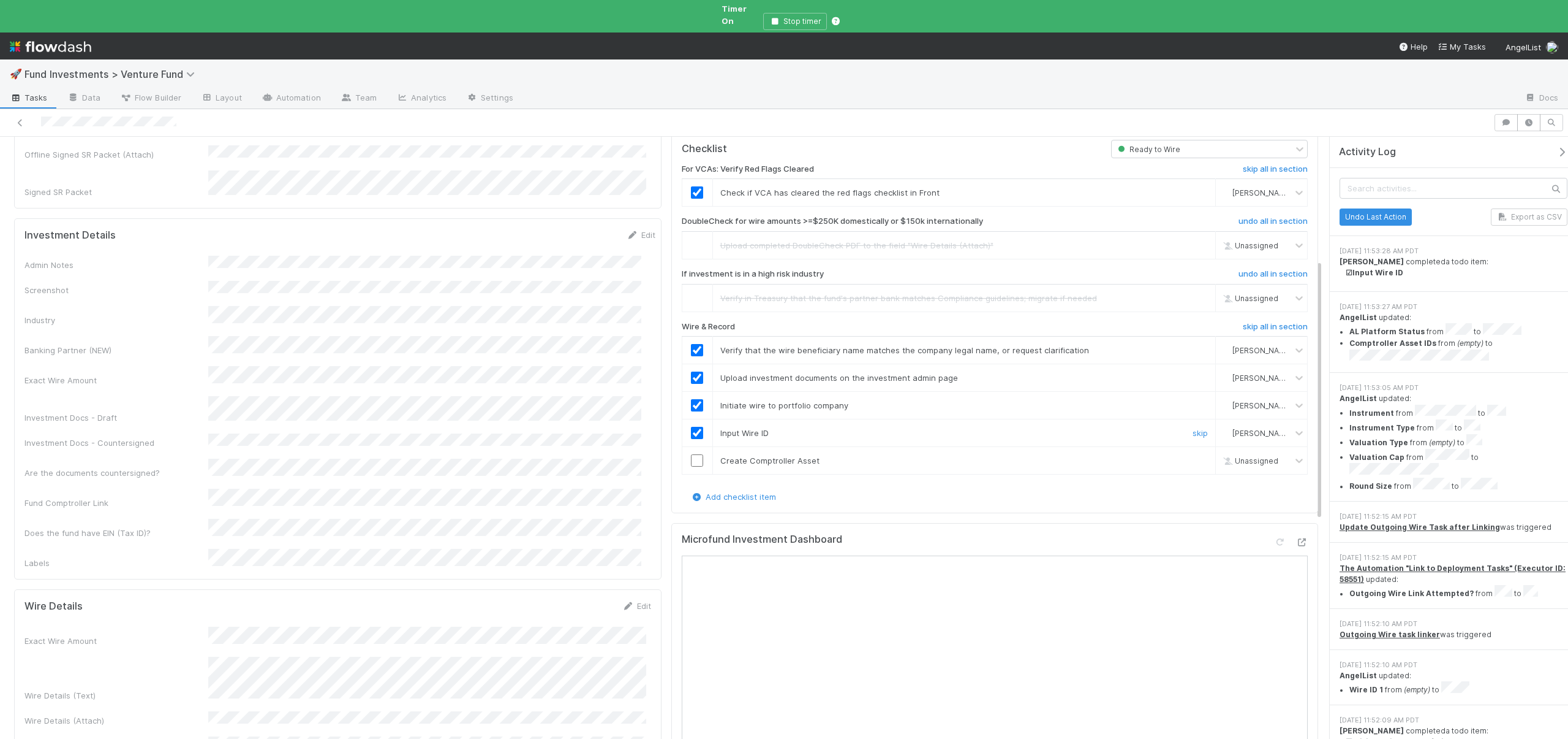
scroll to position [387, 0]
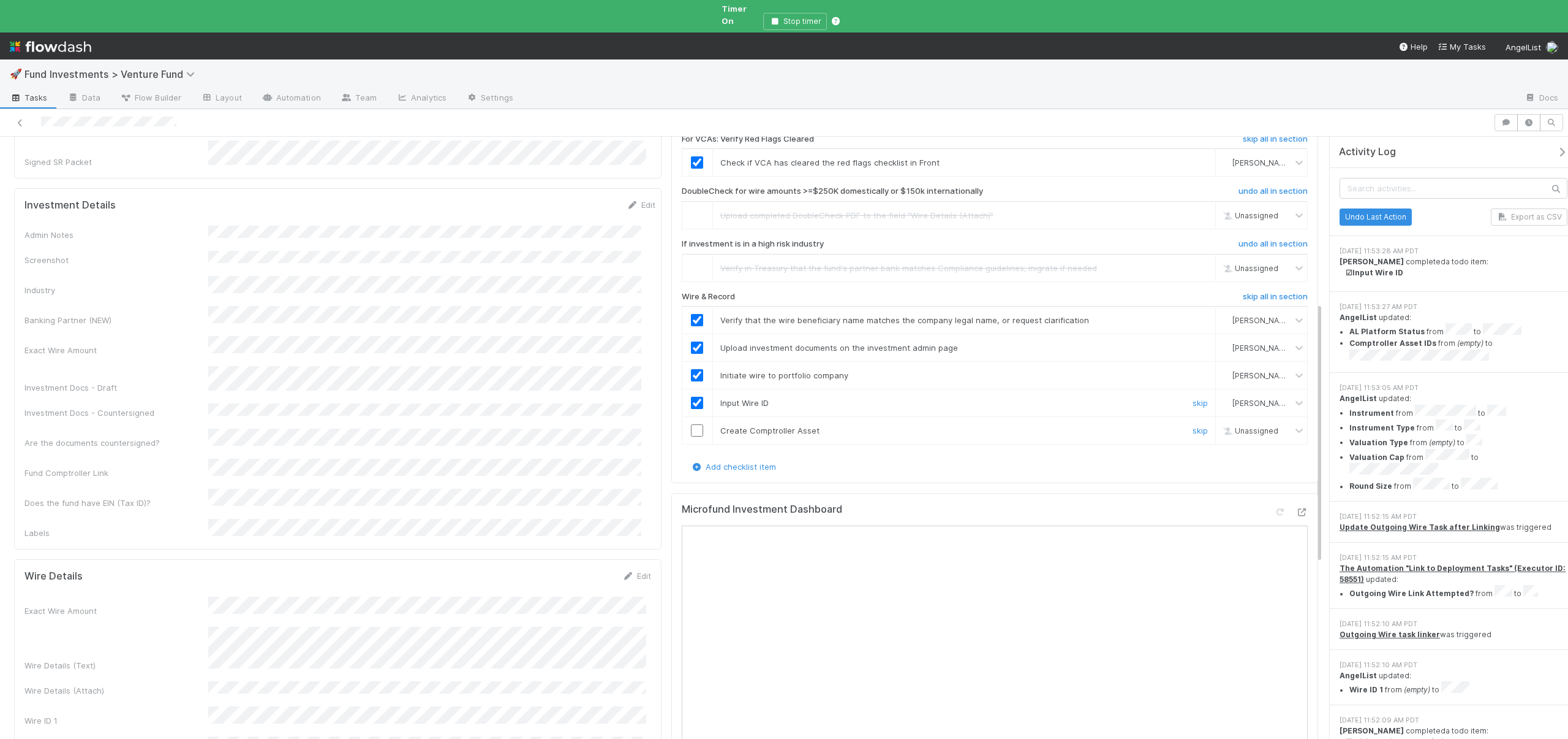
click at [692, 424] on input "checkbox" at bounding box center [697, 430] width 12 height 12
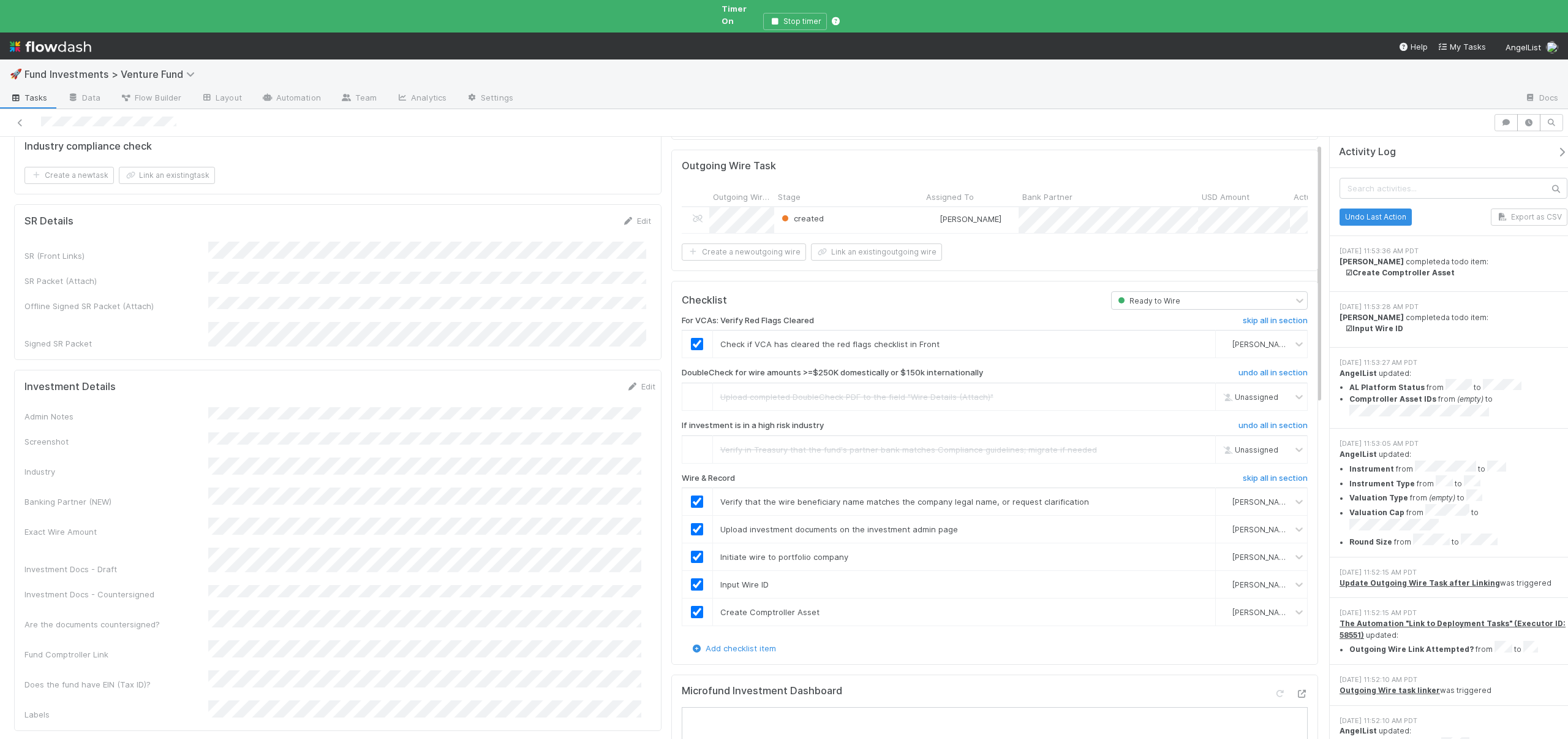
scroll to position [0, 0]
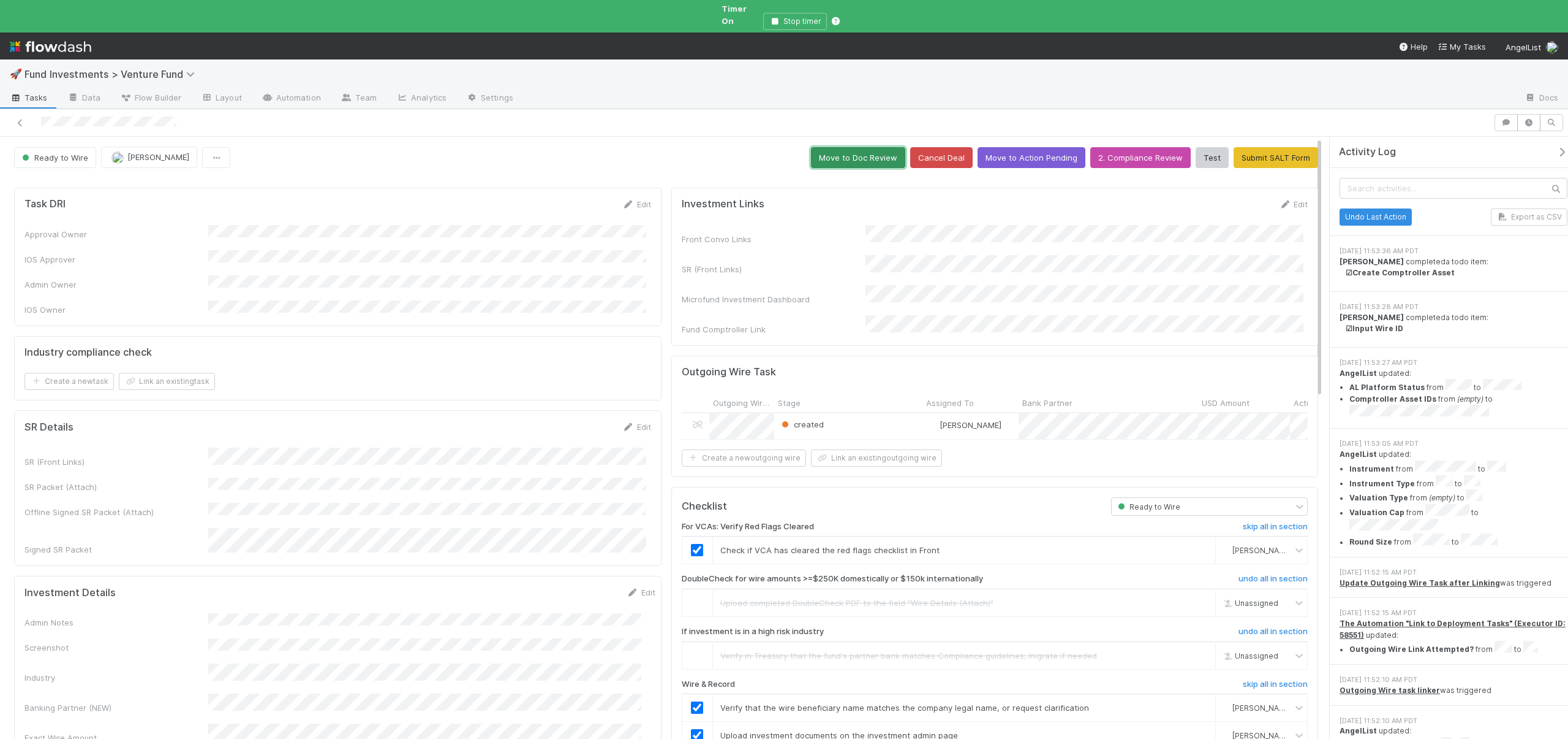
click at [865, 147] on button "Move to Doc Review" at bounding box center [859, 157] width 95 height 21
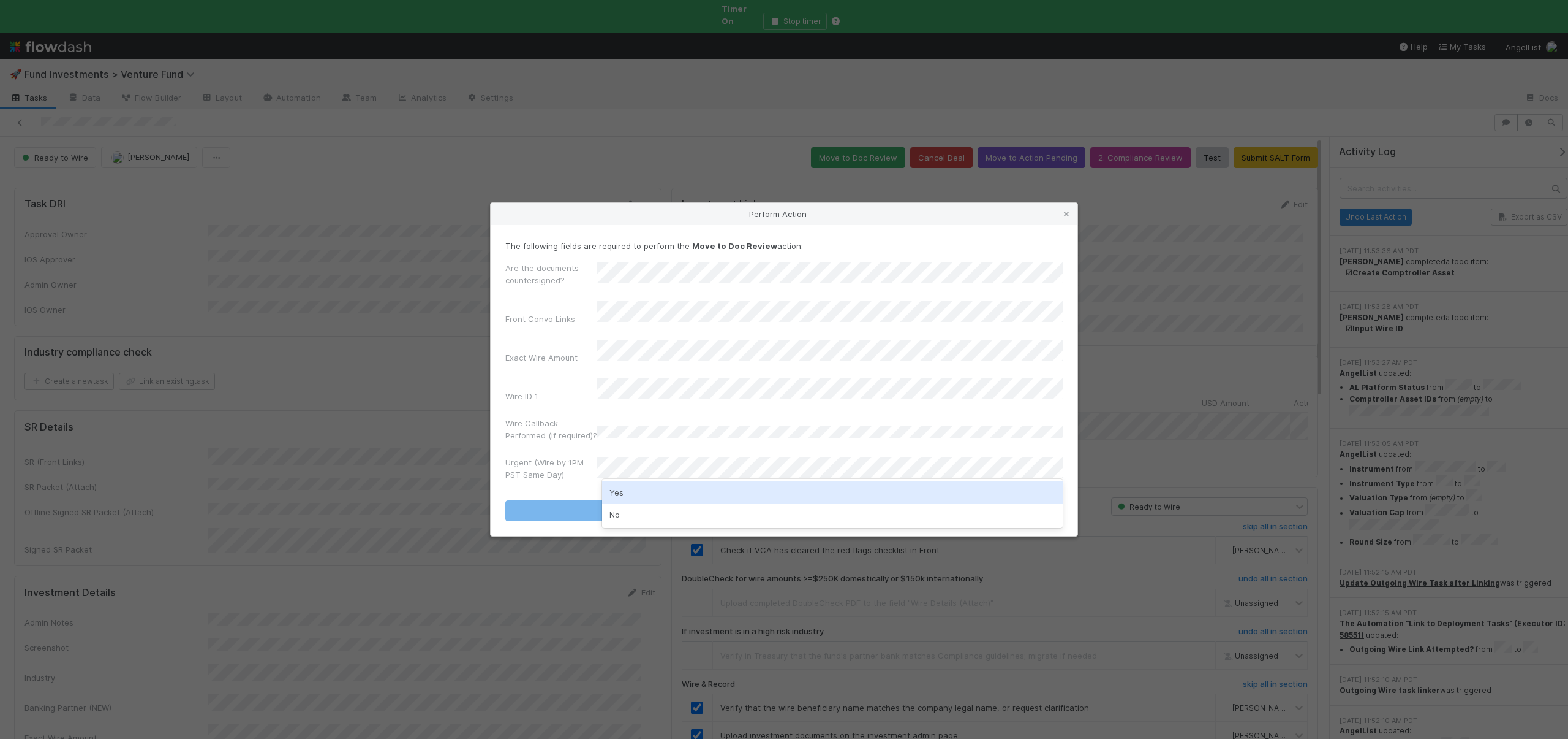
click at [617, 492] on div "Yes" at bounding box center [832, 492] width 461 height 22
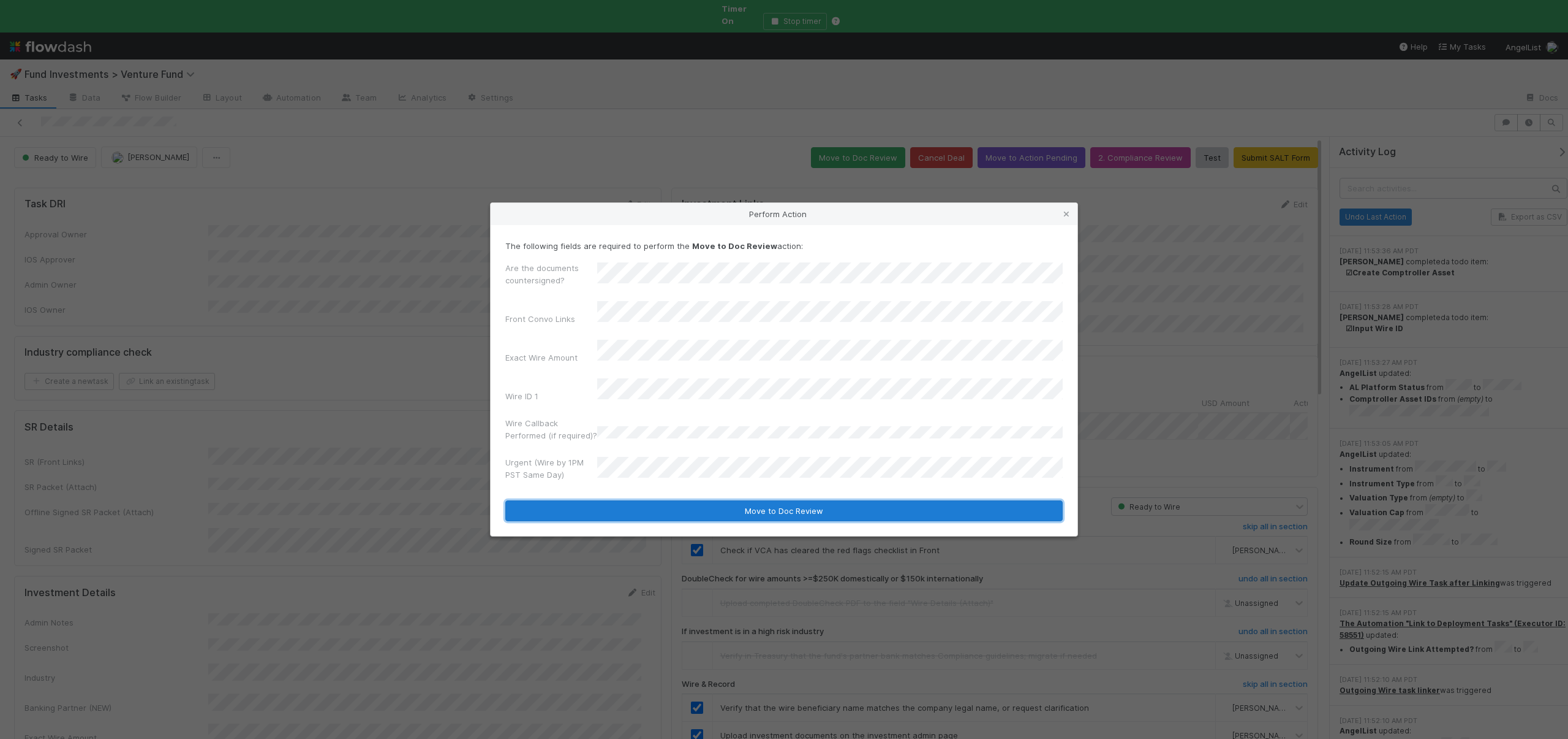
click at [612, 501] on button "Move to Doc Review" at bounding box center [784, 511] width 558 height 21
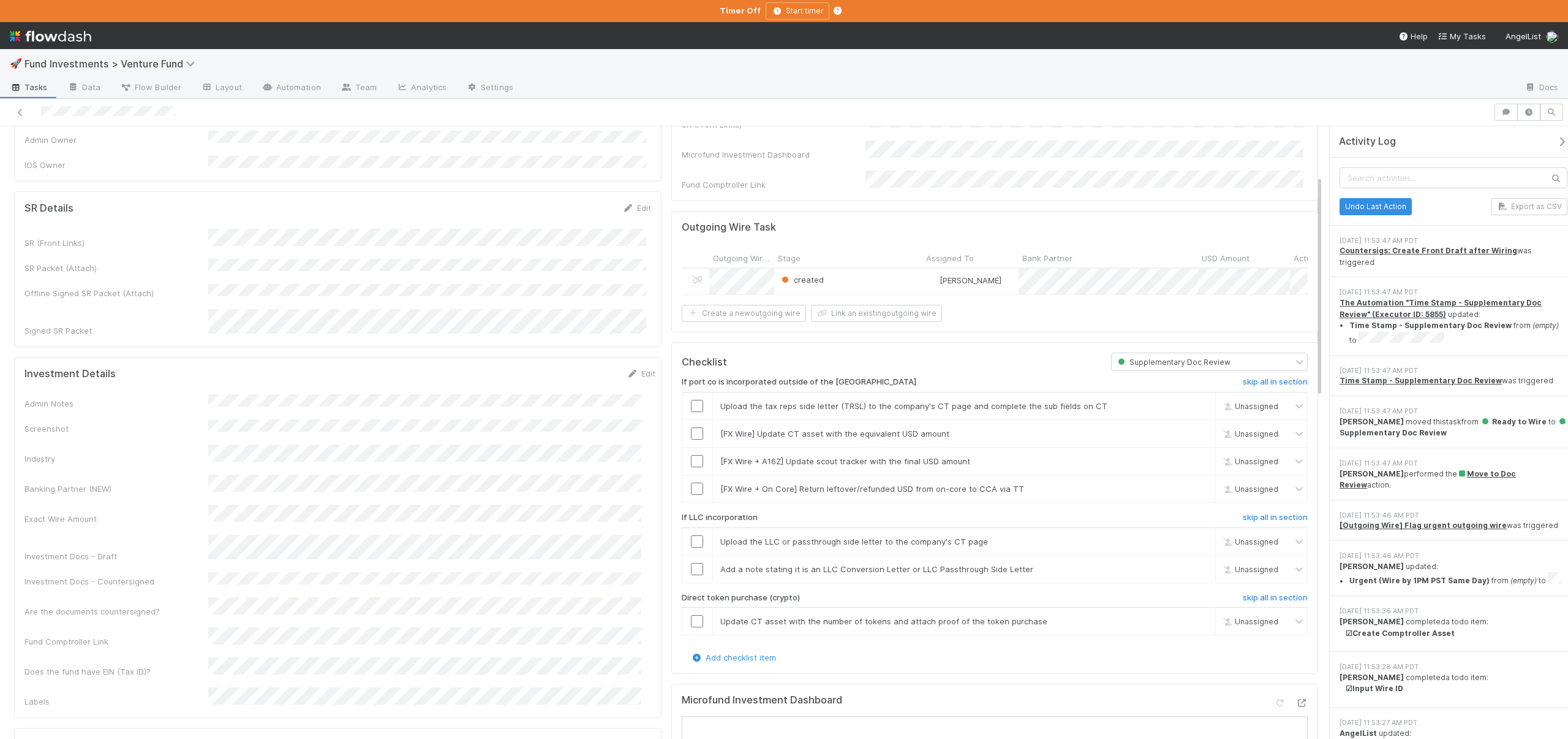
scroll to position [135, 0]
click at [691, 408] on td at bounding box center [697, 403] width 30 height 27
click at [691, 402] on input "checkbox" at bounding box center [697, 403] width 12 height 12
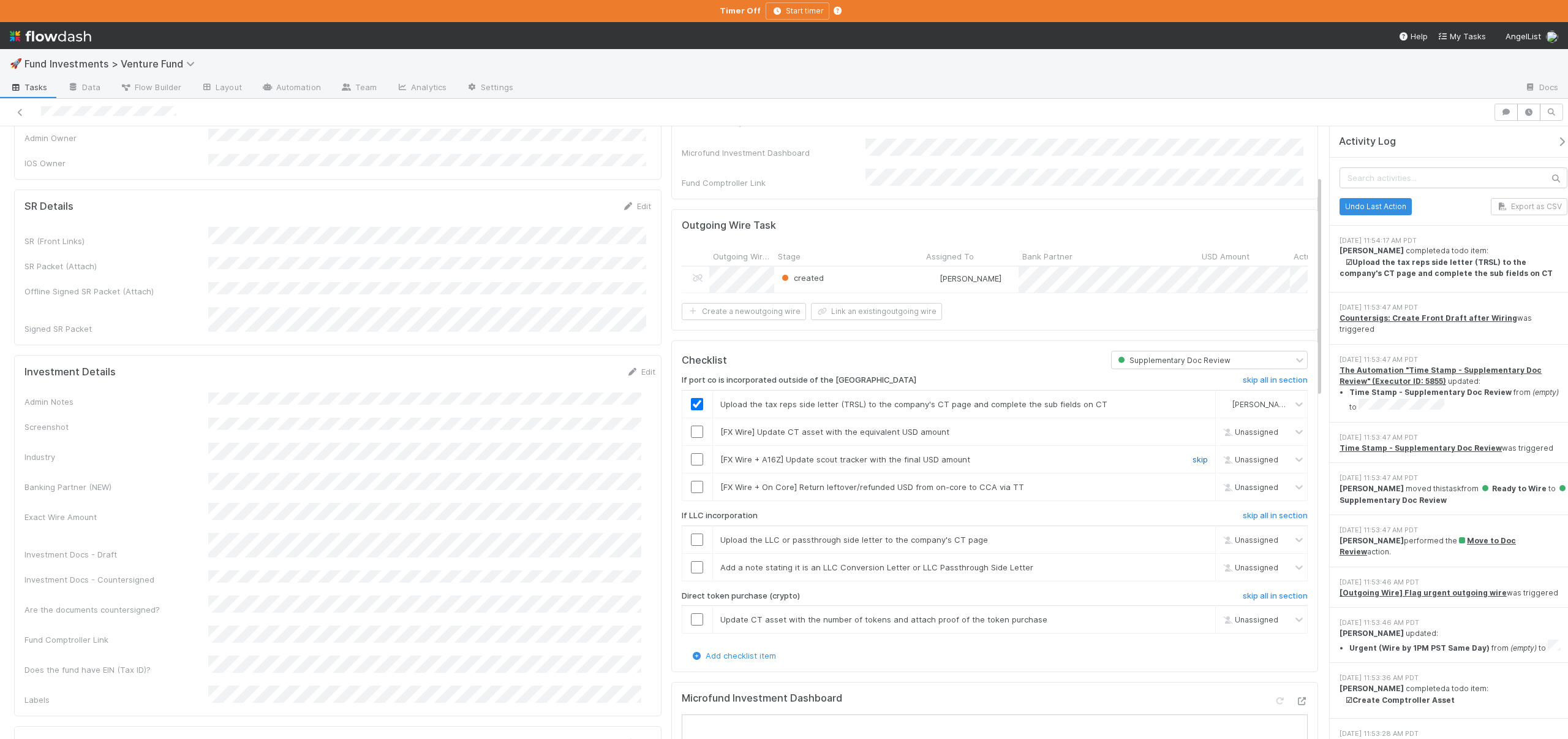
click at [1193, 459] on link "skip" at bounding box center [1200, 459] width 15 height 9
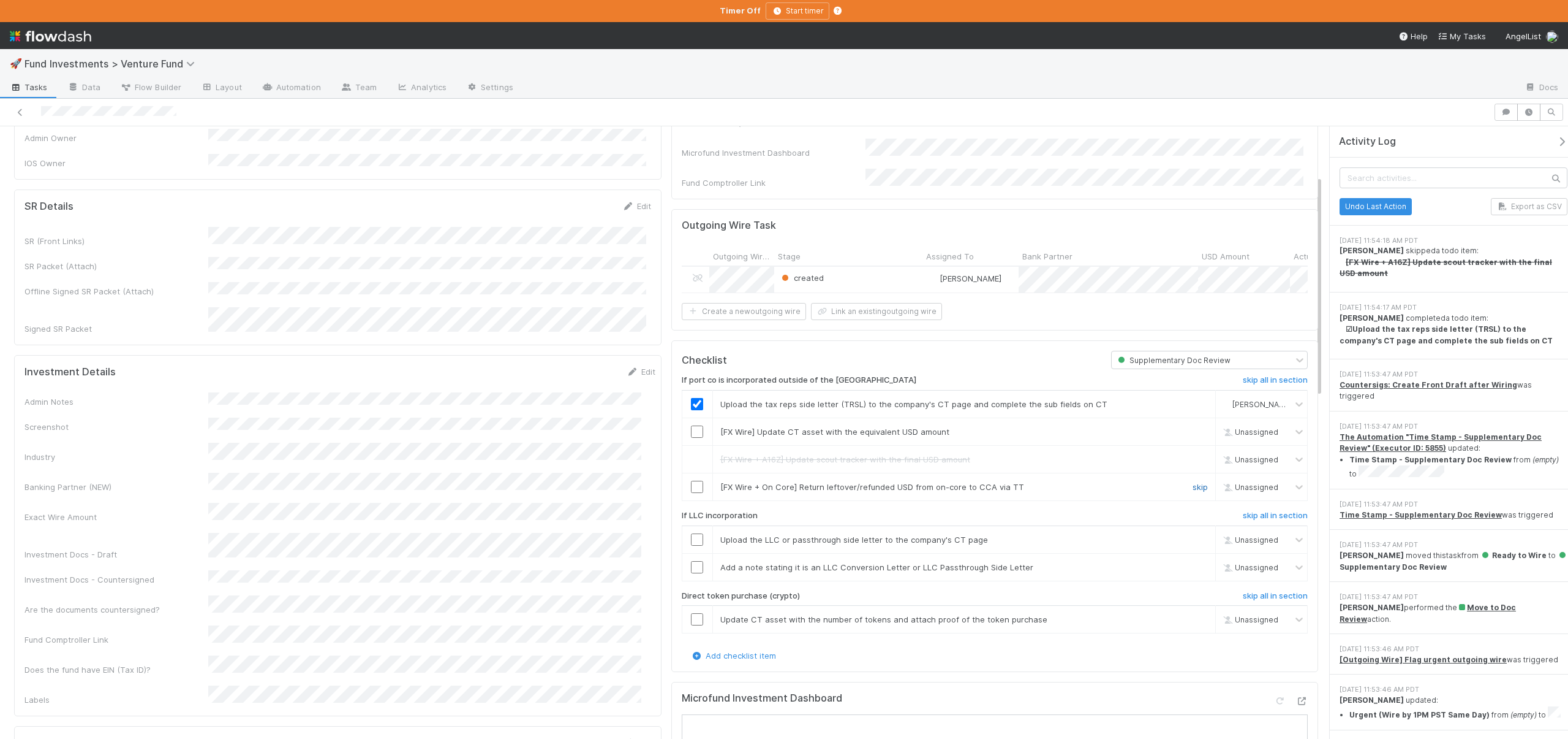
click at [1194, 486] on link "skip" at bounding box center [1200, 486] width 15 height 9
click at [1250, 511] on h6 "skip all in section" at bounding box center [1275, 516] width 65 height 9
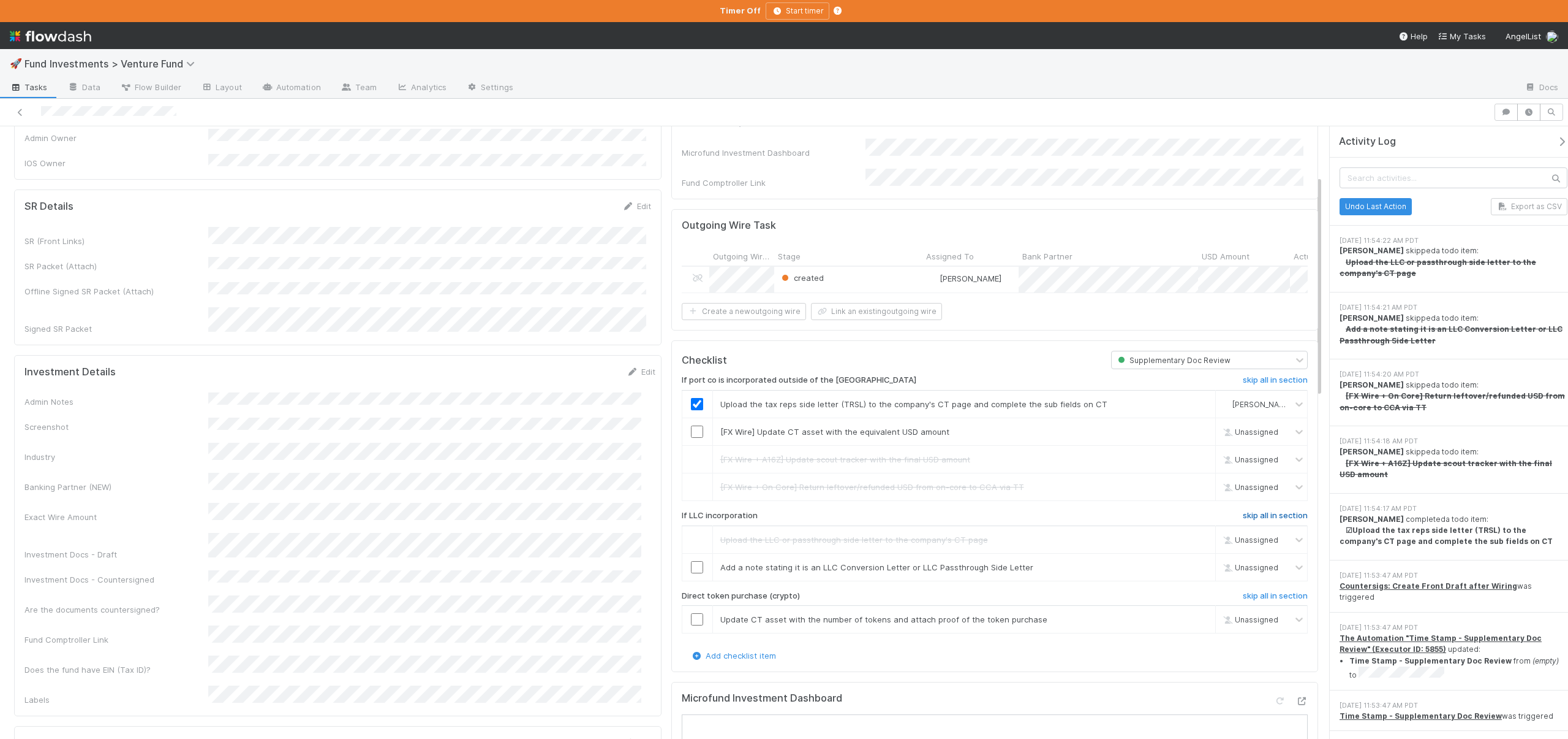
click at [1250, 511] on h6 "skip all in section" at bounding box center [1275, 516] width 65 height 9
click at [1255, 591] on h6 "skip all in section" at bounding box center [1275, 595] width 65 height 9
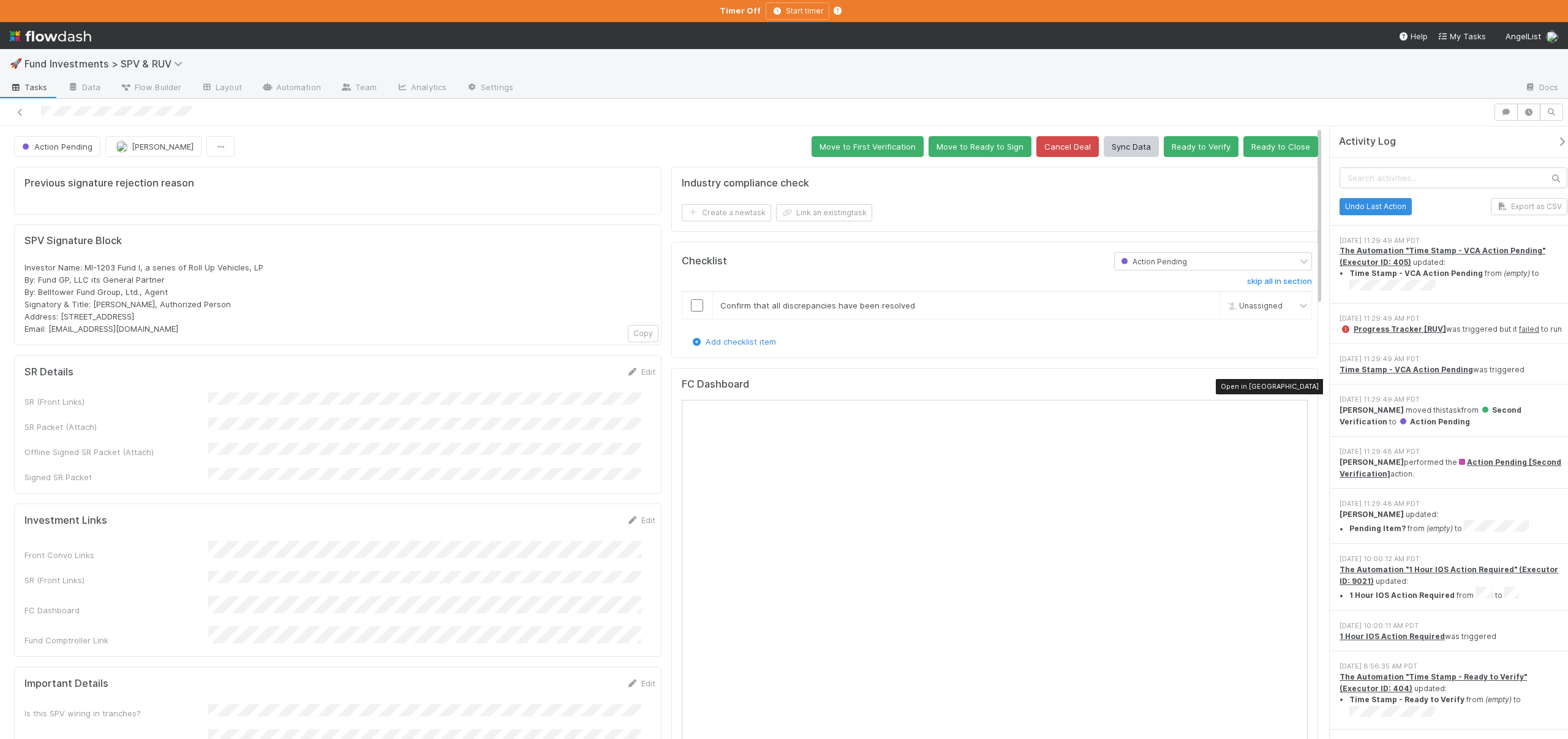
click at [1296, 387] on icon at bounding box center [1301, 386] width 12 height 8
click at [691, 307] on input "checkbox" at bounding box center [697, 305] width 12 height 12
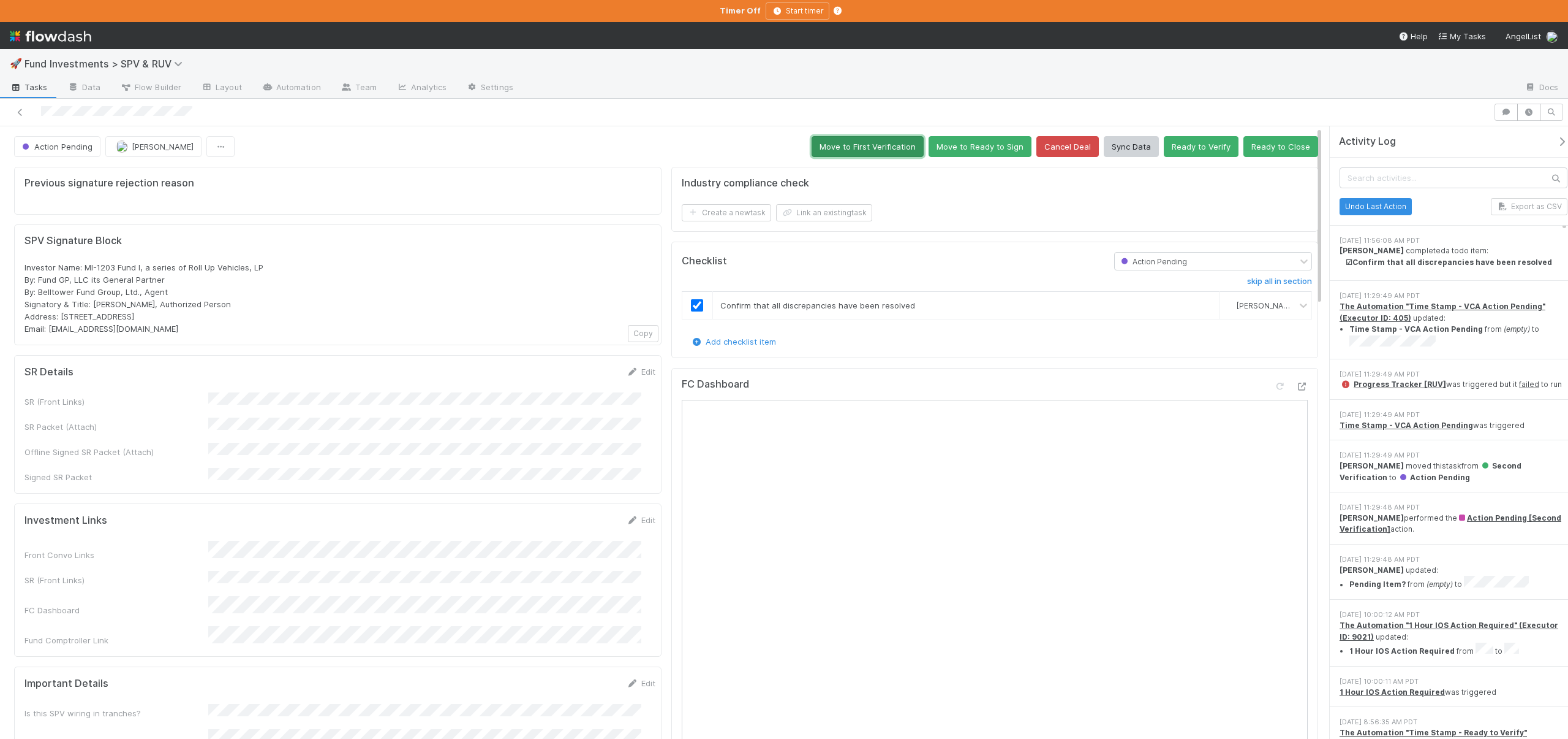
click at [859, 148] on button "Move to First Verification" at bounding box center [867, 147] width 113 height 21
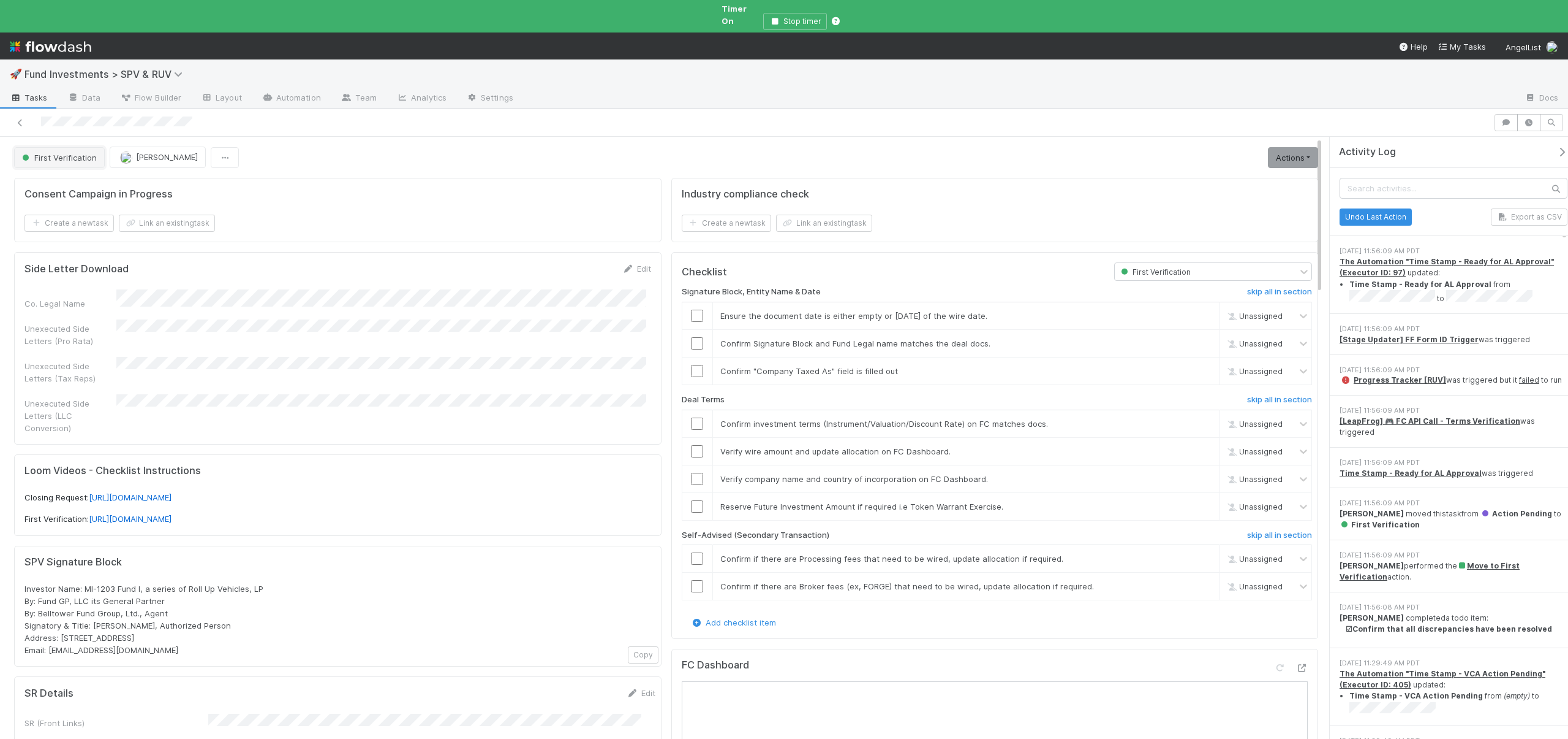
click at [51, 152] on button "First Verification" at bounding box center [60, 157] width 91 height 21
click at [78, 222] on span "Second Verification" at bounding box center [61, 221] width 90 height 9
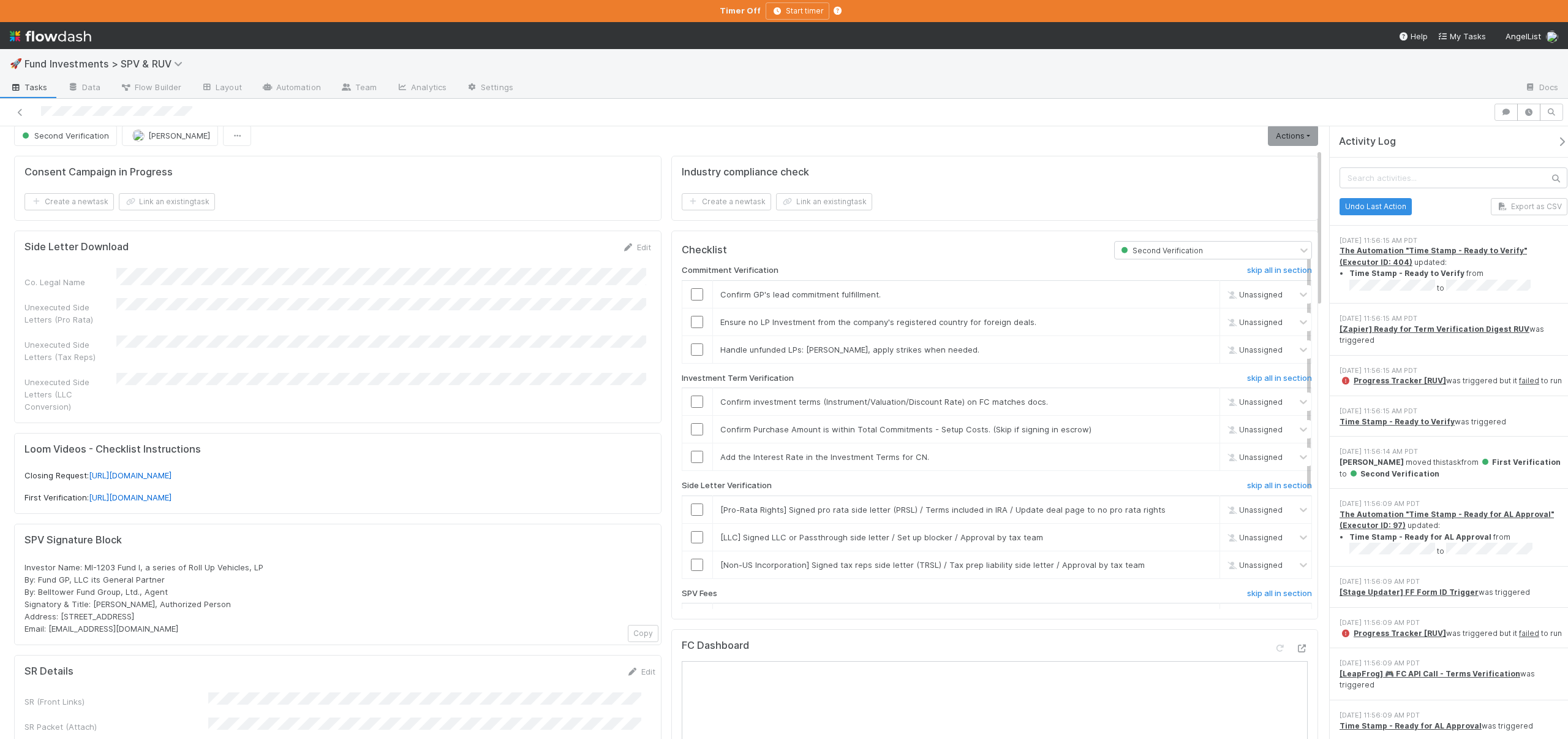
scroll to position [1, 0]
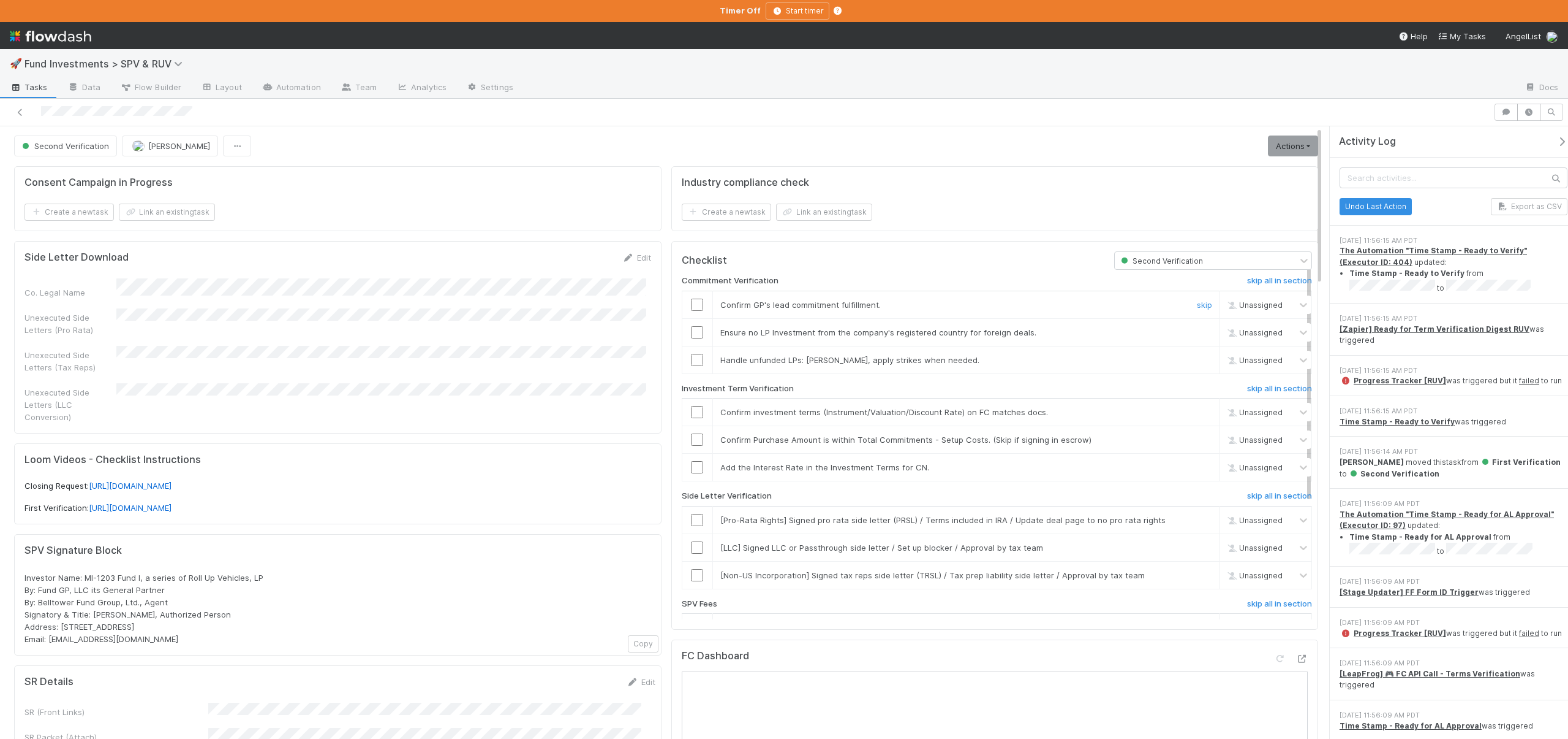
click at [691, 300] on input "checkbox" at bounding box center [697, 304] width 12 height 12
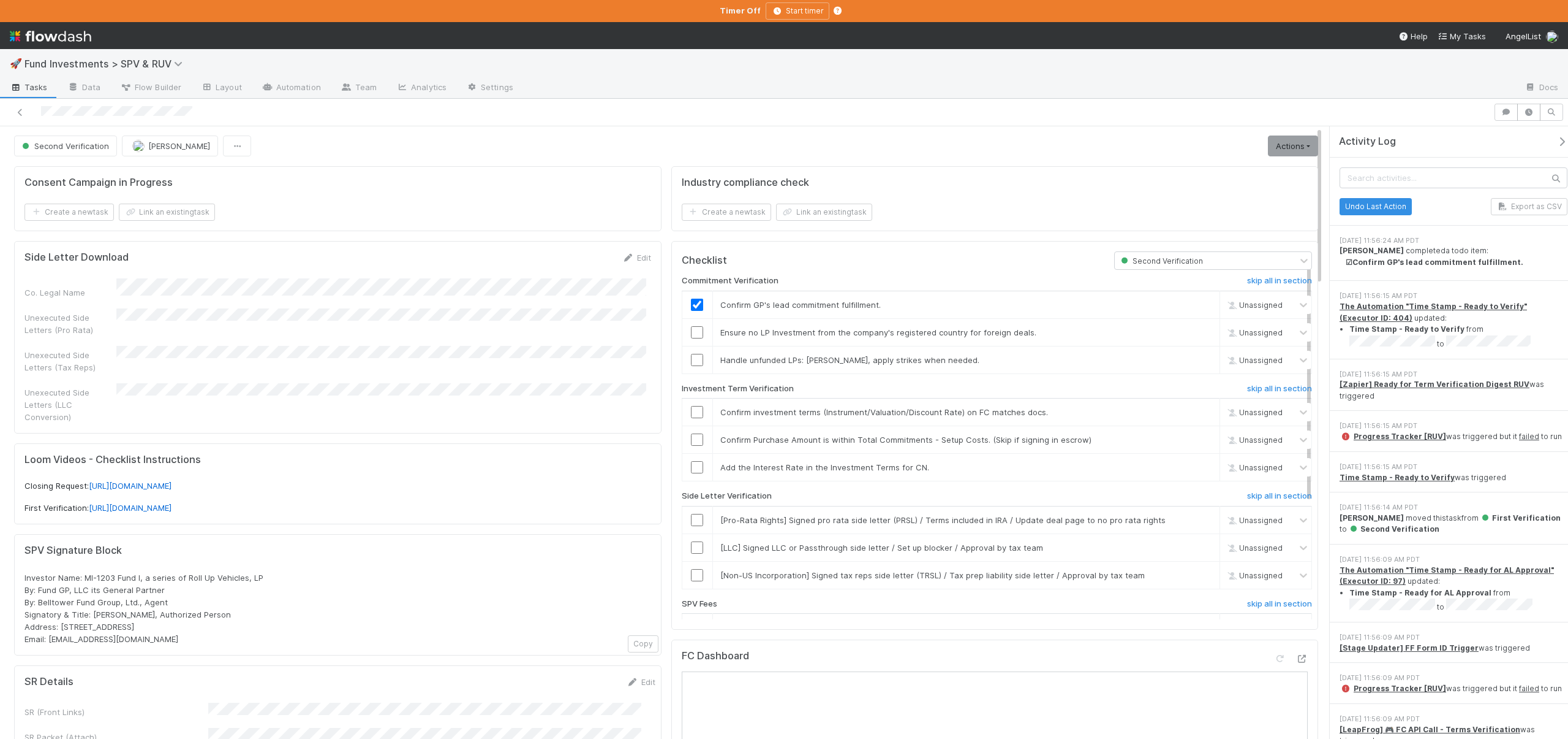
checkbox input "true"
click at [698, 328] on input "checkbox" at bounding box center [697, 332] width 12 height 12
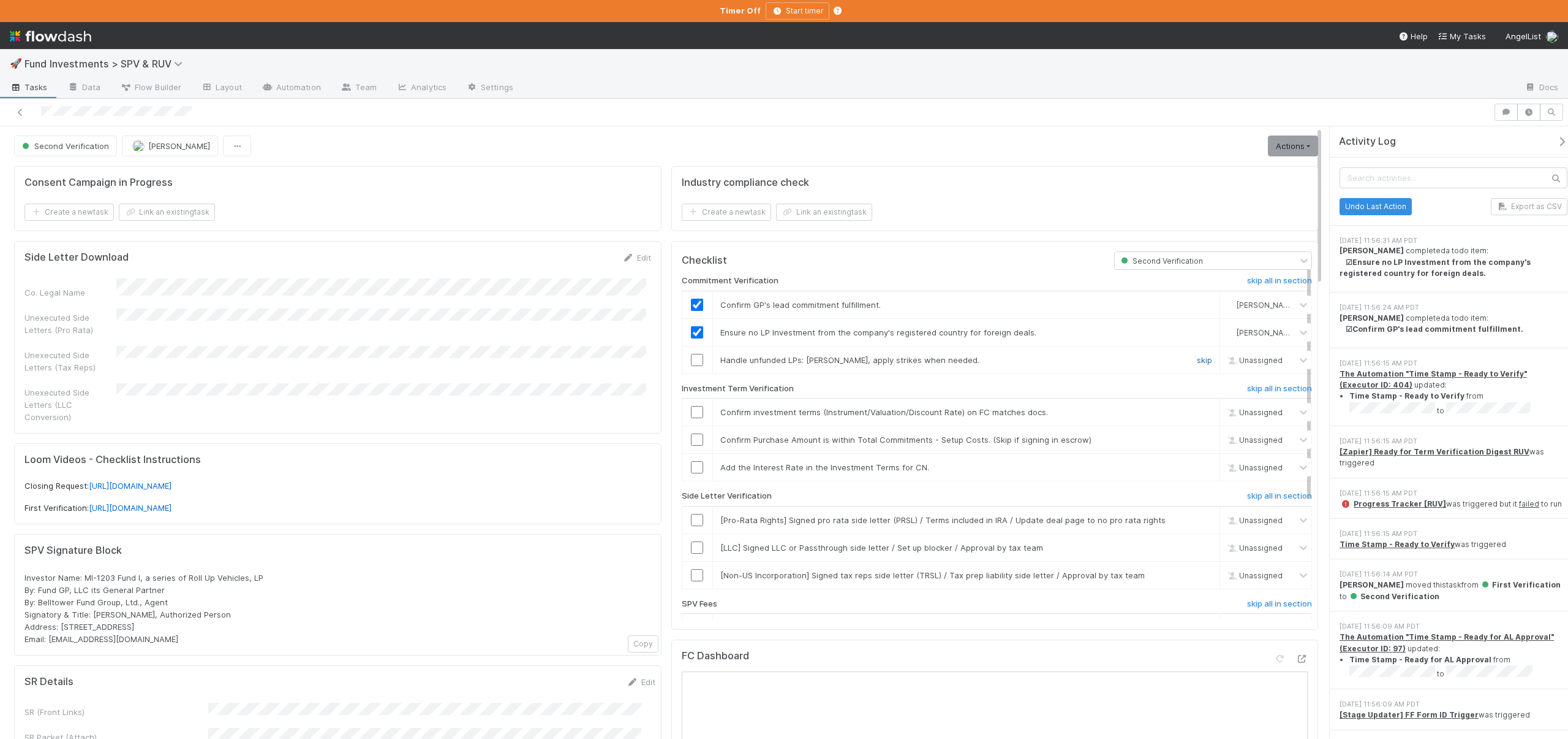
click at [1197, 356] on link "skip" at bounding box center [1205, 360] width 15 height 9
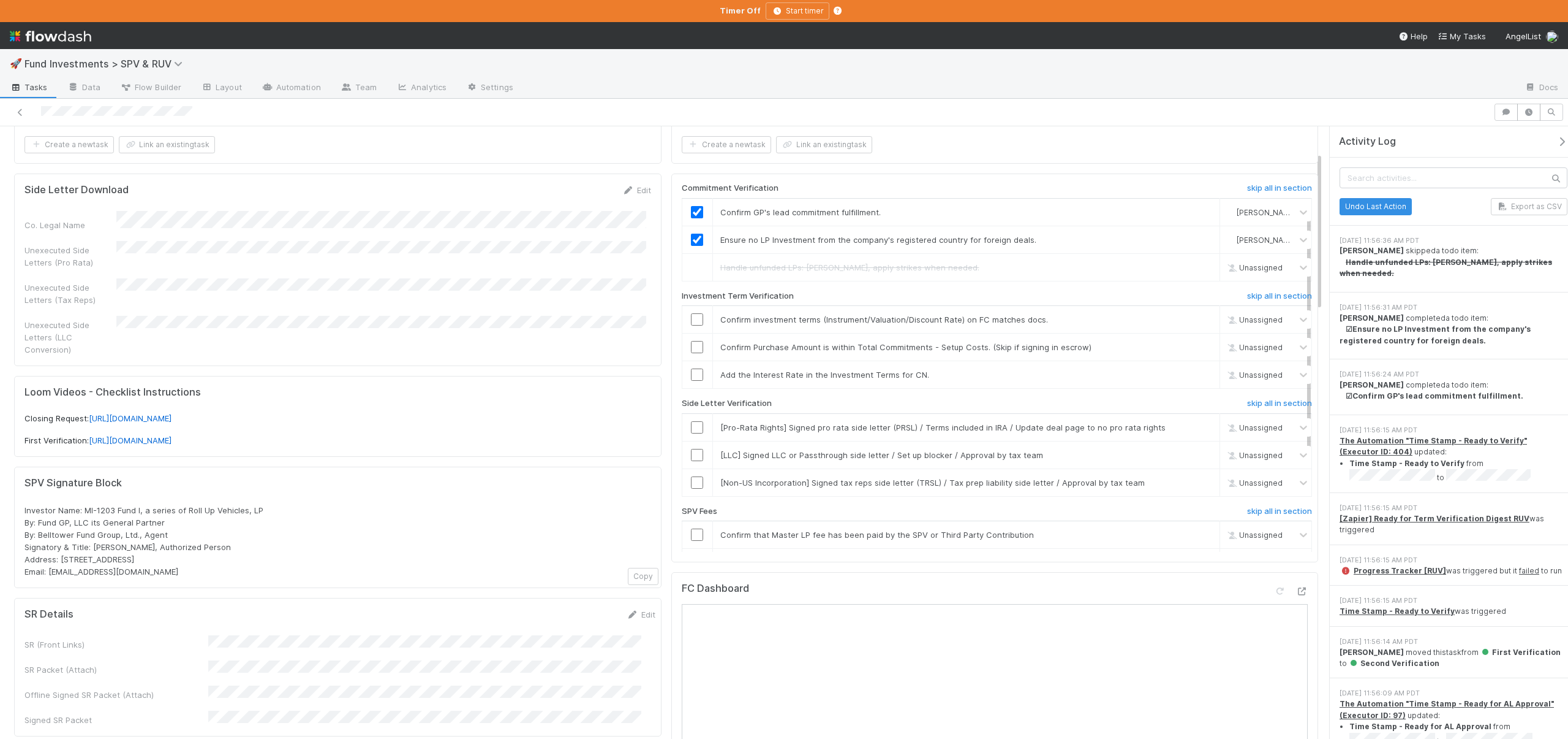
scroll to position [152, 0]
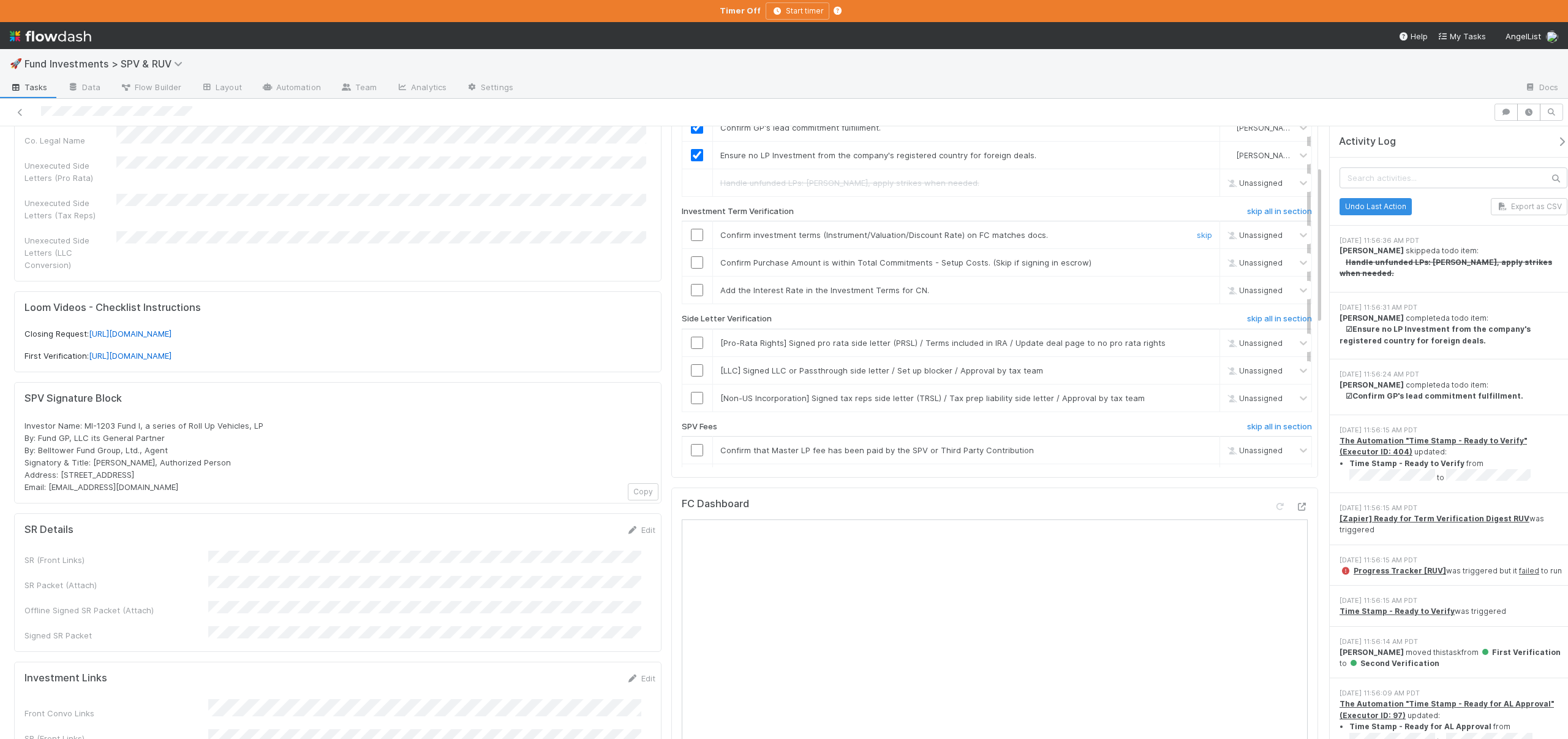
click at [695, 229] on input "checkbox" at bounding box center [697, 235] width 12 height 12
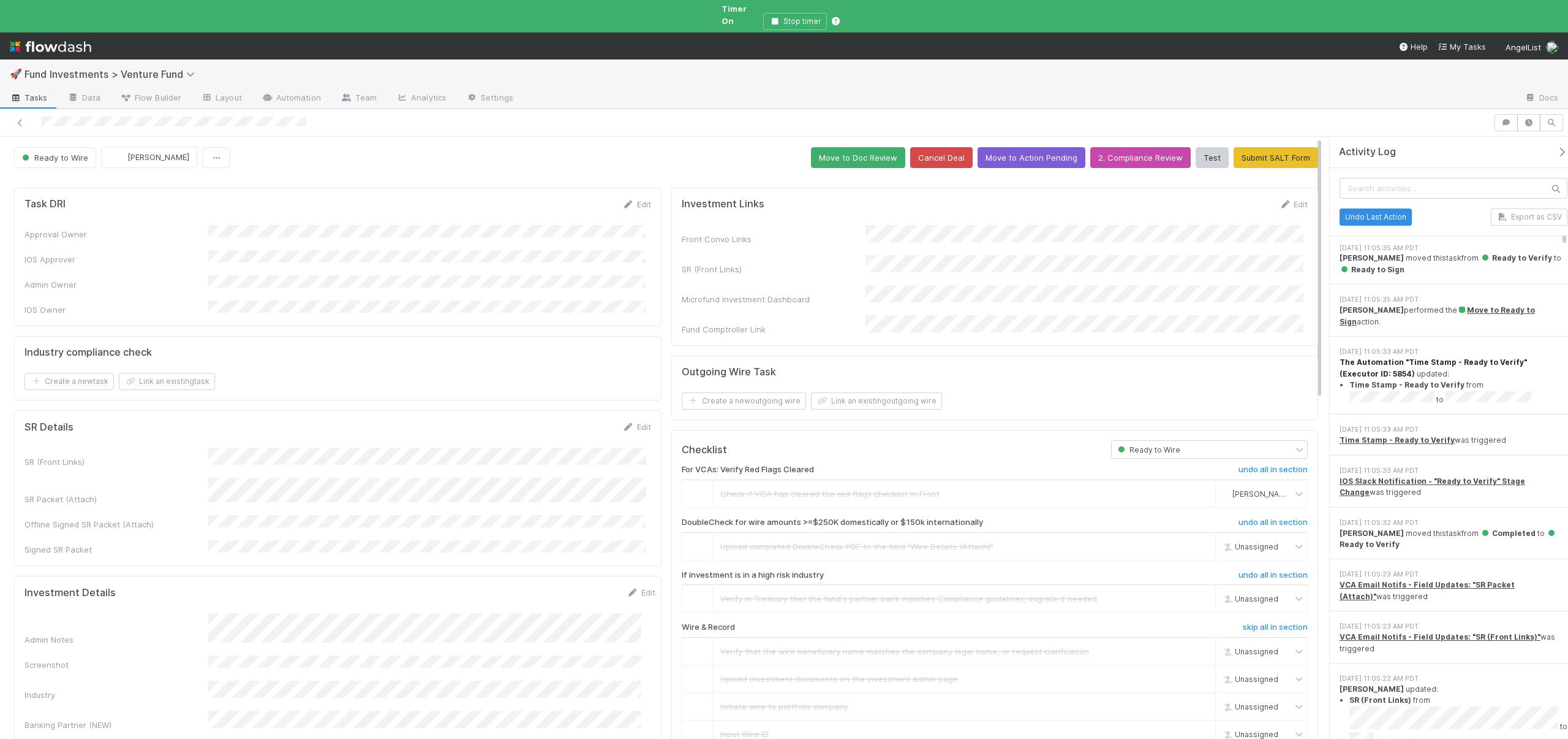
scroll to position [1380, 0]
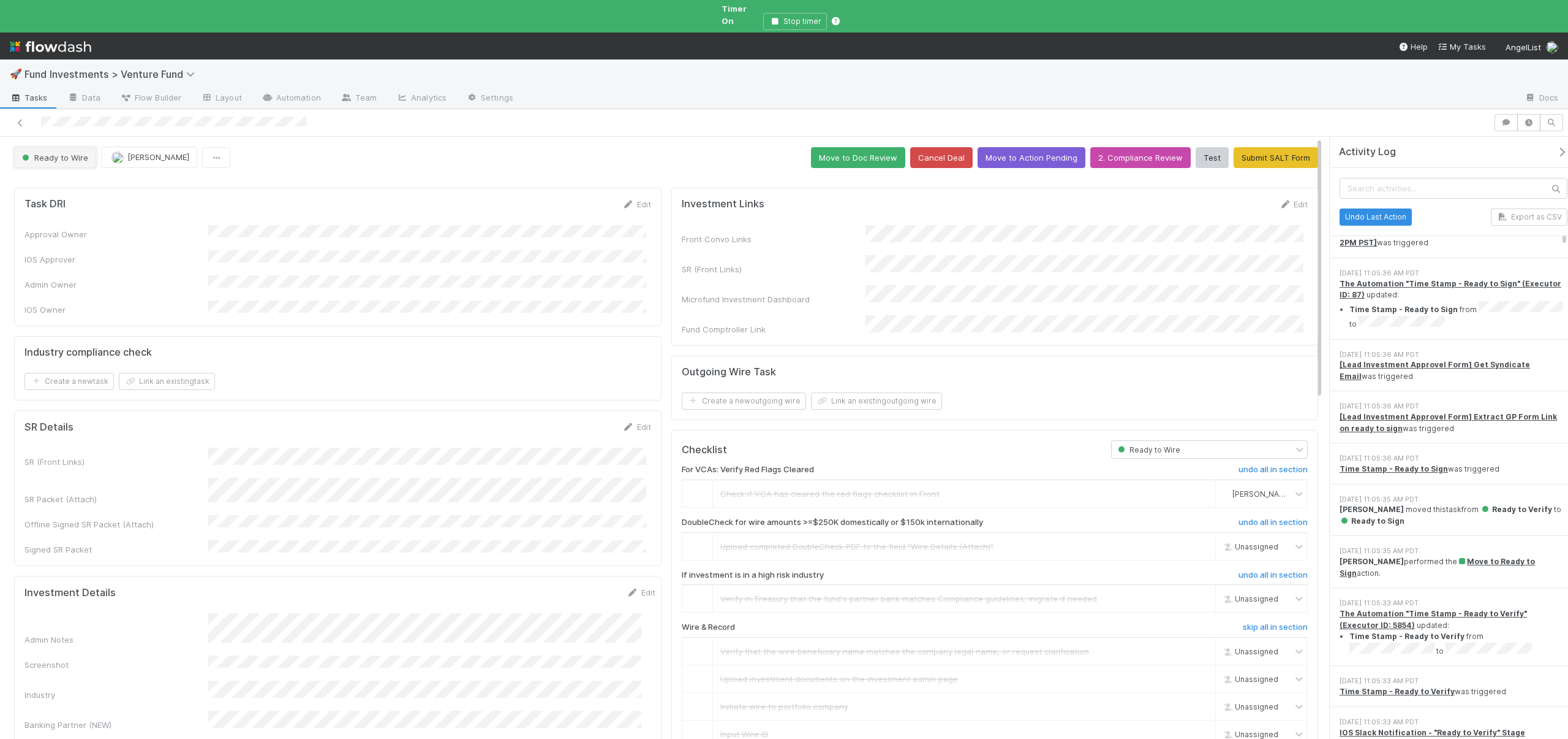
click at [62, 152] on span "Ready to Wire" at bounding box center [54, 157] width 69 height 9
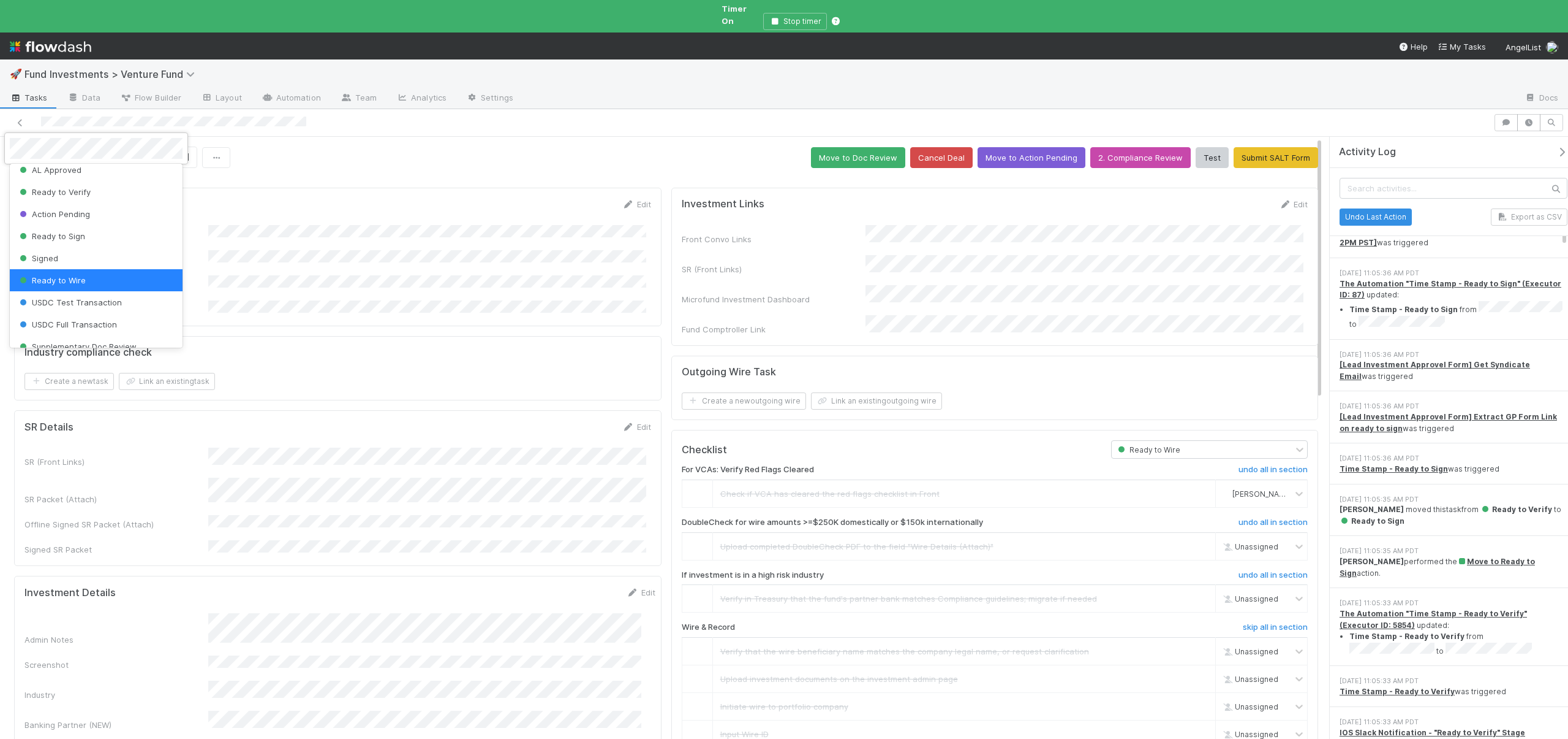
scroll to position [148, 0]
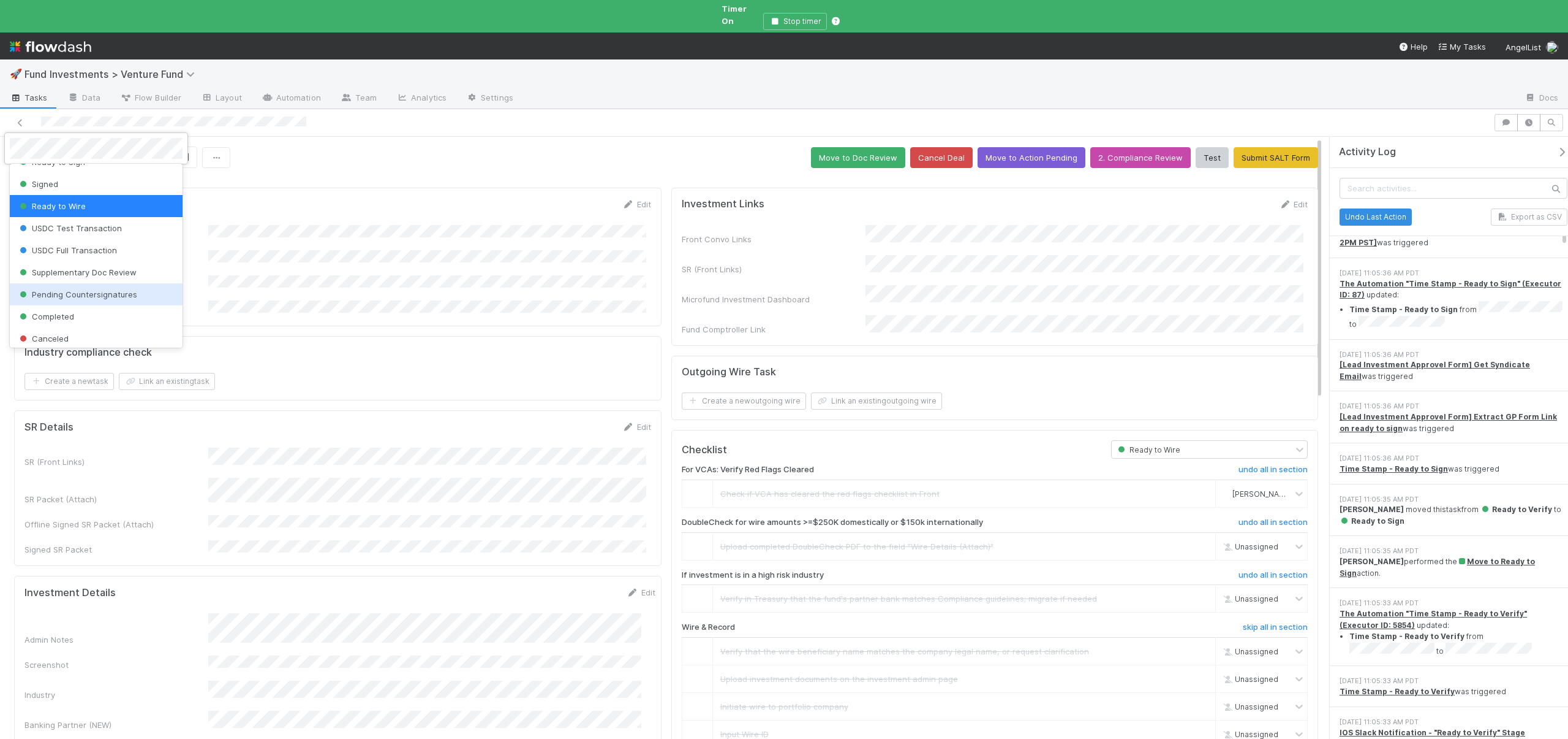
click at [95, 297] on span "Pending Countersignatures" at bounding box center [77, 294] width 120 height 9
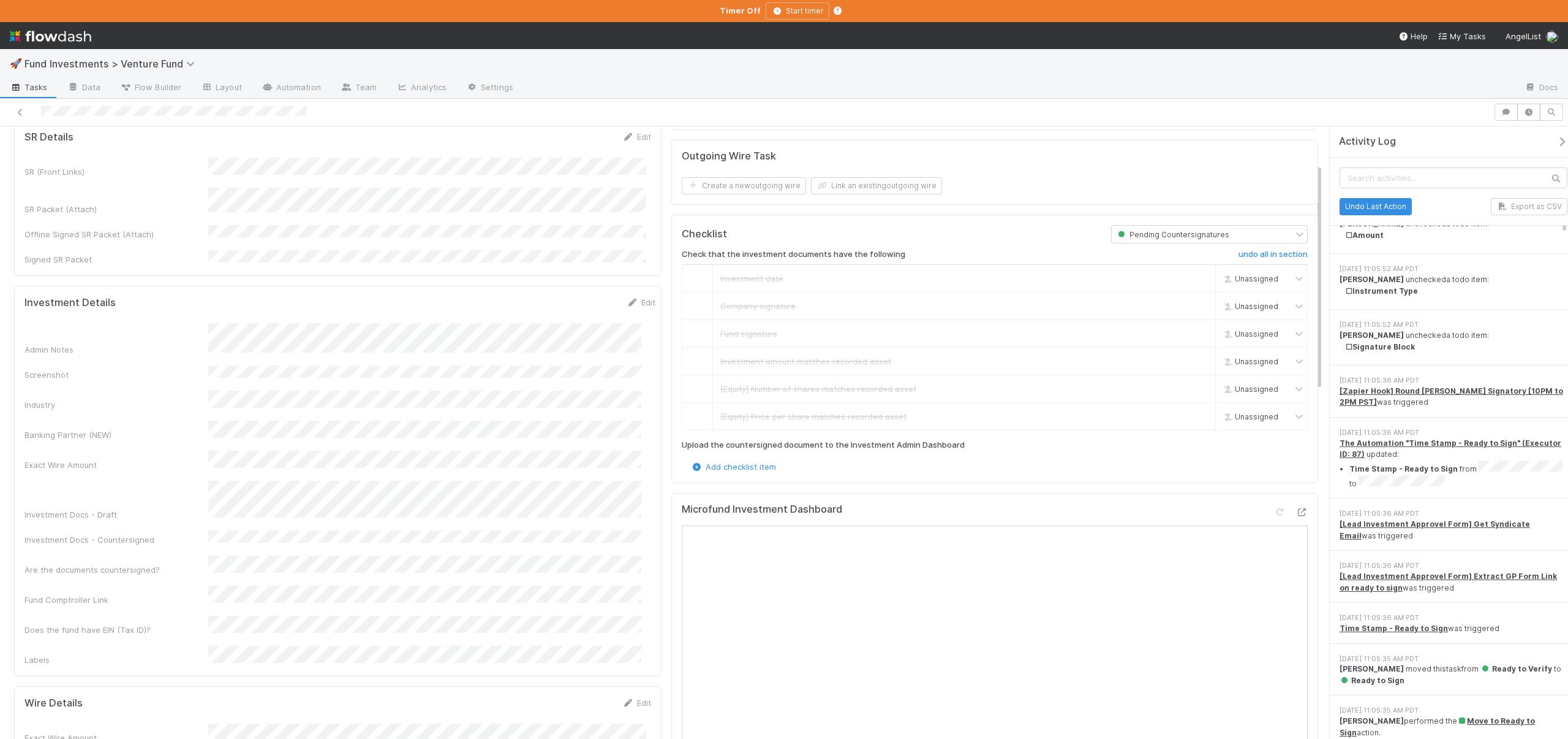
scroll to position [11, 0]
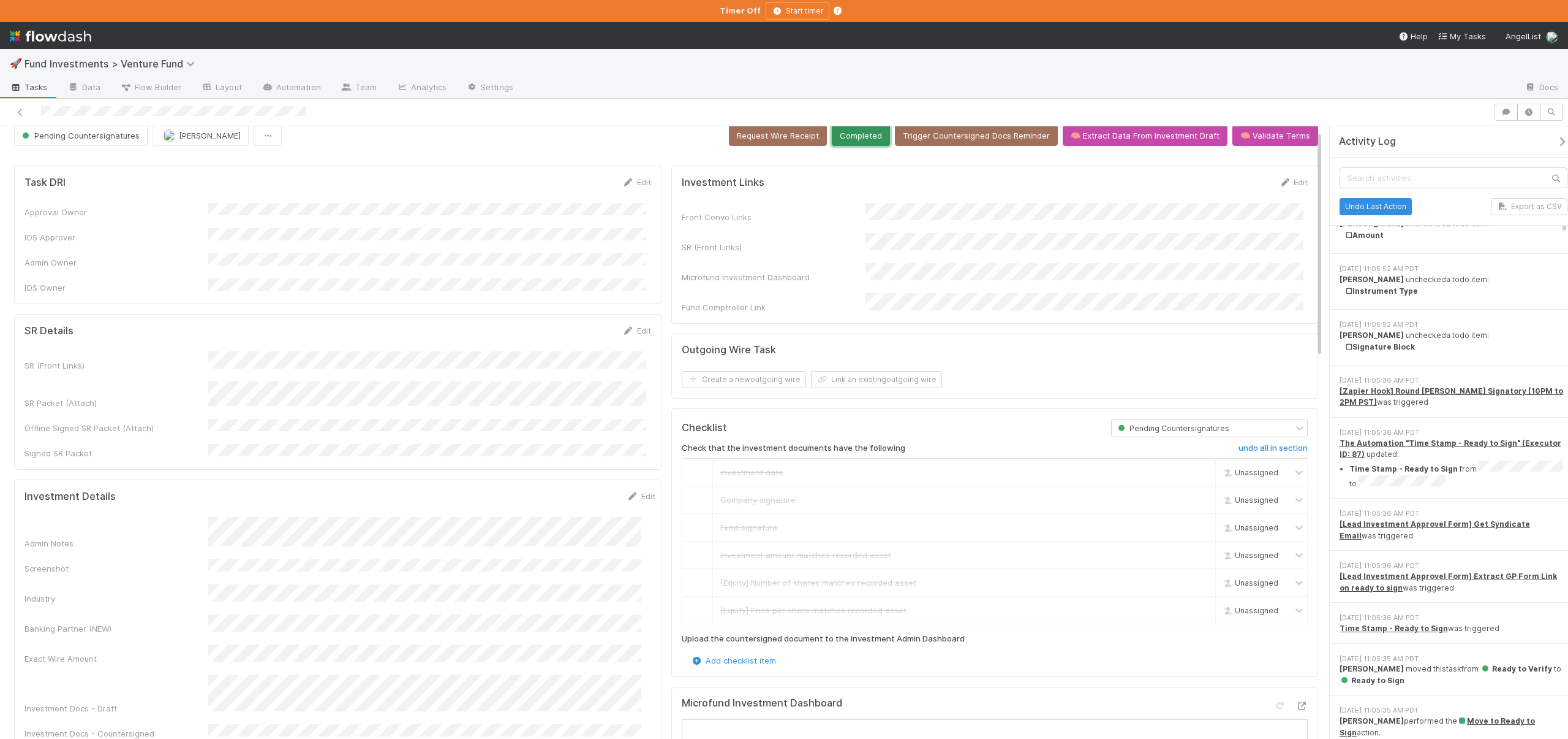
click at [867, 134] on button "Completed" at bounding box center [862, 135] width 59 height 21
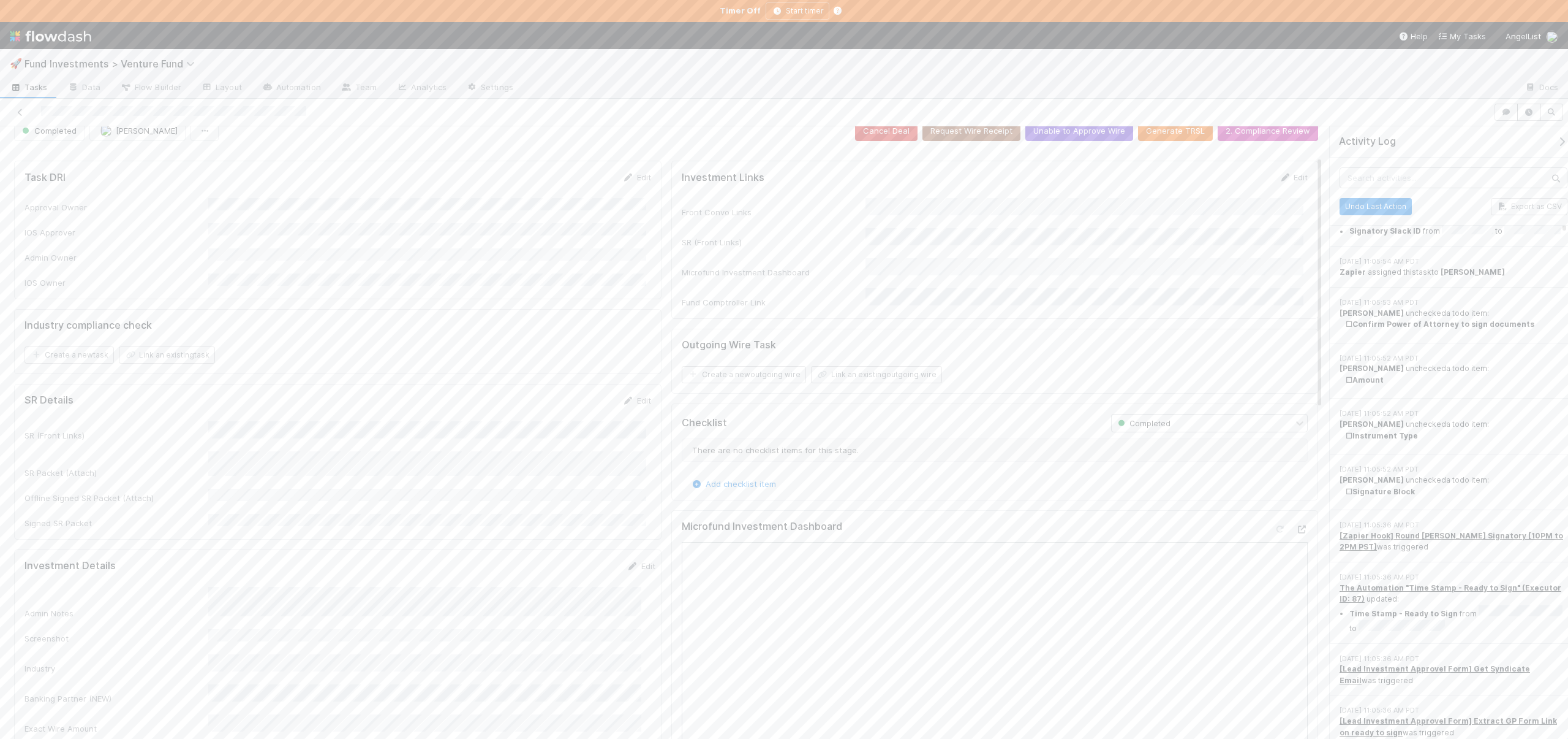
scroll to position [0, 0]
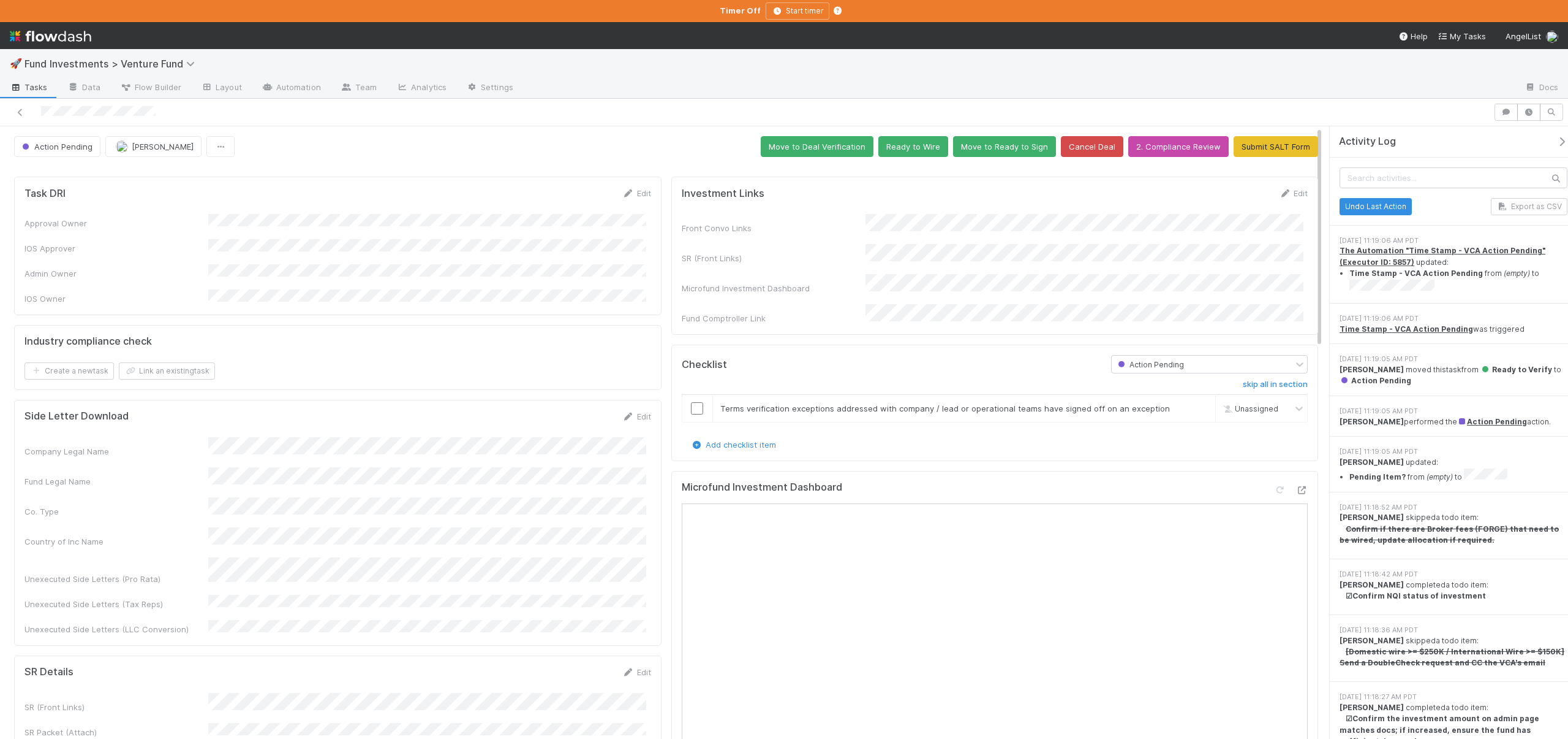
click at [1297, 482] on div "Microfund Investment Dashboard" at bounding box center [995, 492] width 627 height 22
click at [1296, 486] on icon at bounding box center [1301, 490] width 12 height 8
click at [695, 395] on td at bounding box center [697, 408] width 30 height 27
click at [694, 402] on input "checkbox" at bounding box center [697, 408] width 12 height 12
click at [794, 149] on button "Move to Deal Verification" at bounding box center [817, 147] width 113 height 21
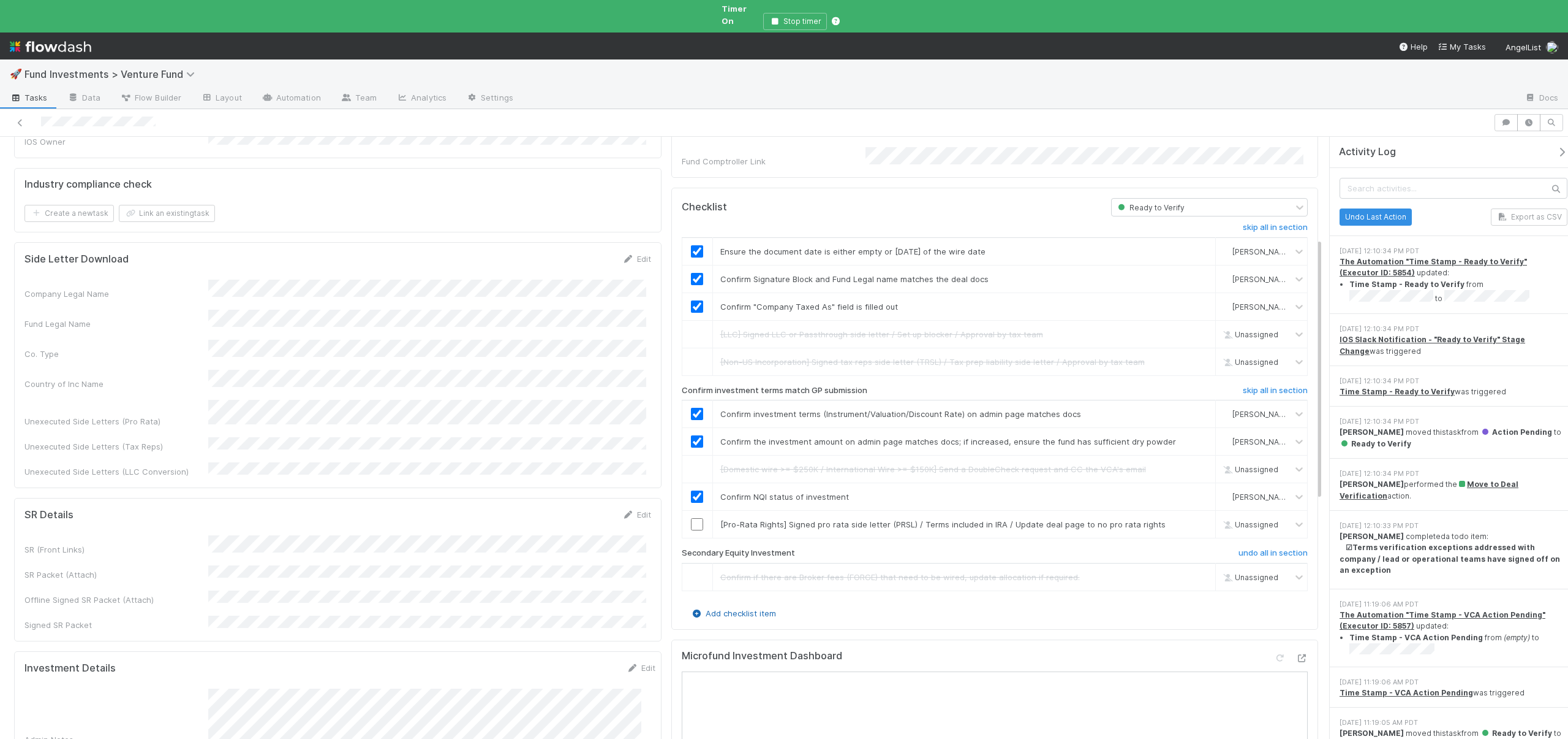
scroll to position [243, 0]
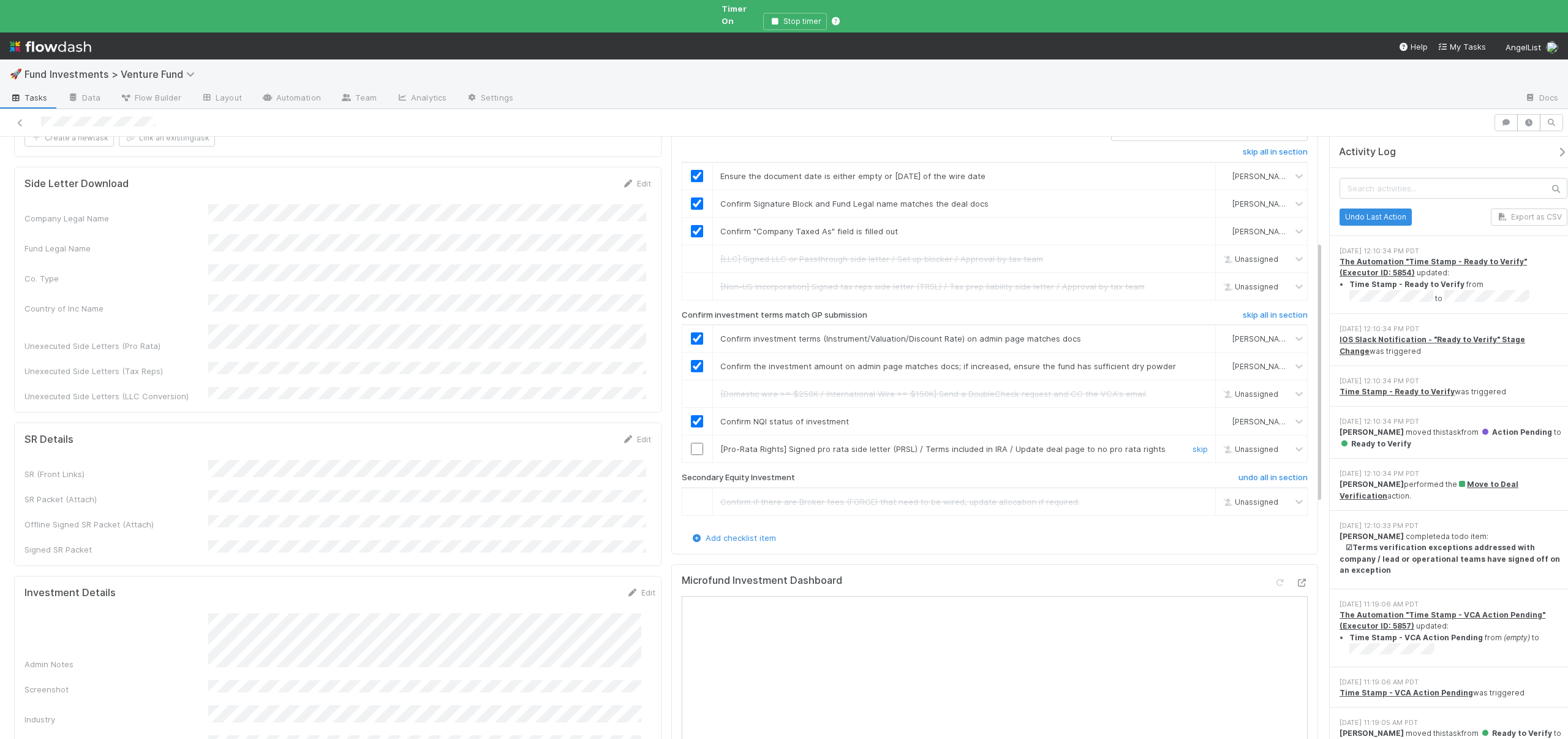
click at [1185, 443] on div "skip" at bounding box center [1198, 449] width 37 height 12
click at [1193, 444] on link "skip" at bounding box center [1200, 449] width 15 height 9
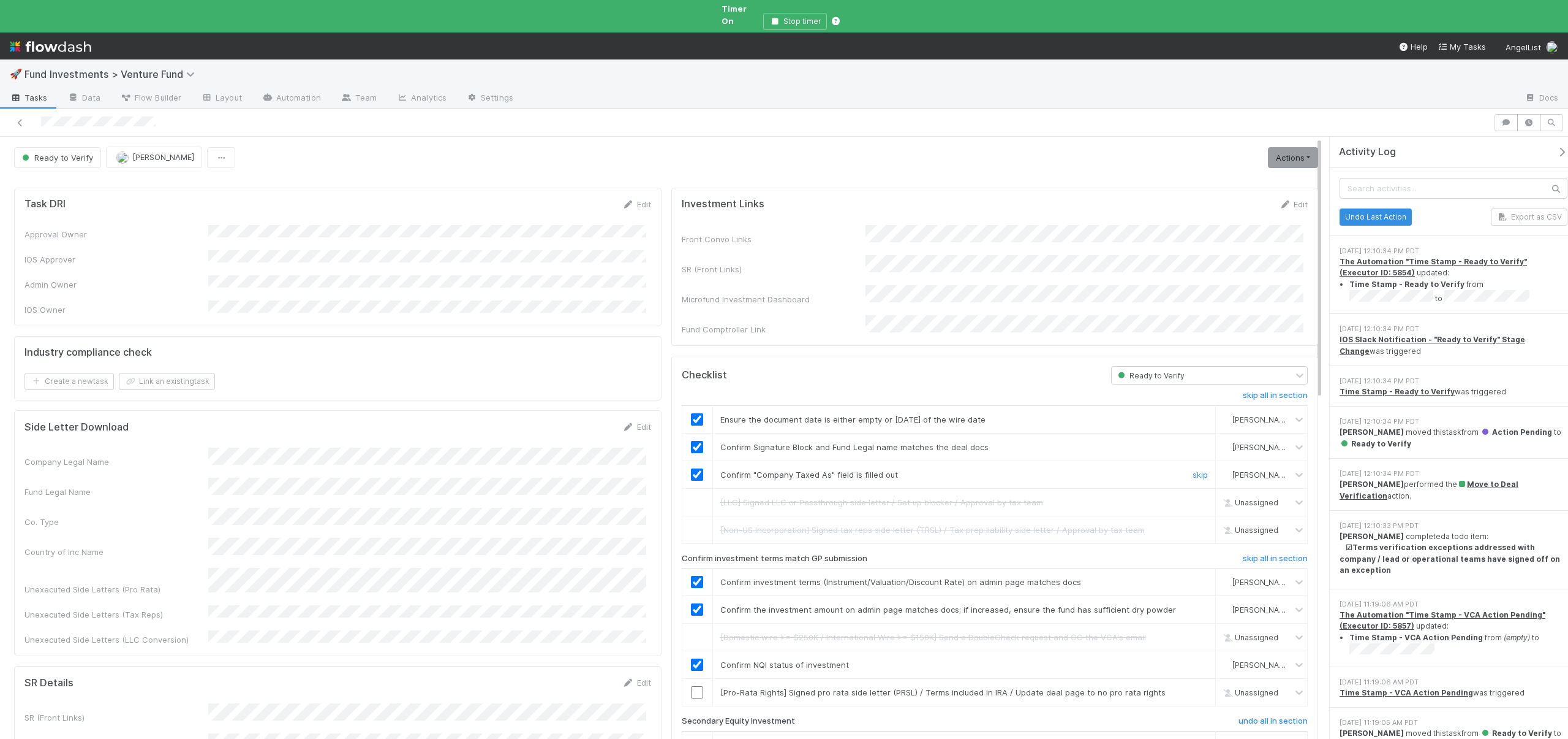
scroll to position [254, 0]
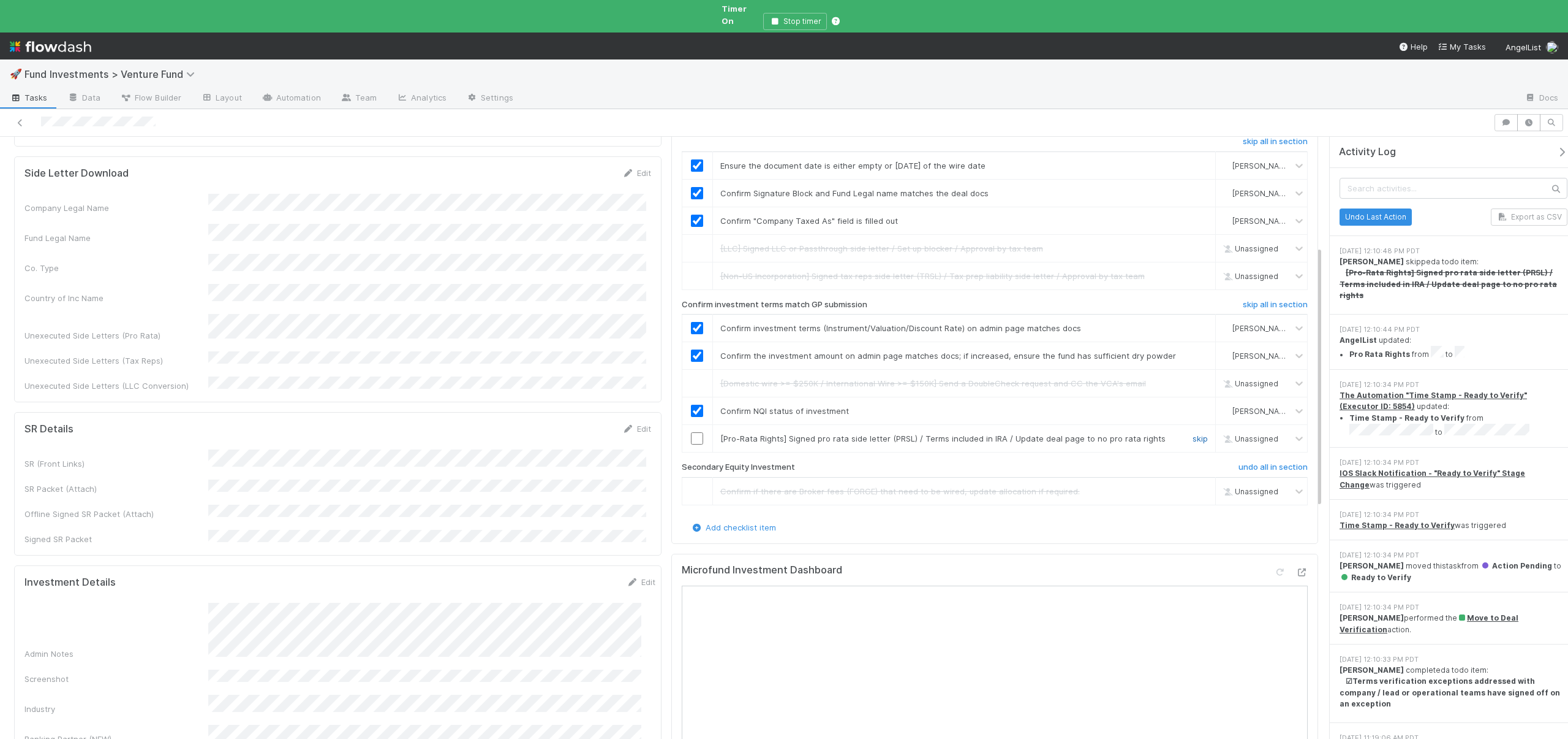
click at [1194, 433] on link "skip" at bounding box center [1200, 438] width 15 height 9
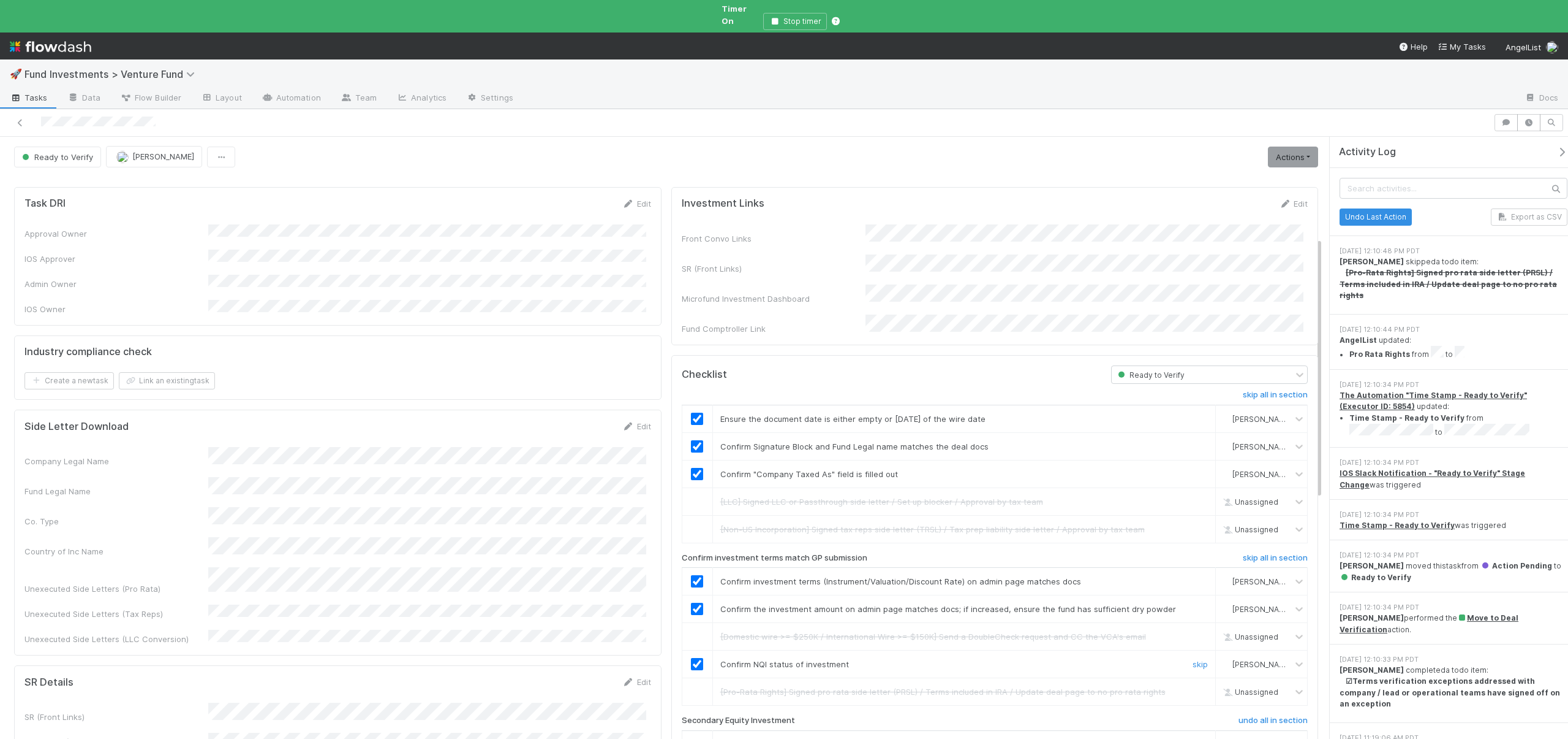
scroll to position [0, 0]
click at [1556, 147] on icon "button" at bounding box center [1561, 151] width 12 height 9
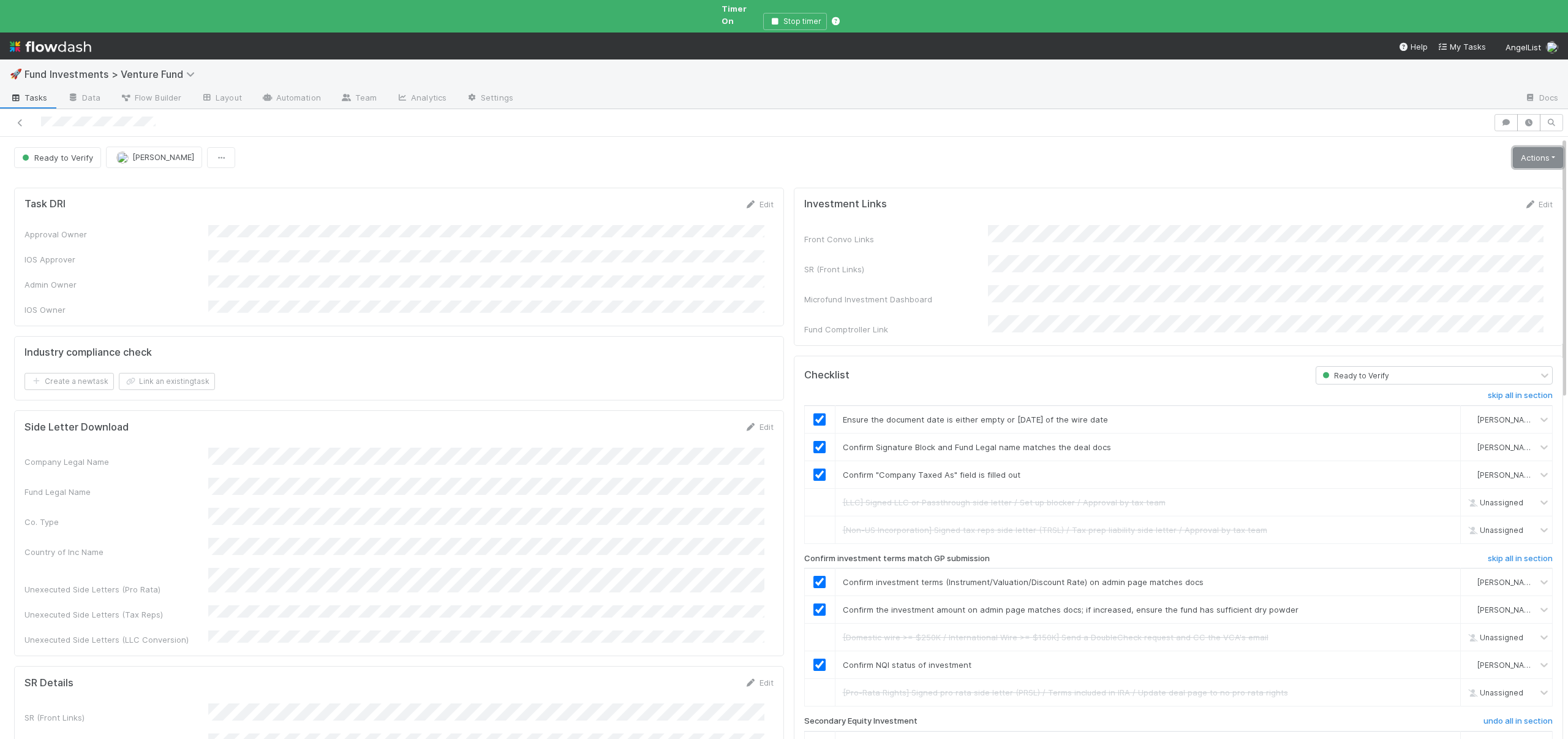
click at [1533, 147] on link "Actions" at bounding box center [1538, 157] width 50 height 21
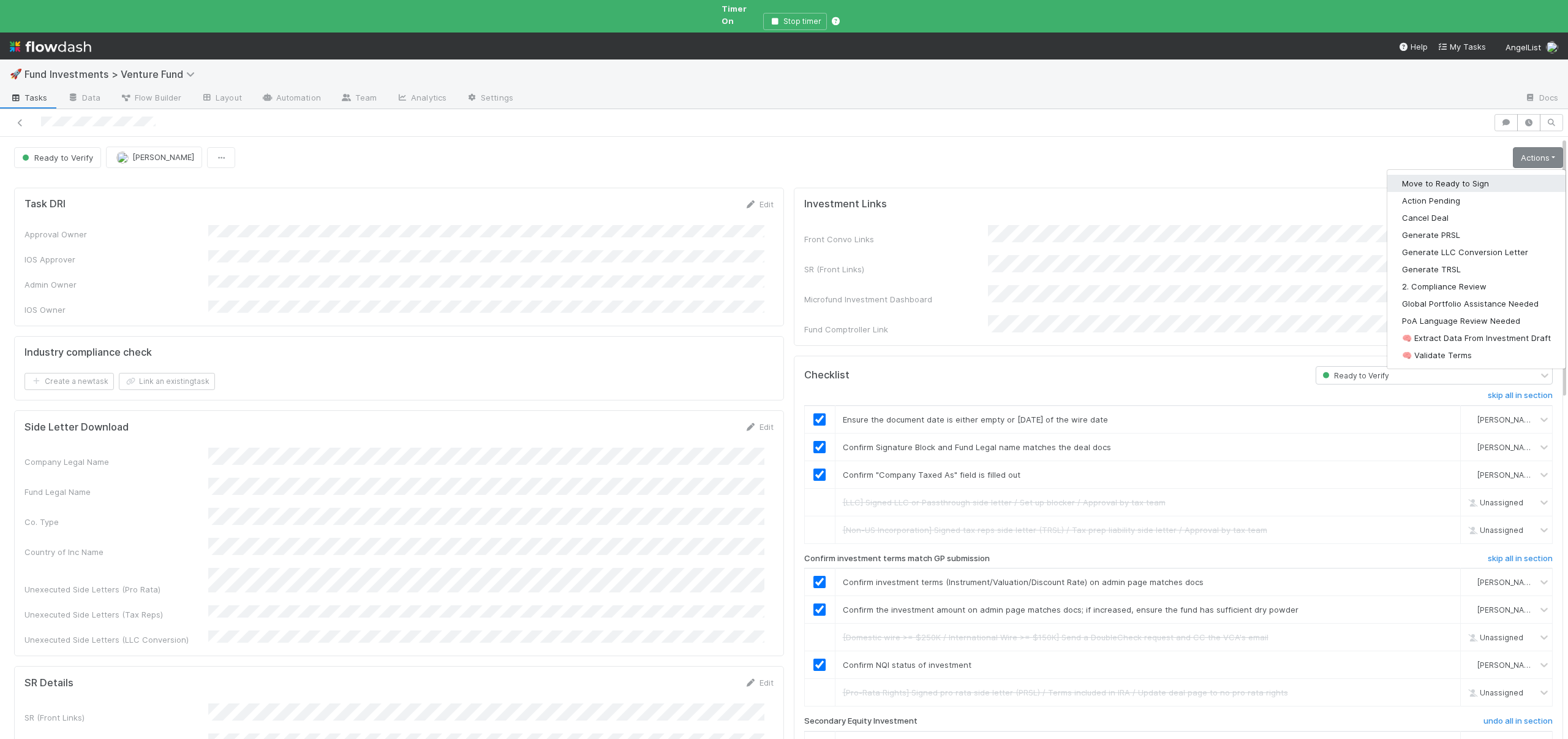
click at [1448, 175] on button "Move to Ready to Sign" at bounding box center [1476, 184] width 179 height 17
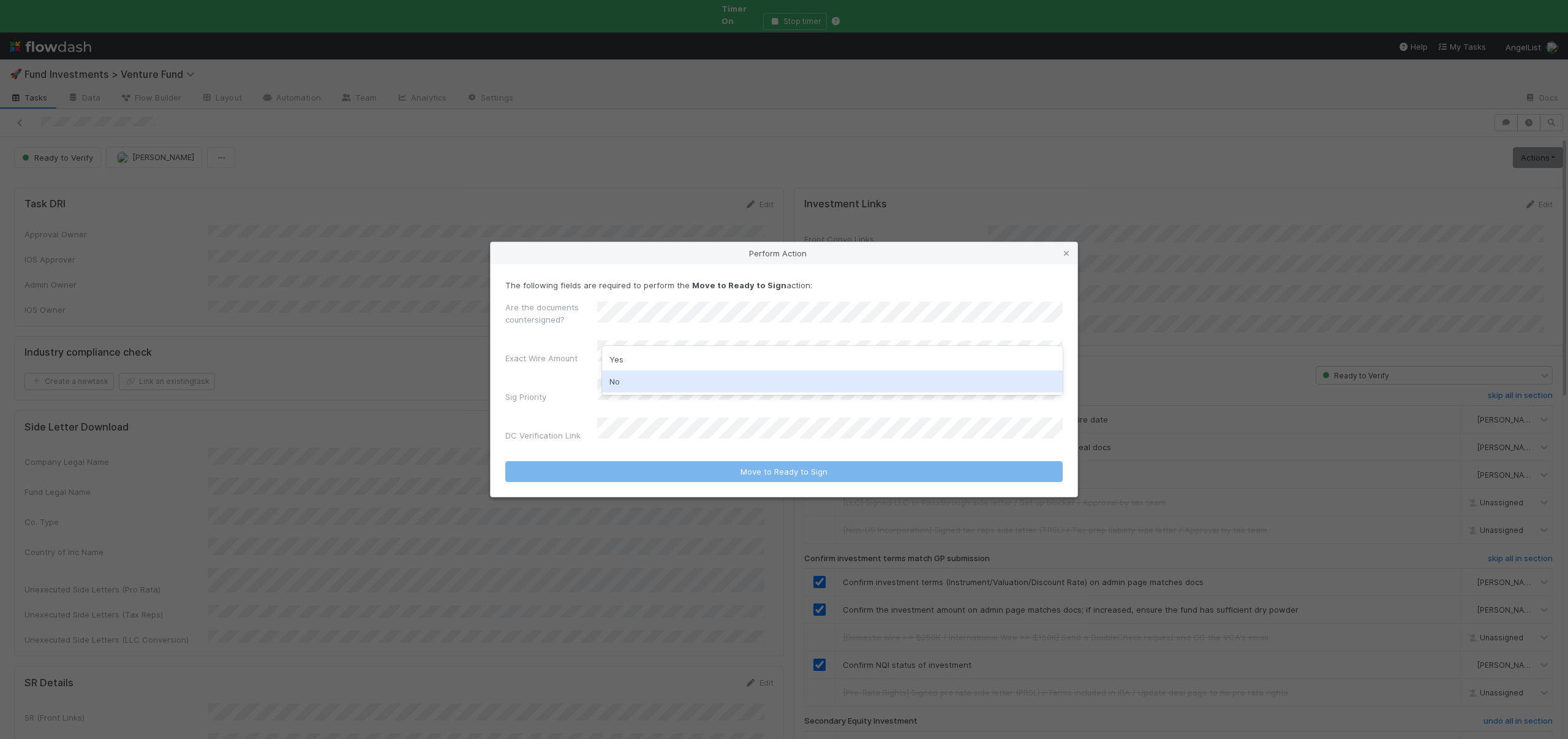
click at [636, 382] on div "No" at bounding box center [832, 380] width 461 height 22
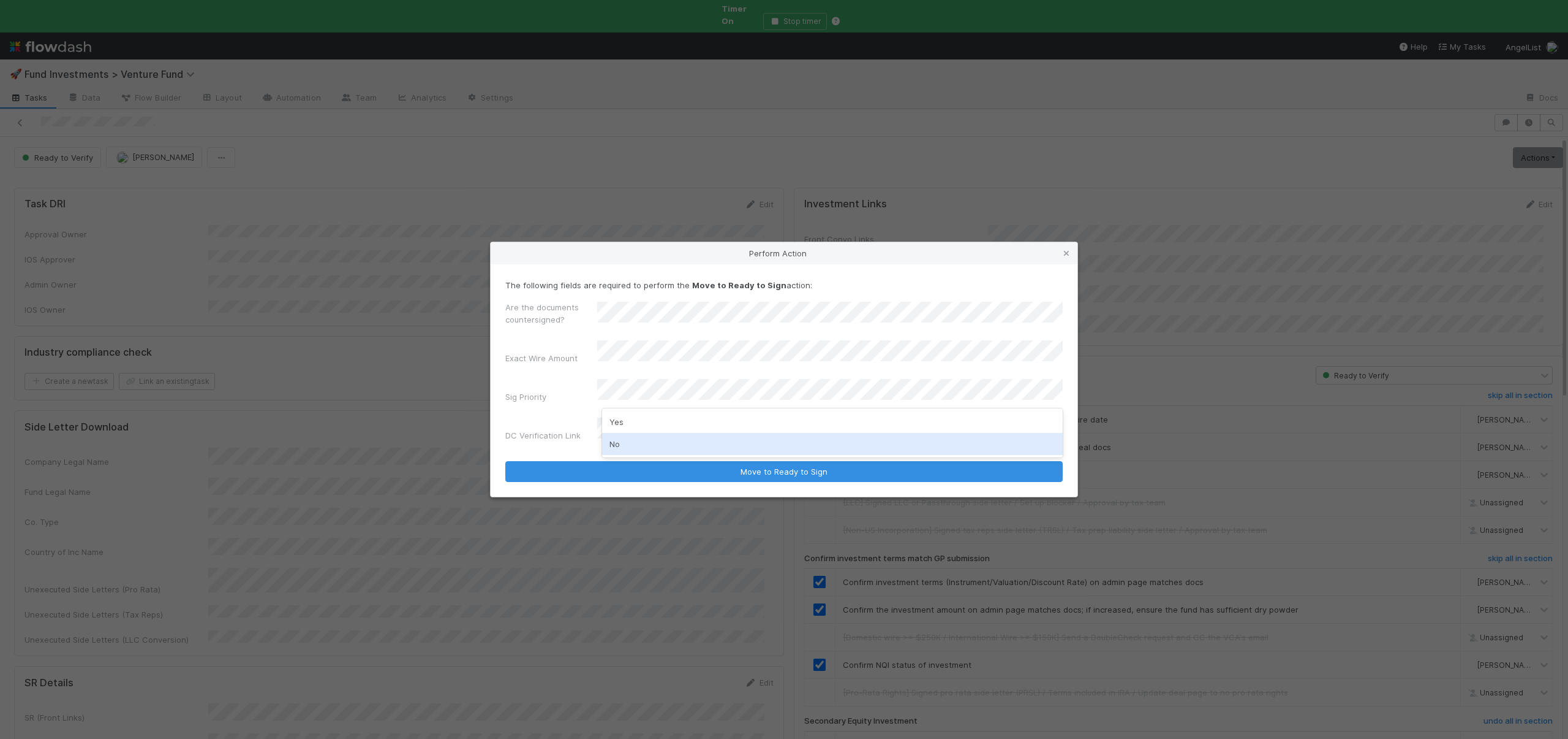
click at [622, 449] on div "No" at bounding box center [832, 443] width 461 height 22
click at [505, 461] on button "Move to Ready to Sign" at bounding box center [784, 471] width 558 height 21
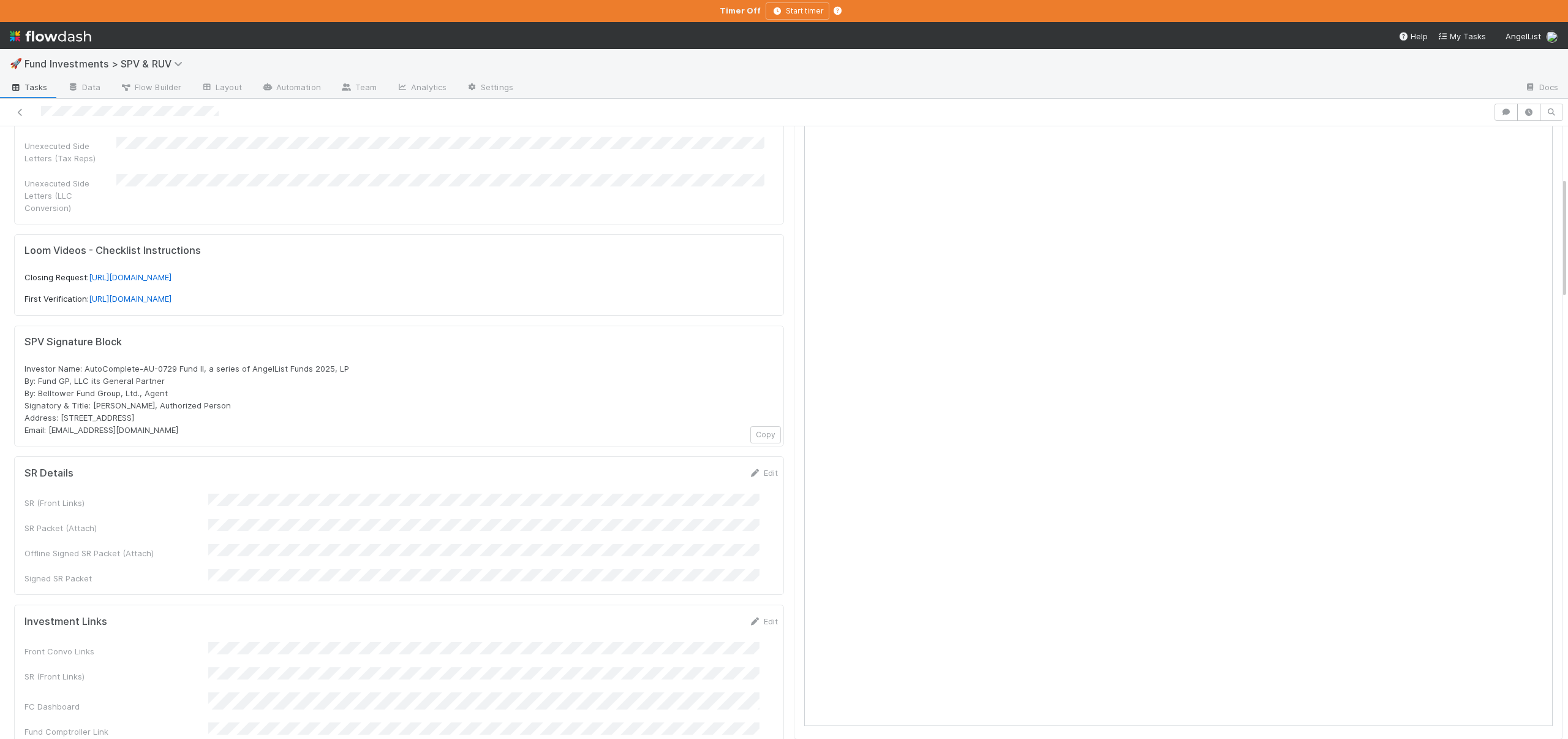
scroll to position [378, 0]
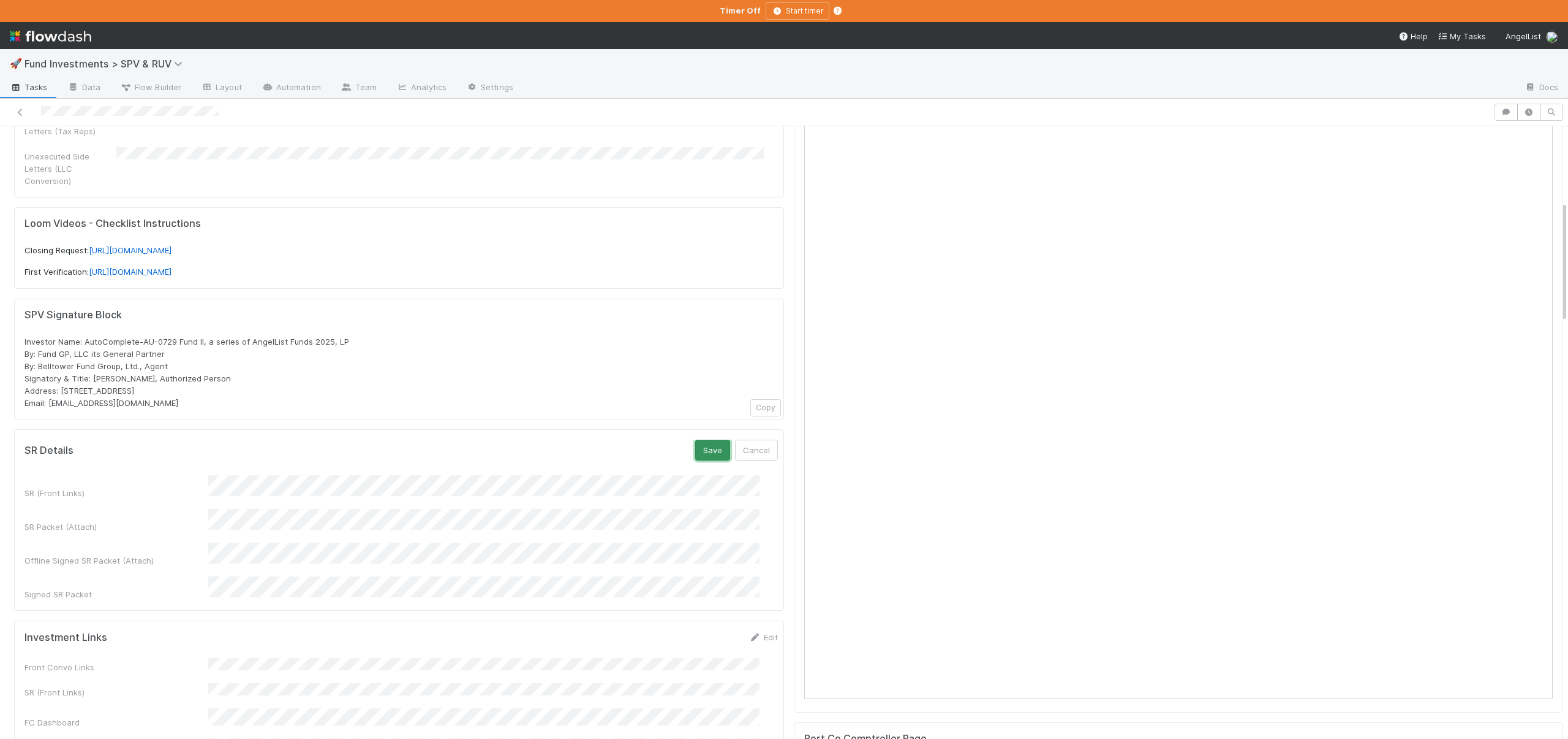
click at [695, 439] on button "Save" at bounding box center [712, 449] width 35 height 21
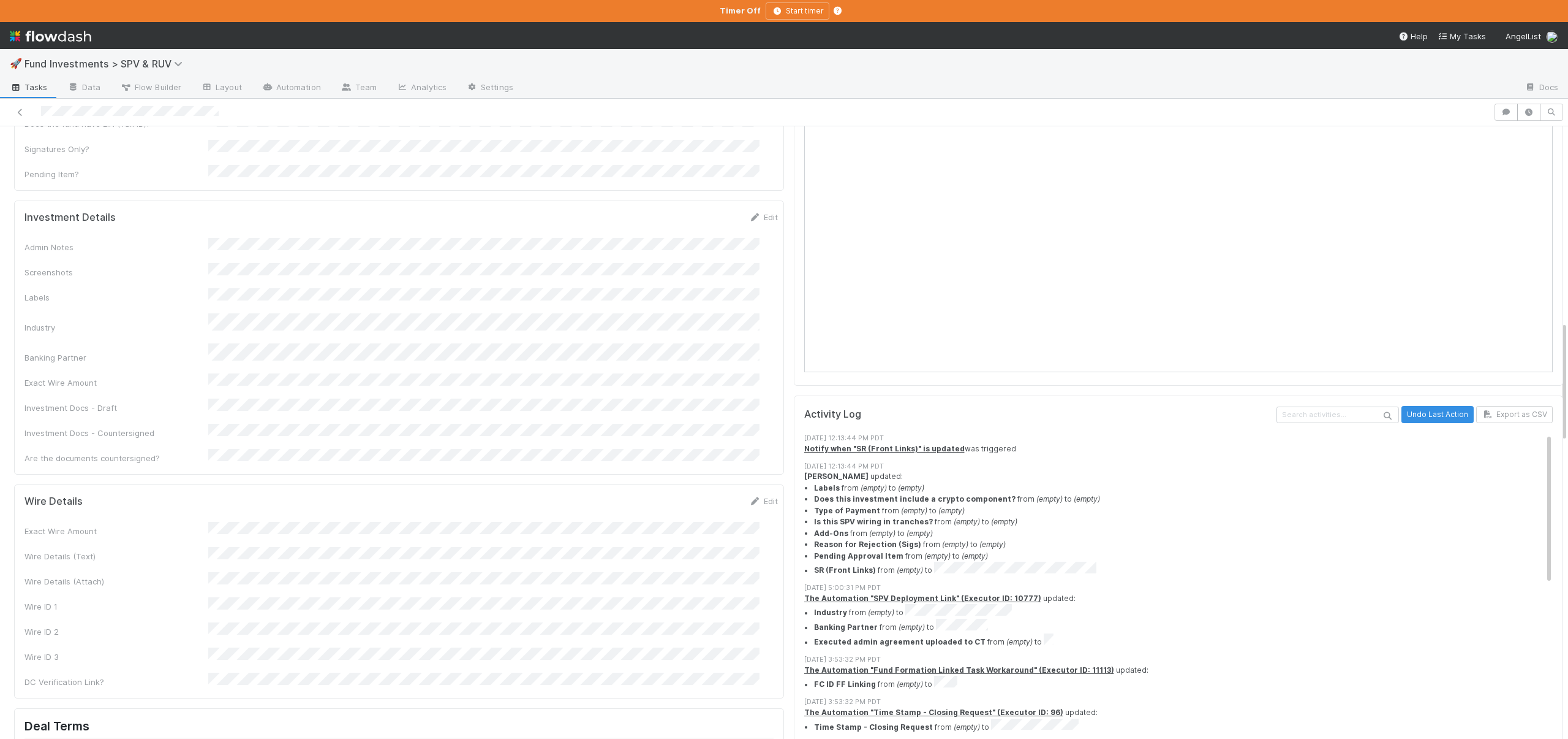
scroll to position [1074, 0]
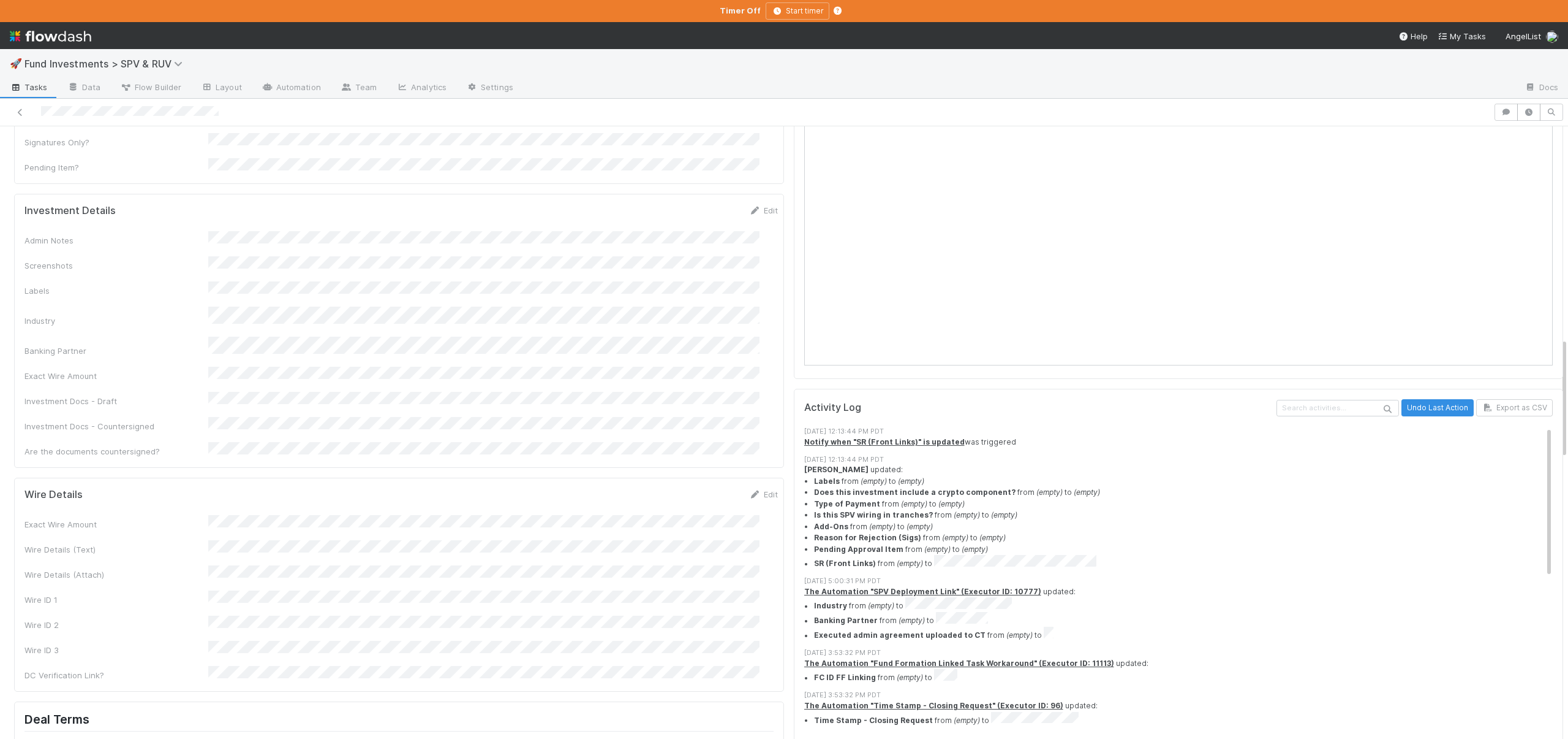
click at [222, 515] on div "Exact Wire Amount Wire Details (Text) Wire Details (Attach) Wire ID 1 Wire ID 2…" at bounding box center [401, 598] width 754 height 167
click at [700, 488] on button "Save" at bounding box center [712, 499] width 35 height 21
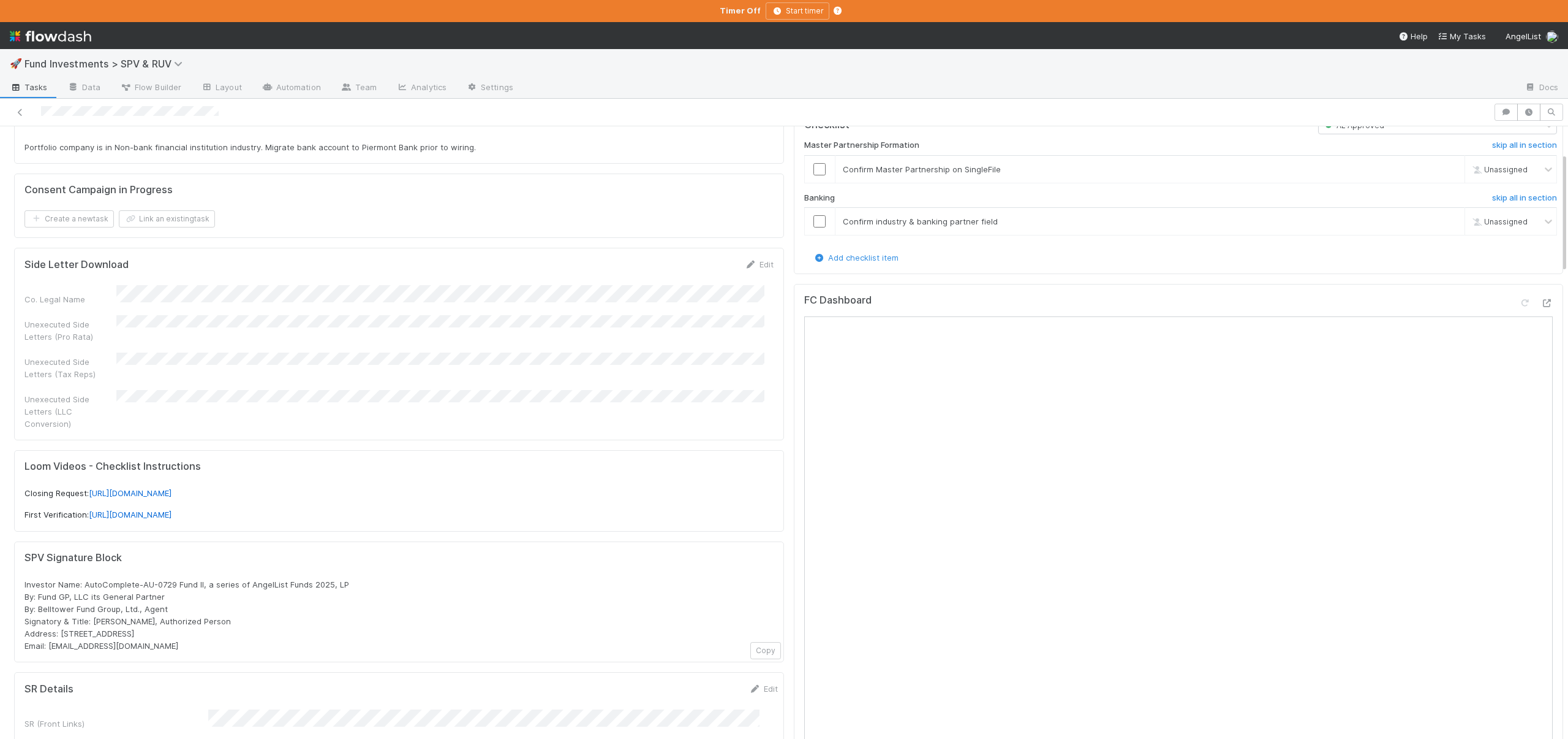
scroll to position [132, 0]
click at [813, 167] on input "checkbox" at bounding box center [819, 173] width 12 height 12
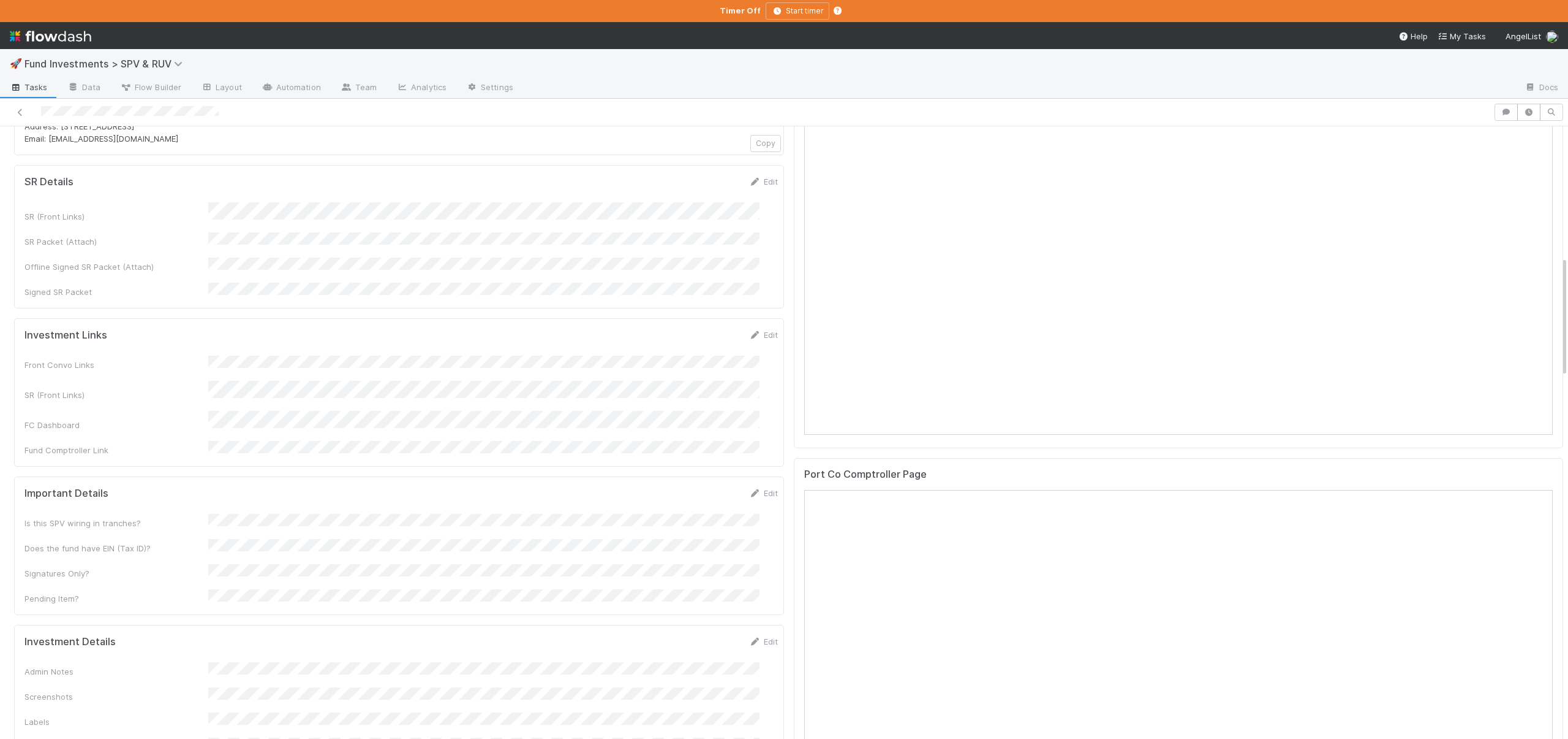
scroll to position [916, 0]
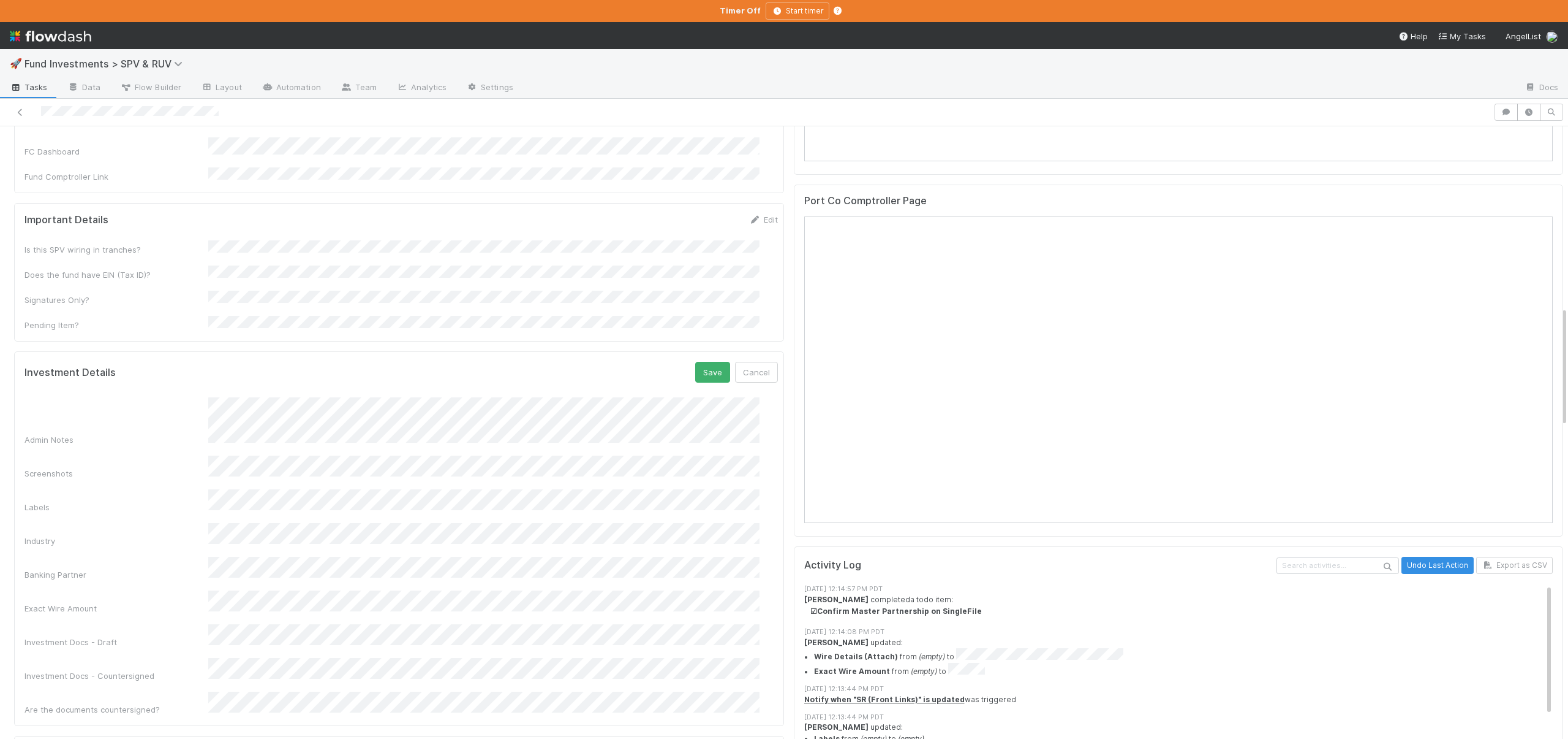
click at [415, 576] on div "Admin Notes Screenshots Labels Industry Banking Partner Exact Wire Amount Inves…" at bounding box center [401, 556] width 754 height 318
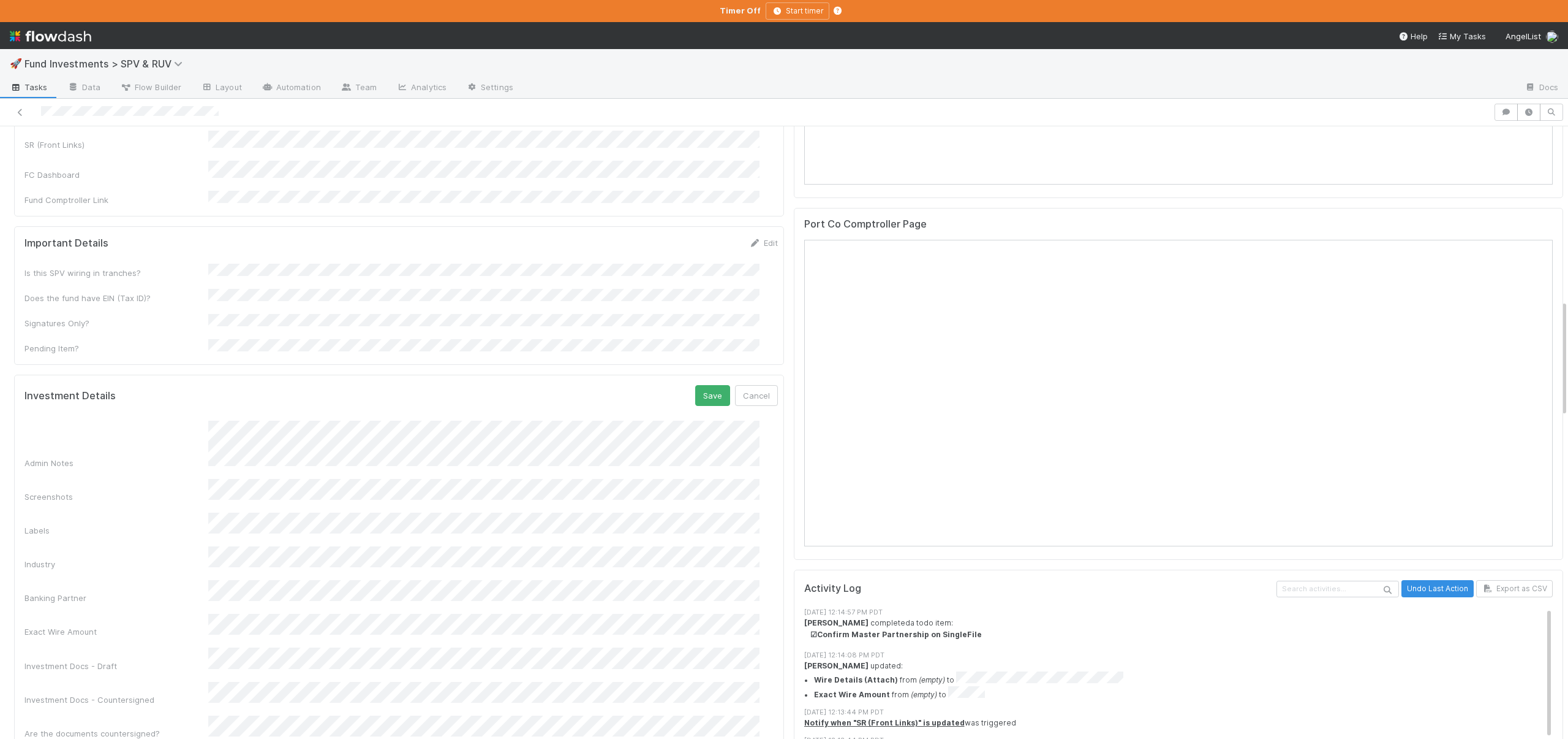
scroll to position [892, 0]
click at [695, 385] on button "Save" at bounding box center [712, 396] width 35 height 21
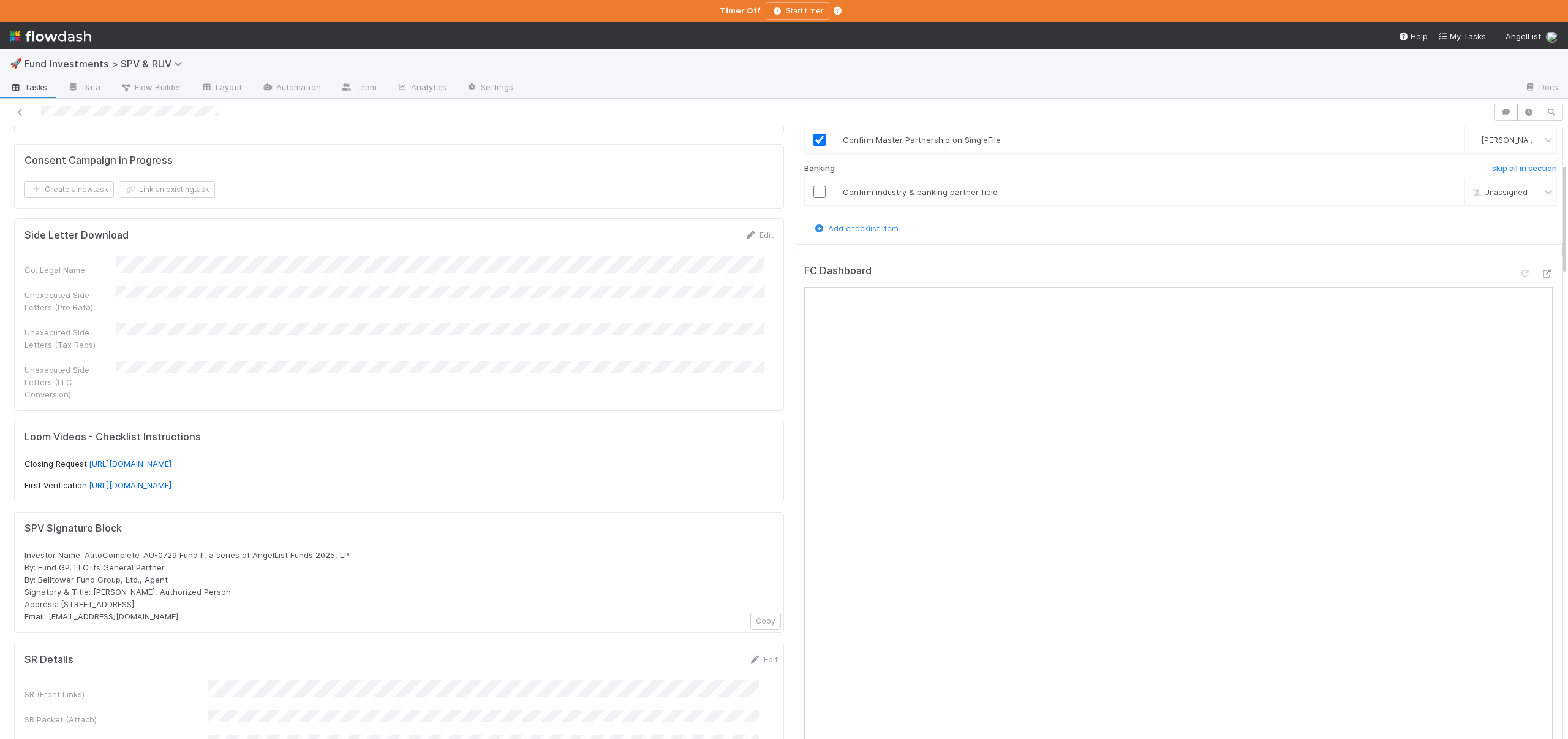
scroll to position [0, 0]
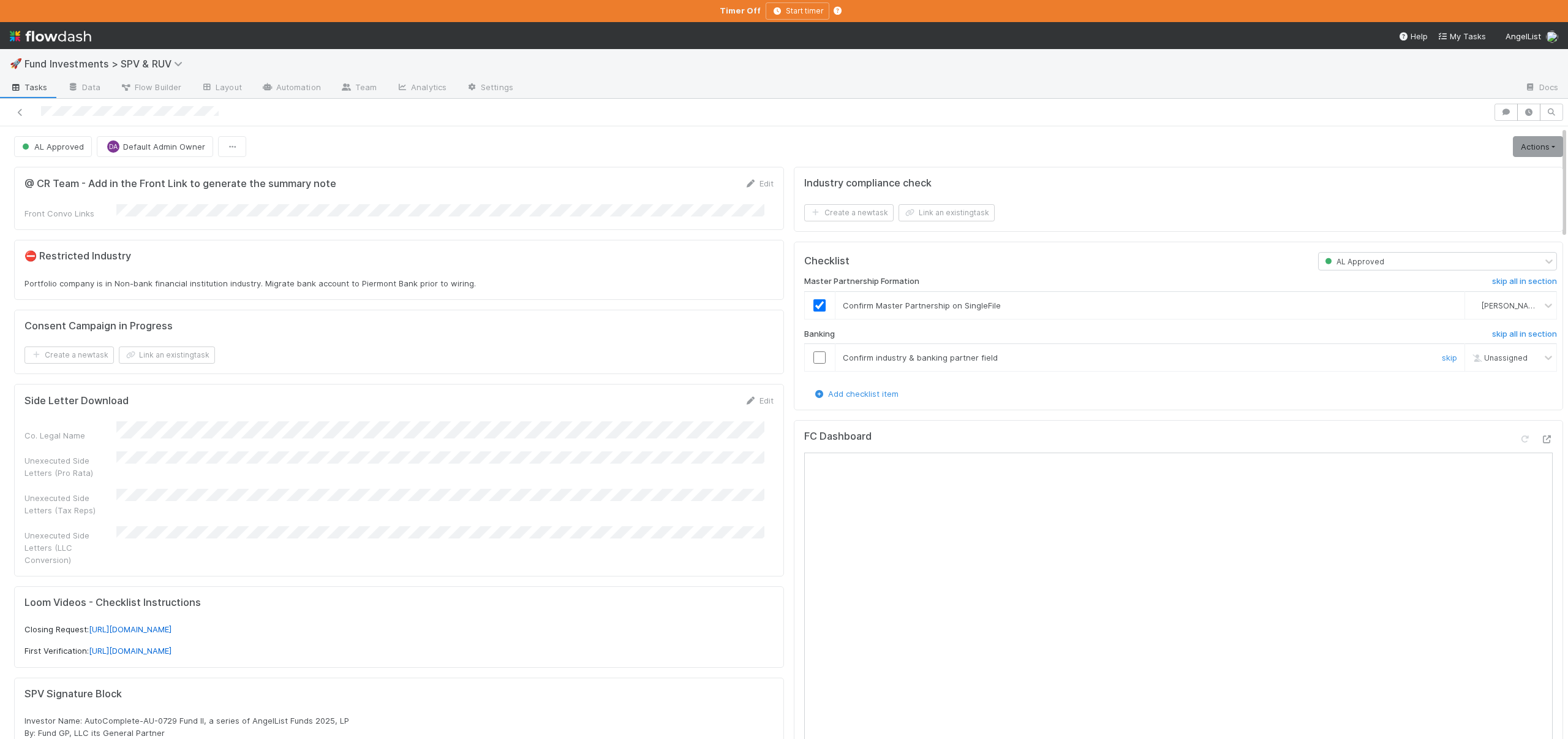
click at [813, 358] on input "checkbox" at bounding box center [819, 357] width 12 height 12
click at [1526, 152] on link "Actions" at bounding box center [1538, 147] width 50 height 21
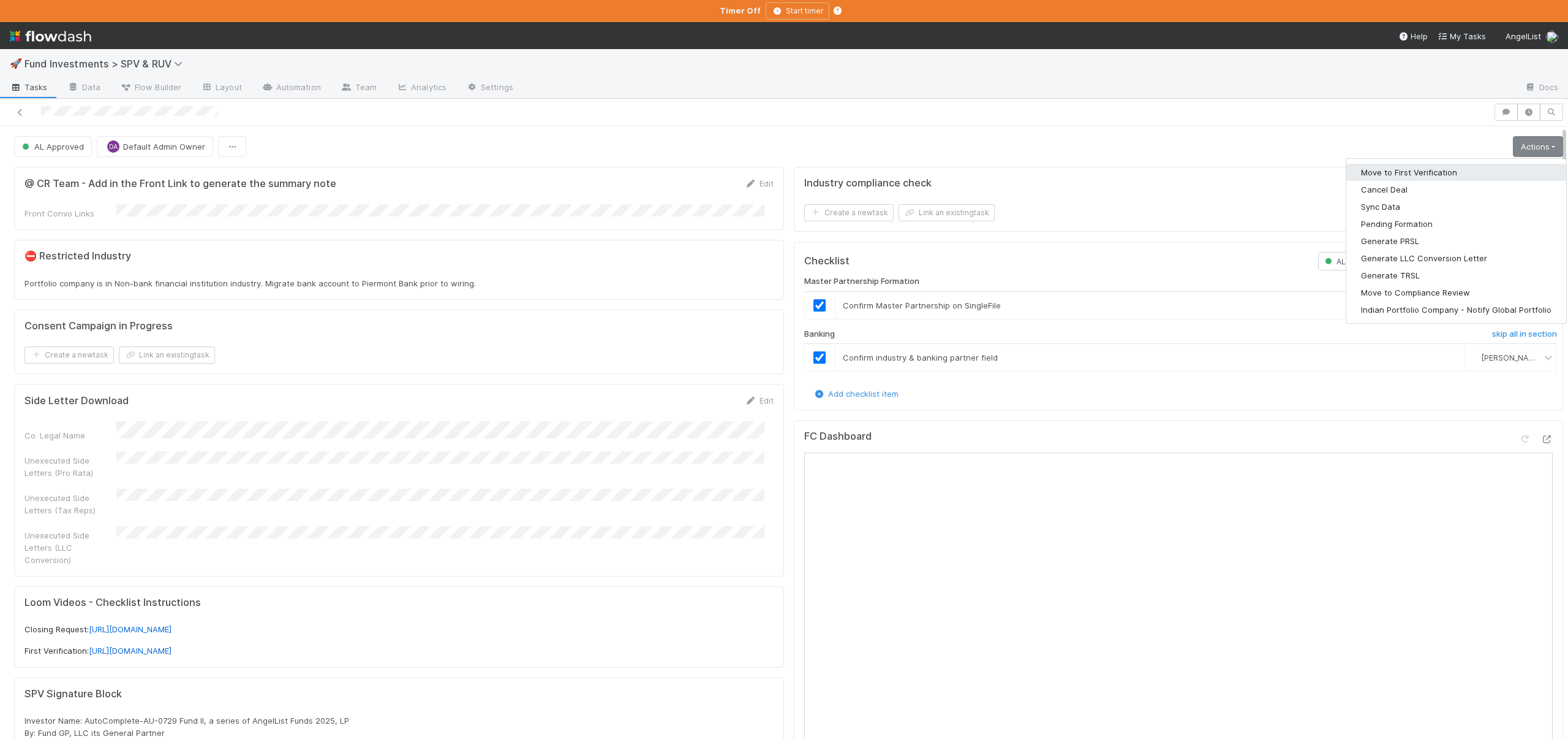
click at [1372, 175] on button "Move to First Verification" at bounding box center [1456, 172] width 220 height 17
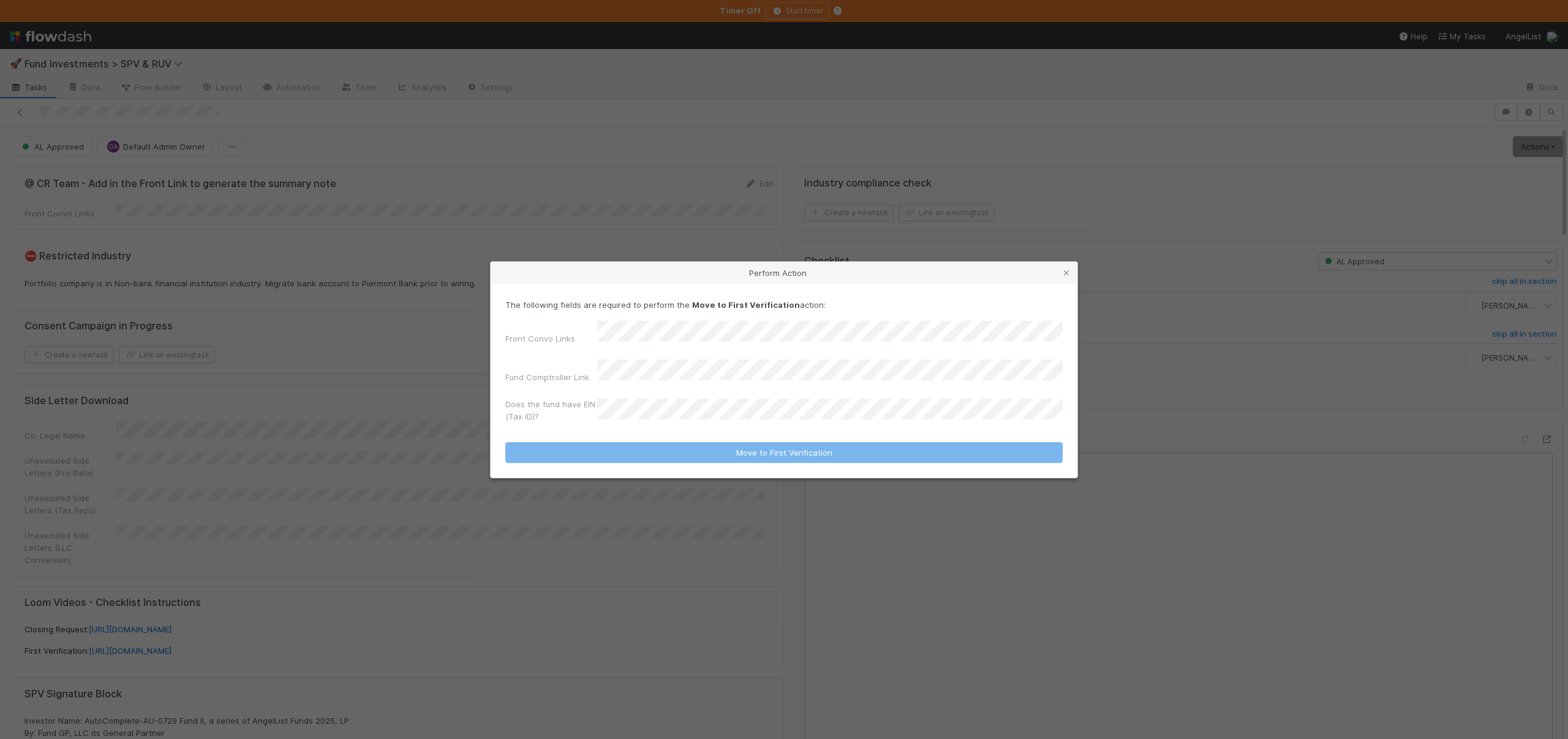
click at [646, 326] on div "The following fields are required to perform the Move to First Verification act…" at bounding box center [784, 362] width 558 height 129
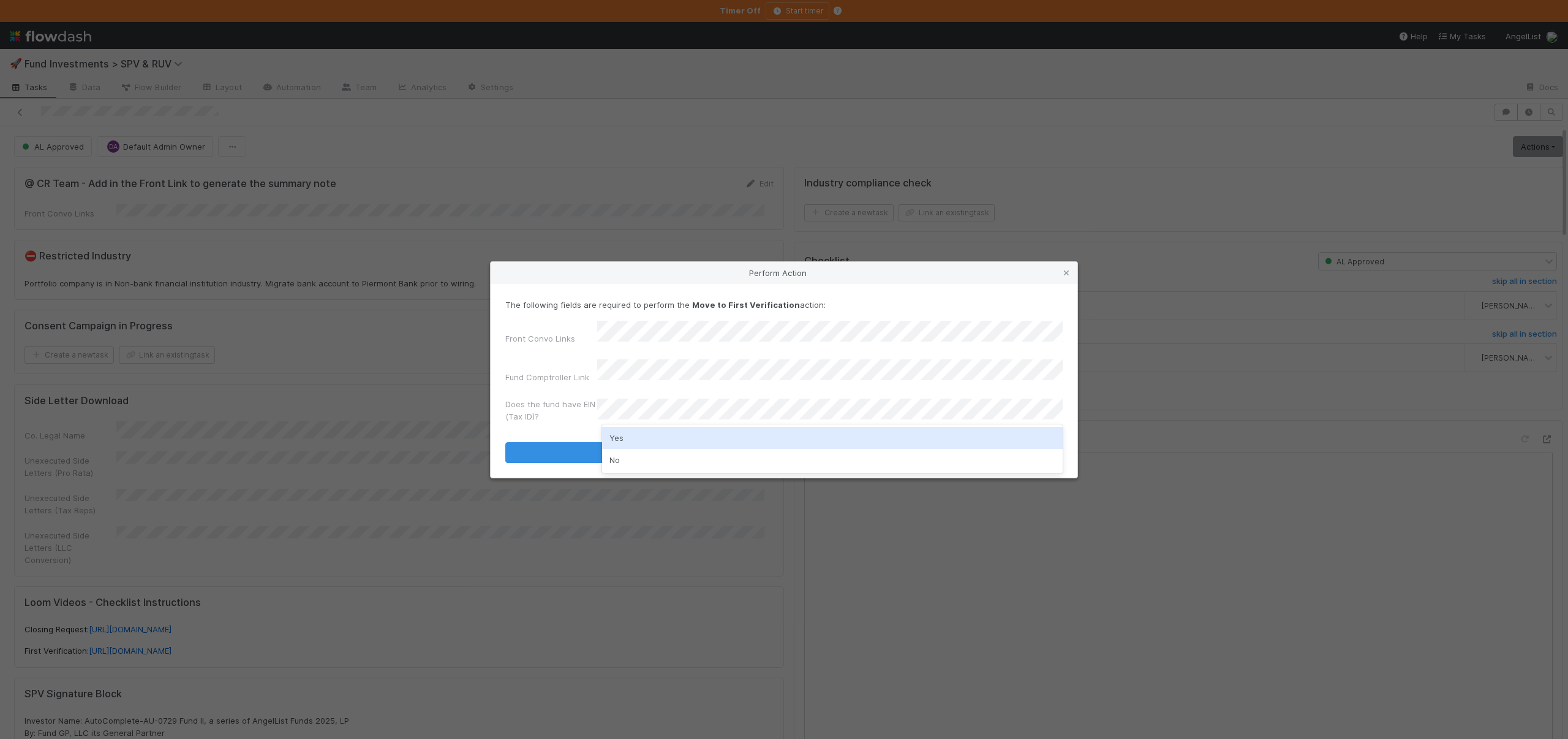
click at [631, 436] on div "Yes" at bounding box center [832, 437] width 461 height 22
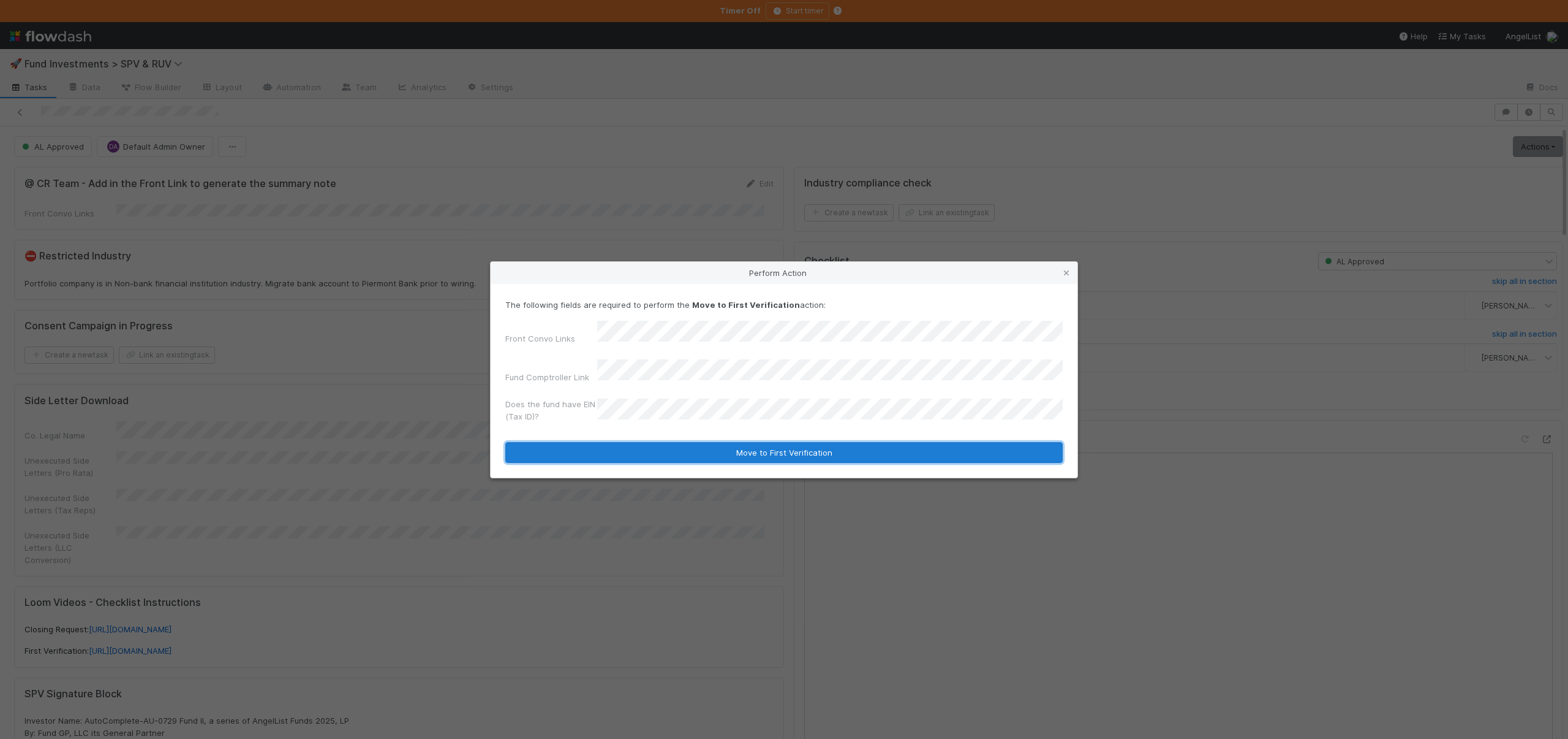
click at [659, 449] on button "Move to First Verification" at bounding box center [784, 452] width 558 height 21
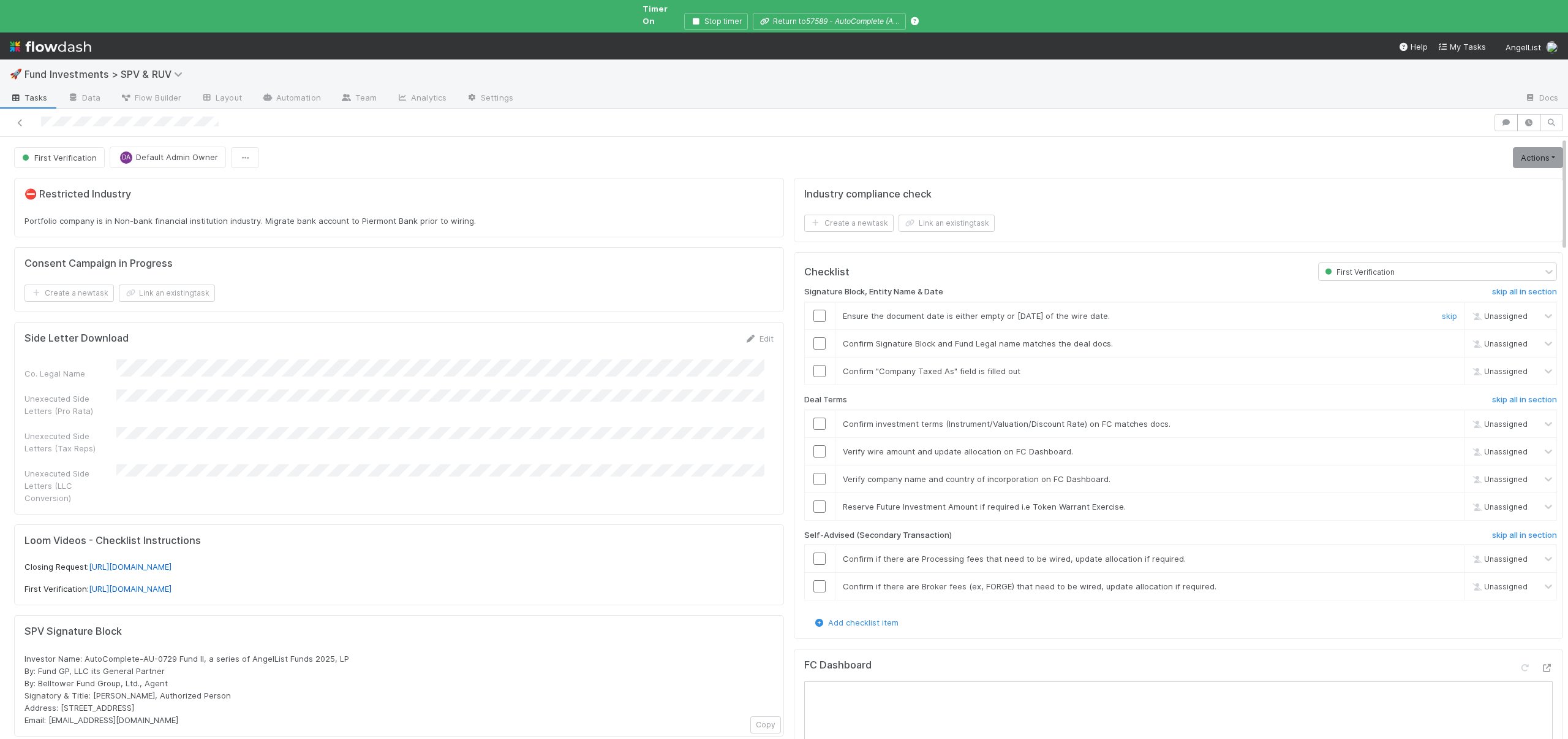
click at [818, 310] on div at bounding box center [820, 315] width 30 height 12
click at [813, 309] on input "checkbox" at bounding box center [819, 315] width 12 height 12
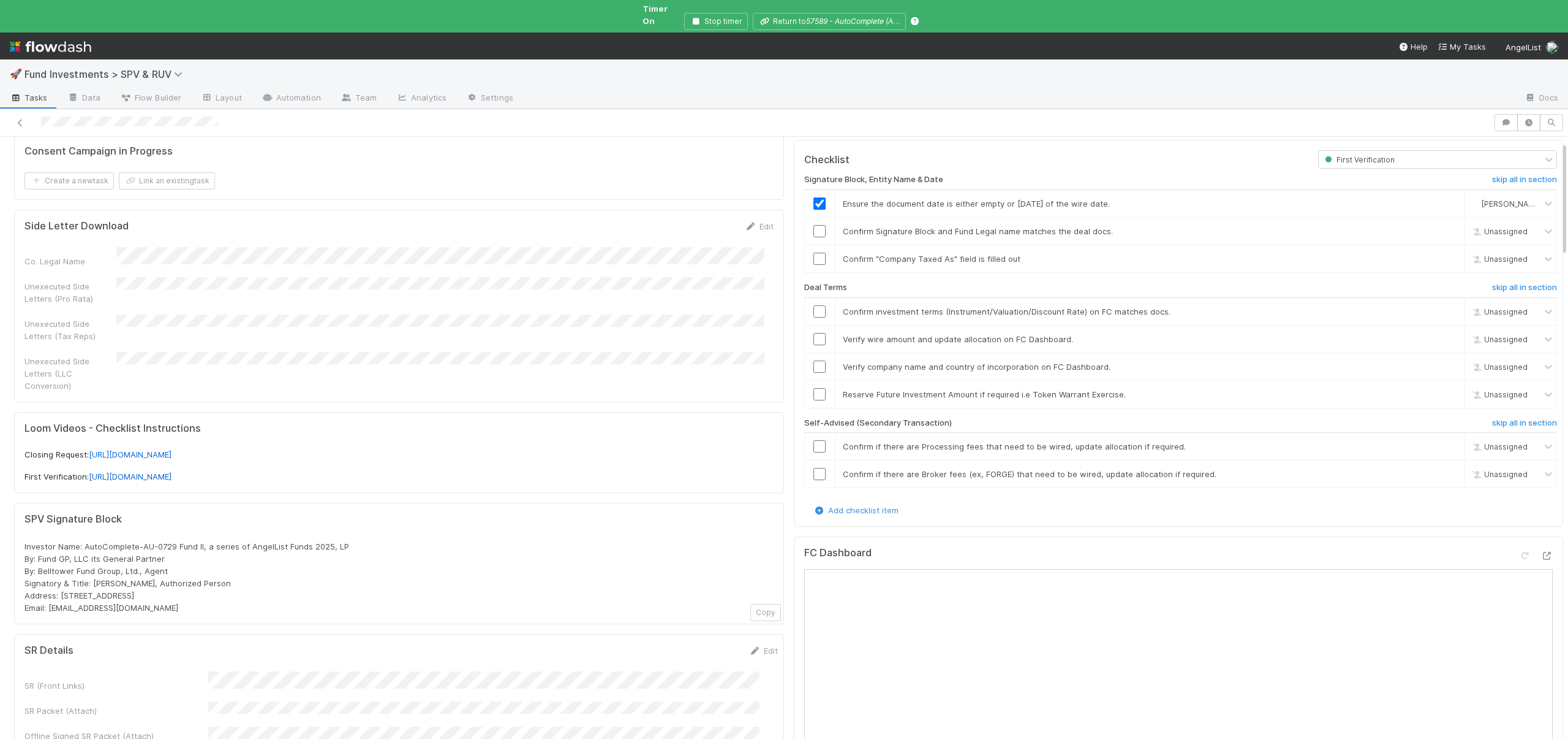
scroll to position [120, 0]
click at [813, 217] on input "checkbox" at bounding box center [819, 222] width 12 height 12
click at [812, 238] on td at bounding box center [820, 251] width 30 height 27
click at [813, 244] on input "checkbox" at bounding box center [819, 250] width 12 height 12
click at [813, 297] on input "checkbox" at bounding box center [819, 303] width 12 height 12
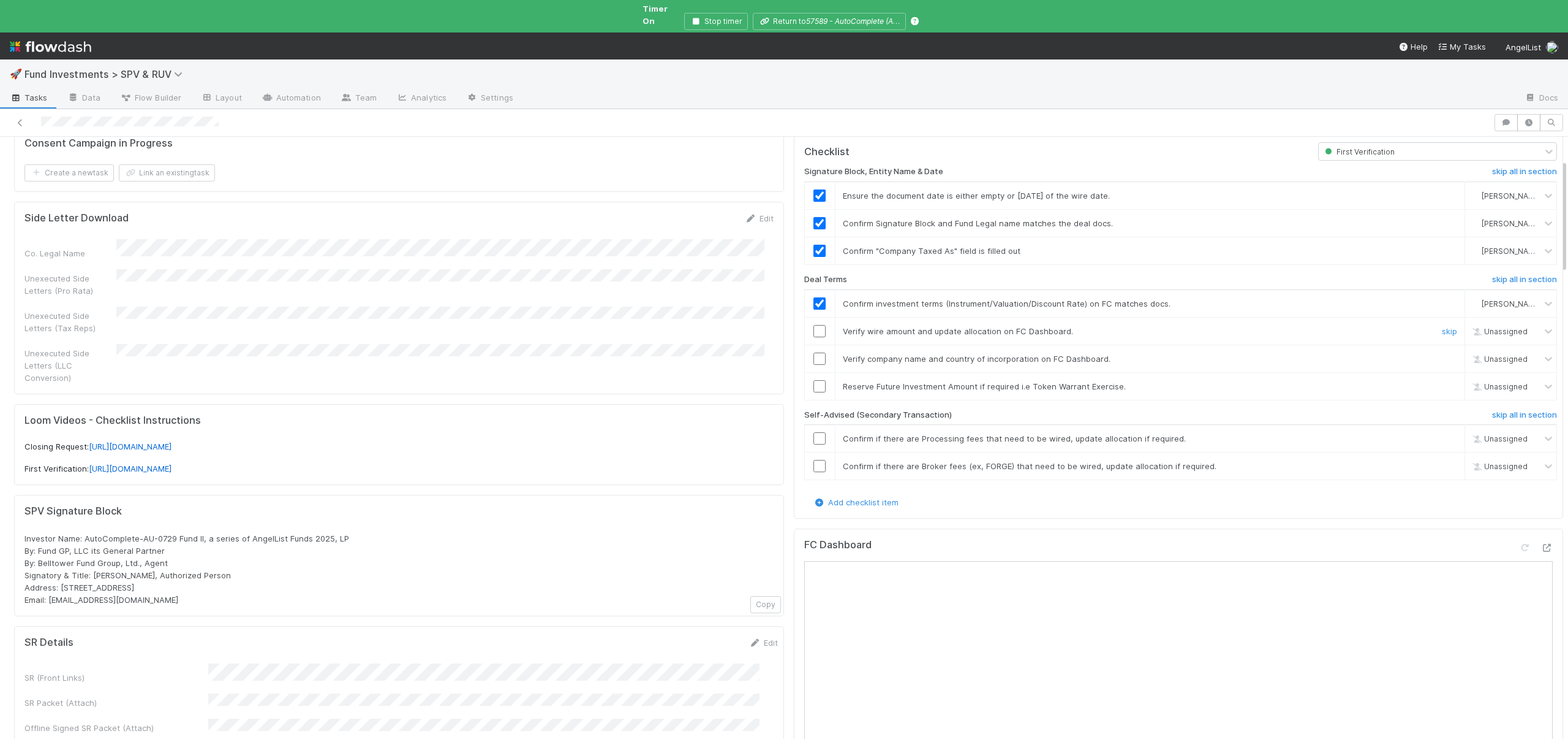
click at [817, 325] on div at bounding box center [820, 330] width 30 height 12
click at [813, 325] on input "checkbox" at bounding box center [819, 330] width 12 height 12
click at [813, 352] on input "checkbox" at bounding box center [819, 358] width 12 height 12
click at [1442, 381] on link "skip" at bounding box center [1450, 386] width 15 height 9
click at [1501, 410] on h6 "skip all in section" at bounding box center [1524, 414] width 65 height 9
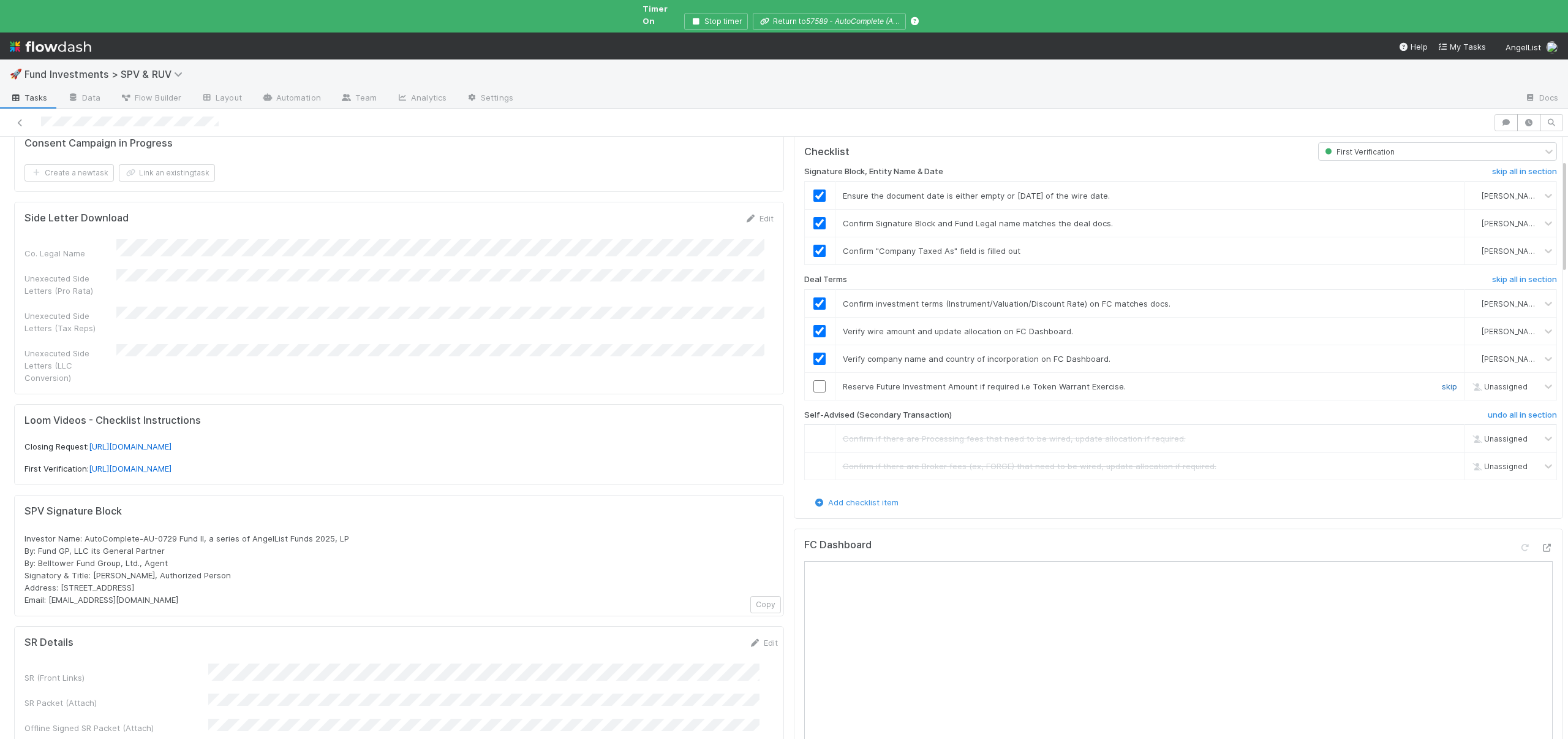
click at [1442, 381] on link "skip" at bounding box center [1450, 386] width 15 height 9
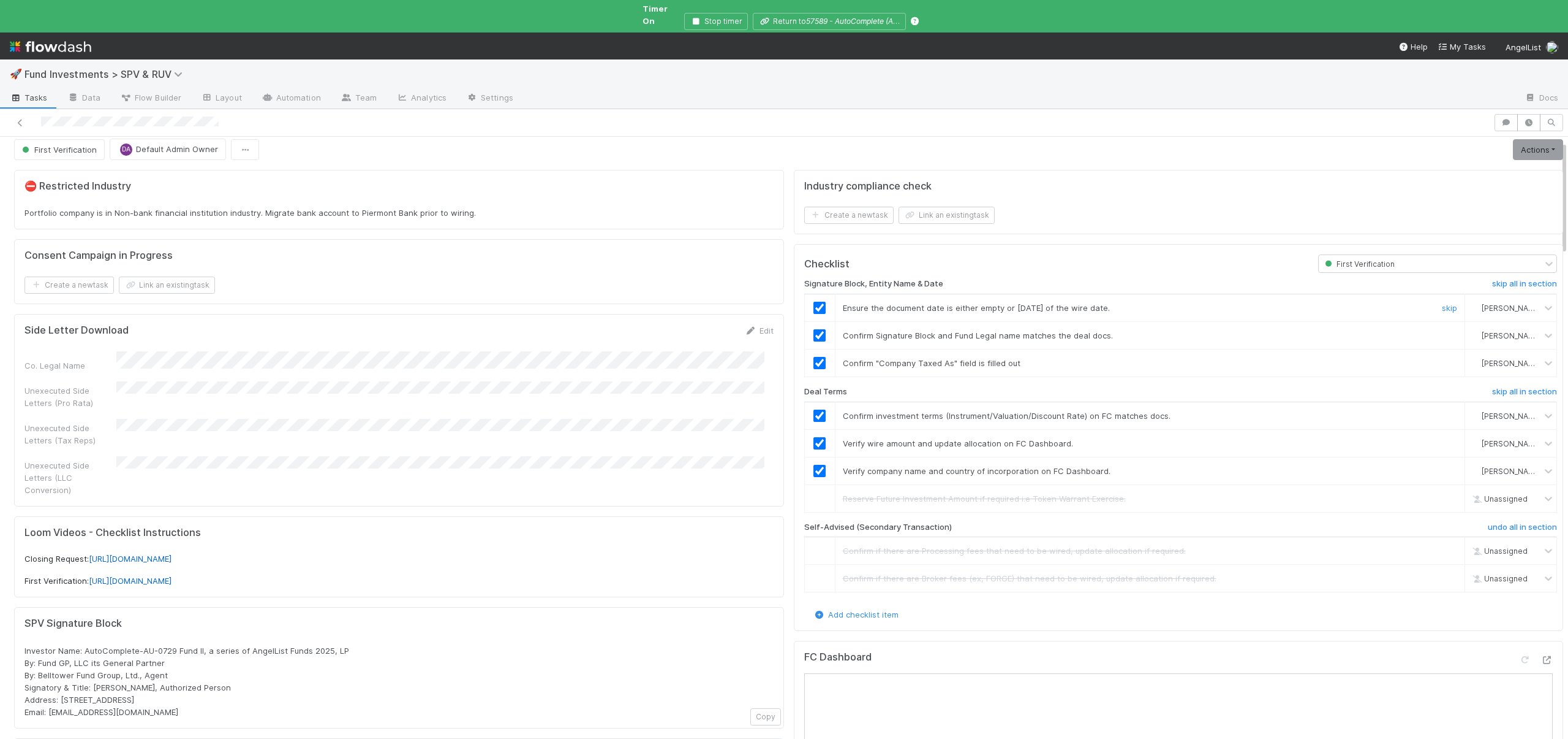
scroll to position [0, 0]
click at [1525, 150] on link "Actions" at bounding box center [1538, 157] width 50 height 21
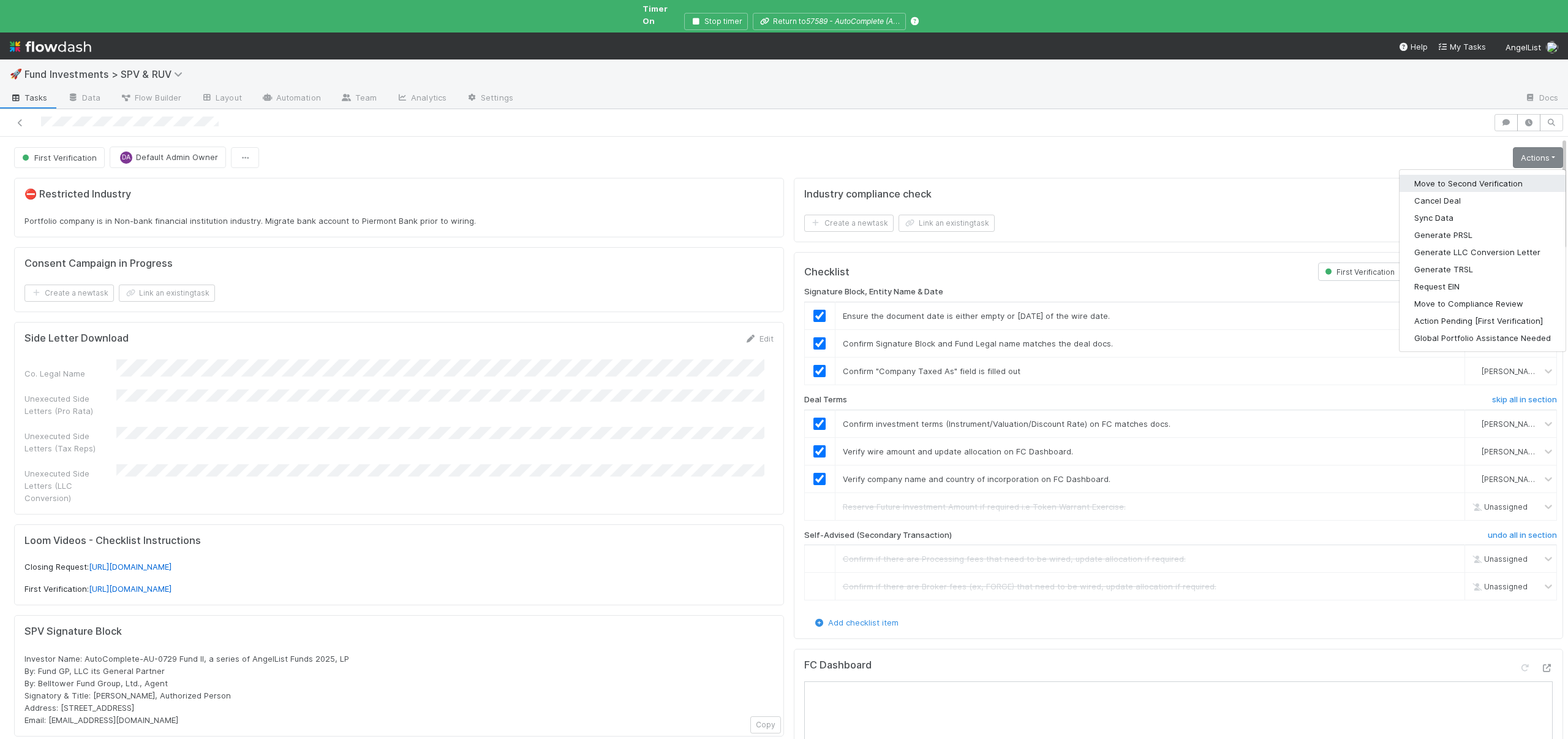
click at [1460, 177] on button "Move to Second Verification" at bounding box center [1483, 184] width 166 height 17
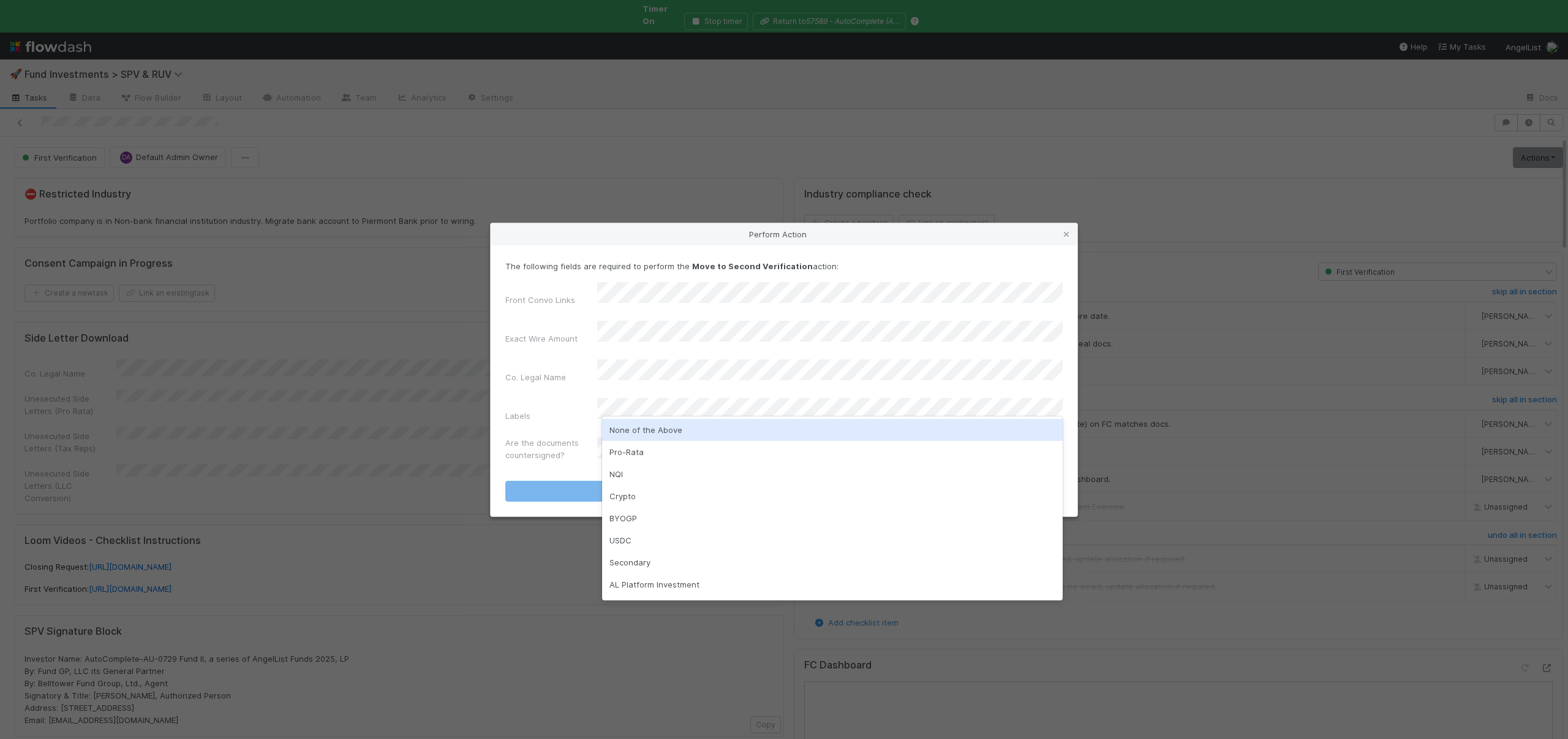
click at [638, 427] on div "None of the Above" at bounding box center [832, 429] width 461 height 22
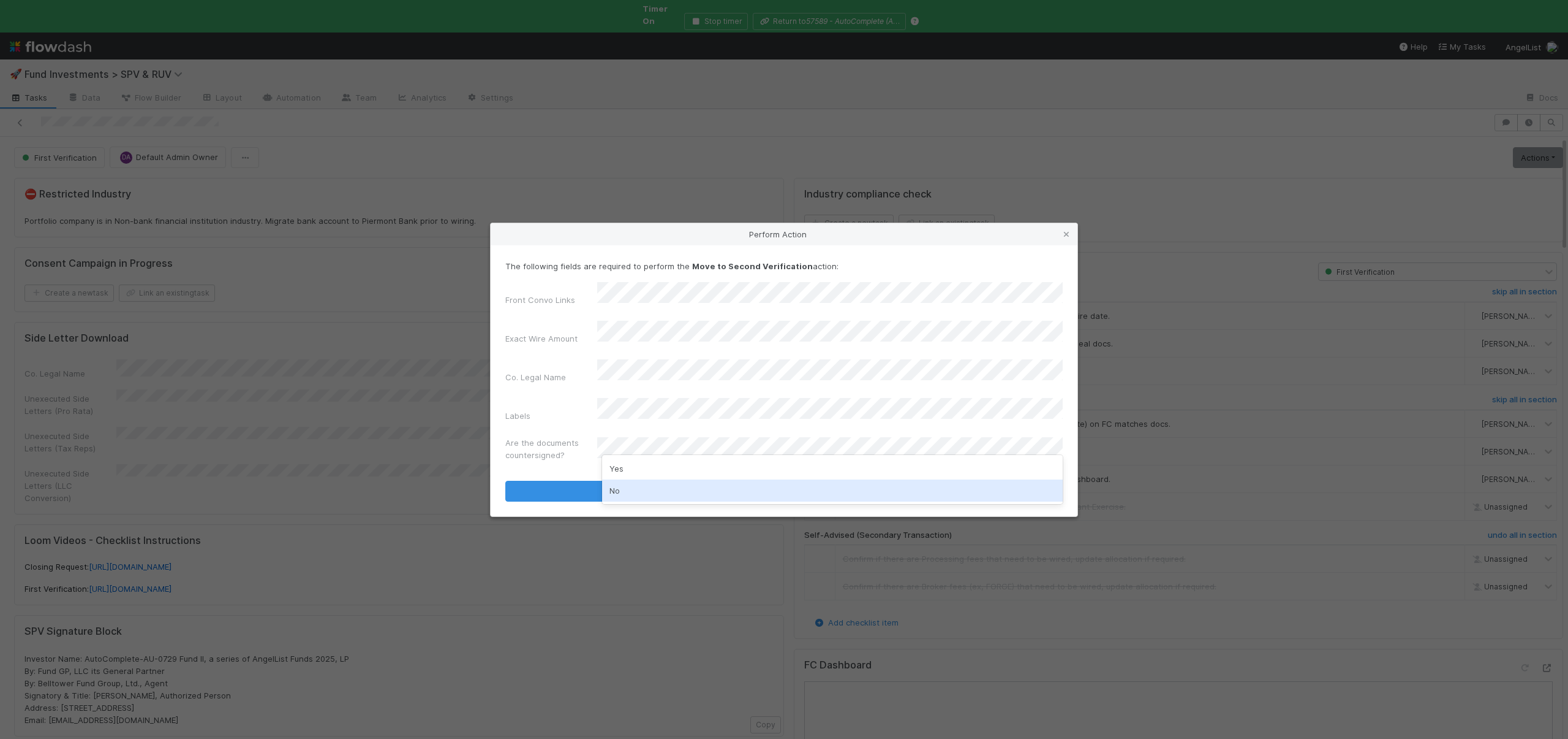
click at [620, 486] on div "No" at bounding box center [832, 490] width 461 height 22
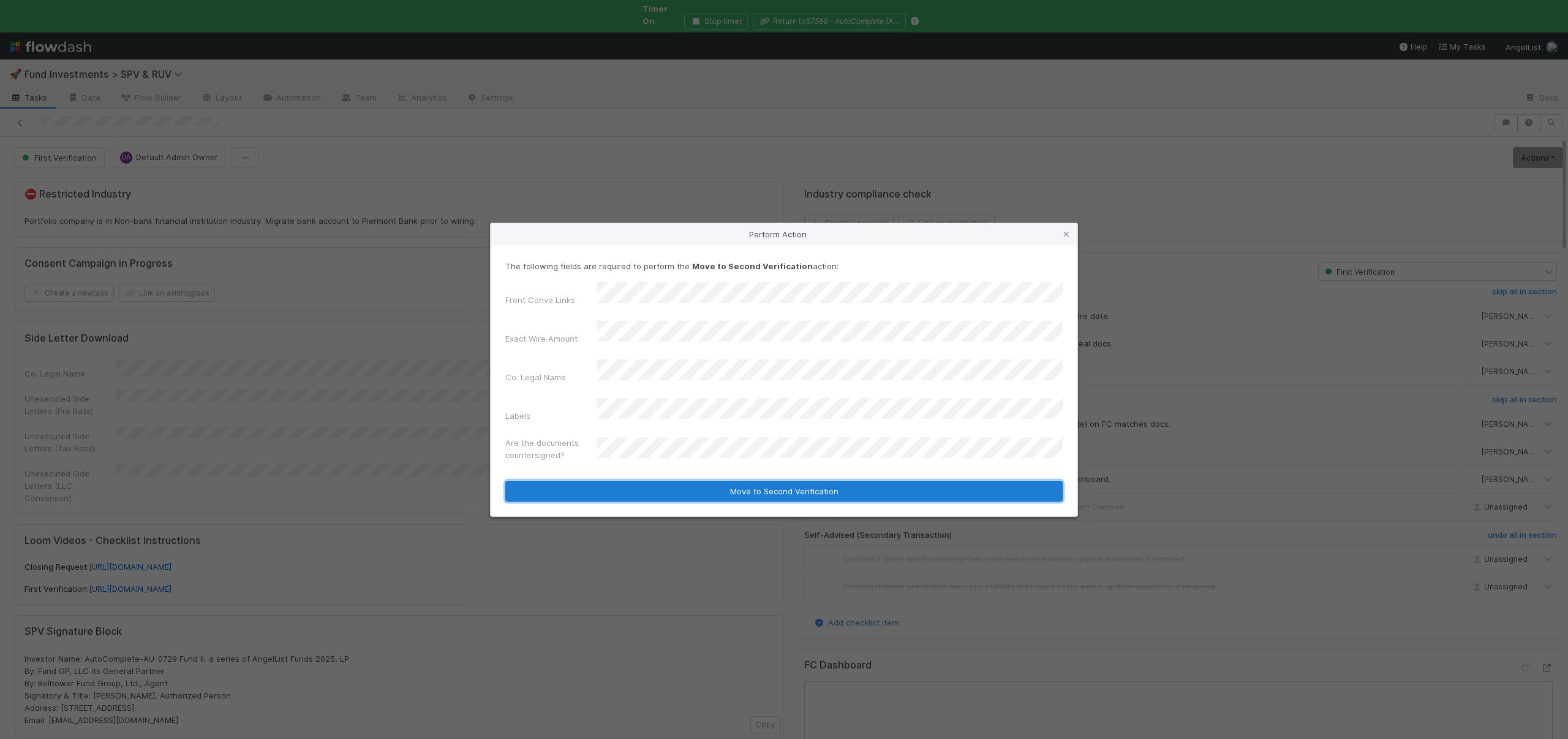
click at [630, 481] on button "Move to Second Verification" at bounding box center [784, 491] width 558 height 21
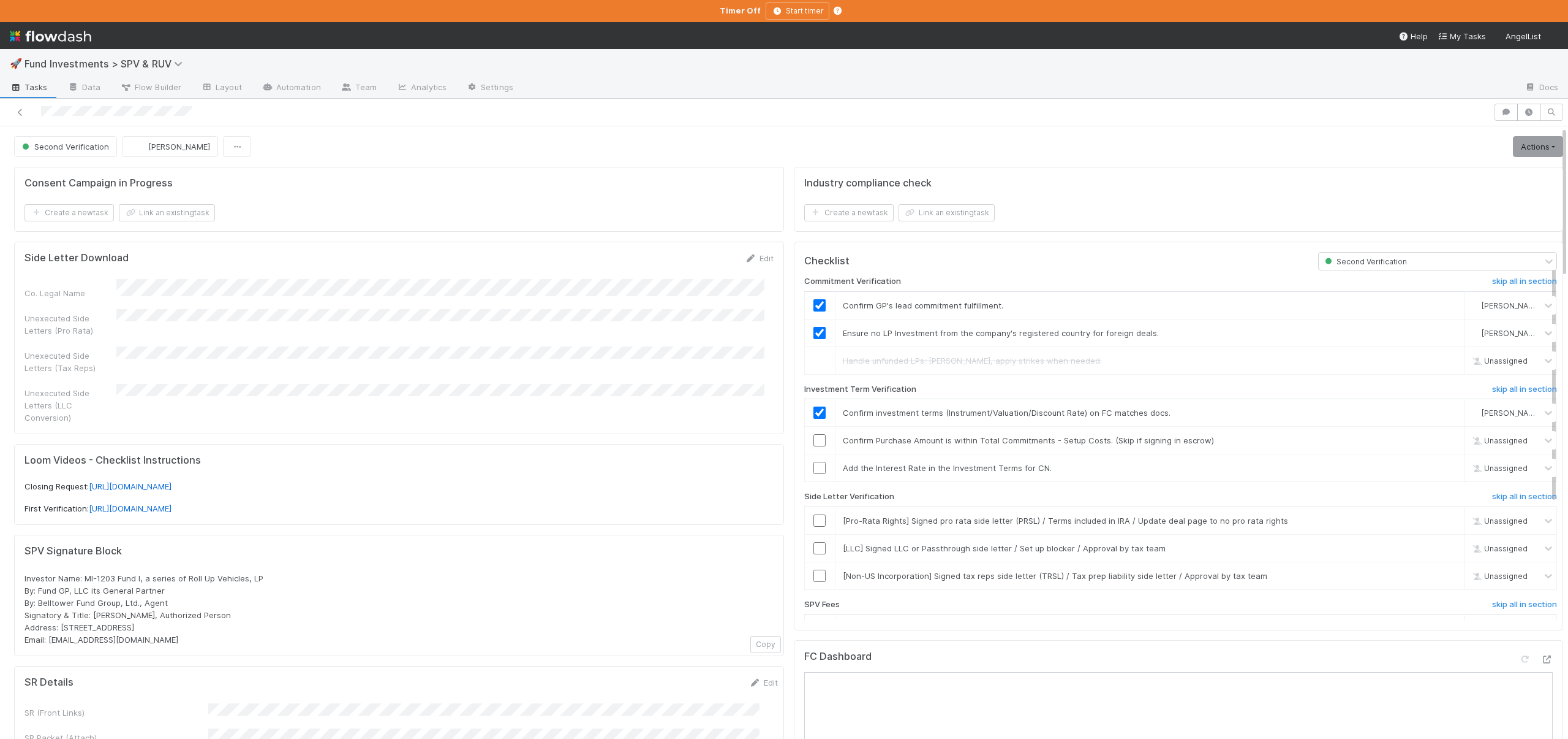
scroll to position [121, 0]
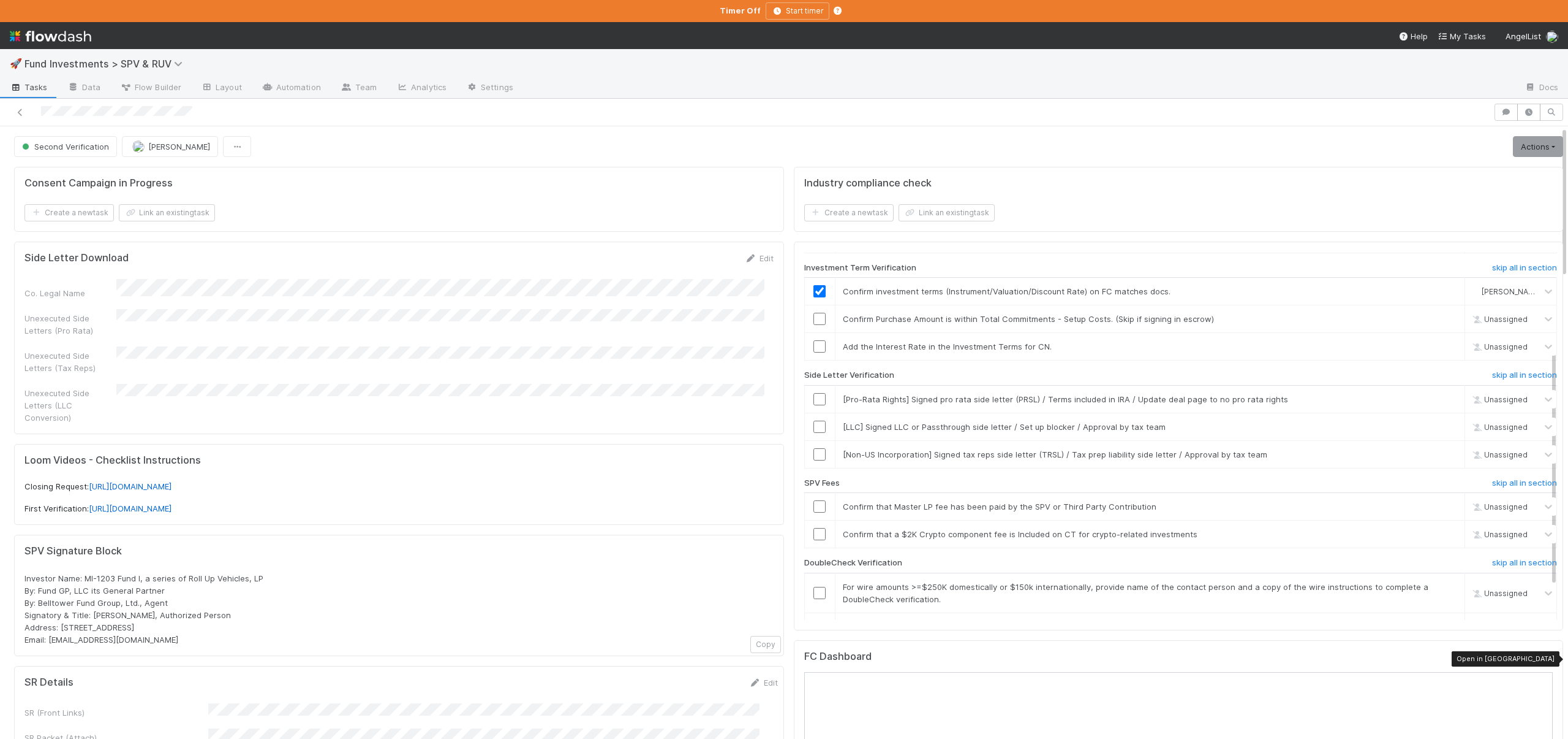
click at [1541, 656] on icon at bounding box center [1546, 660] width 12 height 8
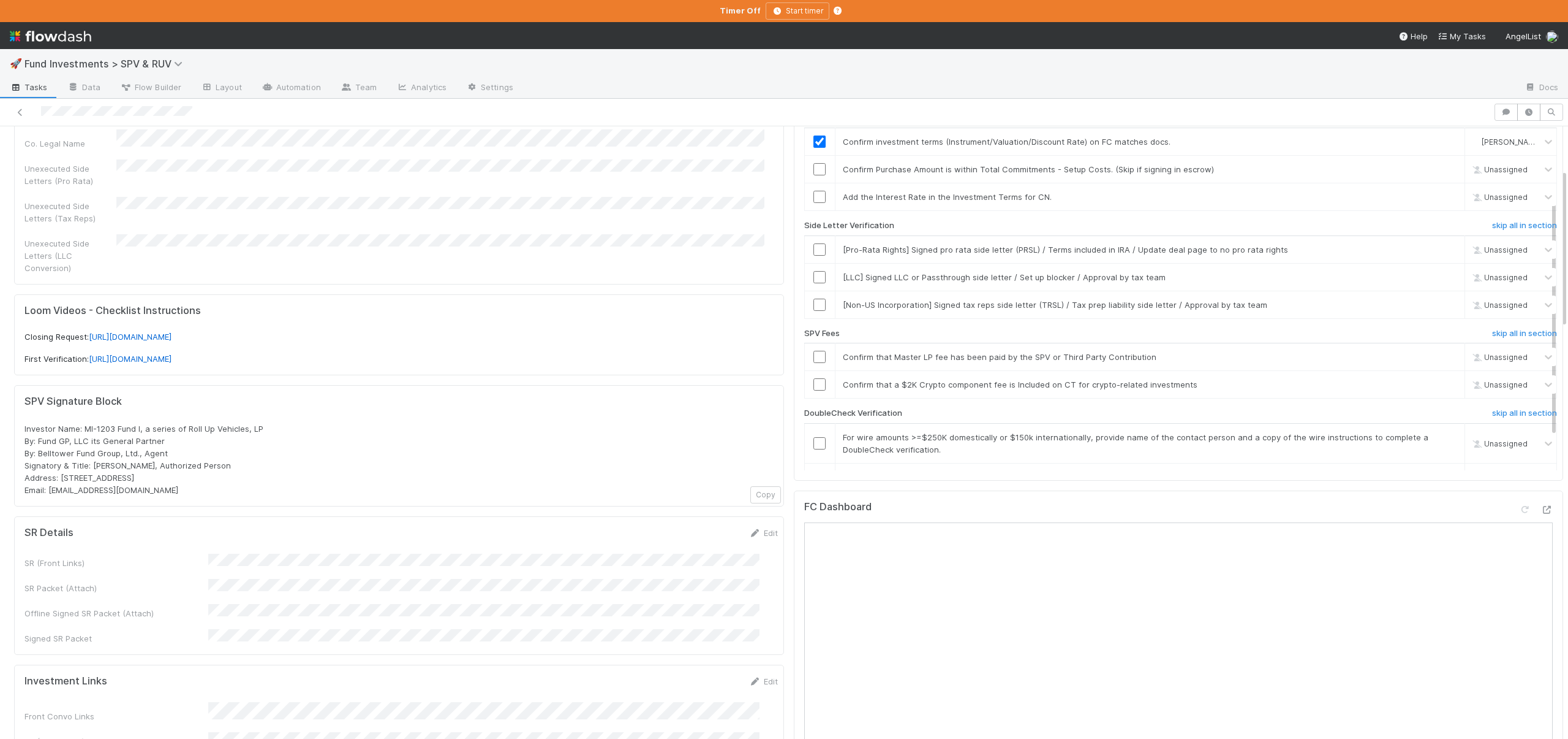
scroll to position [0, 0]
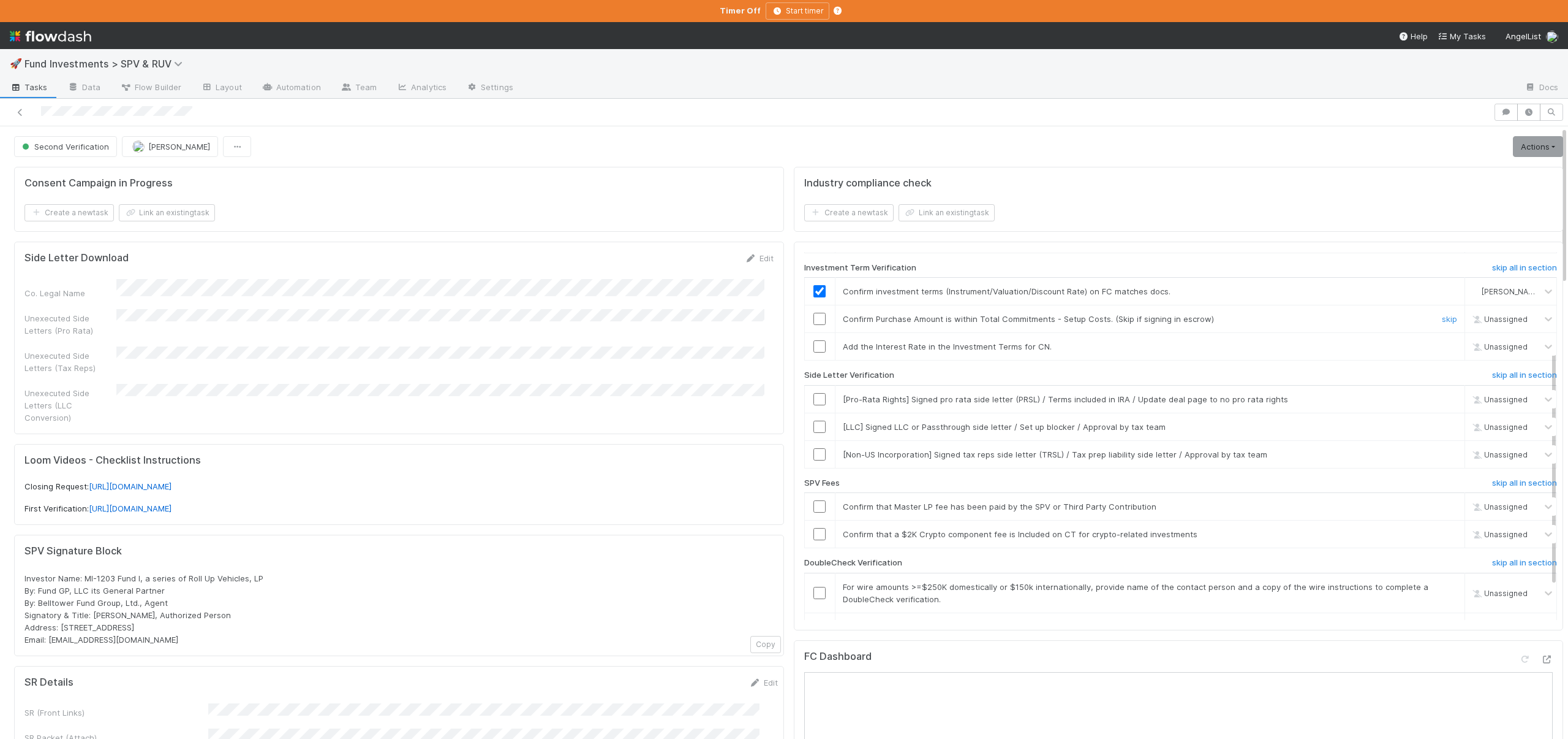
click at [813, 320] on input "checkbox" at bounding box center [819, 318] width 12 height 12
click at [1430, 341] on div "skip" at bounding box center [1448, 346] width 37 height 12
click at [1430, 351] on div "skip" at bounding box center [1448, 346] width 37 height 12
click at [1442, 345] on link "skip" at bounding box center [1450, 346] width 15 height 9
click at [1510, 372] on h6 "skip all in section" at bounding box center [1524, 375] width 65 height 9
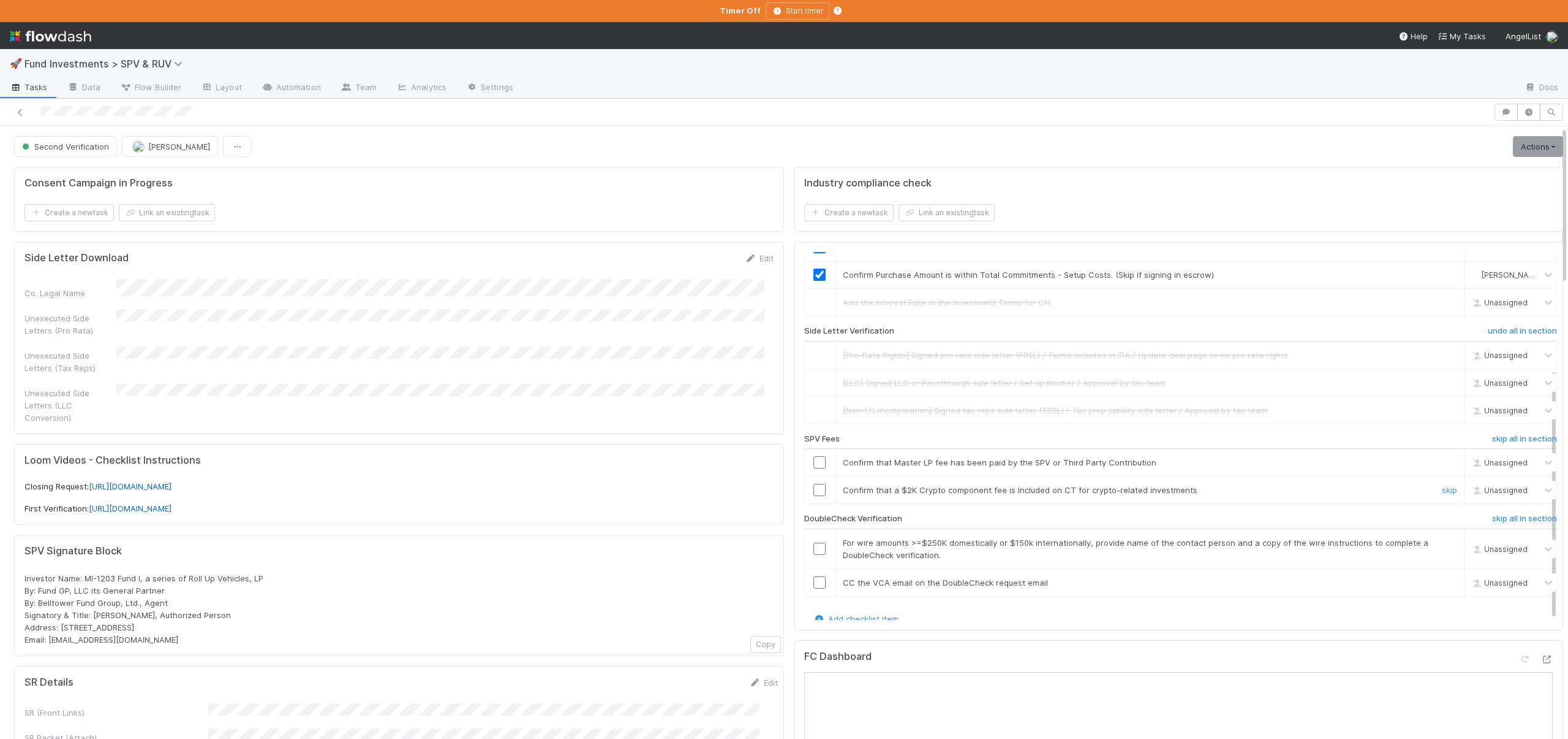
scroll to position [170, 0]
click at [1496, 435] on h6 "skip all in section" at bounding box center [1524, 433] width 65 height 9
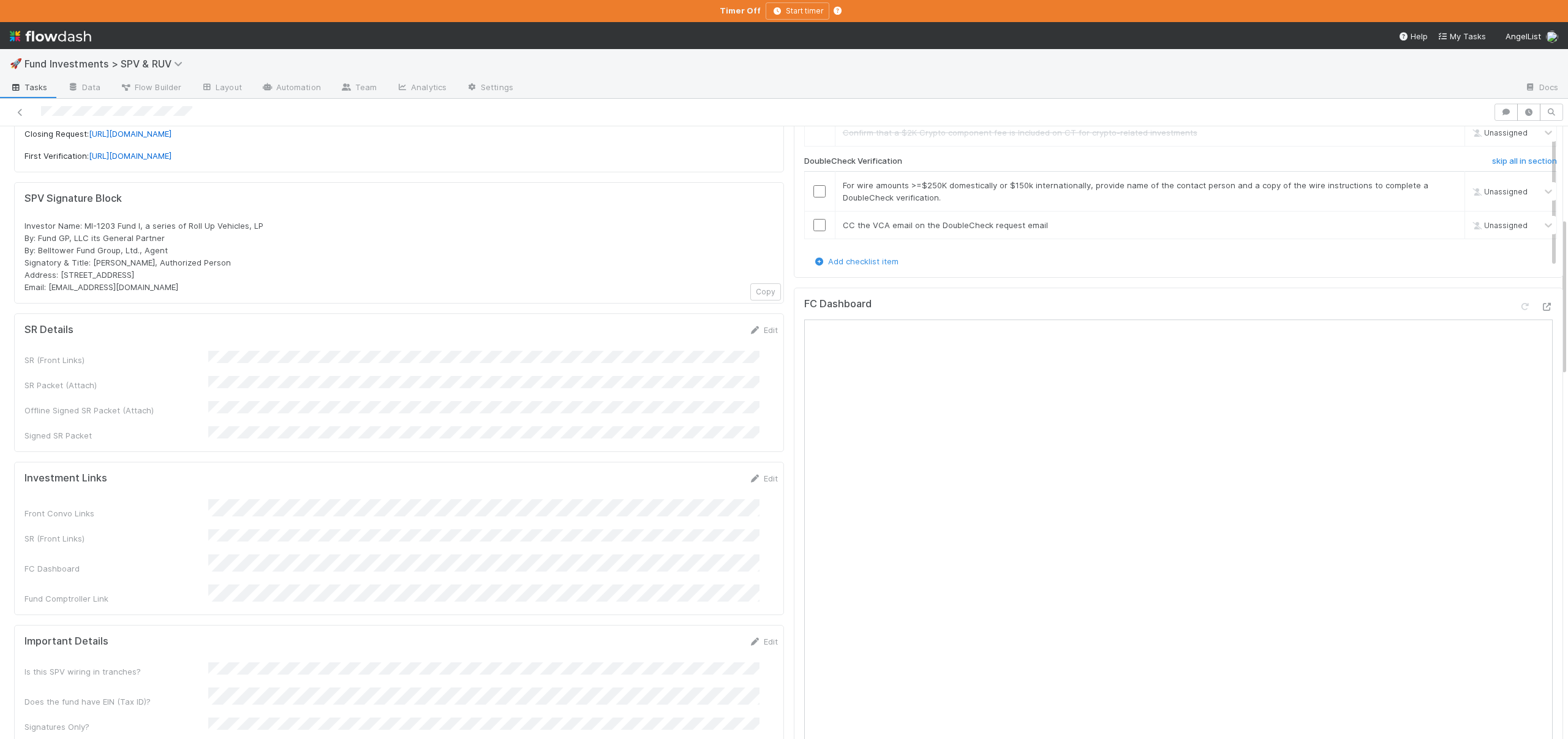
scroll to position [0, 0]
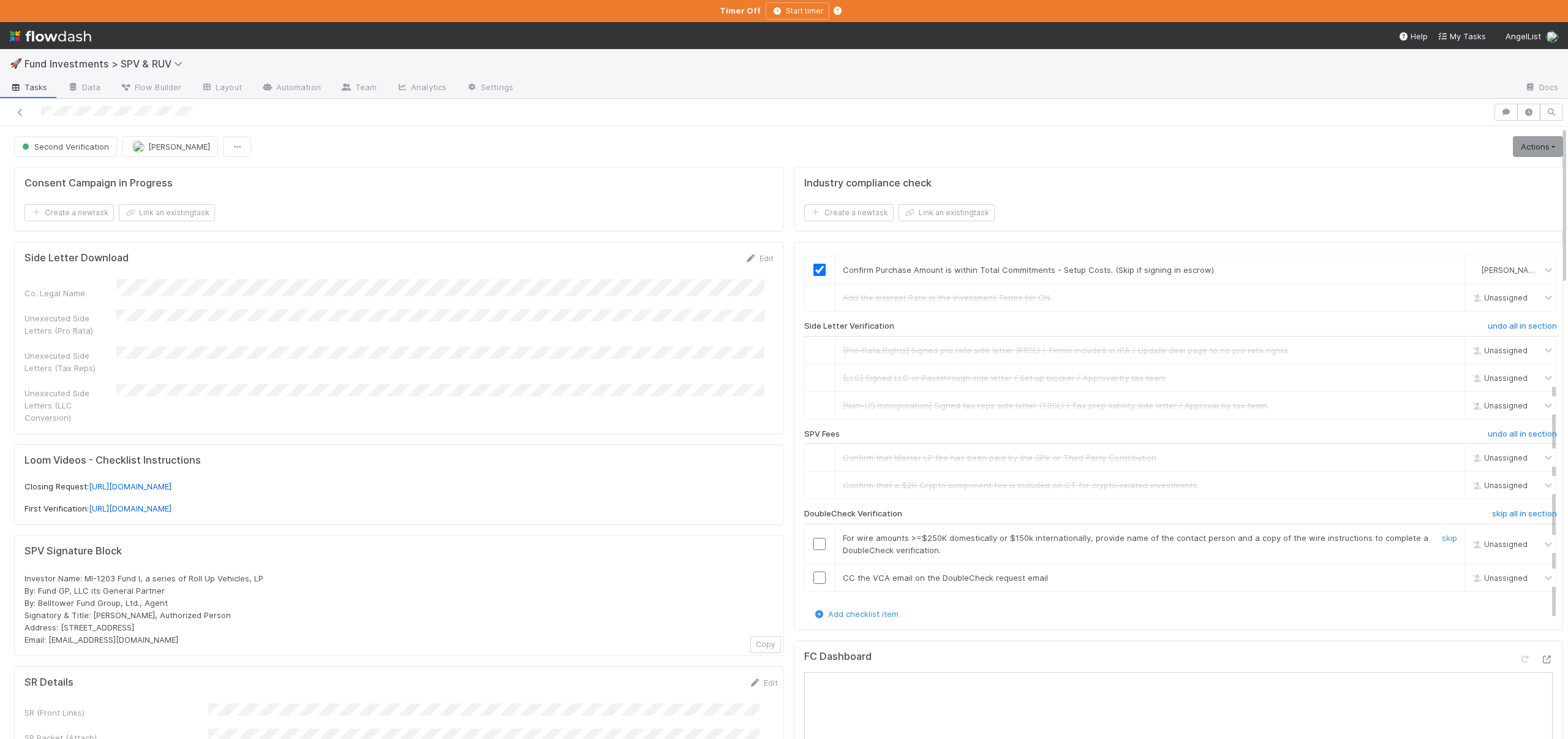
click at [813, 540] on input "checkbox" at bounding box center [819, 543] width 12 height 12
click at [813, 577] on input "checkbox" at bounding box center [819, 577] width 12 height 12
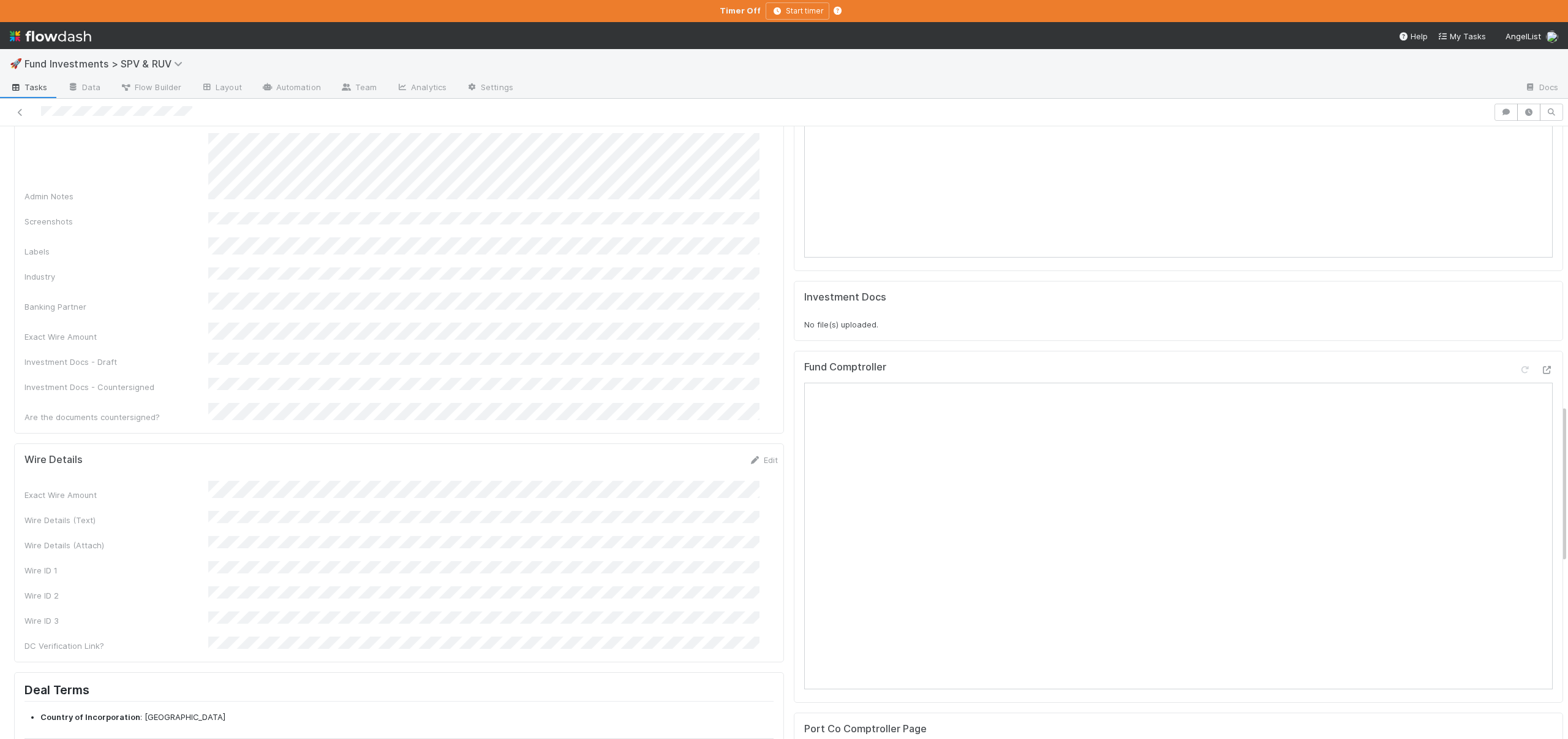
scroll to position [1075, 0]
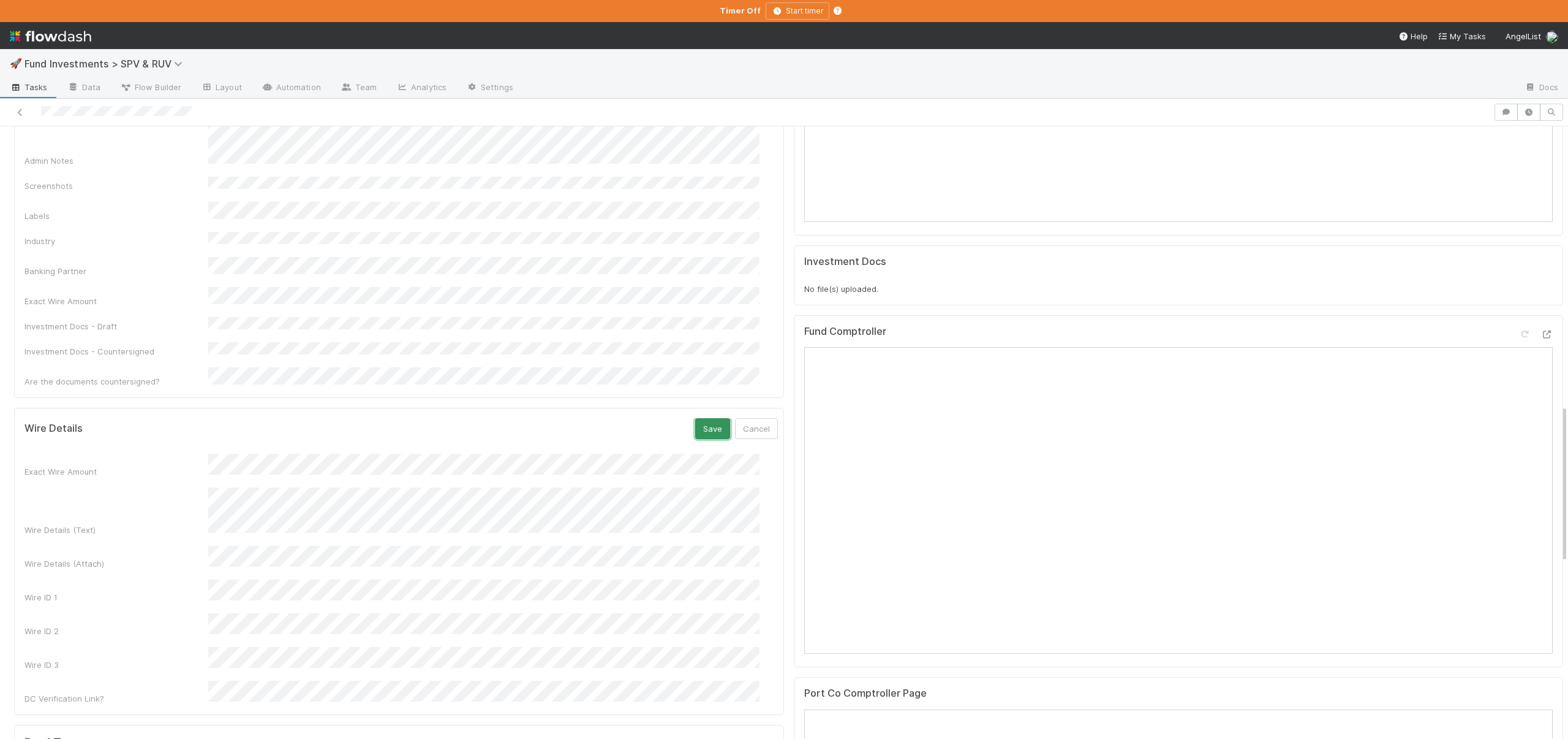
click at [695, 418] on button "Save" at bounding box center [712, 429] width 35 height 21
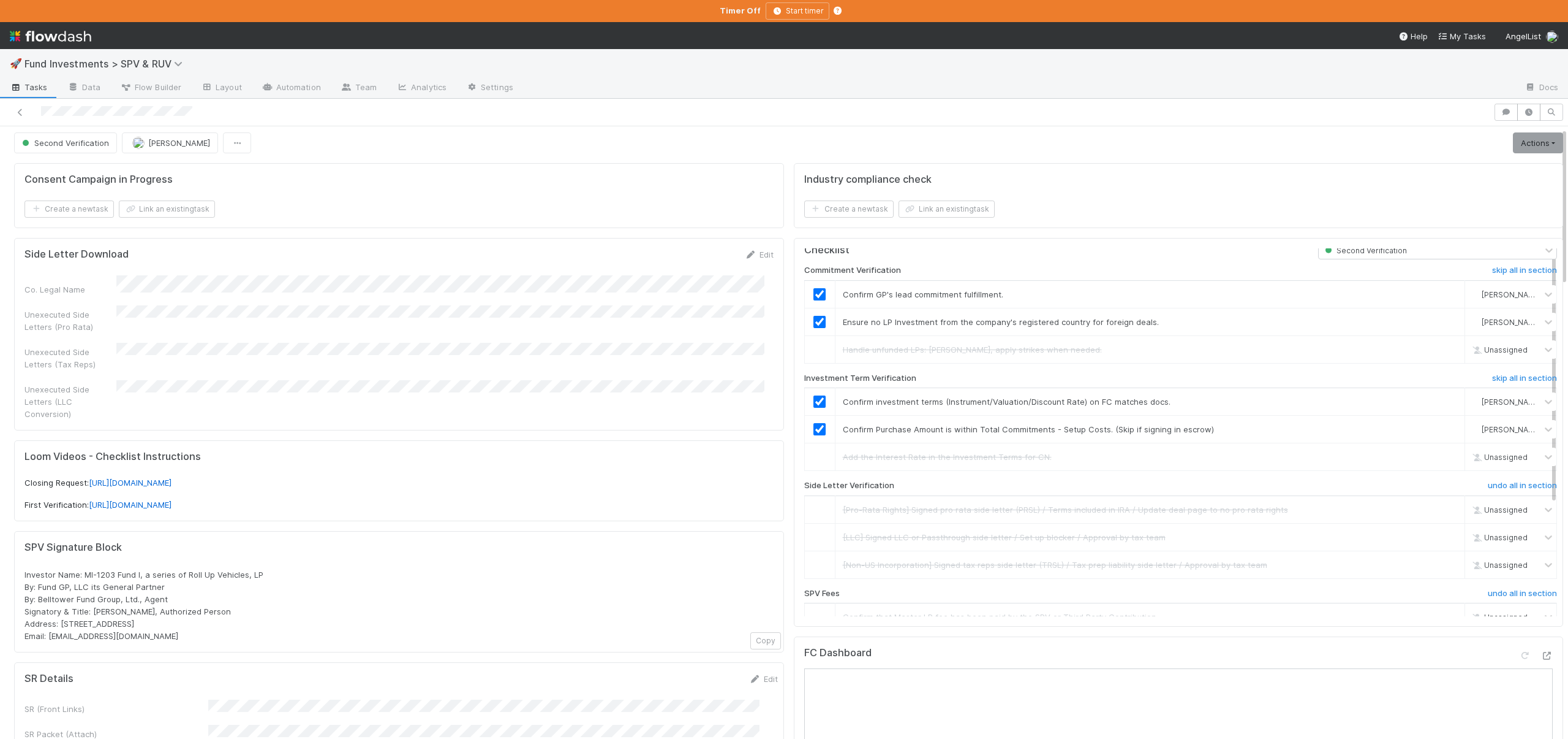
scroll to position [0, 0]
click at [1513, 137] on link "Actions" at bounding box center [1538, 143] width 50 height 21
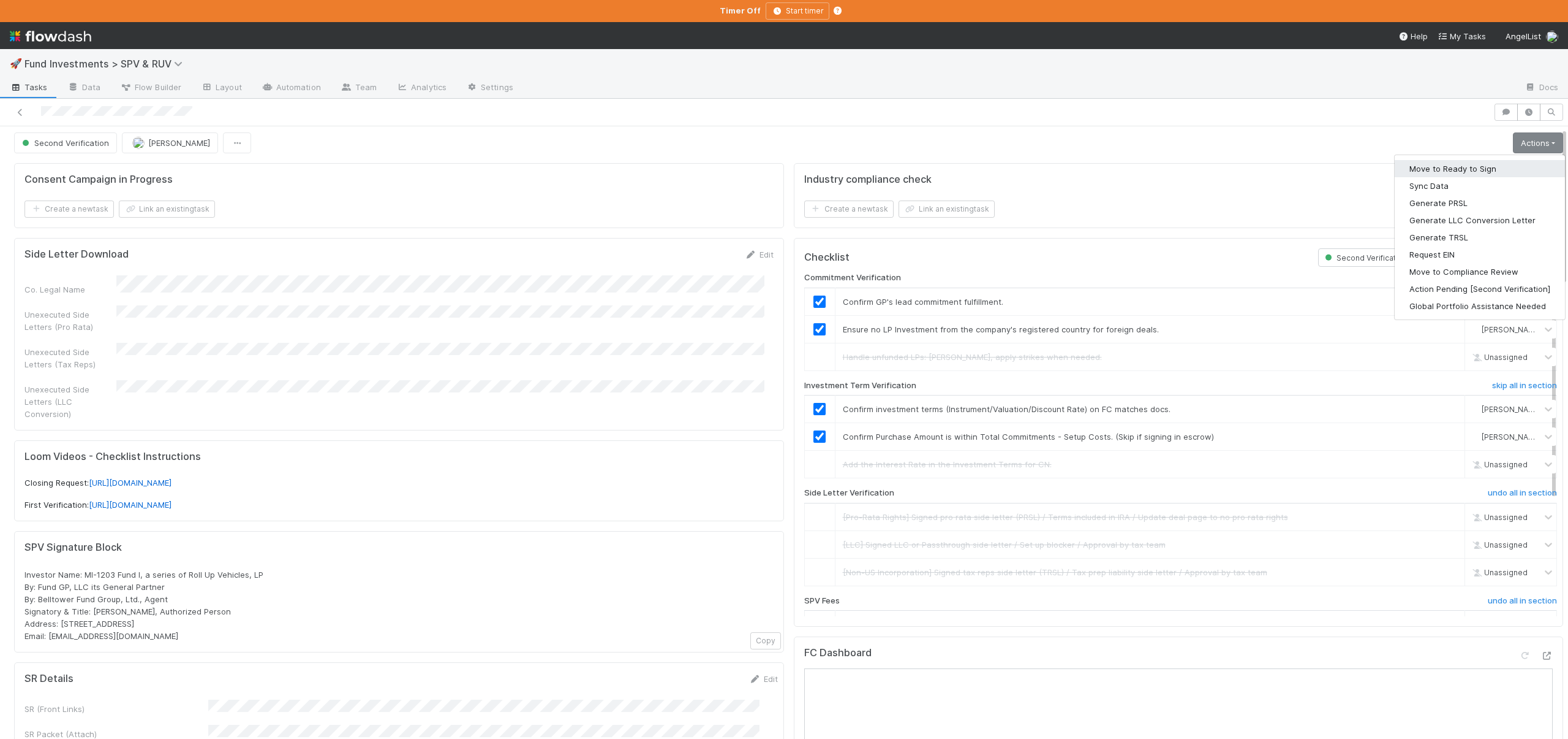
click at [1437, 173] on button "Move to Ready to Sign" at bounding box center [1480, 168] width 170 height 17
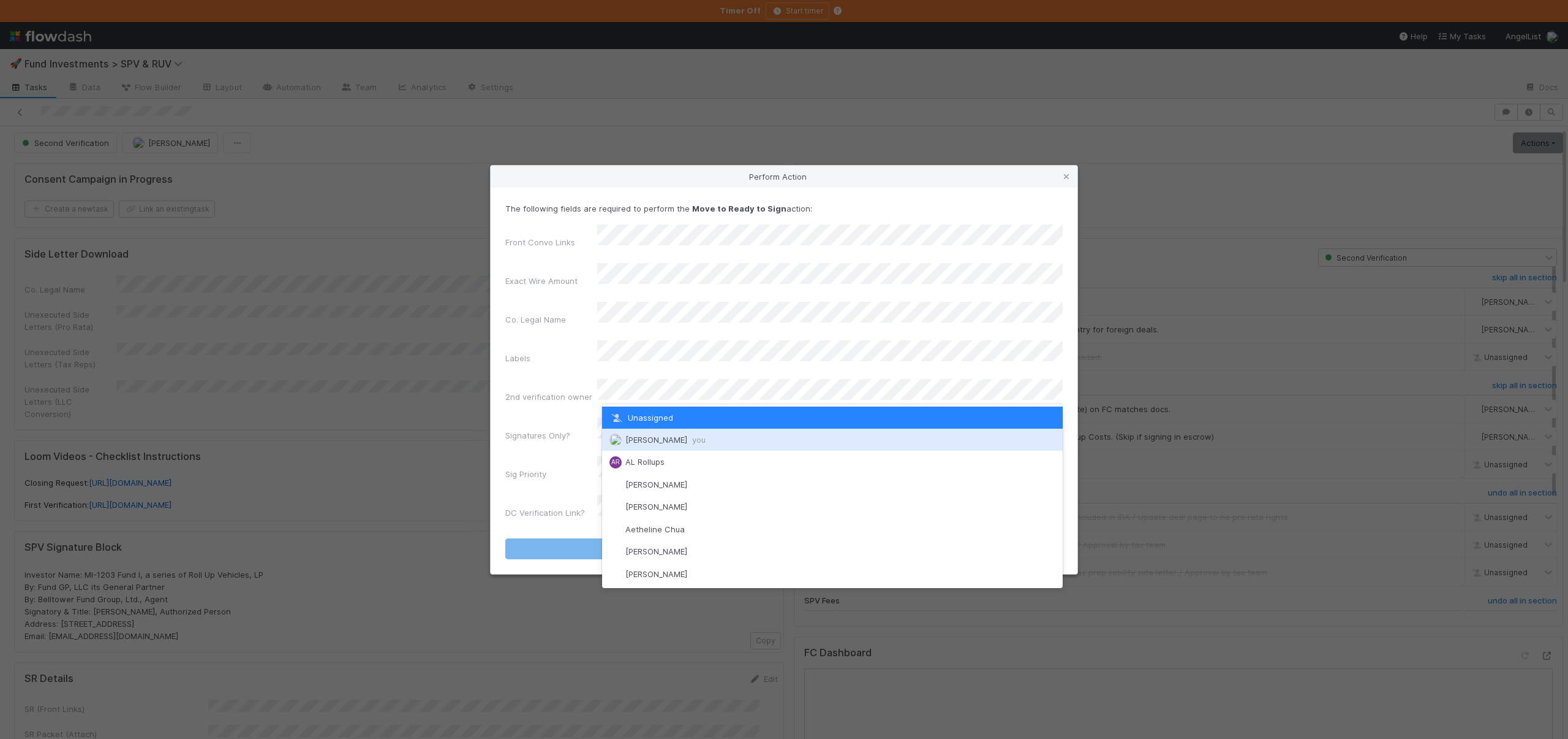
click at [639, 436] on span "Andre Fredrick you" at bounding box center [665, 439] width 80 height 9
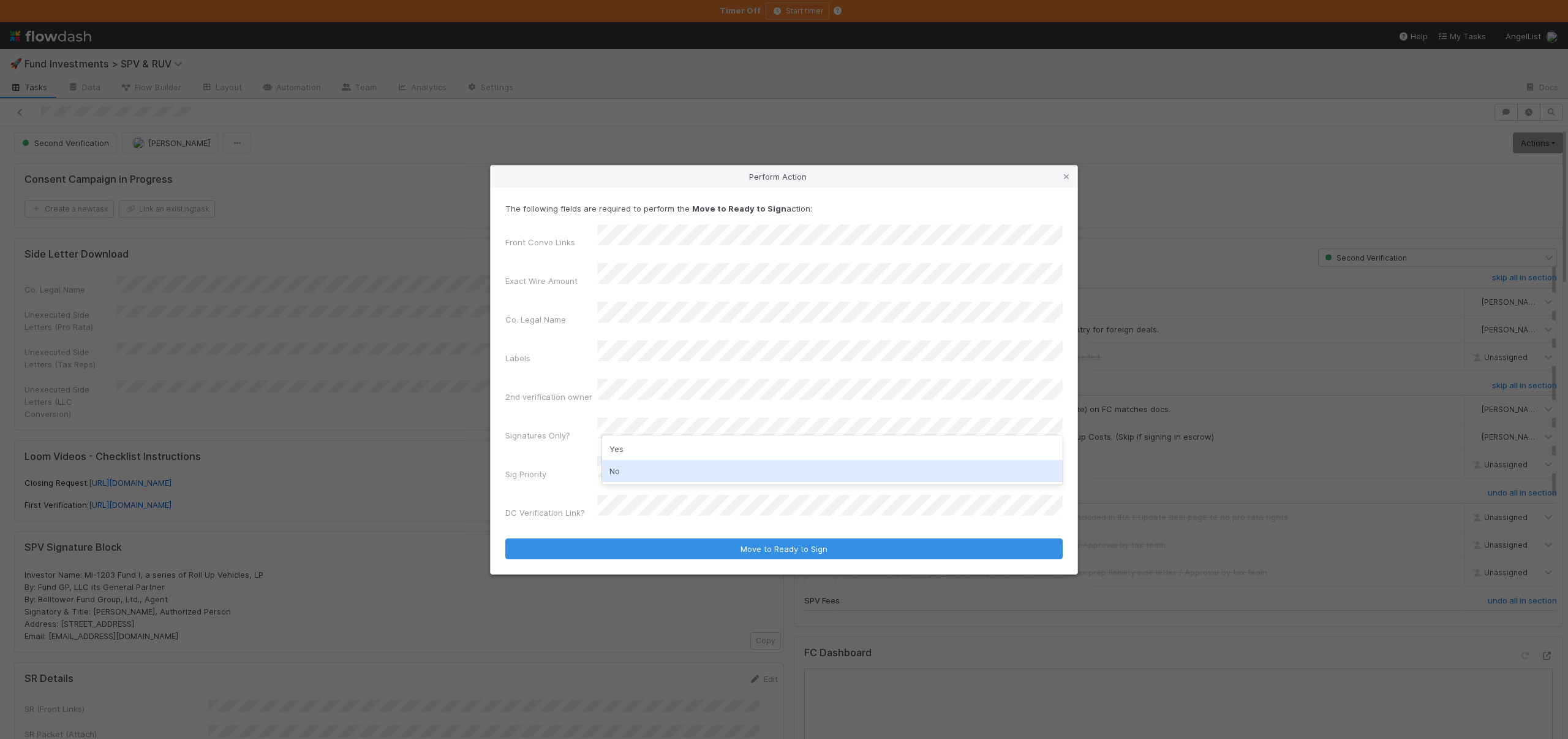
click at [613, 467] on div "No" at bounding box center [832, 470] width 461 height 22
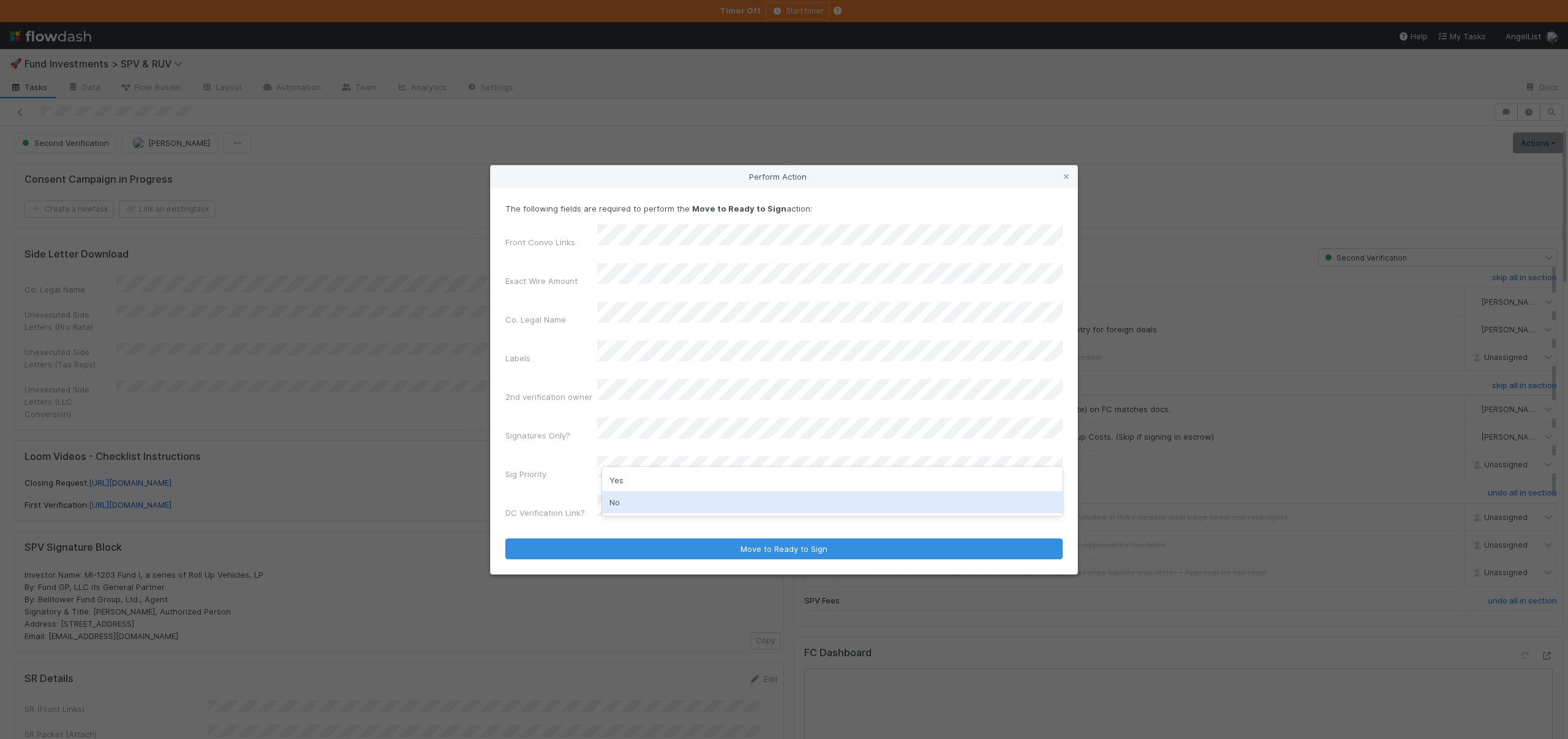
click at [615, 500] on div "No" at bounding box center [832, 501] width 461 height 22
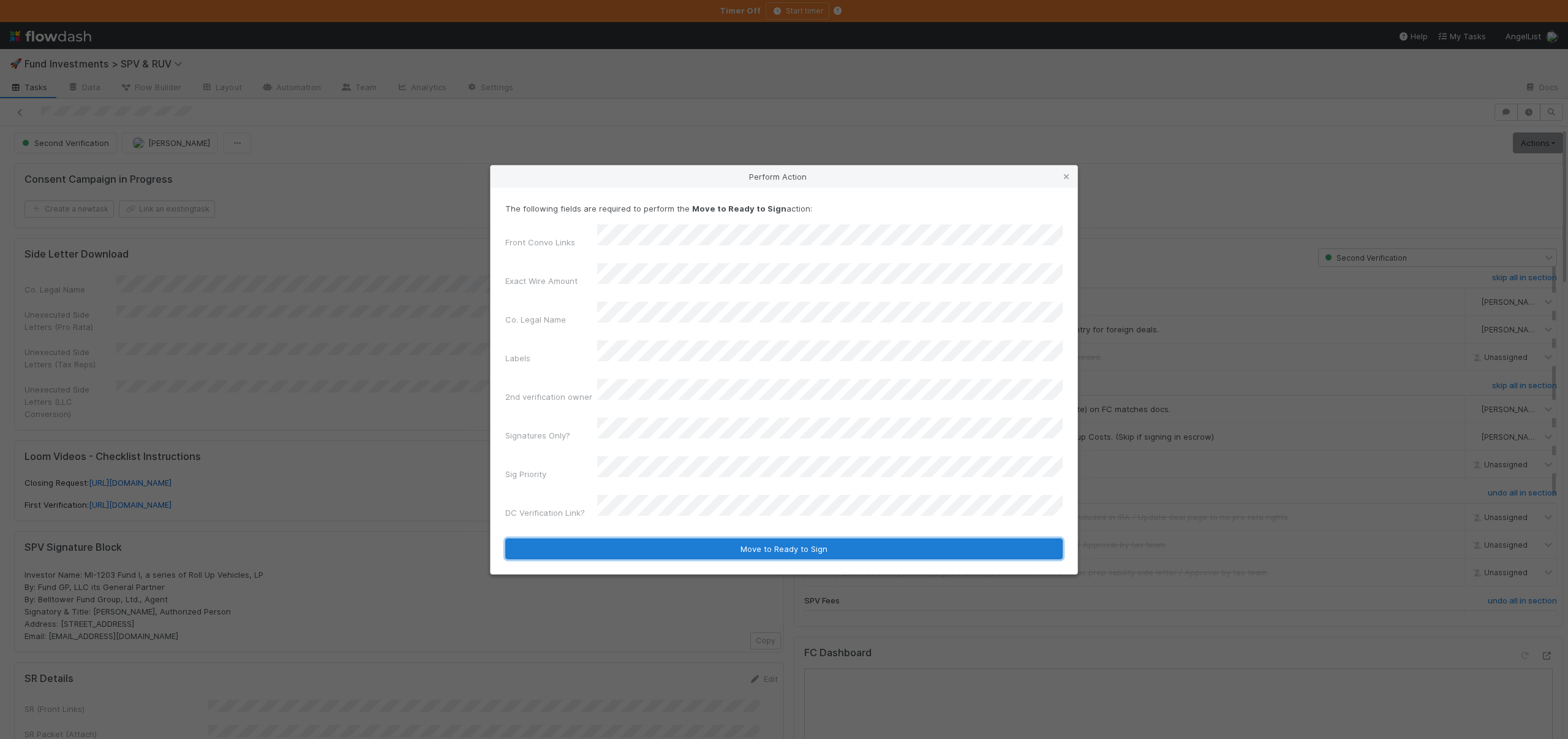
click at [610, 538] on button "Move to Ready to Sign" at bounding box center [784, 549] width 558 height 21
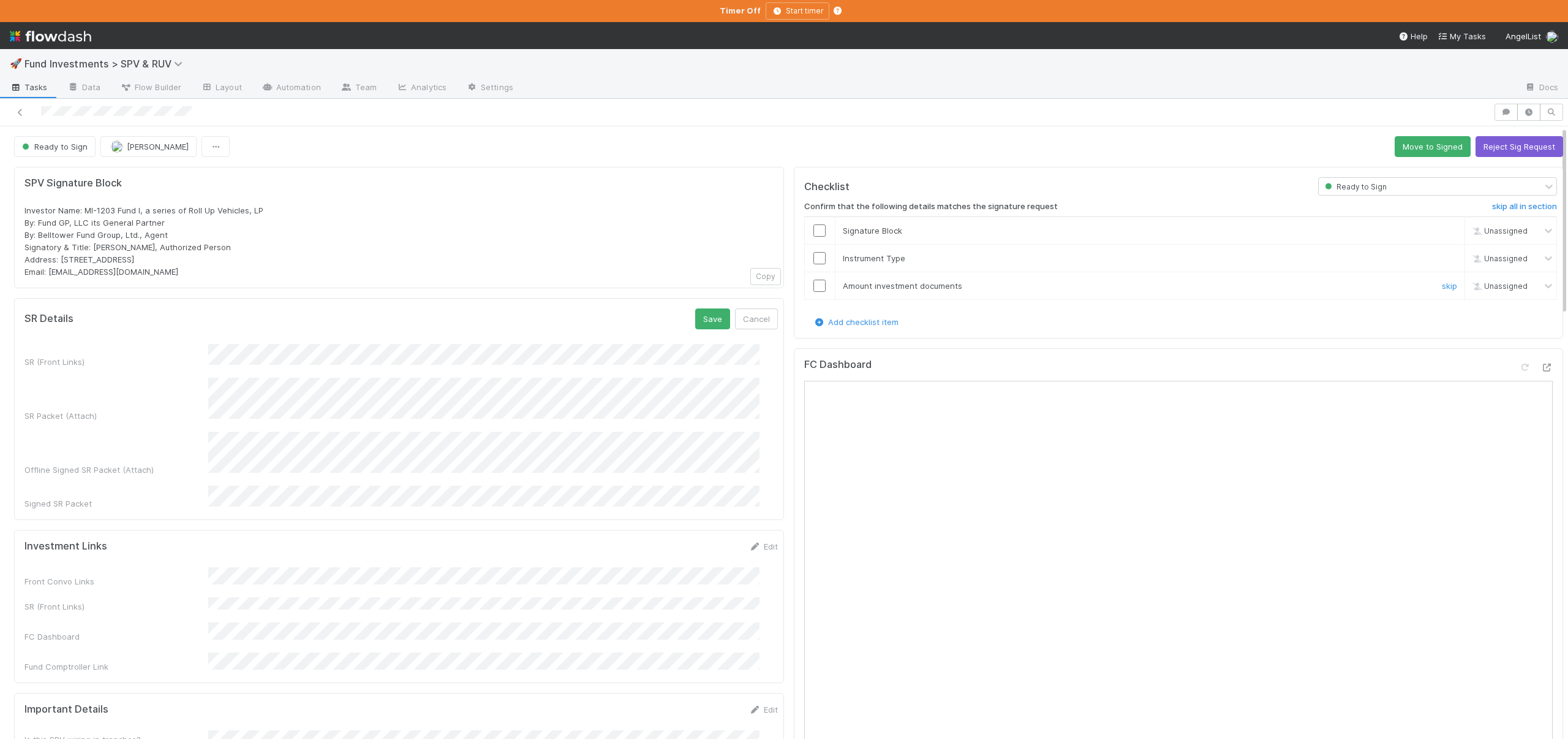
click at [813, 287] on input "checkbox" at bounding box center [819, 285] width 12 height 12
click at [810, 264] on td at bounding box center [820, 257] width 30 height 27
click at [813, 256] on input "checkbox" at bounding box center [819, 257] width 12 height 12
drag, startPoint x: 810, startPoint y: 228, endPoint x: 793, endPoint y: 249, distance: 27.0
click at [813, 228] on input "checkbox" at bounding box center [819, 230] width 12 height 12
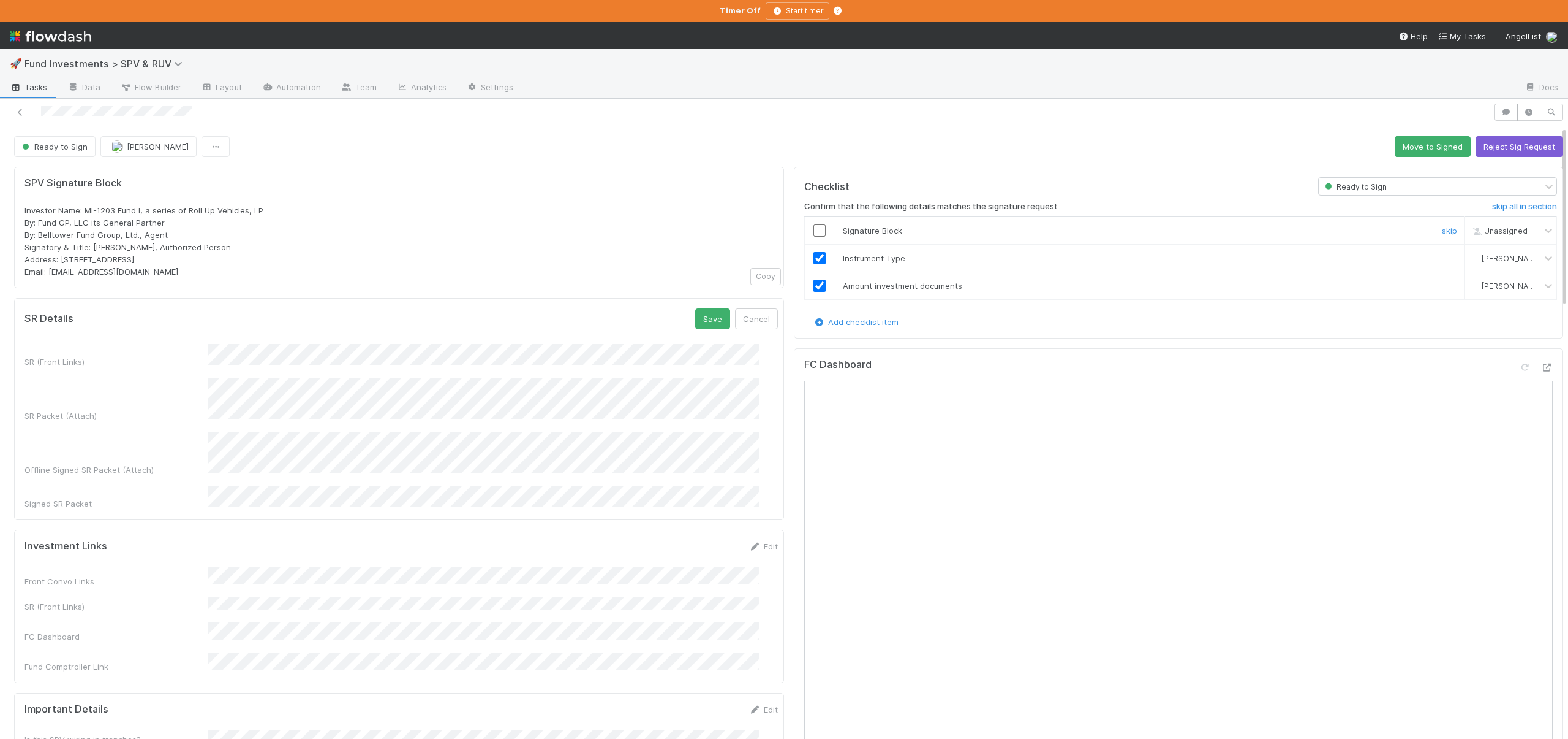
click at [813, 231] on input "checkbox" at bounding box center [819, 230] width 12 height 12
click at [695, 321] on button "Save" at bounding box center [712, 319] width 35 height 21
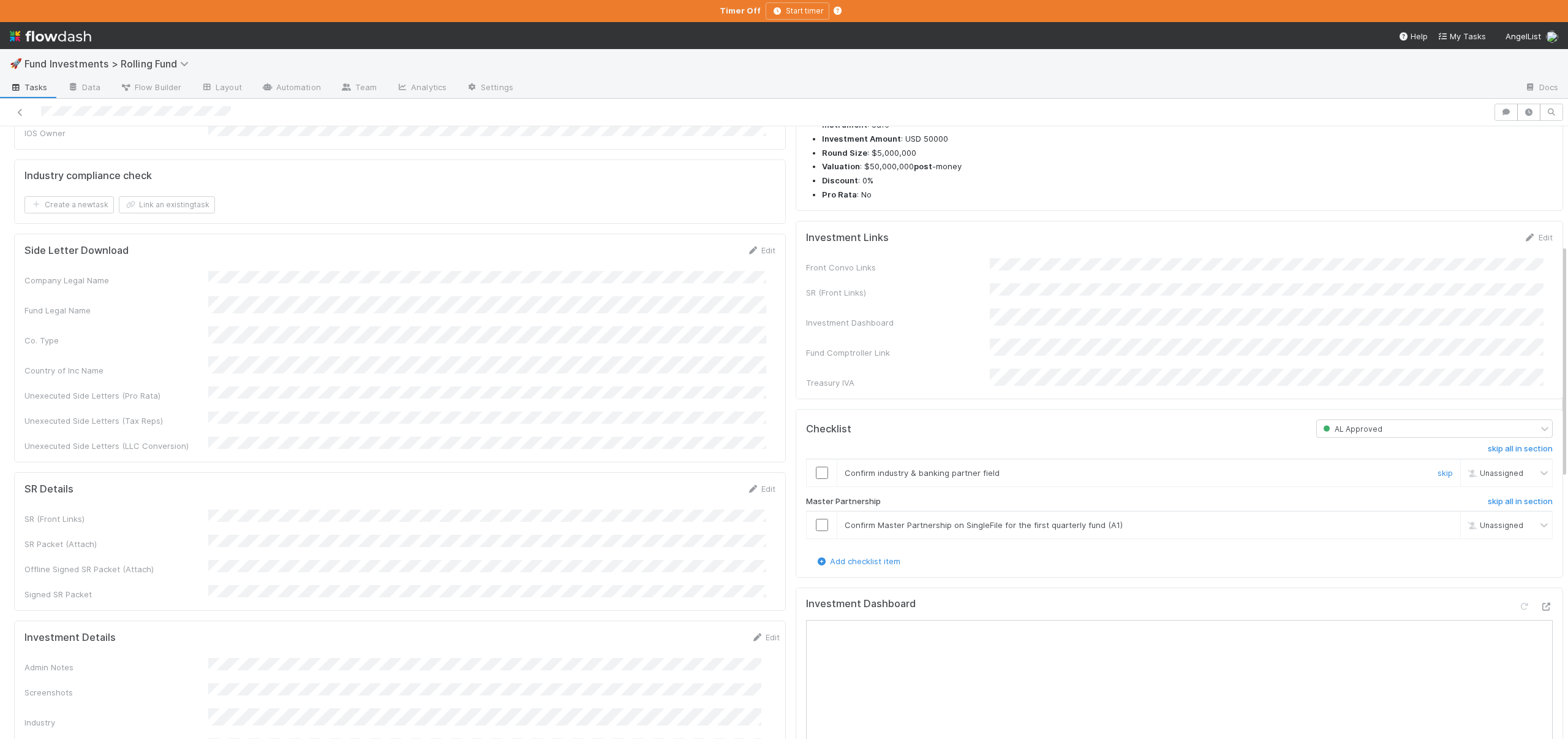
scroll to position [306, 0]
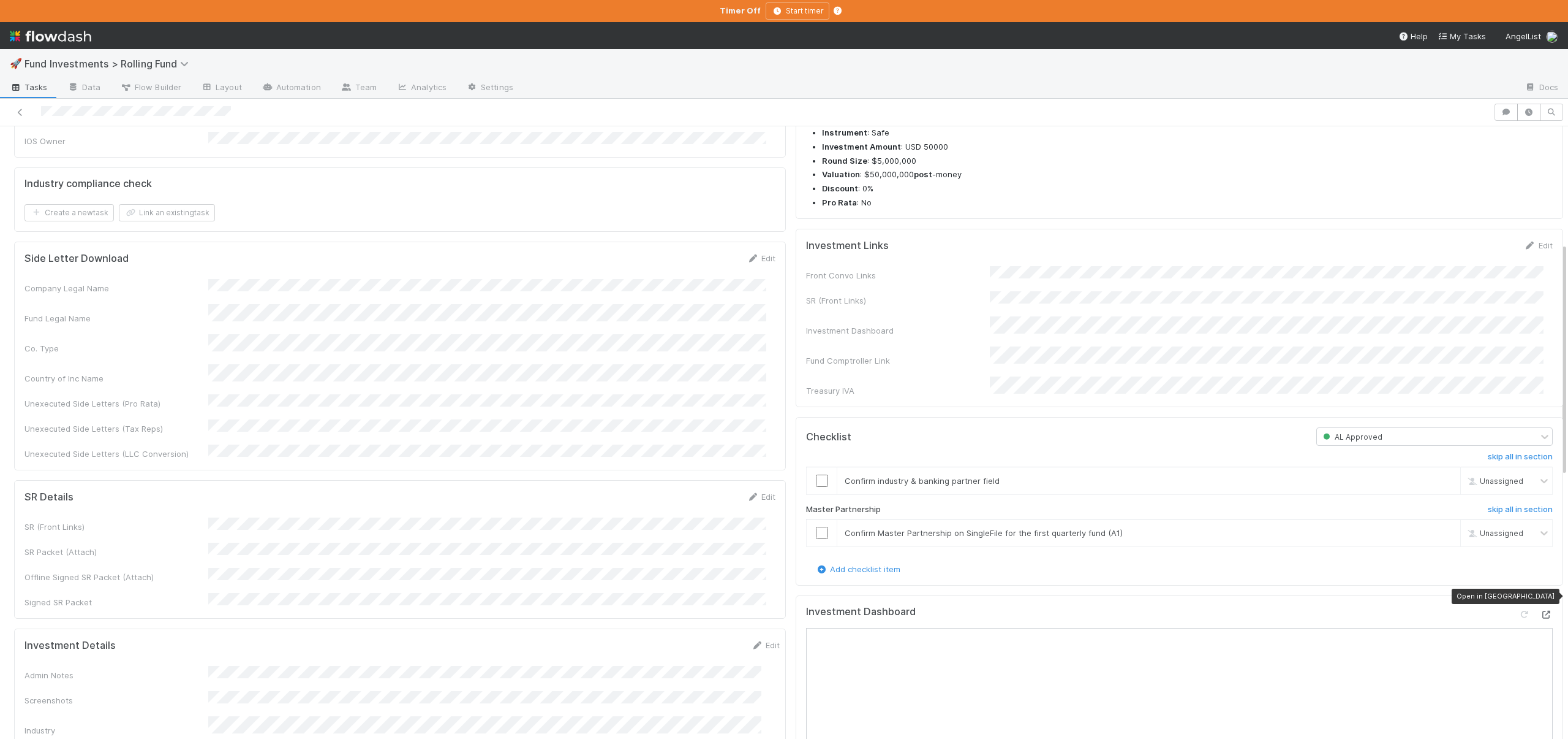
click at [1541, 608] on div at bounding box center [1546, 614] width 12 height 12
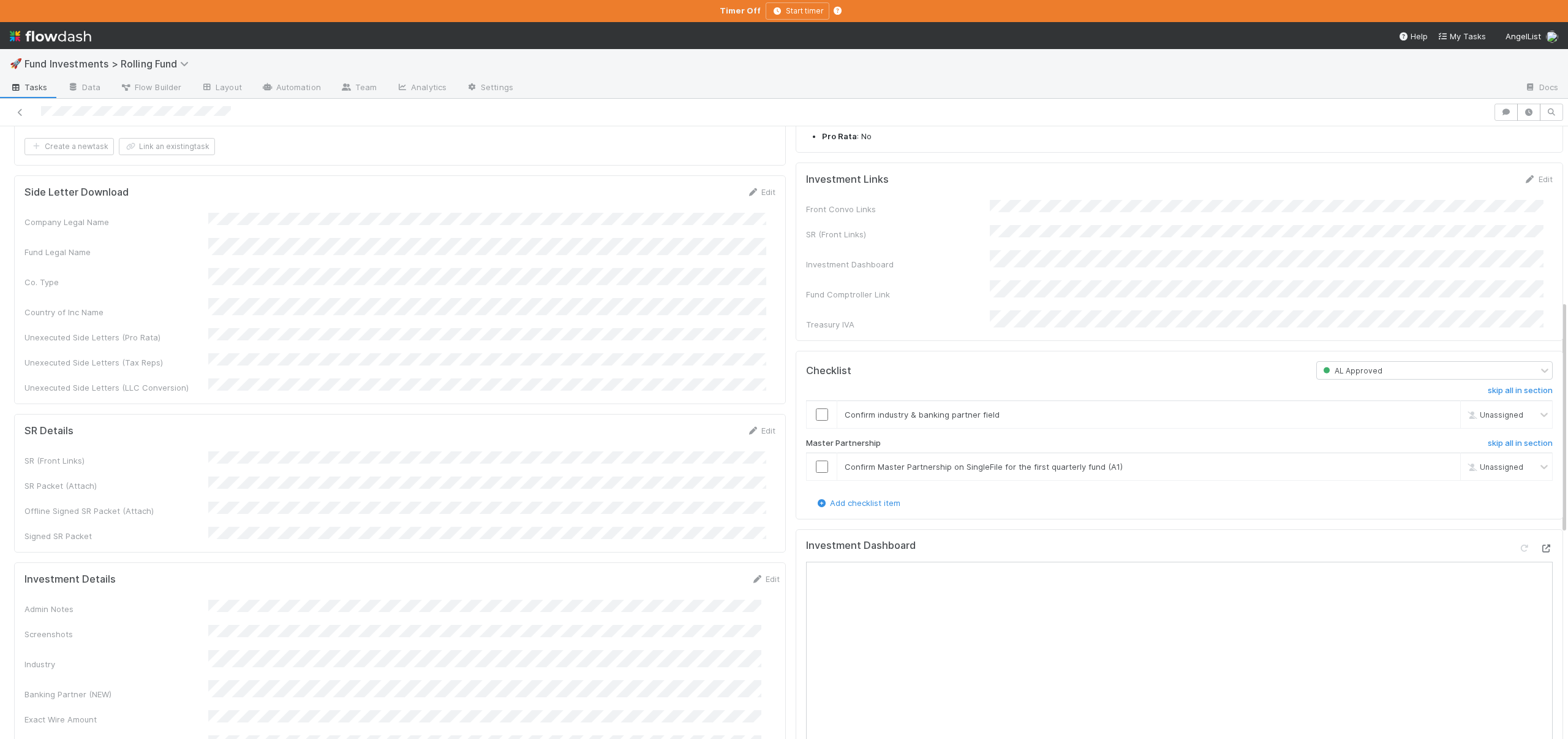
scroll to position [350, 0]
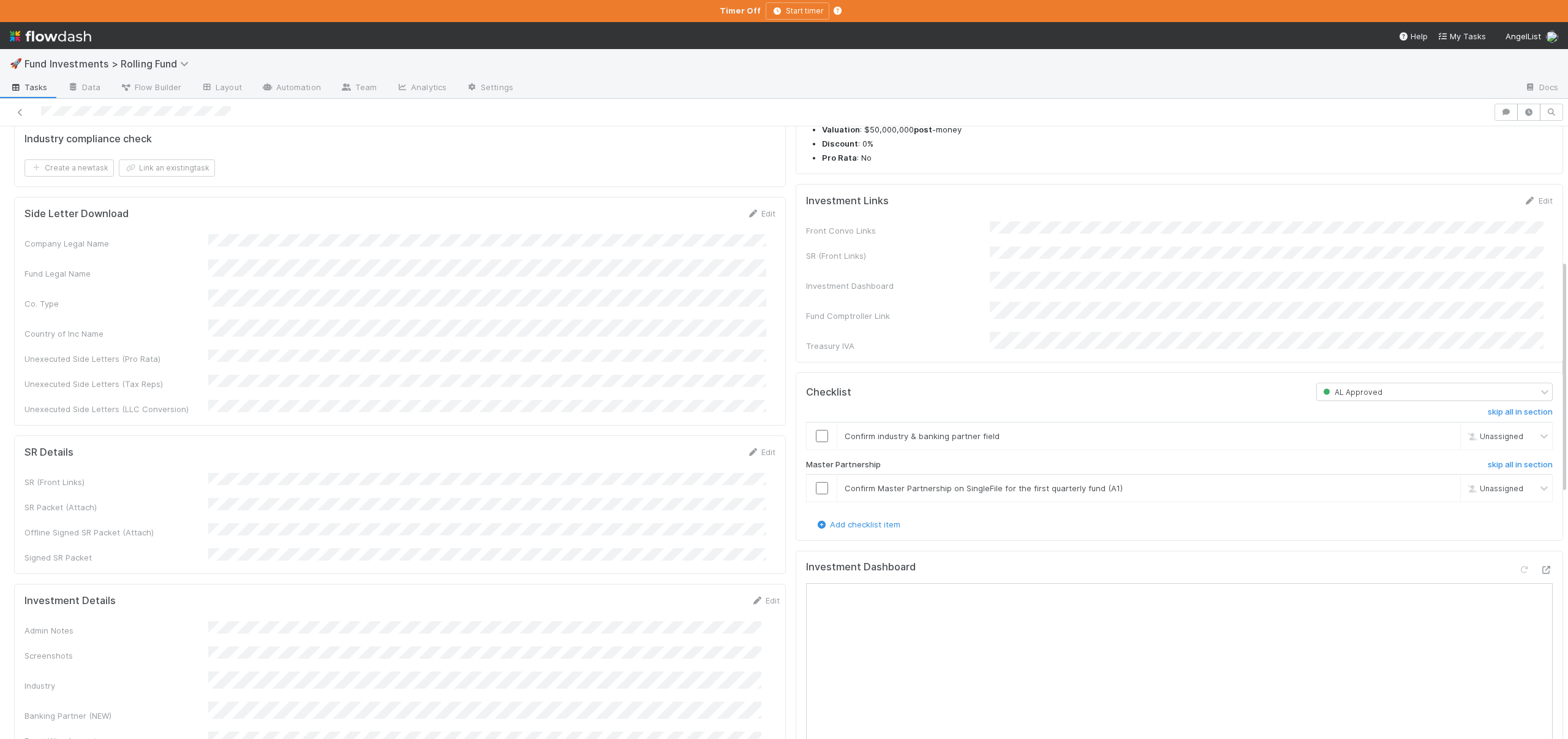
click at [996, 238] on div "Front Convo Links SR (Front Links) Investment Dashboard Fund Comptroller Link T…" at bounding box center [1180, 287] width 747 height 131
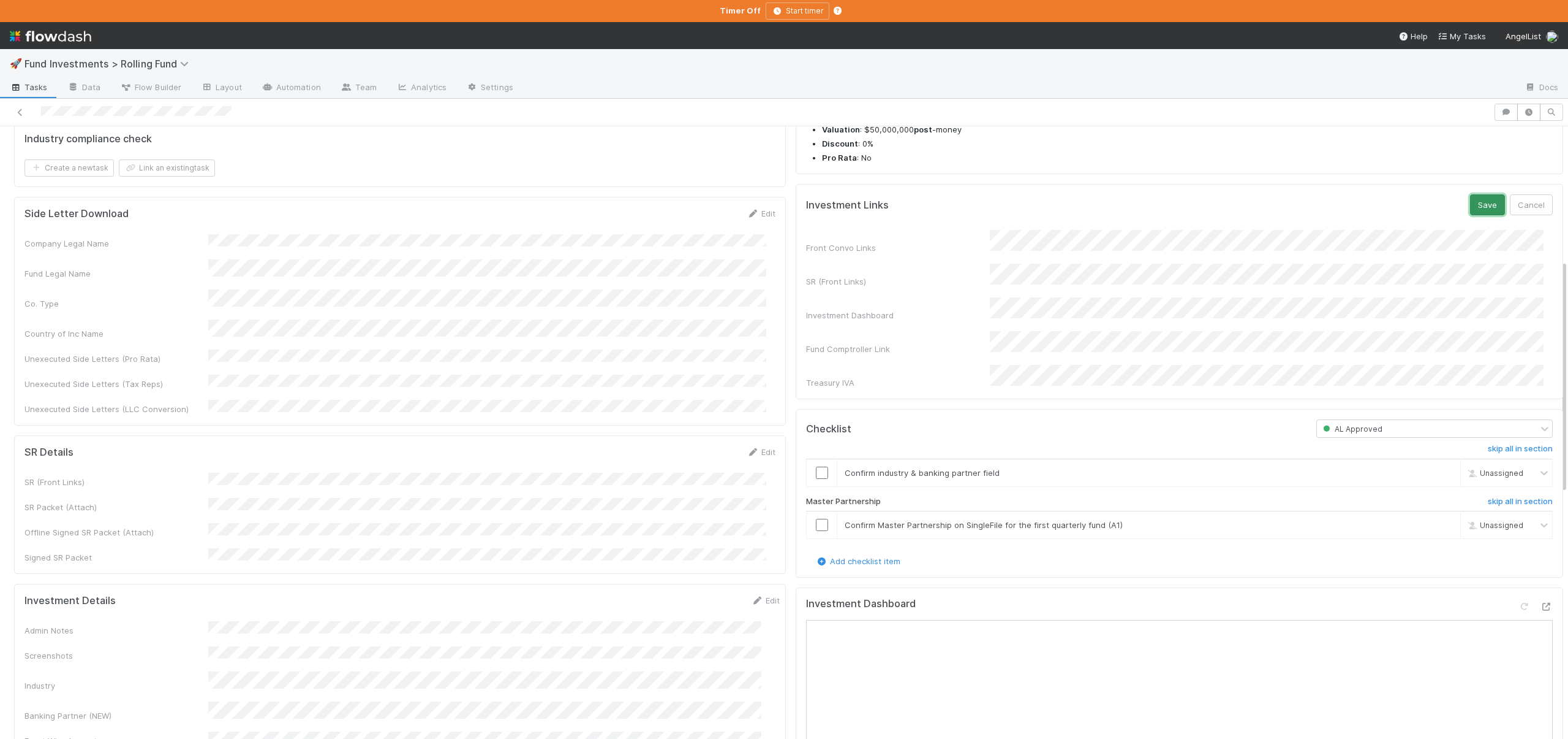
click at [1471, 202] on button "Save" at bounding box center [1488, 204] width 35 height 21
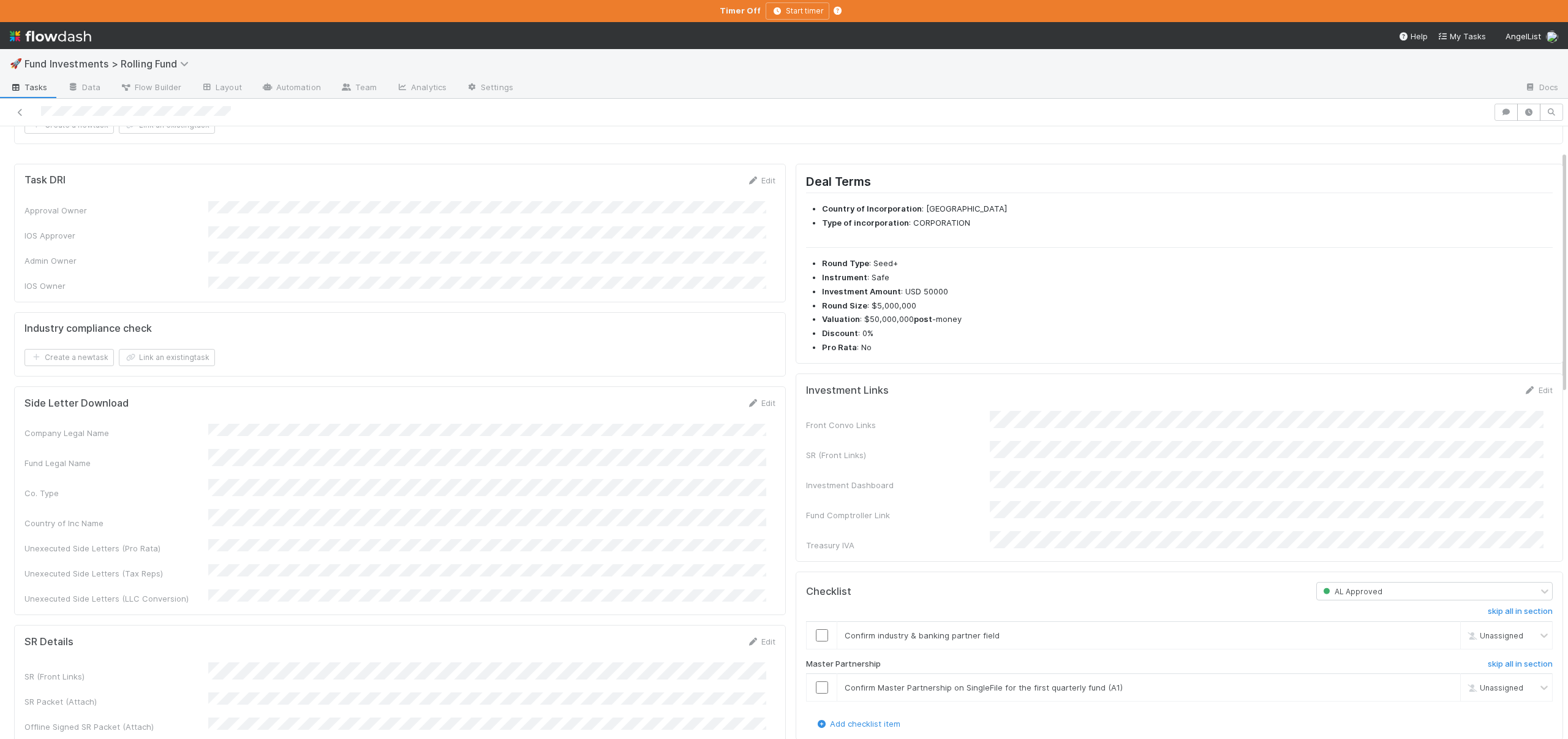
scroll to position [89, 0]
click at [816, 679] on input "checkbox" at bounding box center [822, 685] width 12 height 12
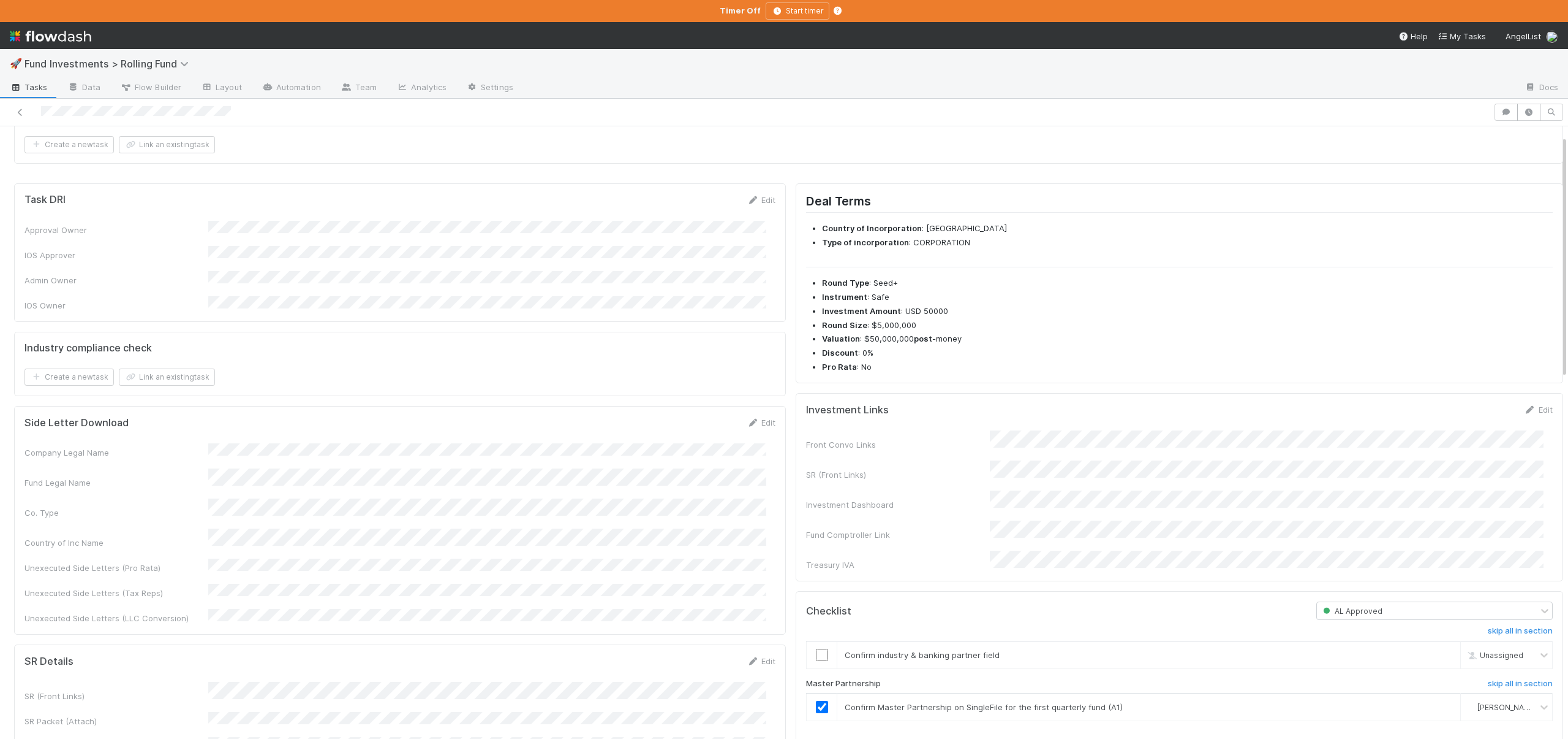
scroll to position [263, 0]
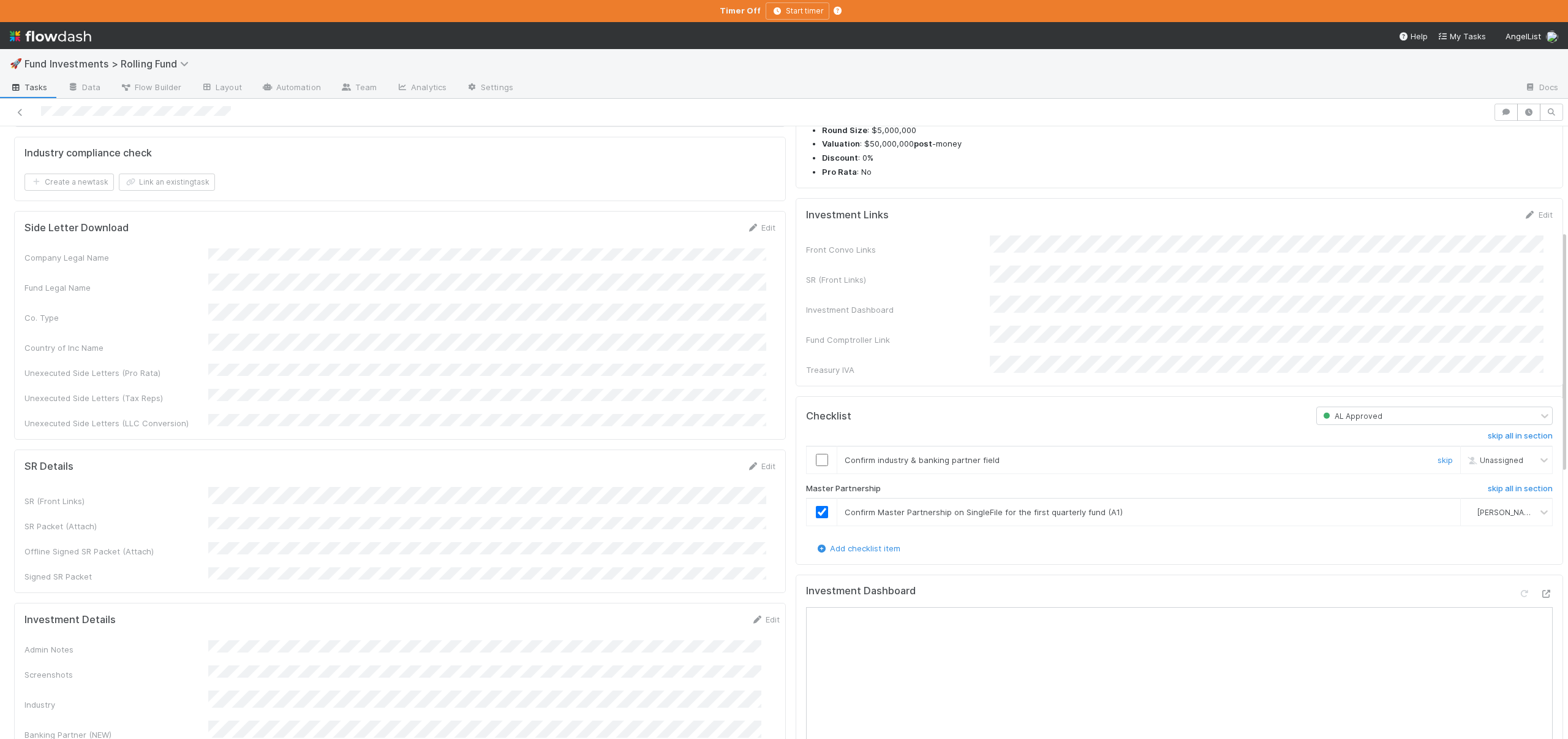
click at [817, 453] on input "checkbox" at bounding box center [822, 459] width 12 height 12
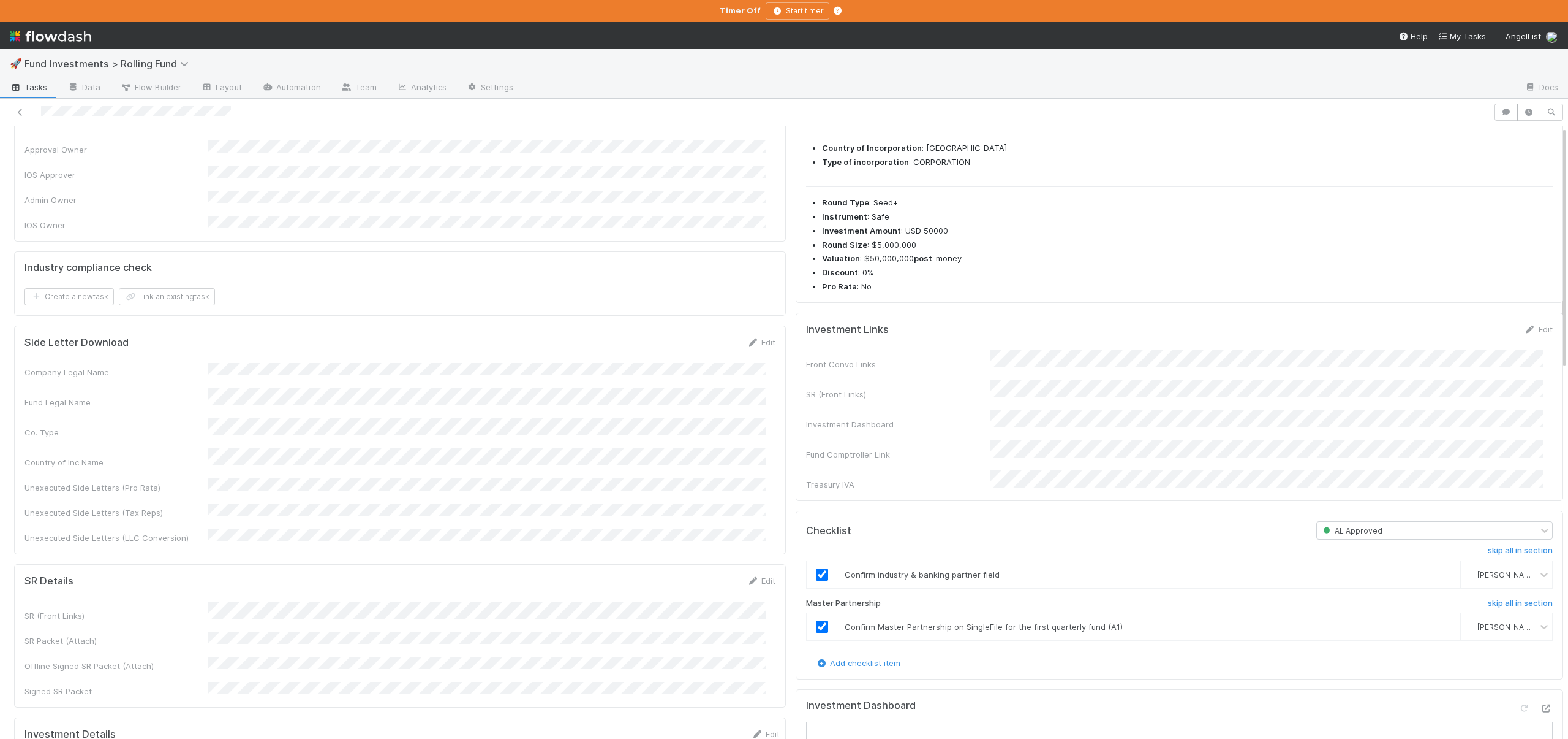
scroll to position [0, 0]
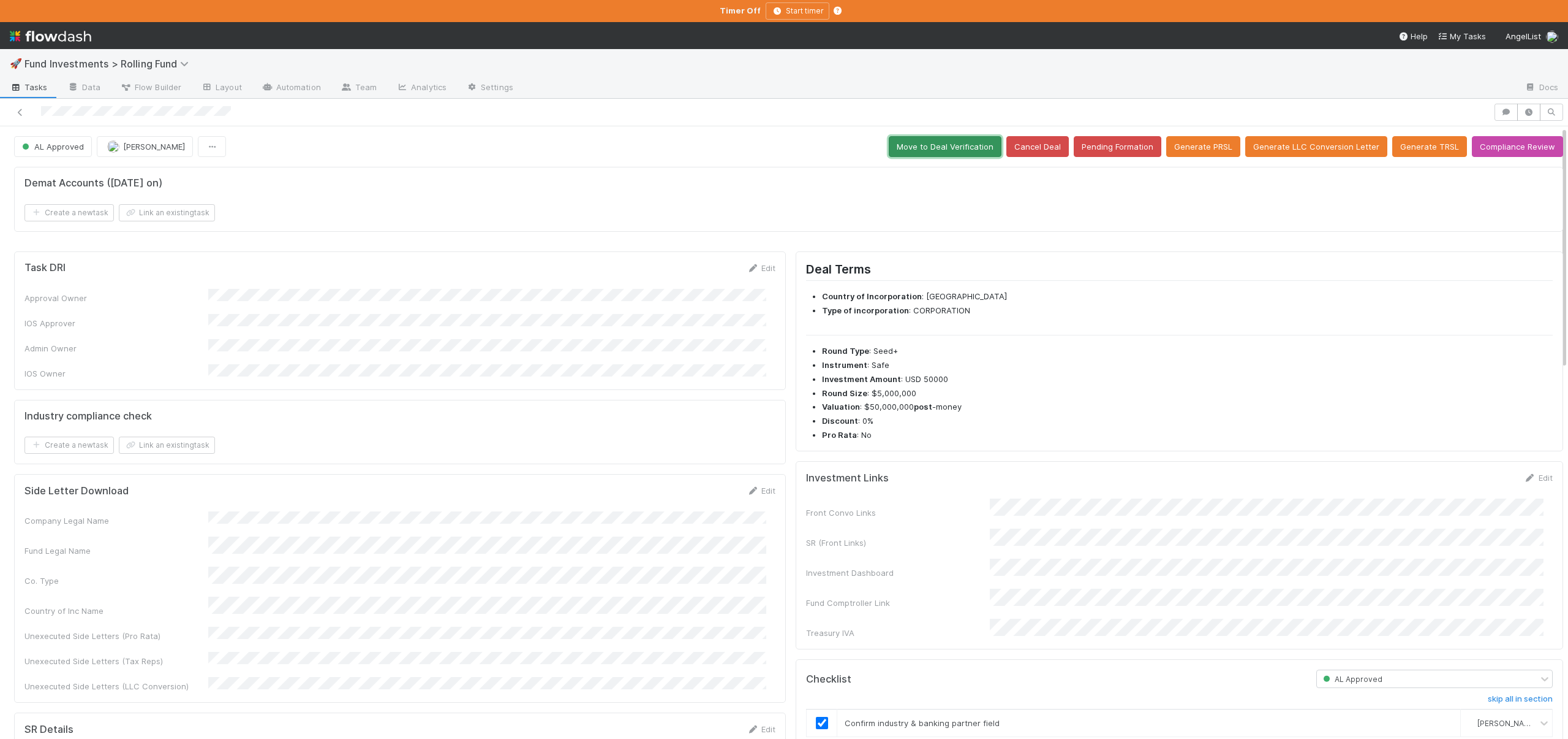
click at [913, 149] on button "Move to Deal Verification" at bounding box center [945, 147] width 113 height 21
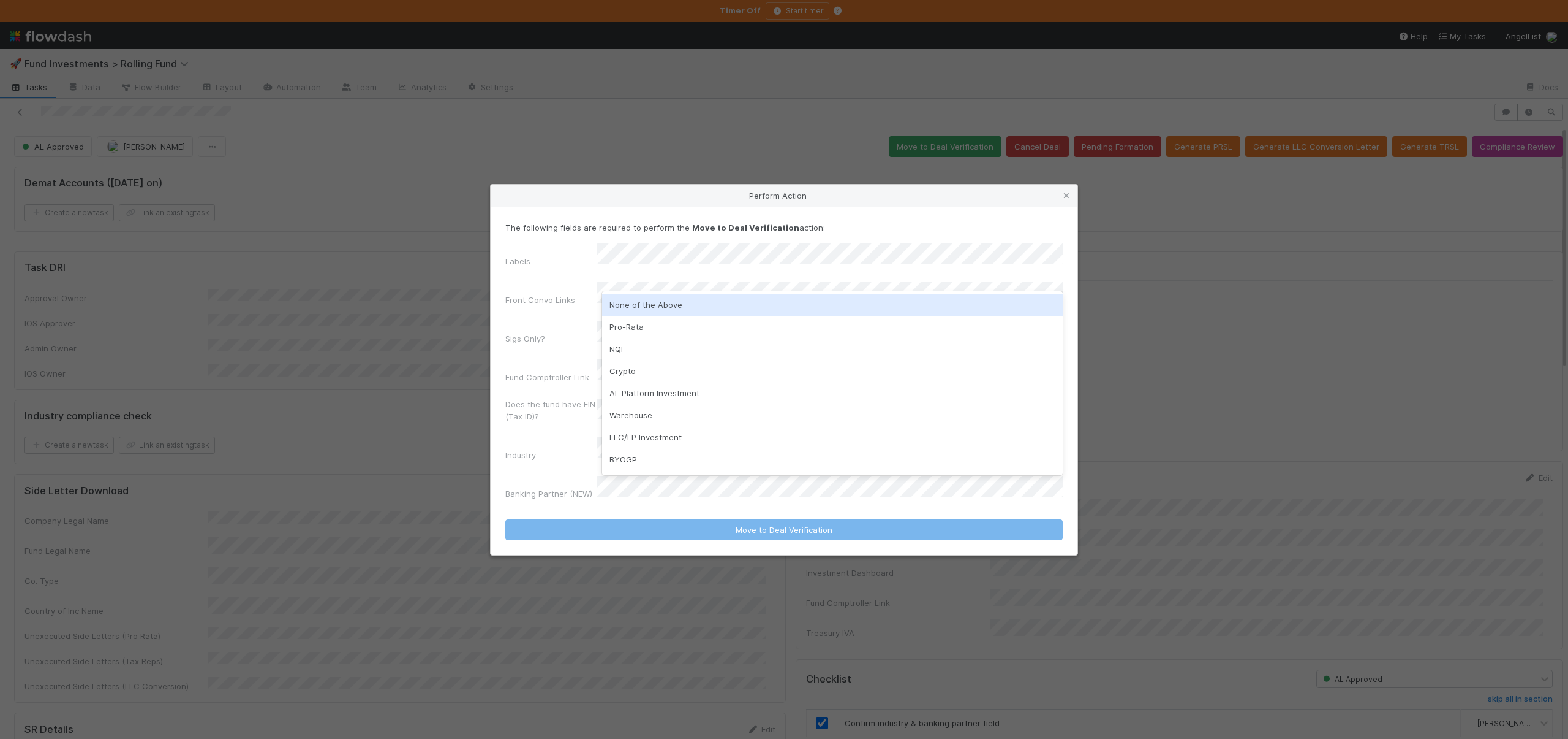
click at [634, 305] on div "None of the Above" at bounding box center [832, 304] width 461 height 22
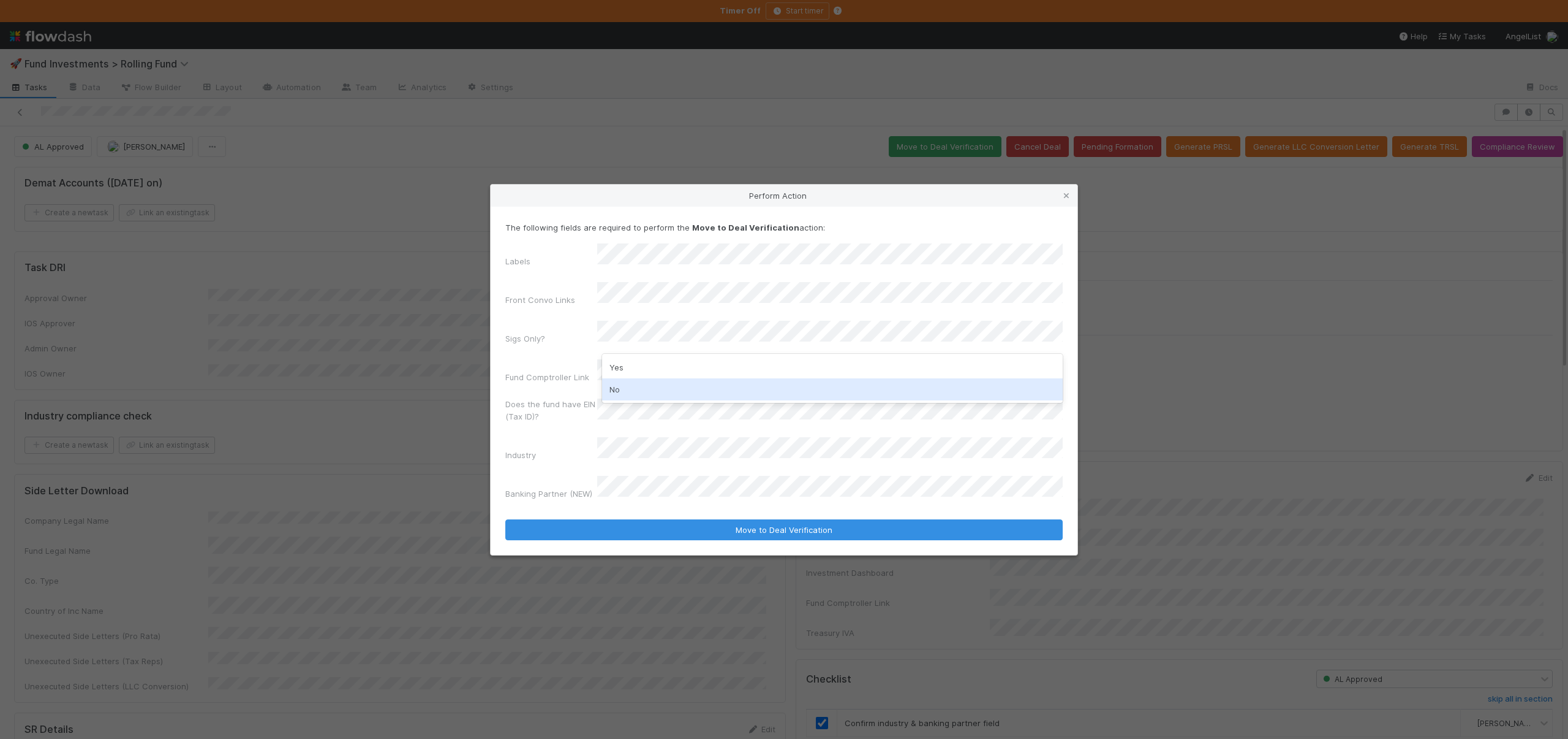
click at [623, 384] on div "No" at bounding box center [832, 389] width 461 height 22
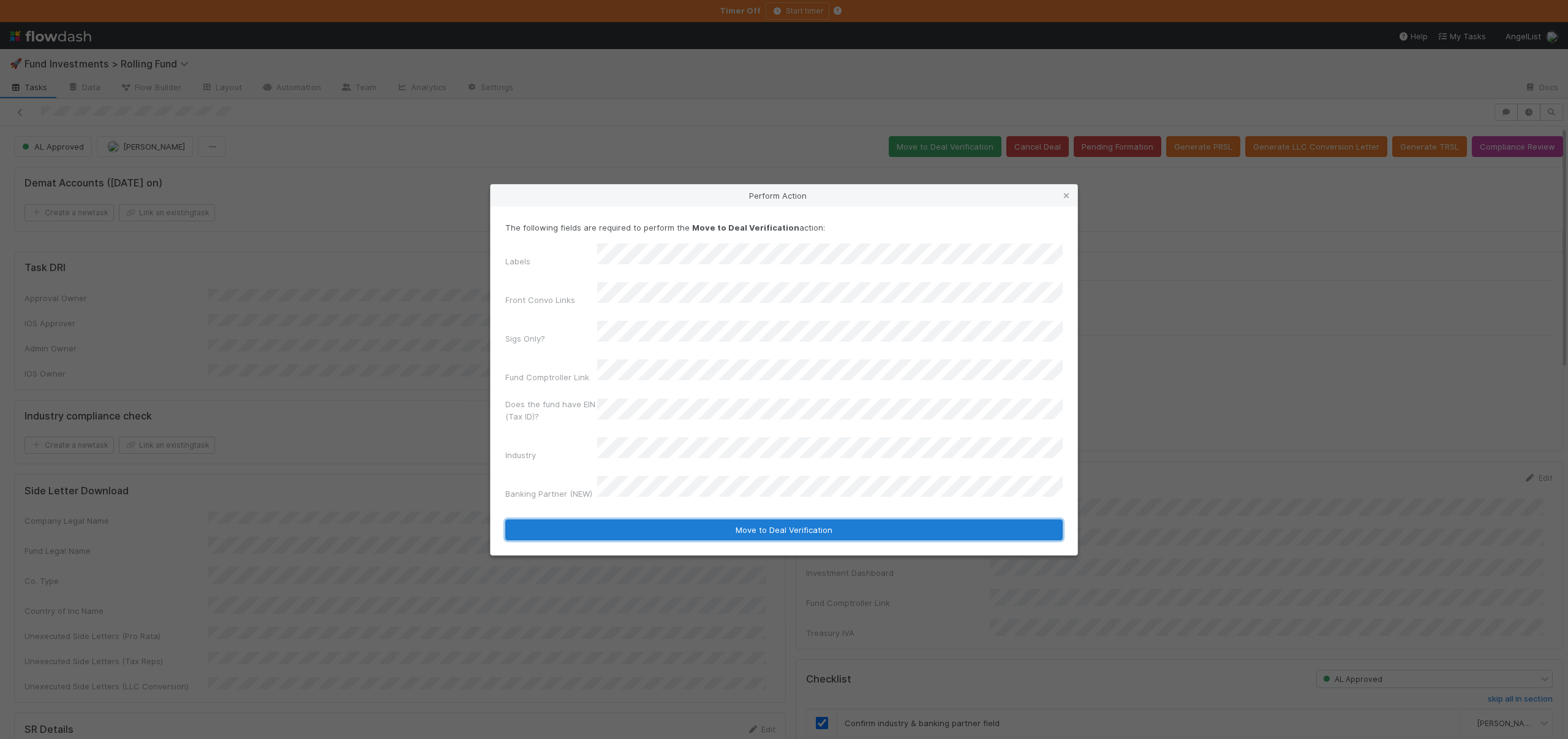
click at [695, 519] on button "Move to Deal Verification" at bounding box center [784, 530] width 558 height 21
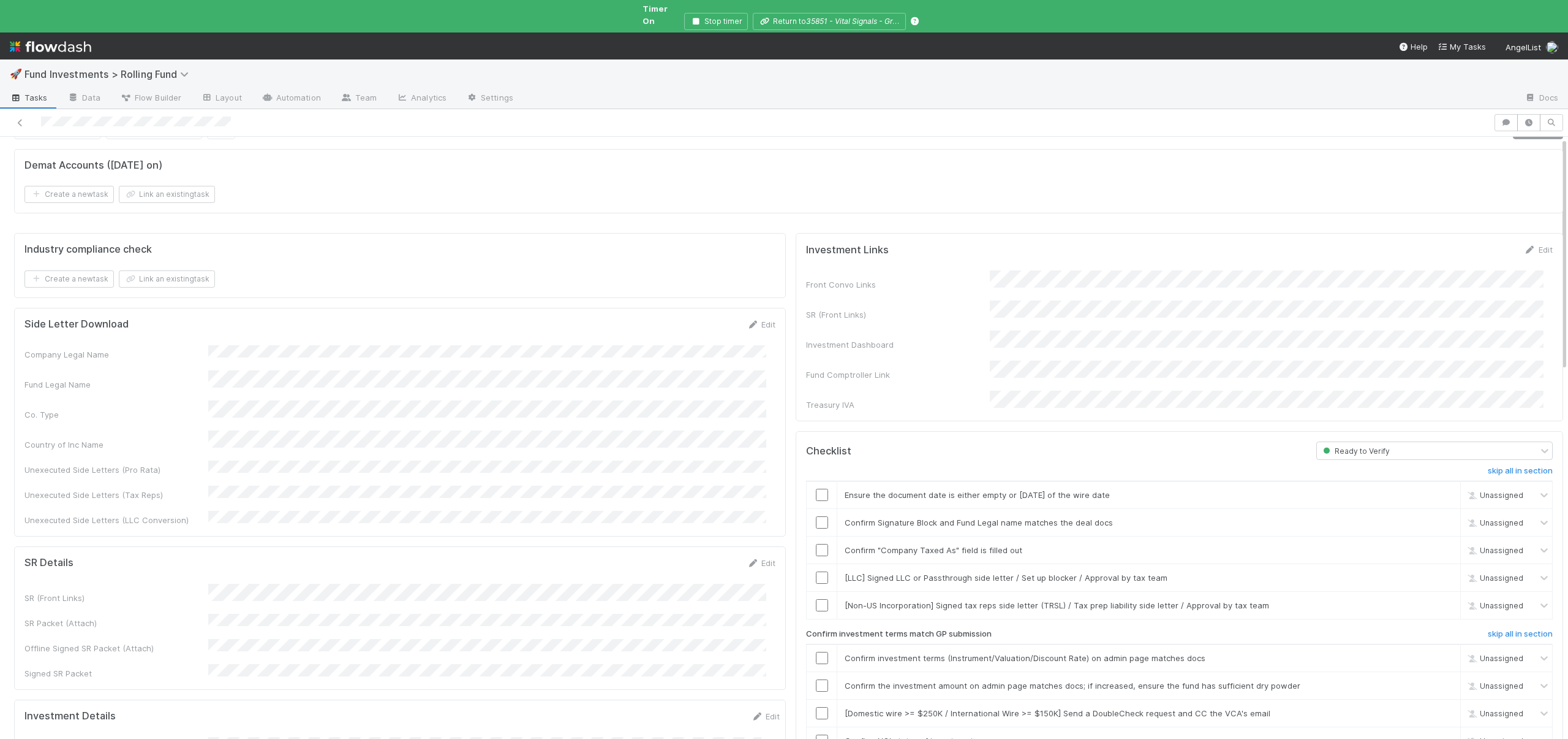
scroll to position [110, 0]
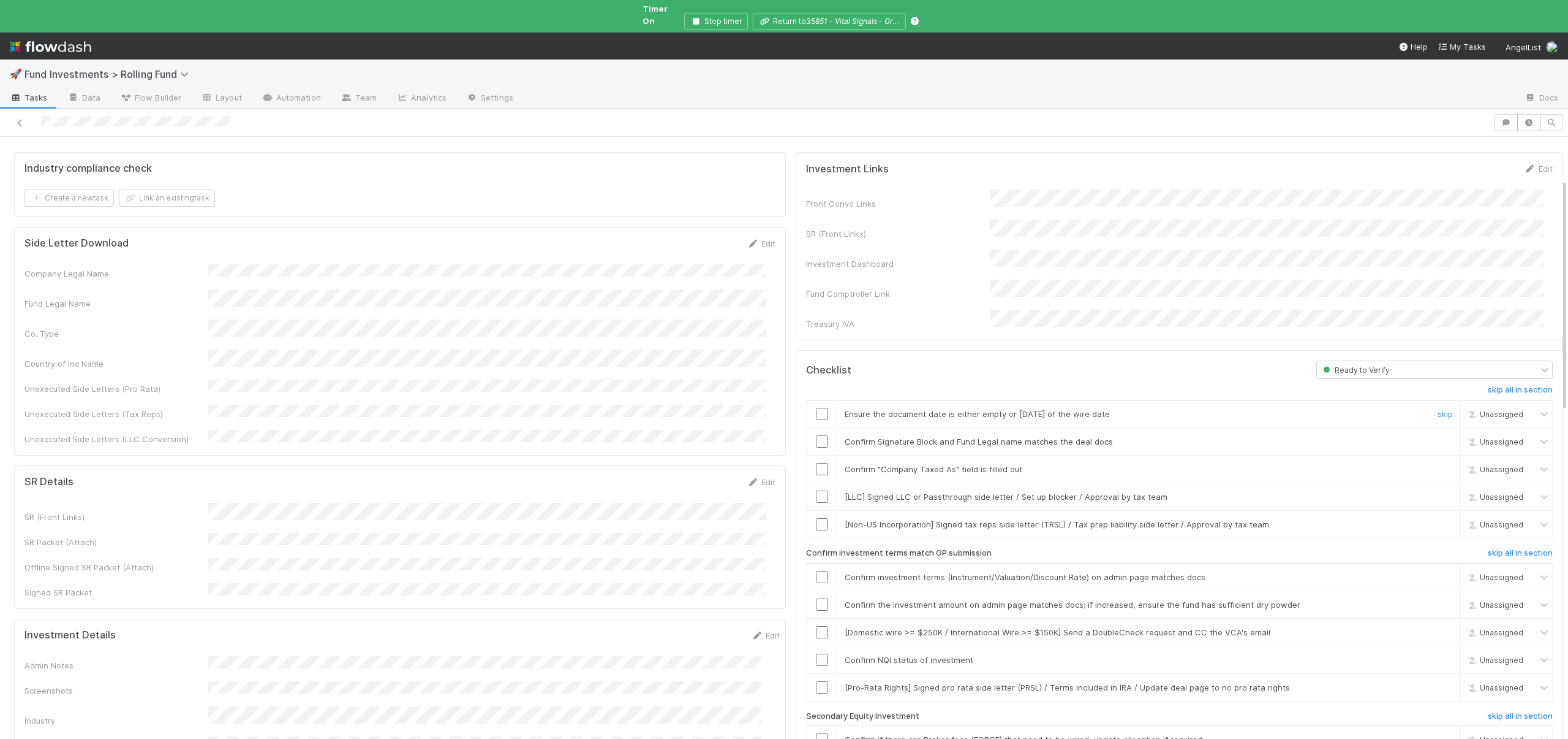
click at [816, 408] on input "checkbox" at bounding box center [822, 413] width 12 height 12
click at [817, 435] on input "checkbox" at bounding box center [822, 441] width 12 height 12
click at [816, 463] on input "checkbox" at bounding box center [822, 468] width 12 height 12
click at [1437, 492] on link "skip" at bounding box center [1445, 497] width 15 height 9
click at [1437, 519] on link "skip" at bounding box center [1445, 524] width 15 height 9
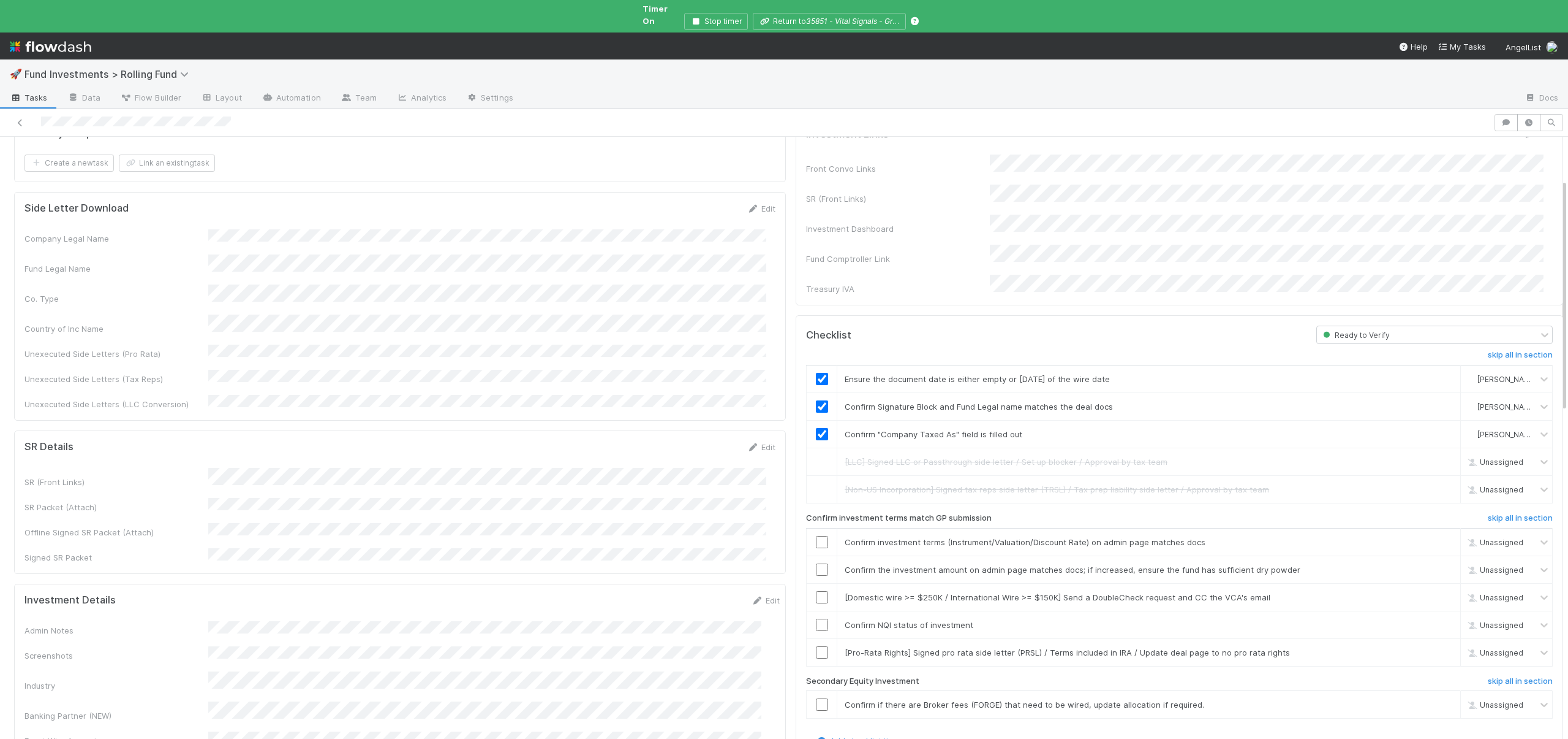
scroll to position [223, 0]
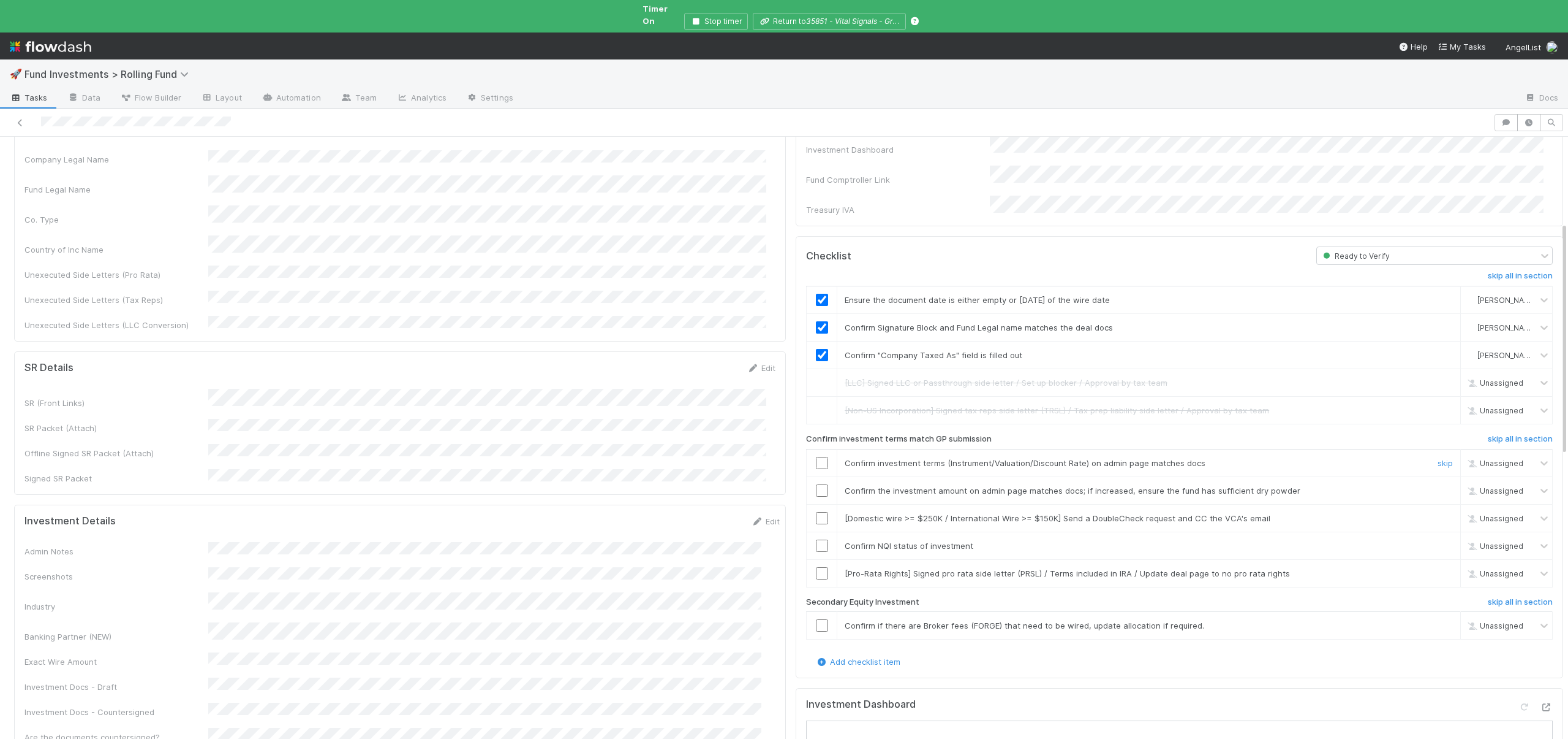
click at [816, 457] on input "checkbox" at bounding box center [822, 463] width 12 height 12
click at [816, 484] on input "checkbox" at bounding box center [822, 490] width 12 height 12
click at [1437, 513] on link "skip" at bounding box center [1445, 518] width 15 height 9
click at [816, 539] on input "checkbox" at bounding box center [822, 545] width 12 height 12
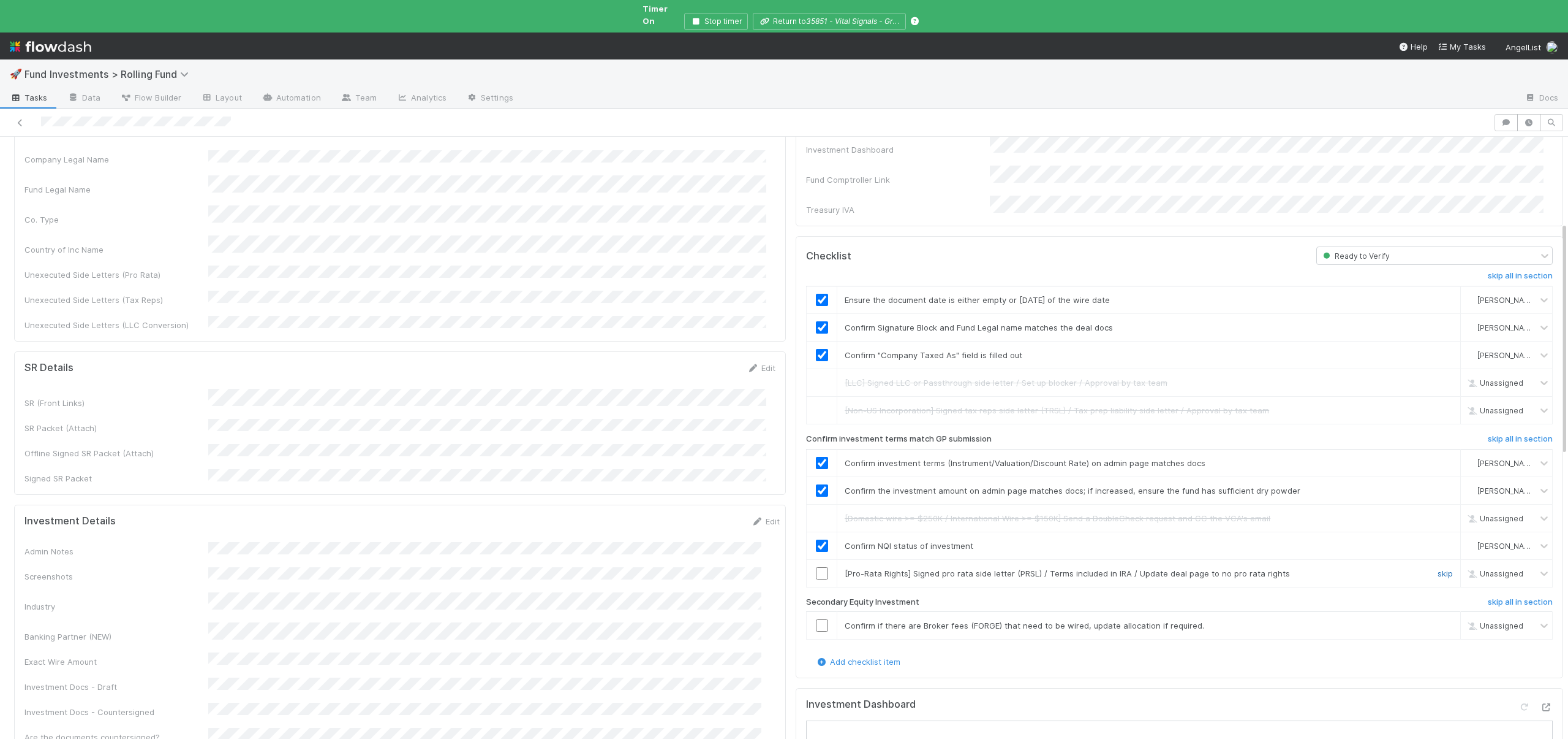
click at [1437, 569] on link "skip" at bounding box center [1445, 573] width 15 height 9
click at [1437, 621] on link "skip" at bounding box center [1445, 625] width 15 height 9
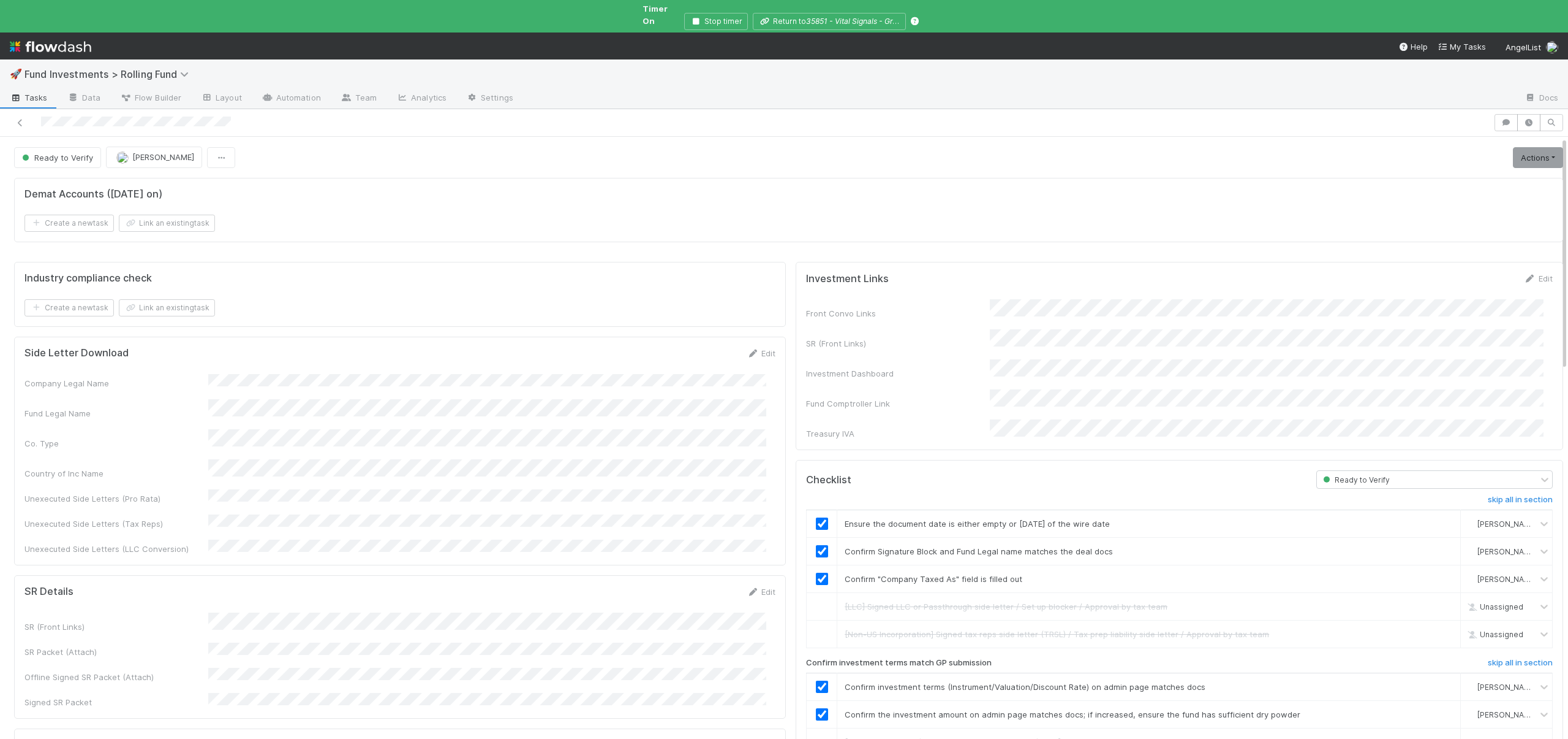
click at [763, 586] on div "Edit" at bounding box center [761, 591] width 28 height 12
click at [764, 587] on link "Edit" at bounding box center [761, 591] width 28 height 9
click at [708, 586] on button "Save" at bounding box center [710, 596] width 35 height 21
click at [1519, 154] on link "Actions" at bounding box center [1538, 157] width 50 height 21
click at [1456, 175] on button "Move to Ready to Sign" at bounding box center [1483, 184] width 166 height 17
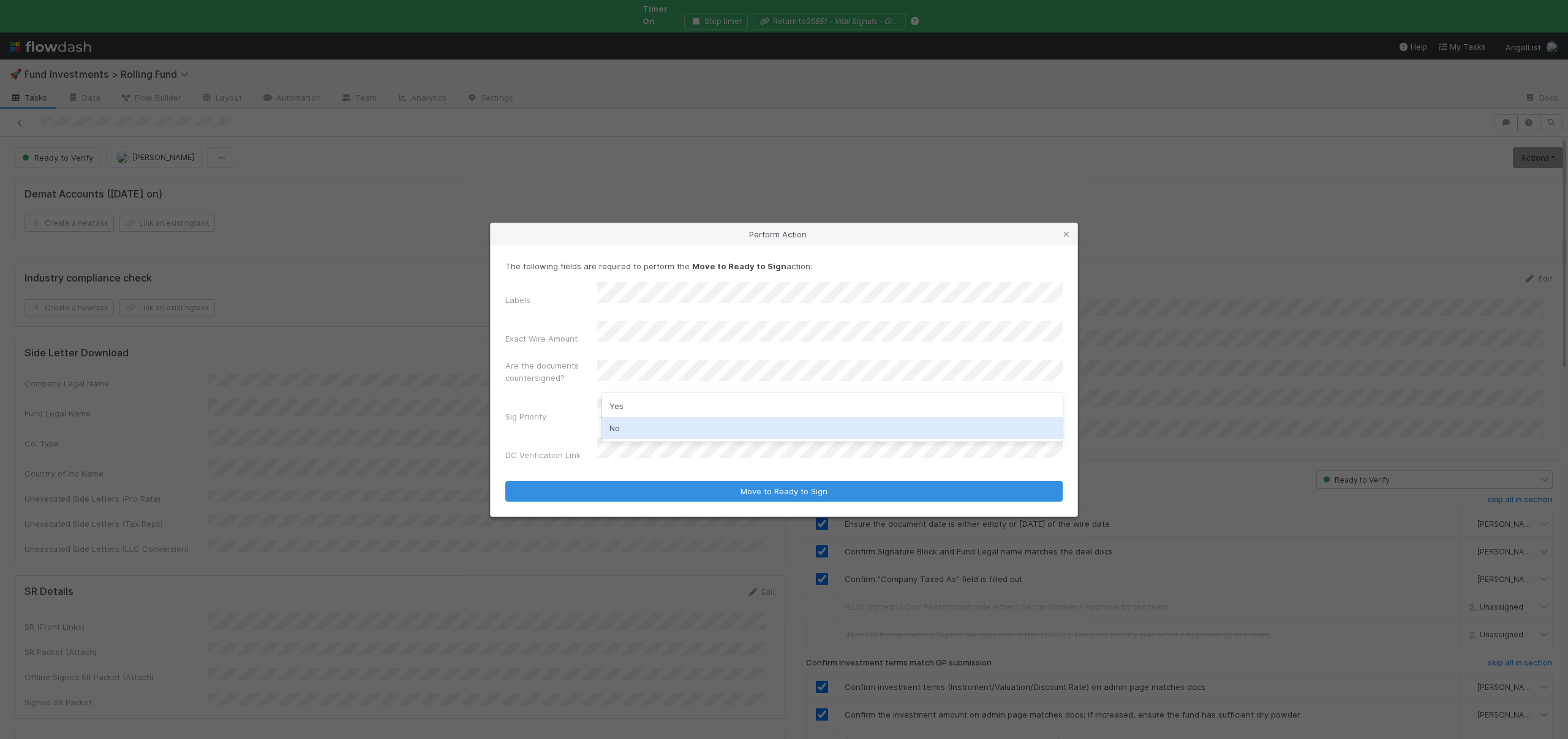
click at [622, 428] on div "No" at bounding box center [832, 428] width 461 height 22
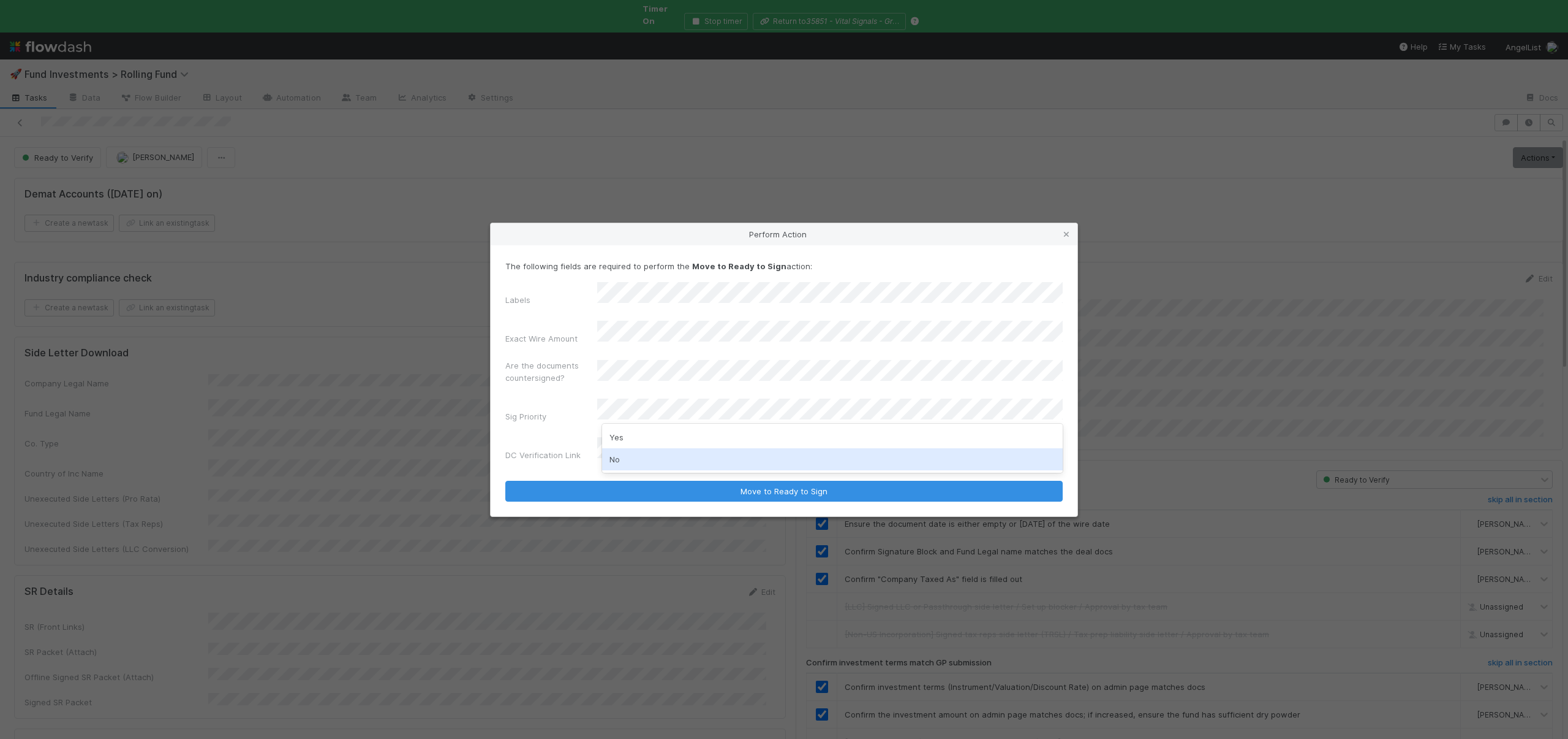
click at [618, 459] on div "No" at bounding box center [832, 459] width 461 height 22
click at [505, 481] on button "Move to Ready to Sign" at bounding box center [784, 491] width 558 height 21
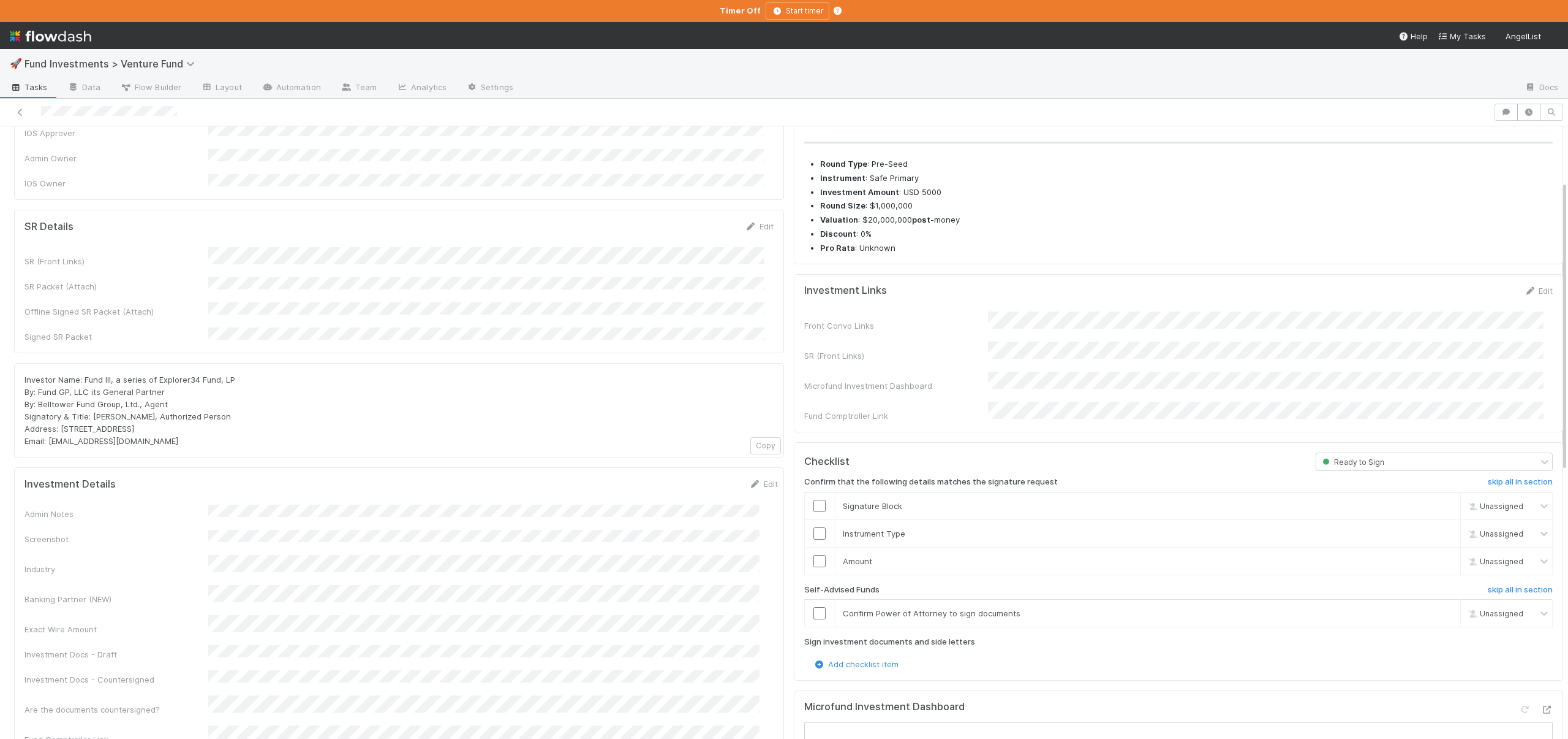
scroll to position [114, 0]
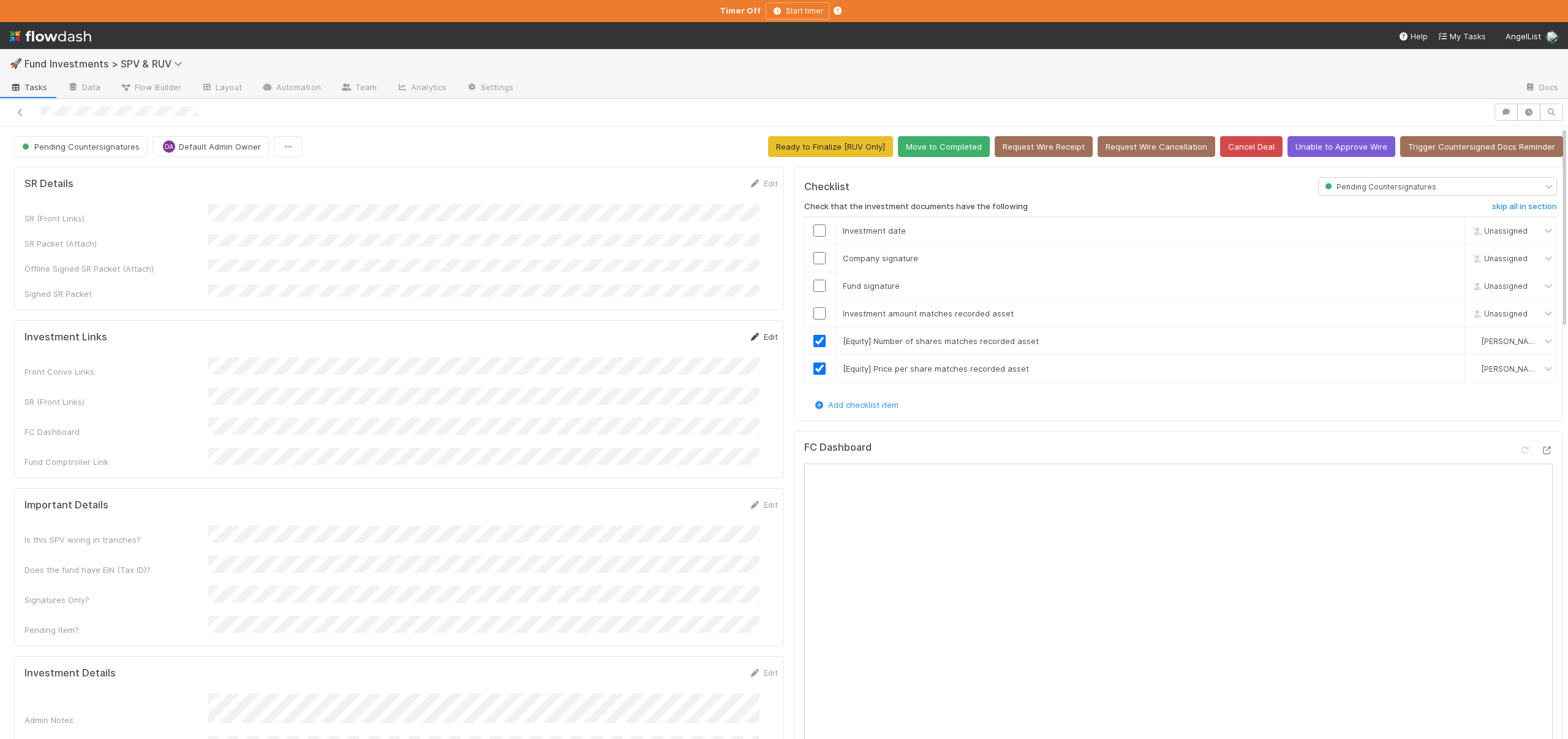
click at [749, 331] on link "Edit" at bounding box center [763, 336] width 28 height 9
click at [117, 399] on div "SR (Front Links)" at bounding box center [401, 411] width 754 height 24
click at [698, 330] on button "Save" at bounding box center [712, 341] width 35 height 21
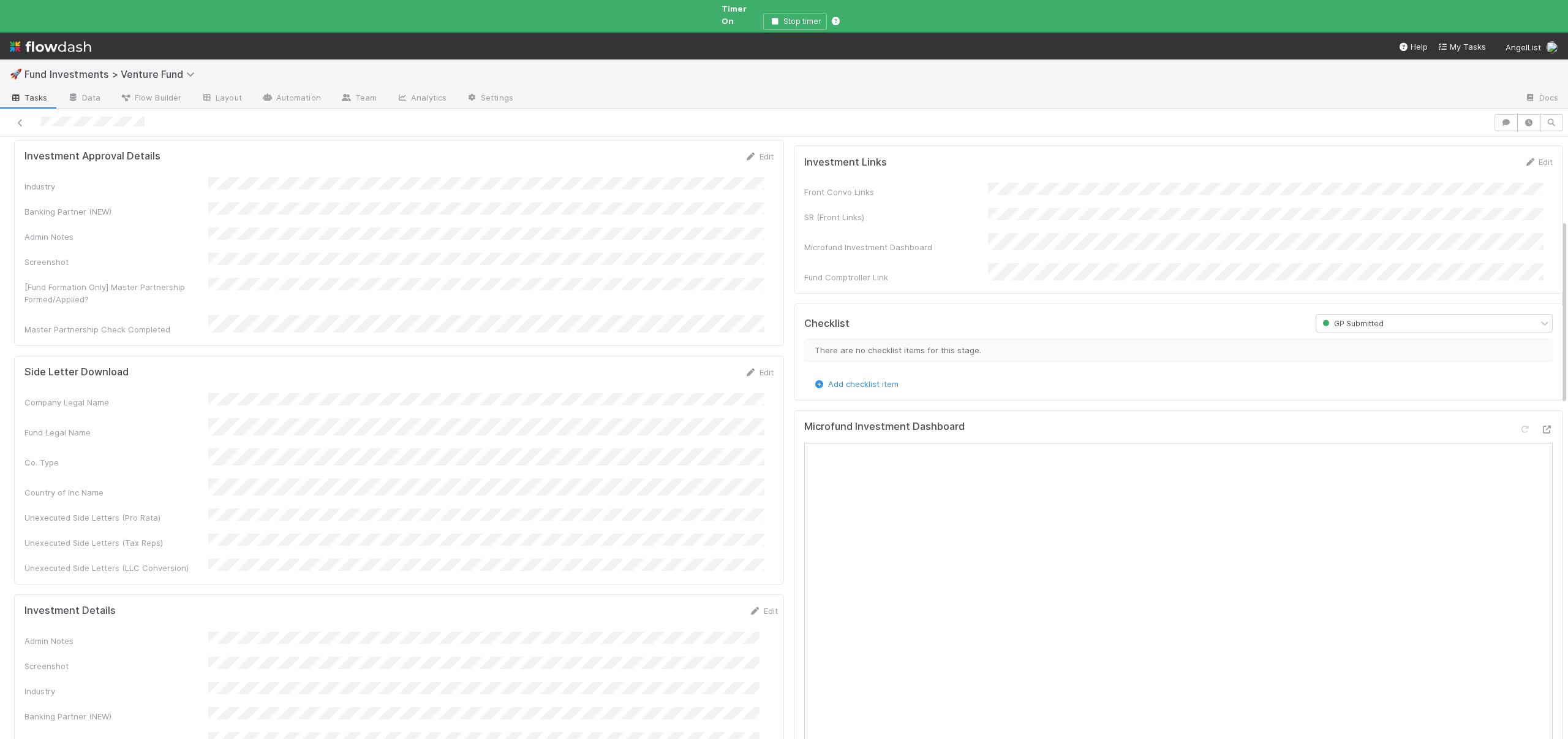
scroll to position [546, 0]
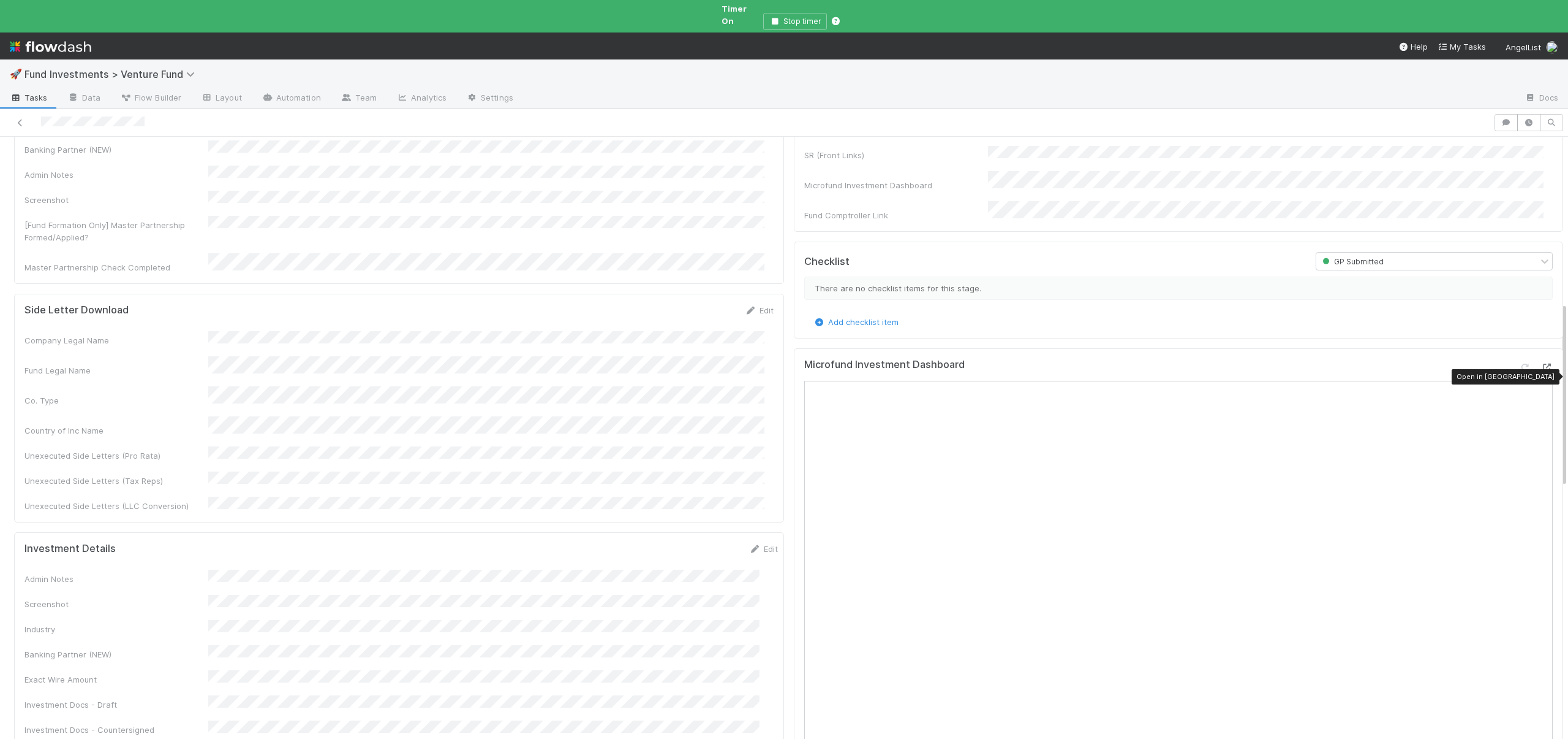
click at [1541, 363] on icon at bounding box center [1546, 367] width 12 height 8
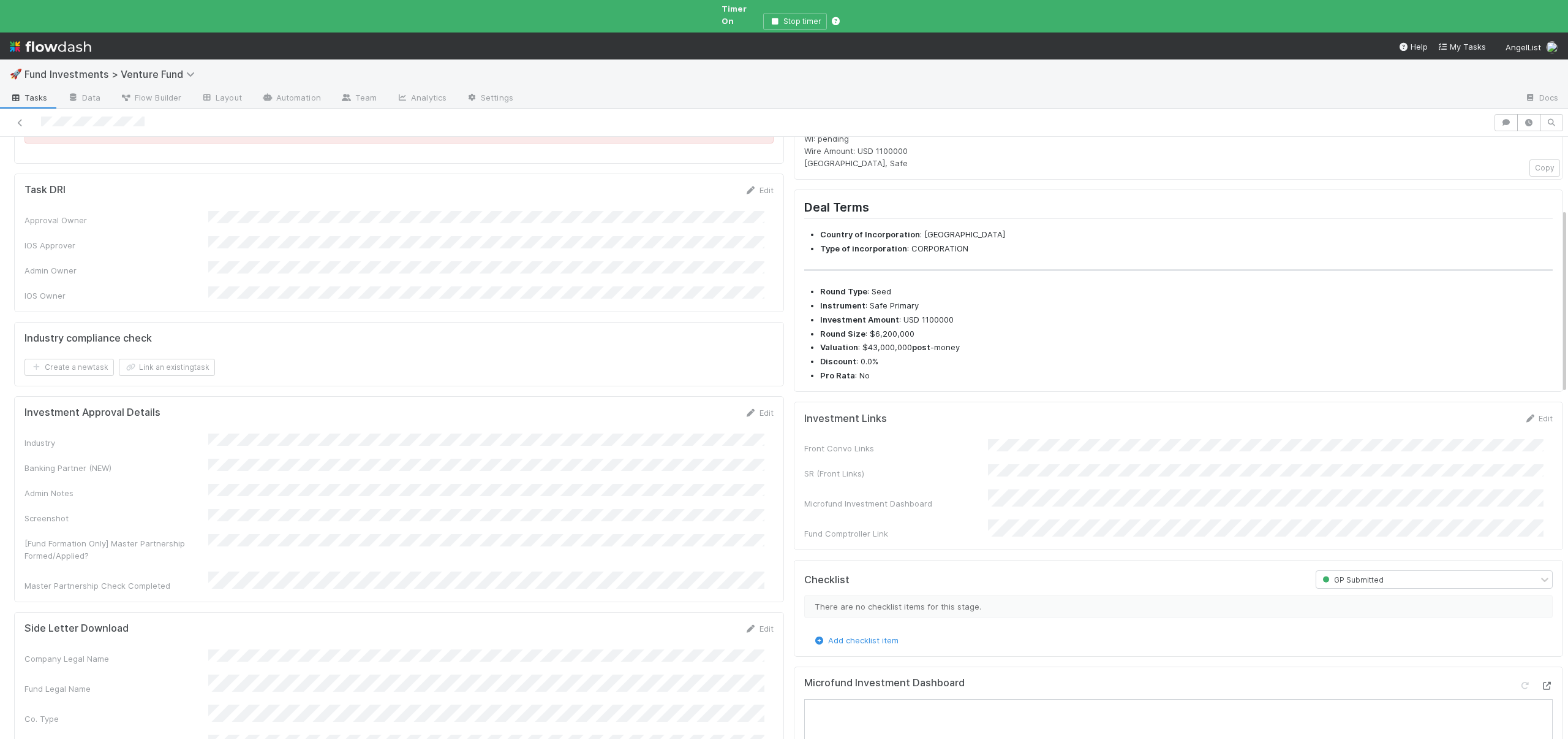
scroll to position [239, 0]
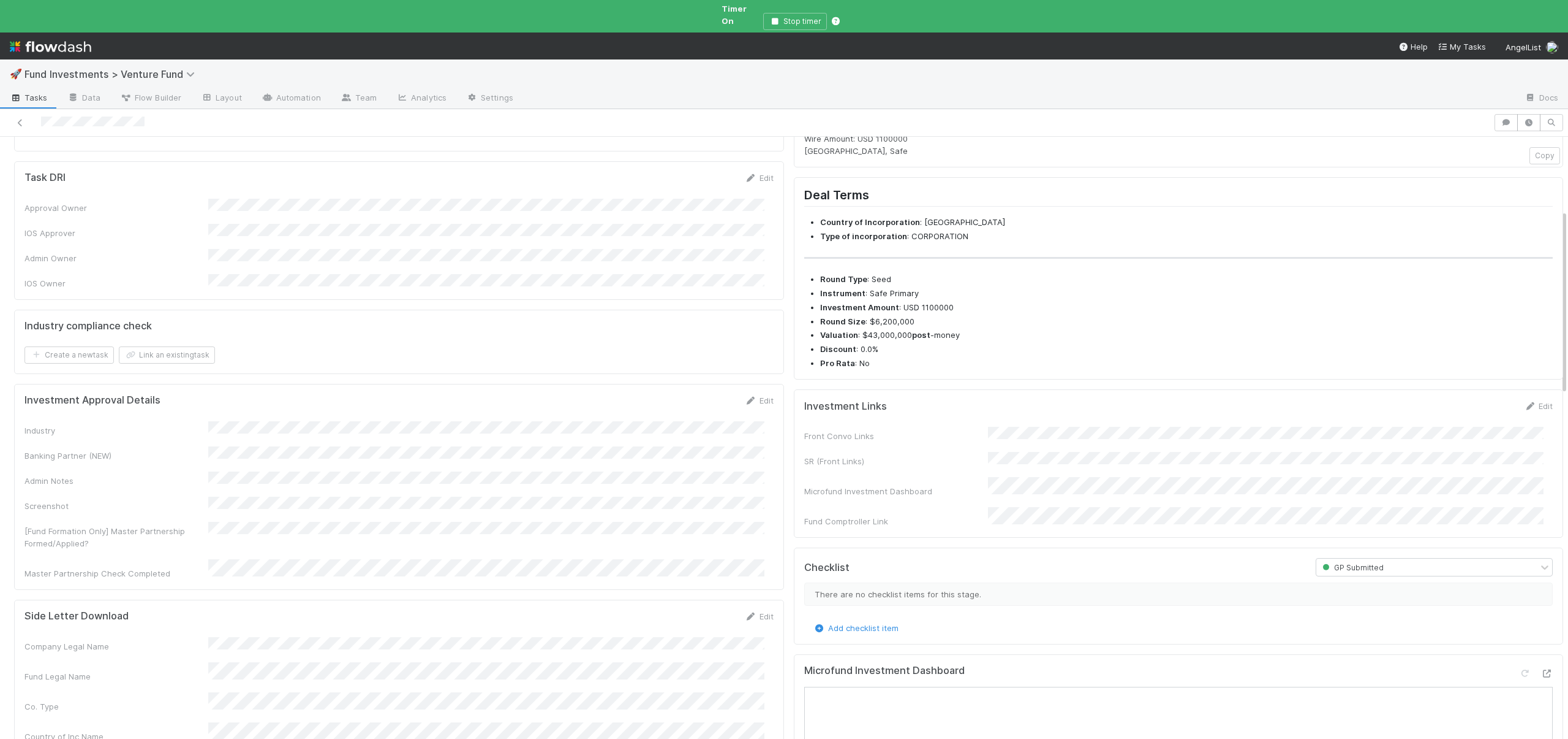
click at [978, 462] on div "SR (Front Links)" at bounding box center [1179, 459] width 749 height 15
click at [975, 464] on div "SR (Front Links)" at bounding box center [897, 461] width 183 height 12
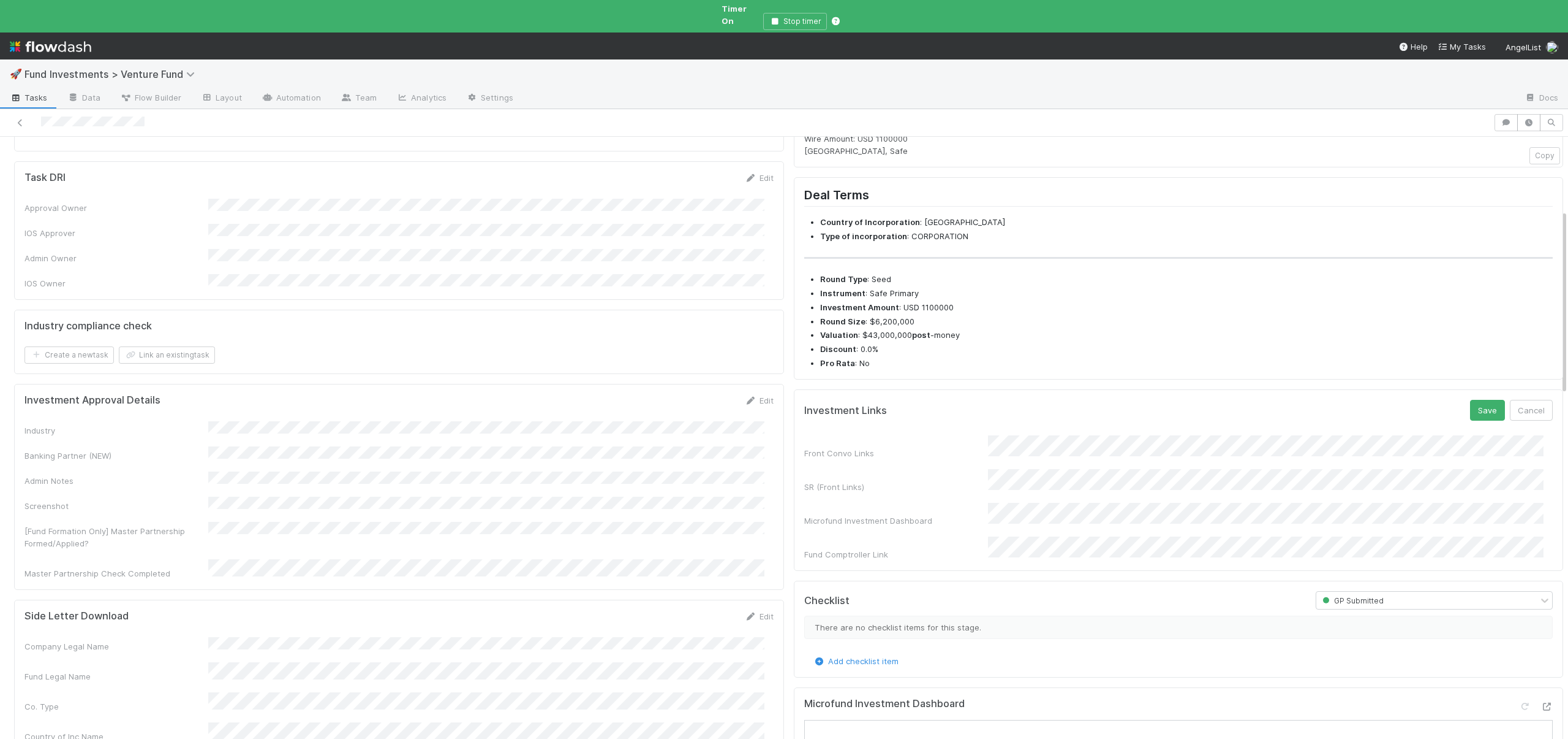
click at [1011, 476] on div "Front Convo Links SR (Front Links) Microfund Investment Dashboard Fund Comptrol…" at bounding box center [1179, 498] width 749 height 125
click at [1471, 417] on button "Save" at bounding box center [1488, 410] width 35 height 21
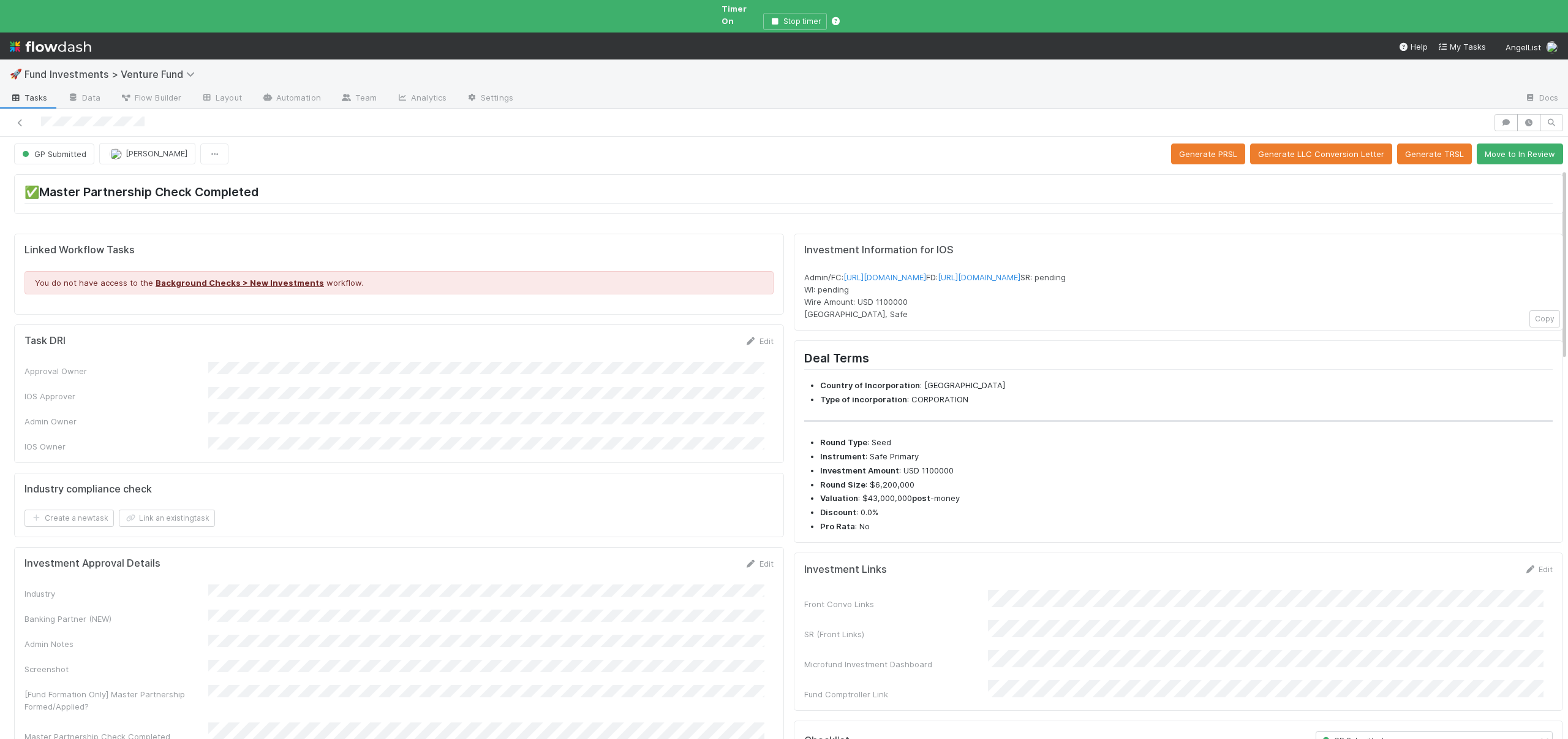
scroll to position [0, 0]
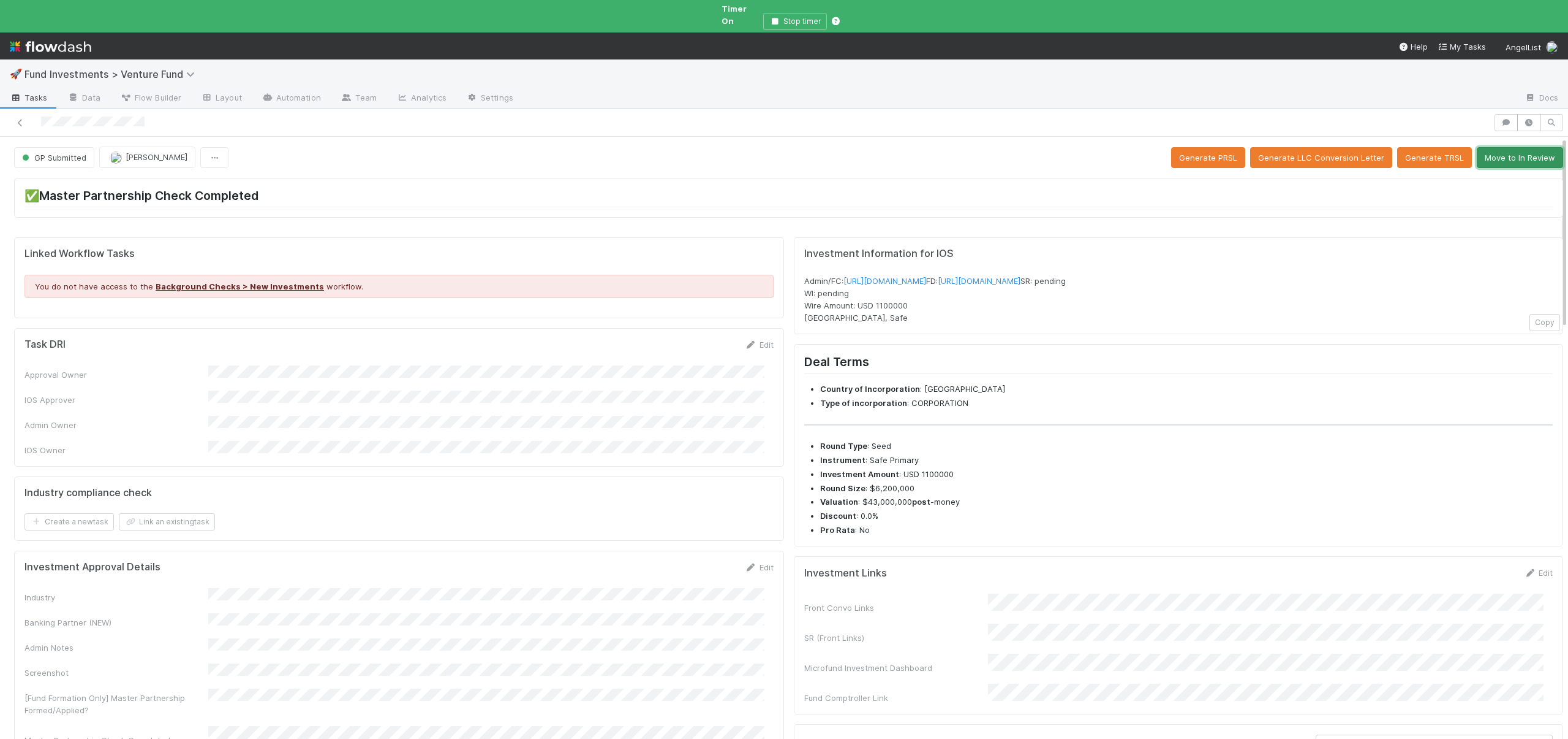
click at [1493, 148] on button "Move to In Review" at bounding box center [1520, 157] width 86 height 21
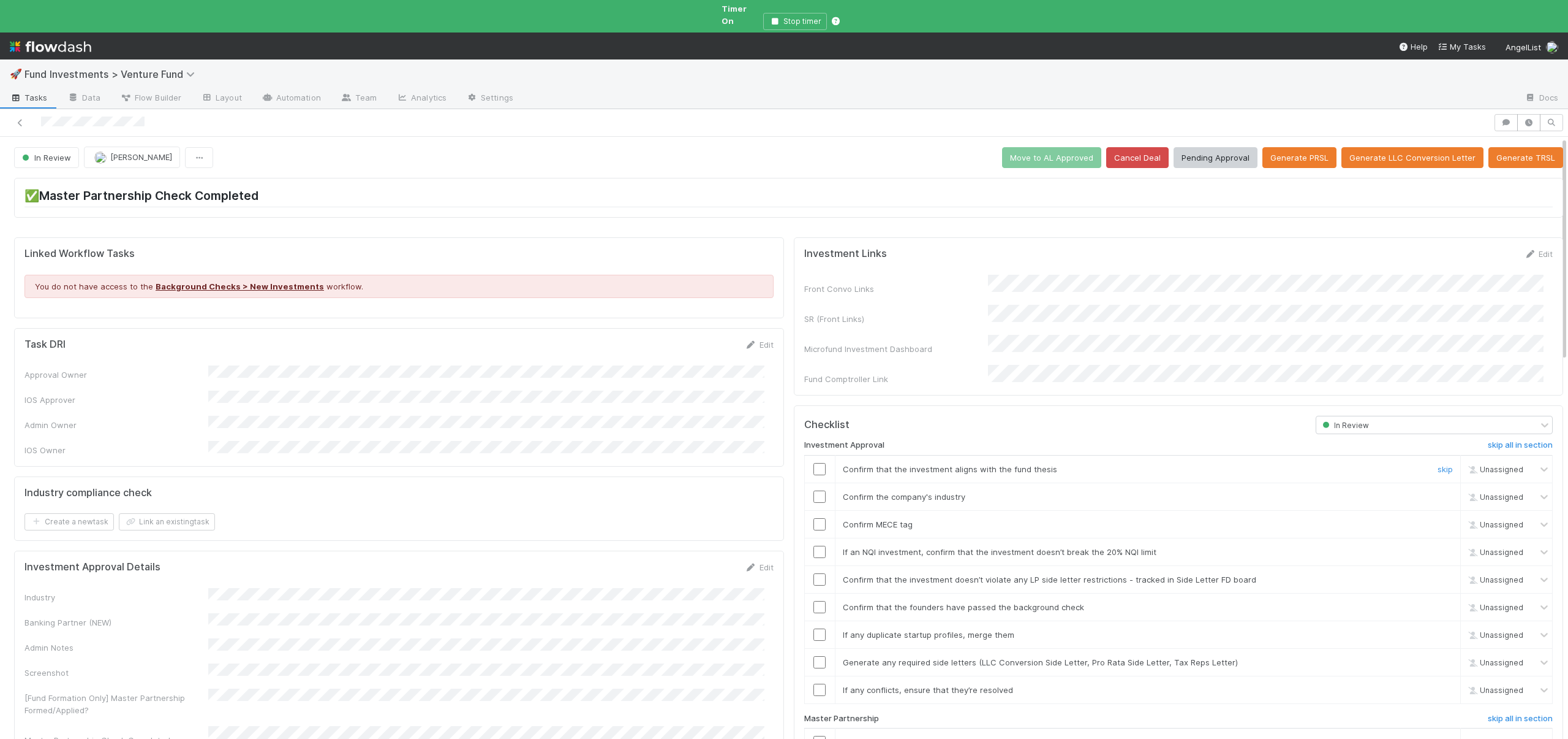
click at [814, 463] on input "checkbox" at bounding box center [819, 468] width 12 height 12
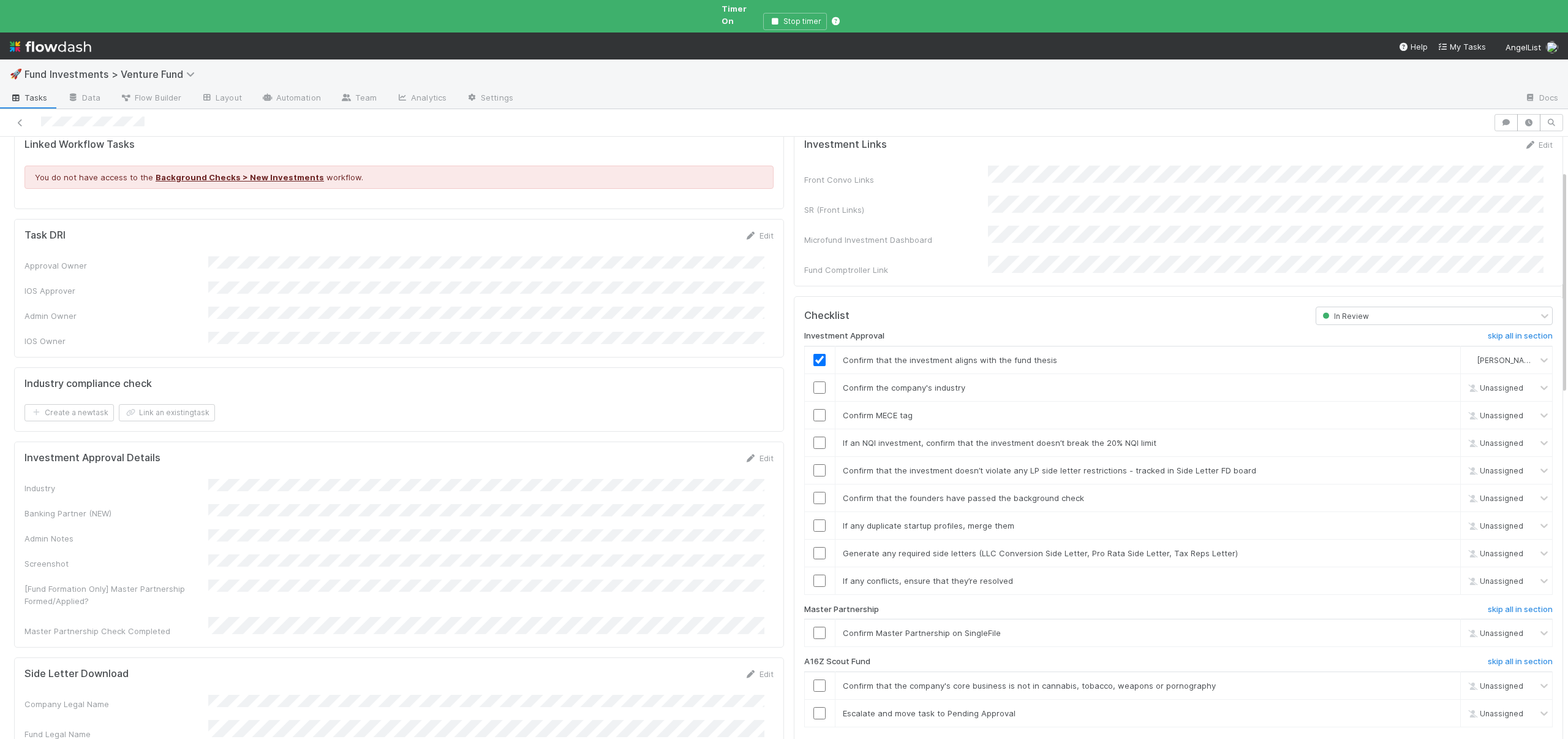
scroll to position [112, 0]
click at [814, 378] on input "checkbox" at bounding box center [819, 384] width 12 height 12
click at [814, 406] on input "checkbox" at bounding box center [819, 412] width 12 height 12
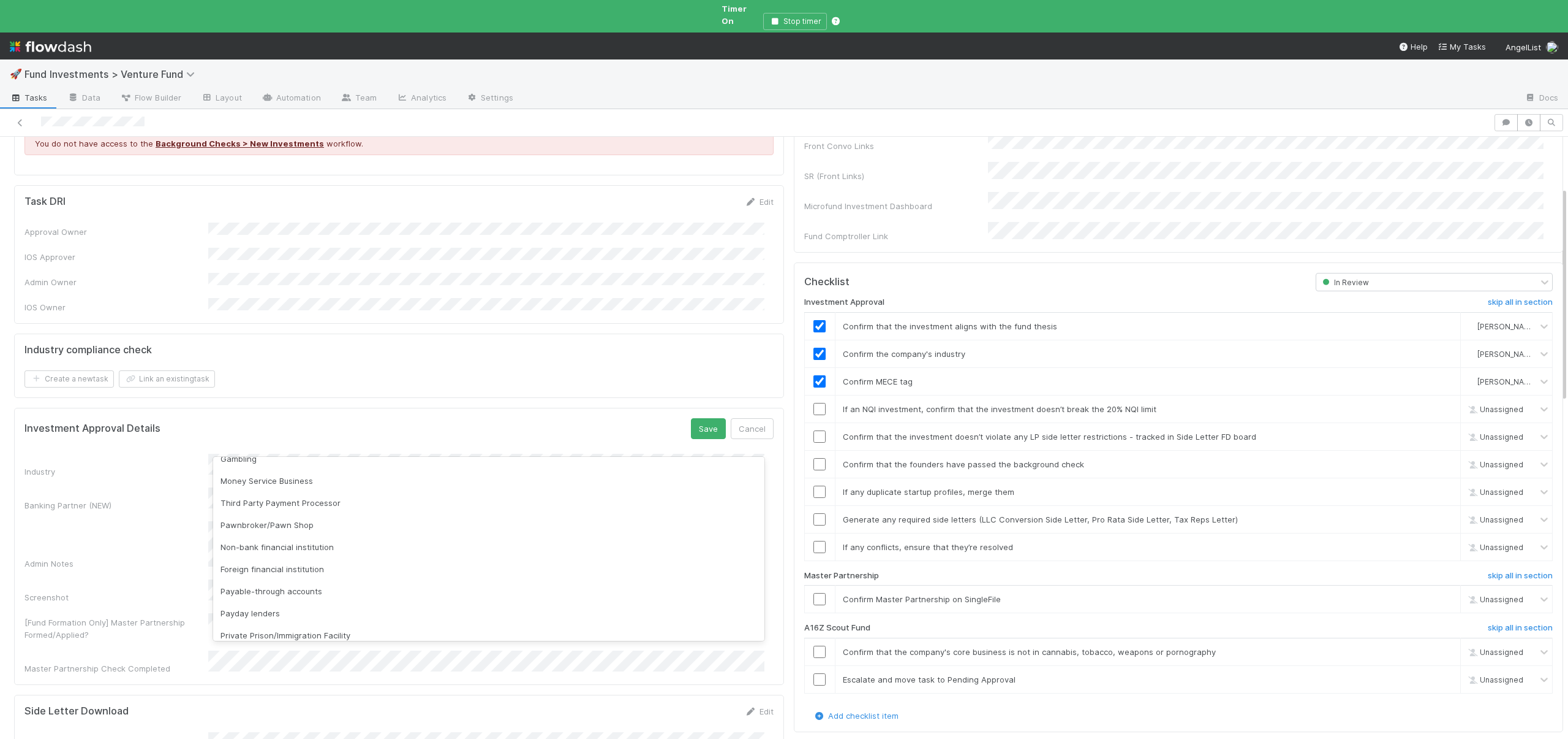
scroll to position [351, 0]
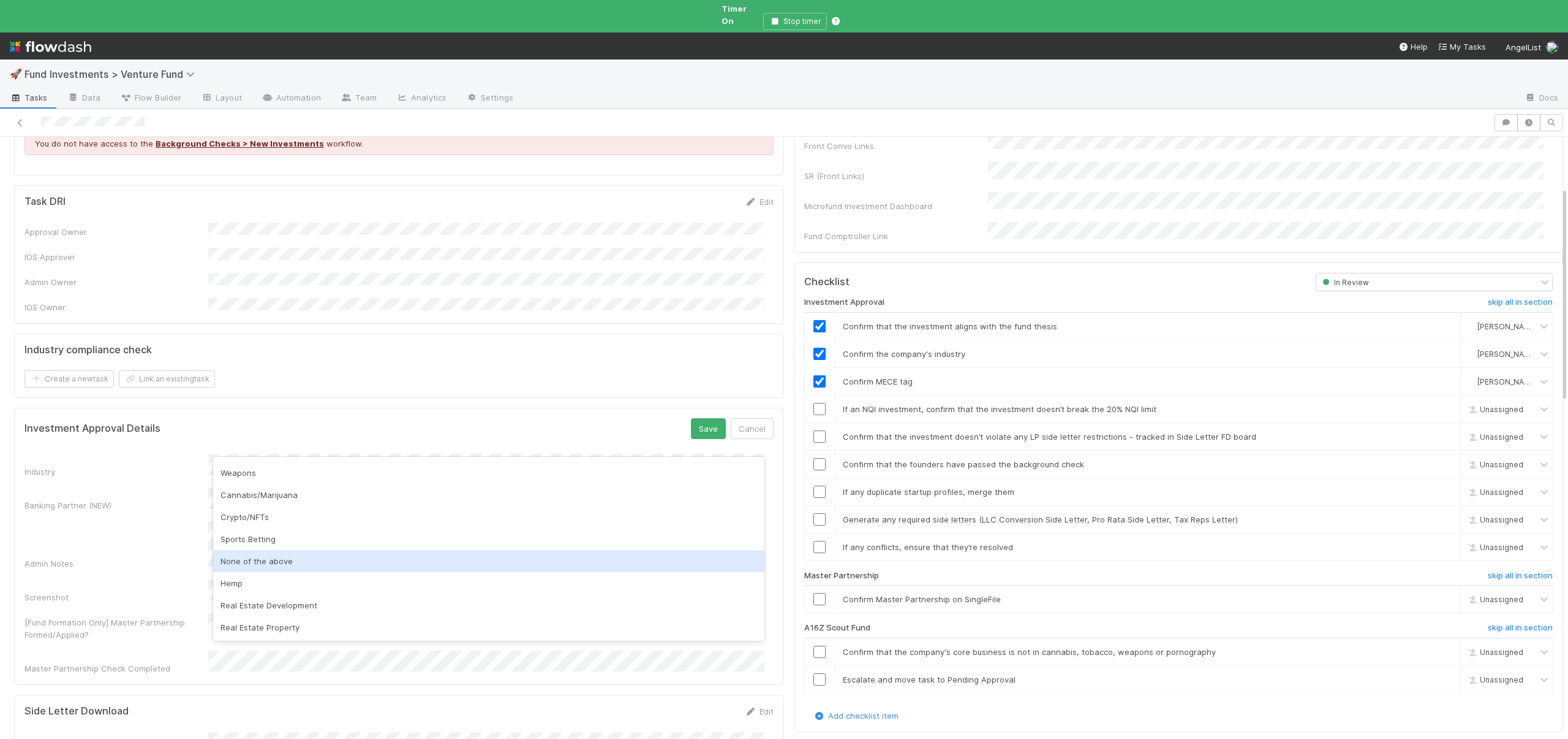
click at [253, 567] on div "None of the above" at bounding box center [488, 560] width 551 height 22
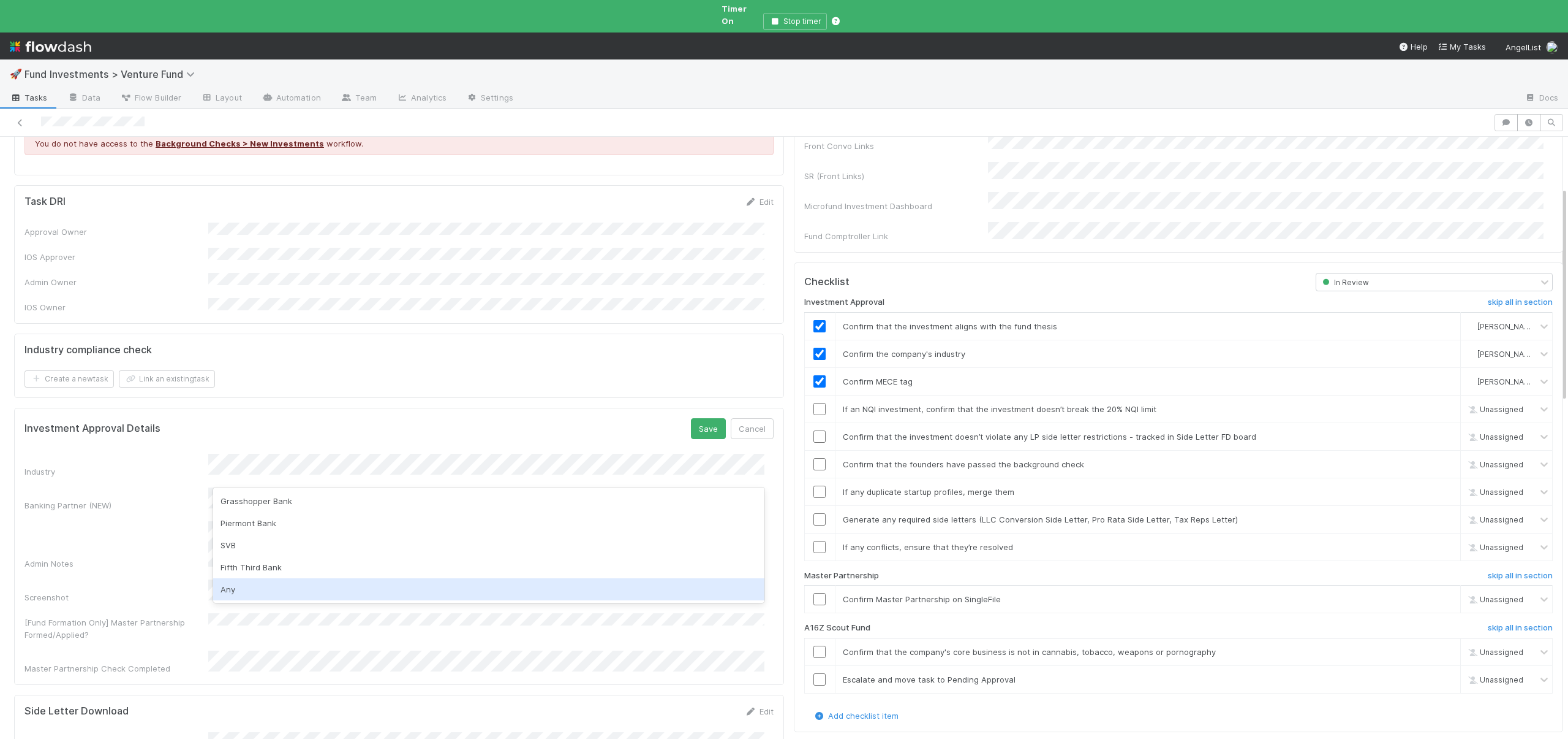
click at [232, 590] on div "Any" at bounding box center [488, 589] width 551 height 22
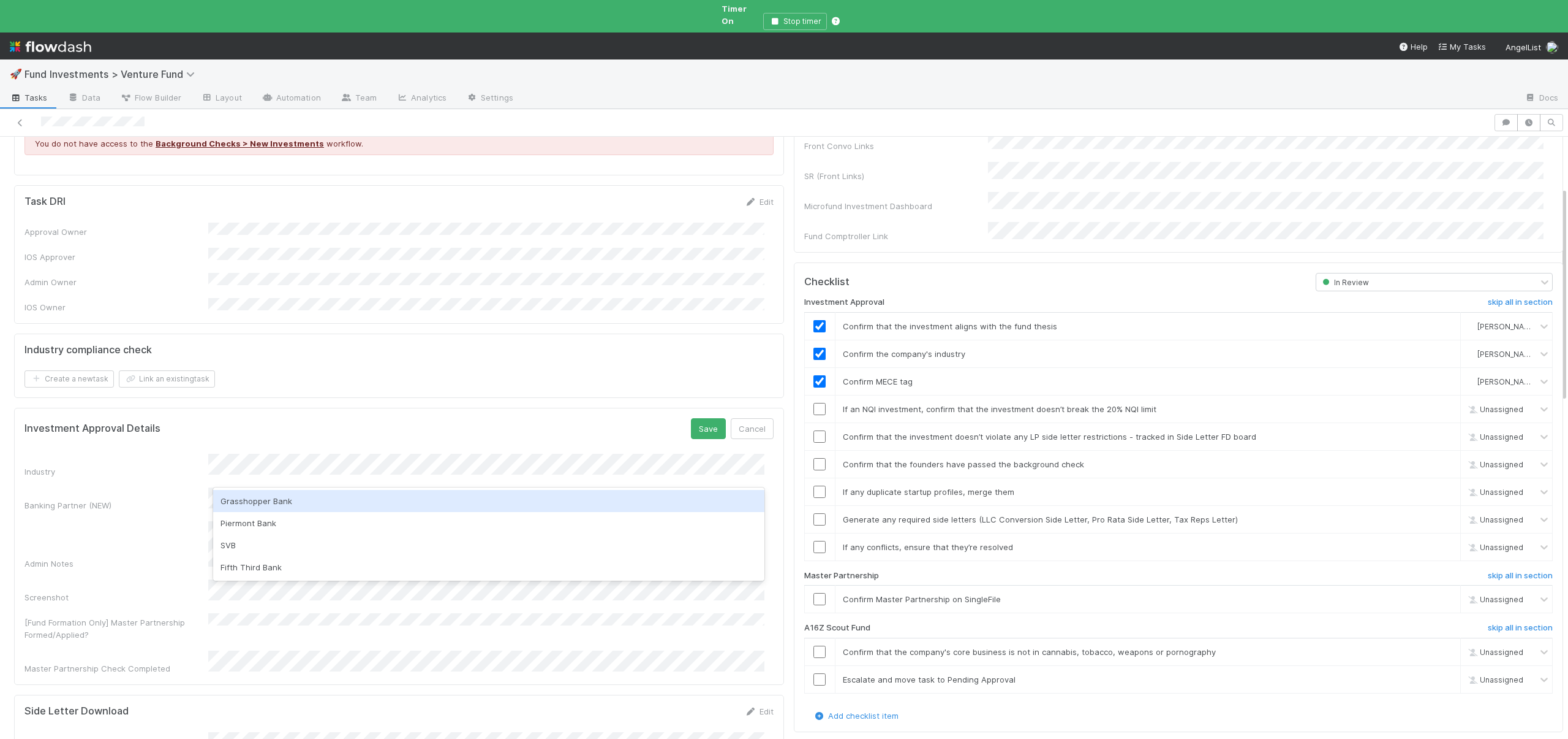
drag, startPoint x: 149, startPoint y: 444, endPoint x: 188, endPoint y: 438, distance: 39.5
click at [150, 466] on div "Industry" at bounding box center [116, 471] width 183 height 12
click at [691, 418] on button "Save" at bounding box center [708, 429] width 35 height 21
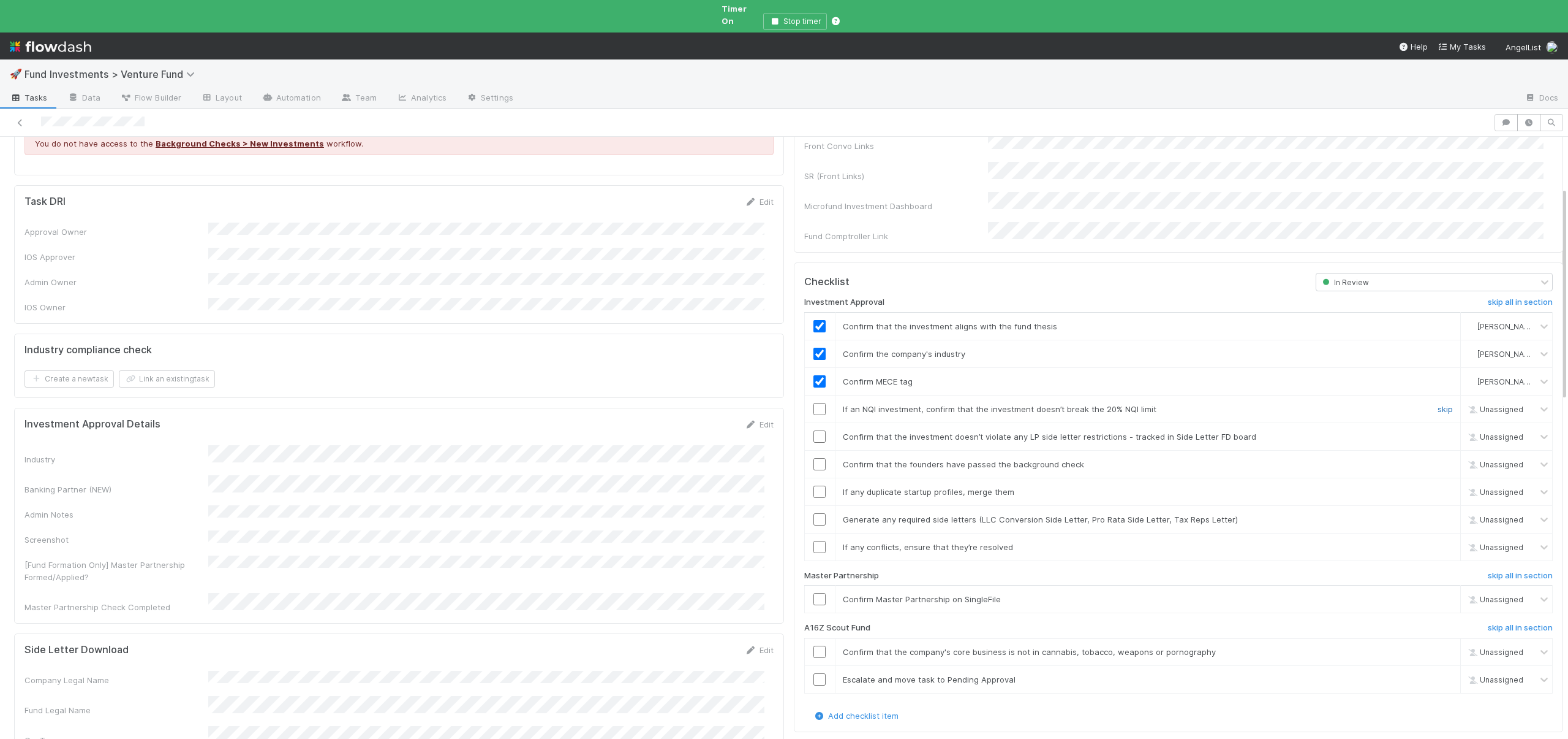
click at [1437, 404] on link "skip" at bounding box center [1445, 409] width 15 height 9
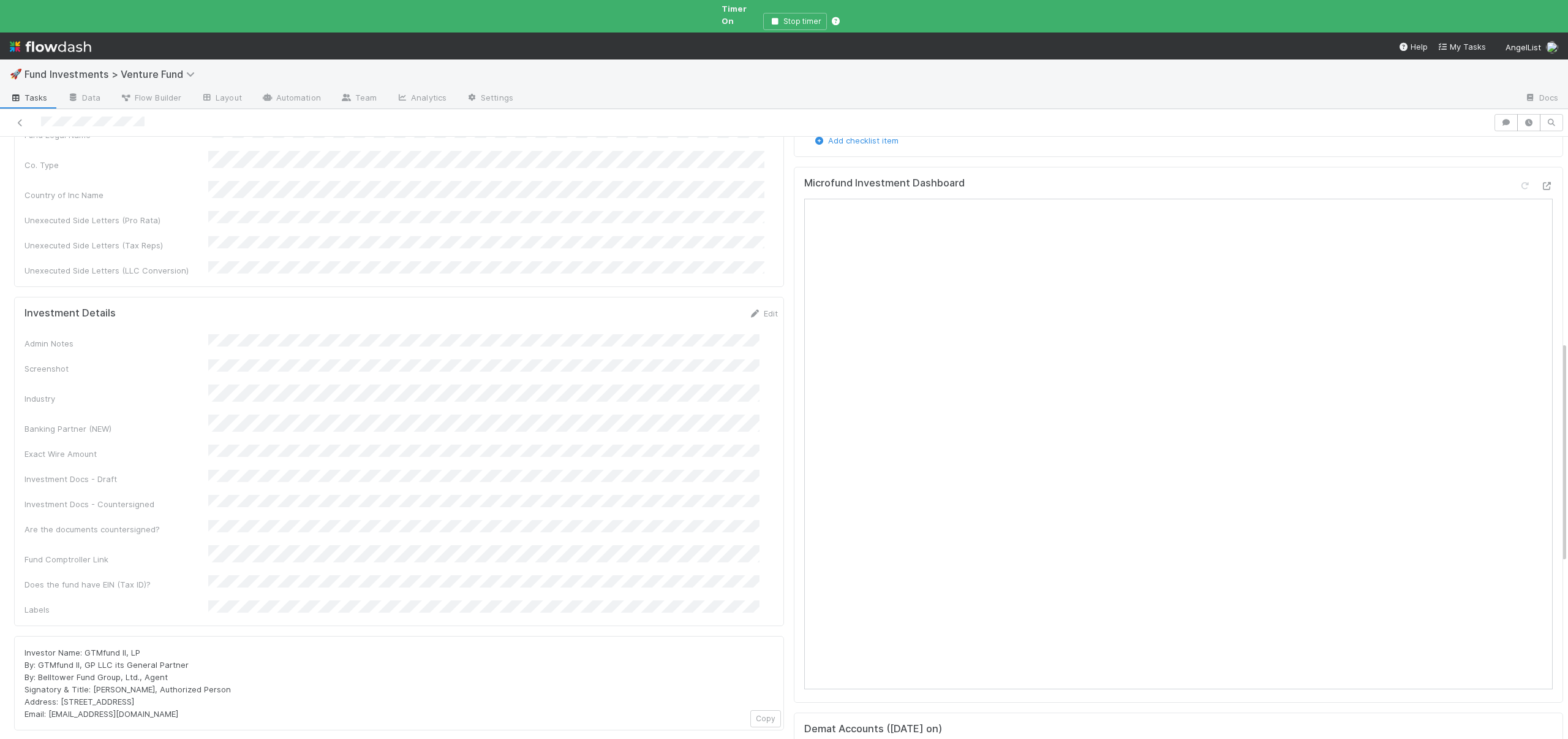
scroll to position [830, 0]
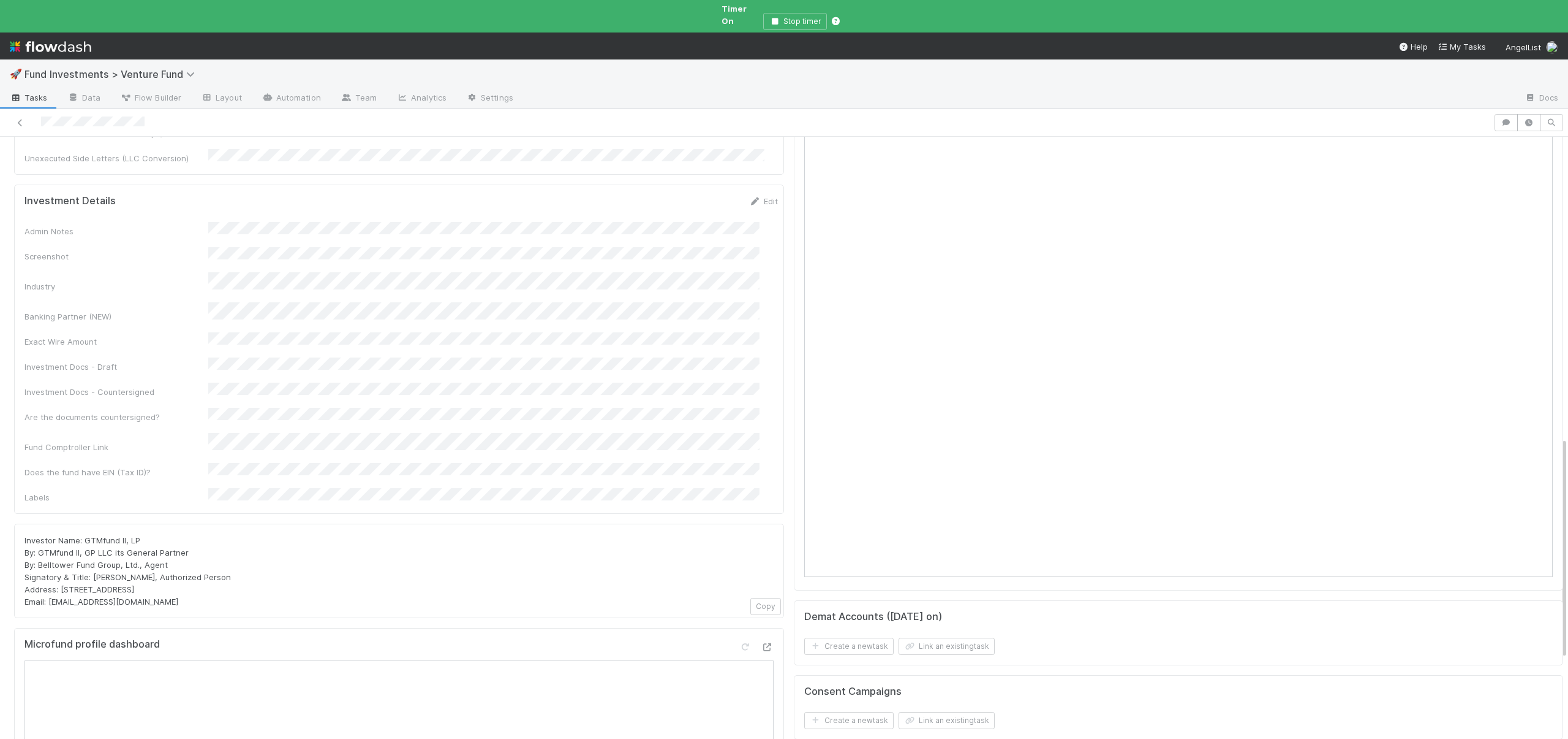
click at [82, 536] on span "Investor Name: GTMfund II, LP By: GTMfund II, GP LLC its General Partner By: Be…" at bounding box center [128, 571] width 206 height 71
drag, startPoint x: 84, startPoint y: 440, endPoint x: 151, endPoint y: 439, distance: 67.0
click at [151, 534] on div "Investor Name: GTMfund II, LP By: GTMfund II, GP LLC its General Partner By: Be…" at bounding box center [399, 571] width 749 height 74
copy span "GTMfund II, LP"
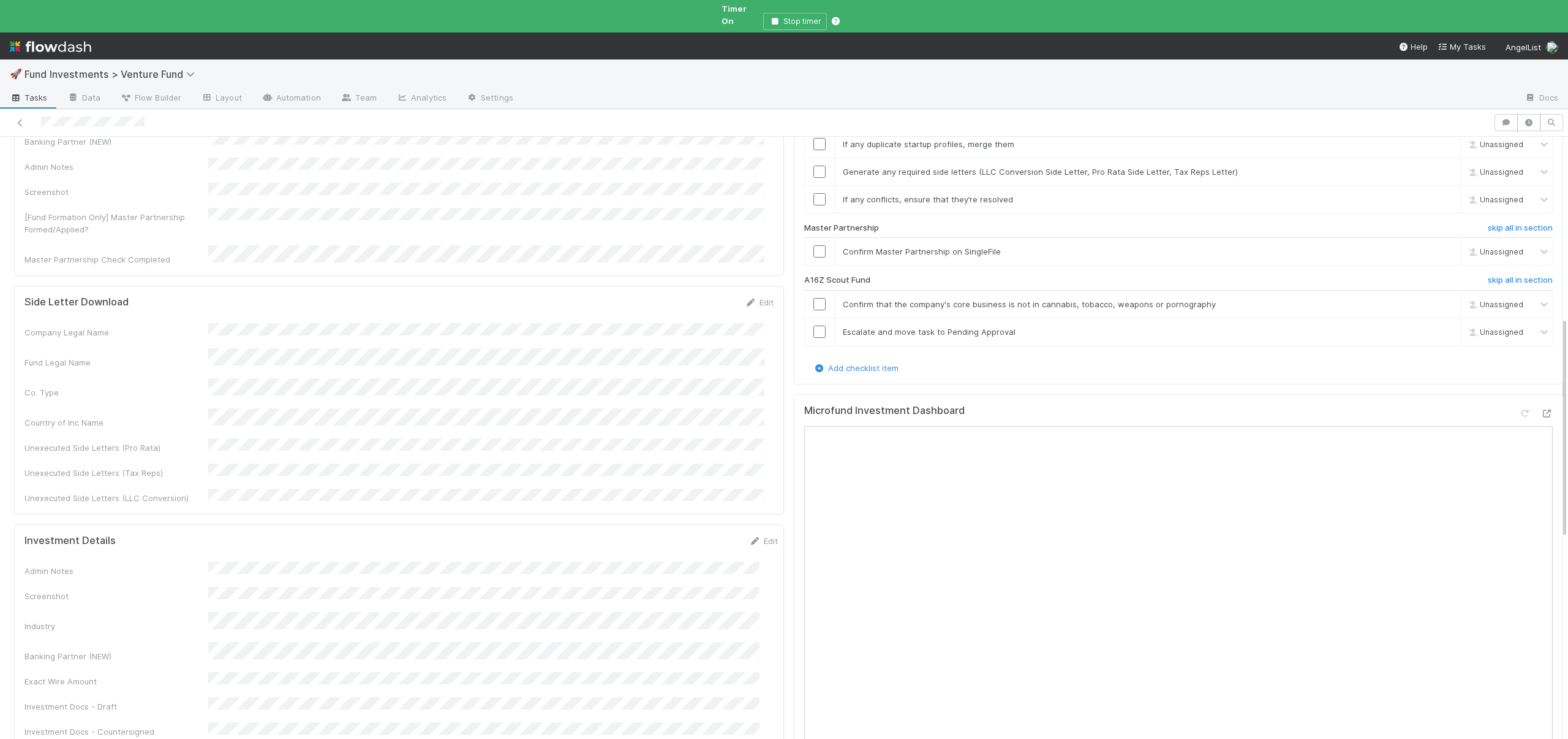
scroll to position [67, 0]
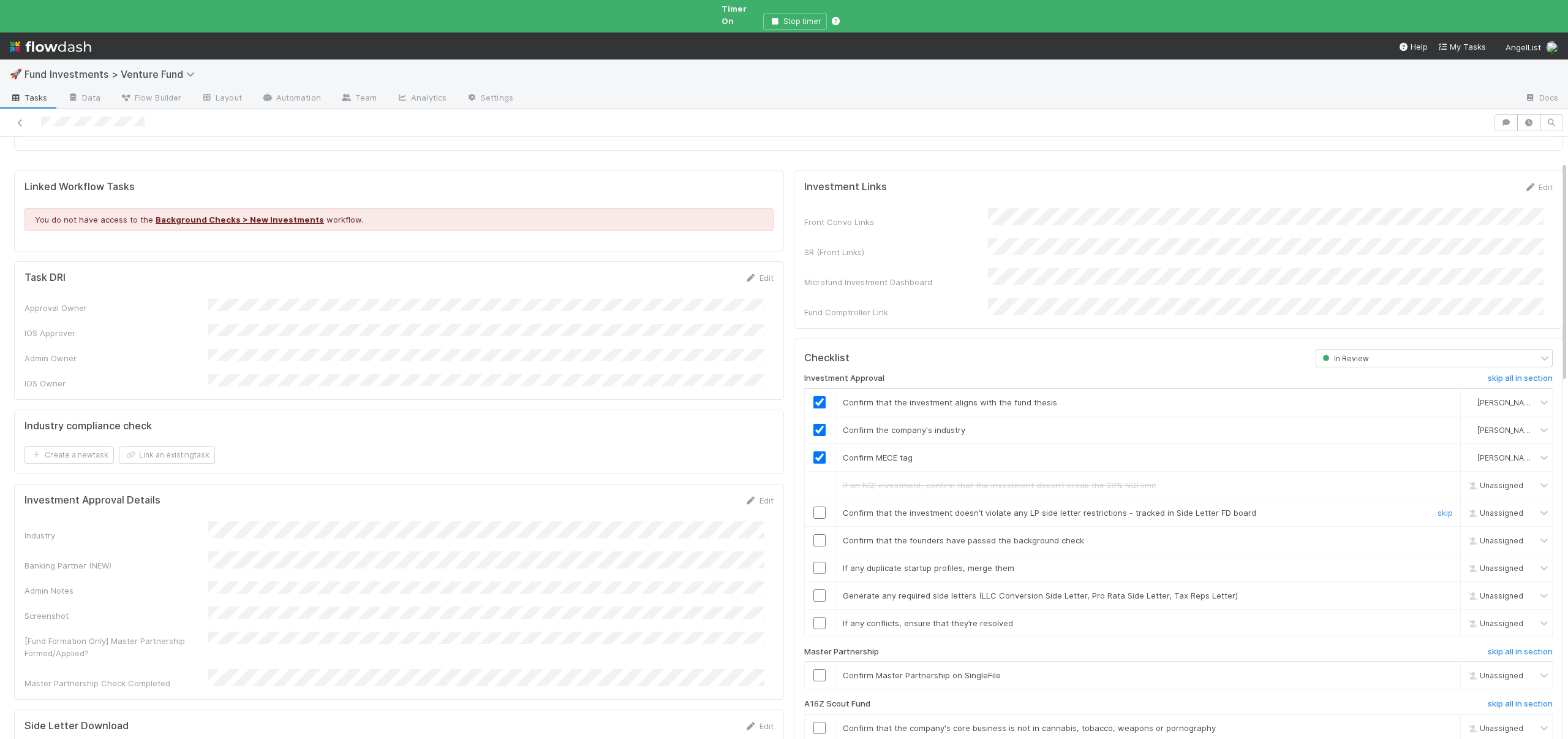
click at [813, 506] on input "checkbox" at bounding box center [819, 512] width 12 height 12
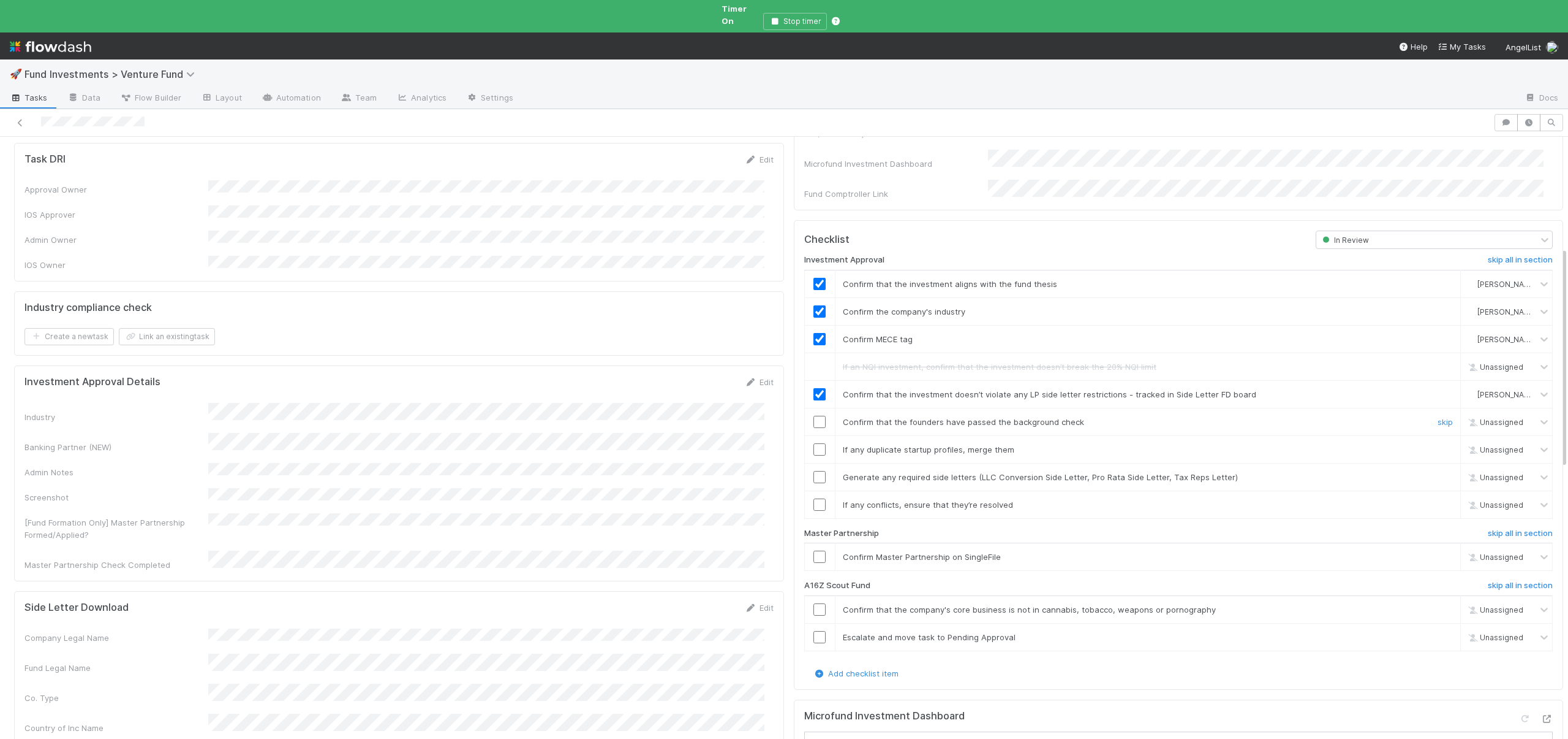
scroll to position [337, 0]
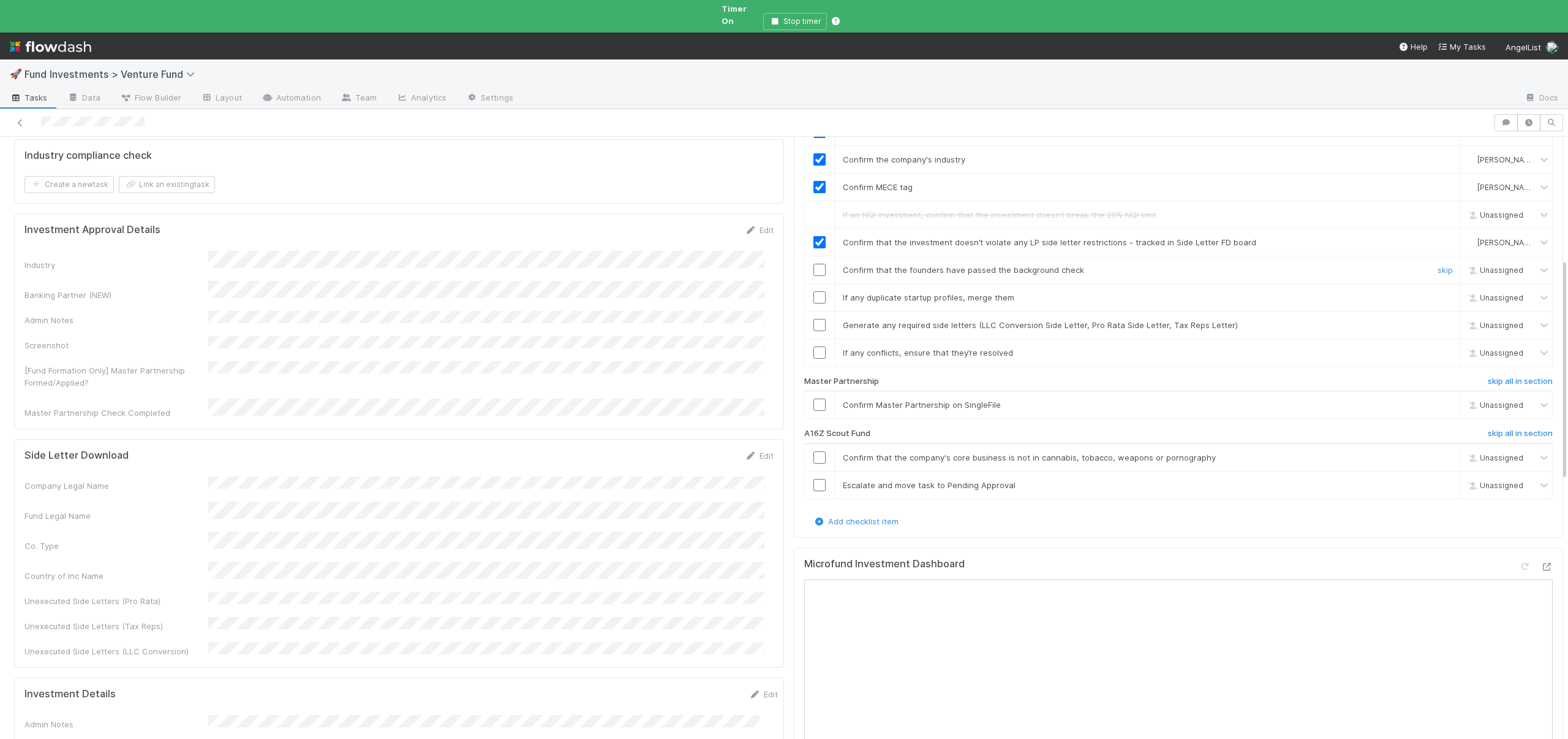
click at [813, 264] on input "checkbox" at bounding box center [819, 270] width 12 height 12
click at [813, 291] on input "checkbox" at bounding box center [819, 297] width 12 height 12
click at [1437, 320] on link "skip" at bounding box center [1445, 325] width 15 height 9
drag, startPoint x: 1429, startPoint y: 330, endPoint x: 1054, endPoint y: 306, distance: 375.8
click at [1437, 347] on link "skip" at bounding box center [1445, 352] width 15 height 9
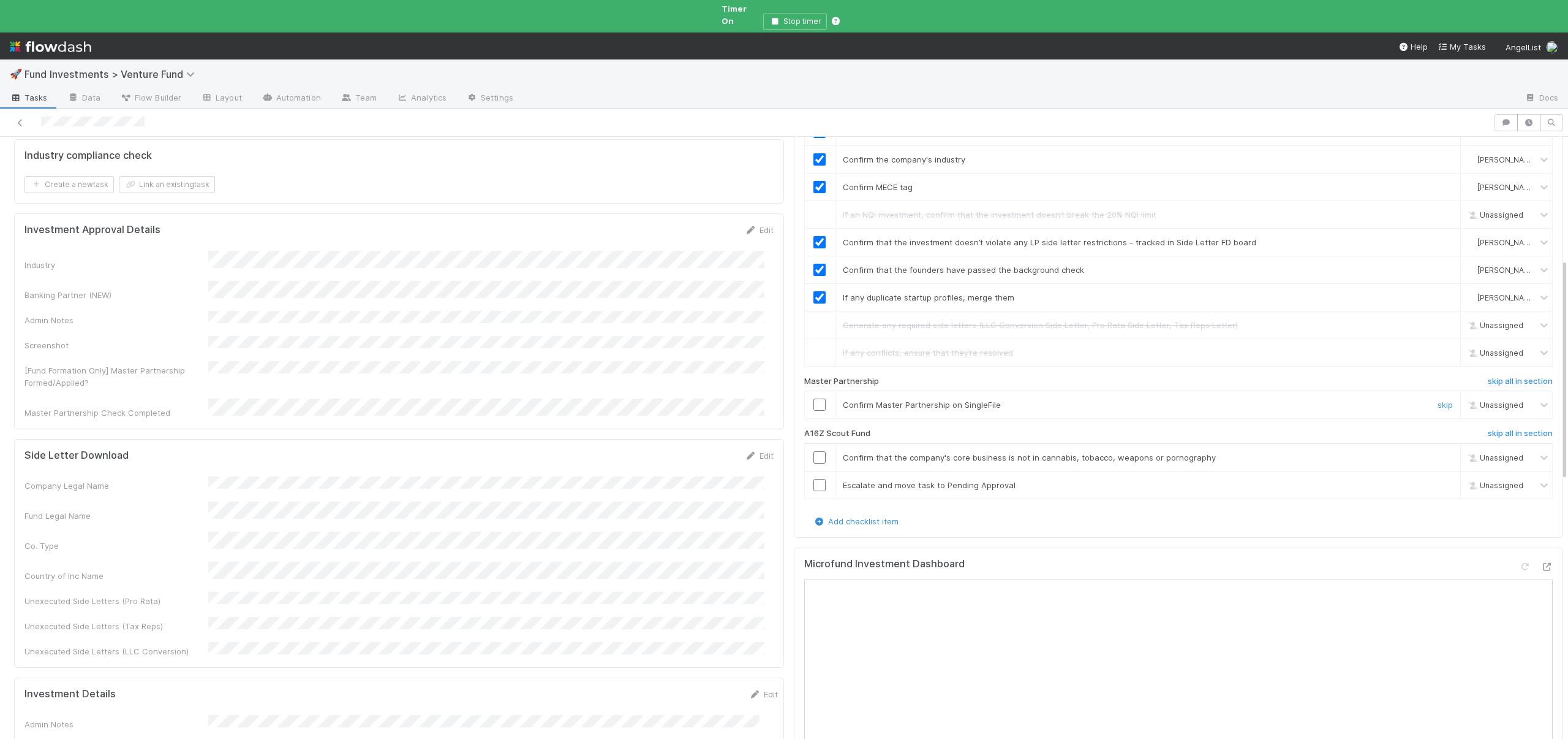
click at [813, 398] on input "checkbox" at bounding box center [819, 404] width 12 height 12
click at [1489, 429] on h6 "skip all in section" at bounding box center [1521, 433] width 65 height 9
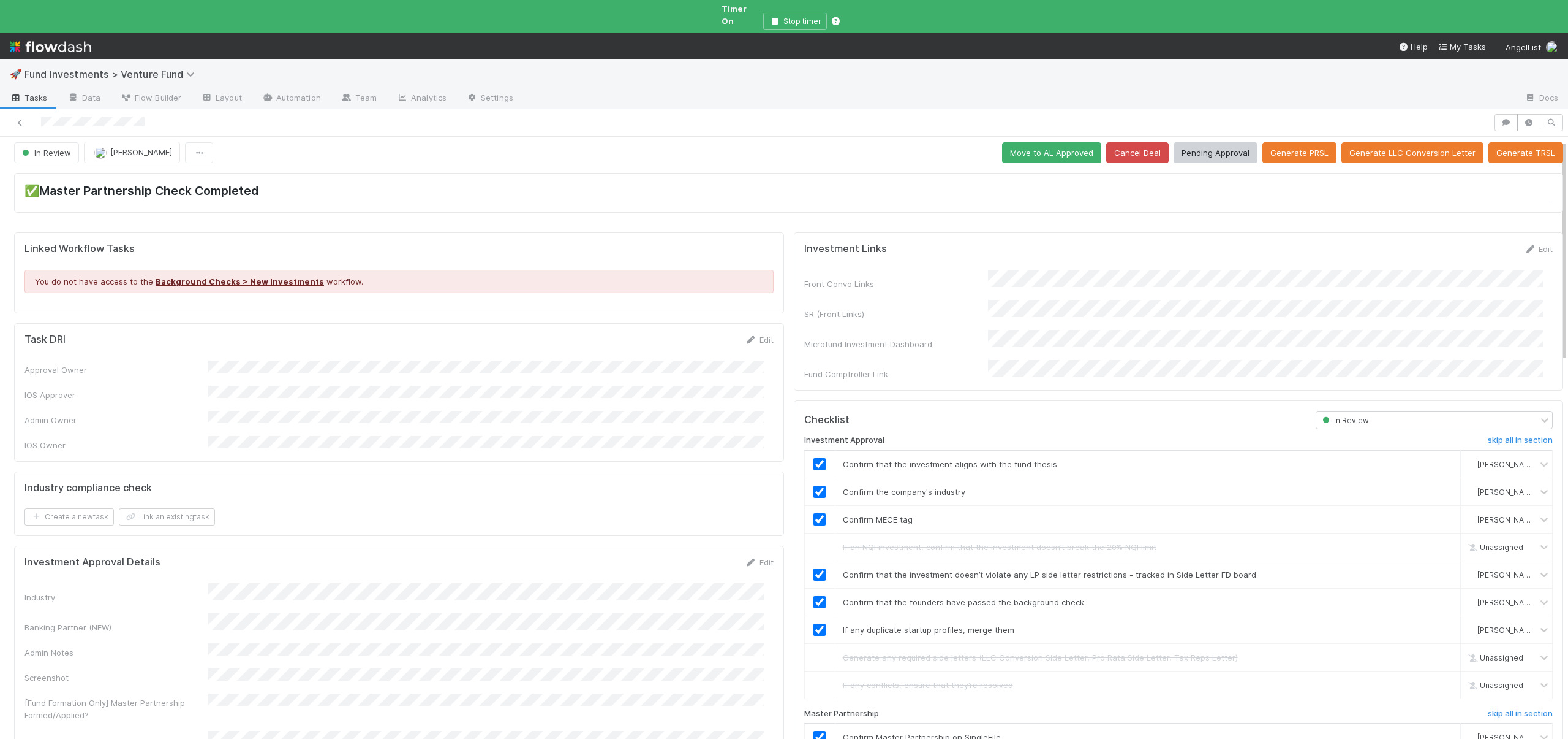
scroll to position [0, 0]
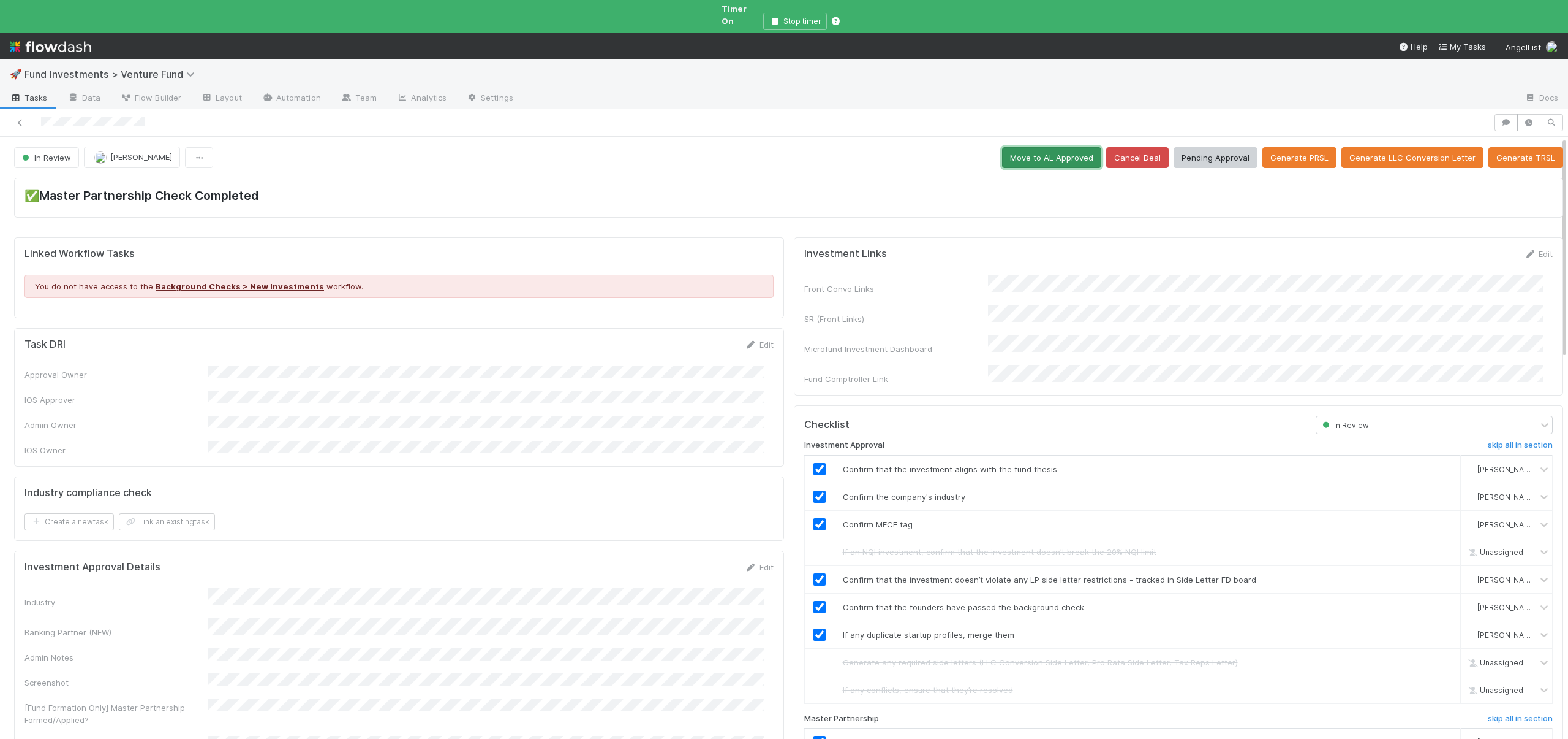
click at [1063, 147] on button "Move to AL Approved" at bounding box center [1052, 157] width 99 height 21
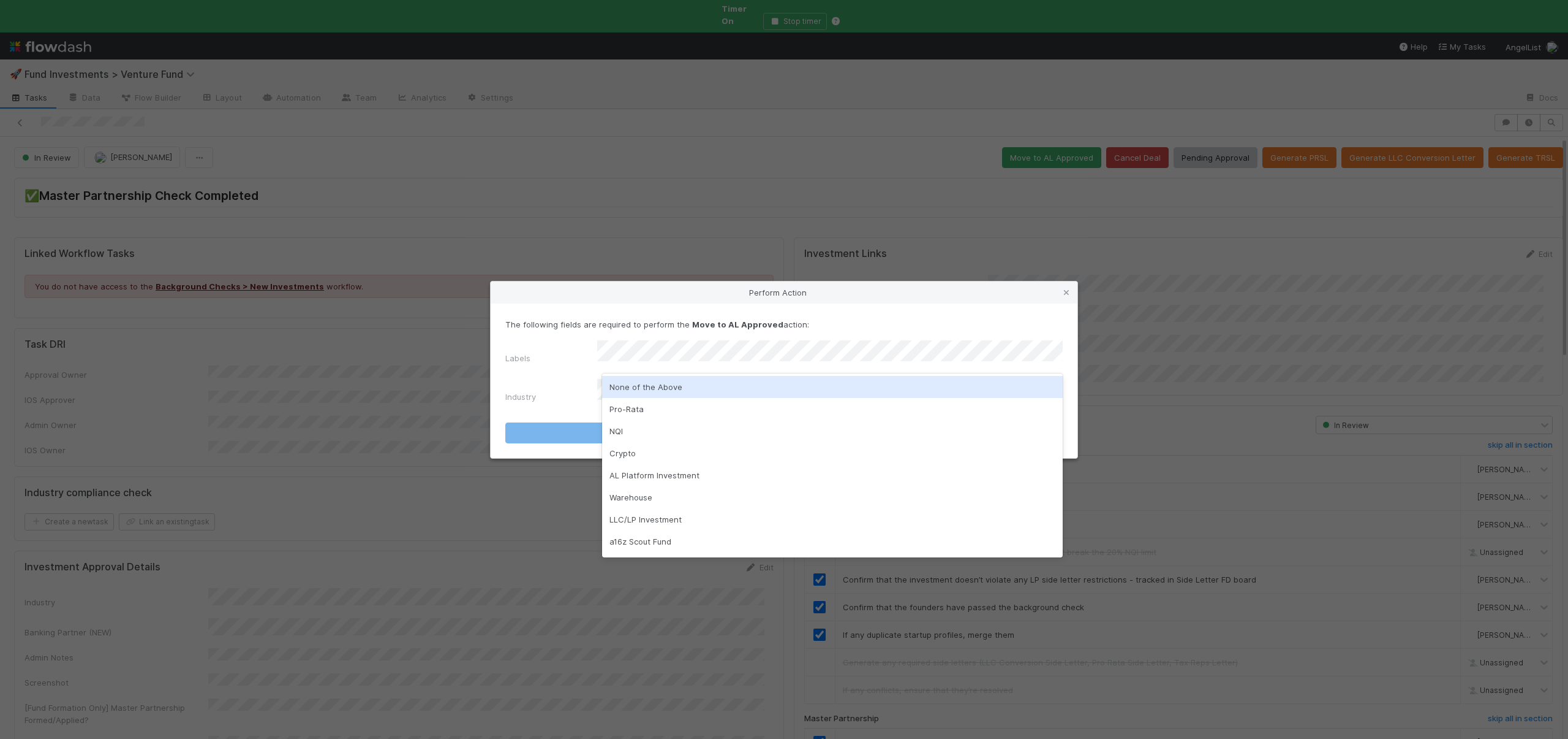
click at [622, 385] on div "None of the Above" at bounding box center [832, 386] width 461 height 22
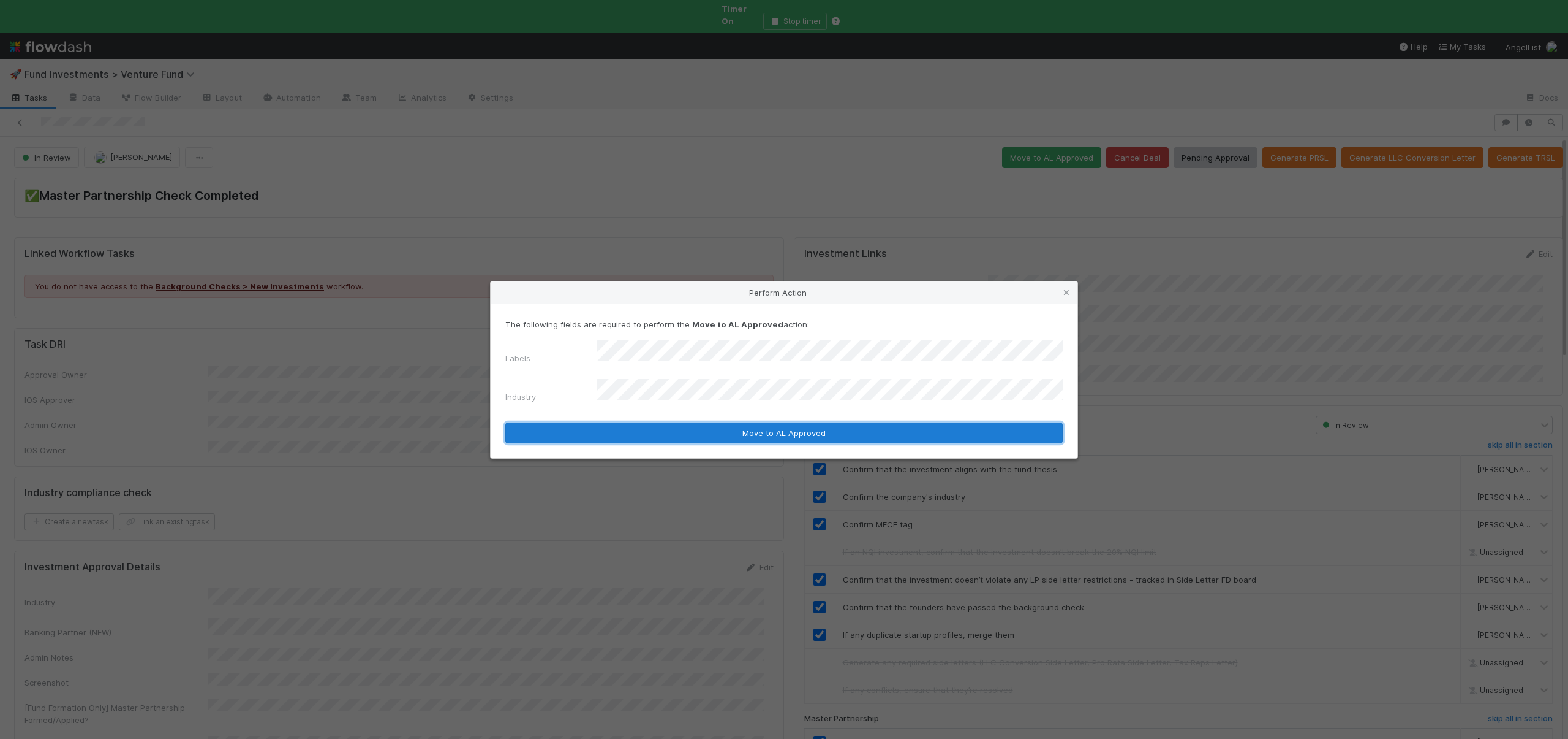
click at [622, 429] on button "Move to AL Approved" at bounding box center [784, 432] width 558 height 21
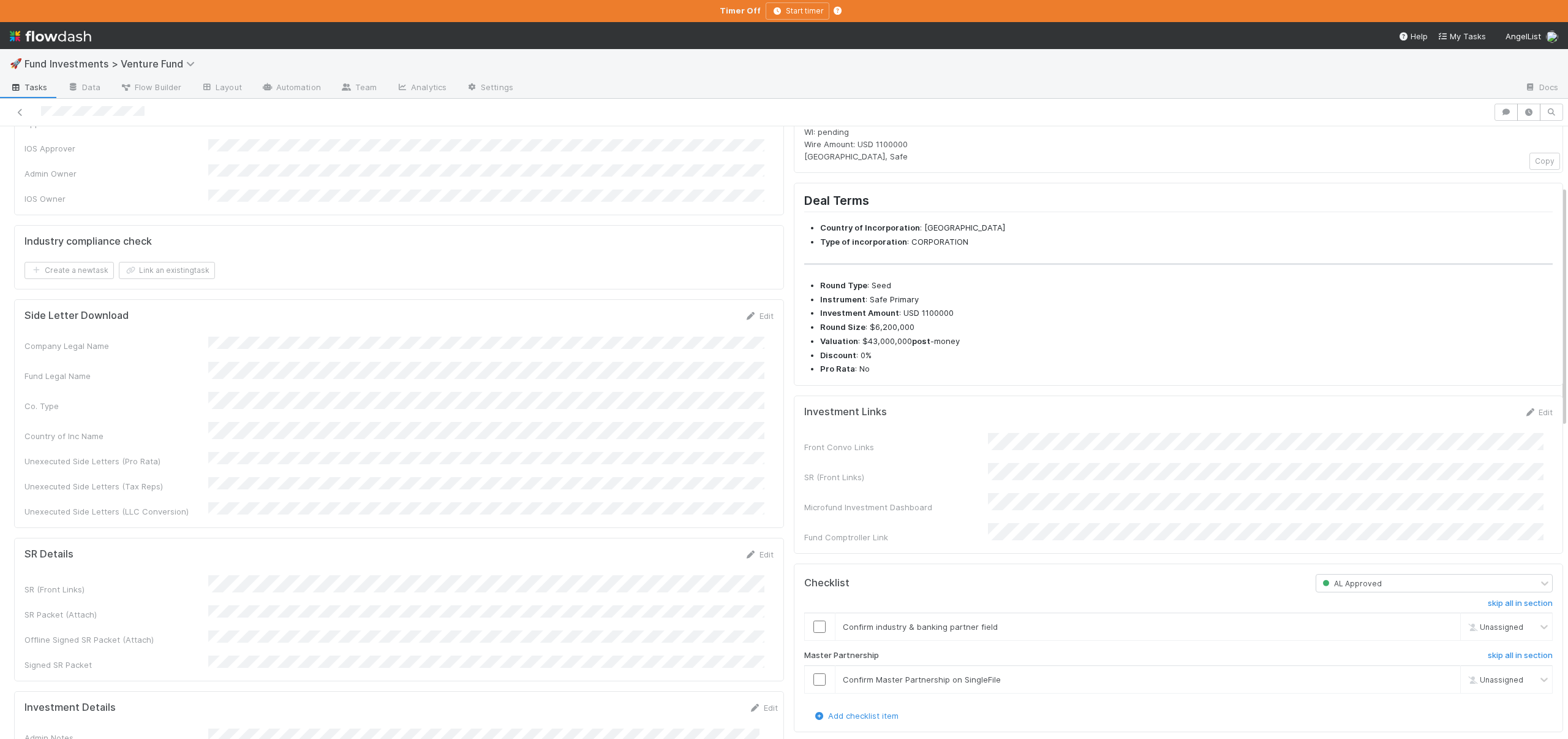
scroll to position [413, 0]
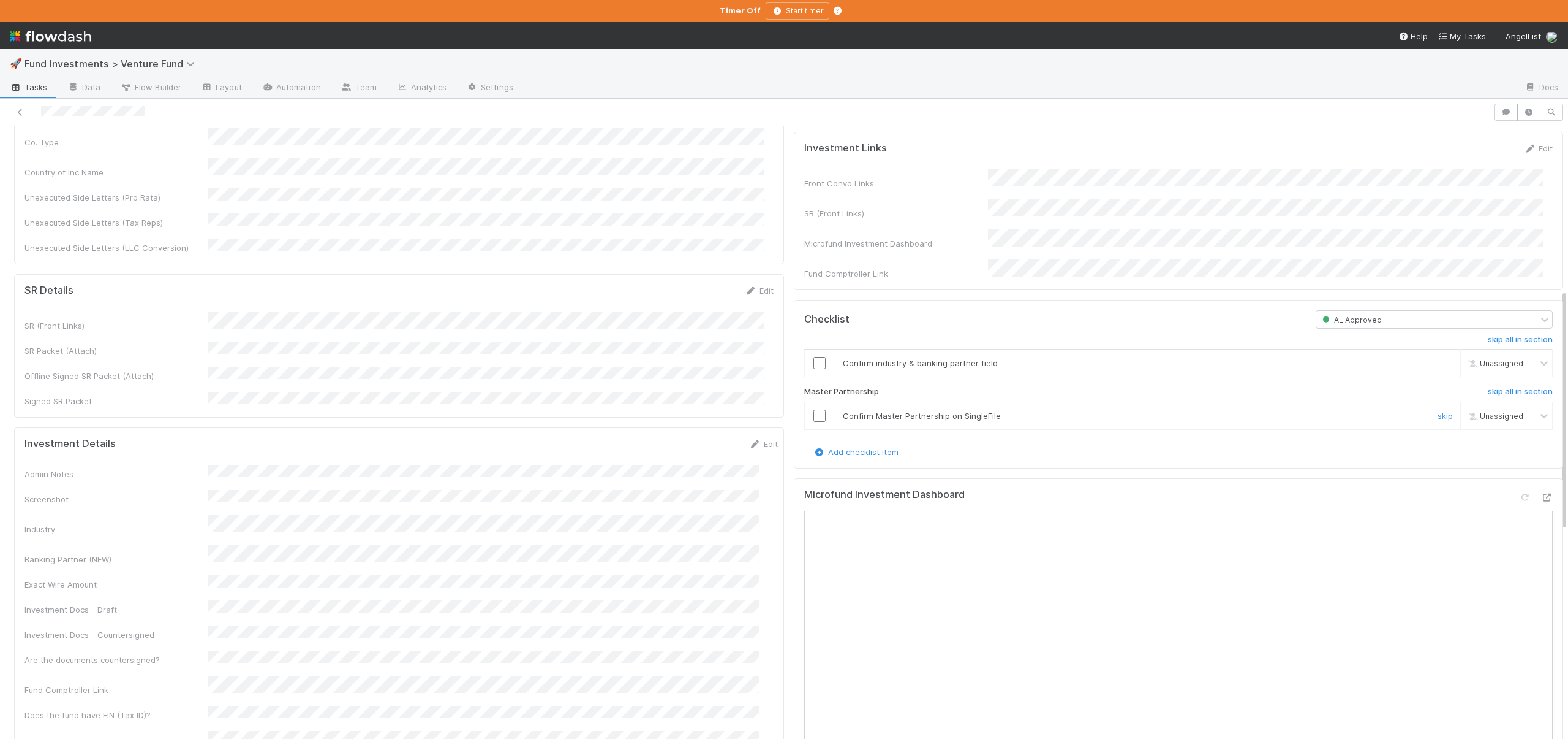
click at [813, 421] on input "checkbox" at bounding box center [819, 415] width 12 height 12
click at [815, 369] on input "checkbox" at bounding box center [819, 362] width 12 height 12
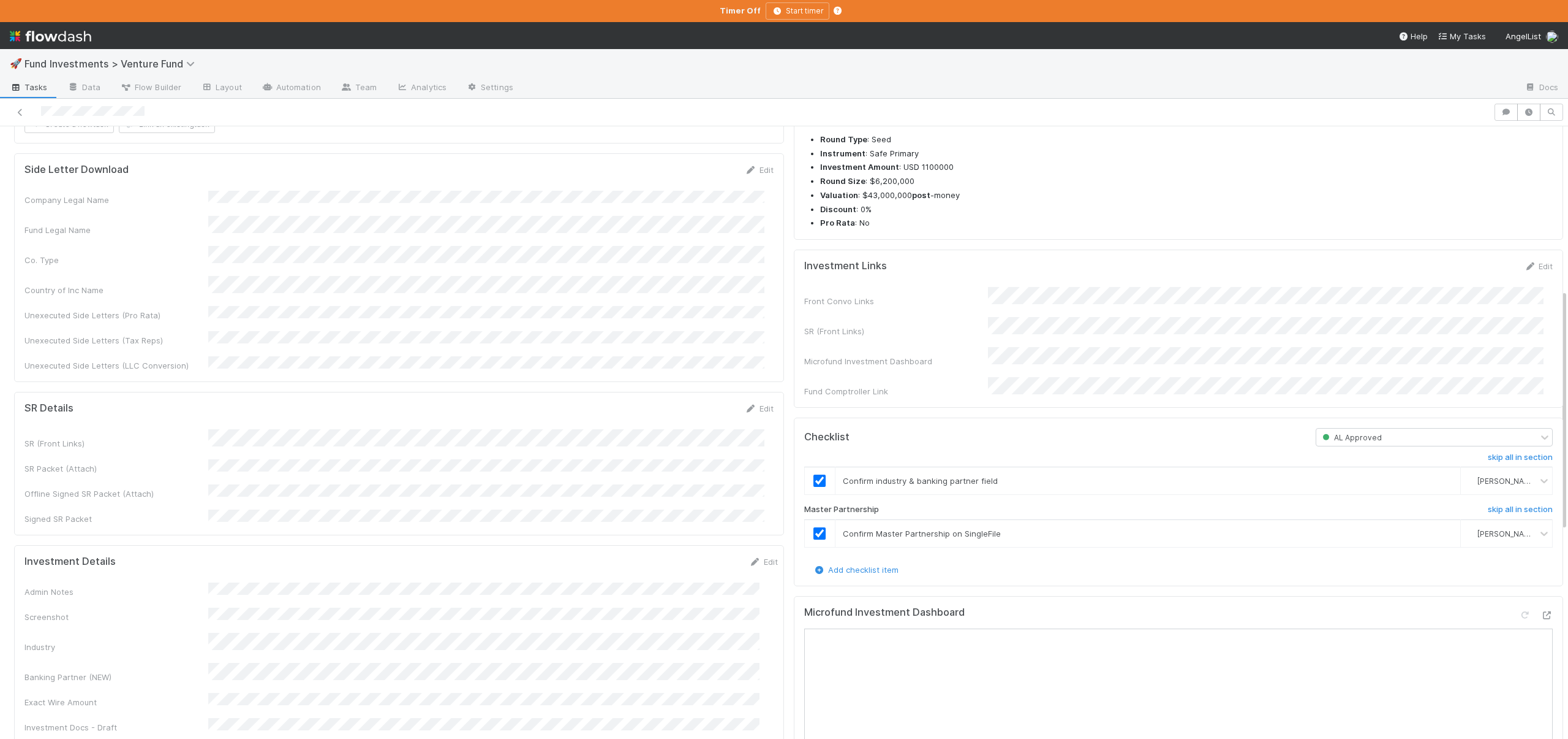
scroll to position [0, 0]
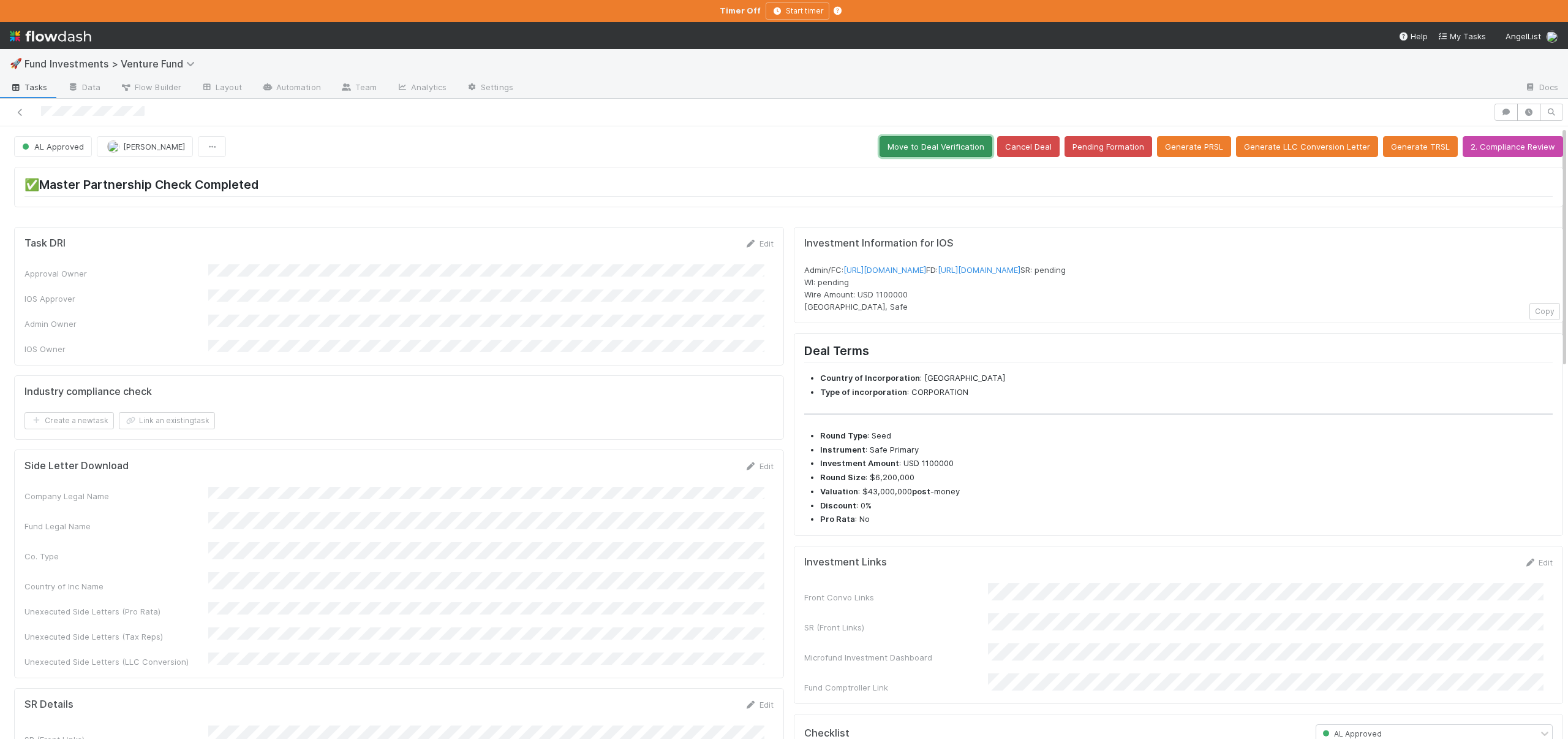
click at [965, 146] on button "Move to Deal Verification" at bounding box center [935, 147] width 113 height 21
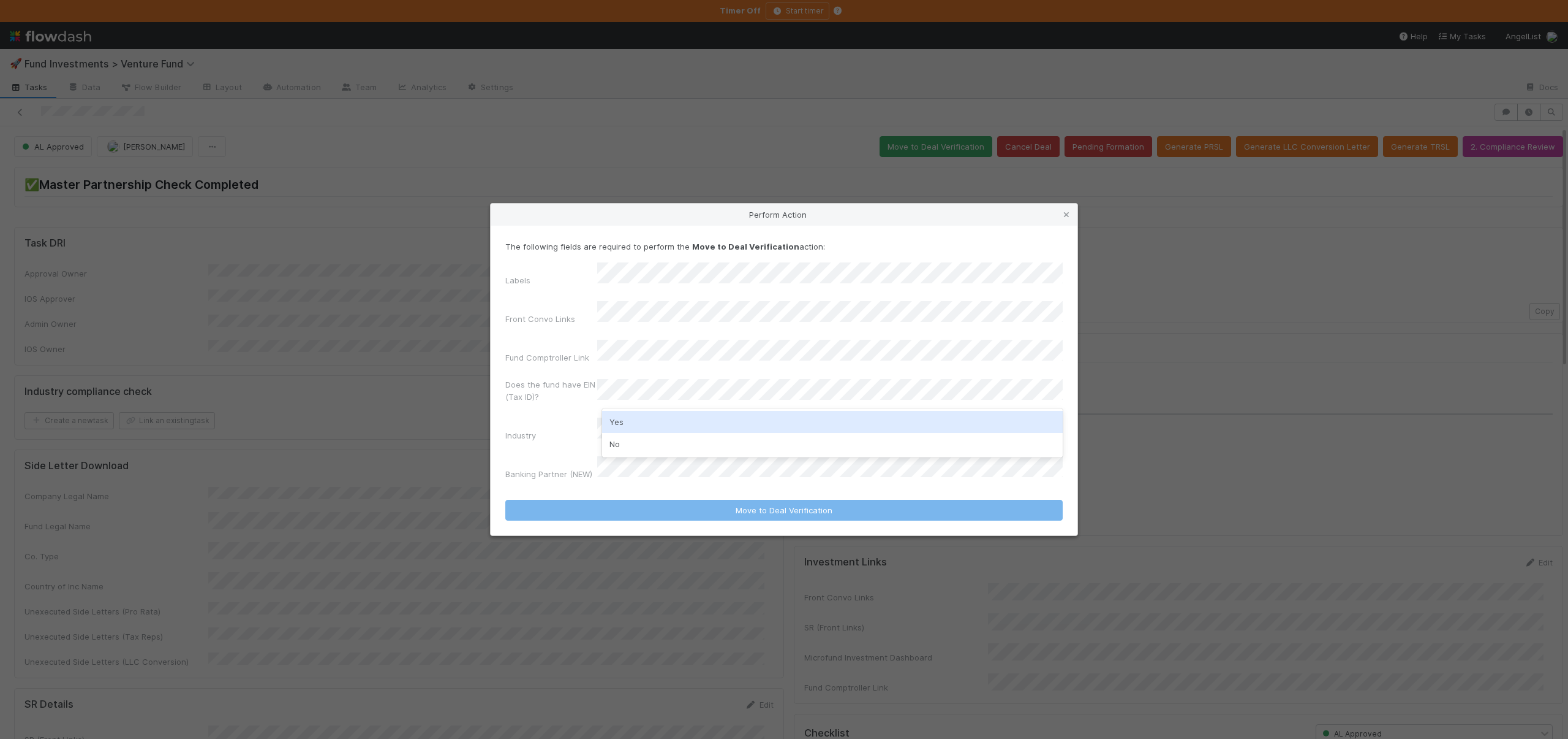
click at [619, 427] on div "Yes" at bounding box center [832, 421] width 461 height 22
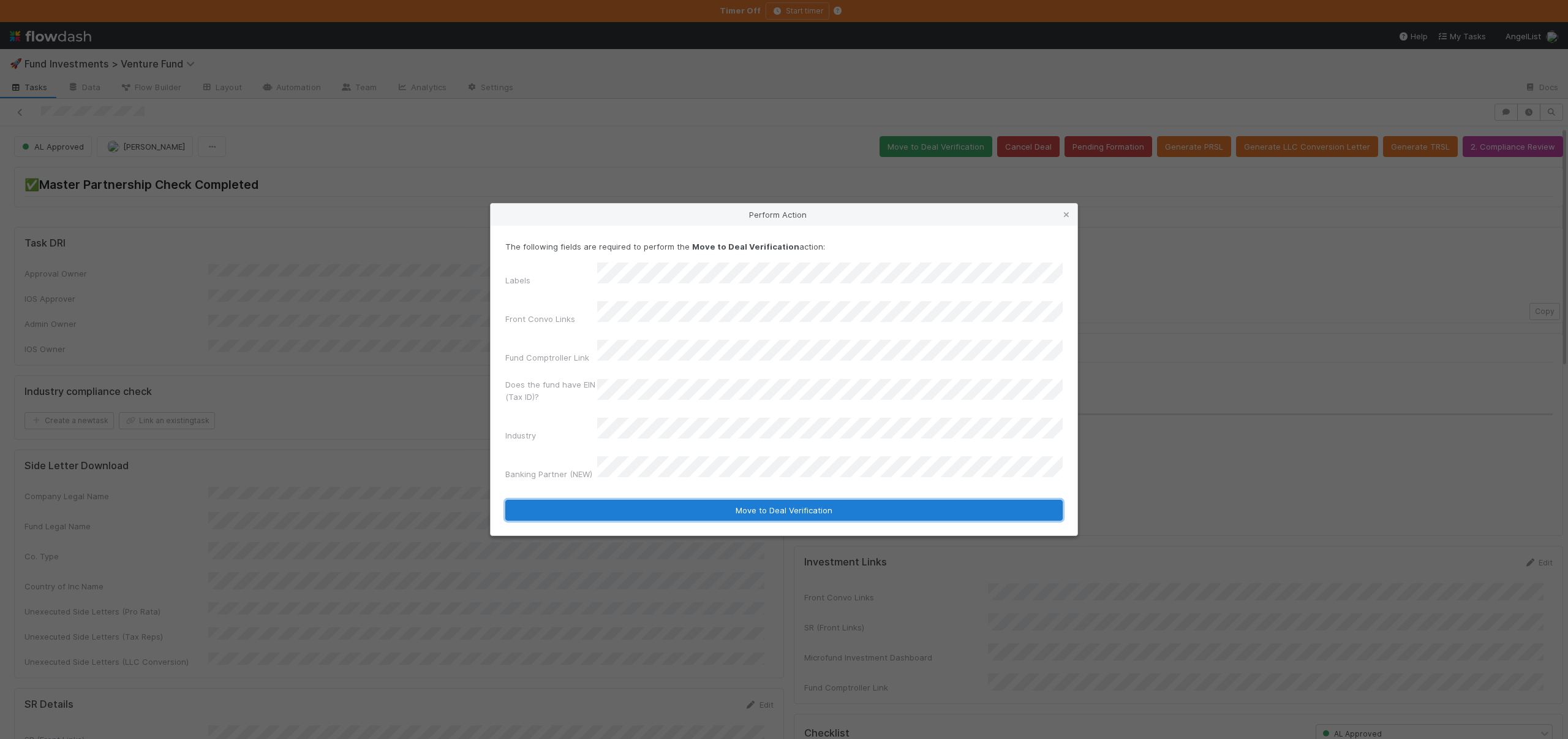
click at [699, 500] on button "Move to Deal Verification" at bounding box center [784, 510] width 558 height 21
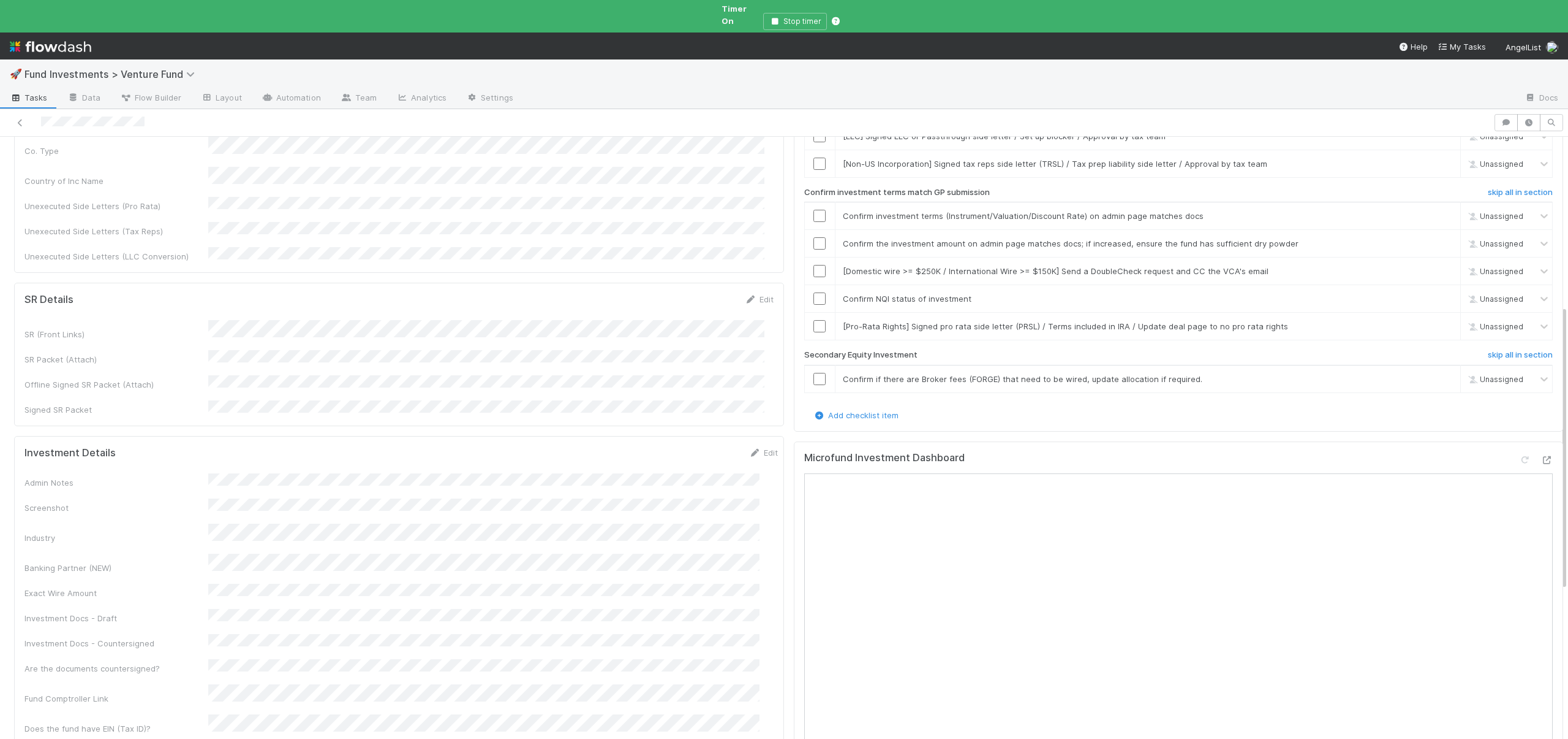
scroll to position [387, 0]
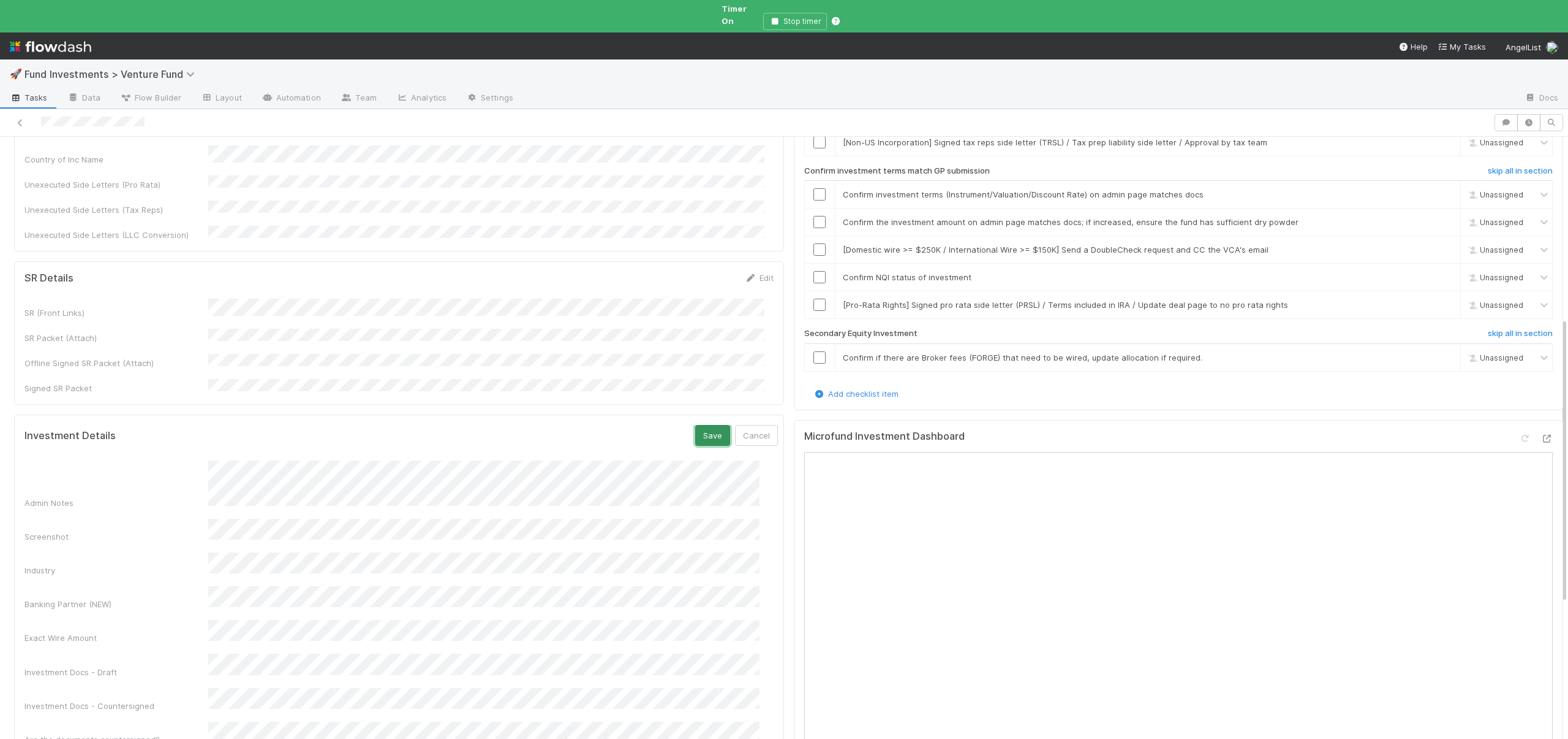
click at [697, 425] on button "Save" at bounding box center [712, 435] width 35 height 21
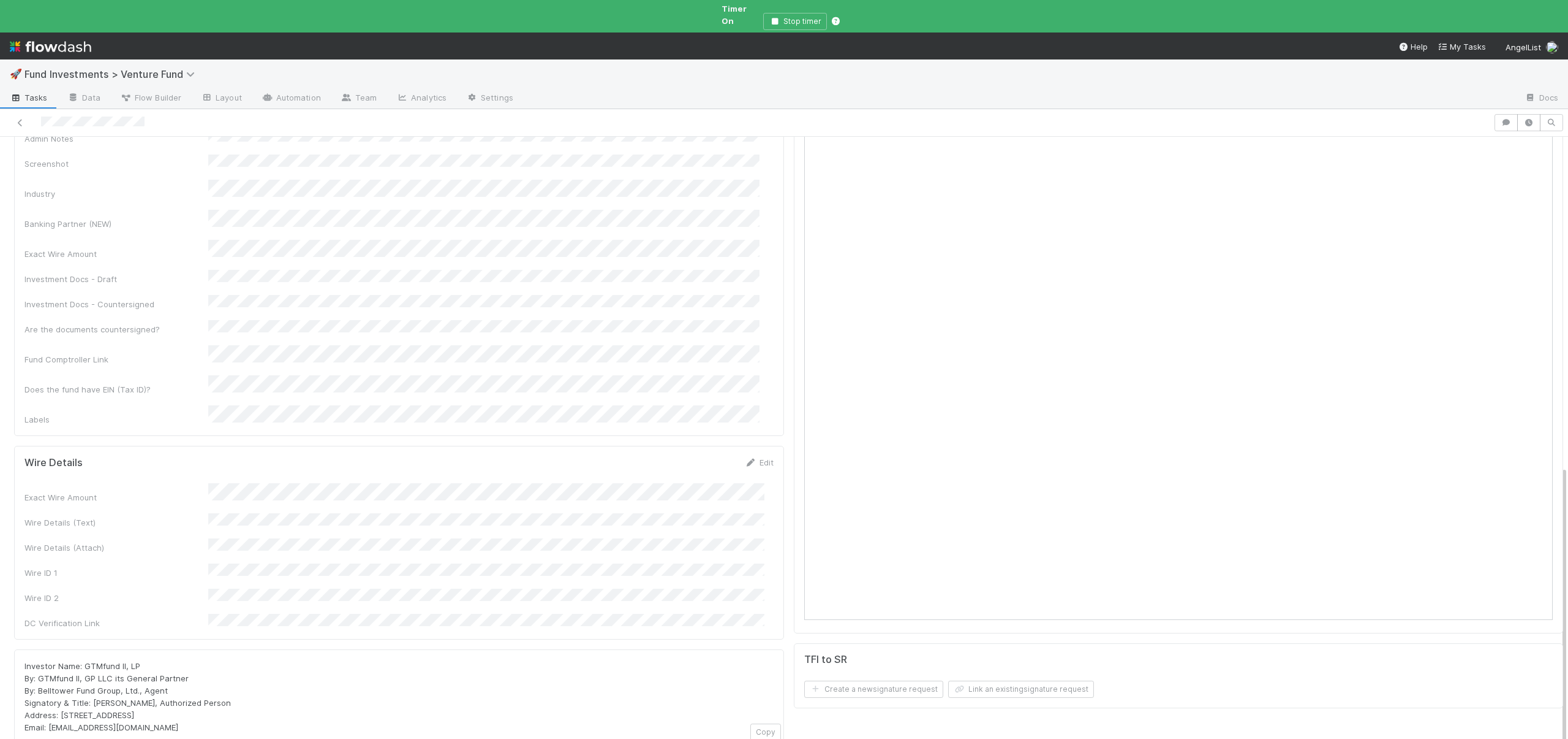
scroll to position [711, 0]
click at [702, 455] on button "Save" at bounding box center [708, 466] width 35 height 21
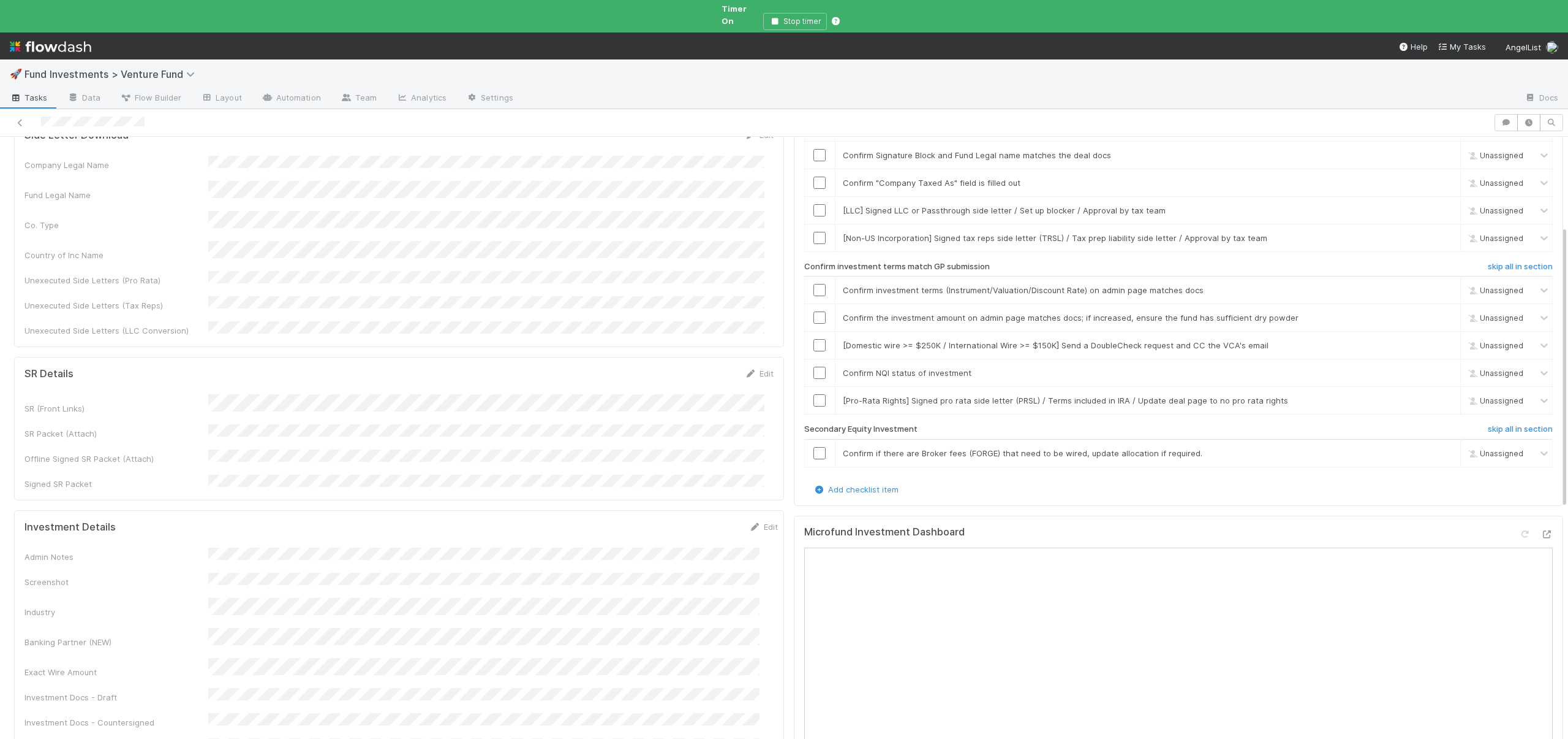
scroll to position [28, 0]
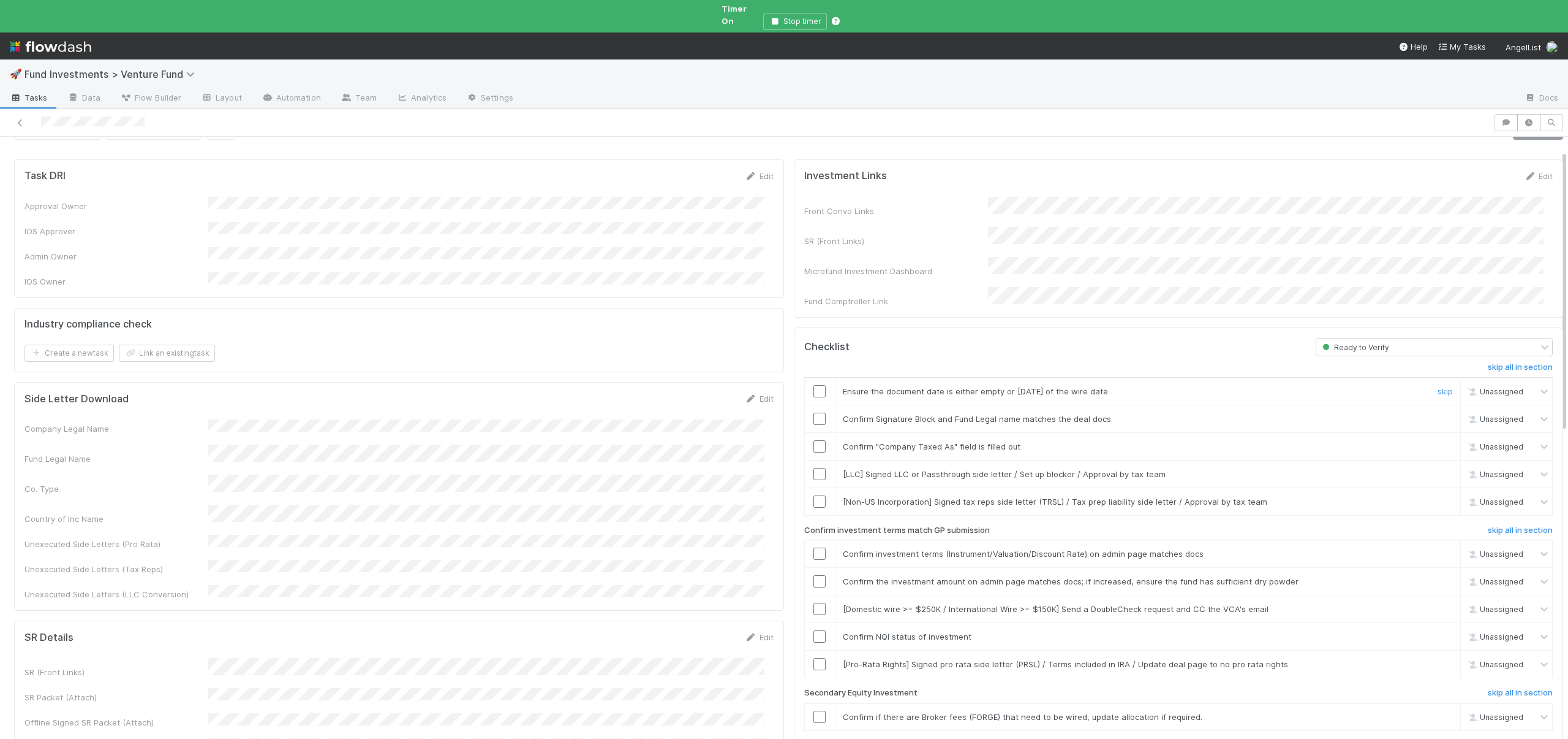
click at [815, 385] on input "checkbox" at bounding box center [819, 391] width 12 height 12
click at [813, 413] on input "checkbox" at bounding box center [819, 418] width 12 height 12
click at [813, 385] on input "checkbox" at bounding box center [819, 391] width 12 height 12
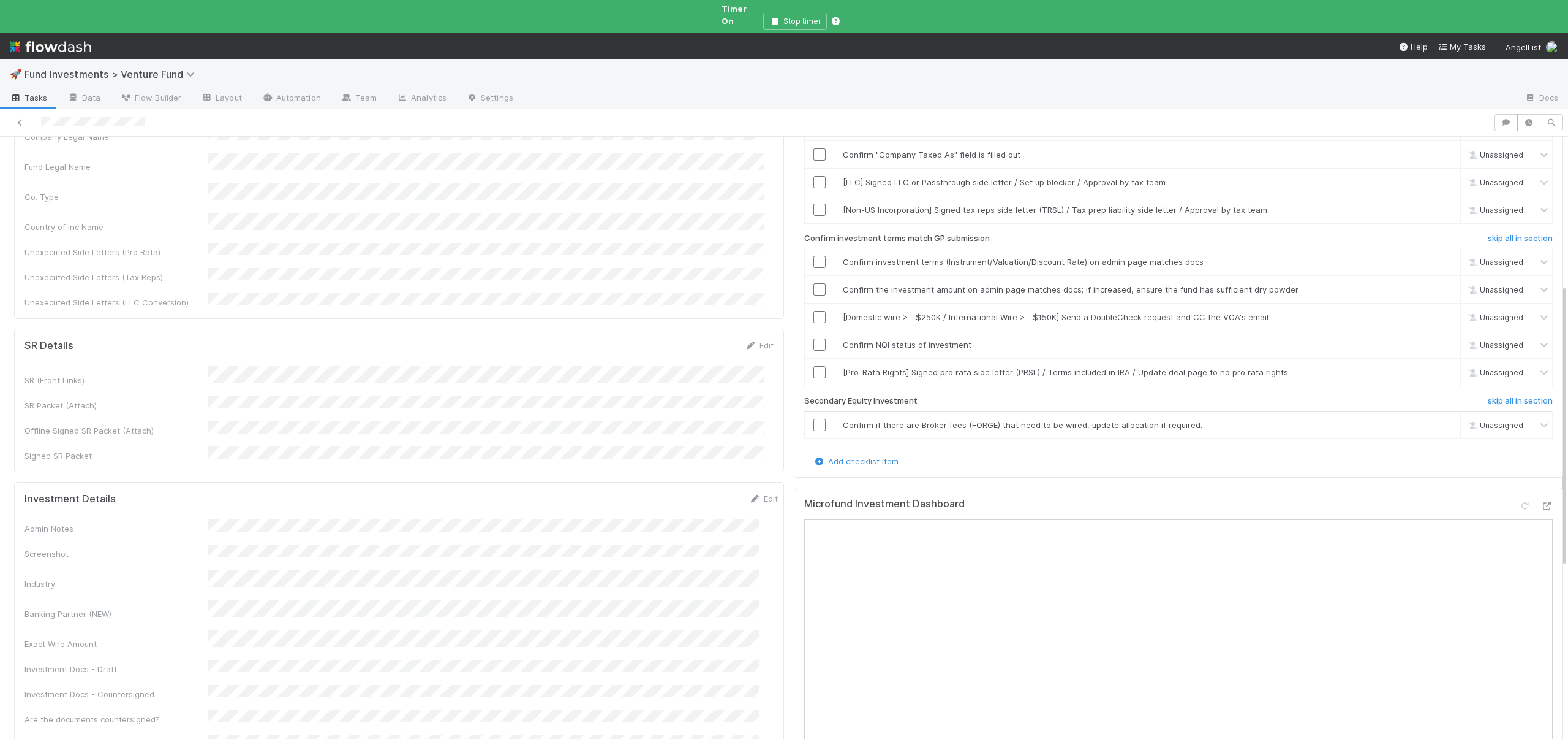
scroll to position [590, 0]
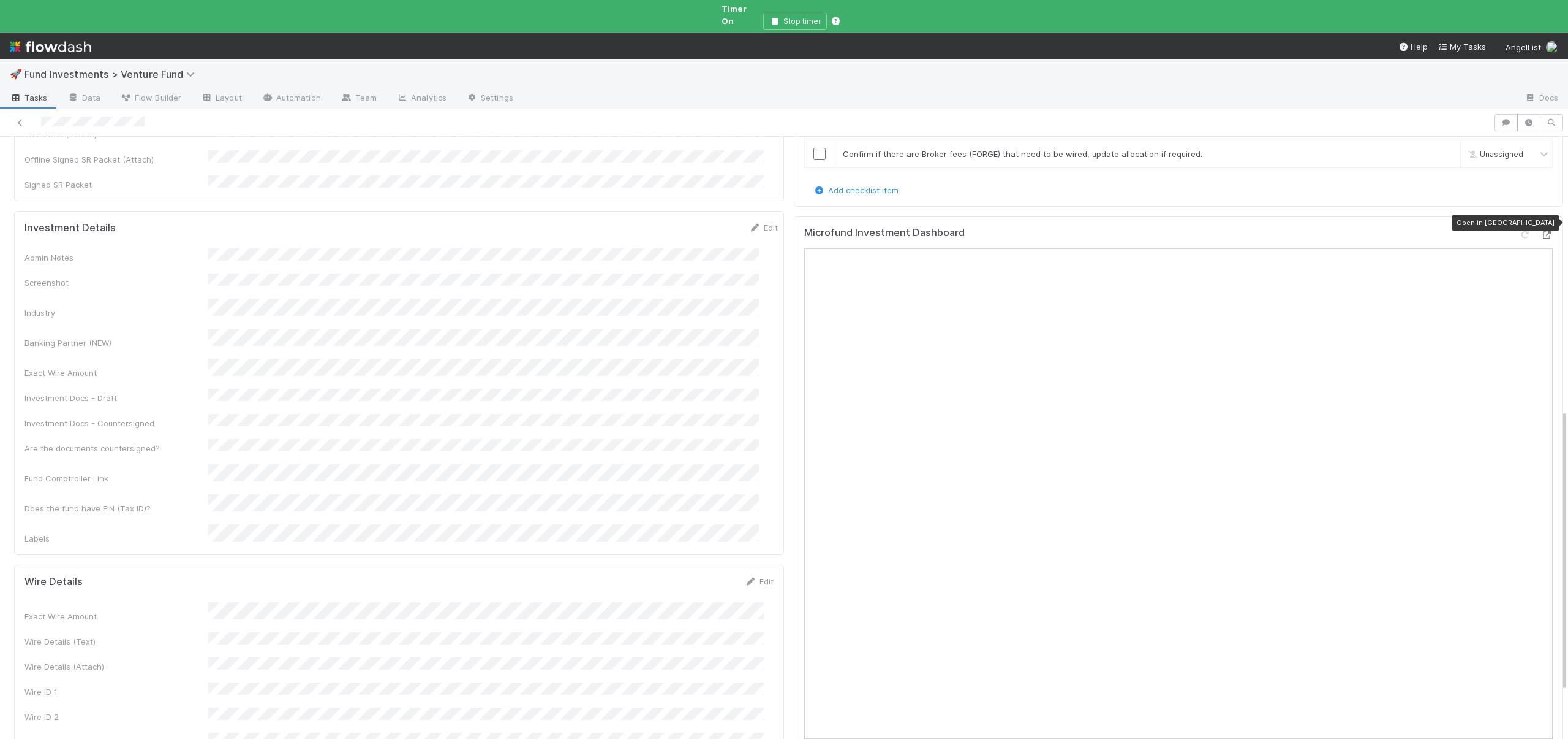
click at [1541, 231] on icon at bounding box center [1546, 235] width 12 height 8
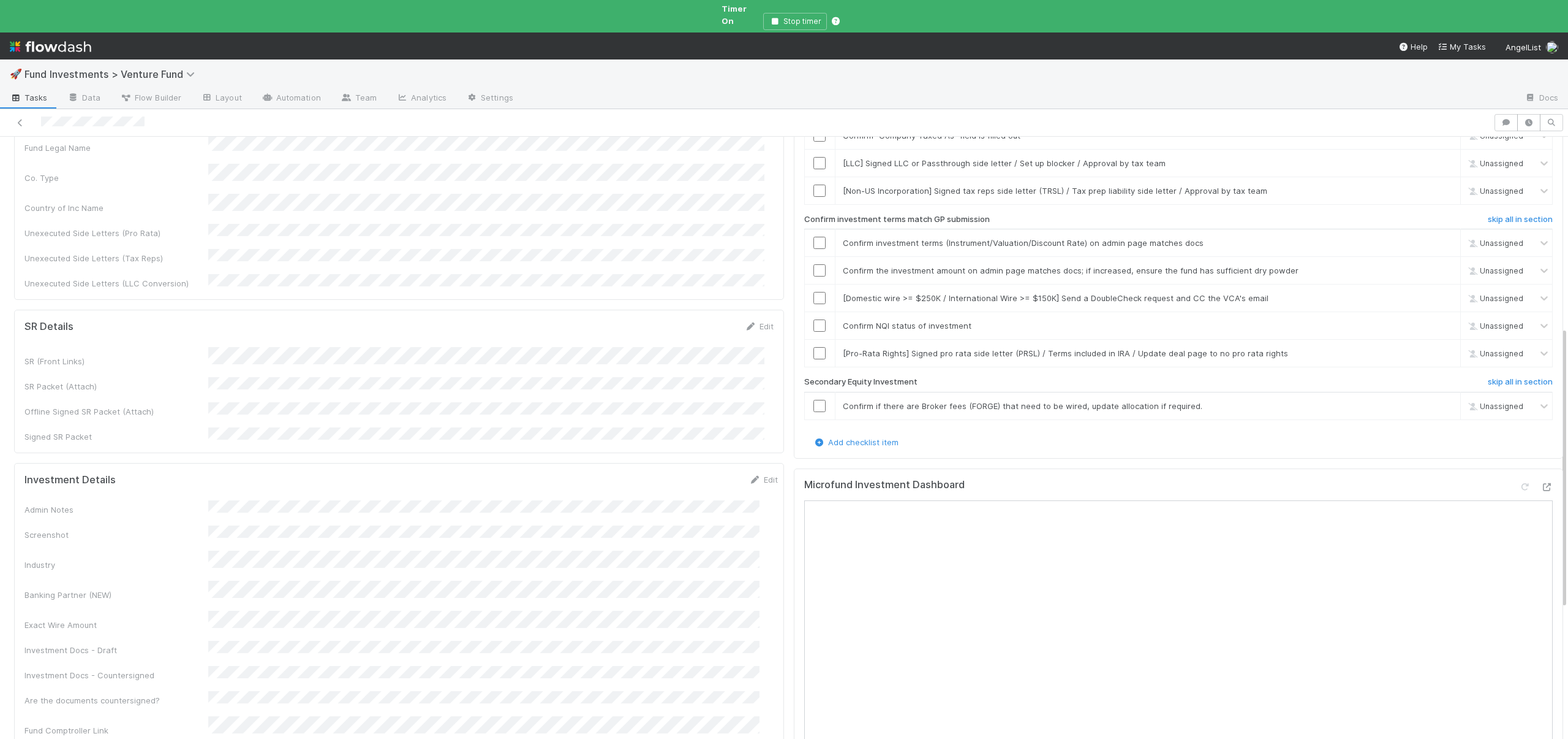
scroll to position [318, 0]
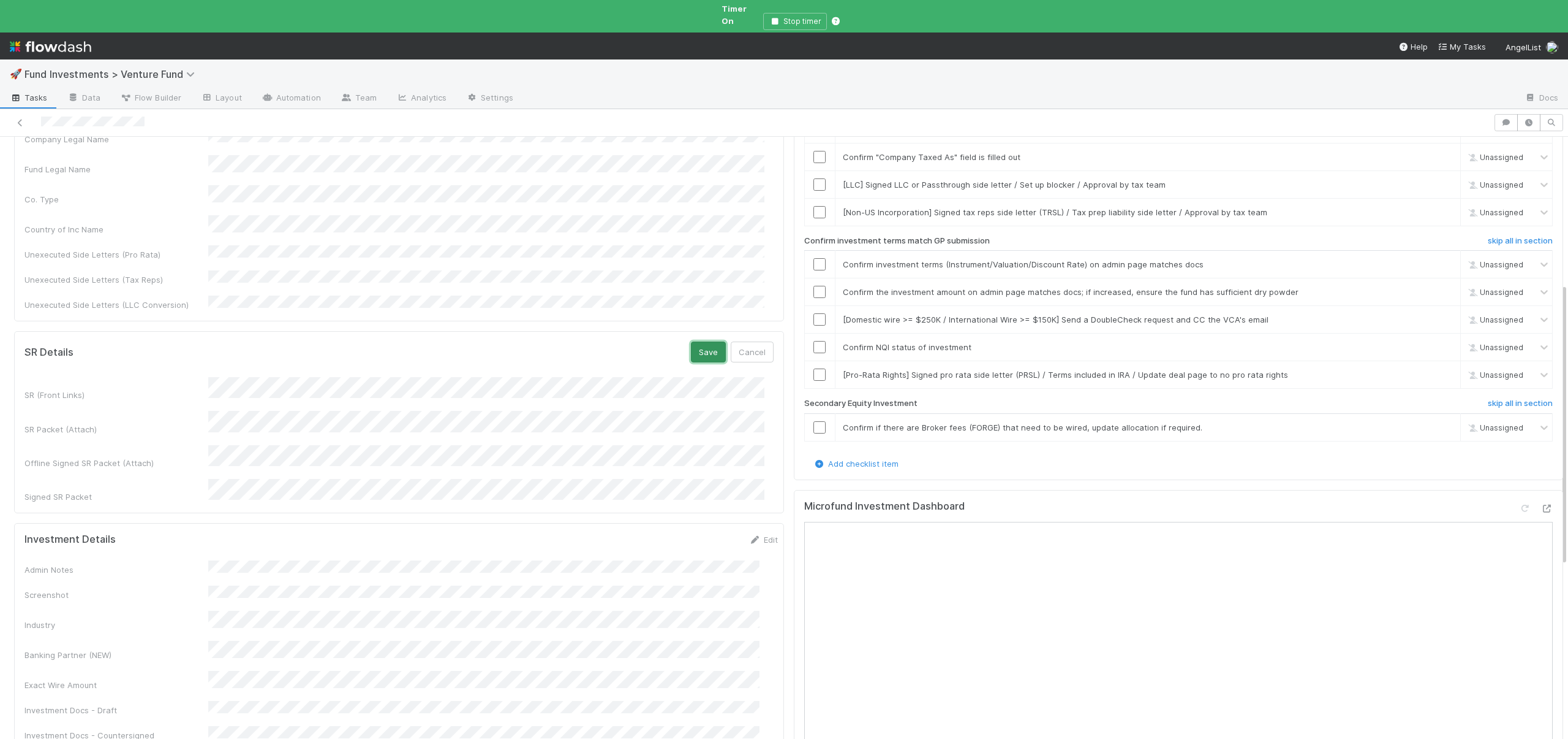
click at [693, 342] on button "Save" at bounding box center [708, 352] width 35 height 21
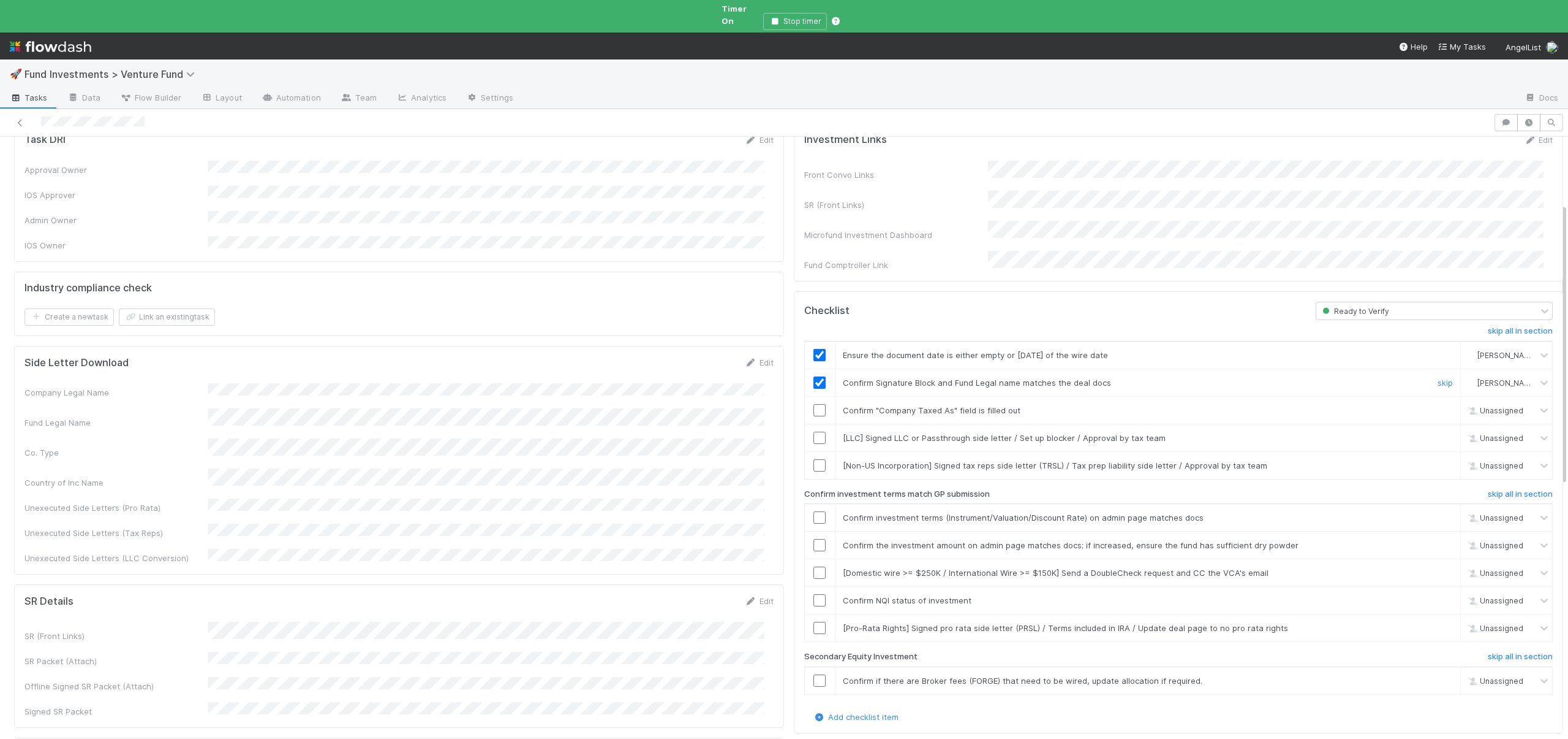
scroll to position [62, 0]
click at [813, 378] on input "checkbox" at bounding box center [819, 384] width 12 height 12
click at [813, 406] on input "checkbox" at bounding box center [819, 412] width 12 height 12
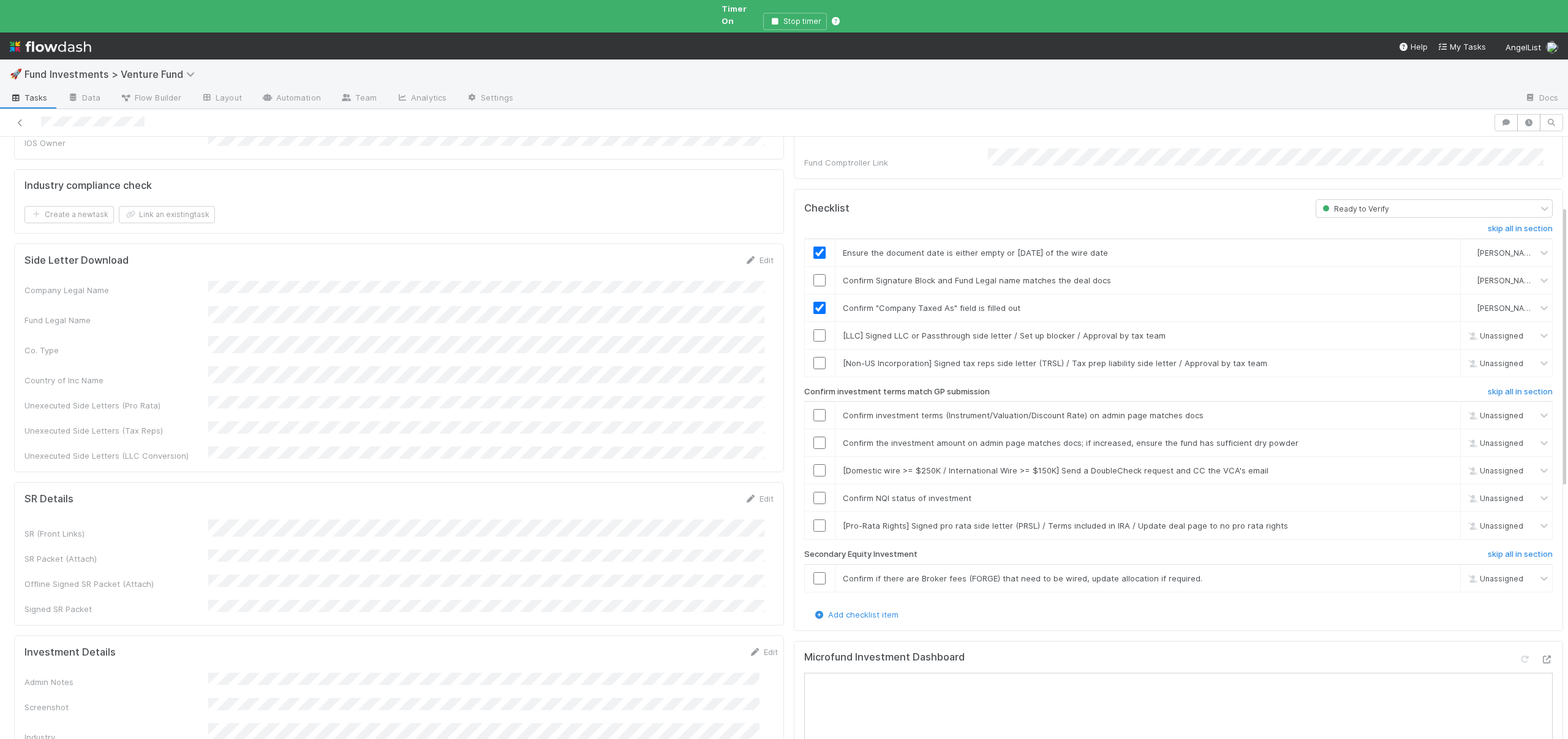
scroll to position [183, 0]
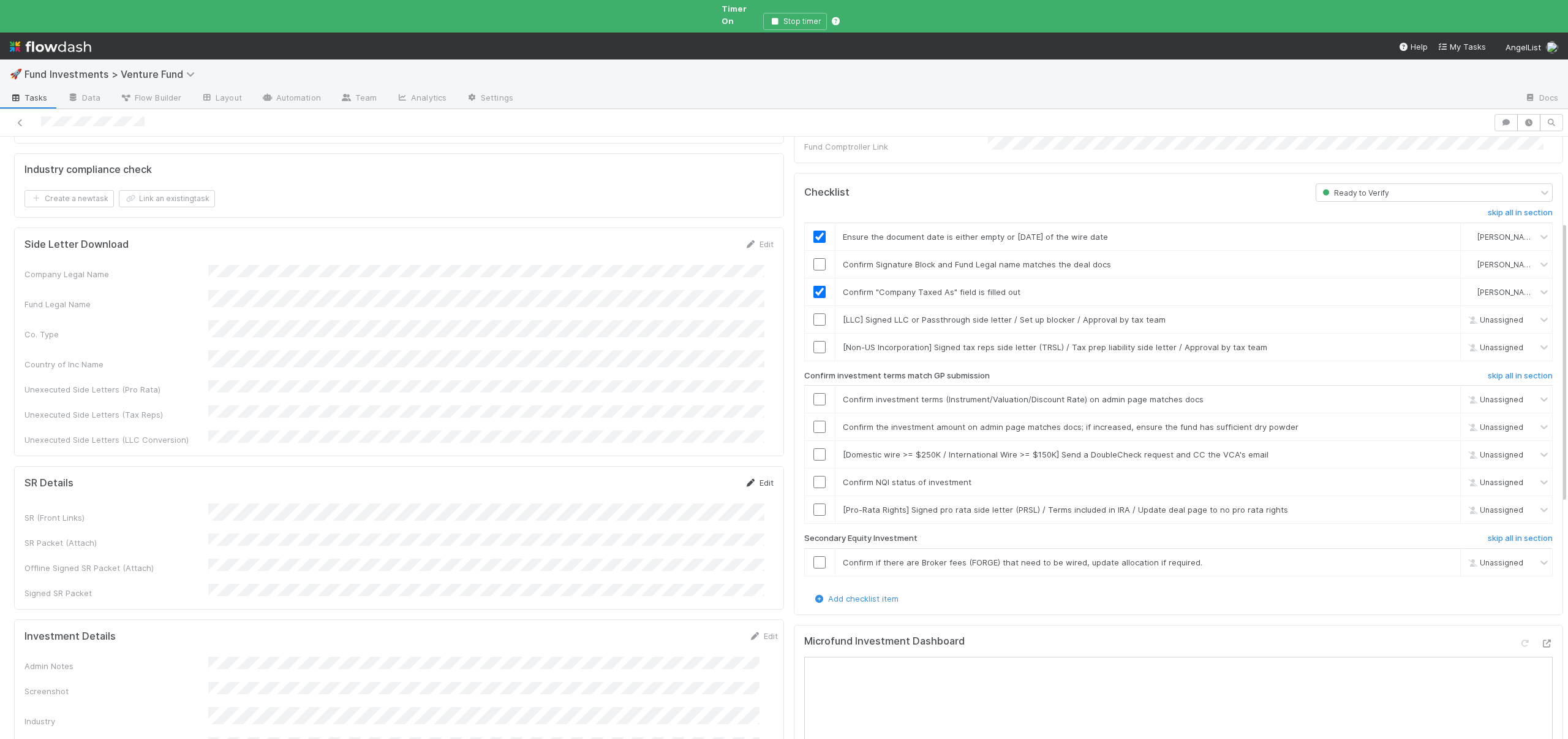
click at [751, 478] on link "Edit" at bounding box center [759, 483] width 28 height 9
click at [190, 512] on div "SR (Front Links)" at bounding box center [399, 523] width 749 height 24
click at [691, 476] on button "Save" at bounding box center [708, 486] width 35 height 21
click at [811, 250] on td at bounding box center [820, 263] width 30 height 27
click at [815, 258] on input "checkbox" at bounding box center [819, 264] width 12 height 12
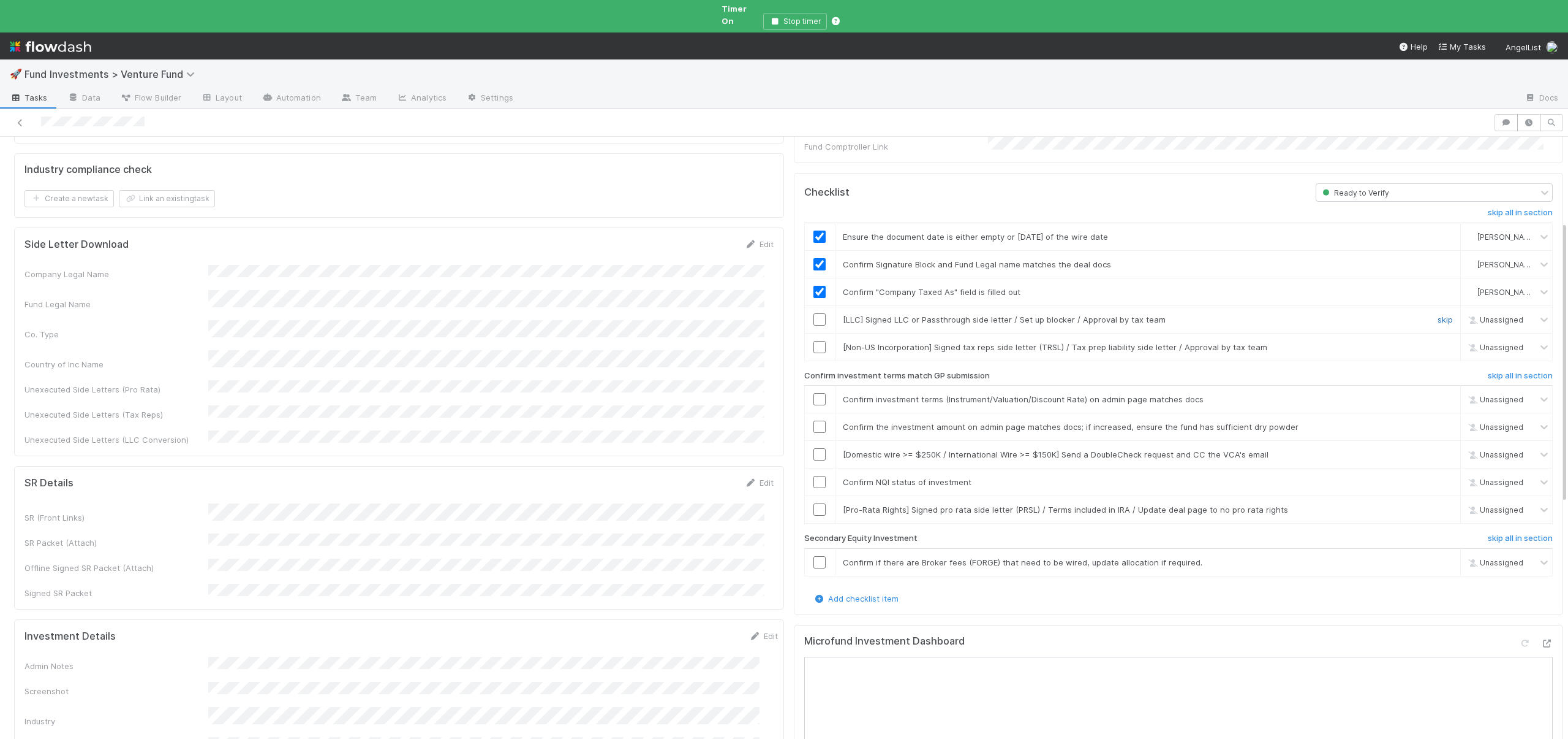
click at [1437, 314] on link "skip" at bounding box center [1445, 319] width 15 height 9
click at [1437, 342] on link "skip" at bounding box center [1445, 346] width 15 height 9
click at [813, 393] on input "checkbox" at bounding box center [819, 398] width 12 height 12
click at [809, 413] on td at bounding box center [820, 427] width 30 height 27
click at [813, 420] on input "checkbox" at bounding box center [819, 426] width 12 height 12
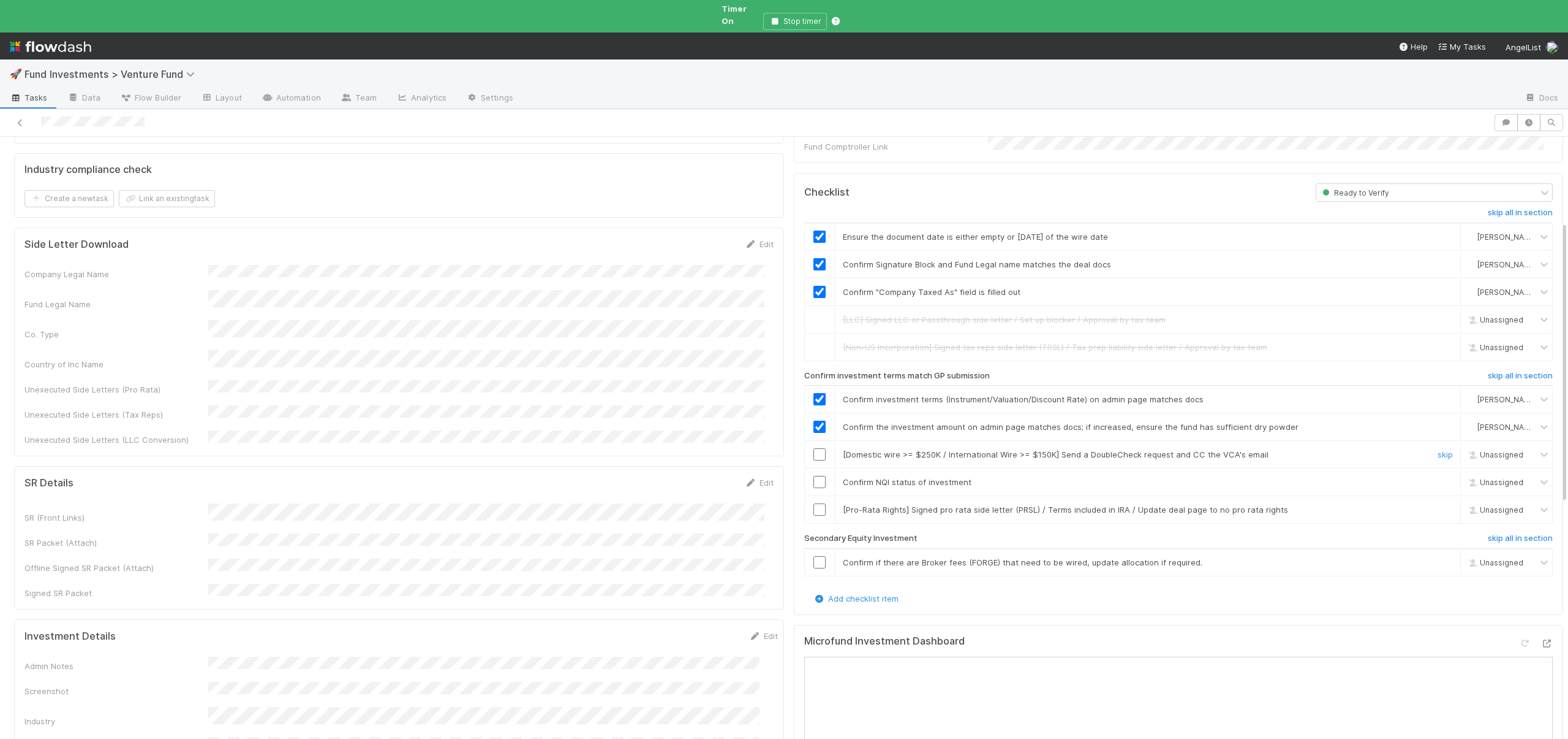
click at [806, 441] on td at bounding box center [820, 454] width 30 height 27
click at [813, 449] on input "checkbox" at bounding box center [819, 454] width 12 height 12
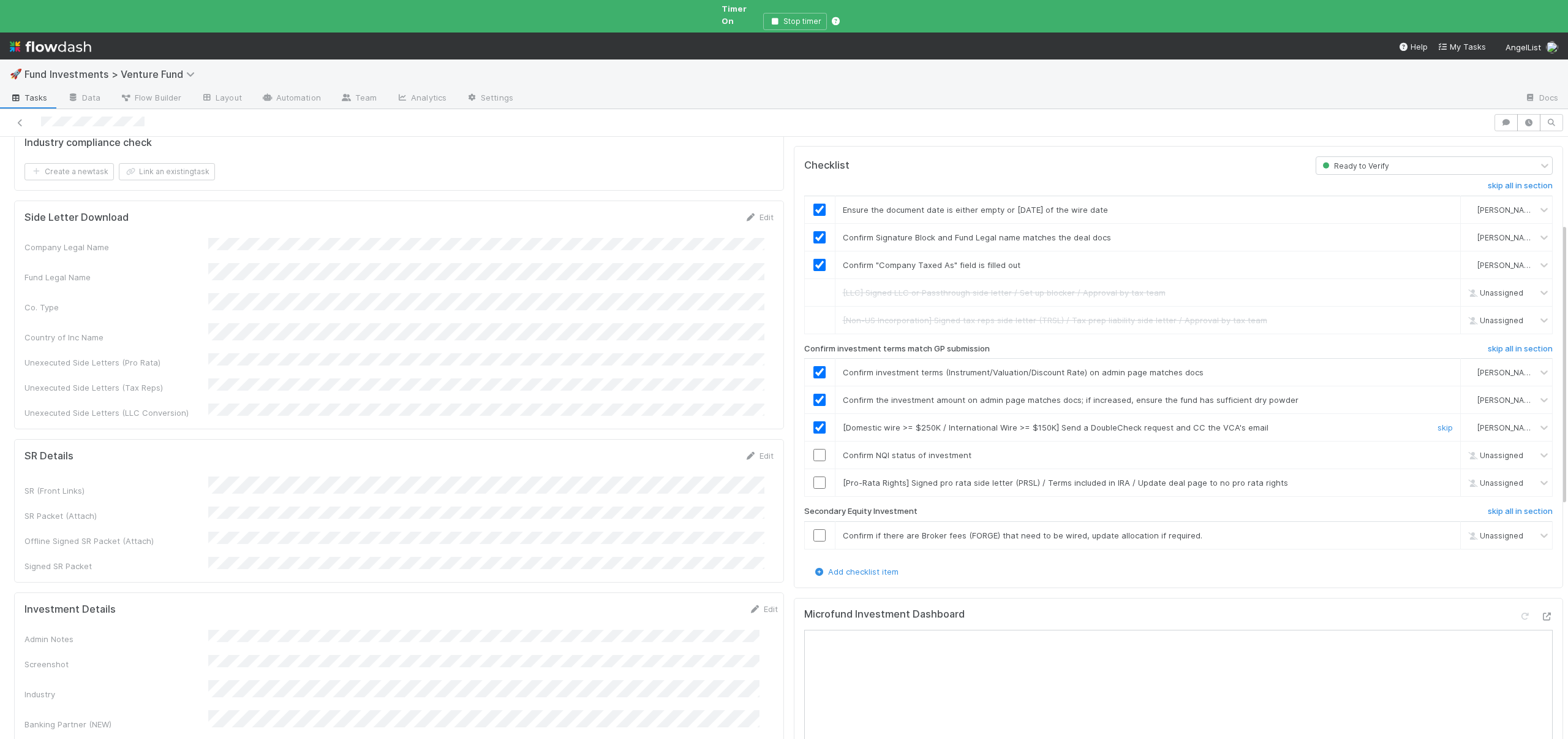
scroll to position [298, 0]
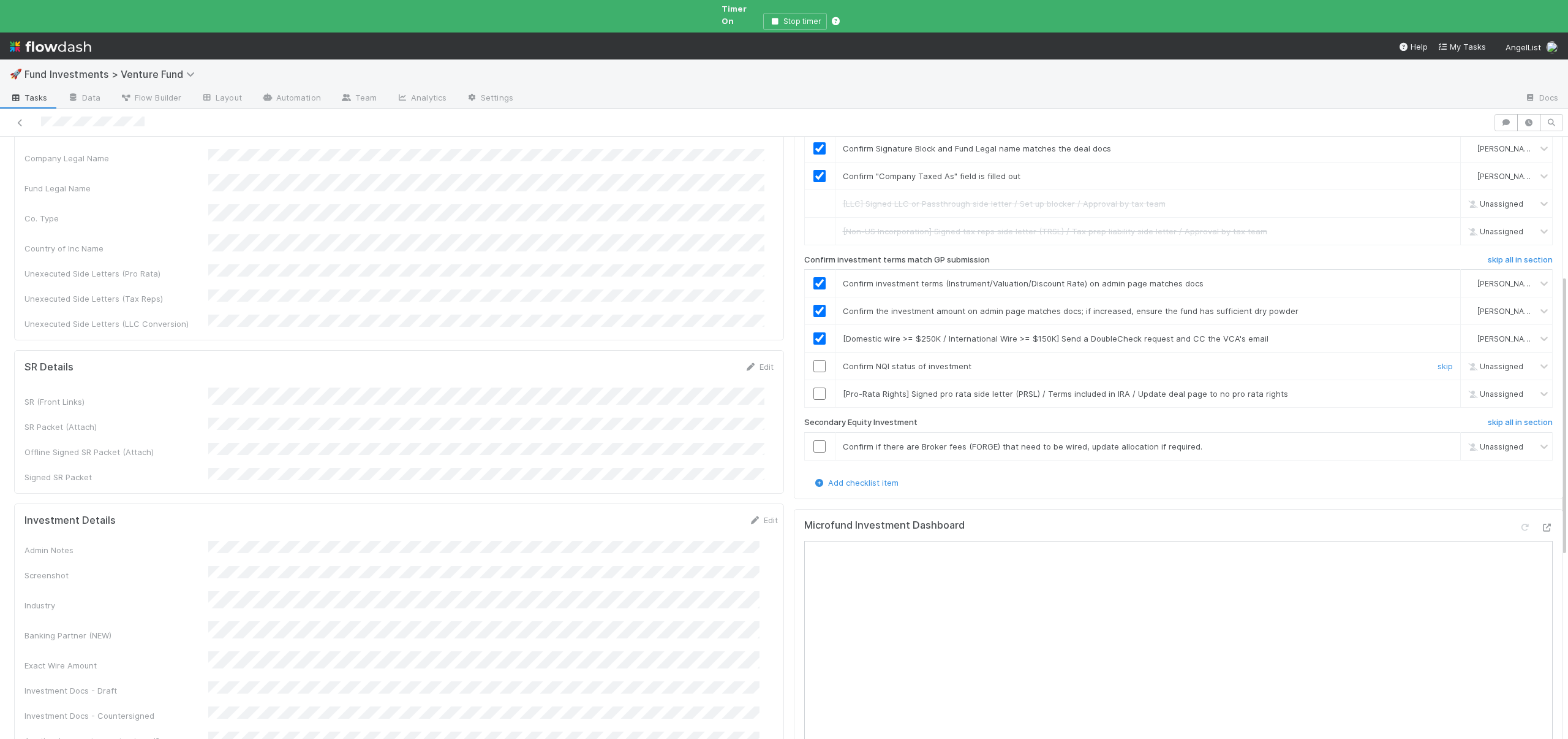
click at [813, 360] on input "checkbox" at bounding box center [819, 365] width 12 height 12
click at [1437, 389] on link "skip" at bounding box center [1445, 394] width 15 height 9
click at [1437, 441] on link "skip" at bounding box center [1445, 446] width 15 height 9
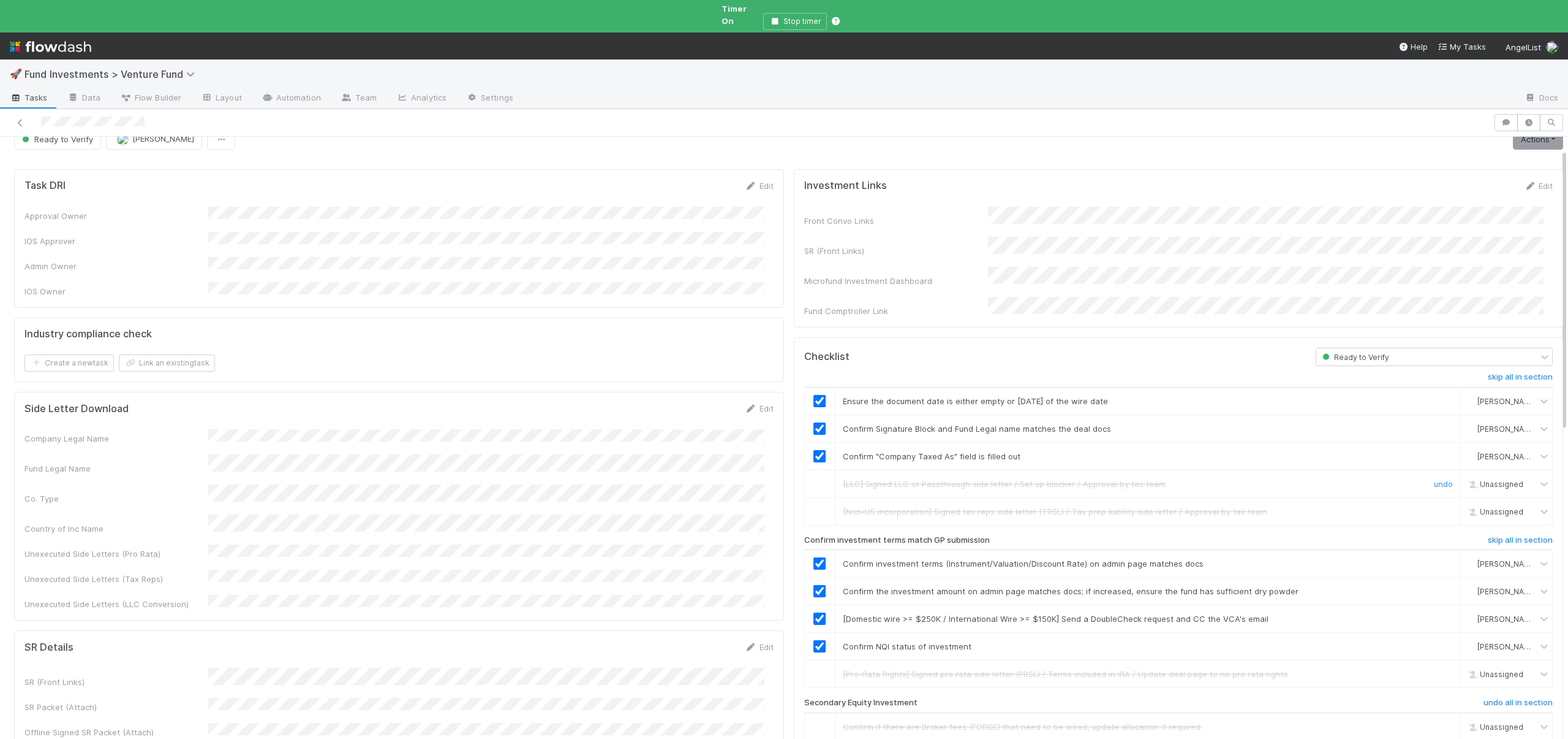
scroll to position [0, 0]
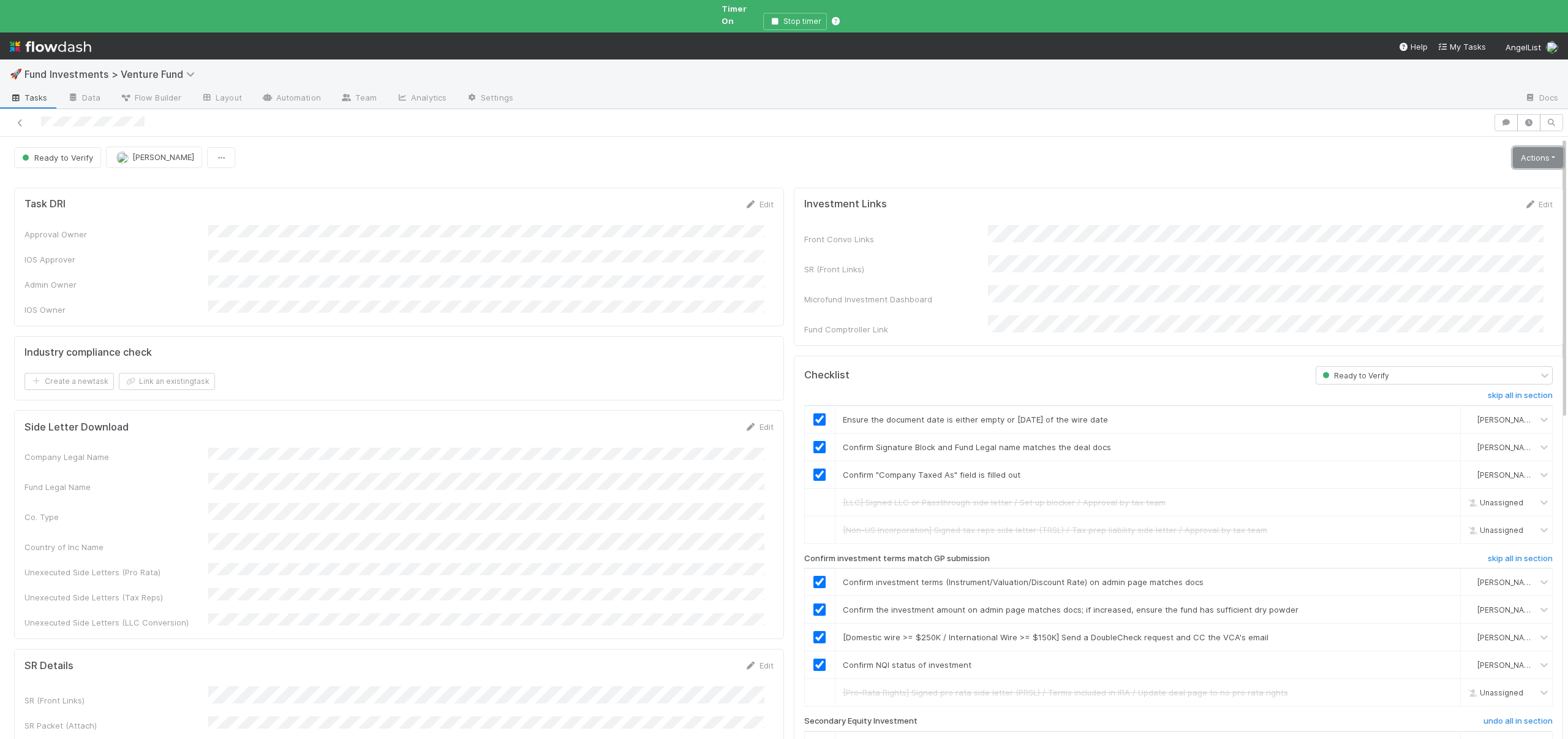
click at [1535, 152] on link "Actions" at bounding box center [1538, 157] width 50 height 21
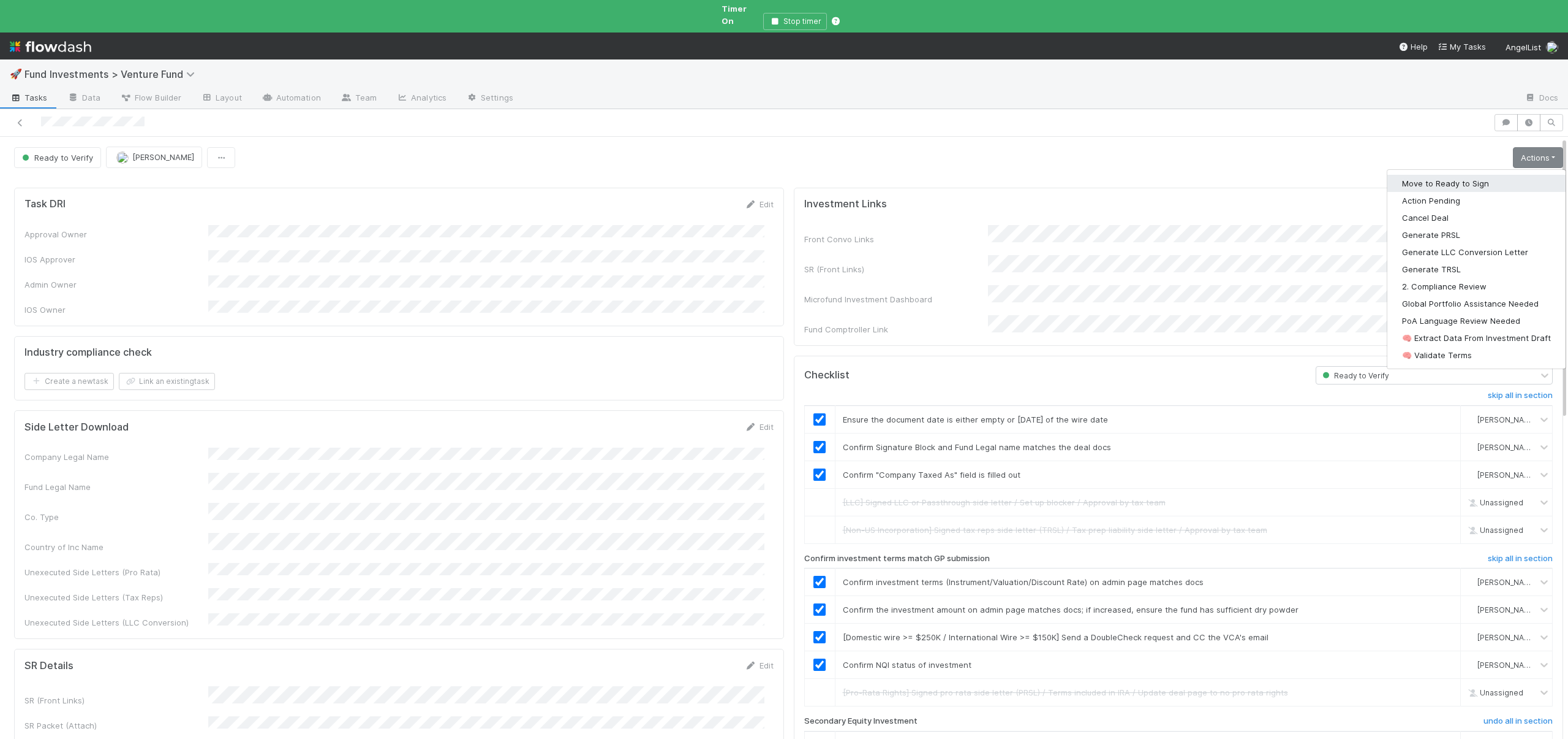
click at [1408, 175] on button "Move to Ready to Sign" at bounding box center [1476, 184] width 179 height 17
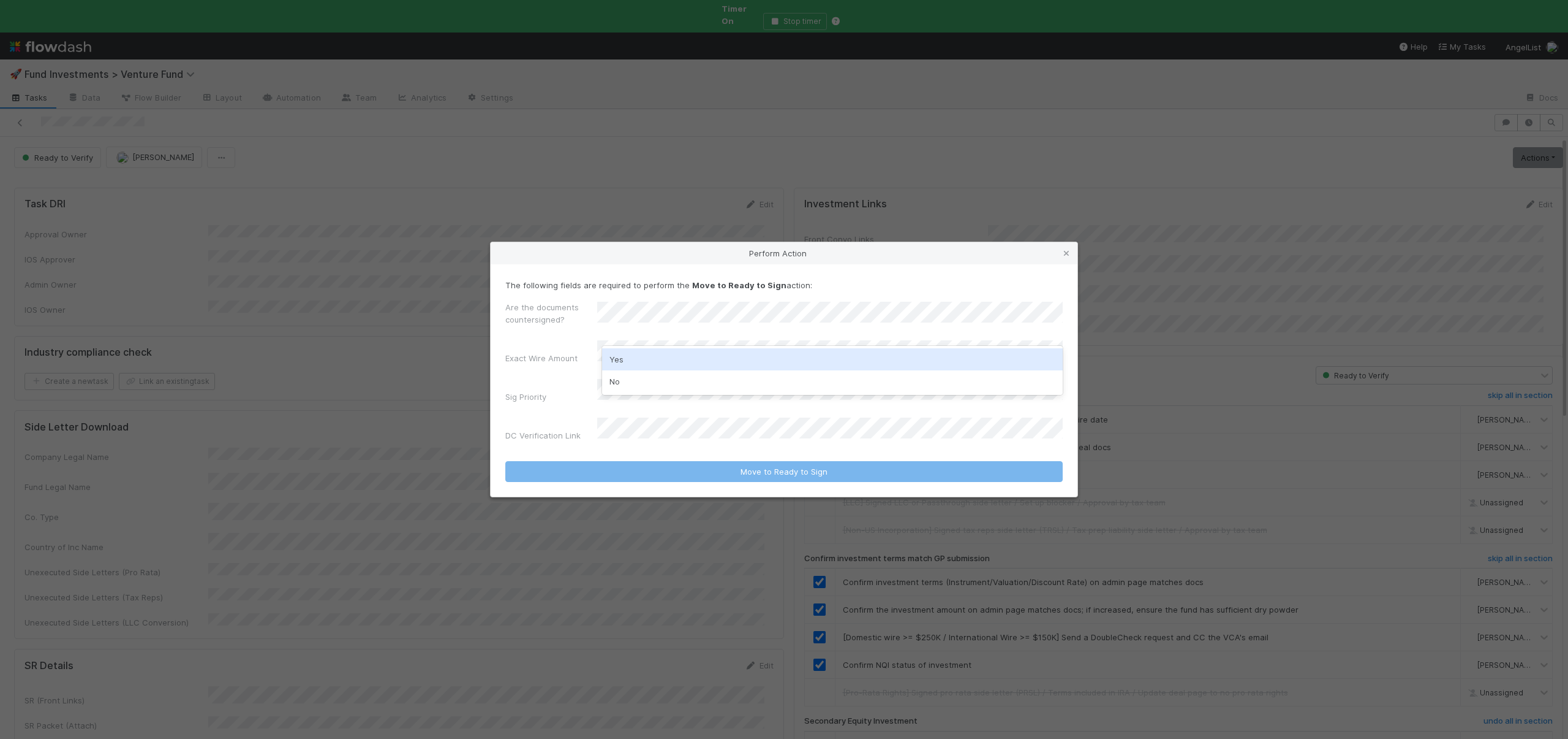
click at [622, 353] on div "Yes" at bounding box center [832, 359] width 461 height 22
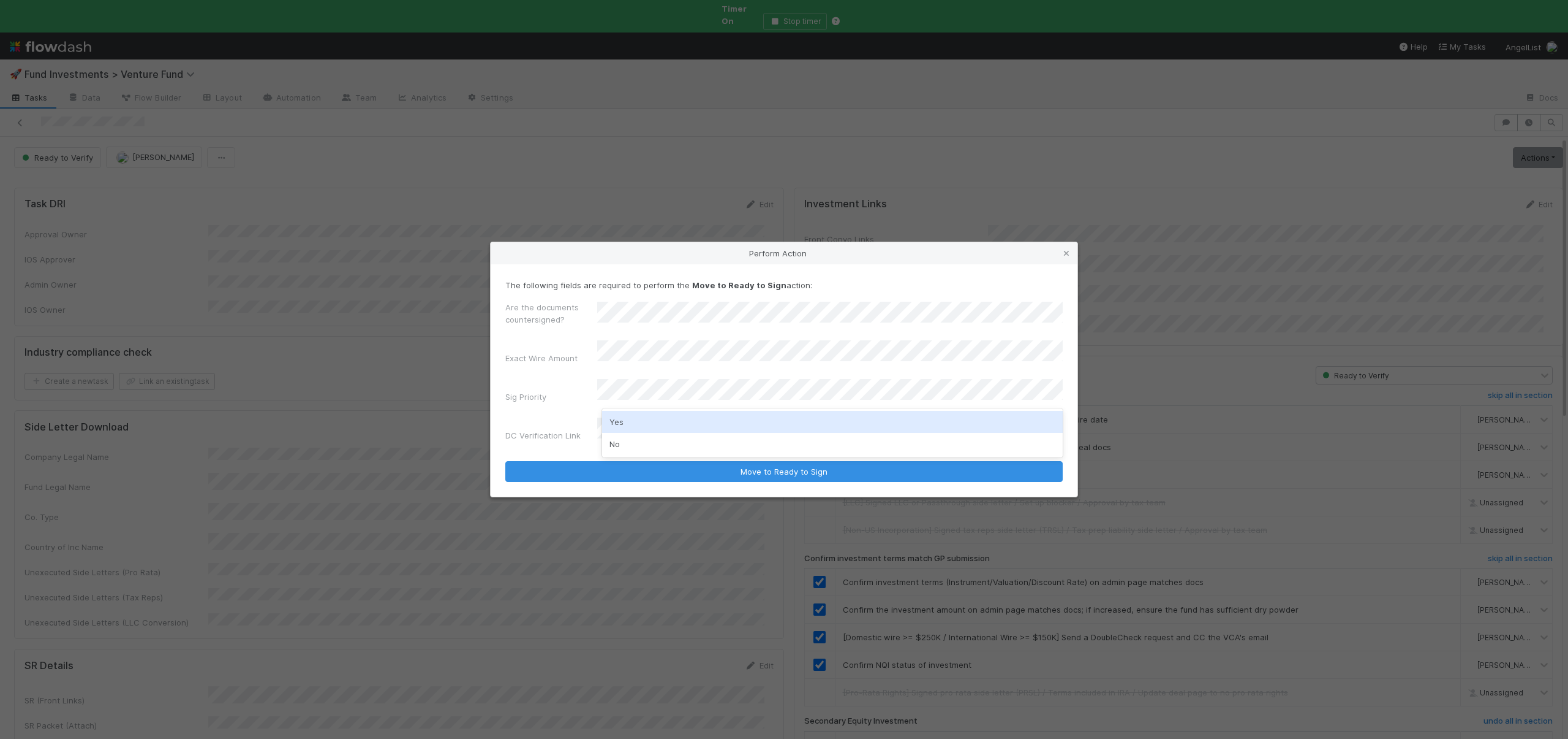
click at [621, 419] on div "Yes" at bounding box center [832, 421] width 461 height 22
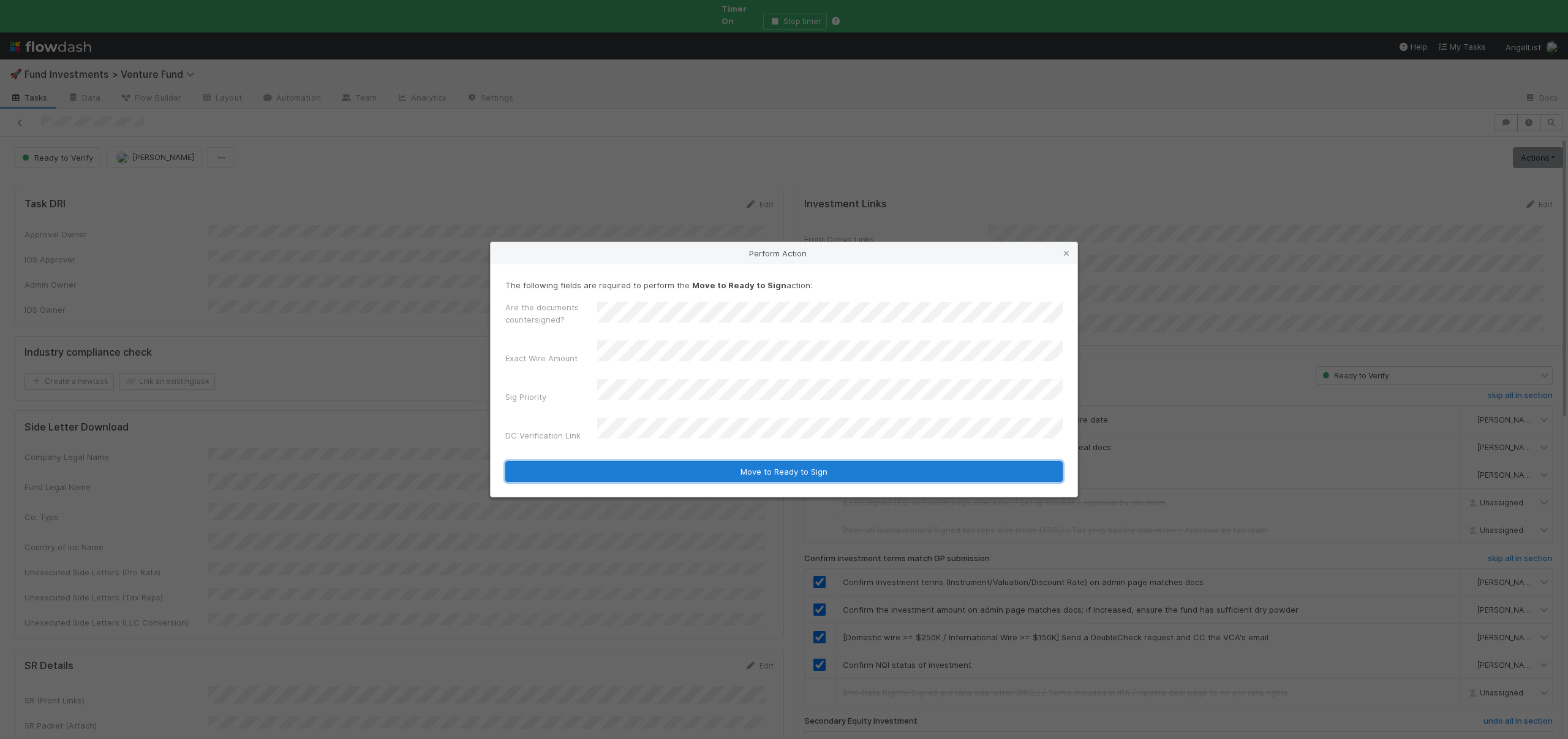
click at [658, 461] on button "Move to Ready to Sign" at bounding box center [784, 471] width 558 height 21
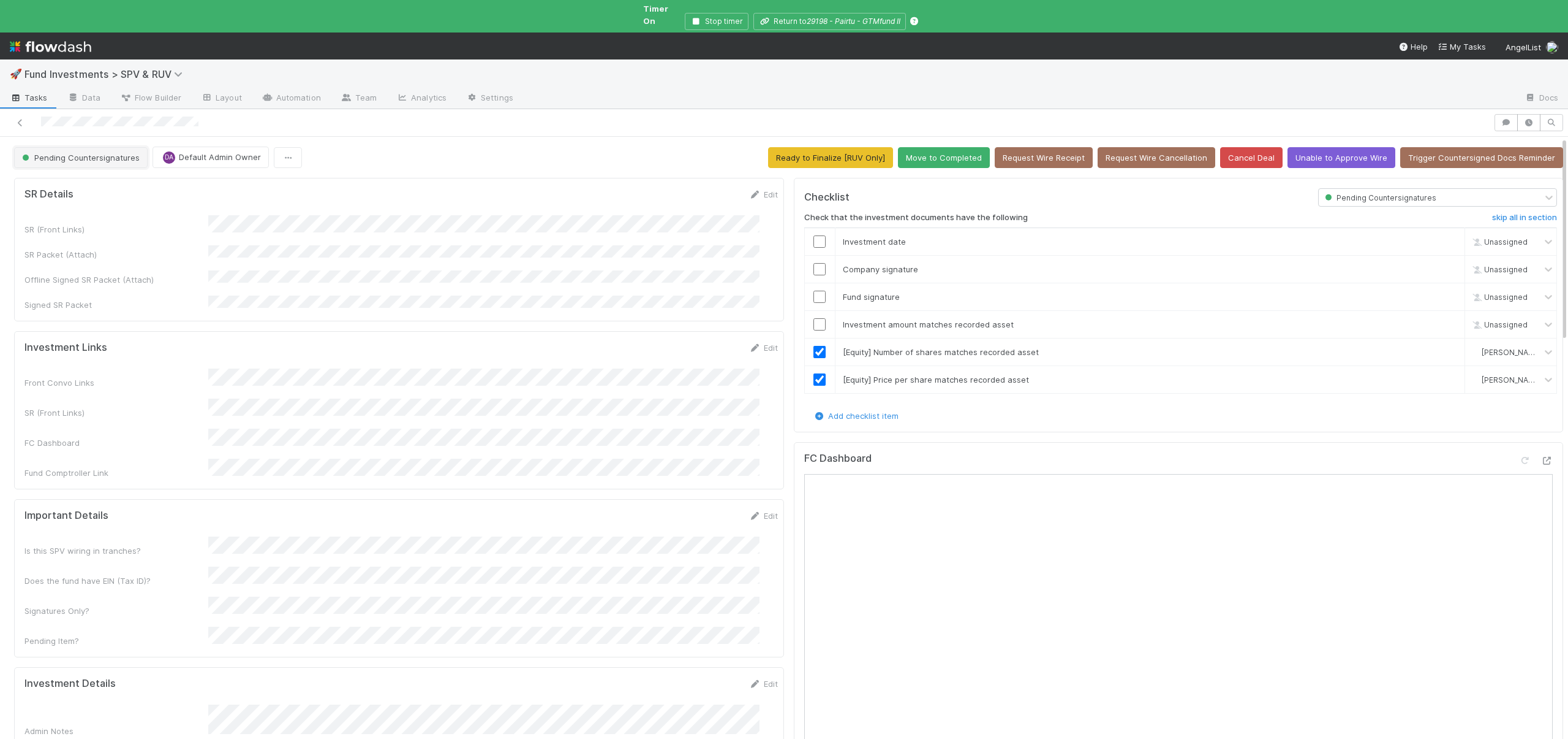
click at [76, 151] on button "Pending Countersignatures" at bounding box center [80, 157] width 133 height 21
click at [90, 220] on span "Second Verification" at bounding box center [61, 221] width 90 height 9
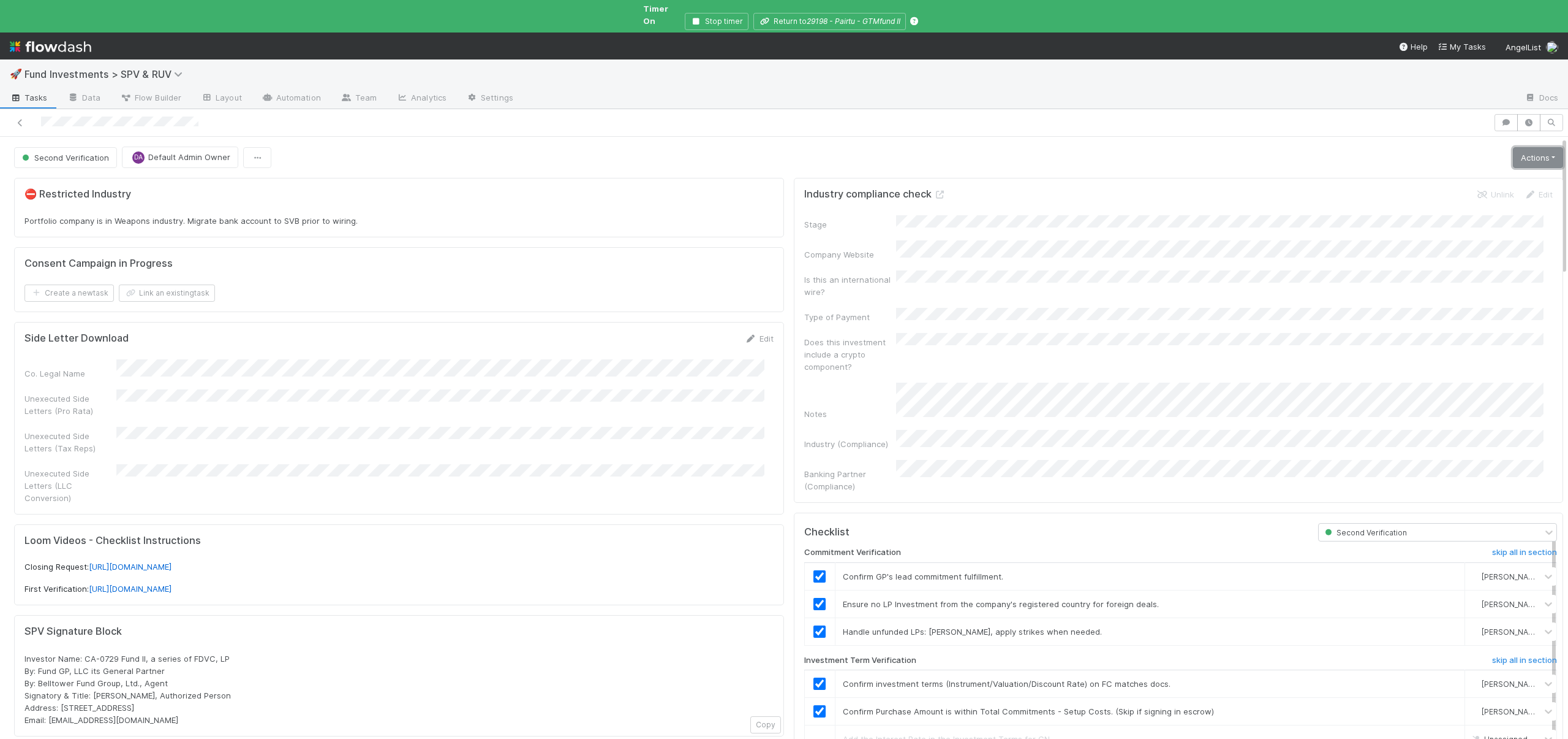
click at [1513, 152] on link "Actions" at bounding box center [1538, 157] width 50 height 21
click at [1461, 175] on button "Move to Ready to Sign" at bounding box center [1480, 184] width 170 height 17
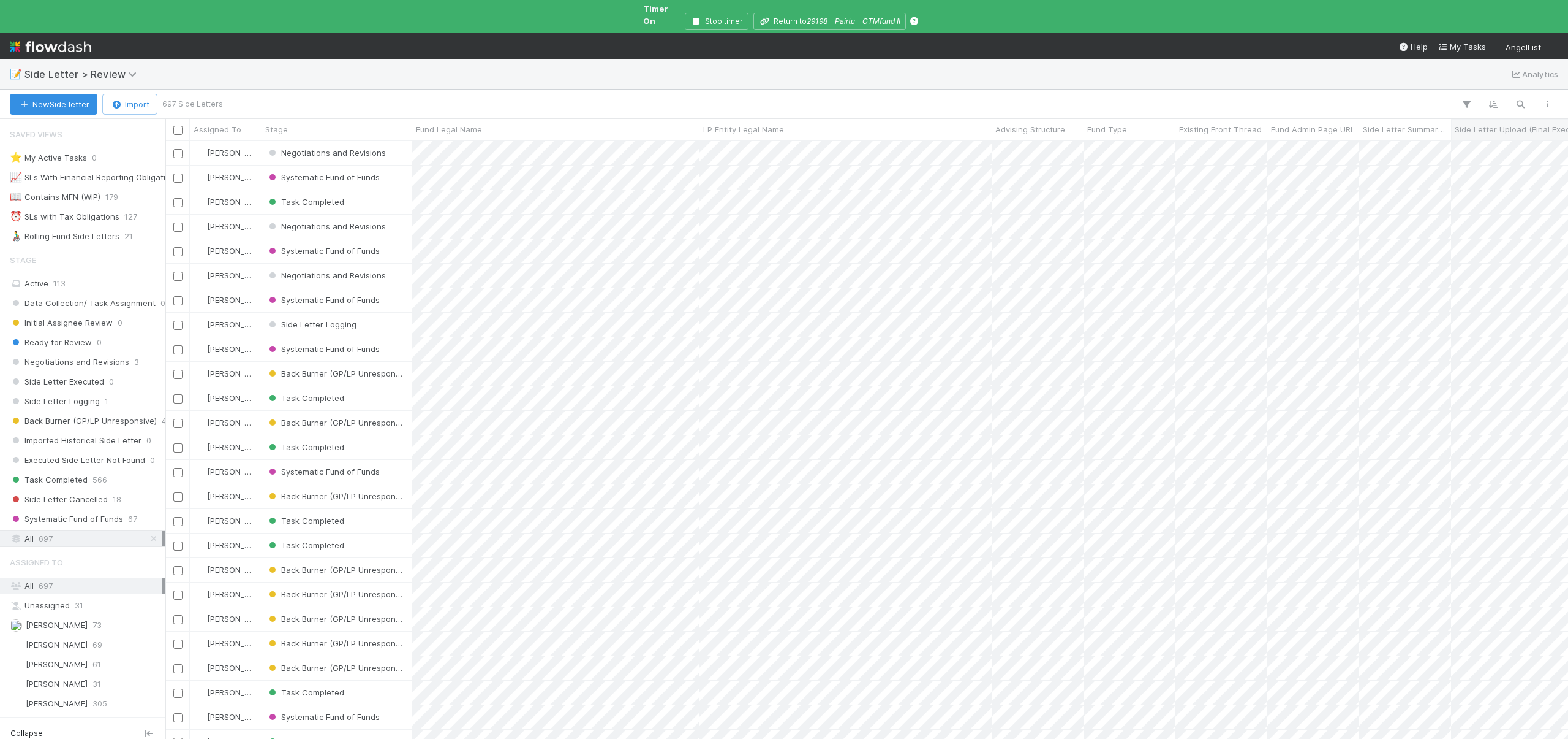
scroll to position [600, 1394]
click at [1516, 98] on icon "button" at bounding box center [1520, 104] width 12 height 11
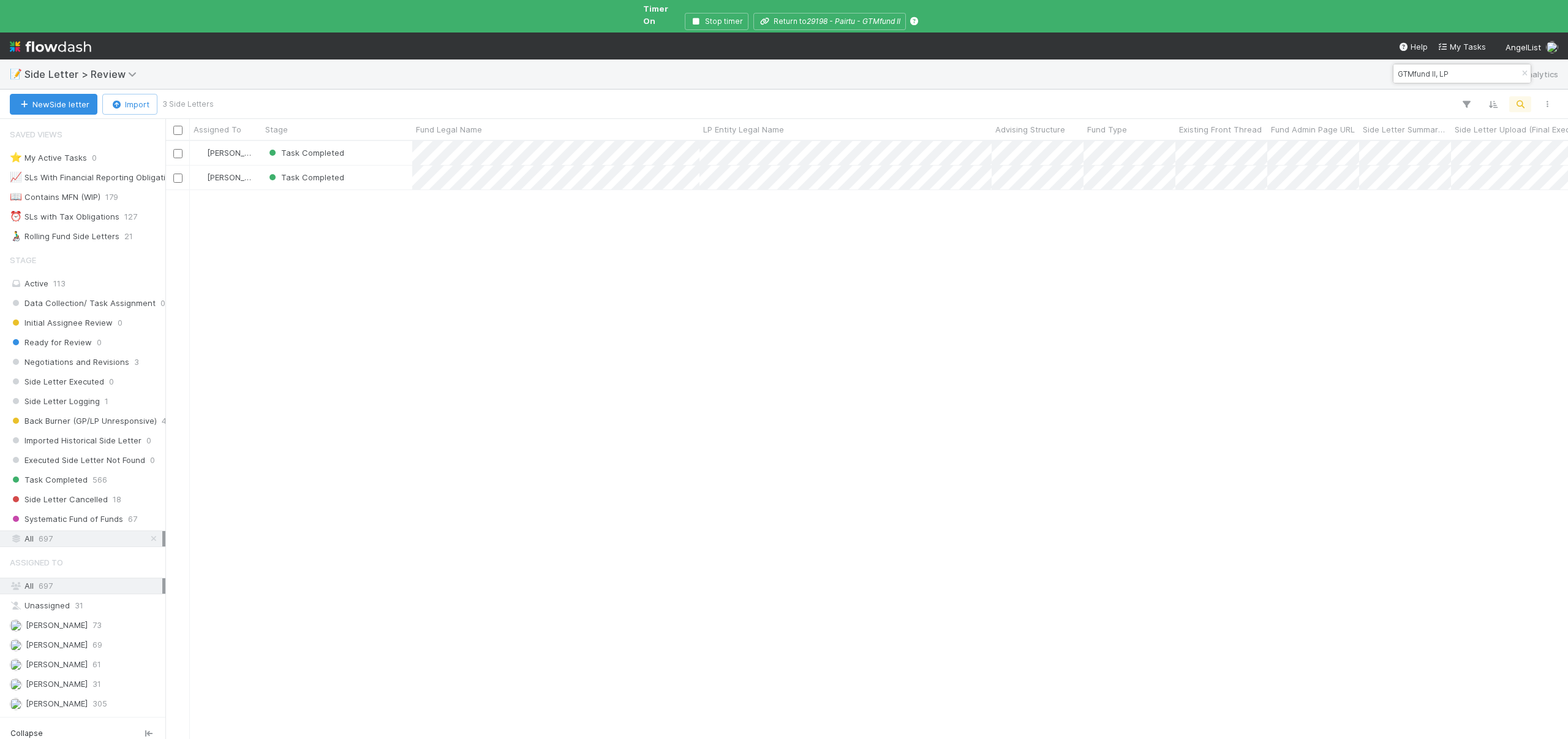
type input "GTMfund II, LP"
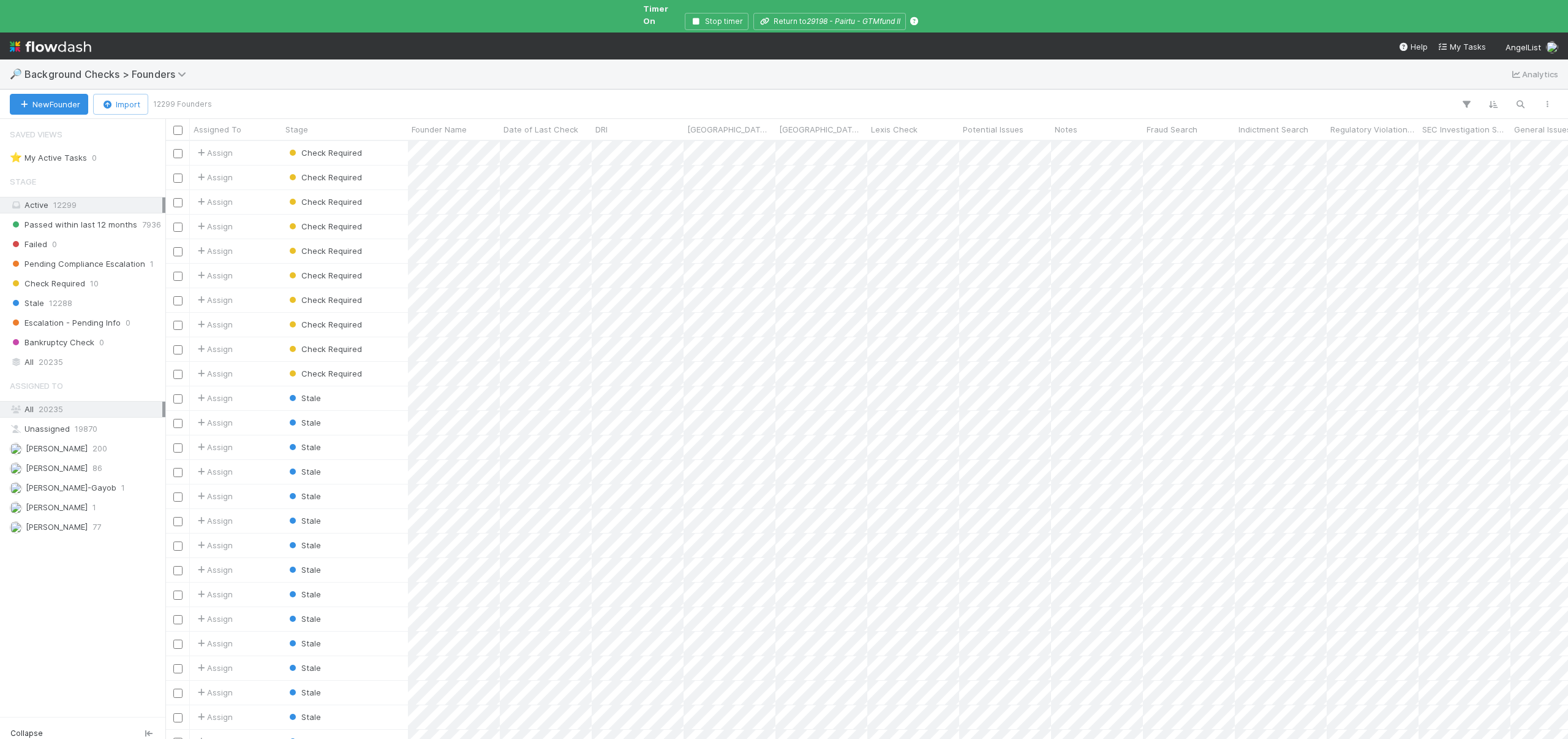
scroll to position [9, 9]
click at [1519, 98] on icon "button" at bounding box center [1520, 104] width 12 height 11
click at [1439, 74] on input at bounding box center [1457, 74] width 123 height 15
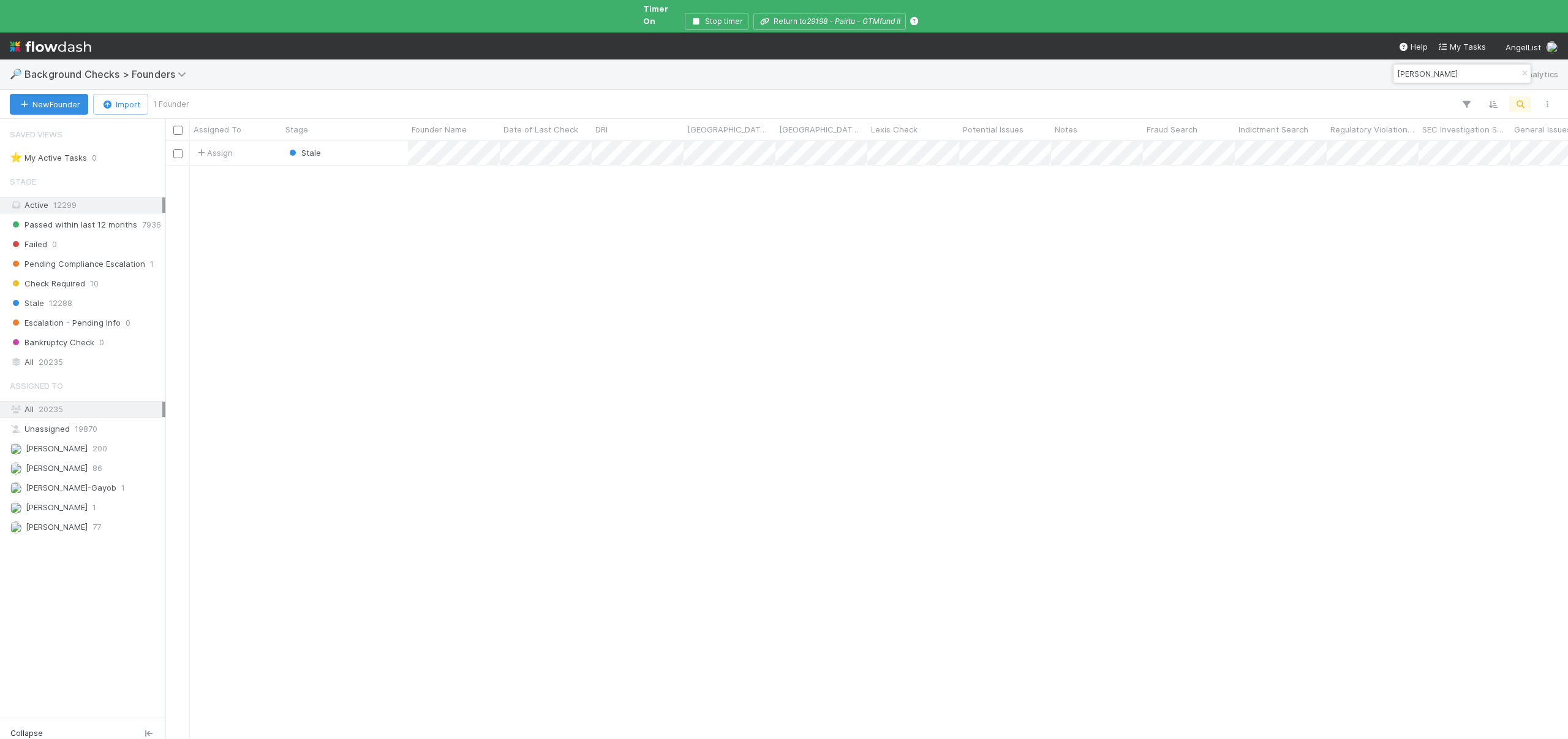
scroll to position [600, 1394]
type input "Arian Razzaghi"
click at [1522, 70] on icon "button" at bounding box center [1524, 74] width 12 height 8
click at [1495, 72] on div "🔎 Background Checks > Founders Analytics" at bounding box center [784, 74] width 1568 height 29
click at [1518, 98] on icon "button" at bounding box center [1520, 104] width 12 height 11
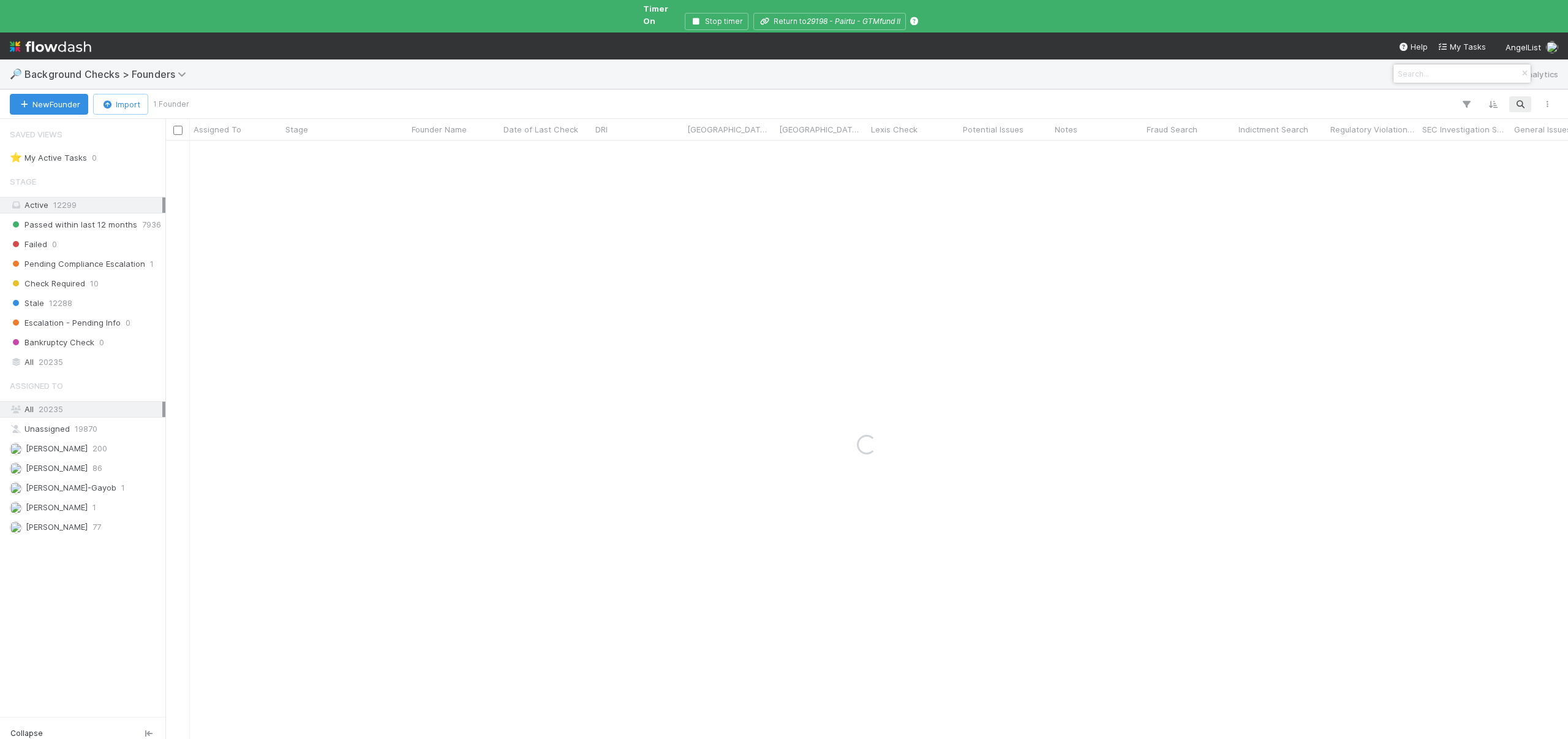
type input "Daniel Kafie"
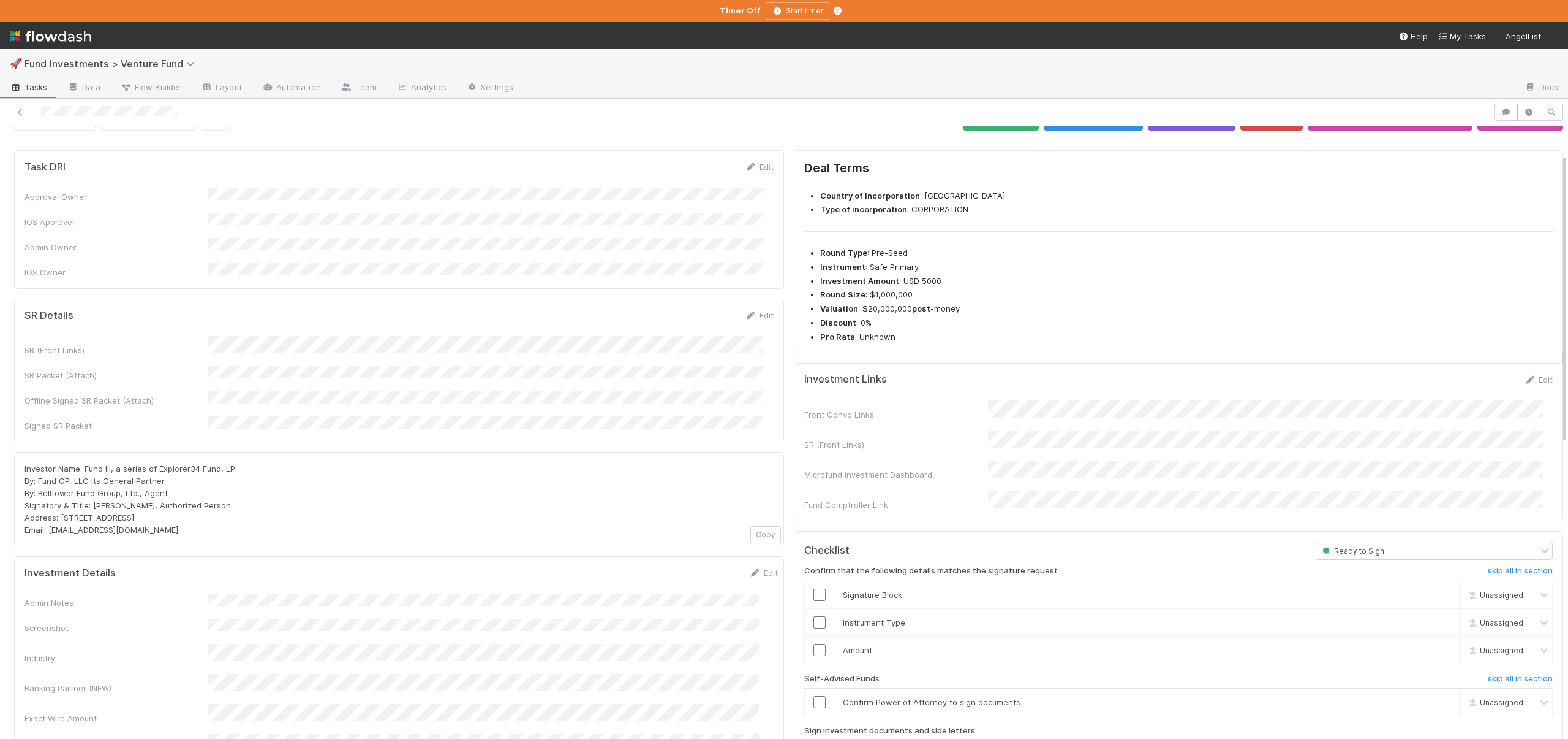
scroll to position [112, 0]
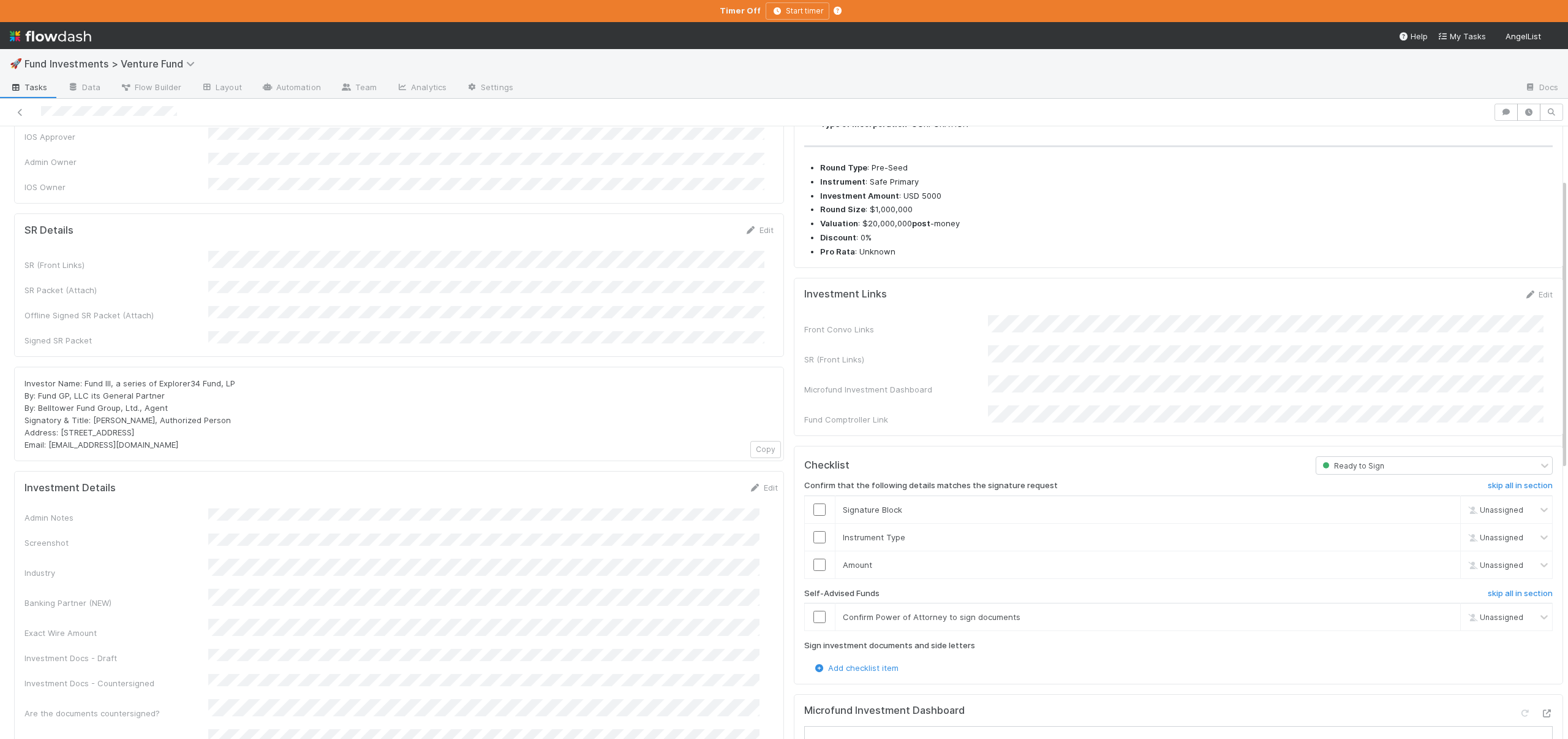
click at [1533, 288] on div "Edit" at bounding box center [1539, 293] width 28 height 12
click at [1529, 291] on link "Edit" at bounding box center [1539, 294] width 28 height 9
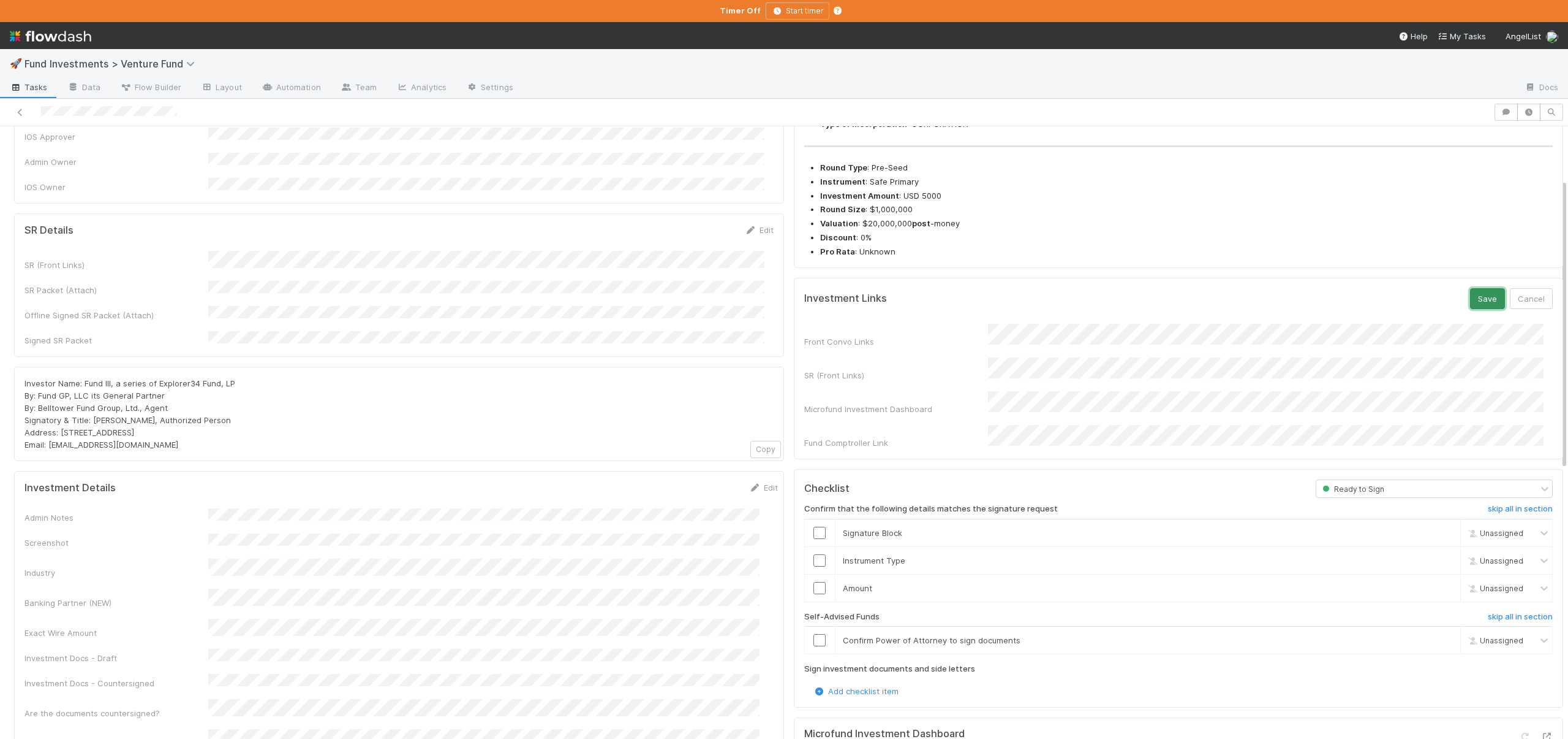
click at [1472, 299] on button "Save" at bounding box center [1488, 298] width 35 height 21
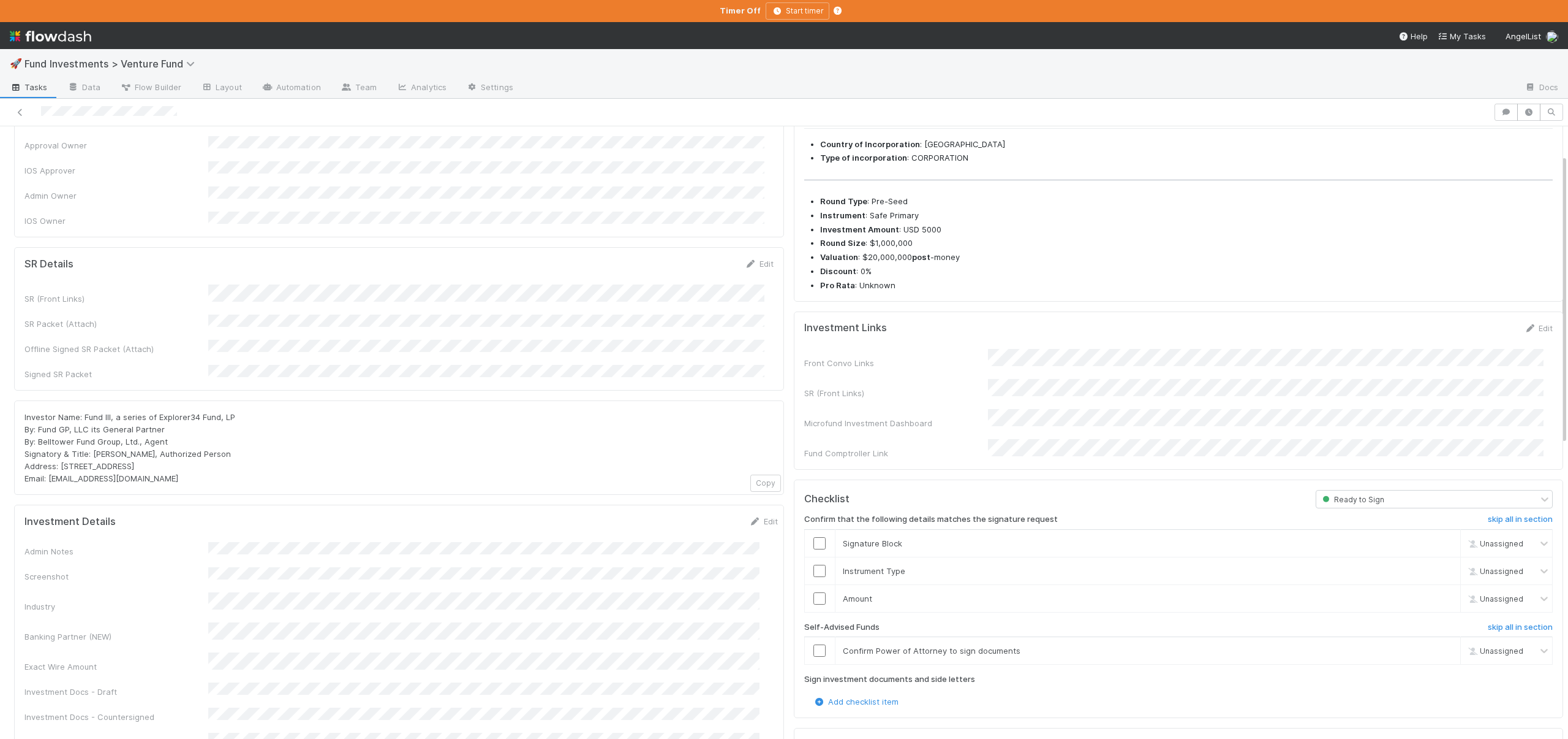
scroll to position [104, 0]
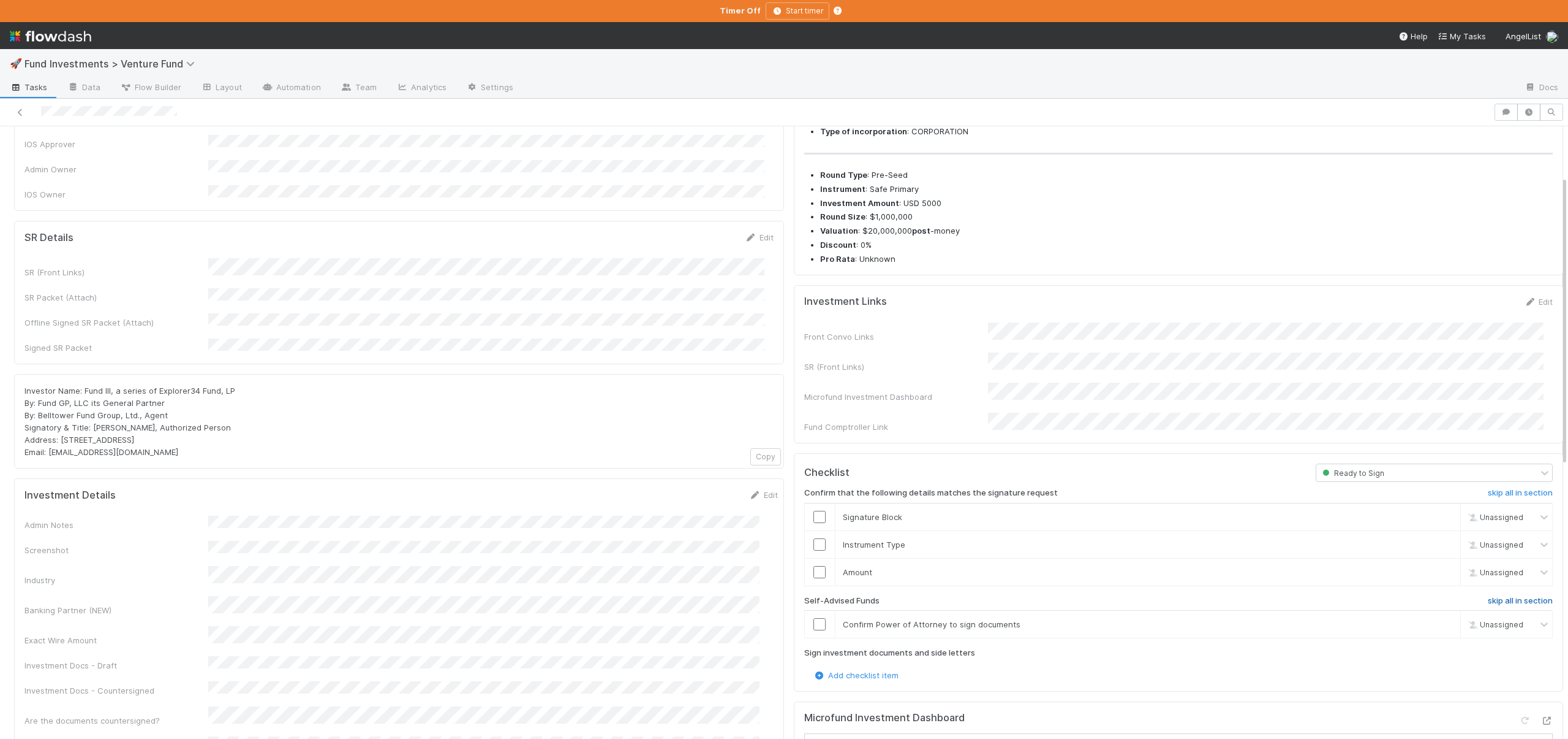
click at [1498, 596] on h6 "skip all in section" at bounding box center [1521, 601] width 65 height 9
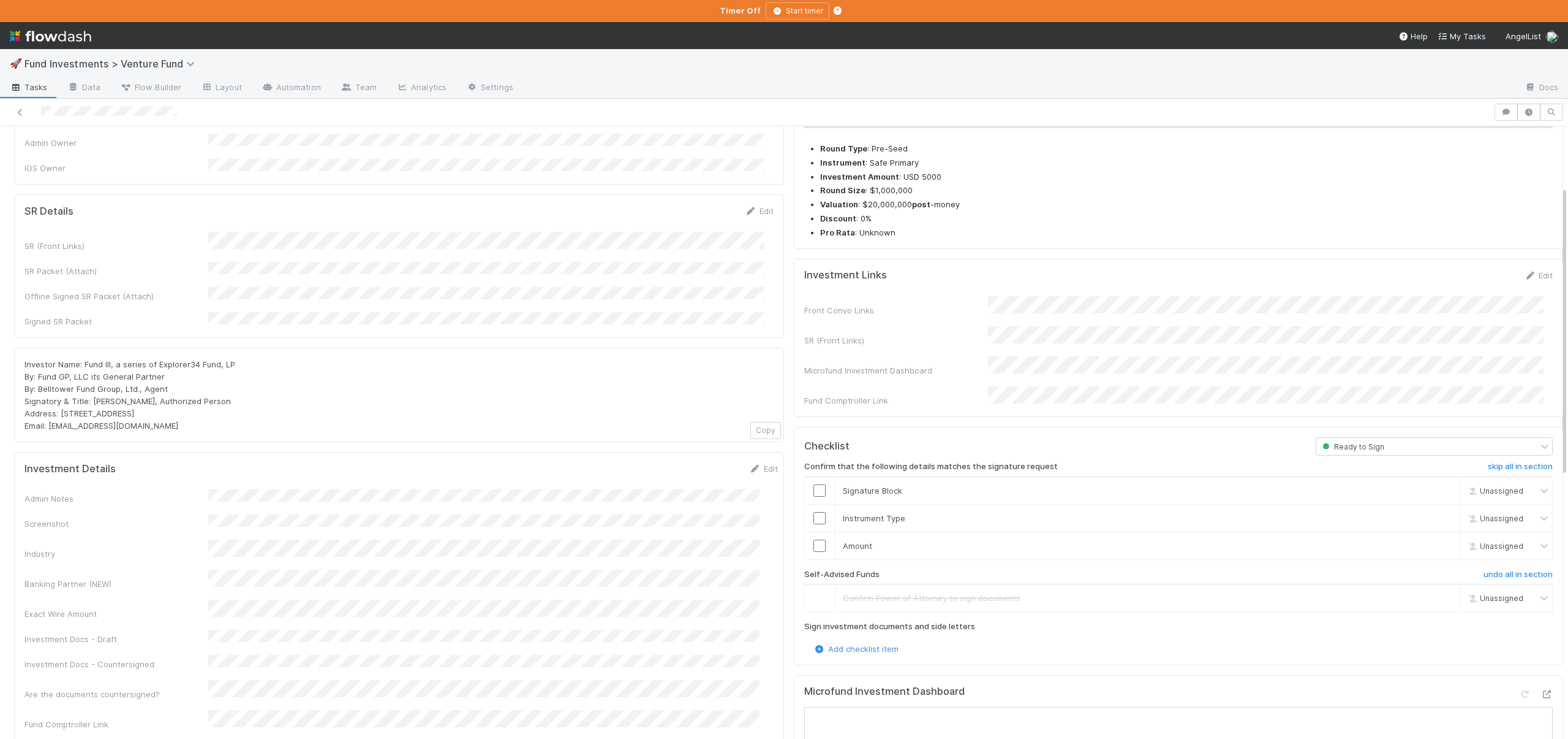
scroll to position [41, 0]
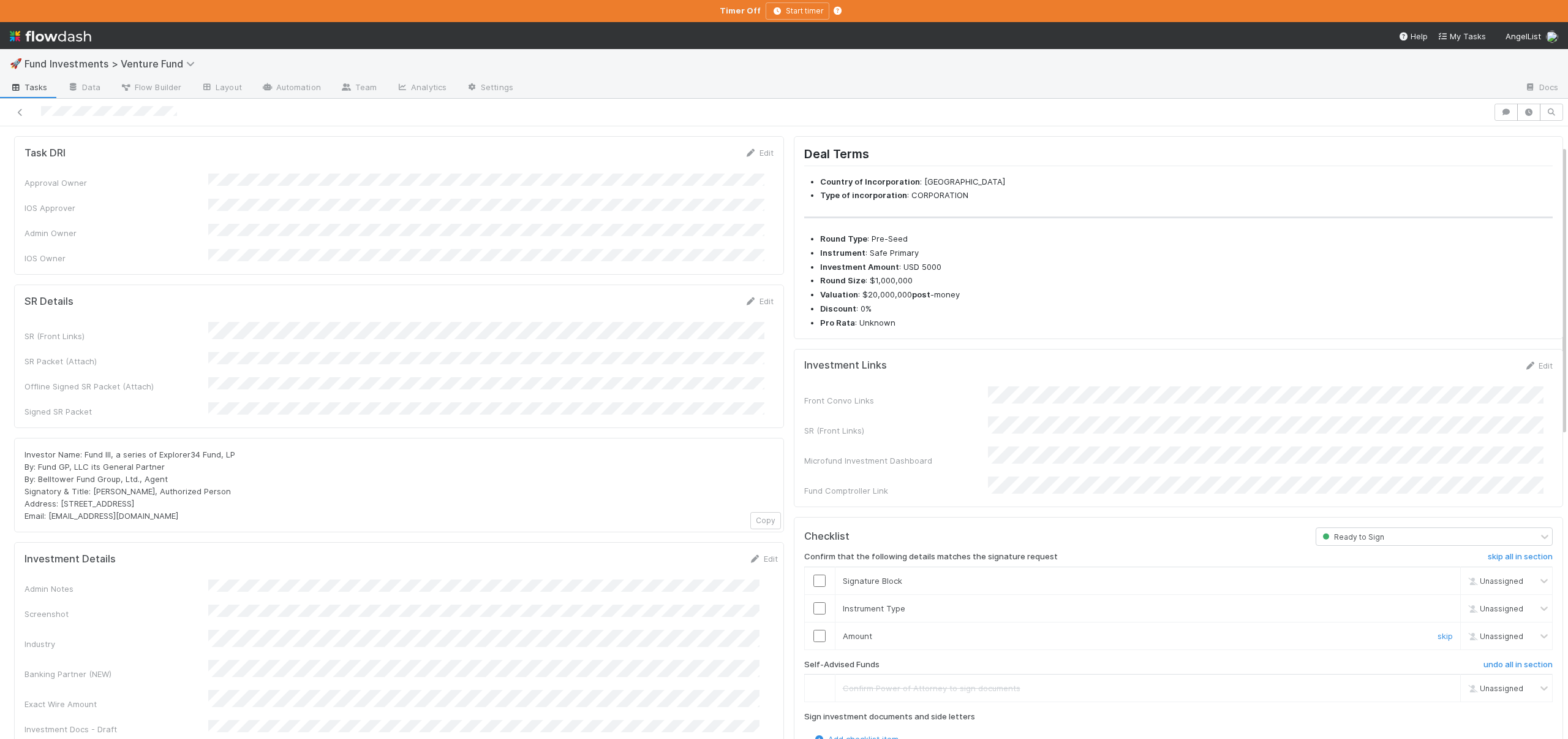
click at [815, 629] on input "checkbox" at bounding box center [819, 635] width 12 height 12
click at [813, 602] on input "checkbox" at bounding box center [819, 607] width 12 height 12
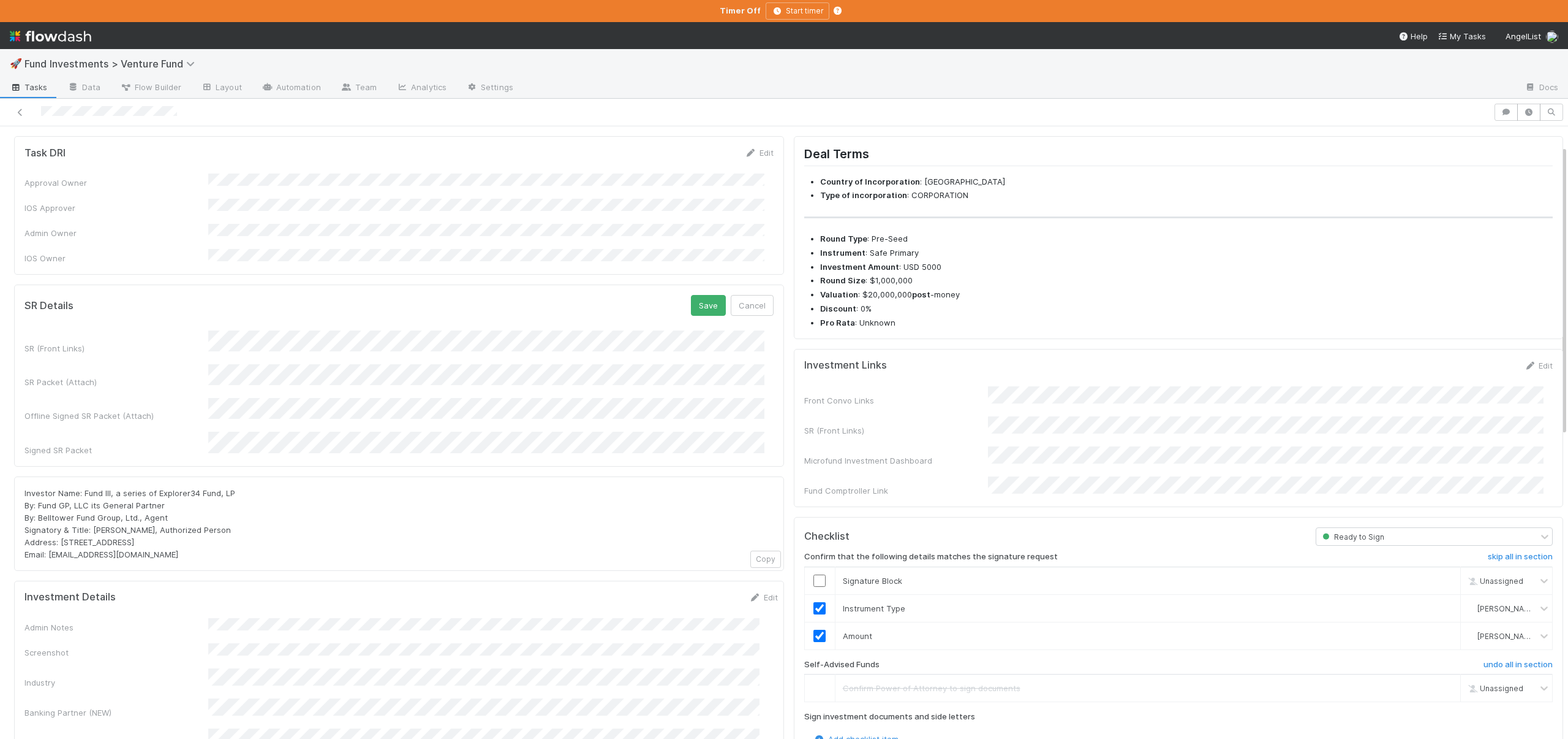
click at [698, 285] on div "SR Details Save Cancel SR (Front Links) SR Packet (Attach) Offline Signed SR Pa…" at bounding box center [399, 376] width 770 height 182
click at [698, 295] on button "Save" at bounding box center [708, 306] width 35 height 21
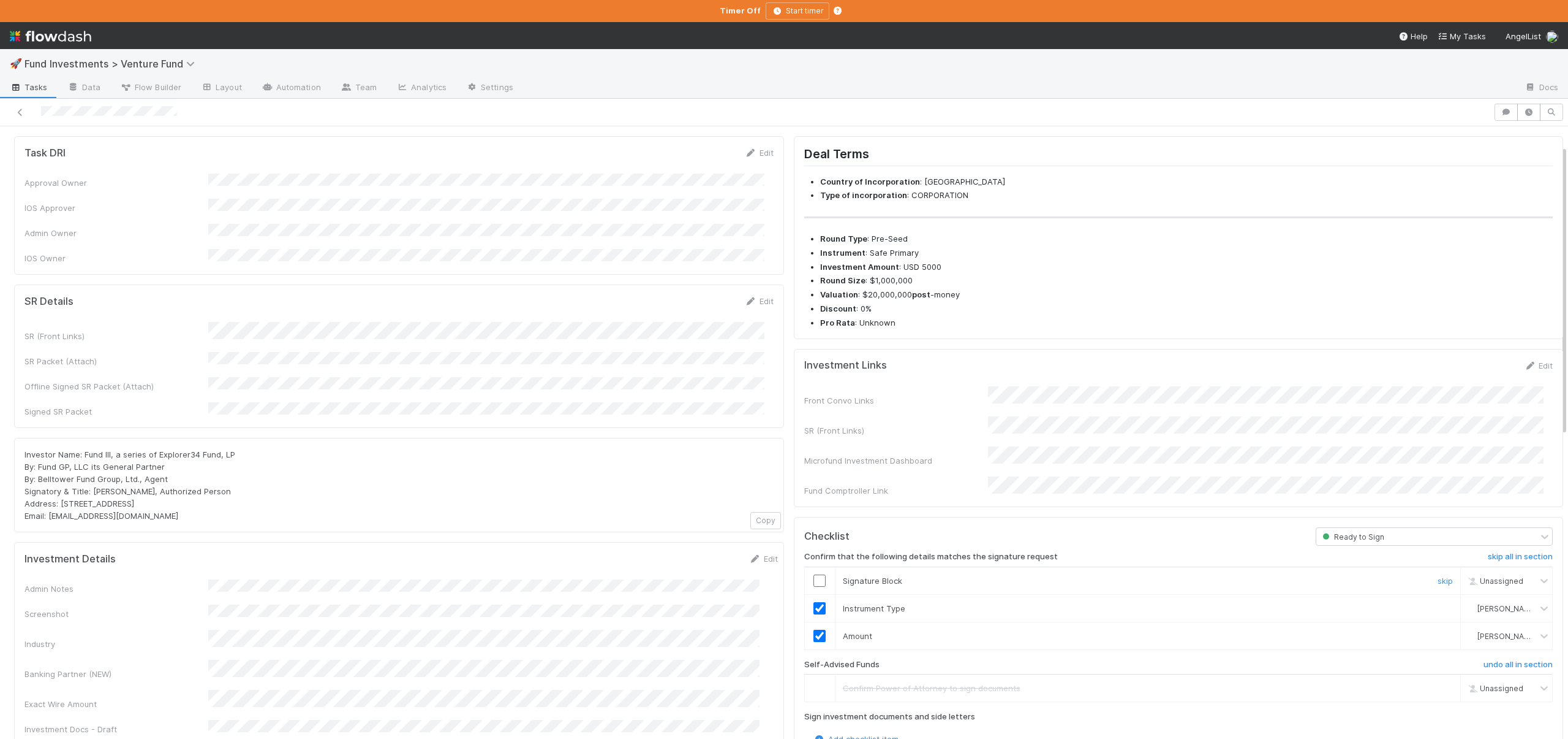
click at [813, 574] on input "checkbox" at bounding box center [819, 580] width 12 height 12
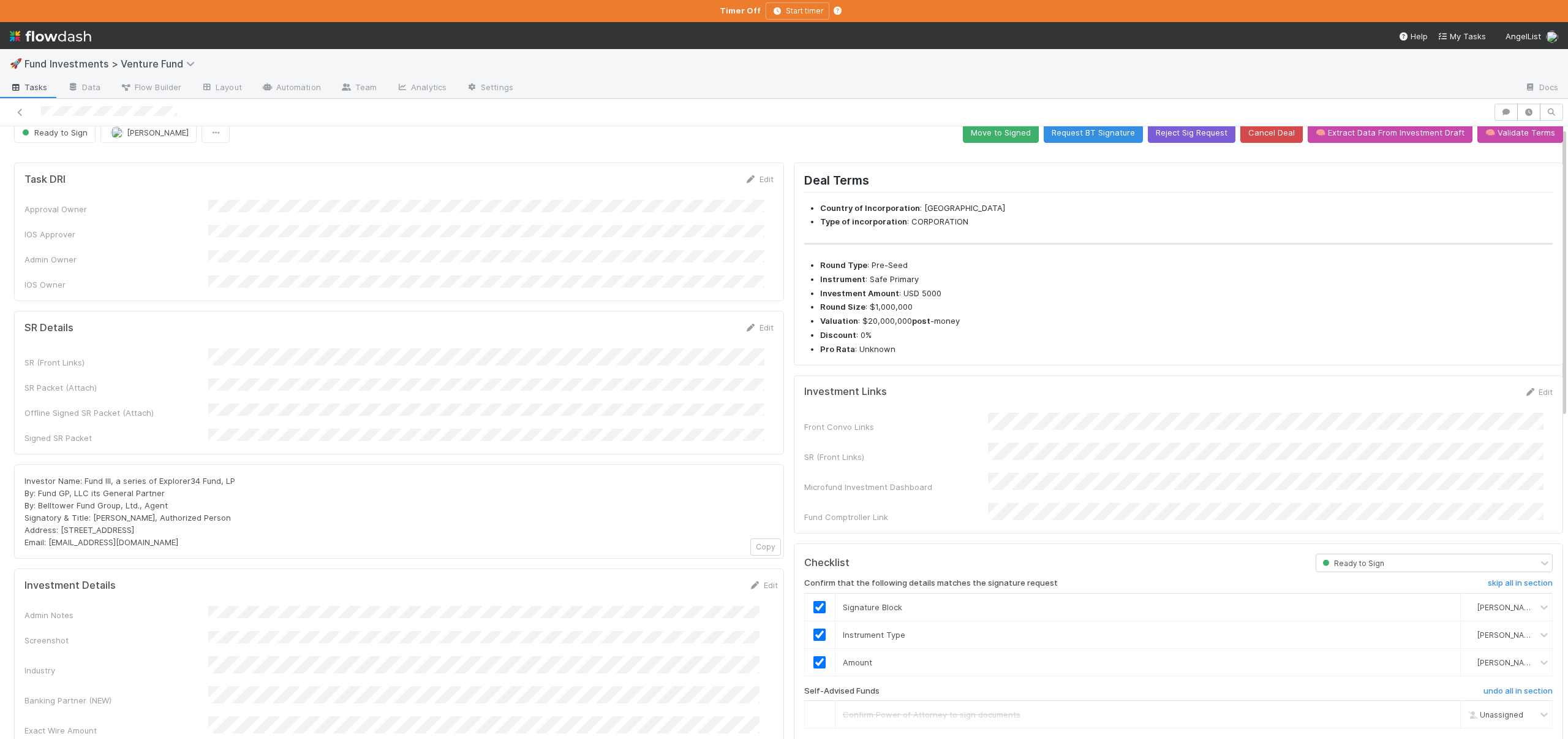
scroll to position [0, 0]
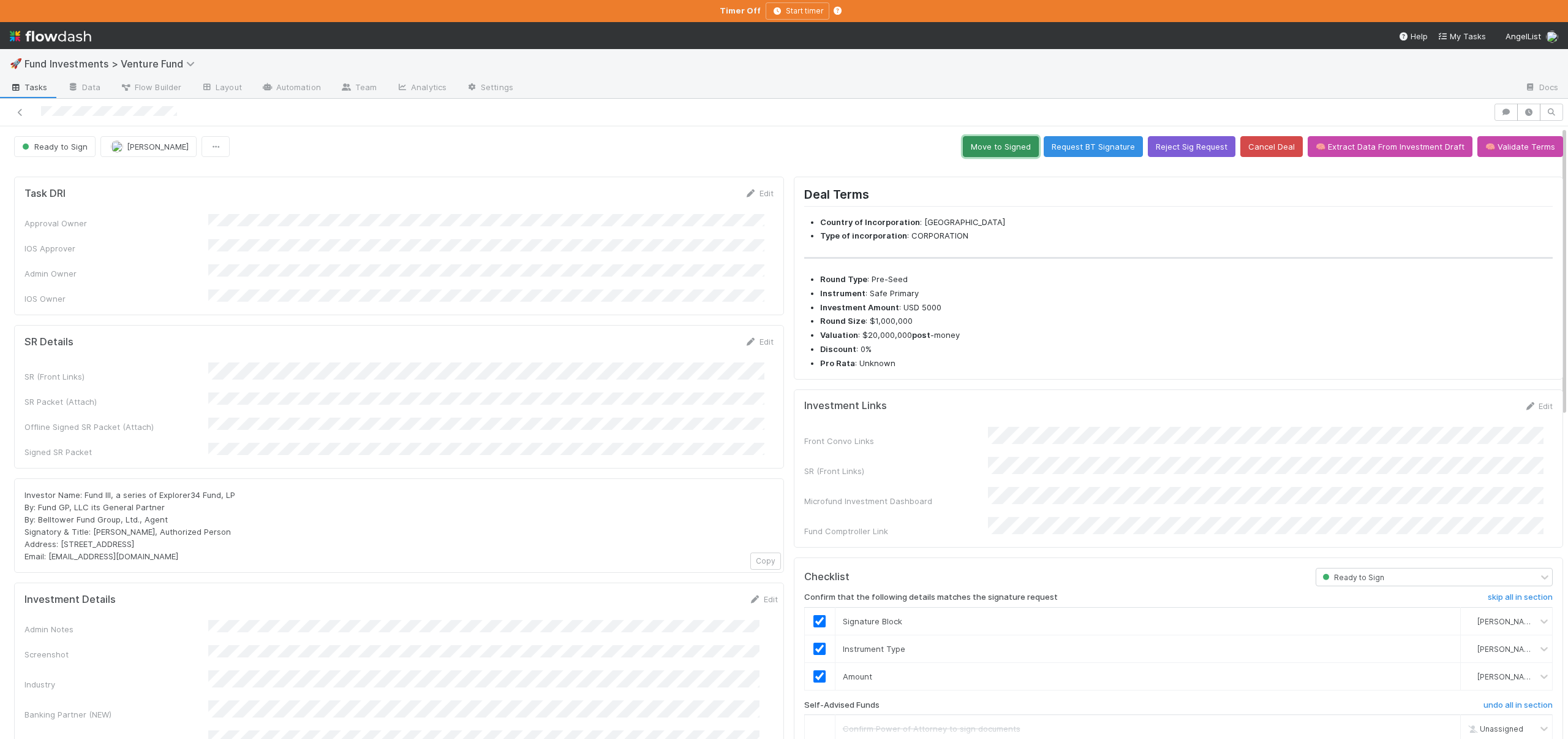
click at [982, 142] on button "Move to Signed" at bounding box center [1001, 147] width 76 height 21
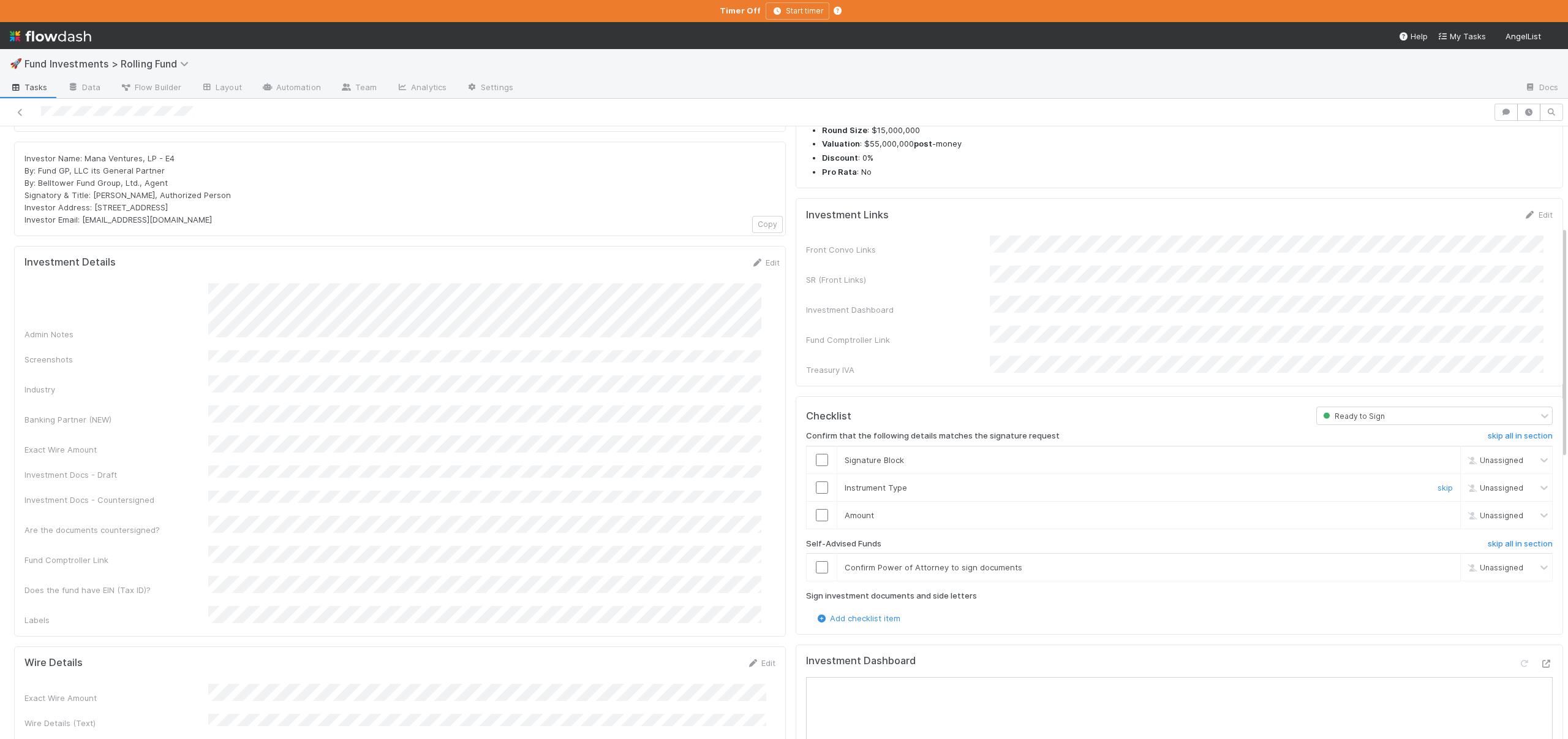
scroll to position [264, 0]
click at [1511, 537] on h6 "skip all in section" at bounding box center [1521, 542] width 65 height 9
click at [1504, 537] on h6 "skip all in section" at bounding box center [1521, 542] width 65 height 9
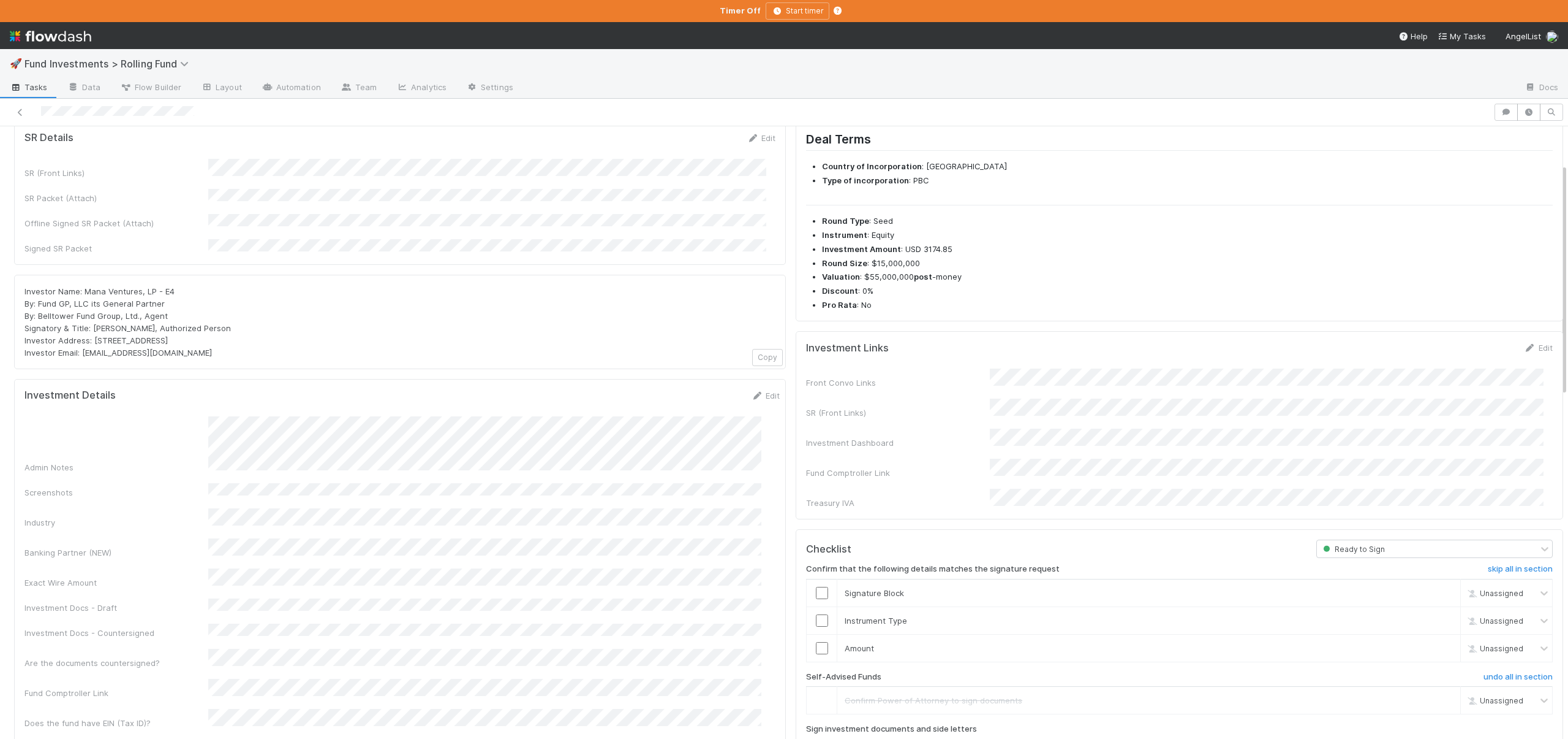
scroll to position [0, 0]
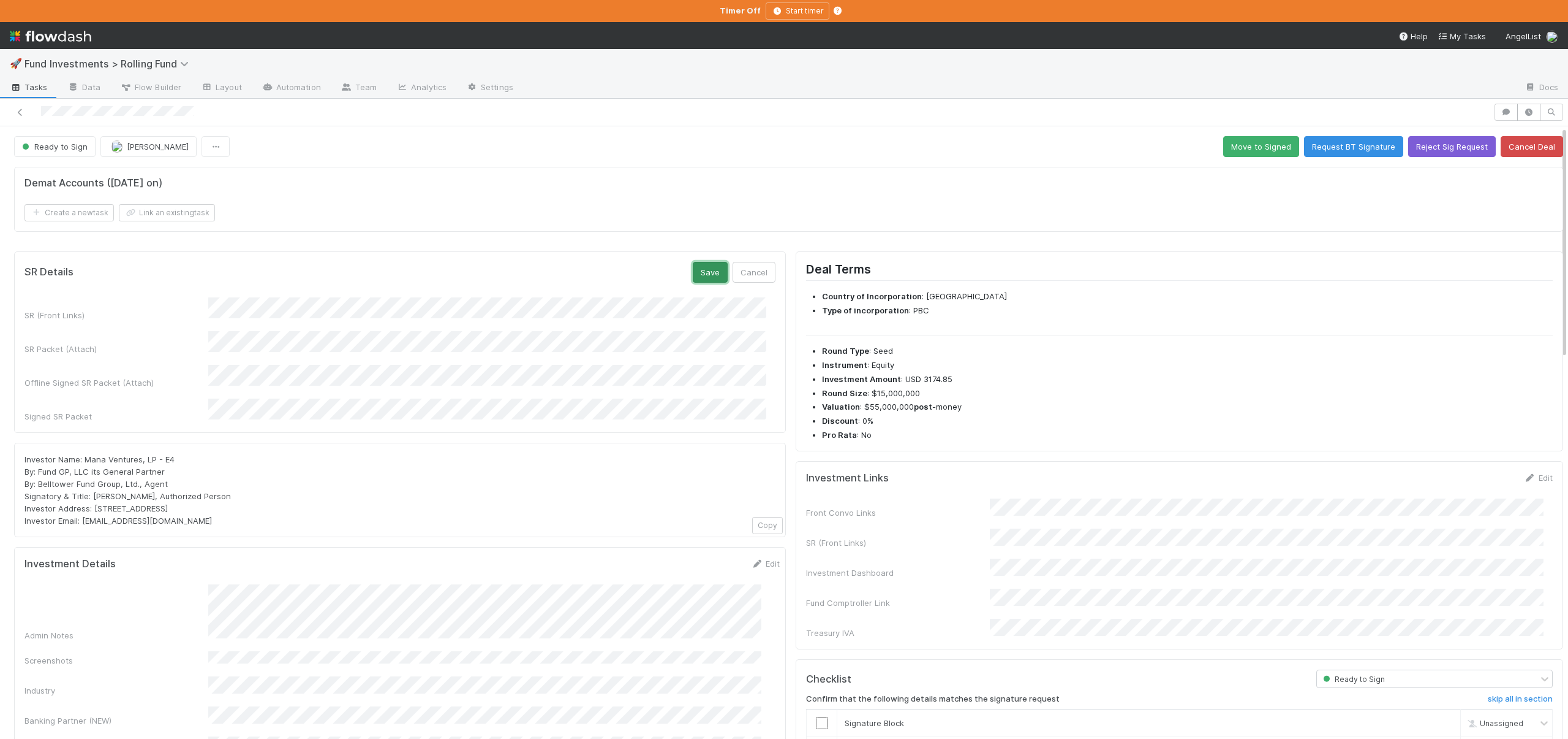
click at [698, 271] on button "Save" at bounding box center [710, 273] width 35 height 21
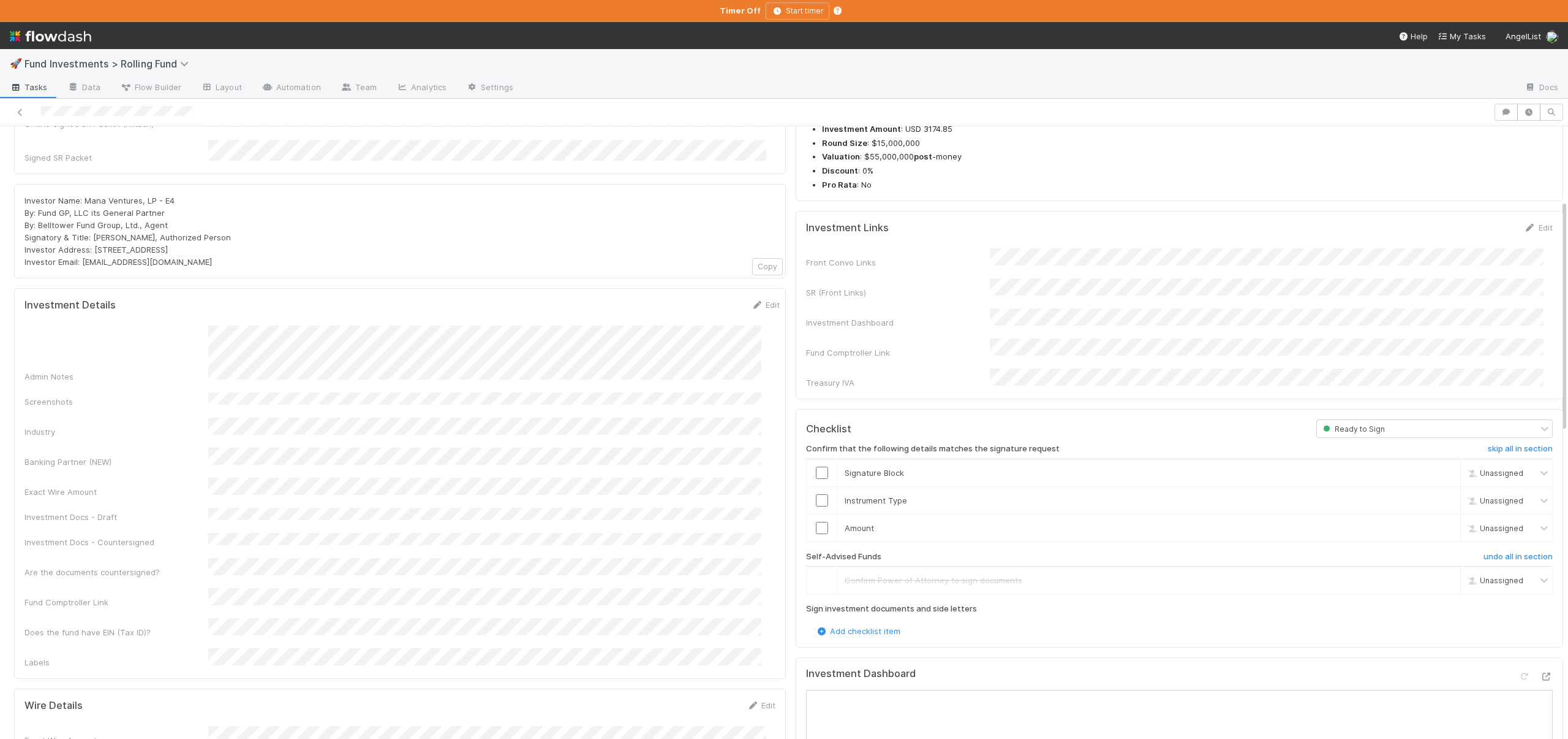
scroll to position [269, 0]
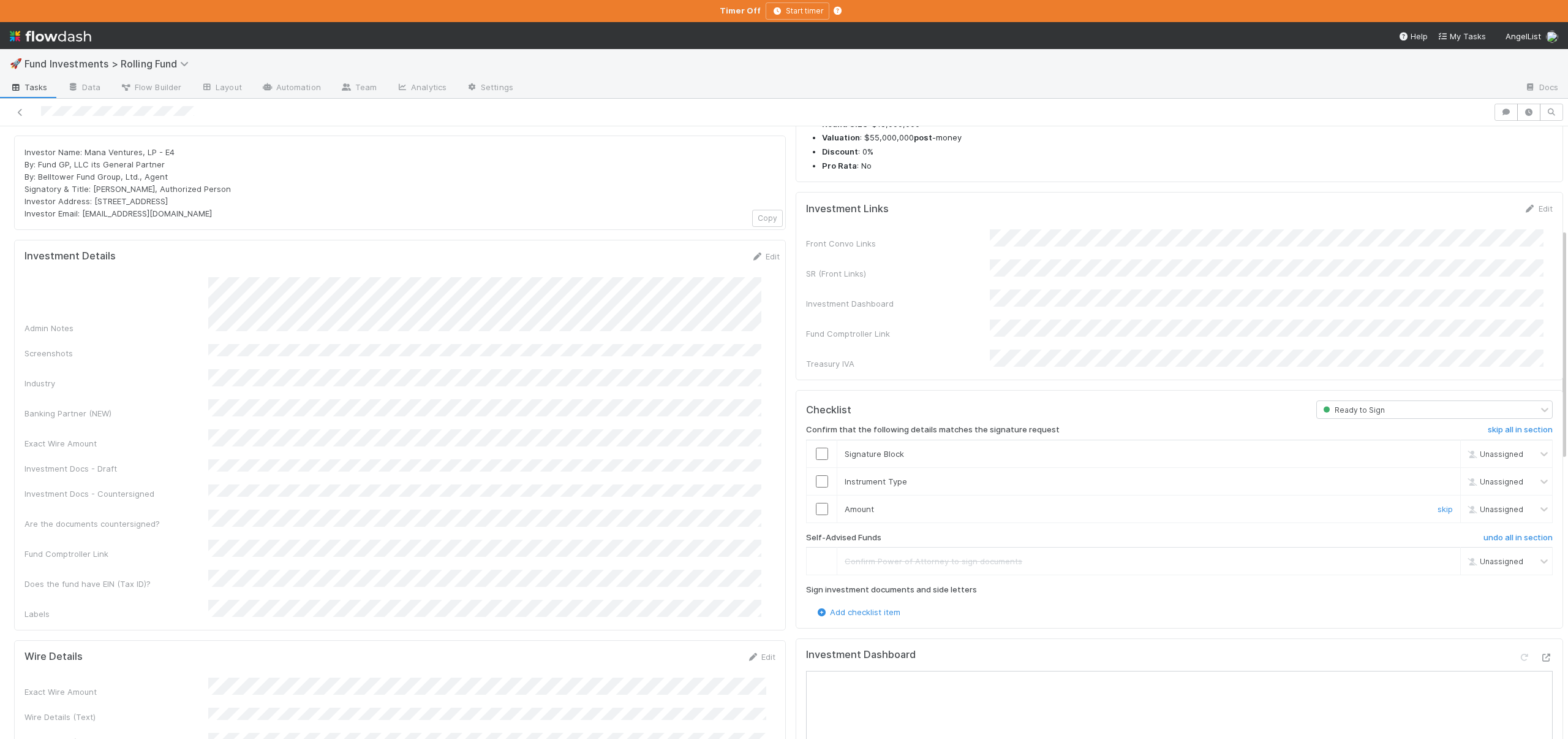
click at [816, 502] on input "checkbox" at bounding box center [822, 508] width 12 height 12
click at [816, 475] on input "checkbox" at bounding box center [822, 481] width 12 height 12
click at [816, 448] on input "checkbox" at bounding box center [822, 453] width 12 height 12
click at [818, 475] on input "checkbox" at bounding box center [822, 481] width 12 height 12
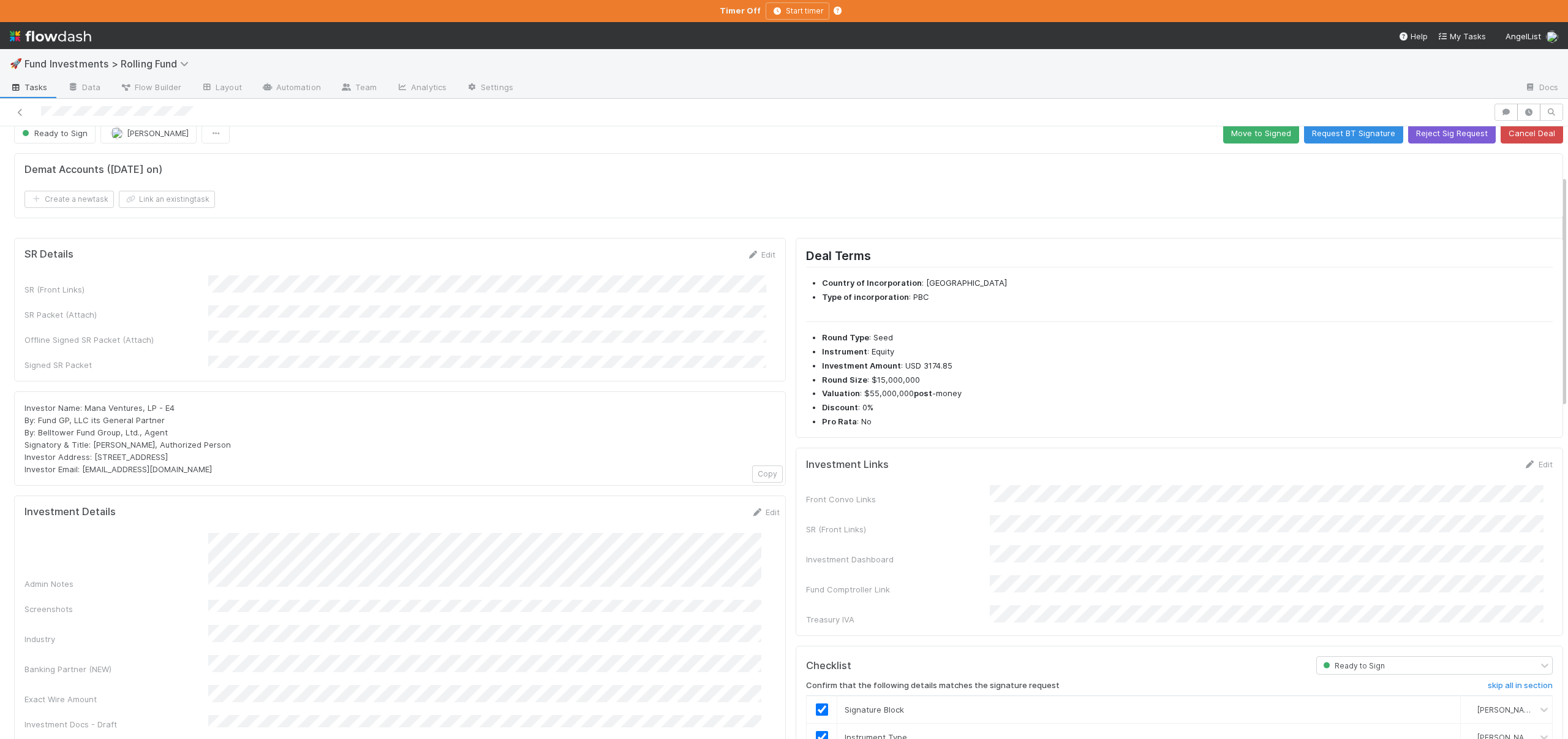
scroll to position [0, 0]
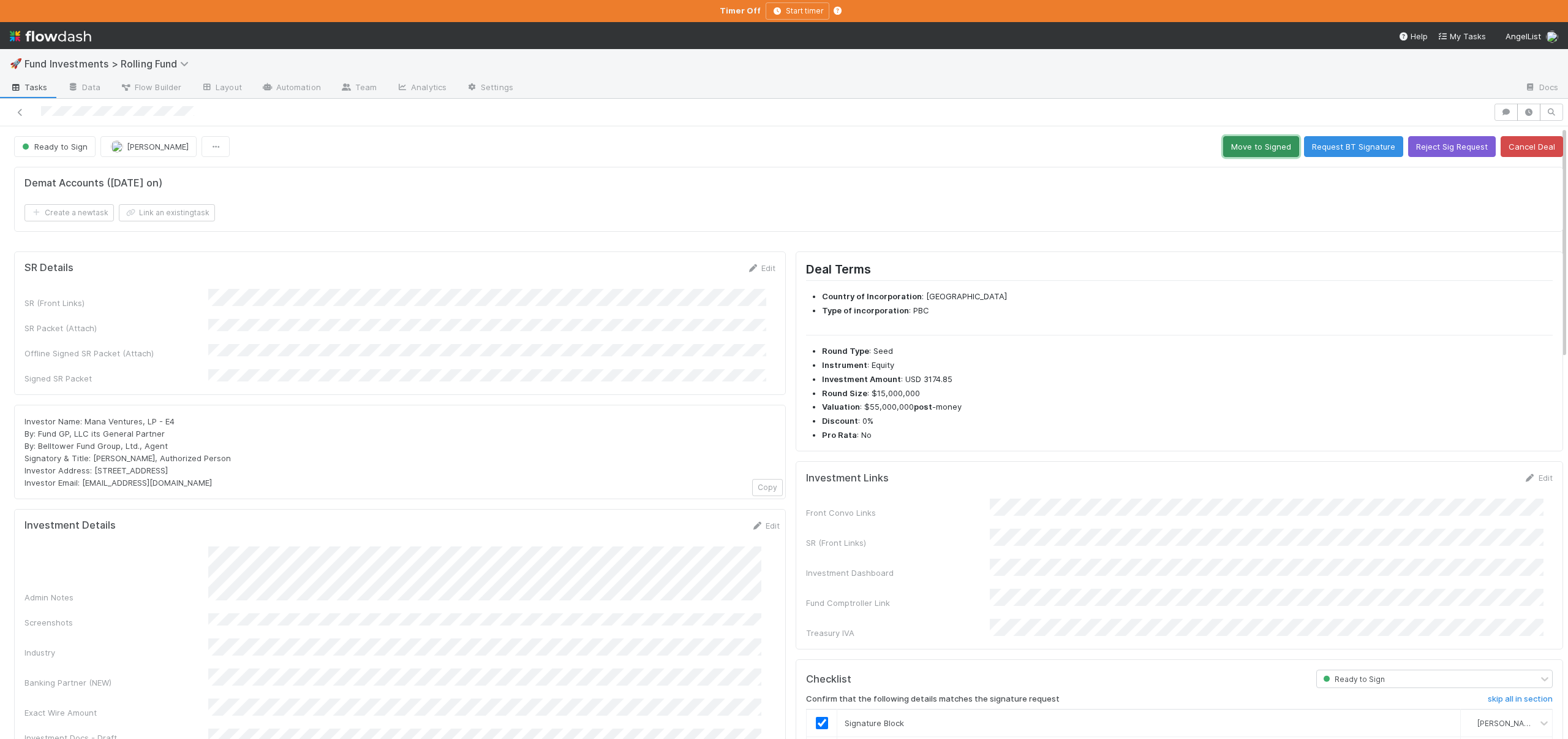
click at [1248, 151] on button "Move to Signed" at bounding box center [1262, 147] width 76 height 21
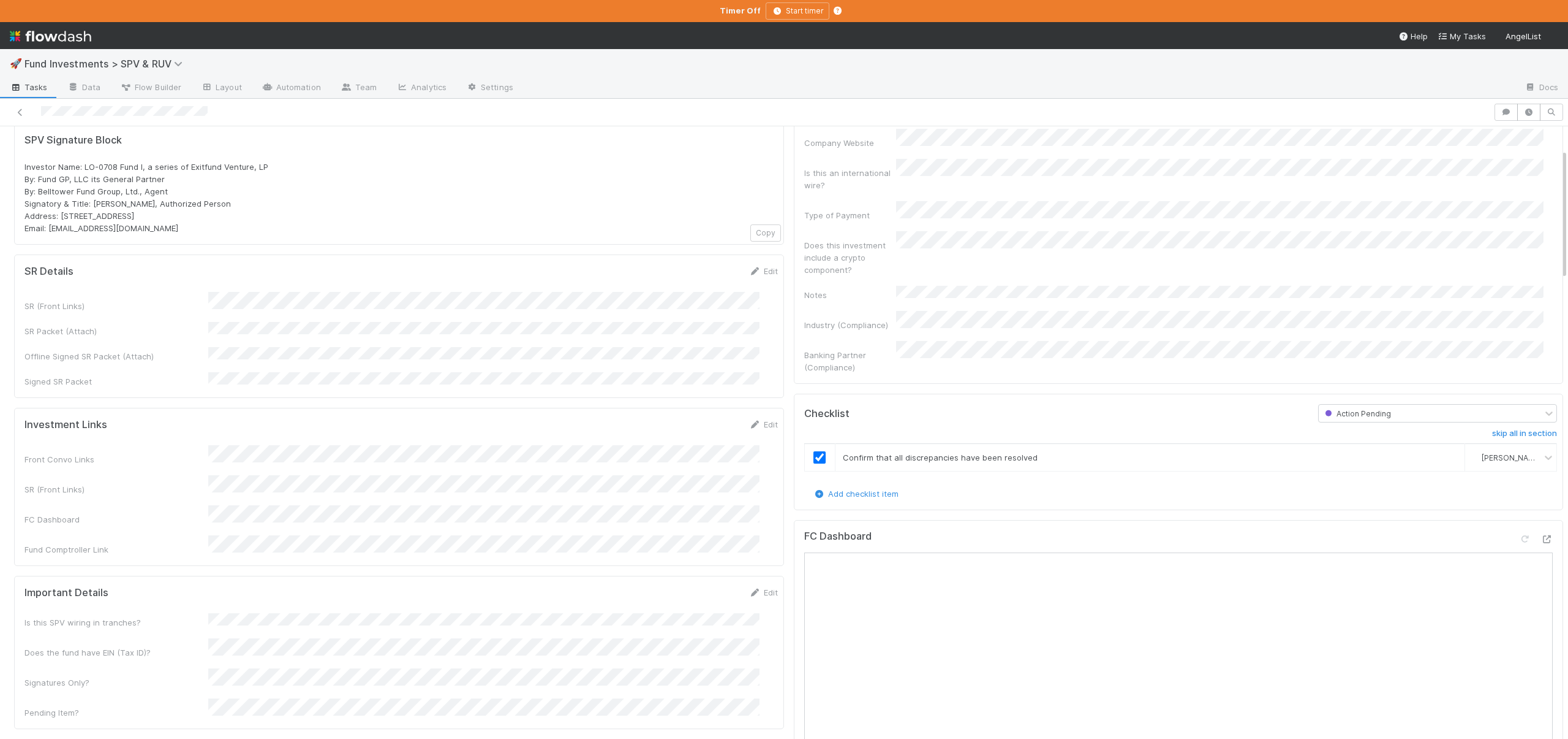
scroll to position [114, 0]
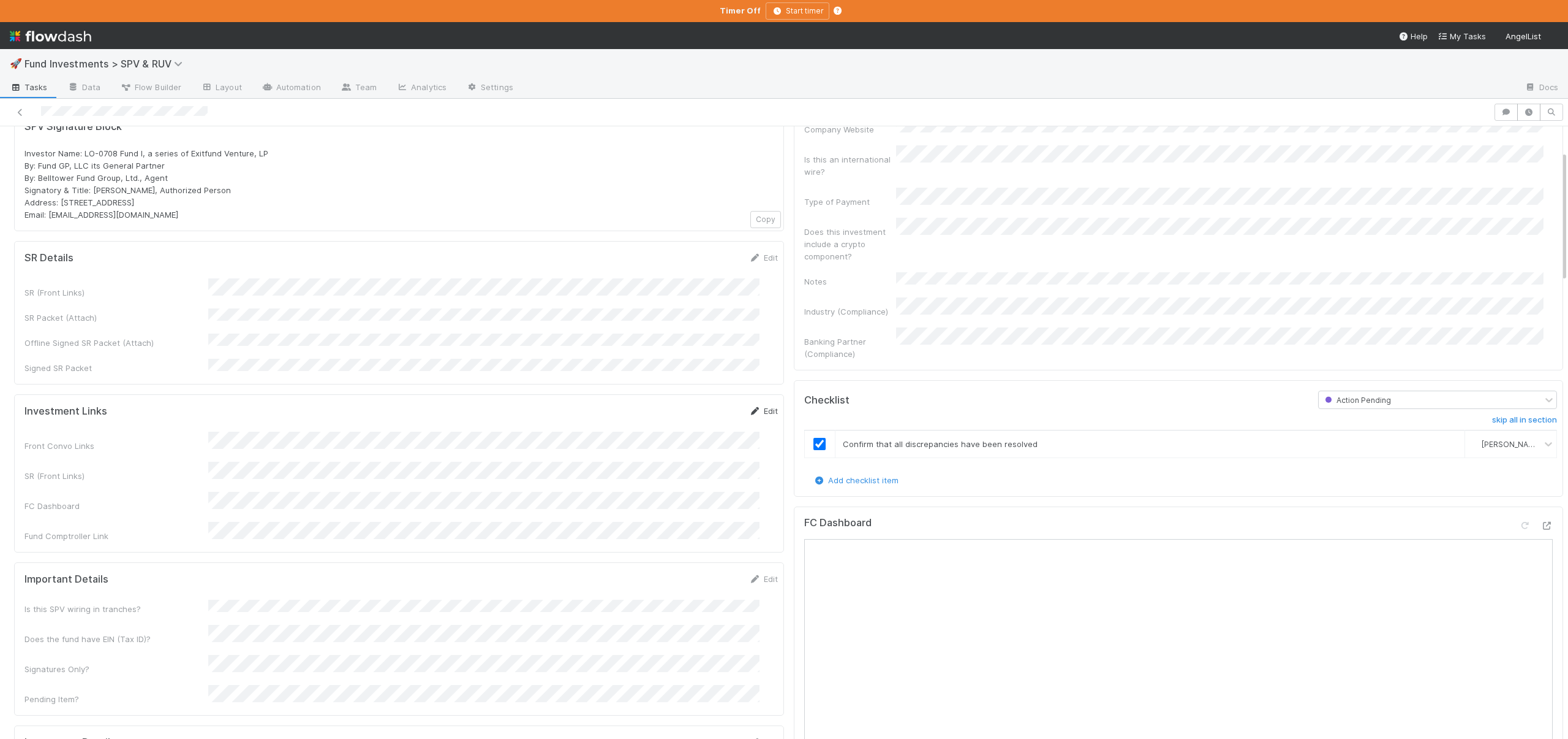
click at [749, 406] on link "Edit" at bounding box center [763, 411] width 28 height 9
click at [695, 405] on button "Save" at bounding box center [712, 415] width 35 height 21
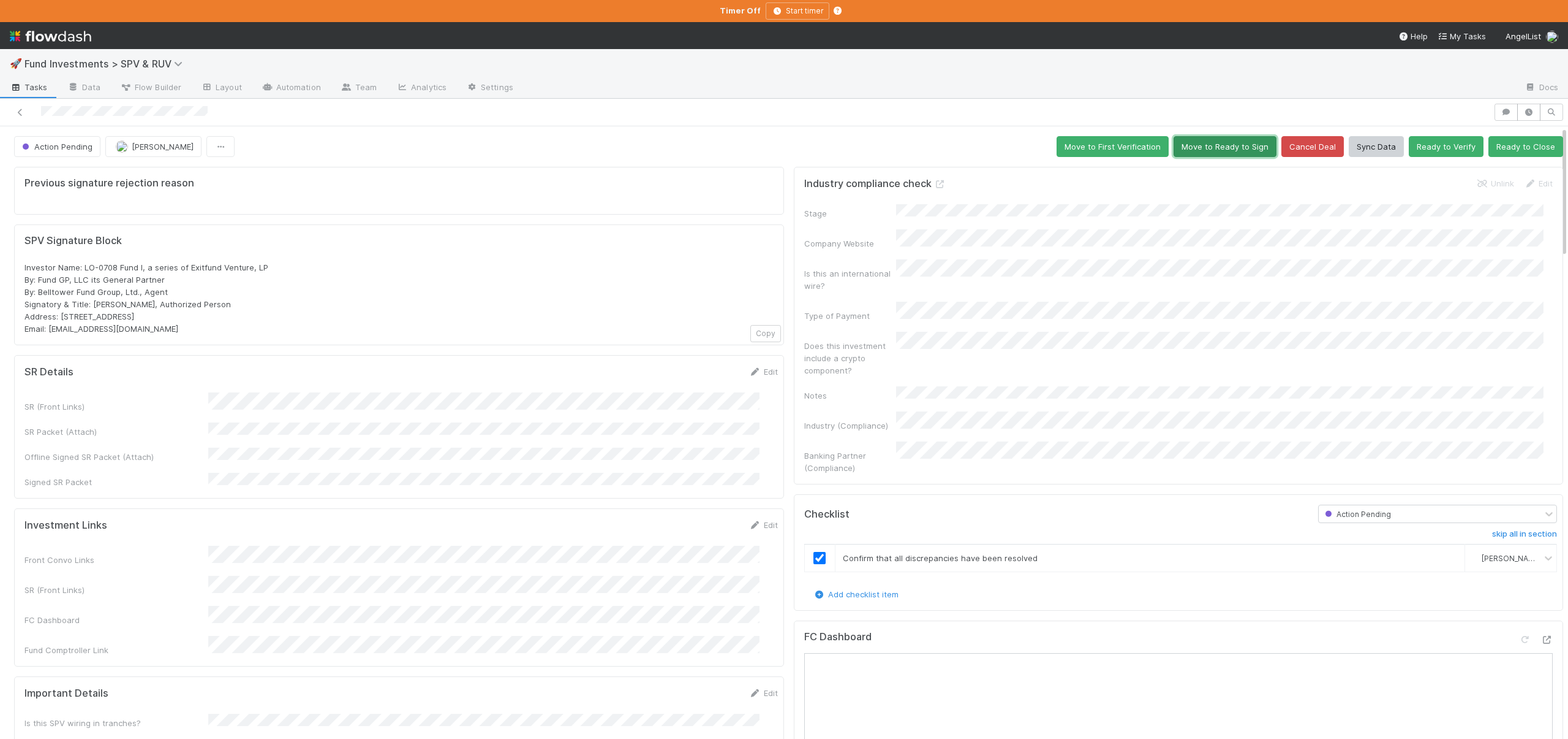
click at [1212, 150] on button "Move to Ready to Sign" at bounding box center [1225, 147] width 103 height 21
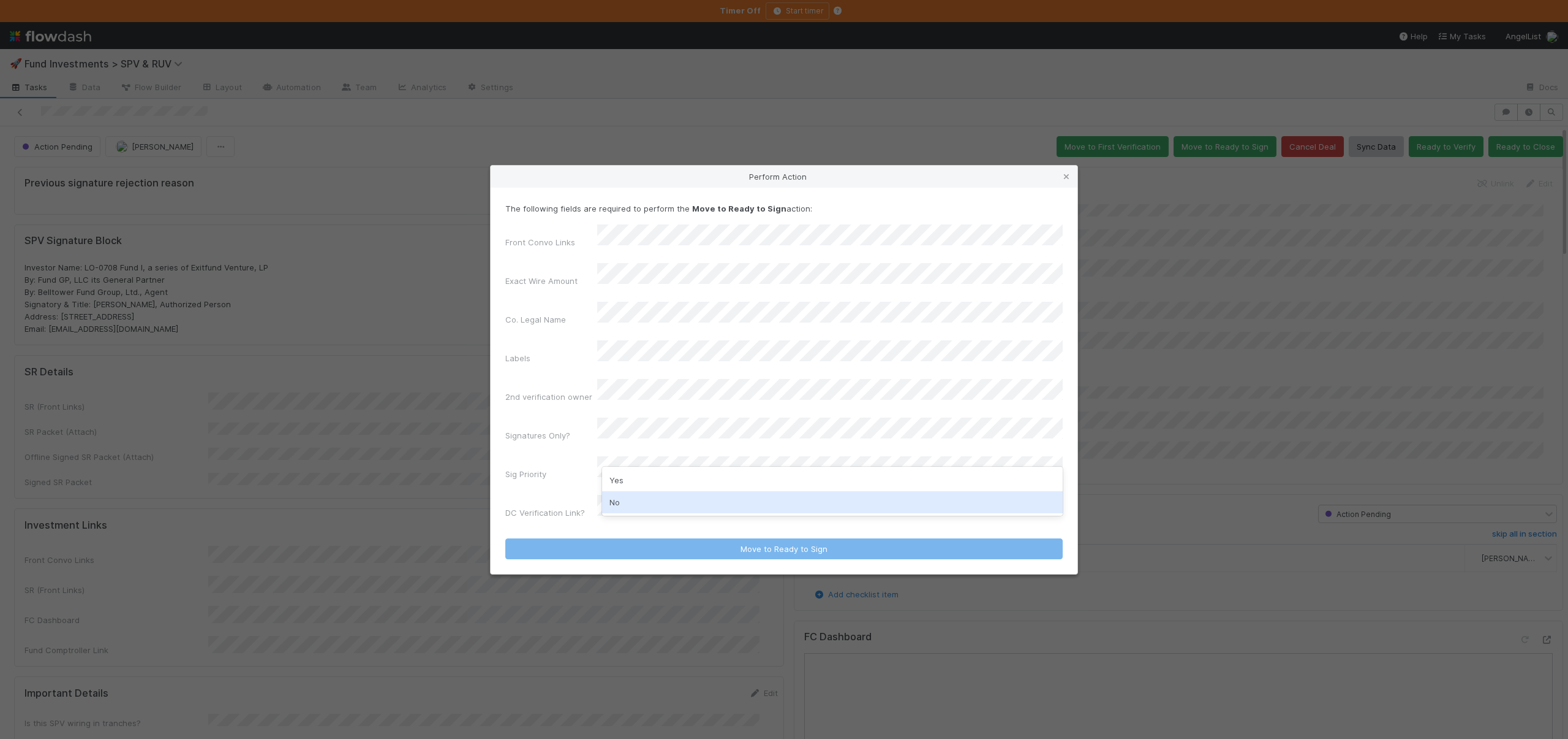
click at [614, 494] on div "No" at bounding box center [832, 501] width 461 height 22
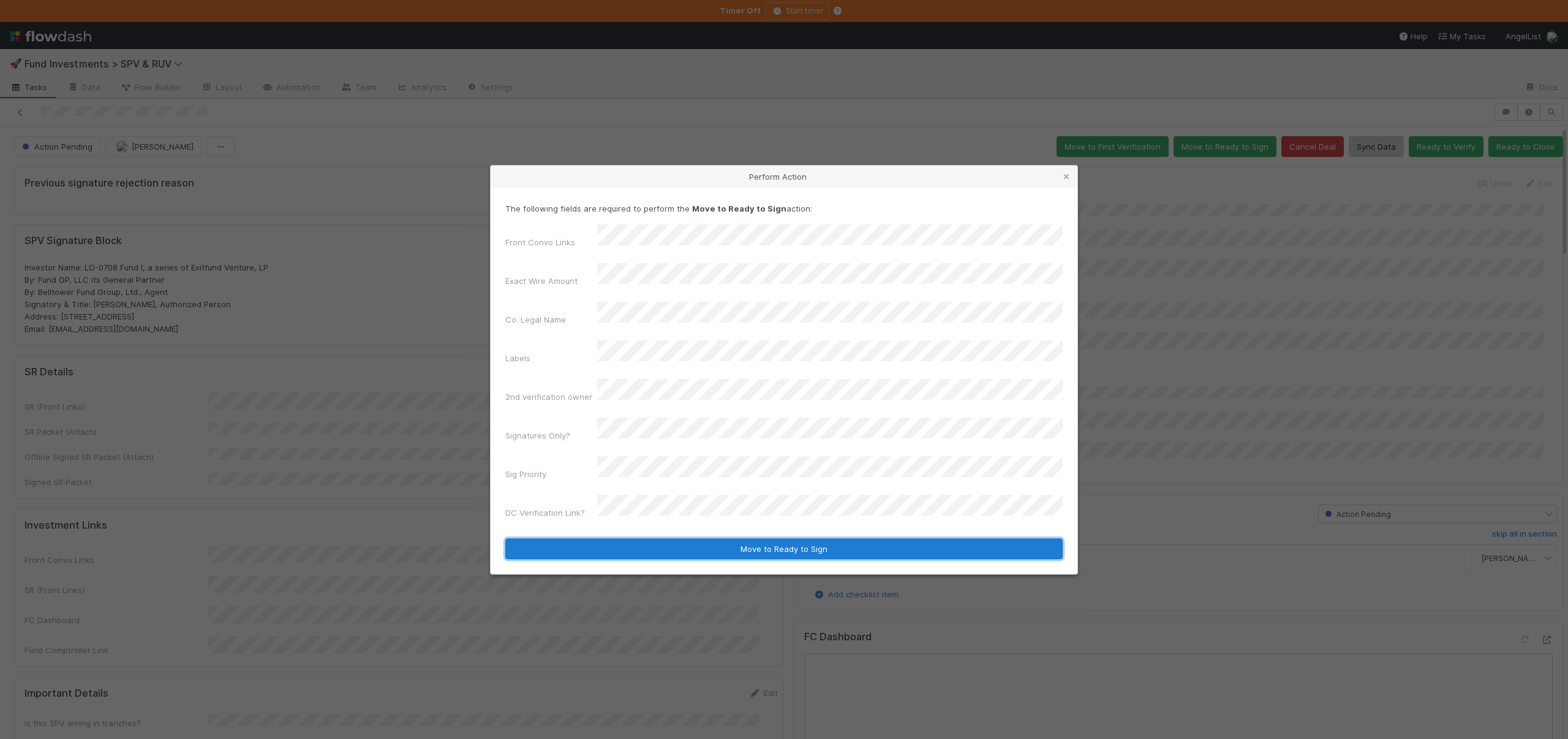
click at [614, 538] on button "Move to Ready to Sign" at bounding box center [784, 549] width 558 height 21
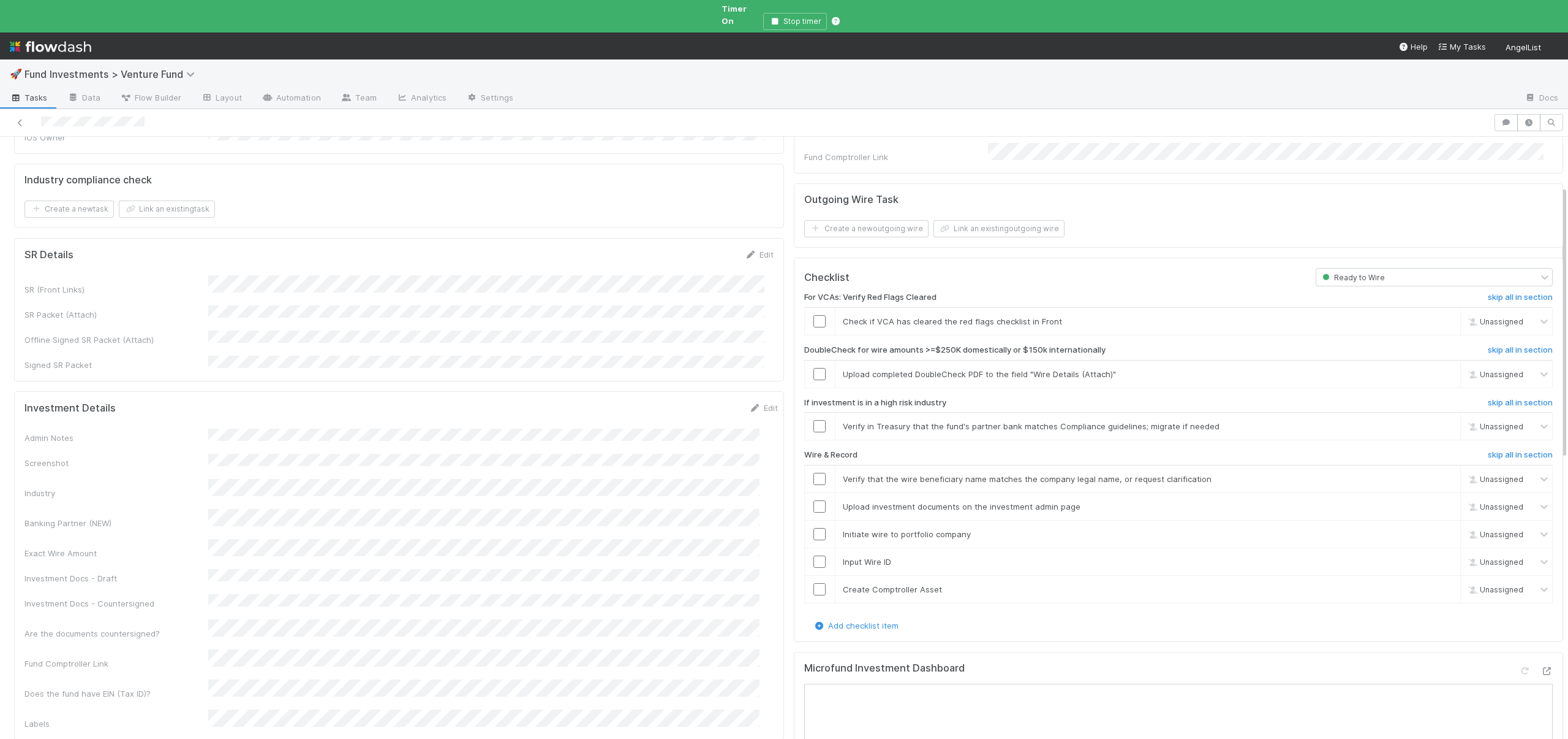
scroll to position [198, 0]
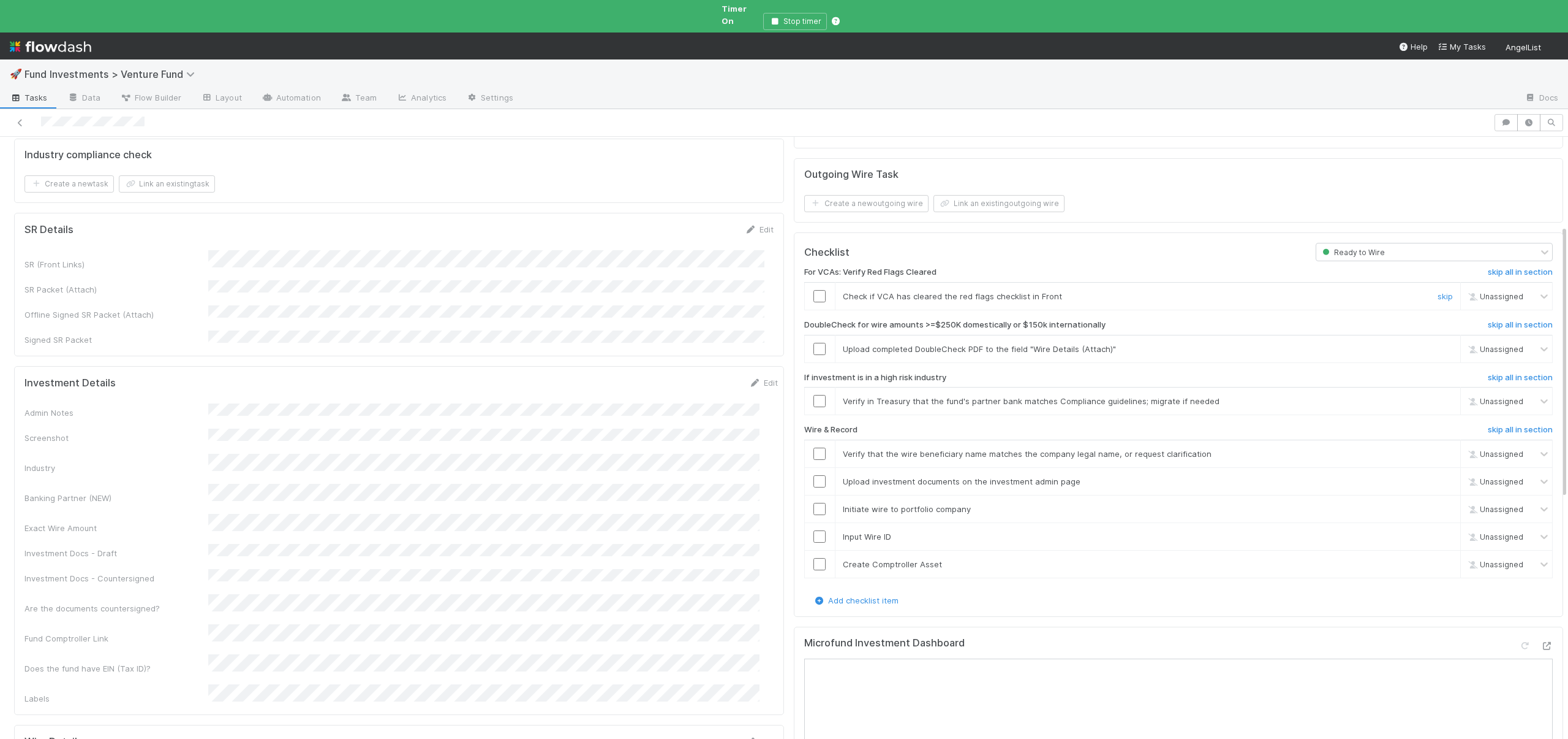
click at [813, 290] on input "checkbox" at bounding box center [819, 295] width 12 height 12
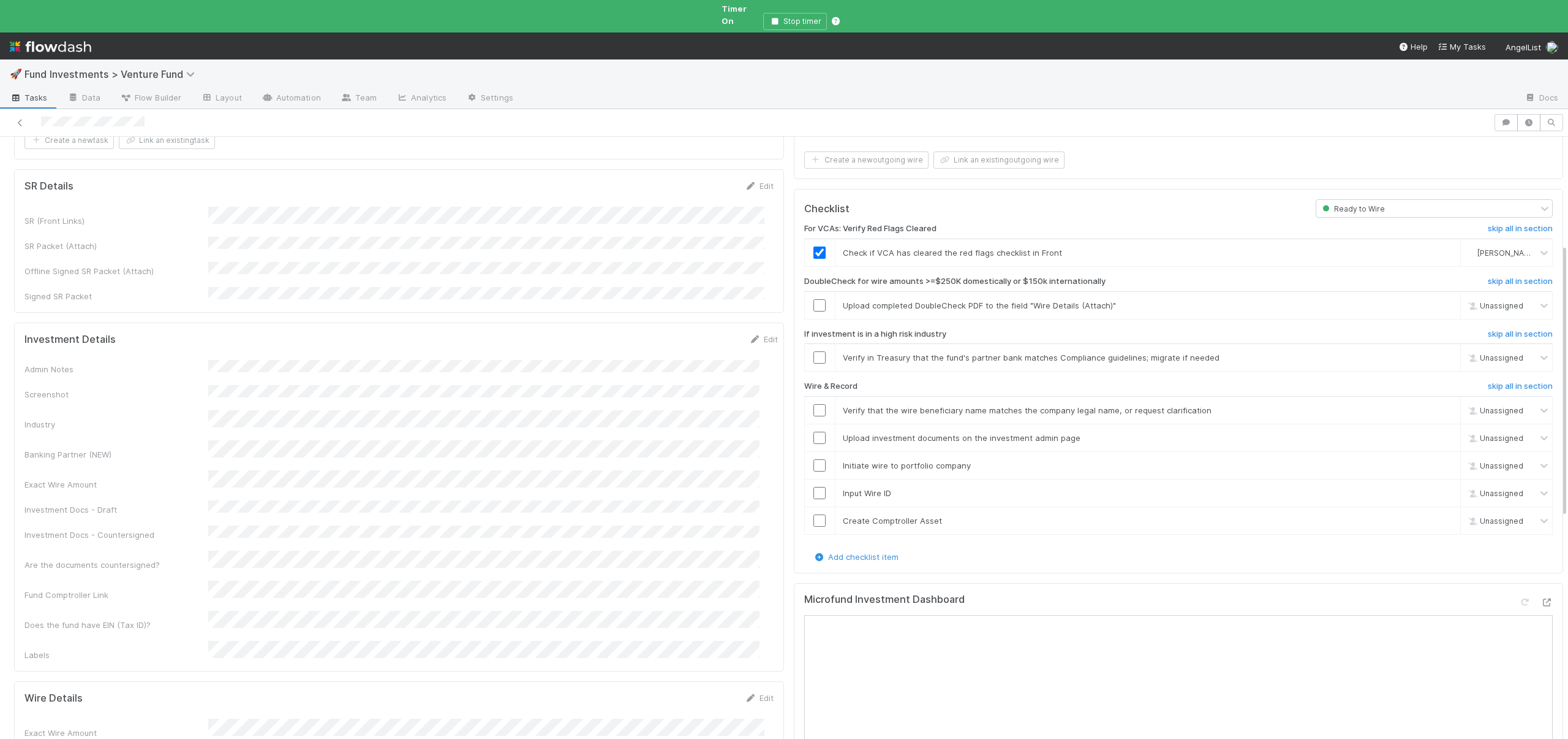
scroll to position [243, 0]
click at [1437, 351] on link "skip" at bounding box center [1445, 356] width 15 height 9
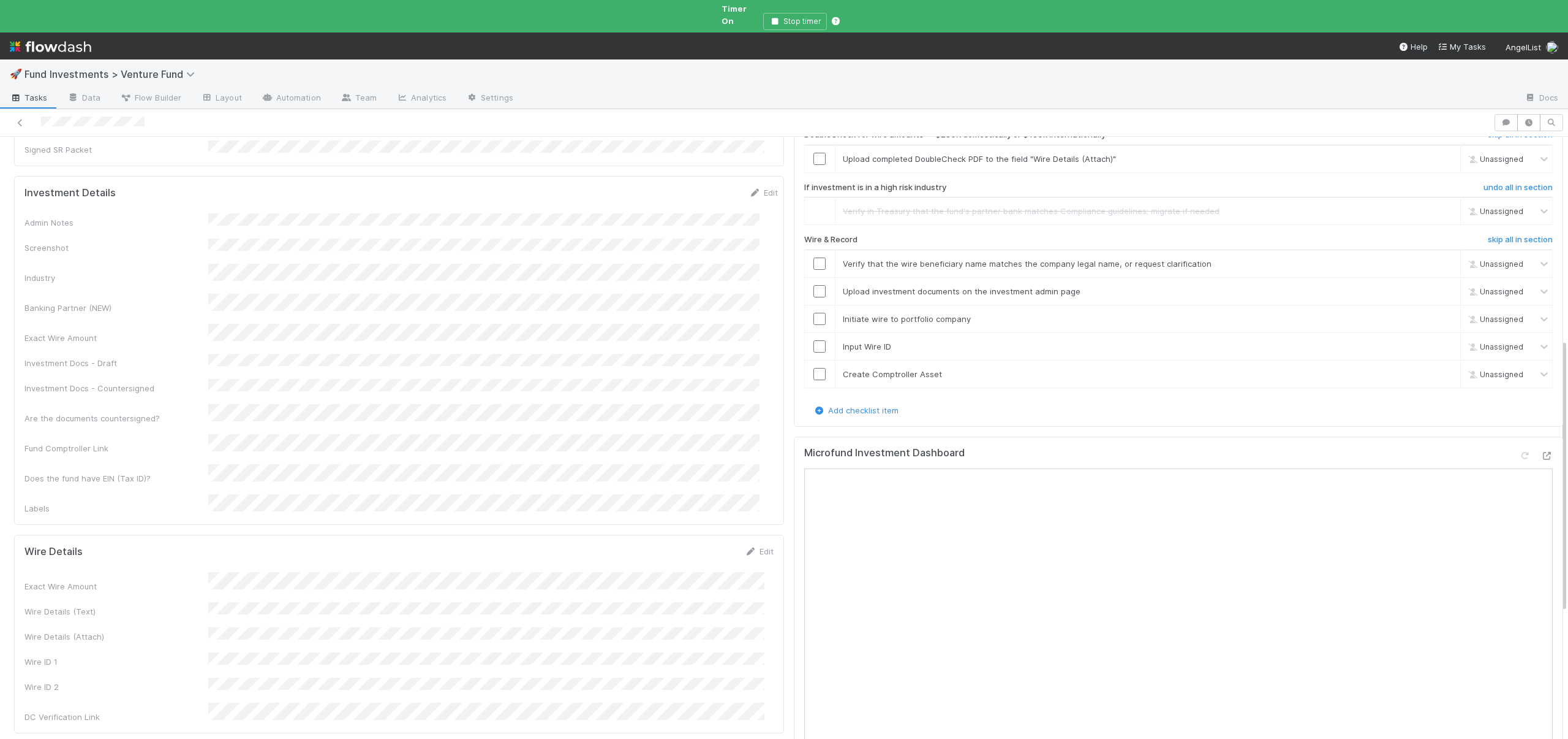
scroll to position [453, 0]
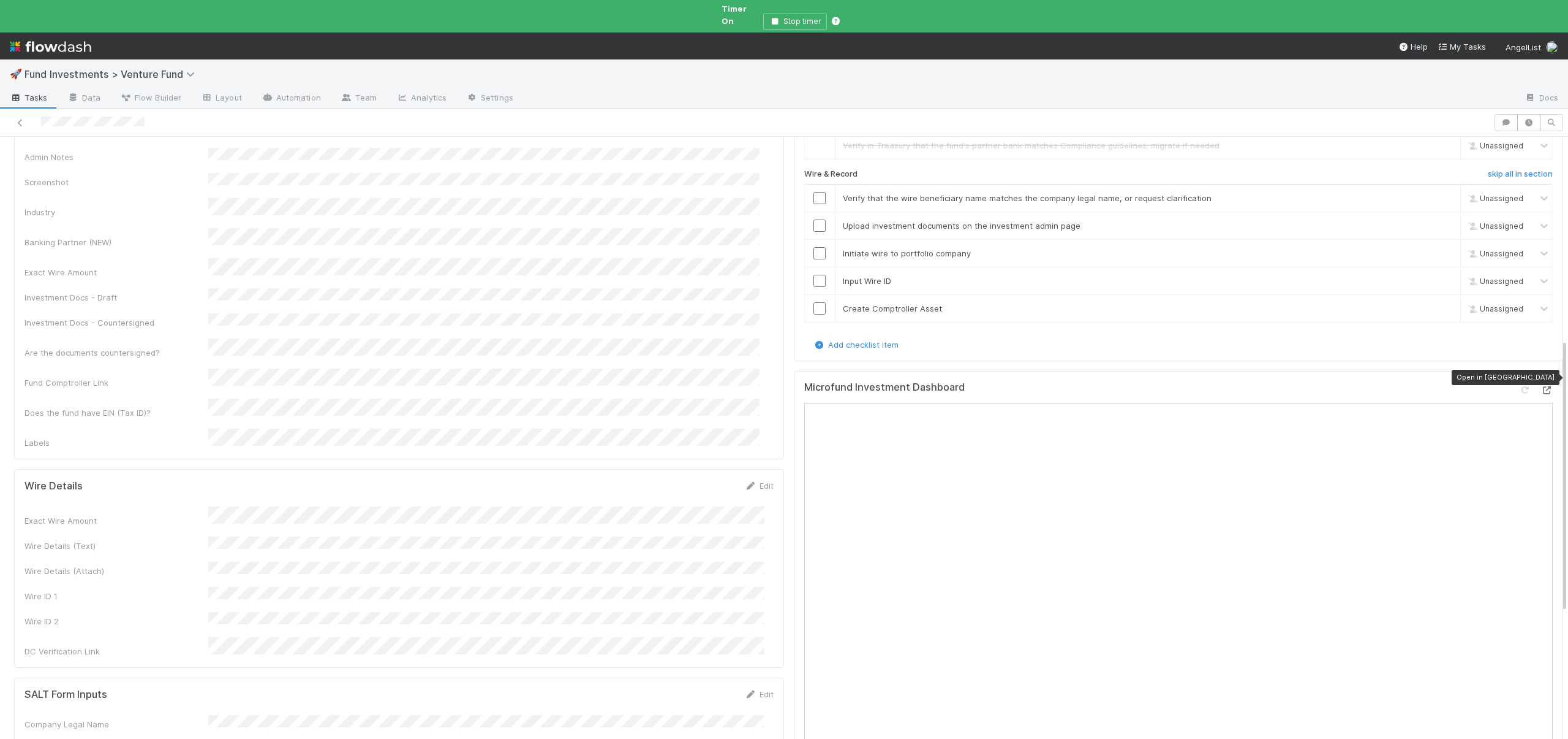
click at [1541, 384] on div at bounding box center [1546, 390] width 12 height 12
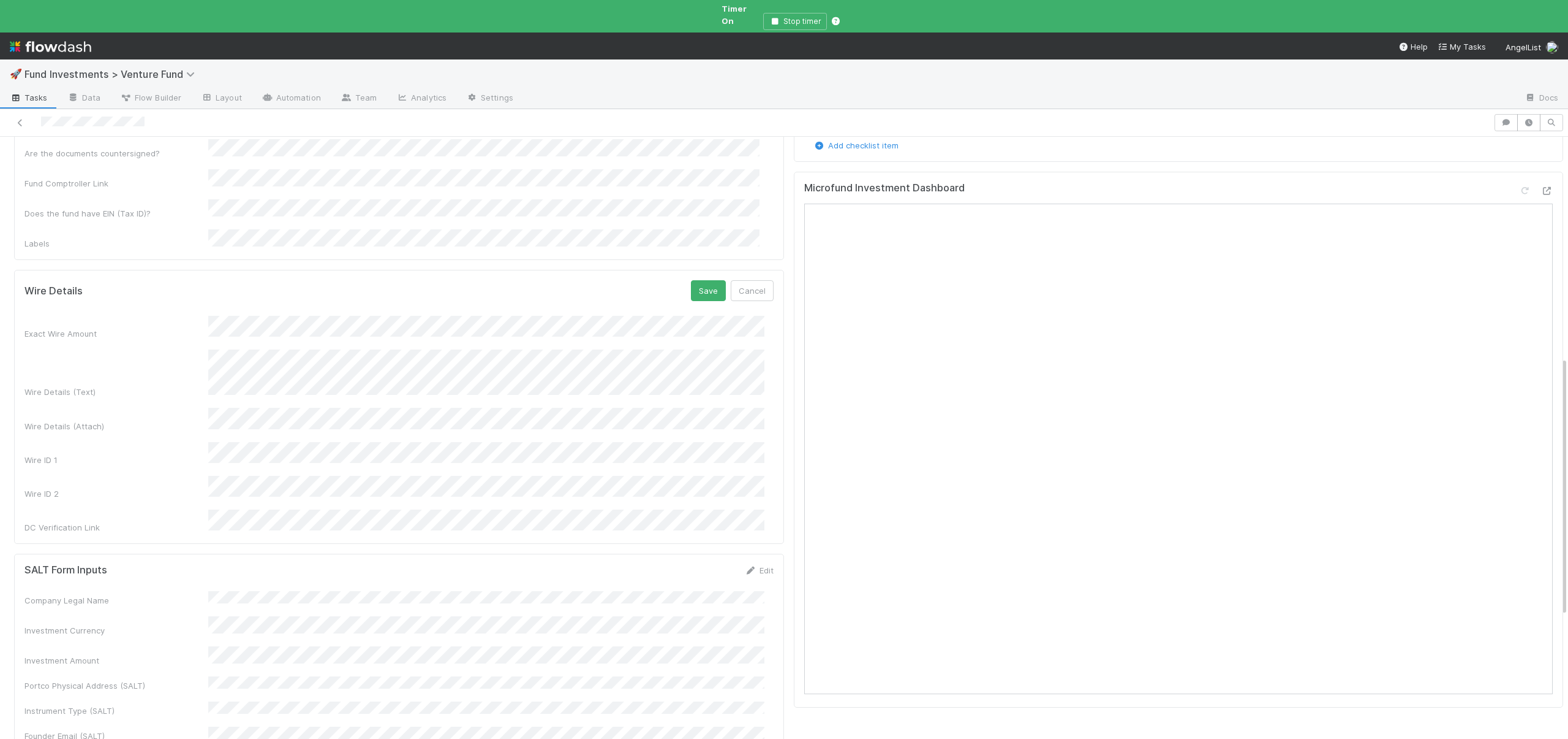
scroll to position [511, 0]
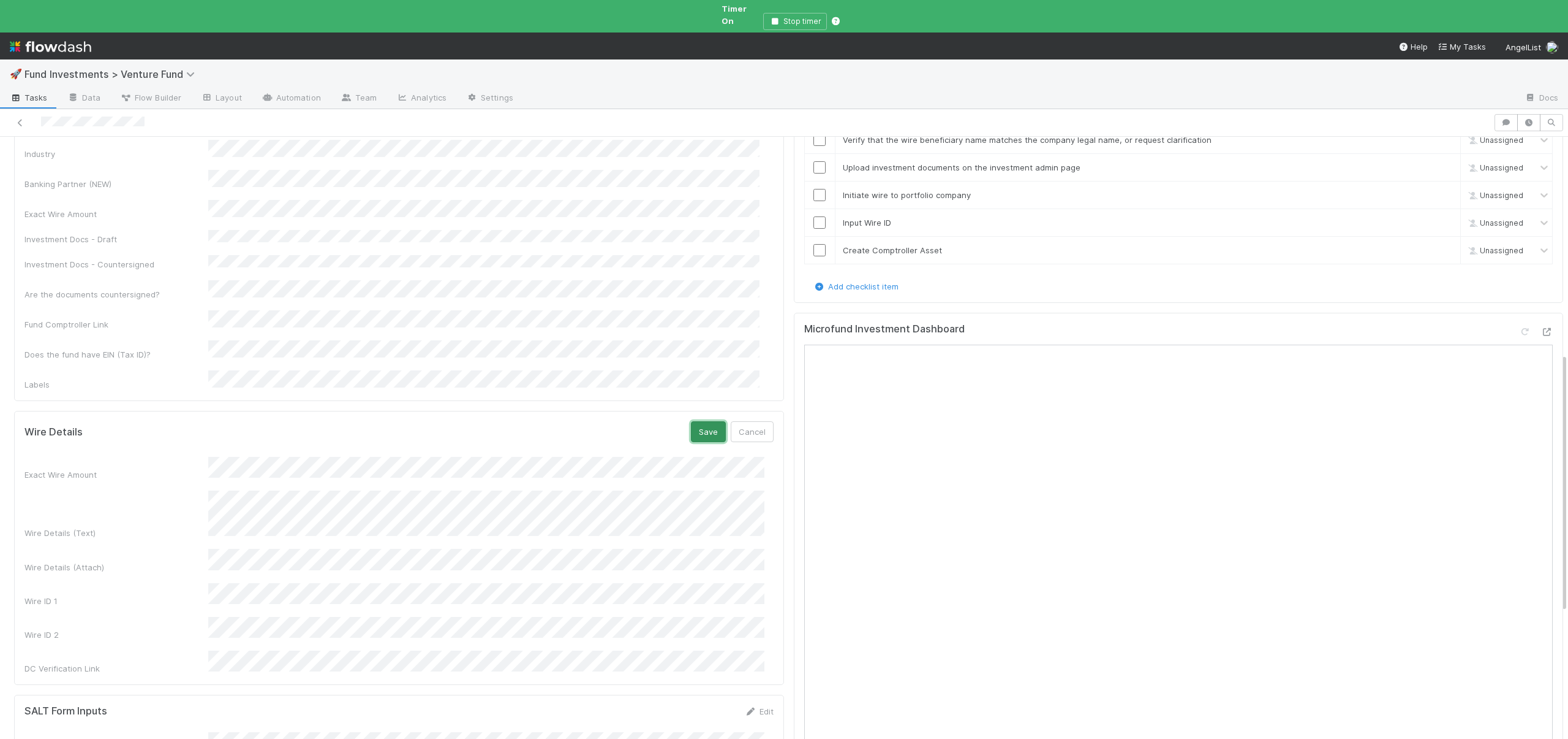
click at [696, 421] on button "Save" at bounding box center [708, 431] width 35 height 21
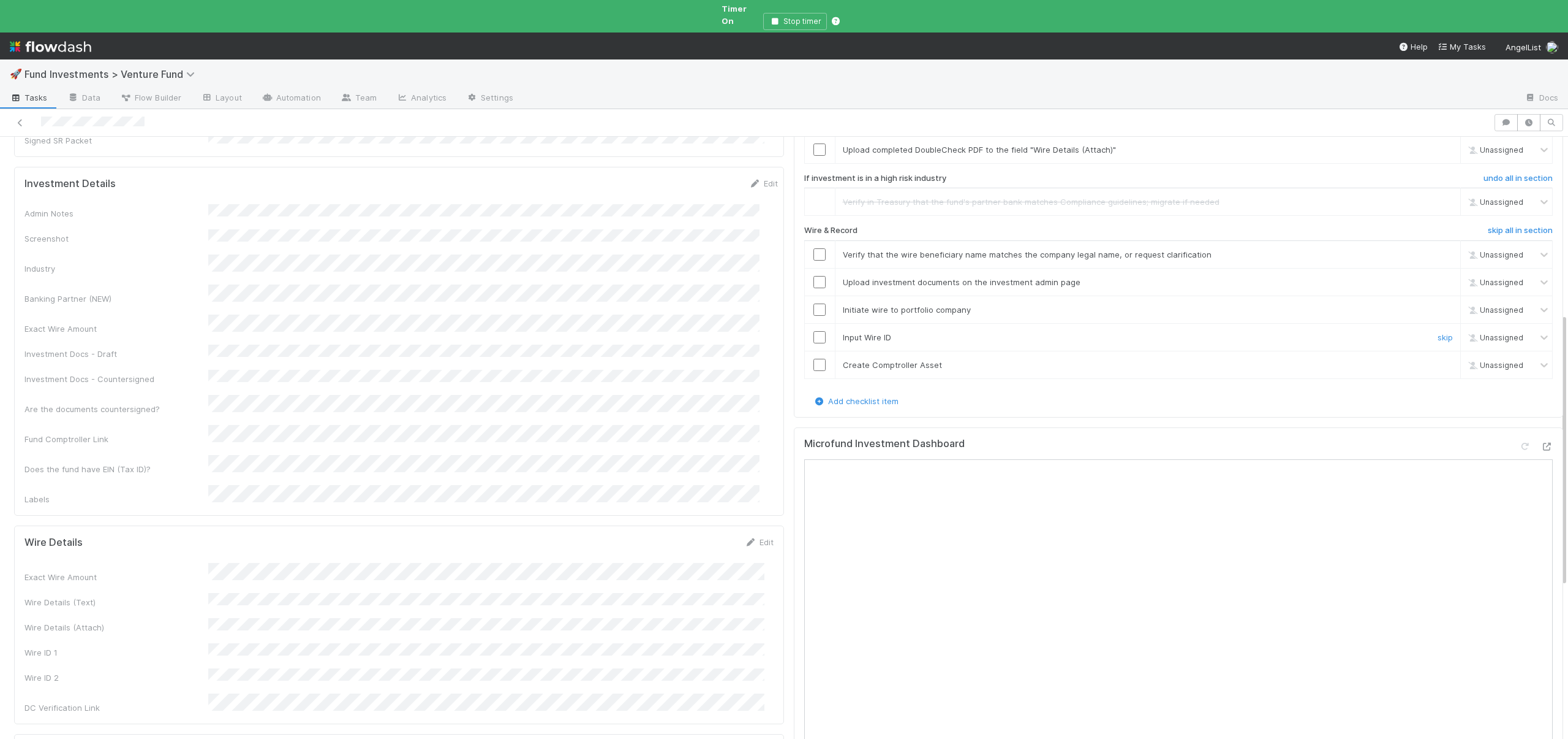
scroll to position [395, 0]
click at [813, 250] on input "checkbox" at bounding box center [819, 255] width 12 height 12
click at [813, 277] on input "checkbox" at bounding box center [819, 283] width 12 height 12
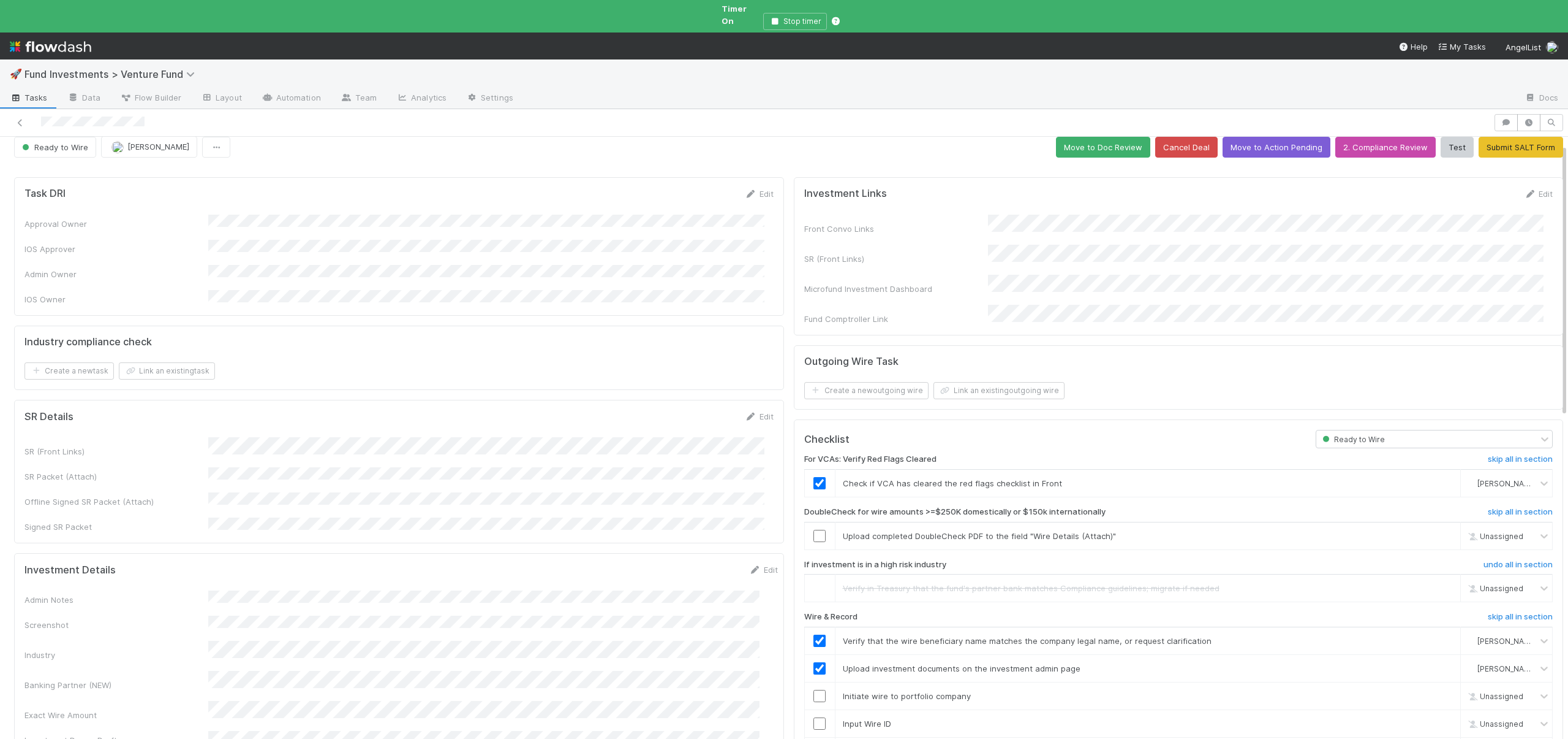
scroll to position [0, 0]
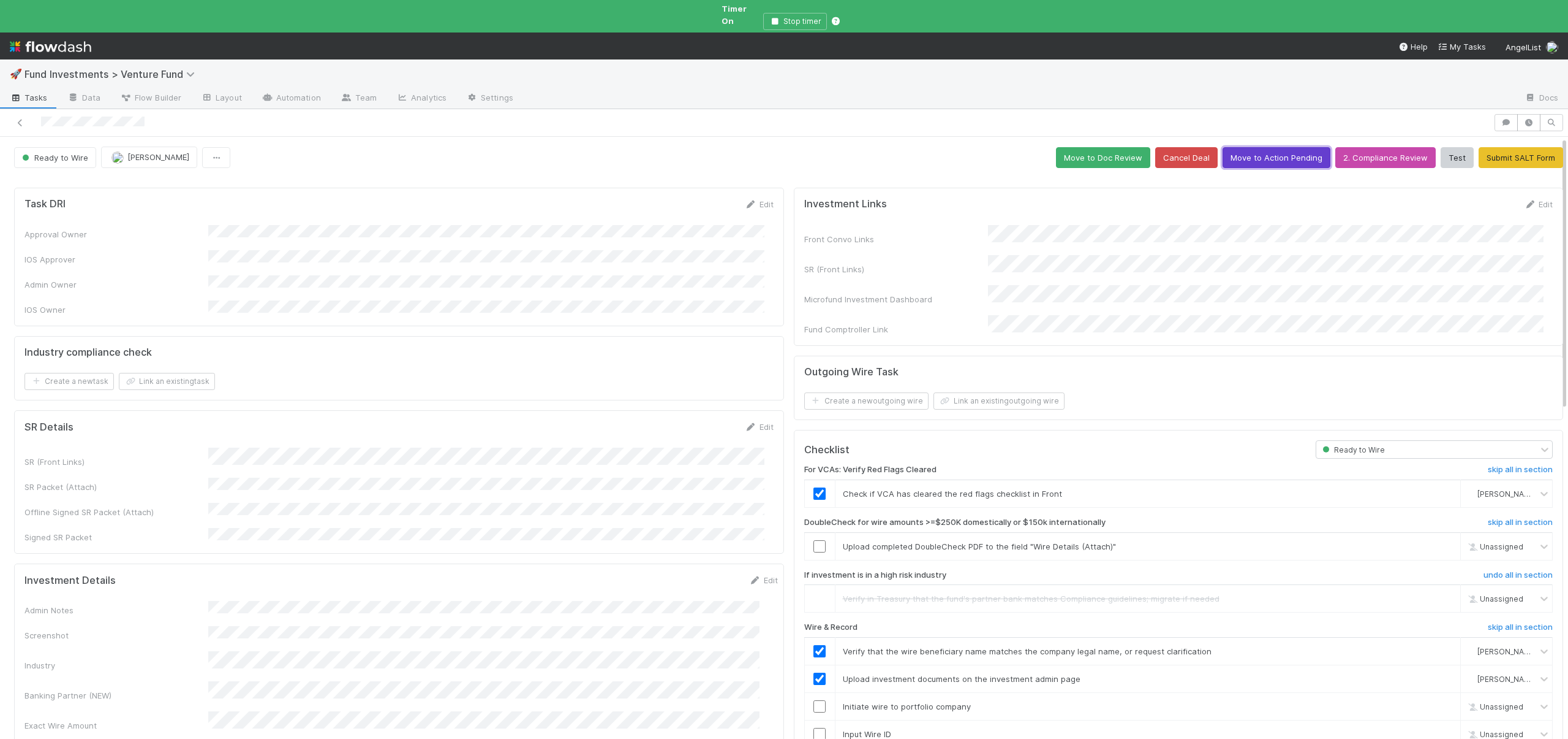
click at [1263, 147] on button "Move to Action Pending" at bounding box center [1277, 157] width 108 height 21
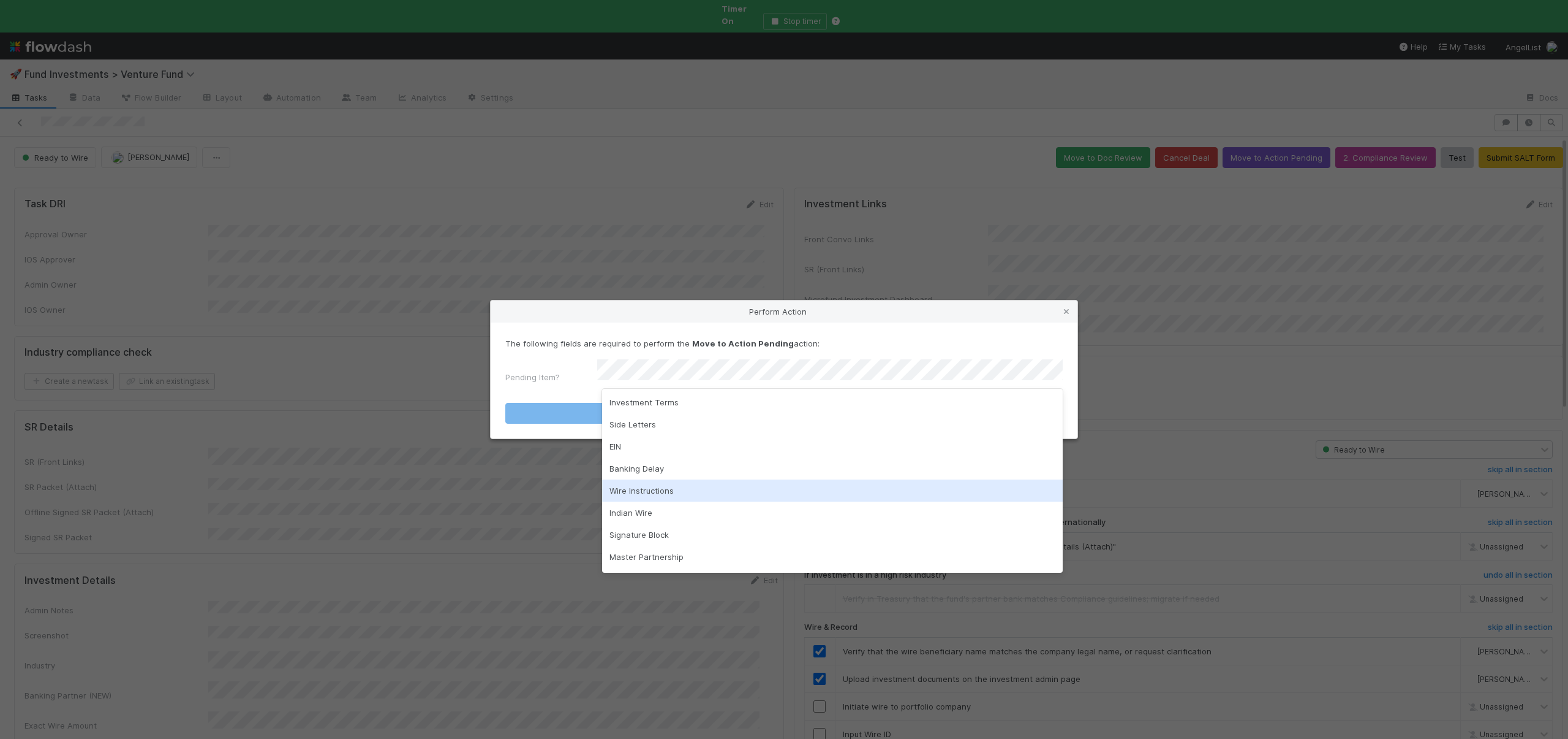
click at [632, 486] on div "Wire Instructions" at bounding box center [832, 490] width 461 height 22
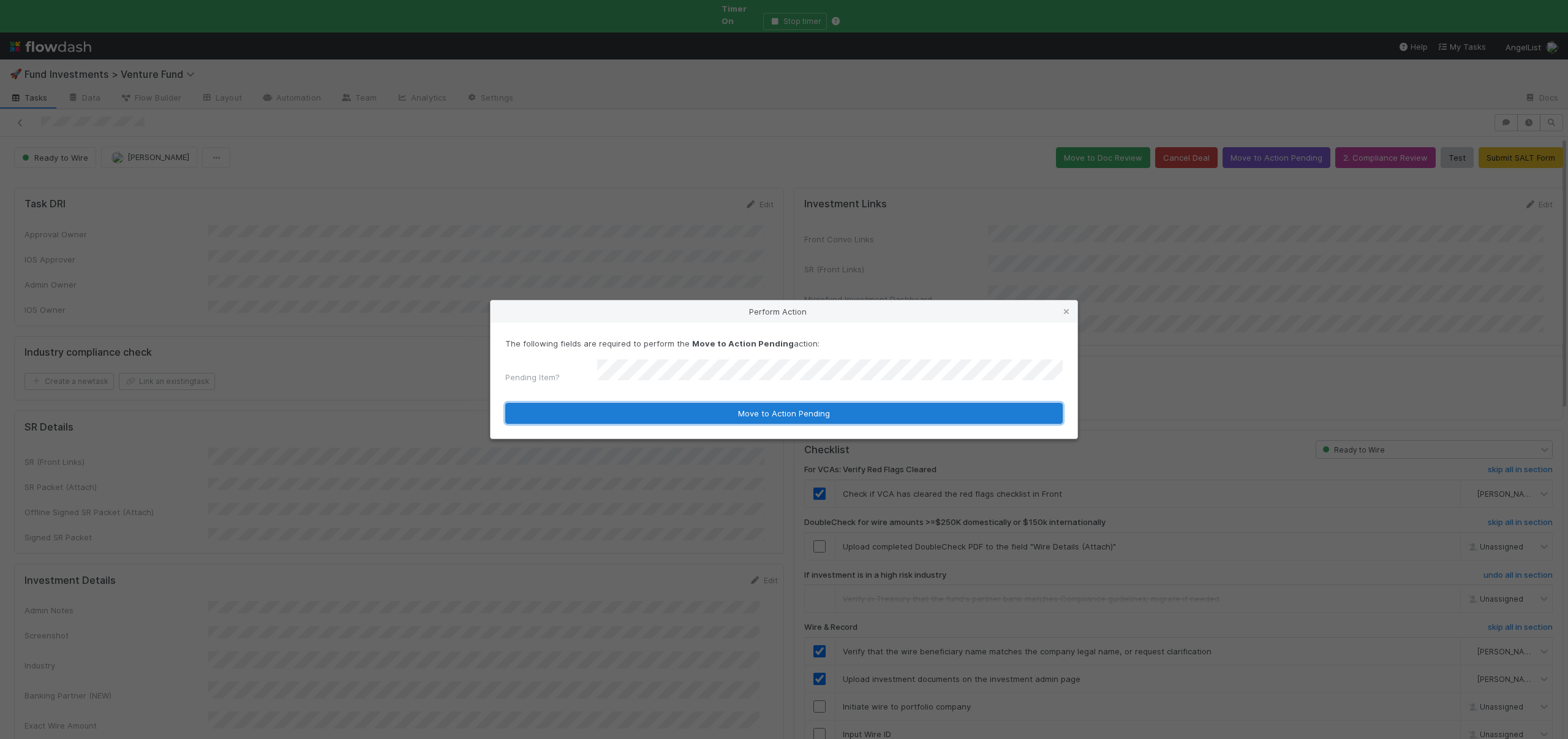
click at [718, 408] on button "Move to Action Pending" at bounding box center [784, 413] width 558 height 21
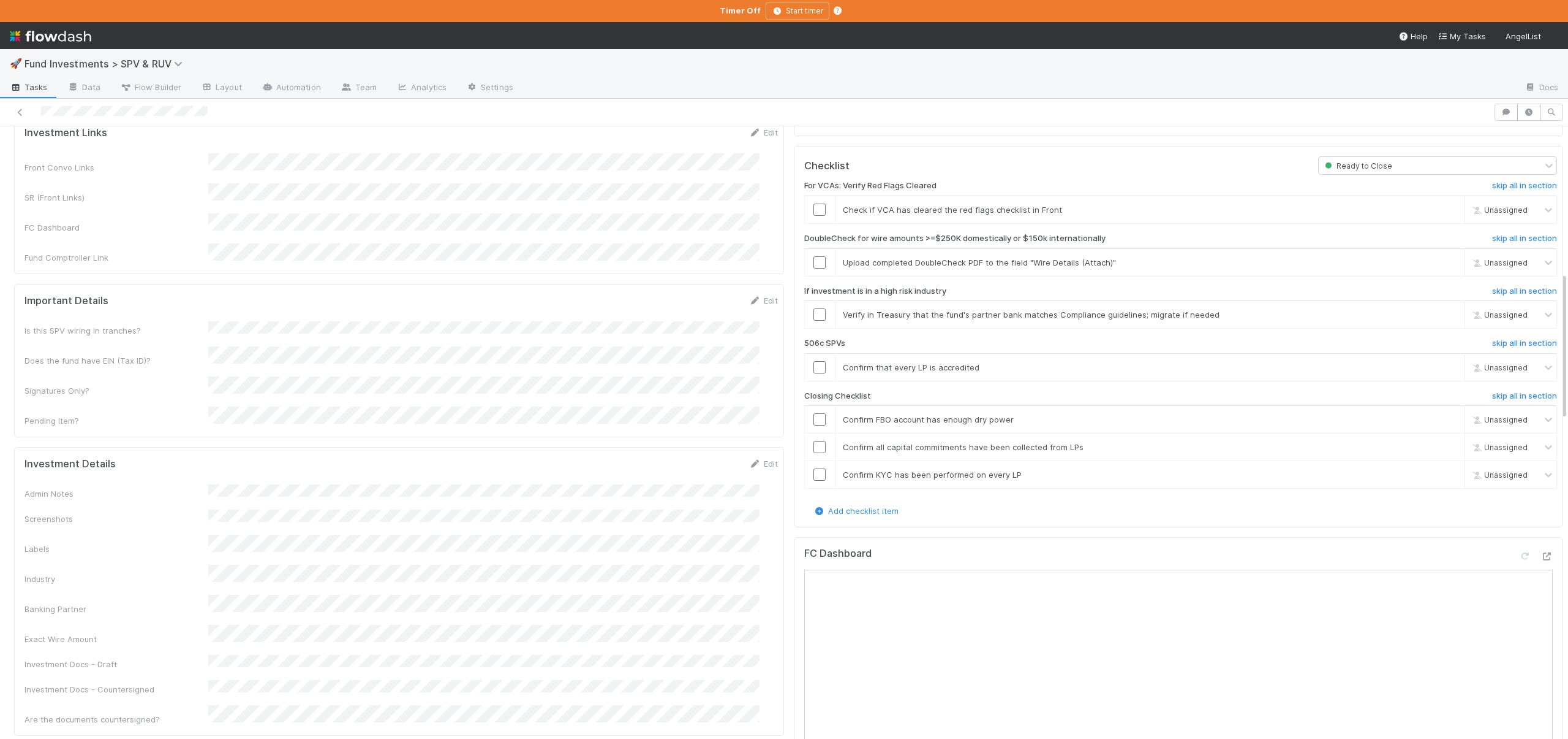
scroll to position [604, 0]
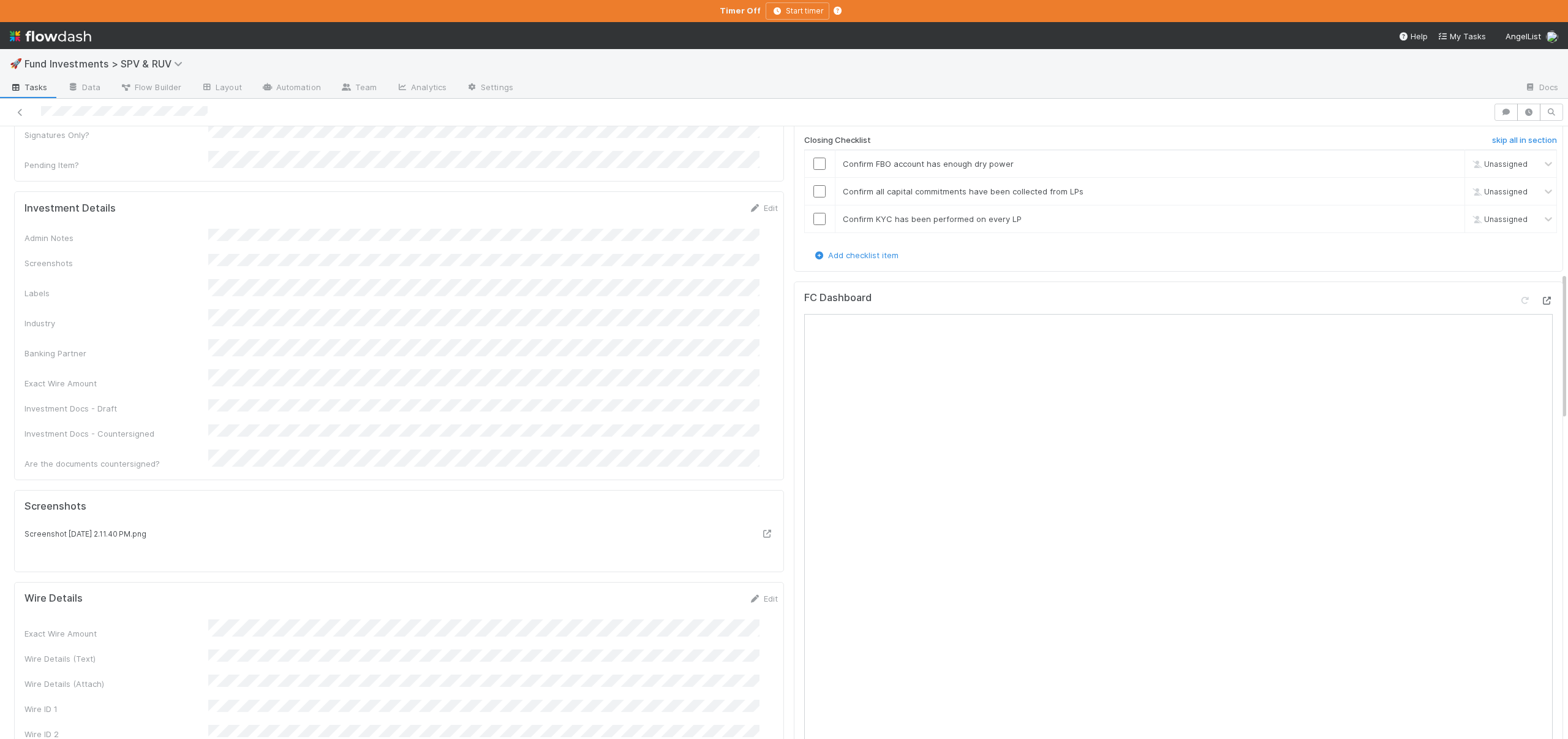
click at [1541, 297] on icon at bounding box center [1546, 301] width 12 height 8
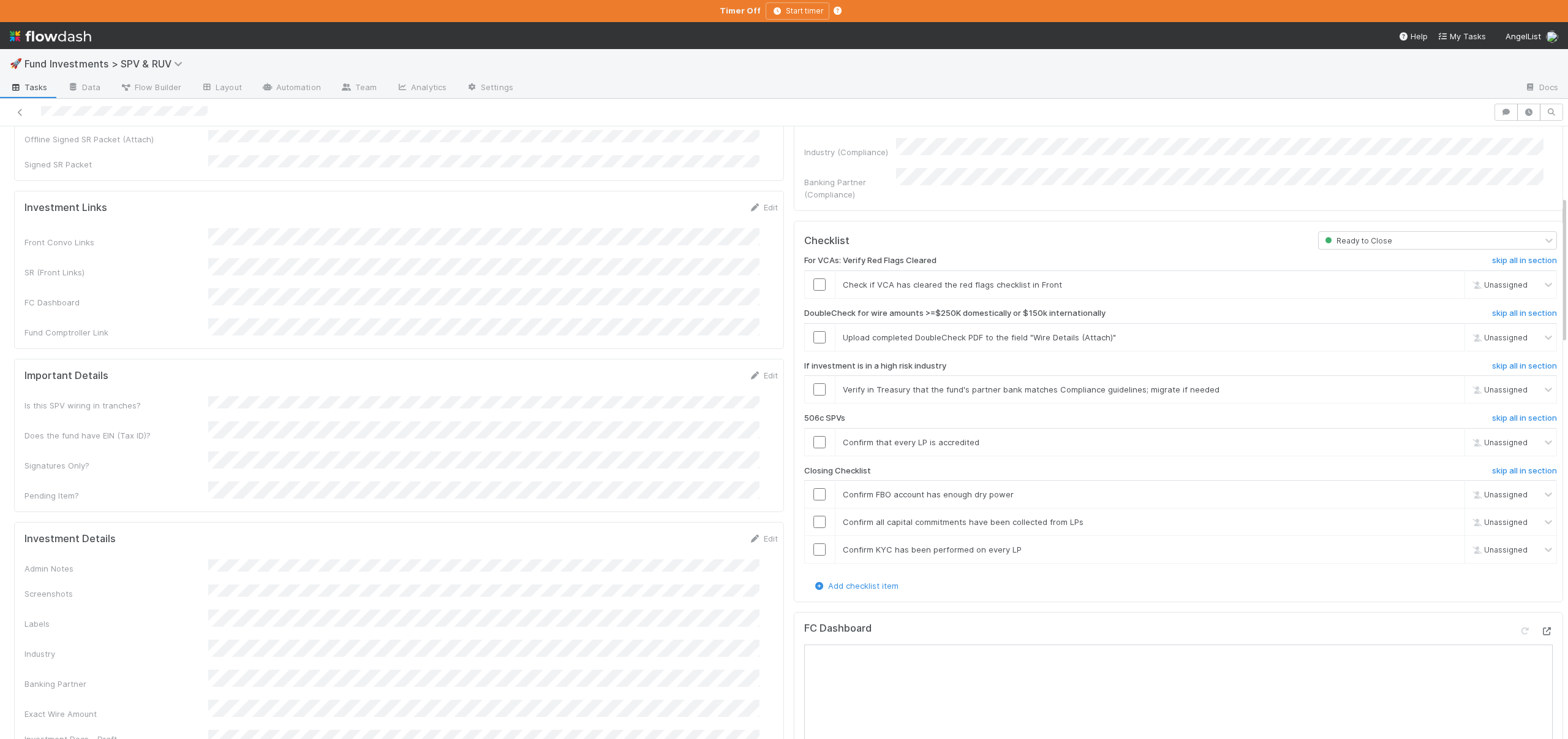
scroll to position [264, 0]
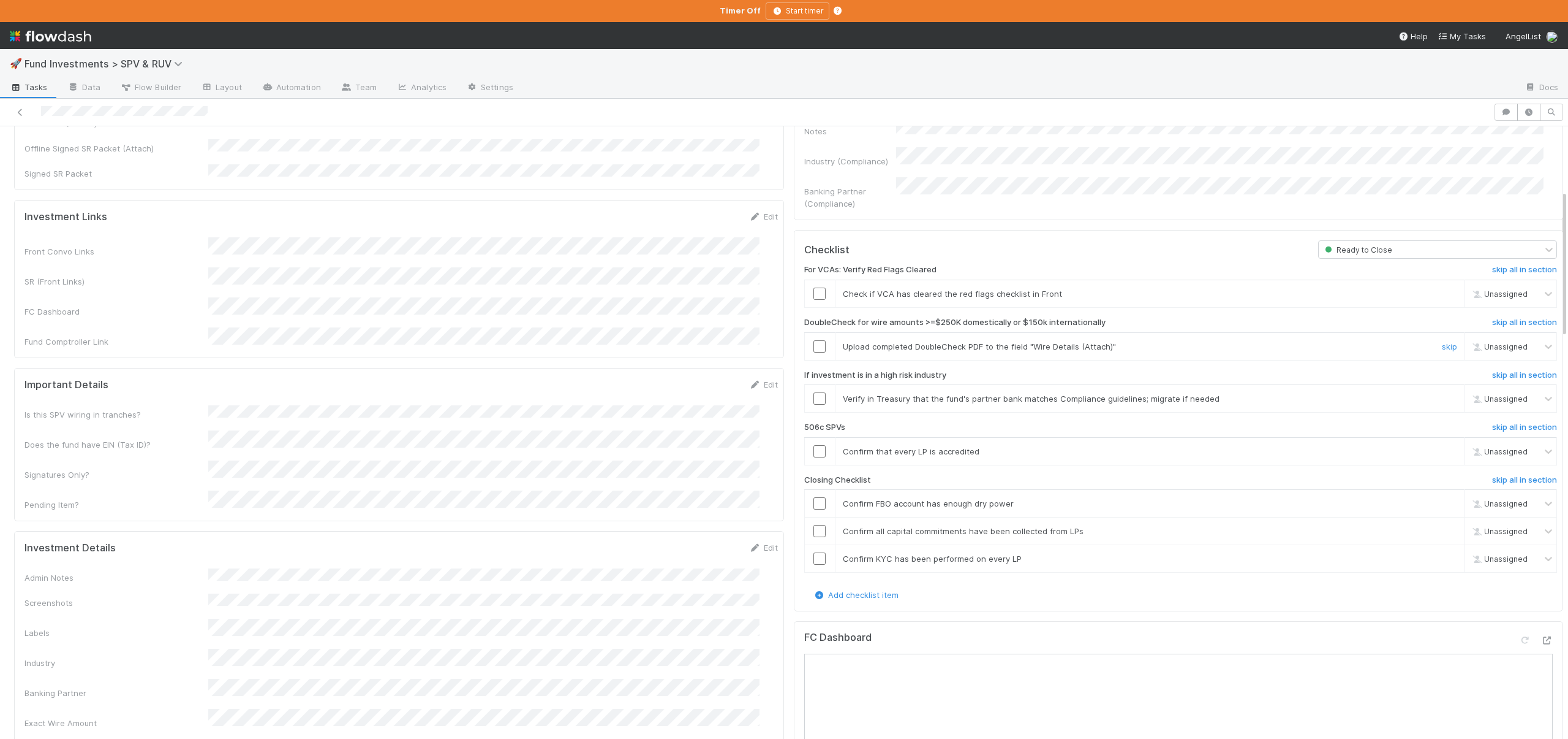
click at [1402, 341] on div "Upload completed DoubleCheck PDF to the field "Wire Details (Attach)"" at bounding box center [1132, 346] width 597 height 12
click at [1442, 342] on link "skip" at bounding box center [1450, 346] width 15 height 9
click at [813, 393] on input "checkbox" at bounding box center [819, 398] width 12 height 12
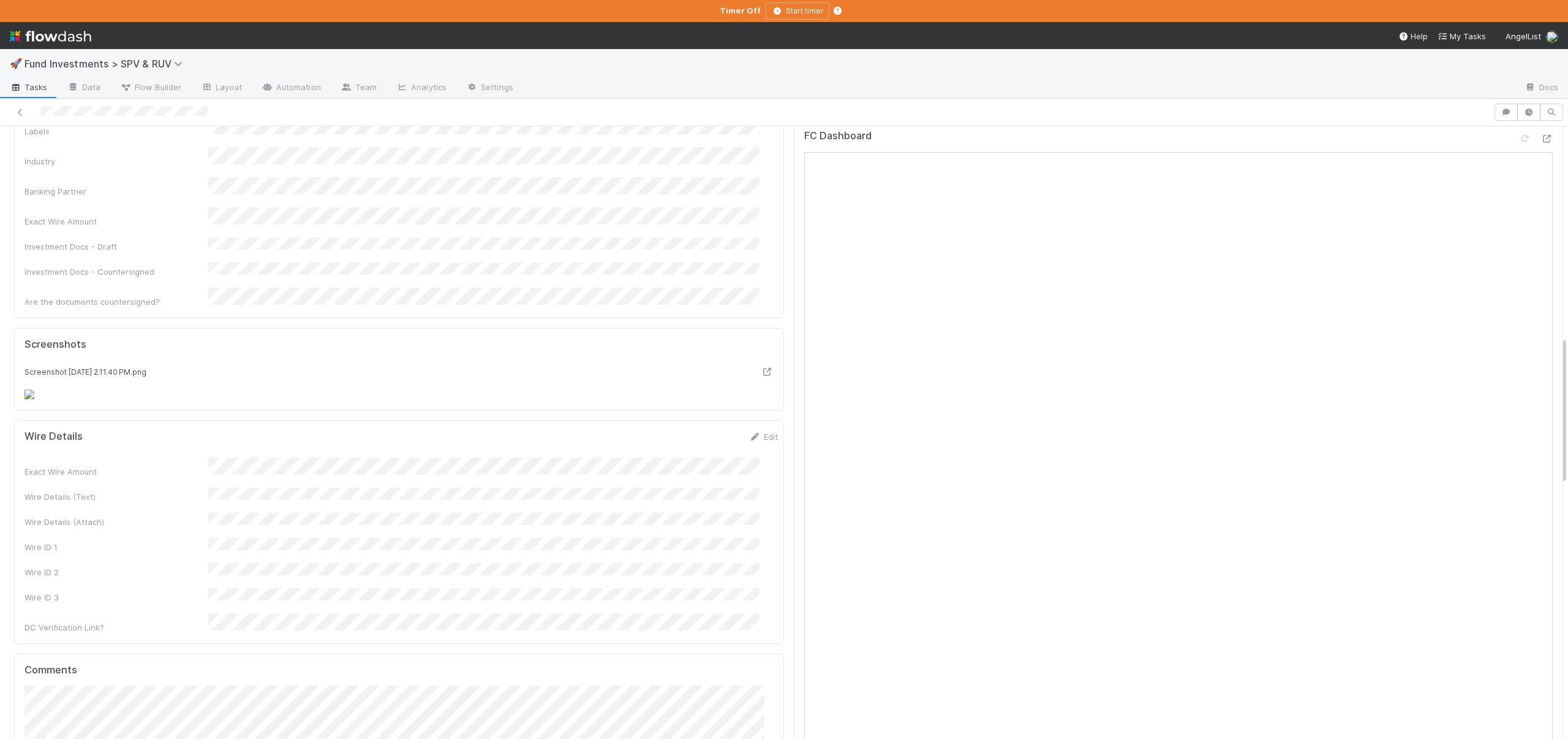
scroll to position [870, 0]
click at [309, 482] on div "Exact Wire Amount Wire Details (Text) Wire Details (Attach) Wire ID 1 Wire ID 2…" at bounding box center [401, 441] width 754 height 176
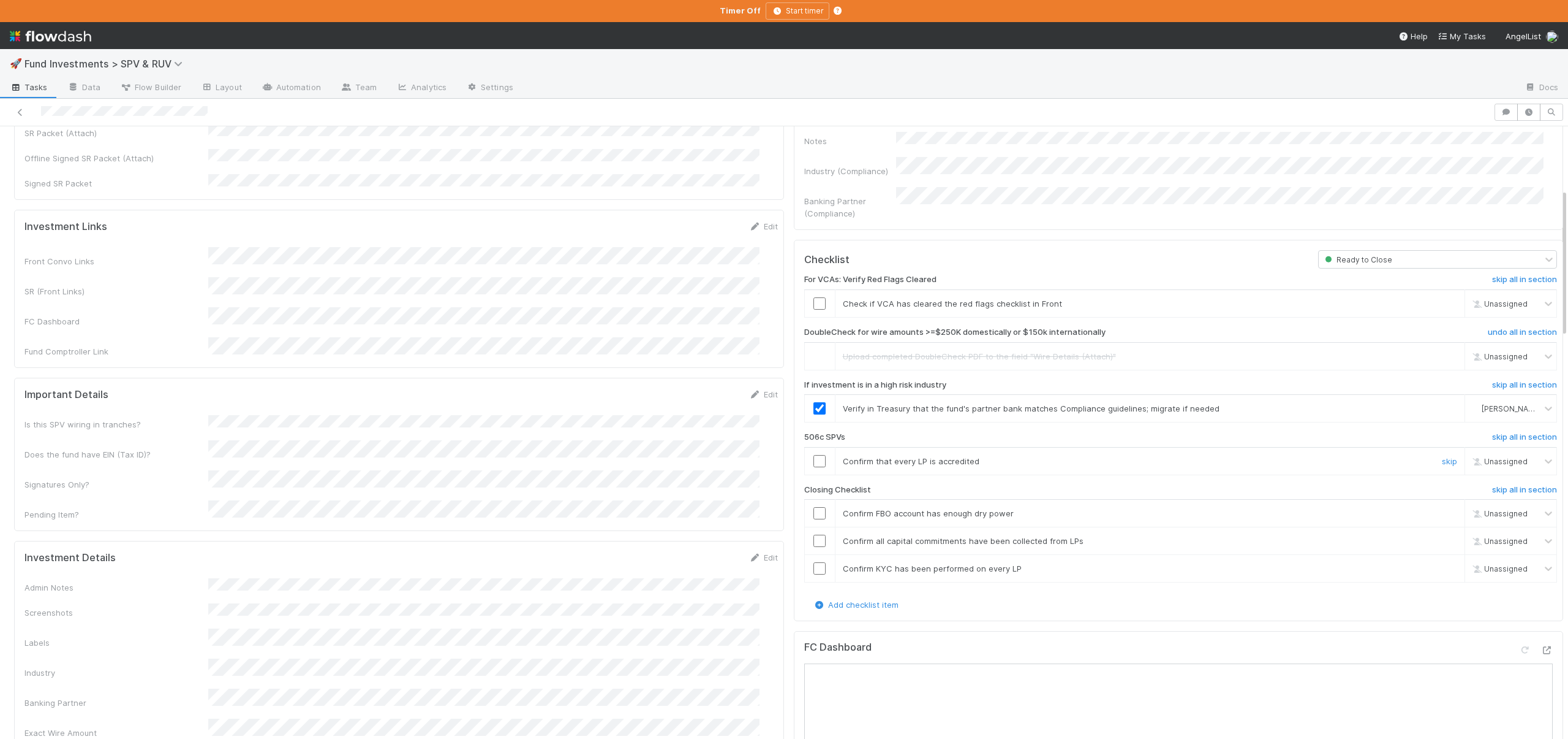
scroll to position [279, 0]
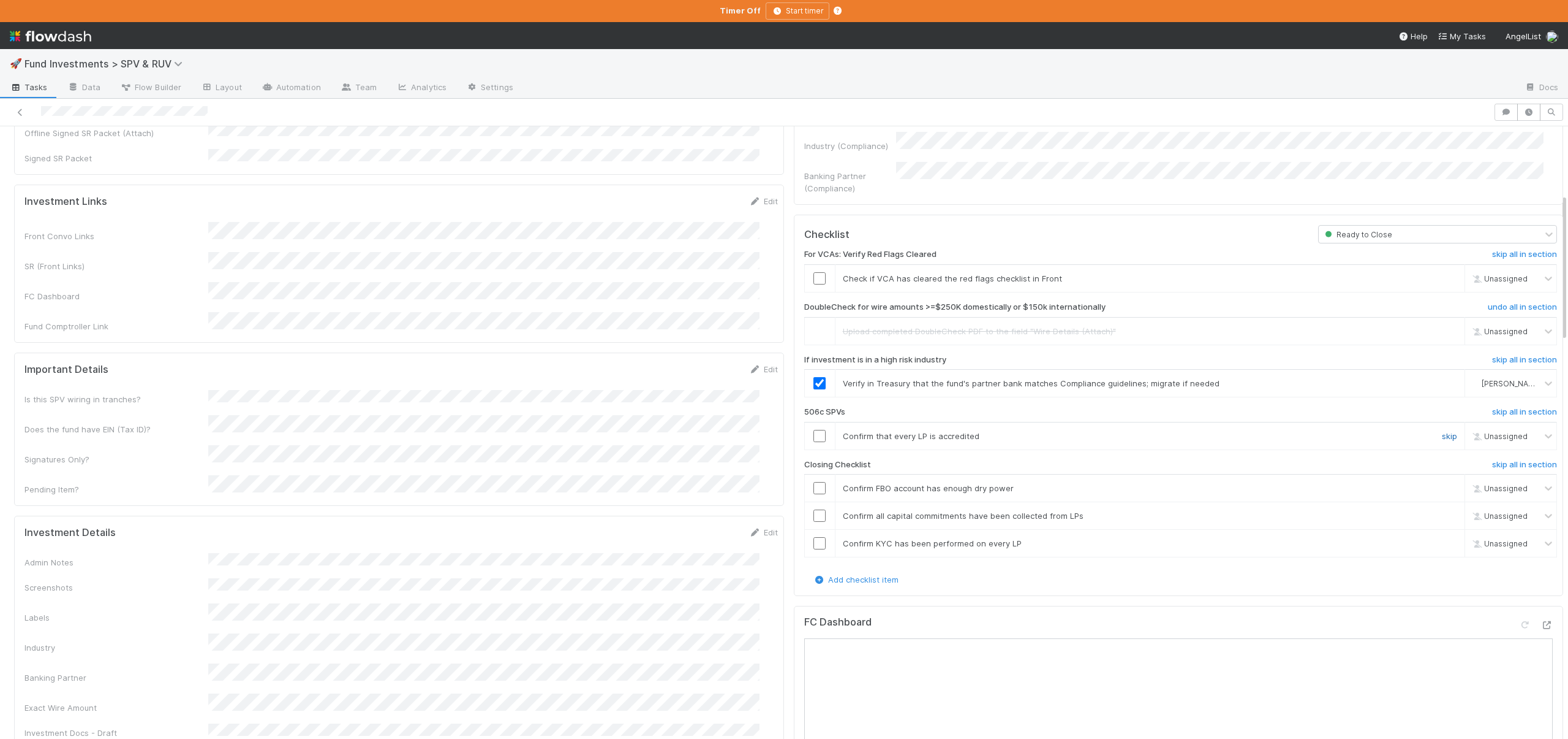
click at [1442, 431] on link "skip" at bounding box center [1450, 435] width 15 height 9
click at [813, 482] on input "checkbox" at bounding box center [819, 487] width 12 height 12
checkbox input "true"
click at [813, 509] on input "checkbox" at bounding box center [819, 515] width 12 height 12
click at [813, 537] on input "checkbox" at bounding box center [819, 542] width 12 height 12
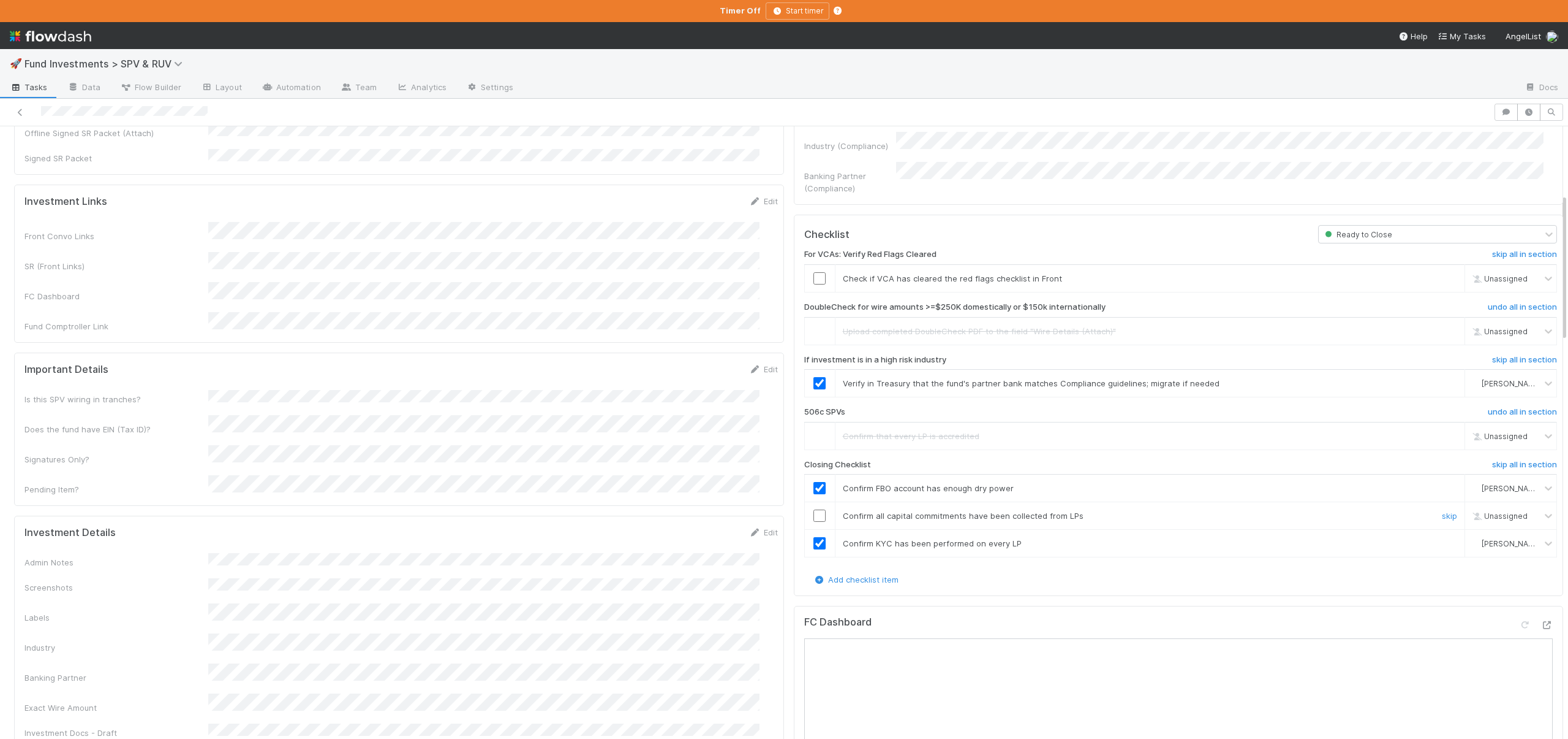
click at [813, 509] on input "checkbox" at bounding box center [819, 515] width 12 height 12
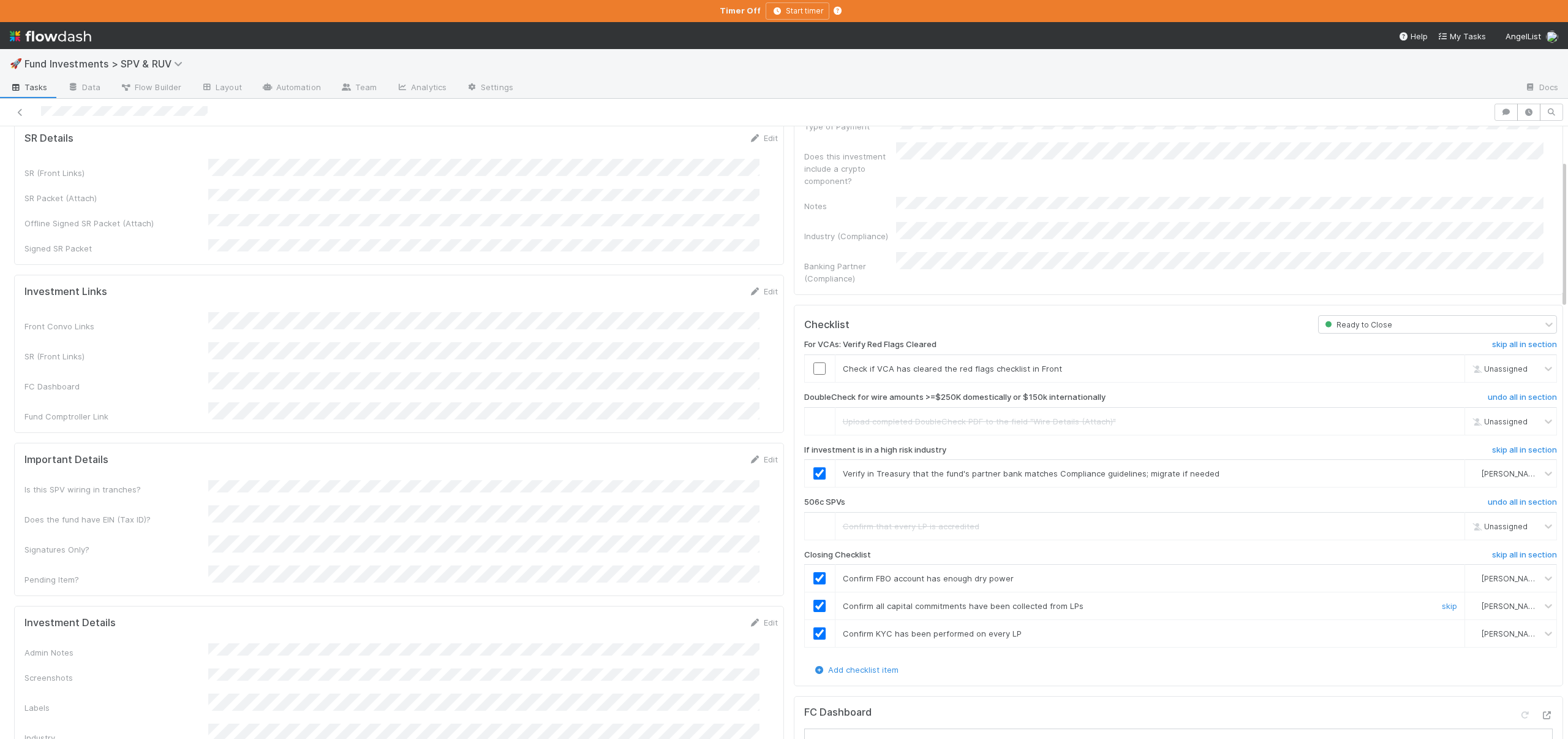
scroll to position [0, 0]
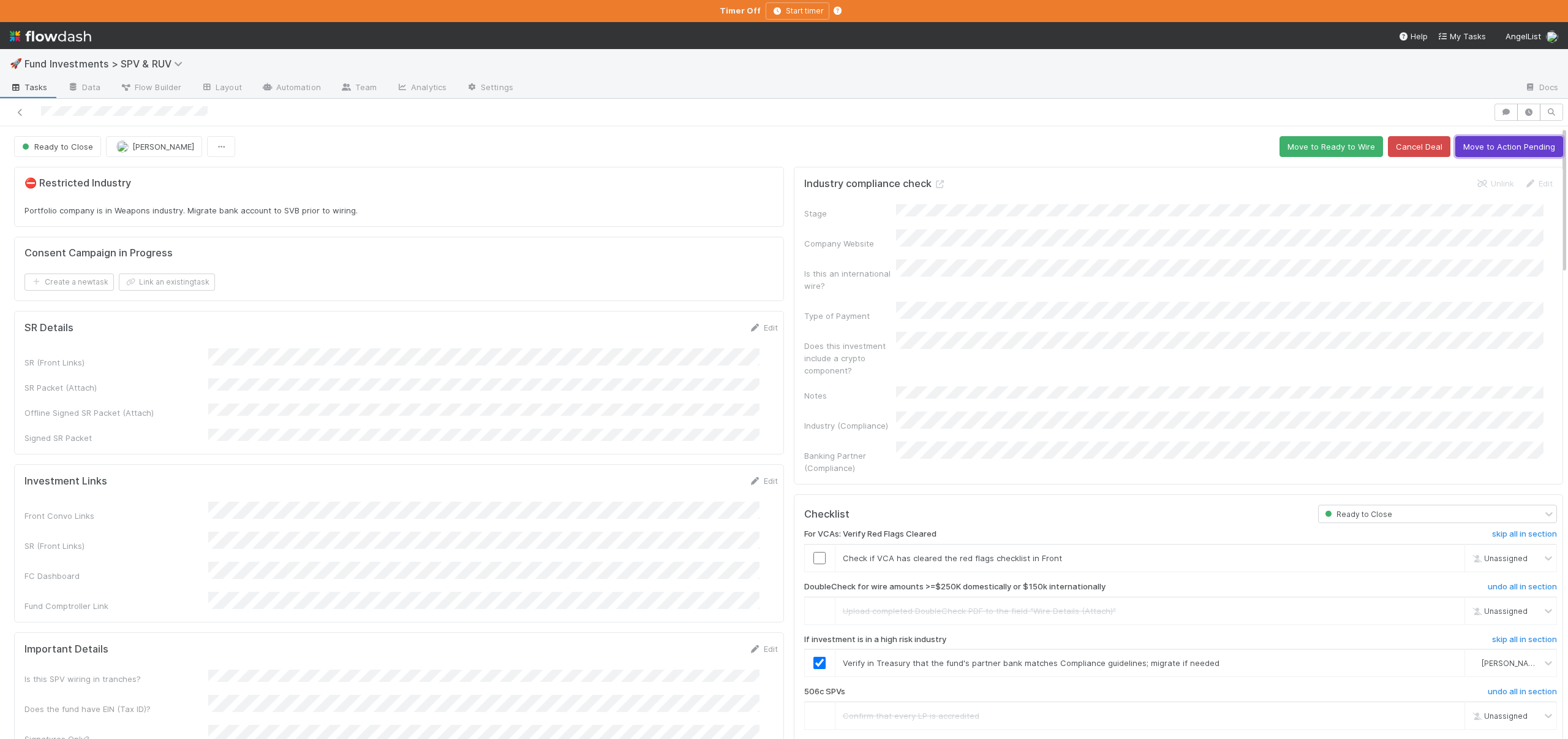
drag, startPoint x: 1506, startPoint y: 147, endPoint x: 1472, endPoint y: 170, distance: 41.0
click at [1507, 147] on button "Move to Action Pending" at bounding box center [1509, 147] width 108 height 21
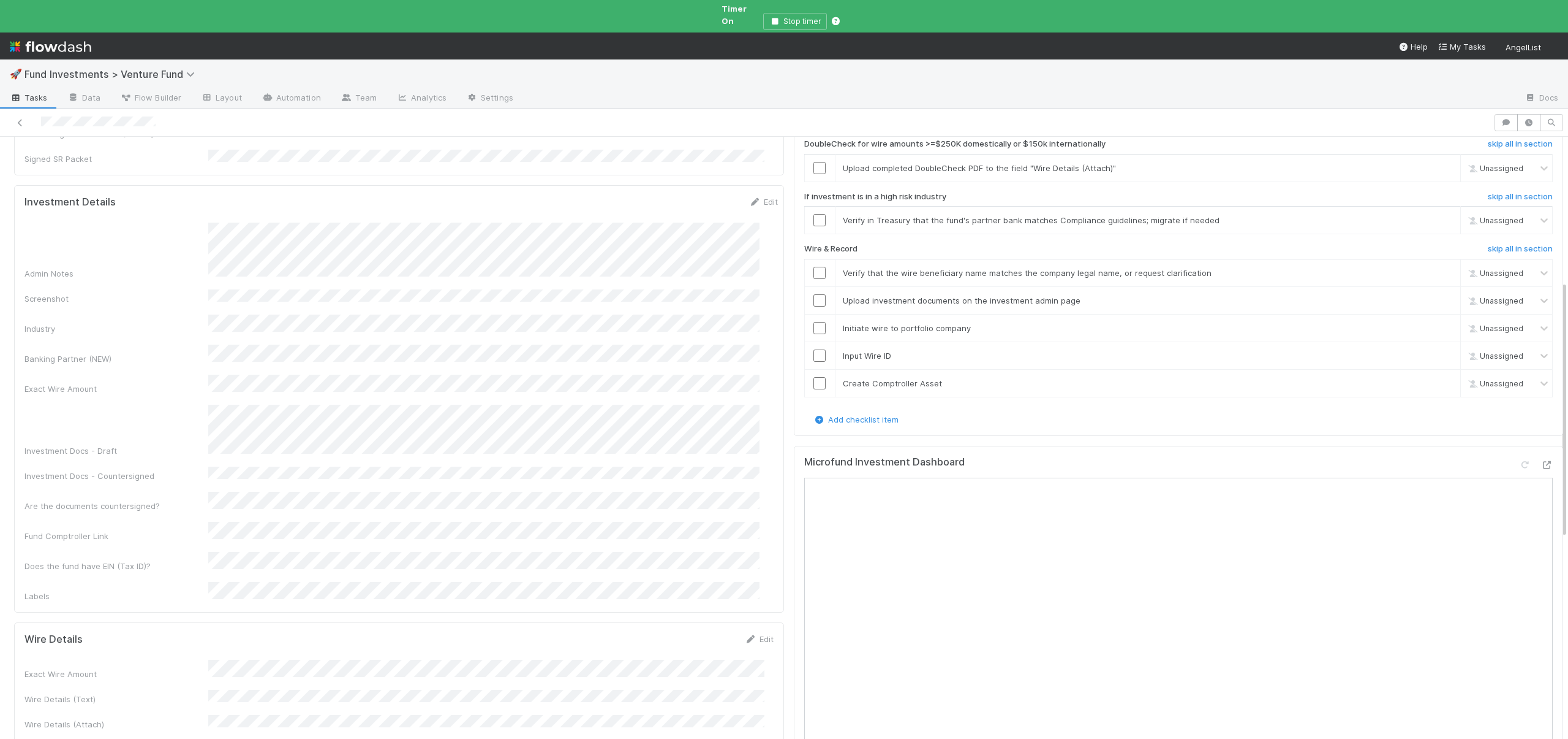
scroll to position [391, 0]
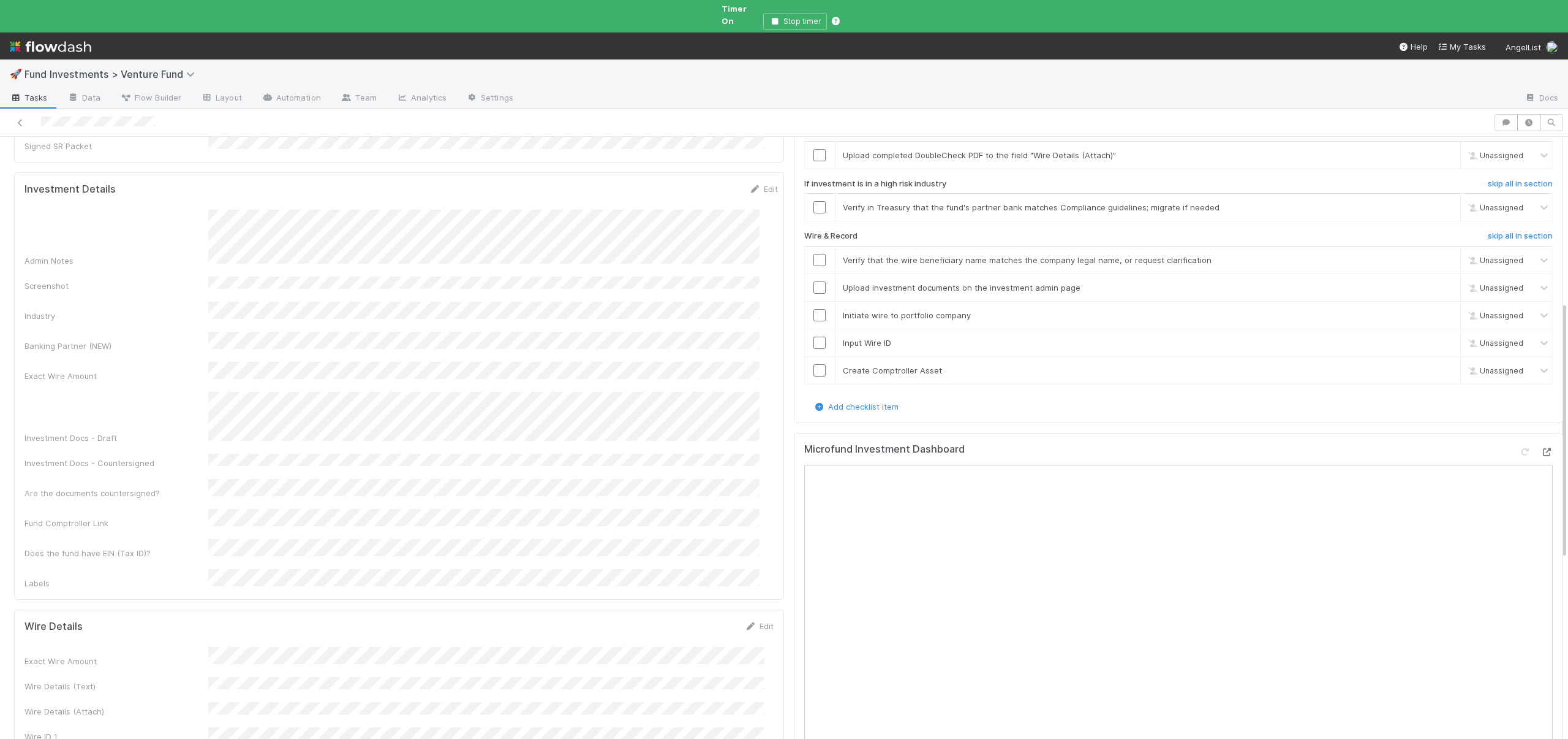
click at [1541, 449] on icon at bounding box center [1546, 452] width 12 height 8
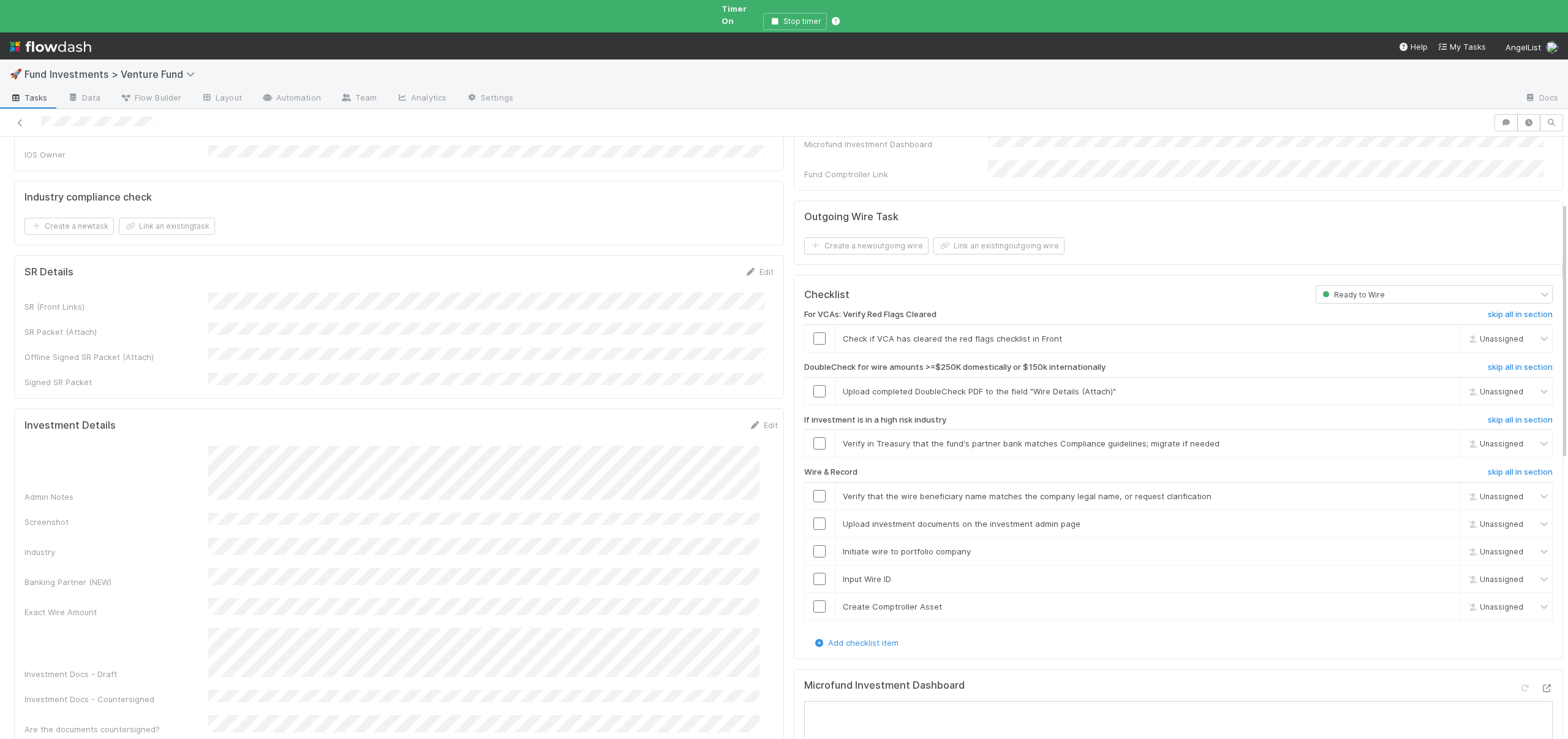
scroll to position [157, 0]
click at [1437, 384] on link "skip" at bounding box center [1445, 389] width 15 height 9
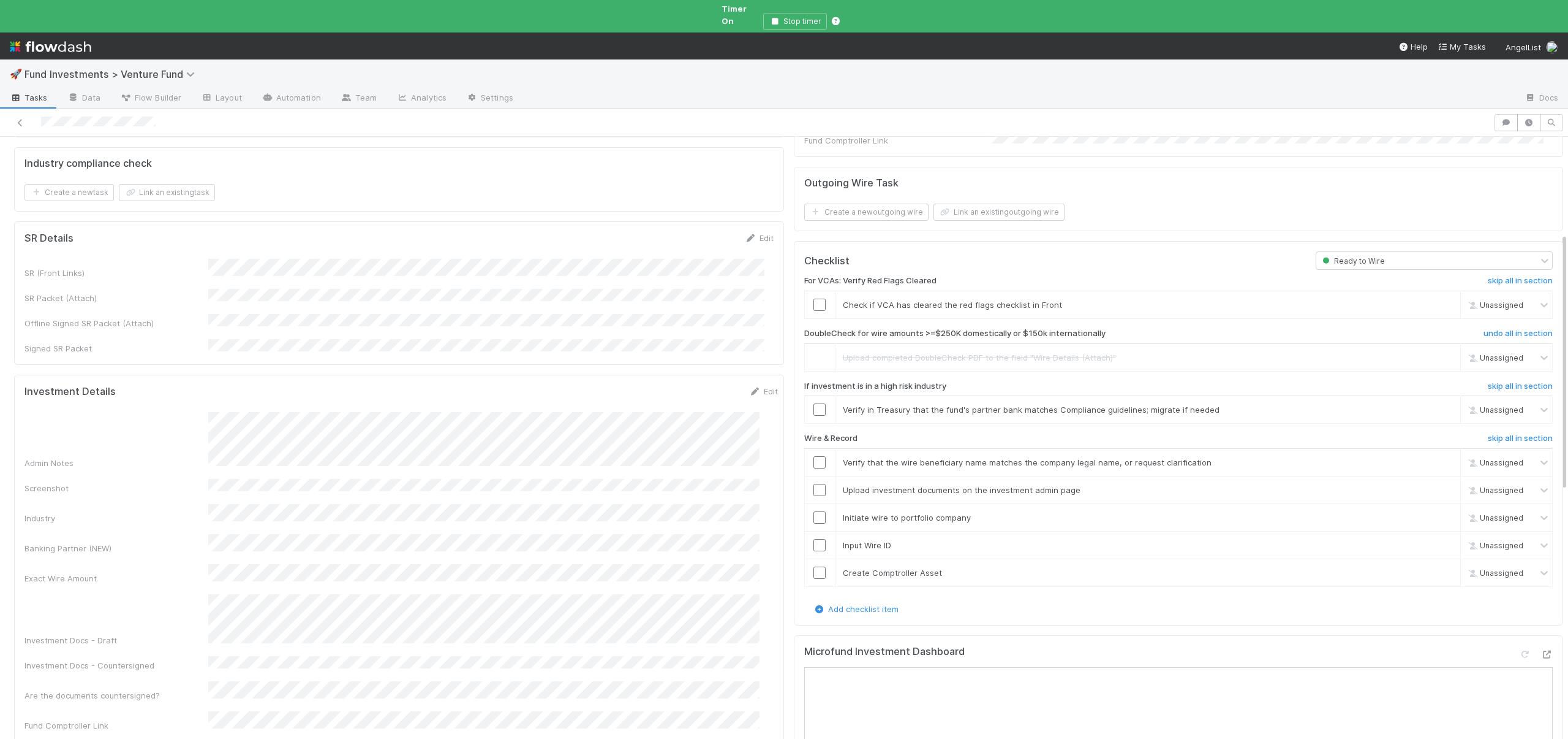
scroll to position [167, 0]
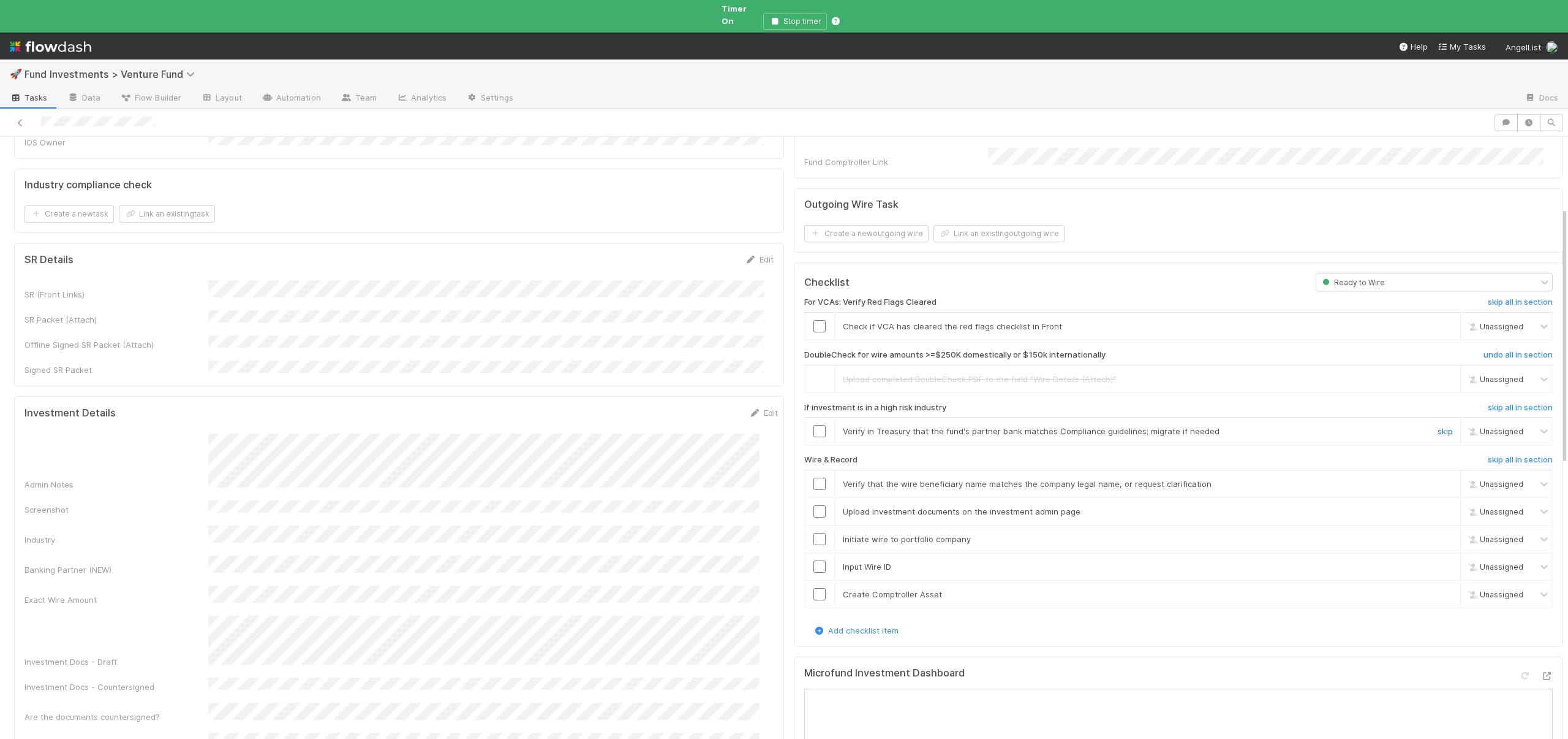
click at [1437, 426] on link "skip" at bounding box center [1445, 431] width 15 height 9
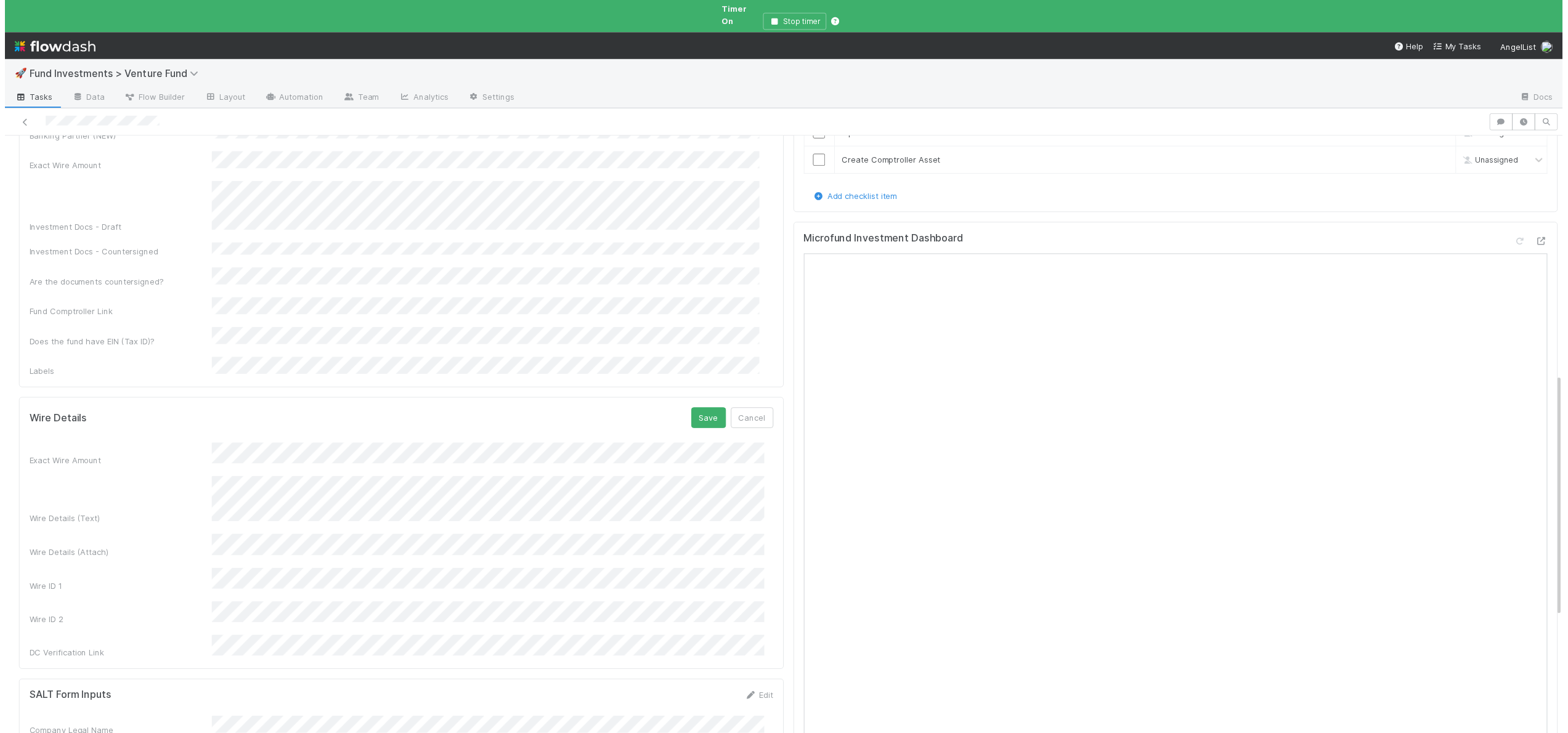
scroll to position [601, 0]
click at [701, 415] on button "Save" at bounding box center [712, 426] width 35 height 21
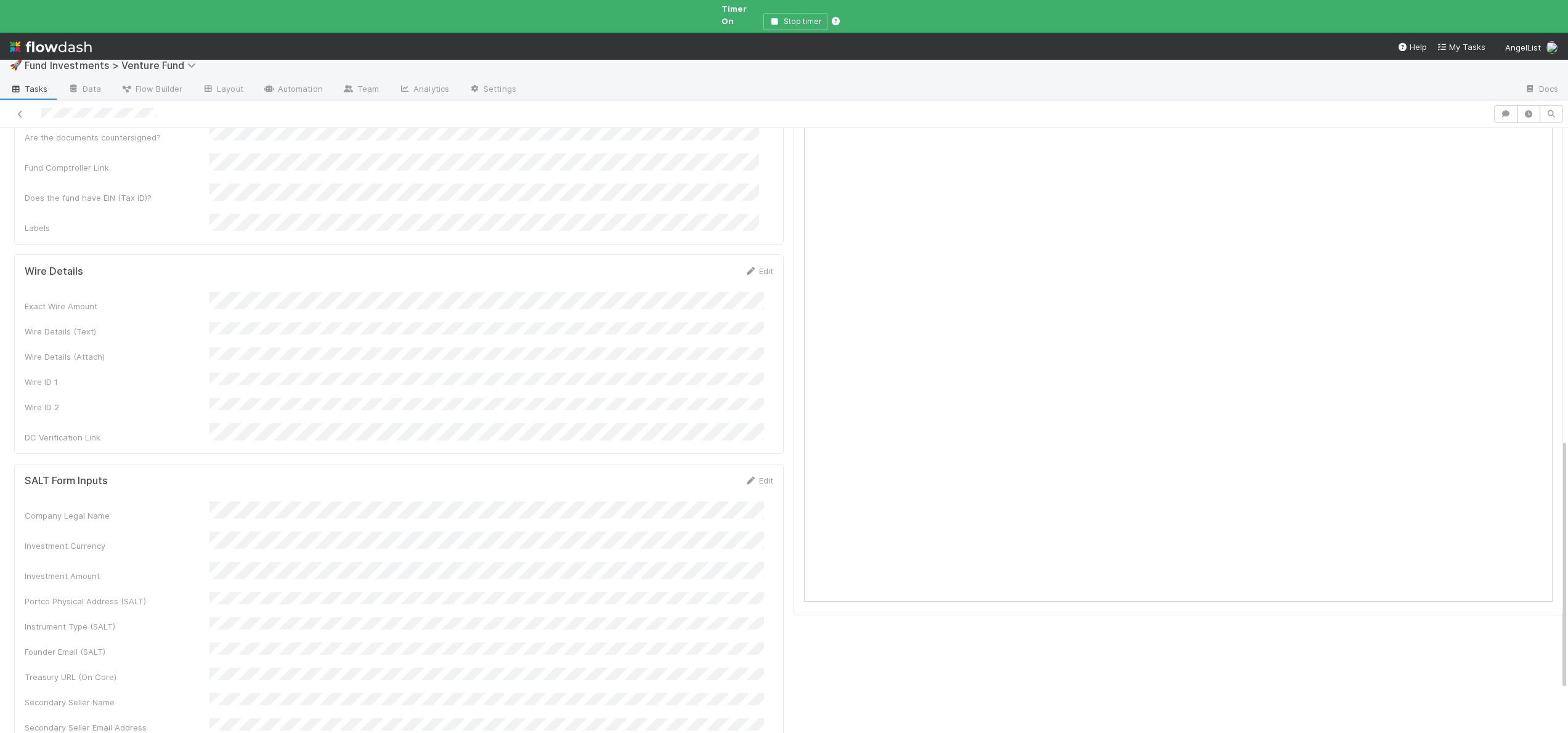
scroll to position [741, 0]
click at [310, 293] on div "Exact Wire Amount Wire Details (Text) Wire Details (Attach) Wire ID 1 Wire ID 2…" at bounding box center [398, 368] width 748 height 151
click at [232, 503] on div "Company Legal Name Investment Currency Investment Amount Portco Physical Addres…" at bounding box center [398, 619] width 748 height 232
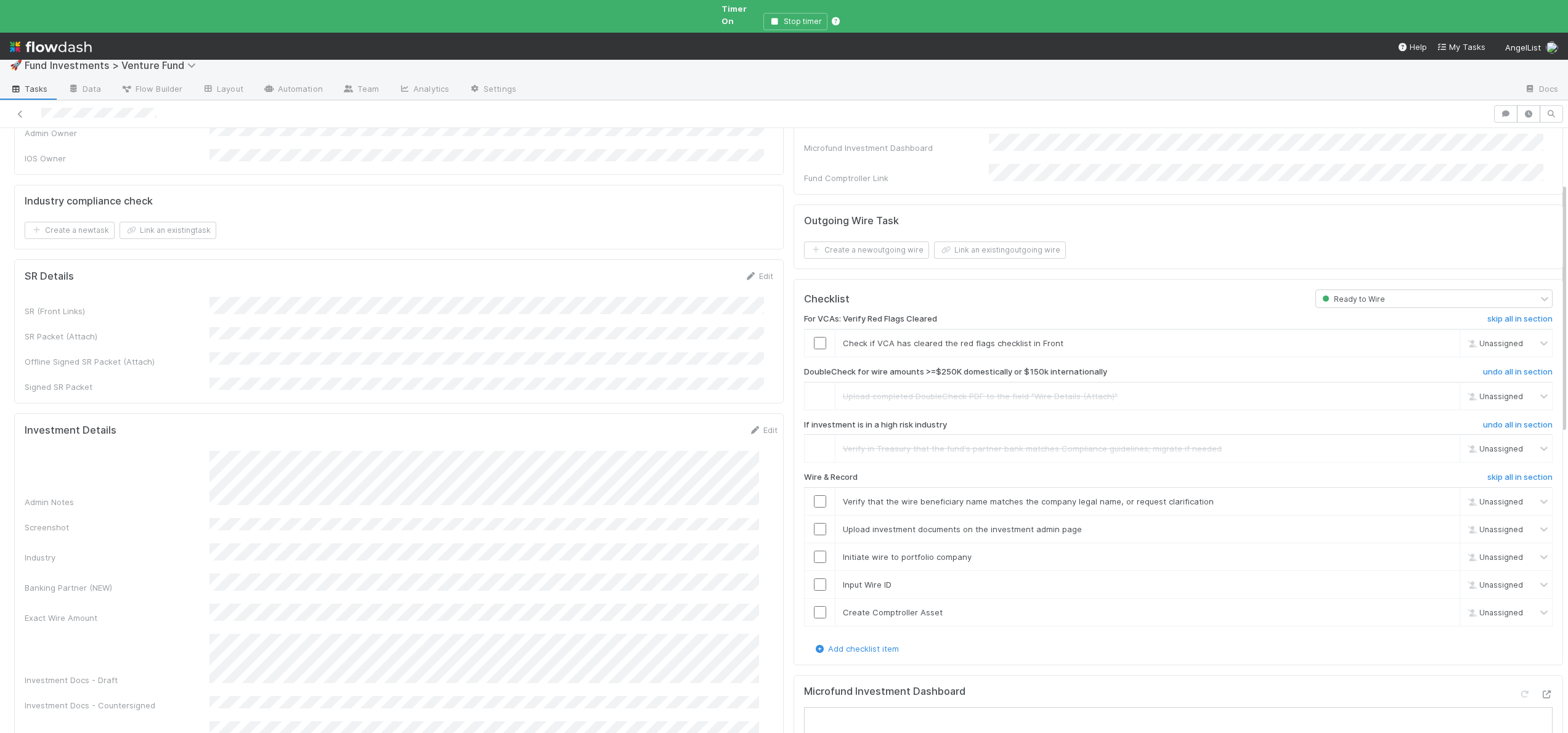
scroll to position [131, 0]
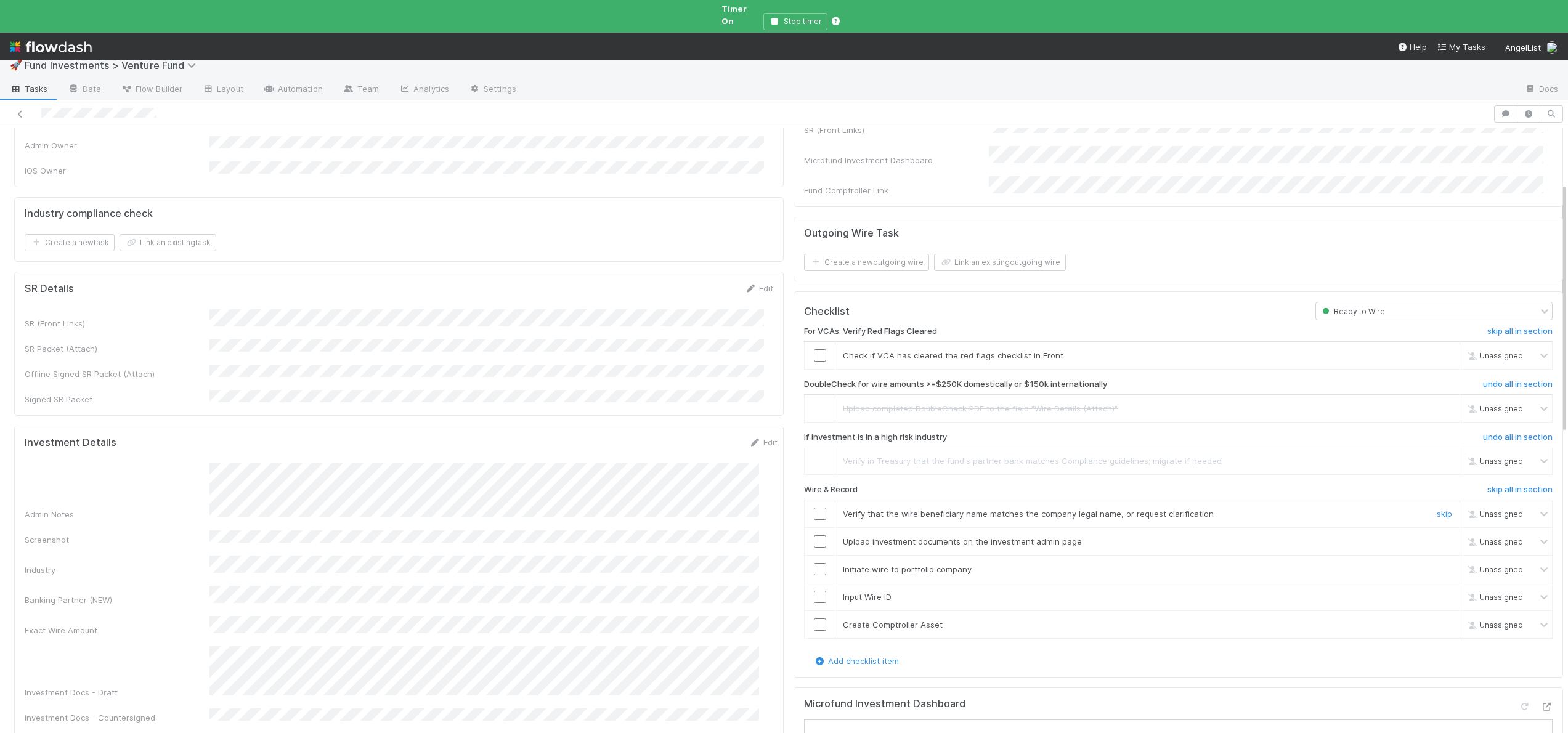
click at [817, 508] on div at bounding box center [820, 513] width 30 height 12
click at [814, 508] on input "checkbox" at bounding box center [820, 513] width 12 height 12
drag, startPoint x: 807, startPoint y: 516, endPoint x: 808, endPoint y: 505, distance: 11.0
click at [814, 535] on input "checkbox" at bounding box center [820, 541] width 12 height 12
click at [814, 508] on input "checkbox" at bounding box center [820, 513] width 12 height 12
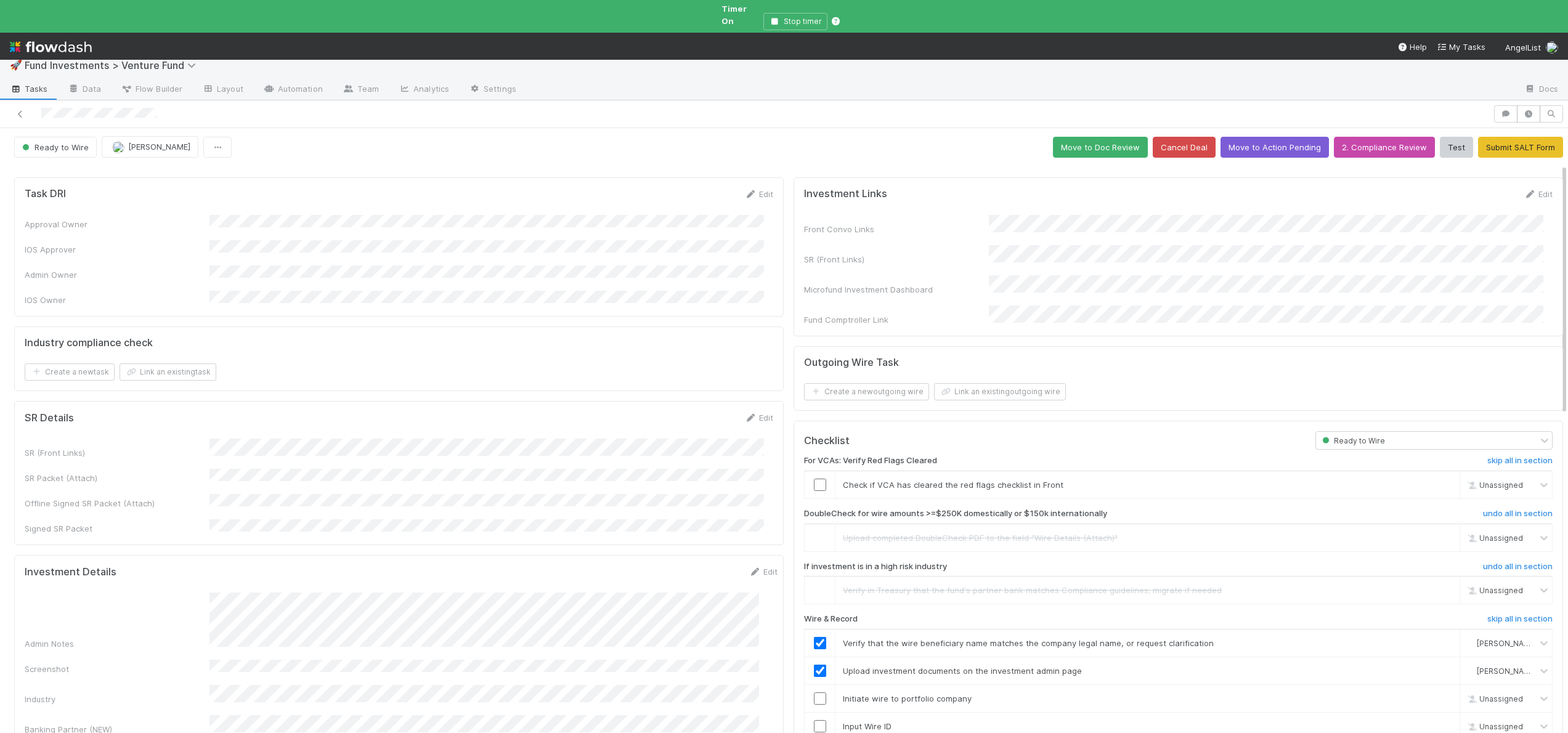
scroll to position [0, 0]
click at [1253, 143] on button "Move to Action Pending" at bounding box center [1274, 149] width 108 height 21
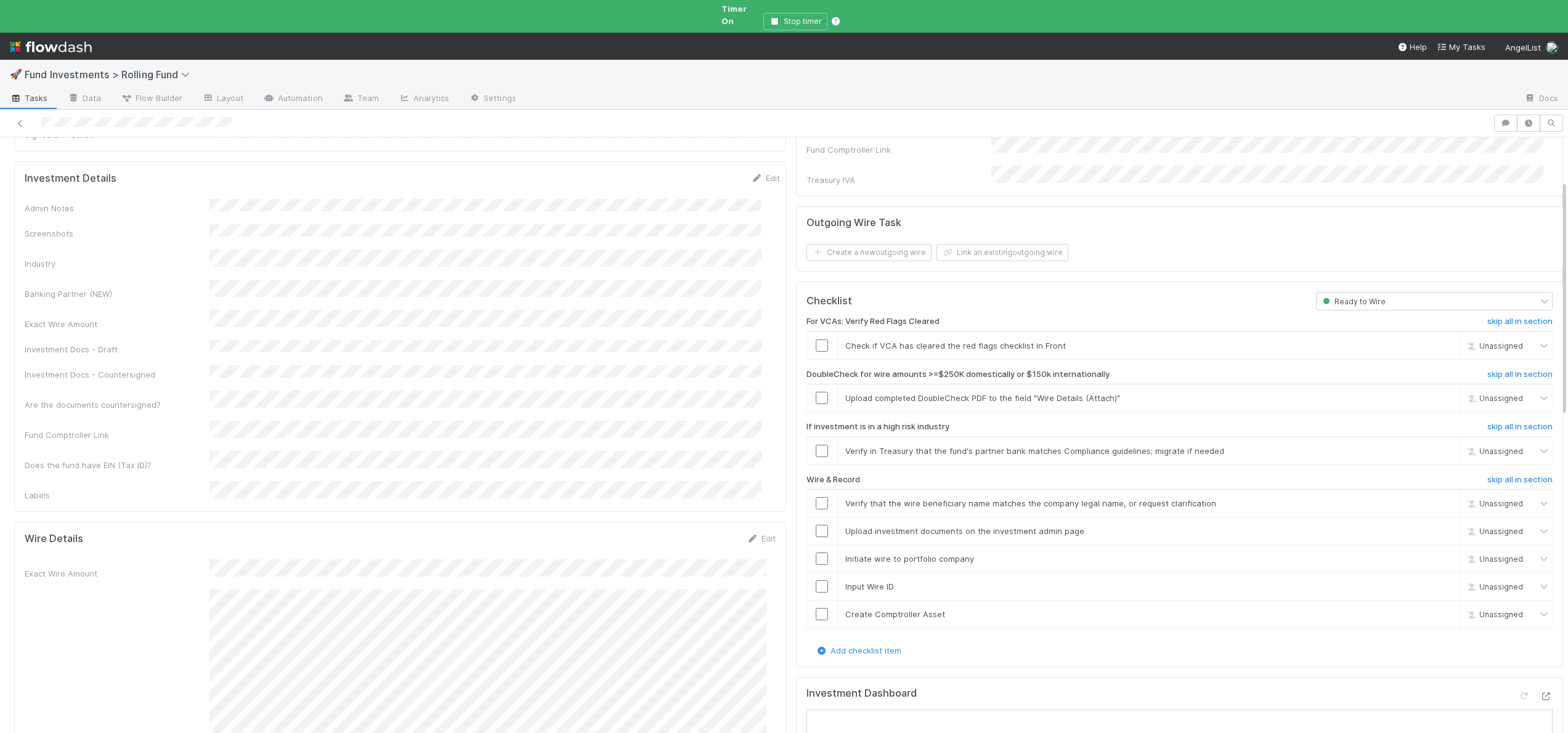
scroll to position [375, 0]
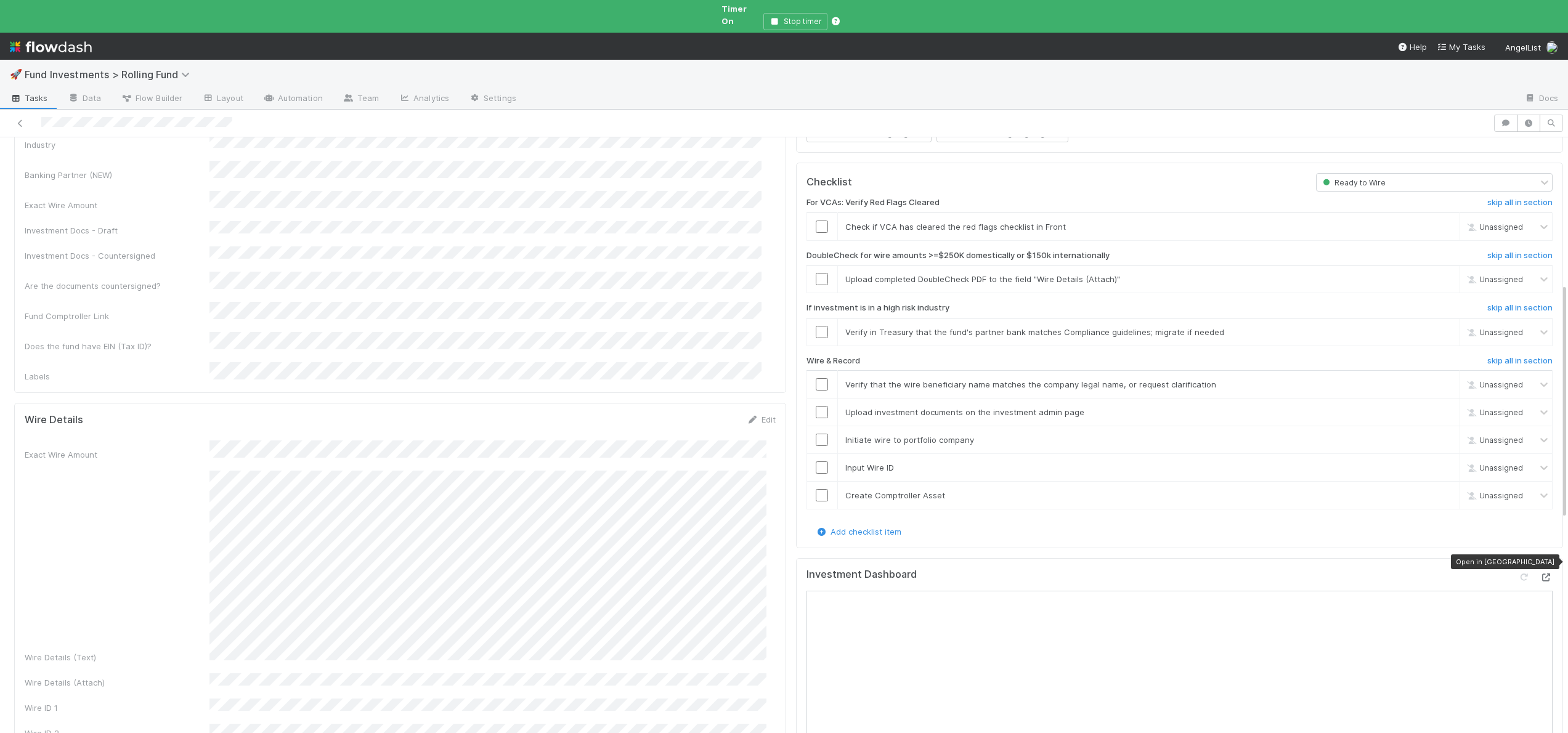
click at [1540, 573] on icon at bounding box center [1546, 577] width 12 height 8
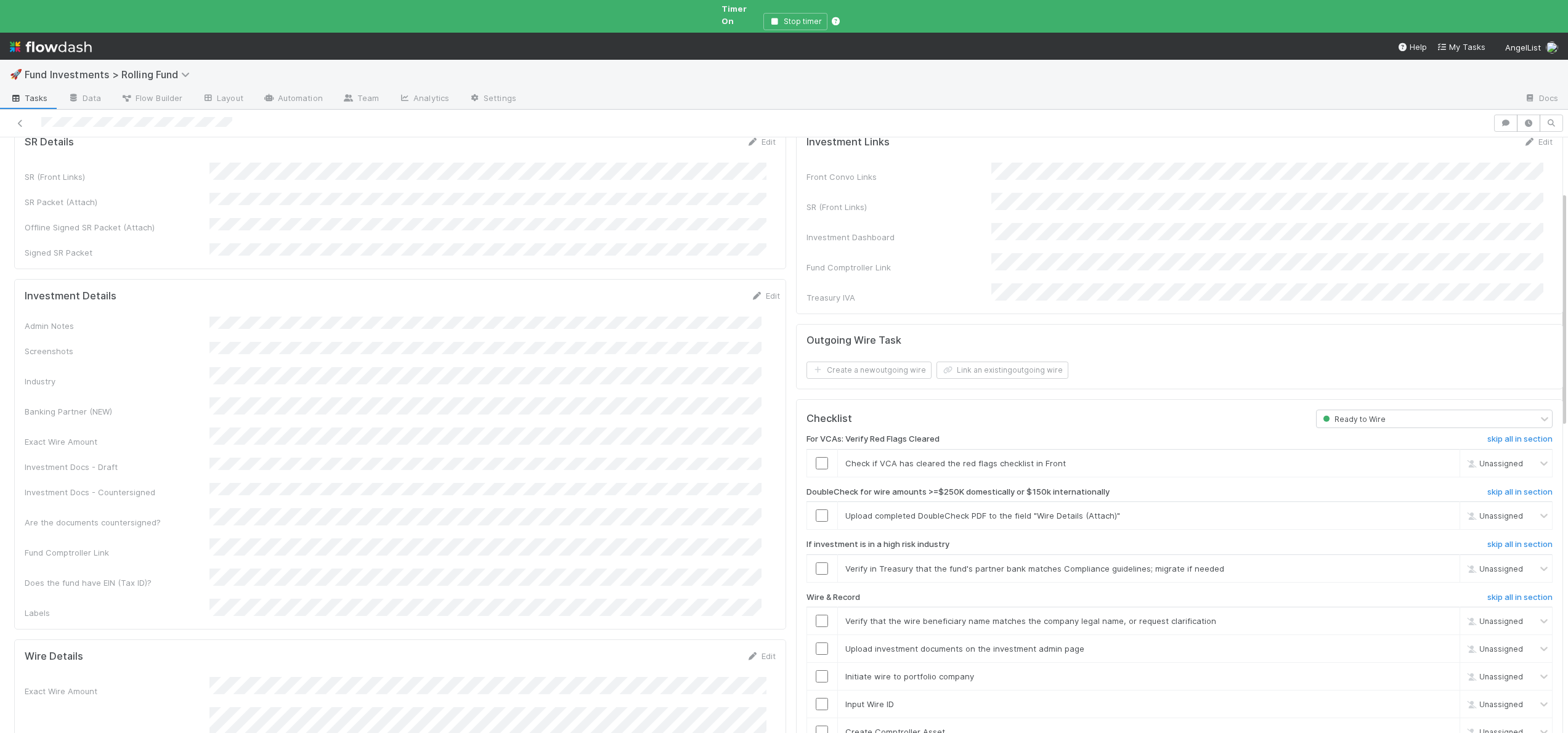
scroll to position [405, 0]
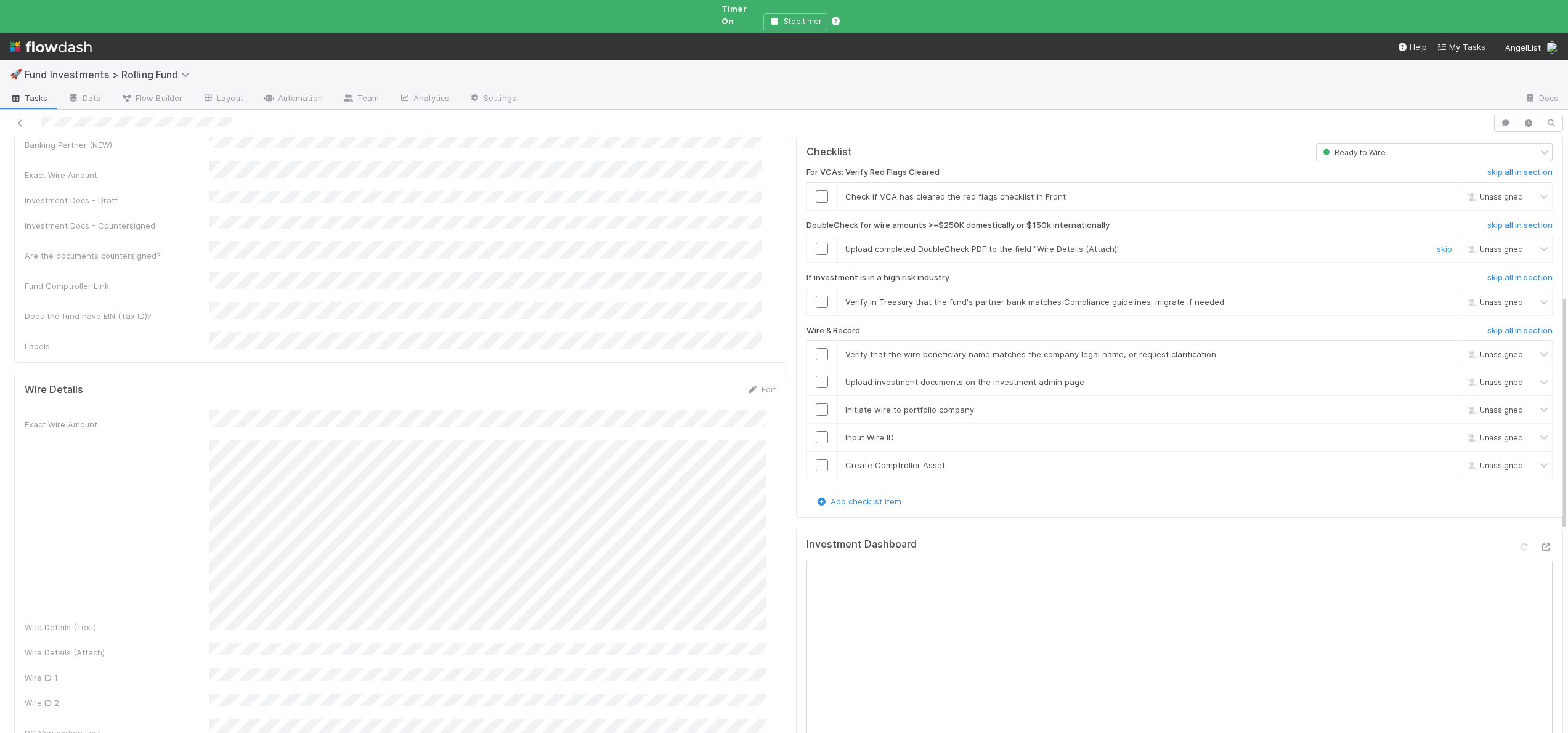
drag, startPoint x: 1423, startPoint y: 222, endPoint x: 1402, endPoint y: 221, distance: 21.0
click at [1437, 244] on link "skip" at bounding box center [1444, 249] width 15 height 10
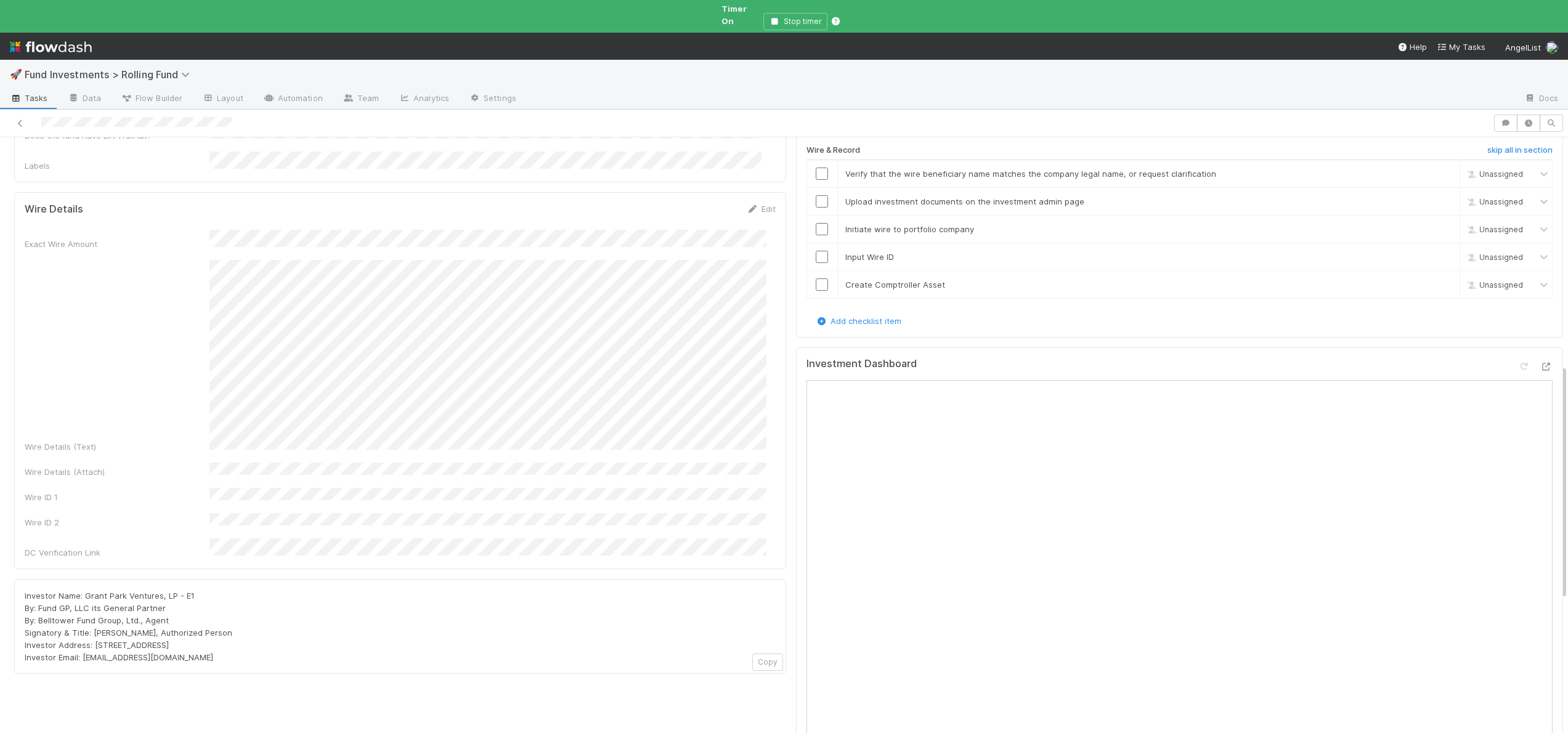
scroll to position [320, 0]
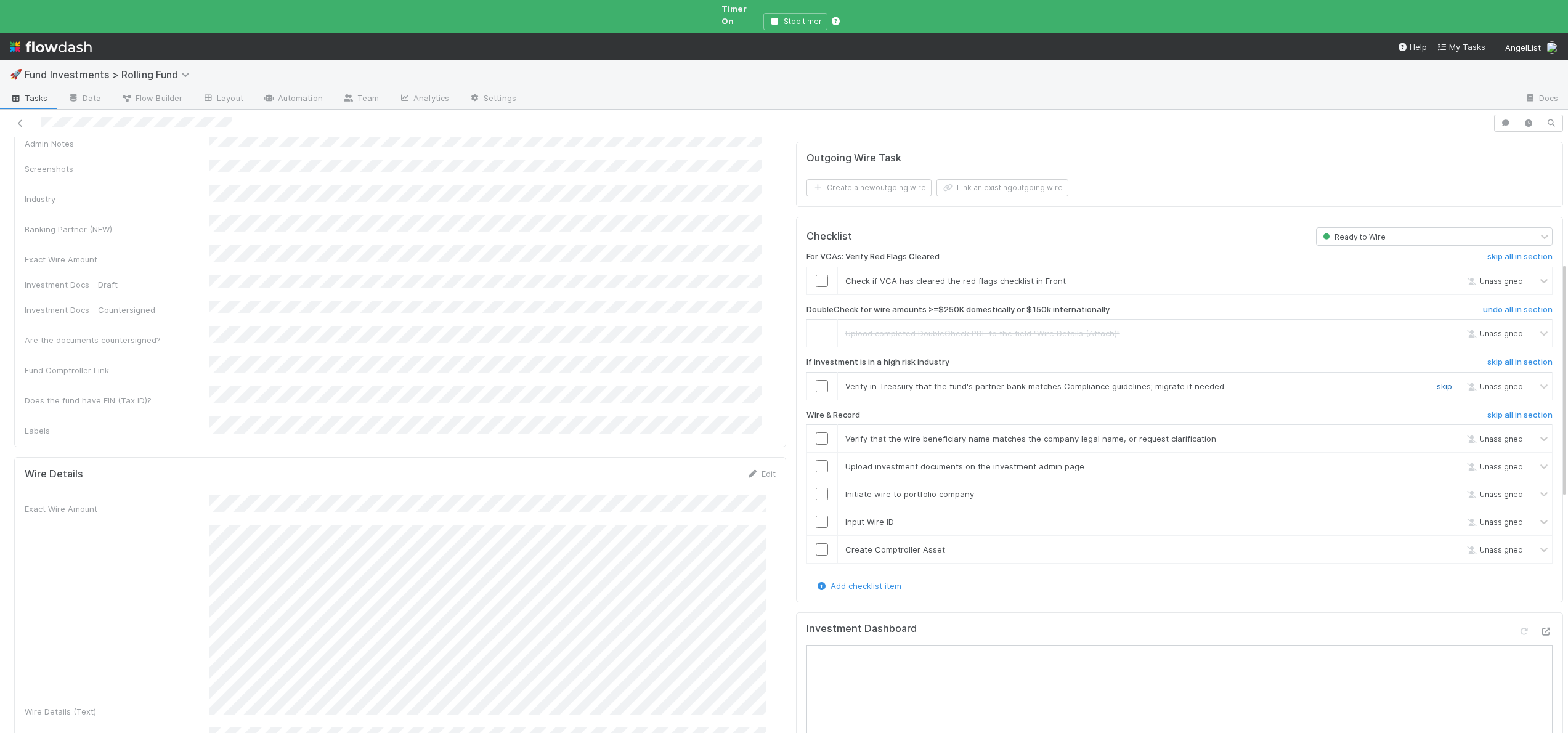
click at [1437, 381] on link "skip" at bounding box center [1444, 386] width 15 height 10
click at [816, 433] on input "checkbox" at bounding box center [822, 438] width 12 height 12
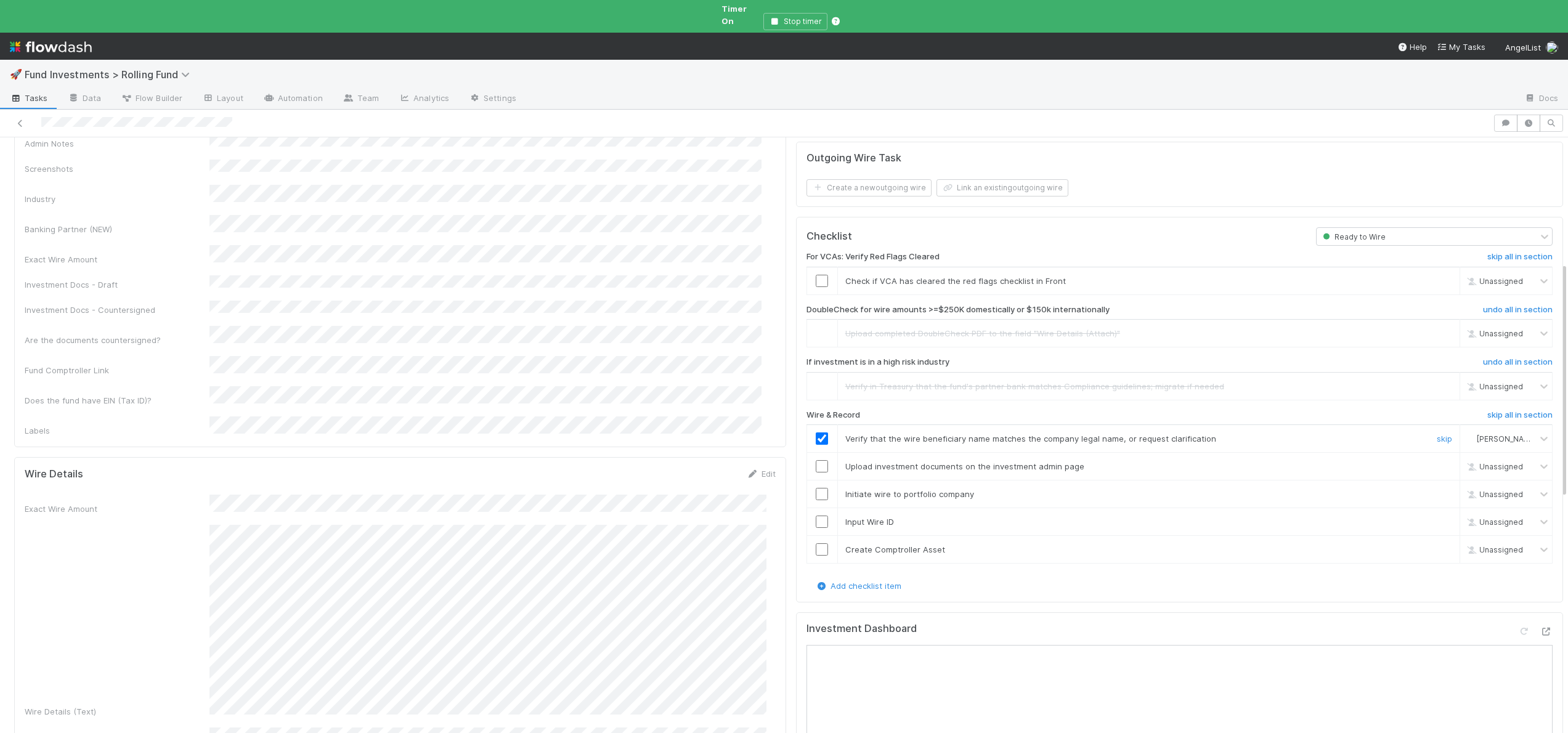
click at [816, 433] on input "checkbox" at bounding box center [822, 438] width 12 height 12
click at [816, 460] on input "checkbox" at bounding box center [822, 466] width 12 height 12
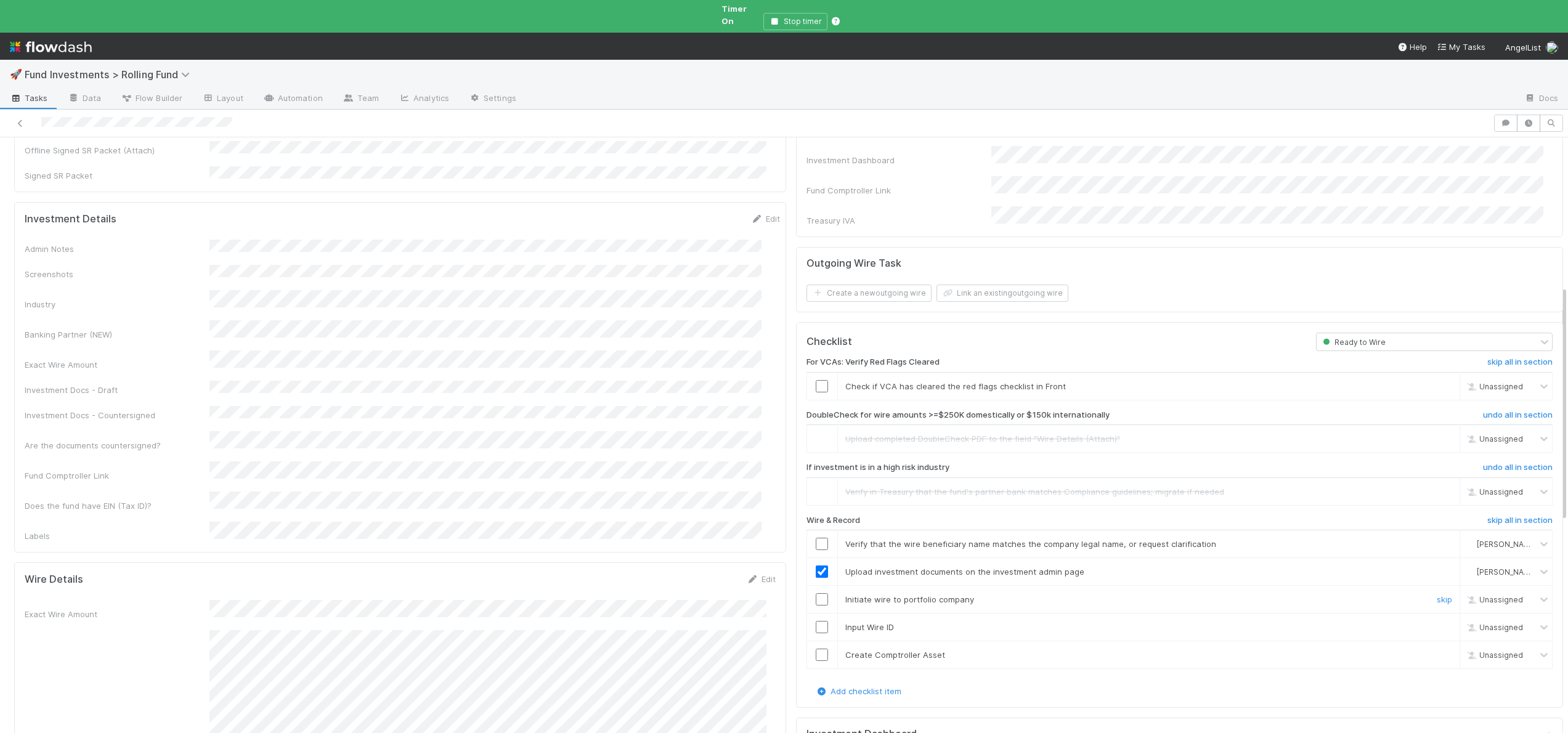
scroll to position [0, 0]
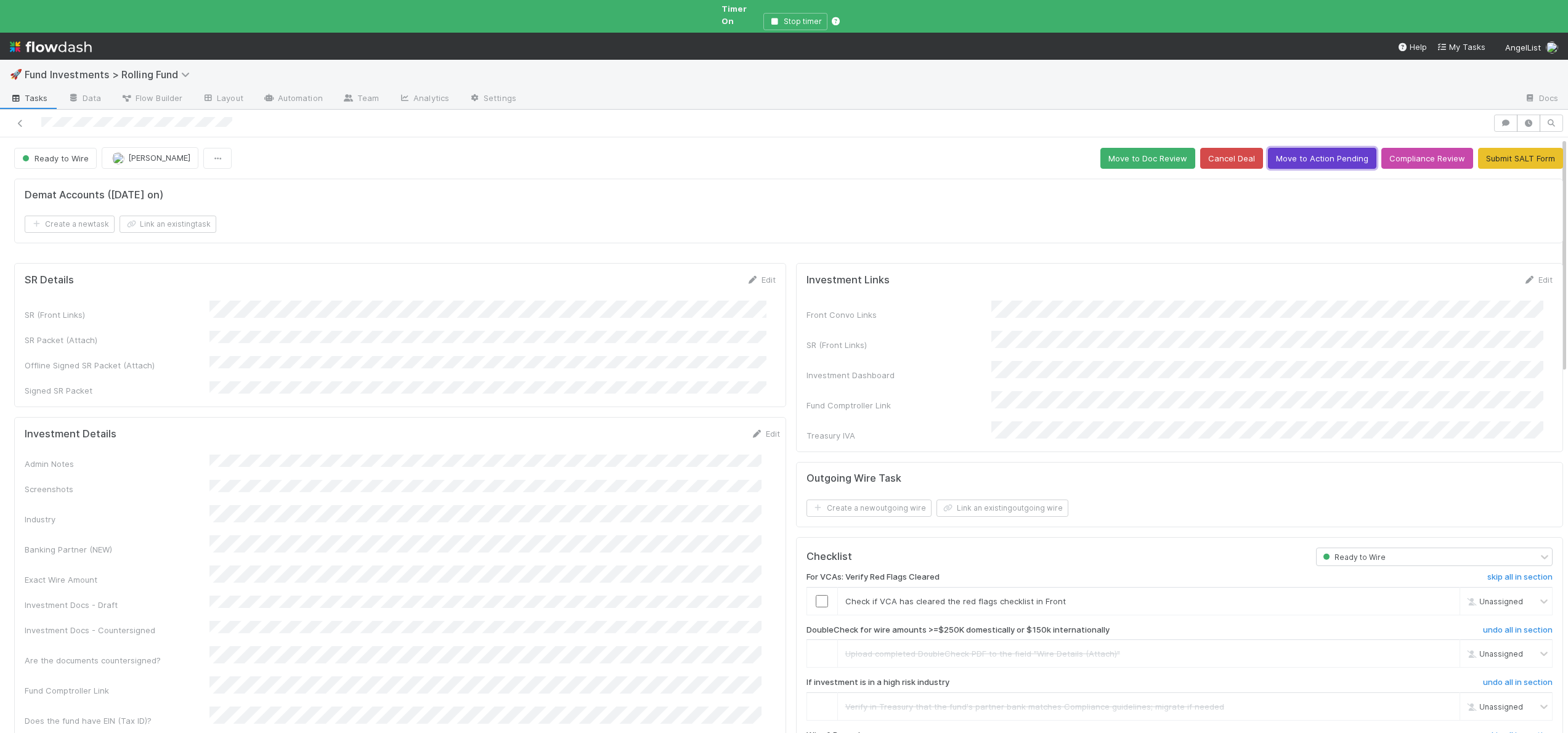
click at [1272, 147] on button "Move to Action Pending" at bounding box center [1322, 158] width 108 height 21
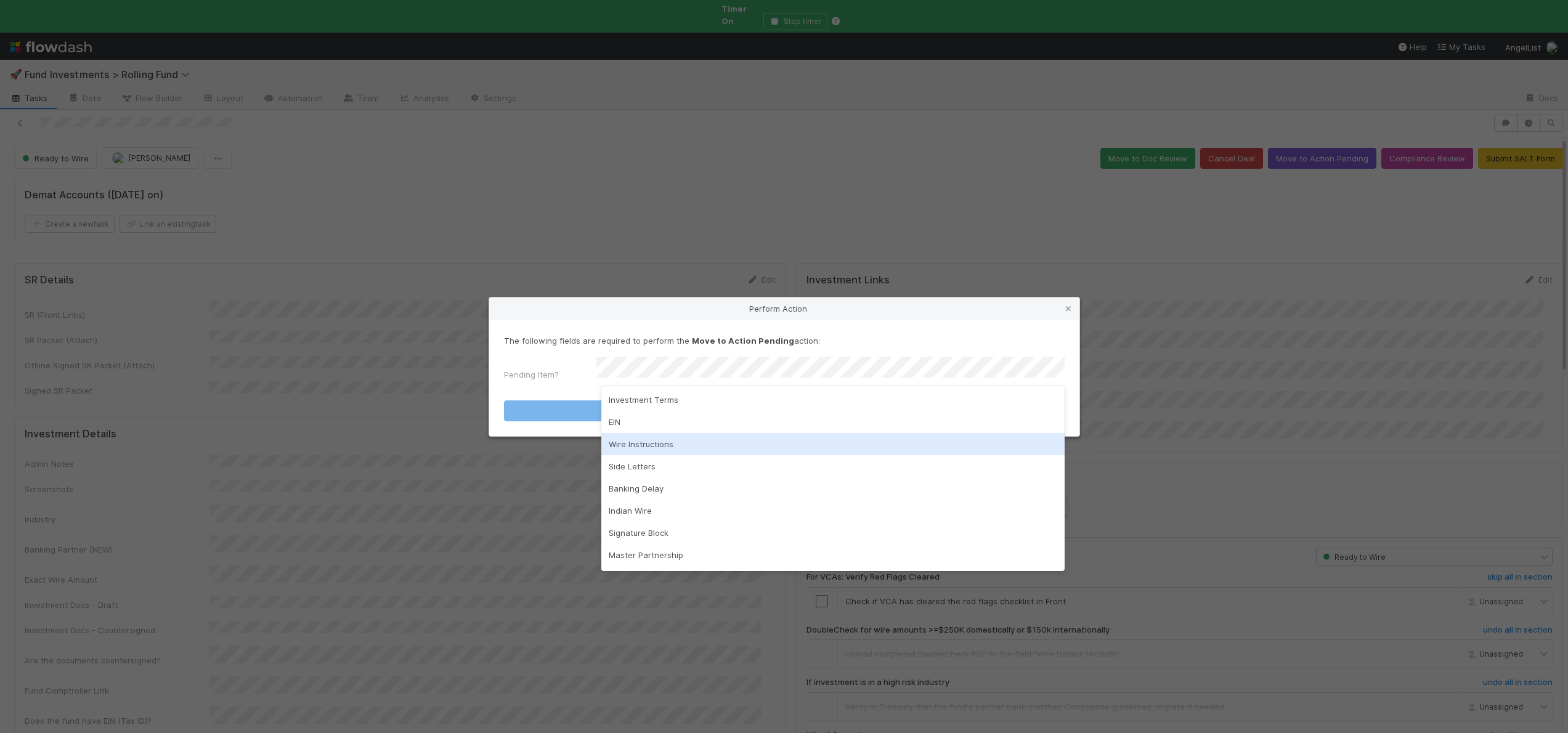
click at [624, 438] on div "Wire Instructions" at bounding box center [832, 443] width 463 height 22
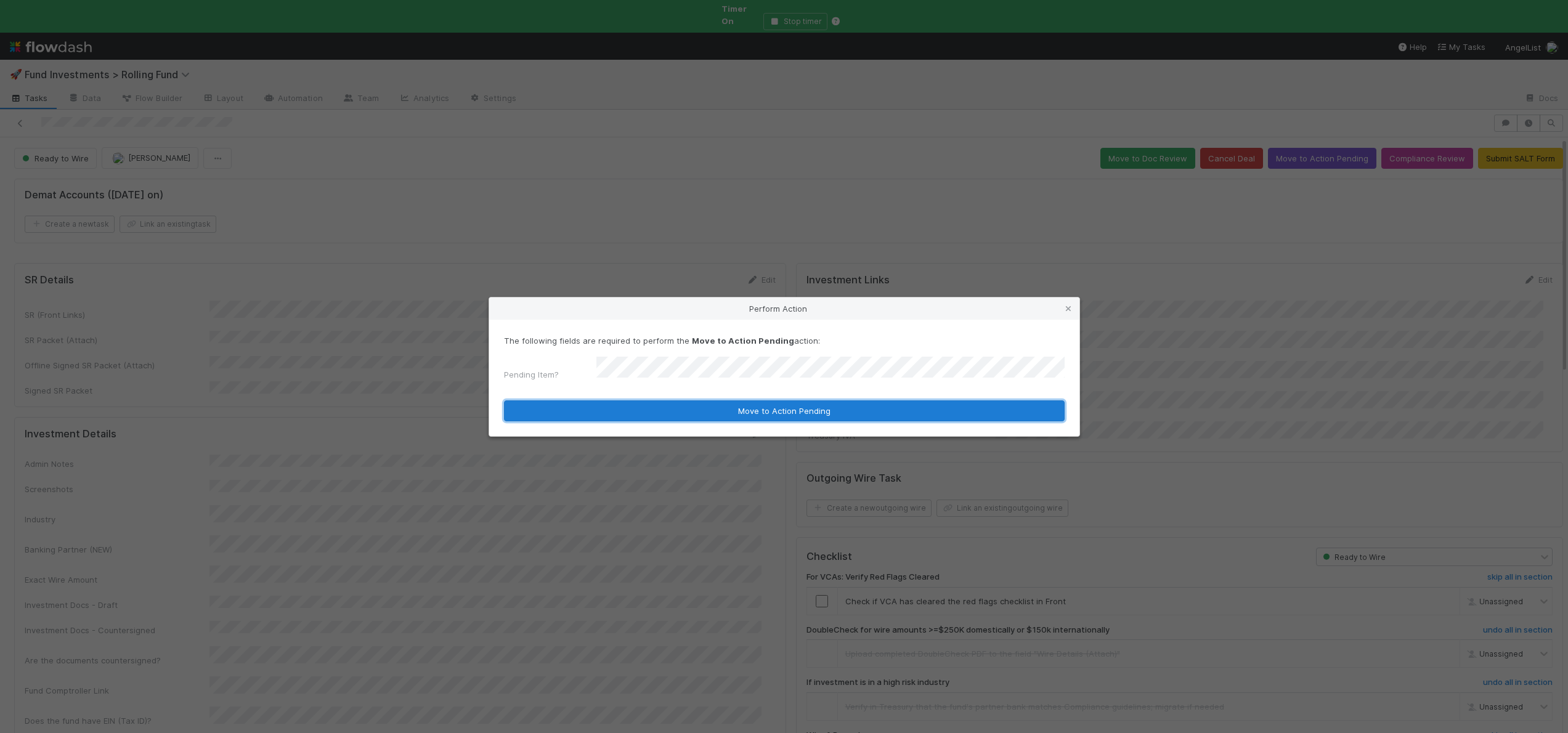
click at [636, 415] on button "Move to Action Pending" at bounding box center [784, 411] width 561 height 21
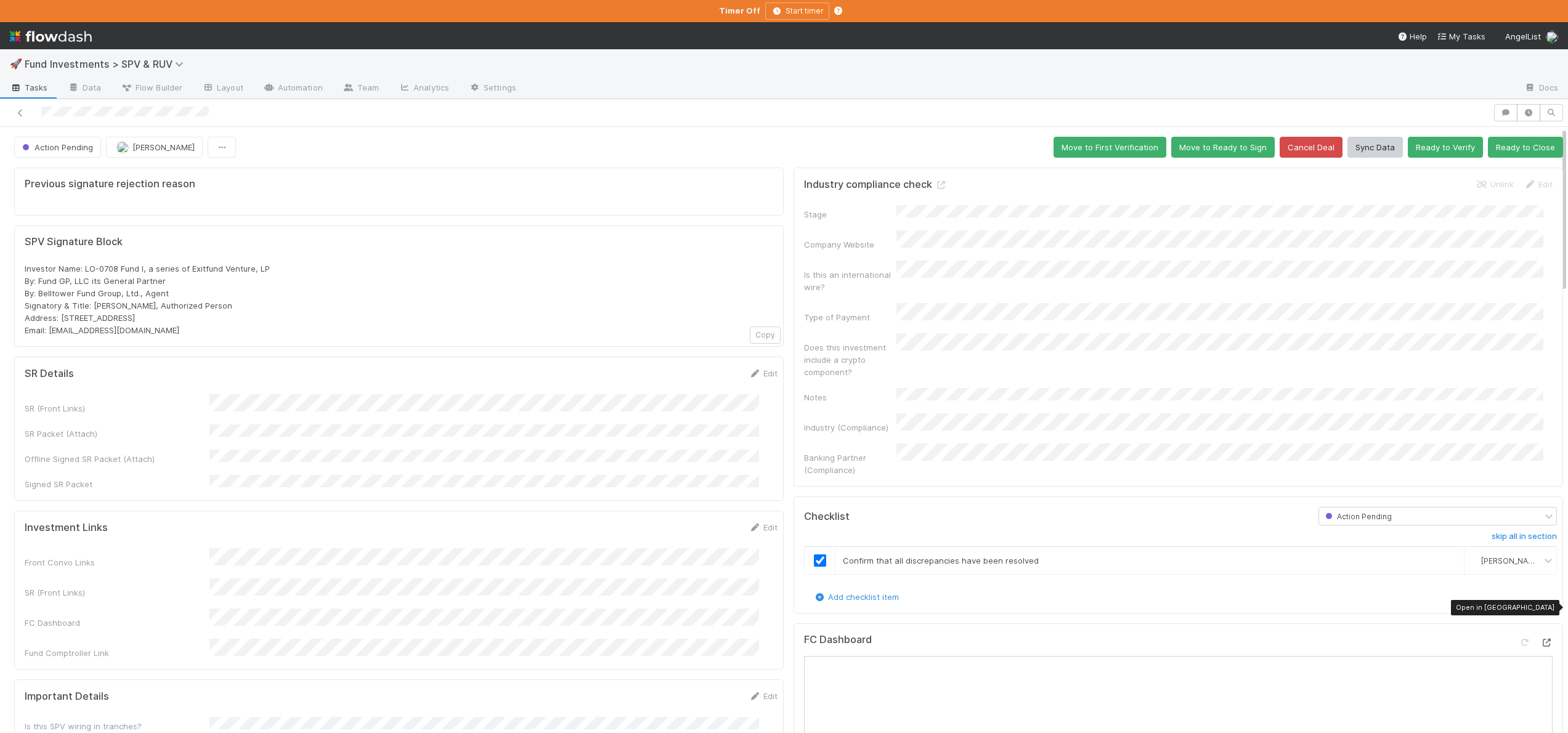
click at [1540, 639] on icon at bounding box center [1546, 643] width 12 height 8
click at [1522, 109] on icon "button" at bounding box center [1528, 113] width 12 height 8
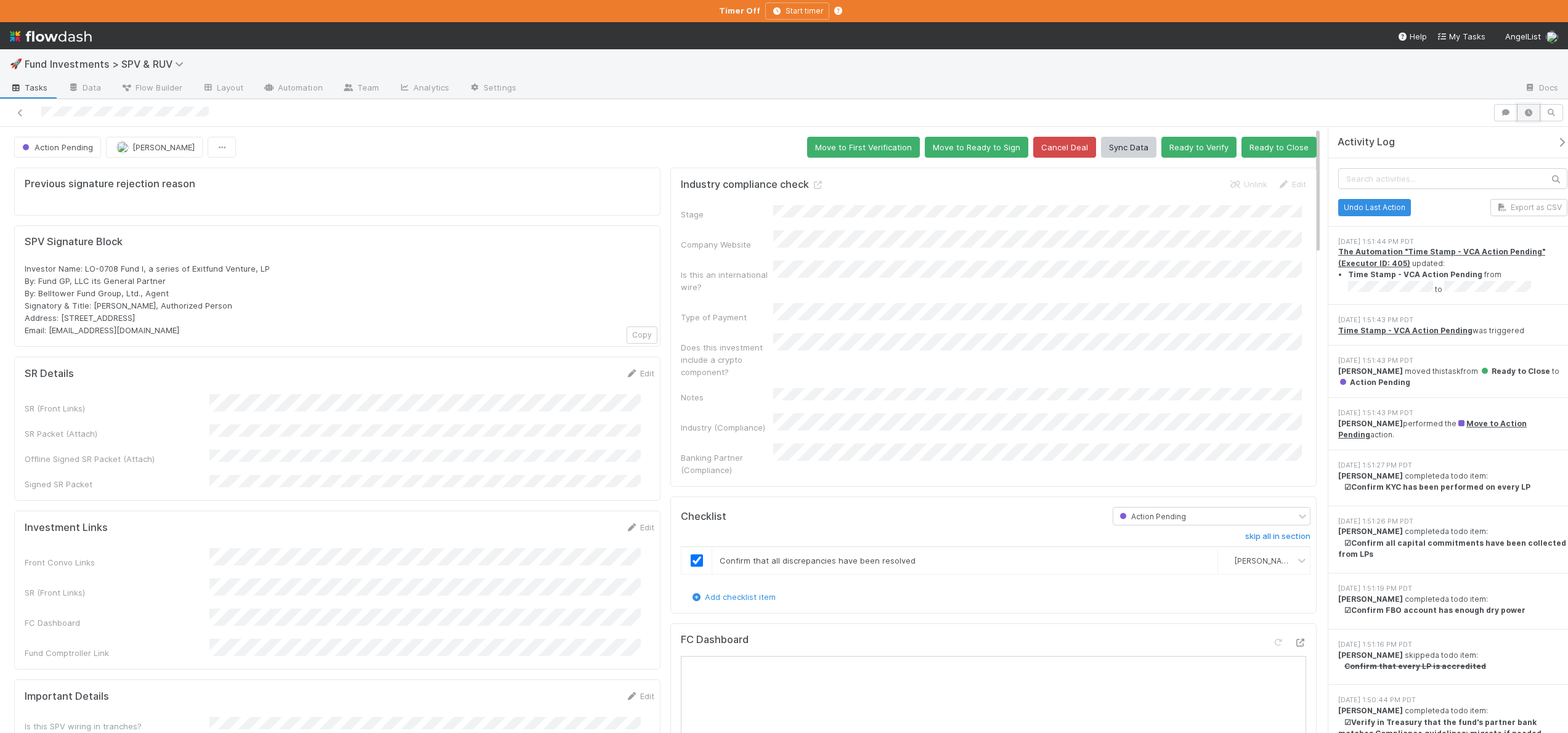
click at [1526, 109] on icon "button" at bounding box center [1528, 113] width 12 height 8
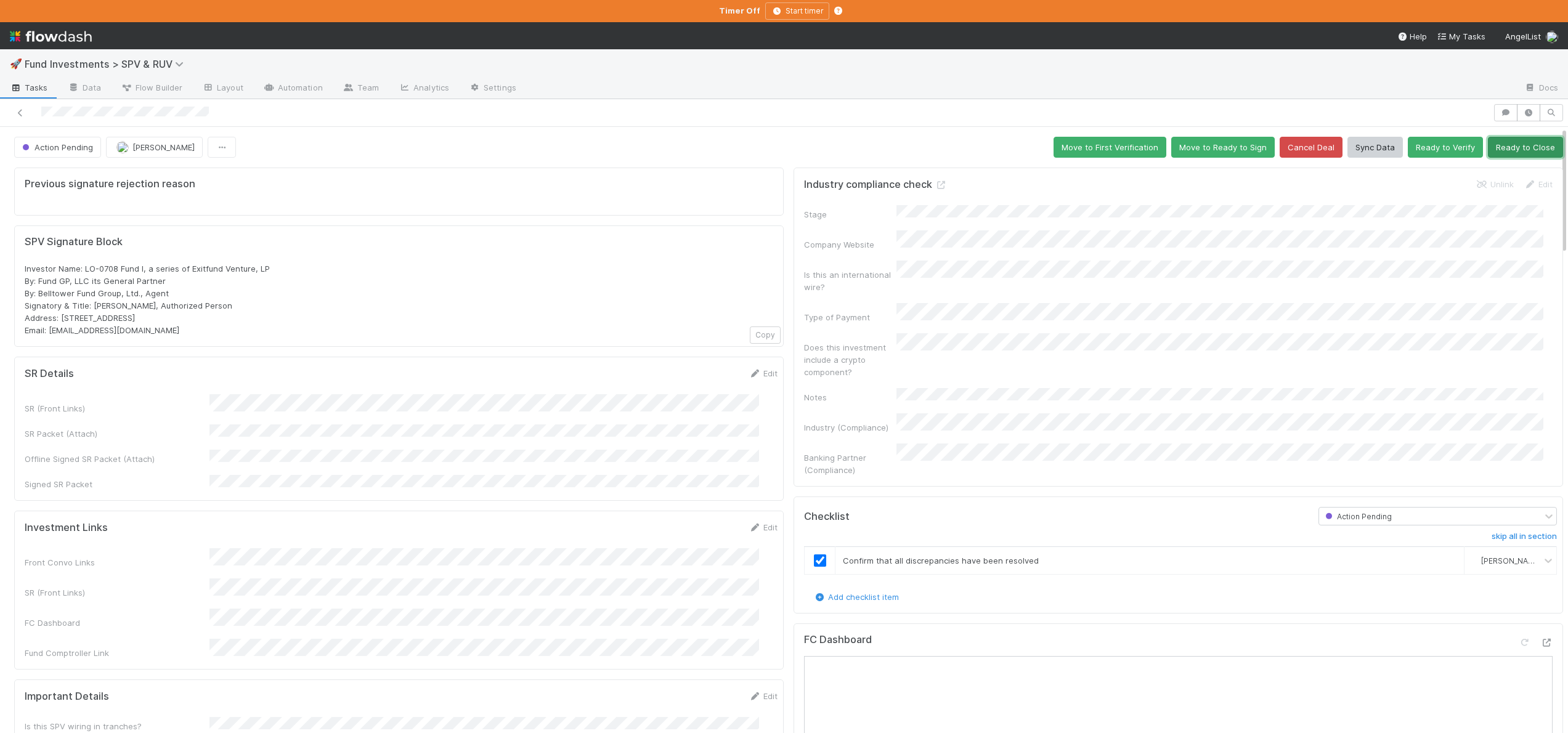
click at [1503, 142] on button "Ready to Close" at bounding box center [1524, 147] width 75 height 21
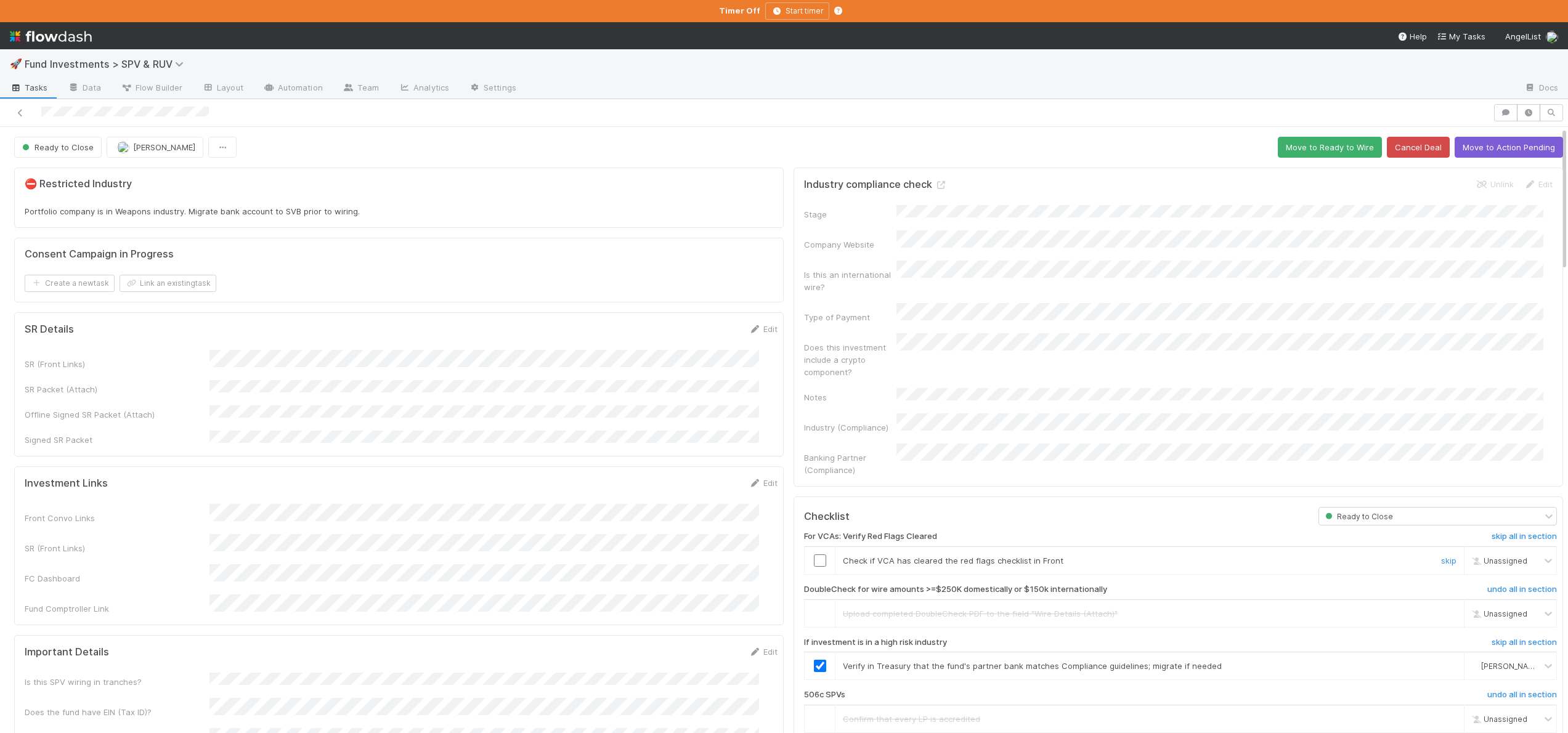
click at [816, 554] on div at bounding box center [820, 560] width 30 height 12
click at [814, 554] on input "checkbox" at bounding box center [820, 560] width 12 height 12
click at [1329, 145] on button "Move to Ready to Wire" at bounding box center [1329, 147] width 104 height 21
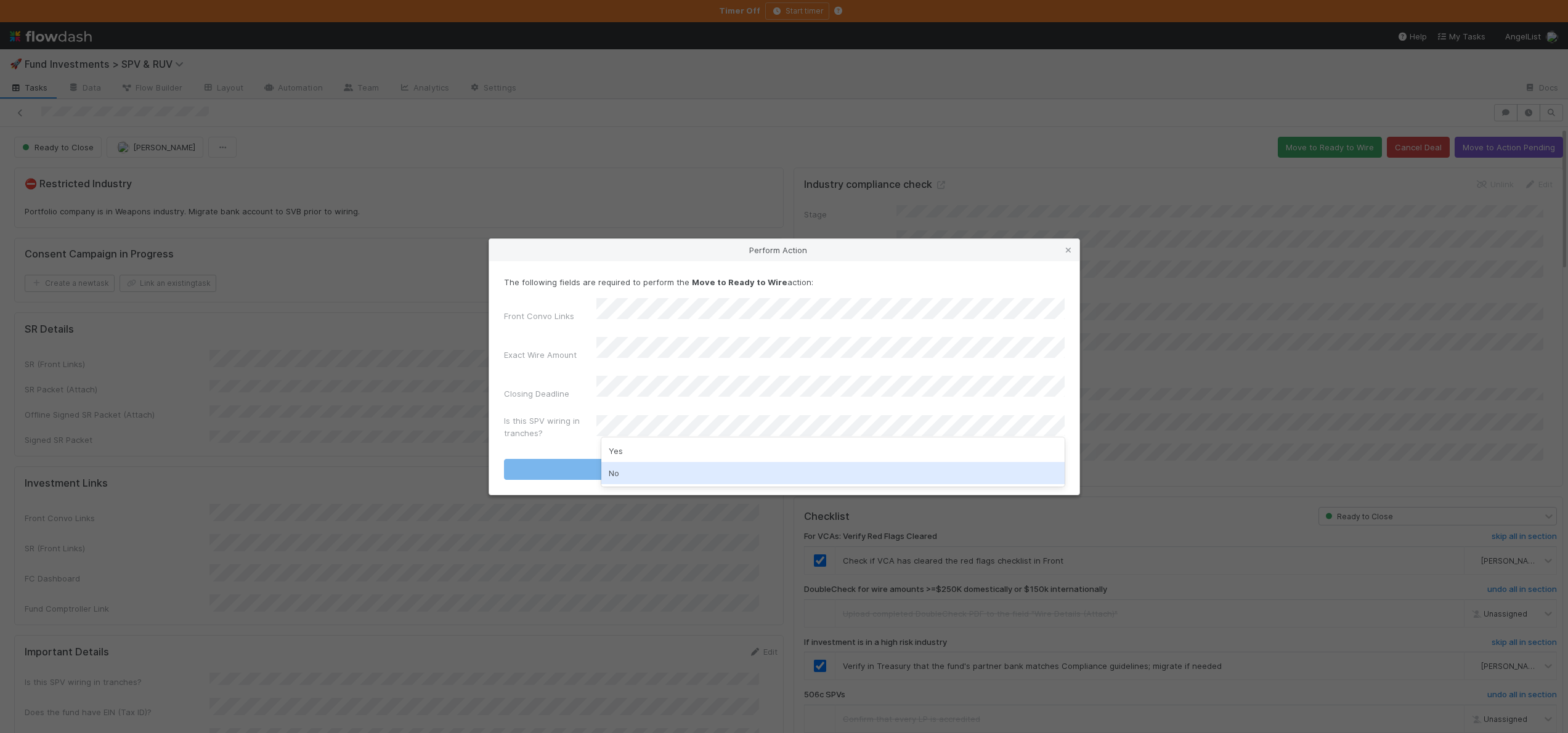
click at [644, 468] on div "No" at bounding box center [832, 473] width 463 height 22
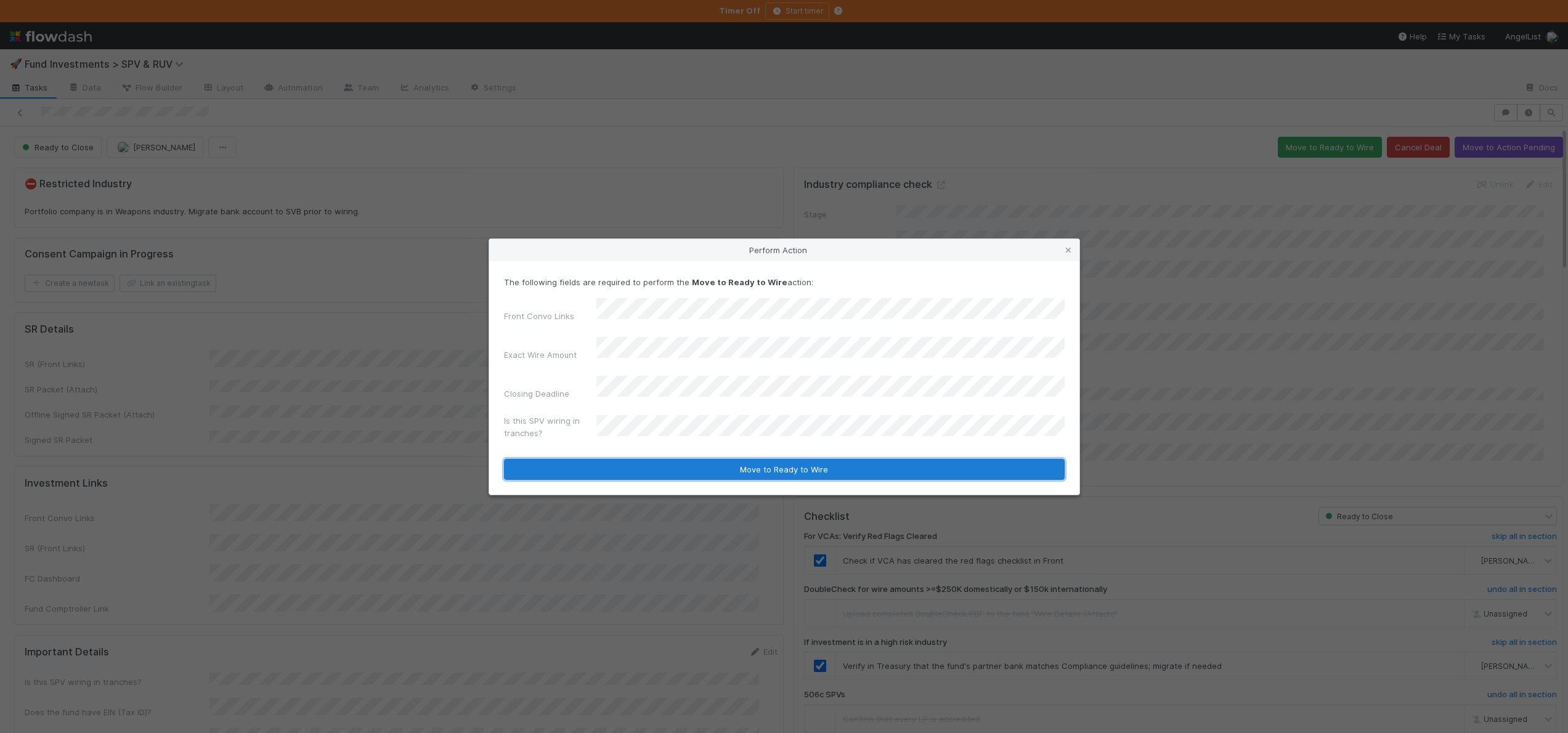
click at [655, 459] on button "Move to Ready to Wire" at bounding box center [784, 470] width 561 height 21
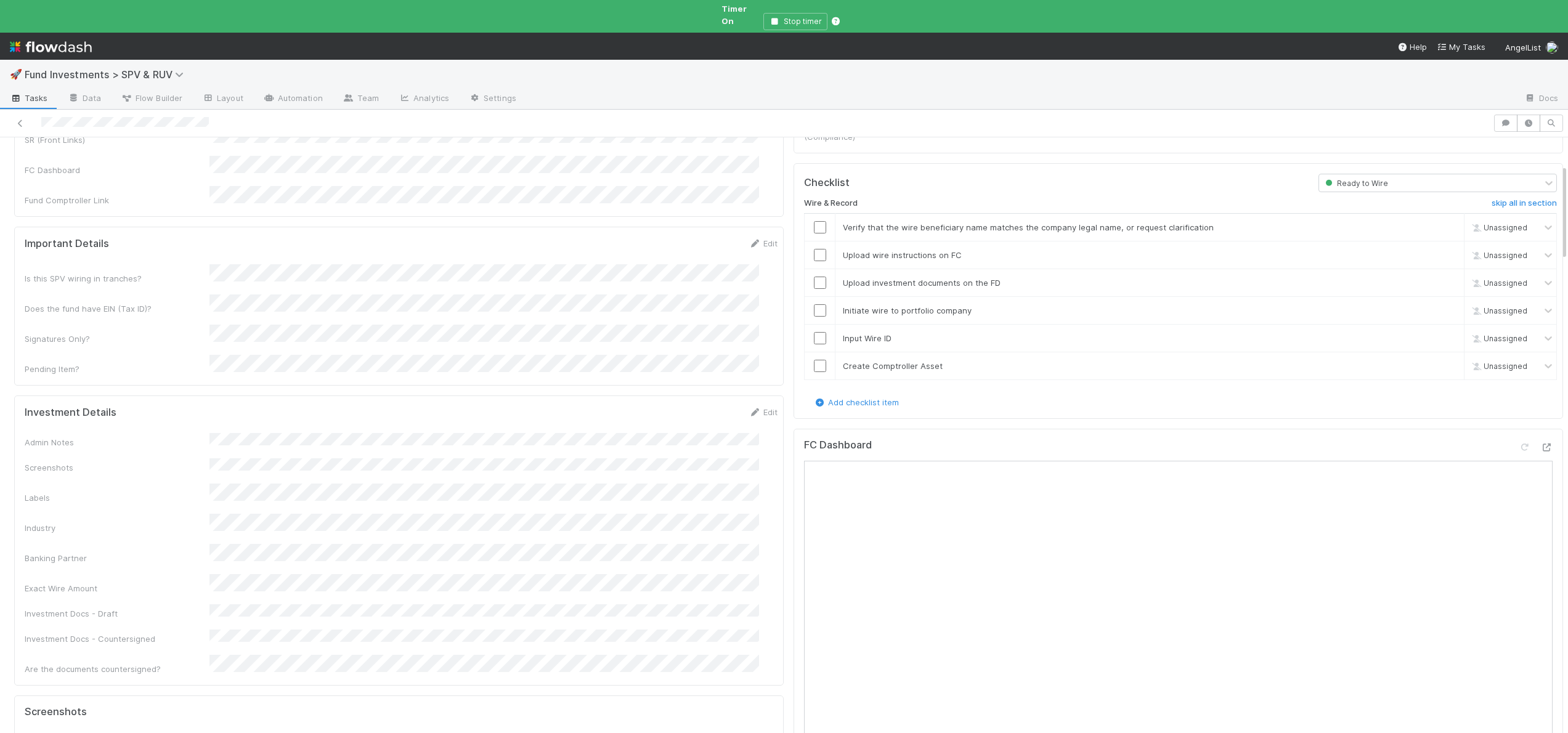
scroll to position [167, 0]
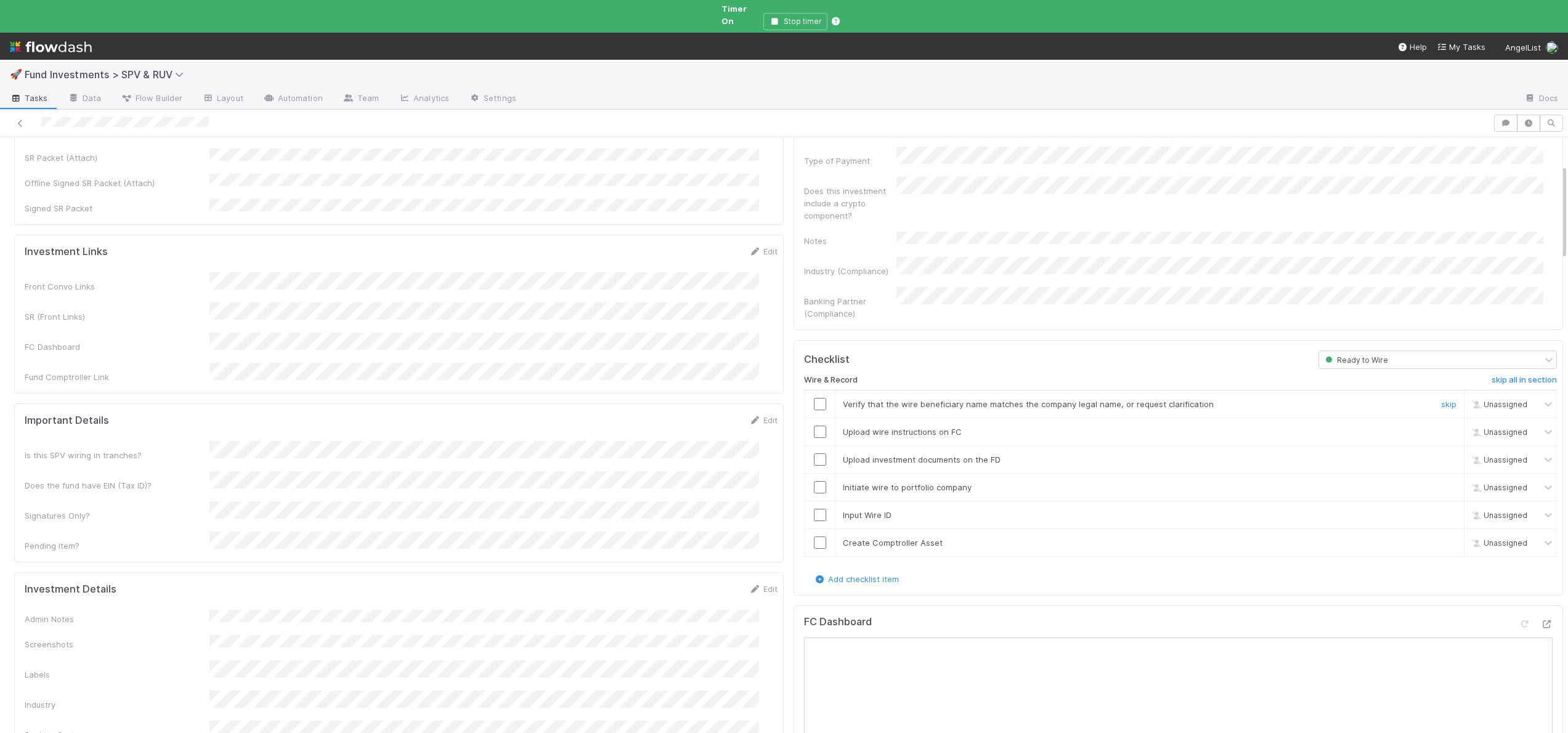
click at [814, 397] on input "checkbox" at bounding box center [820, 403] width 12 height 12
click at [814, 426] on input "checkbox" at bounding box center [820, 432] width 12 height 12
click at [814, 453] on input "checkbox" at bounding box center [820, 459] width 12 height 12
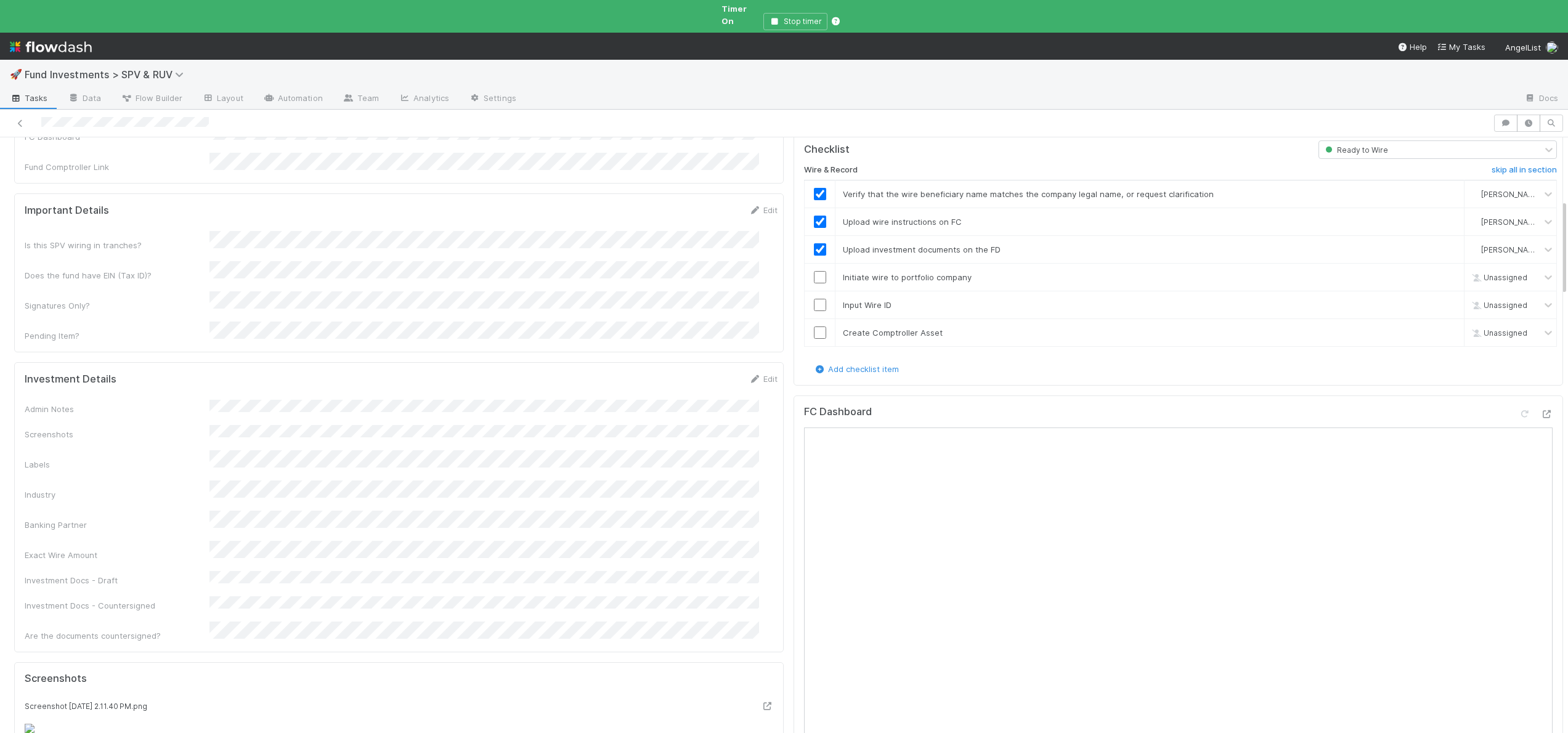
scroll to position [289, 0]
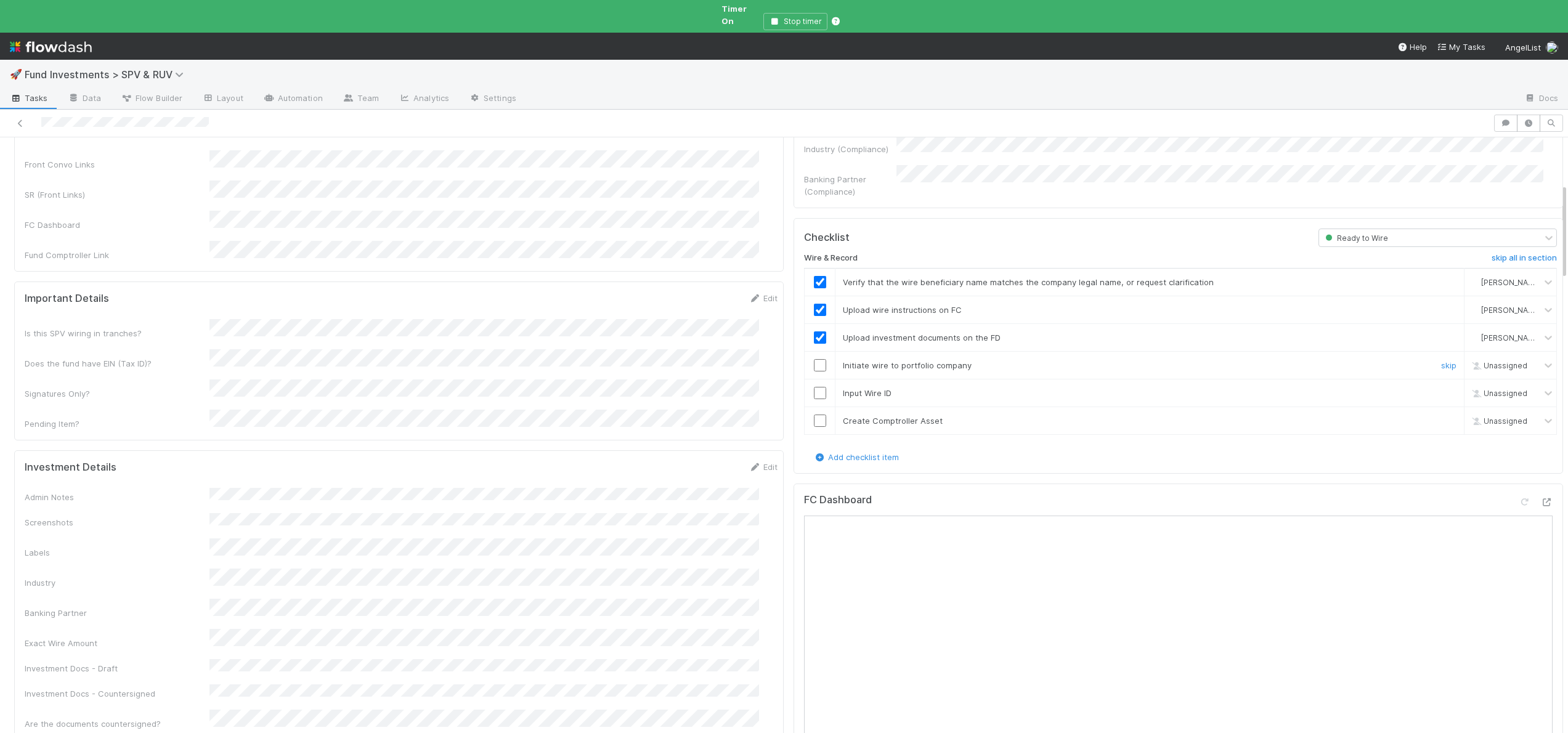
click at [814, 359] on input "checkbox" at bounding box center [820, 365] width 12 height 12
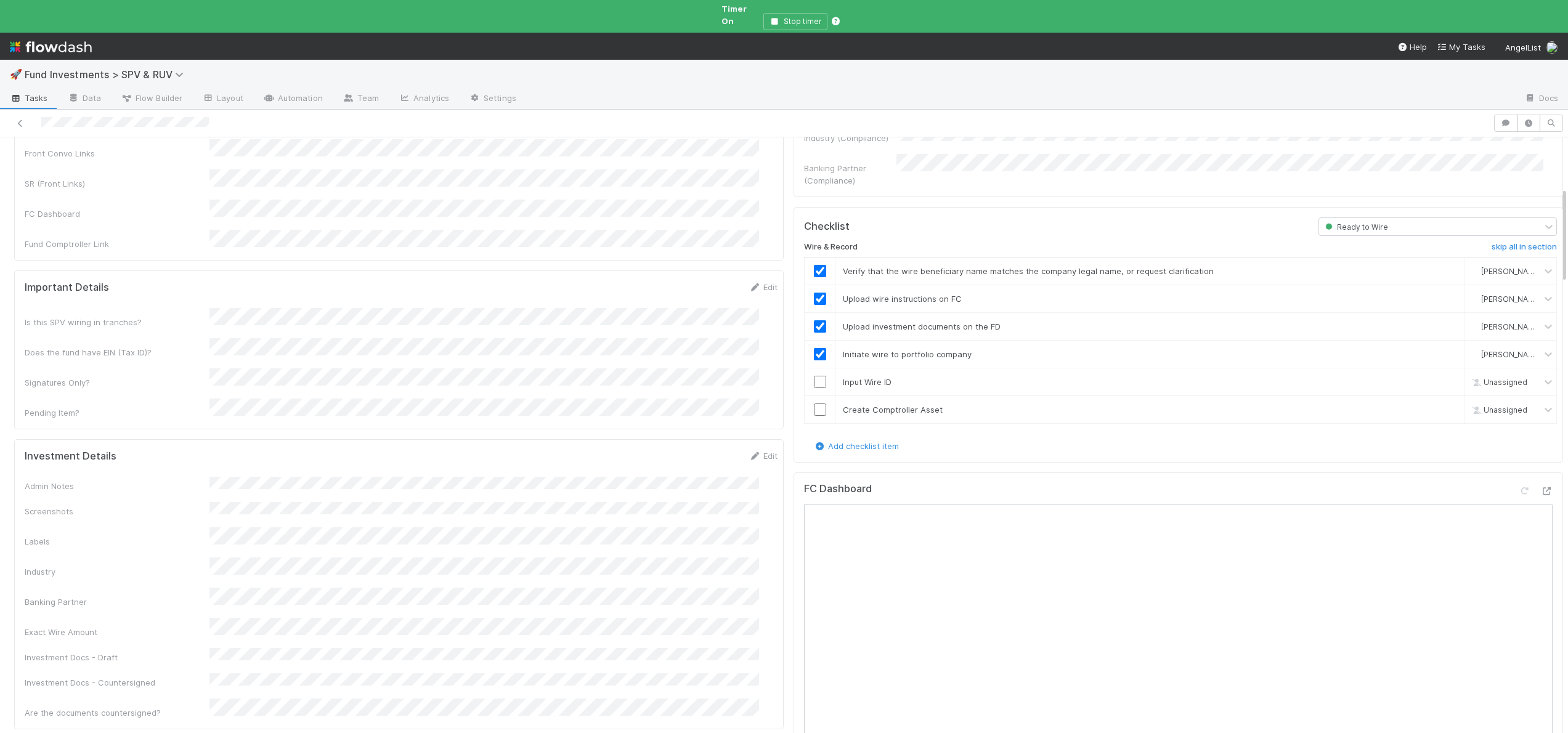
scroll to position [294, 0]
click at [814, 382] on input "checkbox" at bounding box center [820, 388] width 12 height 12
click at [814, 410] on input "checkbox" at bounding box center [820, 415] width 12 height 12
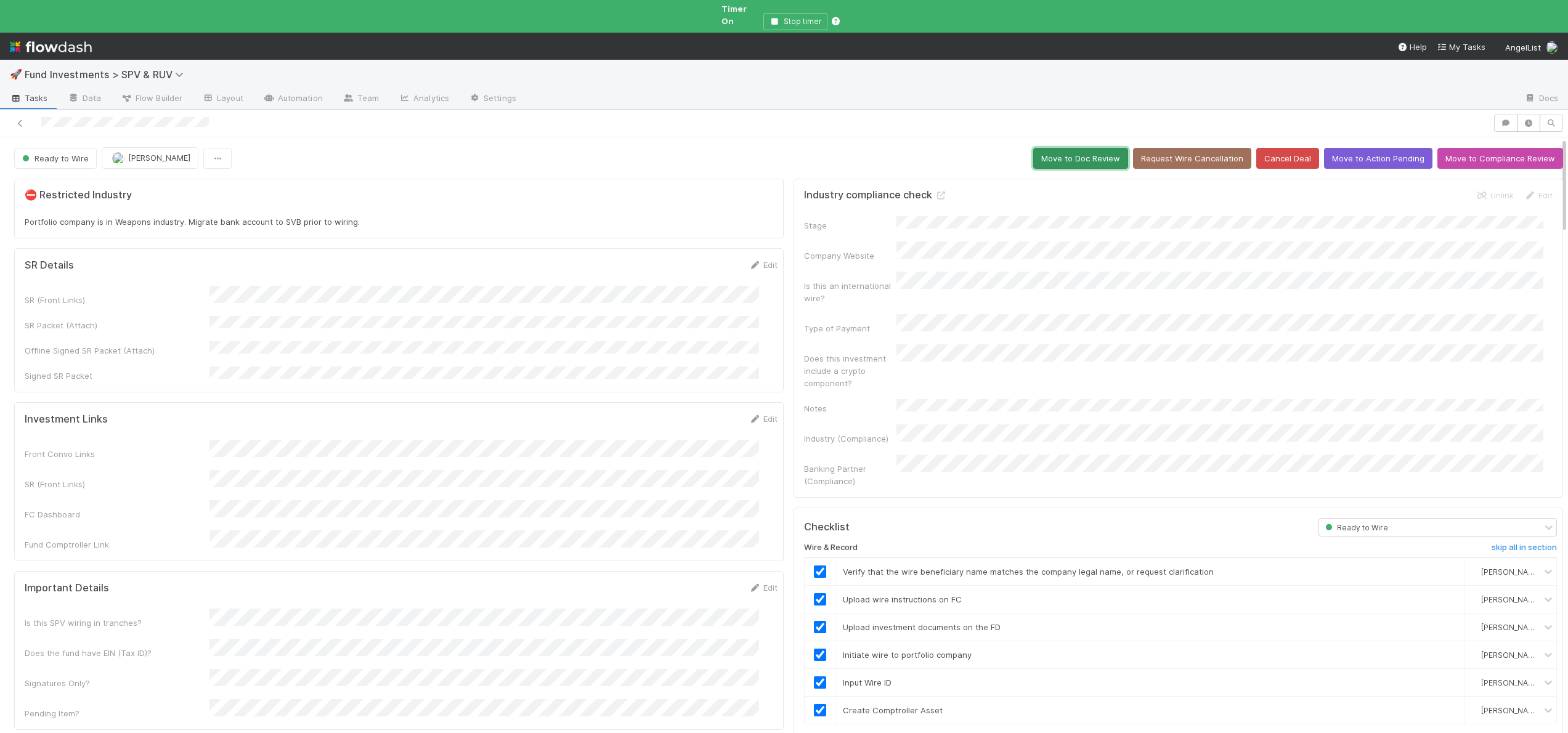
click at [1067, 147] on button "Move to Doc Review" at bounding box center [1080, 158] width 95 height 21
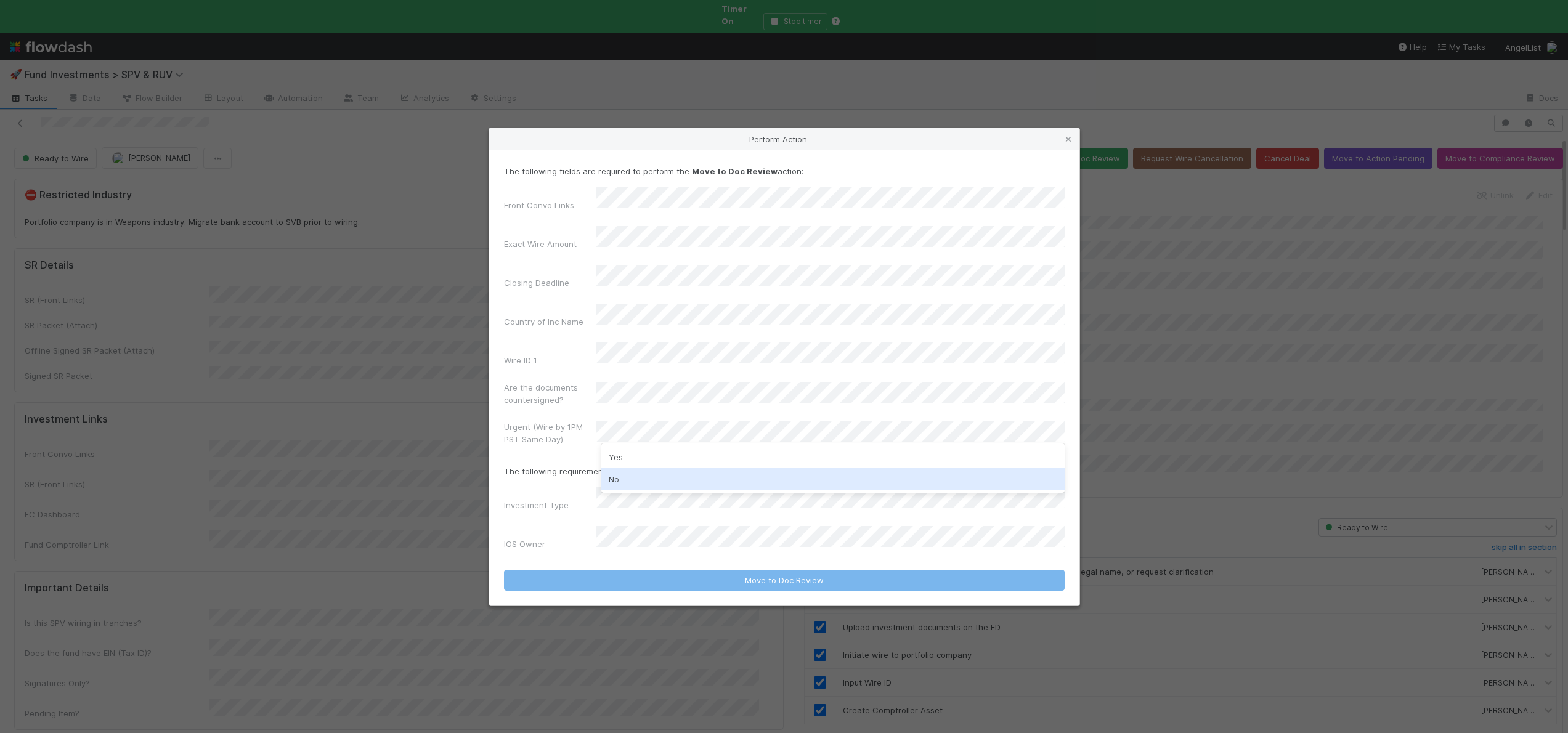
click at [615, 476] on div "No" at bounding box center [832, 478] width 463 height 22
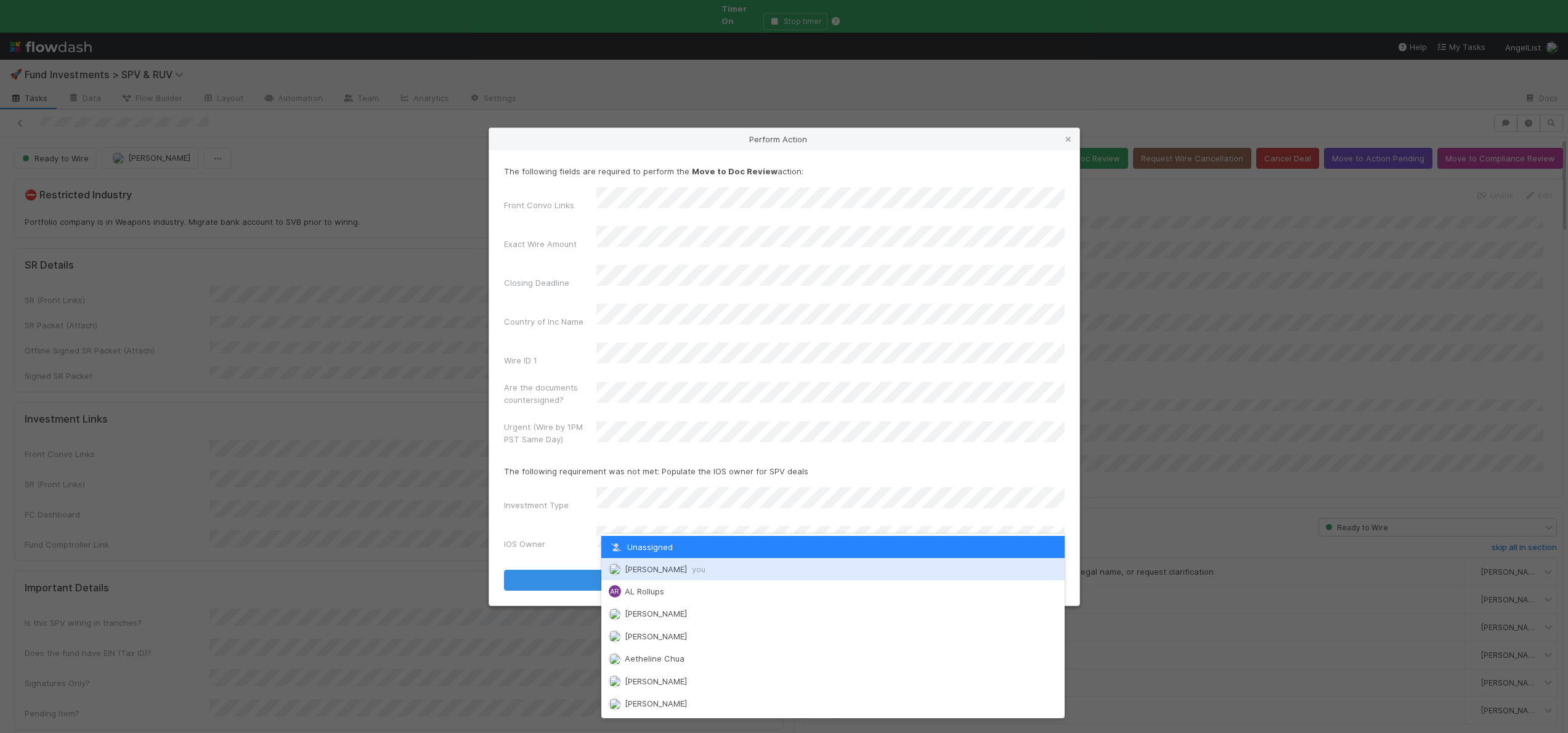
click at [632, 572] on span "Andre Fredrick you" at bounding box center [665, 569] width 81 height 10
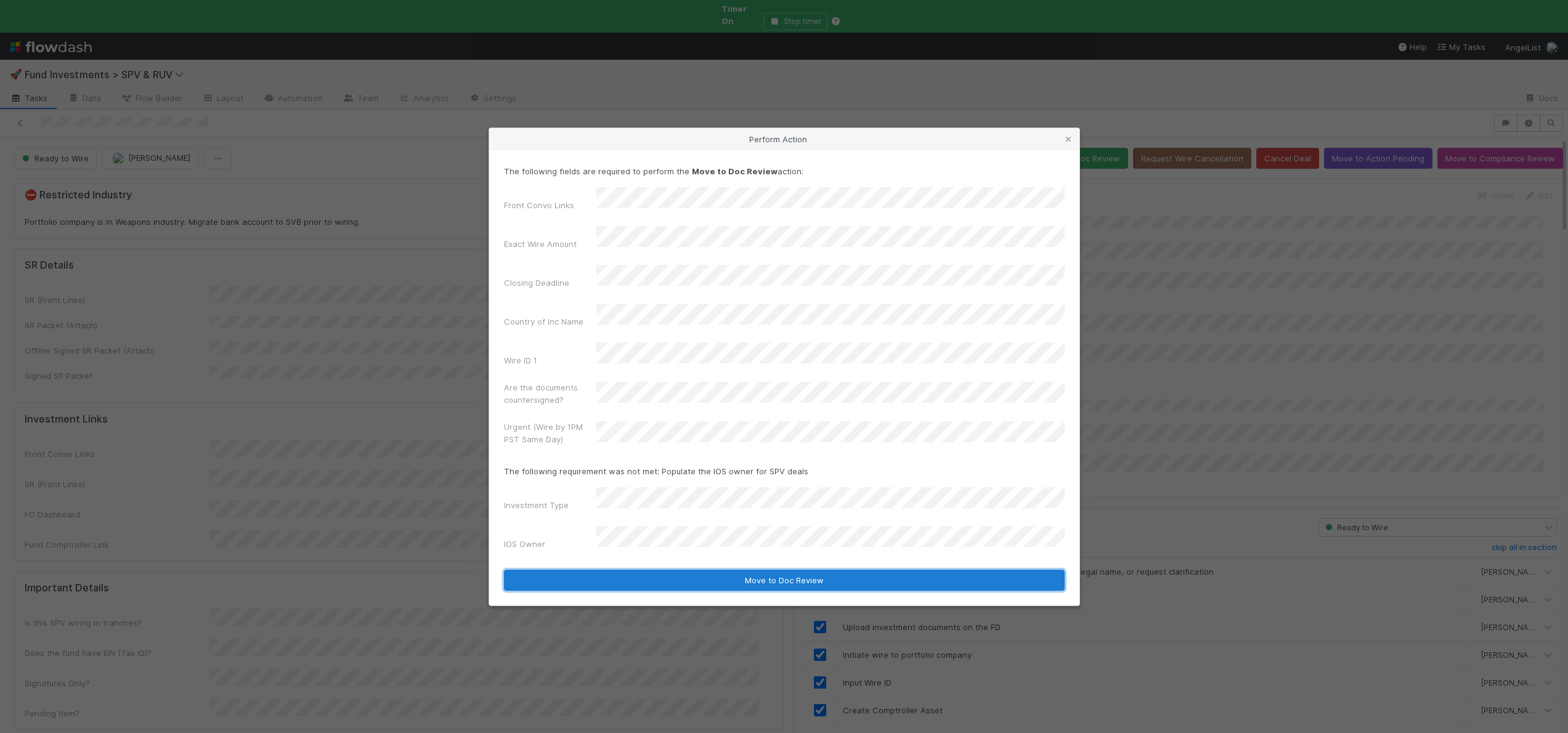
click at [634, 569] on button "Move to Doc Review" at bounding box center [784, 580] width 561 height 21
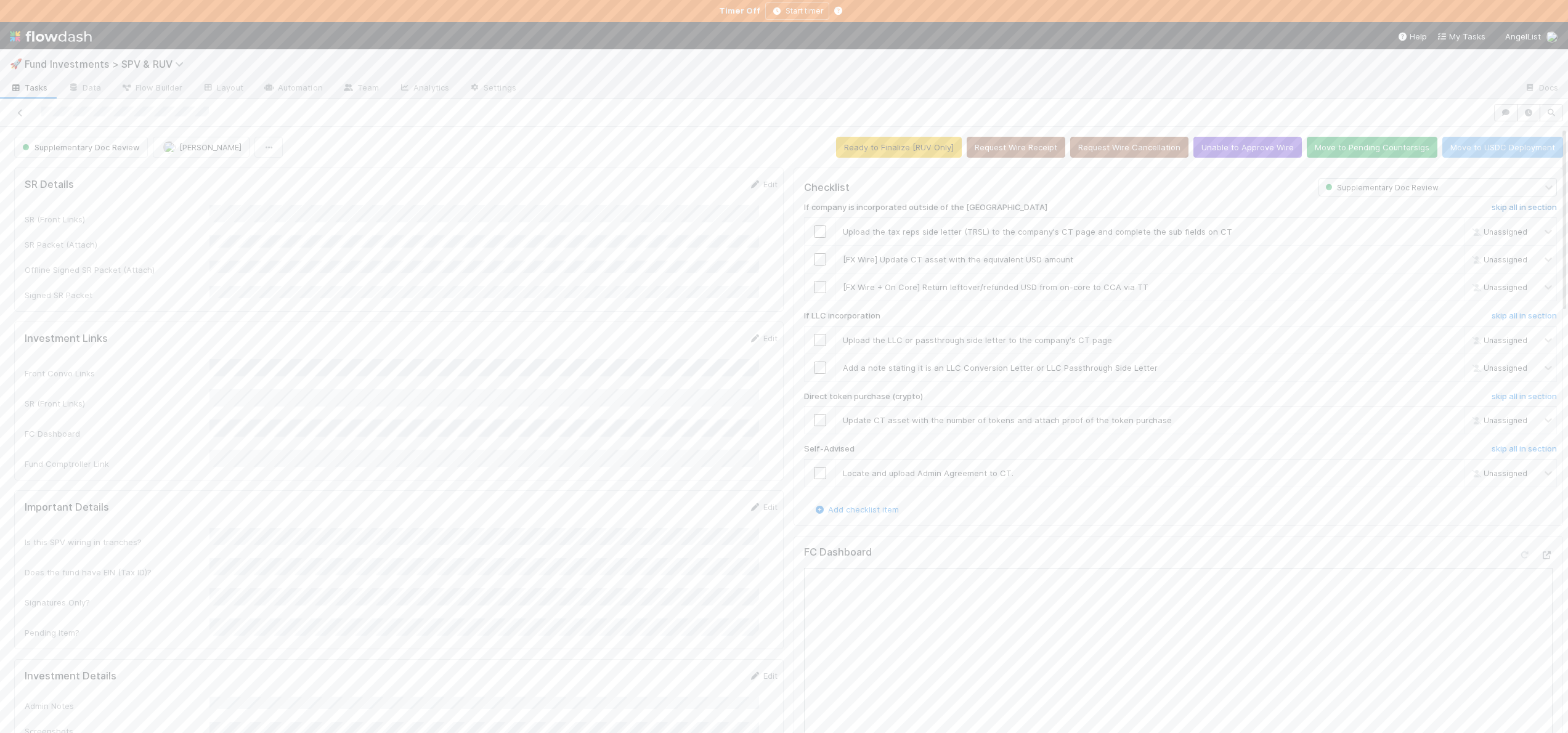
click at [1491, 203] on h6 "skip all in section" at bounding box center [1523, 207] width 66 height 10
click at [1514, 311] on h6 "skip all in section" at bounding box center [1523, 316] width 66 height 10
click at [1514, 201] on div "If company is incorporated outside of the US skip all in section Upload the tax…" at bounding box center [1180, 350] width 753 height 306
click at [1514, 205] on h6 "skip all in section" at bounding box center [1523, 207] width 66 height 10
click at [1503, 395] on h6 "skip all in section" at bounding box center [1523, 396] width 66 height 10
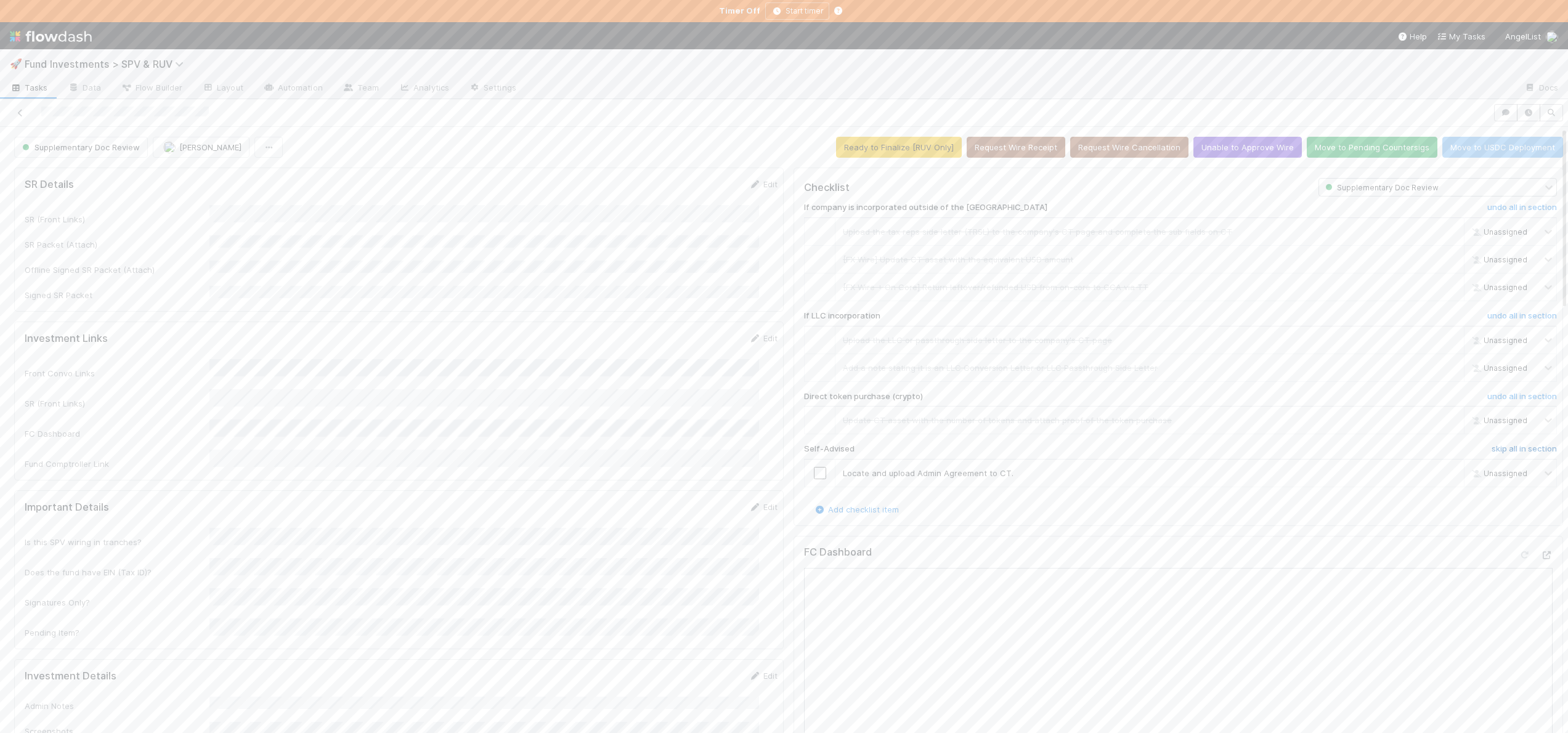
click at [1491, 453] on h6 "skip all in section" at bounding box center [1523, 449] width 66 height 10
click at [1501, 449] on h6 "skip all in section" at bounding box center [1523, 449] width 66 height 10
click at [1345, 145] on button "Move to Pending Countersigs" at bounding box center [1371, 147] width 130 height 21
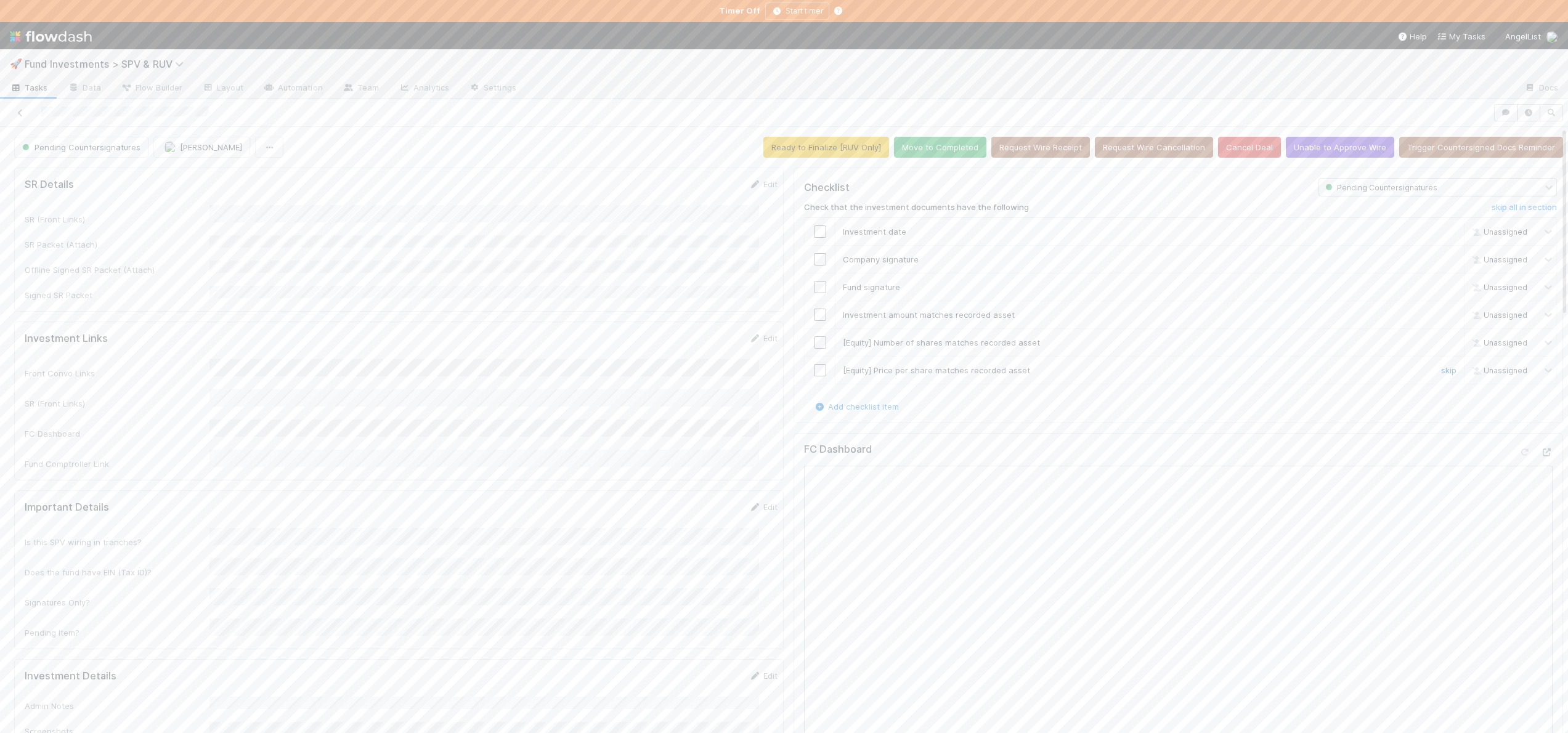
click at [1441, 372] on link "skip" at bounding box center [1448, 370] width 15 height 10
click at [1414, 331] on td "[Equity] Number of shares matches recorded asset" at bounding box center [1149, 342] width 629 height 28
click at [1441, 341] on link "skip" at bounding box center [1448, 342] width 15 height 10
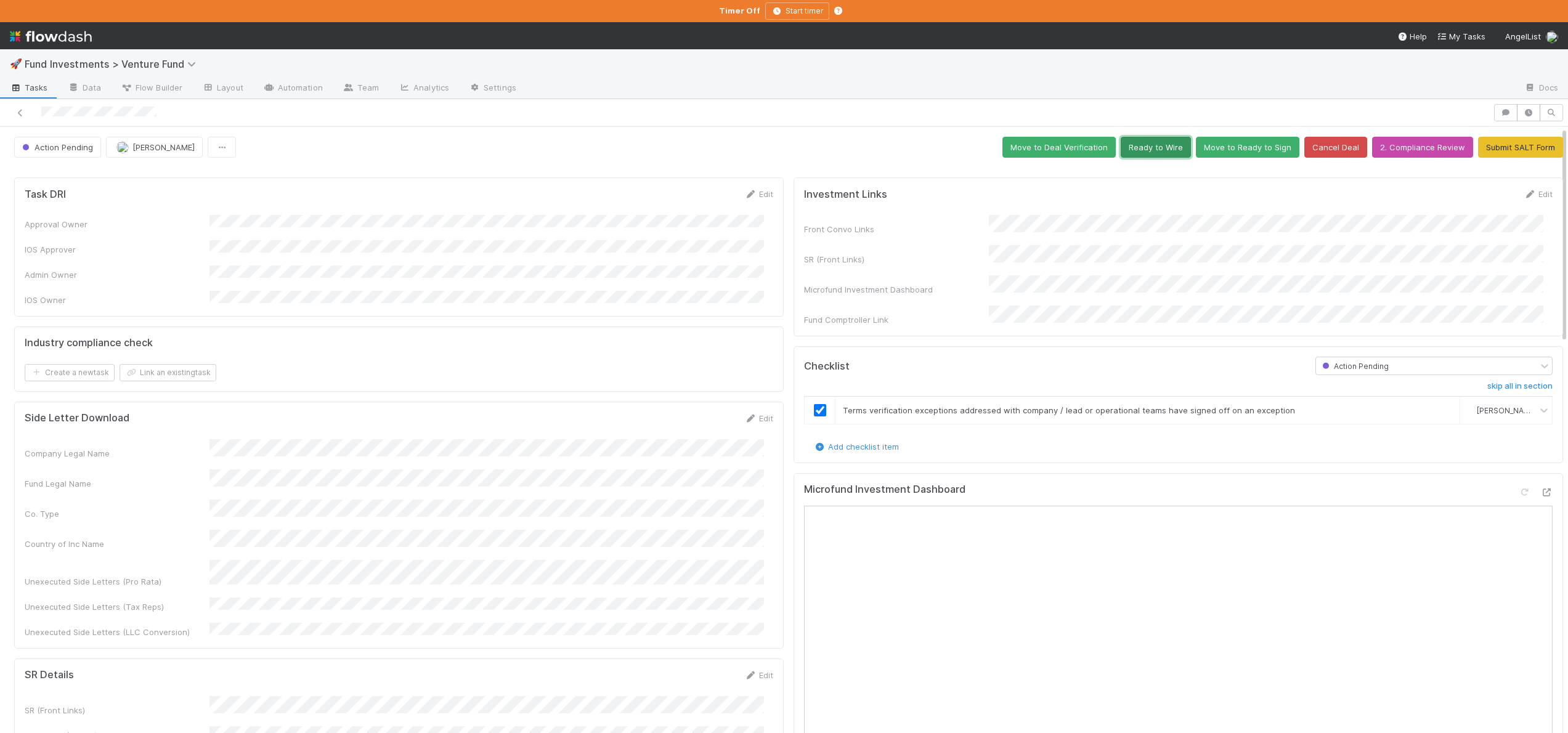
click at [1137, 145] on button "Ready to Wire" at bounding box center [1155, 147] width 70 height 21
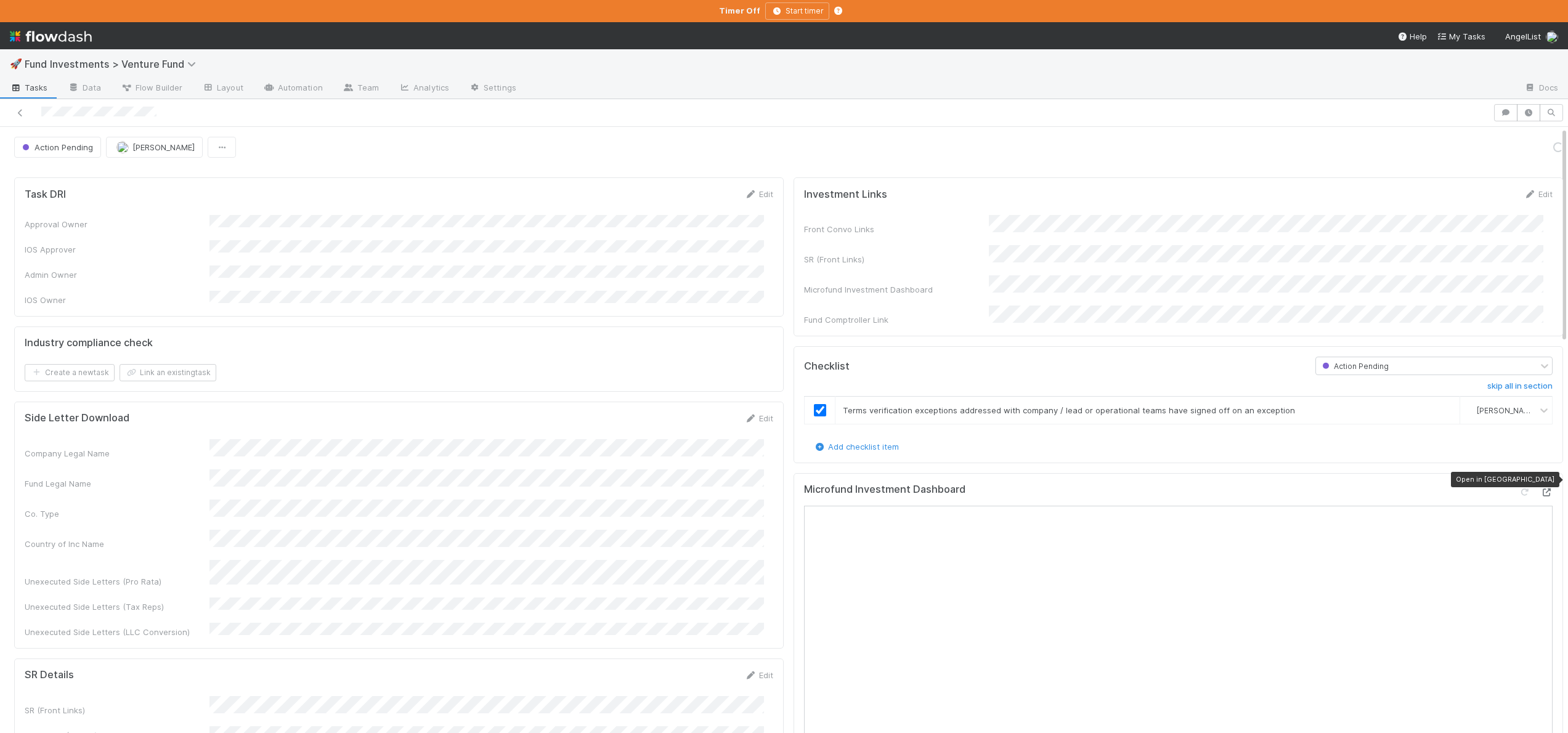
click at [1540, 486] on div at bounding box center [1546, 492] width 12 height 12
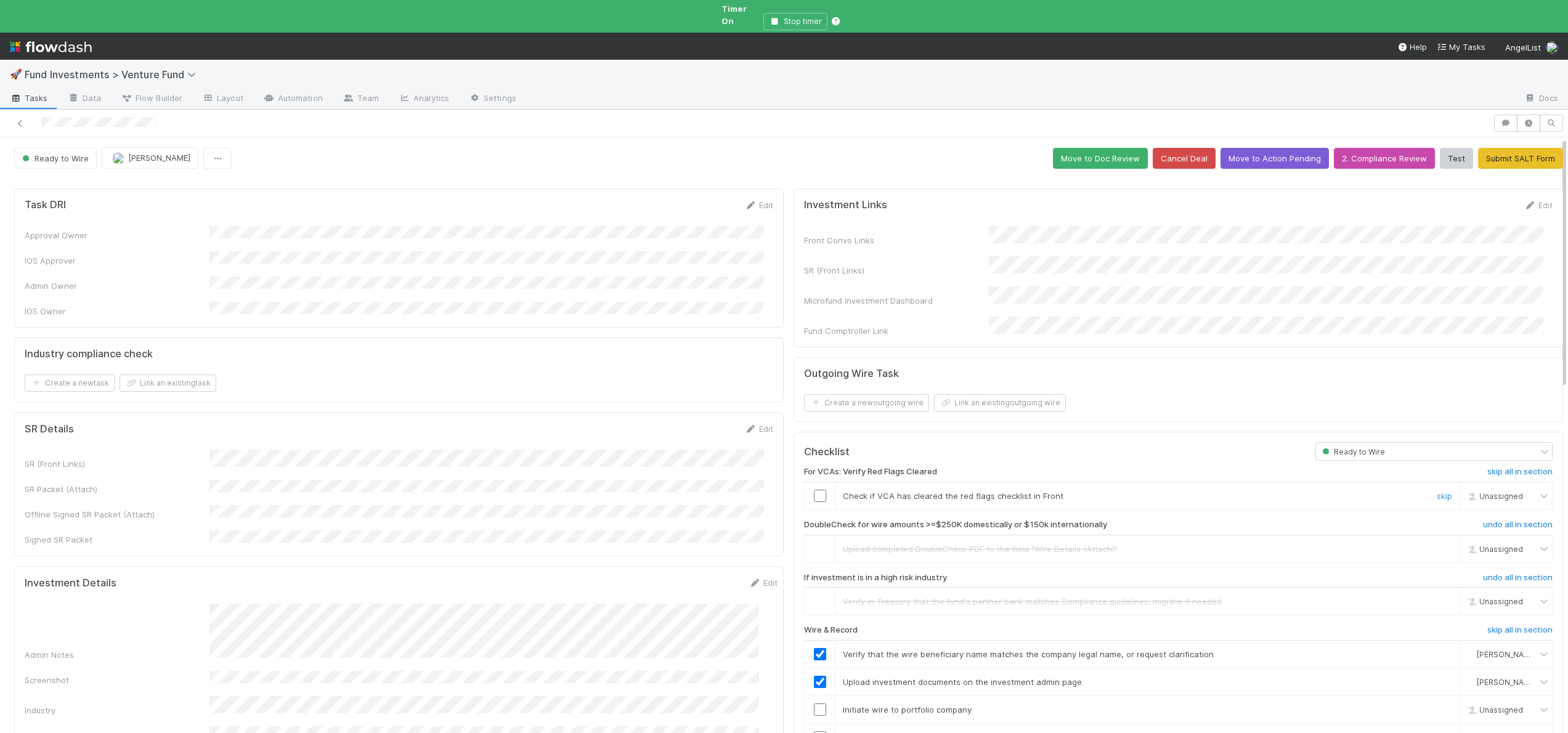
click at [814, 490] on input "checkbox" at bounding box center [820, 495] width 12 height 12
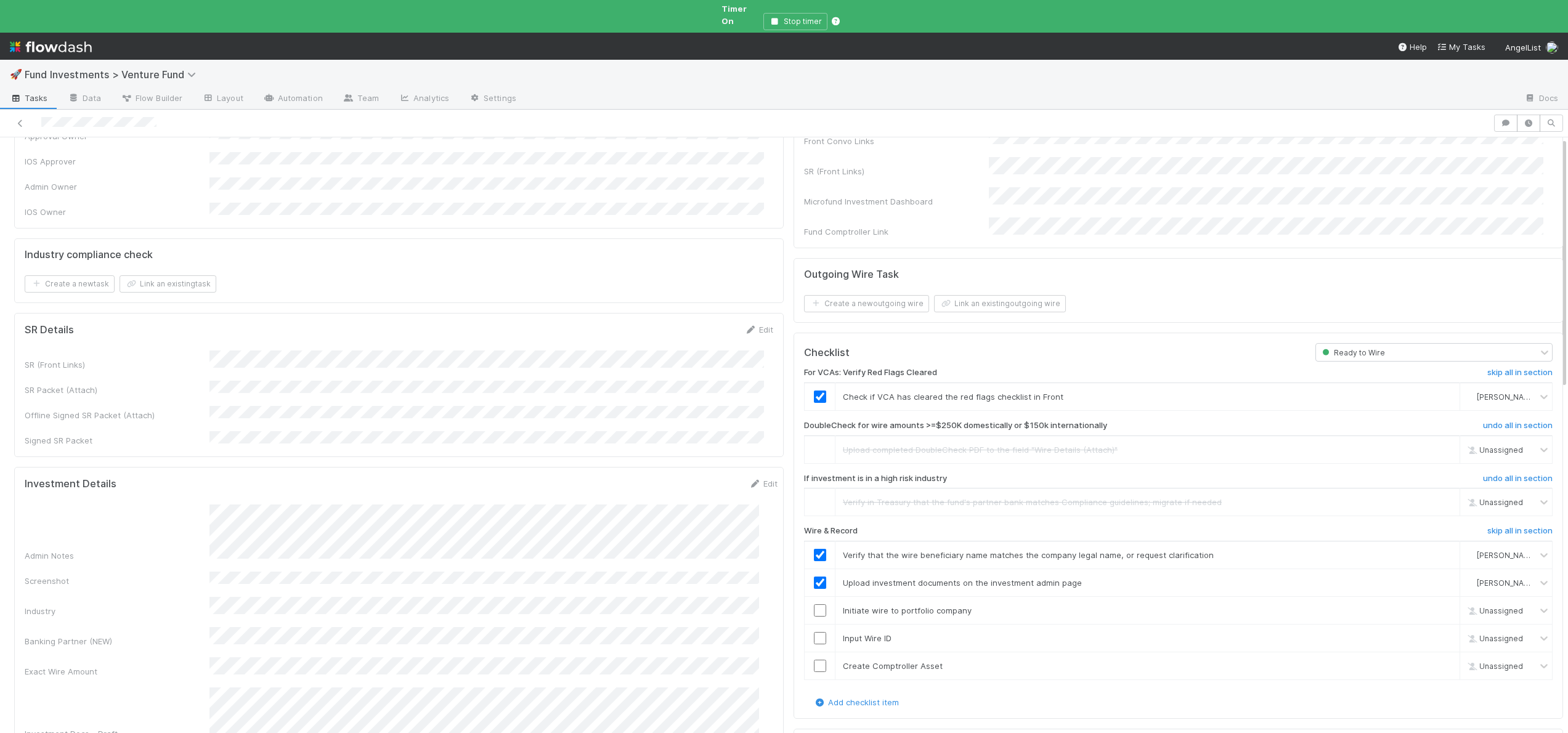
scroll to position [252, 0]
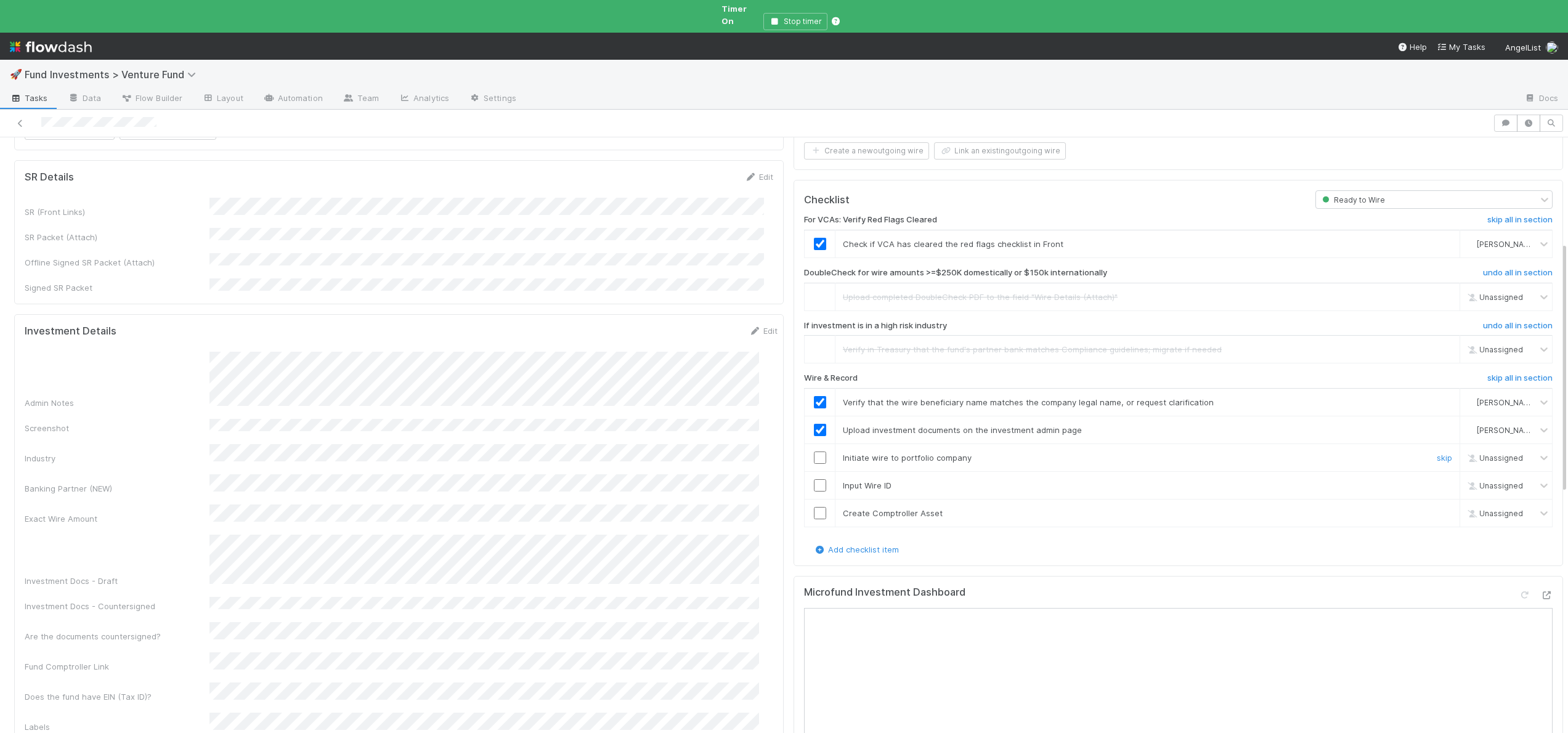
click at [814, 452] on input "checkbox" at bounding box center [820, 457] width 12 height 12
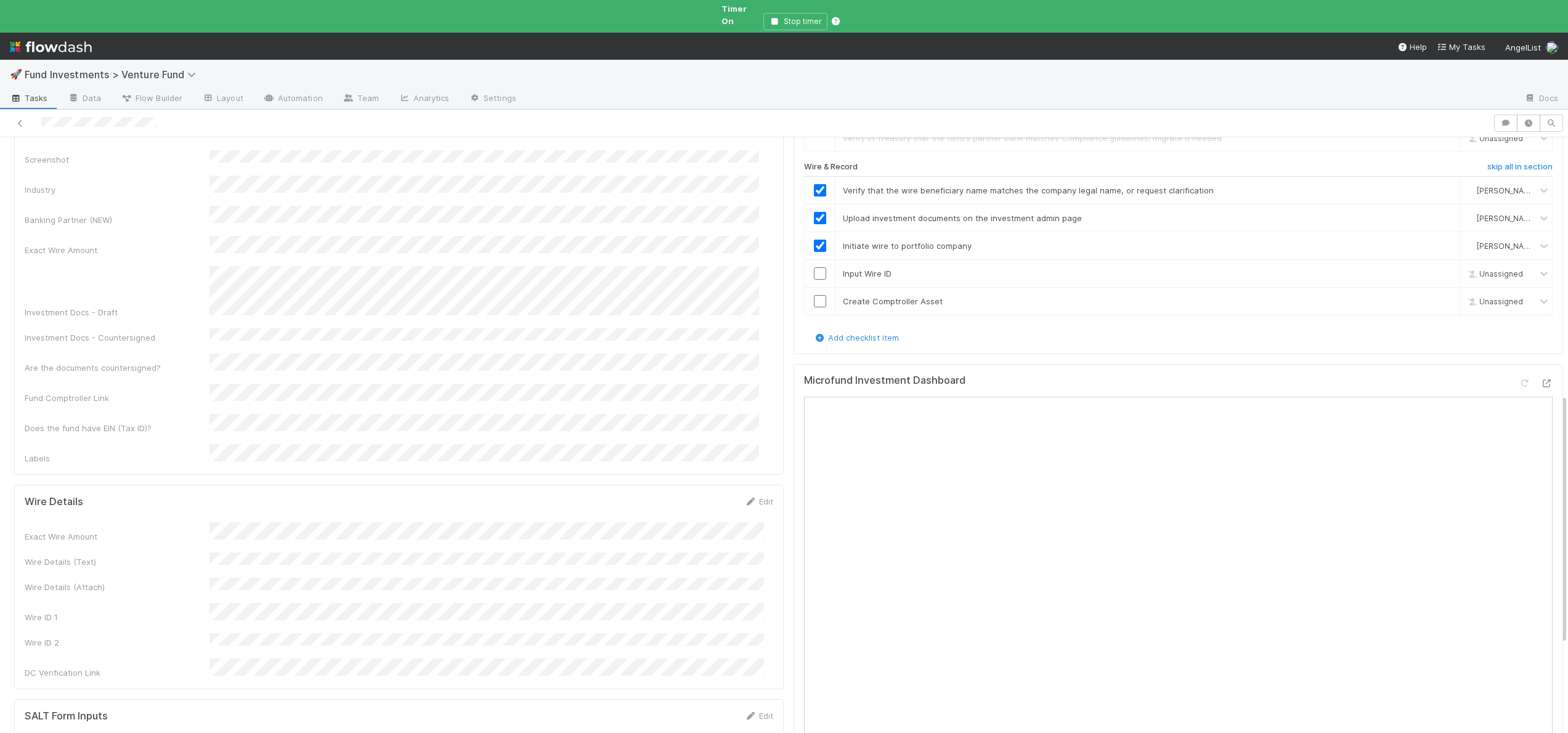
scroll to position [504, 0]
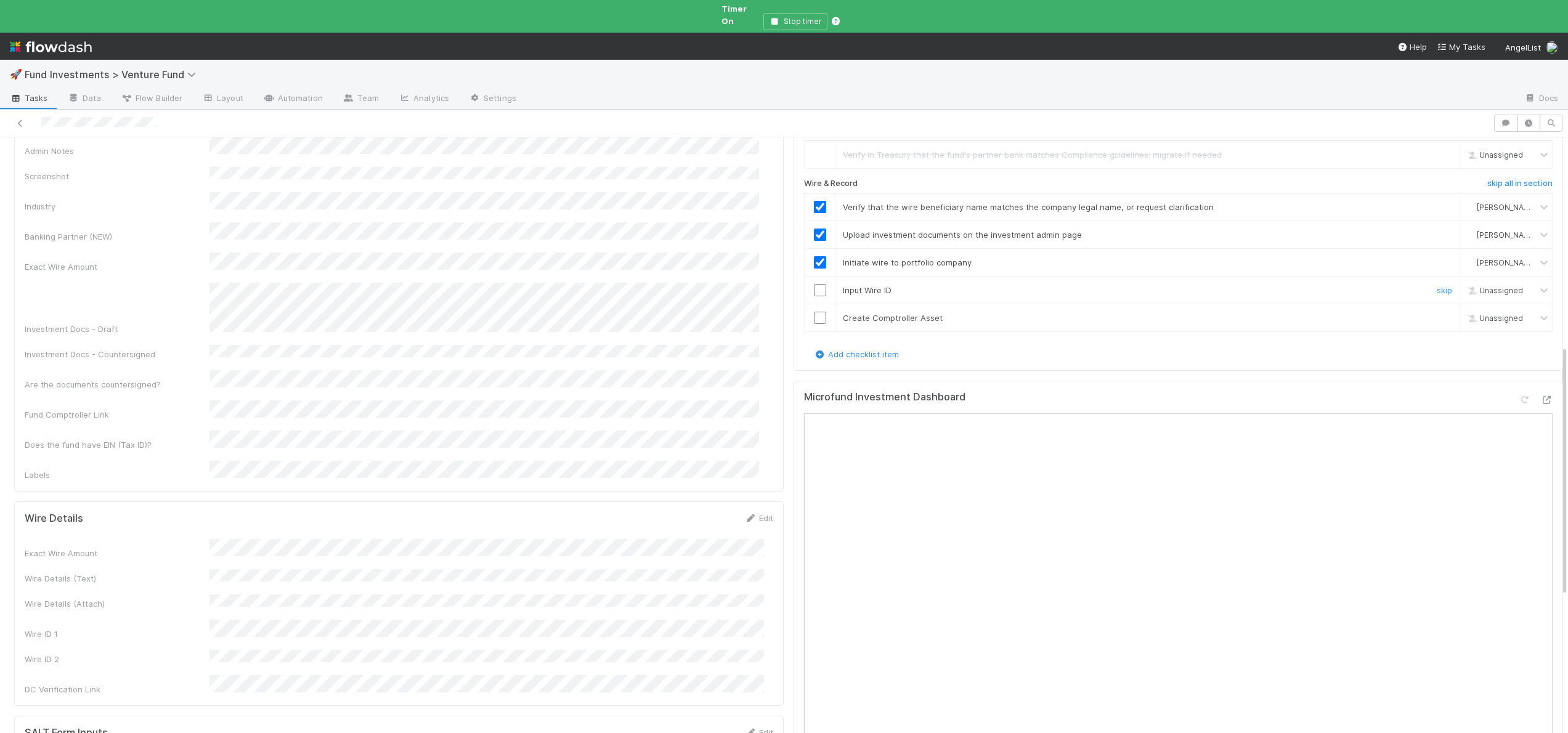
click at [816, 284] on input "checkbox" at bounding box center [820, 290] width 12 height 12
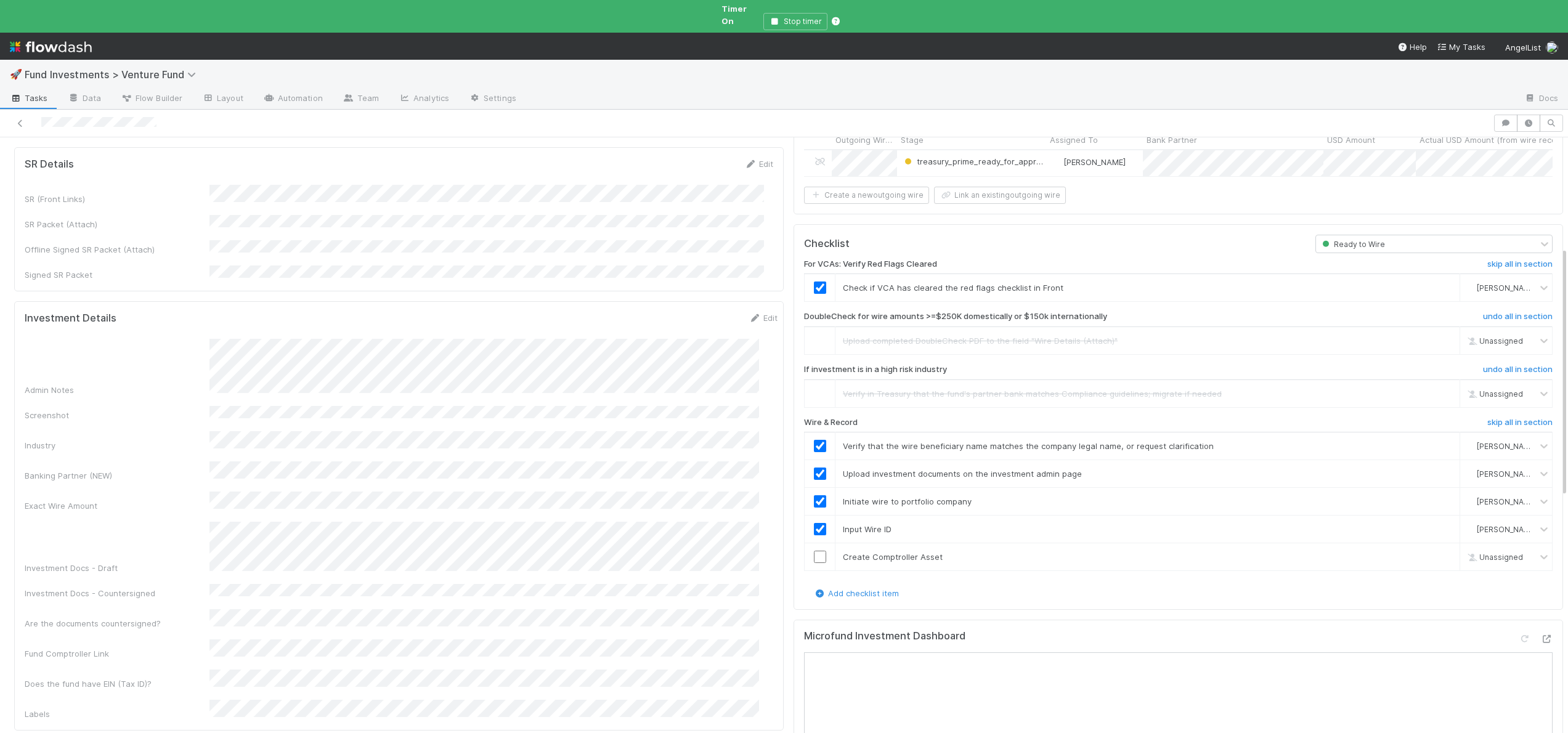
scroll to position [263, 0]
click at [814, 551] on input "checkbox" at bounding box center [820, 557] width 12 height 12
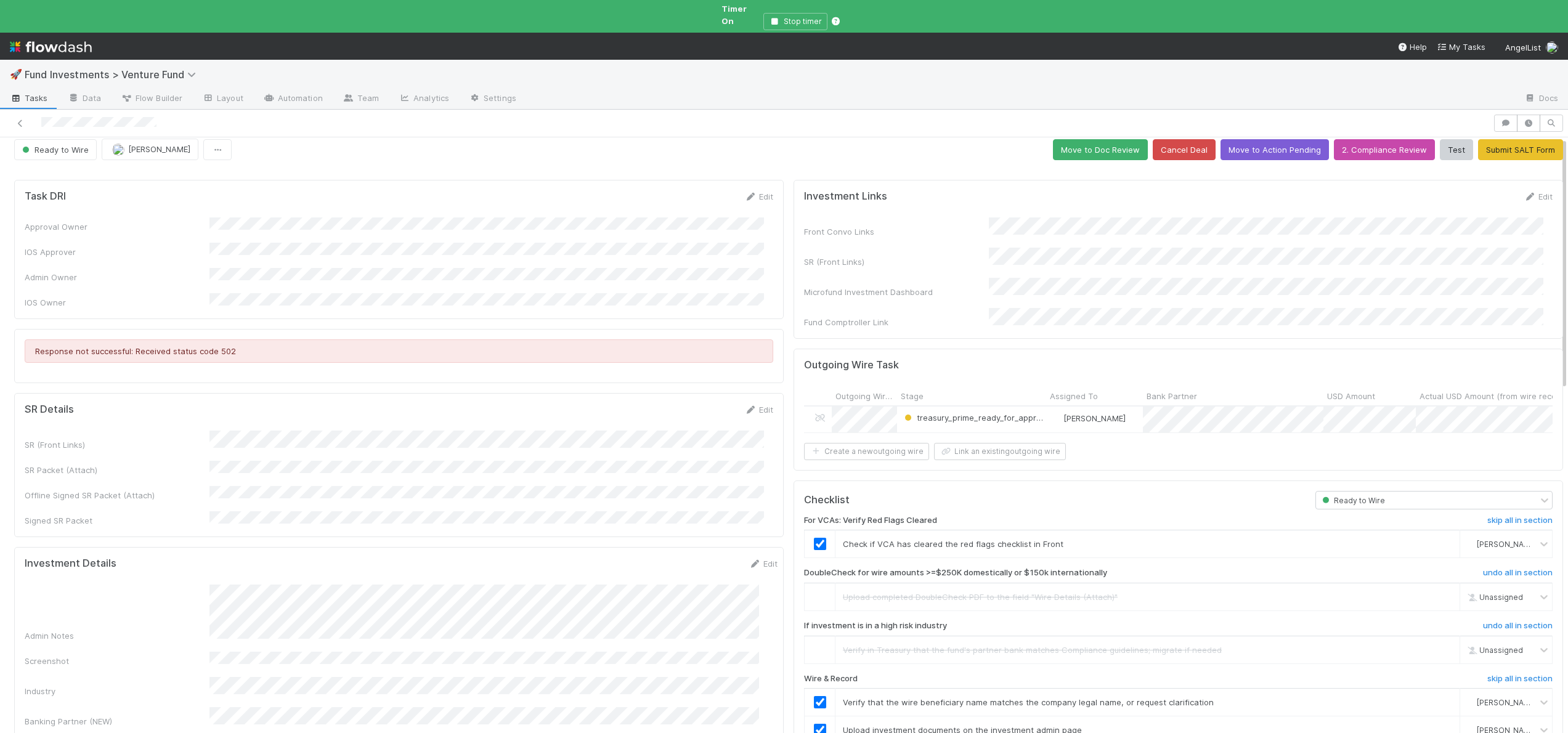
scroll to position [0, 0]
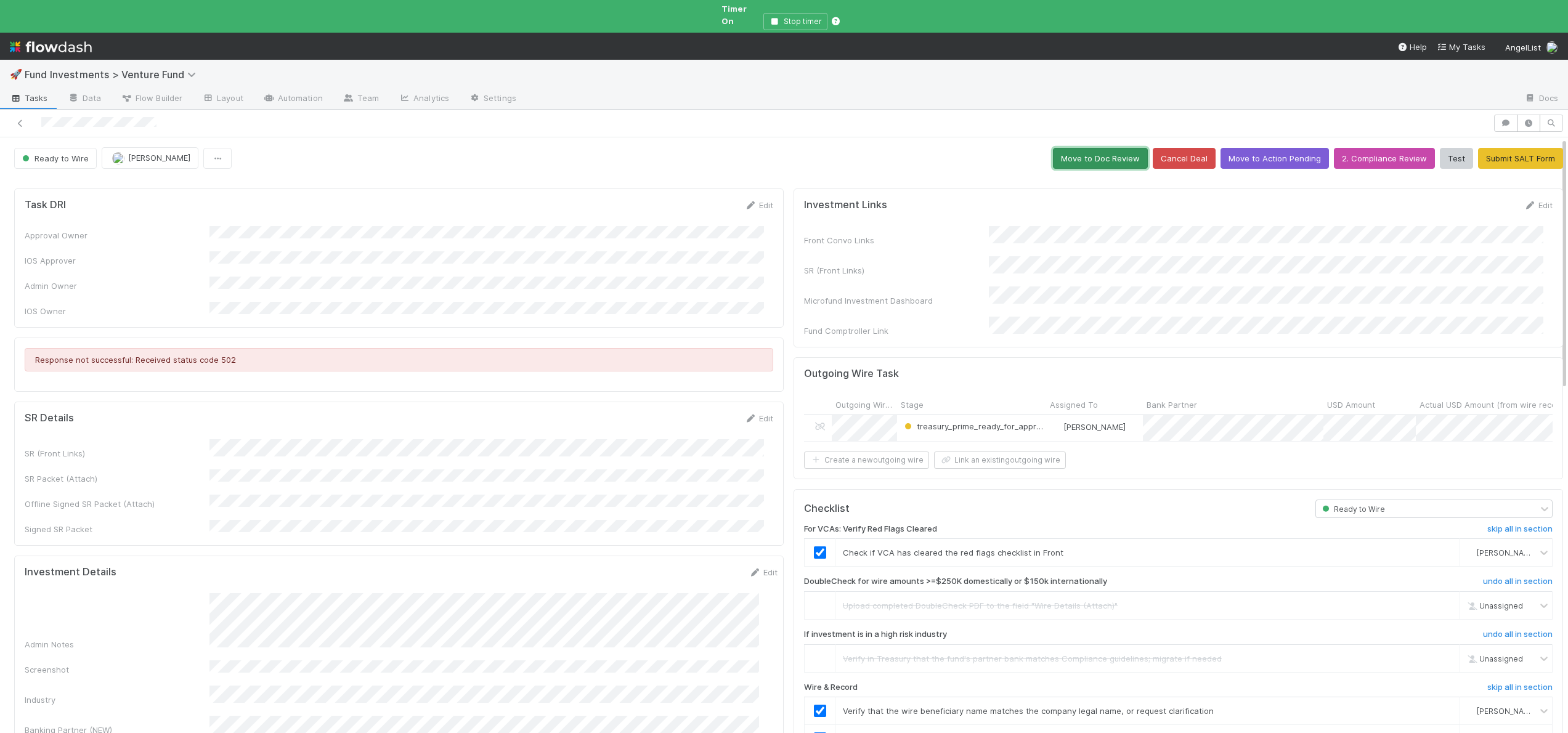
click at [1082, 147] on button "Move to Doc Review" at bounding box center [1100, 158] width 95 height 21
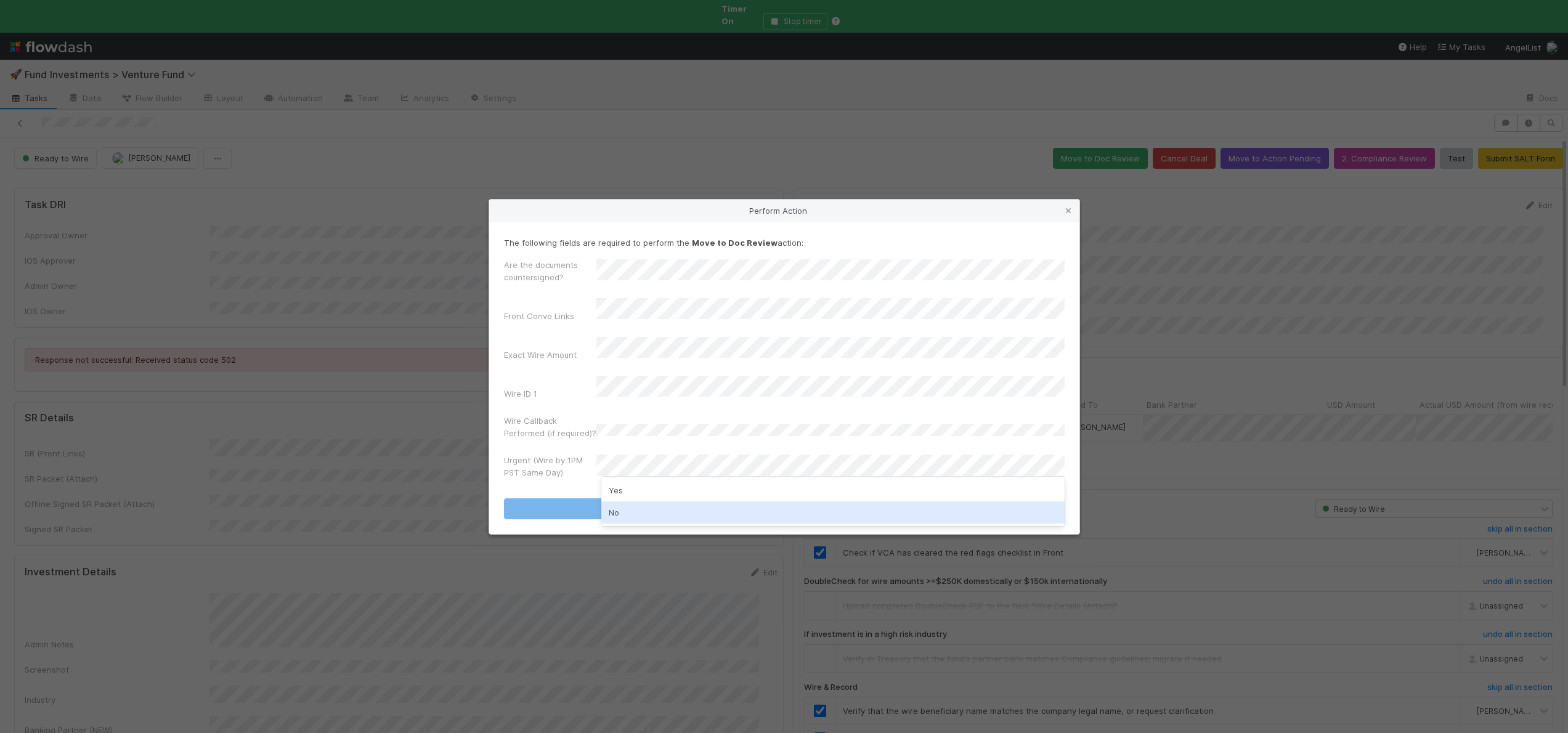
click at [630, 511] on div "No" at bounding box center [832, 511] width 463 height 22
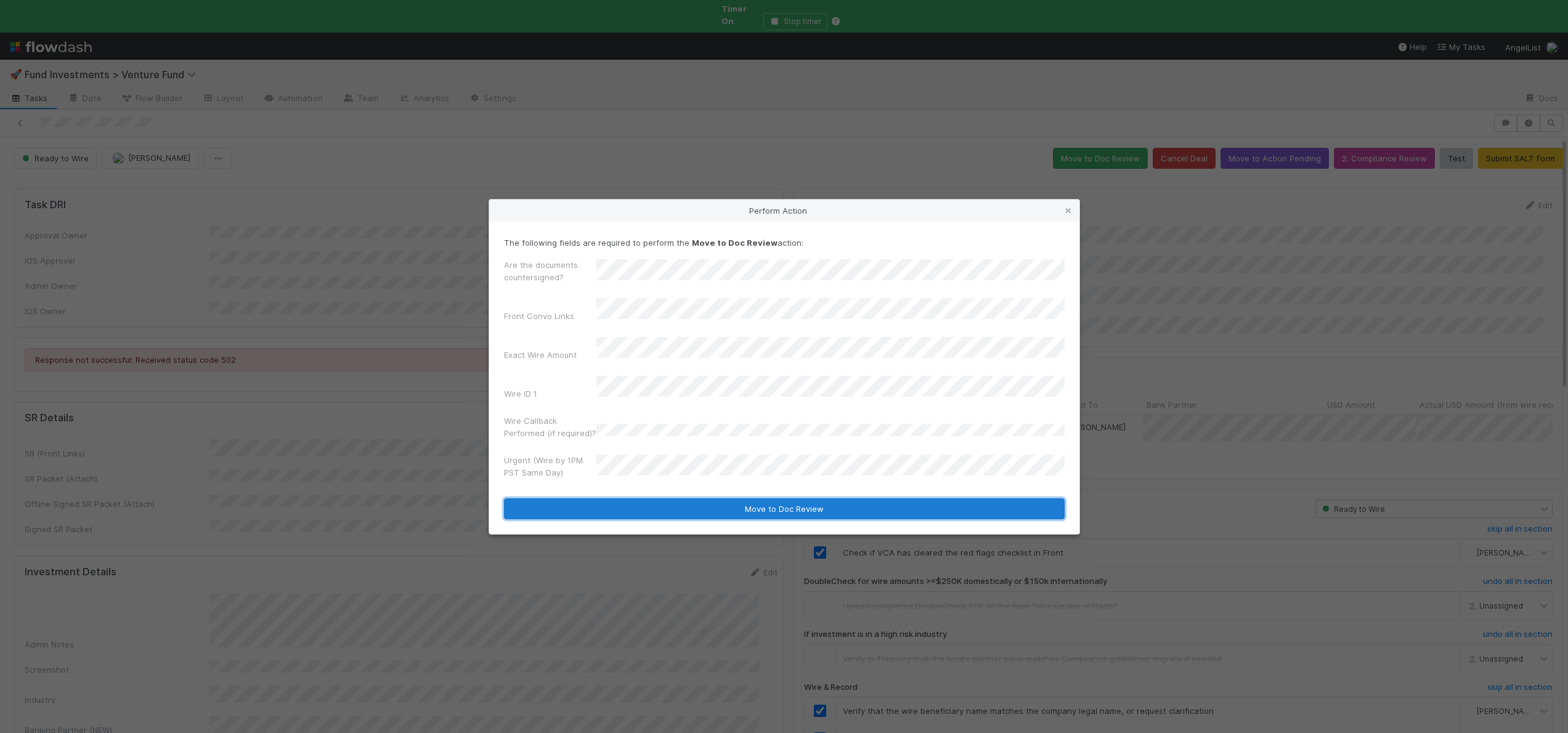
click at [629, 498] on button "Move to Doc Review" at bounding box center [784, 509] width 561 height 21
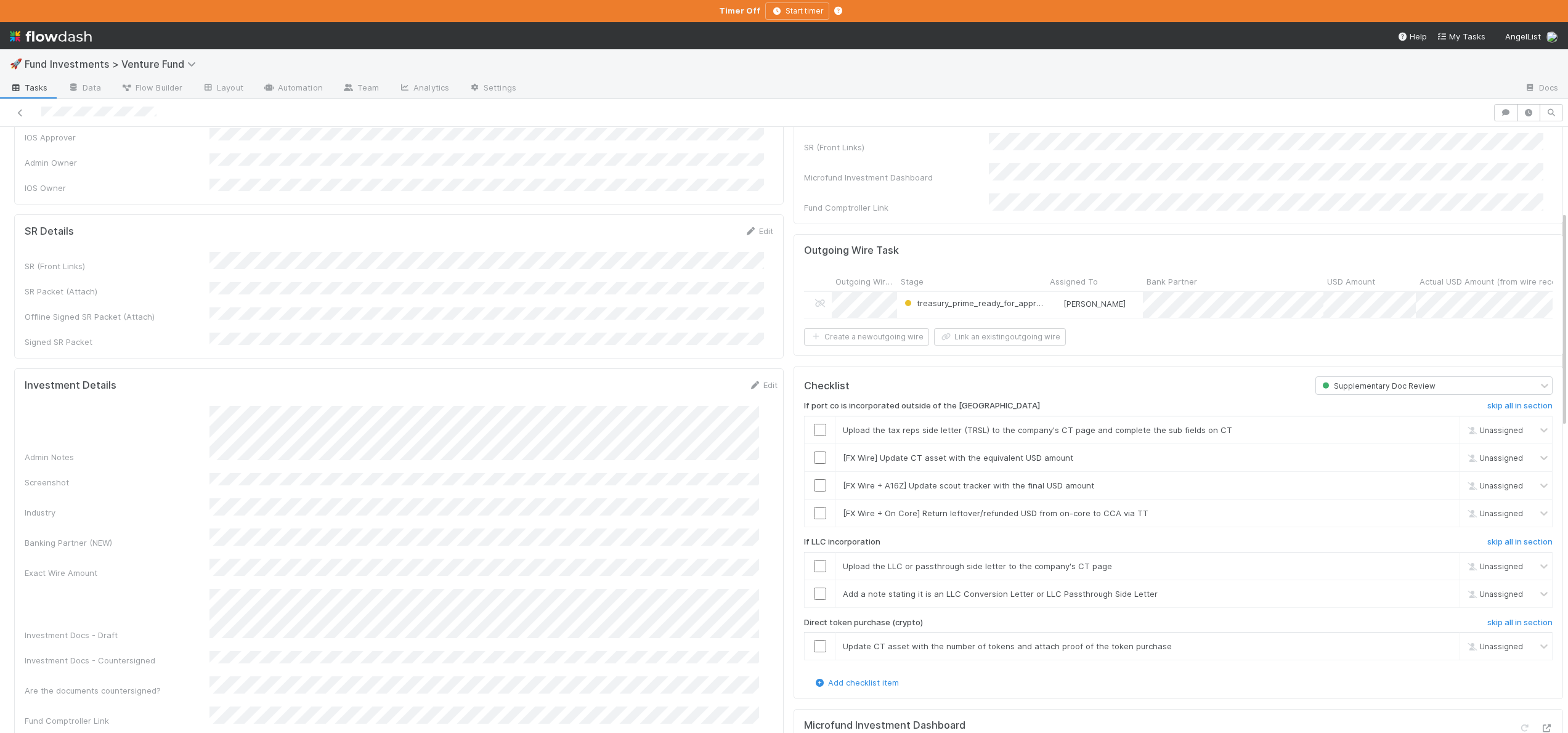
scroll to position [256, 0]
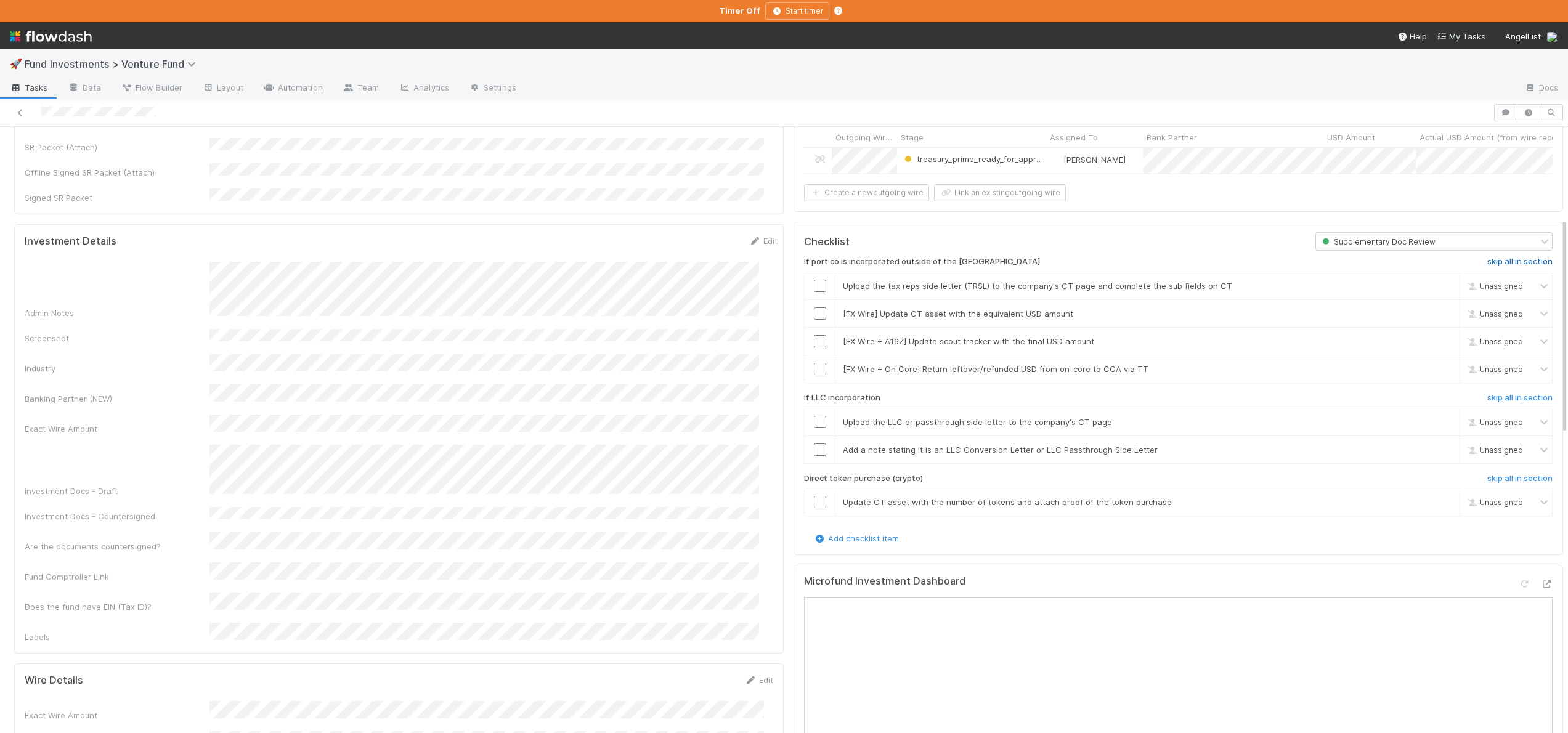
click at [1495, 263] on h6 "skip all in section" at bounding box center [1520, 261] width 66 height 10
click at [1495, 394] on h6 "skip all in section" at bounding box center [1520, 397] width 66 height 10
click at [1501, 473] on h6 "skip all in section" at bounding box center [1520, 478] width 66 height 10
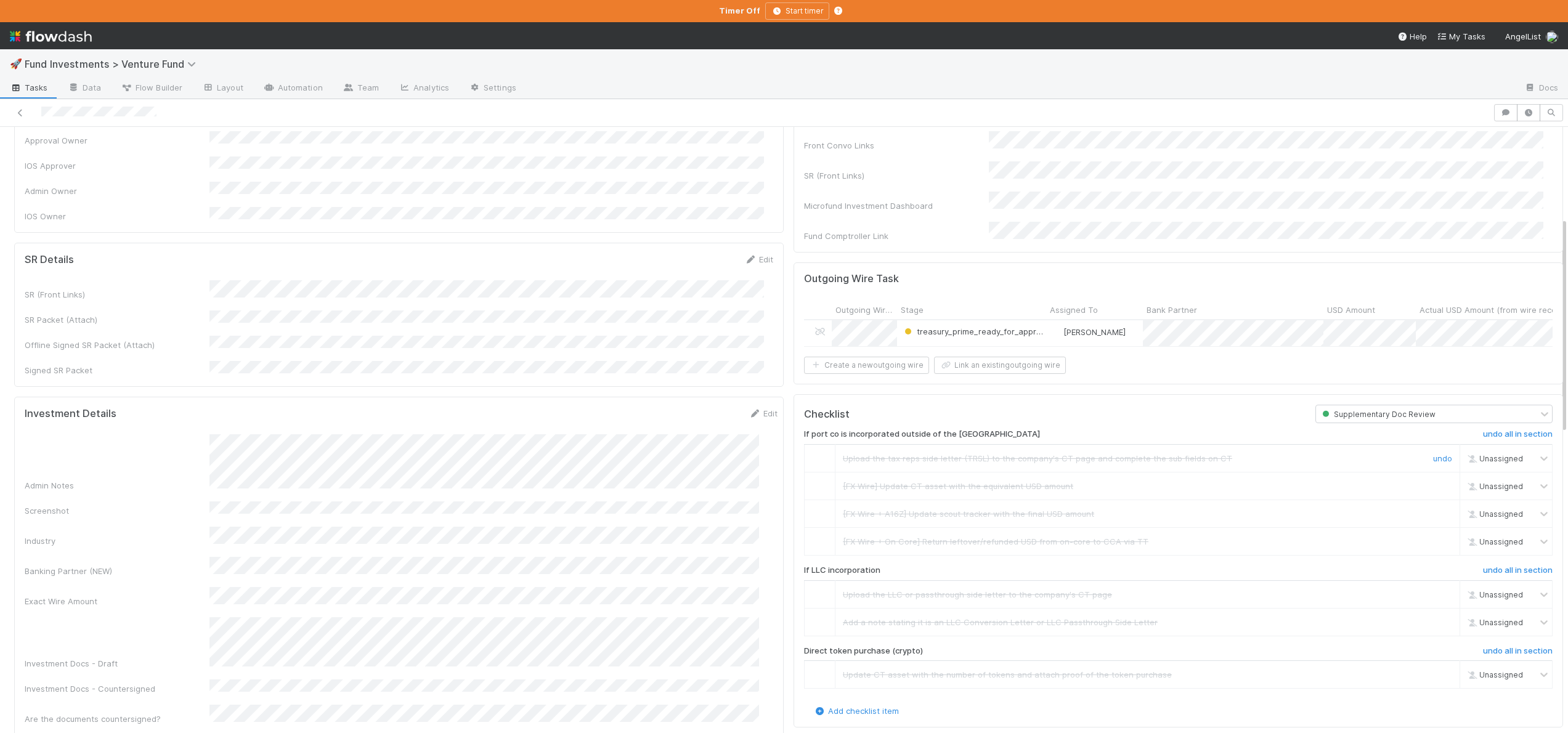
scroll to position [0, 0]
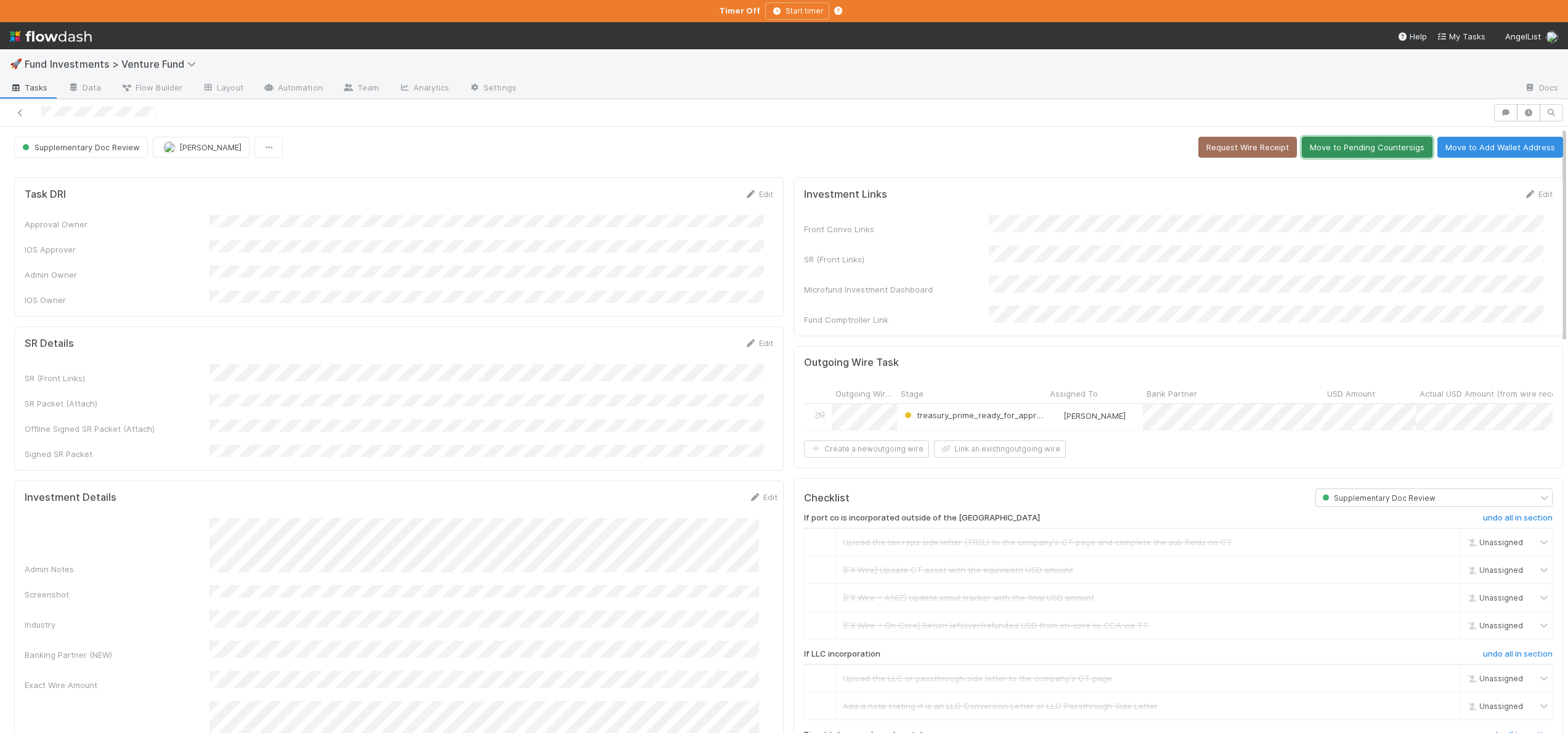
click at [1351, 151] on button "Move to Pending Countersigs" at bounding box center [1366, 147] width 130 height 21
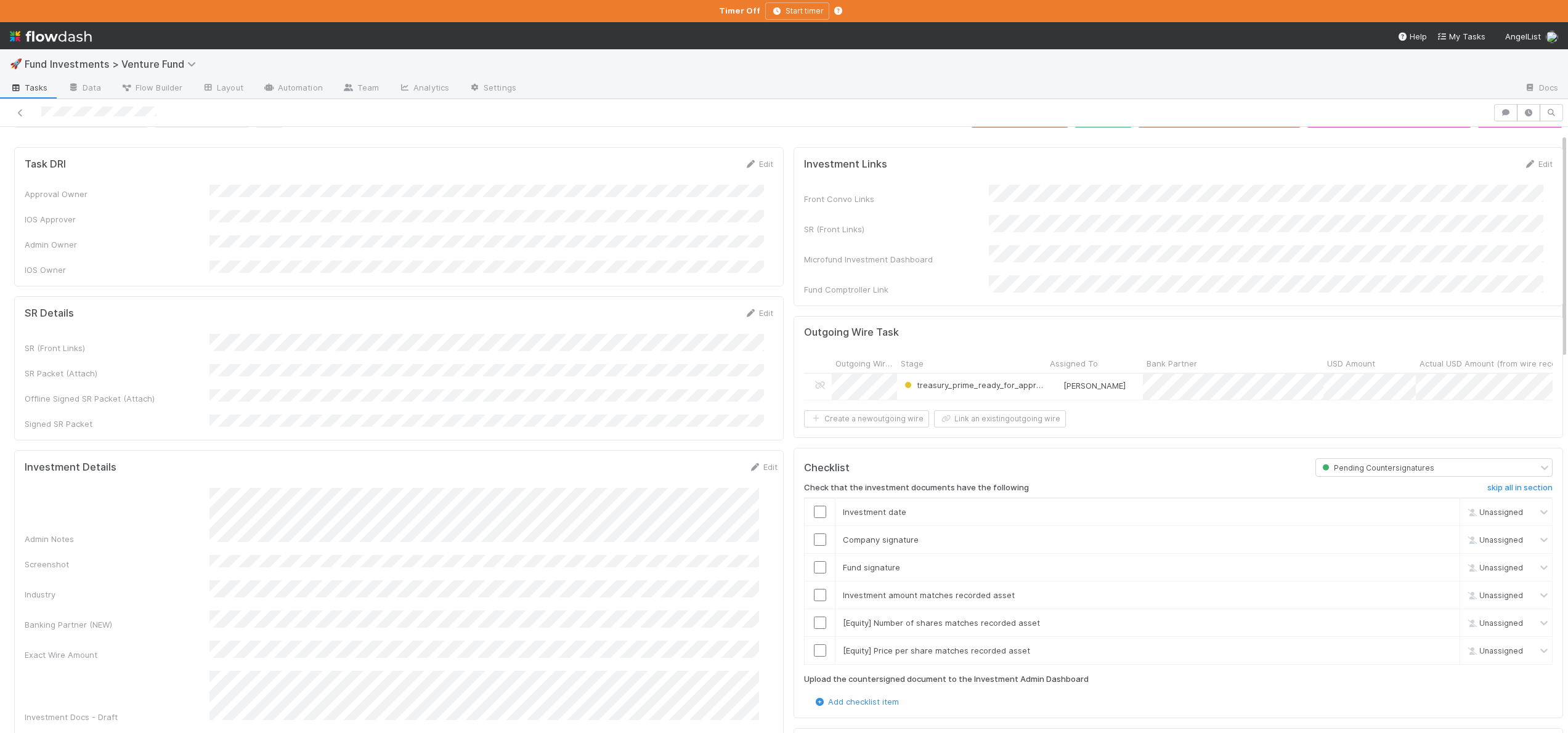
scroll to position [114, 0]
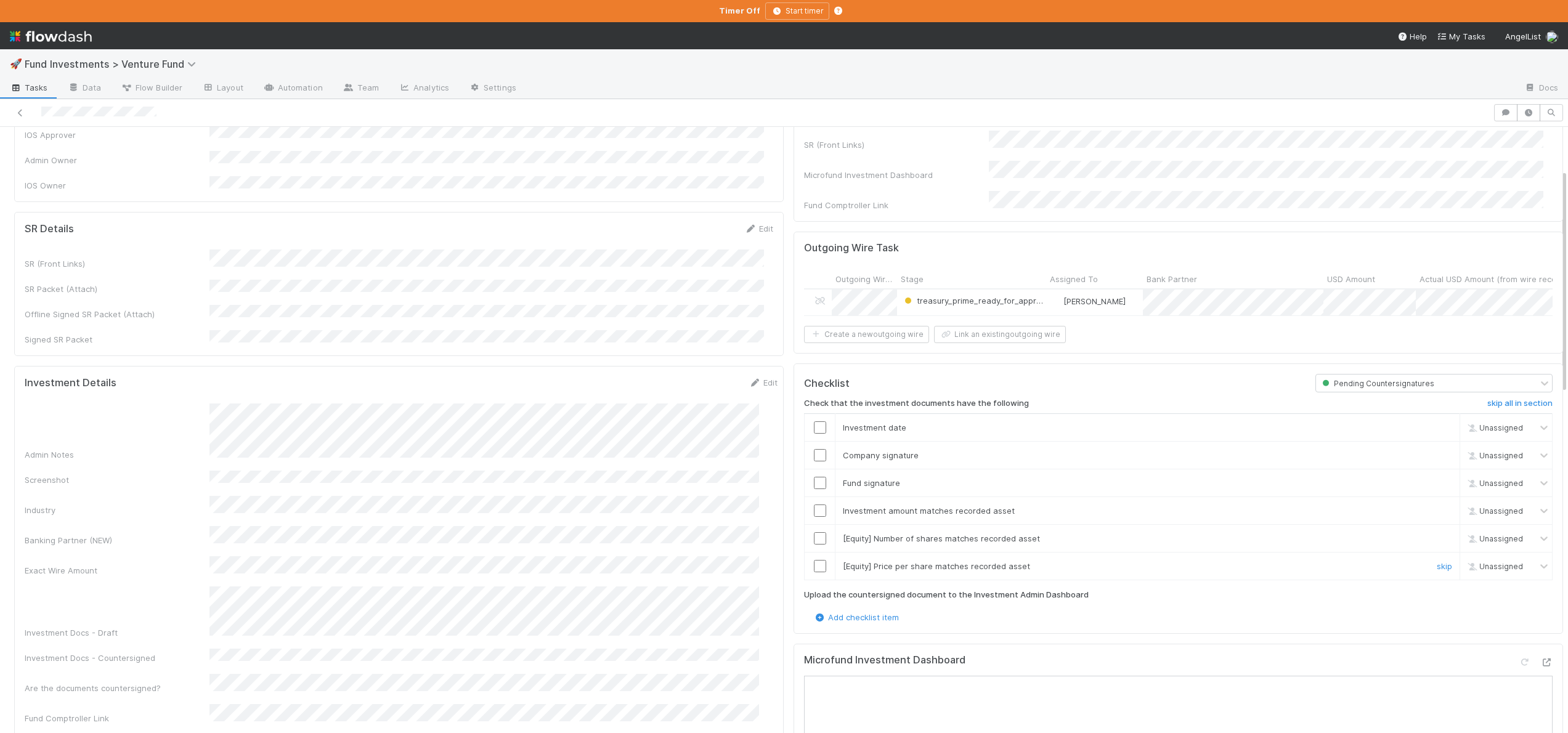
click at [814, 562] on input "checkbox" at bounding box center [820, 566] width 12 height 12
click at [814, 534] on input "checkbox" at bounding box center [820, 538] width 12 height 12
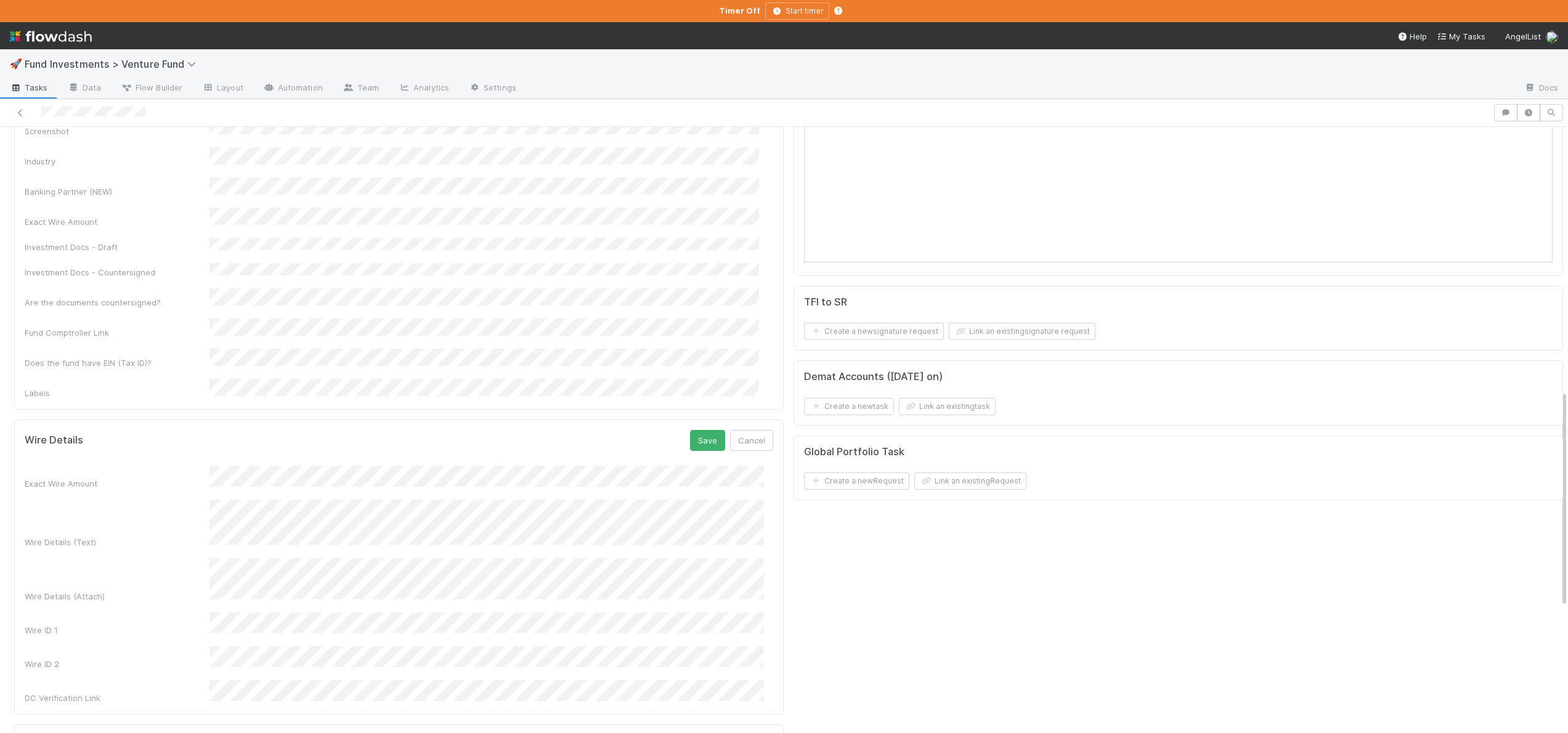
scroll to position [735, 0]
click at [702, 431] on button "Save" at bounding box center [707, 441] width 35 height 21
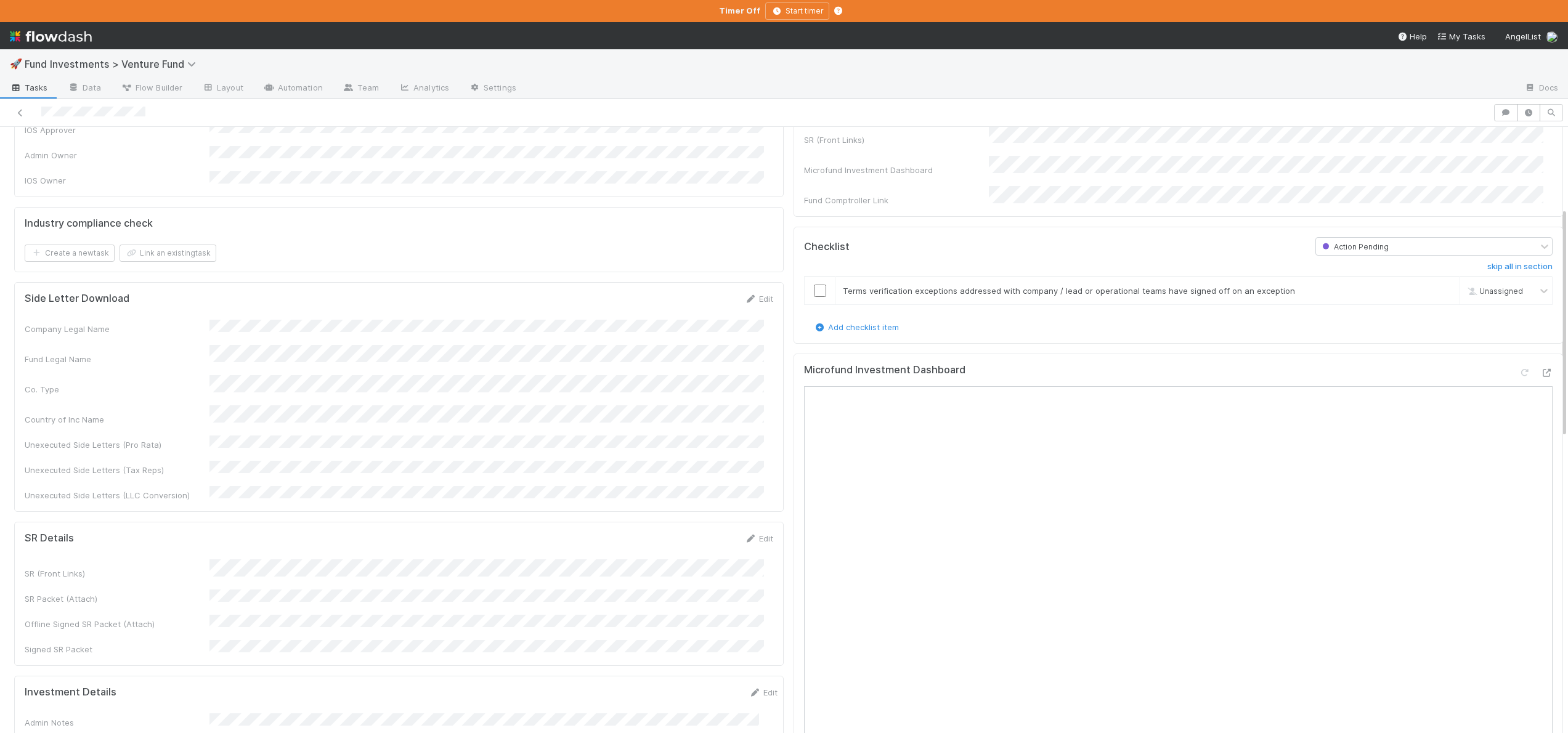
scroll to position [111, 0]
click at [814, 293] on input "checkbox" at bounding box center [820, 299] width 12 height 12
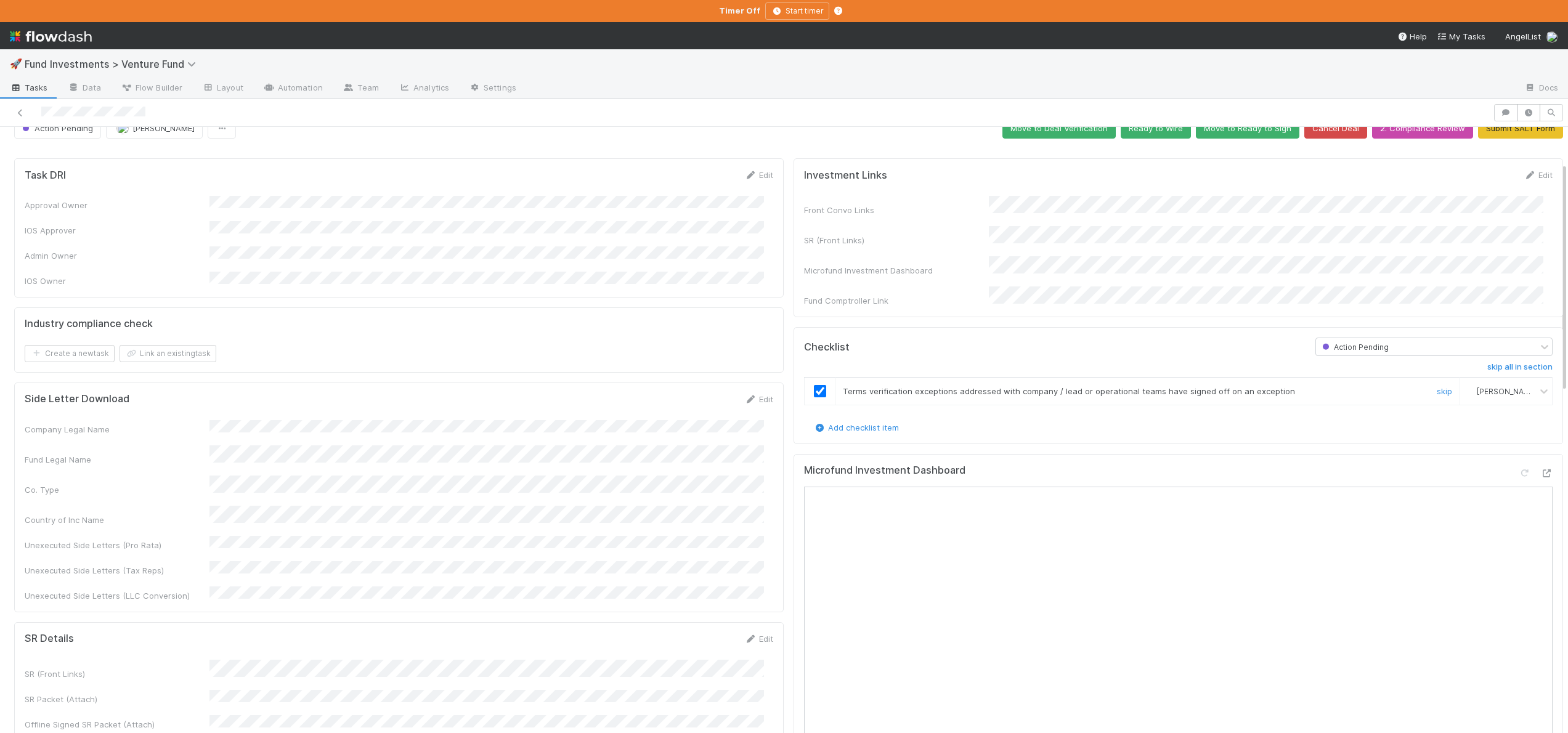
scroll to position [0, 0]
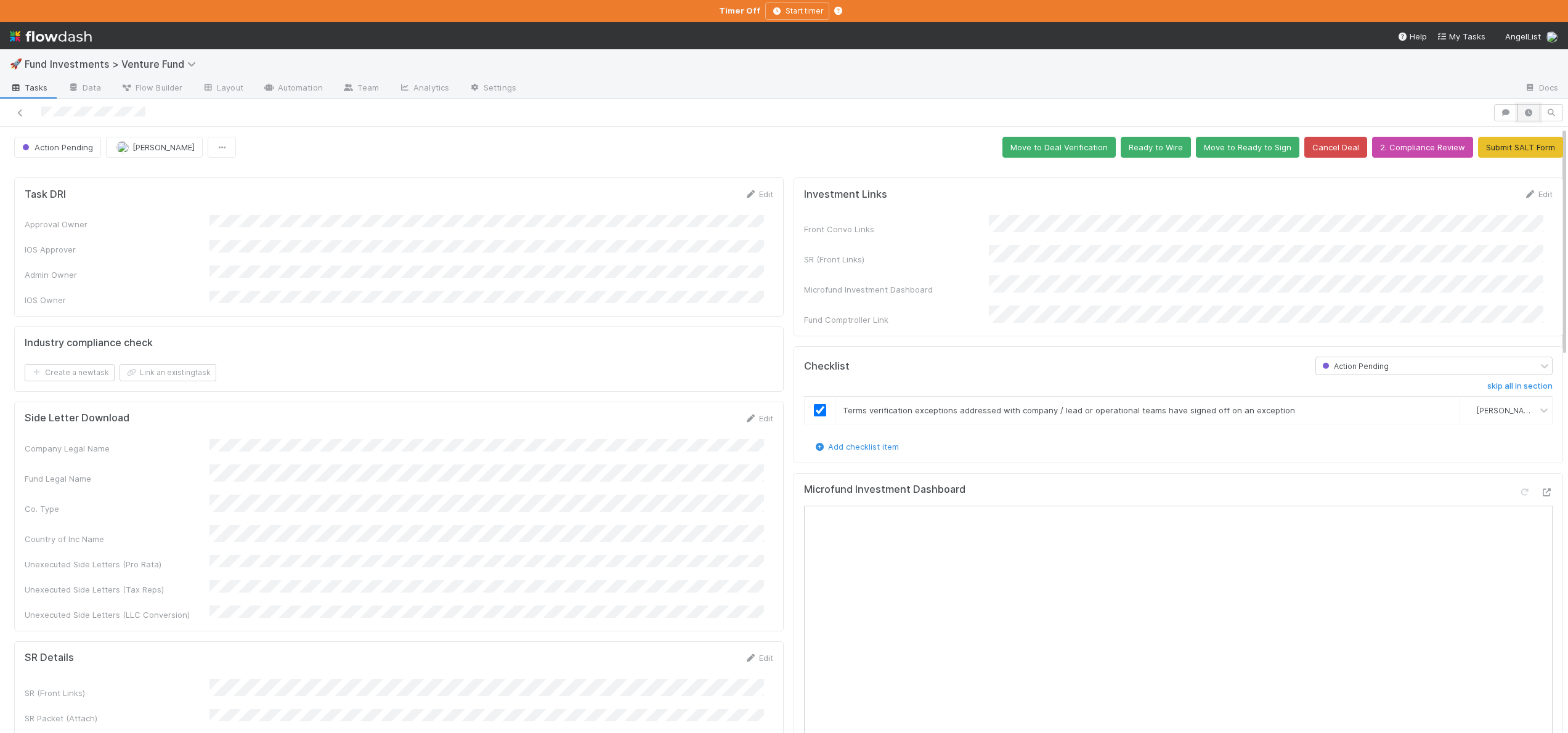
click at [1522, 109] on icon "button" at bounding box center [1528, 113] width 12 height 8
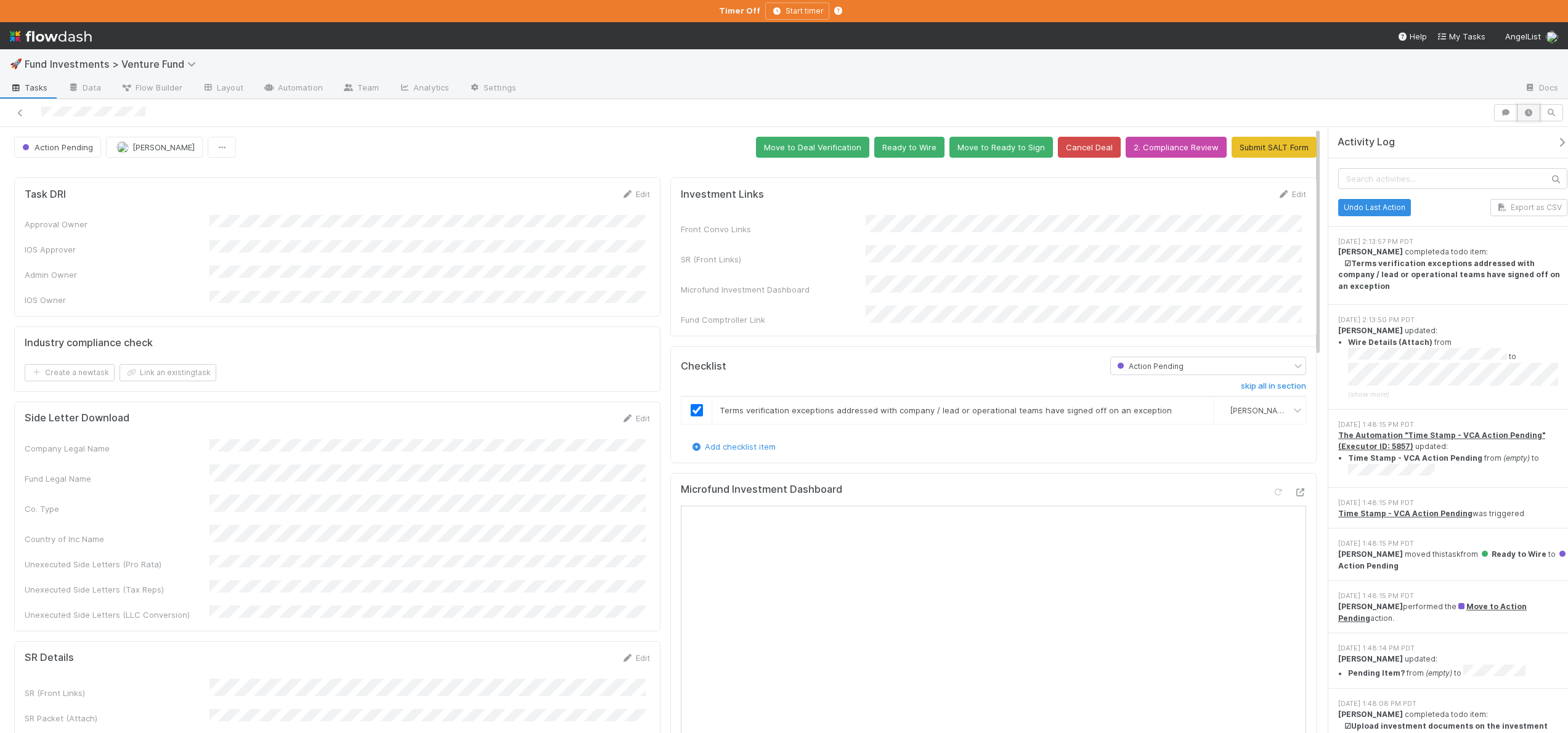
click at [1529, 107] on button "button" at bounding box center [1528, 112] width 24 height 17
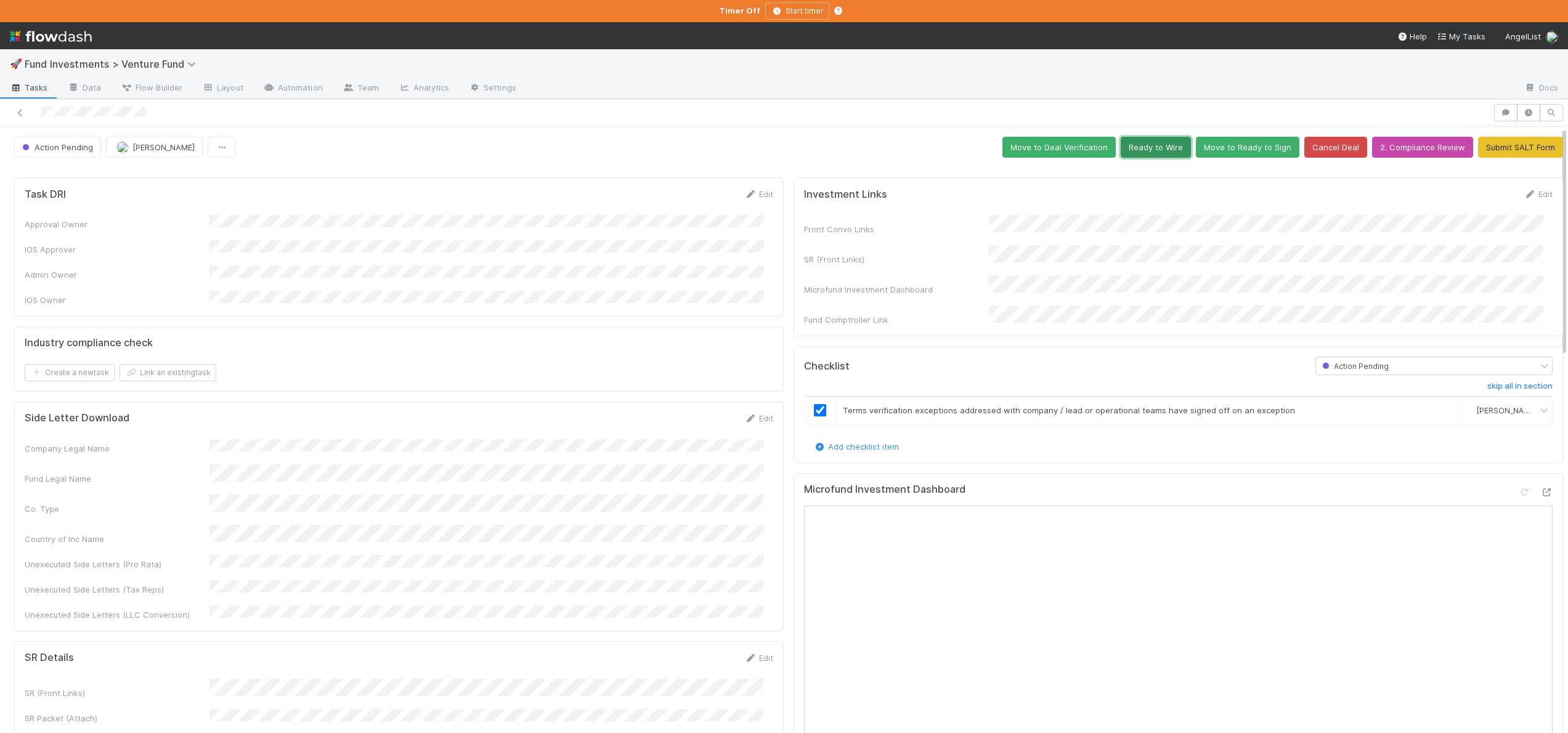
click at [1127, 143] on button "Ready to Wire" at bounding box center [1155, 147] width 70 height 21
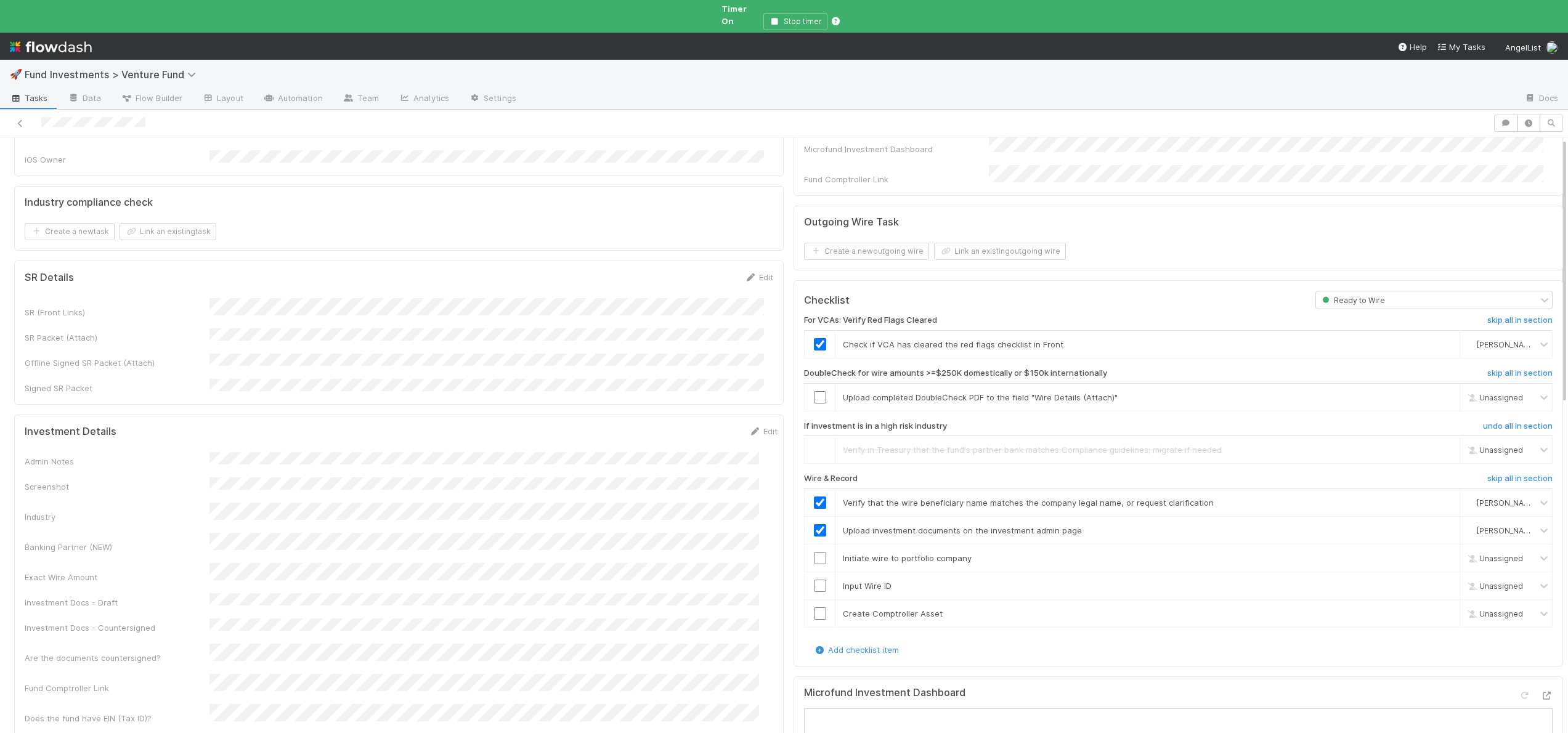
scroll to position [265, 0]
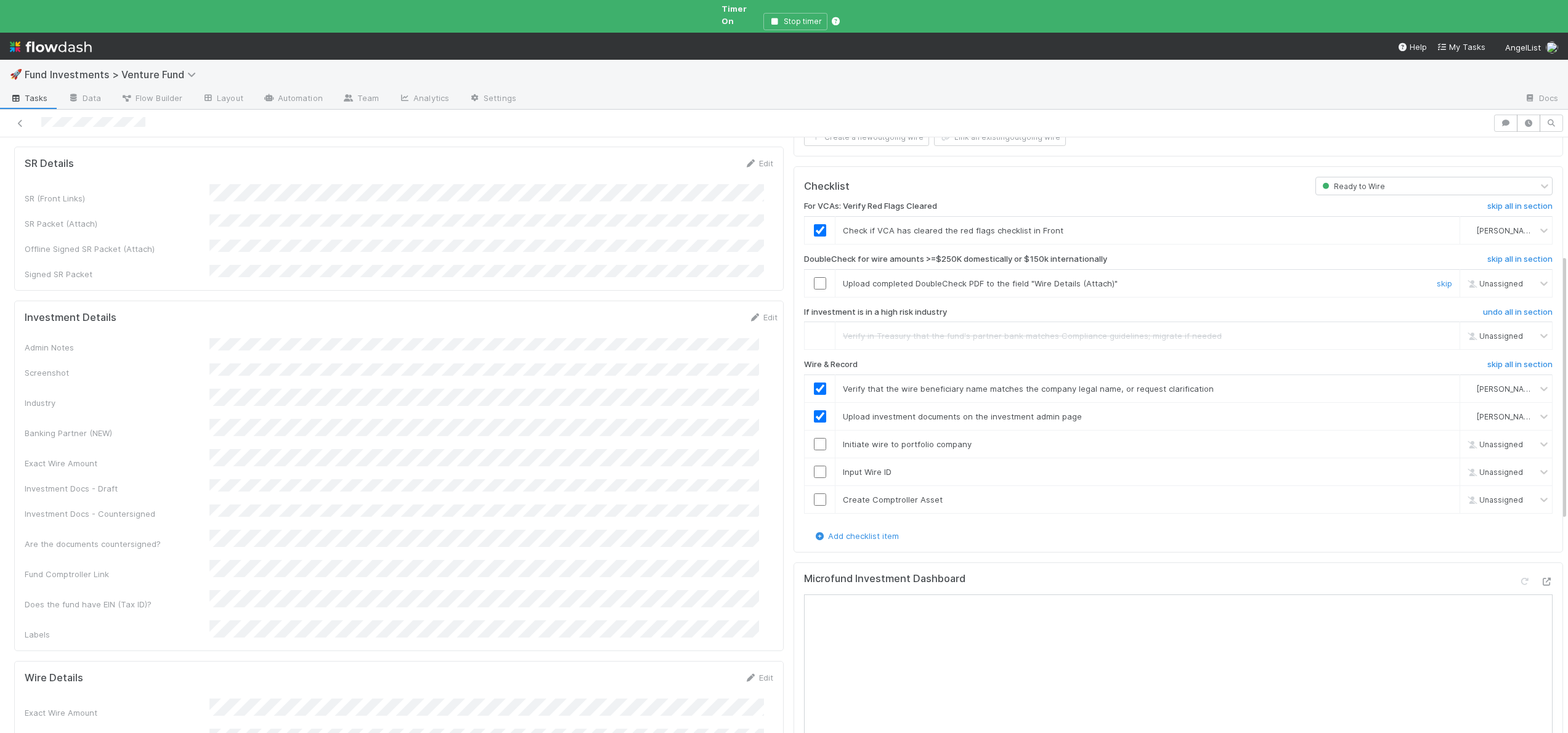
click at [814, 278] on input "checkbox" at bounding box center [820, 283] width 12 height 12
click at [1540, 578] on icon at bounding box center [1546, 582] width 12 height 8
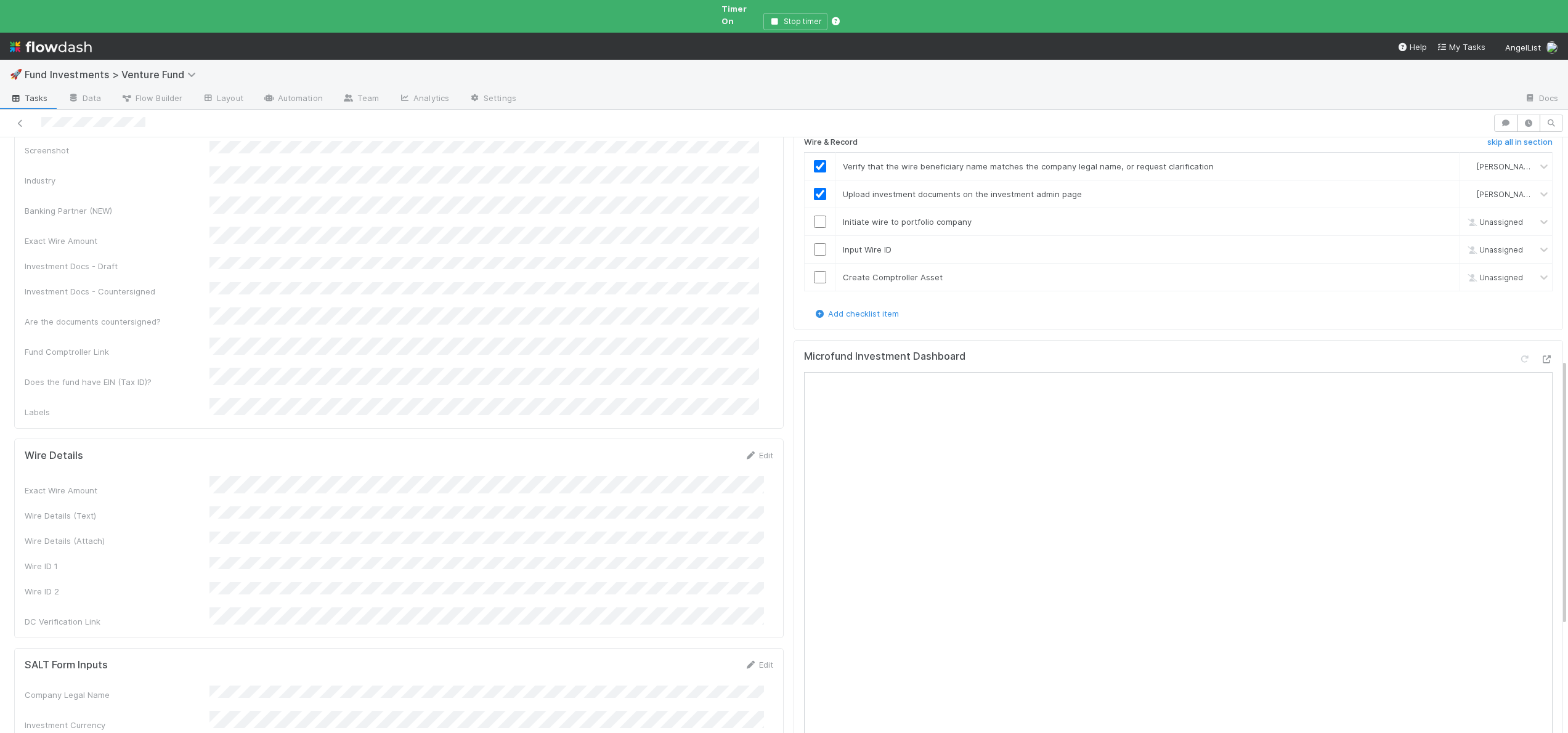
scroll to position [487, 0]
click at [811, 209] on td at bounding box center [820, 222] width 30 height 28
click at [814, 217] on input "checkbox" at bounding box center [820, 222] width 12 height 12
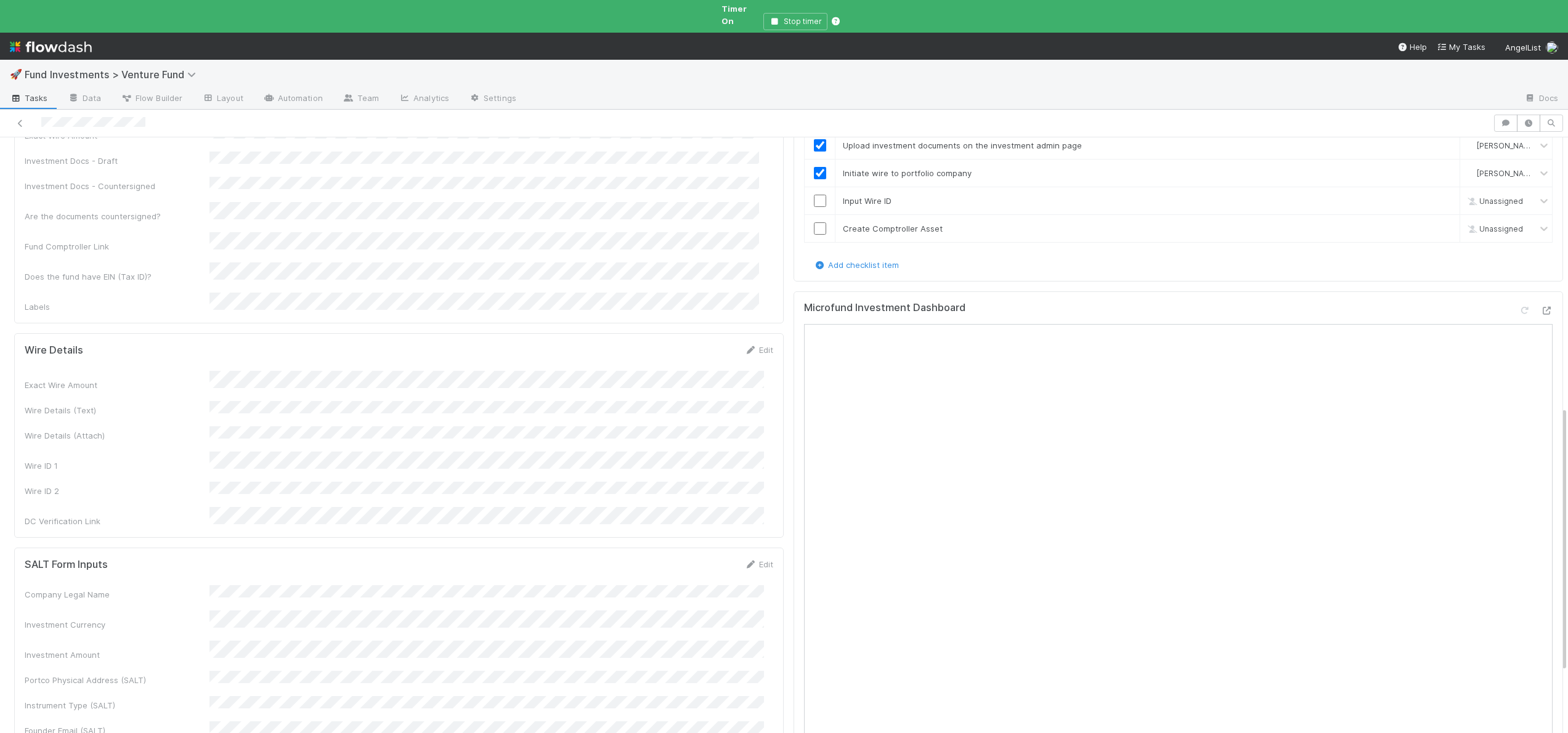
scroll to position [591, 0]
click at [817, 197] on div at bounding box center [820, 203] width 30 height 12
click at [814, 197] on input "checkbox" at bounding box center [820, 203] width 12 height 12
click at [814, 224] on input "checkbox" at bounding box center [820, 230] width 12 height 12
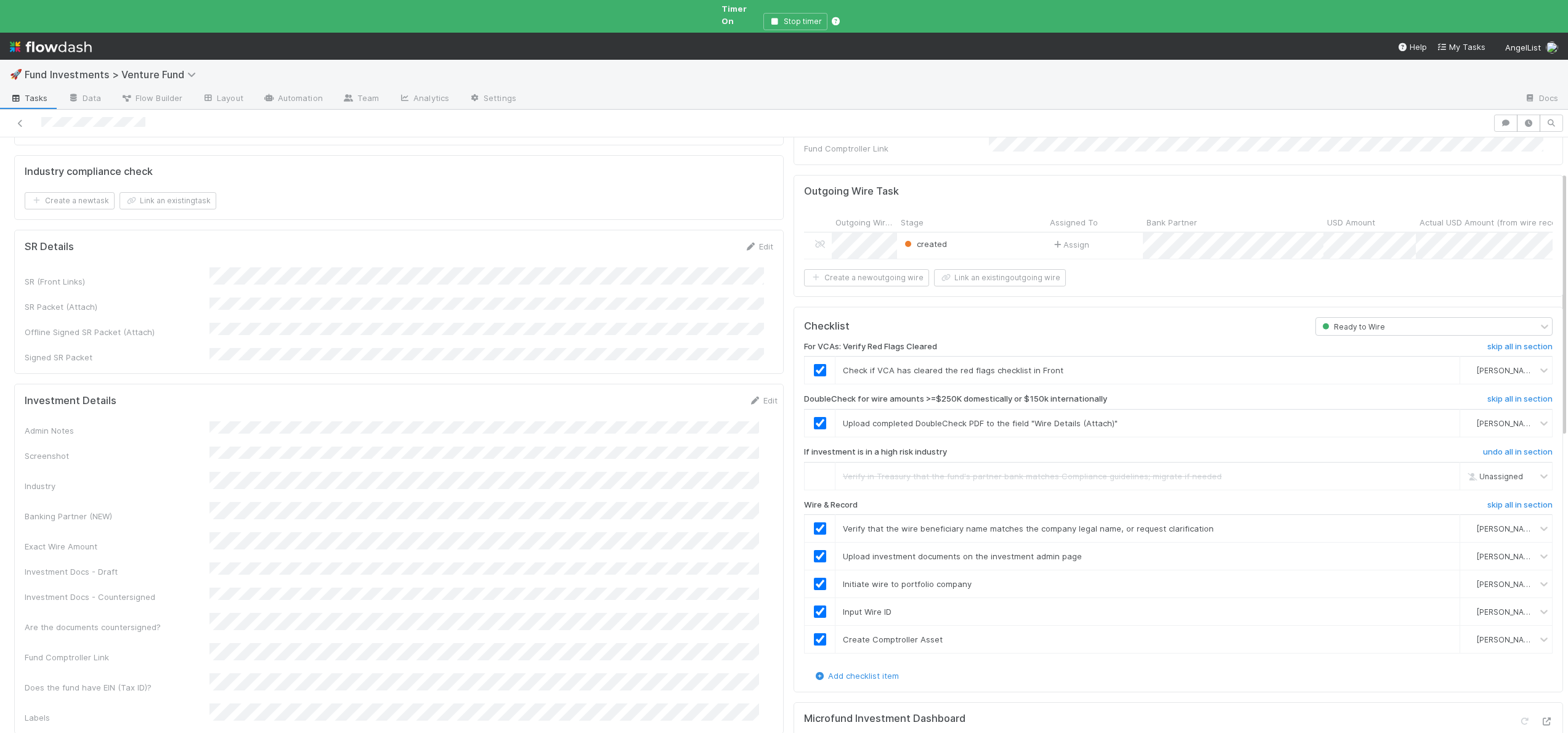
scroll to position [0, 0]
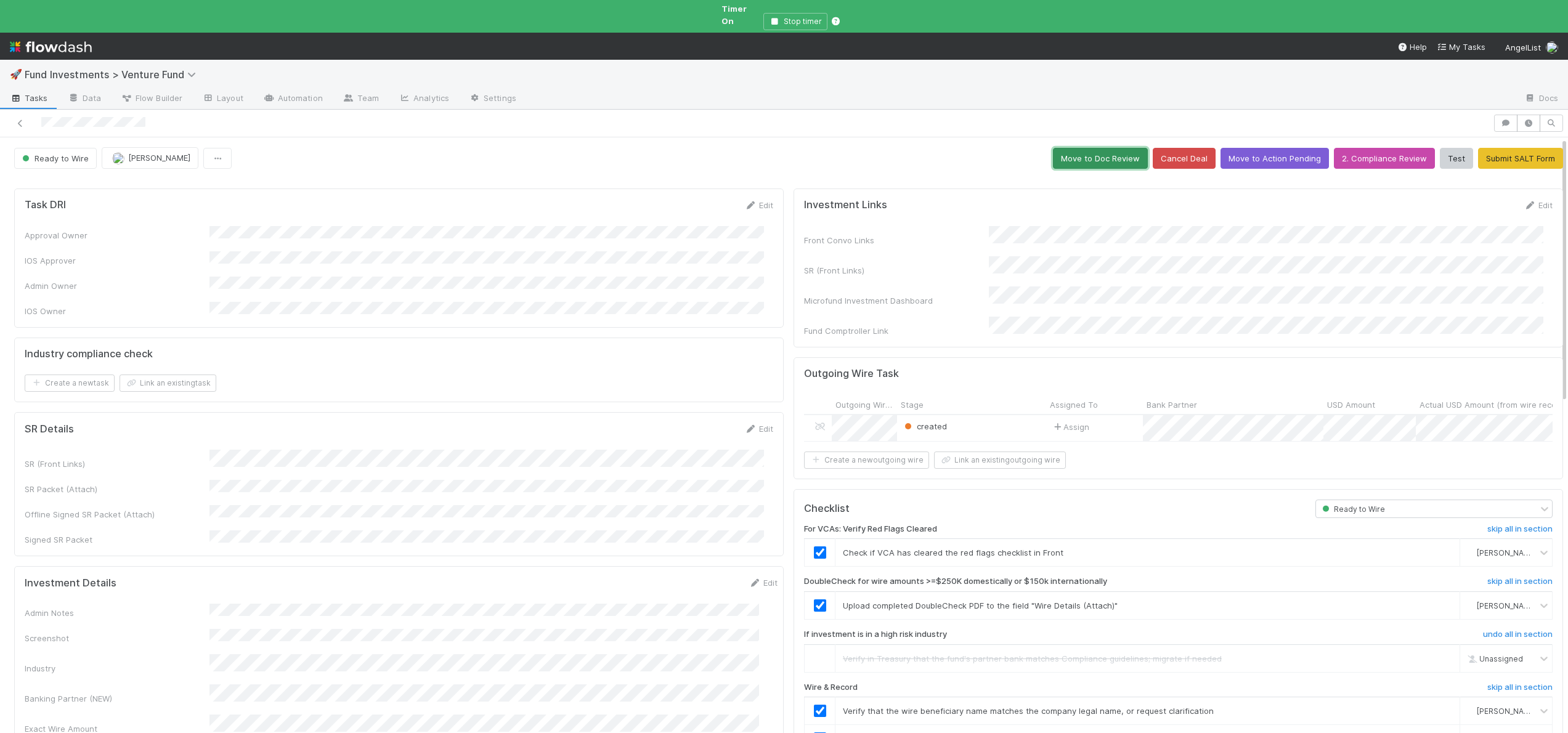
click at [1085, 148] on button "Move to Doc Review" at bounding box center [1100, 158] width 95 height 21
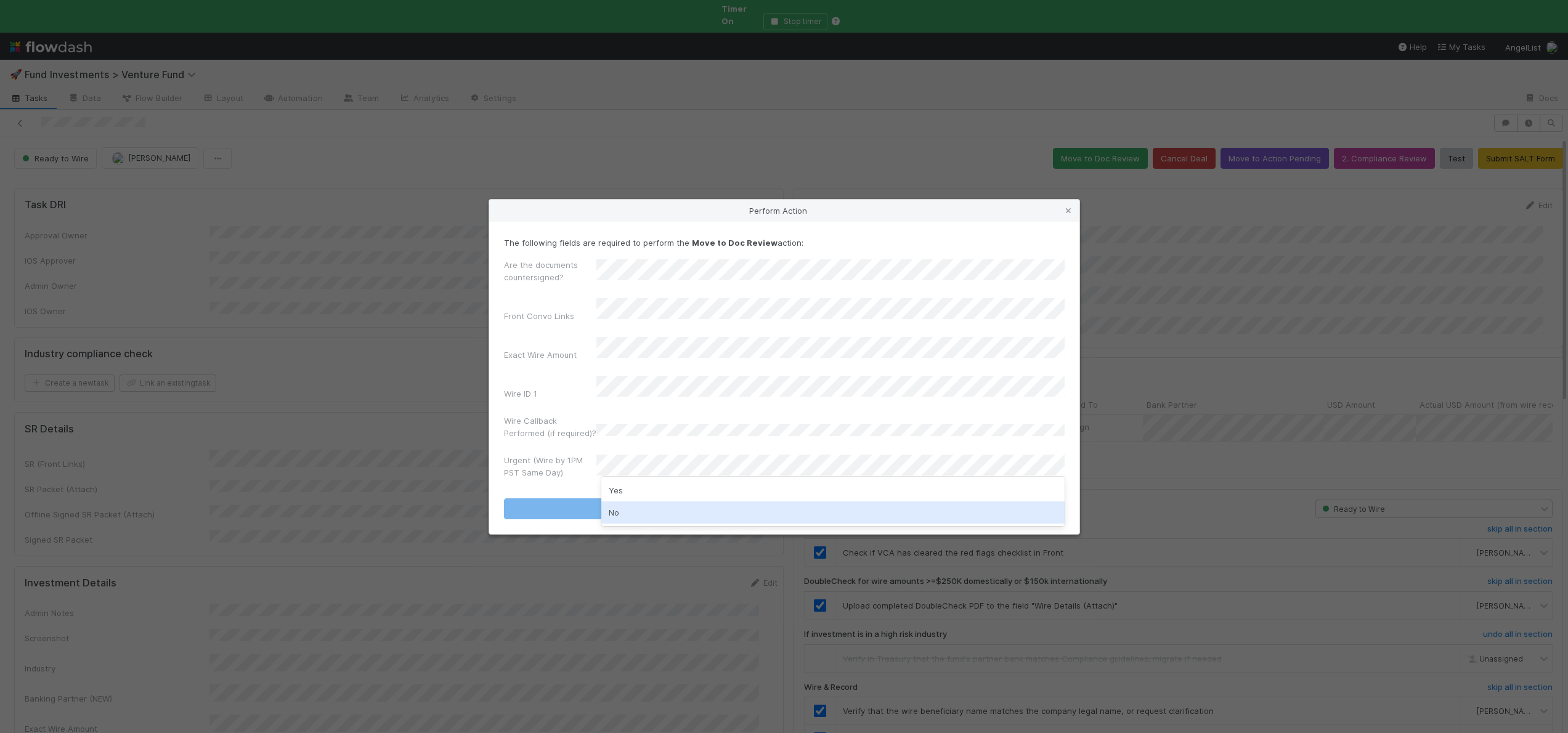
click at [612, 509] on div "No" at bounding box center [832, 511] width 463 height 22
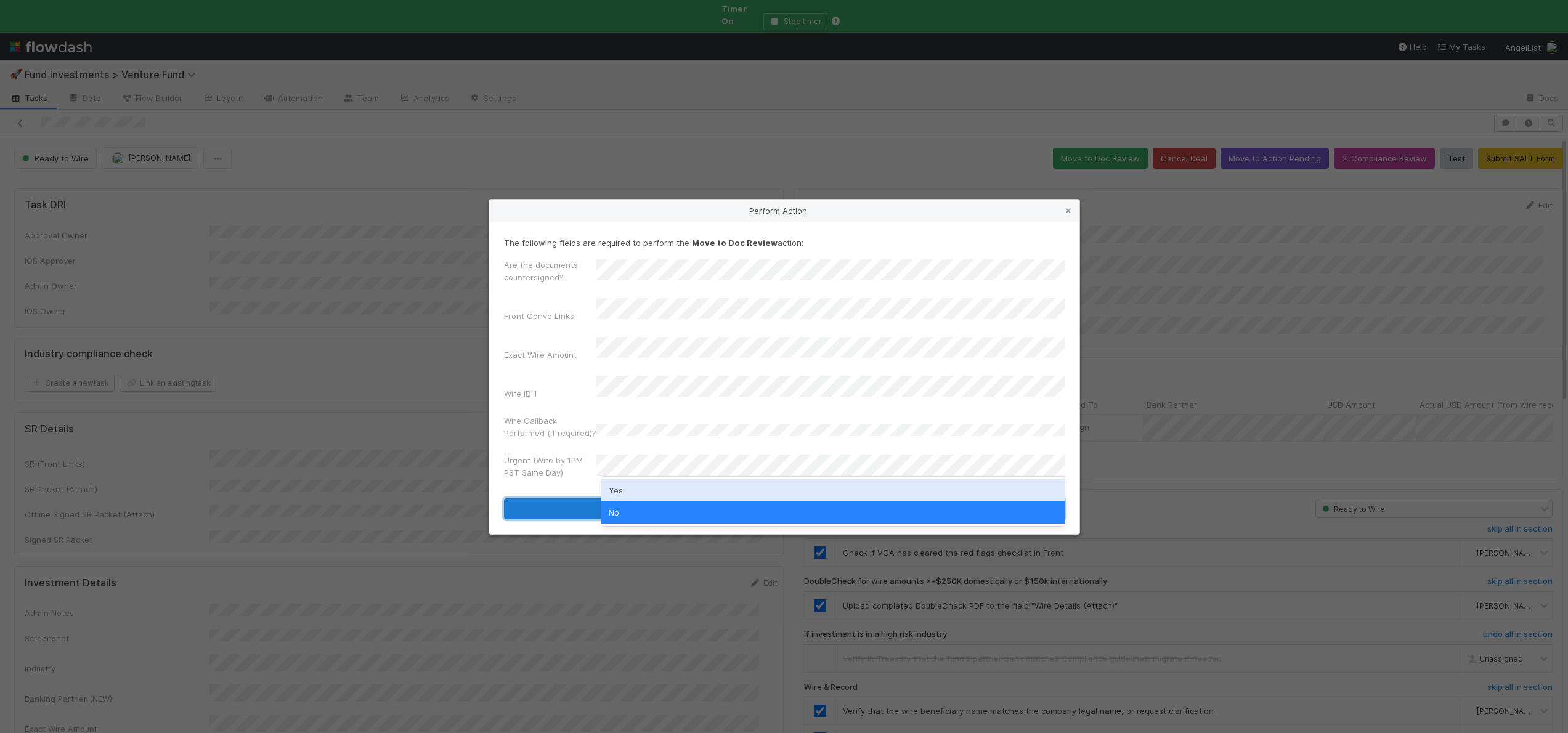
click at [537, 498] on button "Move to Doc Review" at bounding box center [784, 509] width 561 height 21
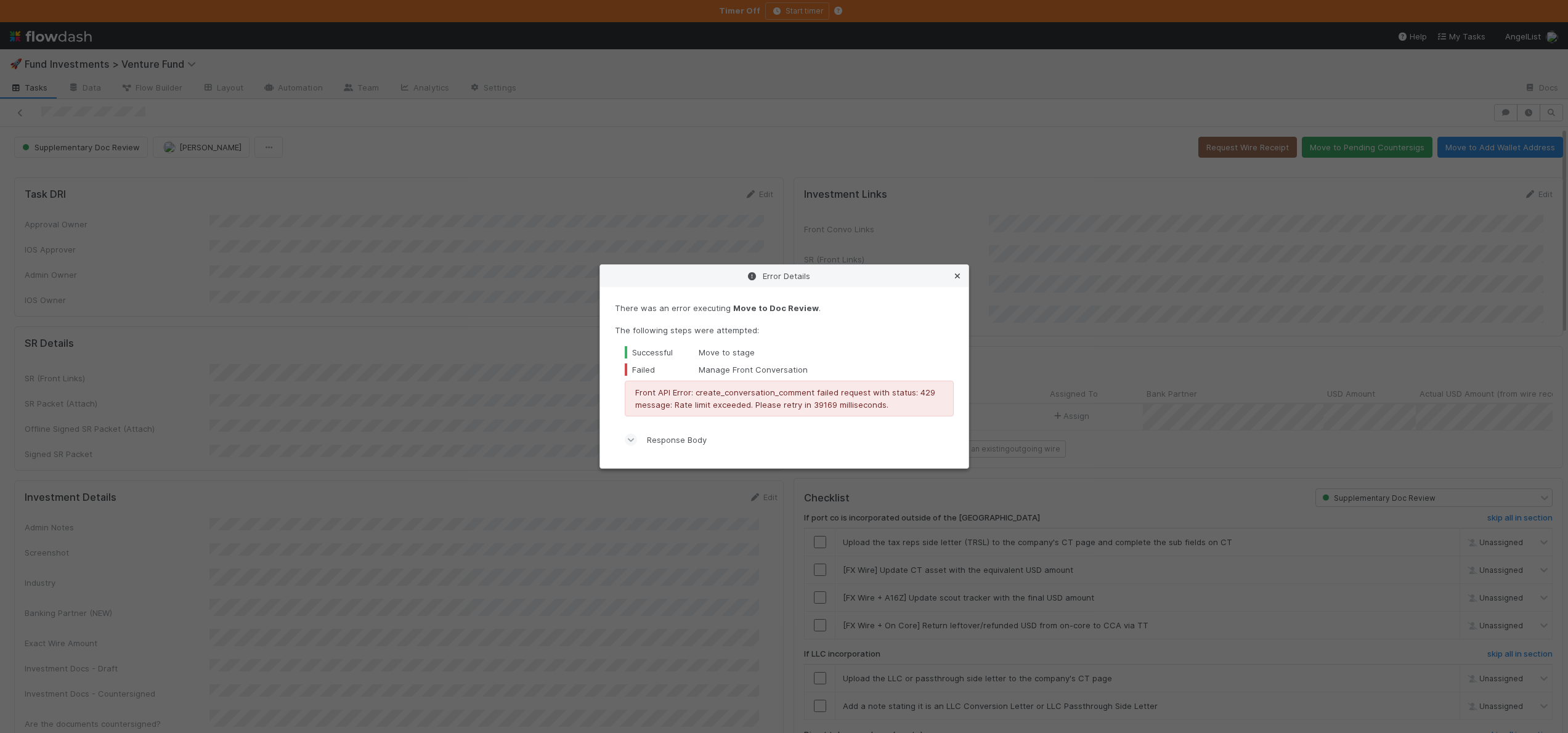
click at [958, 276] on icon at bounding box center [957, 276] width 12 height 8
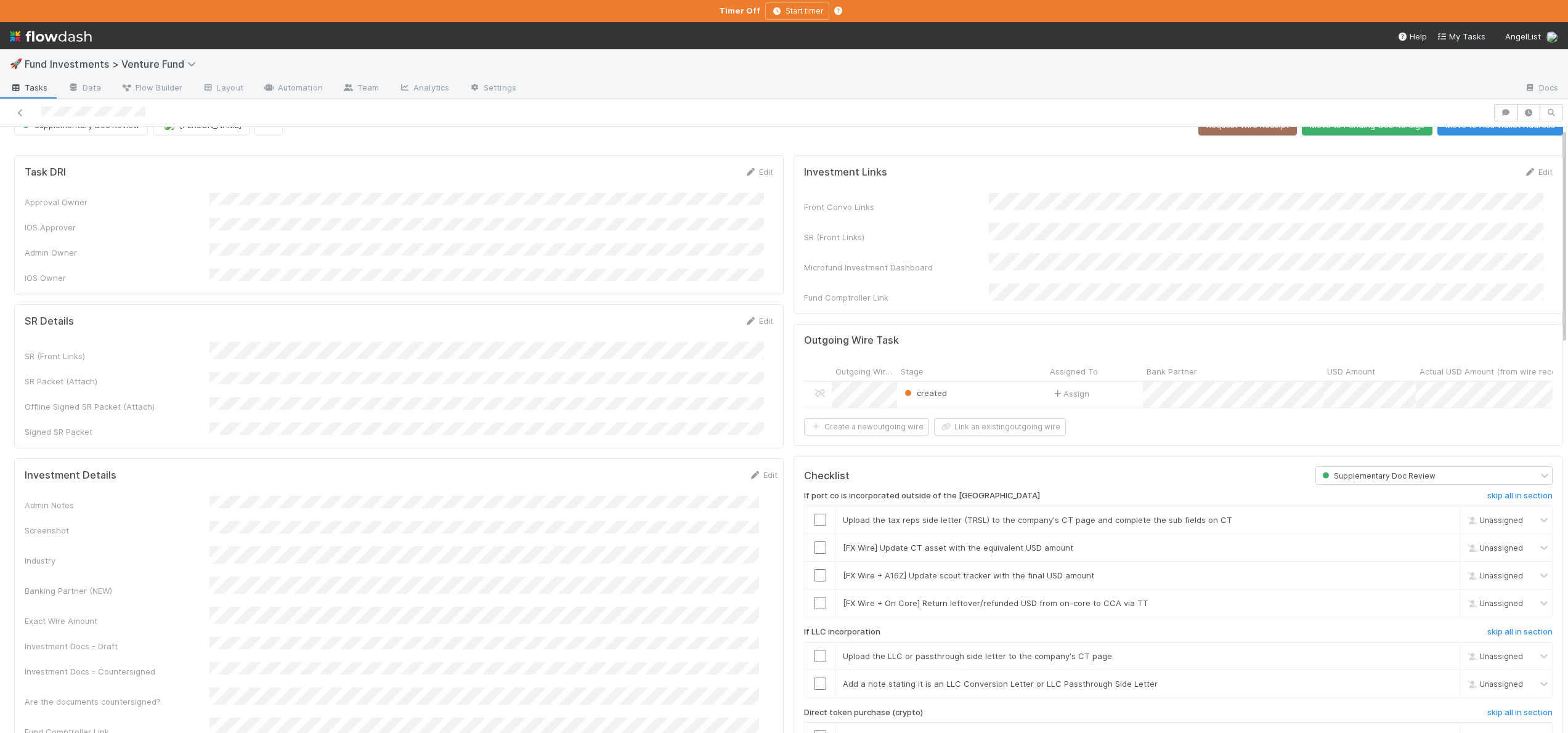
scroll to position [26, 0]
click at [1500, 489] on h6 "skip all in section" at bounding box center [1520, 492] width 66 height 10
click at [1501, 624] on h6 "skip all in section" at bounding box center [1520, 628] width 66 height 10
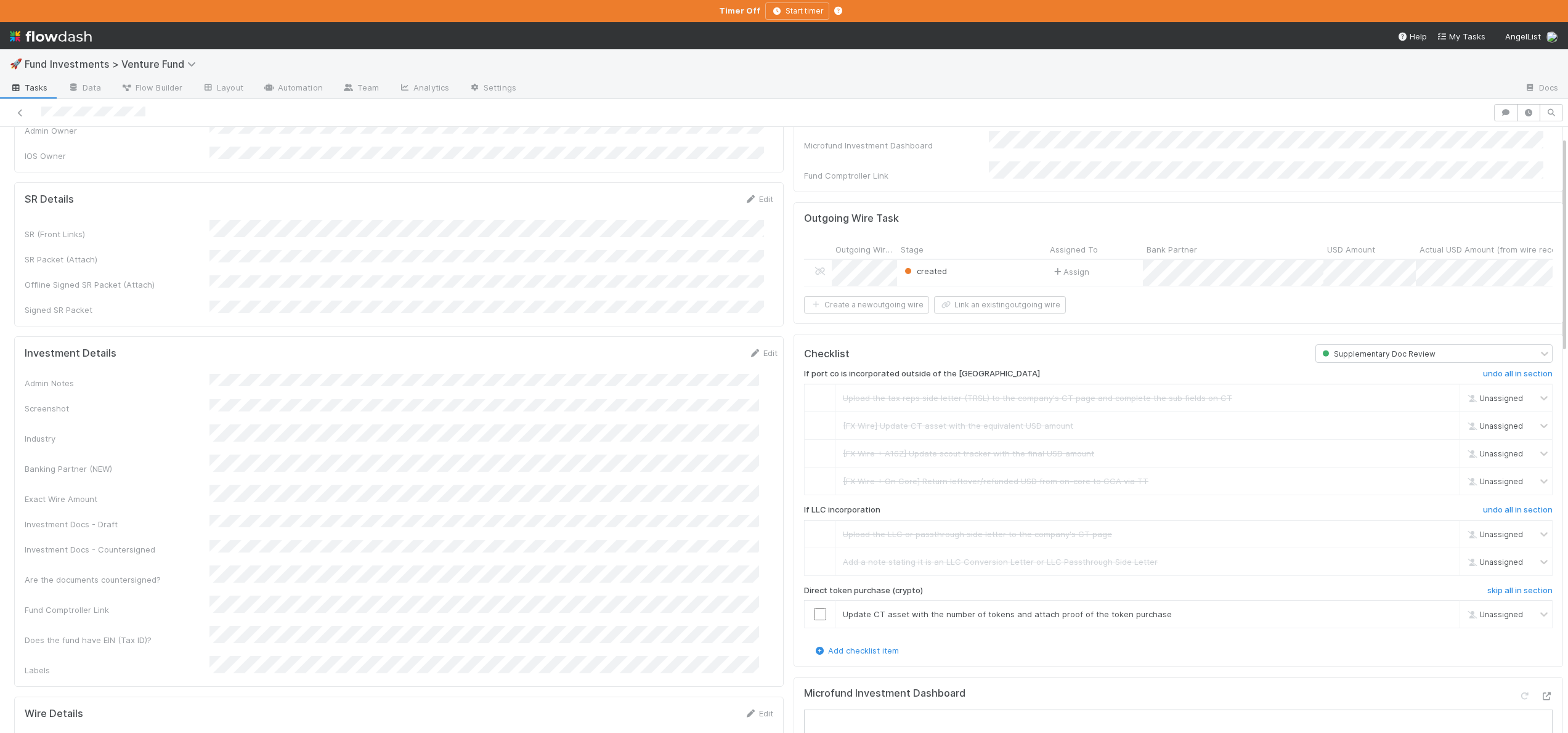
scroll to position [283, 0]
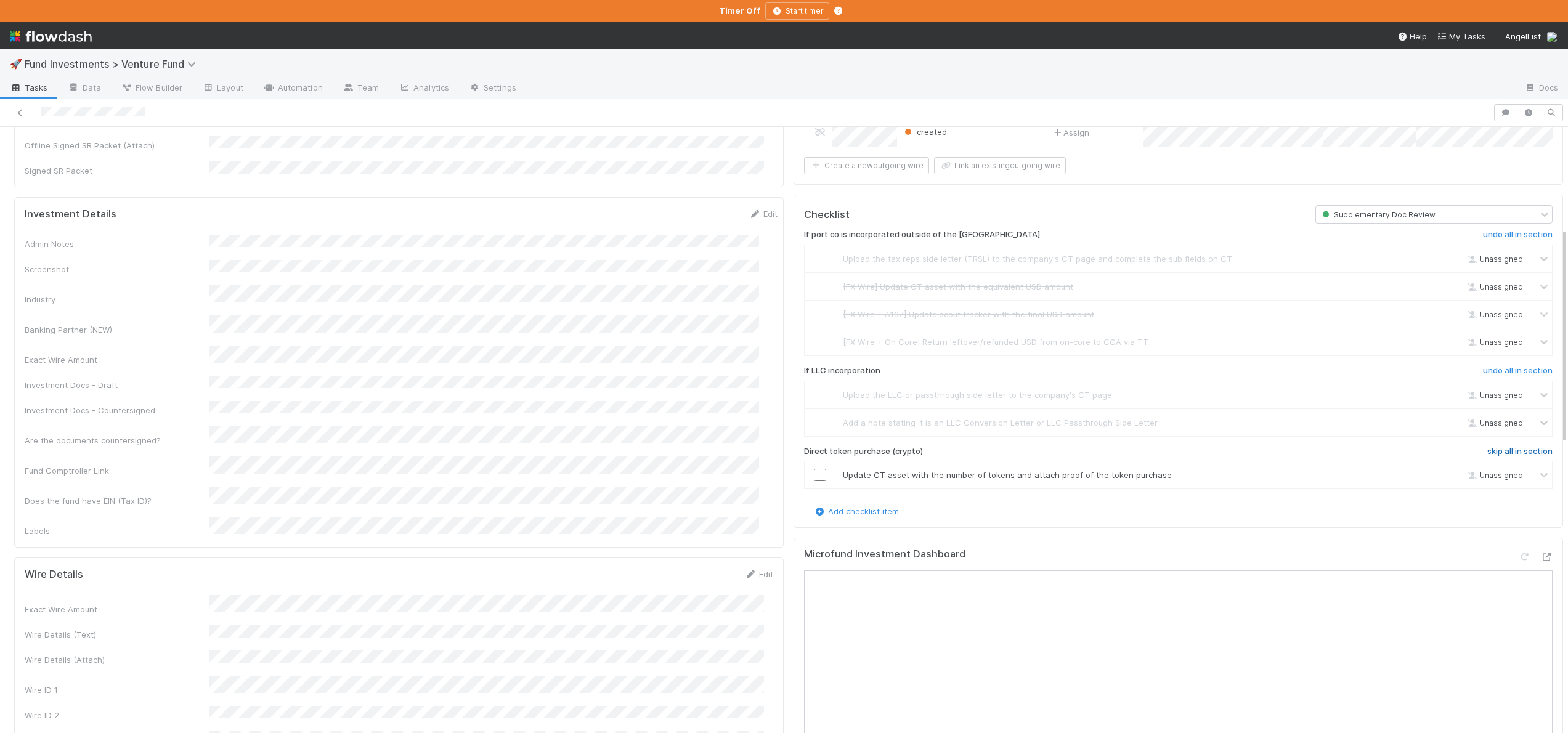
click at [1487, 449] on h6 "skip all in section" at bounding box center [1520, 452] width 66 height 10
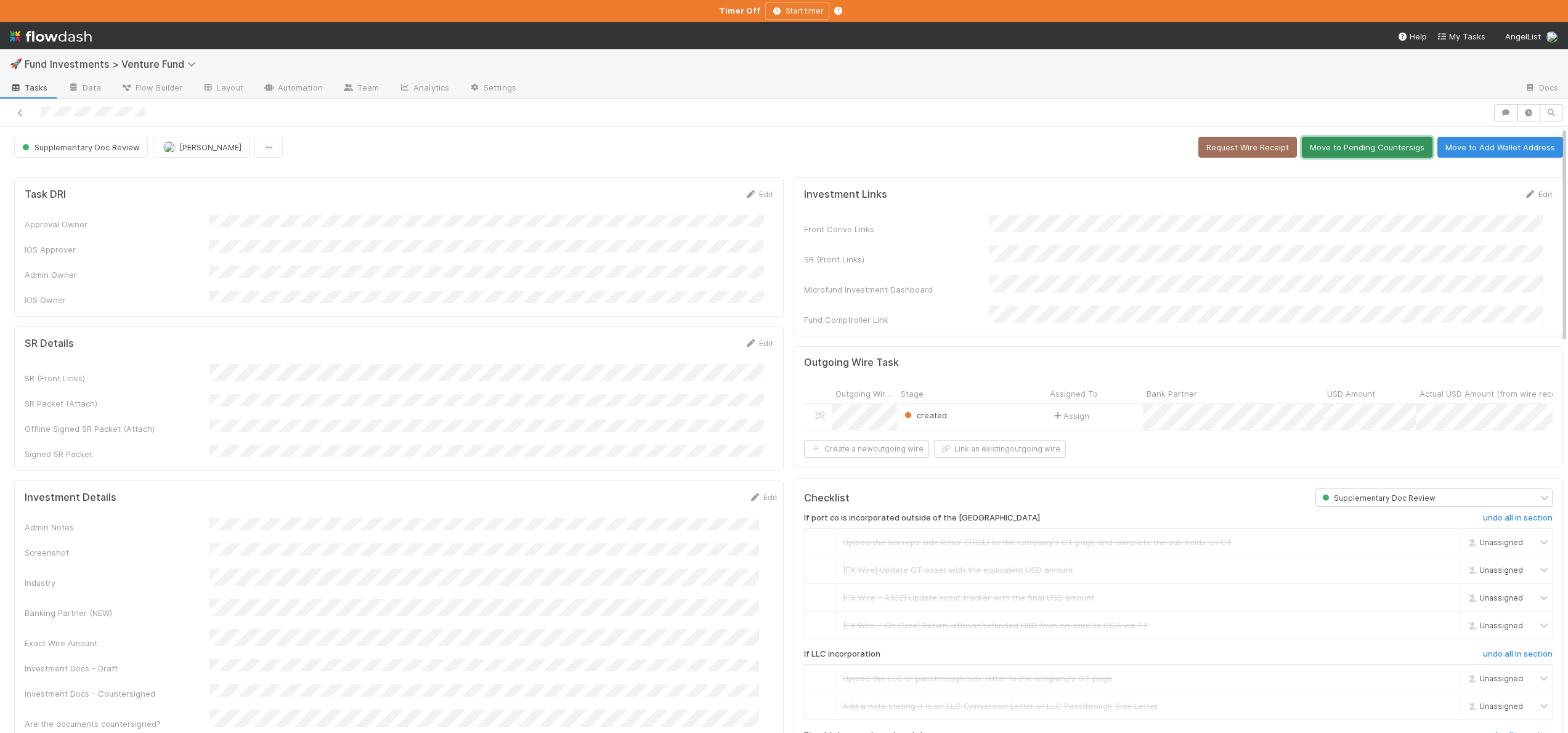
click at [1336, 151] on button "Move to Pending Countersigs" at bounding box center [1366, 147] width 130 height 21
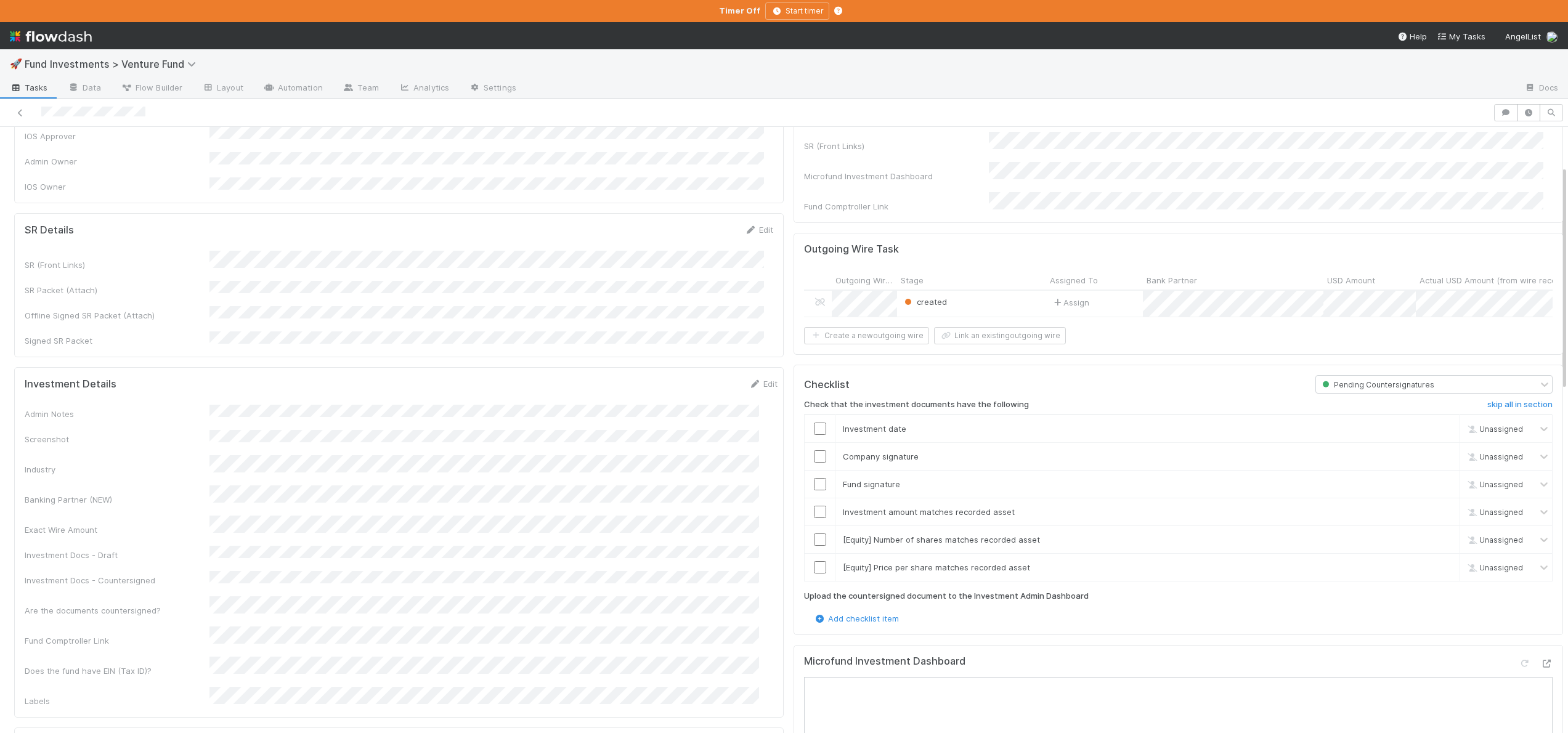
scroll to position [122, 0]
click at [1424, 552] on div "skip" at bounding box center [1442, 558] width 37 height 12
click at [1437, 558] on link "skip" at bounding box center [1444, 558] width 15 height 10
click at [1437, 526] on link "skip" at bounding box center [1444, 530] width 15 height 10
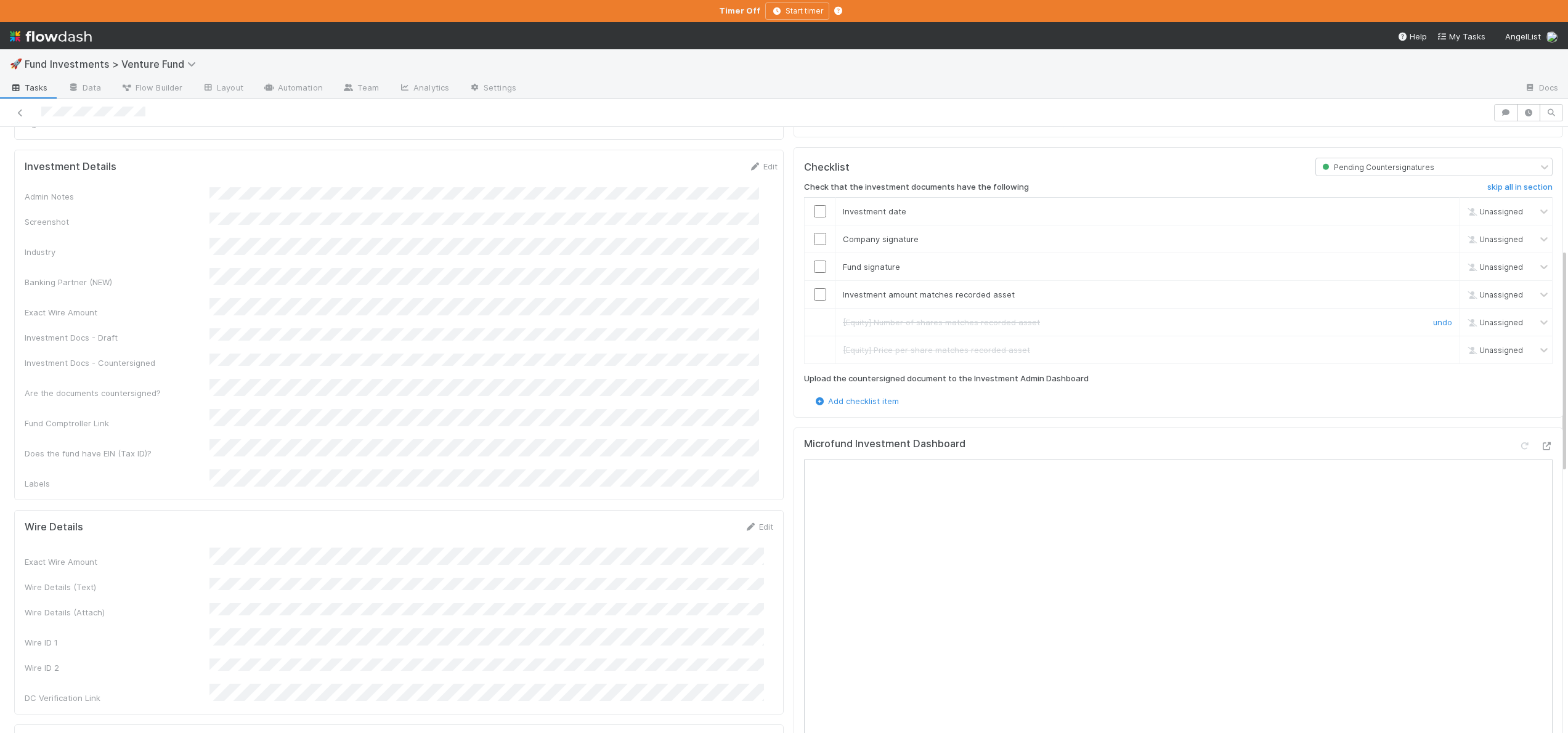
scroll to position [329, 0]
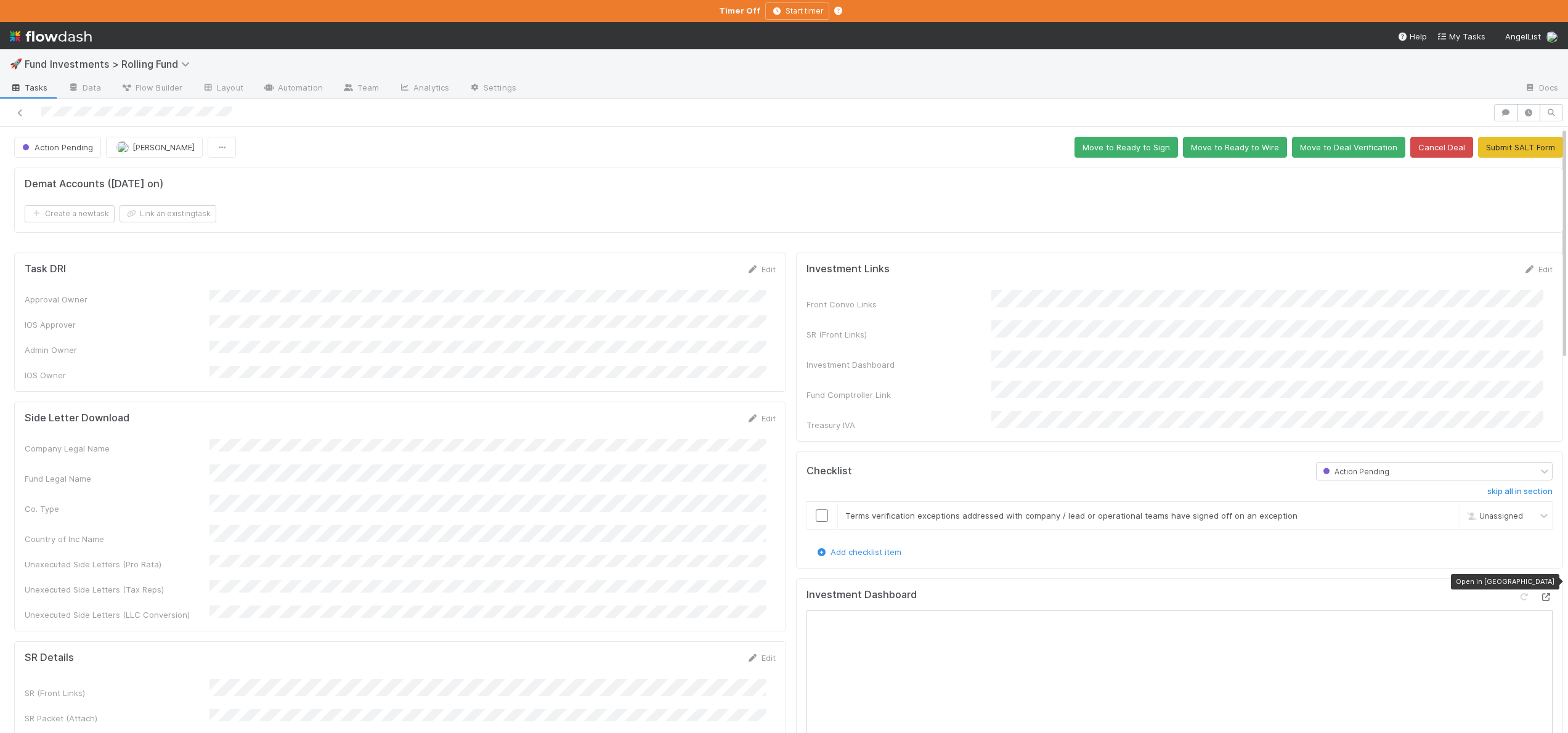
click at [1540, 593] on icon at bounding box center [1546, 597] width 12 height 8
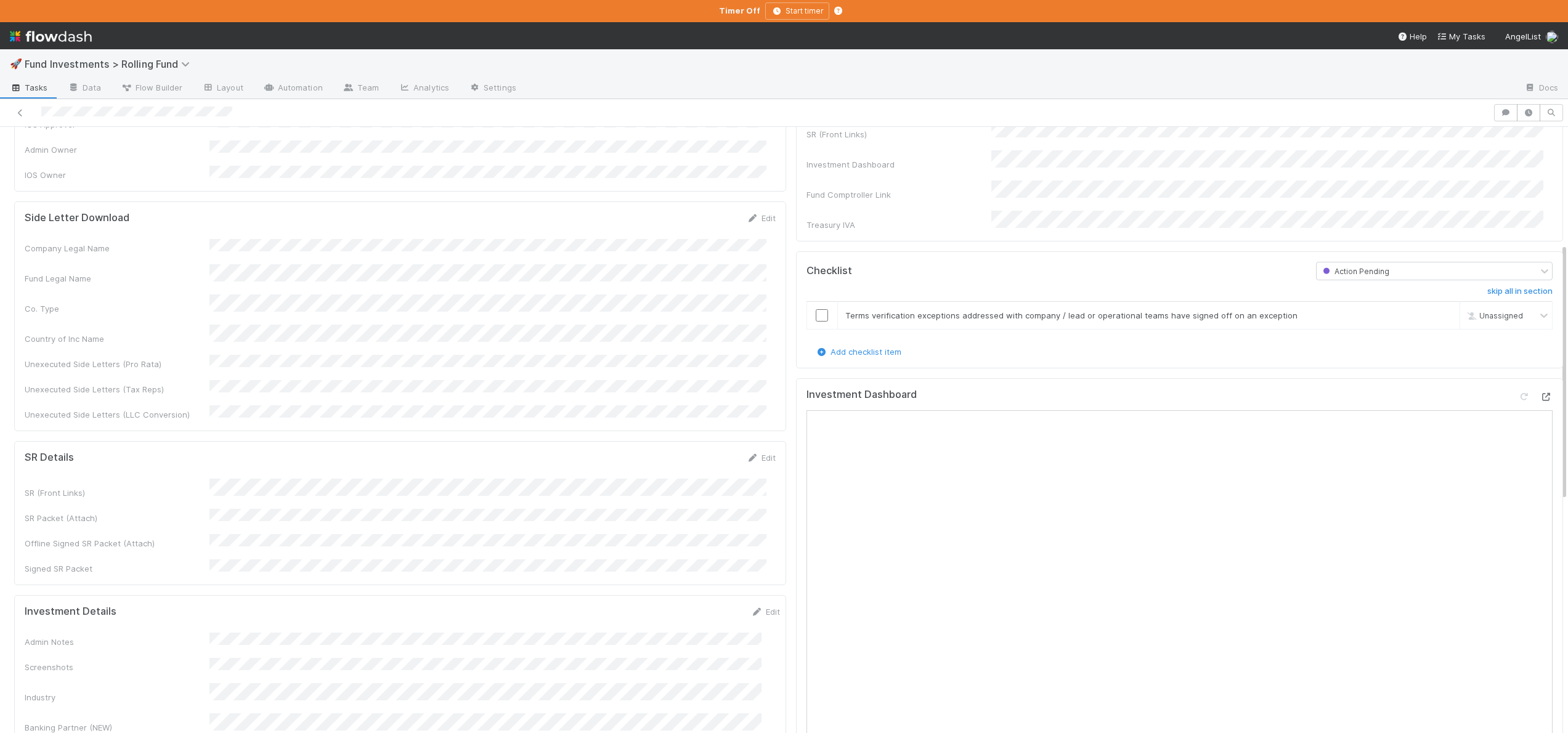
scroll to position [170, 0]
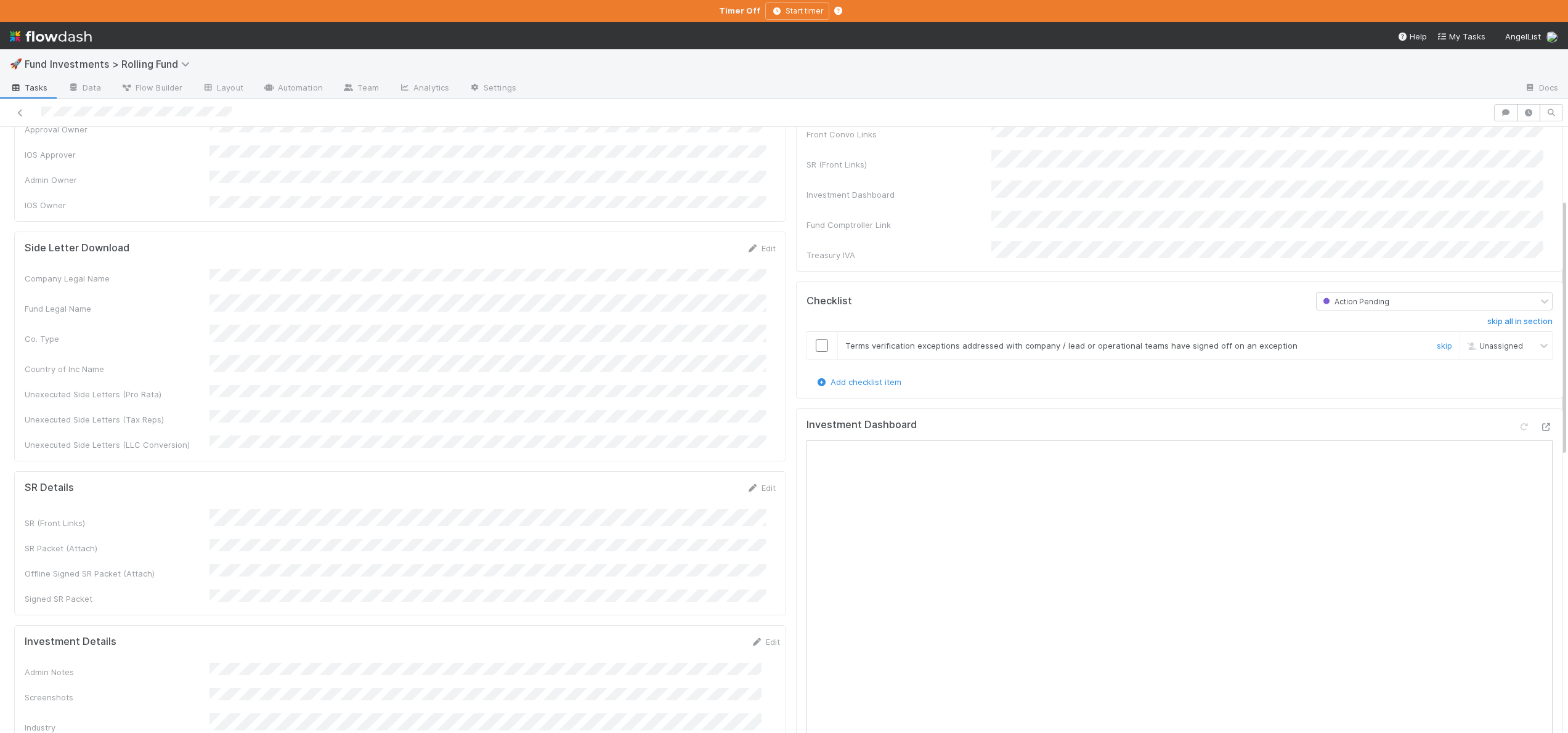
click at [816, 339] on input "checkbox" at bounding box center [822, 345] width 12 height 12
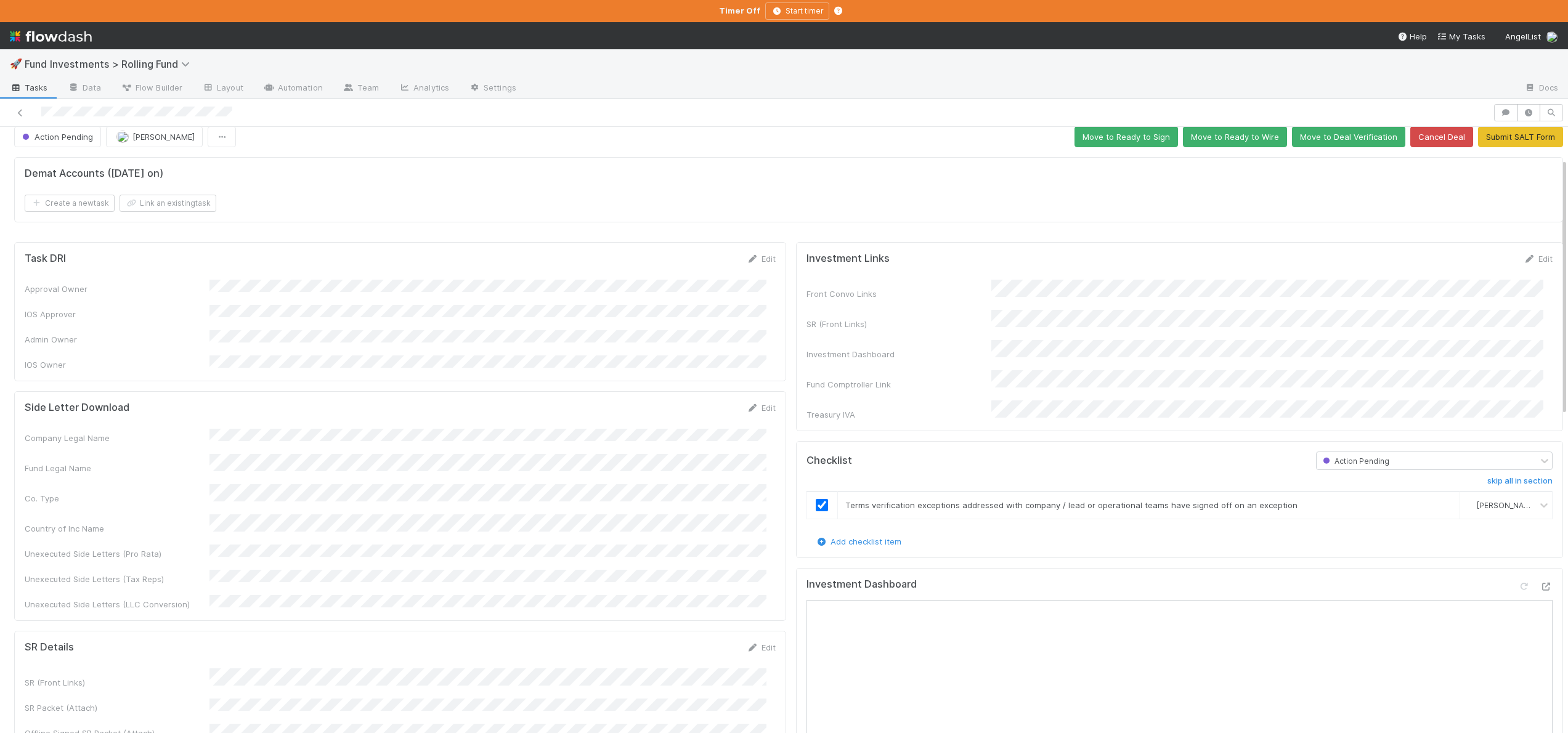
scroll to position [0, 0]
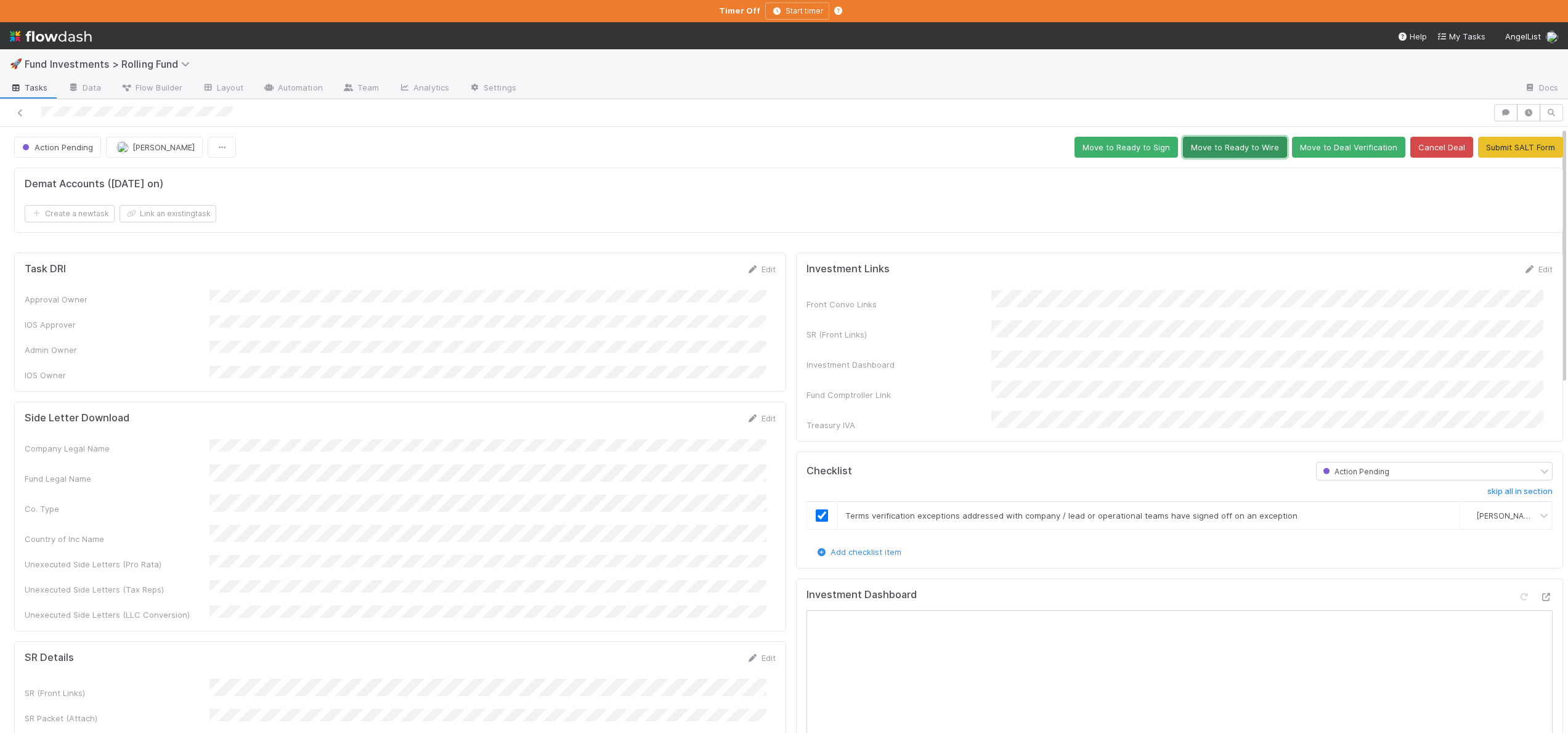
click at [1208, 142] on button "Move to Ready to Wire" at bounding box center [1234, 147] width 104 height 21
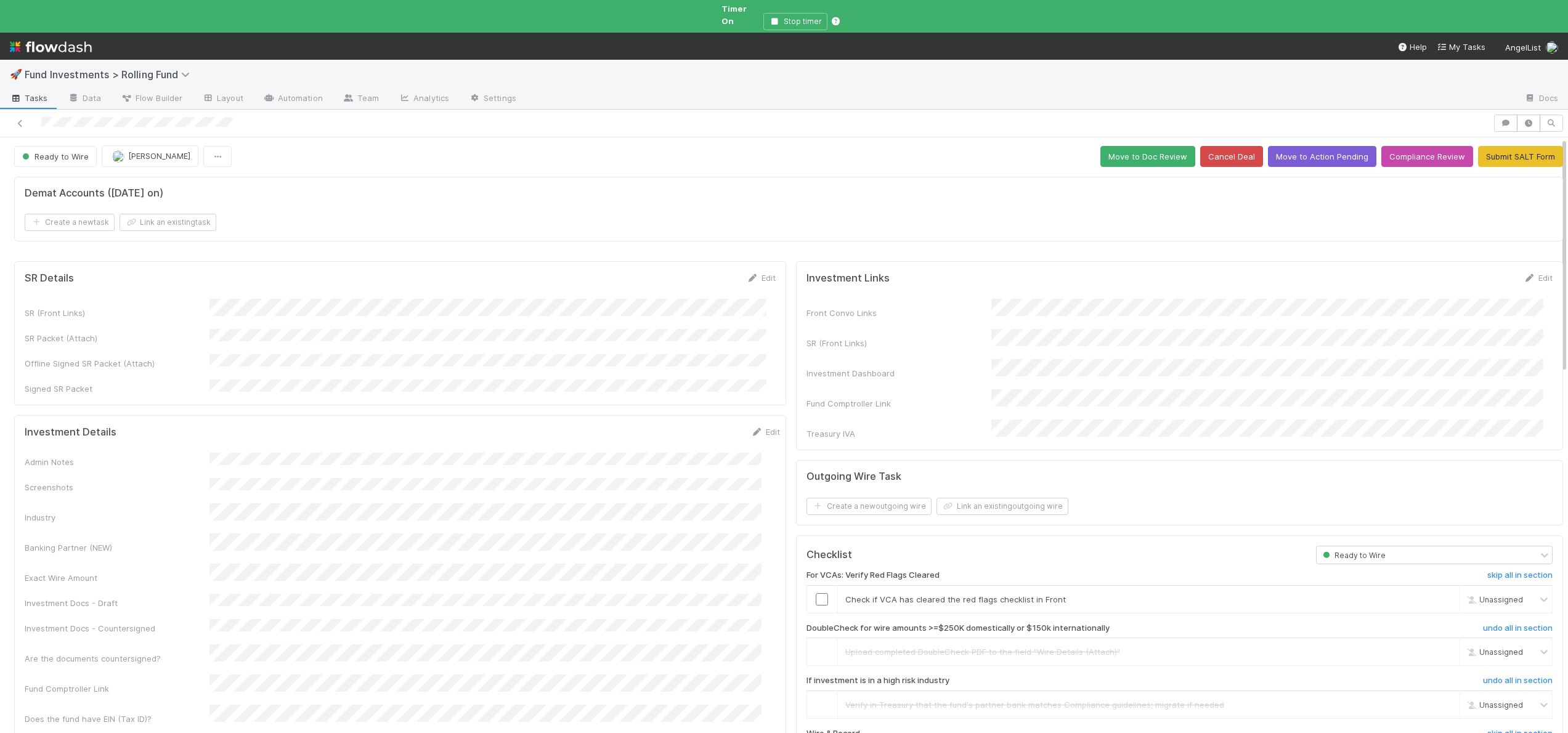
scroll to position [3, 0]
click at [816, 592] on input "checkbox" at bounding box center [822, 598] width 12 height 12
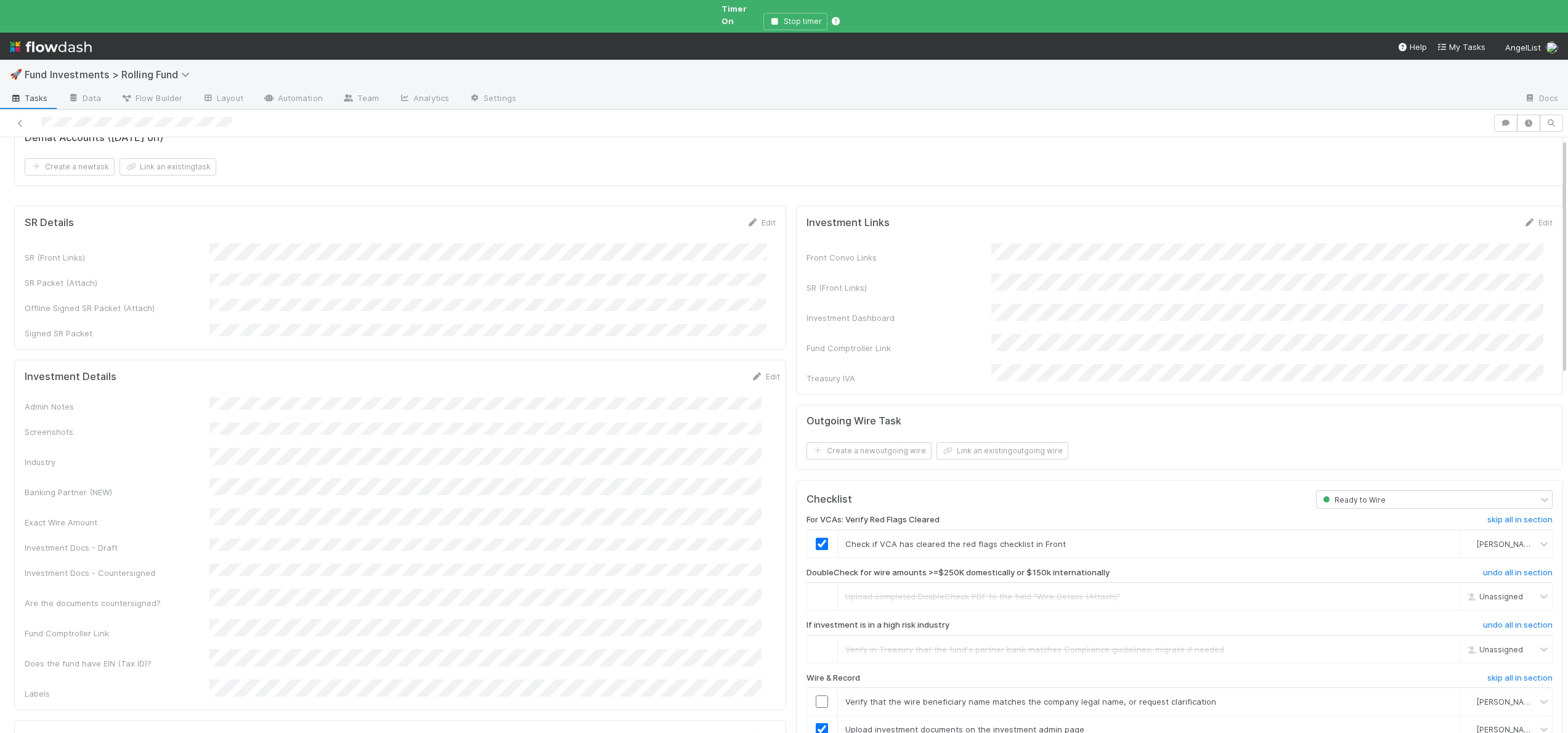
scroll to position [245, 0]
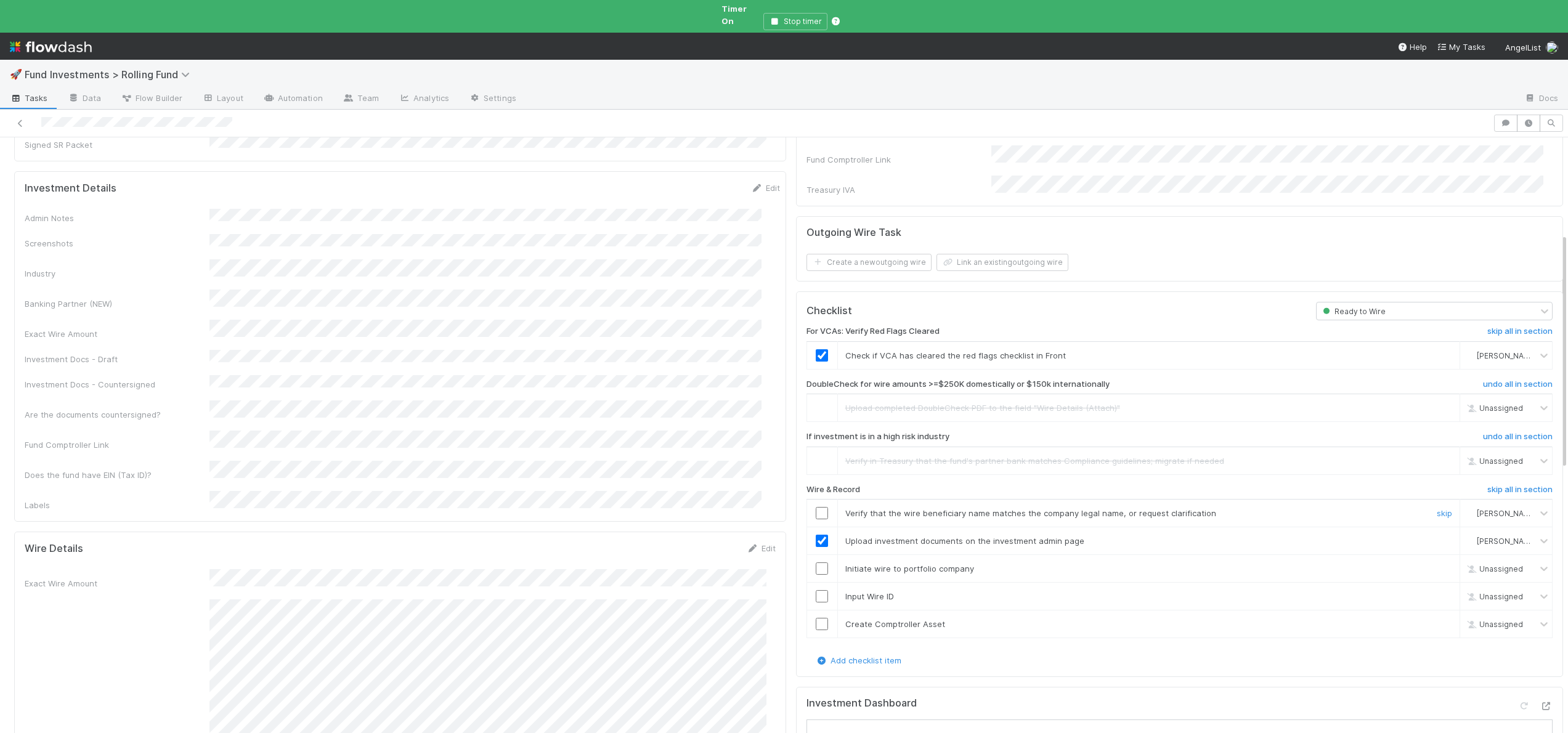
click at [816, 507] on input "checkbox" at bounding box center [822, 512] width 12 height 12
click at [816, 499] on td at bounding box center [822, 512] width 30 height 28
click at [816, 507] on input "checkbox" at bounding box center [822, 512] width 12 height 12
click at [816, 562] on input "checkbox" at bounding box center [822, 568] width 12 height 12
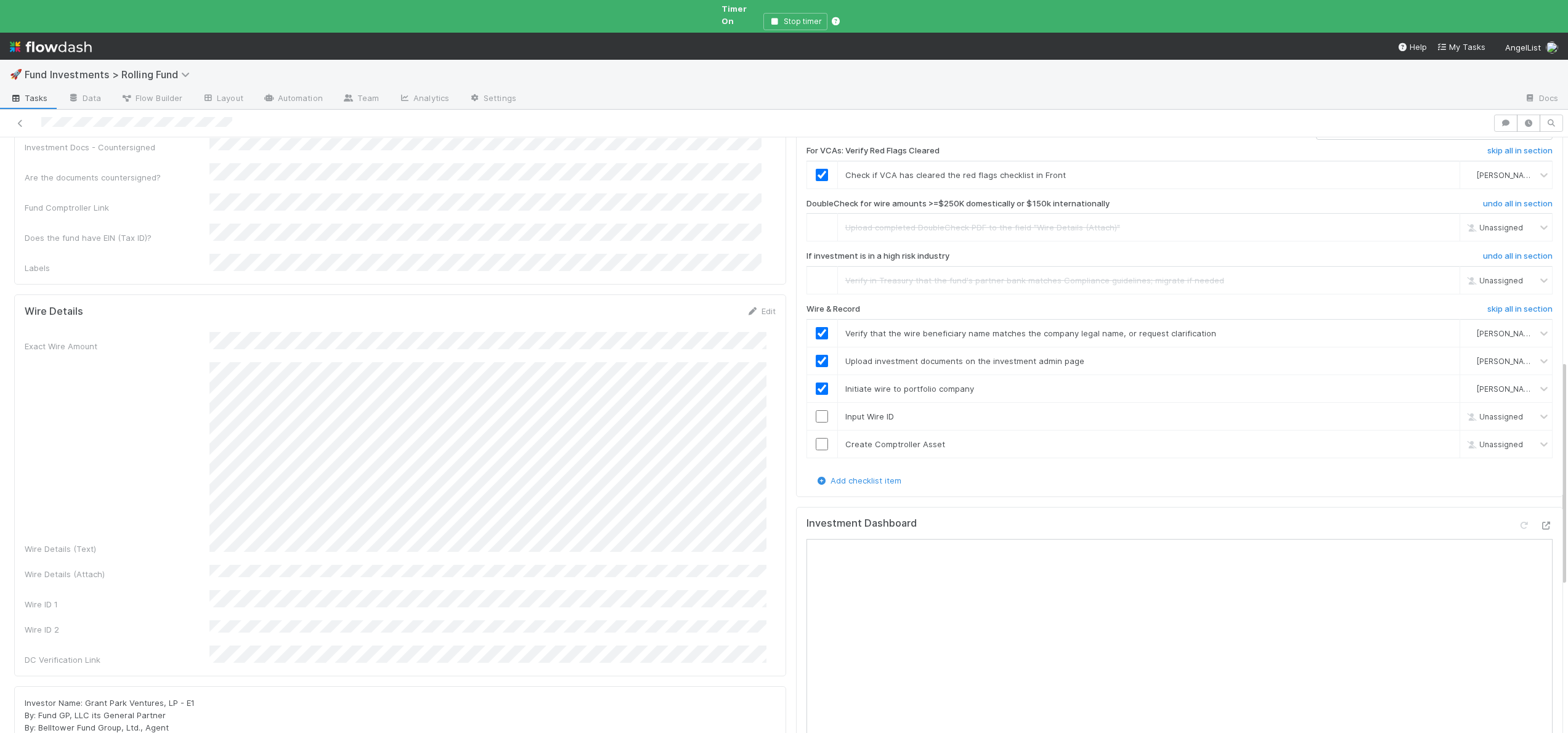
scroll to position [474, 0]
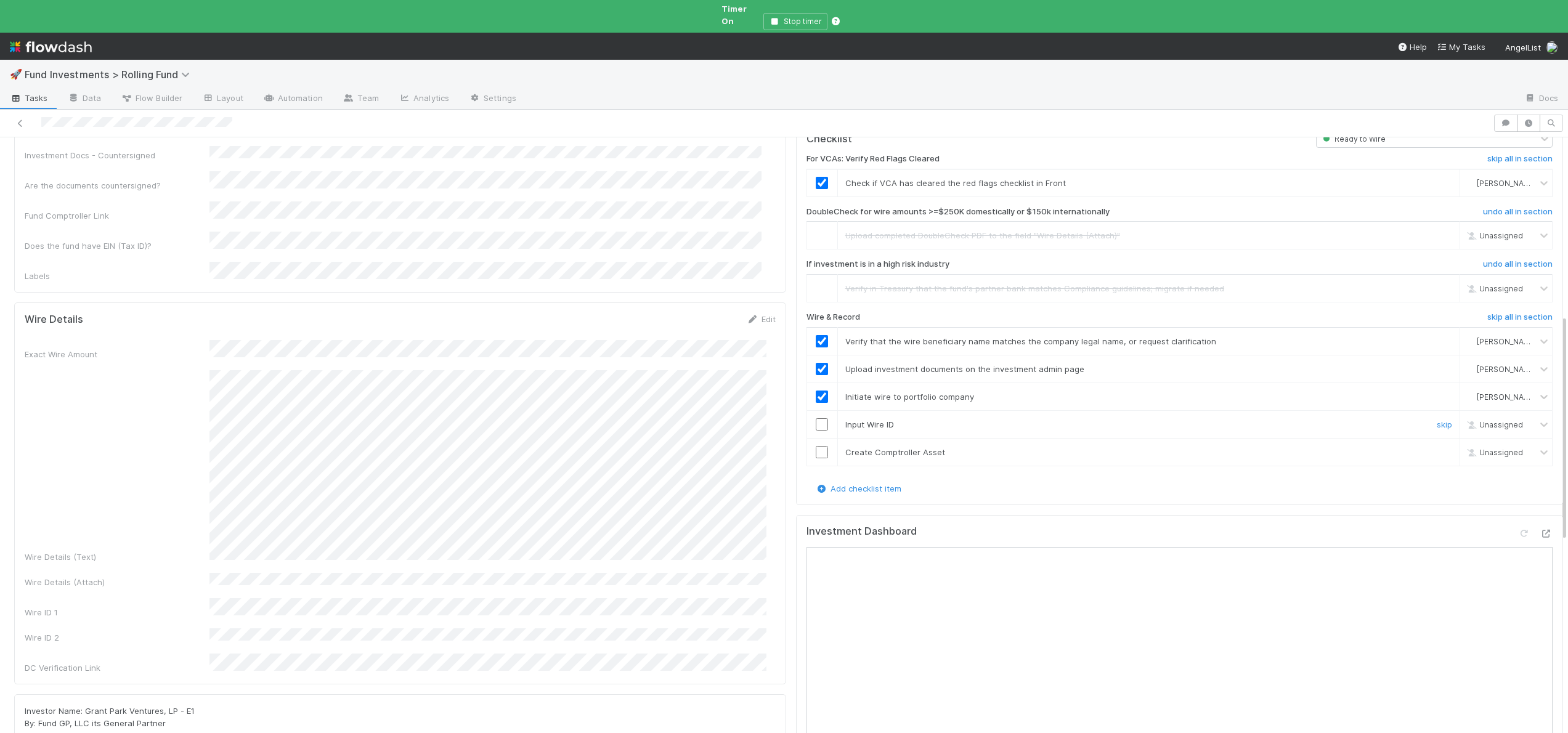
click at [816, 418] on input "checkbox" at bounding box center [822, 424] width 12 height 12
click at [796, 433] on div "Checklist Ready to Wire For VCAs: Verify Red Flags Cleared skip all in section …" at bounding box center [1179, 312] width 767 height 386
click at [816, 446] on input "checkbox" at bounding box center [822, 452] width 12 height 12
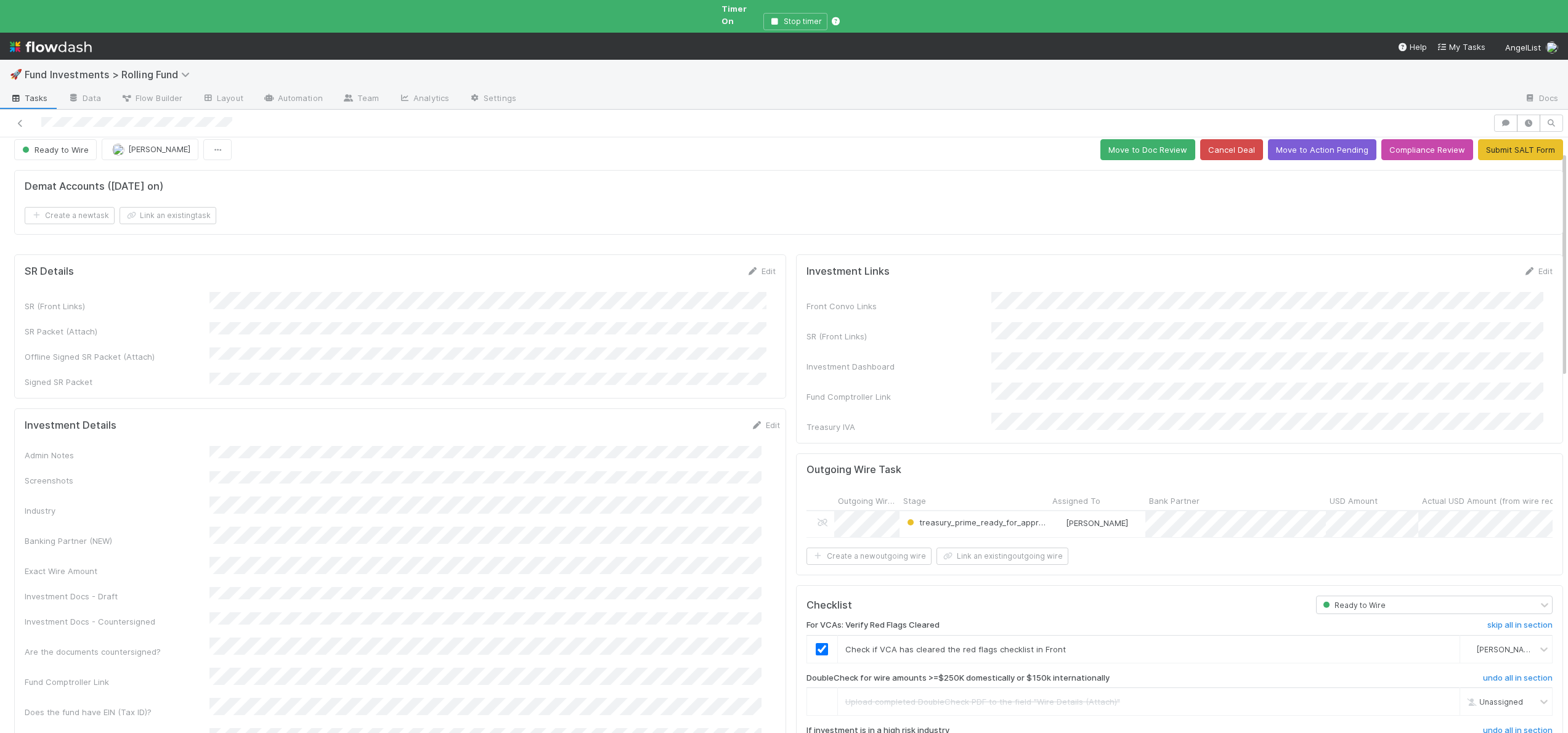
scroll to position [0, 0]
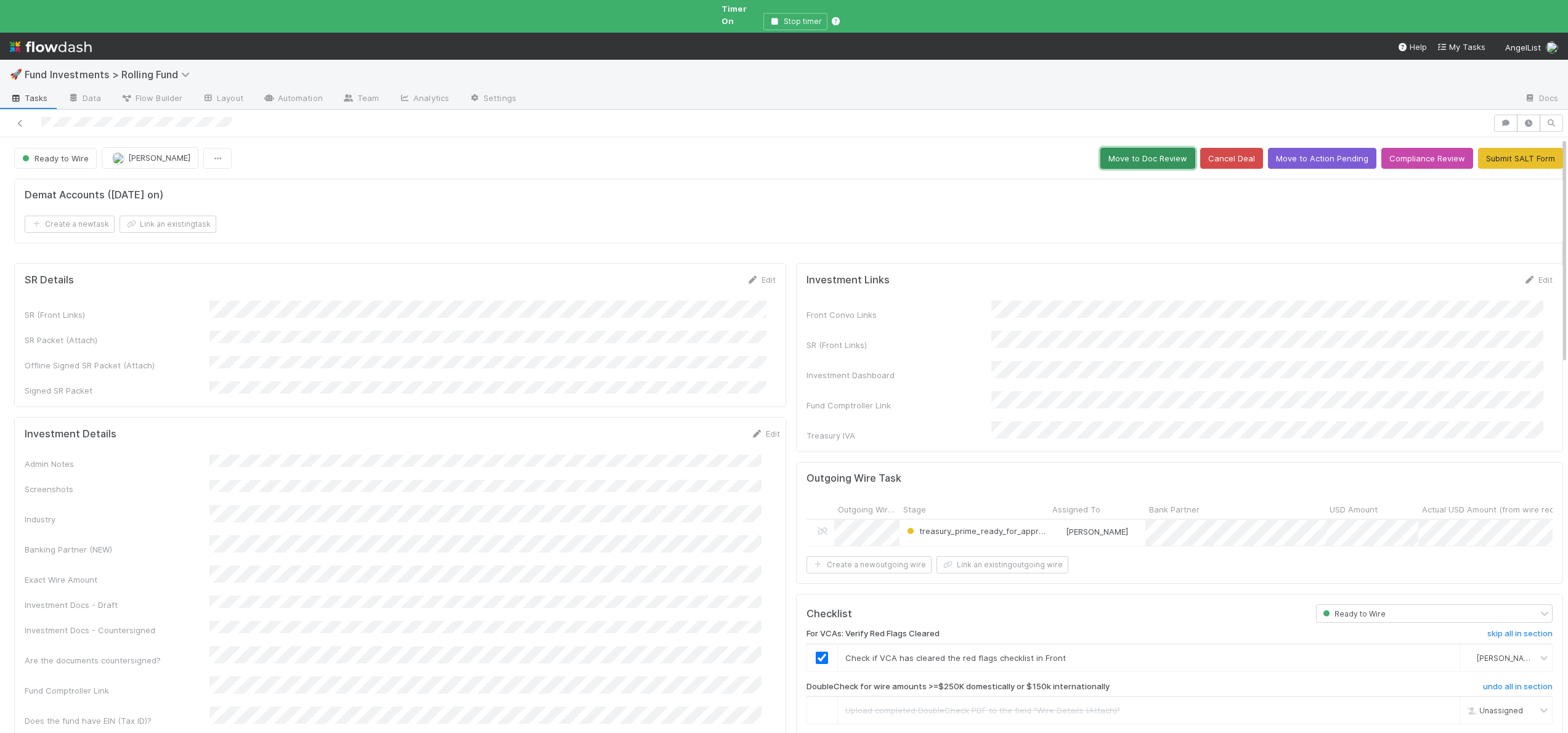
click at [1136, 153] on button "Move to Doc Review" at bounding box center [1148, 158] width 95 height 21
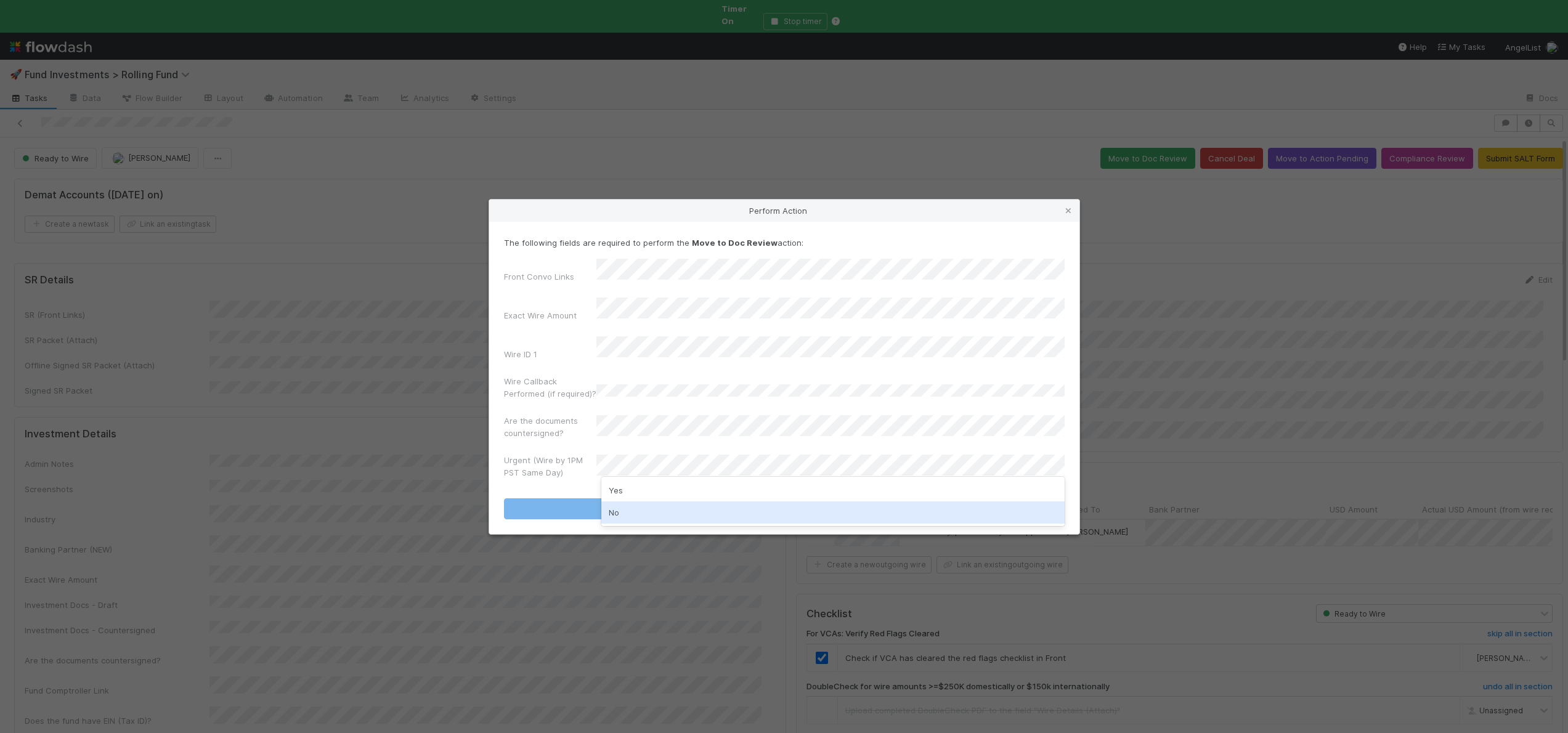
click at [624, 505] on div "No" at bounding box center [832, 511] width 463 height 22
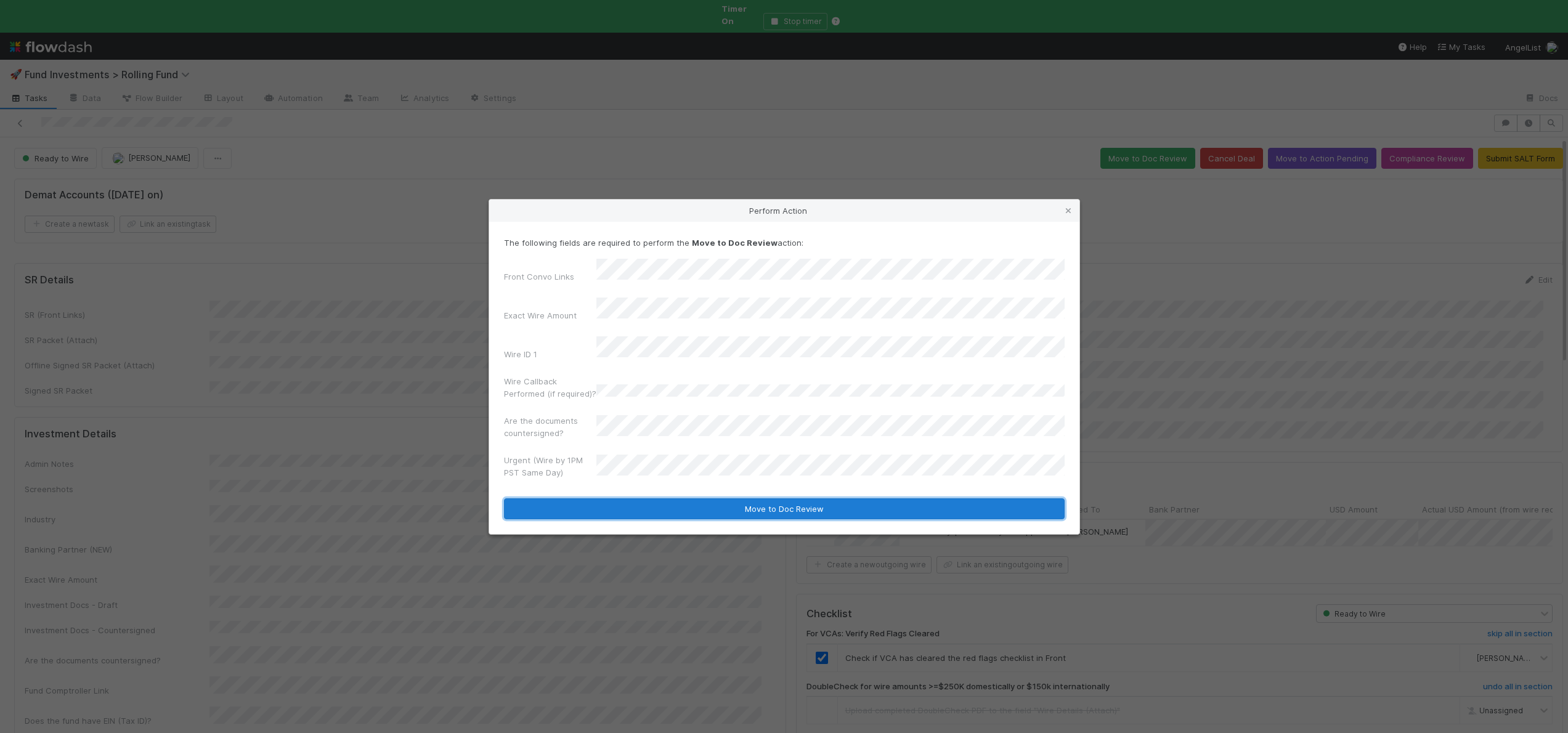
click at [624, 501] on button "Move to Doc Review" at bounding box center [784, 509] width 561 height 21
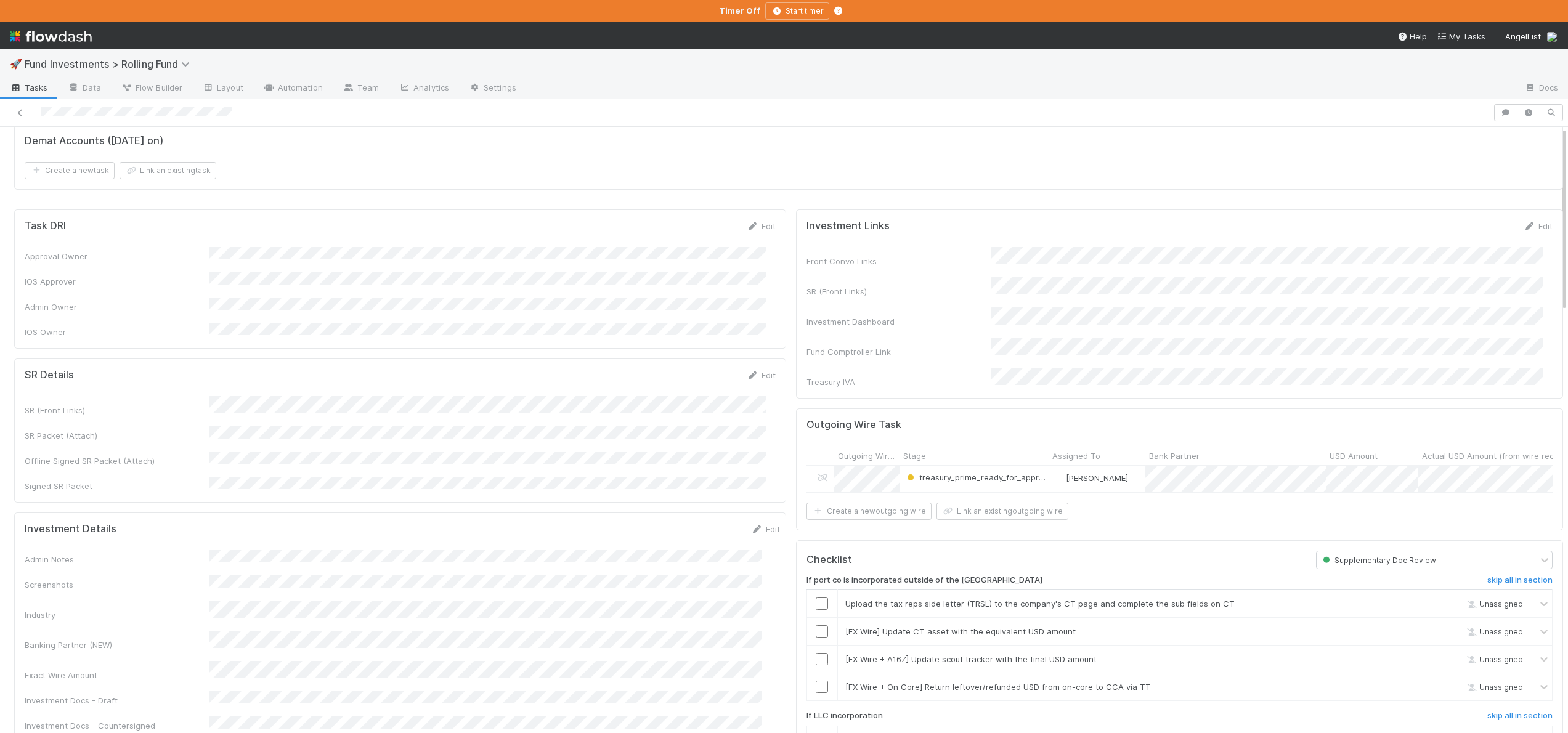
scroll to position [126, 0]
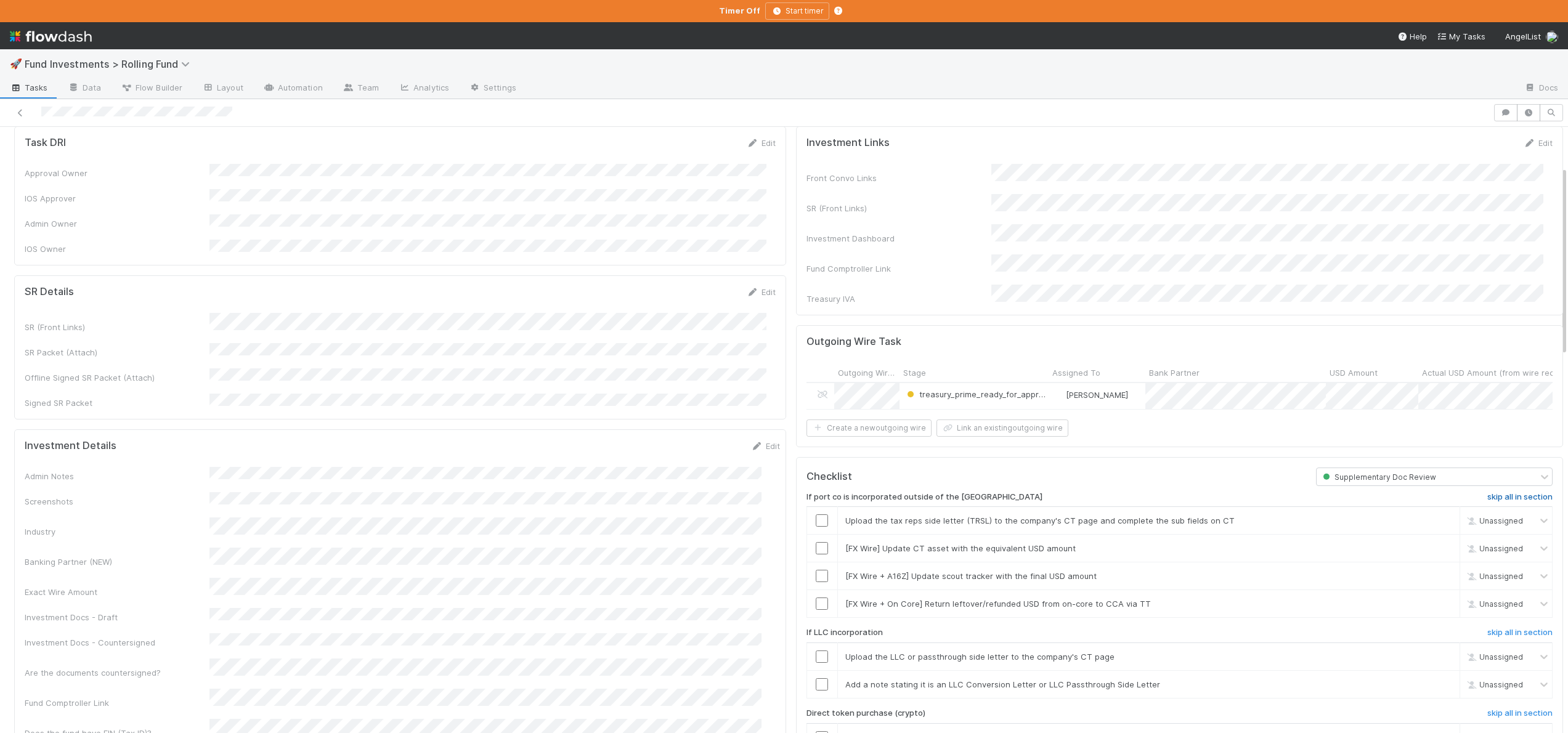
click at [1526, 492] on h6 "skip all in section" at bounding box center [1520, 497] width 66 height 10
click at [1491, 627] on h6 "skip all in section" at bounding box center [1520, 632] width 66 height 10
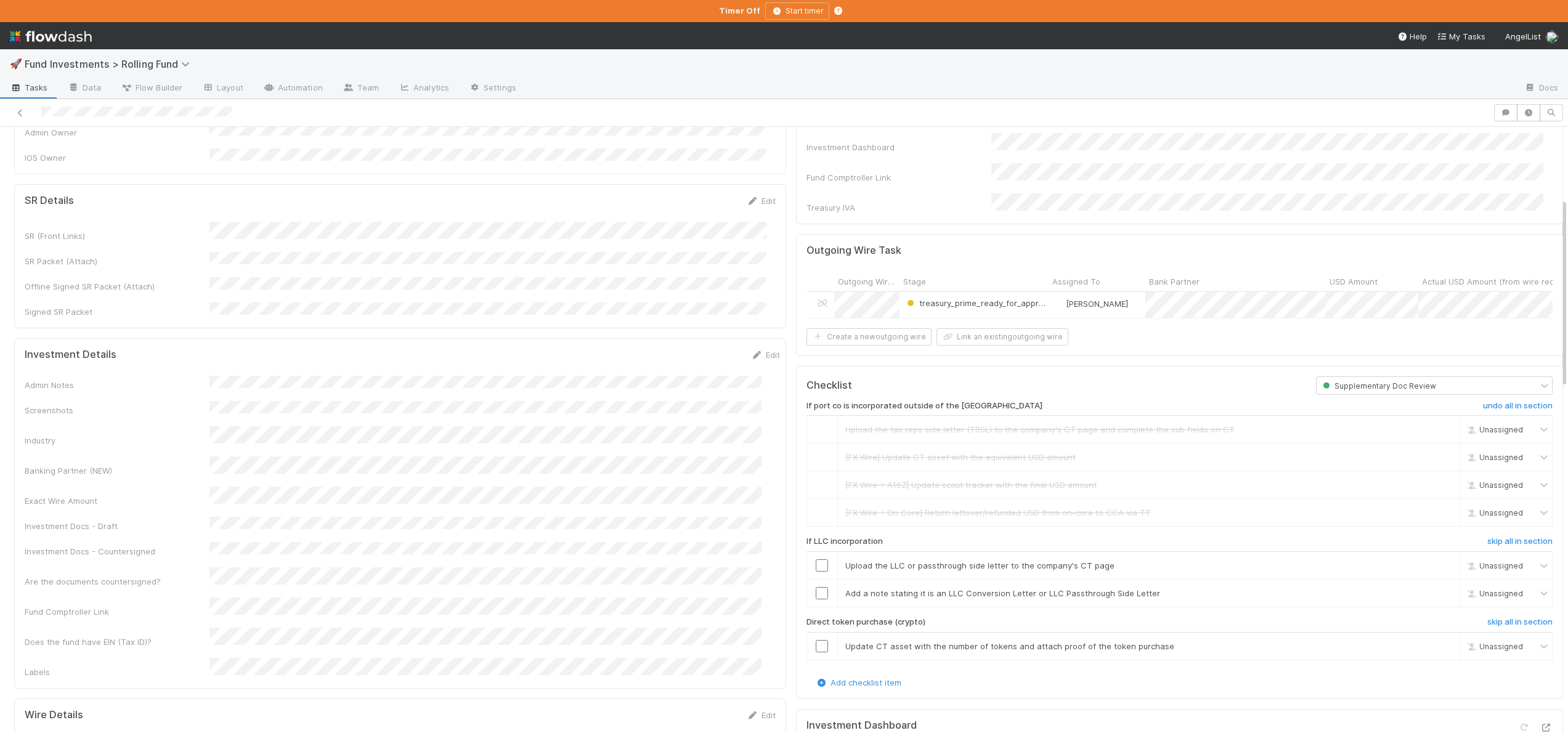
scroll to position [242, 0]
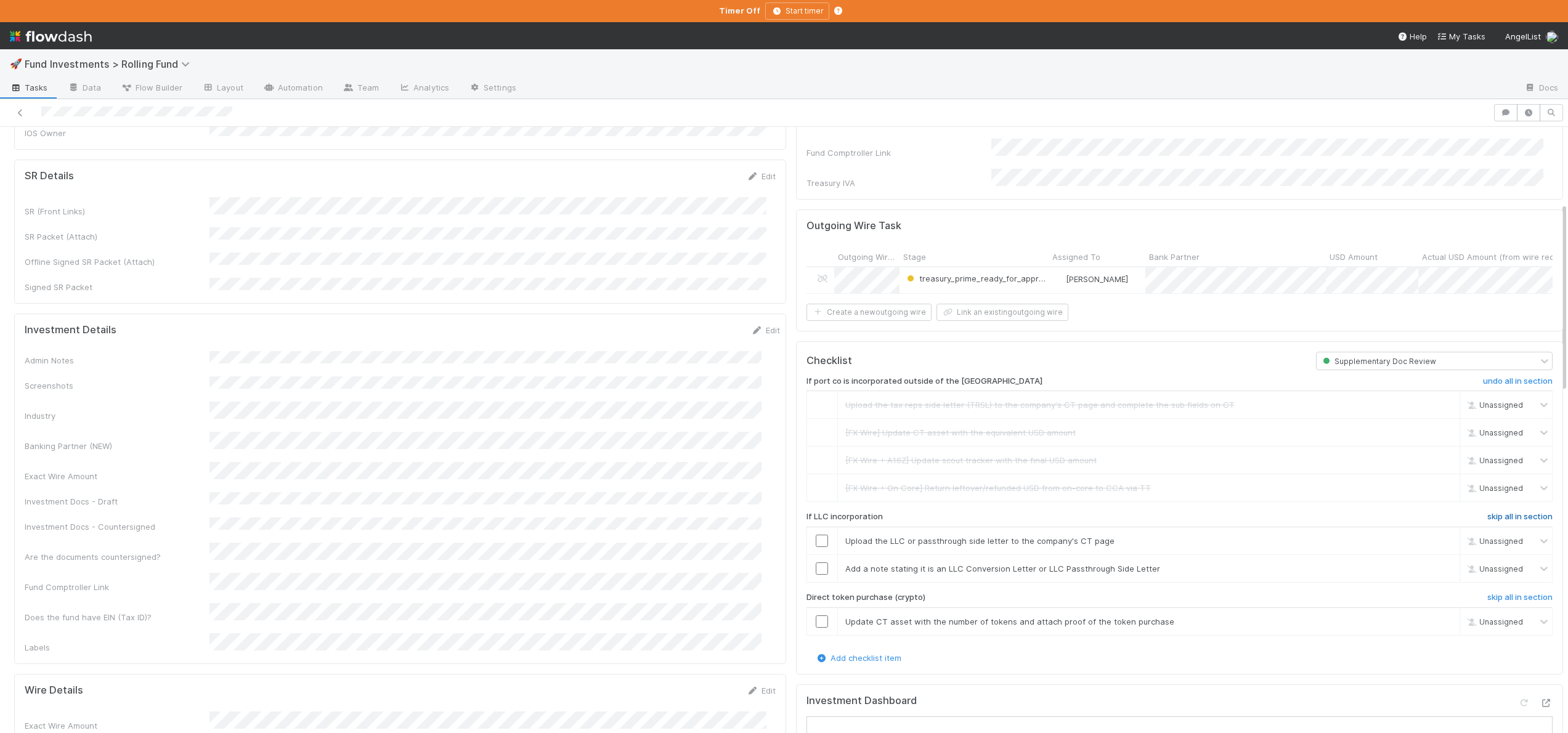
click at [1487, 511] on h6 "skip all in section" at bounding box center [1520, 516] width 66 height 10
click at [1498, 592] on h6 "skip all in section" at bounding box center [1520, 597] width 66 height 10
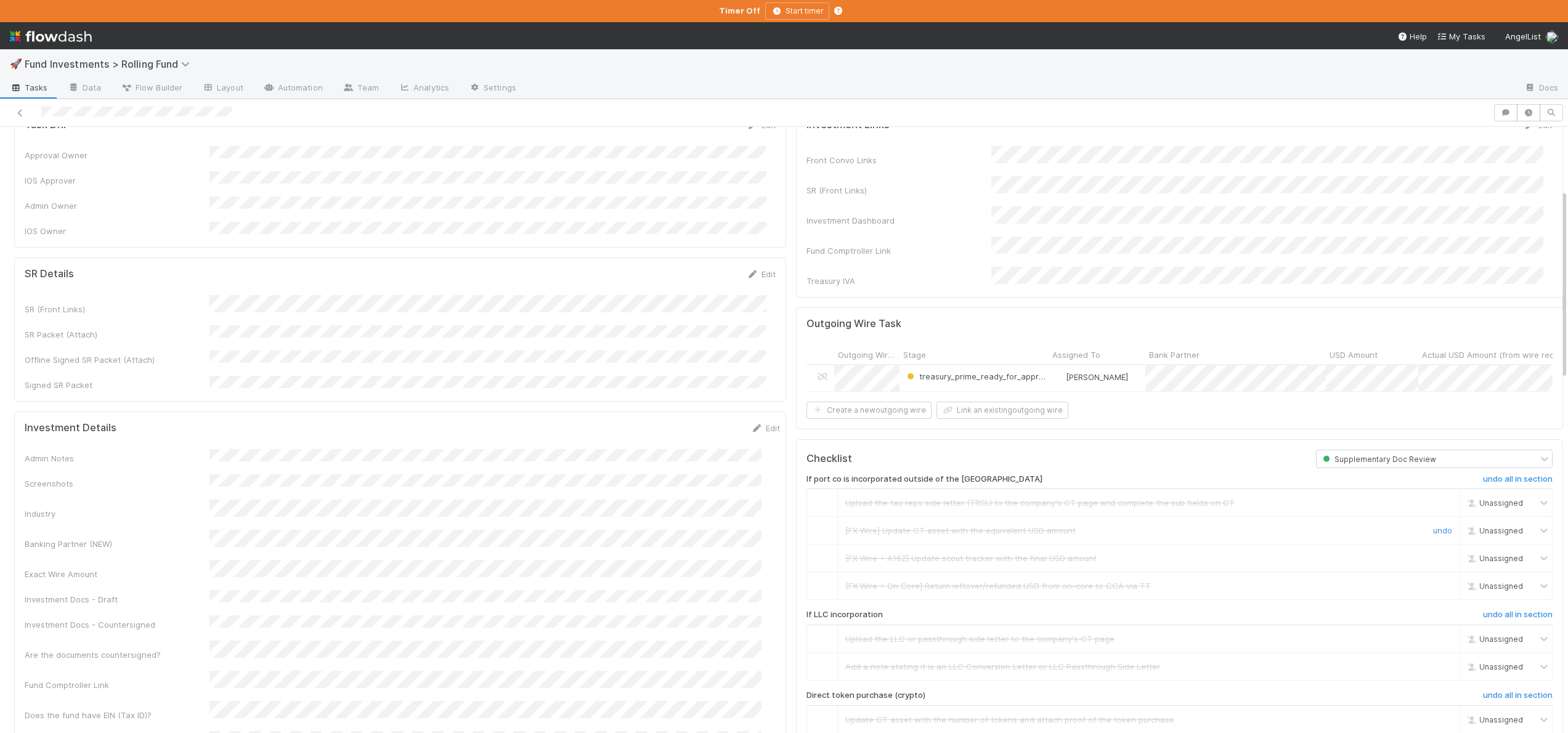
scroll to position [0, 0]
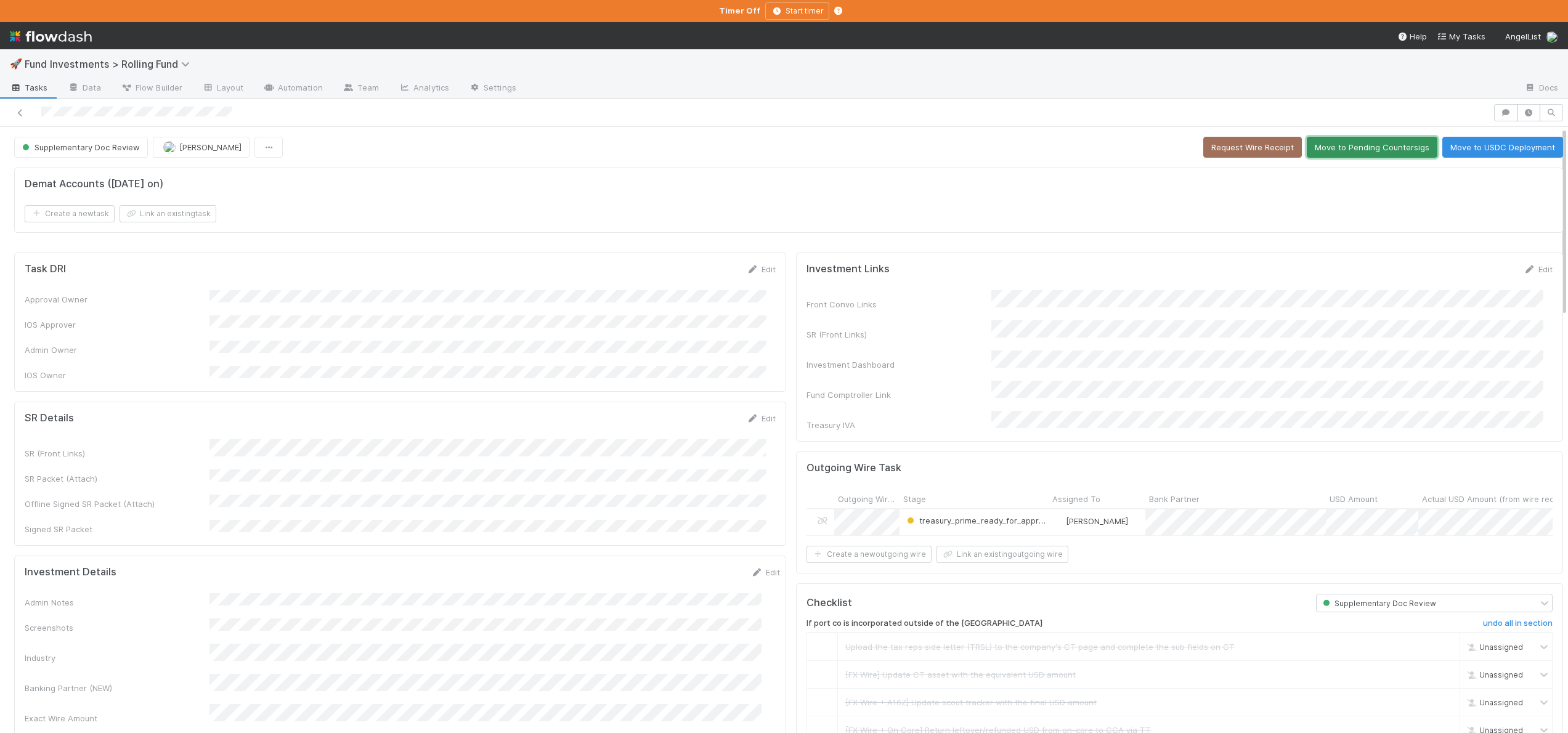
click at [1365, 151] on button "Move to Pending Countersigs" at bounding box center [1371, 147] width 130 height 21
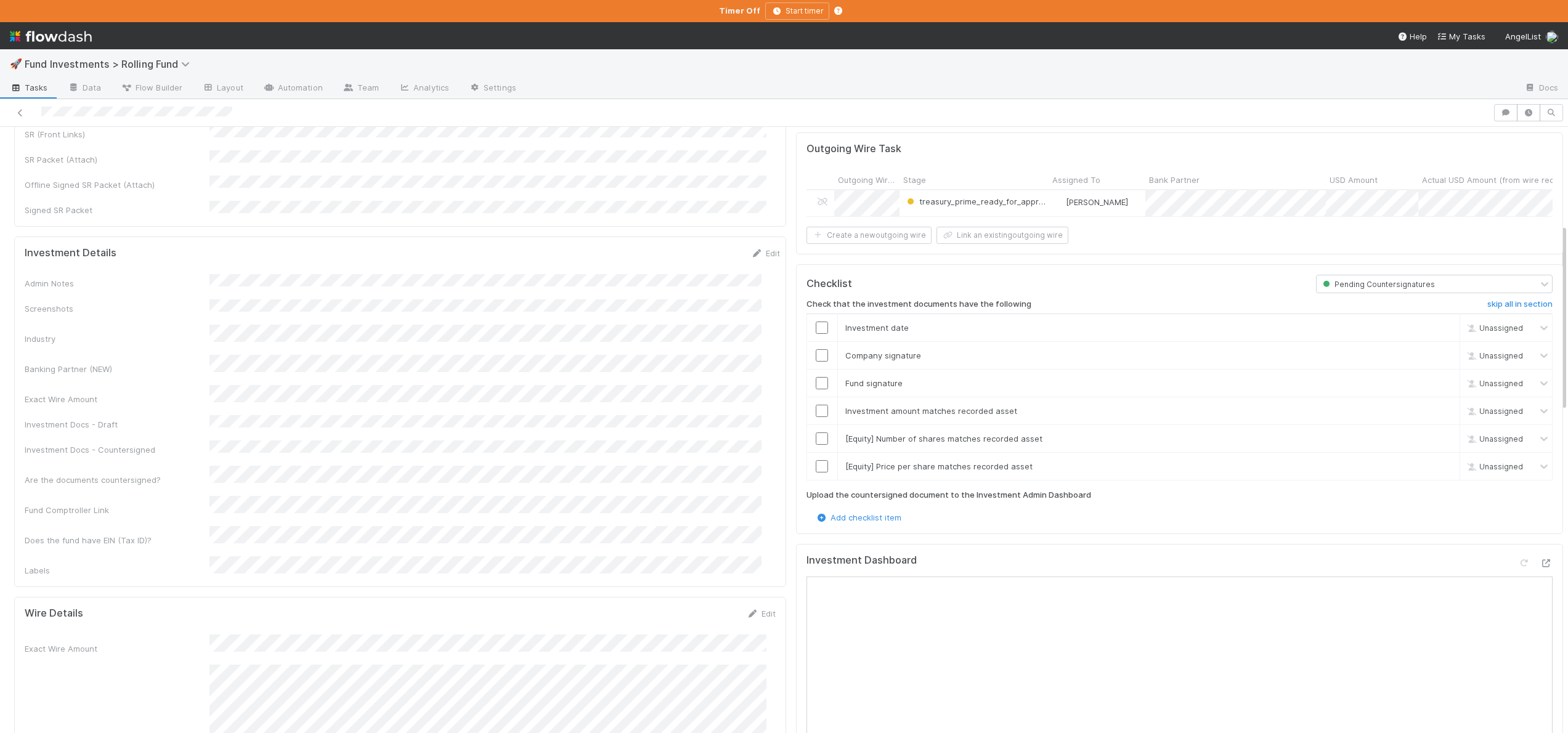
scroll to position [359, 0]
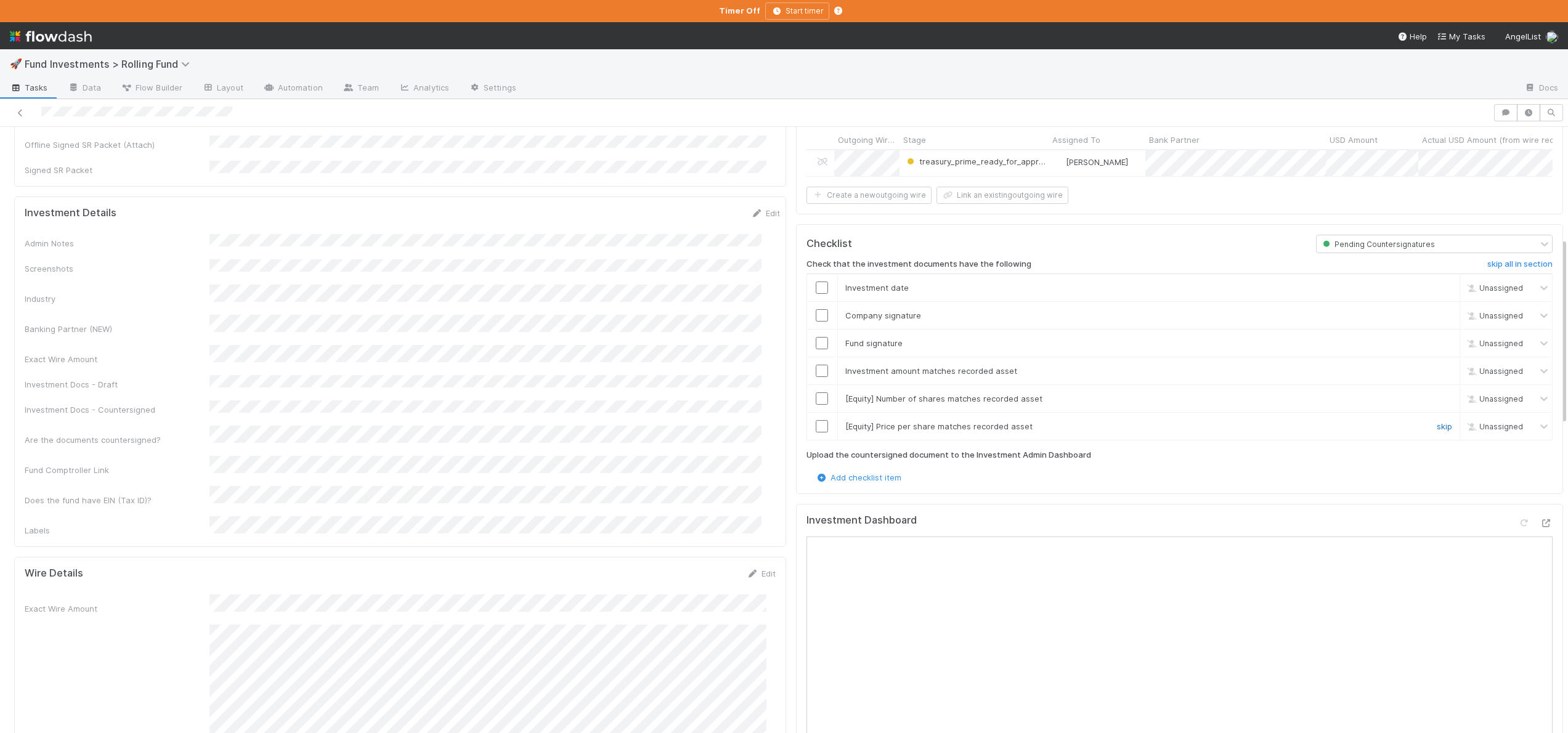
click at [1437, 421] on link "skip" at bounding box center [1444, 426] width 15 height 10
click at [1437, 394] on link "skip" at bounding box center [1444, 398] width 15 height 10
click at [1437, 421] on link "skip" at bounding box center [1444, 426] width 15 height 10
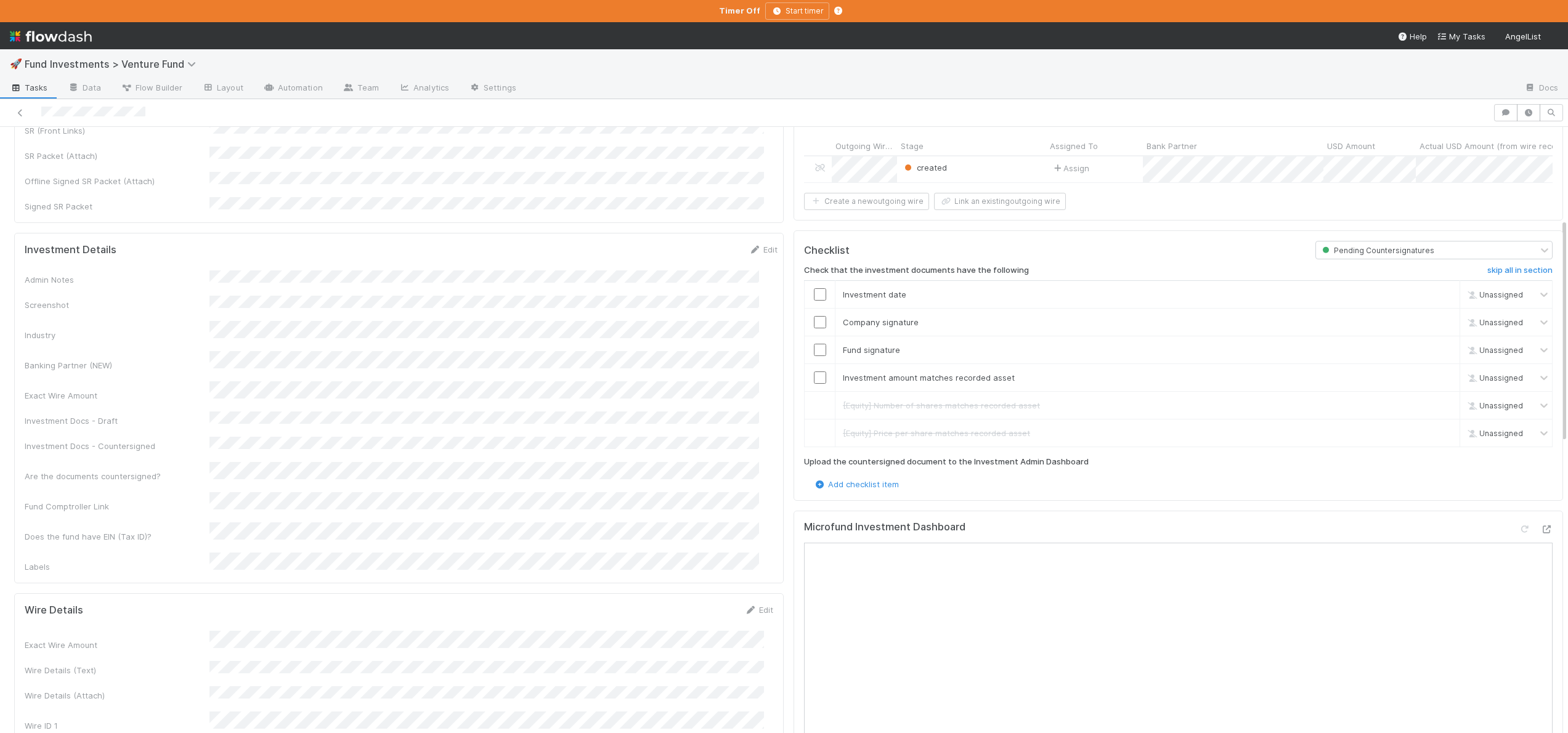
scroll to position [250, 0]
click at [814, 375] on input "checkbox" at bounding box center [820, 375] width 12 height 12
click at [814, 344] on input "checkbox" at bounding box center [820, 347] width 12 height 12
click at [814, 319] on input "checkbox" at bounding box center [820, 319] width 12 height 12
click at [814, 289] on input "checkbox" at bounding box center [820, 292] width 12 height 12
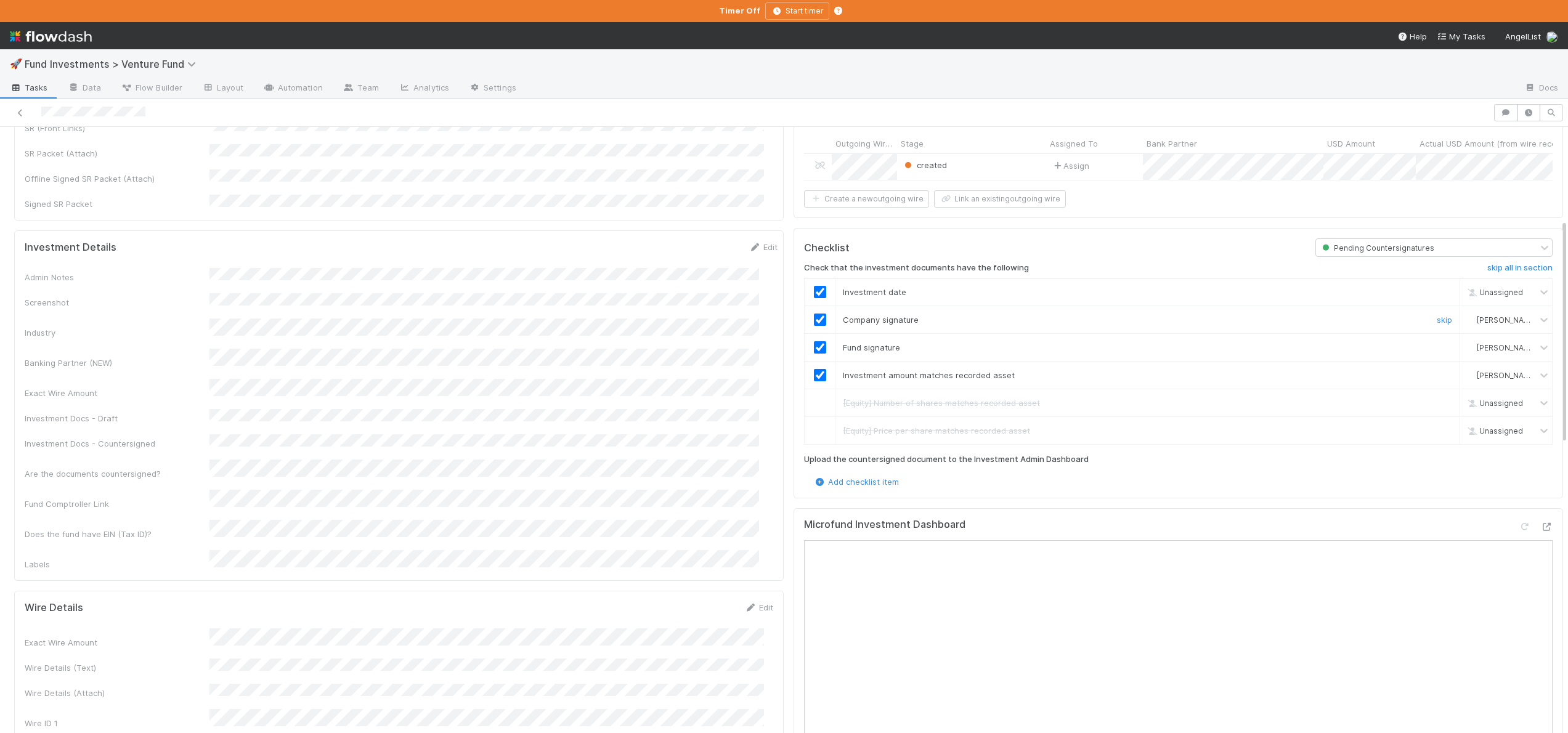
checkbox input "true"
click at [814, 286] on input "checkbox" at bounding box center [820, 292] width 12 height 12
click at [1540, 523] on icon at bounding box center [1546, 527] width 12 height 8
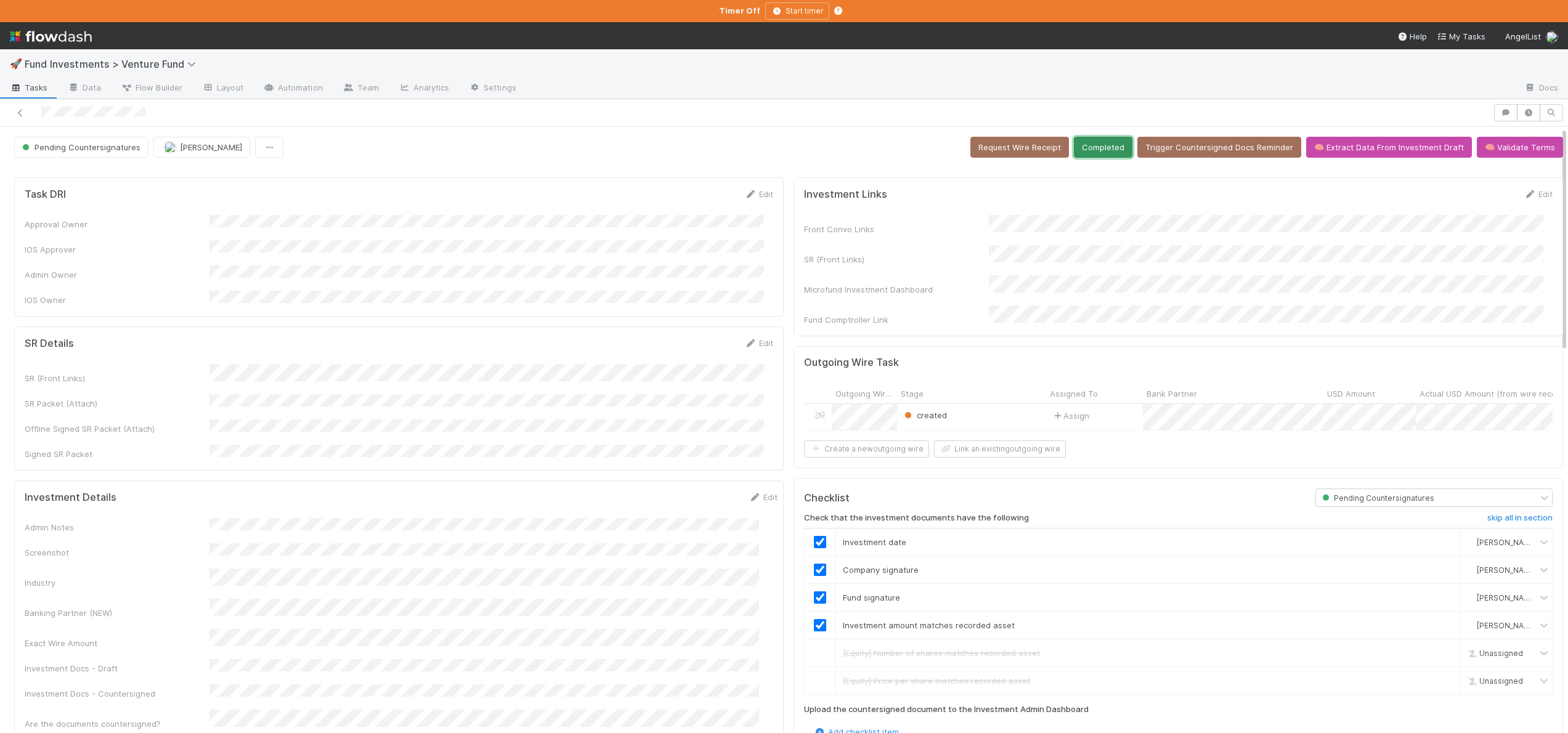
click at [1088, 145] on button "Completed" at bounding box center [1103, 147] width 59 height 21
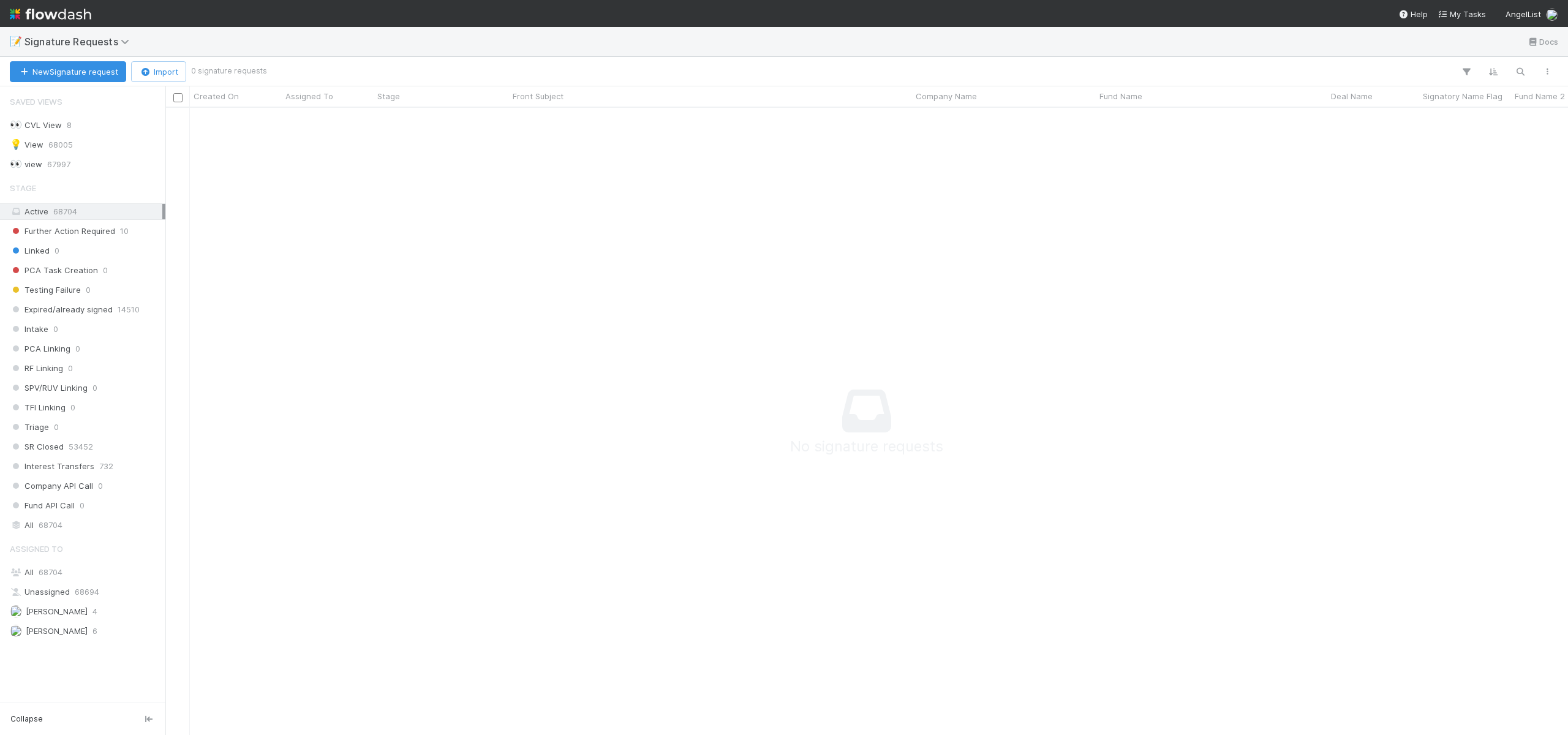
scroll to position [609, 1394]
click at [48, 611] on span "[PERSON_NAME]" at bounding box center [56, 611] width 61 height 9
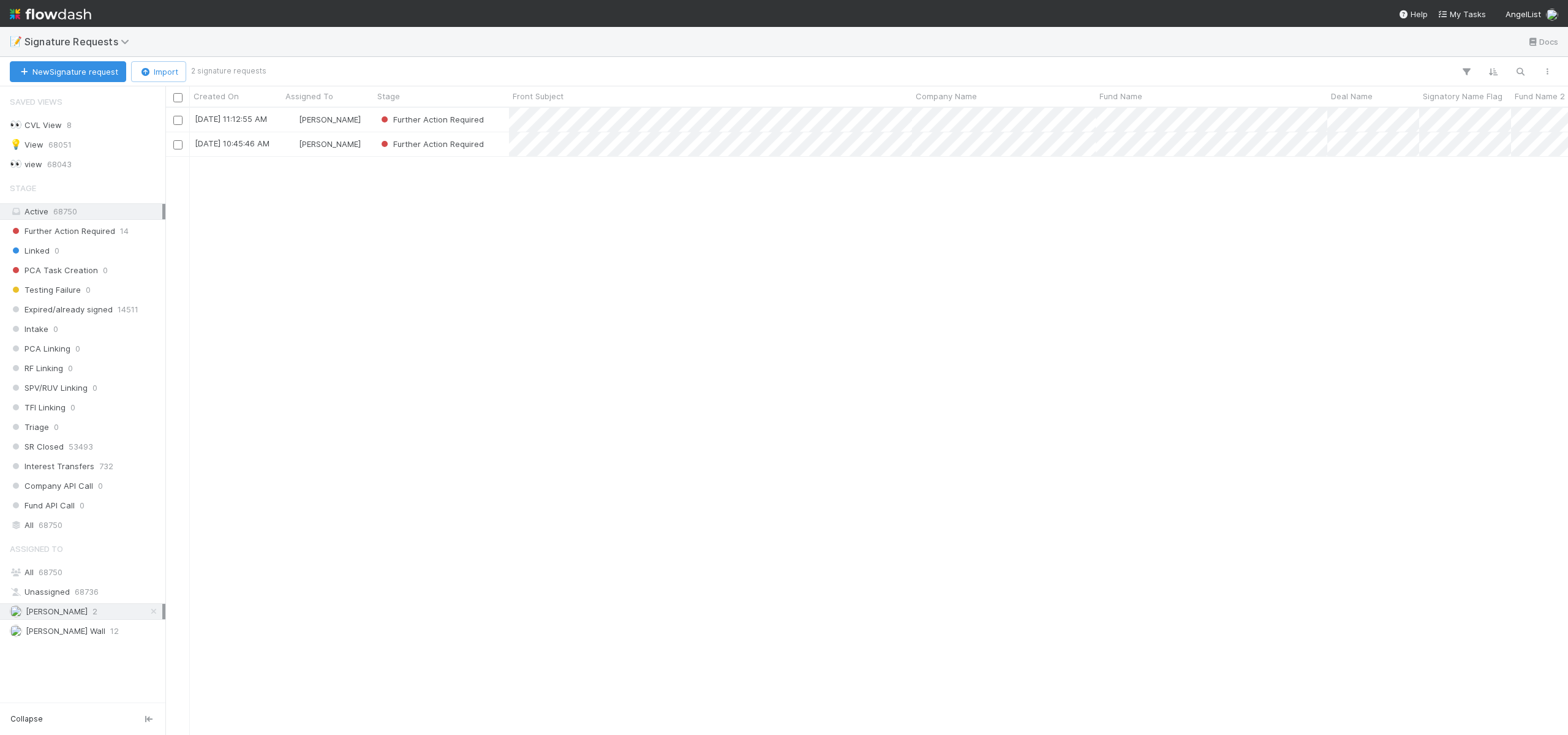
scroll to position [619, 1394]
click at [370, 142] on div "[PERSON_NAME]" at bounding box center [327, 144] width 92 height 24
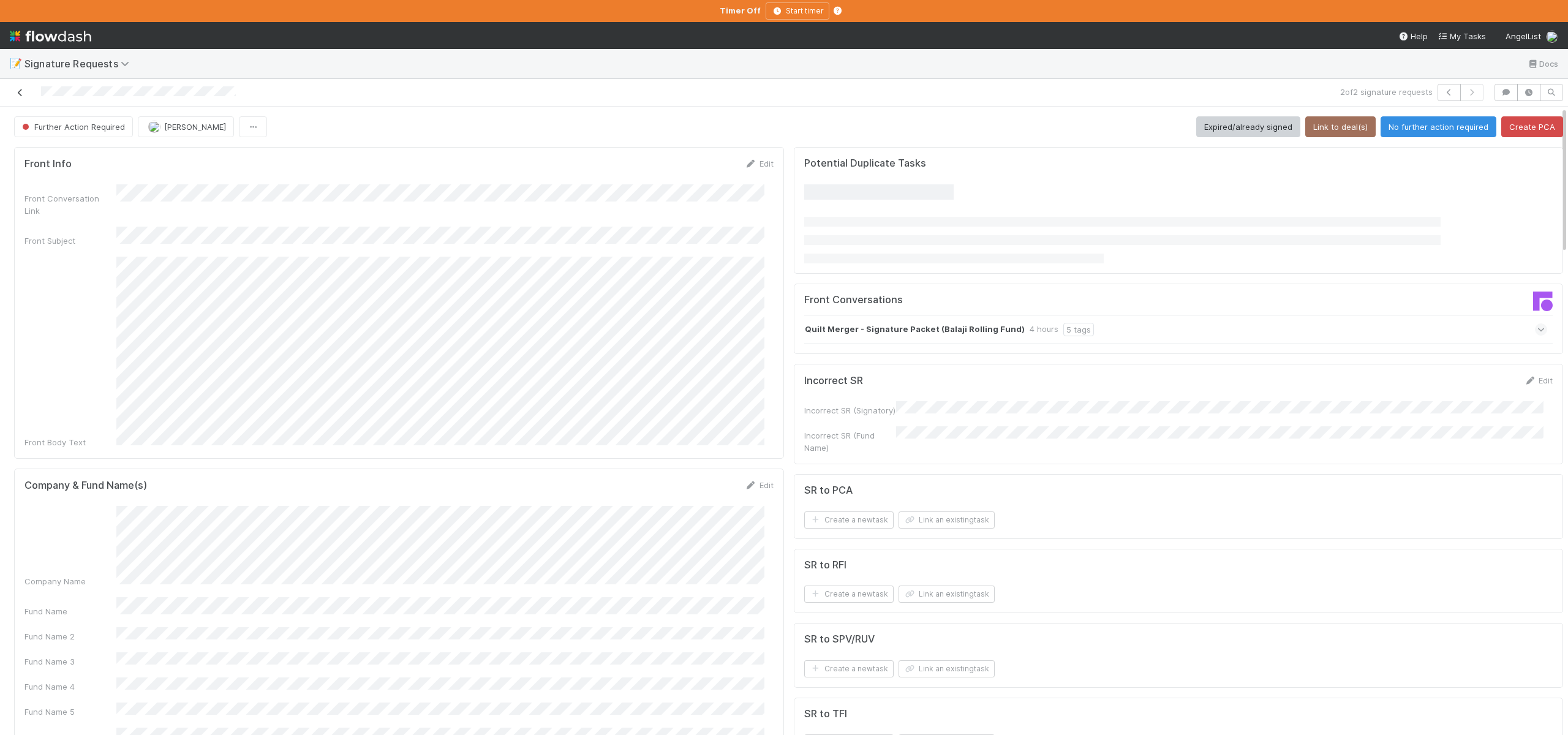
click at [22, 86] on link at bounding box center [20, 92] width 12 height 12
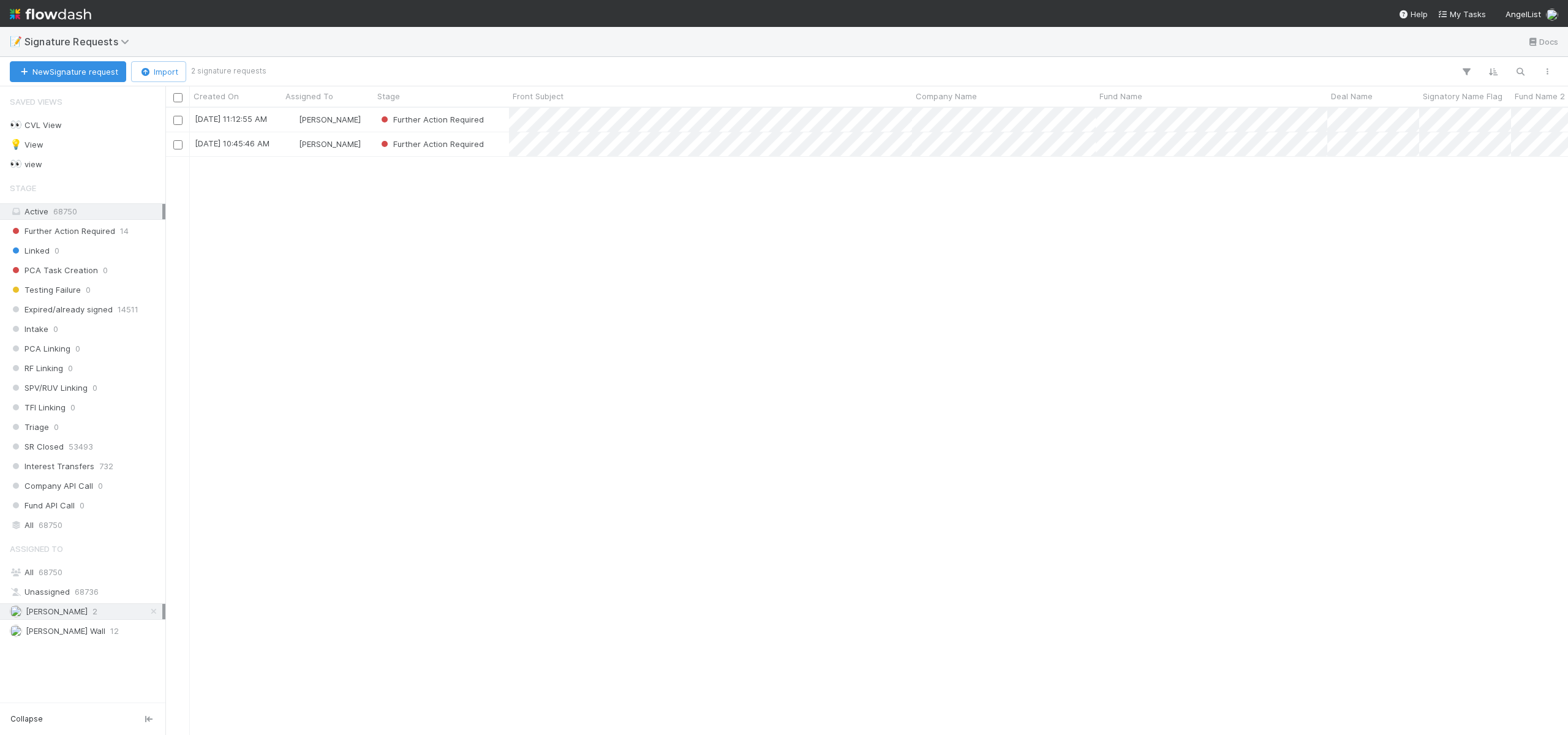
scroll to position [619, 1394]
click at [282, 145] on div "[PERSON_NAME]" at bounding box center [327, 144] width 92 height 24
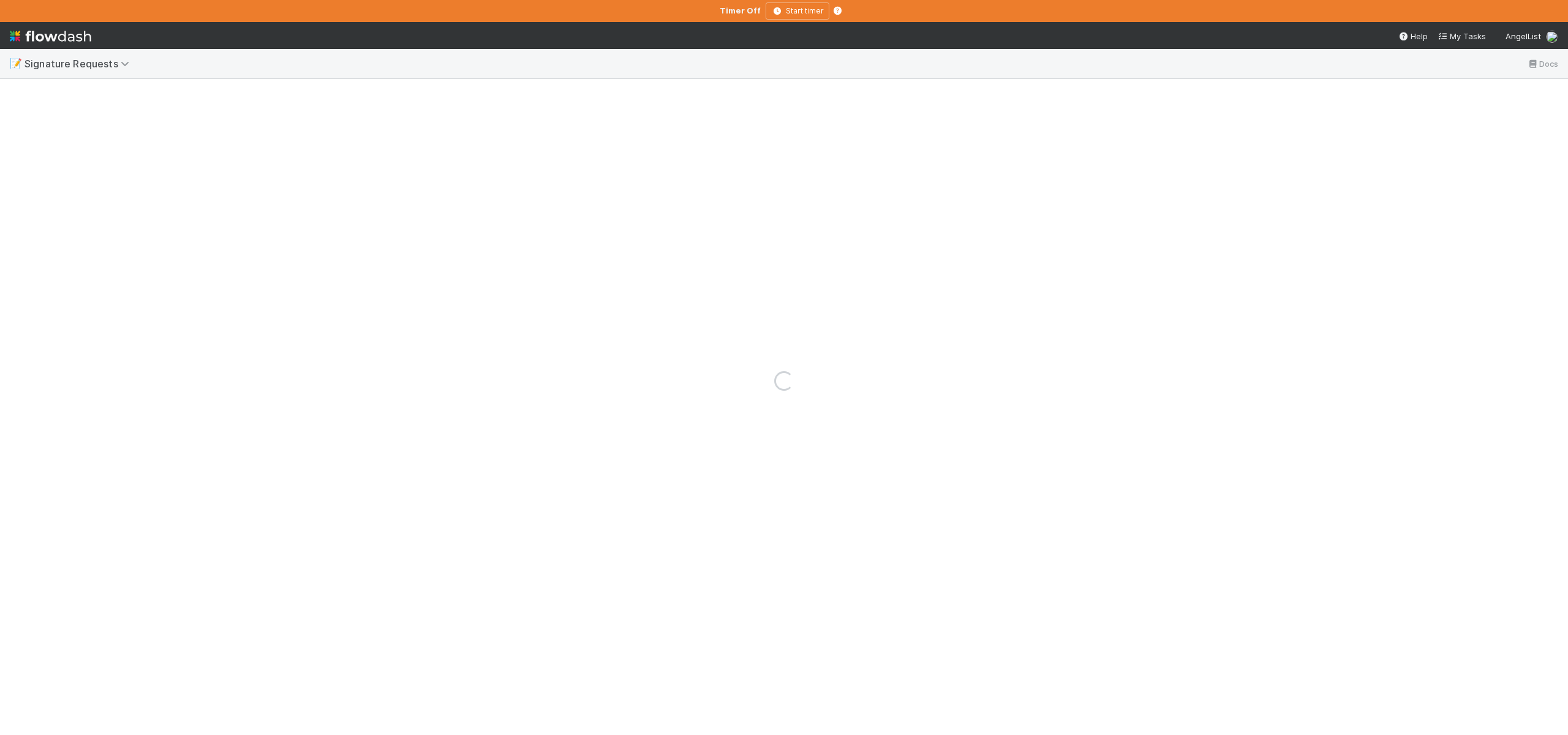
click at [281, 145] on div "Loading..." at bounding box center [784, 381] width 1568 height 709
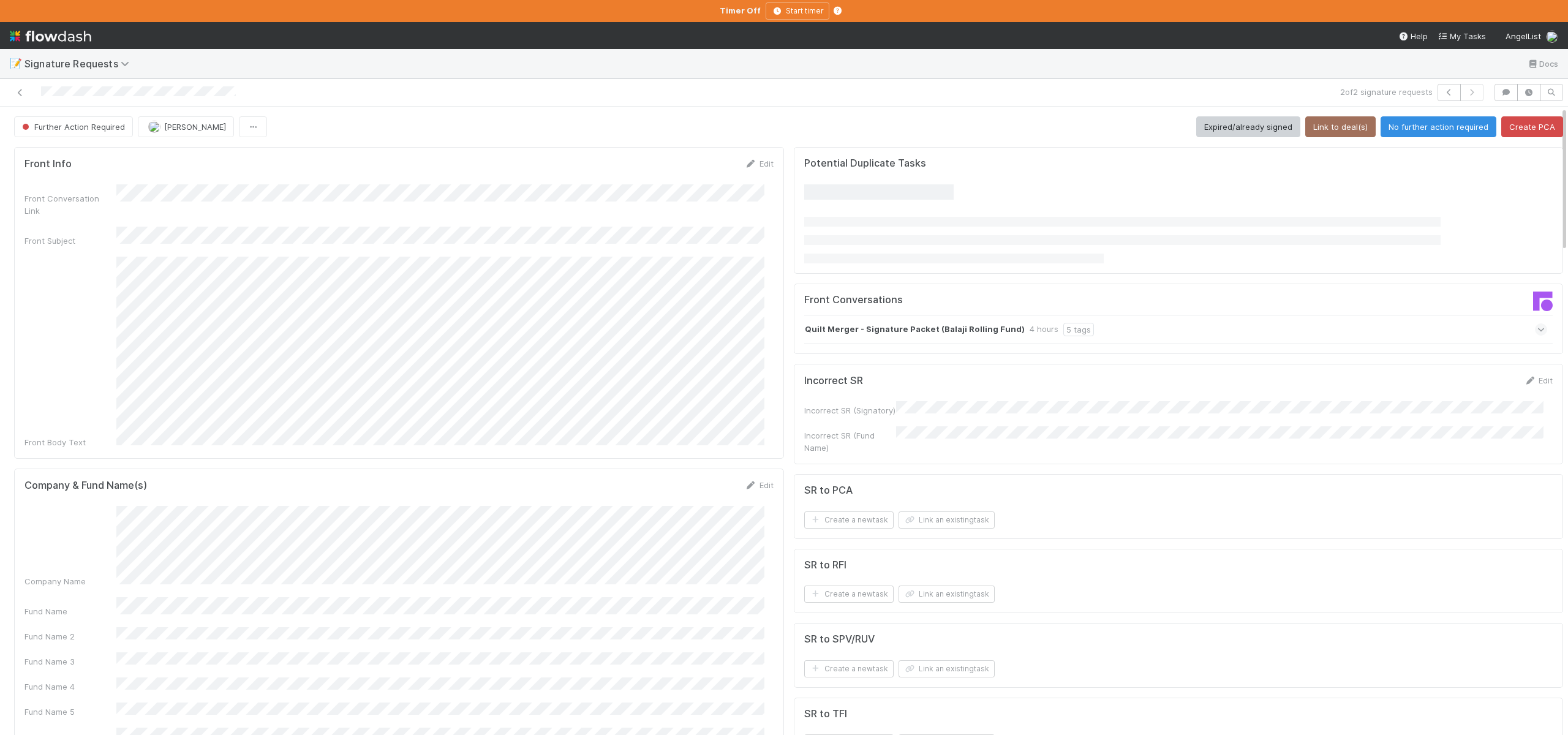
click at [248, 182] on form "Front Info Edit Front Conversation Link Front Subject Front Body Text" at bounding box center [399, 303] width 749 height 291
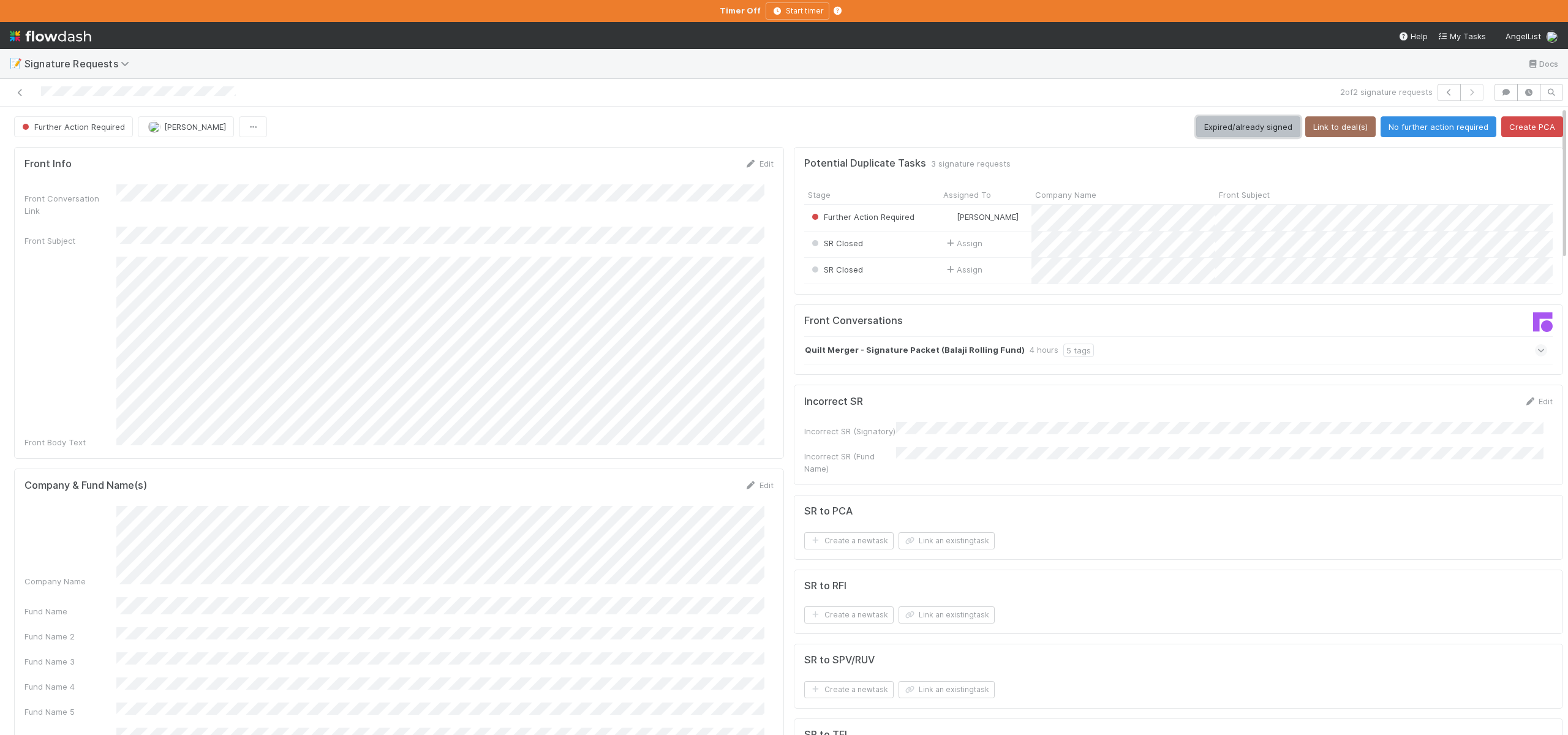
click at [1234, 127] on button "Expired/already signed" at bounding box center [1248, 127] width 104 height 21
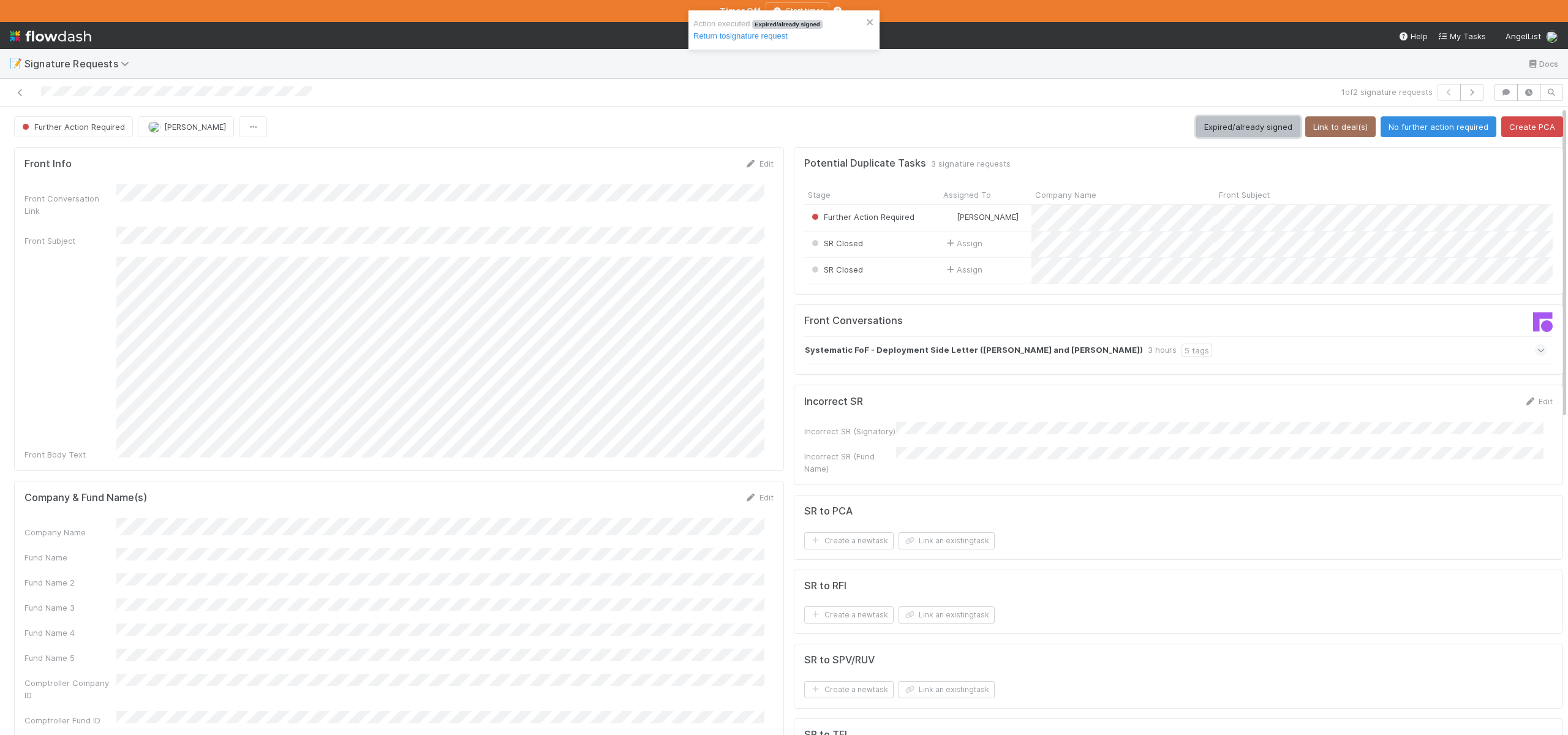
click at [1205, 131] on button "Expired/already signed" at bounding box center [1248, 127] width 104 height 21
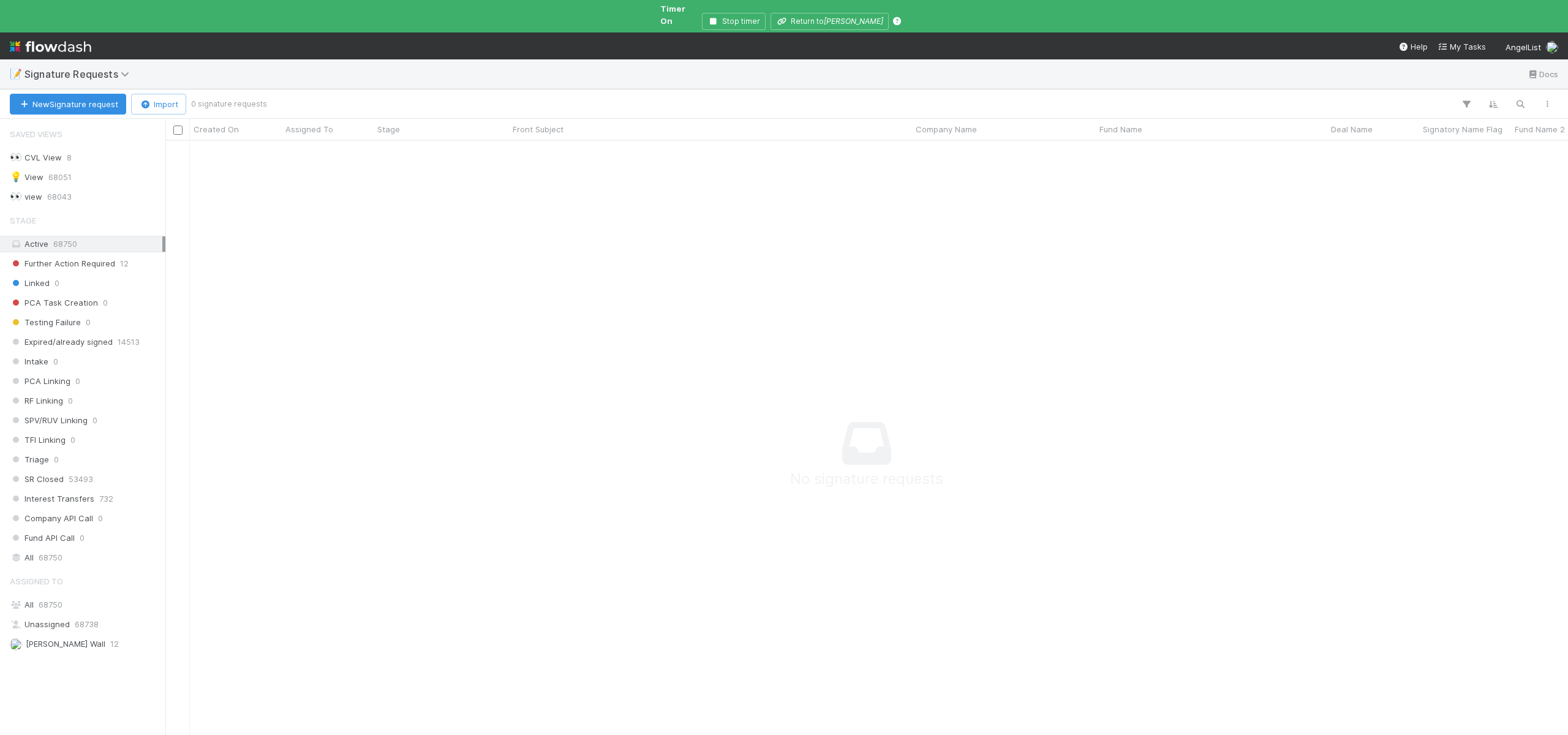
scroll to position [609, 1385]
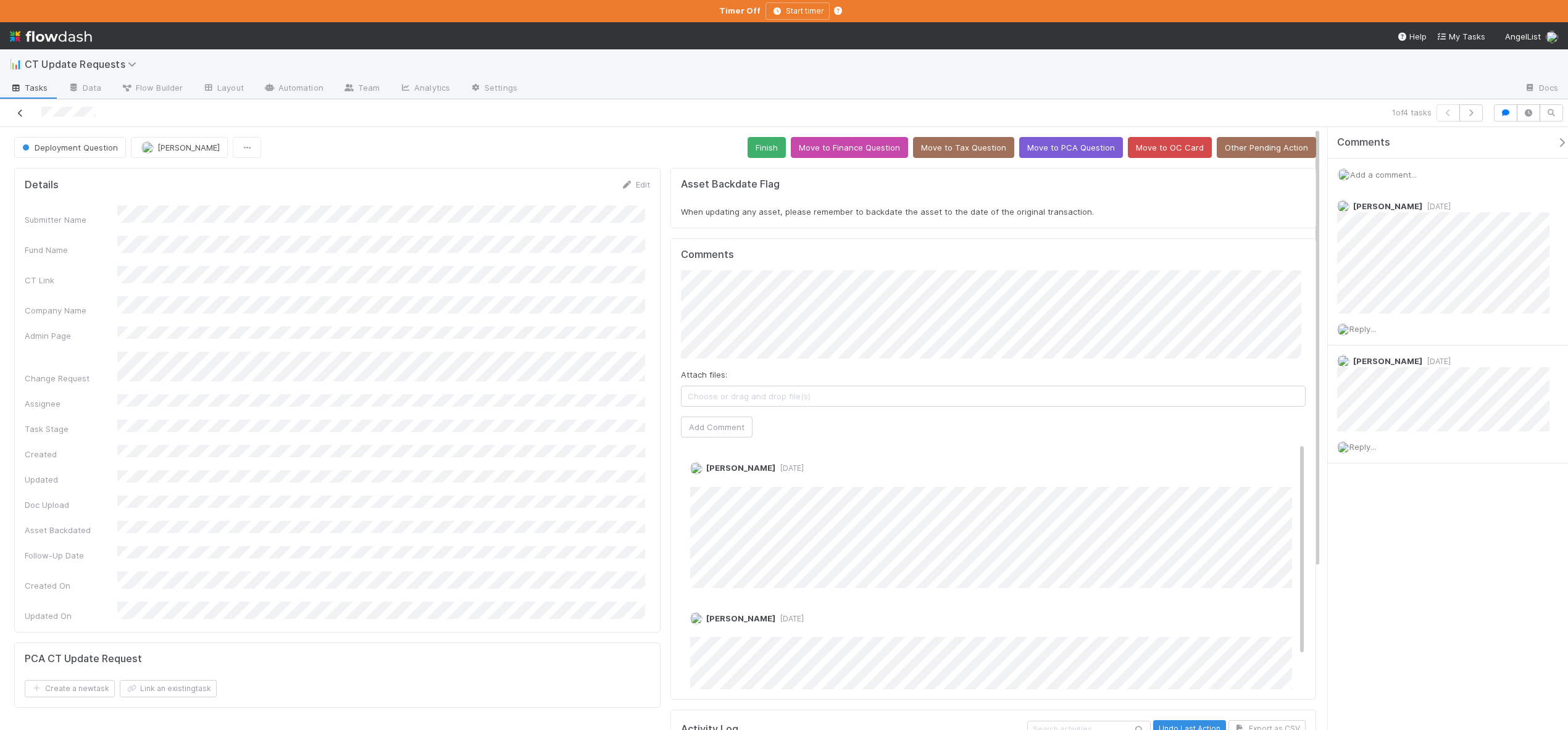
click at [24, 114] on icon at bounding box center [20, 113] width 12 height 8
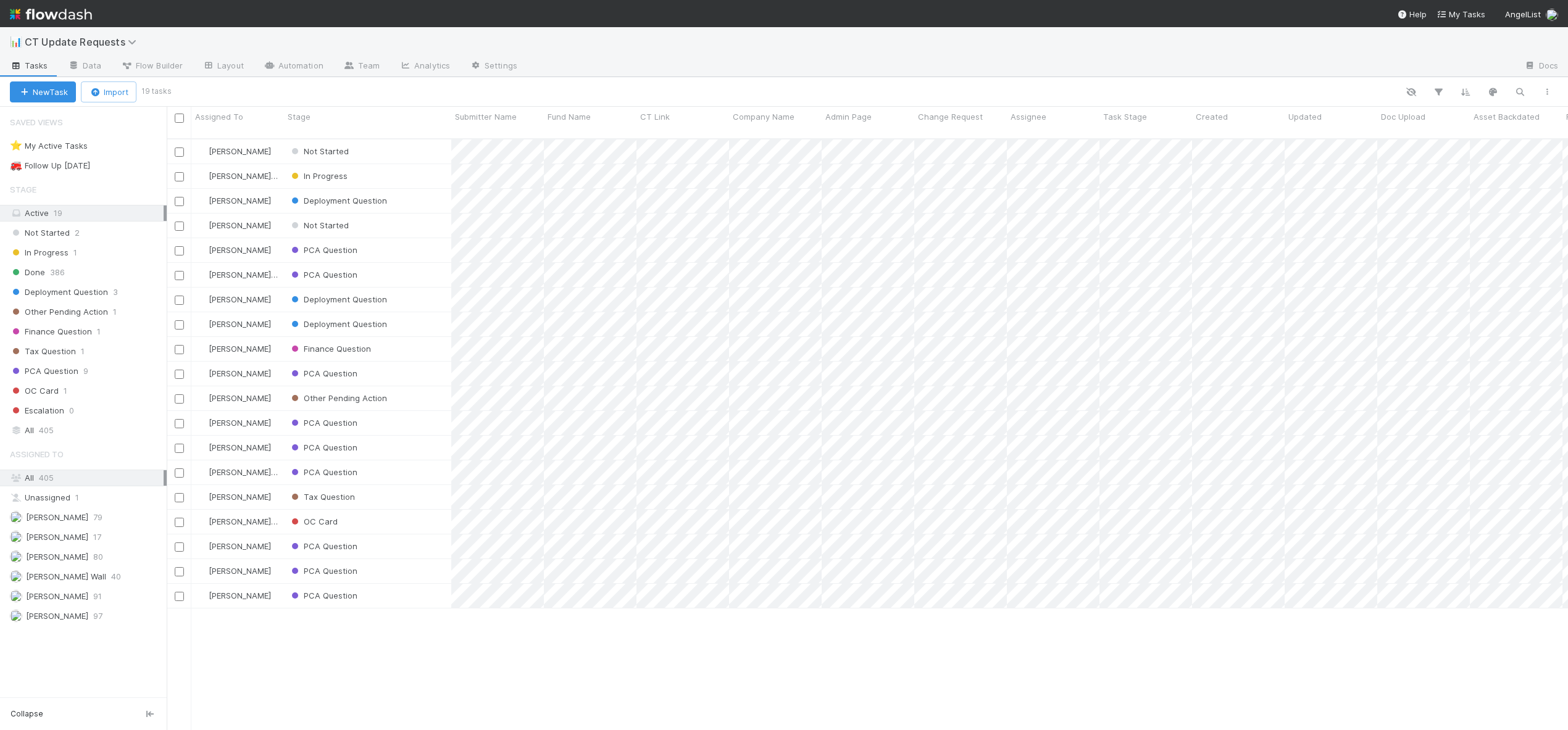
scroll to position [593, 1393]
click at [77, 534] on span "[PERSON_NAME]" at bounding box center [56, 537] width 62 height 10
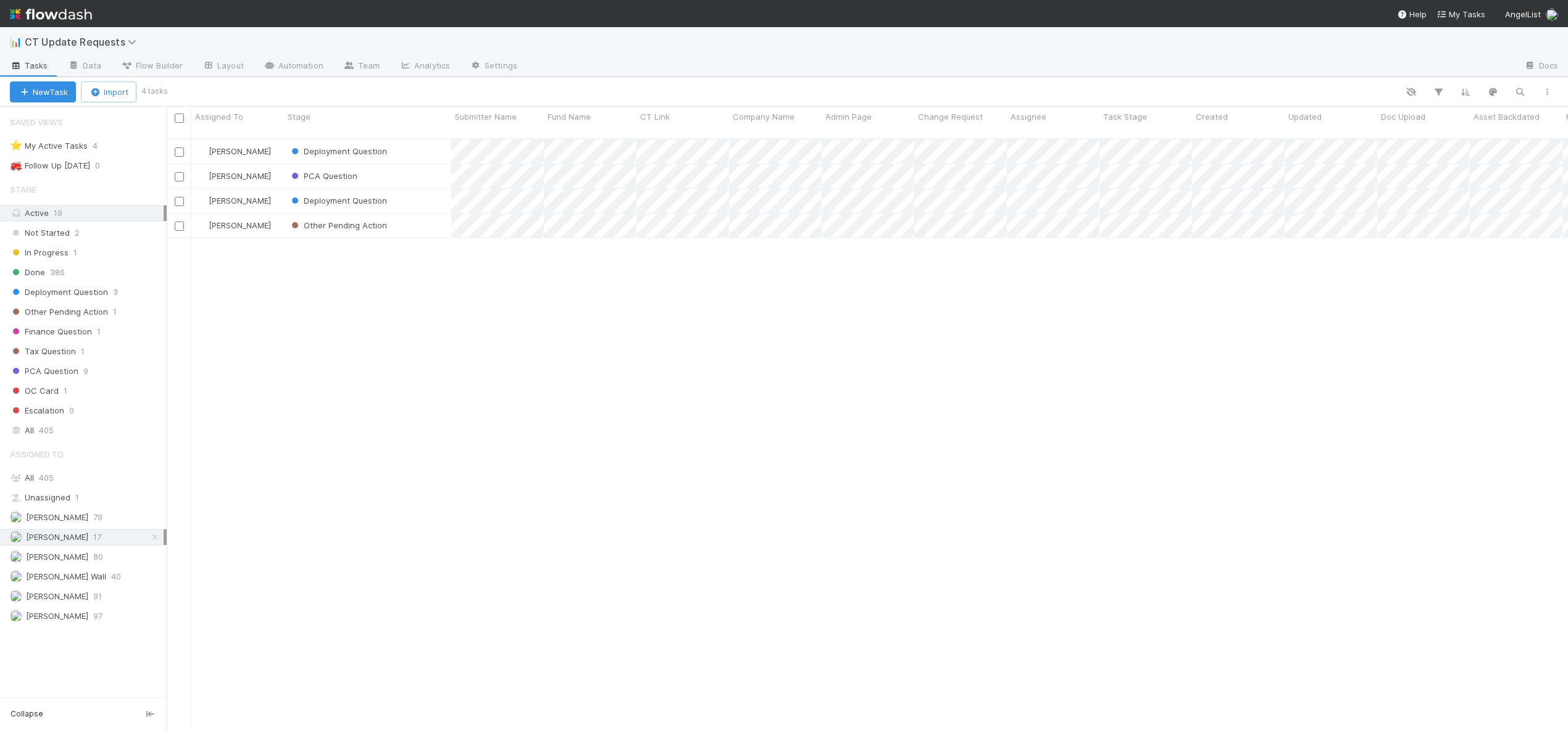
scroll to position [593, 1393]
click at [420, 213] on div "Other Pending Action" at bounding box center [368, 225] width 168 height 24
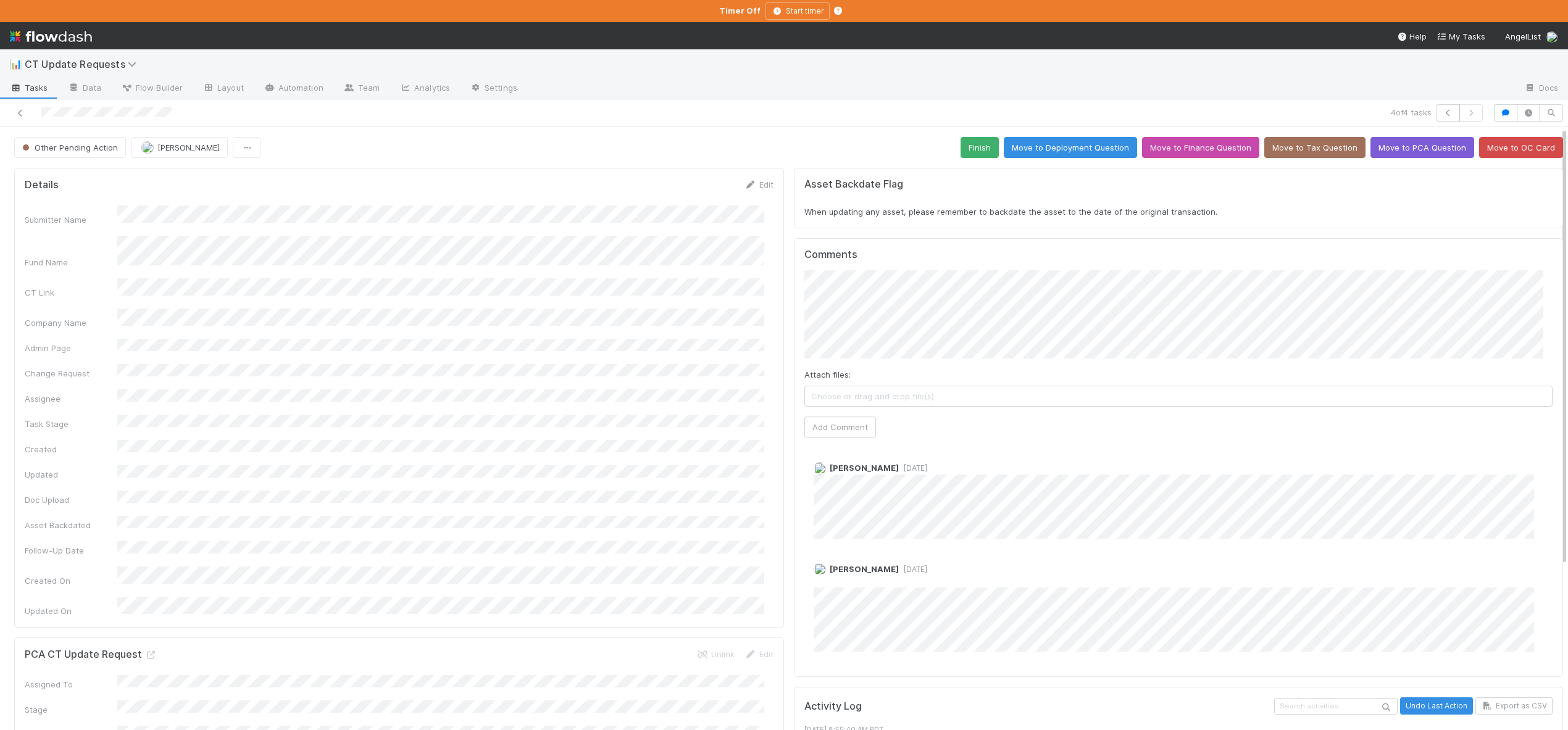
click at [11, 116] on div at bounding box center [377, 112] width 744 height 17
click at [16, 112] on icon at bounding box center [20, 113] width 12 height 8
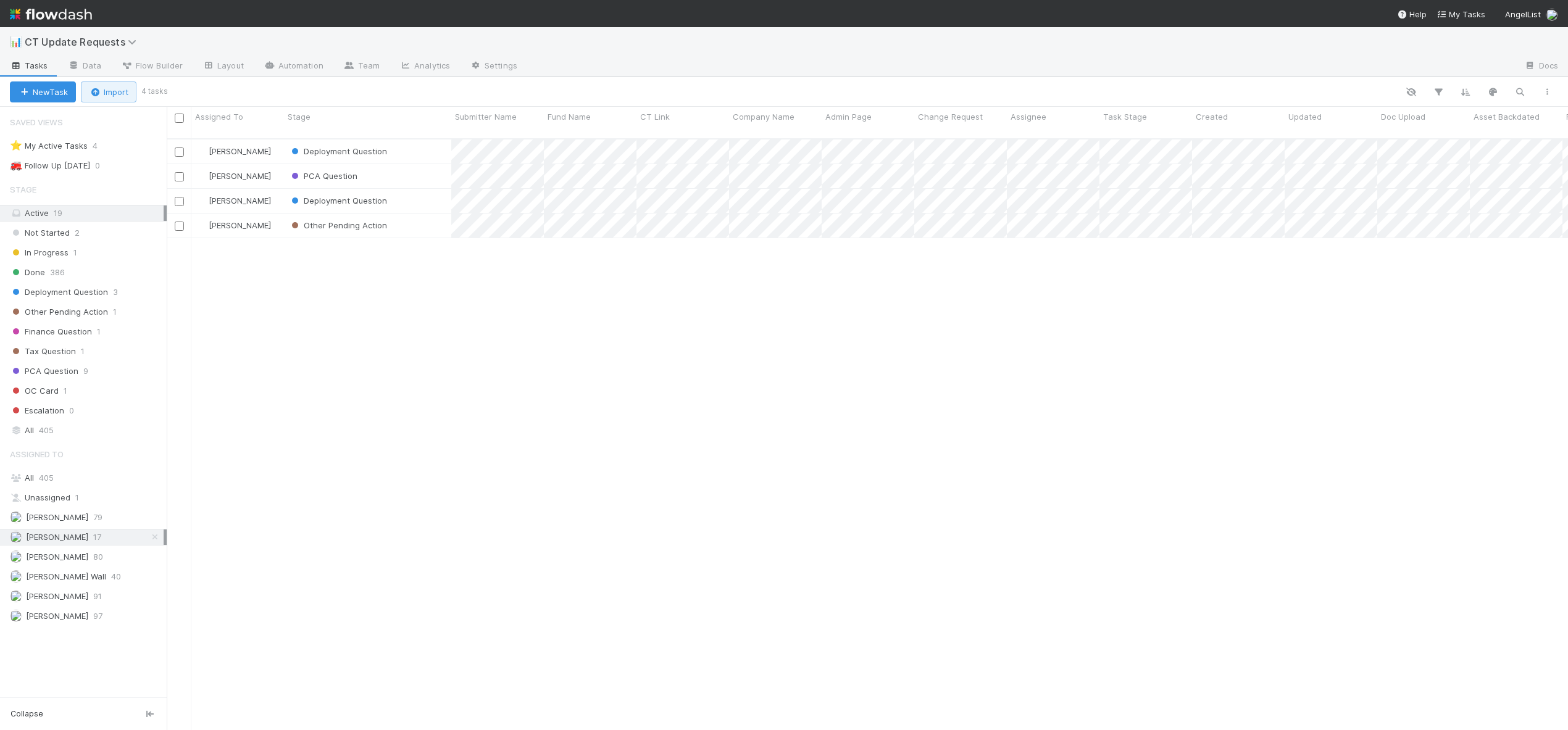
scroll to position [593, 1393]
click at [412, 144] on div "Deployment Question" at bounding box center [368, 151] width 168 height 24
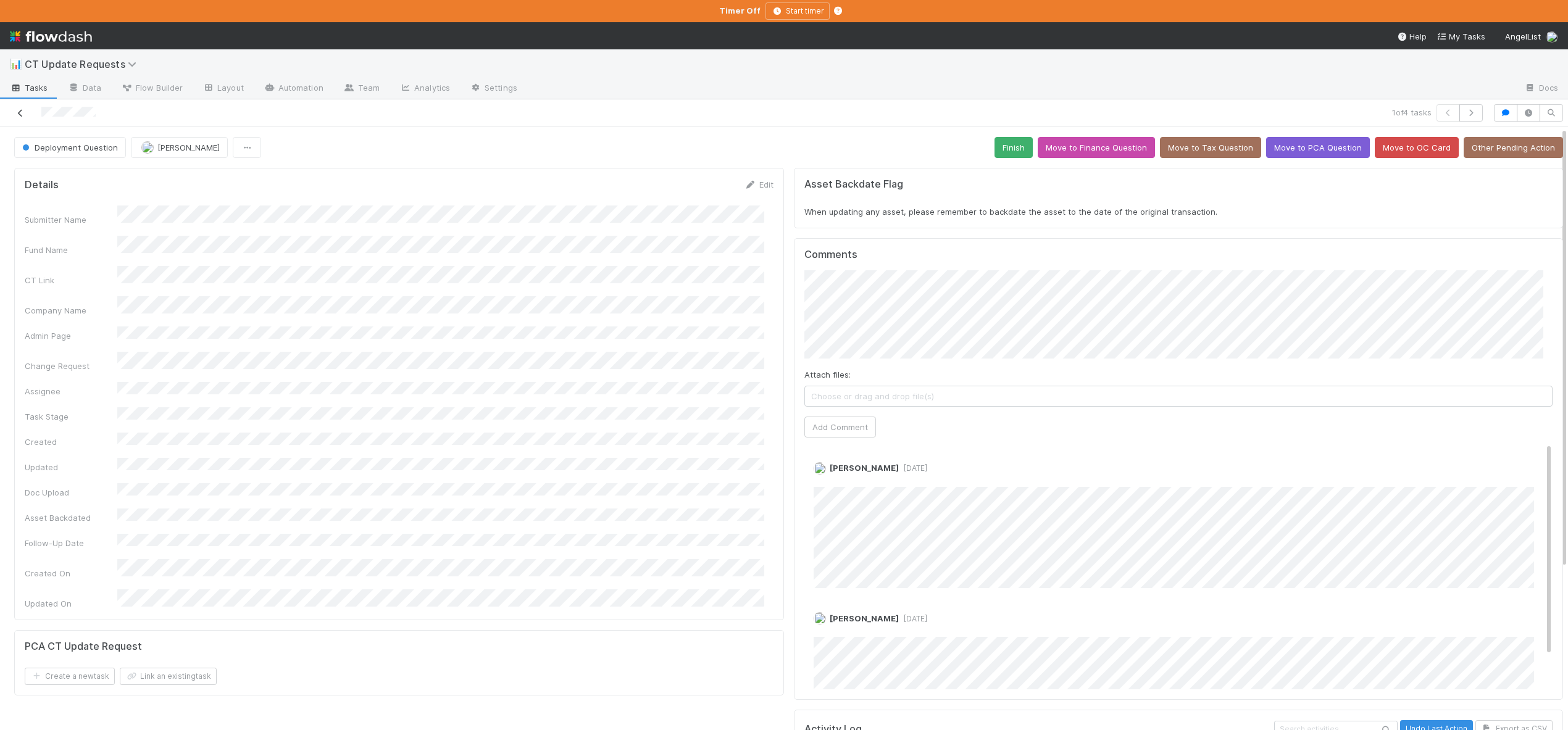
click at [26, 114] on icon at bounding box center [20, 113] width 12 height 8
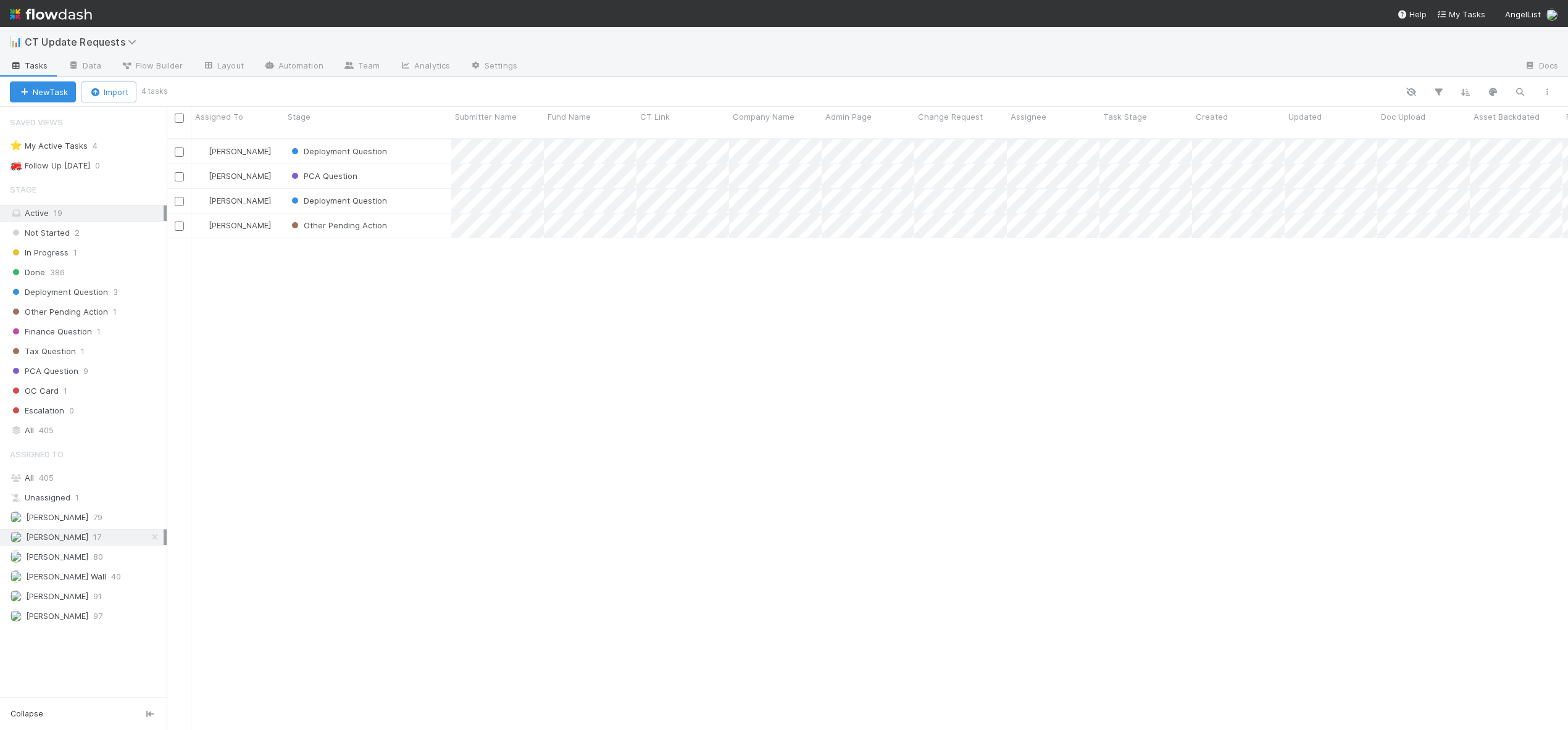
scroll to position [593, 1393]
click at [409, 166] on div "PCA Question" at bounding box center [368, 175] width 168 height 24
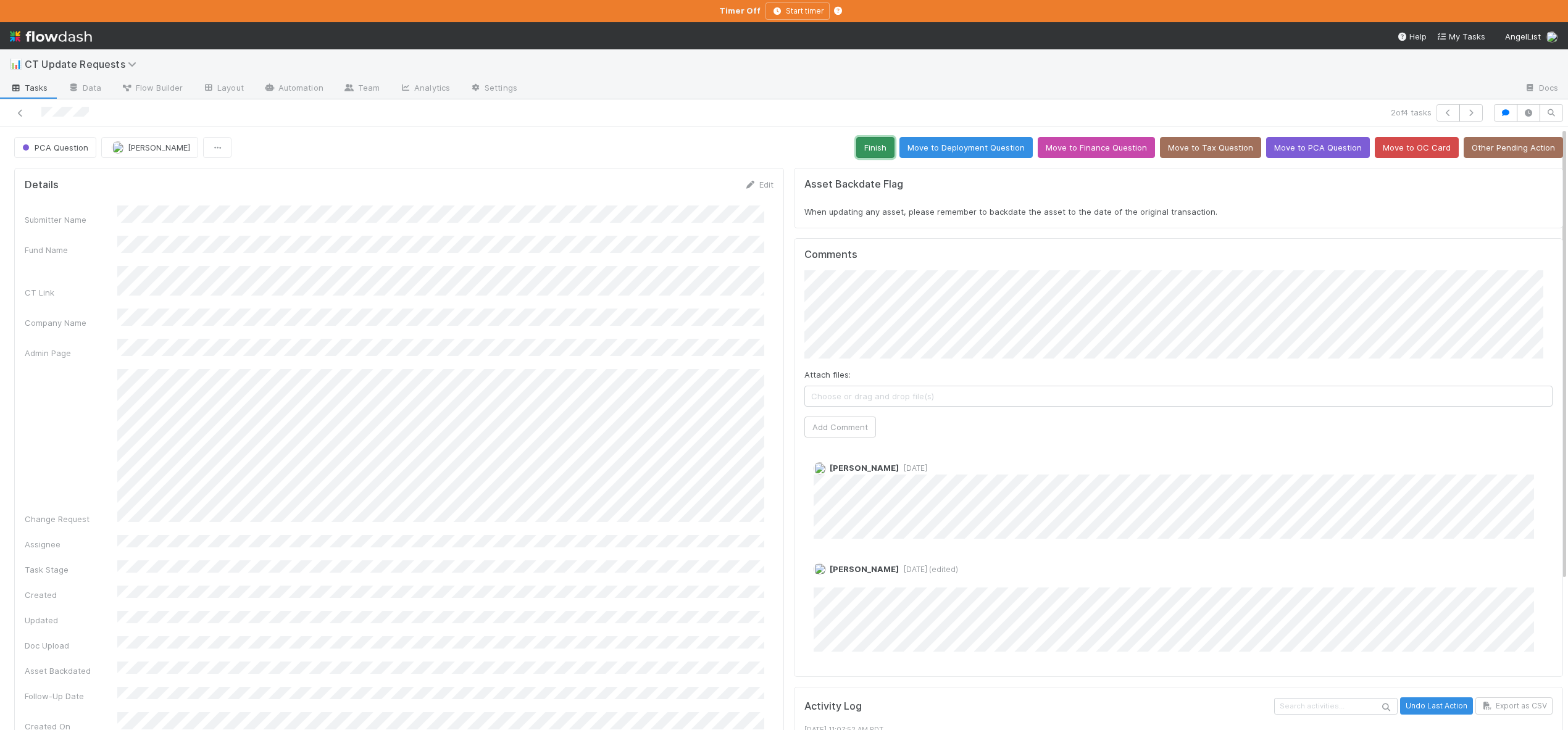
click at [879, 140] on button "Finish" at bounding box center [876, 148] width 38 height 21
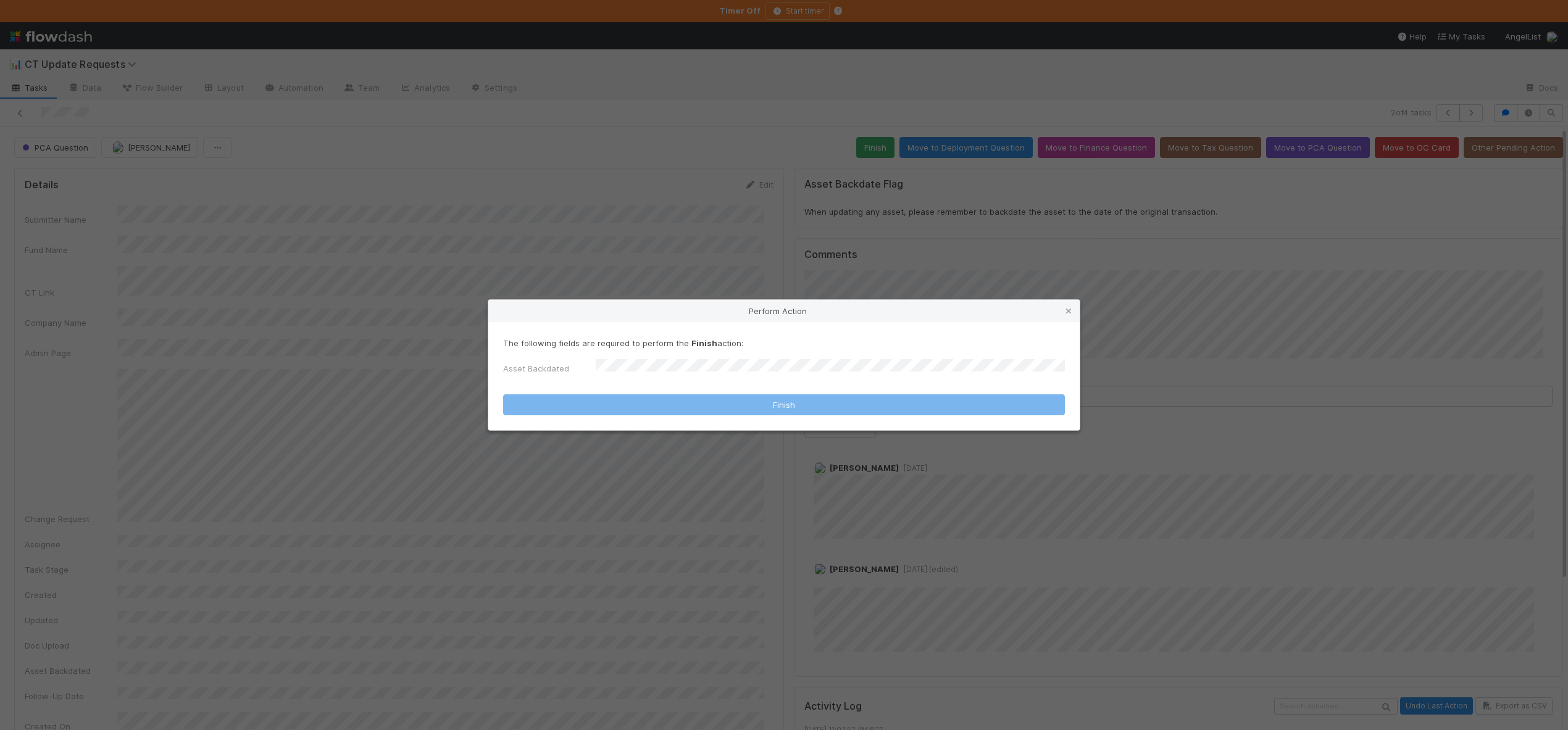
click at [605, 252] on div "Perform Action The following fields are required to perform the Finish action: …" at bounding box center [784, 365] width 1568 height 730
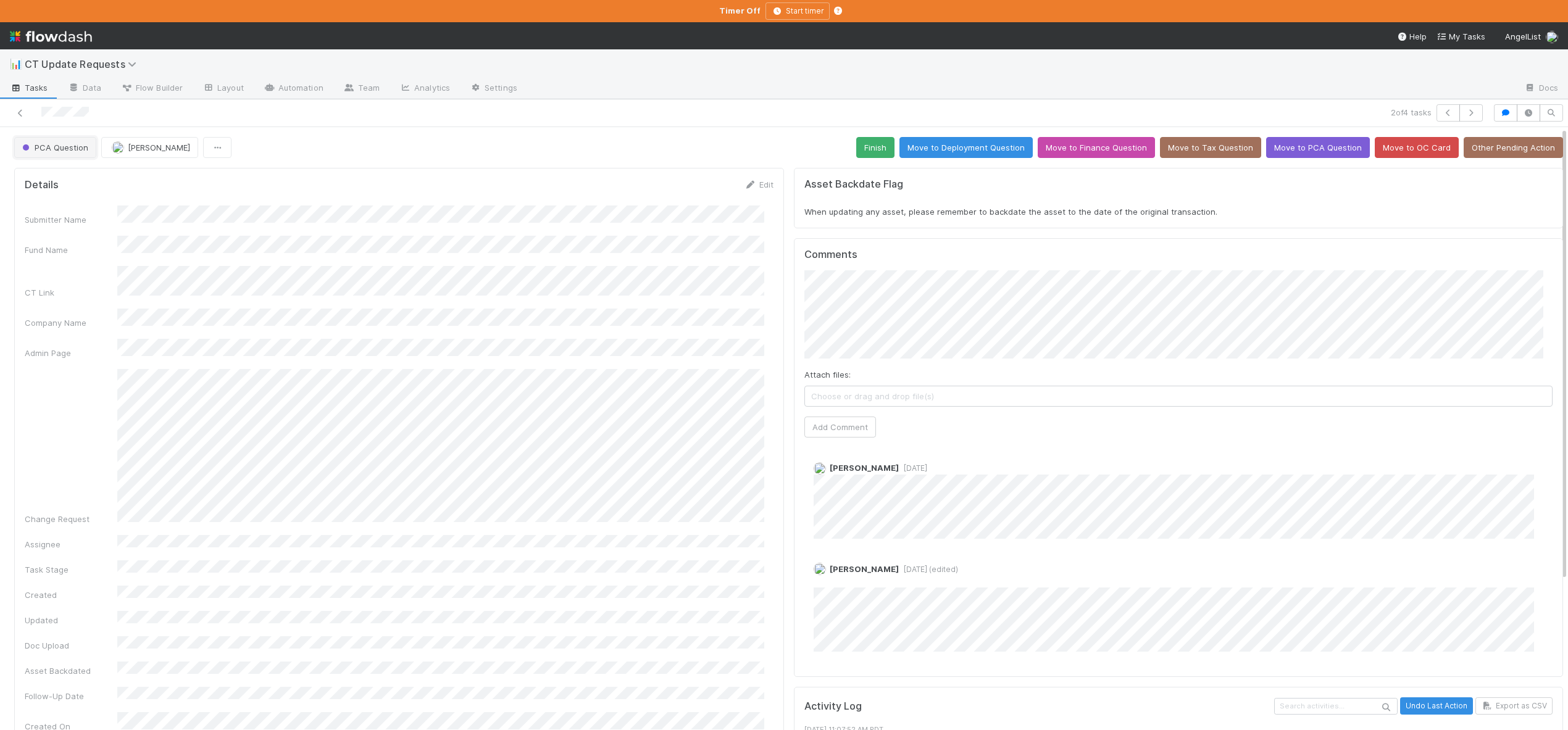
click at [32, 148] on span "PCA Question" at bounding box center [54, 148] width 69 height 10
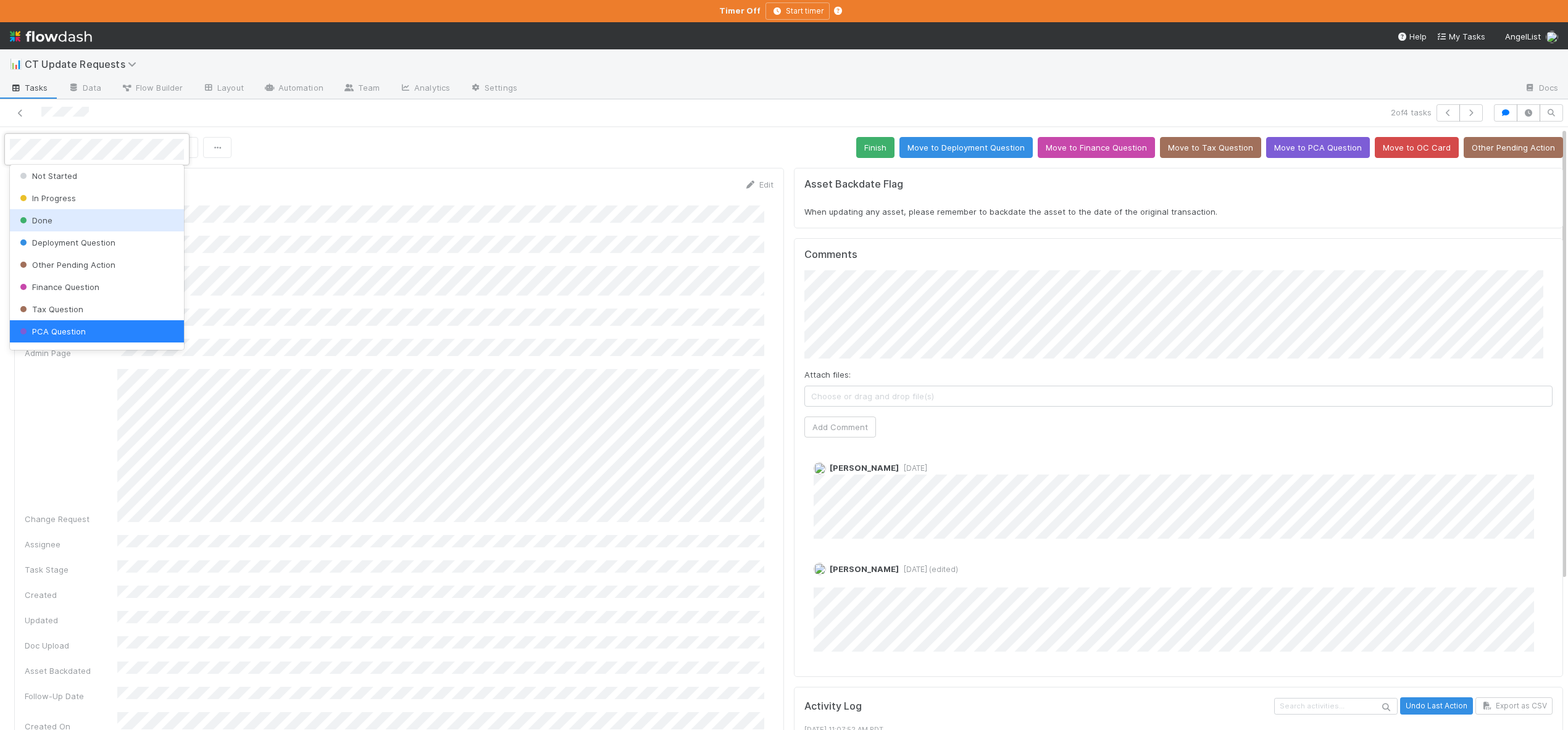
click at [43, 216] on span "Done" at bounding box center [34, 220] width 35 height 10
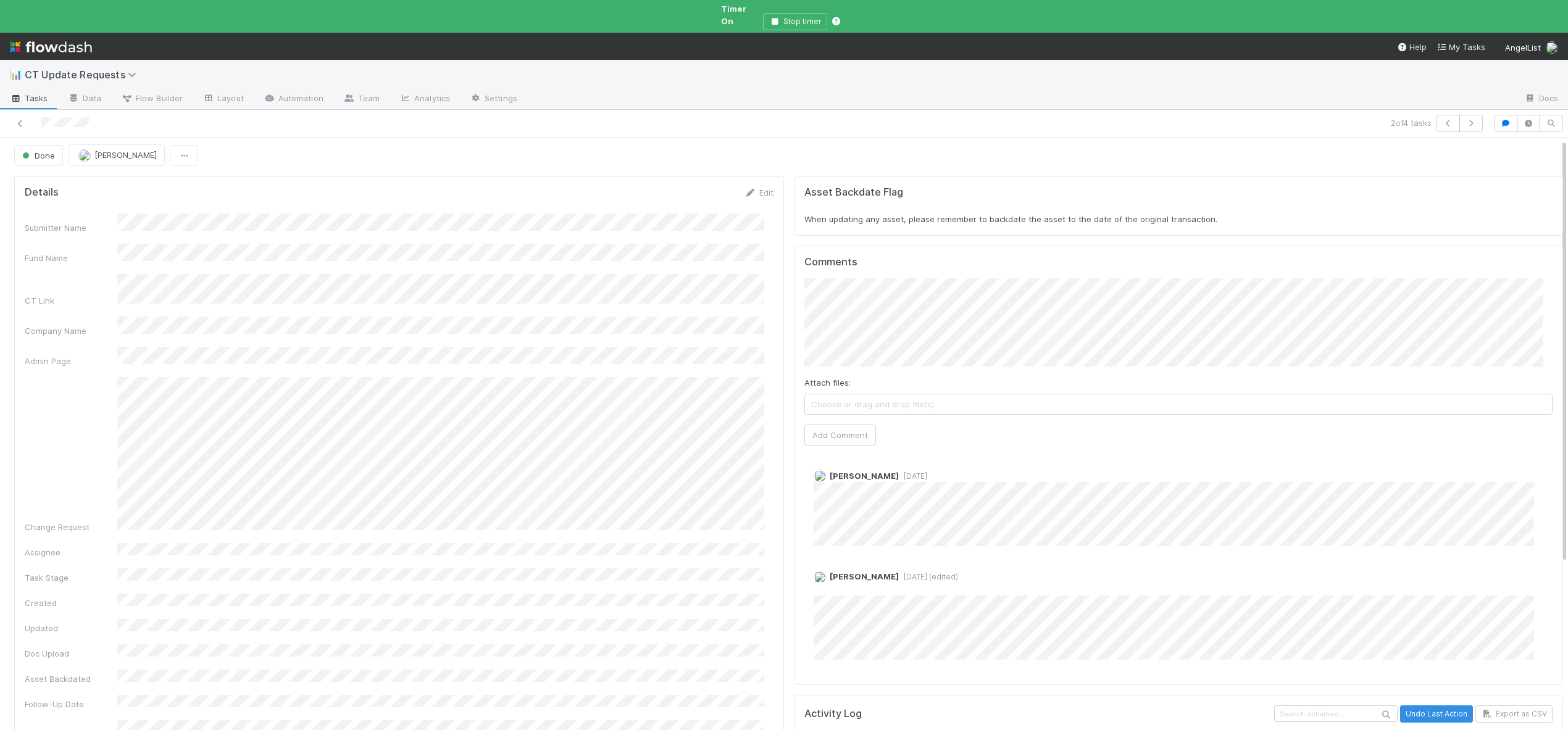
scroll to position [0, 0]
click at [16, 120] on icon at bounding box center [20, 124] width 12 height 8
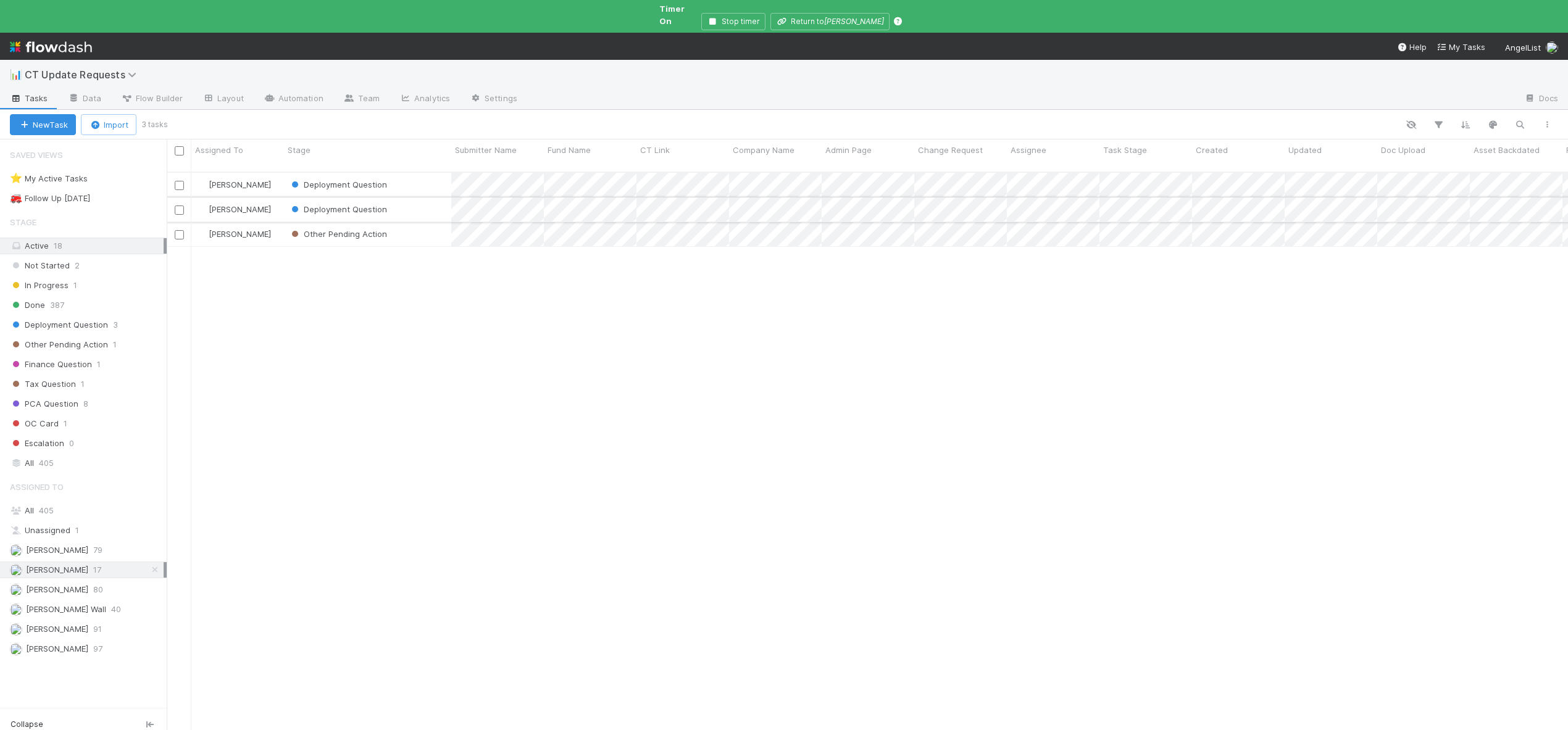
scroll to position [571, 1393]
click at [417, 197] on div "Deployment Question" at bounding box center [368, 209] width 168 height 24
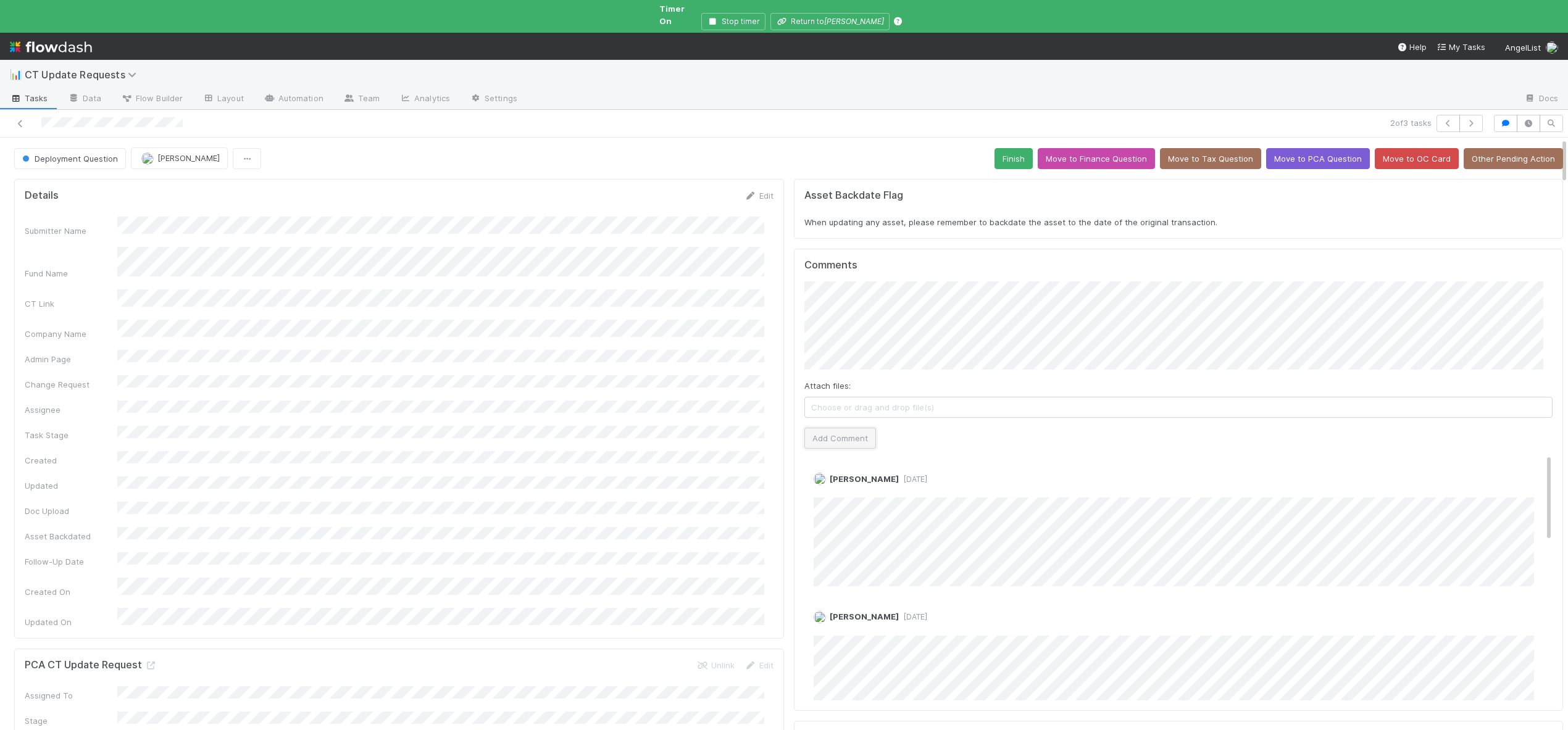
click at [817, 434] on button "Add Comment" at bounding box center [840, 438] width 71 height 21
click at [1003, 148] on button "Finish" at bounding box center [1014, 158] width 38 height 21
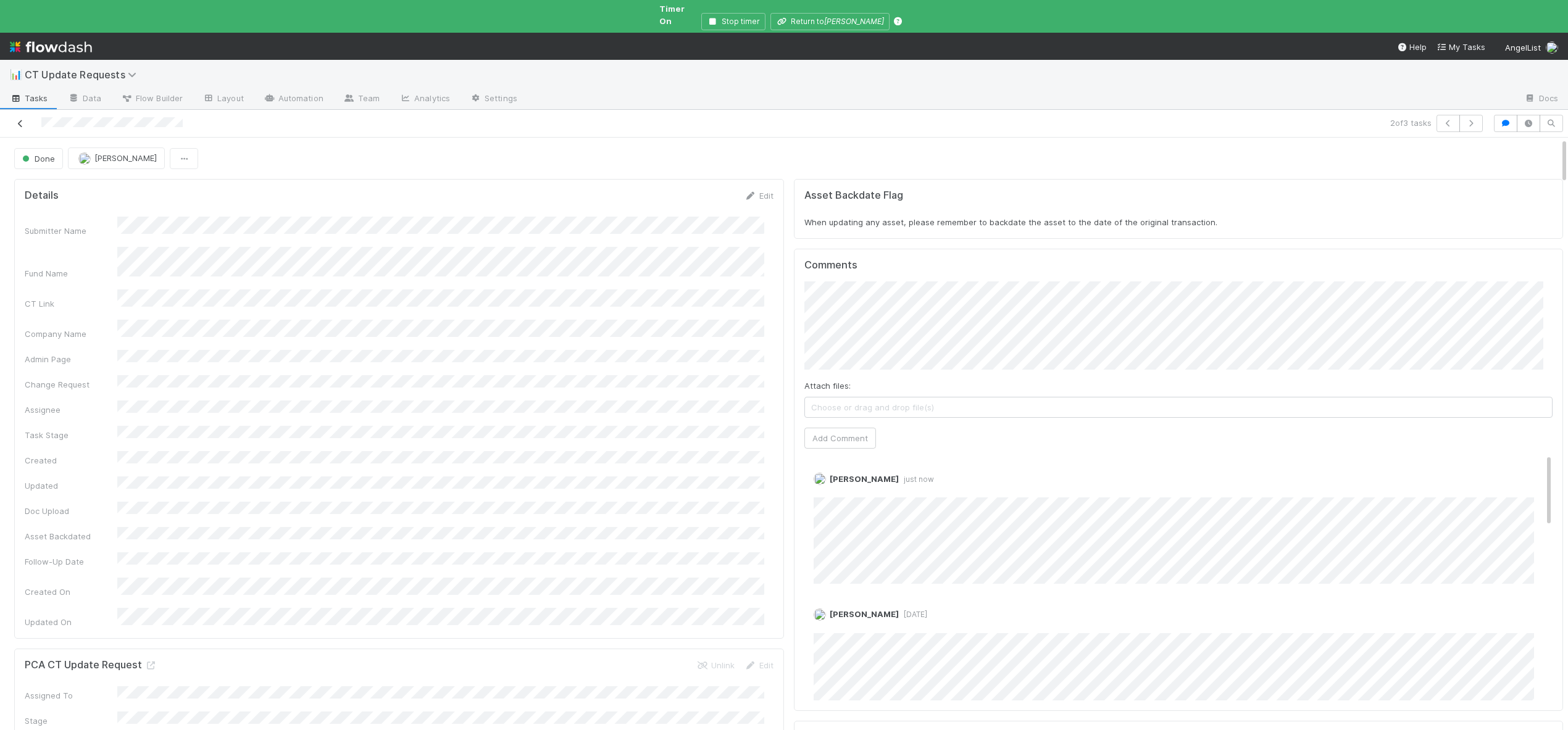
click at [14, 120] on icon at bounding box center [20, 124] width 12 height 8
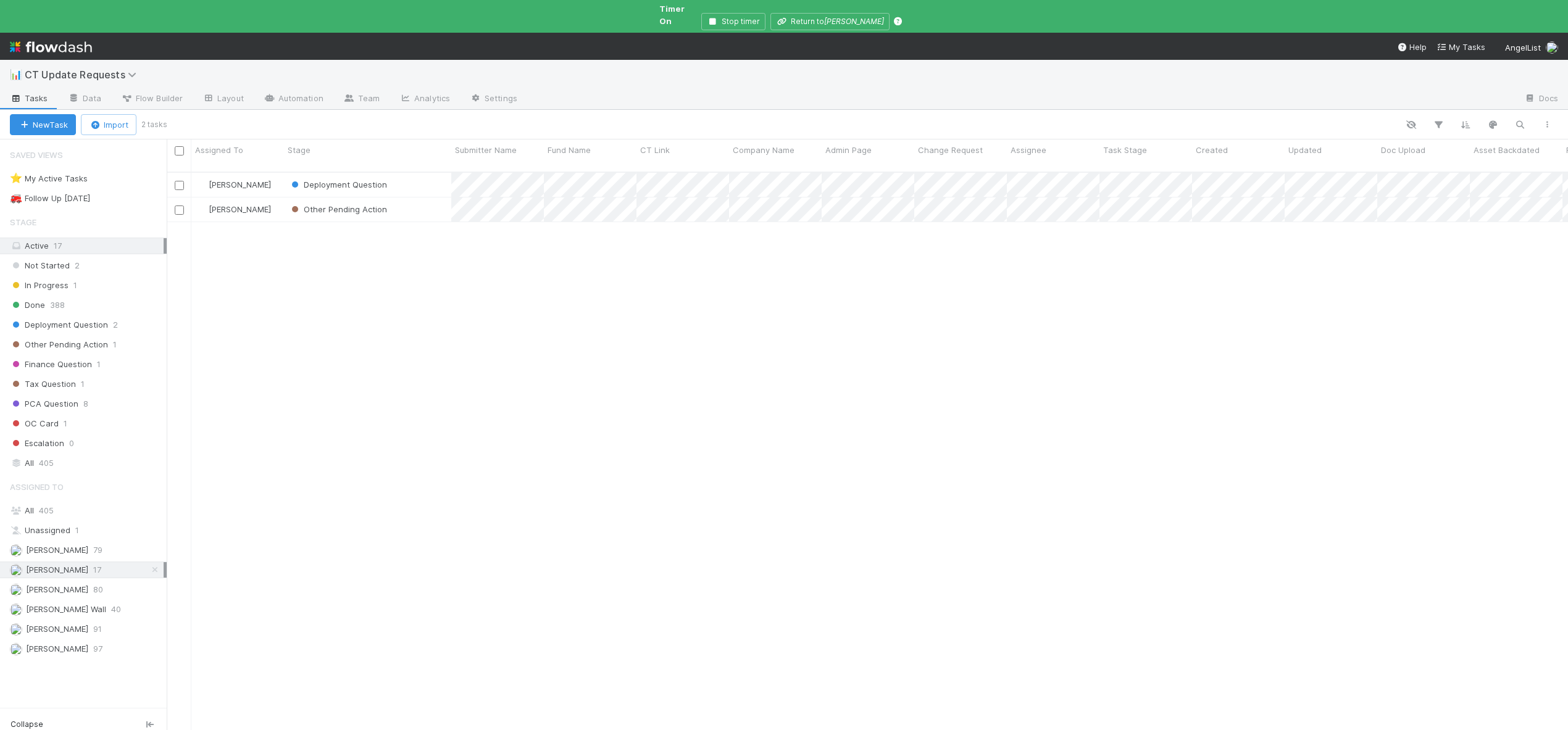
scroll to position [571, 1393]
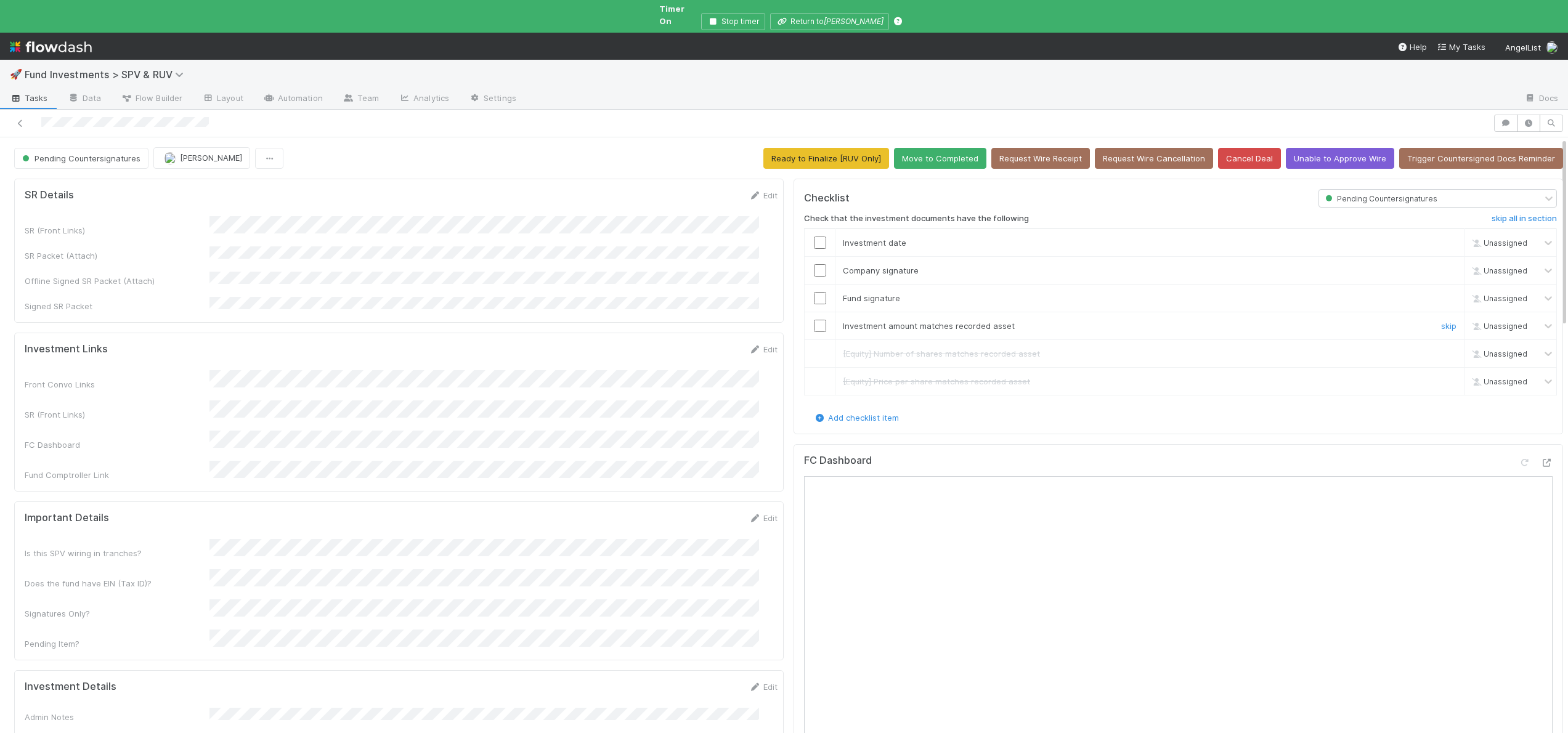
click at [814, 319] on input "checkbox" at bounding box center [820, 325] width 12 height 12
drag, startPoint x: 807, startPoint y: 288, endPoint x: 809, endPoint y: 274, distance: 14.1
click at [814, 292] on input "checkbox" at bounding box center [820, 298] width 12 height 12
drag, startPoint x: 811, startPoint y: 254, endPoint x: 813, endPoint y: 226, distance: 28.1
click at [814, 264] on input "checkbox" at bounding box center [820, 270] width 12 height 12
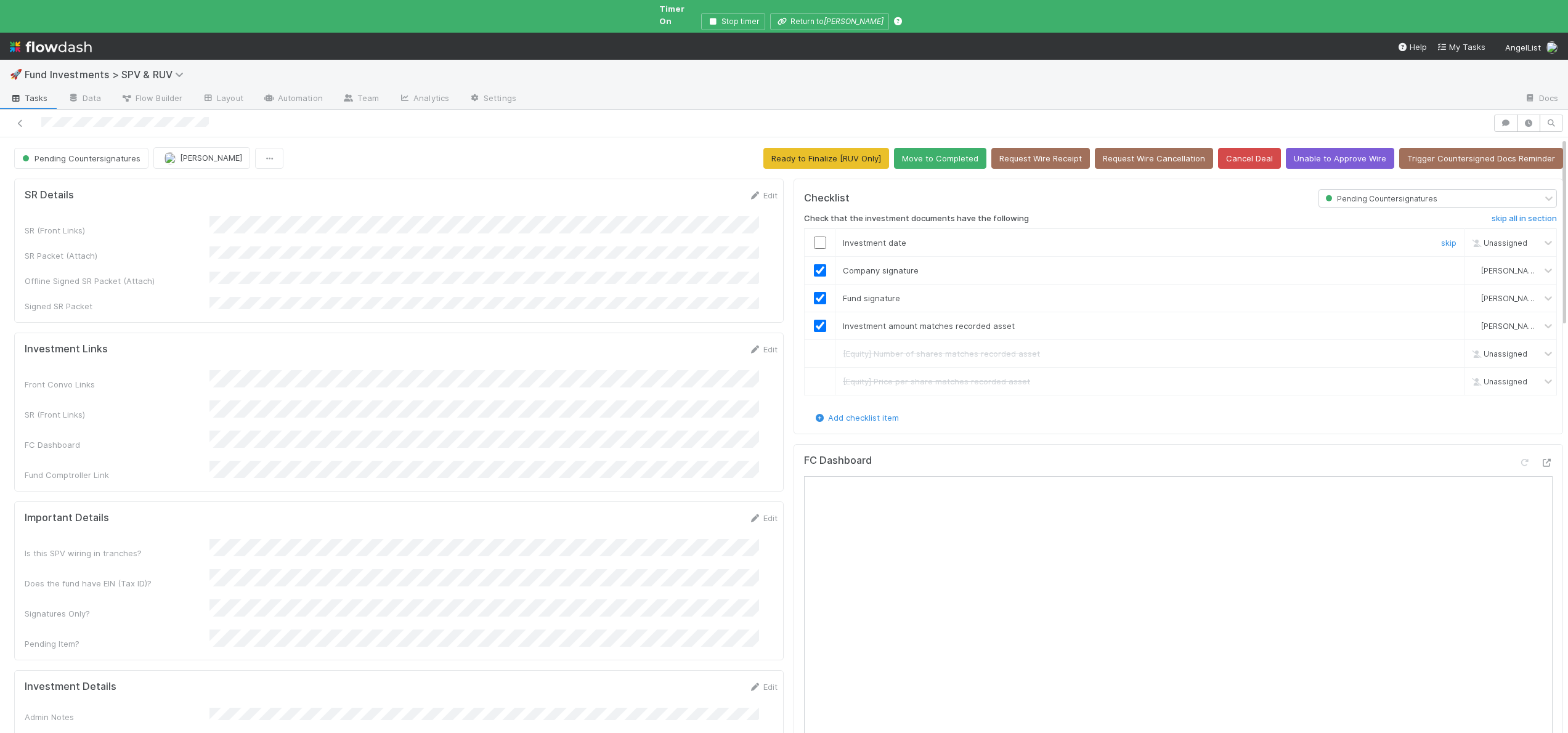
click at [814, 237] on input "checkbox" at bounding box center [820, 242] width 12 height 12
drag, startPoint x: 814, startPoint y: 232, endPoint x: 747, endPoint y: 1, distance: 240.5
click at [814, 237] on input "checkbox" at bounding box center [820, 242] width 12 height 12
click at [921, 147] on button "Move to Completed" at bounding box center [939, 158] width 92 height 21
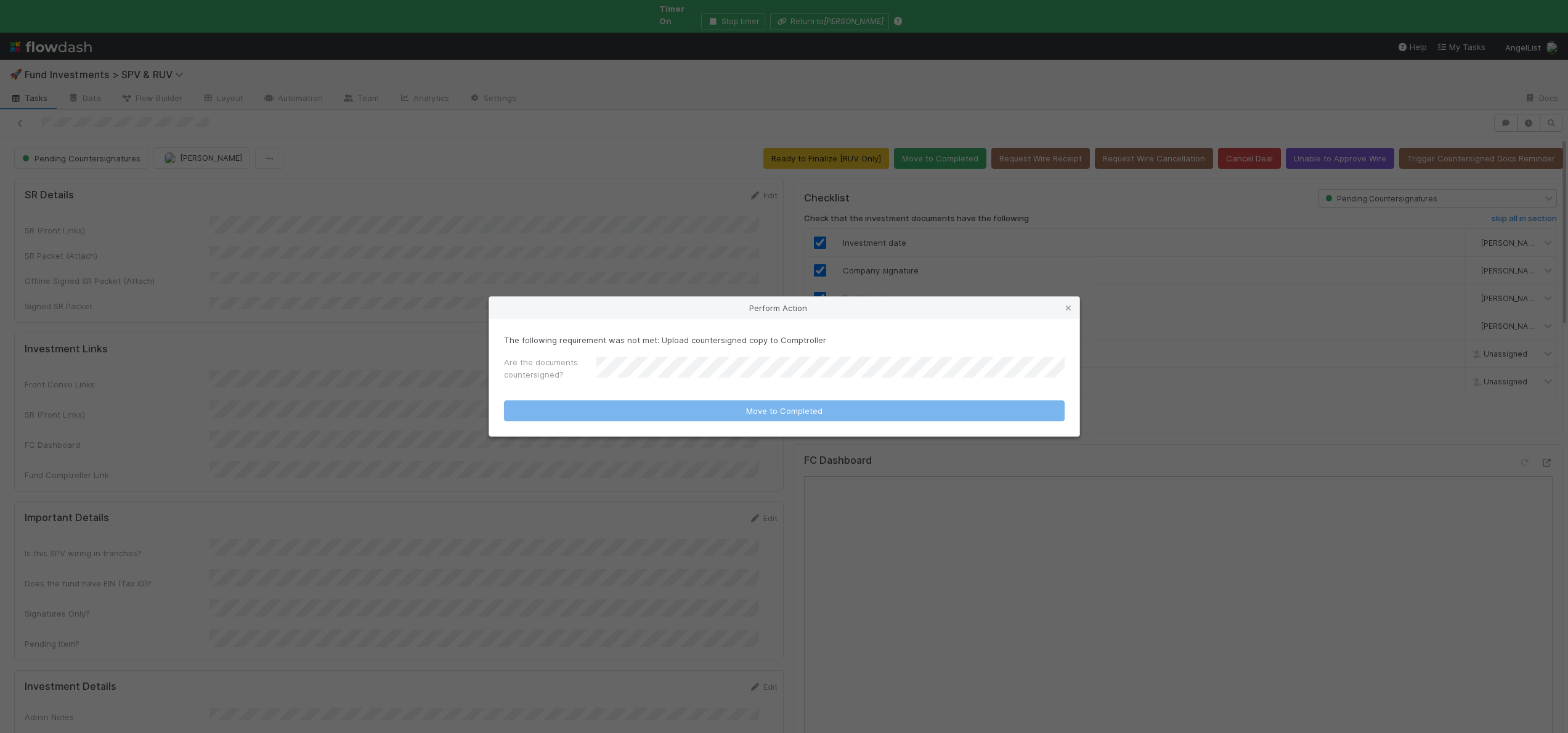
click at [623, 358] on div "Are the documents countersigned?" at bounding box center [784, 370] width 561 height 29
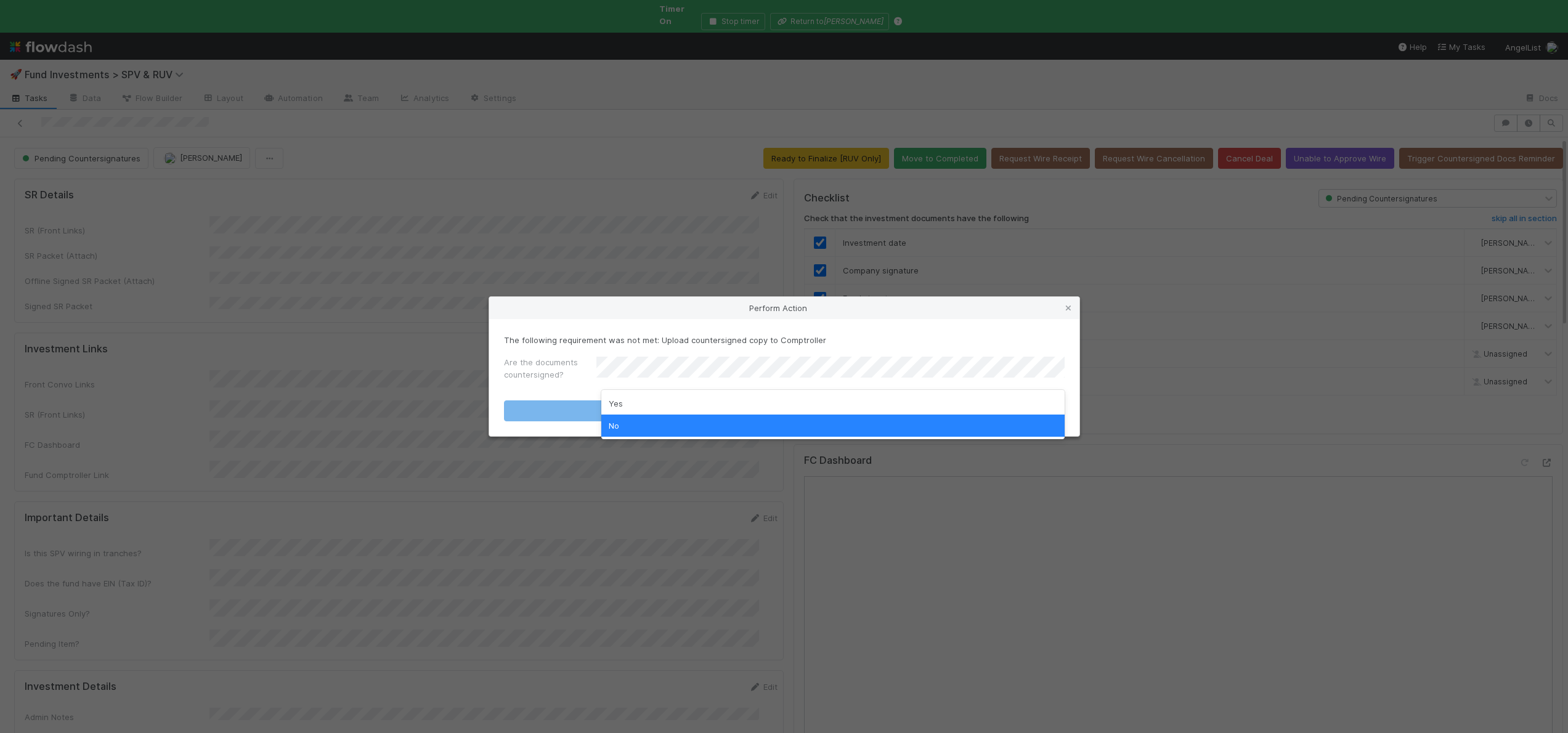
click at [618, 387] on form "The following requirement was not met: Upload countersigned copy to Comptroller…" at bounding box center [784, 377] width 561 height 87
click at [620, 396] on div "Yes" at bounding box center [832, 403] width 463 height 22
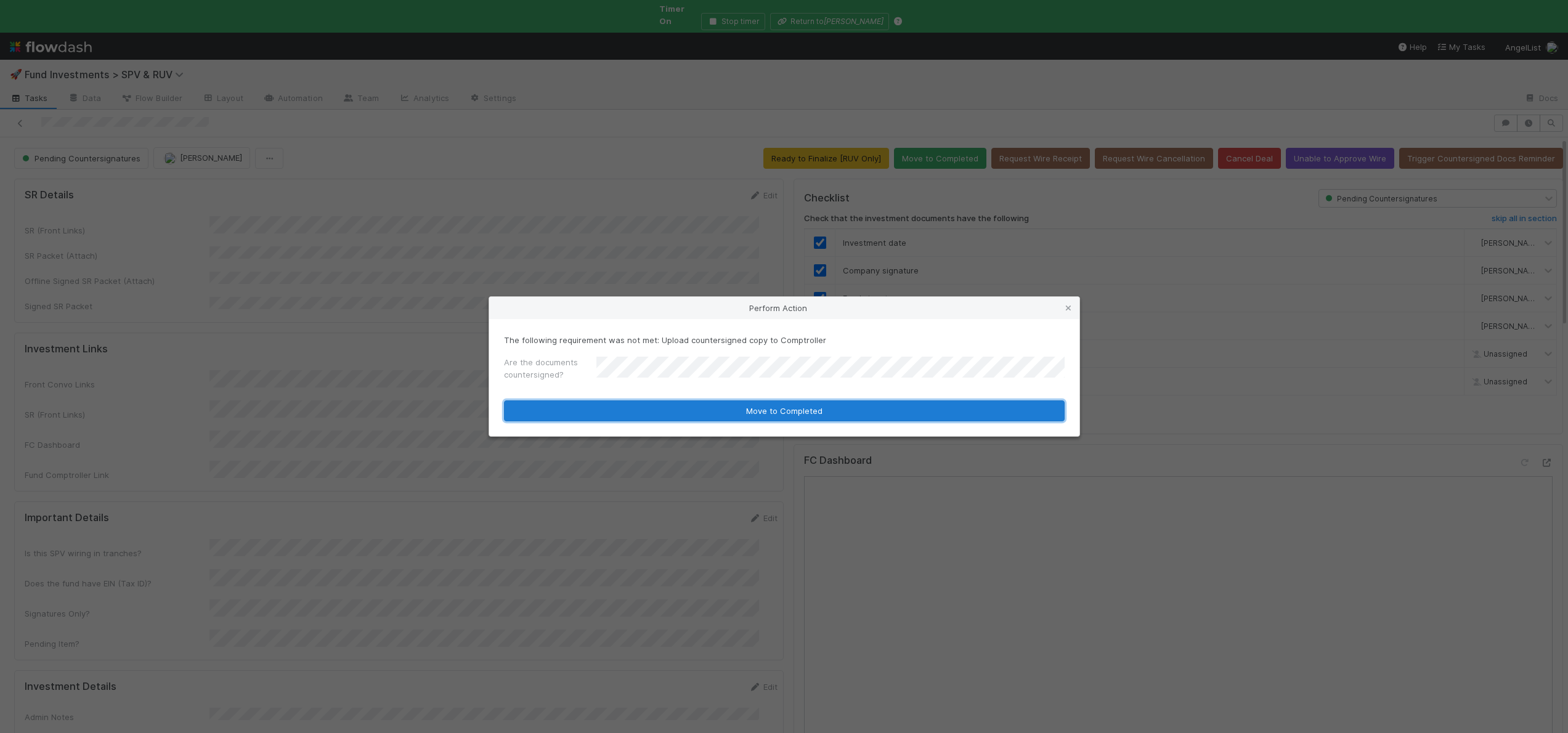
click at [613, 410] on button "Move to Completed" at bounding box center [784, 411] width 561 height 21
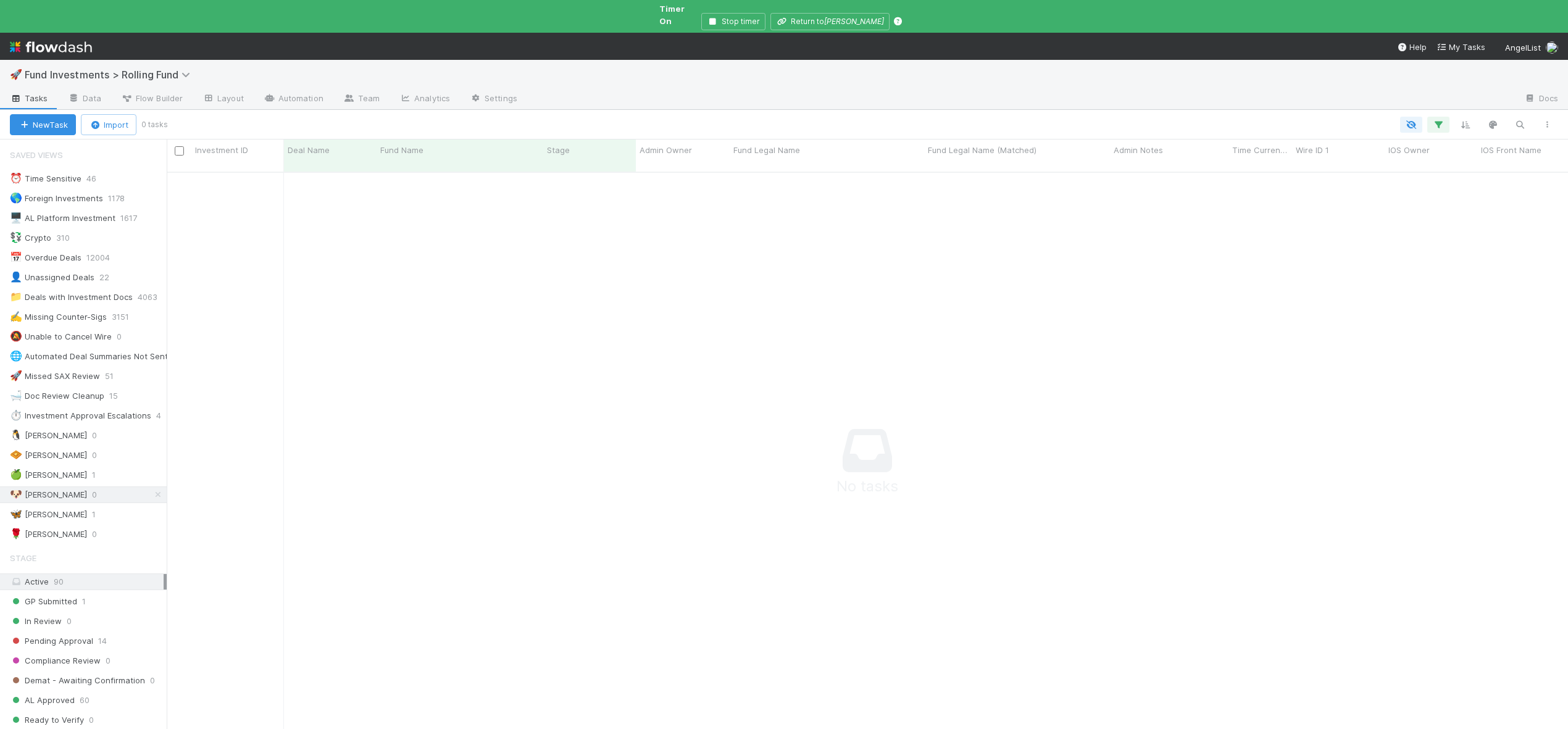
scroll to position [582, 1383]
